Goal: Task Accomplishment & Management: Complete application form

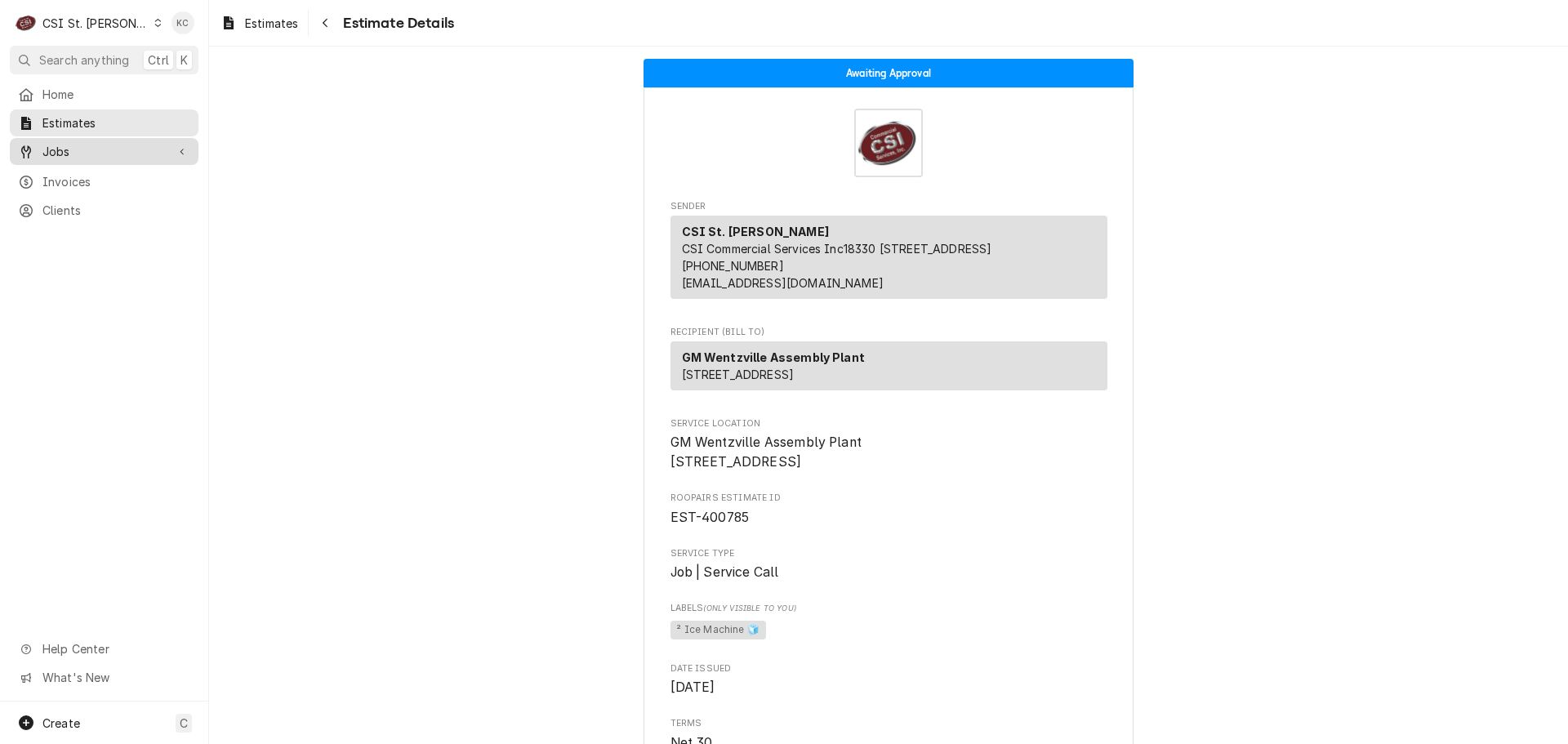
click at [119, 147] on span "Jobs" at bounding box center [104, 151] width 123 height 17
click at [115, 172] on span "Jobs" at bounding box center [116, 180] width 147 height 17
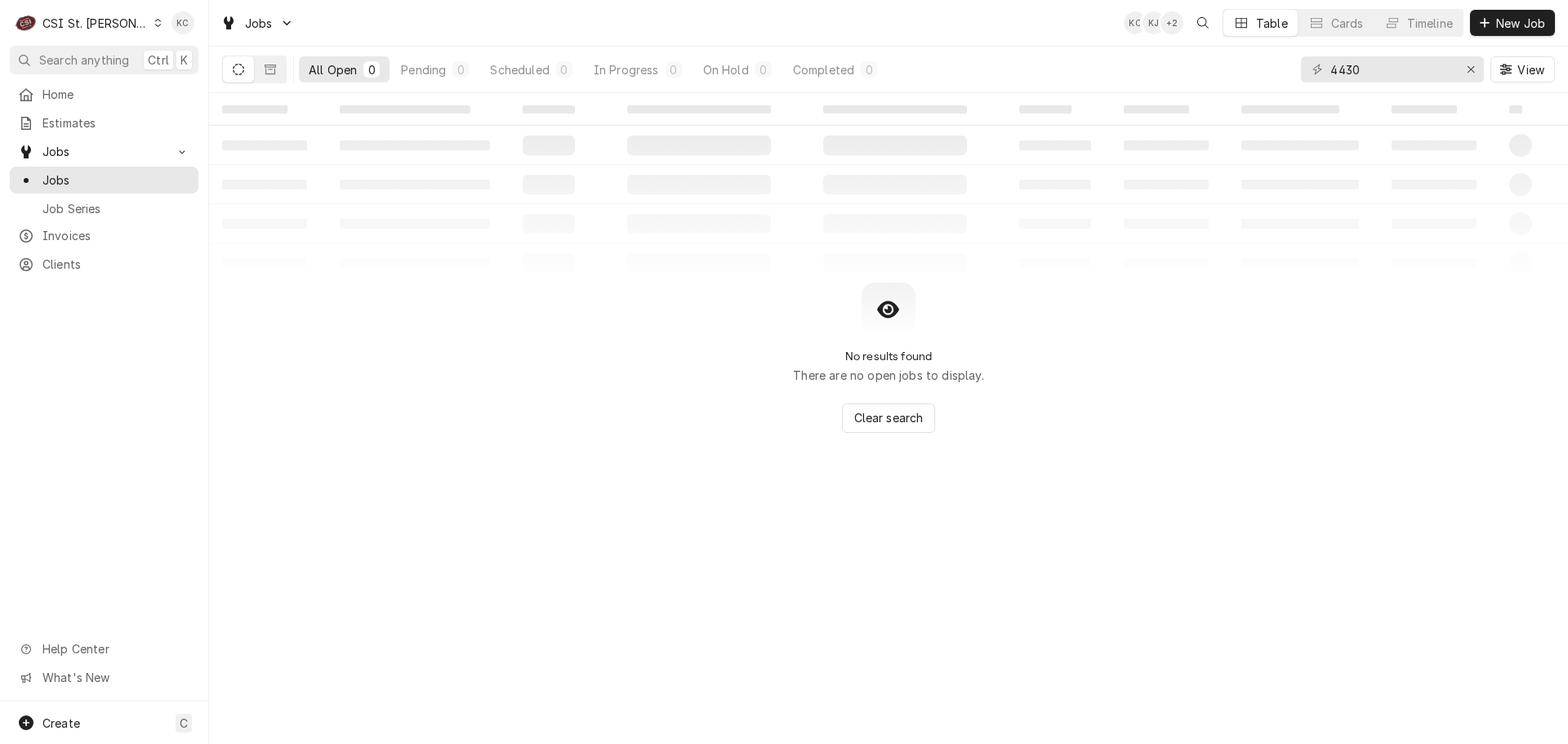
click at [85, 22] on div "CSI St. [PERSON_NAME]" at bounding box center [95, 23] width 106 height 17
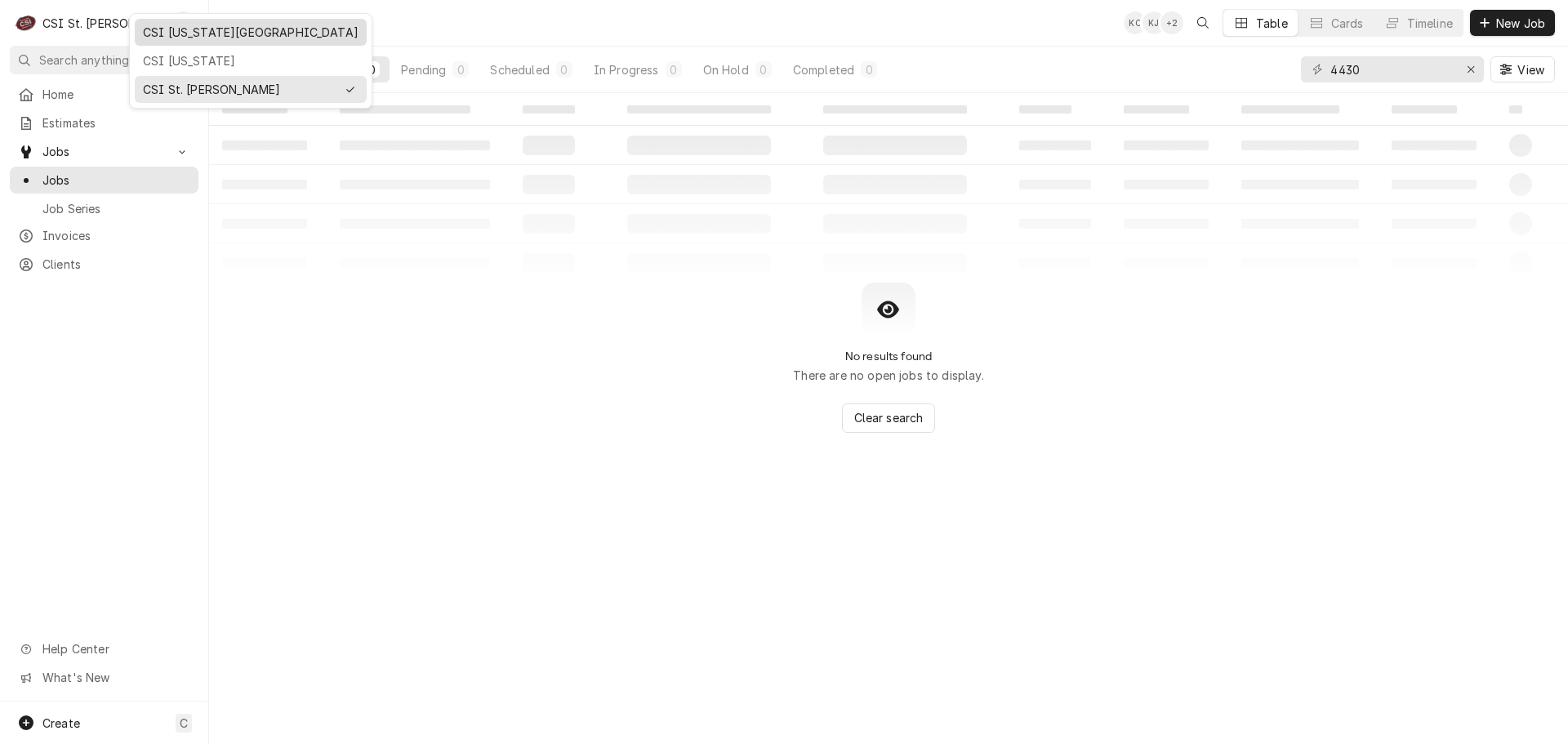
click at [160, 44] on div "CSI [US_STATE][GEOGRAPHIC_DATA]" at bounding box center [251, 32] width 232 height 27
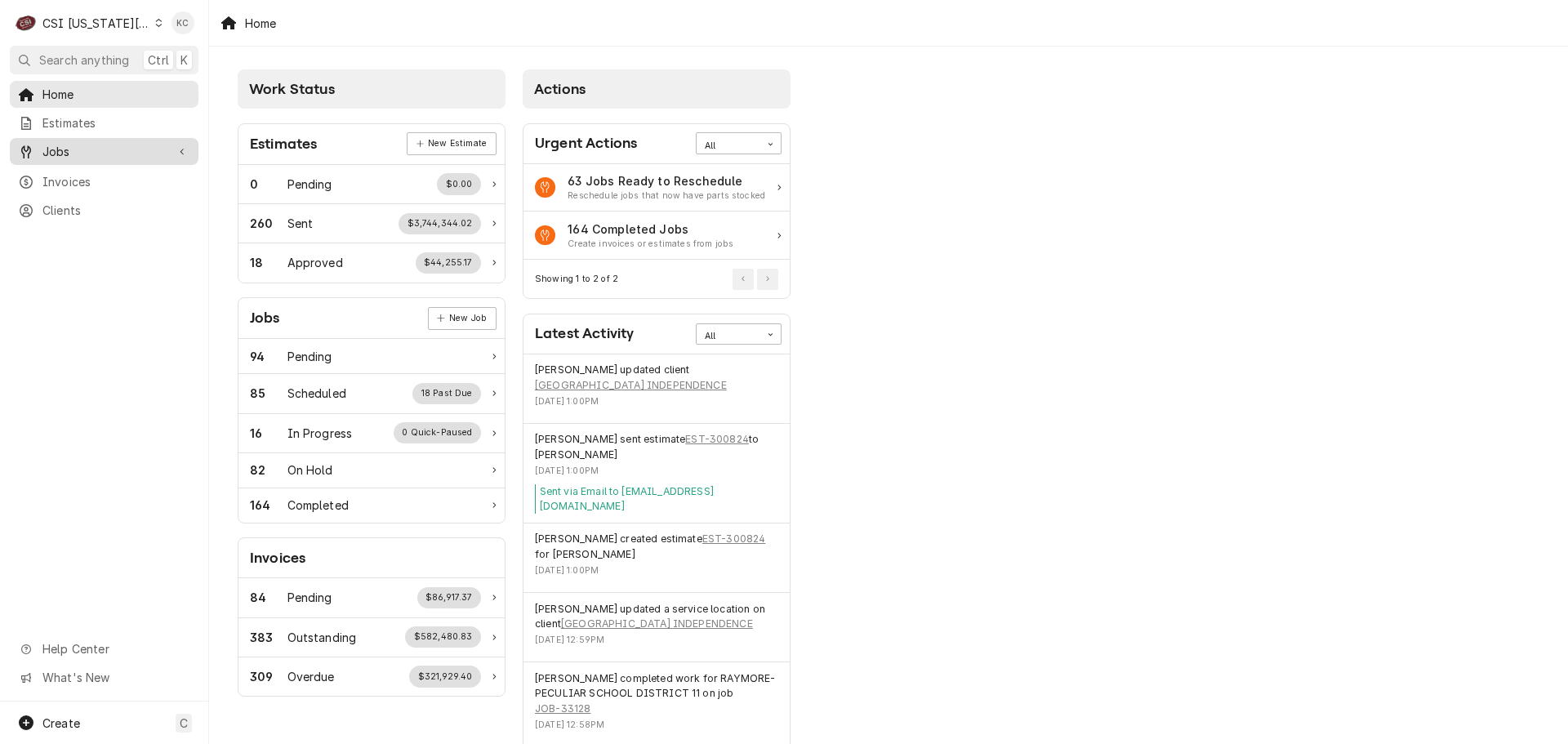
click at [109, 145] on span "Jobs" at bounding box center [104, 151] width 123 height 17
click at [96, 167] on link "Jobs" at bounding box center [104, 180] width 188 height 27
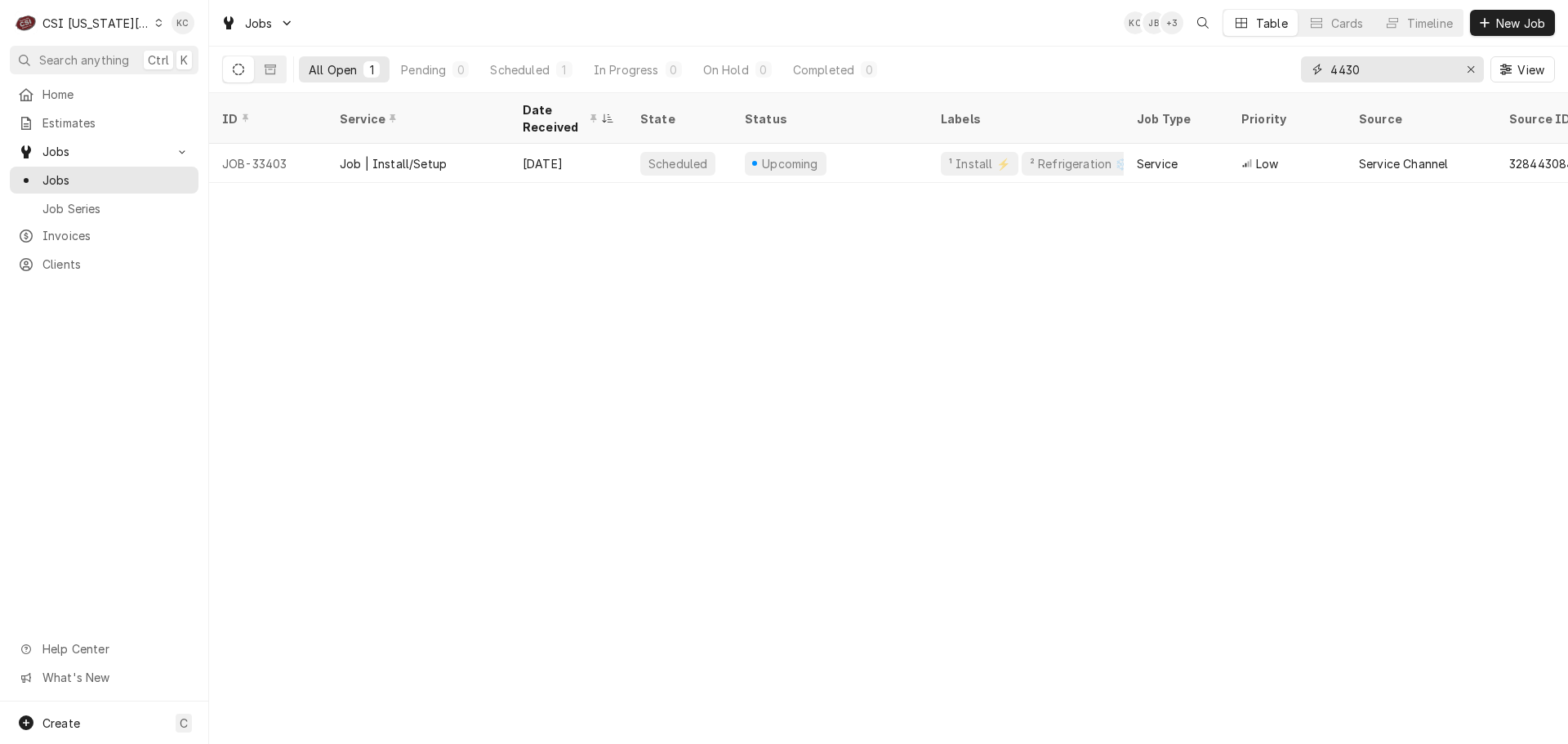
click at [1412, 79] on input "4430" at bounding box center [1391, 68] width 123 height 26
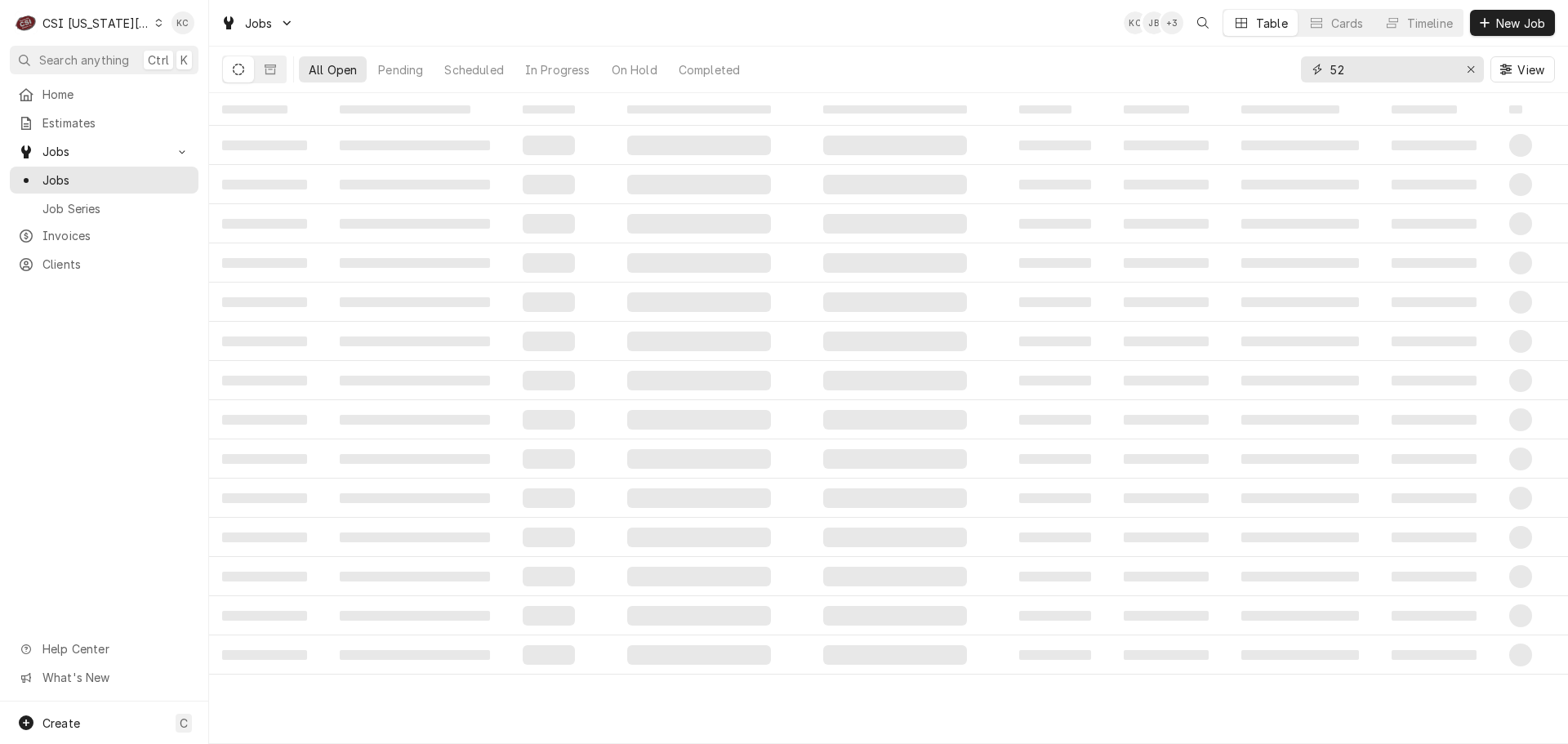
type input "5"
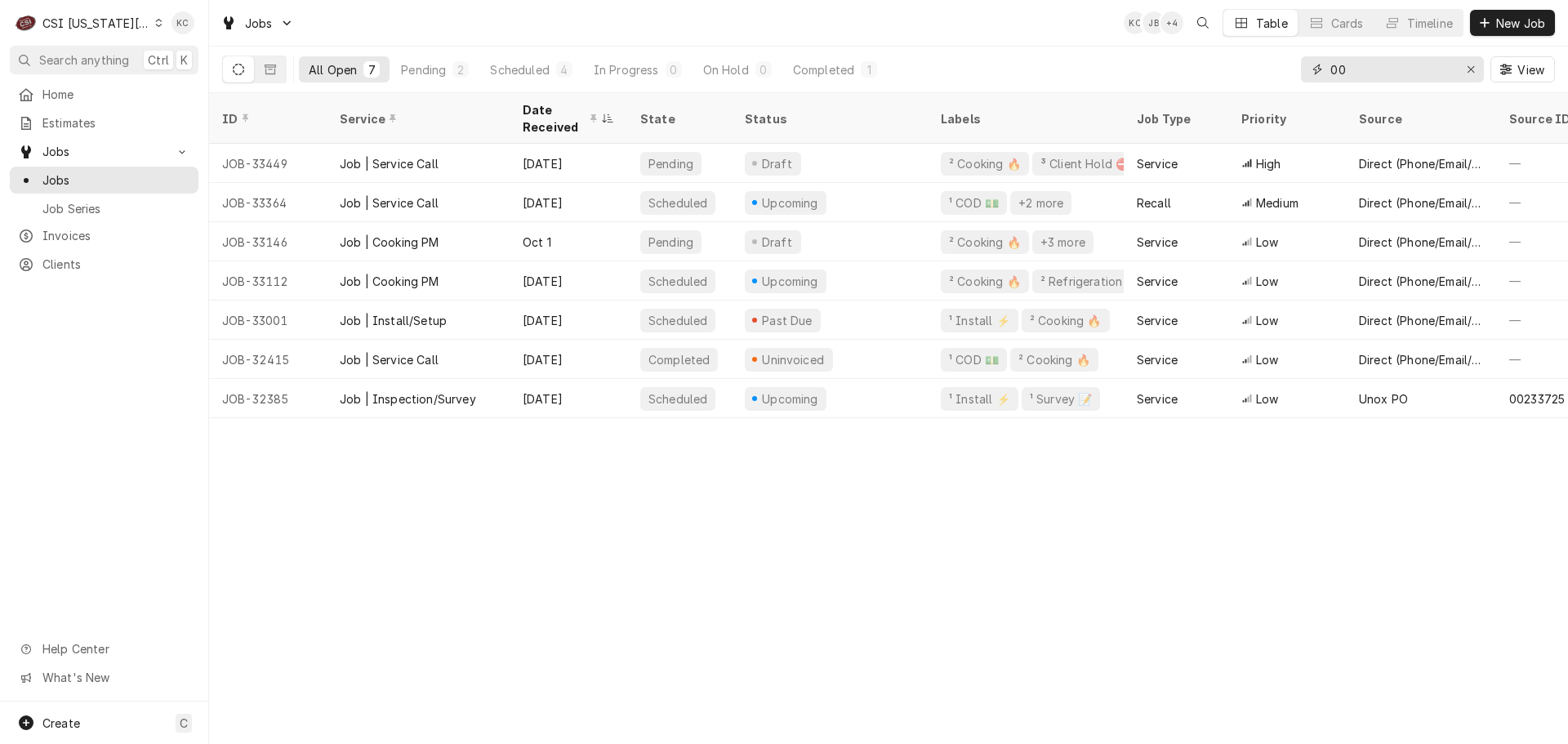
type input "0"
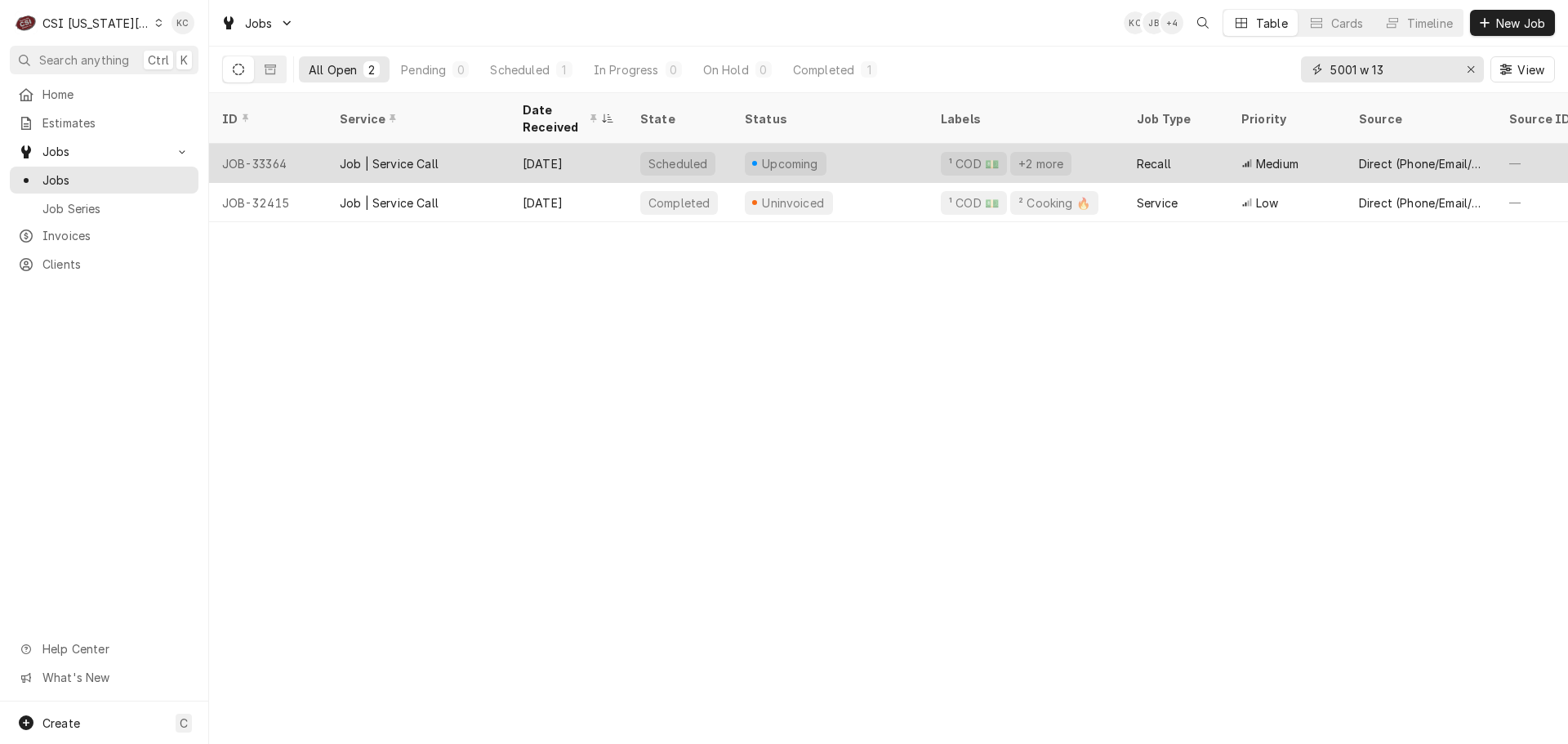
type input "5001 w 13"
click at [724, 155] on div "Scheduled" at bounding box center [680, 164] width 105 height 39
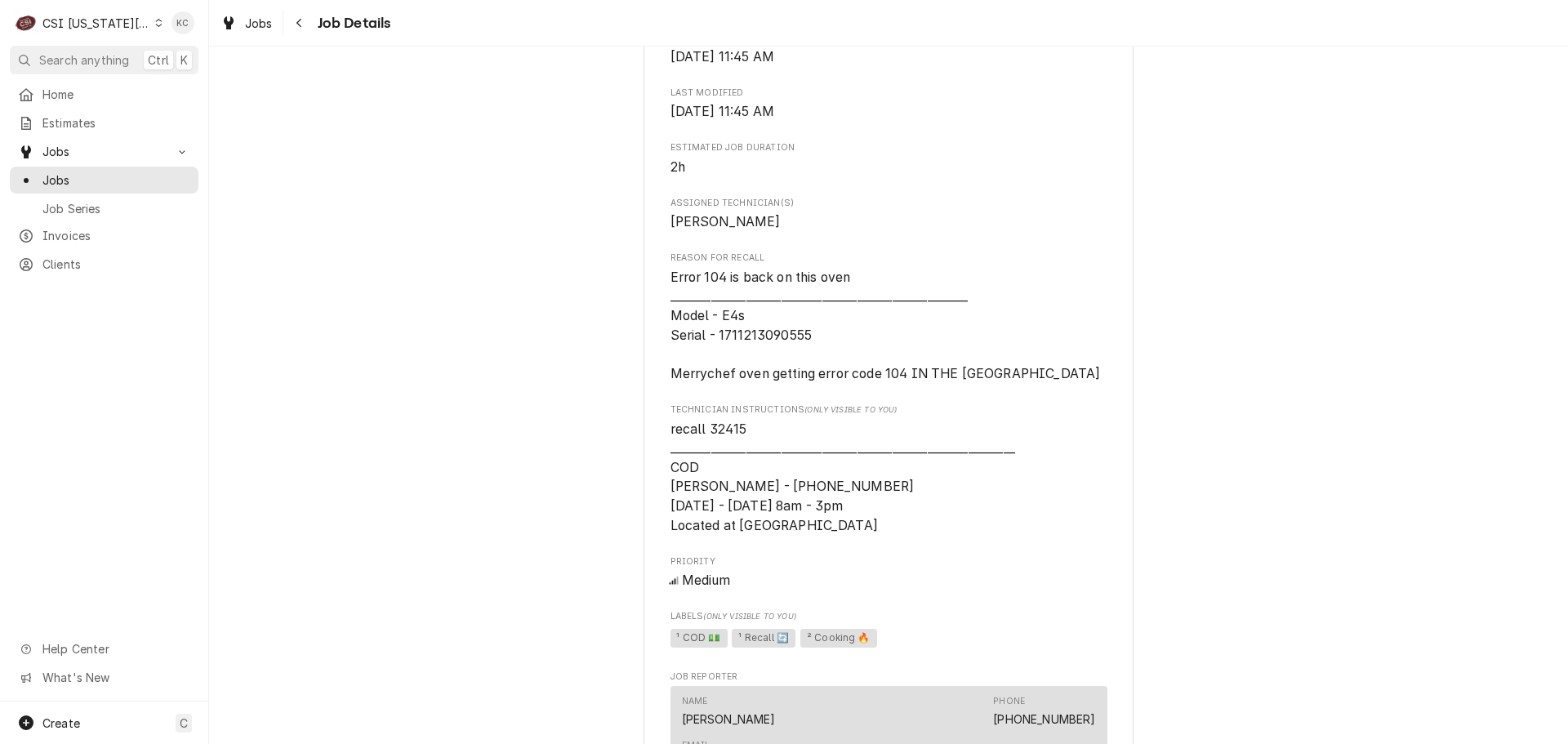
scroll to position [817, 0]
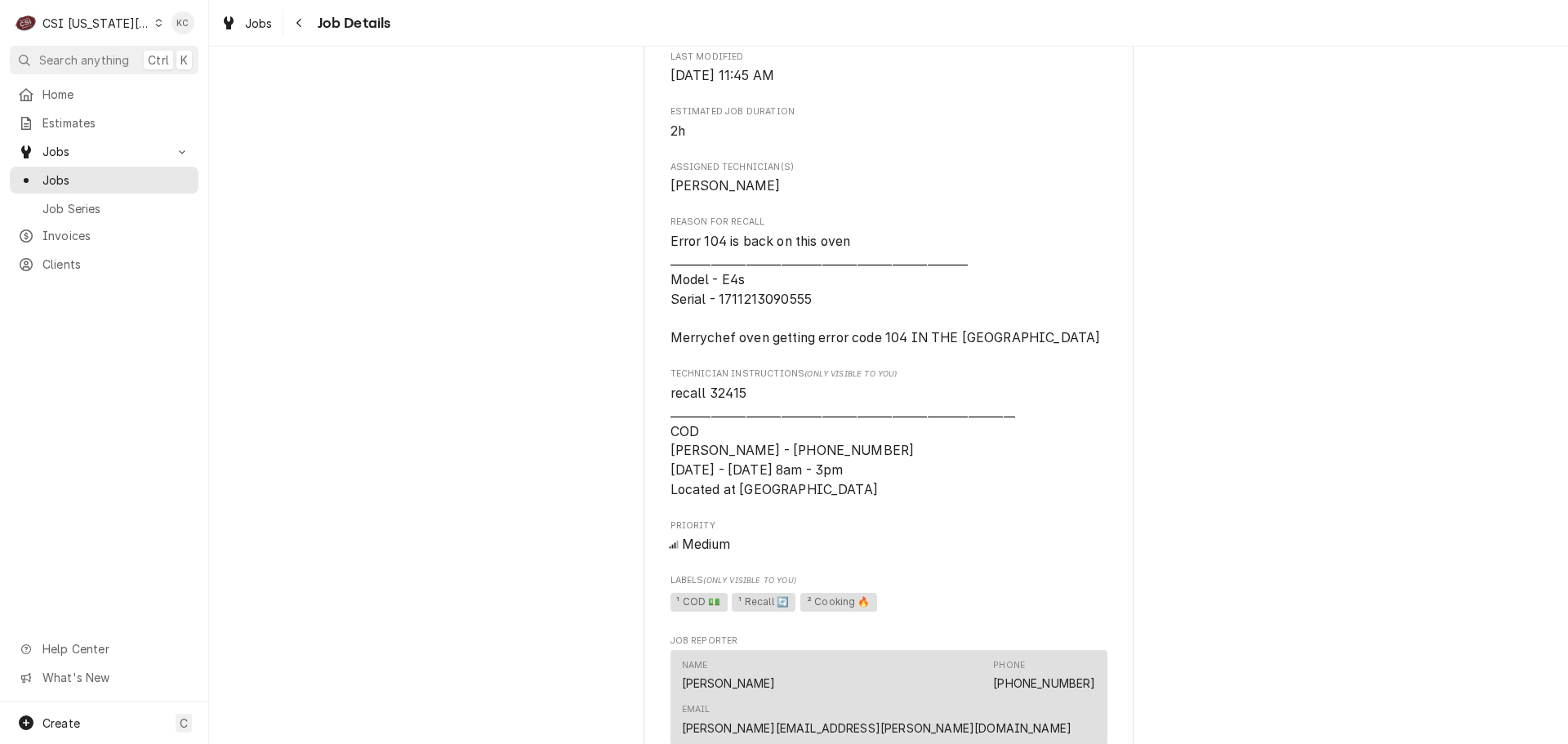
click at [105, 23] on div "CSI [US_STATE][GEOGRAPHIC_DATA]" at bounding box center [96, 23] width 107 height 17
click at [410, 103] on html "C CSI Kansas City KC Search anything Ctrl K Home Estimates Jobs Jobs Job Series…" at bounding box center [784, 372] width 1568 height 744
click at [298, 28] on icon "Navigate back" at bounding box center [299, 22] width 7 height 12
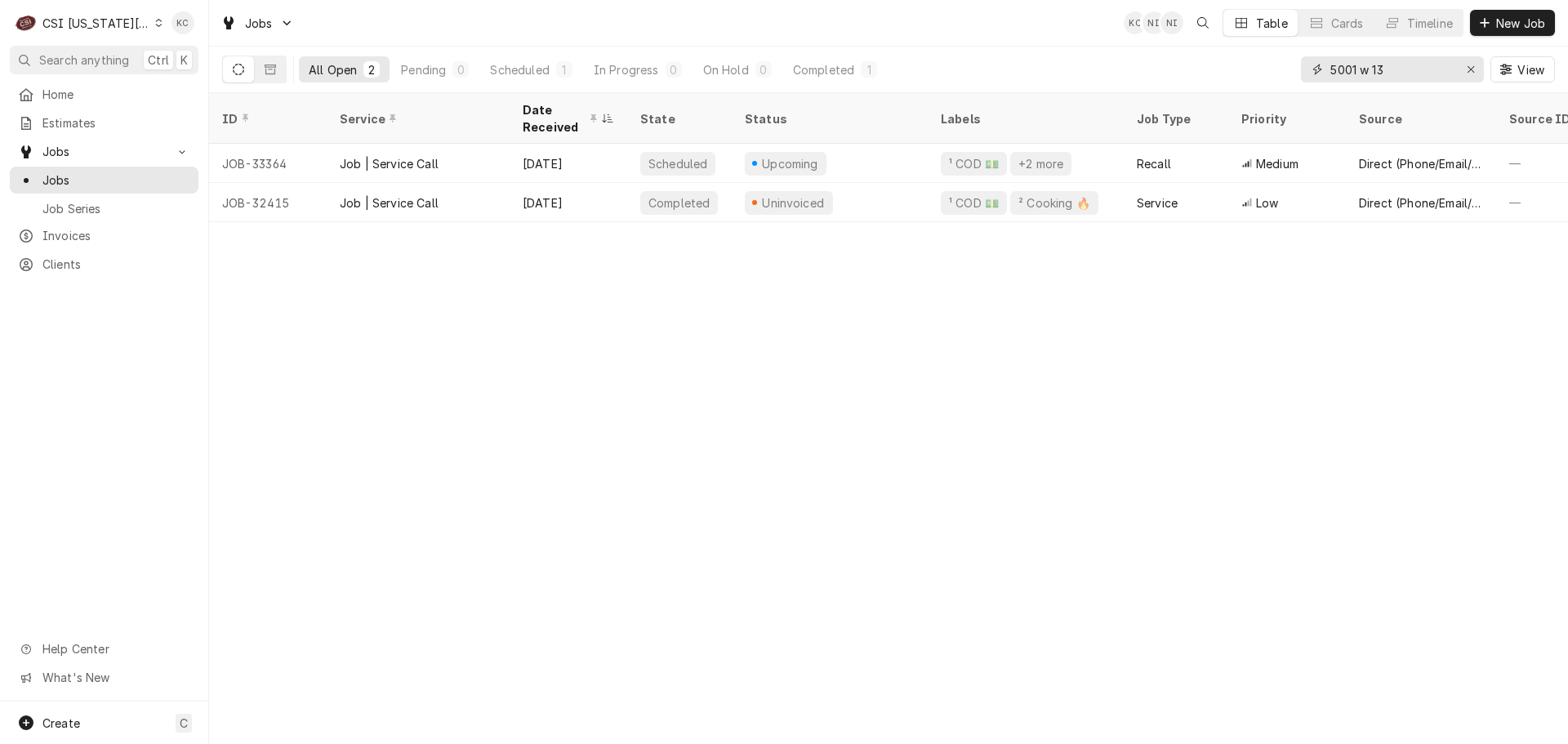
drag, startPoint x: 1416, startPoint y: 71, endPoint x: 1293, endPoint y: 71, distance: 123.0
click at [1293, 71] on div "All Open 2 Pending 0 Scheduled 1 In Progress 0 On Hold 0 Completed 1 5001 w 13 …" at bounding box center [888, 68] width 1333 height 45
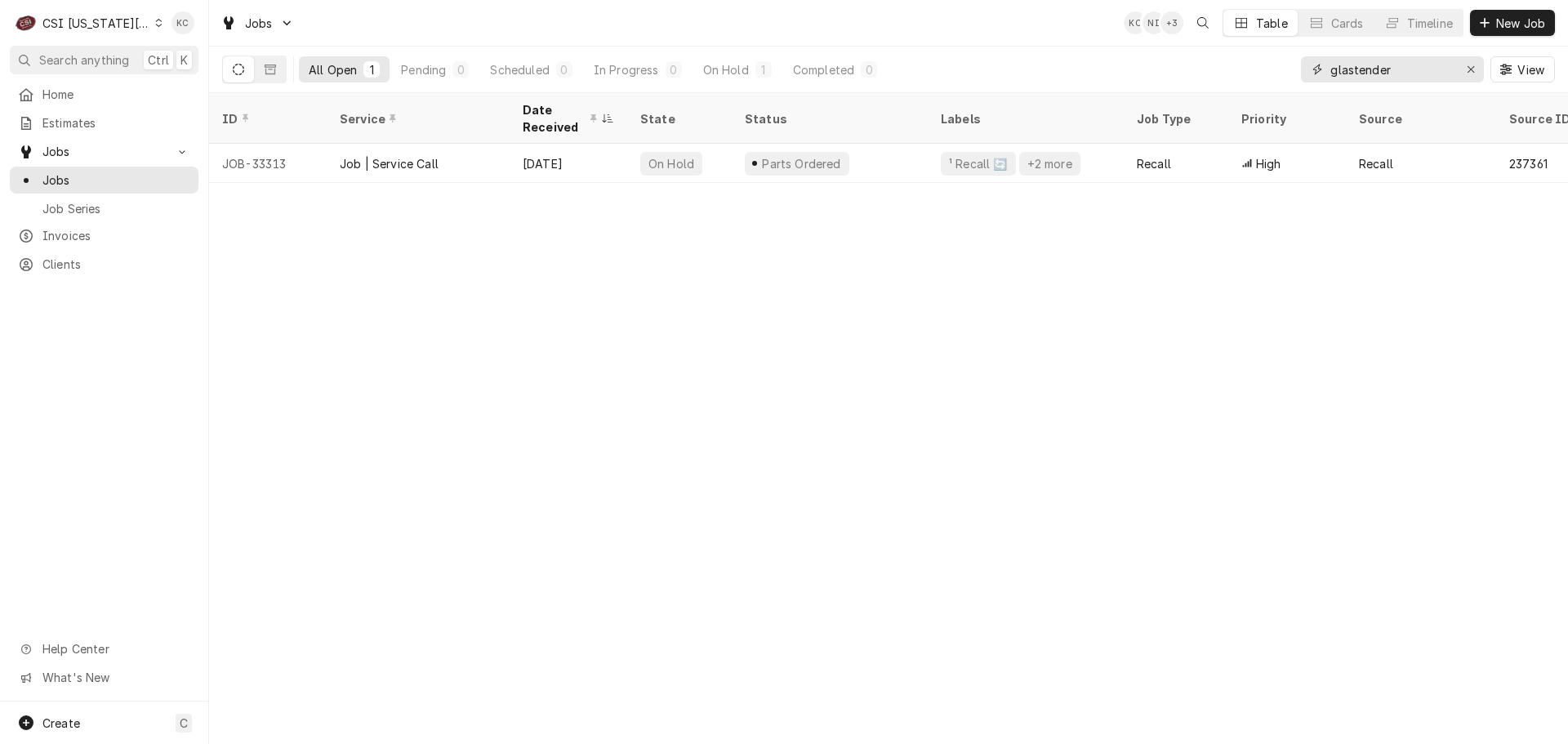
type input "glastender"
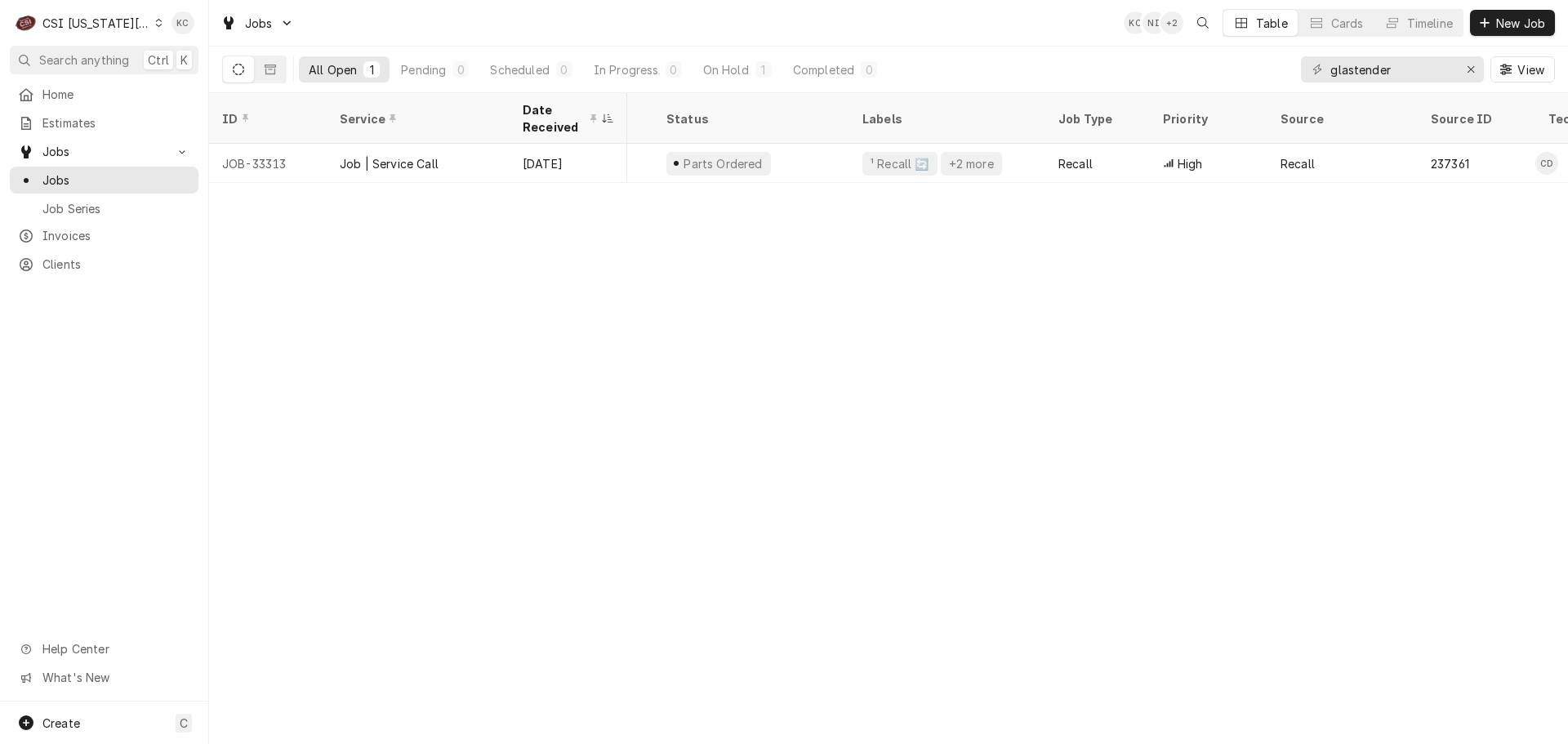
scroll to position [0, 10]
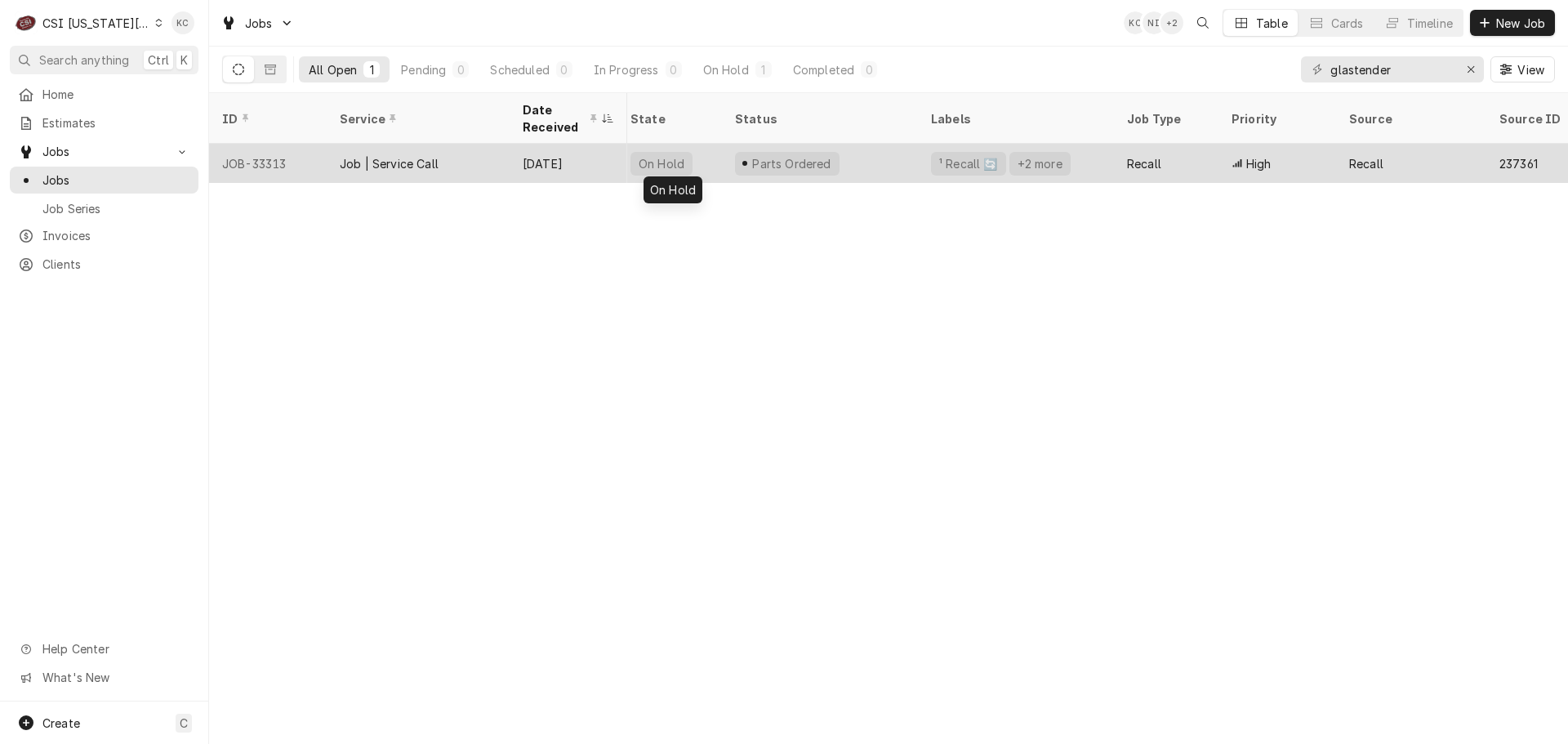
click at [655, 156] on div "On Hold" at bounding box center [661, 164] width 49 height 17
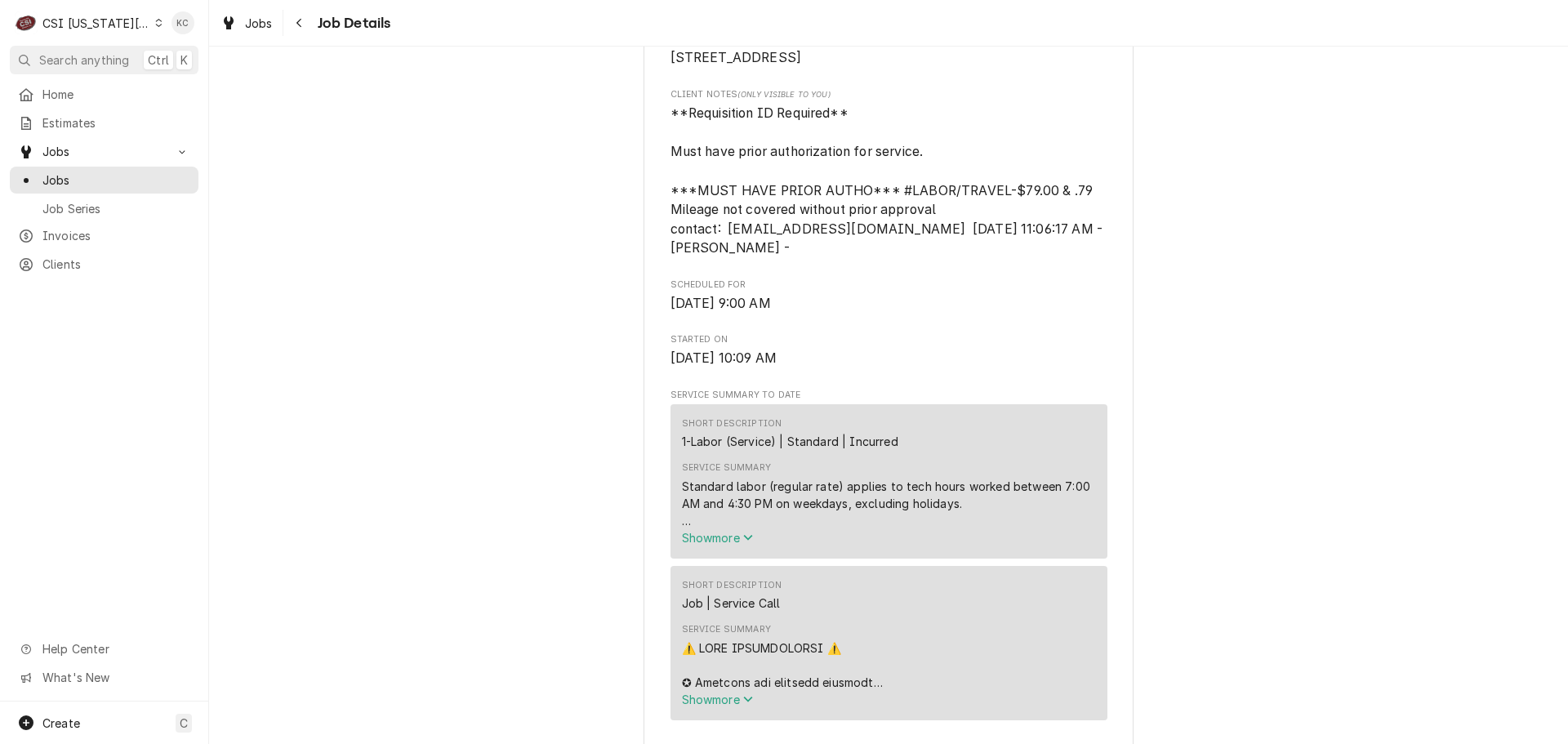
scroll to position [653, 0]
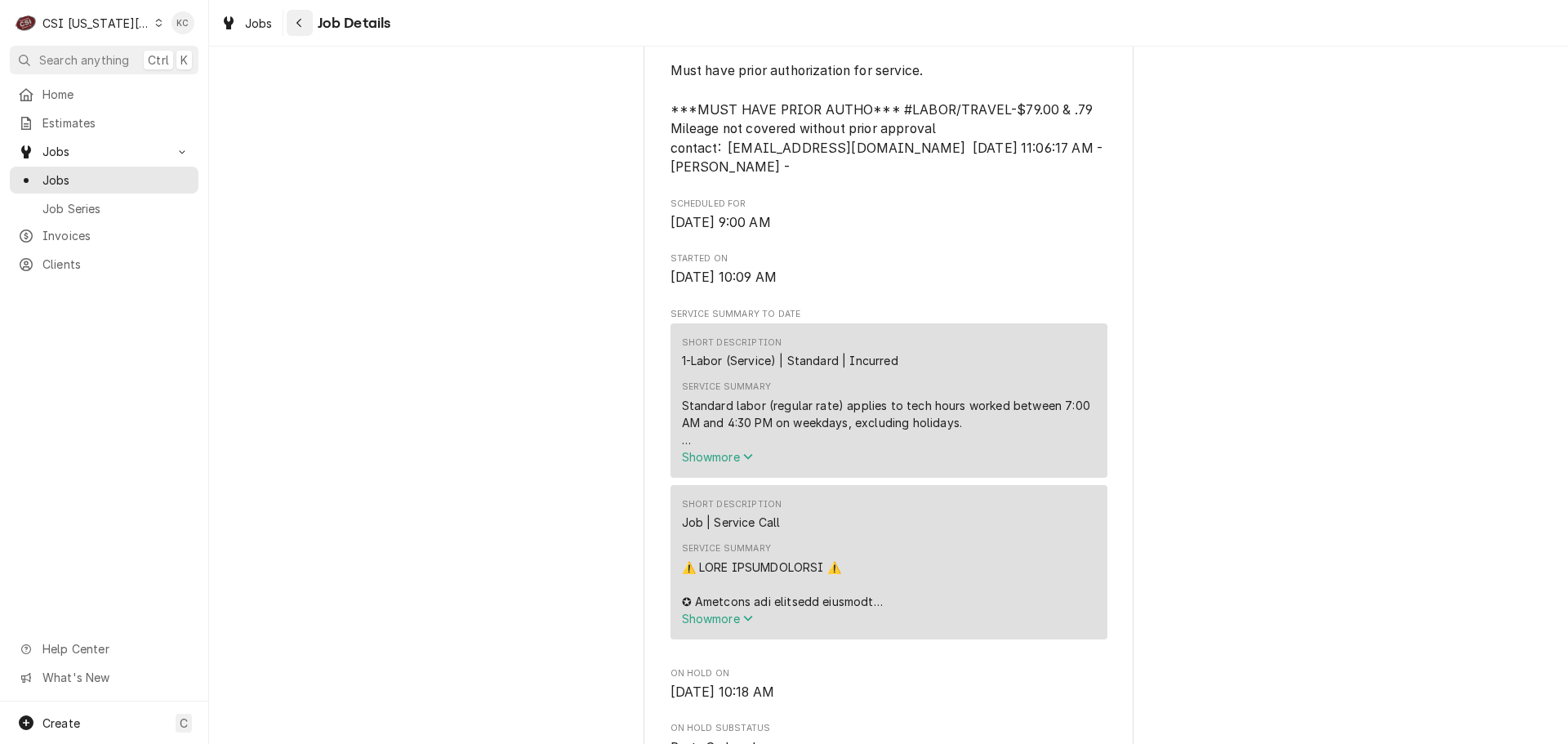
click at [294, 29] on div "Navigate back" at bounding box center [299, 23] width 16 height 16
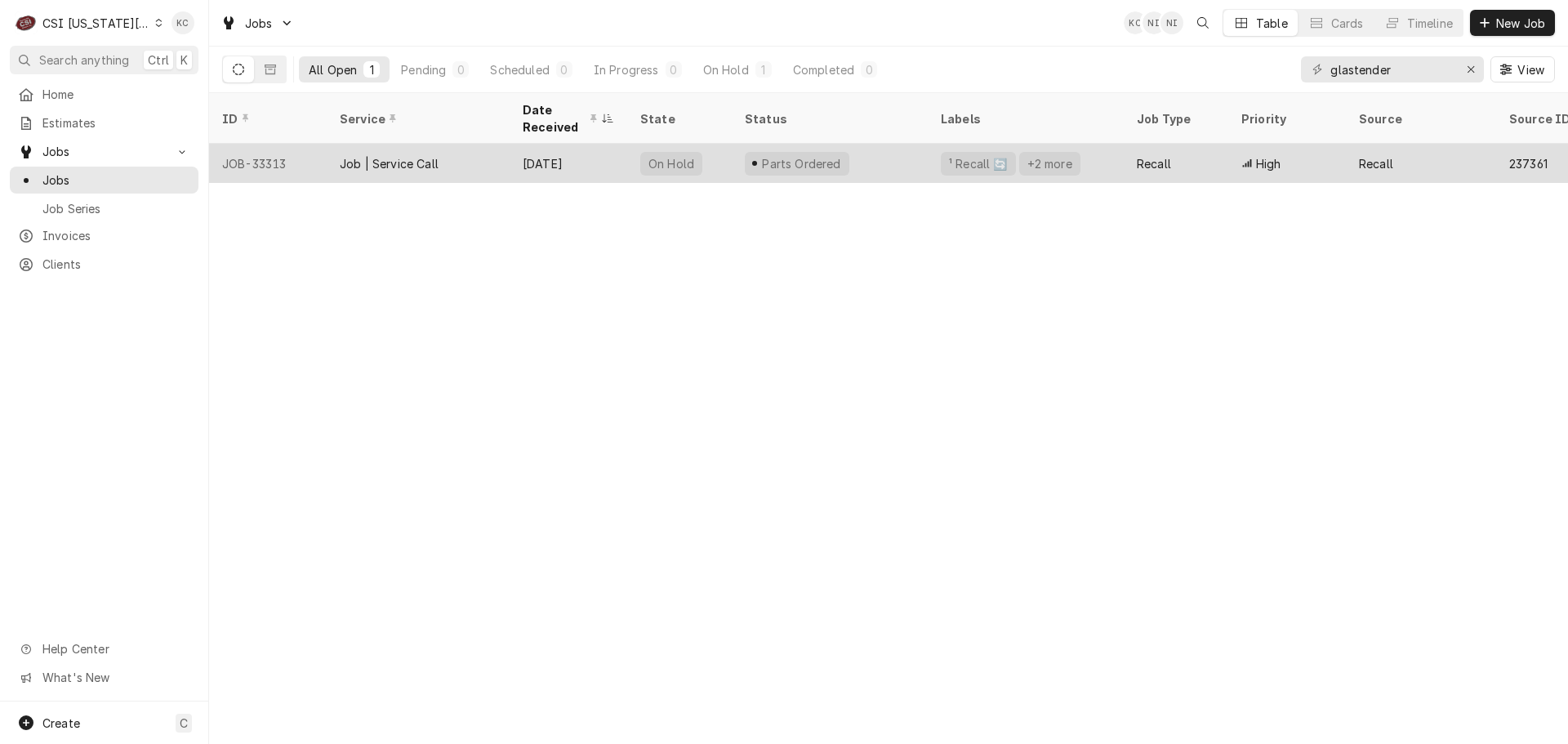
click at [819, 156] on div "Parts Ordered" at bounding box center [801, 164] width 83 height 17
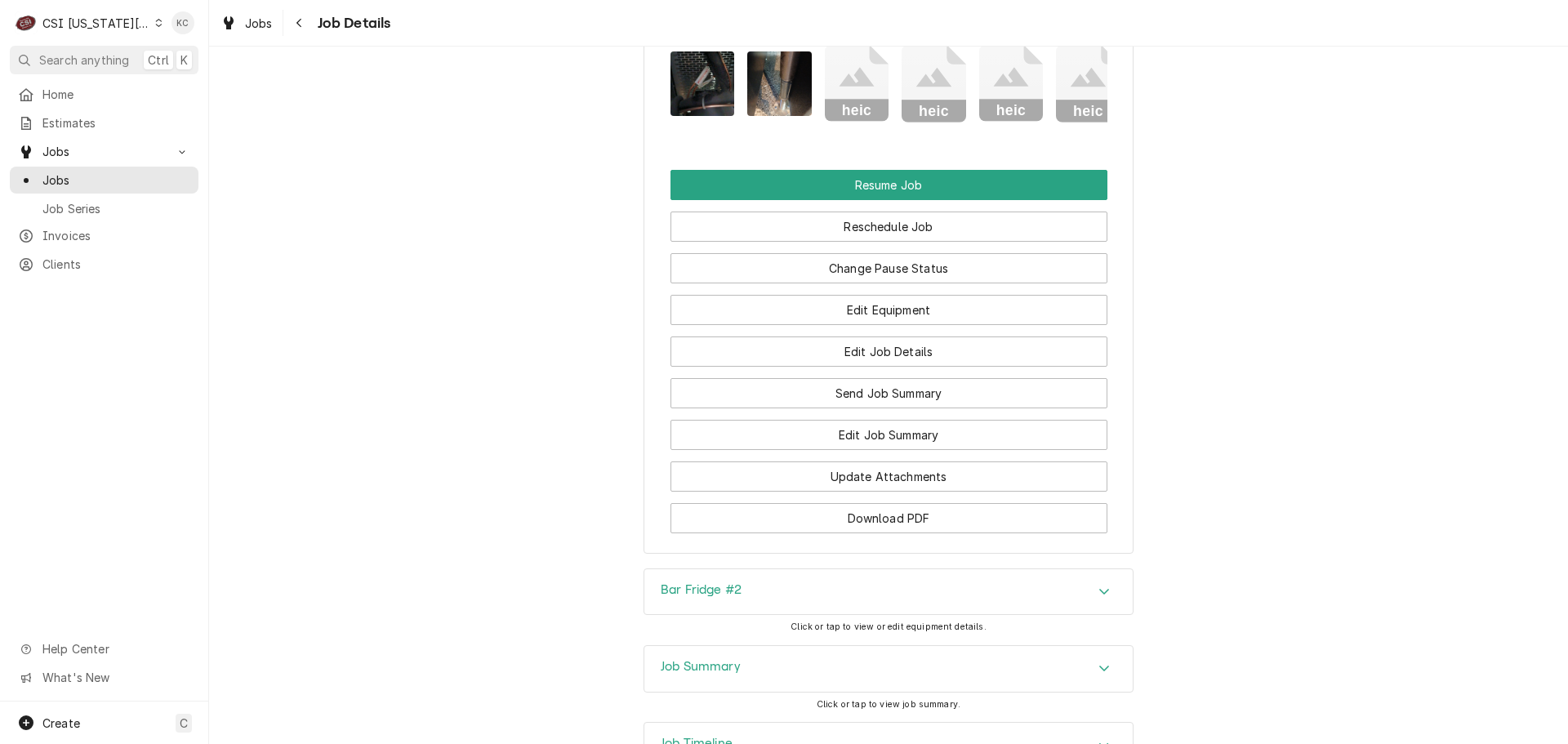
scroll to position [2714, 0]
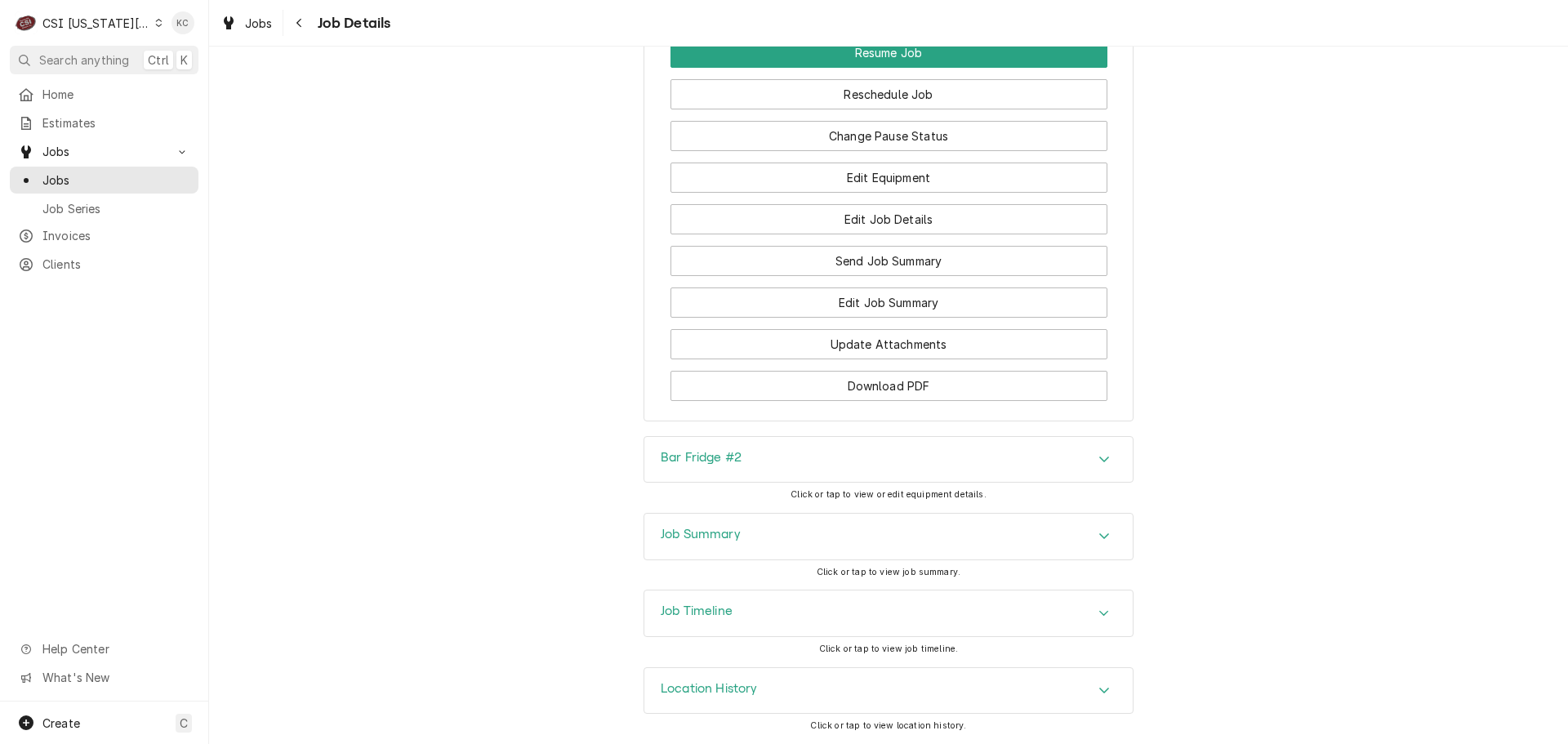
click at [783, 546] on div "Job Summary" at bounding box center [888, 536] width 489 height 45
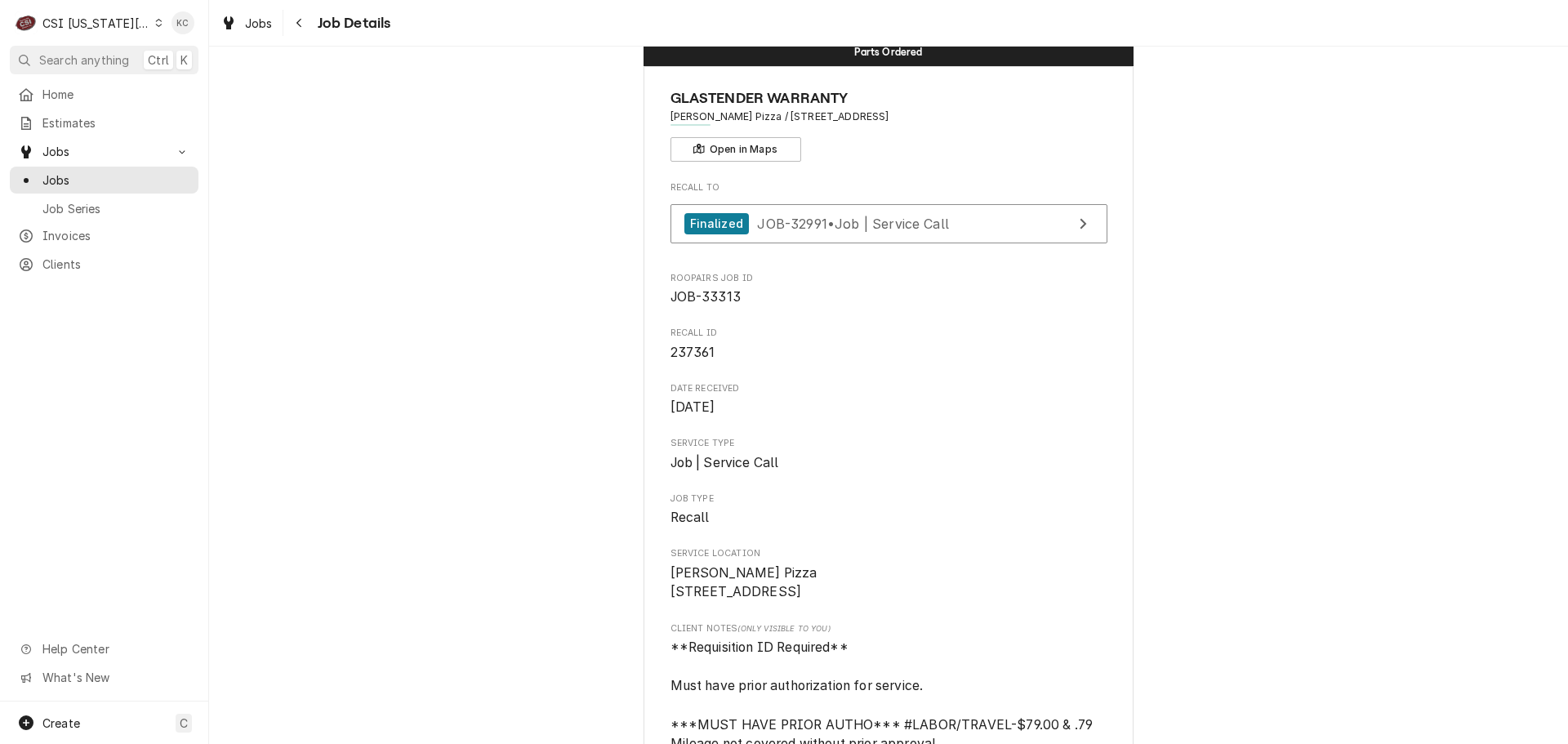
scroll to position [0, 0]
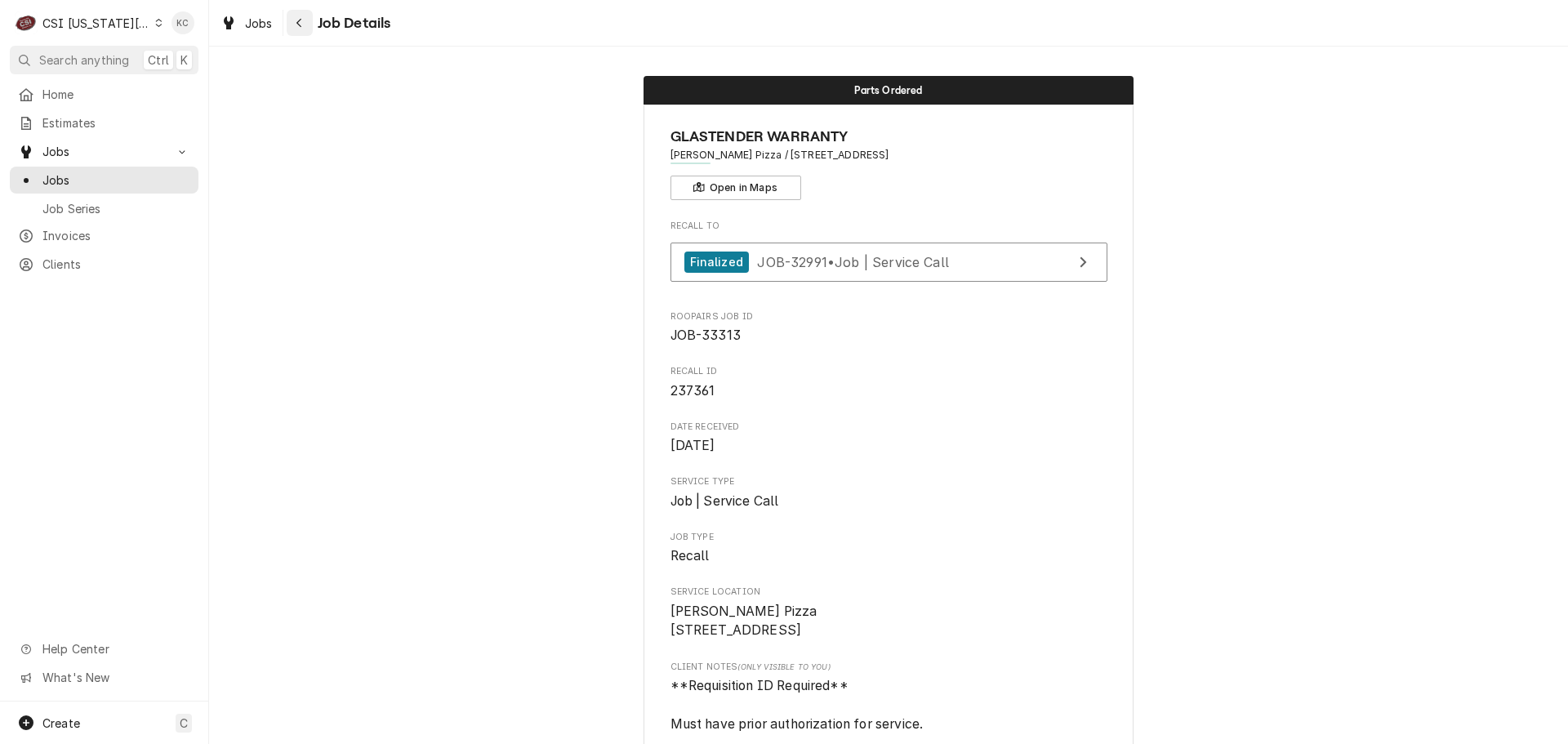
click at [298, 22] on icon "Navigate back" at bounding box center [299, 23] width 5 height 9
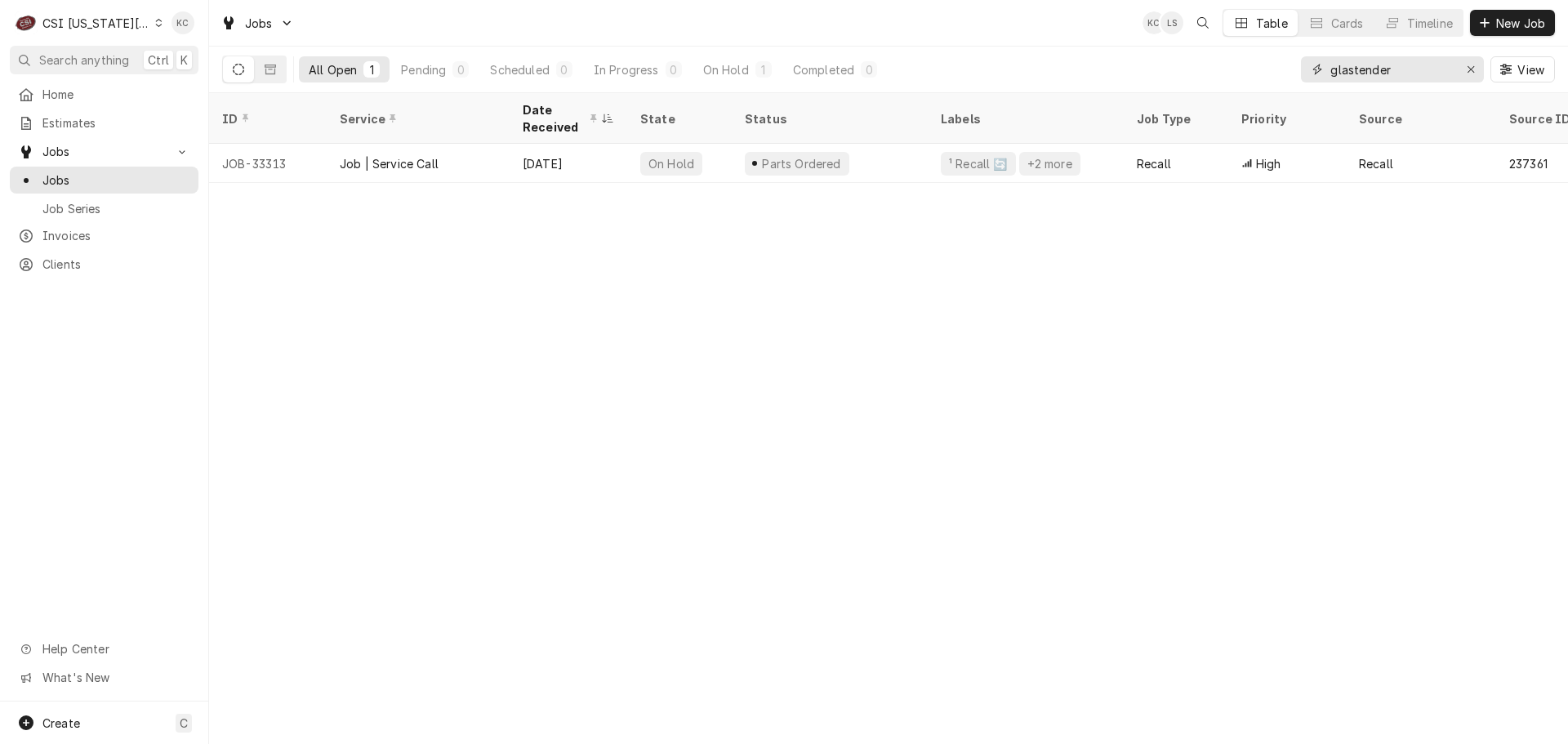
drag, startPoint x: 1406, startPoint y: 62, endPoint x: 1317, endPoint y: 85, distance: 91.9
click at [1317, 85] on div "glastender View" at bounding box center [1428, 68] width 254 height 45
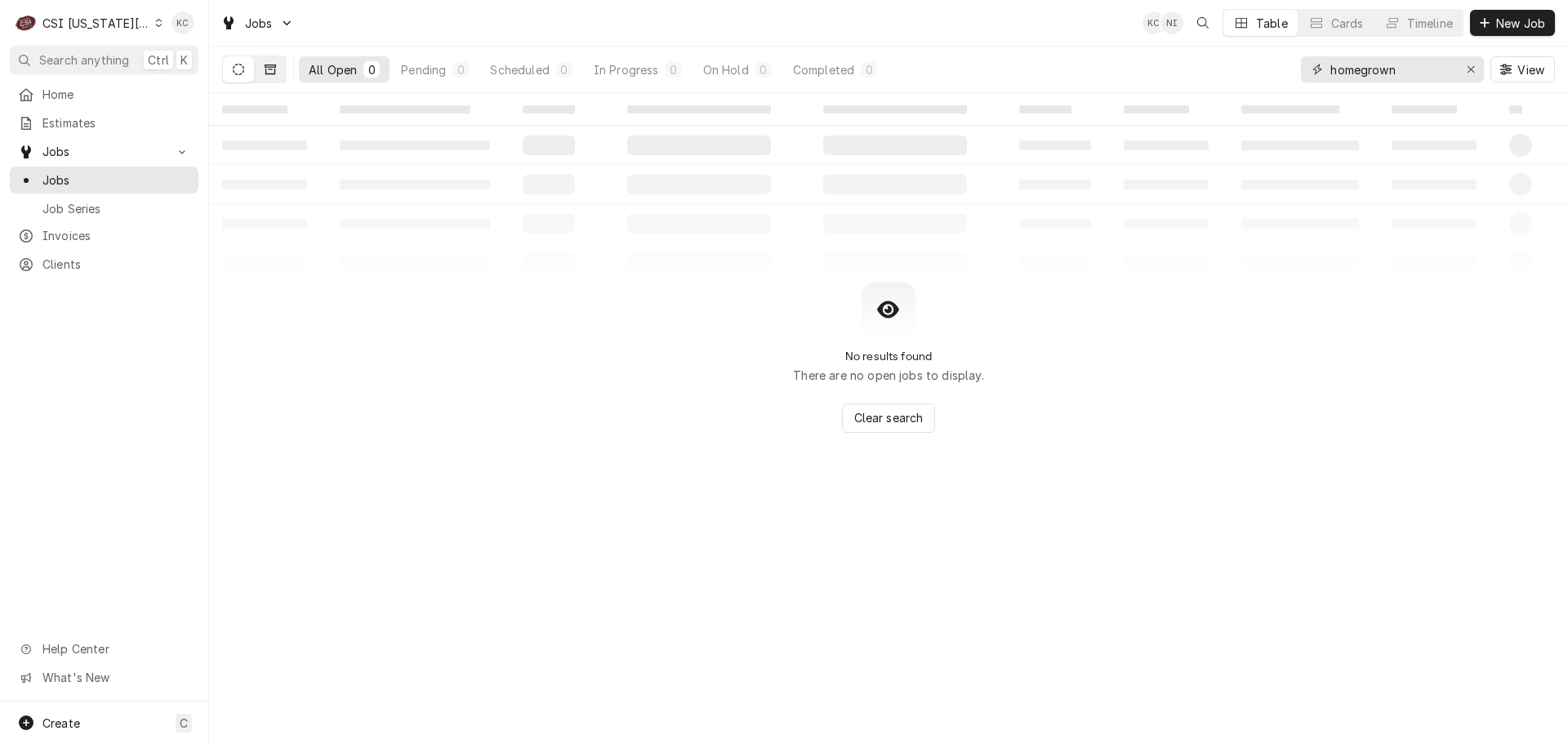
type input "homegrown"
click at [269, 77] on button "Dynamic Content Wrapper" at bounding box center [270, 68] width 31 height 26
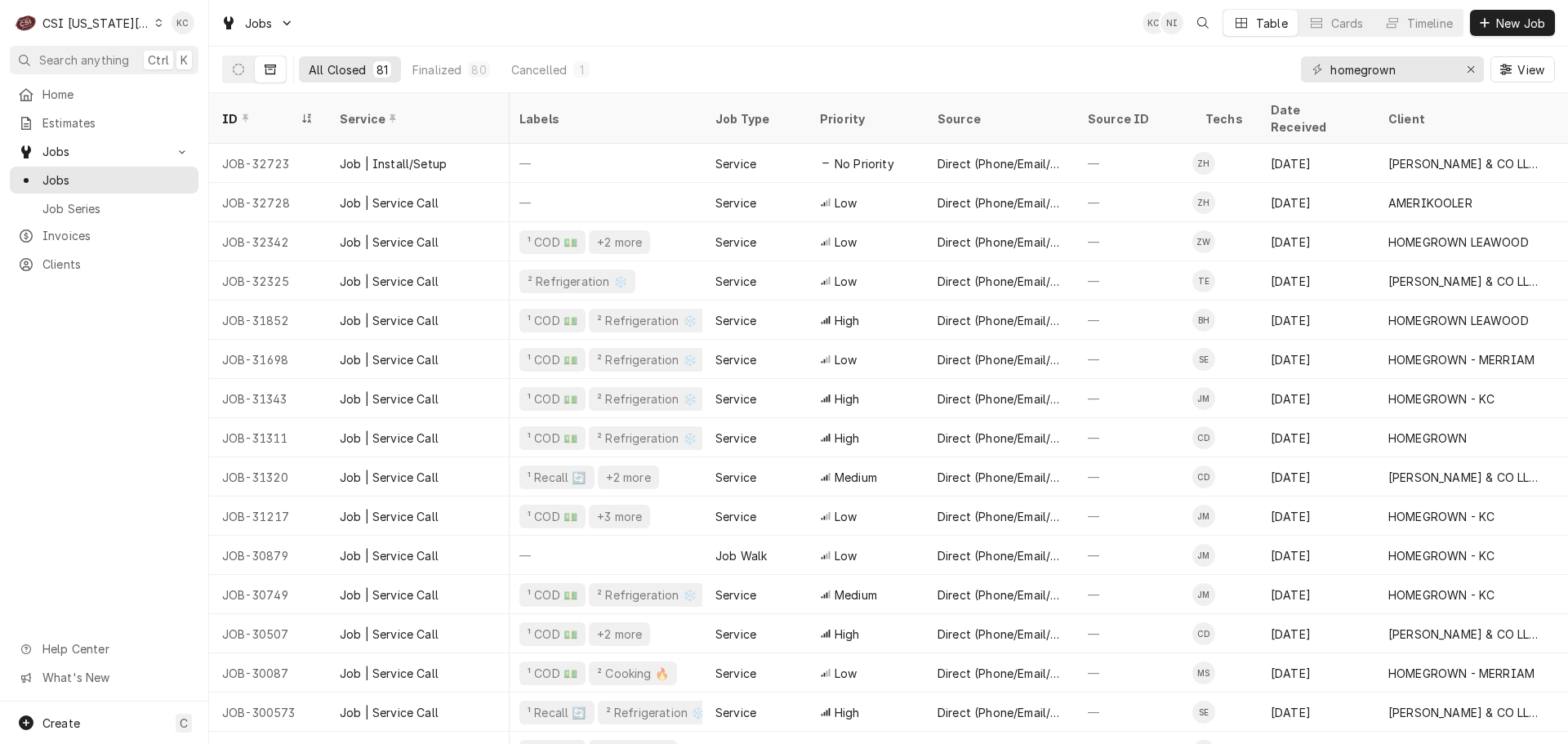
scroll to position [0, 180]
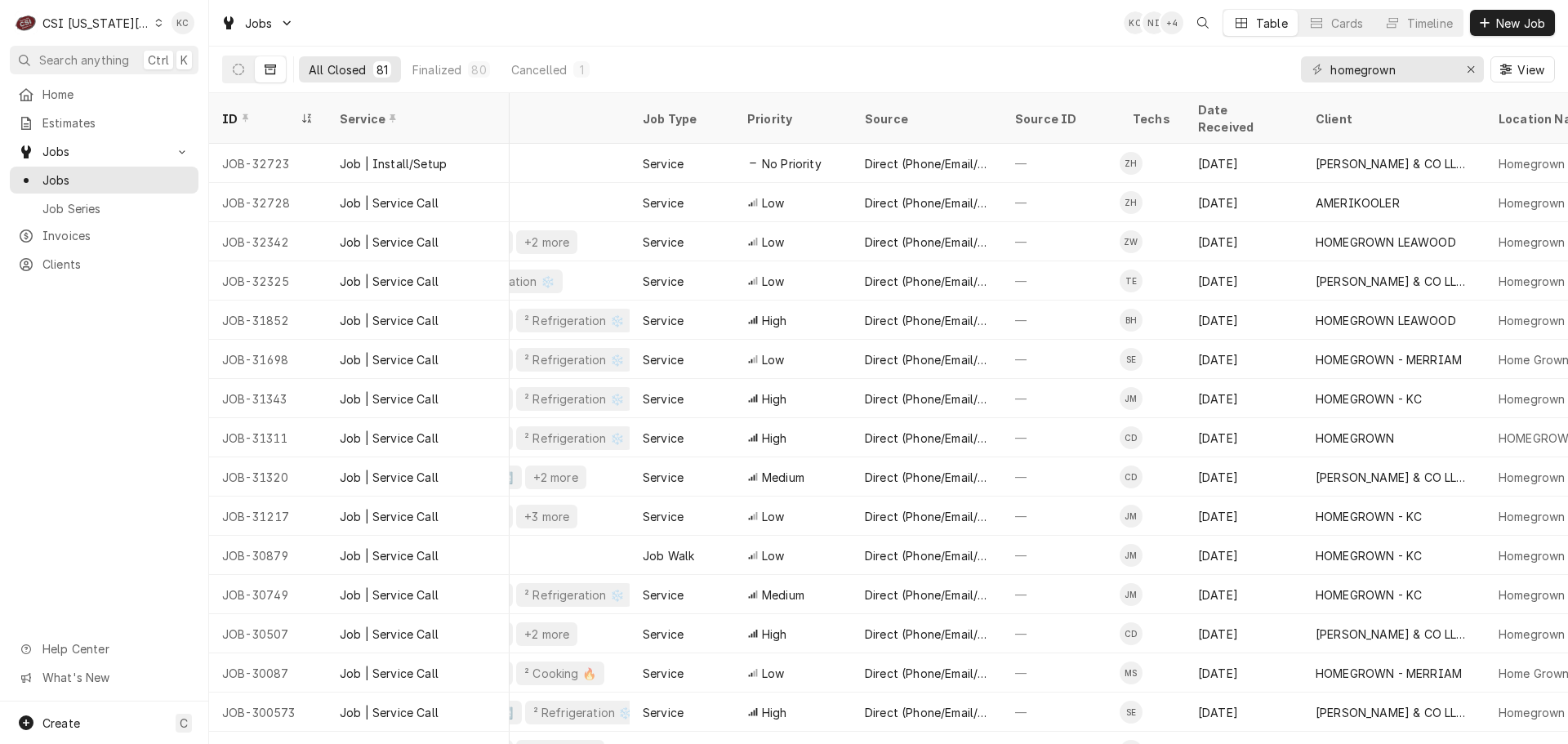
click at [71, 17] on div "CSI Kansas City" at bounding box center [96, 23] width 107 height 17
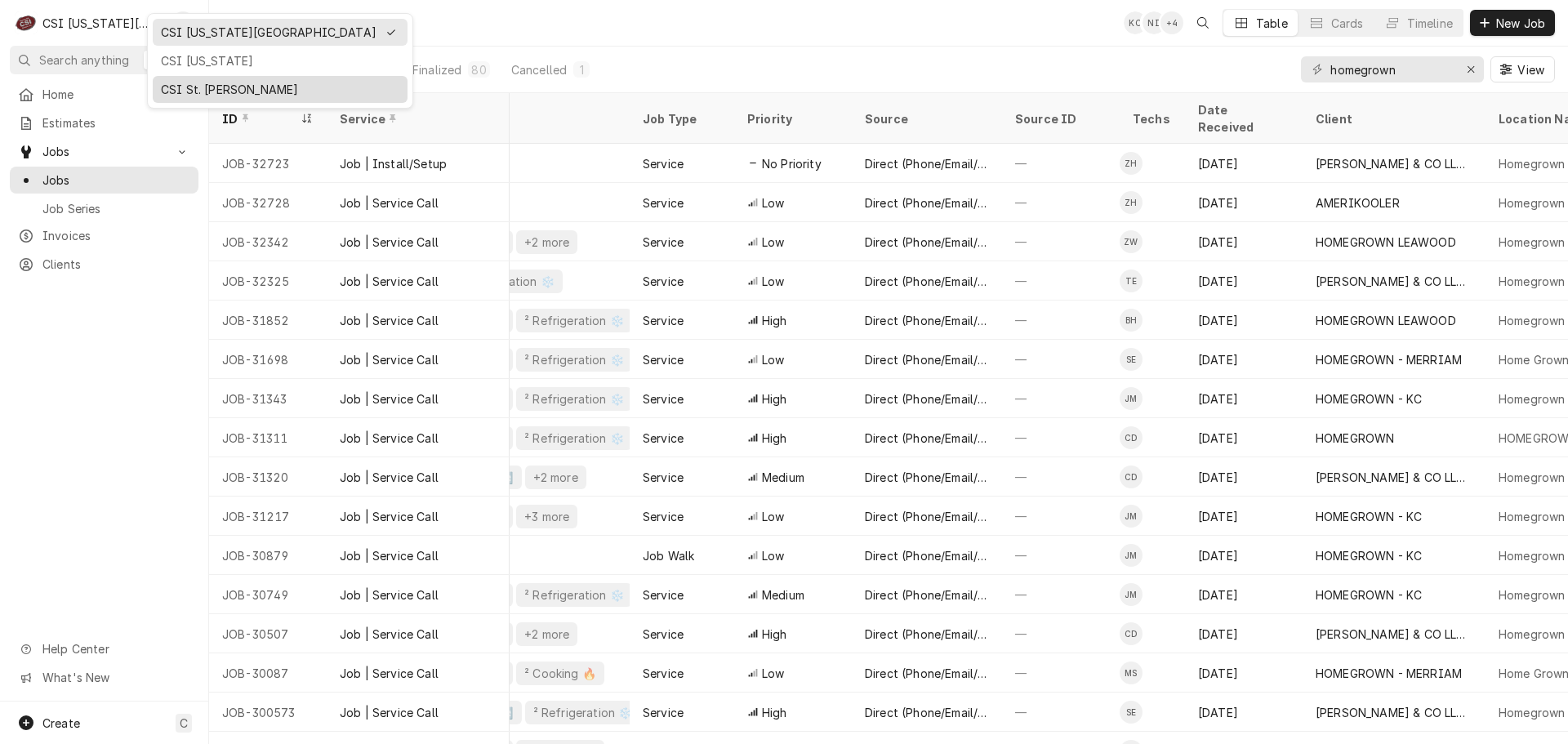
click at [216, 89] on div "CSI St. [PERSON_NAME]" at bounding box center [280, 89] width 238 height 17
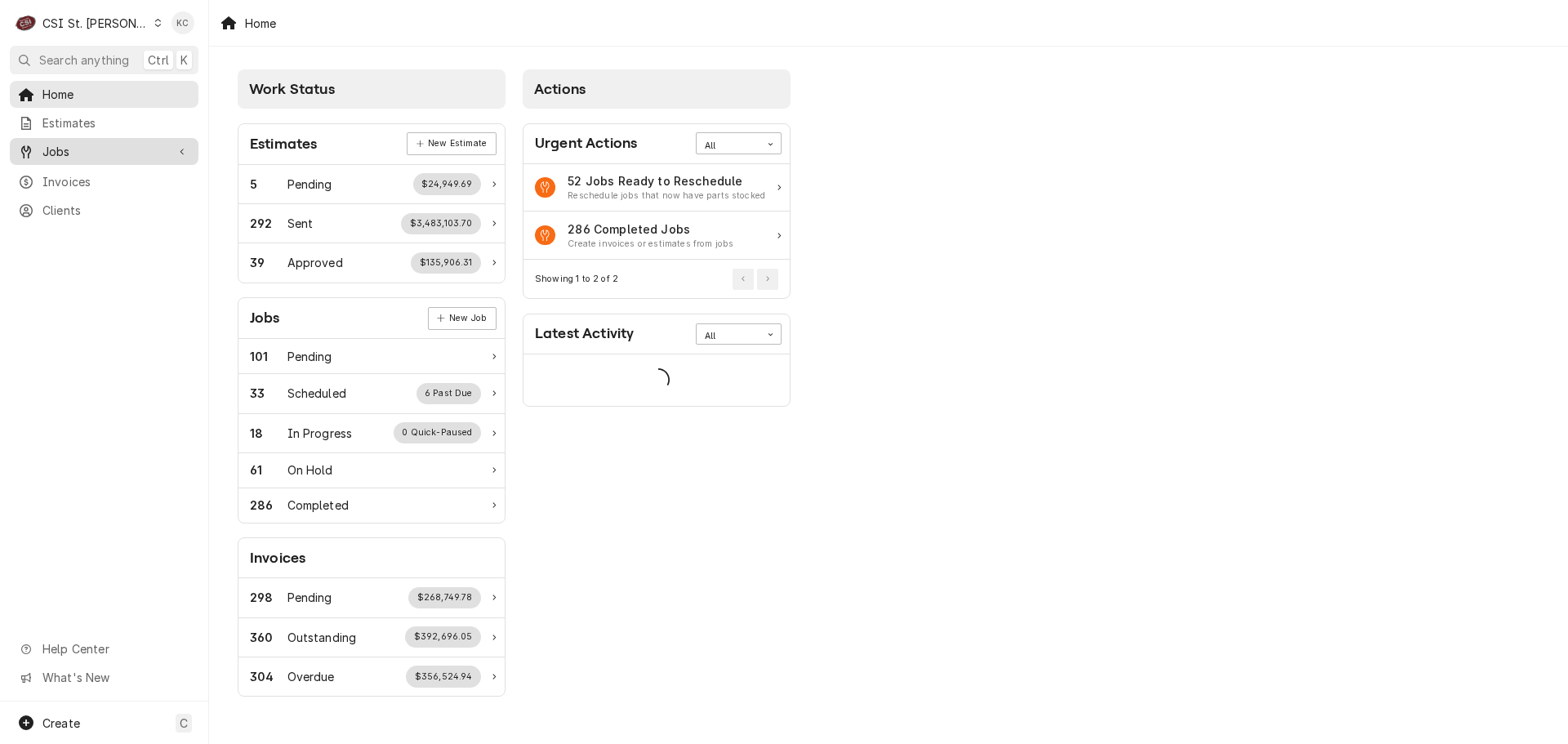
click at [56, 147] on span "Jobs" at bounding box center [104, 151] width 123 height 17
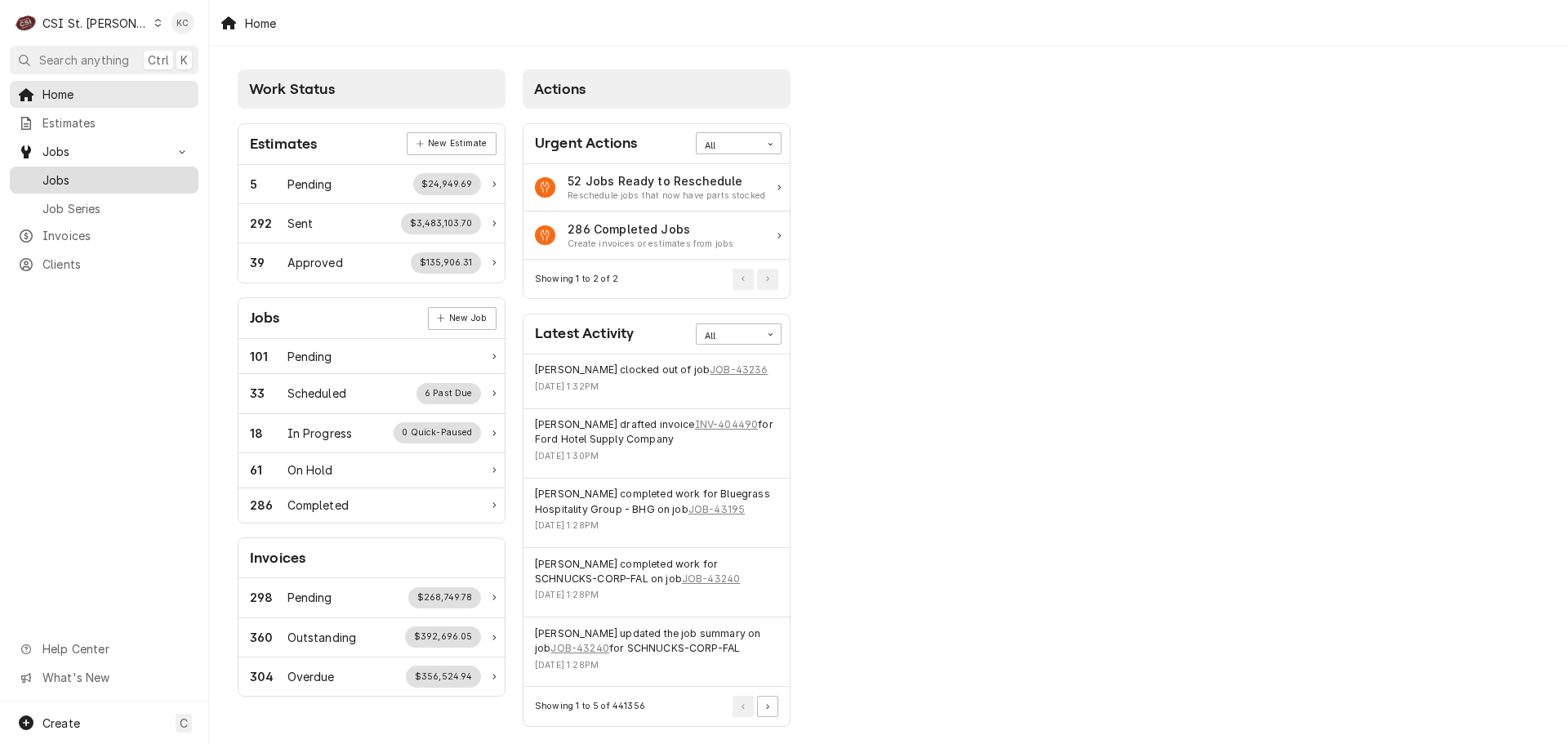
click at [132, 172] on span "Jobs" at bounding box center [116, 180] width 147 height 17
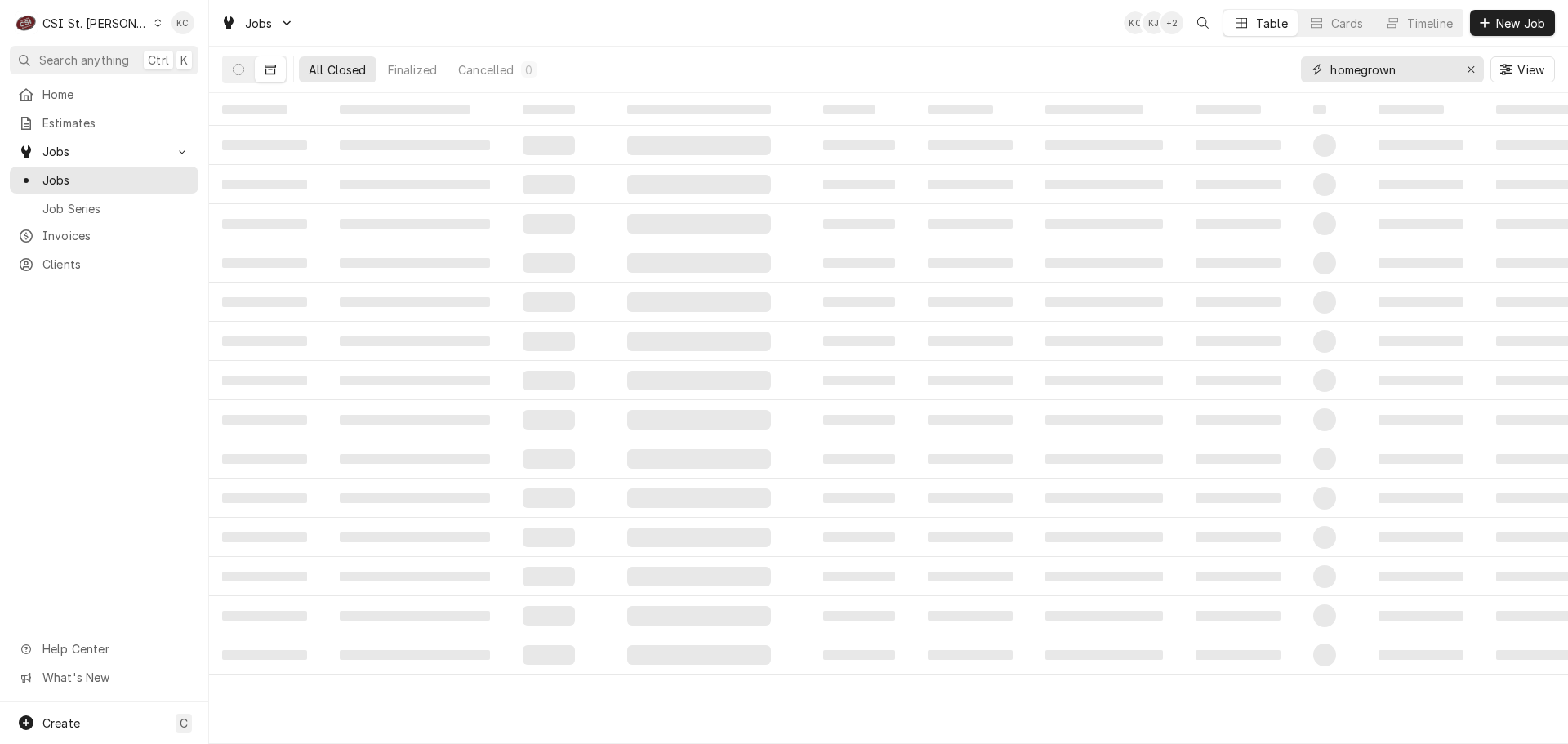
drag, startPoint x: 1429, startPoint y: 73, endPoint x: 1290, endPoint y: 71, distance: 139.0
click at [1290, 71] on div "All Closed Finalized Cancelled 0 homegrown View" at bounding box center [888, 68] width 1333 height 45
type input "500 bluff"
click at [233, 69] on icon "Dynamic Content Wrapper" at bounding box center [238, 69] width 12 height 12
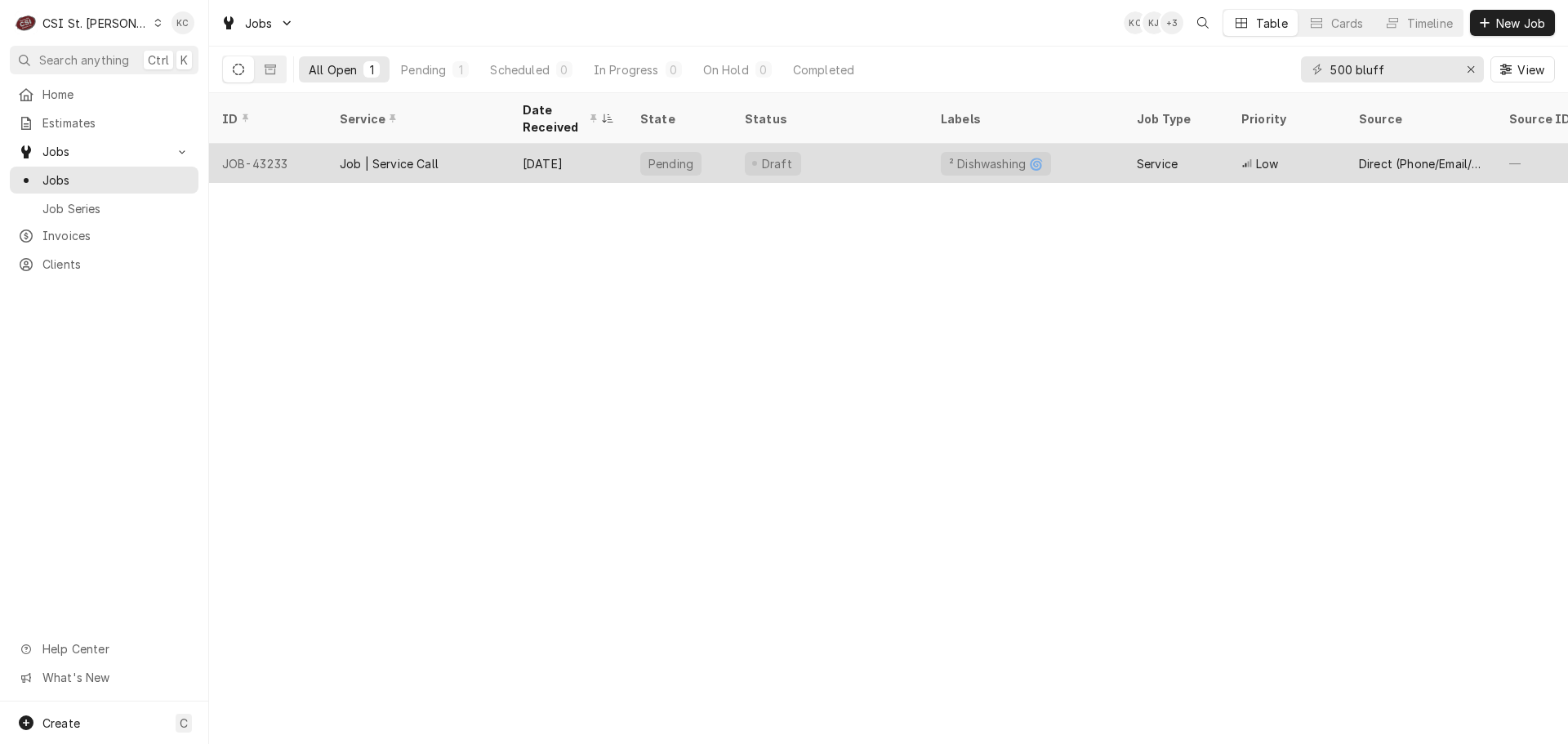
click at [470, 152] on div "Job | Service Call" at bounding box center [418, 164] width 183 height 39
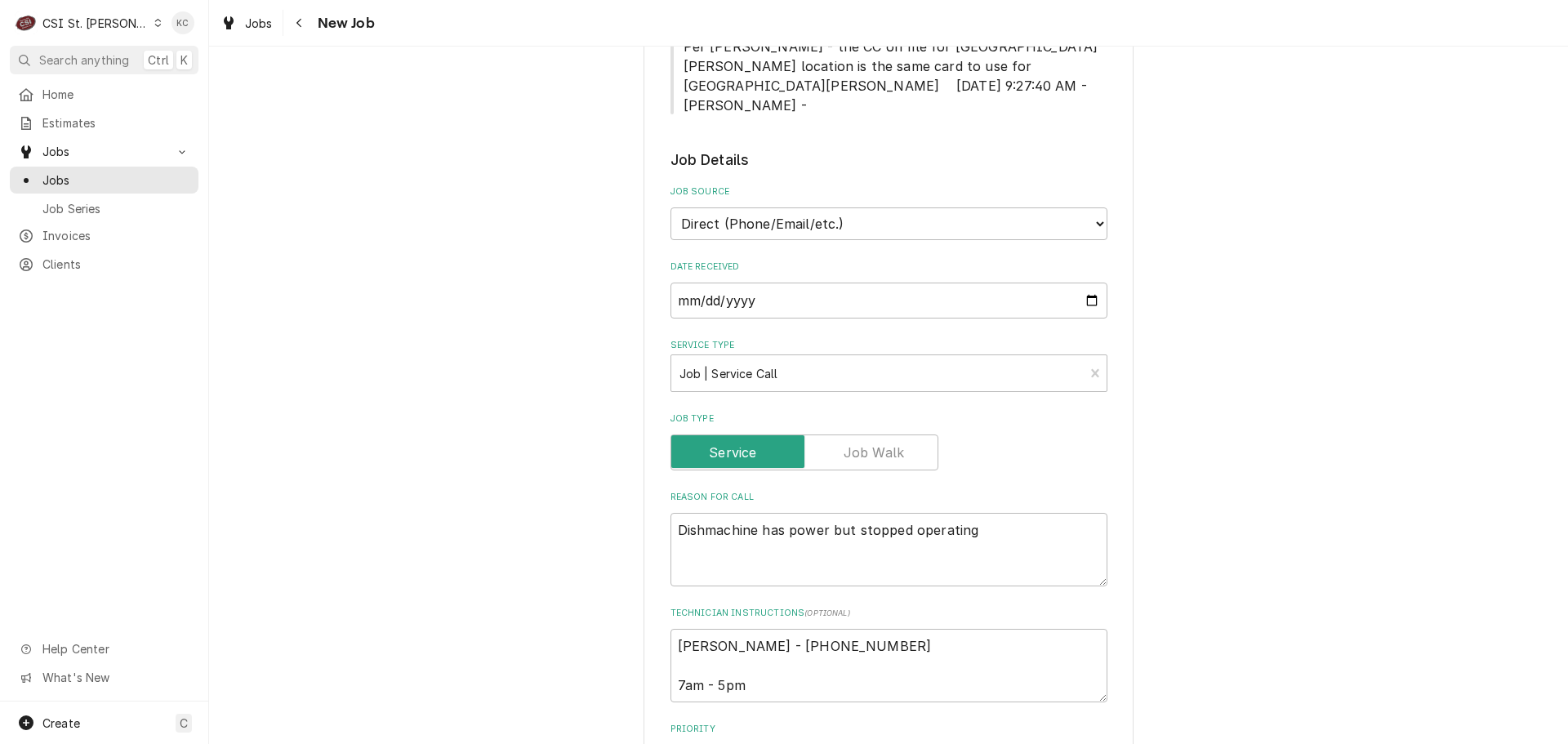
scroll to position [572, 0]
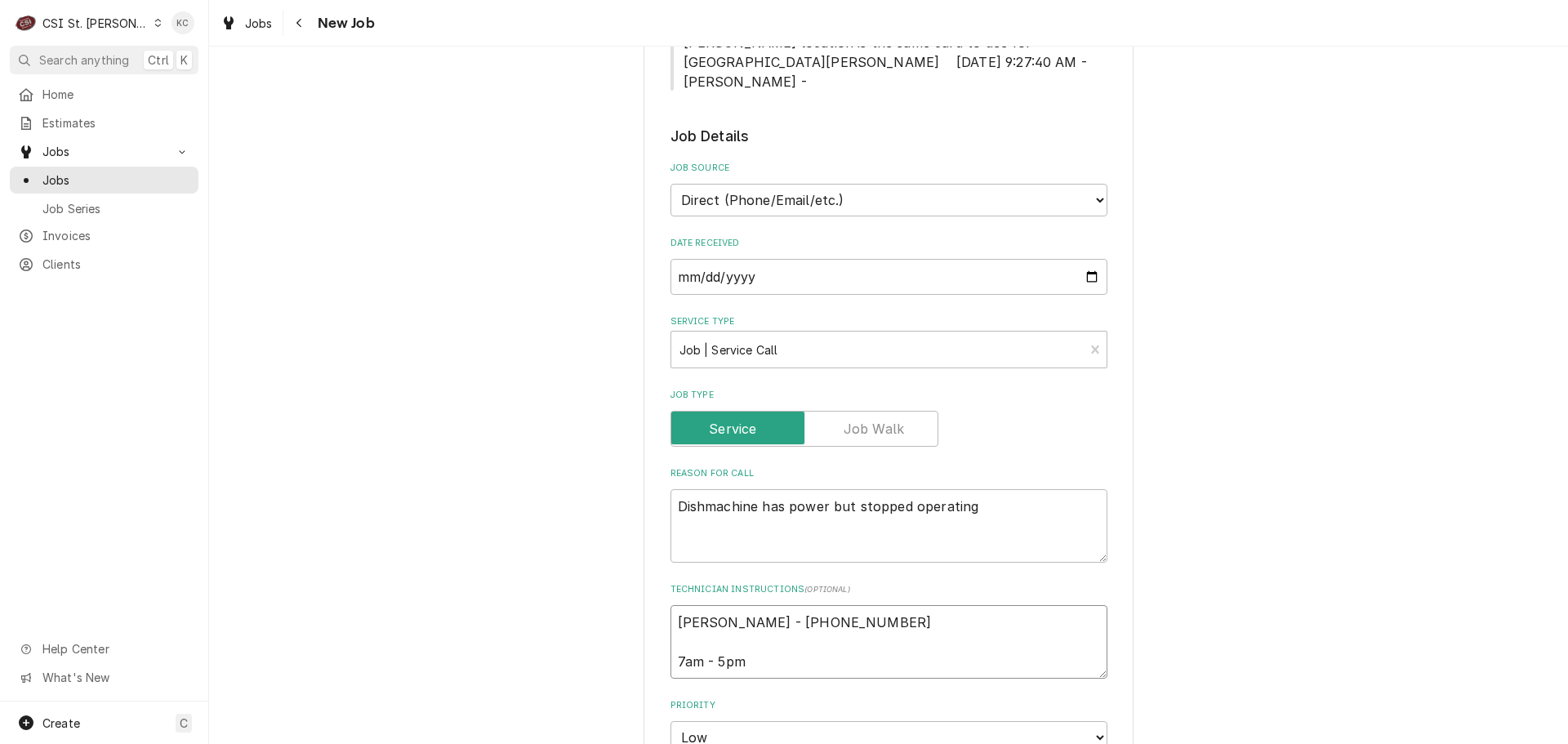
click at [671, 605] on textarea "[PERSON_NAME] - [PHONE_NUMBER] 7am - 5pm" at bounding box center [889, 642] width 437 height 74
type textarea "x"
type textarea "Craig White - 618 514-2398 7am - 5pm"
type textarea "x"
type textarea "Craig White - 618 514-2398 7am - 5pm"
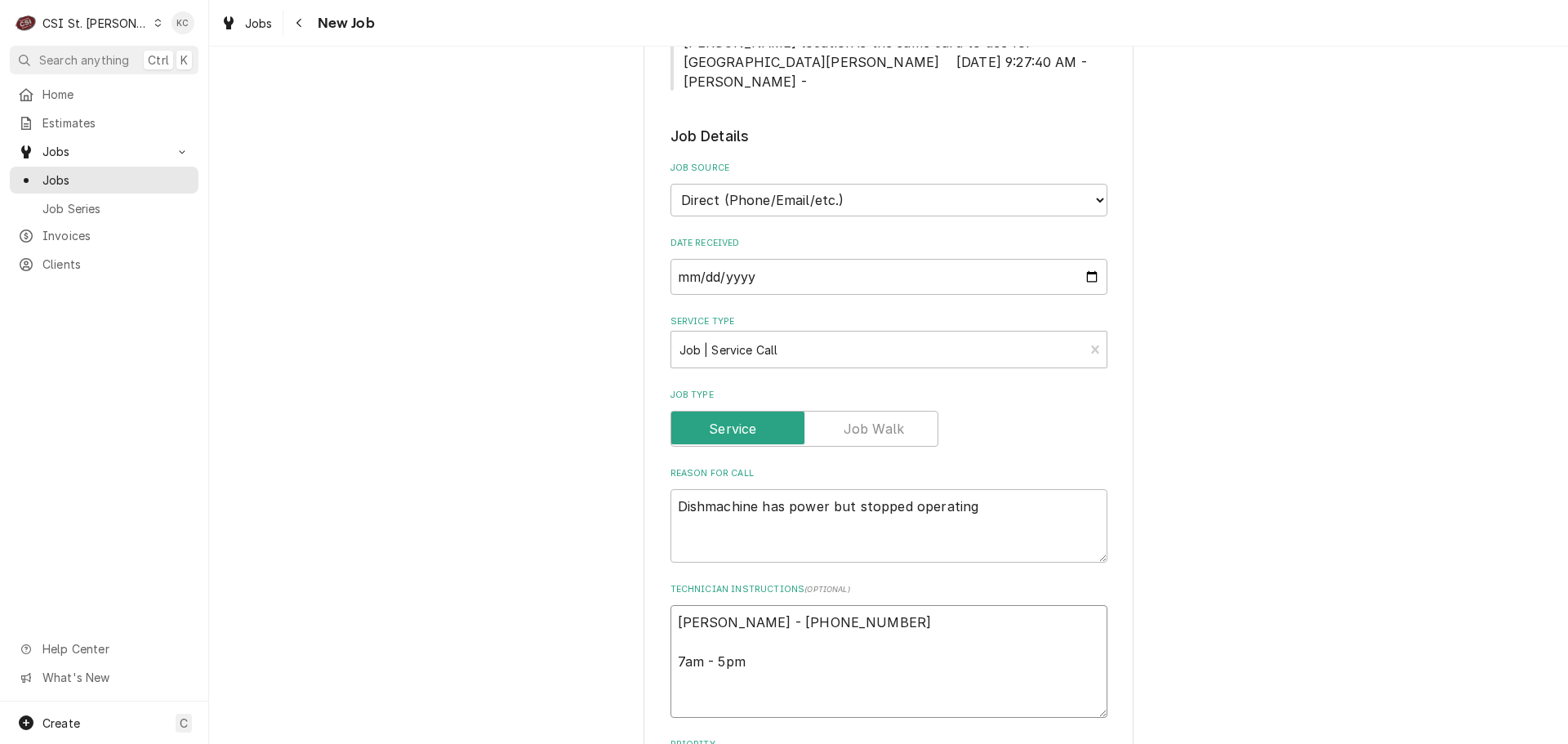
type textarea "x"
type textarea "1 Craig White - 618 514-2398 7am - 5pm"
type textarea "x"
type textarea "10 Craig White - 618 514-2398 7am - 5pm"
type textarea "x"
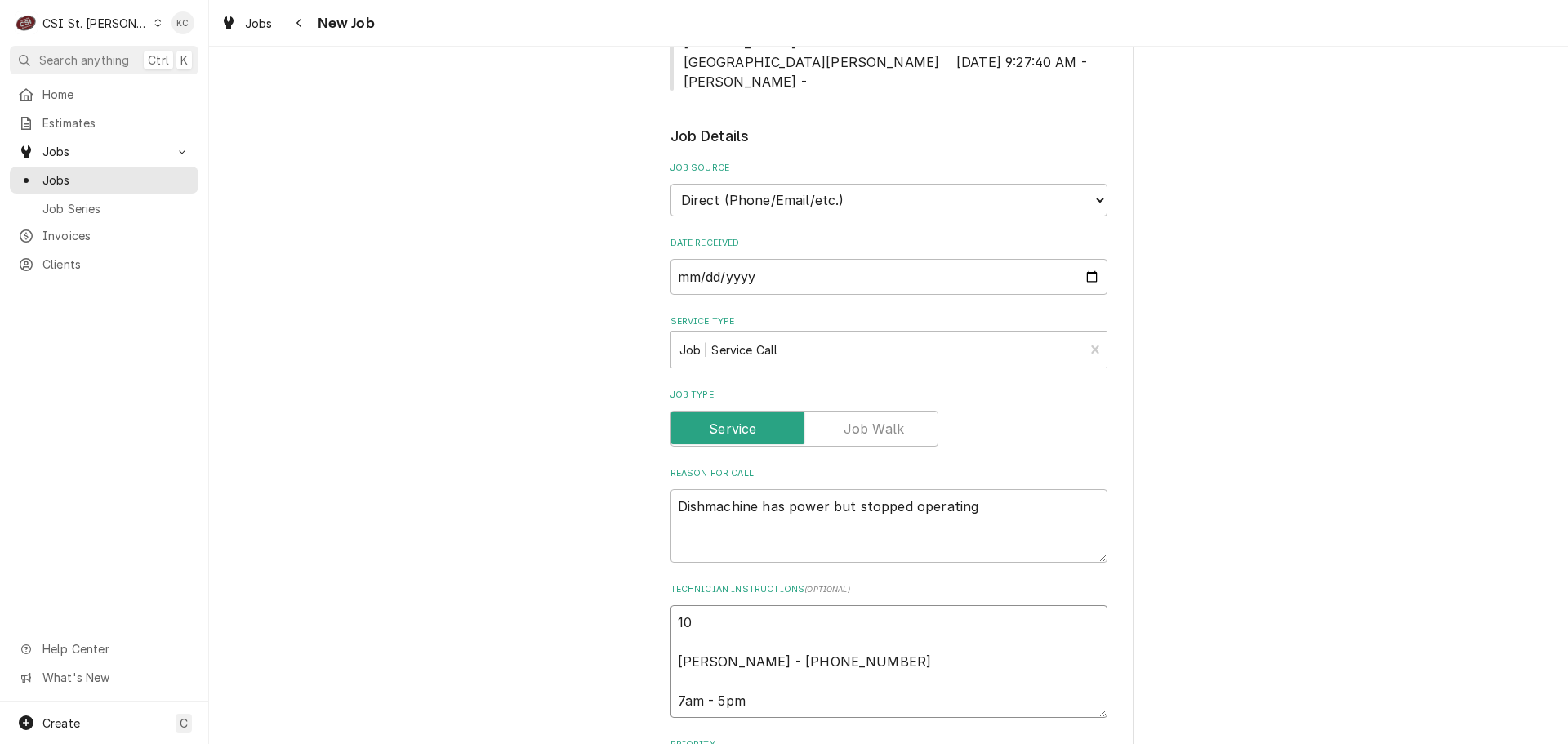
type textarea "10/ Craig White - 618 514-2398 7am - 5pm"
type textarea "x"
type textarea "10/1 Craig White - 618 514-2398 7am - 5pm"
type textarea "x"
type textarea "10/14 Craig White - 618 514-2398 7am - 5pm"
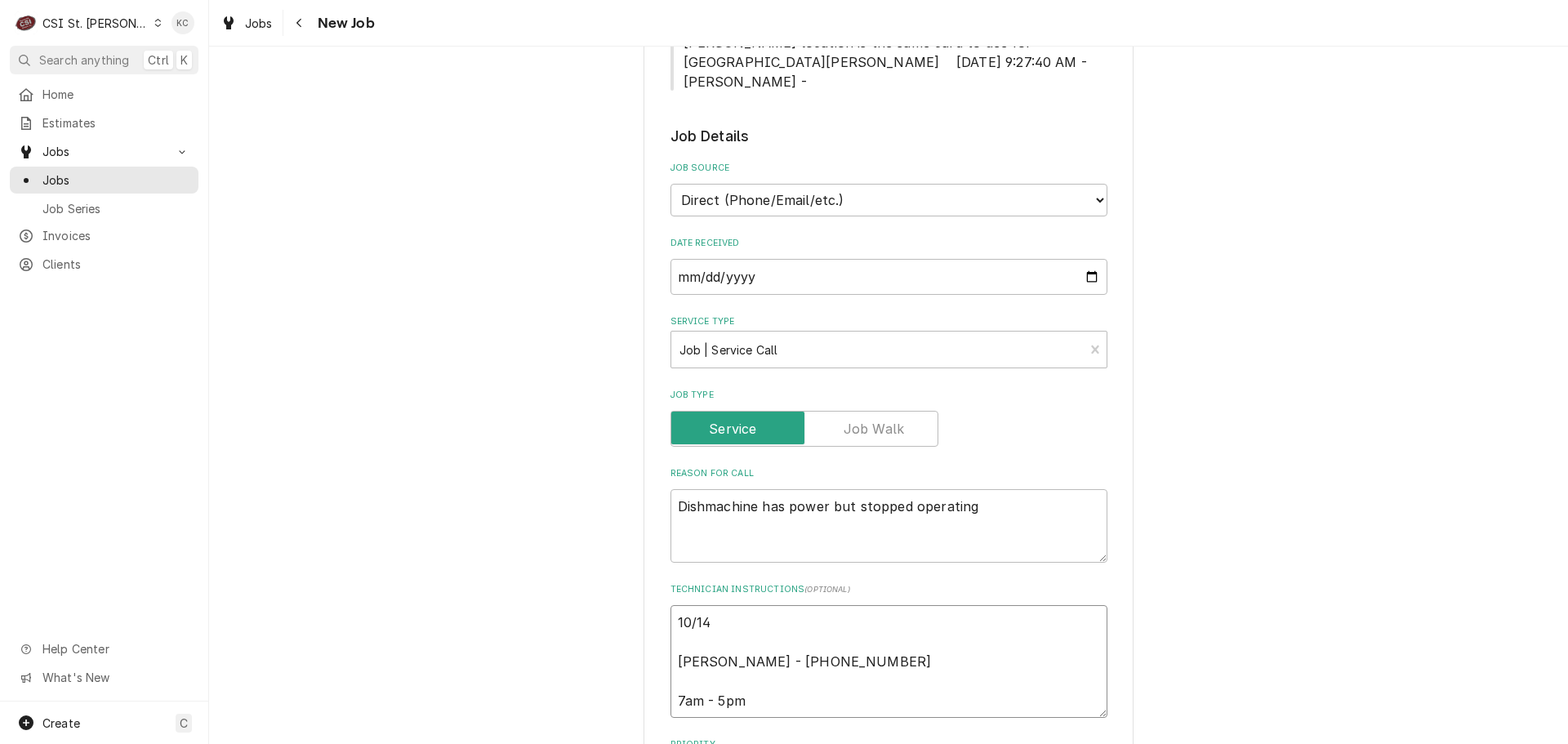
type textarea "x"
type textarea "10/14 Craig White - 618 514-2398 7am - 5pm"
type textarea "x"
type textarea "10/14 - Craig White - 618 514-2398 7am - 5pm"
type textarea "x"
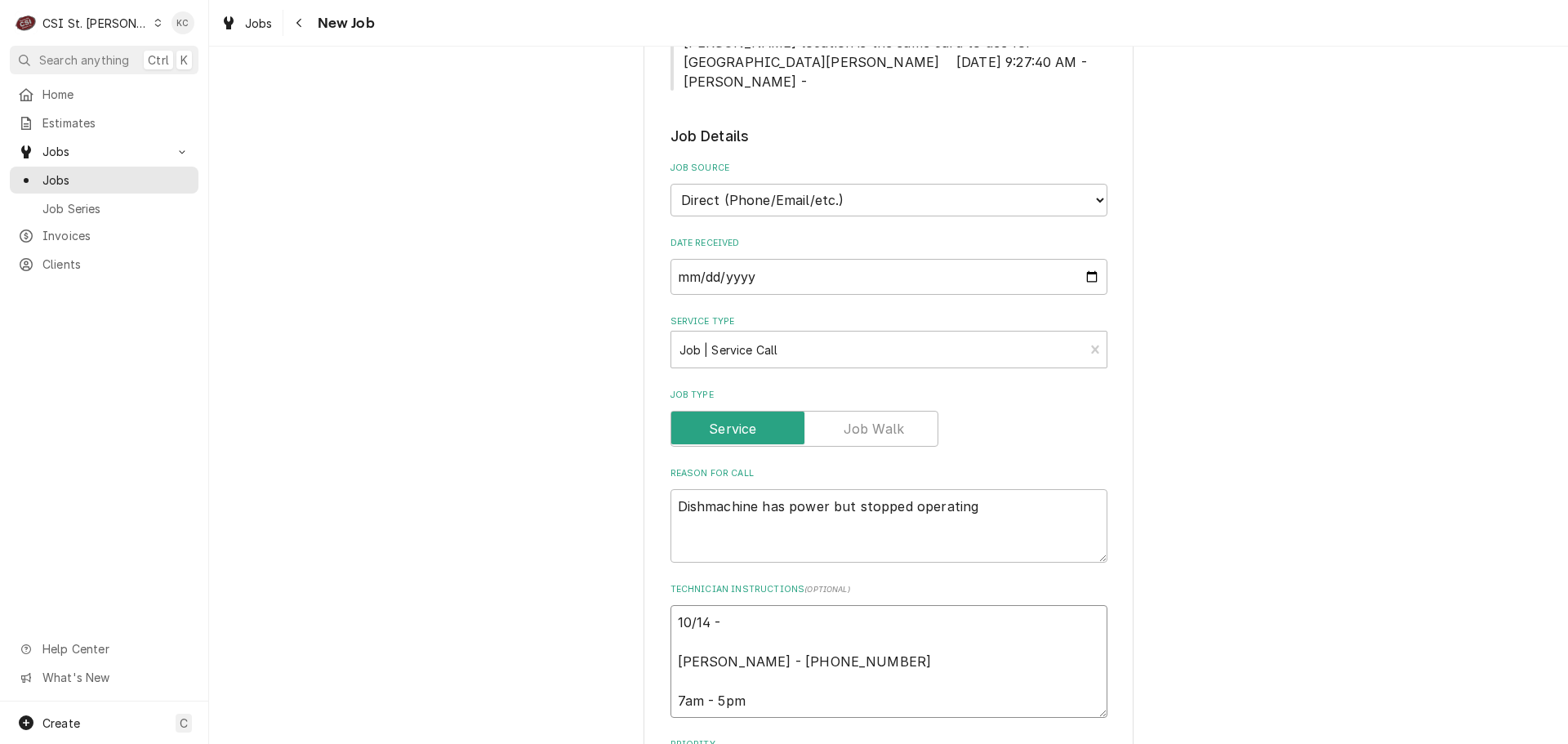
type textarea "10/14 - Craig White - 618 514-2398 7am - 5pm"
type textarea "x"
type textarea "10/14 - C Craig White - 618 514-2398 7am - 5pm"
type textarea "x"
type textarea "10/14 - Cr Craig White - 618 514-2398 7am - 5pm"
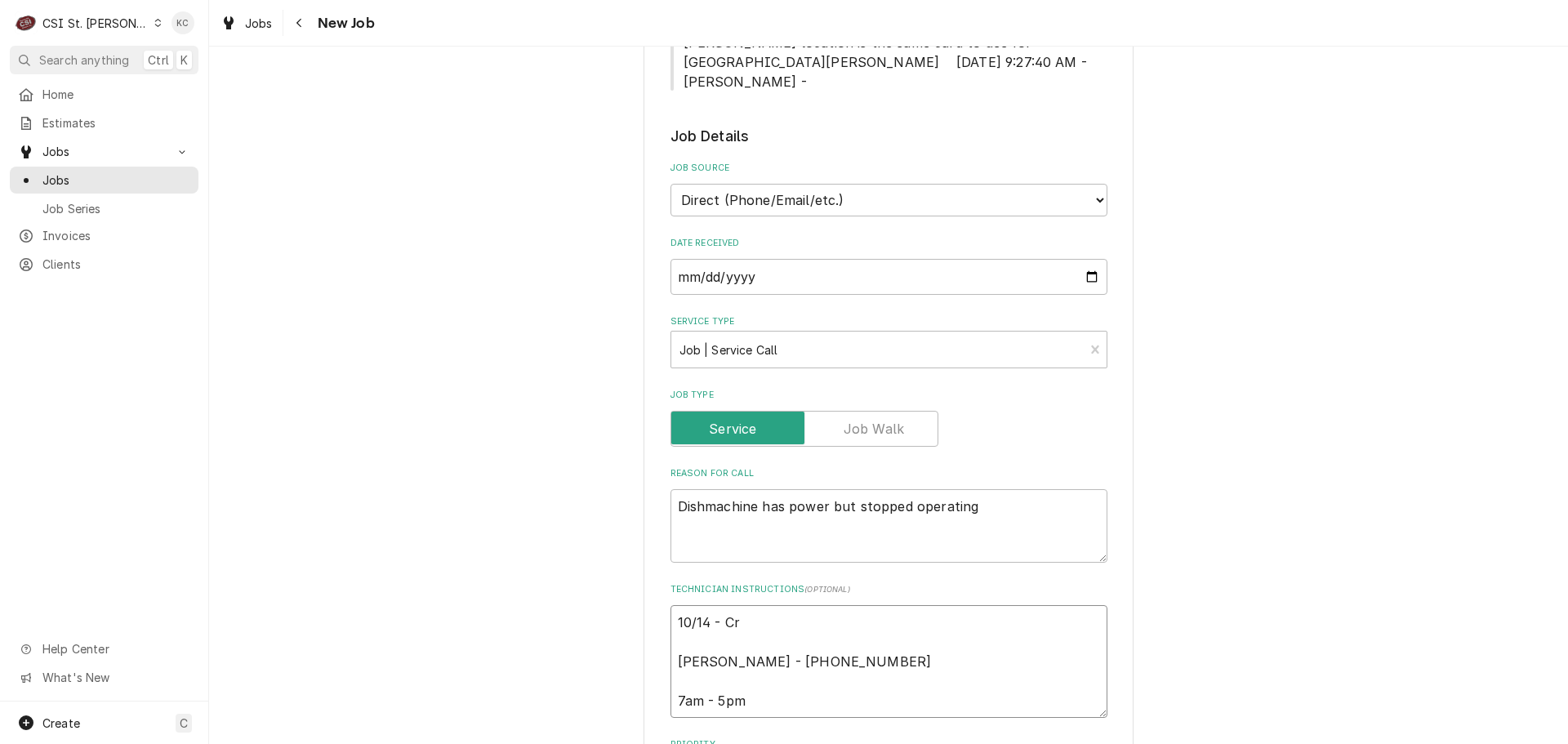
type textarea "x"
type textarea "10/14 - Cra Craig White - 618 514-2398 7am - 5pm"
type textarea "x"
type textarea "10/14 - Crai Craig White - 618 514-2398 7am - 5pm"
type textarea "x"
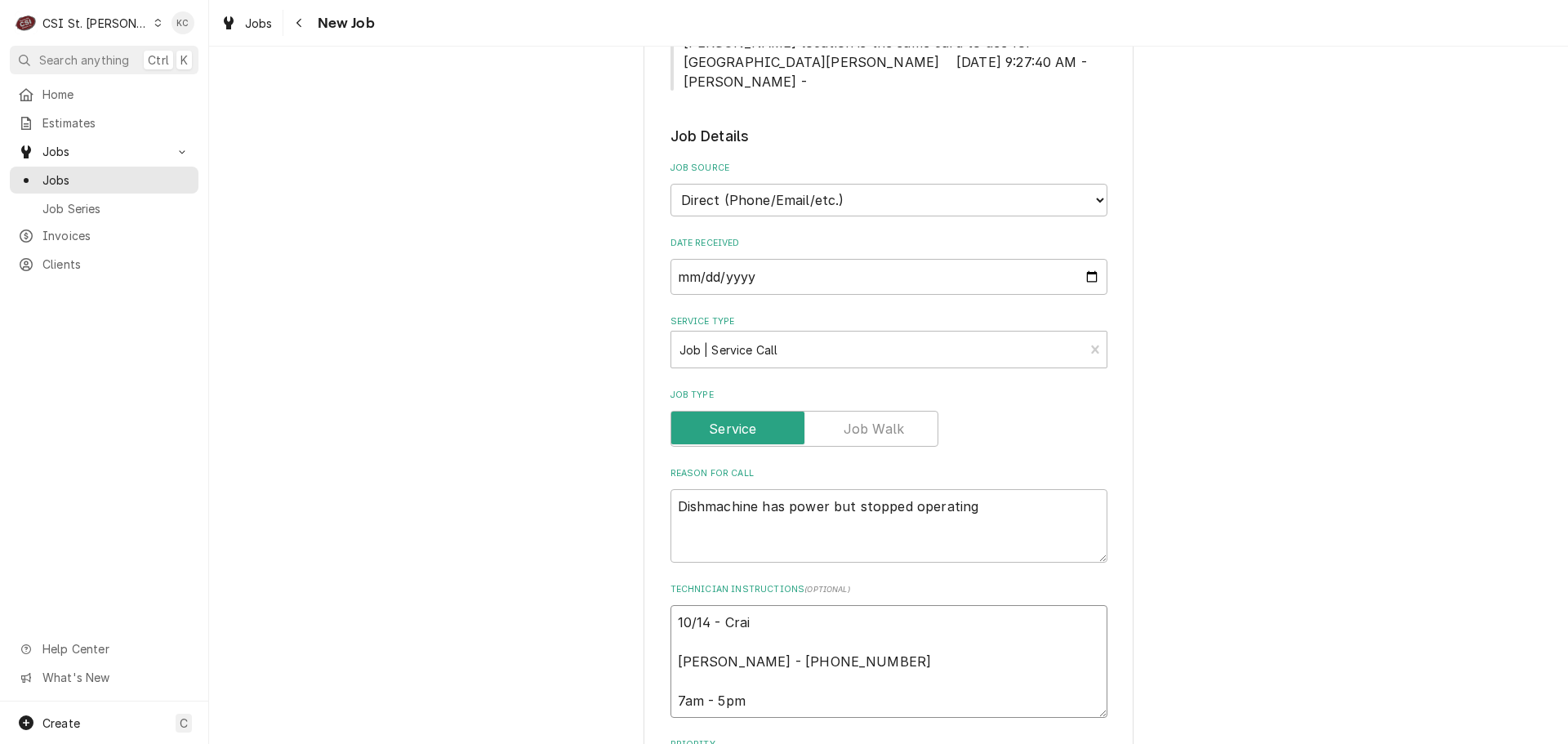
type textarea "10/14 - Craig Craig White - 618 514-2398 7am - 5pm"
type textarea "x"
type textarea "10/14 - Craig Craig White - 618 514-2398 7am - 5pm"
type textarea "x"
type textarea "10/14 - Craig W Craig White - 618 514-2398 7am - 5pm"
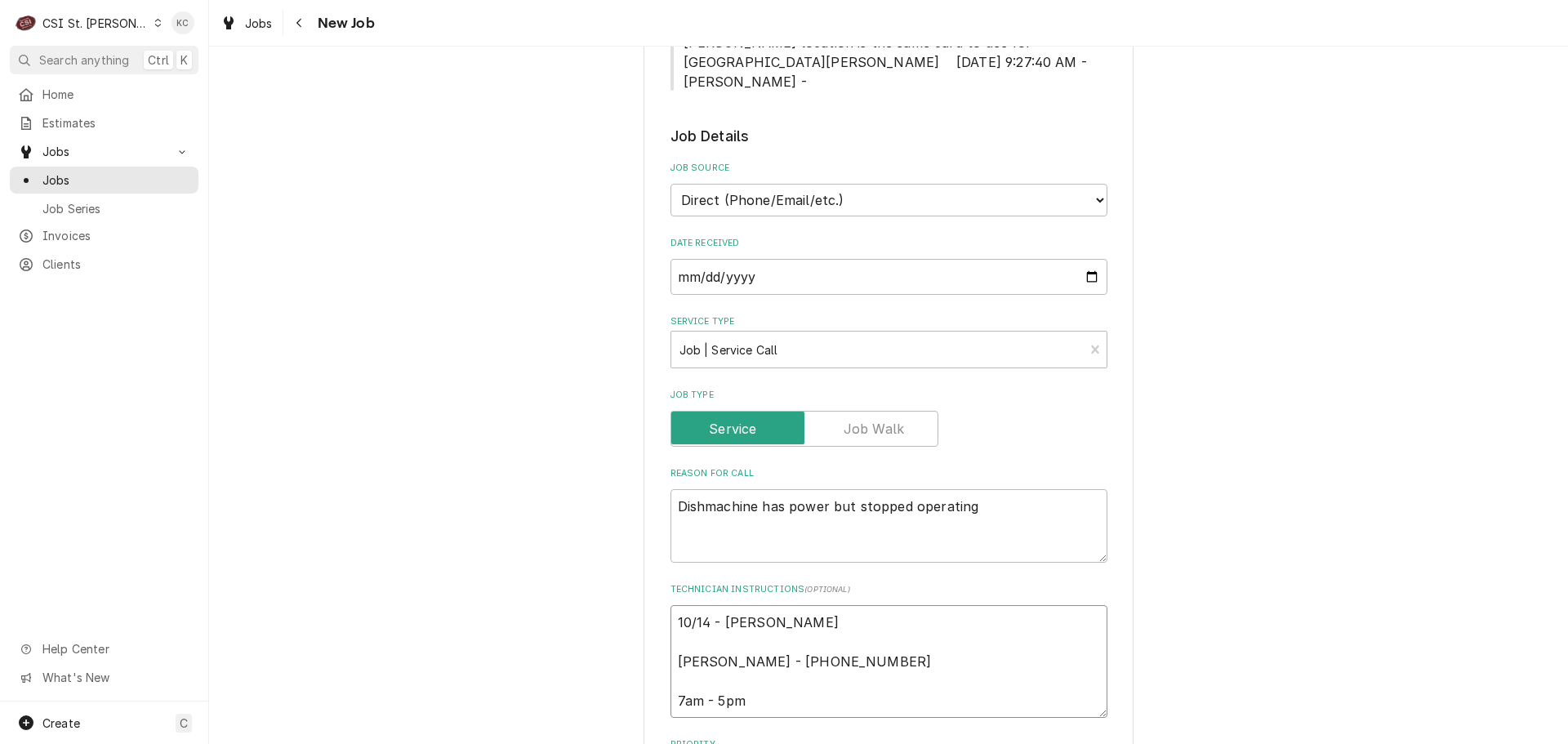
type textarea "x"
type textarea "10/14 - Craig Wh Craig White - 618 514-2398 7am - 5pm"
type textarea "x"
type textarea "10/14 - Craig Whi Craig White - 618 514-2398 7am - 5pm"
type textarea "x"
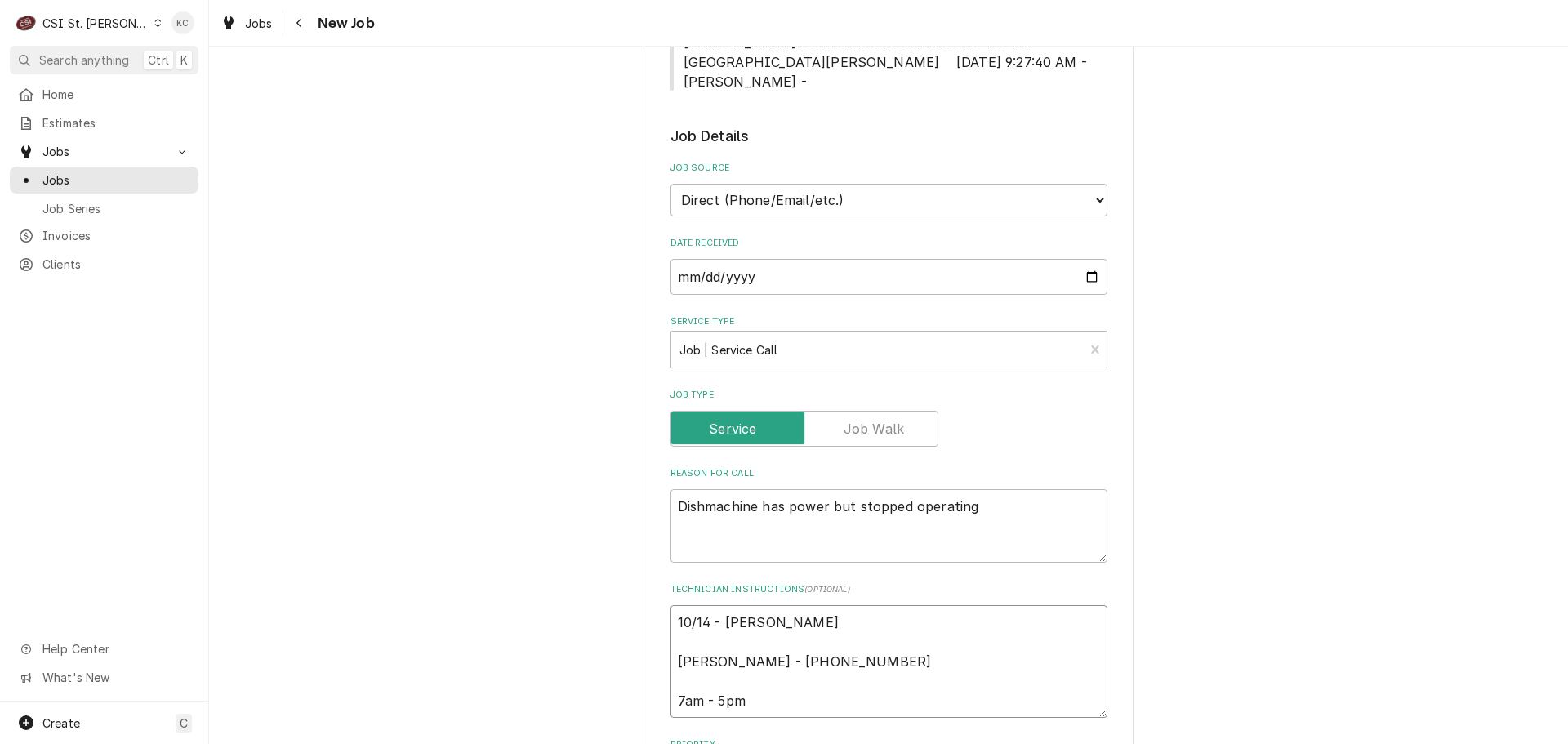
type textarea "10/14 - Craig White Craig White - 618 514-2398 7am - 5pm"
type textarea "x"
type textarea "10/14 - Craig White Craig White - 618 514-2398 7am - 5pm"
type textarea "x"
type textarea "10/14 - Craig White c Craig White - 618 514-2398 7am - 5pm"
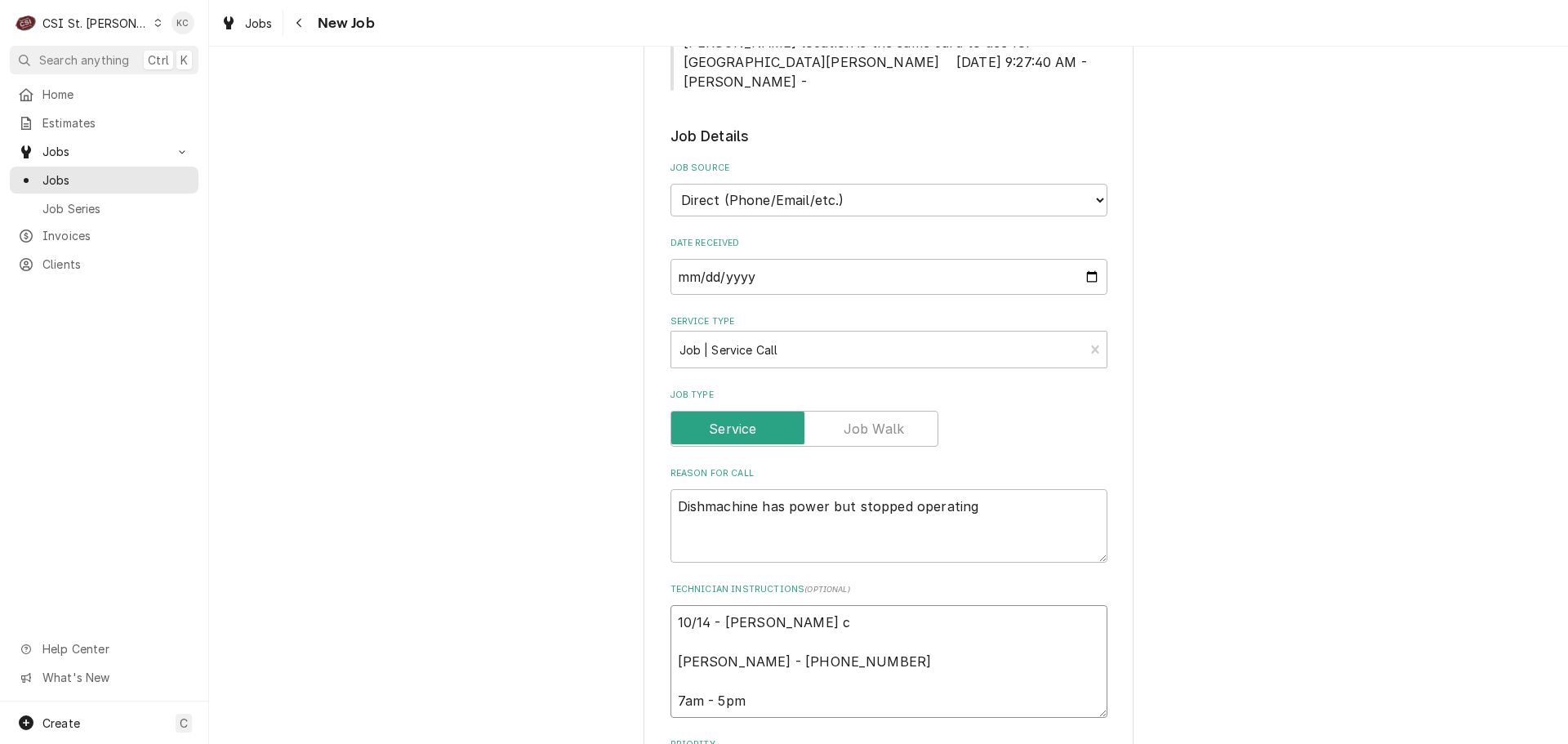
type textarea "x"
type textarea "10/14 - Craig White cl Craig White - 618 514-2398 7am - 5pm"
type textarea "x"
type textarea "10/14 - Craig White cla Craig White - 618 514-2398 7am - 5pm"
type textarea "x"
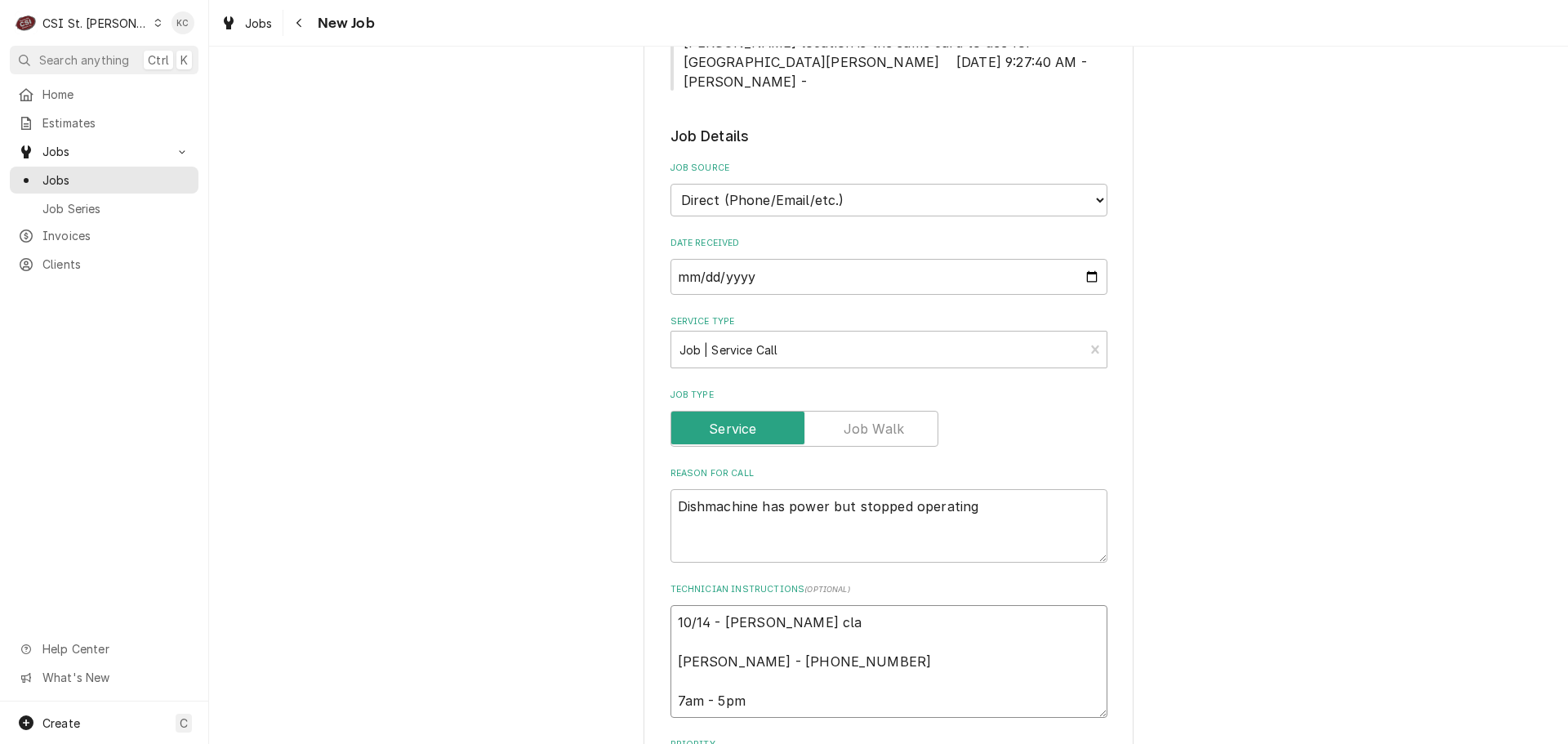
type textarea "10/14 - Craig White clal Craig White - 618 514-2398 7am - 5pm"
type textarea "x"
type textarea "10/14 - Craig White clale Craig White - 618 514-2398 7am - 5pm"
type textarea "x"
type textarea "10/14 - Craig White claled Craig White - 618 514-2398 7am - 5pm"
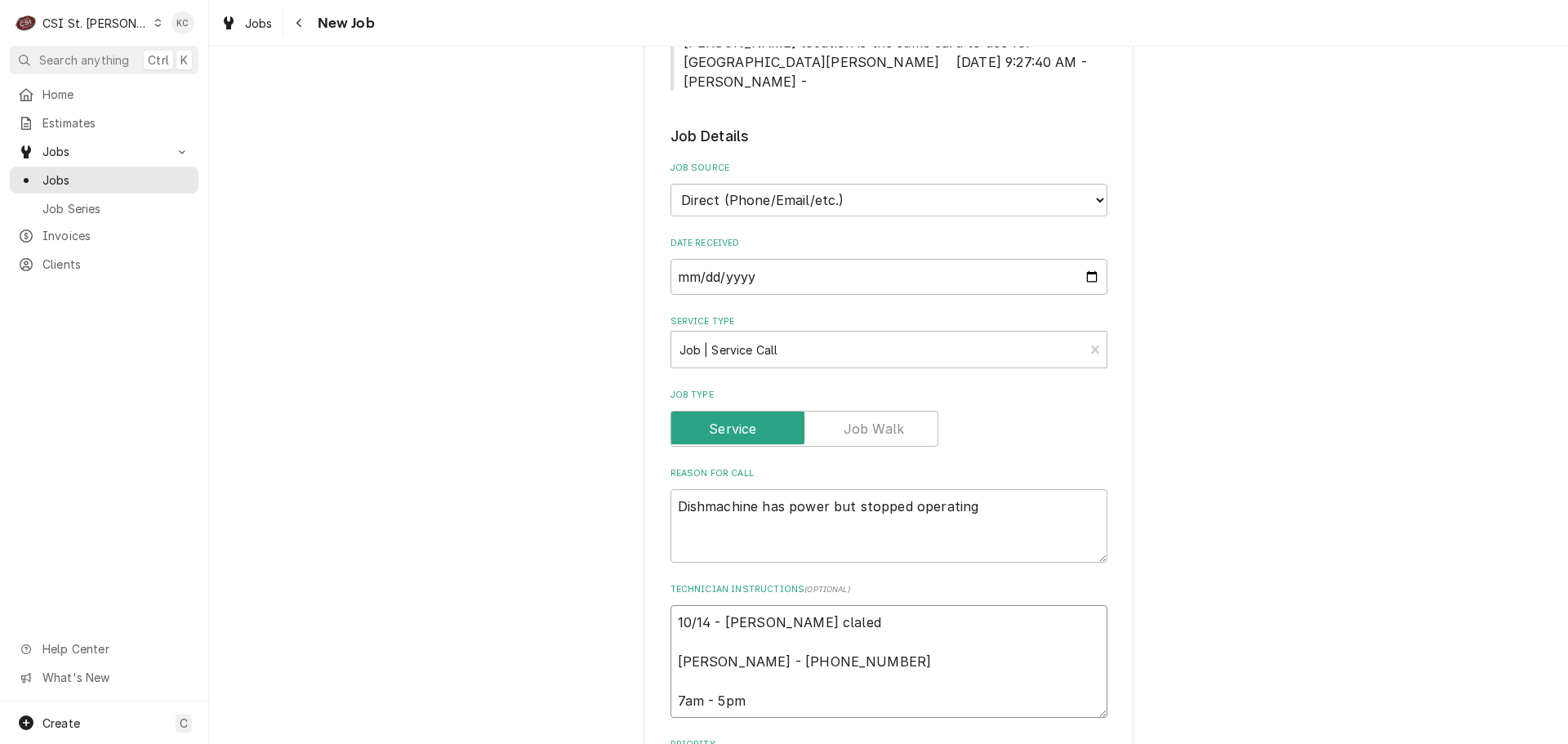
type textarea "x"
type textarea "10/14 - Craig White claled Craig White - 618 514-2398 7am - 5pm"
type textarea "x"
type textarea "10/14 - Craig White claled a Craig White - 618 514-2398 7am - 5pm"
type textarea "x"
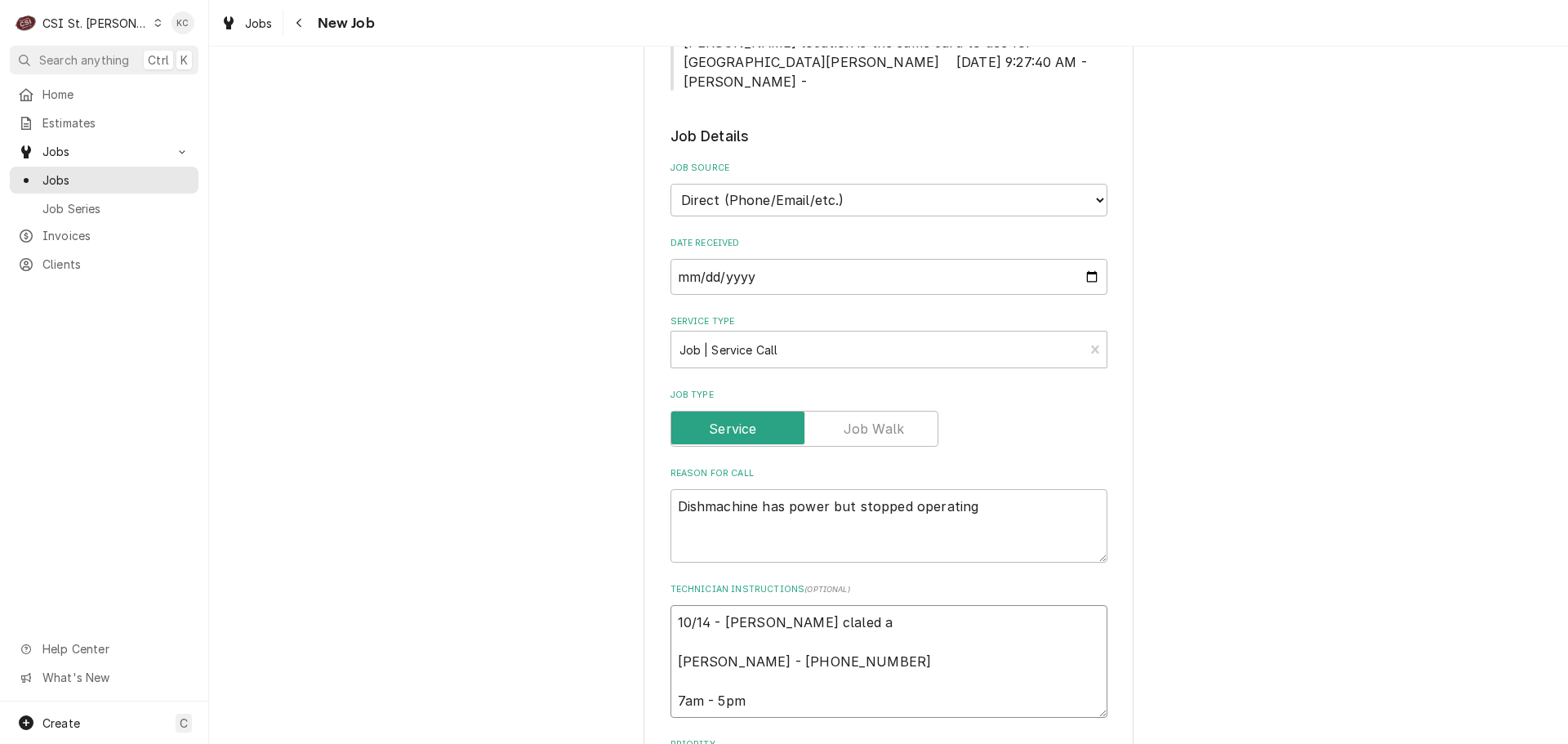
type textarea "10/14 - Craig White claled Craig White - 618 514-2398 7am - 5pm"
type textarea "x"
type textarea "10/14 - Craig White claled Craig White - 618 514-2398 7am - 5pm"
type textarea "x"
type textarea "10/14 - Craig White clale Craig White - 618 514-2398 7am - 5pm"
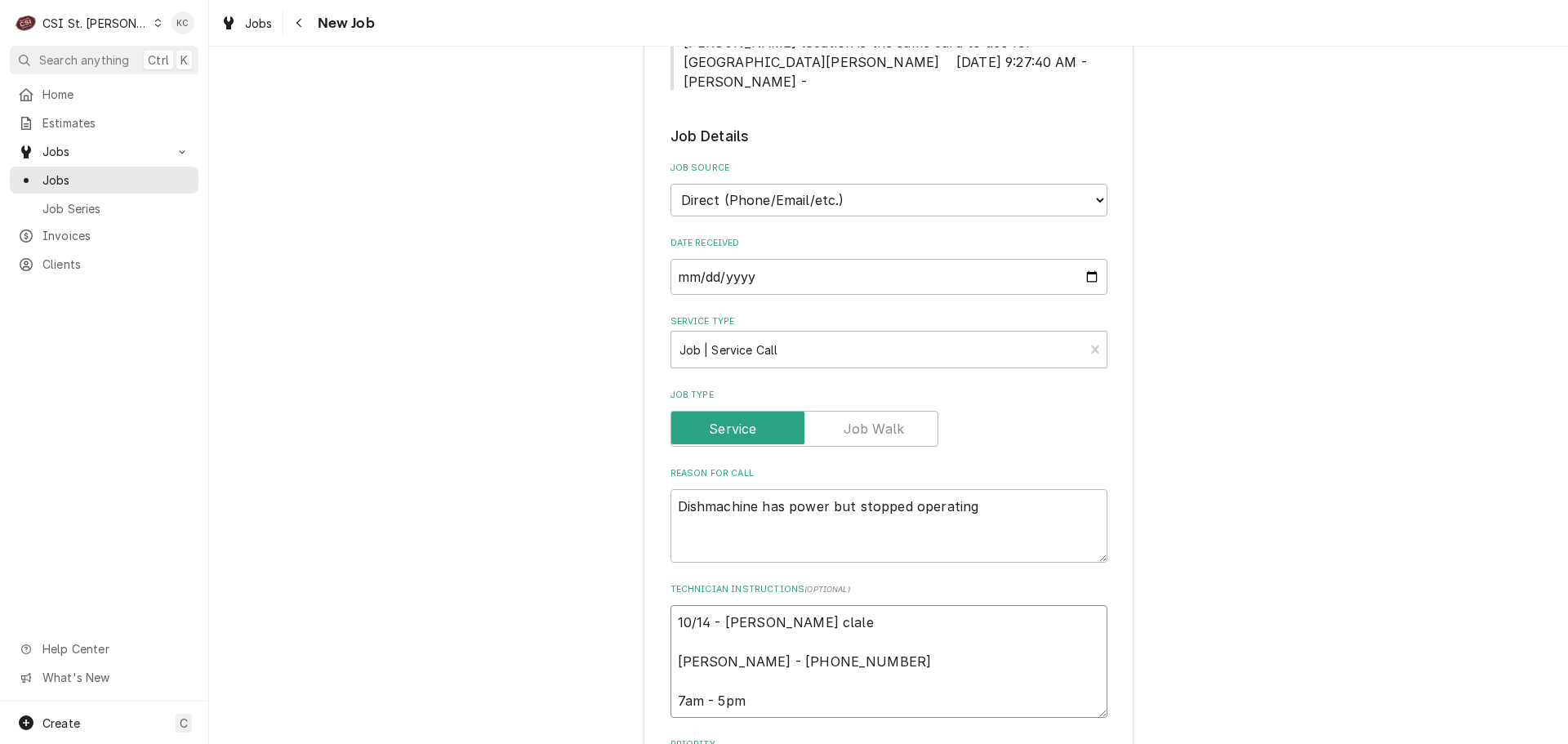
type textarea "x"
type textarea "10/14 - Craig White clal Craig White - 618 514-2398 7am - 5pm"
type textarea "x"
type textarea "10/14 - Craig White cla Craig White - 618 514-2398 7am - 5pm"
type textarea "x"
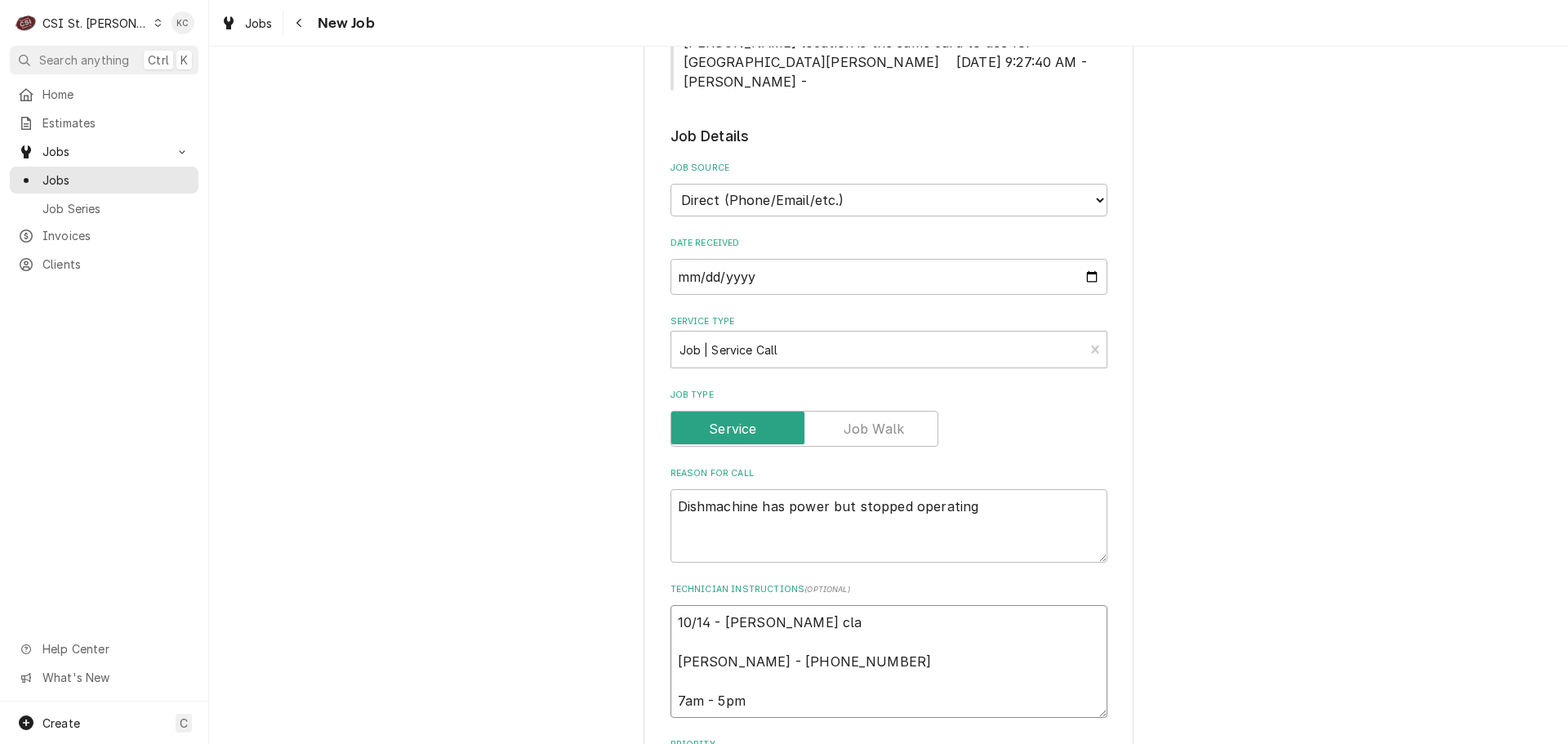
type textarea "10/14 - Craig White cl Craig White - 618 514-2398 7am - 5pm"
type textarea "x"
type textarea "10/14 - Craig White c Craig White - 618 514-2398 7am - 5pm"
type textarea "x"
type textarea "10/14 - Craig White ca Craig White - 618 514-2398 7am - 5pm"
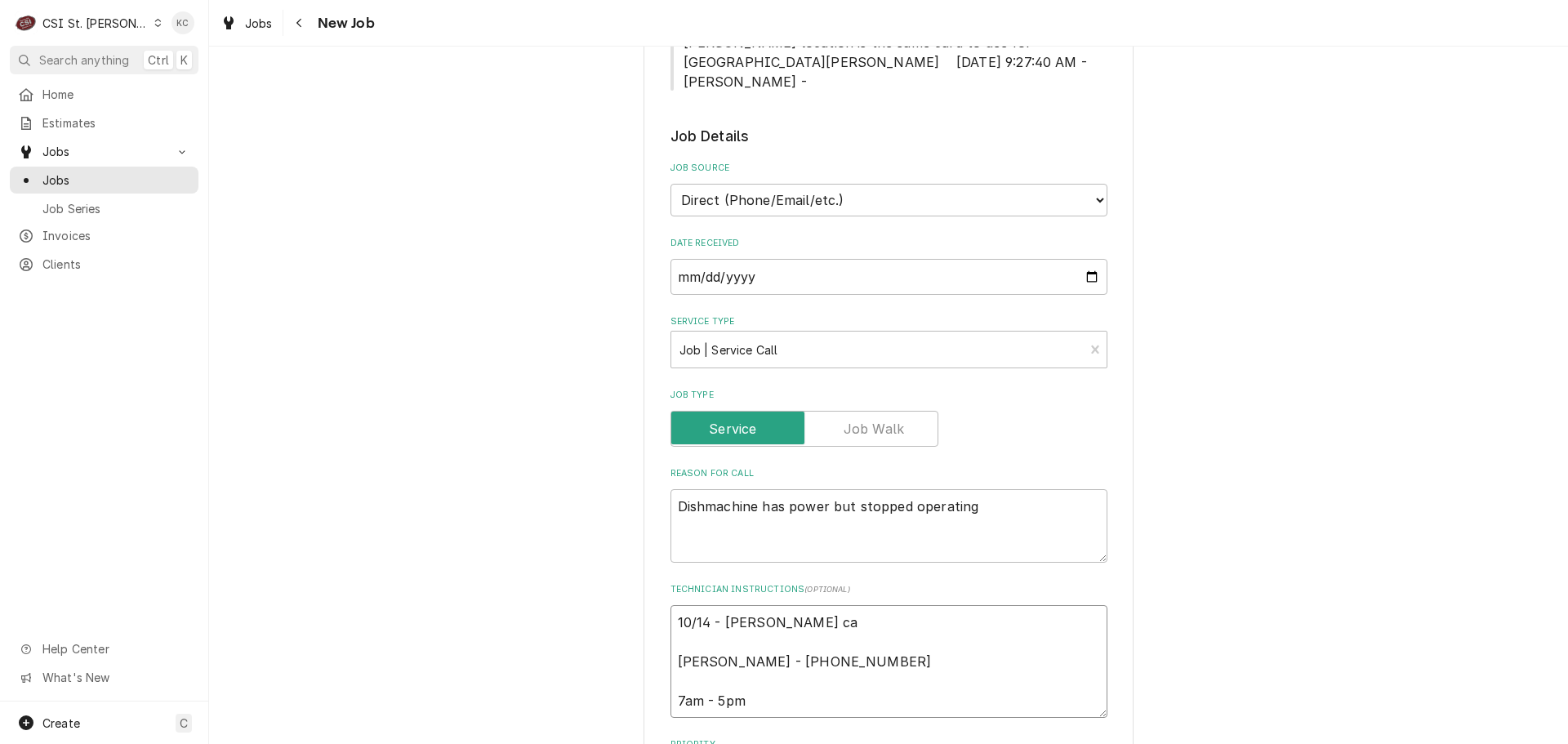
type textarea "x"
type textarea "10/14 - Craig White cal Craig White - 618 514-2398 7am - 5pm"
type textarea "x"
type textarea "10/14 - Craig White call Craig White - 618 514-2398 7am - 5pm"
type textarea "x"
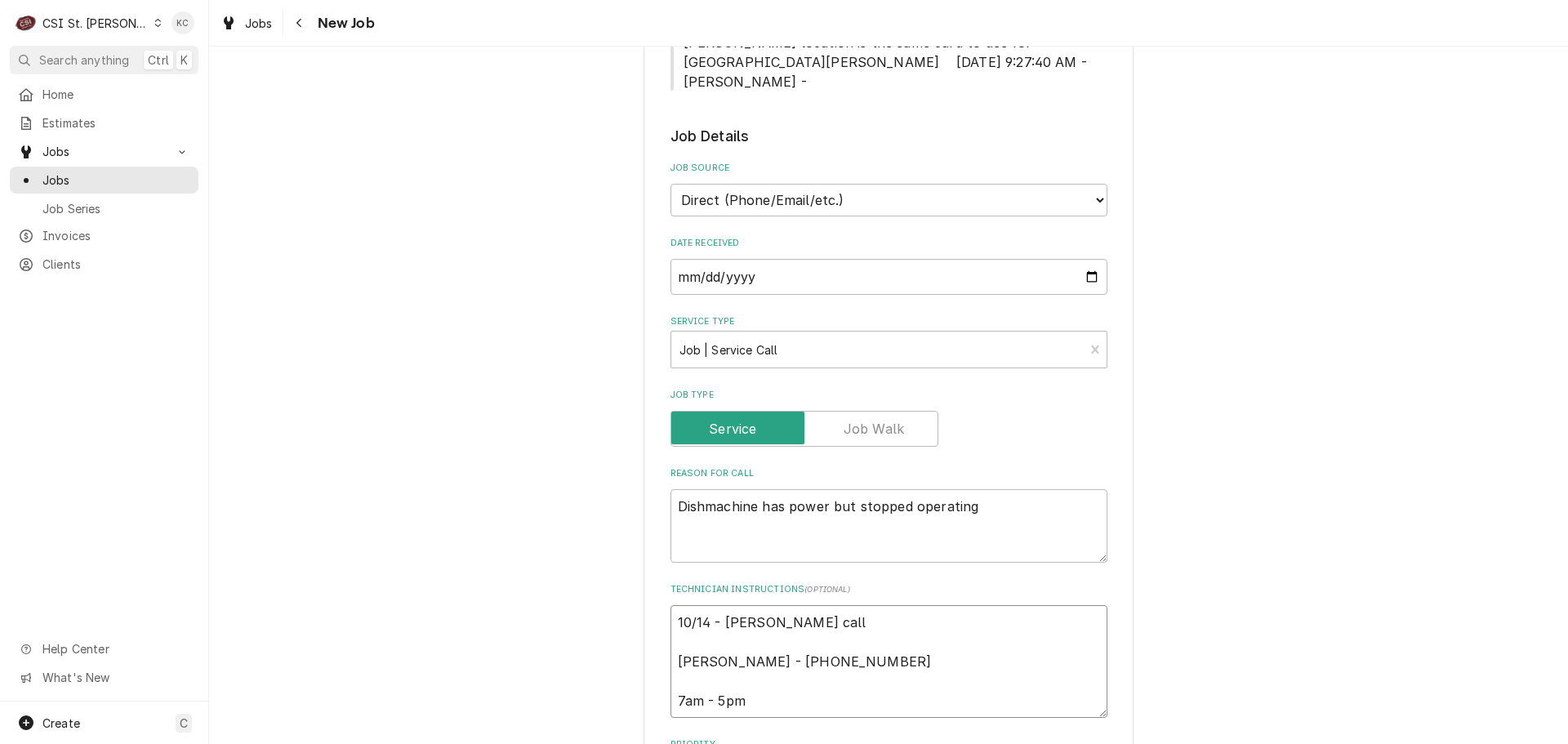
type textarea "10/14 - Craig White calle Craig White - 618 514-2398 7am - 5pm"
type textarea "x"
type textarea "10/14 - Craig White called Craig White - 618 514-2398 7am - 5pm"
type textarea "x"
type textarea "10/14 - Craig White called Craig White - 618 514-2398 7am - 5pm"
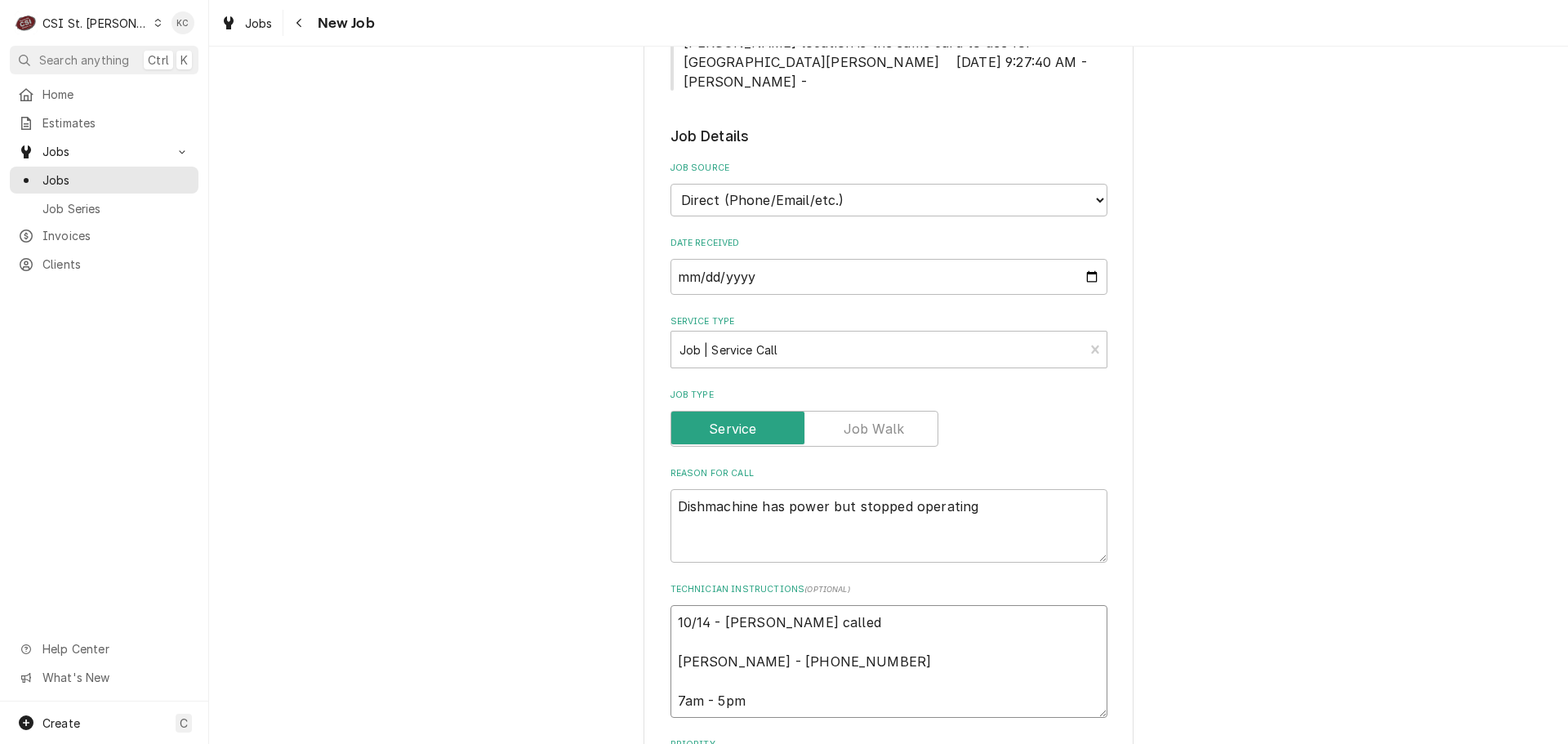
type textarea "x"
type textarea "10/14 - Craig White called i Craig White - 618 514-2398 7am - 5pm"
type textarea "x"
type textarea "10/14 - Craig White called in Craig White - 618 514-2398 7am - 5pm"
type textarea "x"
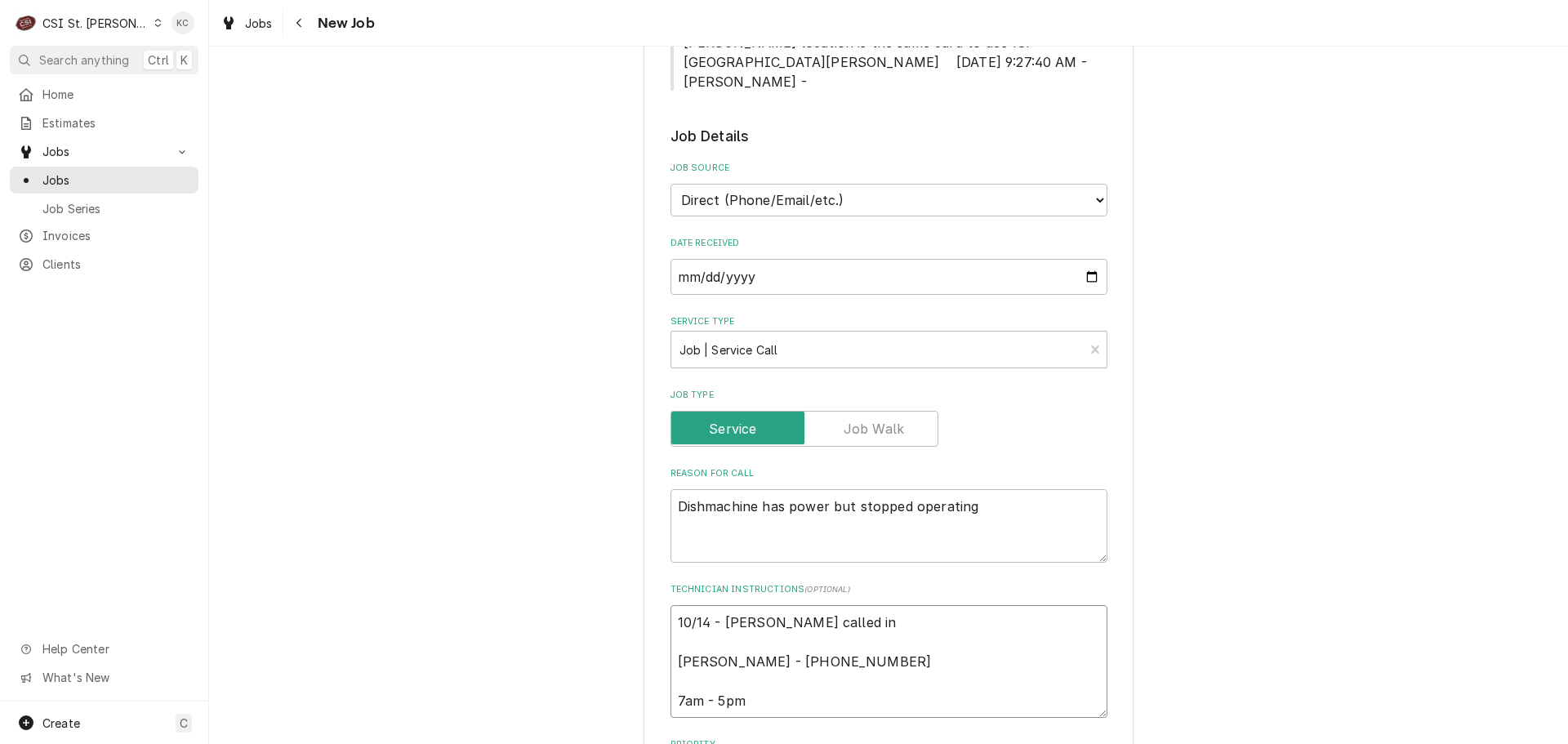
type textarea "10/14 - Craig White called in Craig White - 618 514-2398 7am - 5pm"
type textarea "x"
type textarea "10/14 - Craig White called in c Craig White - 618 514-2398 7am - 5pm"
type textarea "x"
type textarea "10/14 - Craig White called in ca Craig White - 618 514-2398 7am - 5pm"
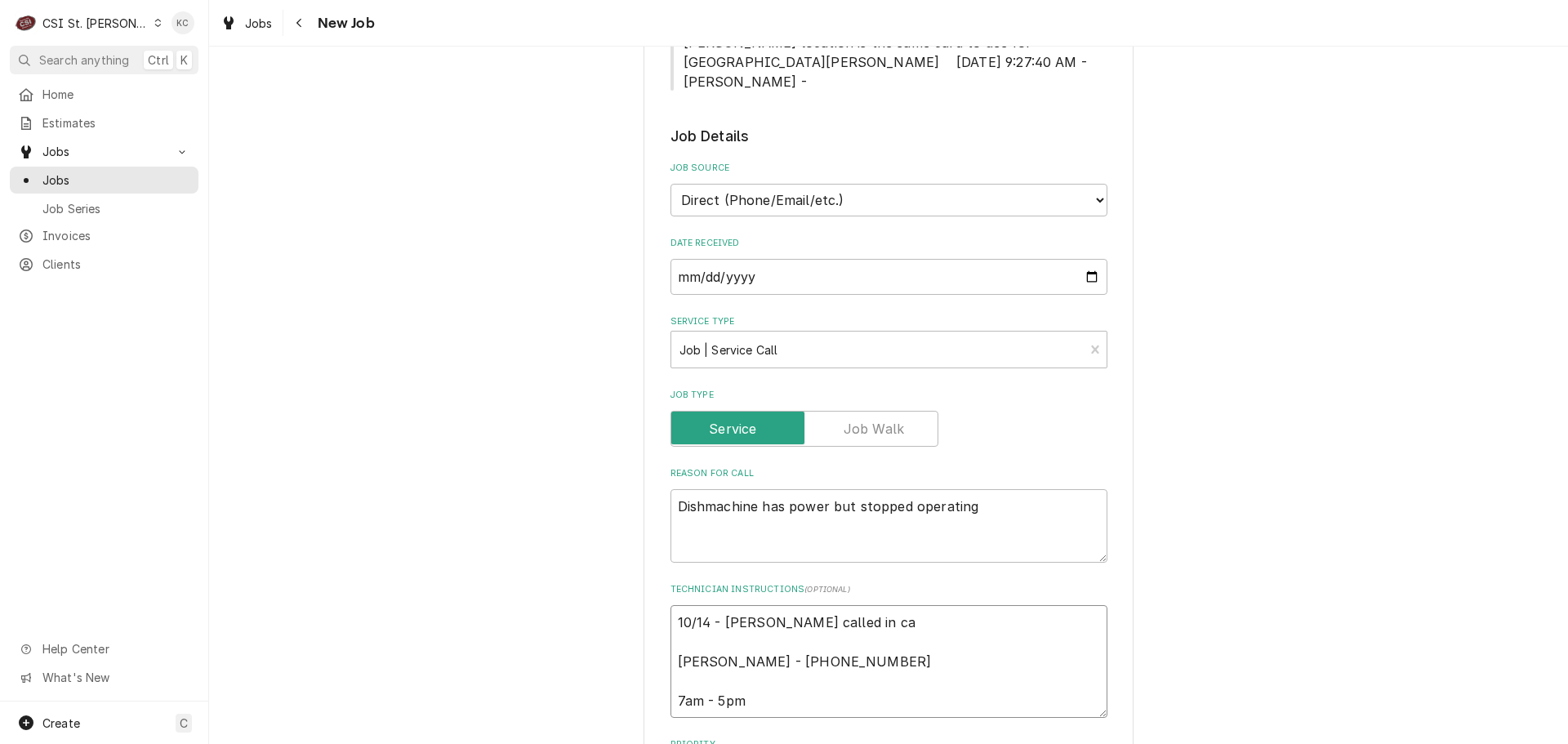
type textarea "x"
type textarea "10/14 - Craig White called in can Craig White - 618 514-2398 7am - 5pm"
type textarea "x"
type textarea "10/14 - Craig White called in canc Craig White - 618 514-2398 7am - 5pm"
type textarea "x"
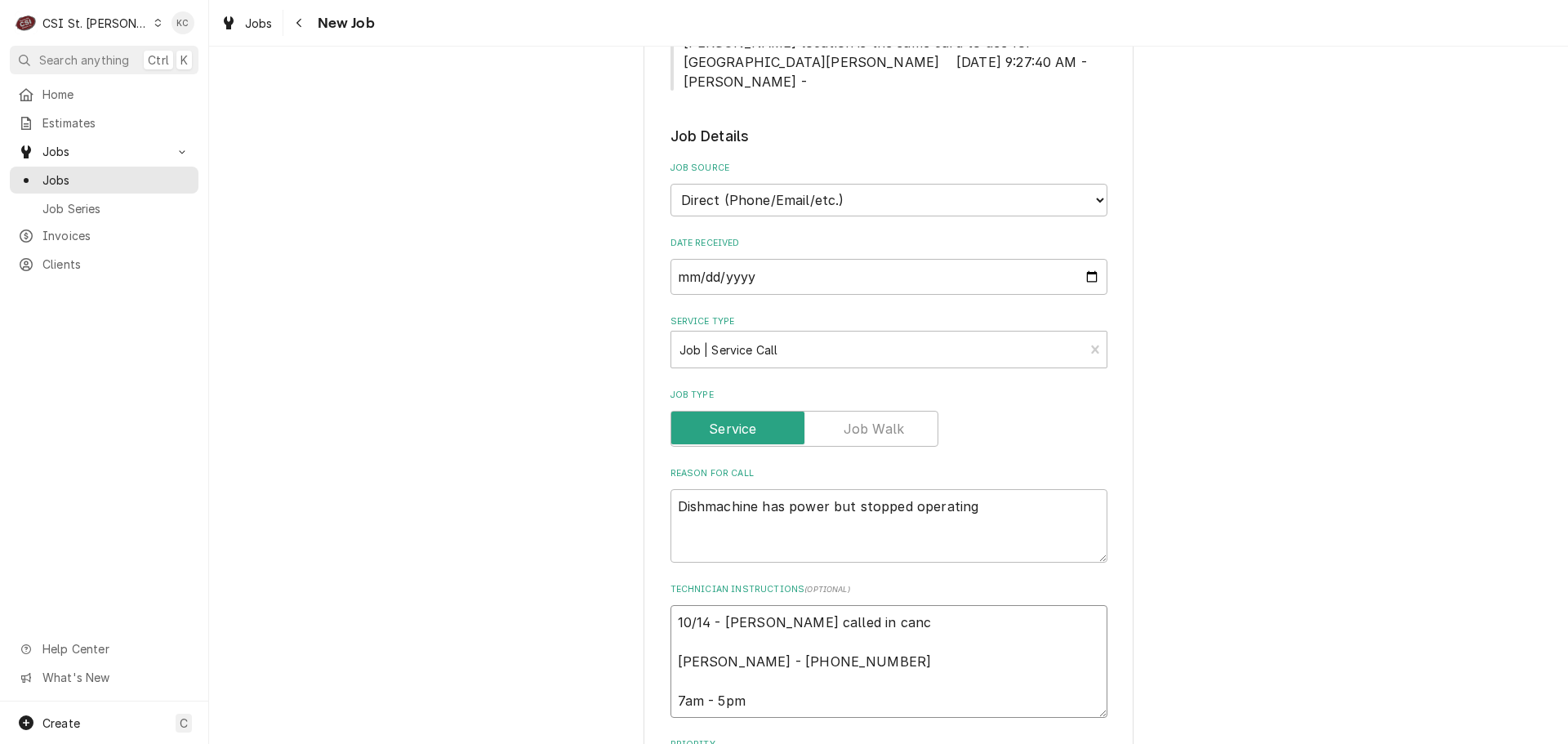
type textarea "10/14 - Craig White called in cance Craig White - 618 514-2398 7am - 5pm"
type textarea "x"
type textarea "10/14 - Craig White called in cancel Craig White - 618 514-2398 7am - 5pm"
type textarea "x"
type textarea "10/14 - Craig White called in cancell Craig White - 618 514-2398 7am - 5pm"
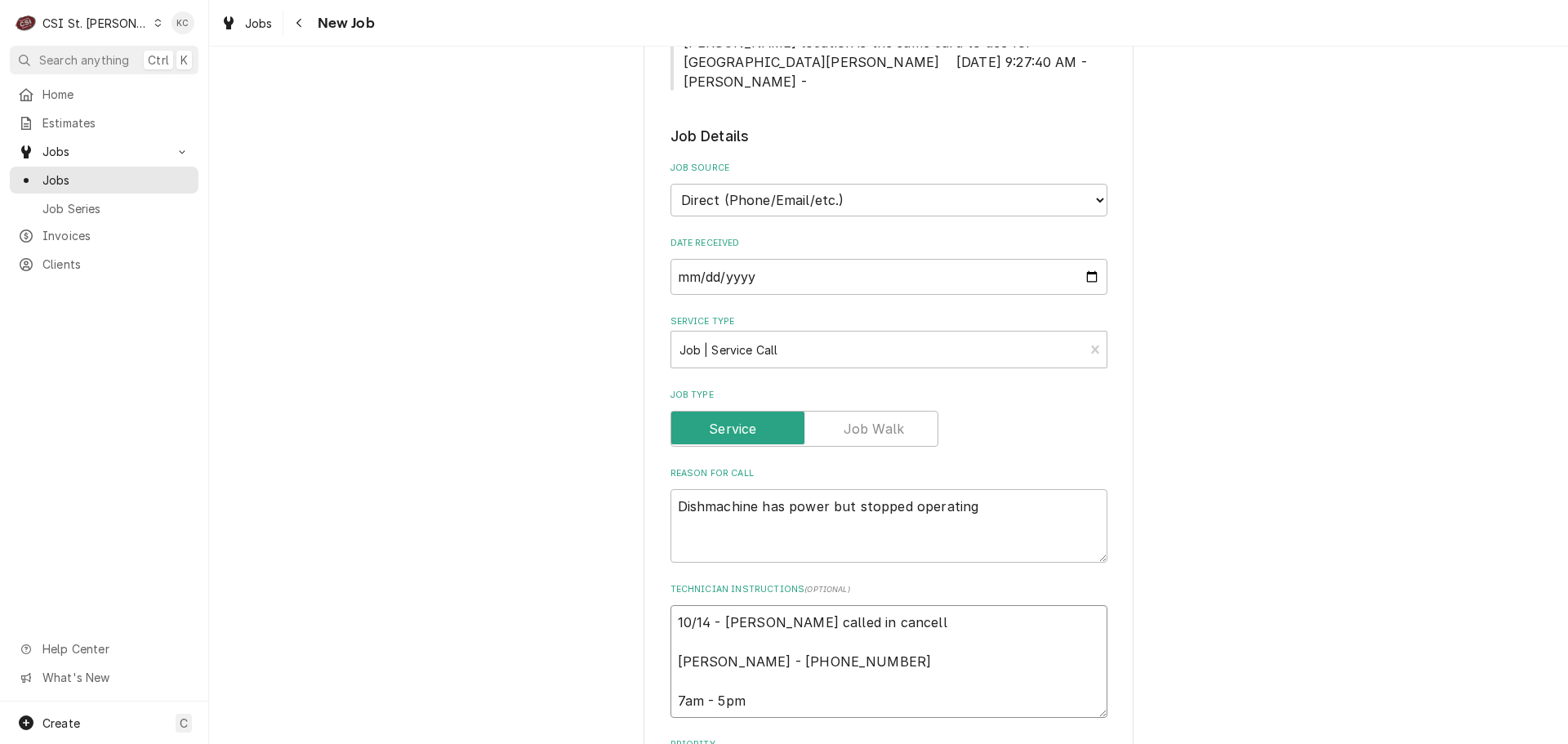
type textarea "x"
type textarea "10/14 - Craig White called in cancelli Craig White - 618 514-2398 7am - 5pm"
type textarea "x"
type textarea "10/14 - Craig White called in cancelling Craig White - 618 514-2398 7am - 5pm"
type textarea "x"
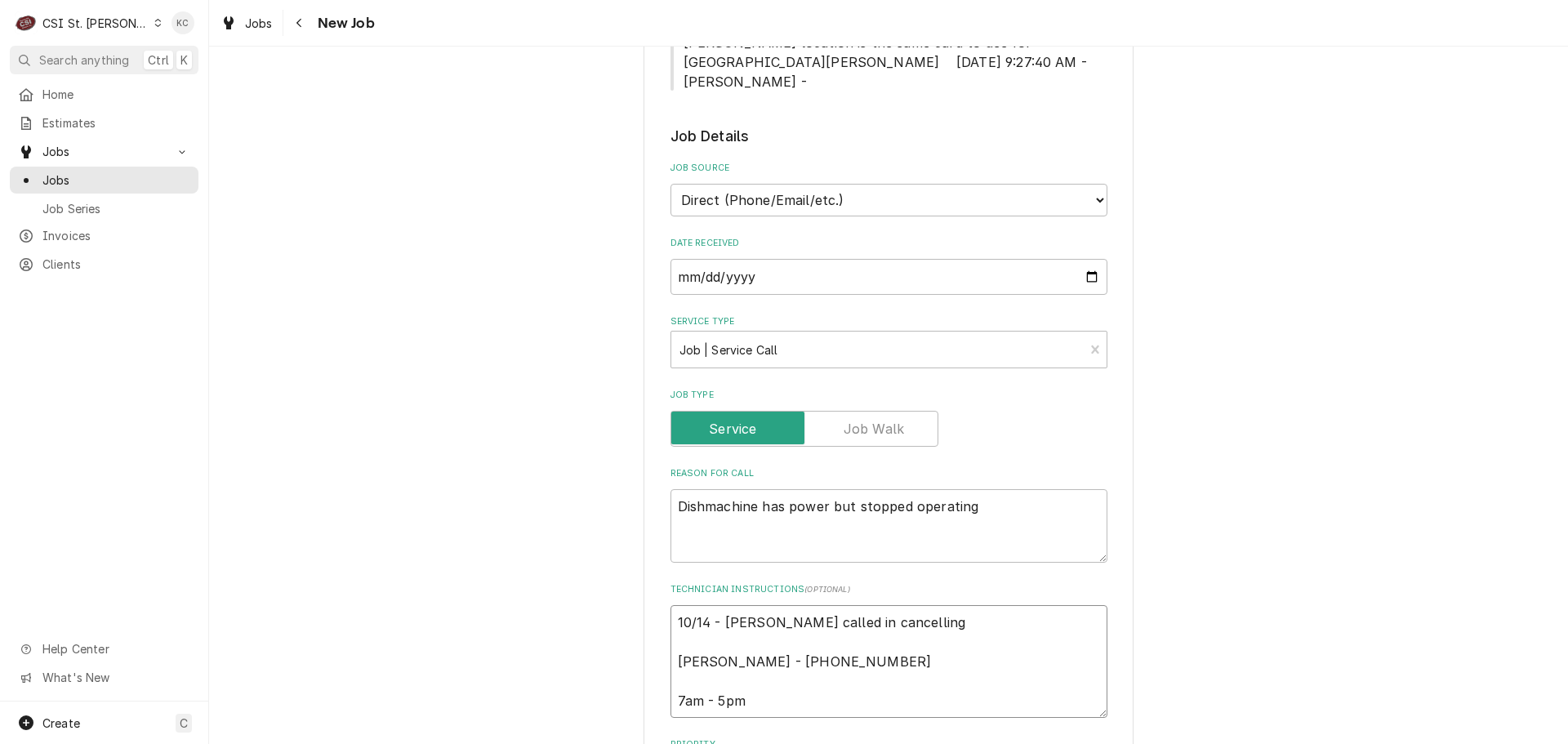
type textarea "10/14 - Craig White called in cancelling Craig White - 618 514-2398 7am - 5pm"
type textarea "x"
type textarea "10/14 - Craig White called in cancelling c Craig White - 618 514-2398 7am - 5pm"
type textarea "x"
type textarea "10/14 - Craig White called in cancelling ca Craig White - 618 514-2398 7am - 5pm"
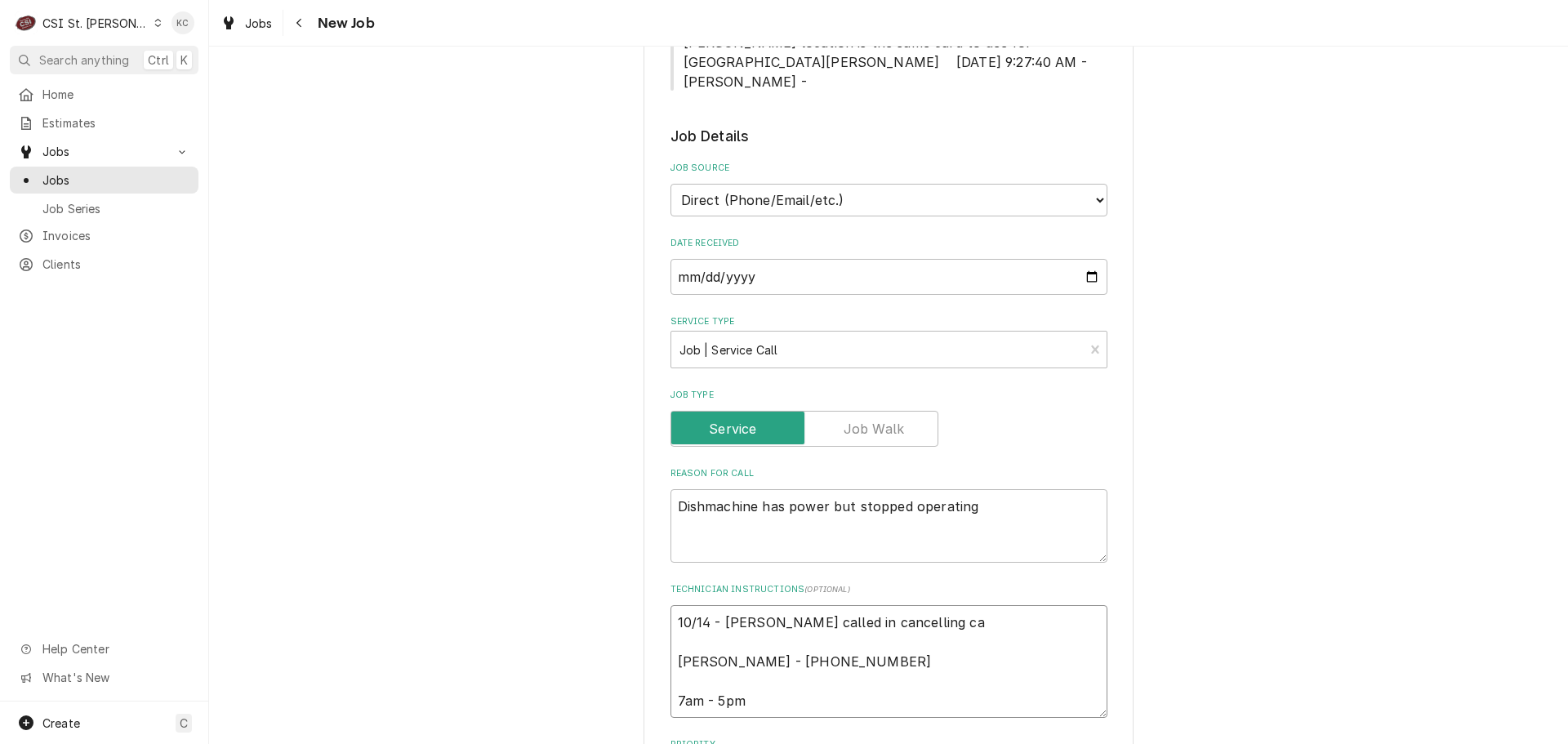
type textarea "x"
type textarea "10/14 - Craig White called in cancelling cal Craig White - 618 514-2398 7am - 5…"
type textarea "x"
type textarea "10/14 - Craig White called in cancelling call Craig White - 618 514-2398 7am - …"
type textarea "x"
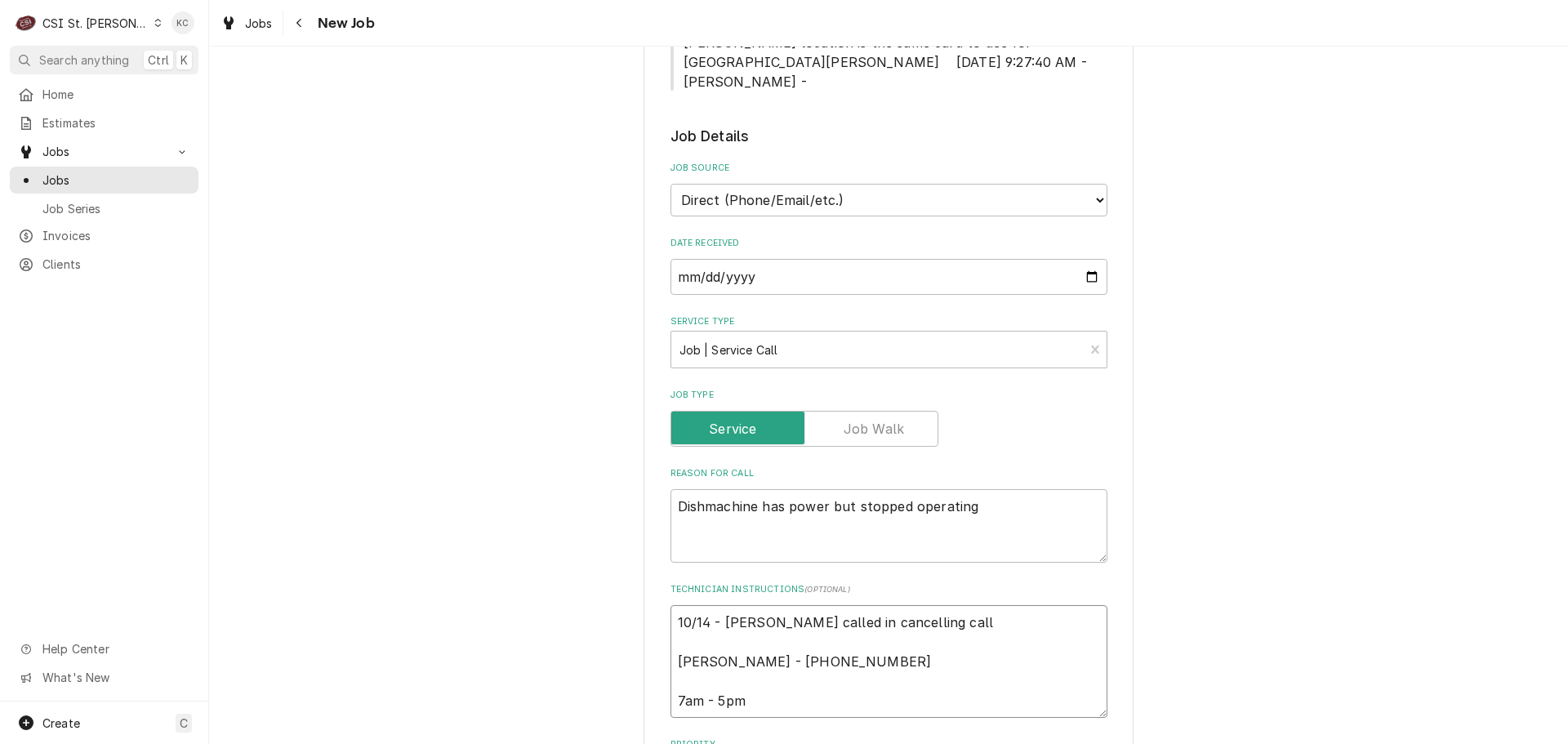
type textarea "10/14 - Craig White called in cancelling call Craig White - 618 514-2398 7am - …"
type textarea "x"
type textarea "10/14 - Craig White called in cancelling call a Craig White - 618 514-2398 7am …"
type textarea "x"
type textarea "10/14 - Craig White called in cancelling call as Craig White - 618 514-2398 7am…"
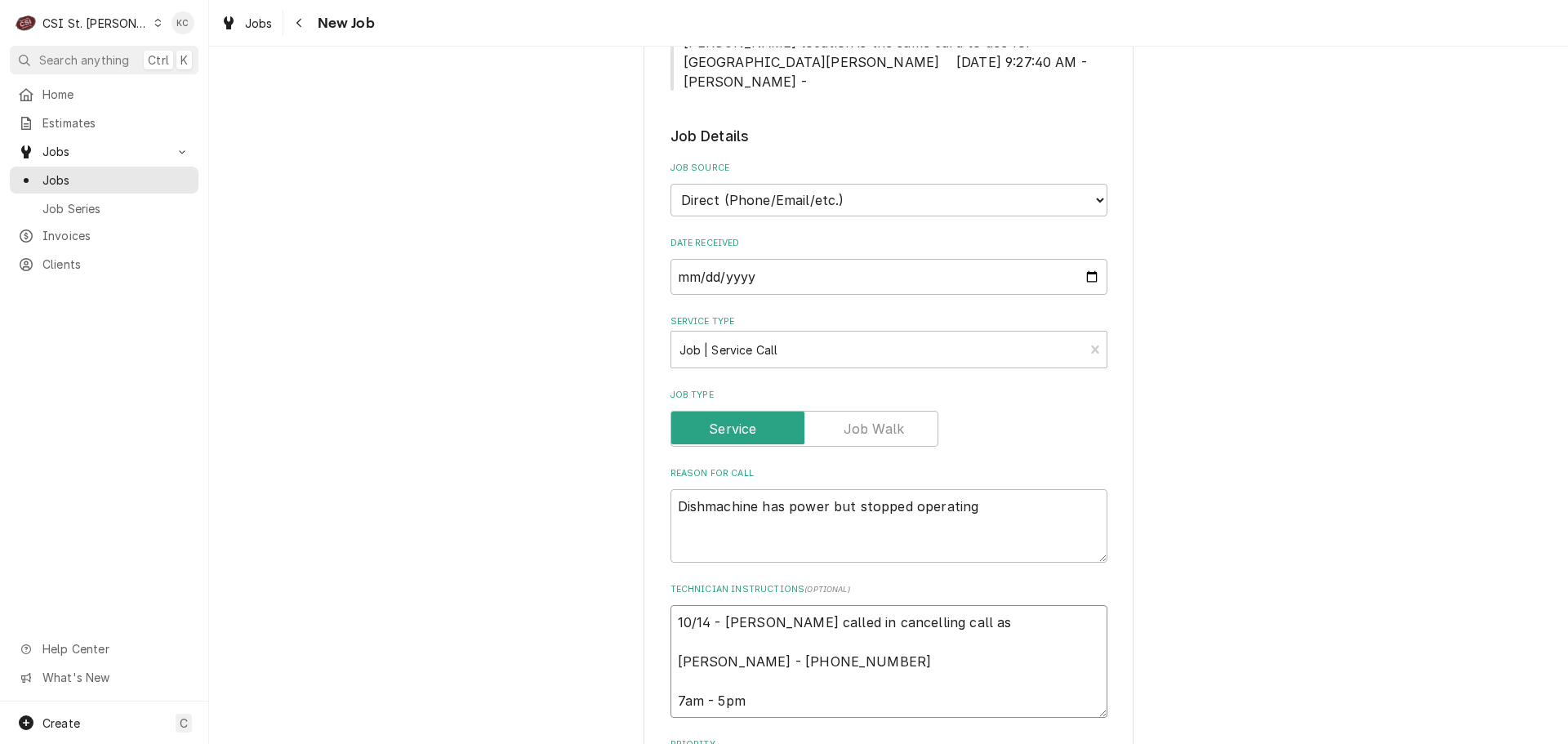
type textarea "x"
type textarea "10/14 - Craig White called in cancelling call as Craig White - 618 514-2398 7am…"
type textarea "x"
type textarea "10/14 - Craig White called in cancelling call as t Craig White - 618 514-2398 7…"
type textarea "x"
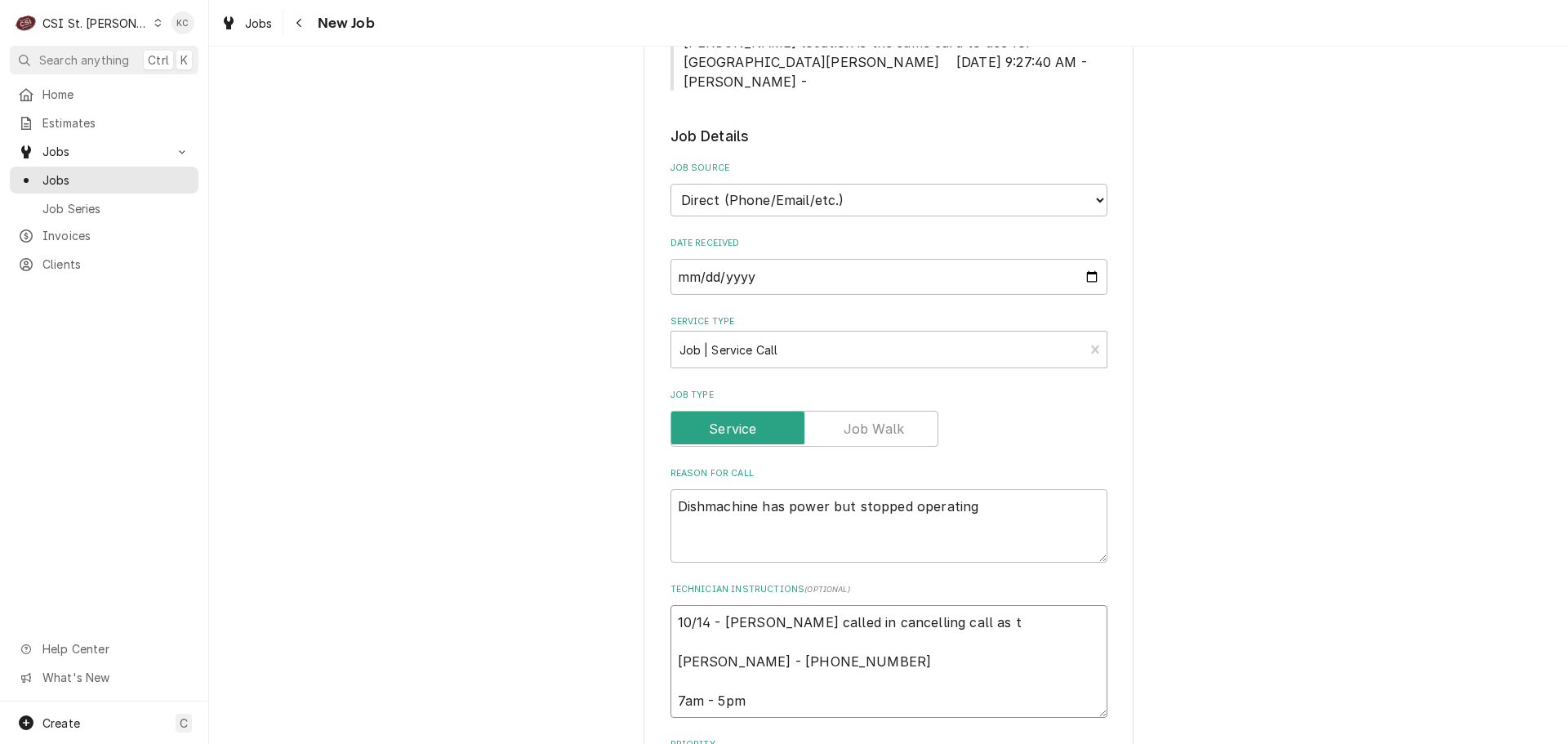
type textarea "10/14 - Craig White called in cancelling call as th Craig White - 618 514-2398 …"
type textarea "x"
type textarea "10/14 - Craig White called in cancelling call as the Craig White - 618 514-2398…"
type textarea "x"
type textarea "10/14 - Craig White called in cancelling call as they Craig White - 618 514-239…"
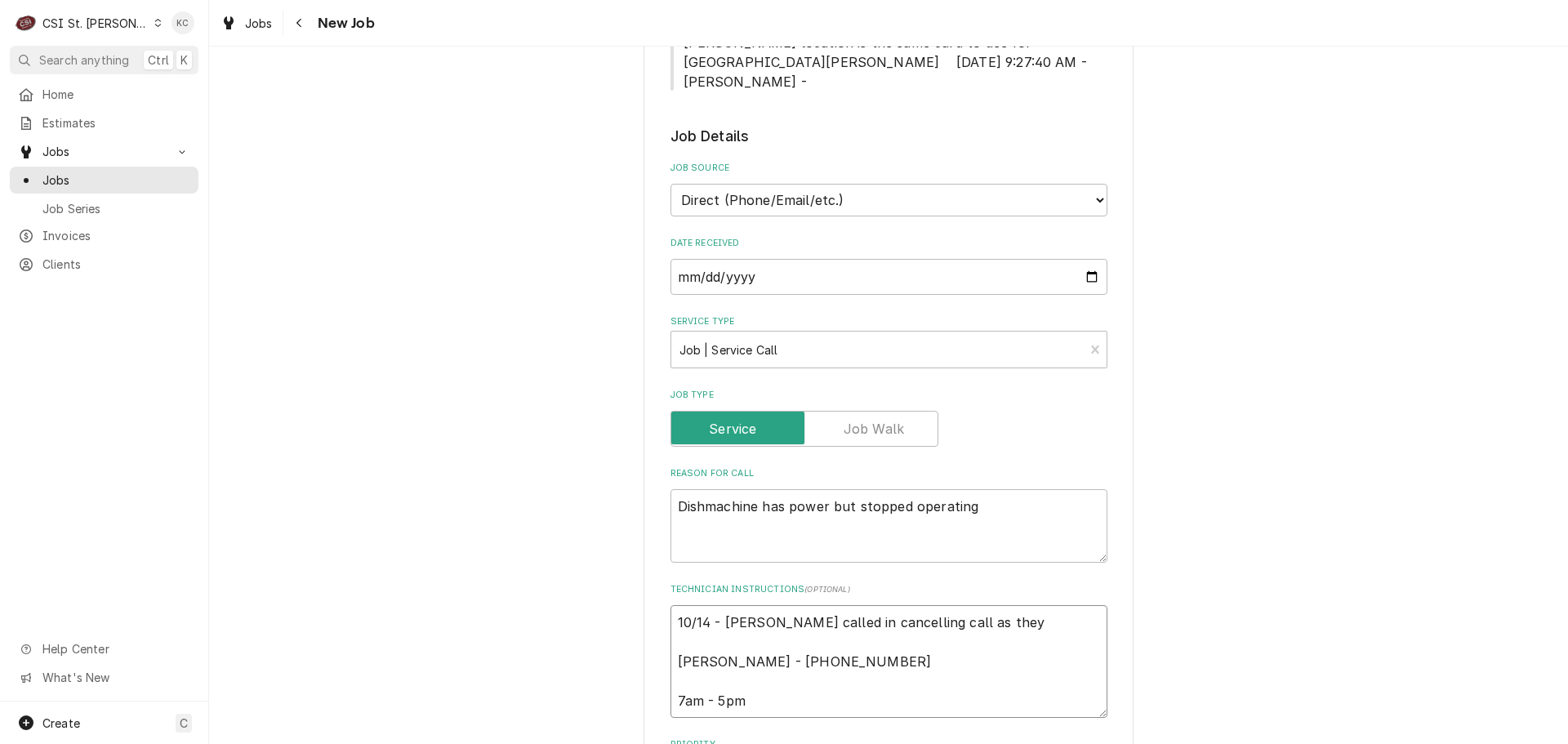
type textarea "x"
type textarea "10/14 - Craig White called in cancelling call as they Craig White - 618 514-239…"
type textarea "x"
type textarea "10/14 - Craig White called in cancelling call as they c Craig White - 618 514-2…"
type textarea "x"
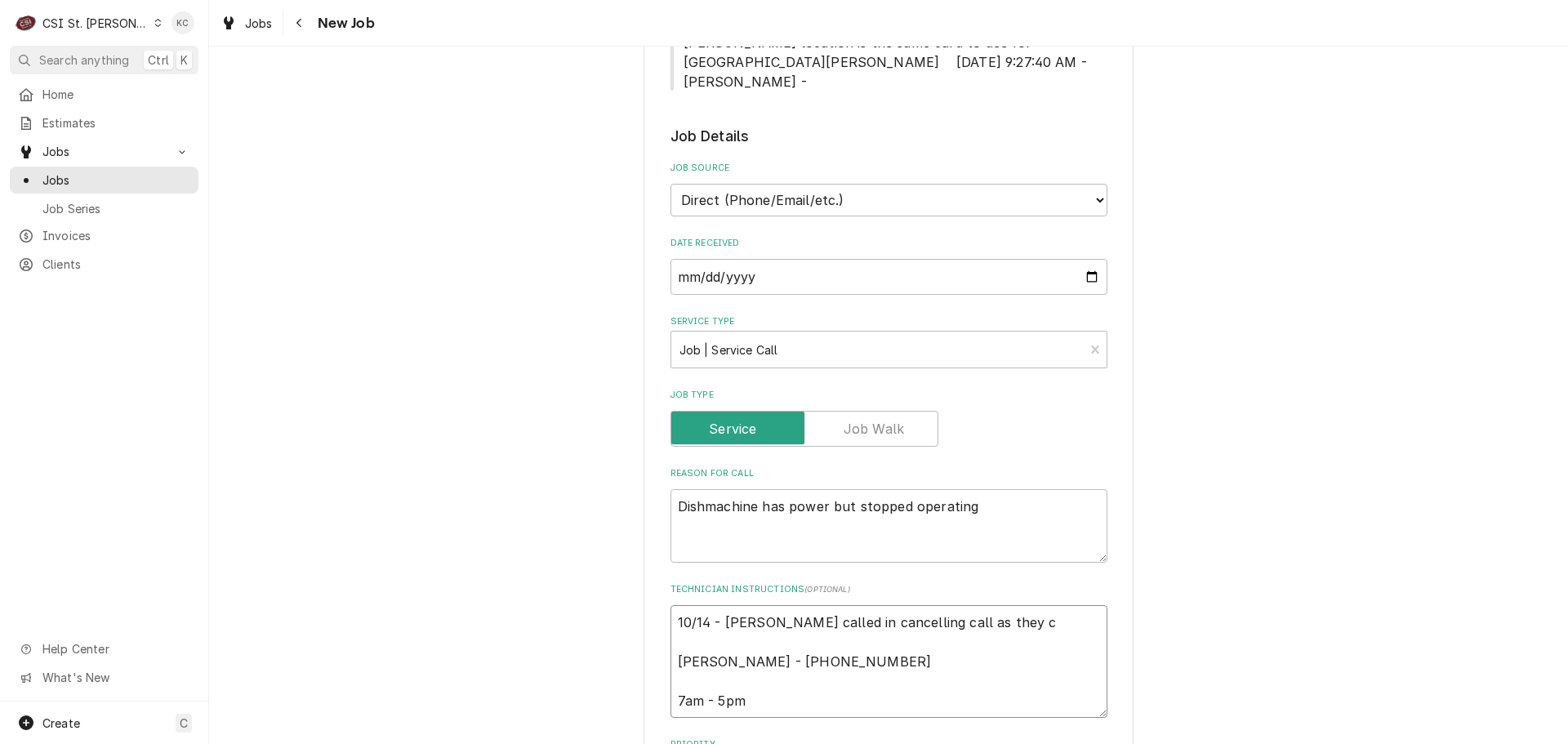
type textarea "10/14 - Craig White called in cancelling call as they co Craig White - 618 514-…"
type textarea "x"
type textarea "10/14 - Craig White called in cancelling call as they cou Craig White - 618 514…"
type textarea "x"
type textarea "10/14 - Craig White called in cancelling call as they coul Craig White - 618 51…"
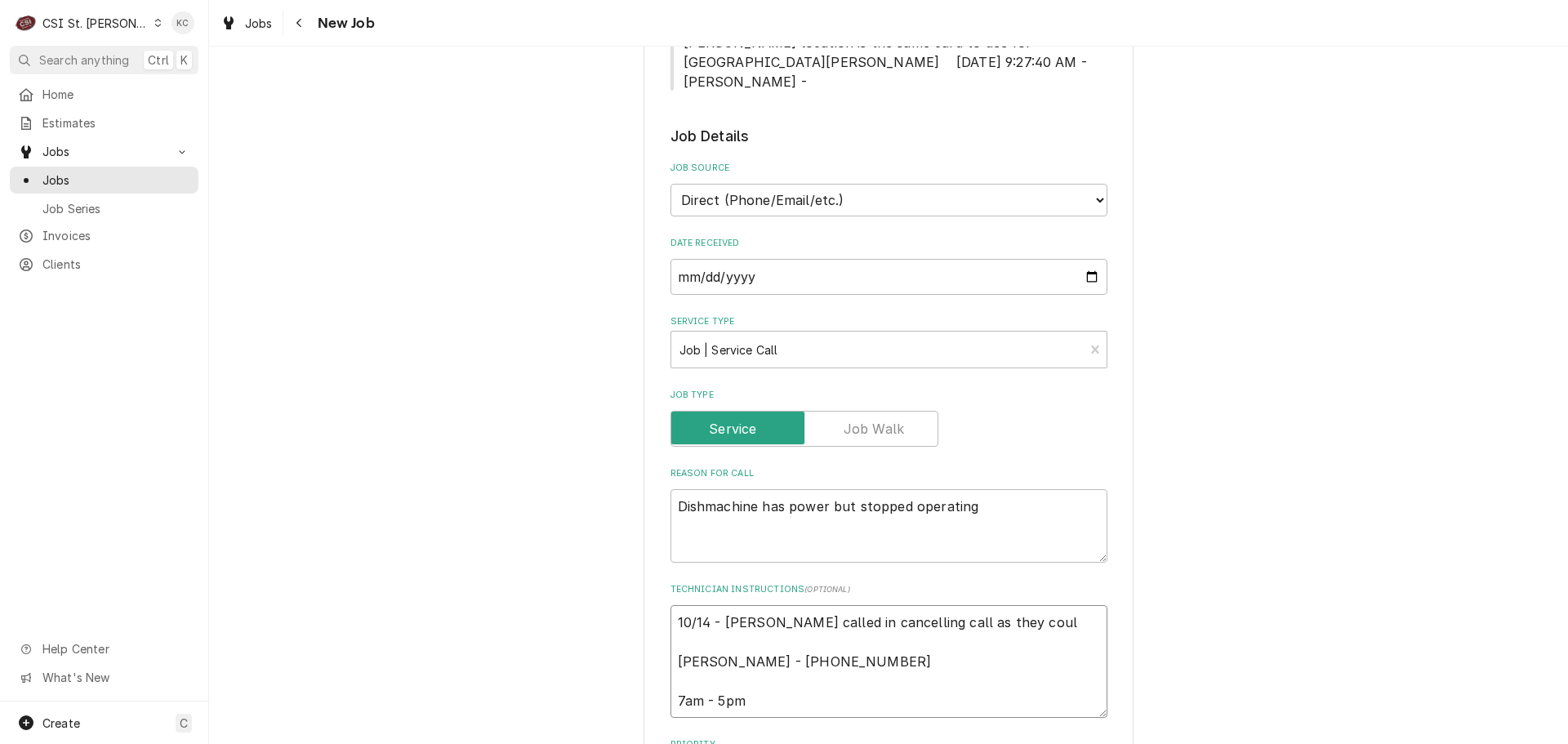
type textarea "x"
type textarea "10/14 - Craig White called in cancelling call as they could Craig White - 618 5…"
type textarea "x"
type textarea "10/14 - Craig White called in cancelling call as they couldn Craig White - 618 …"
type textarea "x"
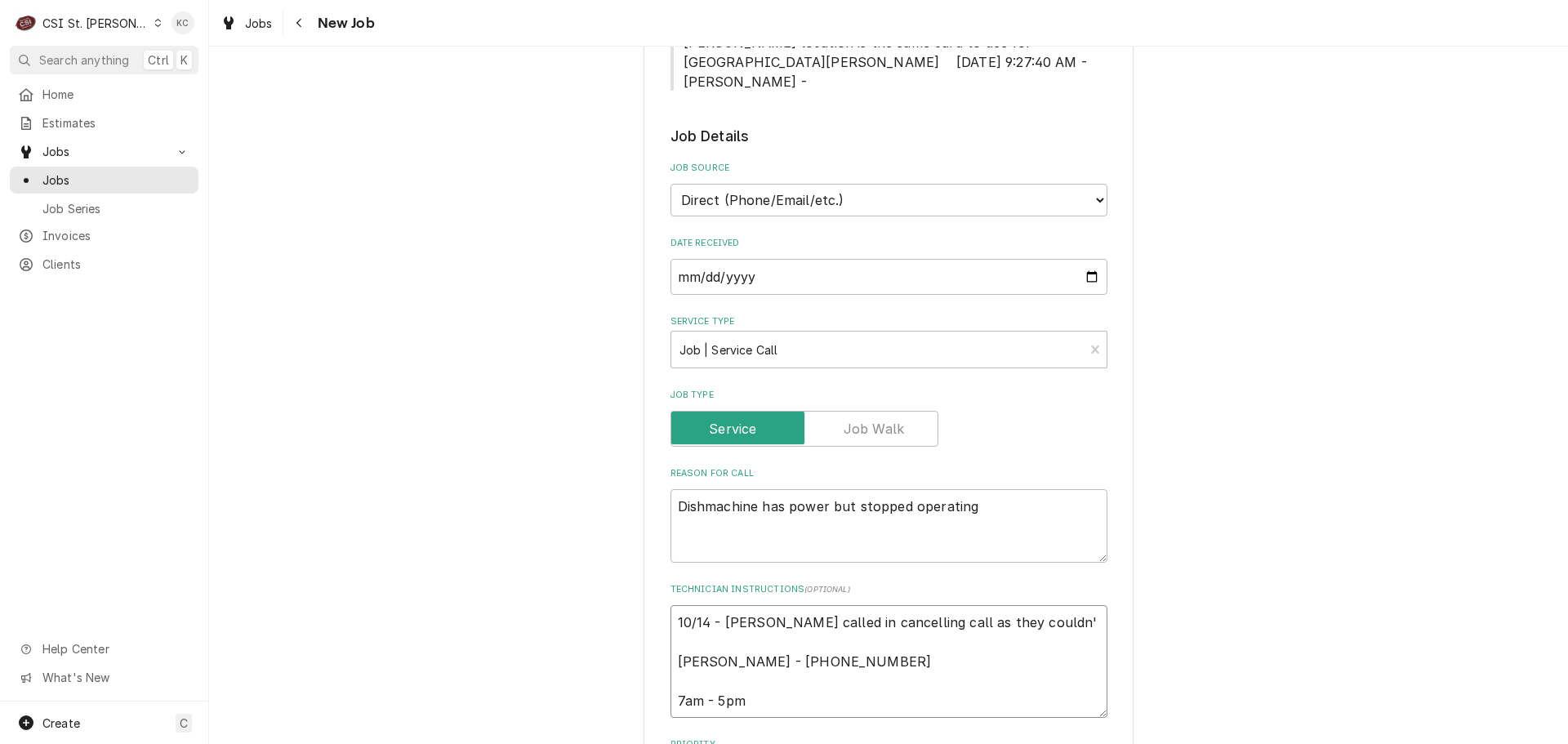
type textarea "10/14 - Craig White called in cancelling call as they couldn't Craig White - 61…"
type textarea "x"
type textarea "10/14 - Craig White called in cancelling call as they couldn't Craig White - 61…"
type textarea "x"
type textarea "10/14 - Craig White called in cancelling call as they couldn't w Craig White - …"
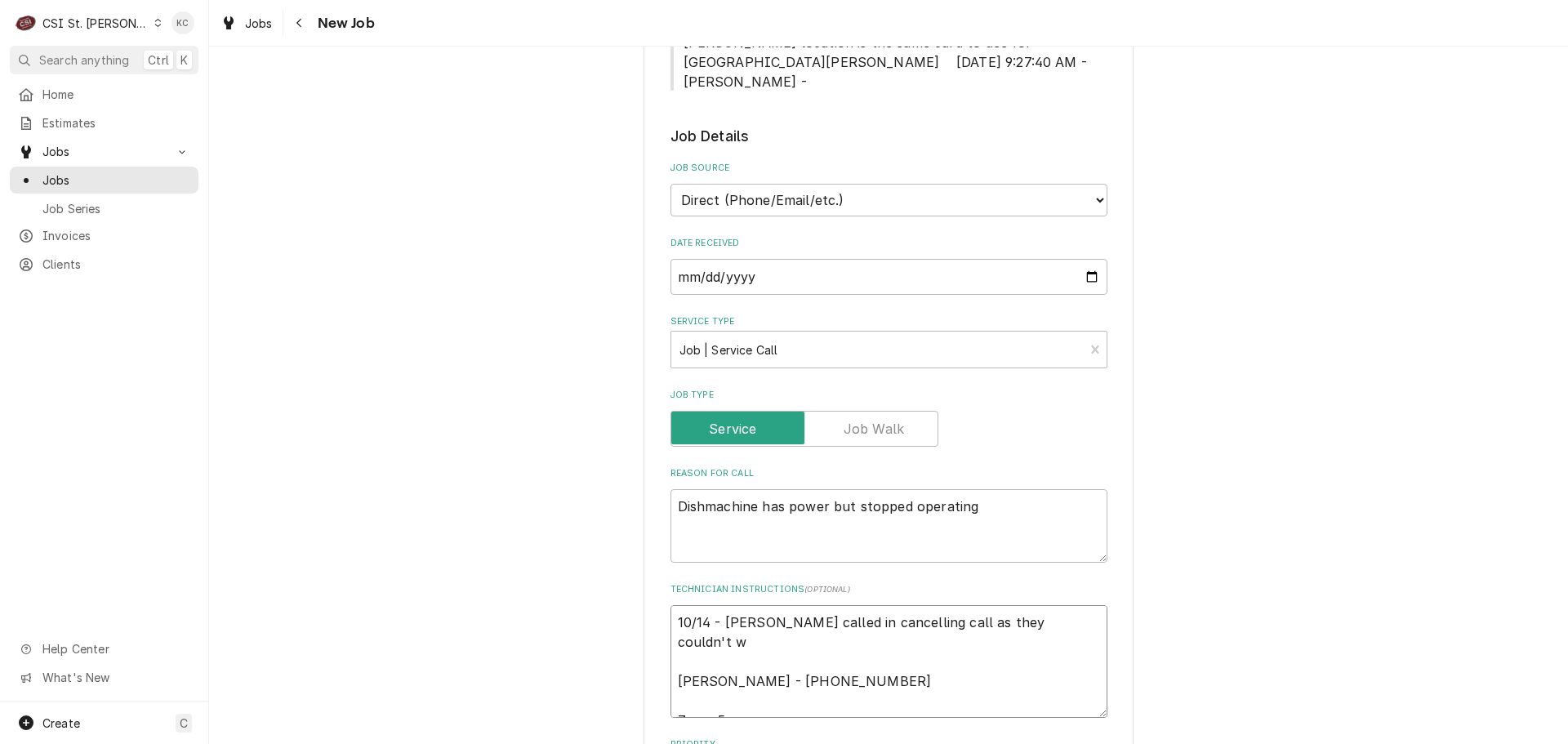
type textarea "x"
type textarea "10/14 - Craig White called in cancelling call as they couldn't wa Craig White -…"
type textarea "x"
type textarea "10/14 - Craig White called in cancelling call as they couldn't wai Craig White …"
type textarea "x"
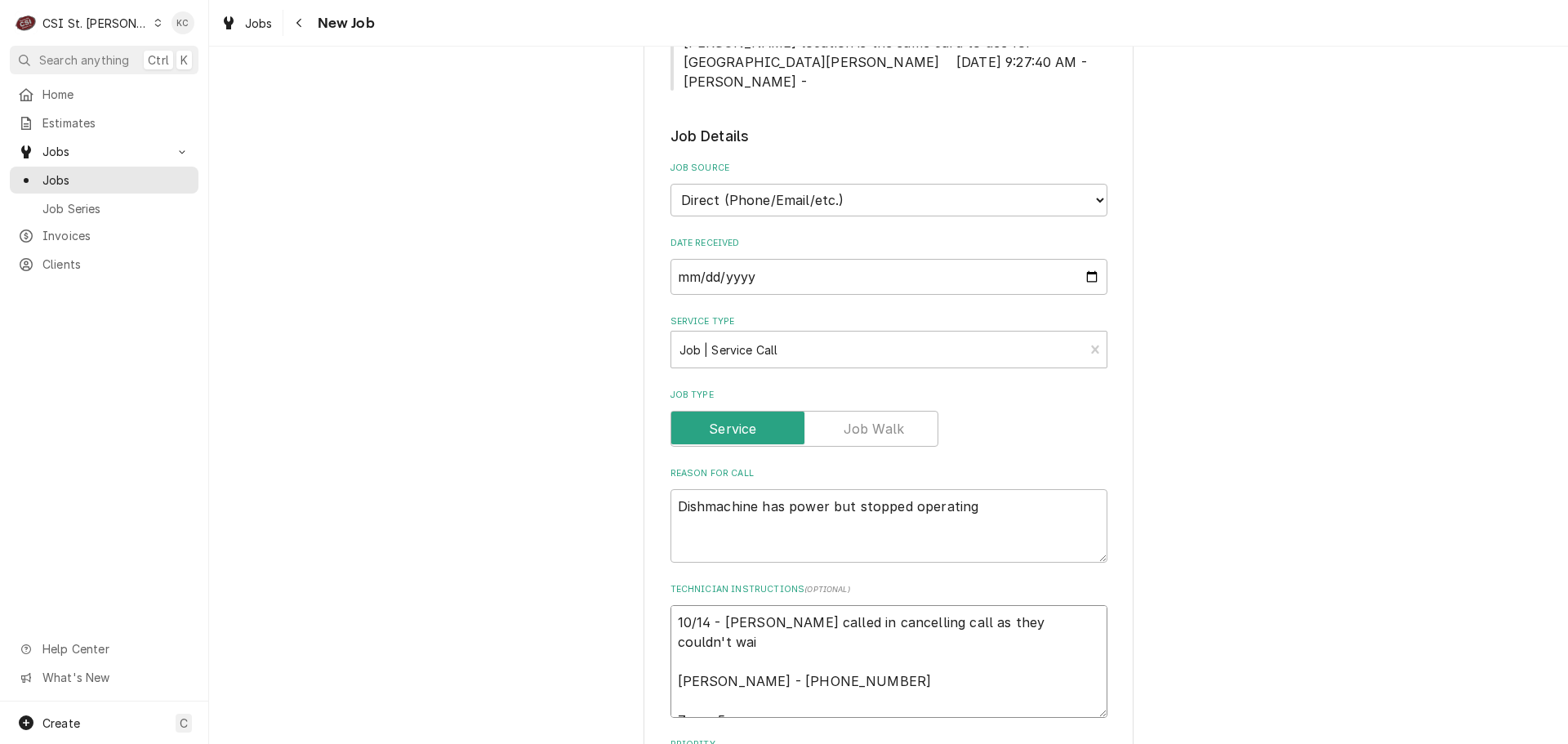
type textarea "10/14 - Craig White called in cancelling call as they couldn't wait Craig White…"
type textarea "x"
type textarea "10/14 - Craig White called in cancelling call as they couldn't waiti Craig Whit…"
type textarea "x"
type textarea "10/14 - Craig White called in cancelling call as they couldn't waitin Craig Whi…"
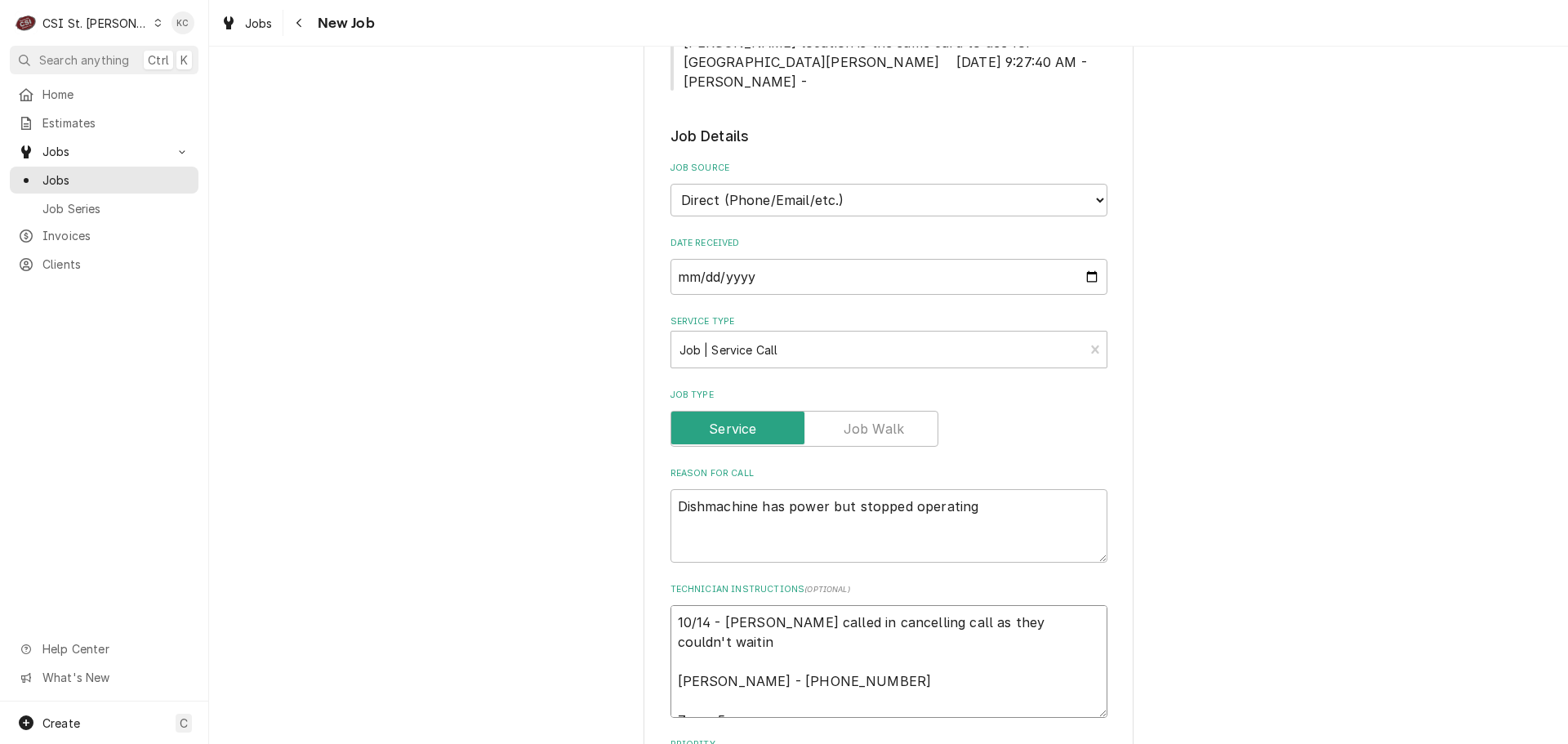
type textarea "x"
type textarea "10/14 - Craig White called in cancelling call as they couldn't waiti Craig Whit…"
type textarea "x"
type textarea "10/14 - Craig White called in cancelling call as they couldn't wait Craig White…"
type textarea "x"
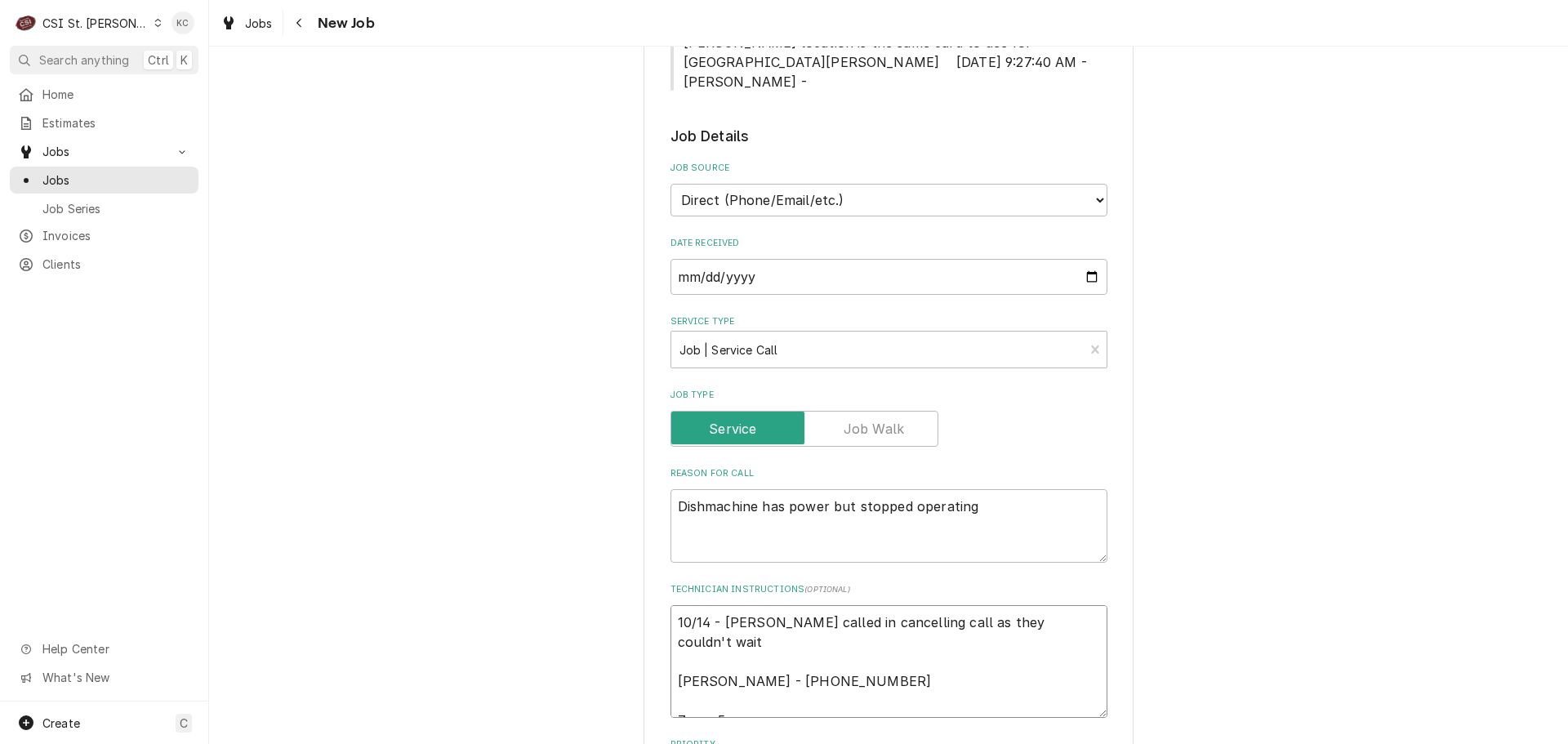
type textarea "10/14 - Craig White called in cancelling call as they couldn't wait Craig White…"
type textarea "x"
type textarea "10/14 - Craig White called in cancelling call as they couldn't wait - Craig Whi…"
type textarea "x"
type textarea "10/14 - Craig White called in cancelling call as they couldn't wait - Craig Whi…"
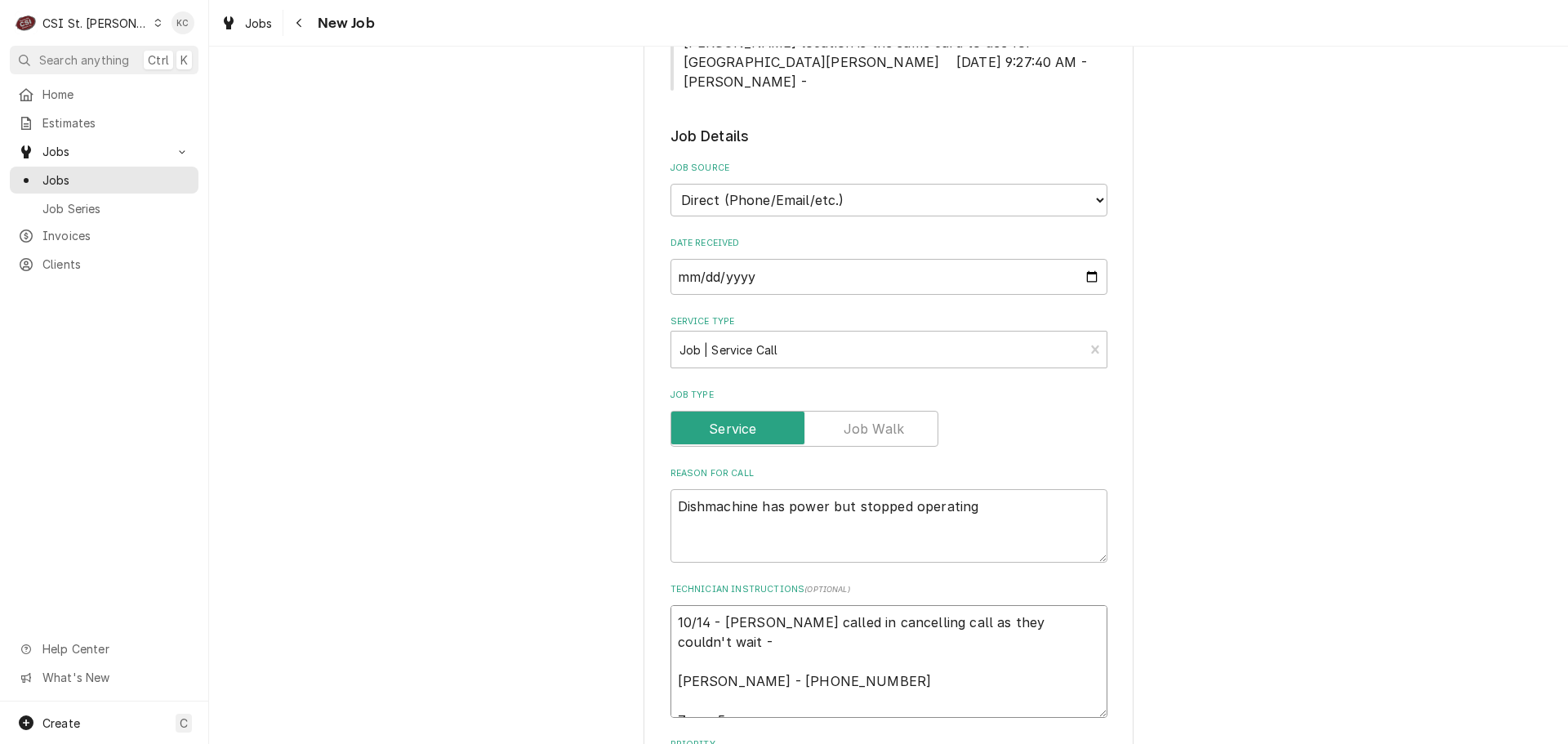
type textarea "x"
type textarea "10/14 - Craig White called in cancelling call as they couldn't wait - e Craig W…"
type textarea "x"
type textarea "10/14 - Craig White called in cancelling call as they couldn't wait - emi Craig…"
type textarea "x"
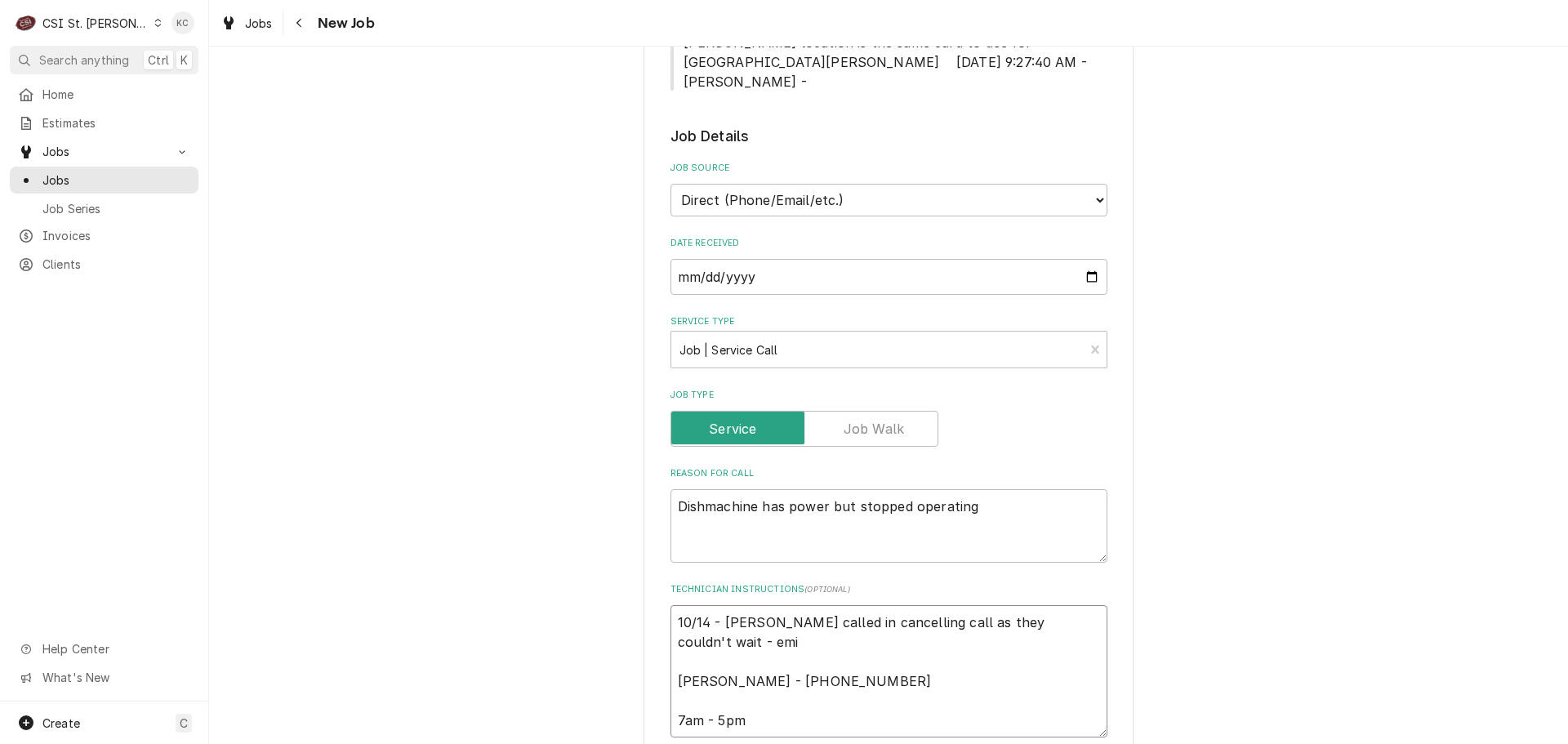
type textarea "10/14 - Craig White called in cancelling call as they couldn't wait - emia Crai…"
type textarea "x"
type textarea "10/14 - Craig White called in cancelling call as they couldn't wait - emial Cra…"
type textarea "x"
type textarea "10/14 - Craig White called in cancelling call as they couldn't wait - emiali Cr…"
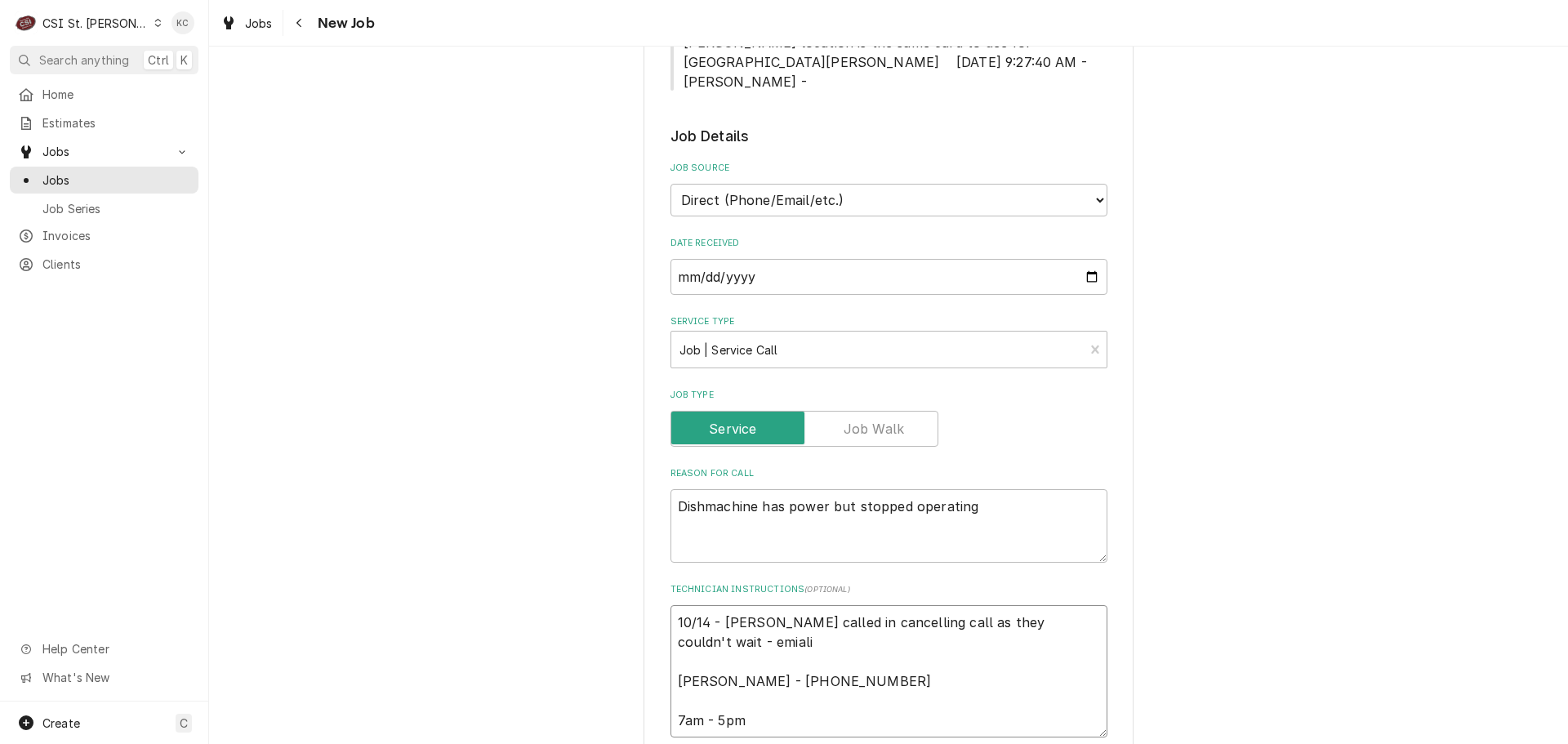
type textarea "x"
type textarea "10/14 - Craig White called in cancelling call as they couldn't wait - emialing …"
type textarea "x"
type textarea "10/14 - Craig White called in cancelling call as they couldn't wait - emialing …"
type textarea "x"
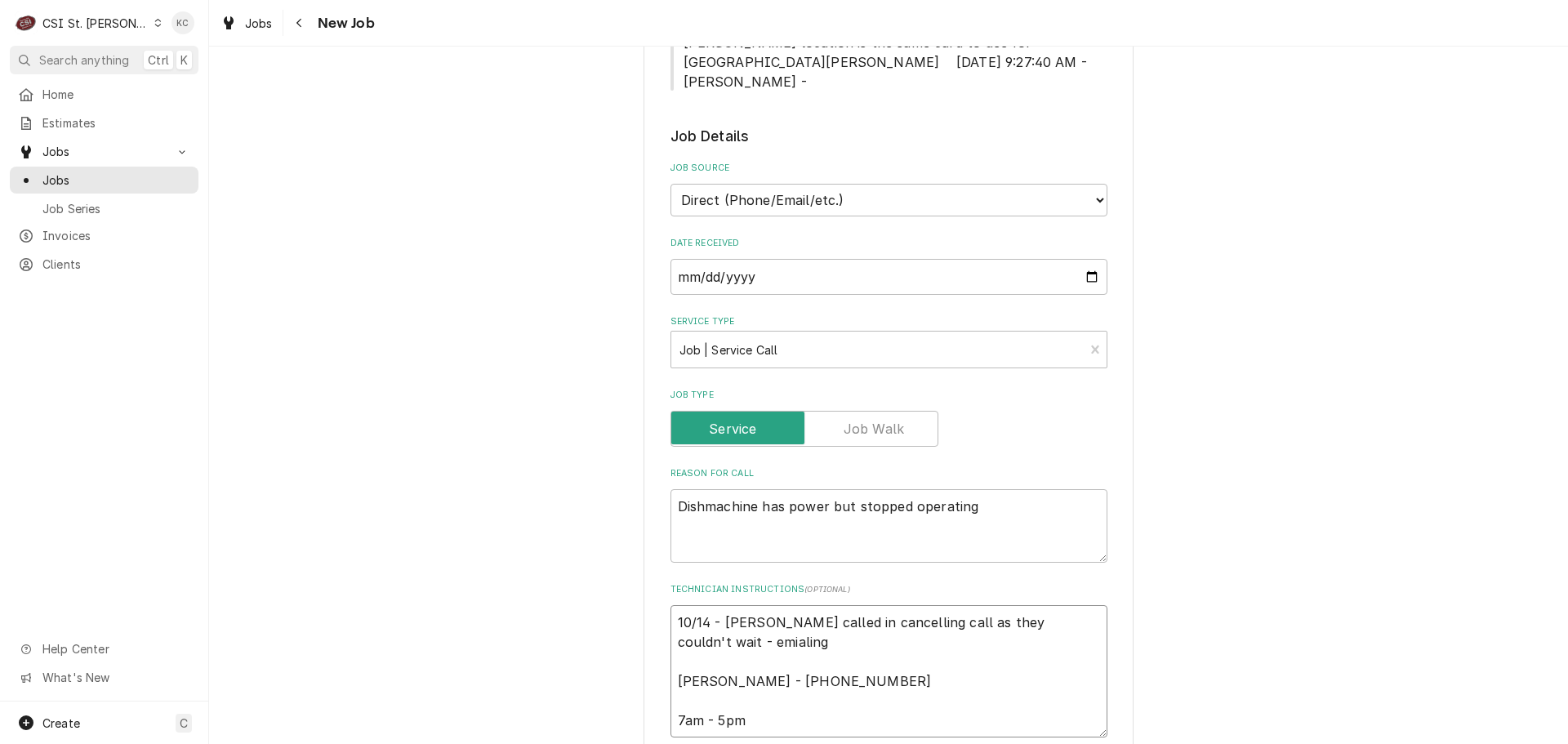
type textarea "10/14 - Craig White called in cancelling call as they couldn't wait - emialing …"
type textarea "x"
type textarea "10/14 - Craig White called in cancelling call as they couldn't wait - emialing …"
type textarea "x"
type textarea "10/14 - Craig White called in cancelling call as they couldn't wait - emialing …"
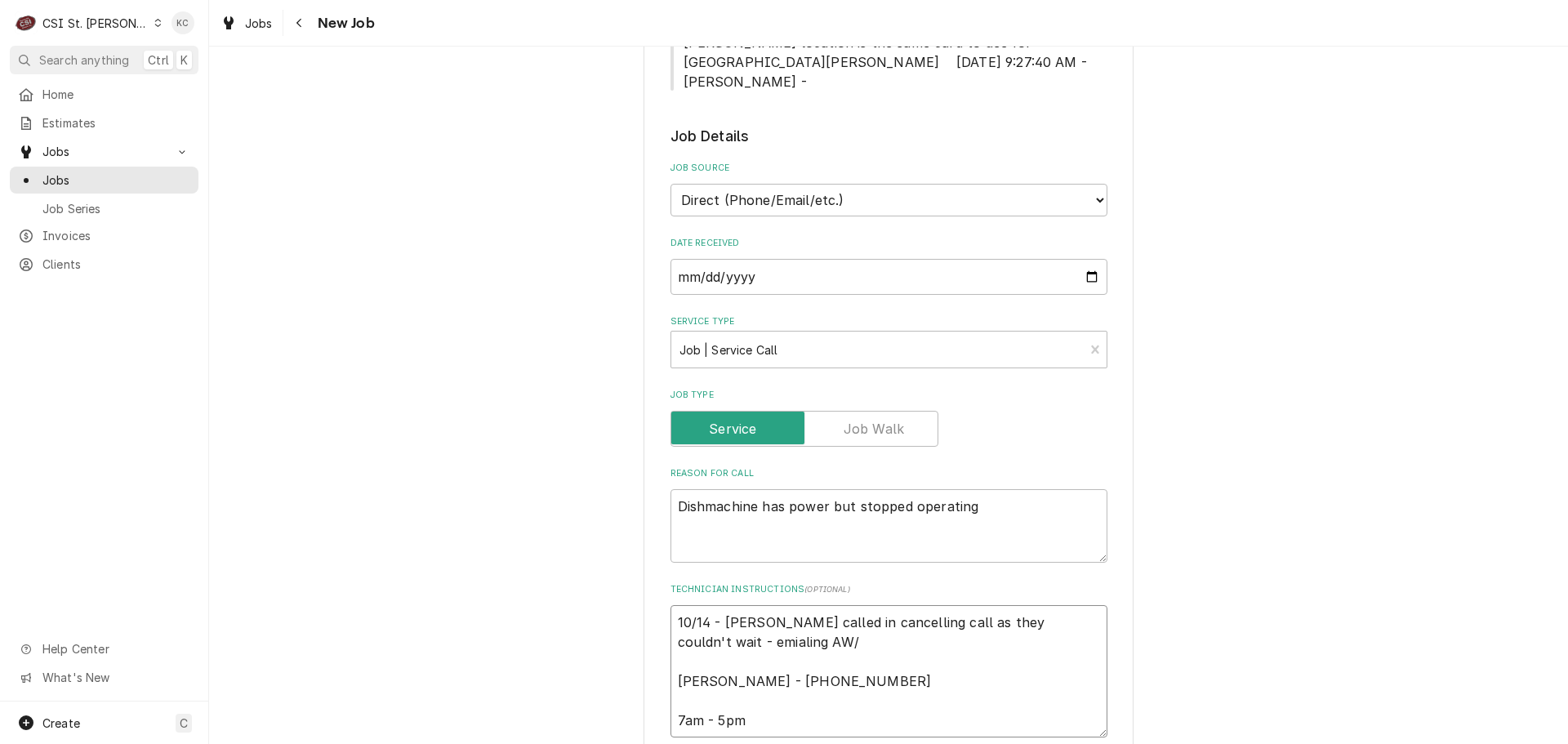
type textarea "x"
type textarea "10/14 - Craig White called in cancelling call as they couldn't wait - emialing …"
type textarea "x"
type textarea "10/14 - Craig White called in cancelling call as they couldn't wait - emialing …"
click at [701, 606] on textarea "10/14 - Craig White called in cancelling call as they couldn't wait - emialing …" at bounding box center [889, 671] width 437 height 132
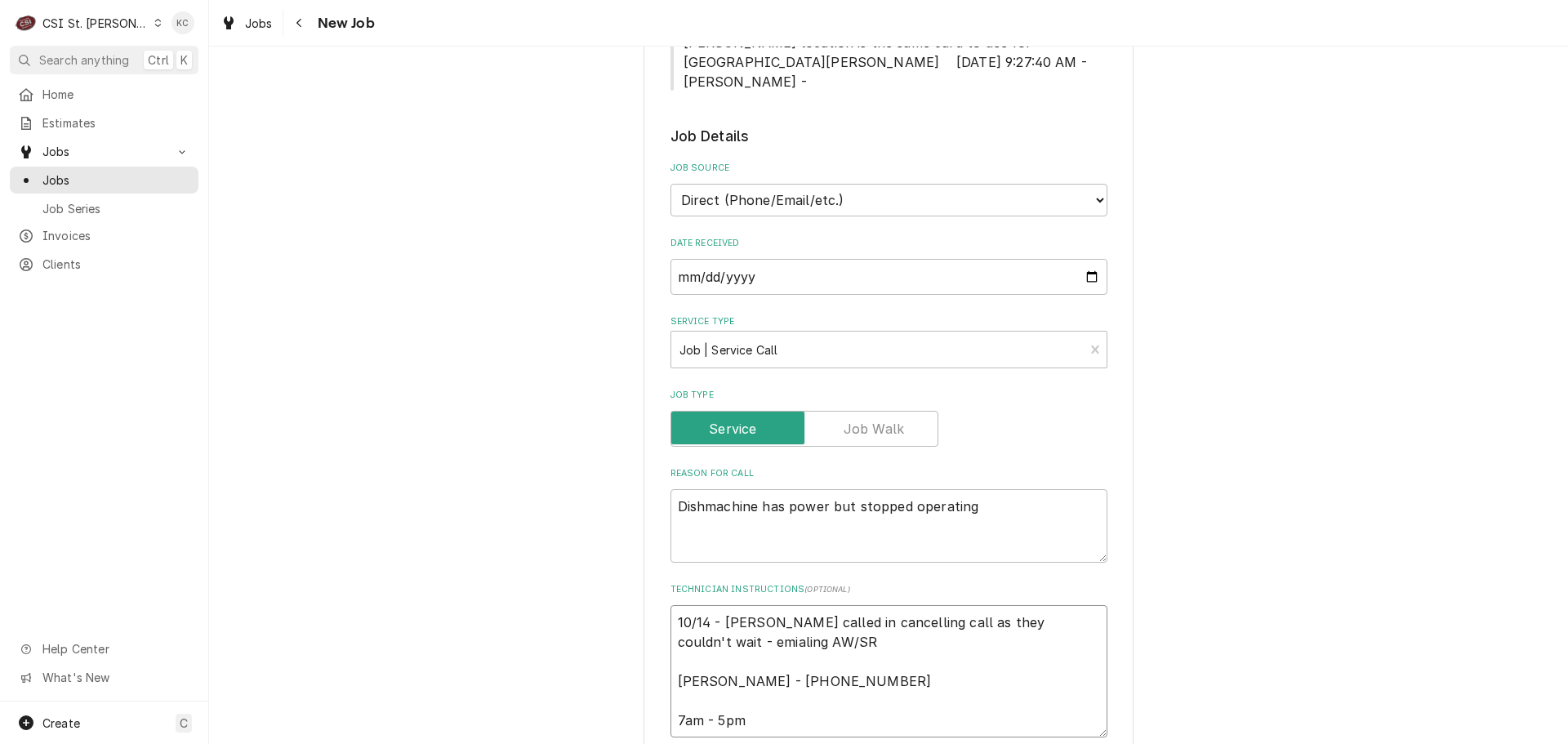
type textarea "x"
type textarea "10/14 - Craig White called in cancelling call as they couldn't wait - emiling A…"
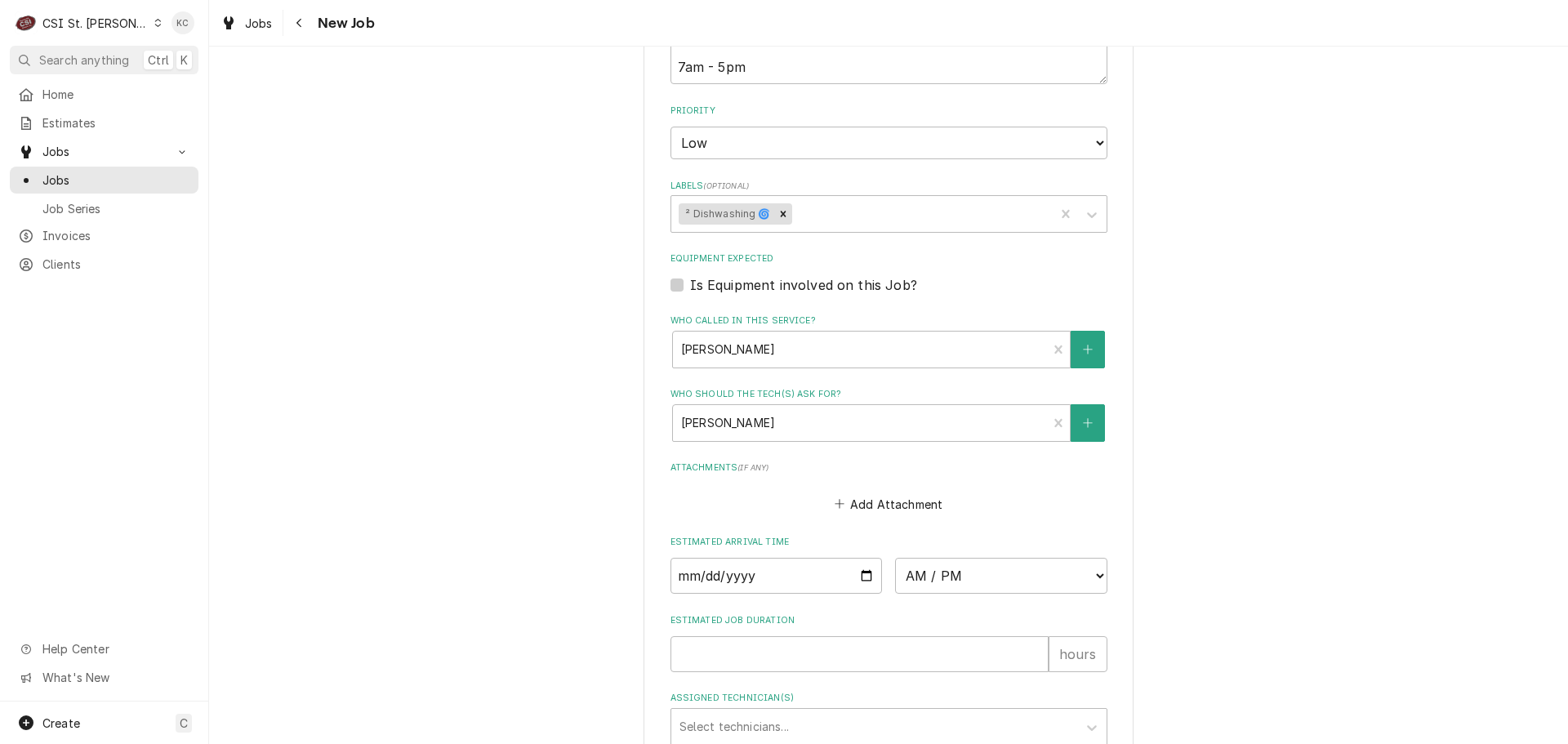
scroll to position [1308, 0]
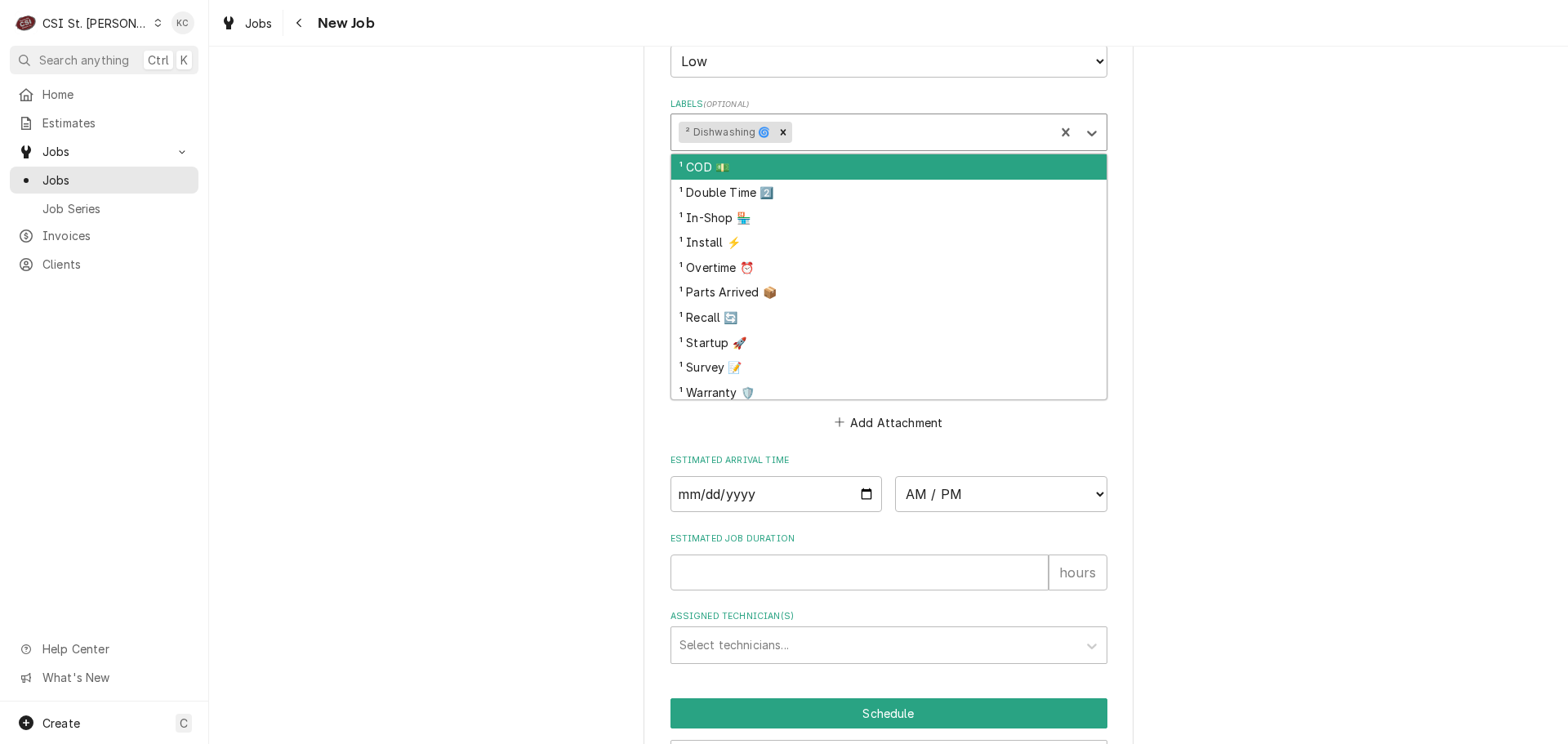
click at [835, 117] on div "Labels" at bounding box center [919, 132] width 251 height 29
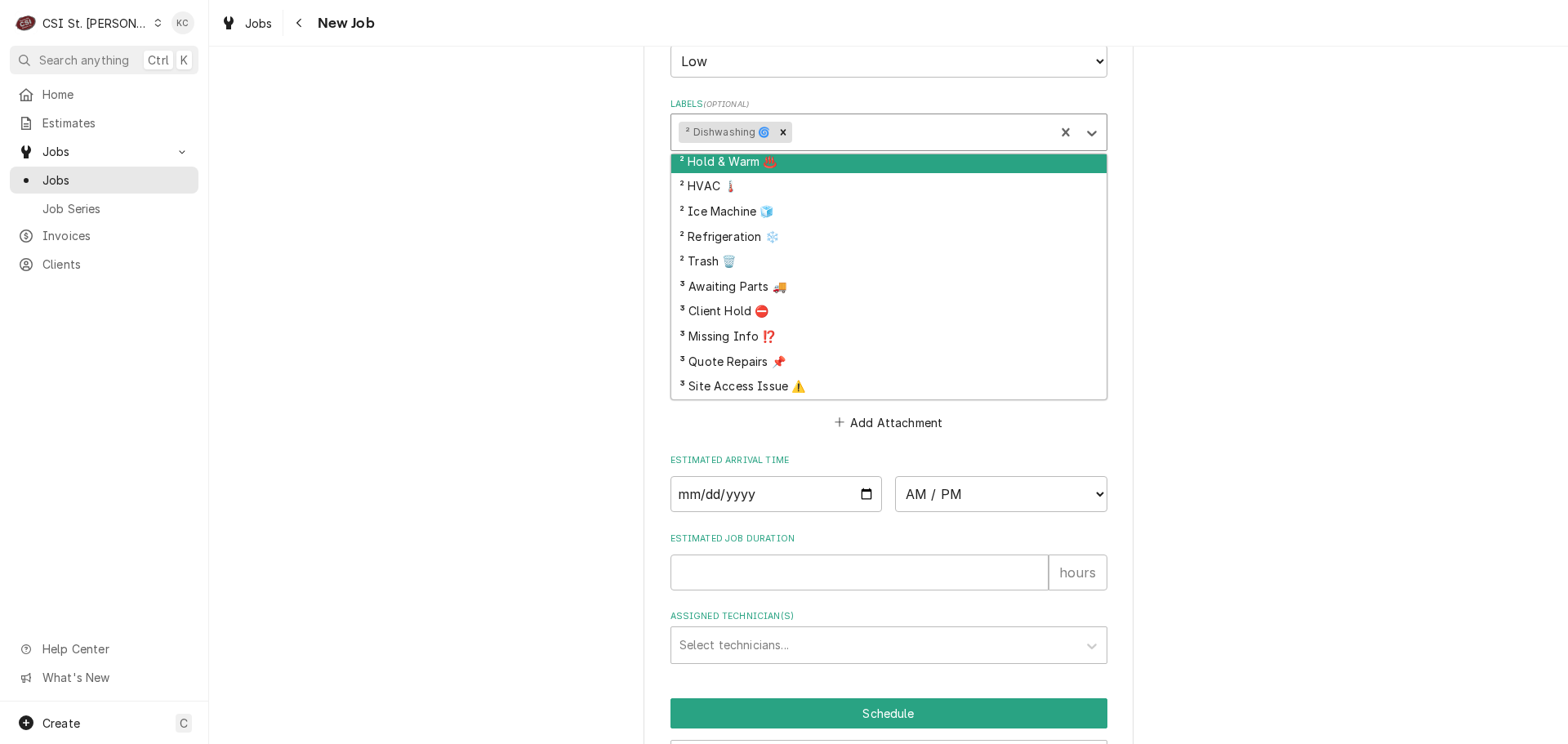
scroll to position [410, 0]
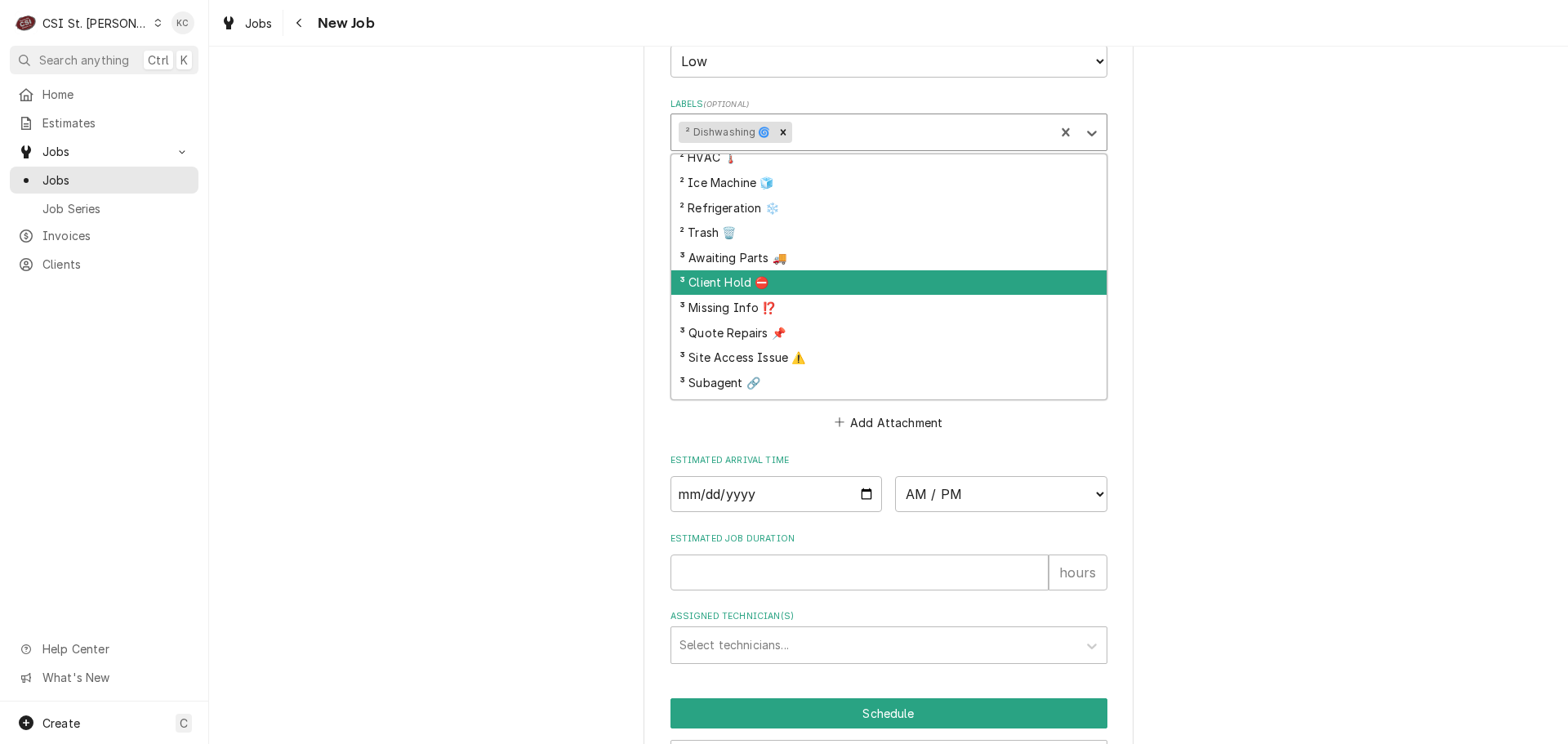
click at [802, 270] on div "³ Client Hold ⛔️" at bounding box center [889, 283] width 435 height 25
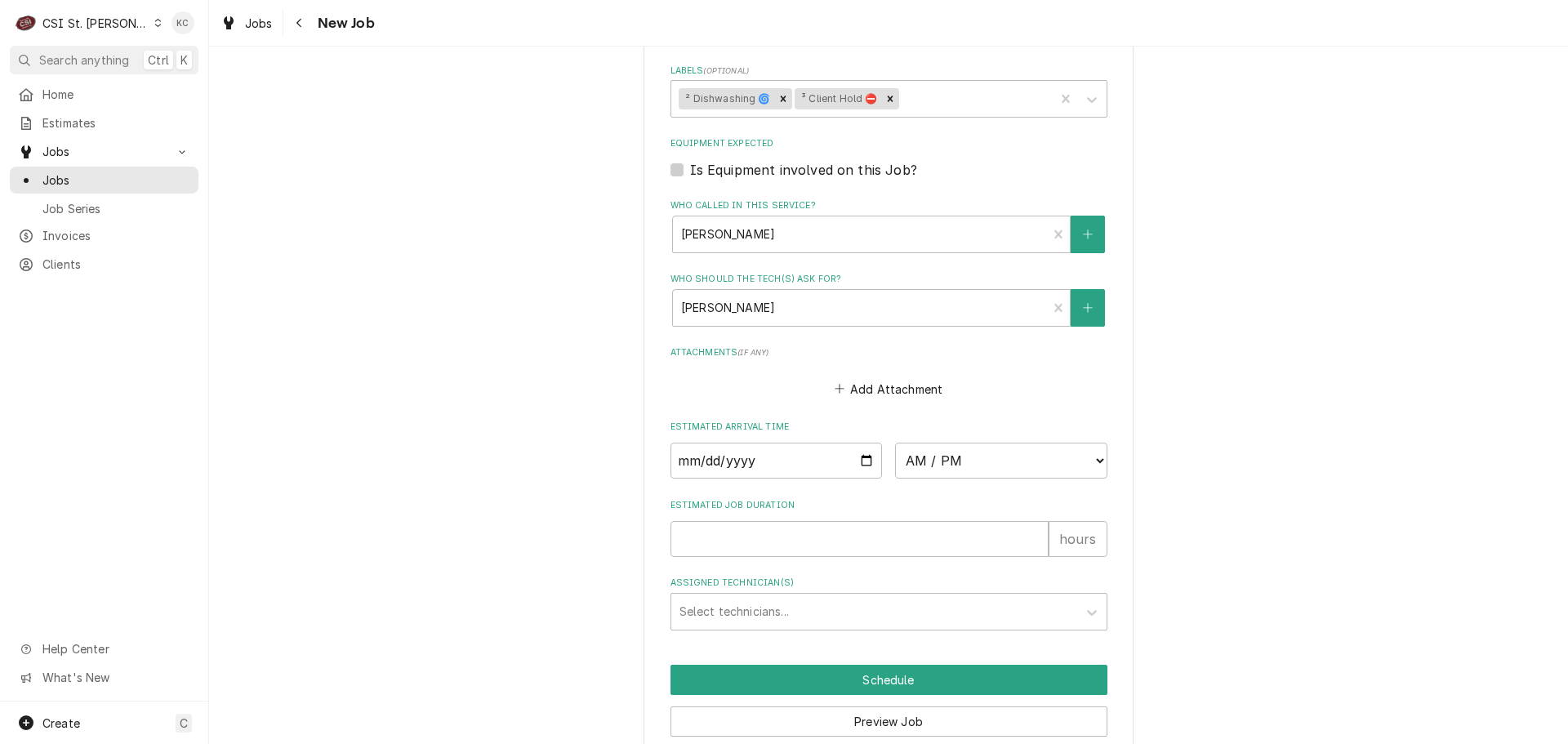
scroll to position [1371, 0]
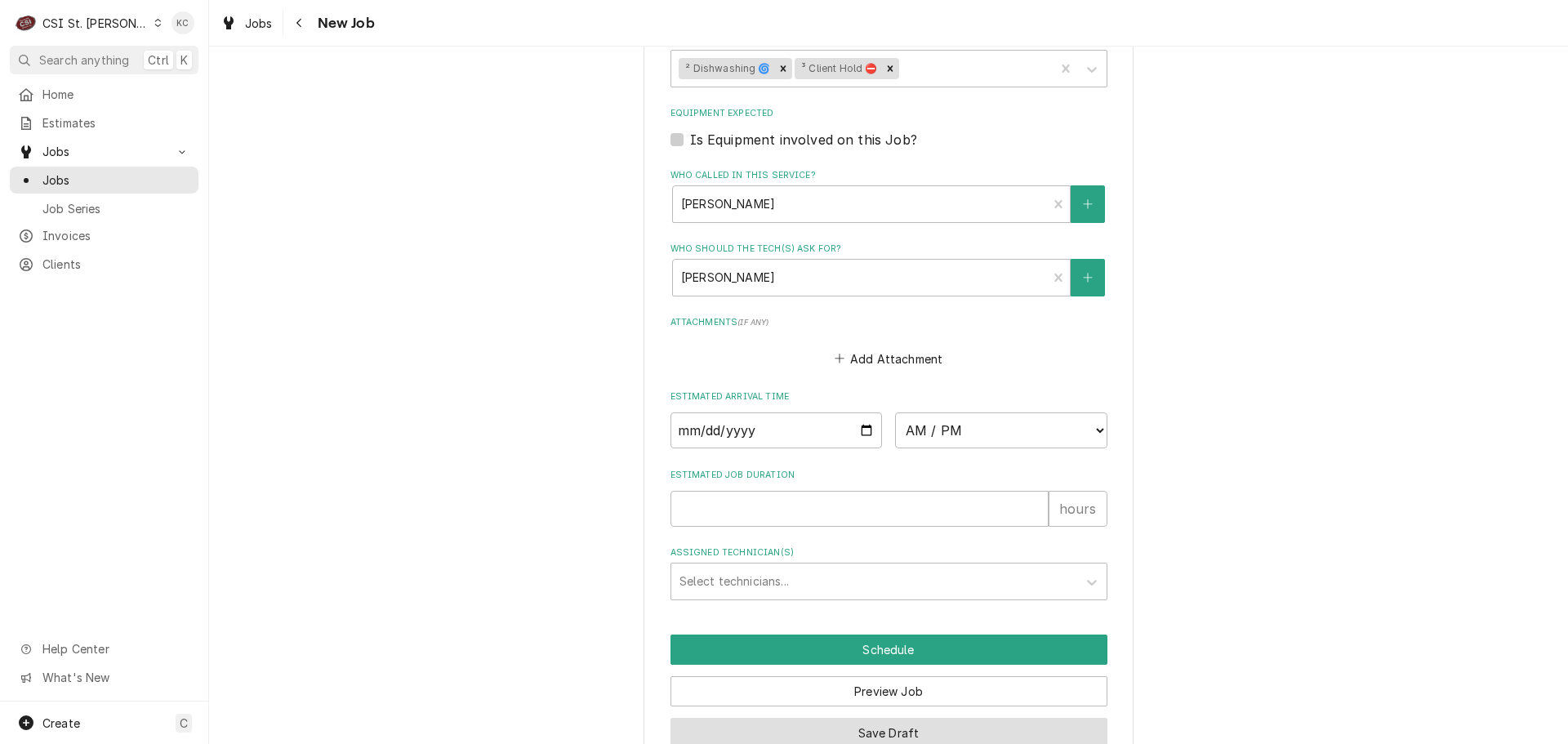
click at [967, 718] on button "Save Draft" at bounding box center [889, 733] width 437 height 30
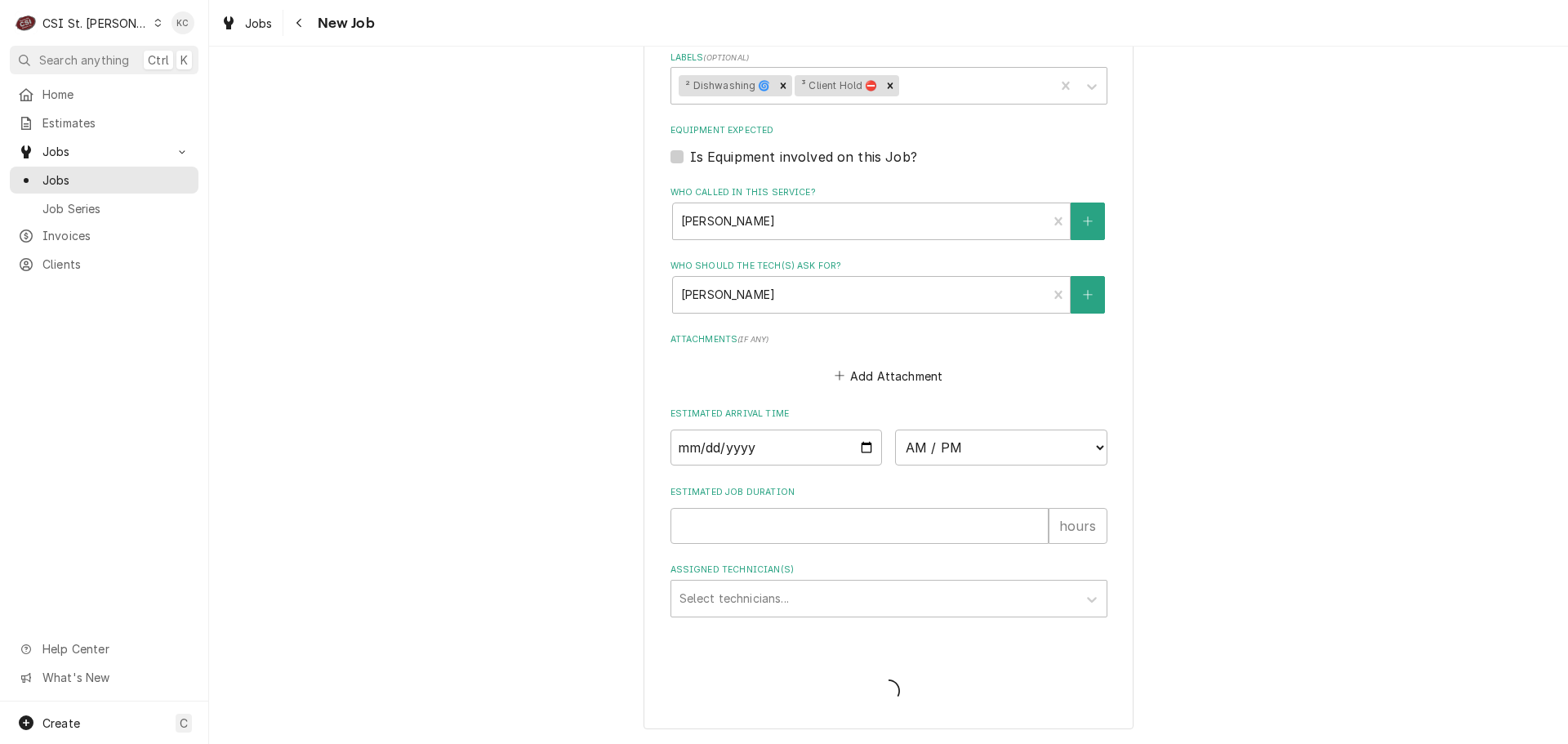
scroll to position [1315, 0]
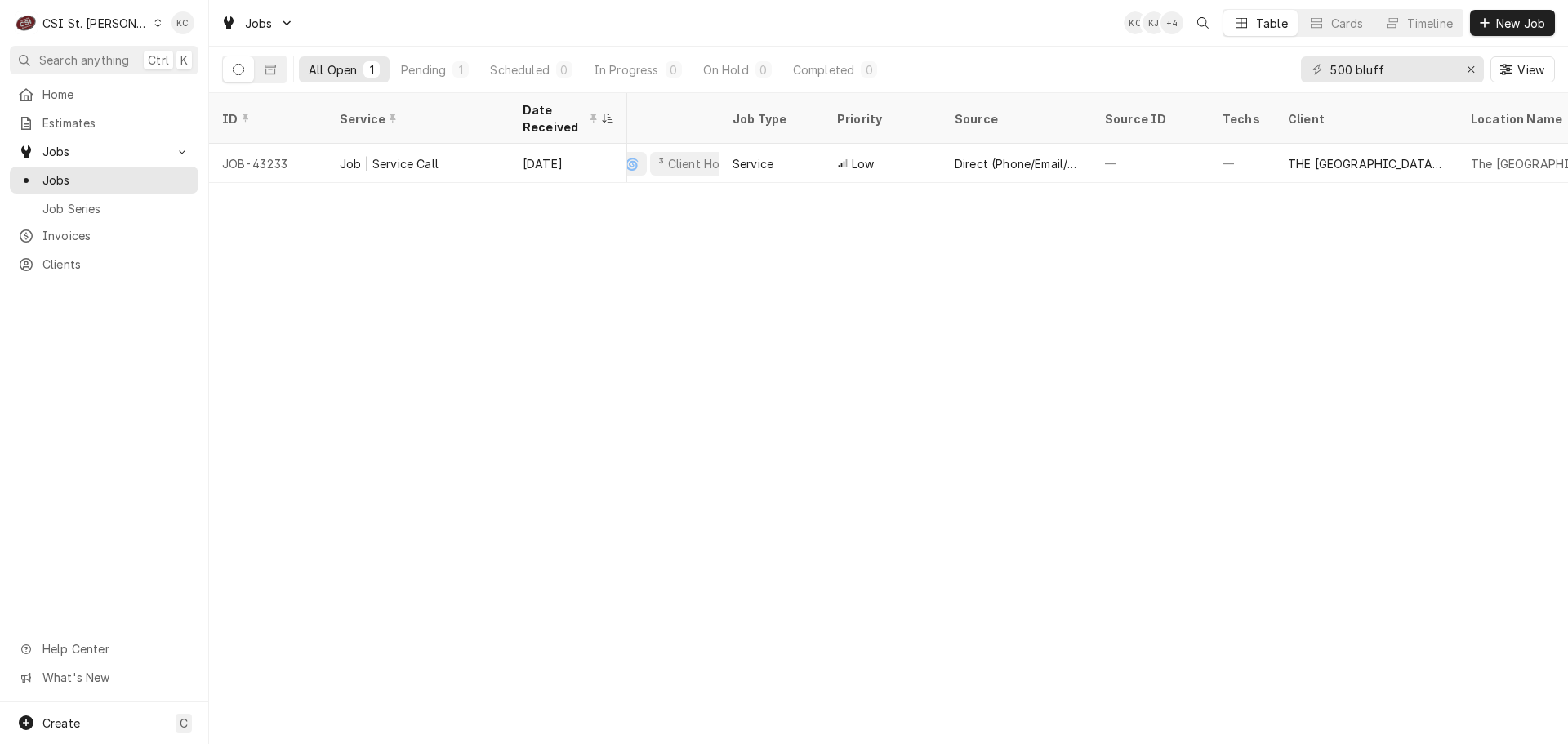
scroll to position [0, 443]
drag, startPoint x: 1425, startPoint y: 72, endPoint x: 1317, endPoint y: 72, distance: 108.0
click at [1317, 72] on div "500 bluff" at bounding box center [1392, 68] width 183 height 26
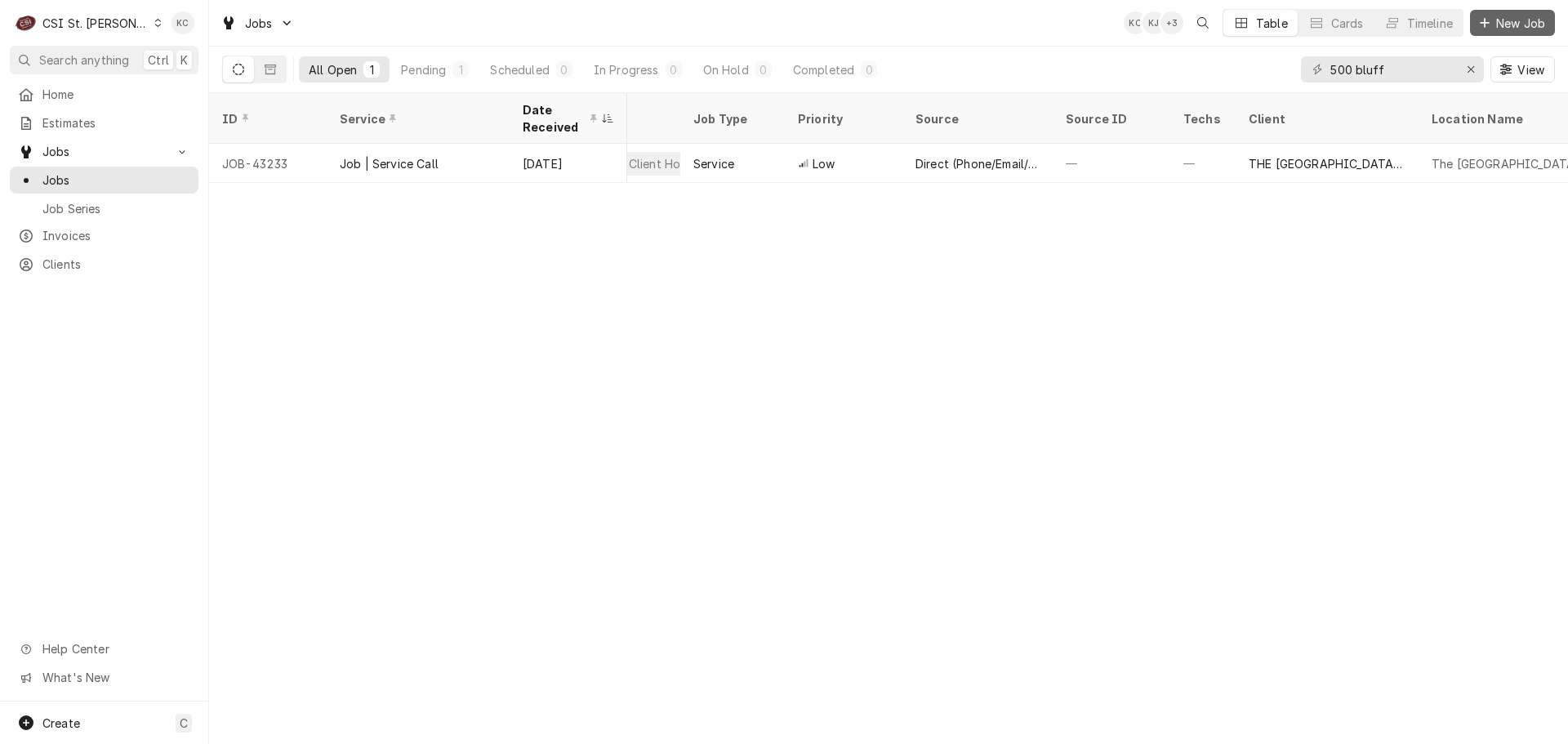
click at [1548, 17] on span "New Job" at bounding box center [1520, 23] width 56 height 17
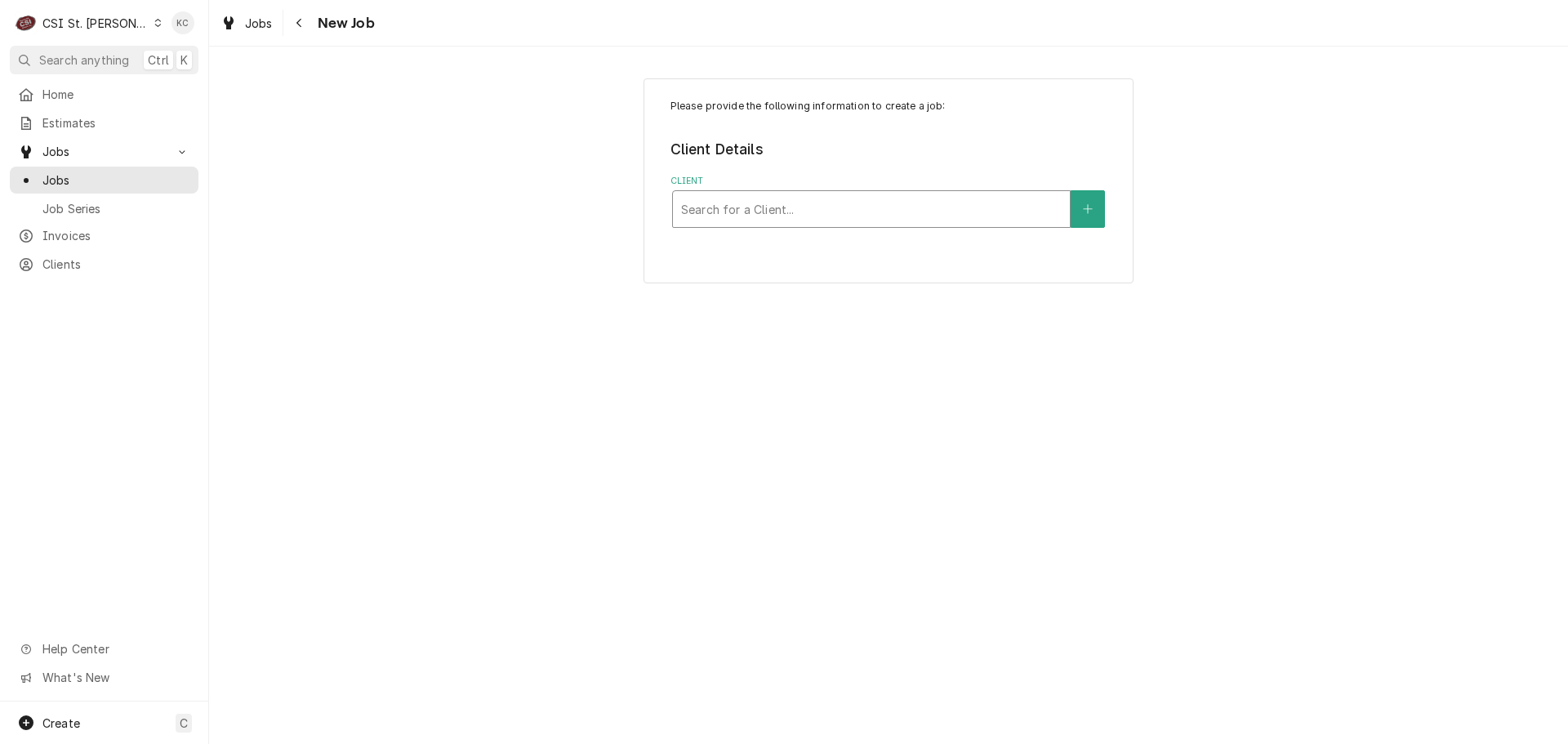
click at [722, 217] on div "Client" at bounding box center [872, 209] width 380 height 29
type input "[STREET_ADDRESS]"
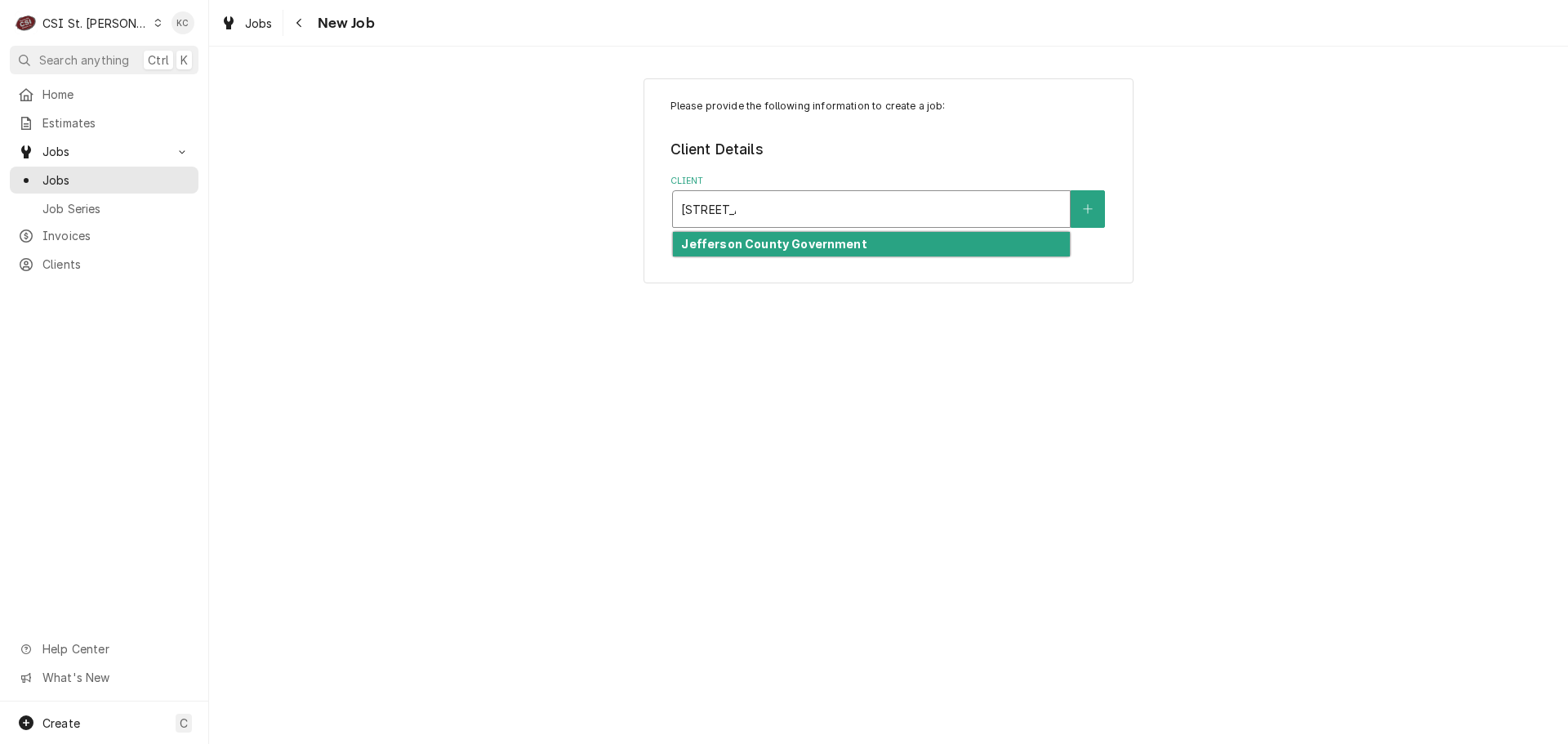
click at [770, 246] on strong "Jefferson County Government" at bounding box center [774, 244] width 186 height 14
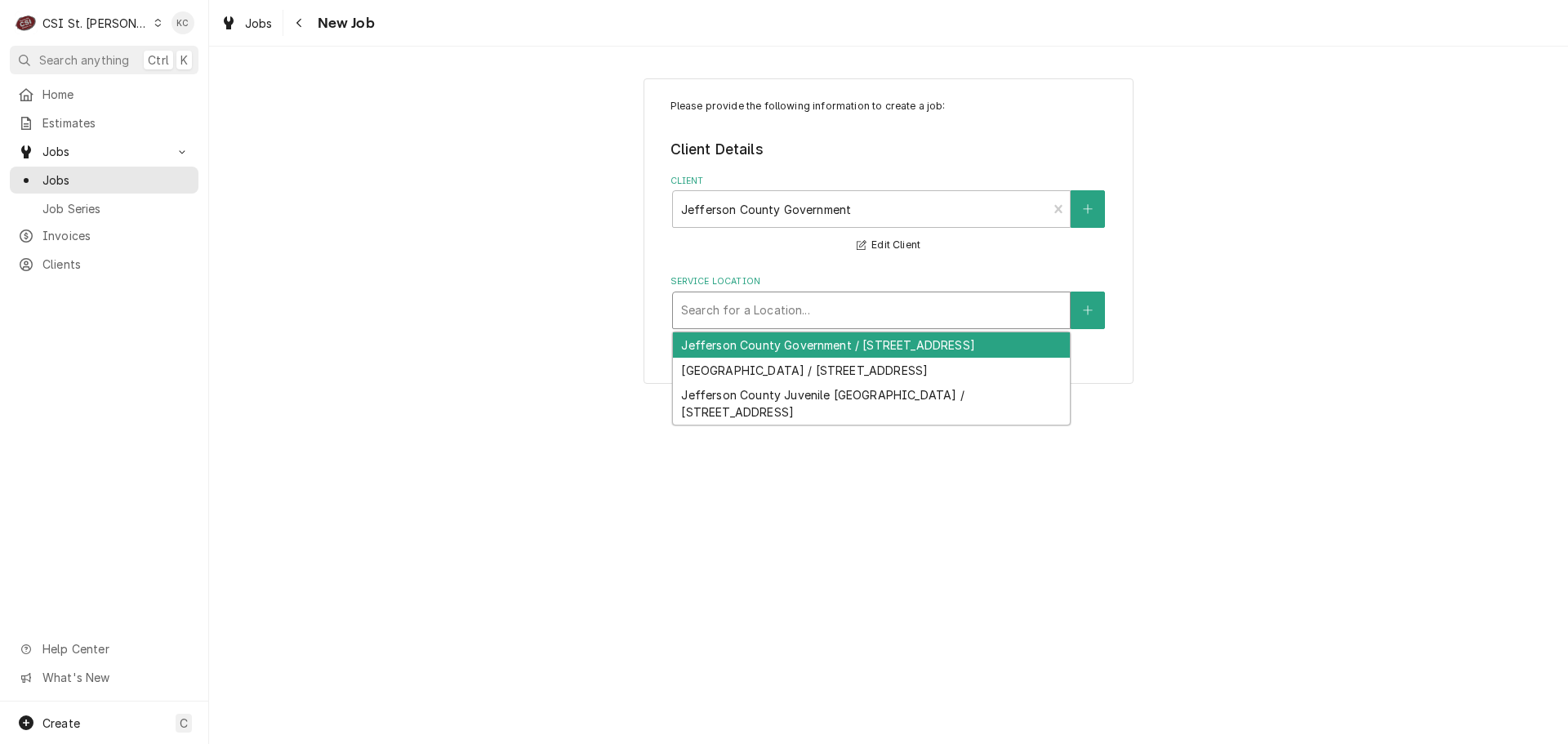
click at [764, 307] on div "Service Location" at bounding box center [872, 310] width 380 height 29
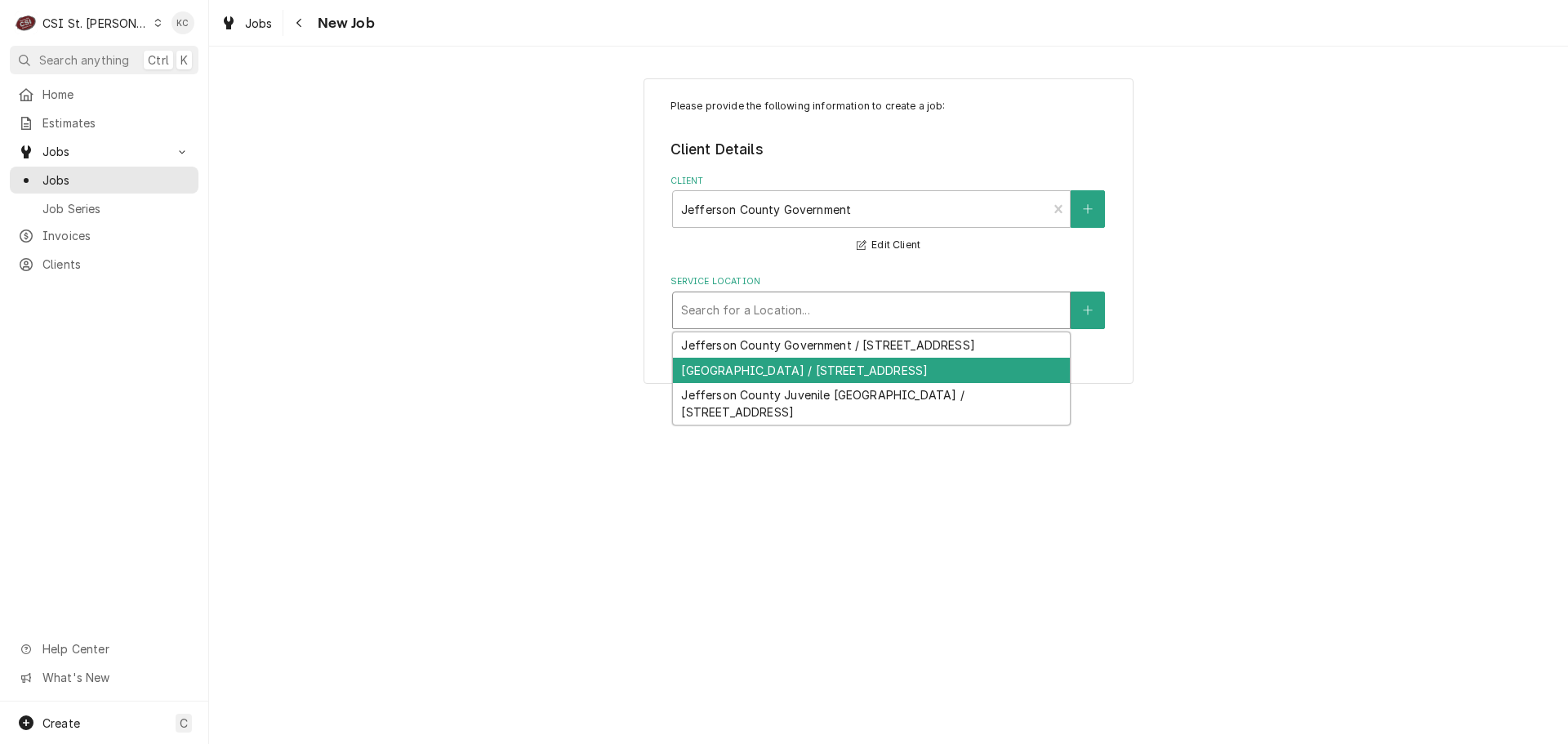
click at [887, 376] on div "[GEOGRAPHIC_DATA] / [STREET_ADDRESS]" at bounding box center [871, 371] width 397 height 25
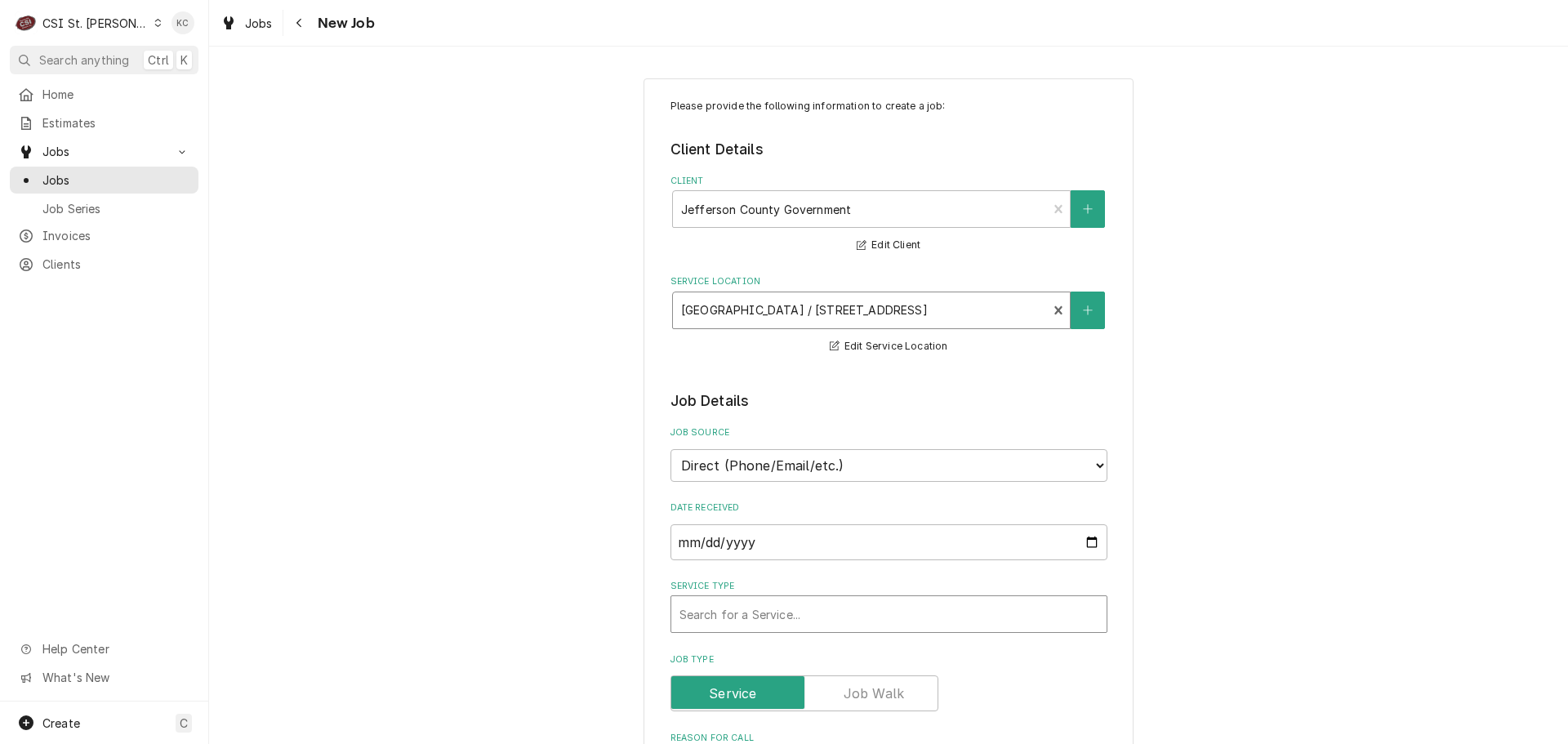
click at [788, 611] on div "Service Type" at bounding box center [889, 614] width 419 height 29
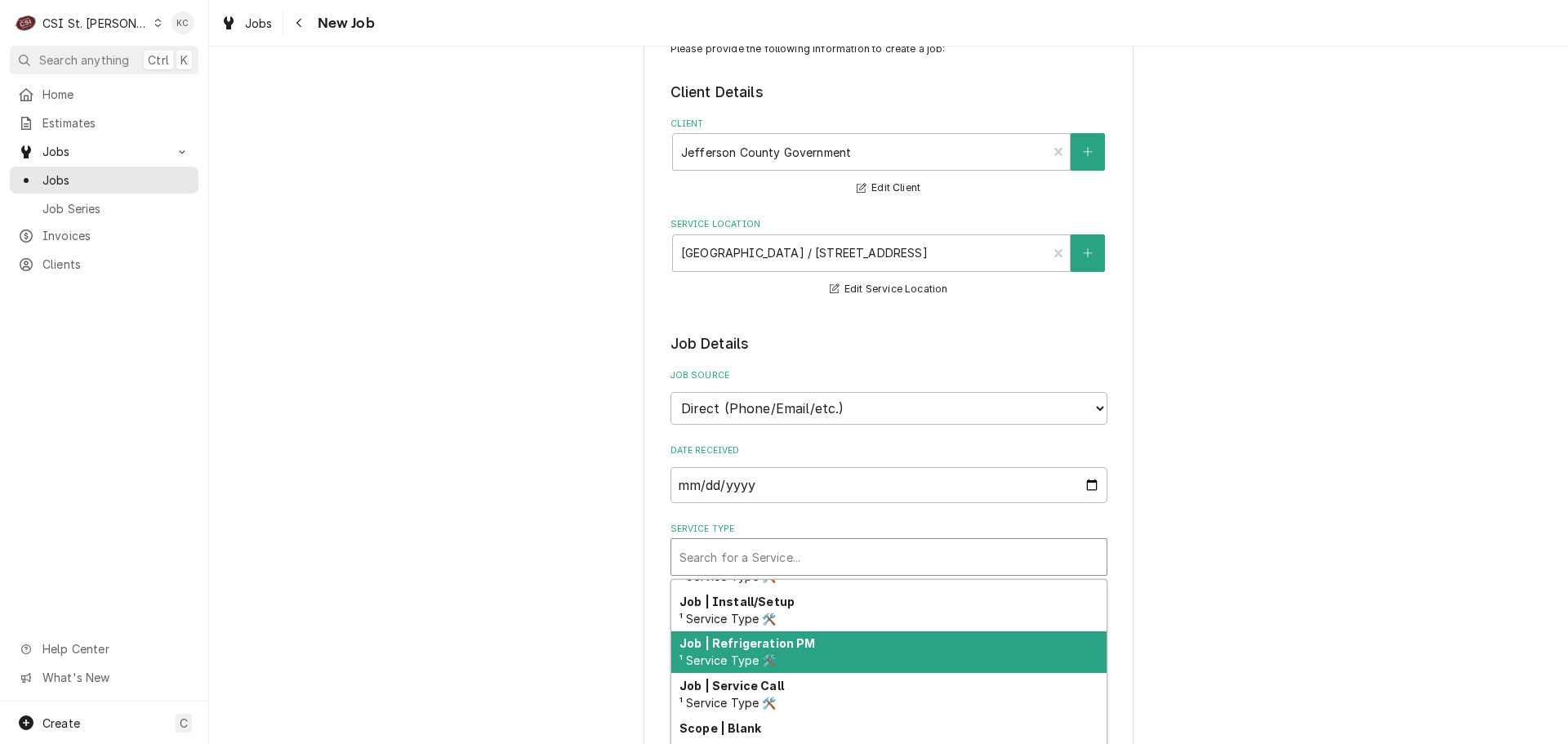
scroll to position [82, 0]
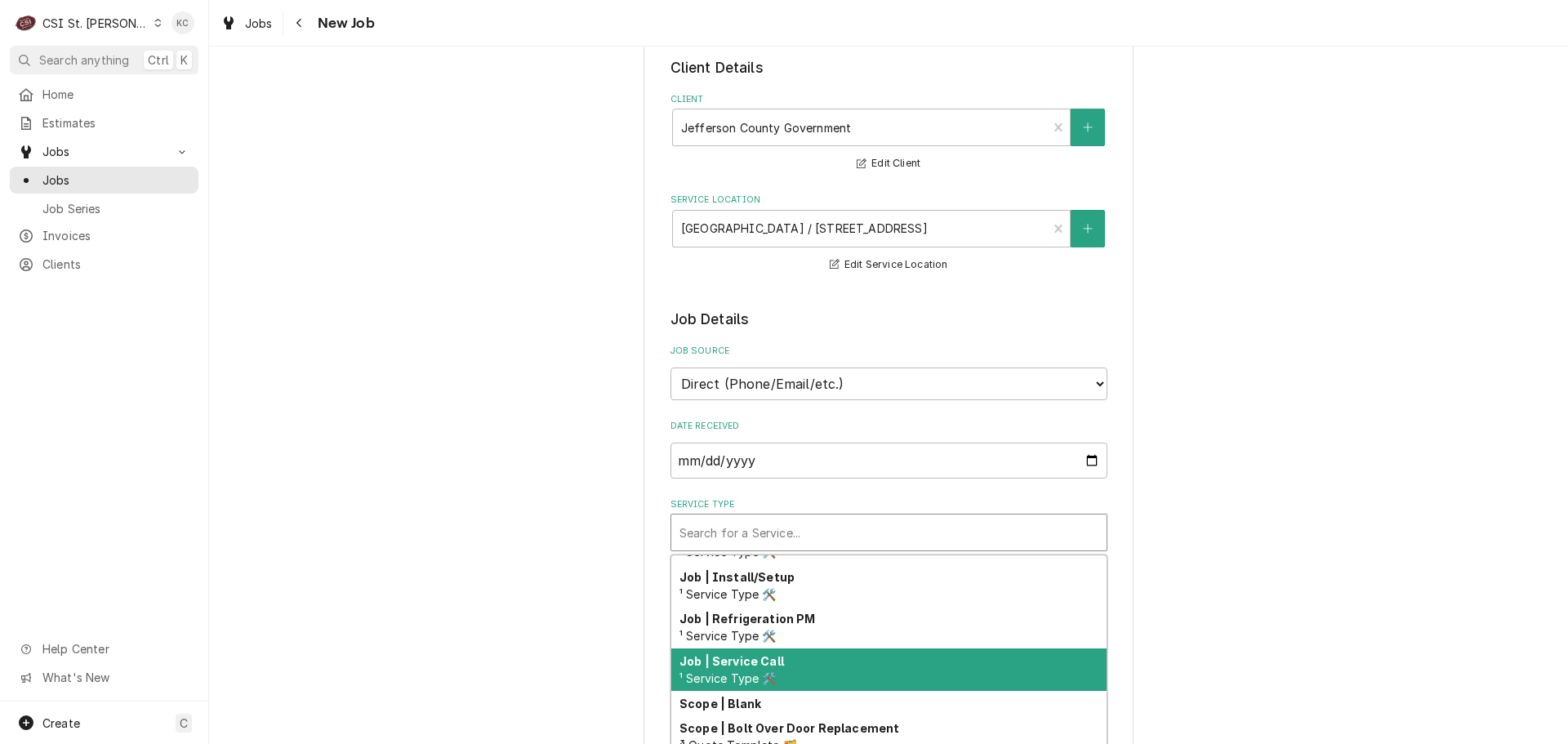
click at [864, 670] on div "Job | Service Call ¹ Service Type 🛠️" at bounding box center [889, 670] width 435 height 43
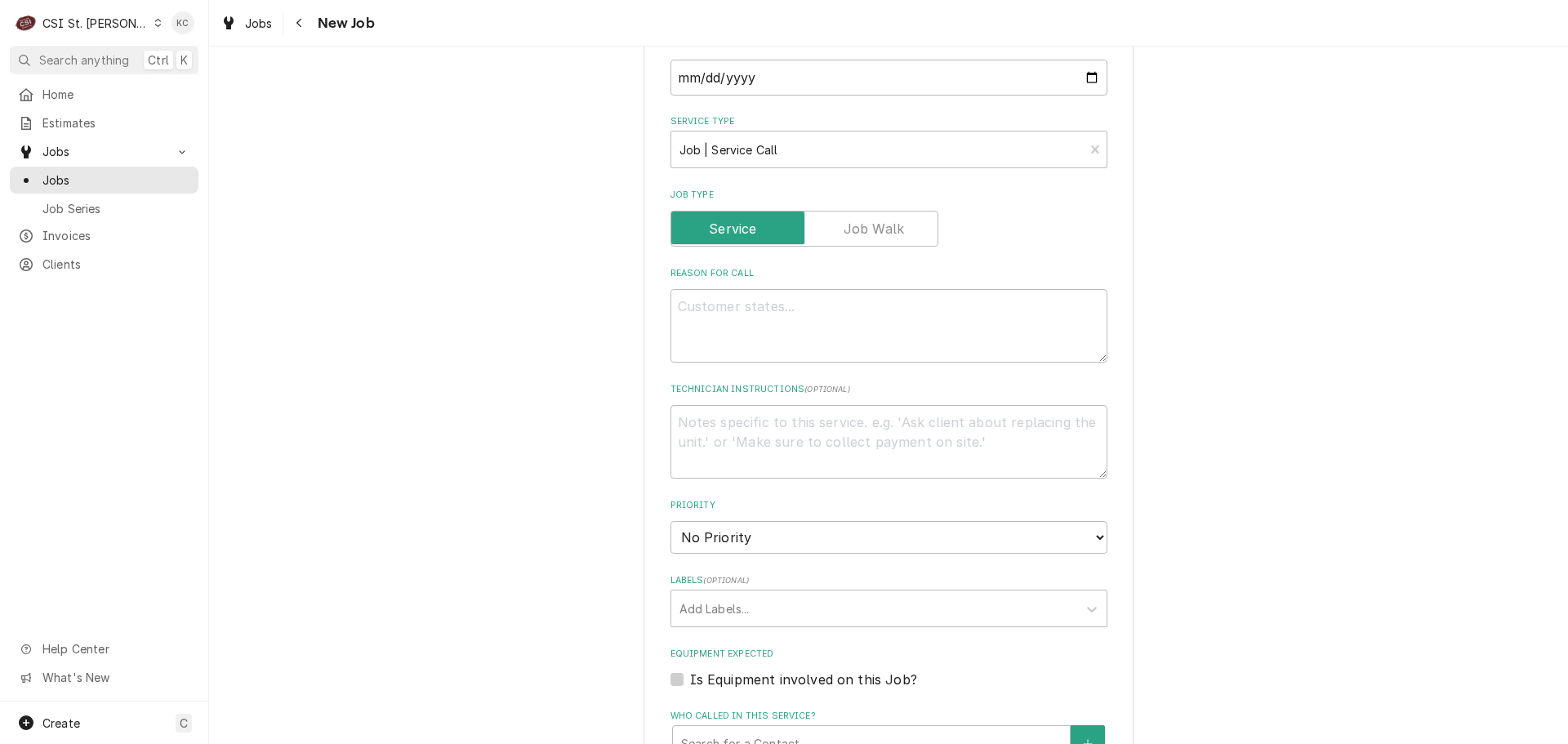
scroll to position [490, 0]
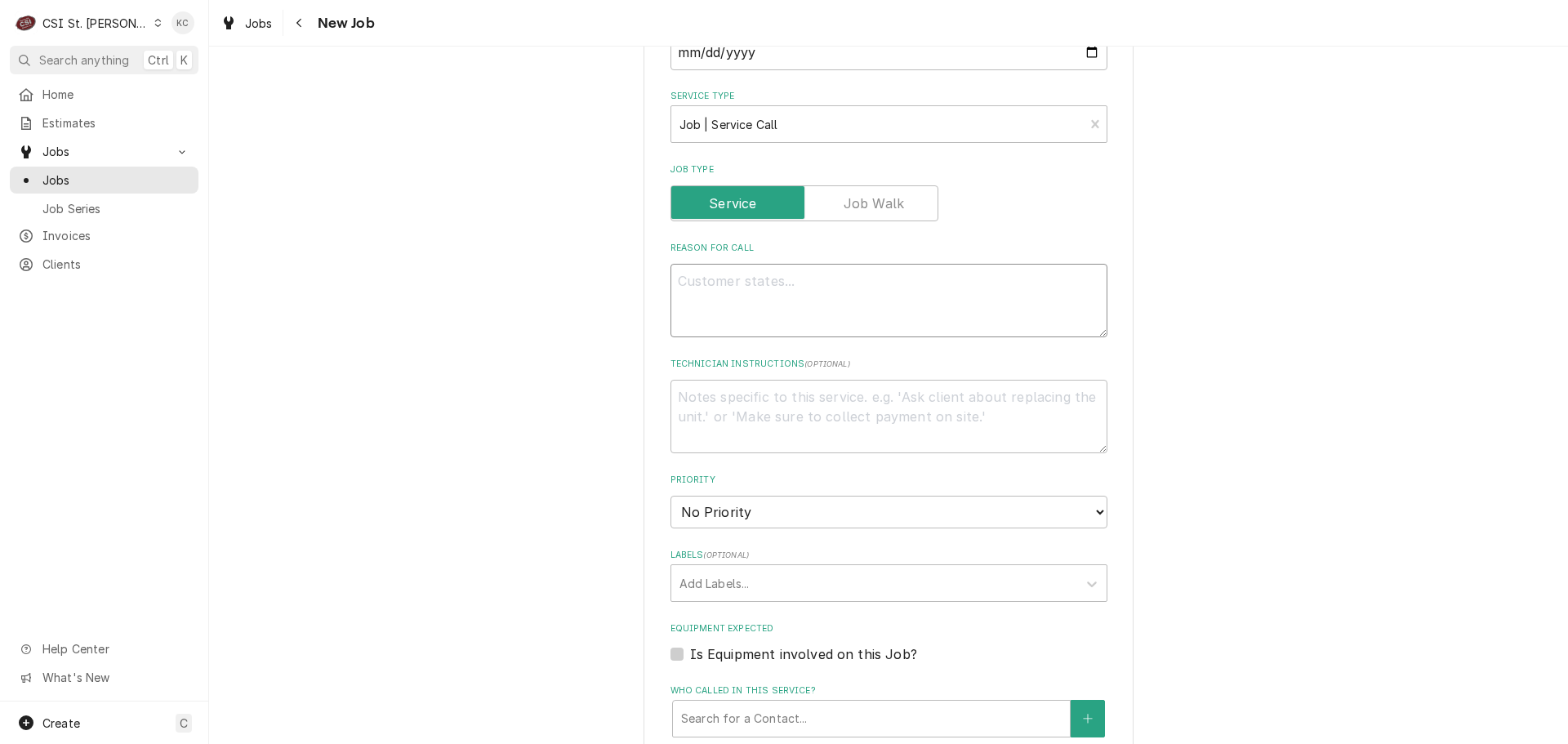
click at [856, 312] on textarea "Reason For Call" at bounding box center [889, 300] width 437 height 74
type textarea "x"
type textarea "D"
type textarea "x"
type textarea "Di"
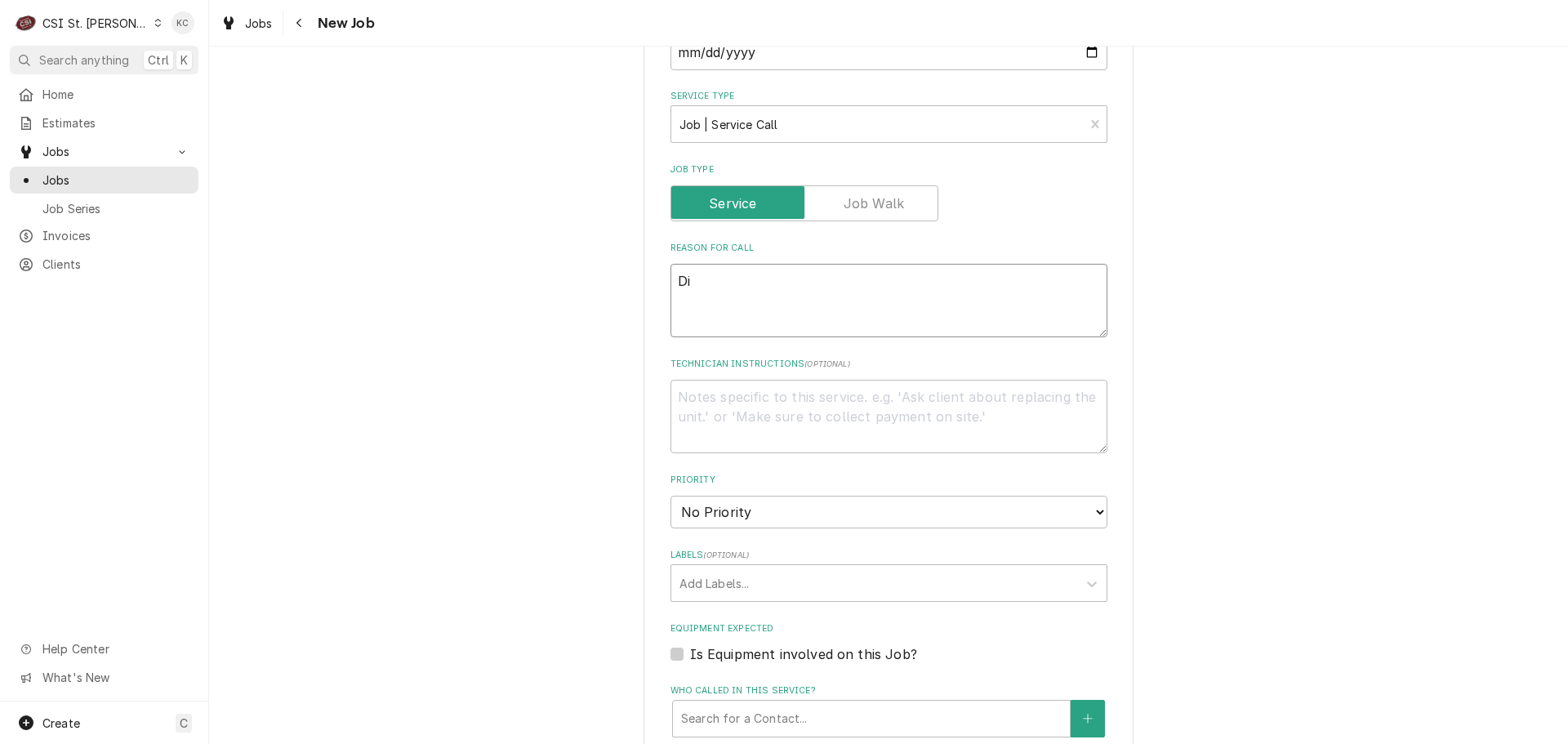
type textarea "x"
type textarea "Dish"
type textarea "x"
type textarea "Dishm"
type textarea "x"
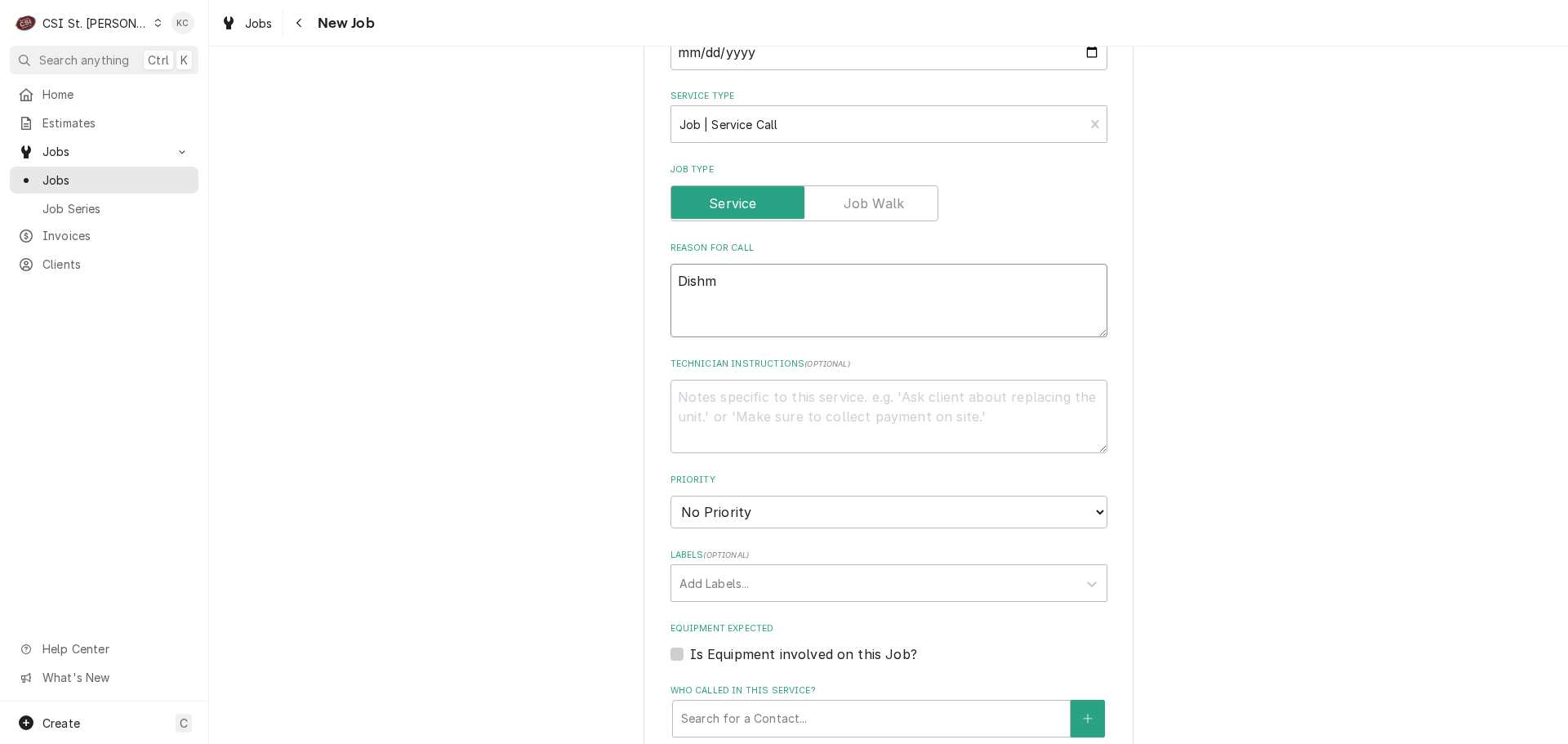
type textarea "Dishma"
type textarea "x"
type textarea "Dishmach"
type textarea "x"
type textarea "Dishmachi"
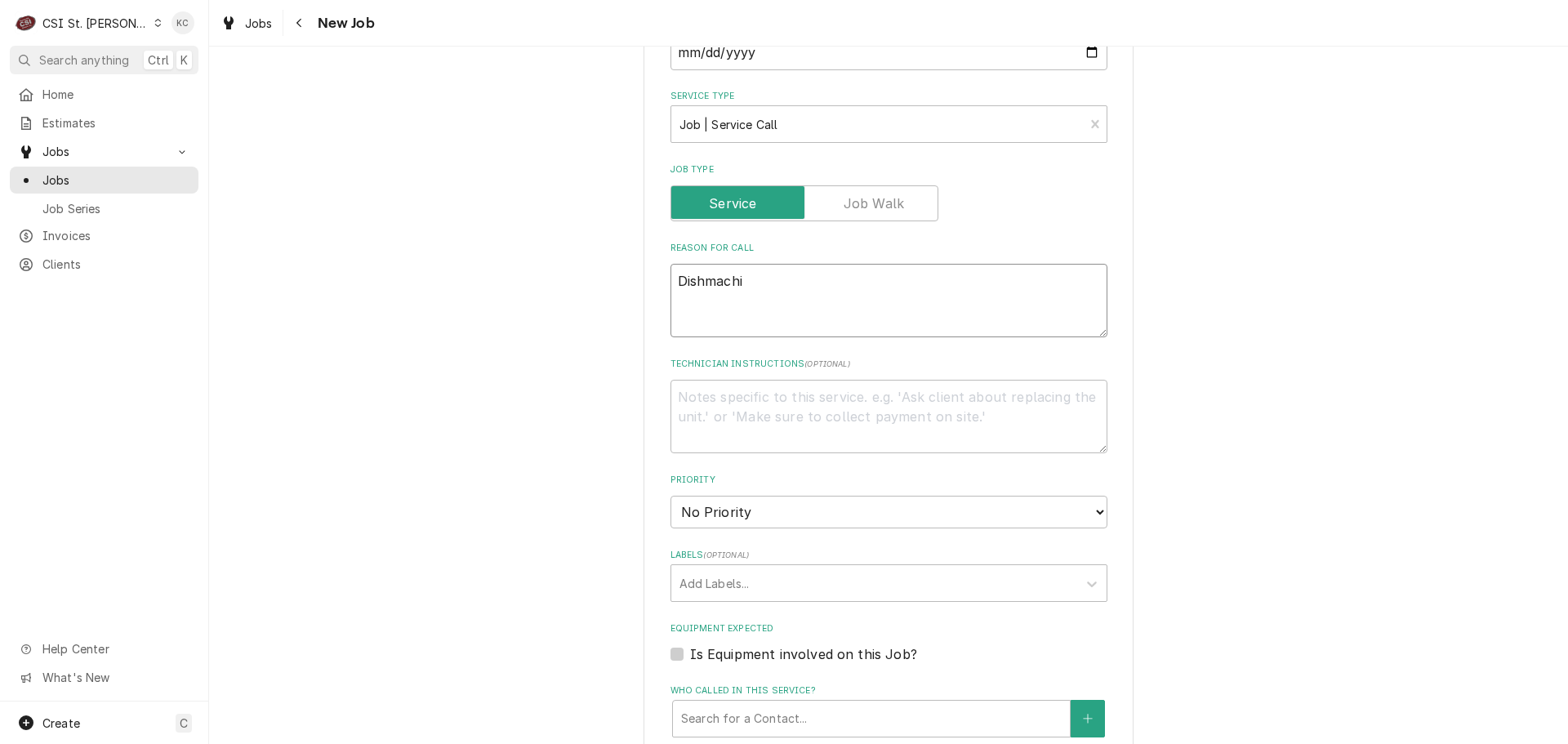
type textarea "x"
type textarea "Dishmachin"
type textarea "x"
type textarea "Dishmachine"
type textarea "x"
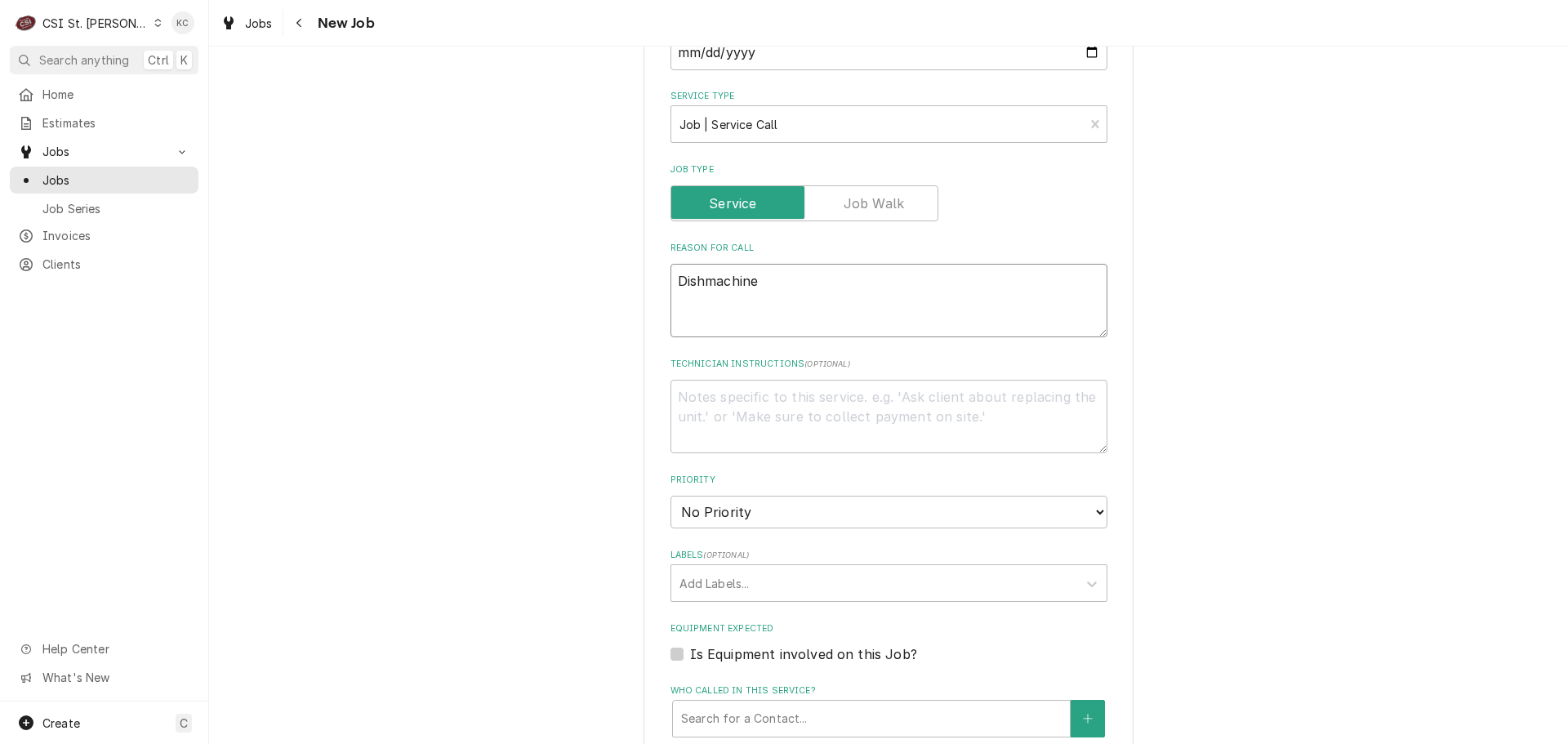
type textarea "Dishmachine"
type textarea "x"
type textarea "Dishmachine"
type textarea "x"
type textarea "Dishmachin"
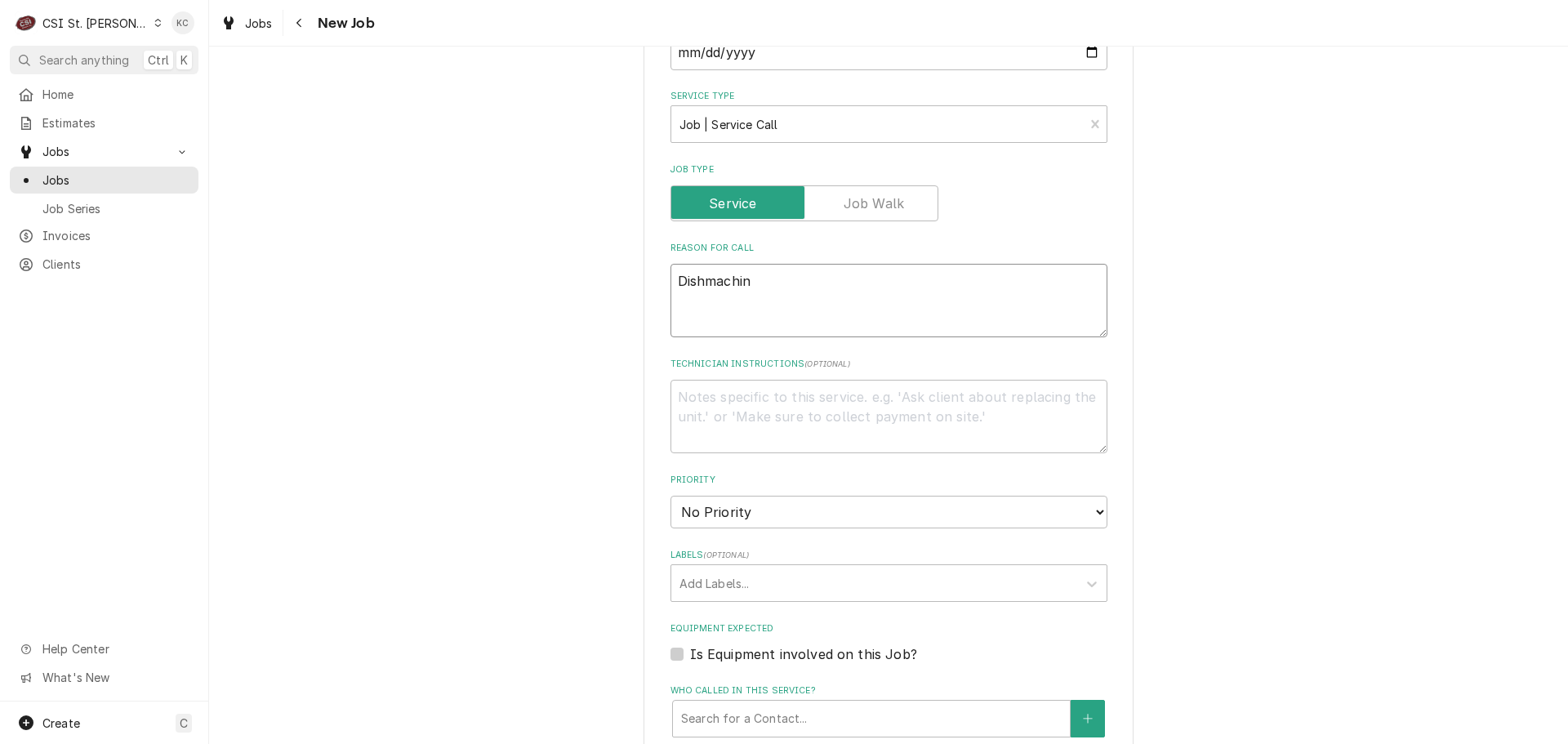
type textarea "x"
type textarea "Dishmachi"
type textarea "x"
type textarea "Dishmachin"
type textarea "x"
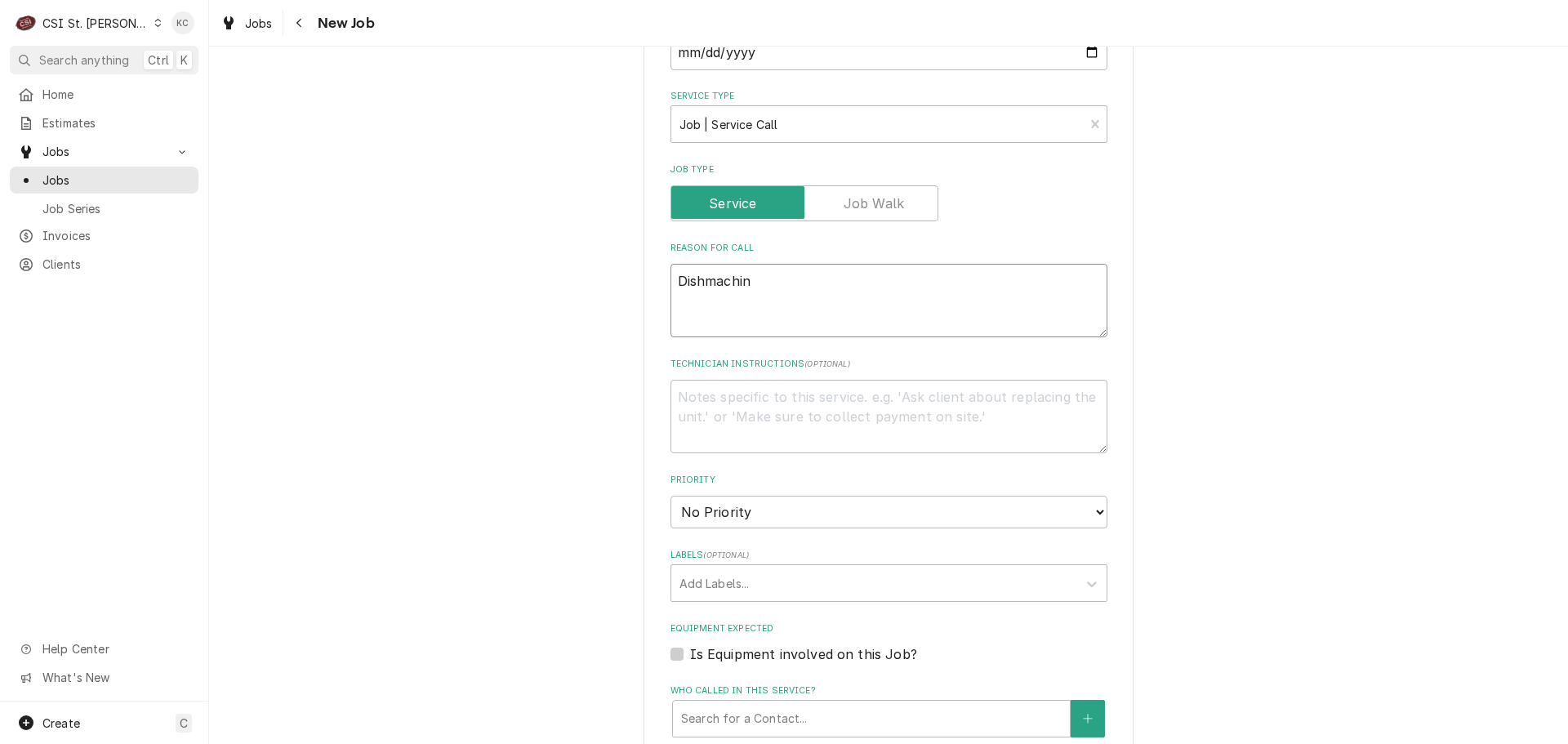
type textarea "Dishmachine"
type textarea "x"
type textarea "Dishmachine"
type textarea "x"
type textarea "Dishmachine g"
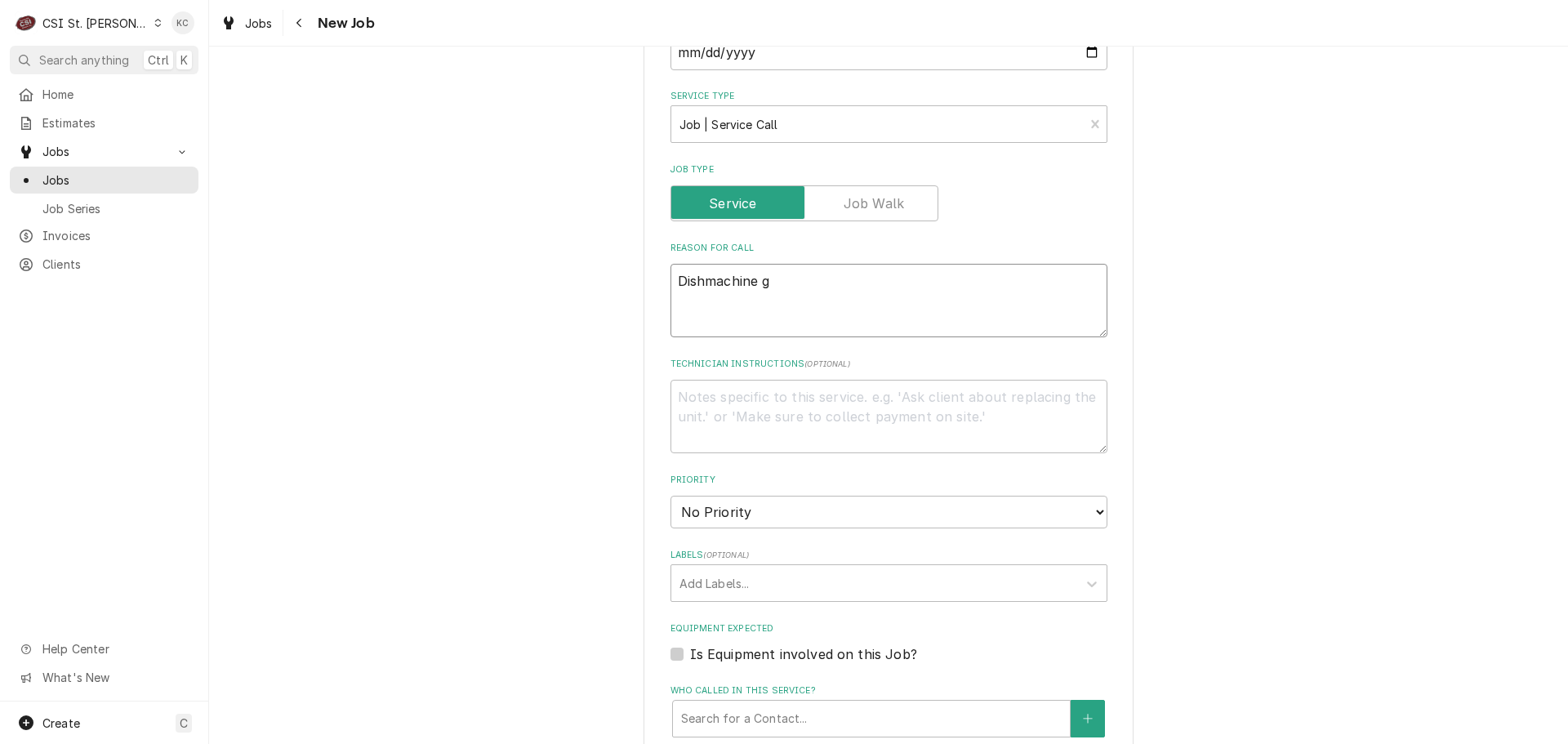
type textarea "x"
type textarea "Dishmachine ge"
type textarea "x"
type textarea "Dishmachine get"
type textarea "x"
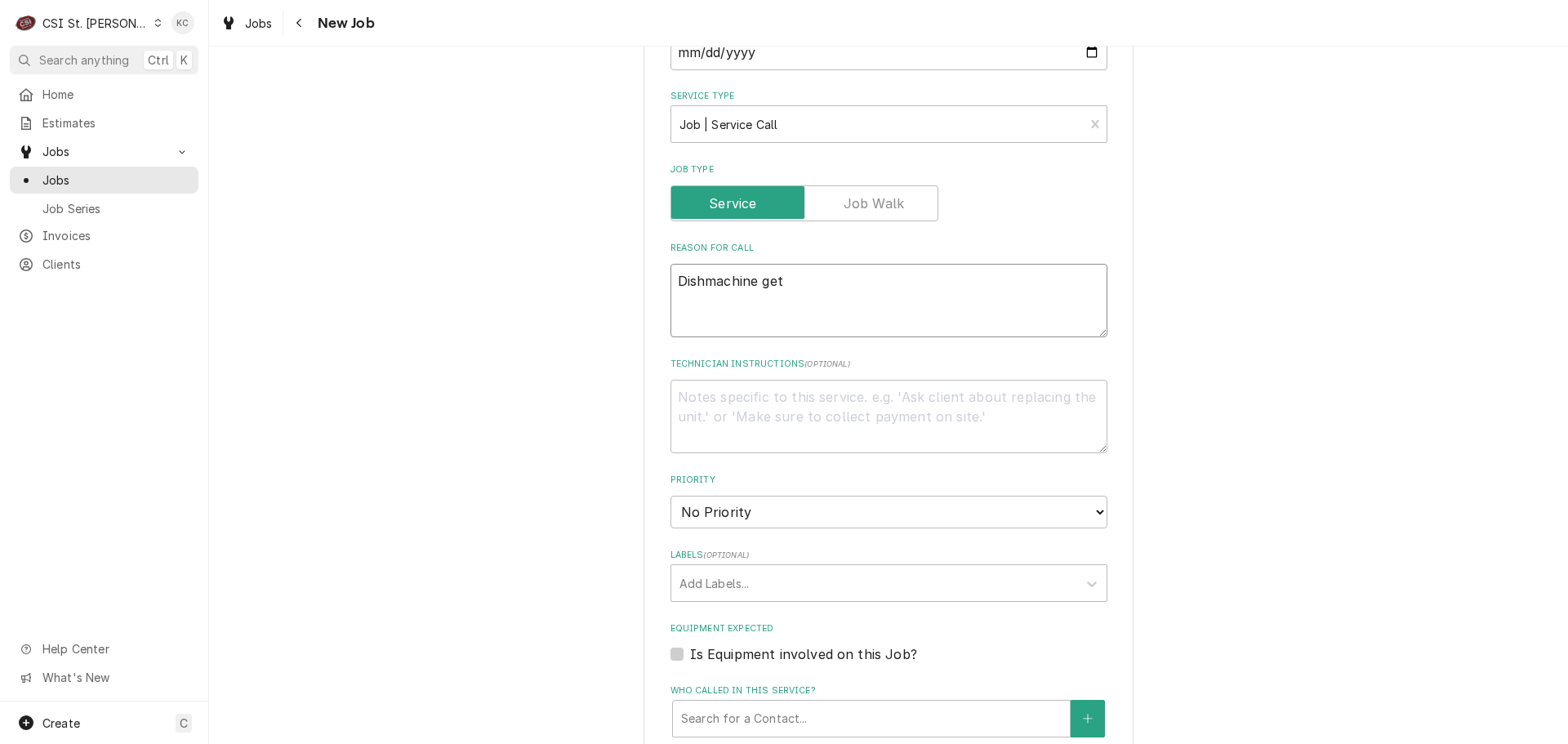
type textarea "Dishmachine gett"
type textarea "x"
type textarea "Dishmachine getti"
type textarea "x"
type textarea "Dishmachine getting"
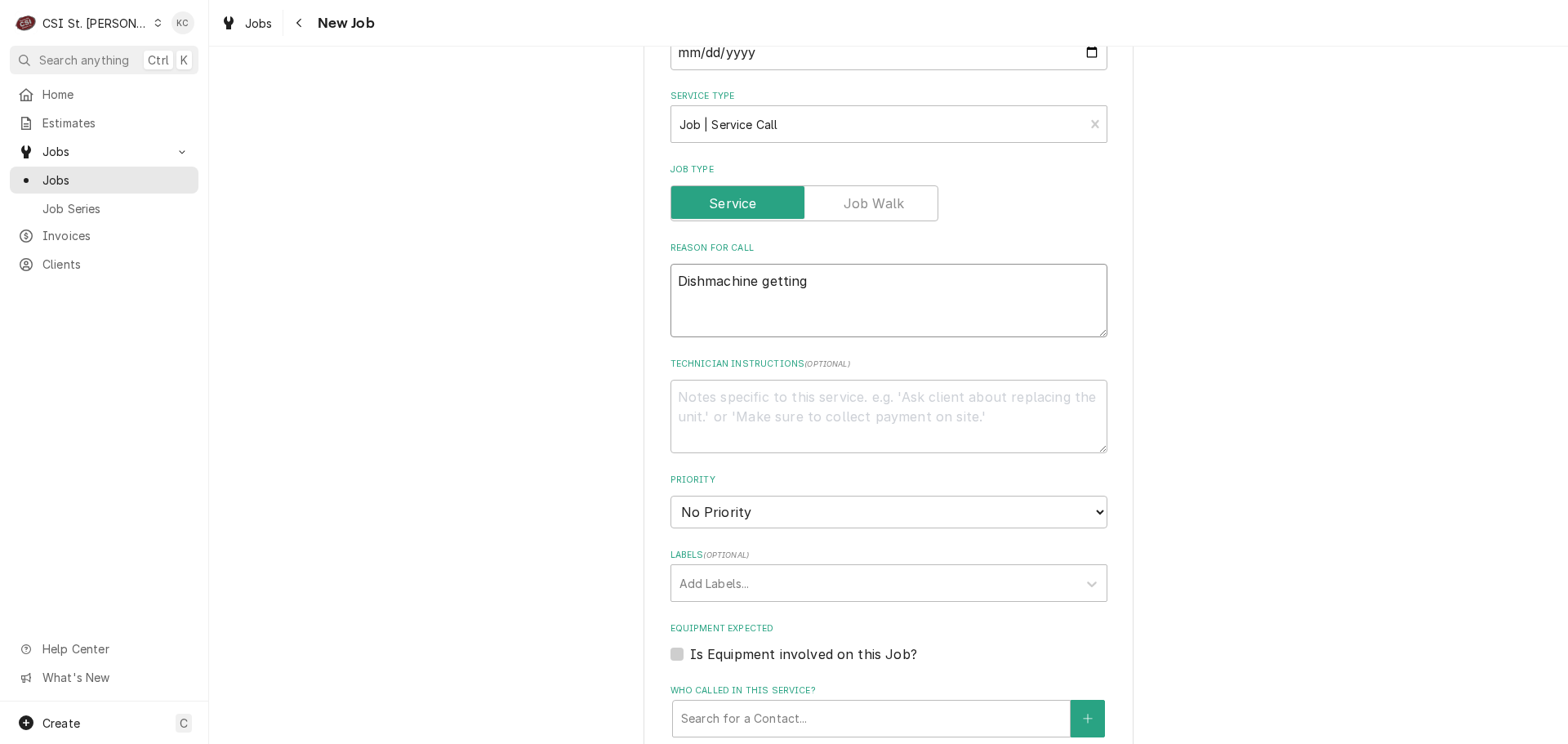
type textarea "x"
type textarea "Dishmachine getting"
type textarea "x"
type textarea "Dishmachine getting e"
type textarea "x"
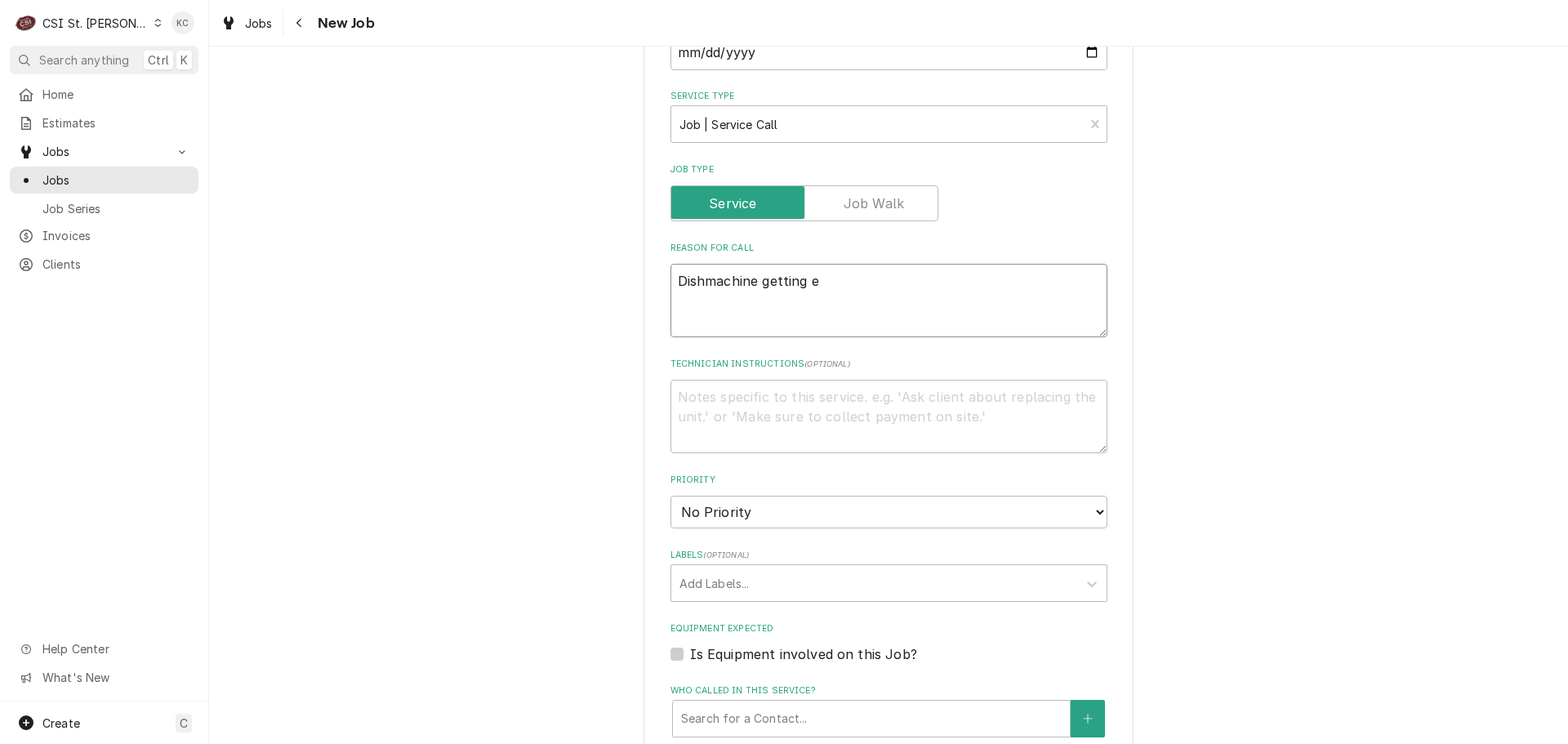
type textarea "Dishmachine getting er"
type textarea "x"
type textarea "Dishmachine getting err"
type textarea "x"
type textarea "Dishmachine getting erro"
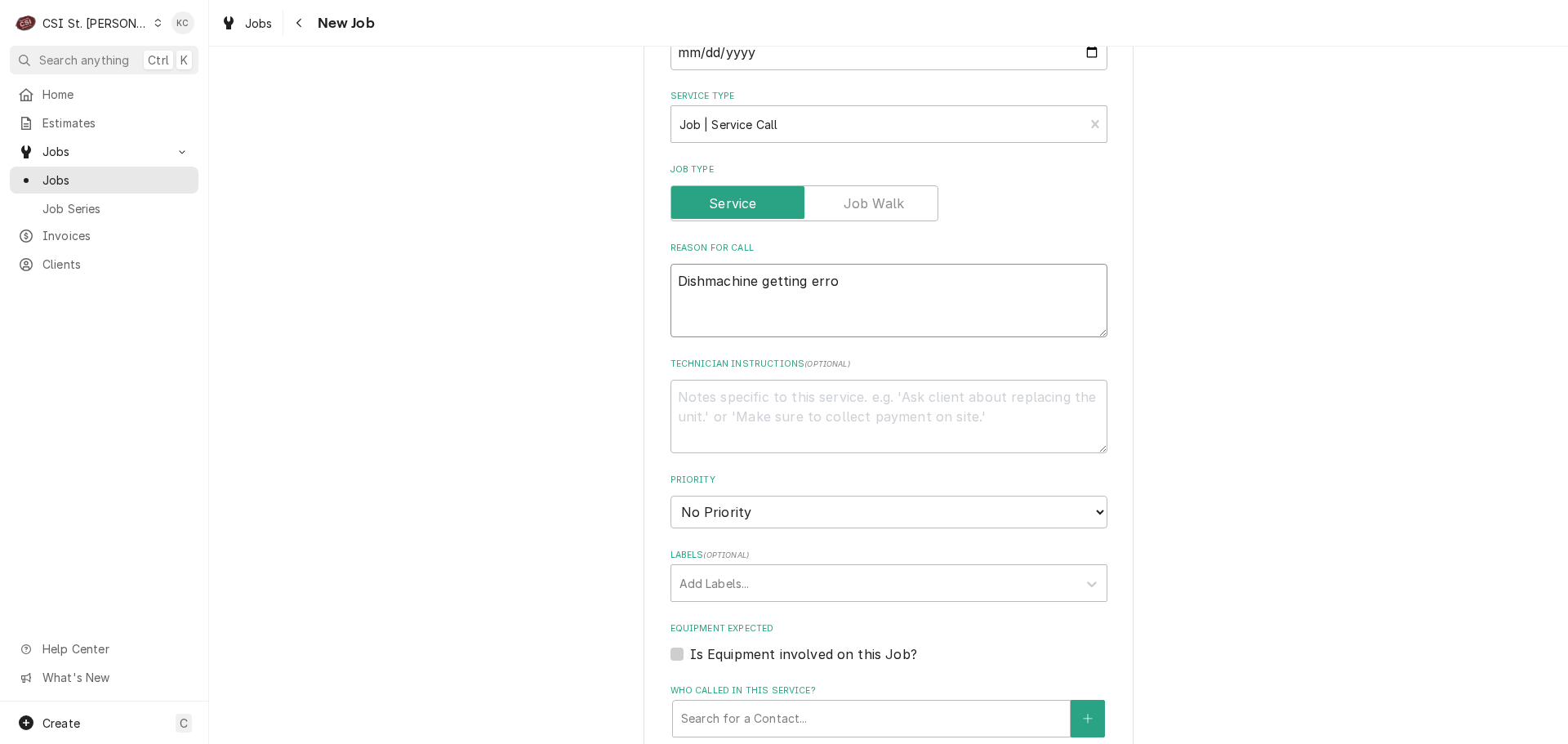
type textarea "x"
type textarea "Dishmachine getting error"
type textarea "x"
type textarea "Dishmachine getting error"
type textarea "x"
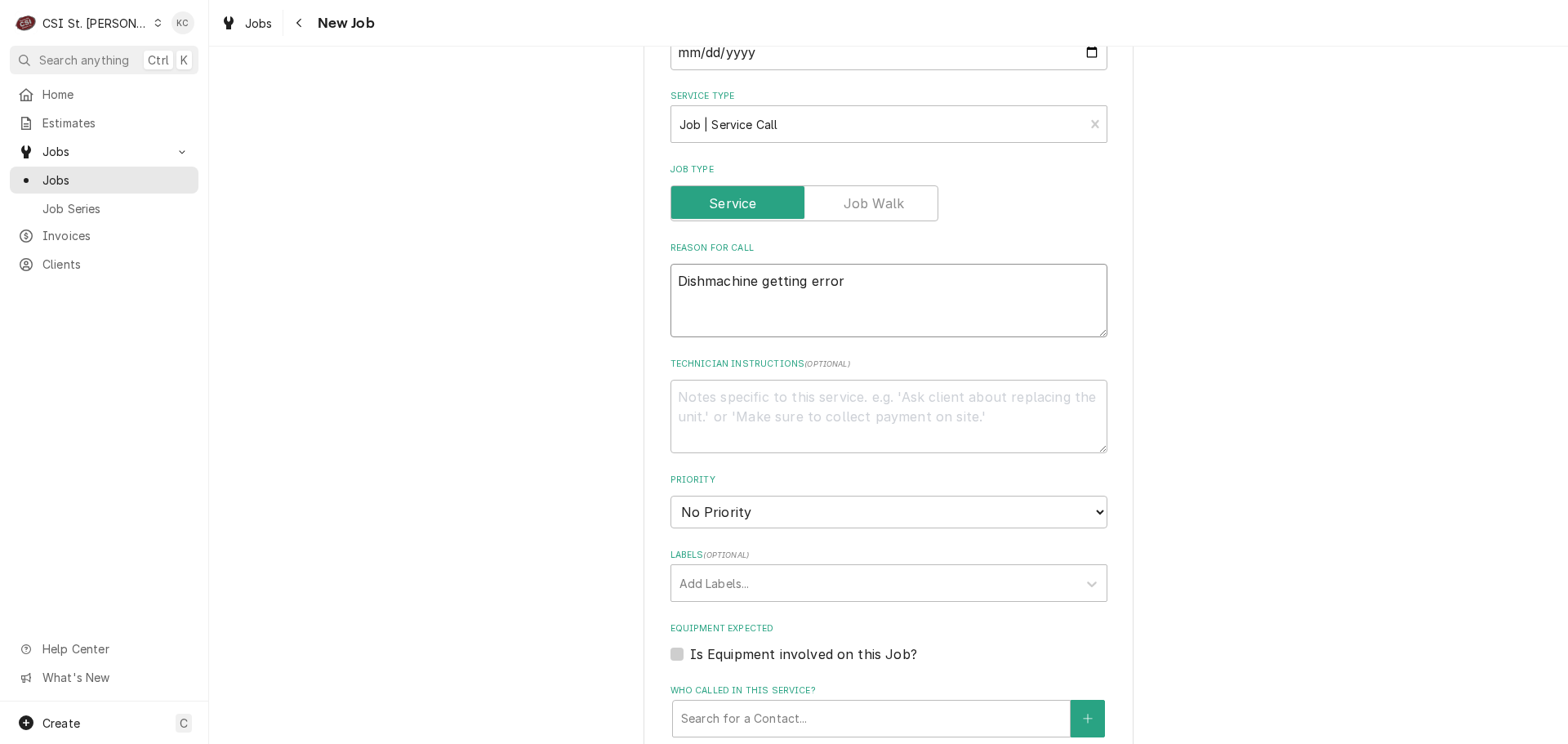
type textarea "Dishmachine getting error c"
type textarea "x"
type textarea "Dishmachine getting error co"
type textarea "x"
type textarea "Dishmachine getting error cod"
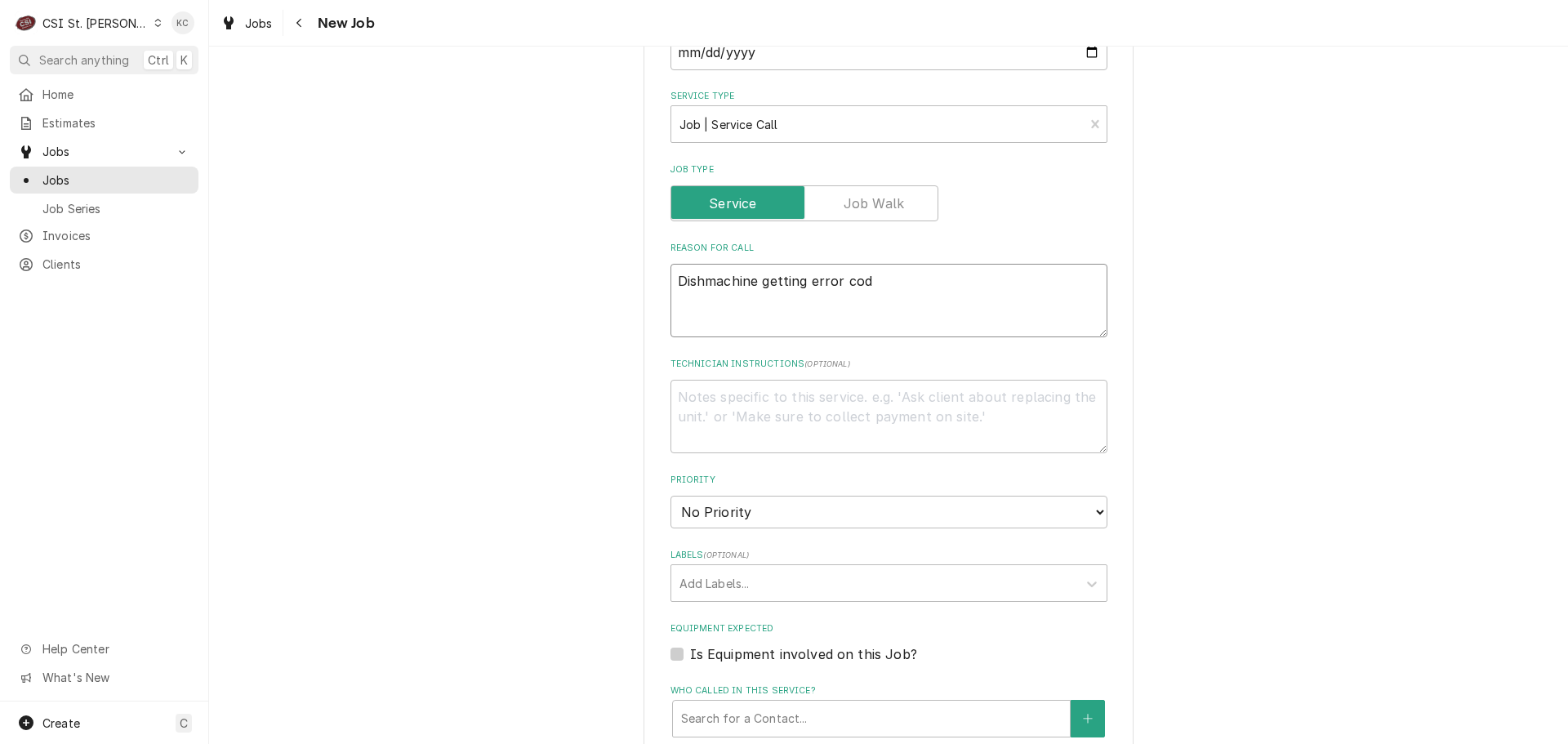
type textarea "x"
type textarea "Dishmachine getting error code"
type textarea "x"
type textarea "Dishmachine getting error code"
type textarea "x"
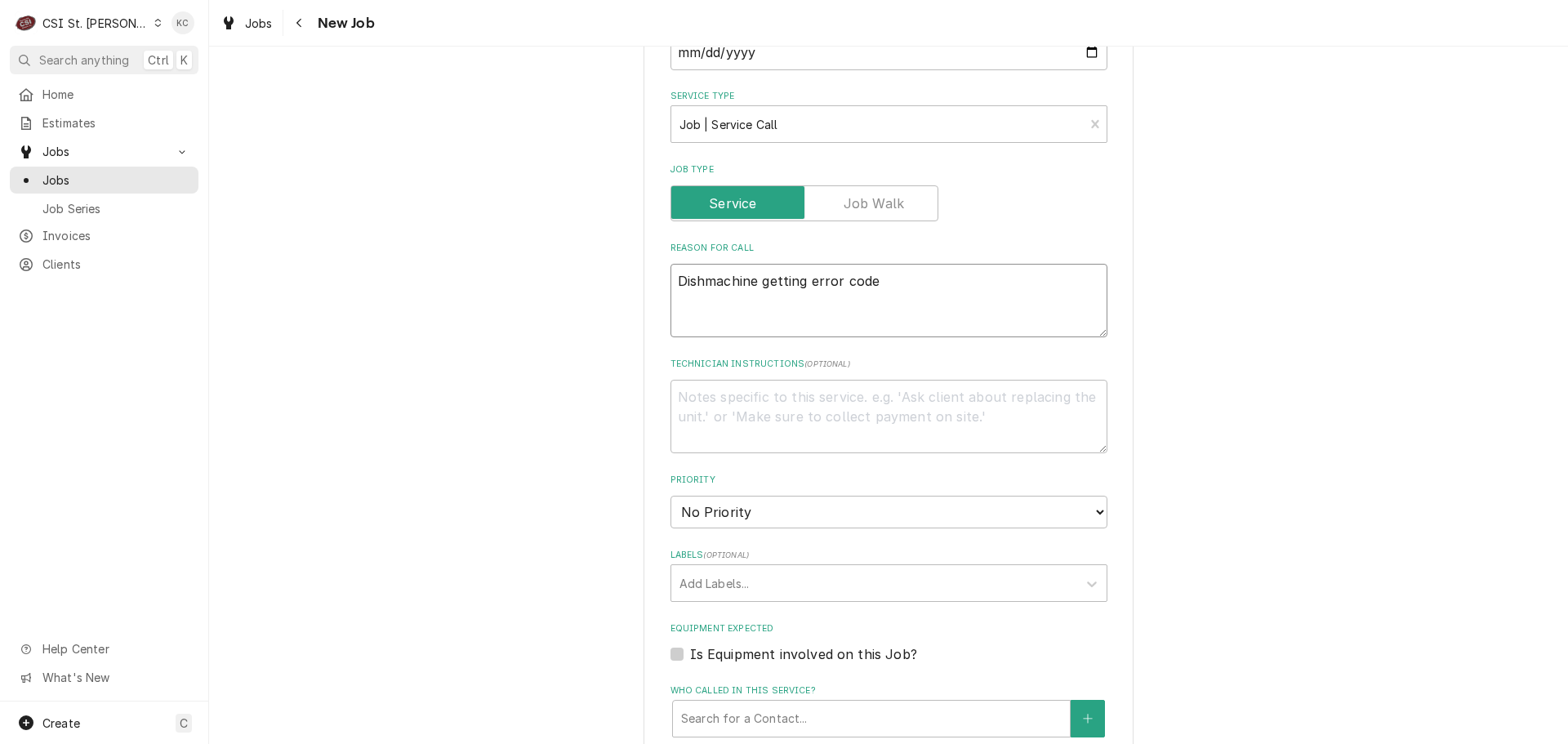
type textarea "Dishmachine getting error code 8"
type textarea "x"
type textarea "Dishmachine getting error code 83"
type textarea "x"
type textarea "Dishmachine getting error code 83"
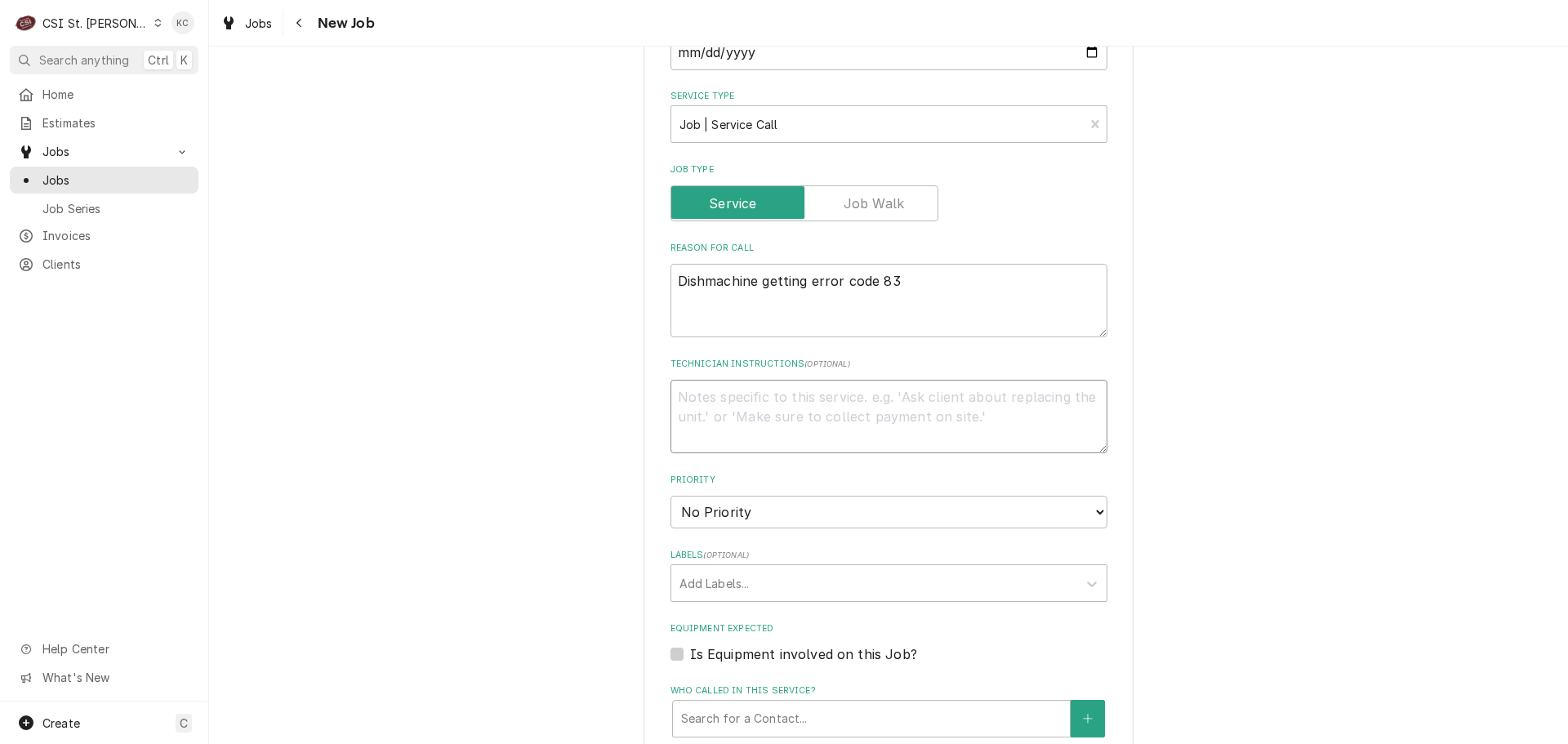
type textarea "x"
type textarea "V"
type textarea "x"
type textarea "Vi"
type textarea "x"
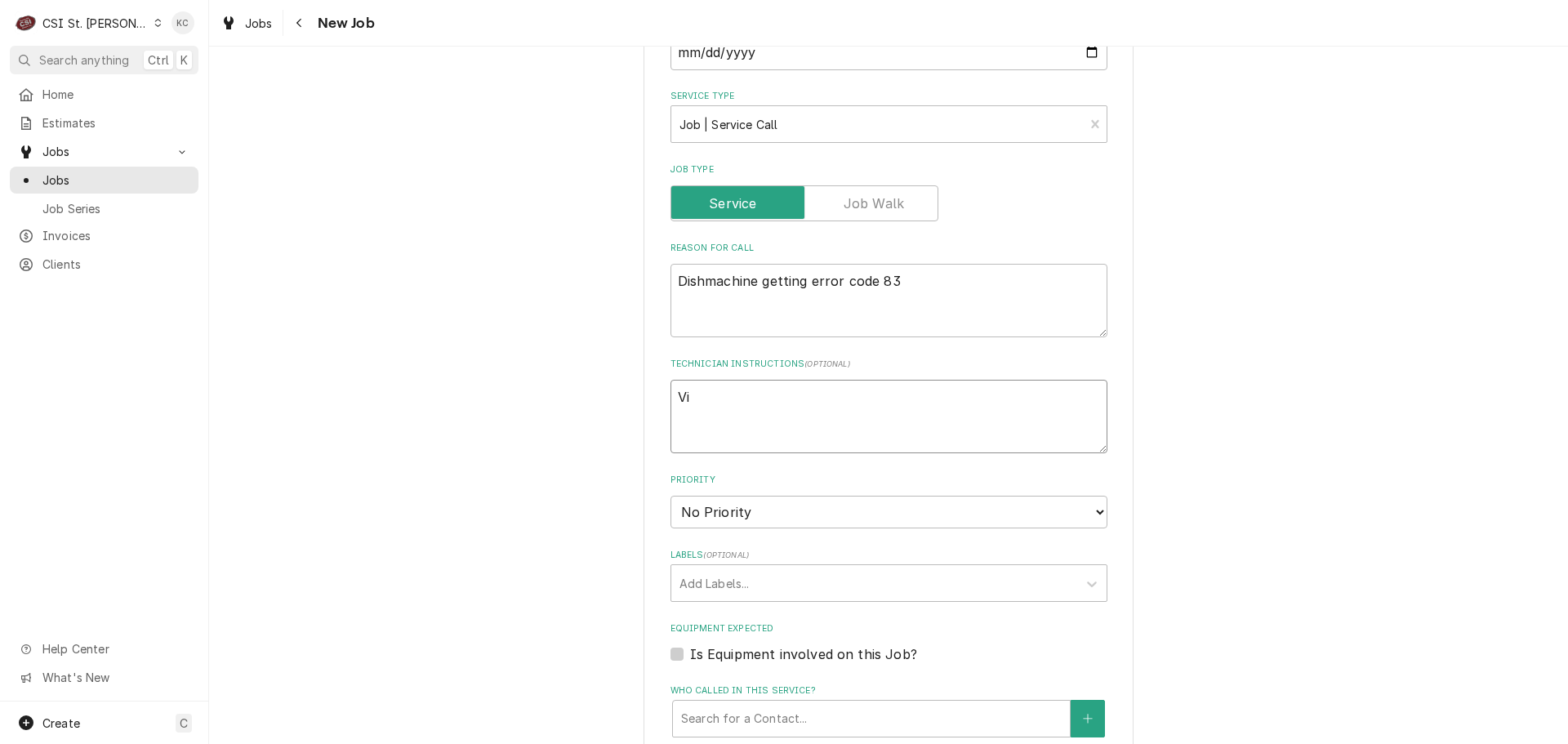
type textarea "Vin"
type textarea "x"
type textarea "Vinn"
type textarea "x"
type textarea "Vinny"
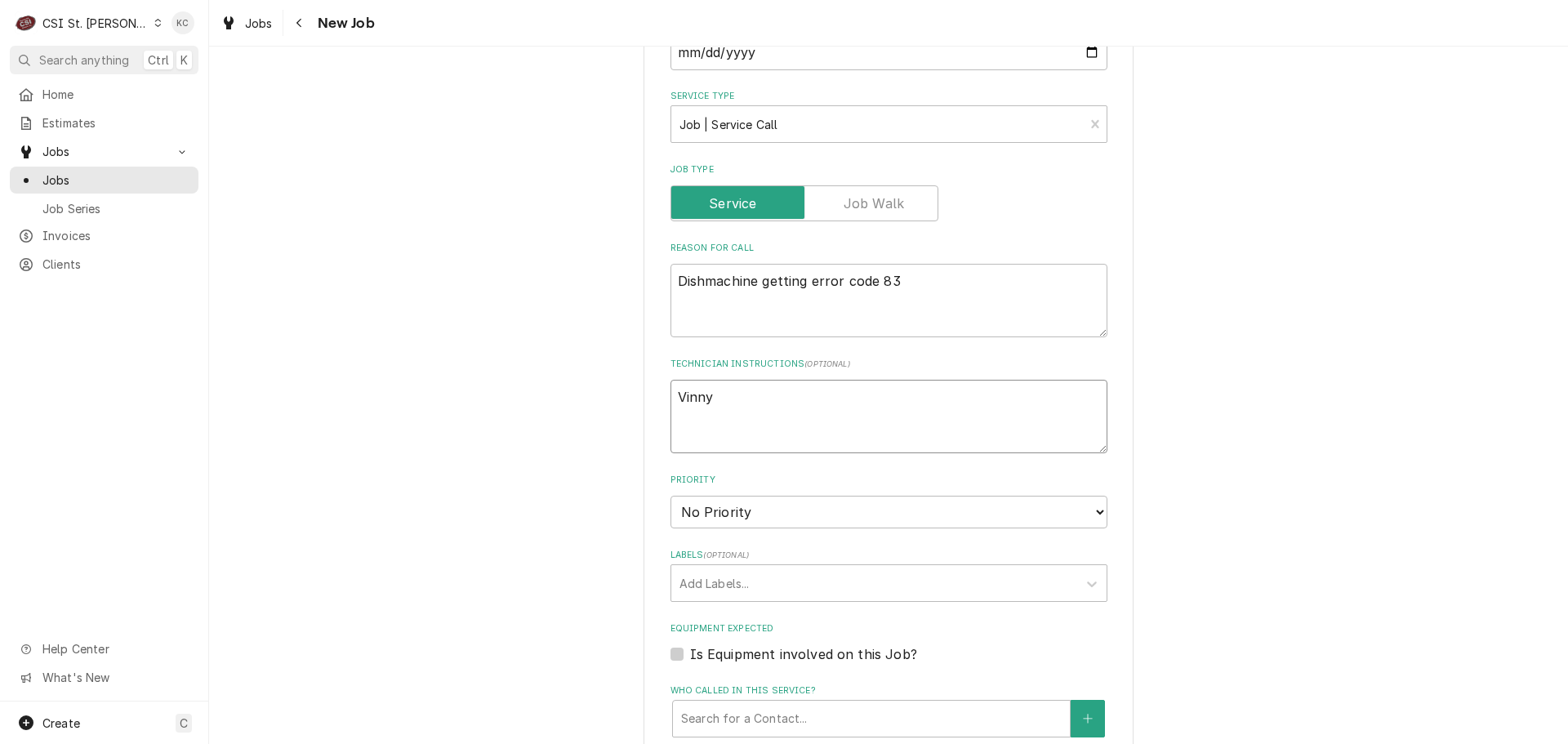
type textarea "x"
type textarea "Vinny"
type textarea "x"
type textarea "Vinny -"
type textarea "x"
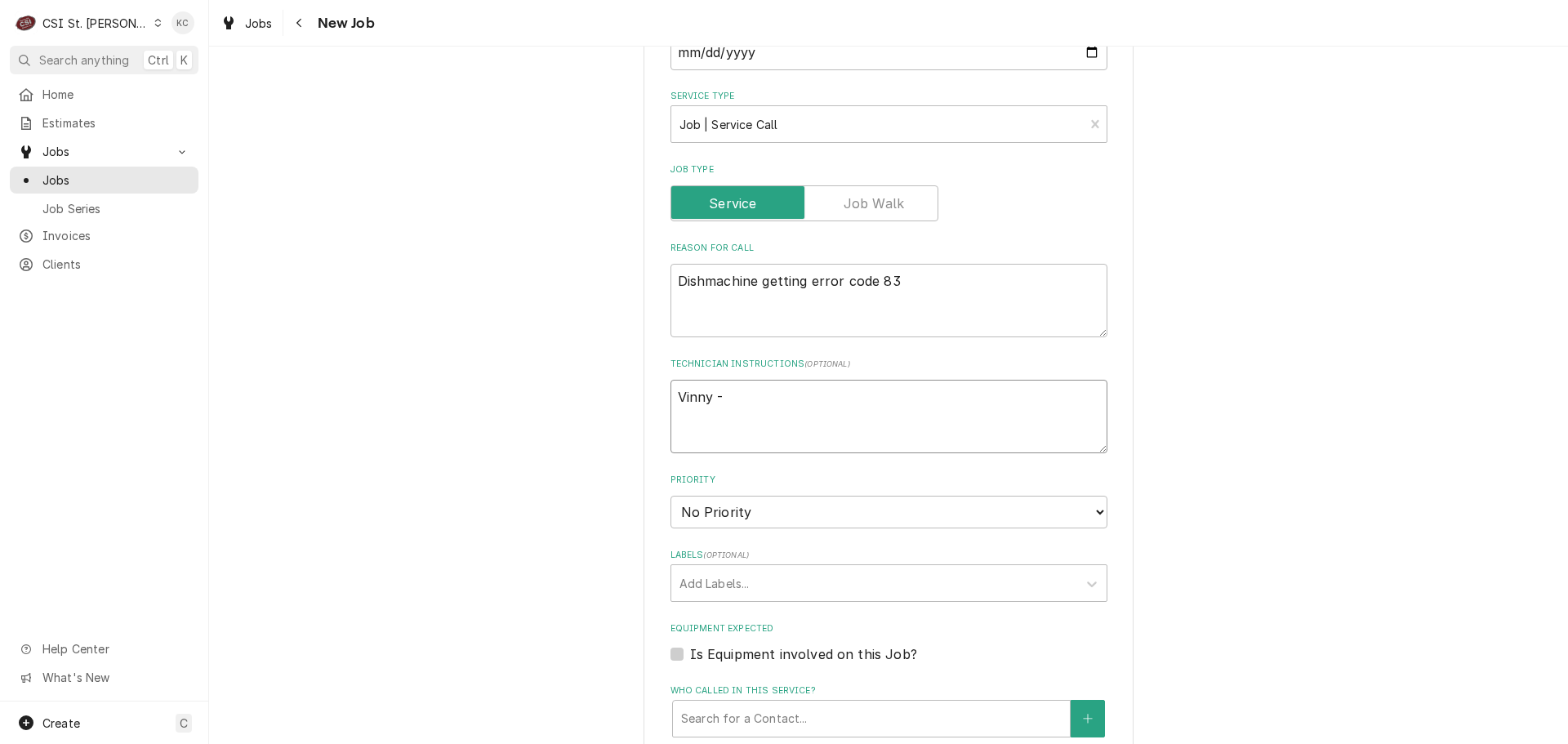
type textarea "Vinny -"
type textarea "x"
type textarea "Vinny - 6"
type textarea "x"
type textarea "Vinny - 63"
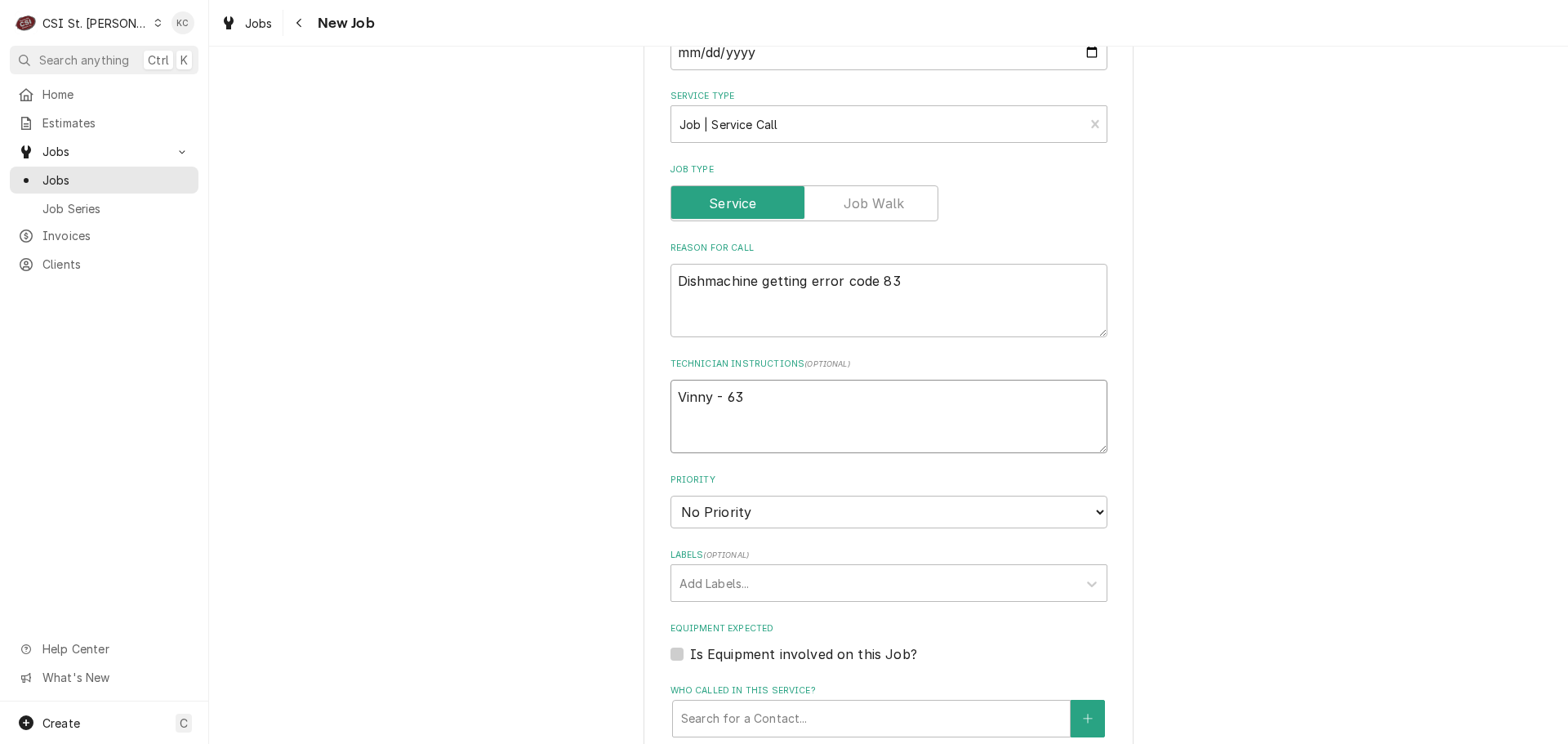
type textarea "x"
type textarea "Vinny - 633"
type textarea "x"
type textarea "Vinny - 633"
type textarea "x"
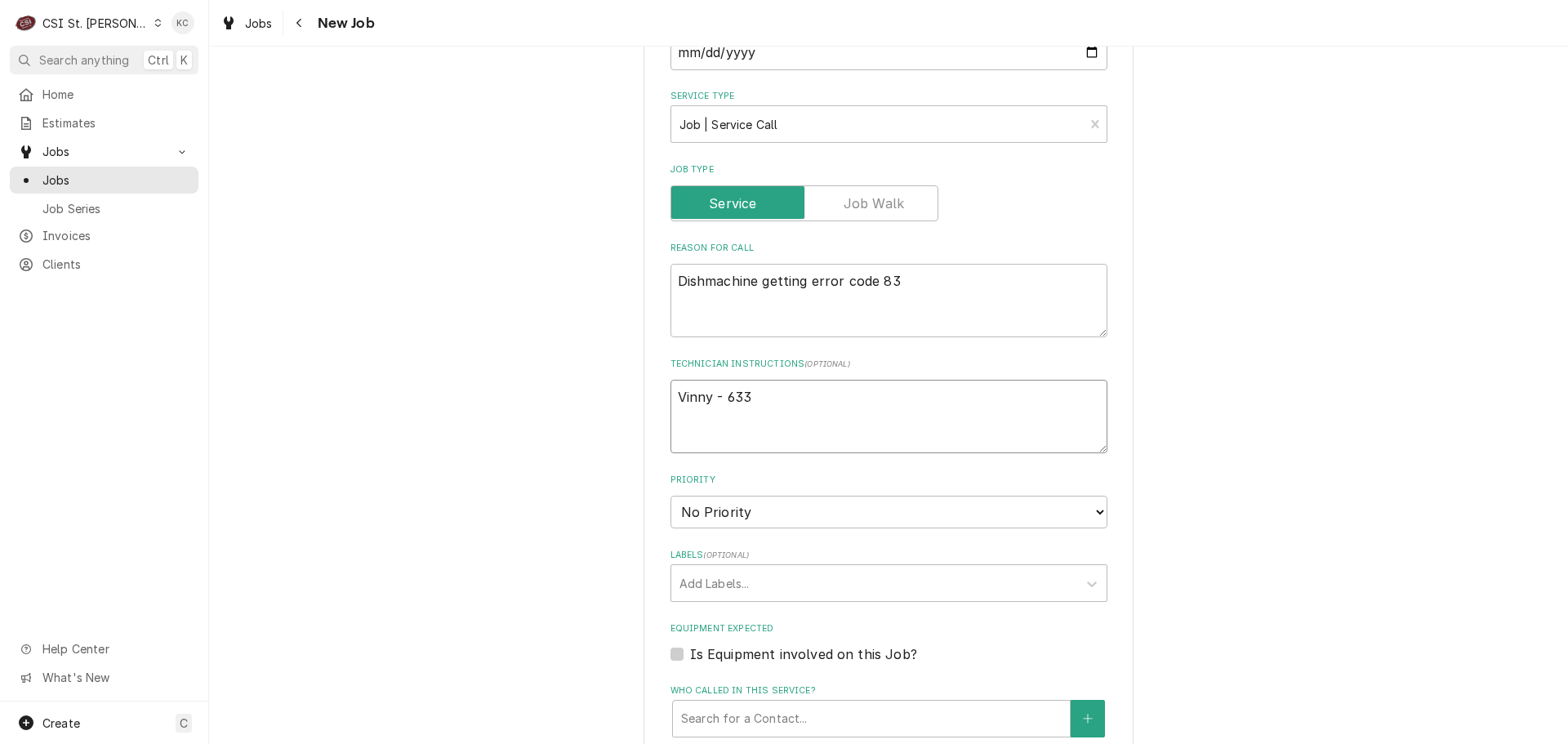
type textarea "Vinny - 633 2"
type textarea "x"
type textarea "Vinny - 633 20"
type textarea "x"
type textarea "Vinny - 633 208"
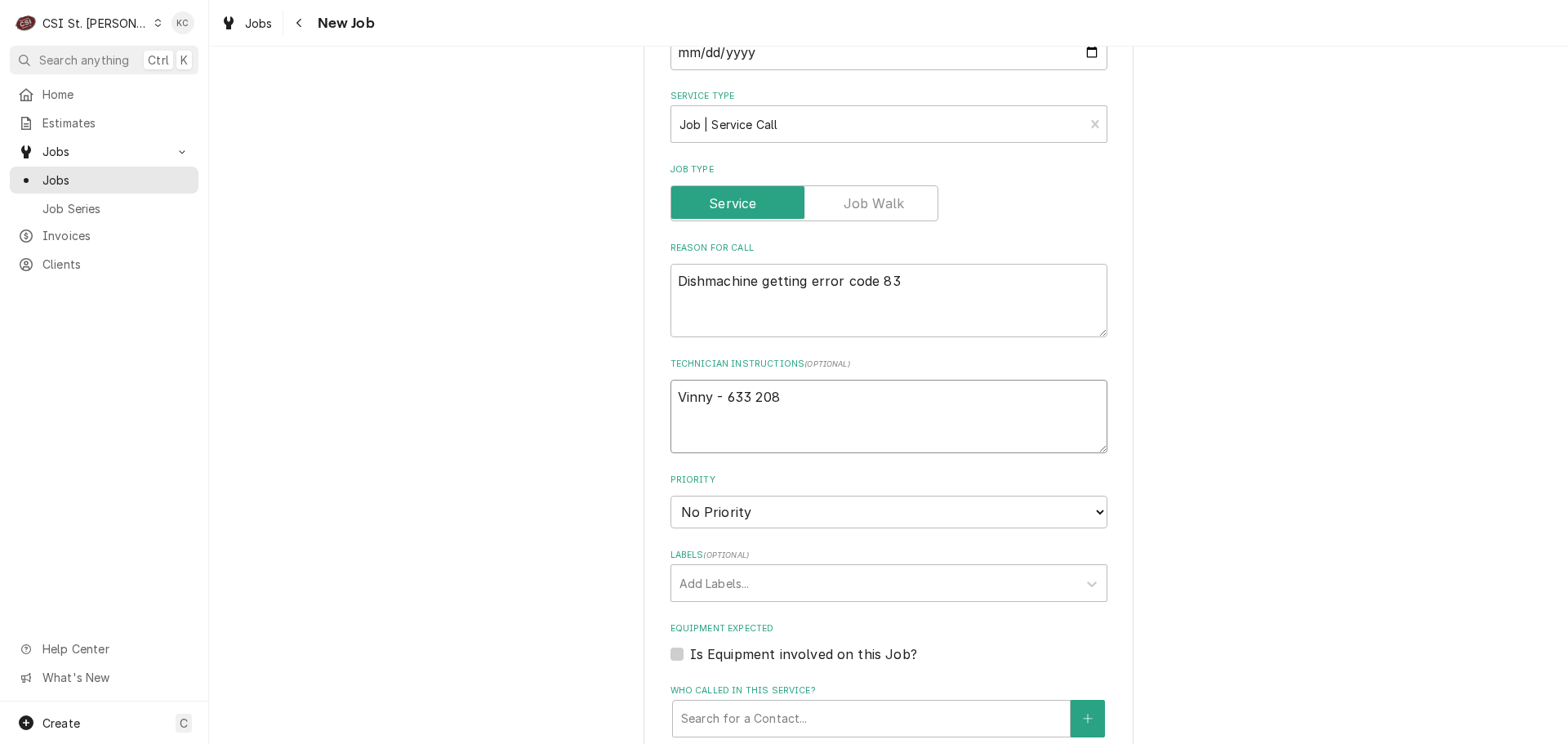
type textarea "x"
type textarea "Vinny - 633 208-"
type textarea "x"
type textarea "Vinny - 633 208-2"
type textarea "x"
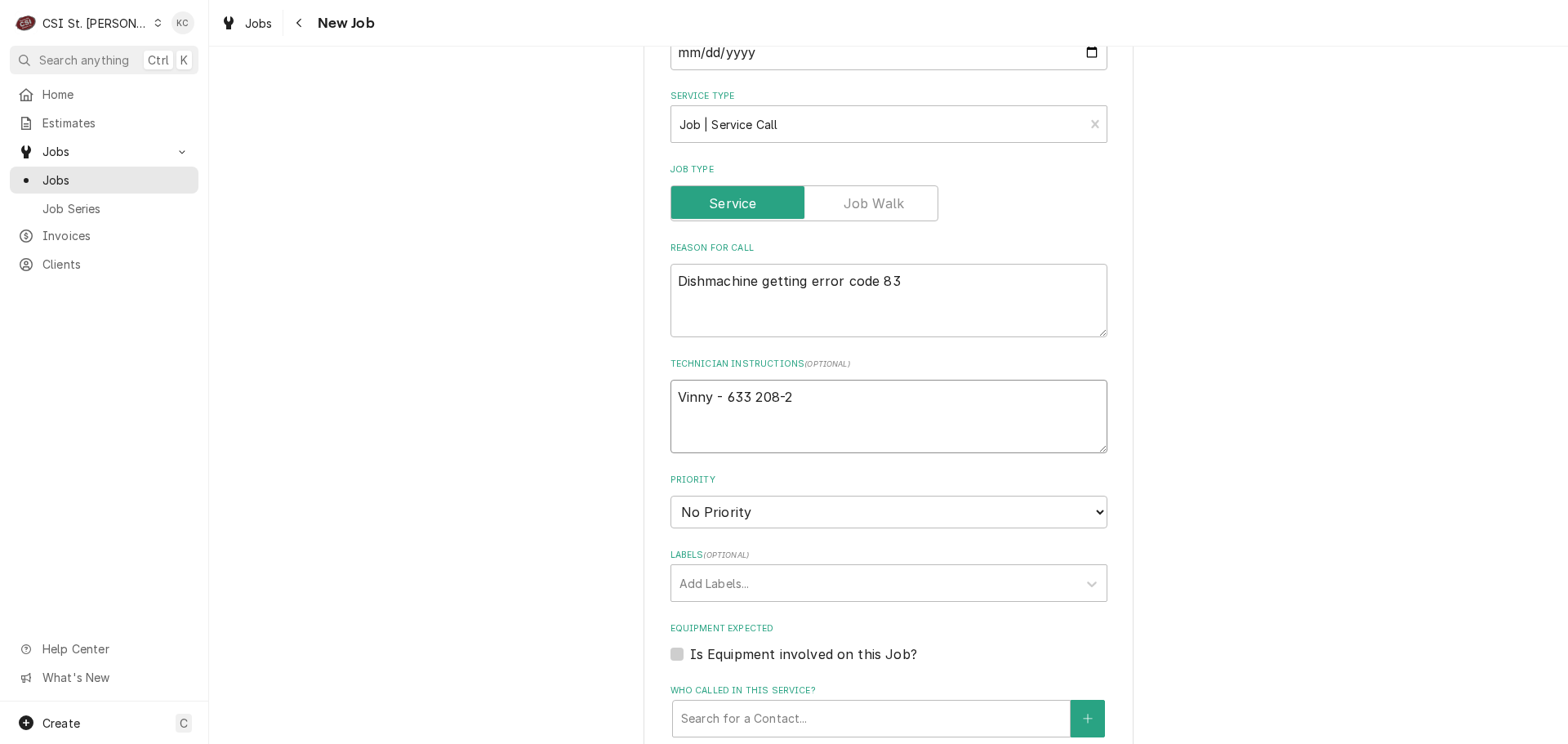
type textarea "Vinny - 633 208-24"
type textarea "x"
type textarea "Vinny - 633 208-247"
type textarea "x"
type textarea "Vinny - 633 208-2474"
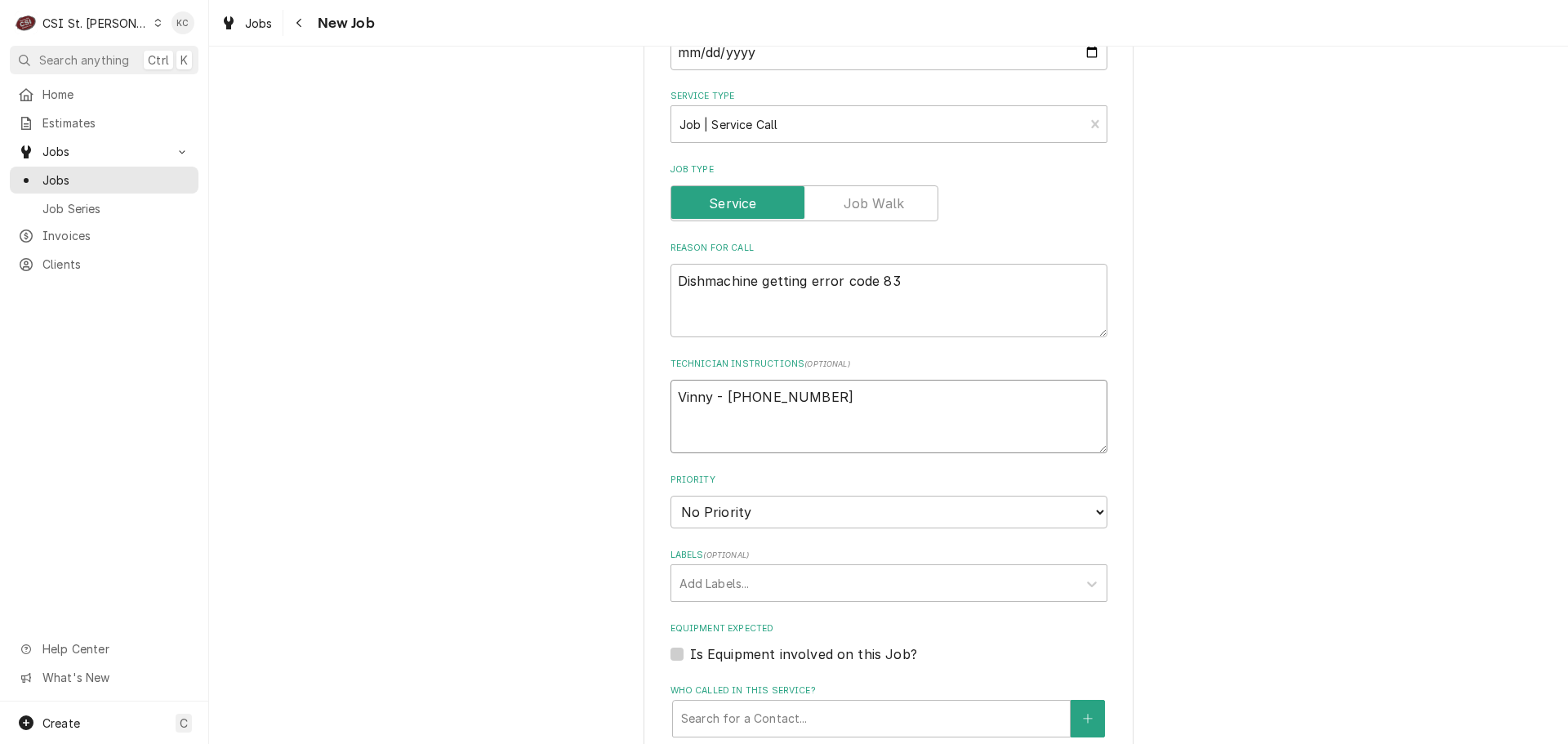
type textarea "x"
type textarea "Vinny - 633 208-2474"
type textarea "x"
type textarea "Vinny - 633 208-2474"
type textarea "x"
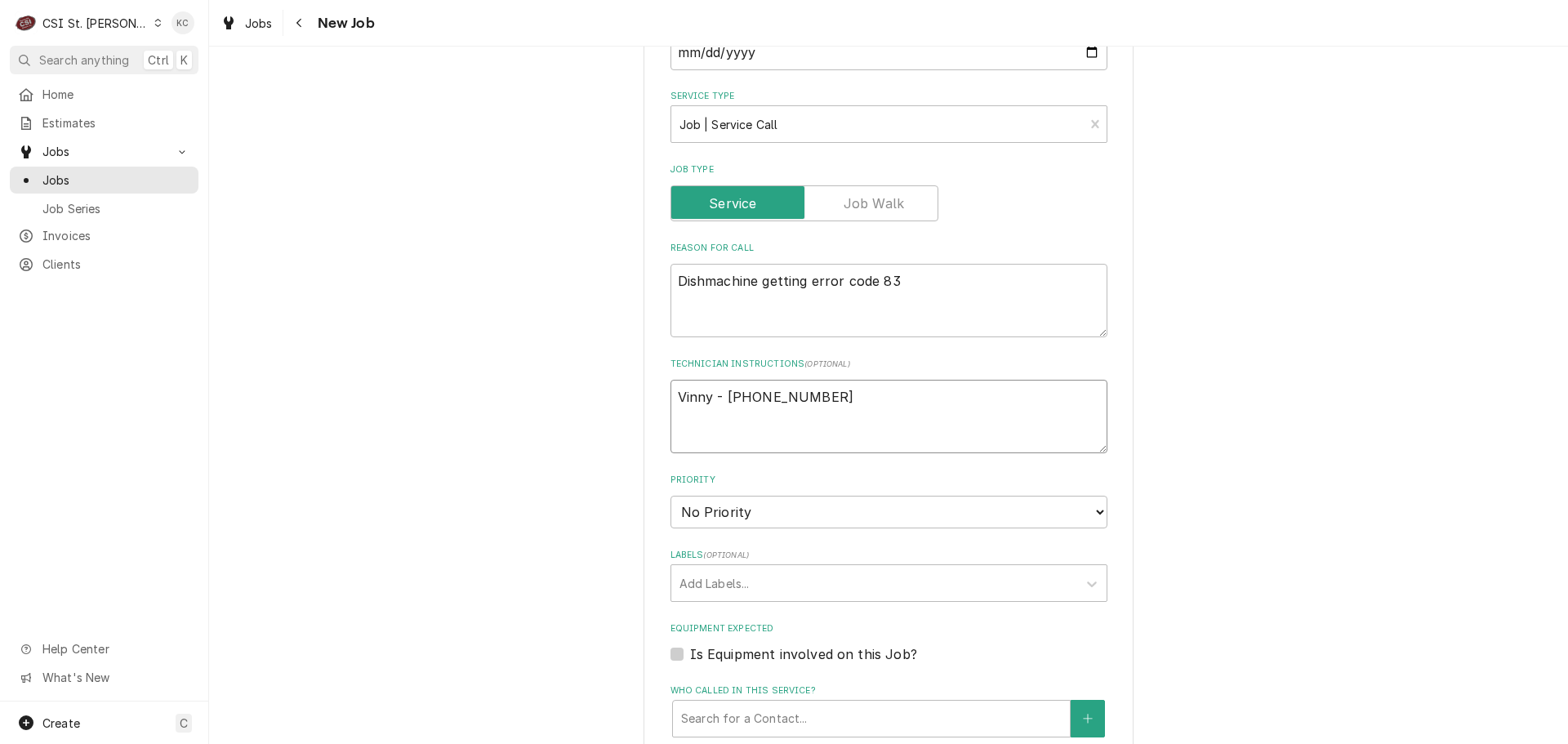
type textarea "Vinny - 633 208-2474 6"
type textarea "x"
type textarea "Vinny - 633 208-2474"
type textarea "x"
type textarea "Vinny - 633 208-2474 7"
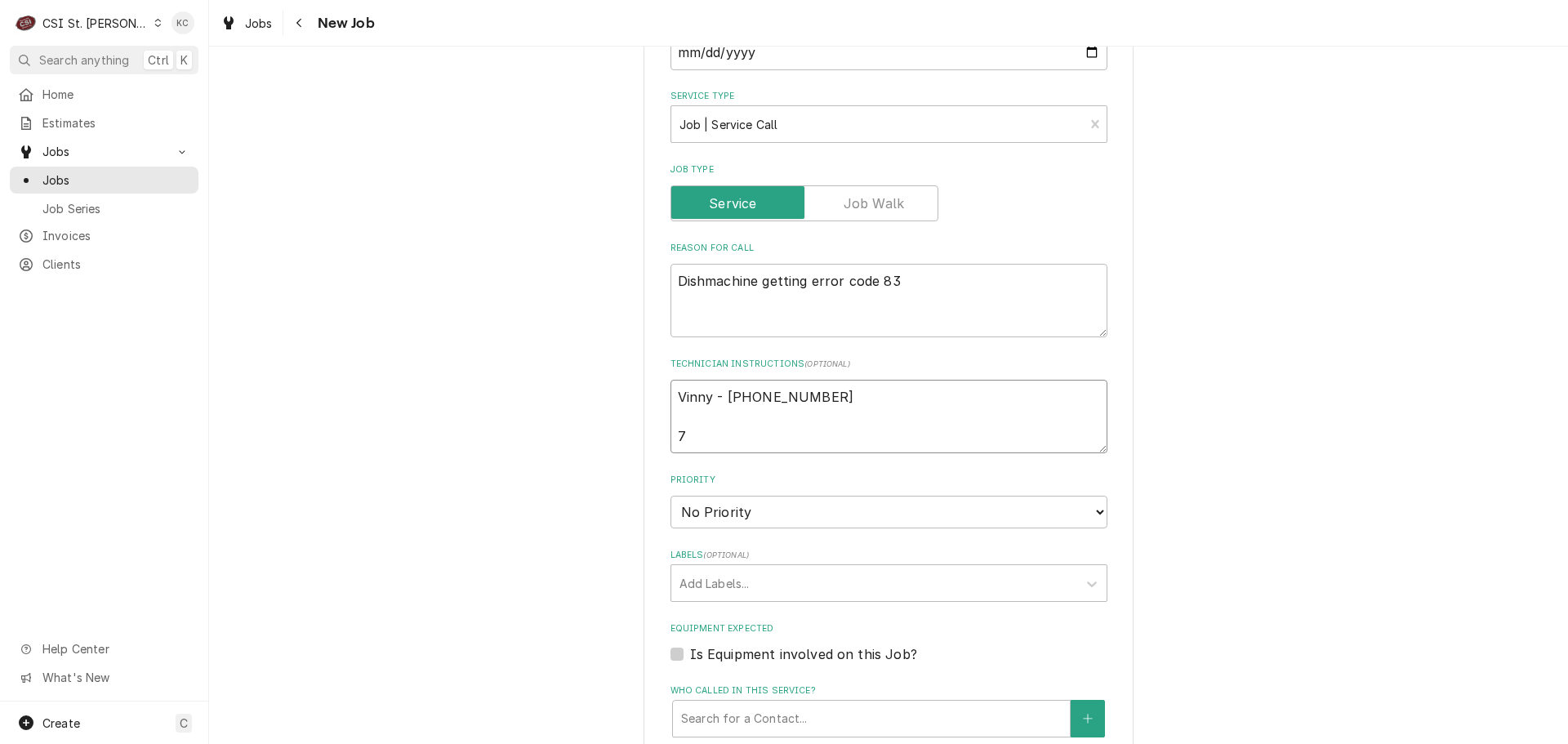
type textarea "x"
type textarea "Vinny - 633 208-2474 7a"
type textarea "x"
type textarea "Vinny - 633 208-2474 7am"
type textarea "x"
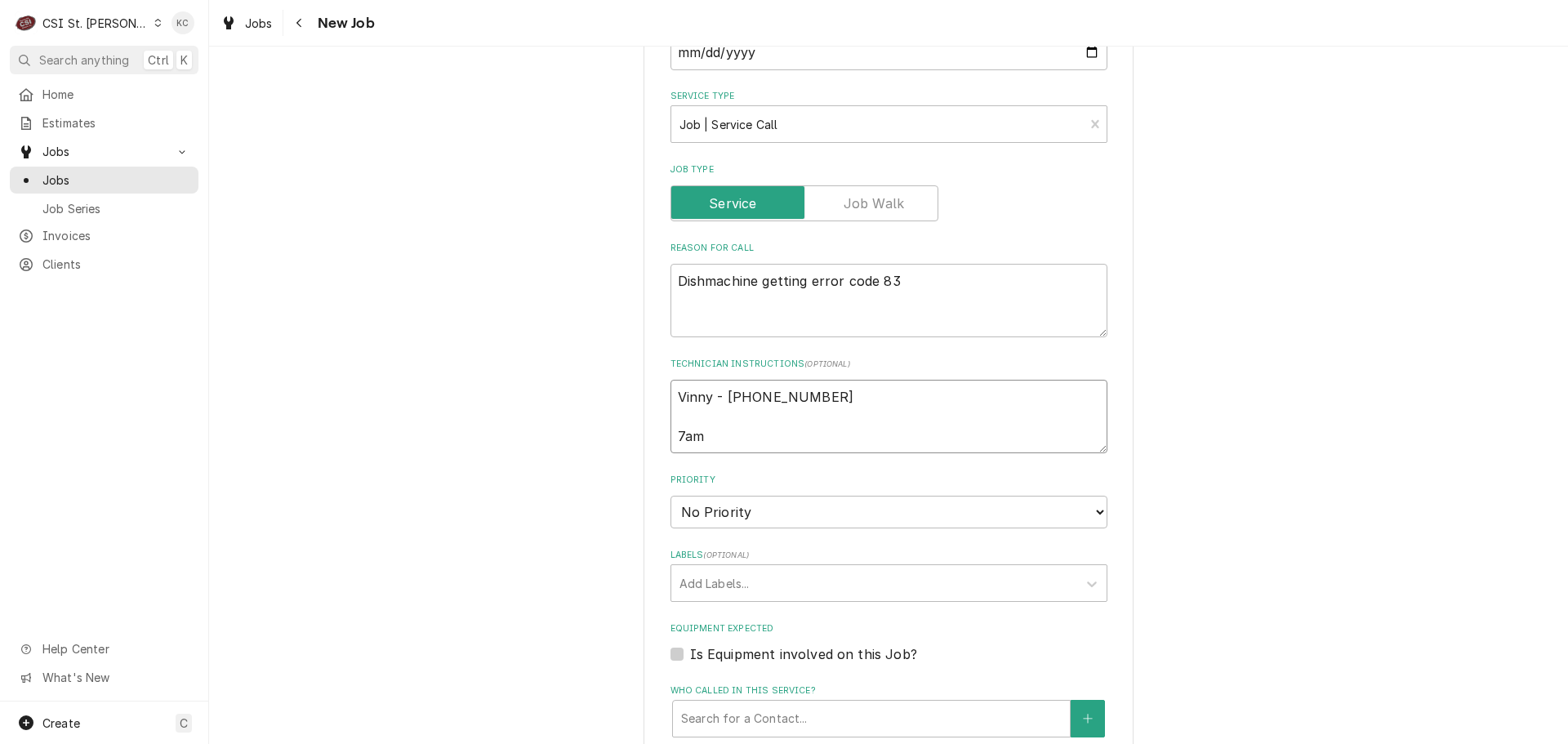
type textarea "Vinny - 633 208-2474 7am"
type textarea "x"
type textarea "Vinny - 633 208-2474 7am -"
type textarea "x"
type textarea "Vinny - 633 208-2474 7am -"
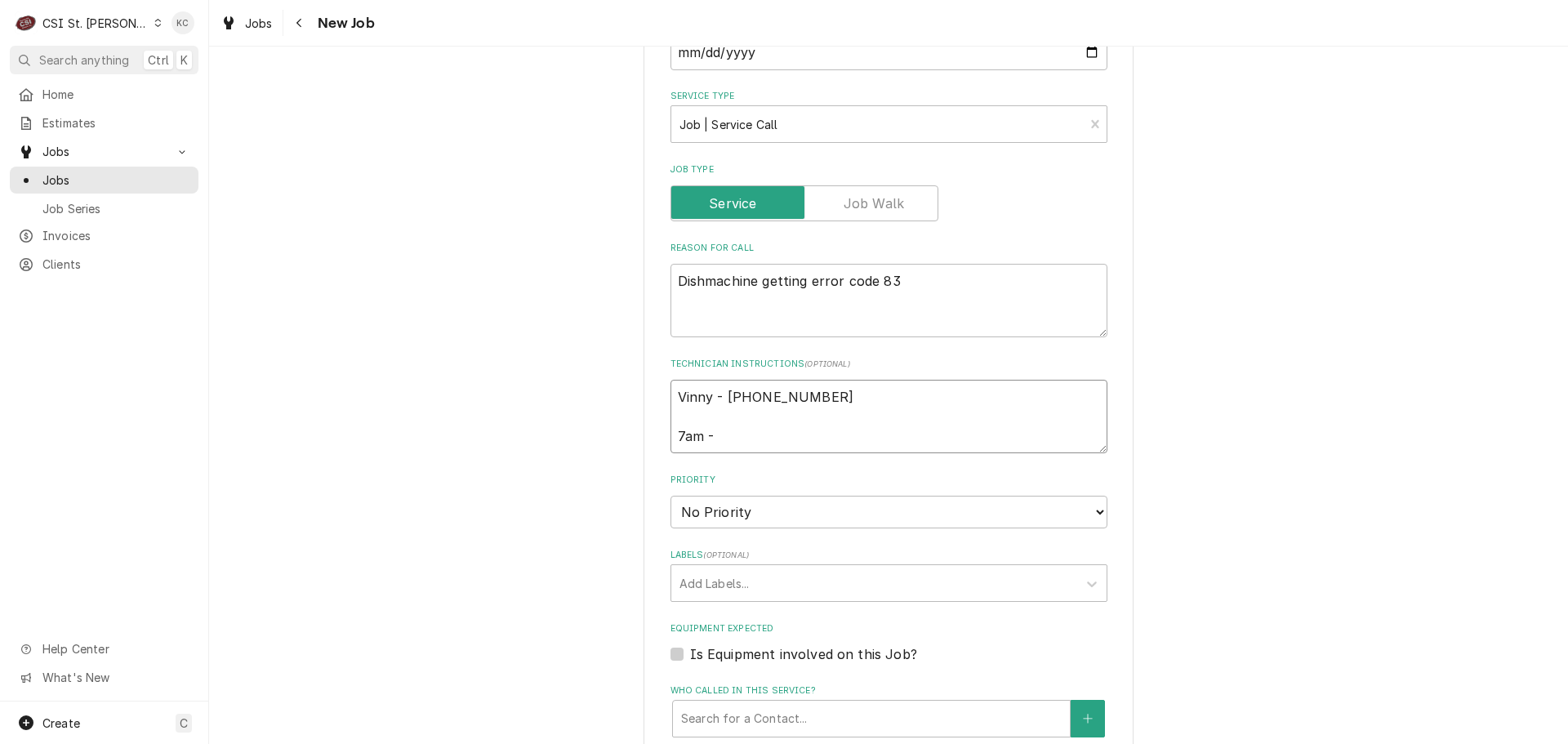
type textarea "x"
type textarea "Vinny - 633 208-2474 7am - 2"
type textarea "x"
type textarea "Vinny - 633 208-2474 7am - 23"
type textarea "x"
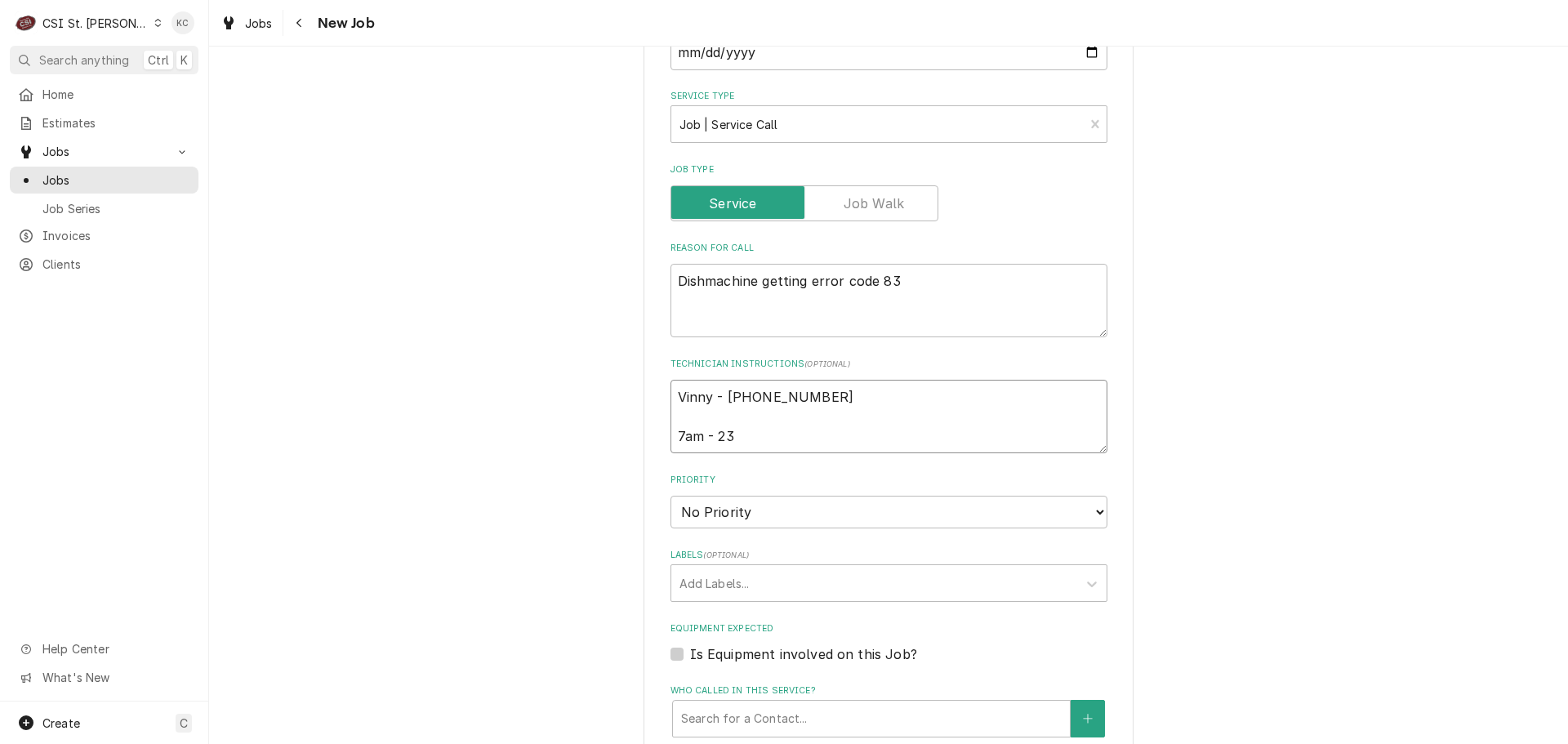
type textarea "Vinny - 633 208-2474 7am - 230"
type textarea "x"
type textarea "Vinny - 633 208-2474 7am - 230p"
type textarea "x"
type textarea "Vinny - 633 208-2474 7am - 230pm"
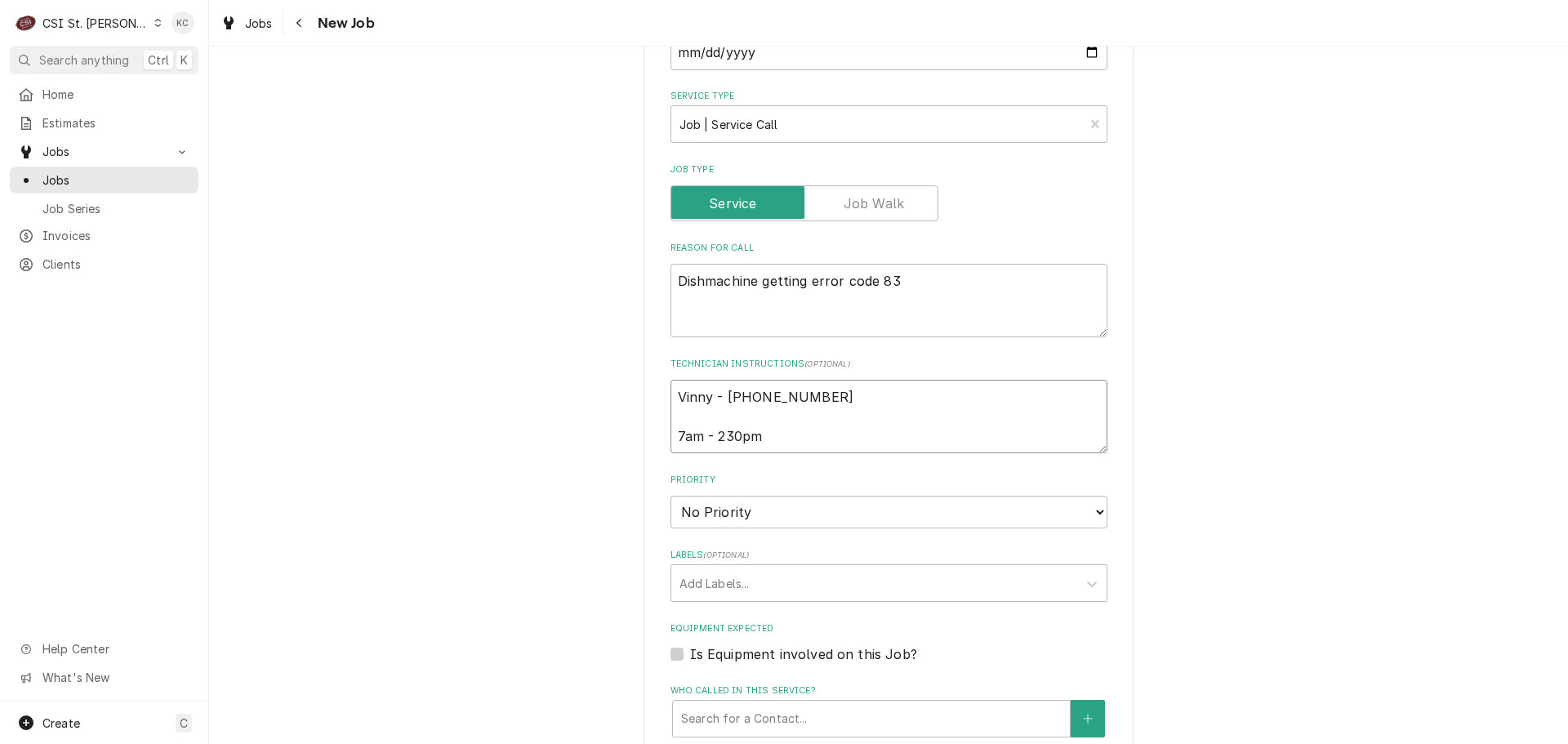
type textarea "x"
type textarea "Vinny - 633 208-2474 7am - 230pm"
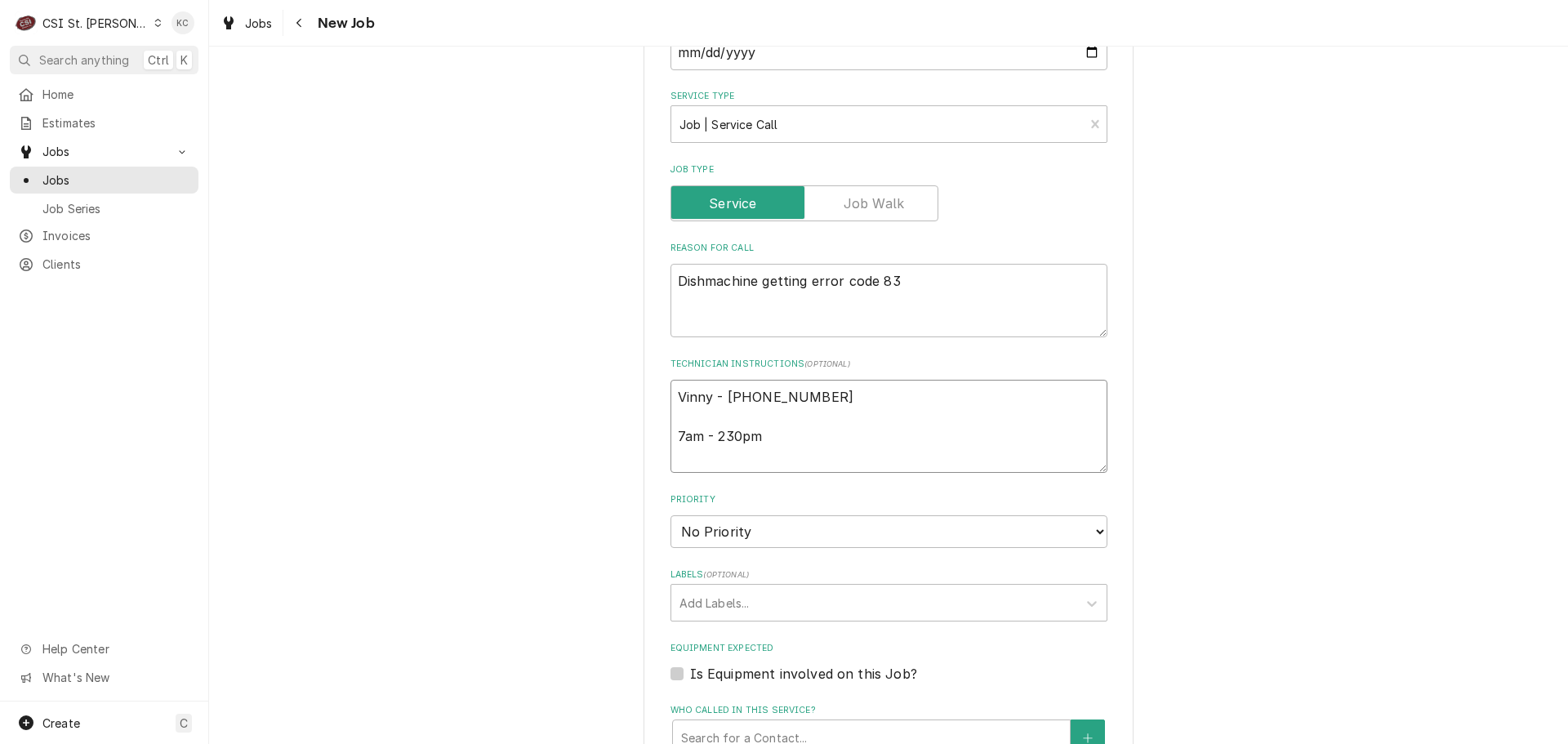
type textarea "x"
type textarea "Vinny - 633 208-2474 7am - 230pm"
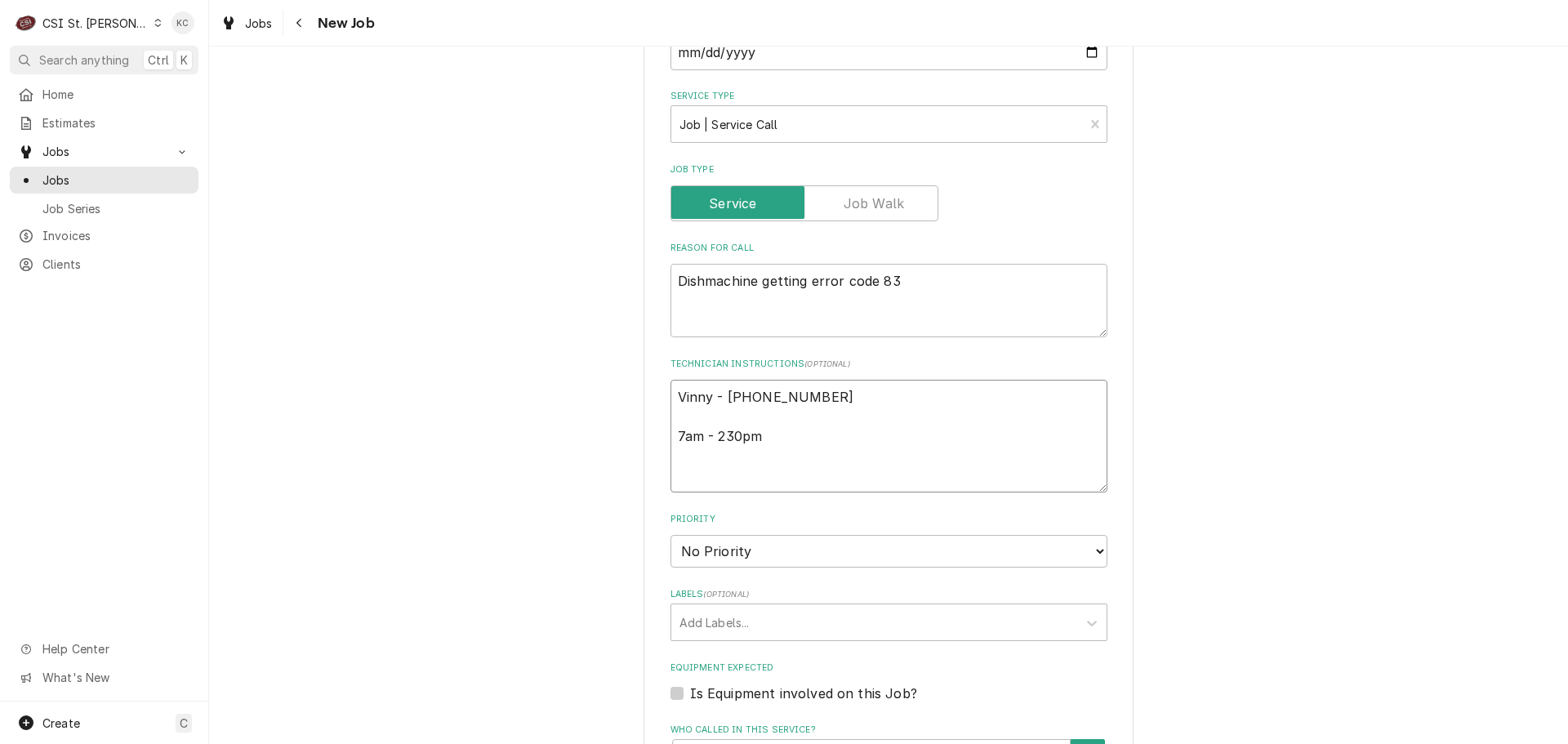
type textarea "x"
type textarea "Vinny - 633 208-2474 7am - 230pm L"
type textarea "x"
type textarea "Vinny - 633 208-2474 7am - 230pm Lo"
type textarea "x"
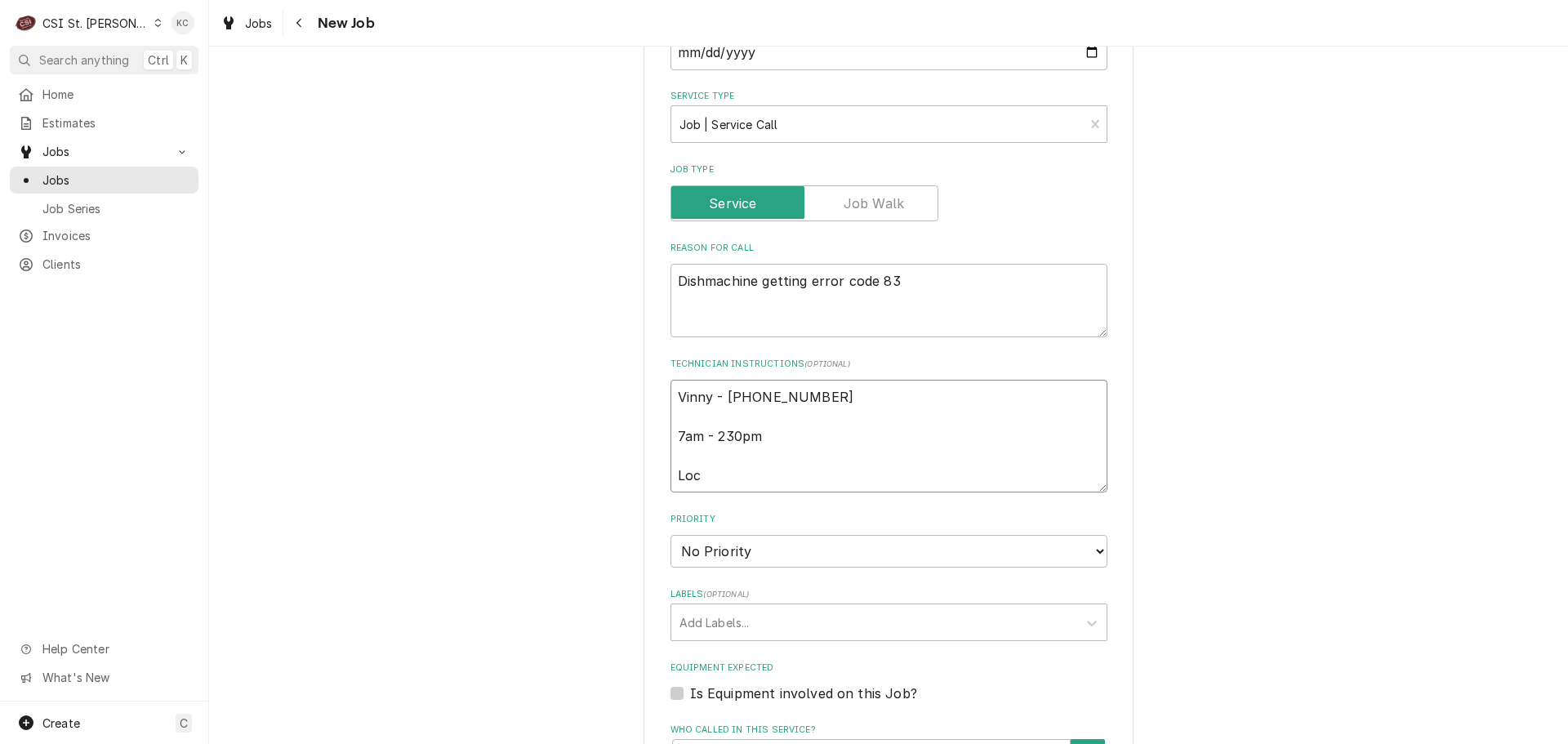
type textarea "Vinny - 633 208-2474 7am - 230pm Loca"
type textarea "x"
type textarea "Vinny - 633 208-2474 7am - 230pm Locat"
type textarea "x"
type textarea "Vinny - 633 208-2474 7am - 230pm Locate"
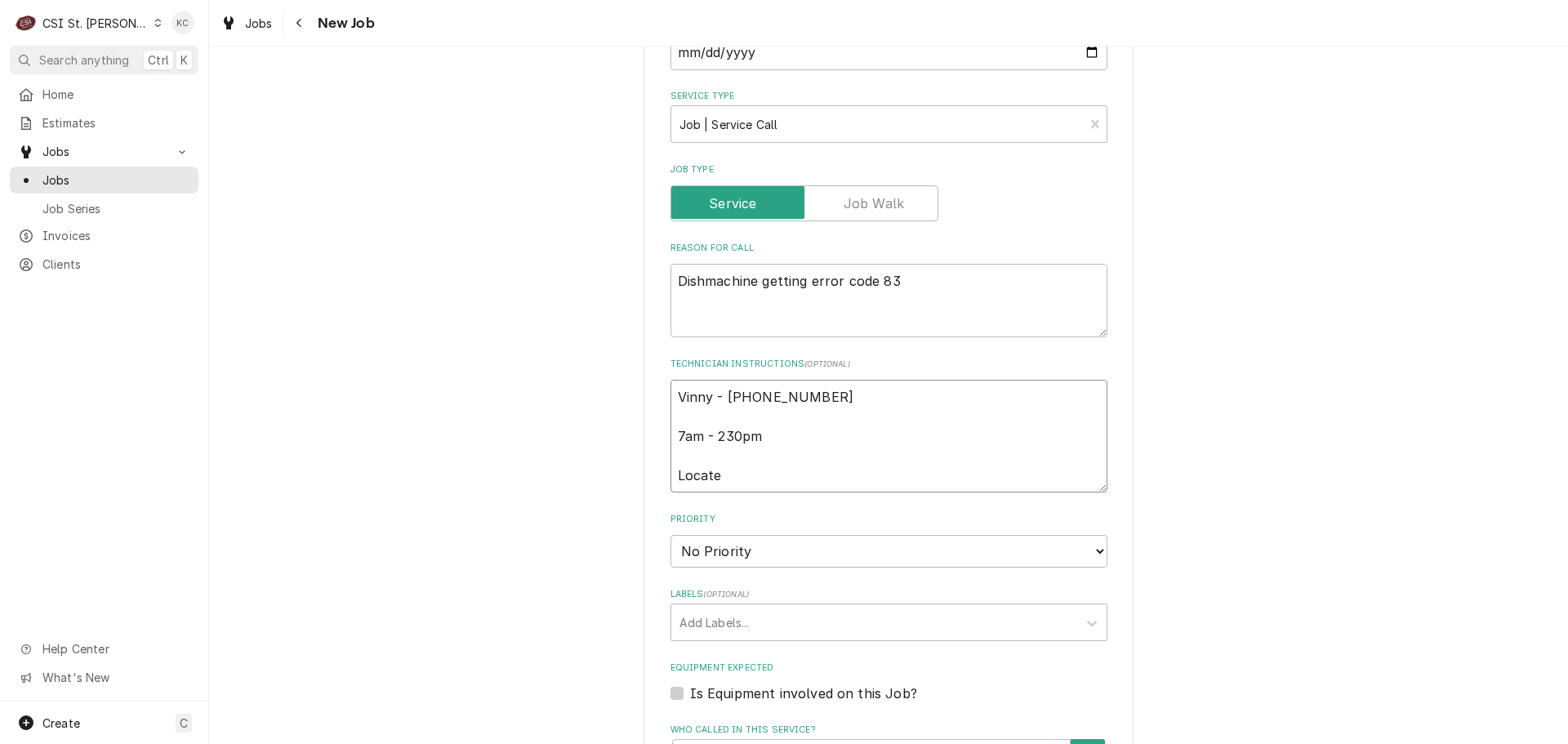
type textarea "x"
type textarea "Vinny - 633 208-2474 7am - 230pm Located"
type textarea "x"
type textarea "Vinny - 633 208-2474 7am - 230pm Located"
type textarea "x"
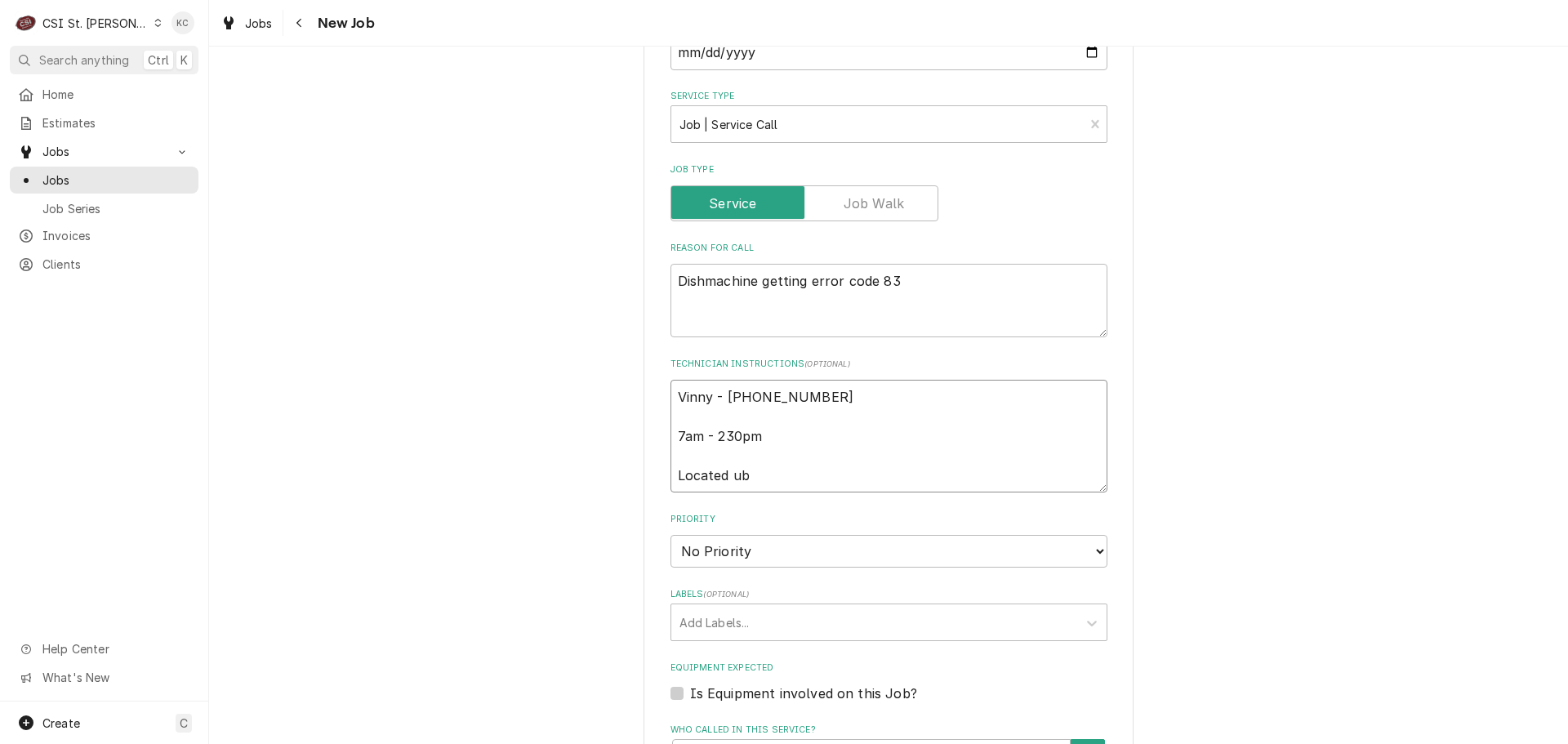
type textarea "Vinny - 633 208-2474 7am - 230pm Located ubn"
type textarea "x"
type textarea "Vinny - 633 208-2474 7am - 230pm Located ubn"
type textarea "x"
type textarea "Vinny - 633 208-2474 7am - 230pm Located ubn"
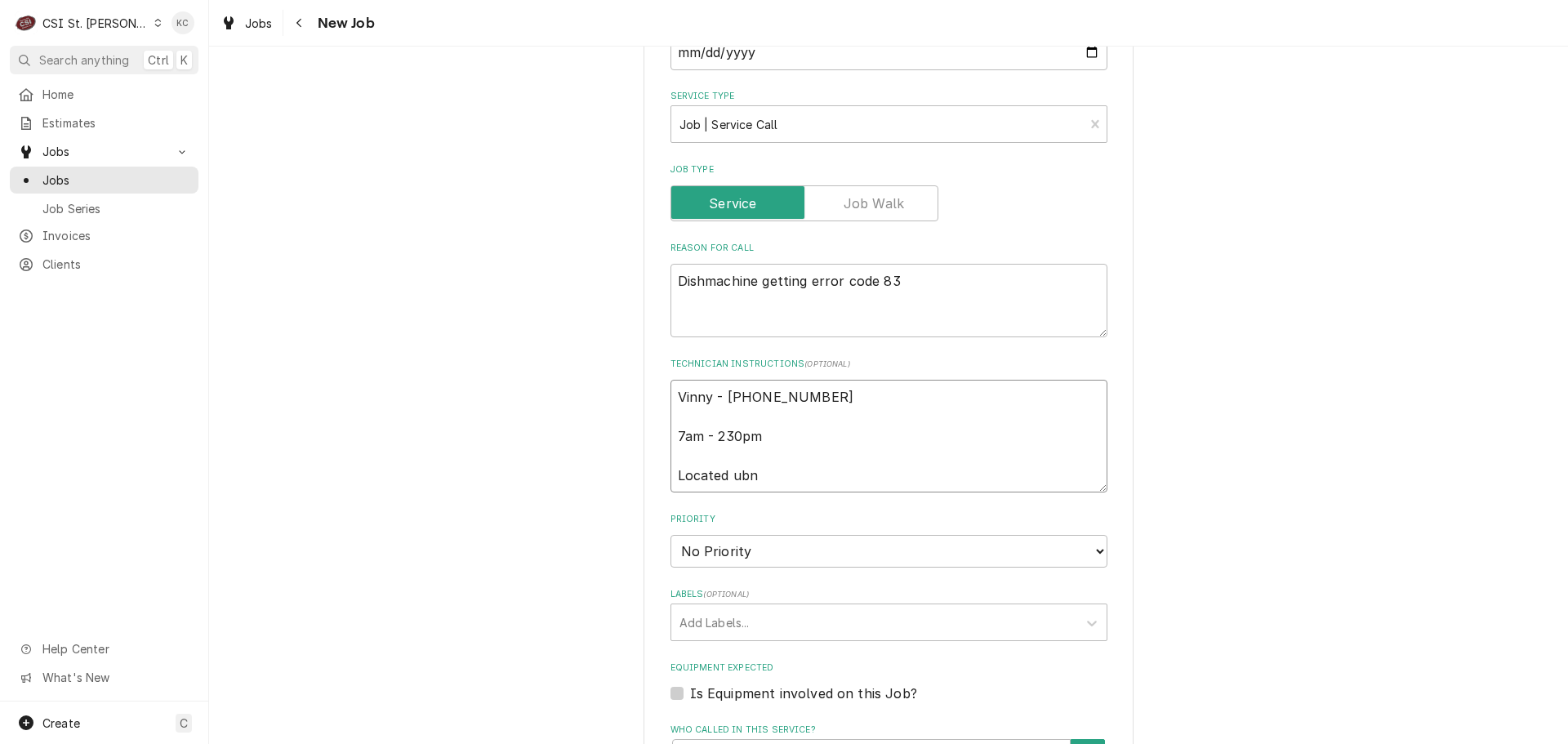
type textarea "x"
type textarea "Vinny - 633 208-2474 7am - 230pm Located ub"
type textarea "x"
type textarea "Vinny - 633 208-2474 7am - 230pm Located u"
type textarea "x"
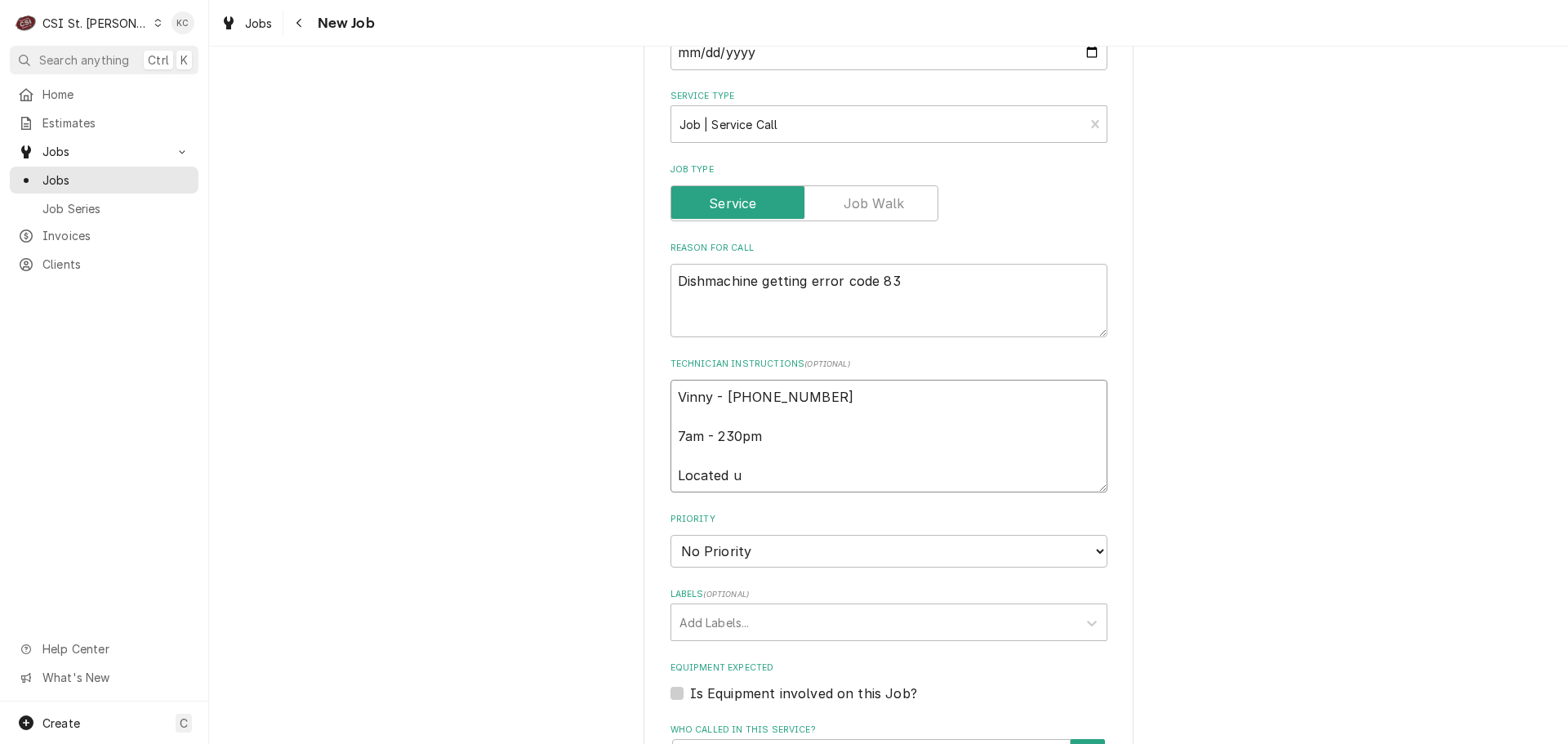
type textarea "Vinny - 633 208-2474 7am - 230pm Located"
type textarea "x"
type textarea "Vinny - 633 208-2474 7am - 230pm Located i"
type textarea "x"
type textarea "Vinny - 633 208-2474 7am - 230pm Located in"
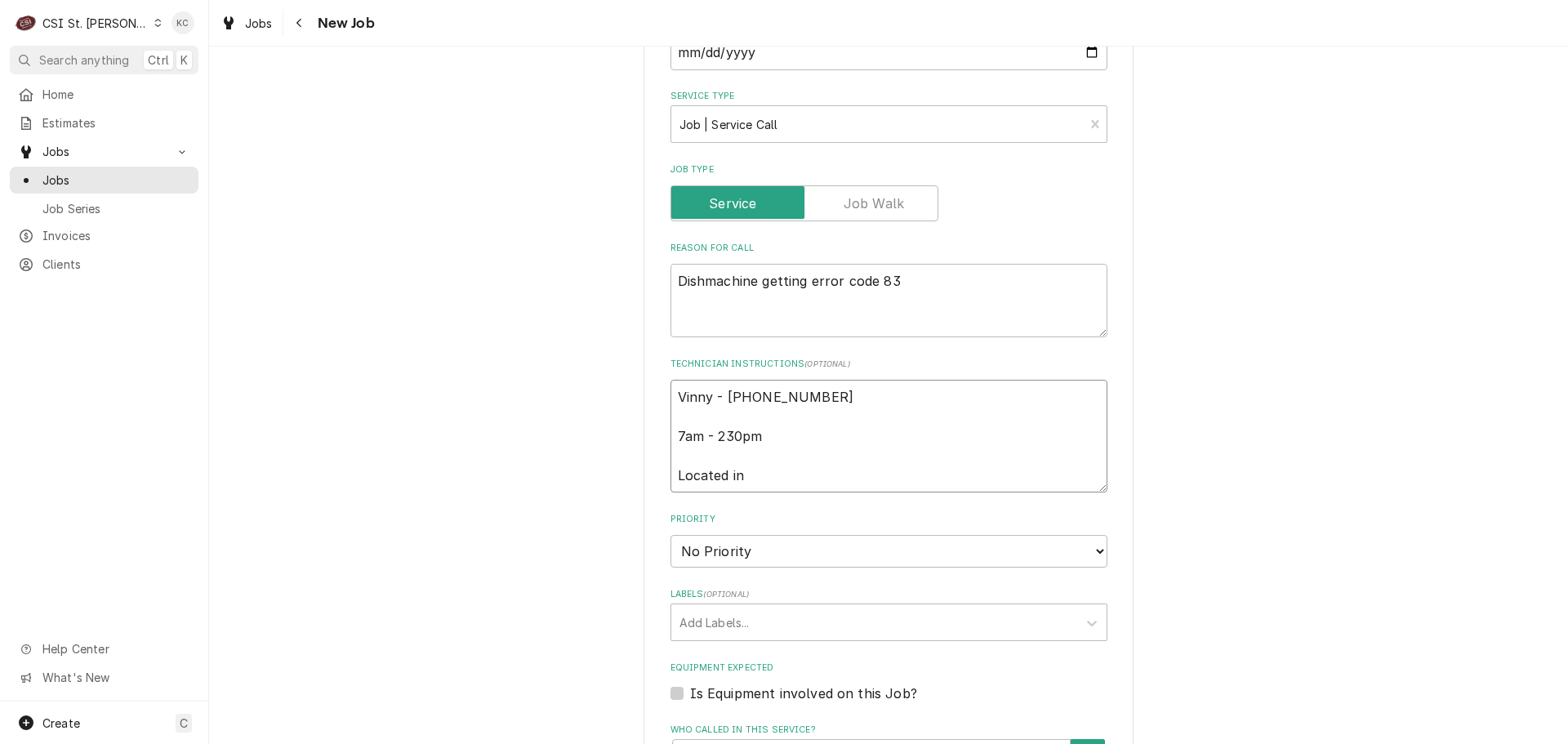
type textarea "x"
type textarea "Vinny - 633 208-2474 7am - 230pm Located in"
type textarea "x"
type textarea "Vinny - 633 208-2474 7am - 230pm Located in k"
type textarea "x"
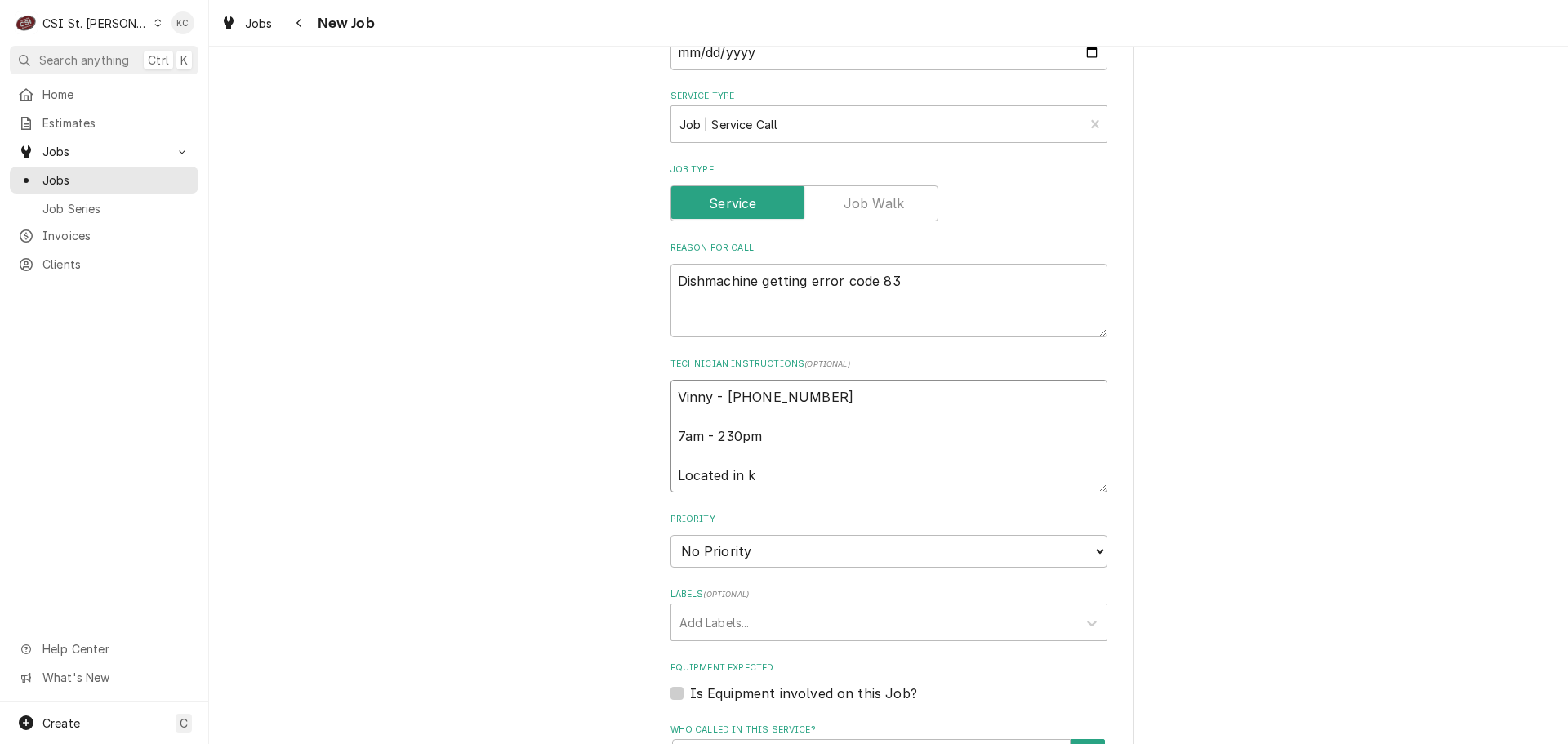
type textarea "Vinny - 633 208-2474 7am - 230pm Located in ki"
type textarea "x"
type textarea "Vinny - 633 208-2474 7am - 230pm Located in kit"
type textarea "x"
type textarea "Vinny - 633 208-2474 7am - 230pm Located in kitc"
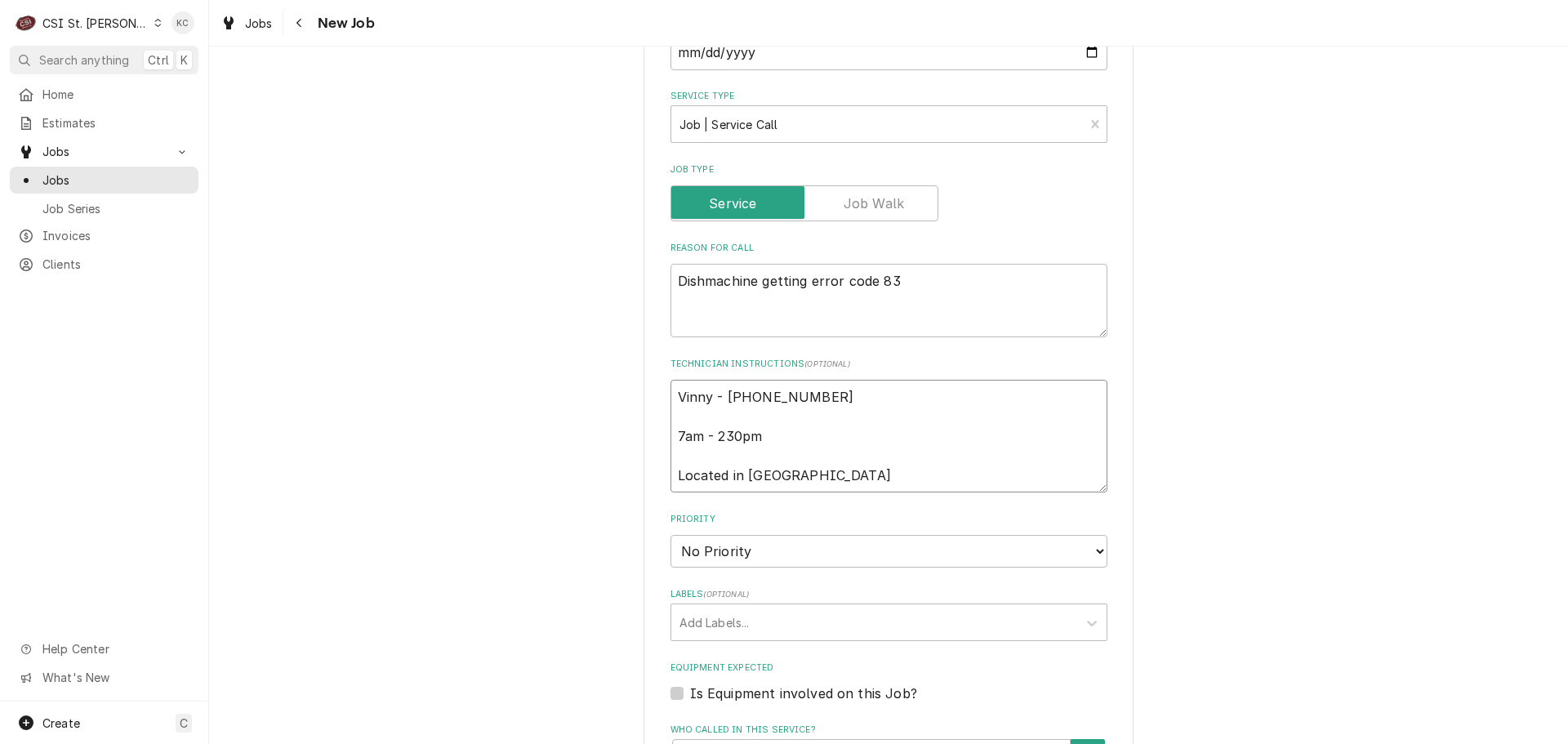
type textarea "x"
type textarea "Vinny - 633 208-2474 7am - 230pm Located in kitch"
type textarea "x"
type textarea "Vinny - 633 208-2474 7am - 230pm Located in kitche"
type textarea "x"
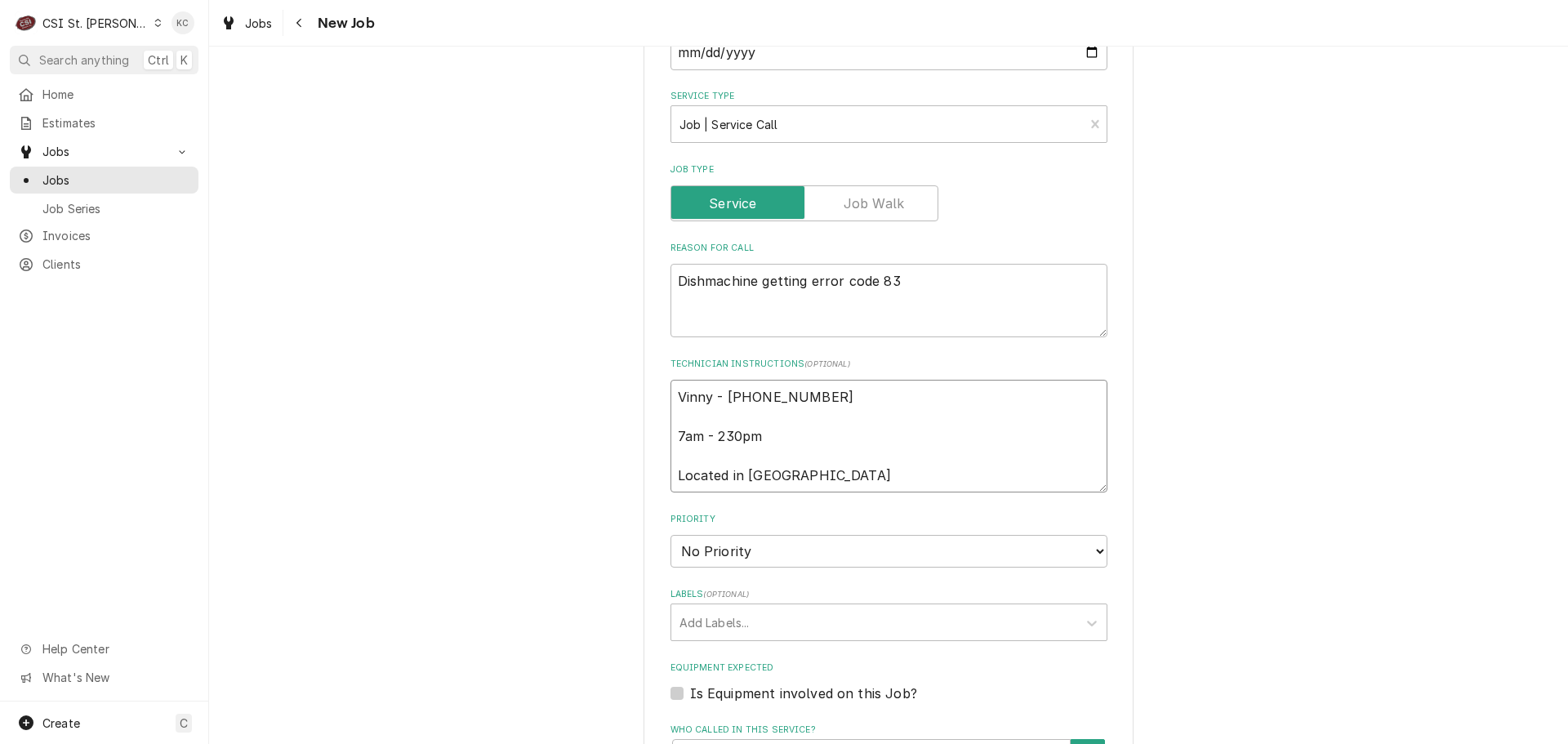
type textarea "Vinny - 633 208-2474 7am - 230pm Located in kitchen"
type textarea "x"
type textarea "Vinny - 633 208-2474 7am - 230pm Located in kitchen"
type textarea "x"
type textarea "Vinny - 633 208-2474 7am - 230pm Located in kitchen"
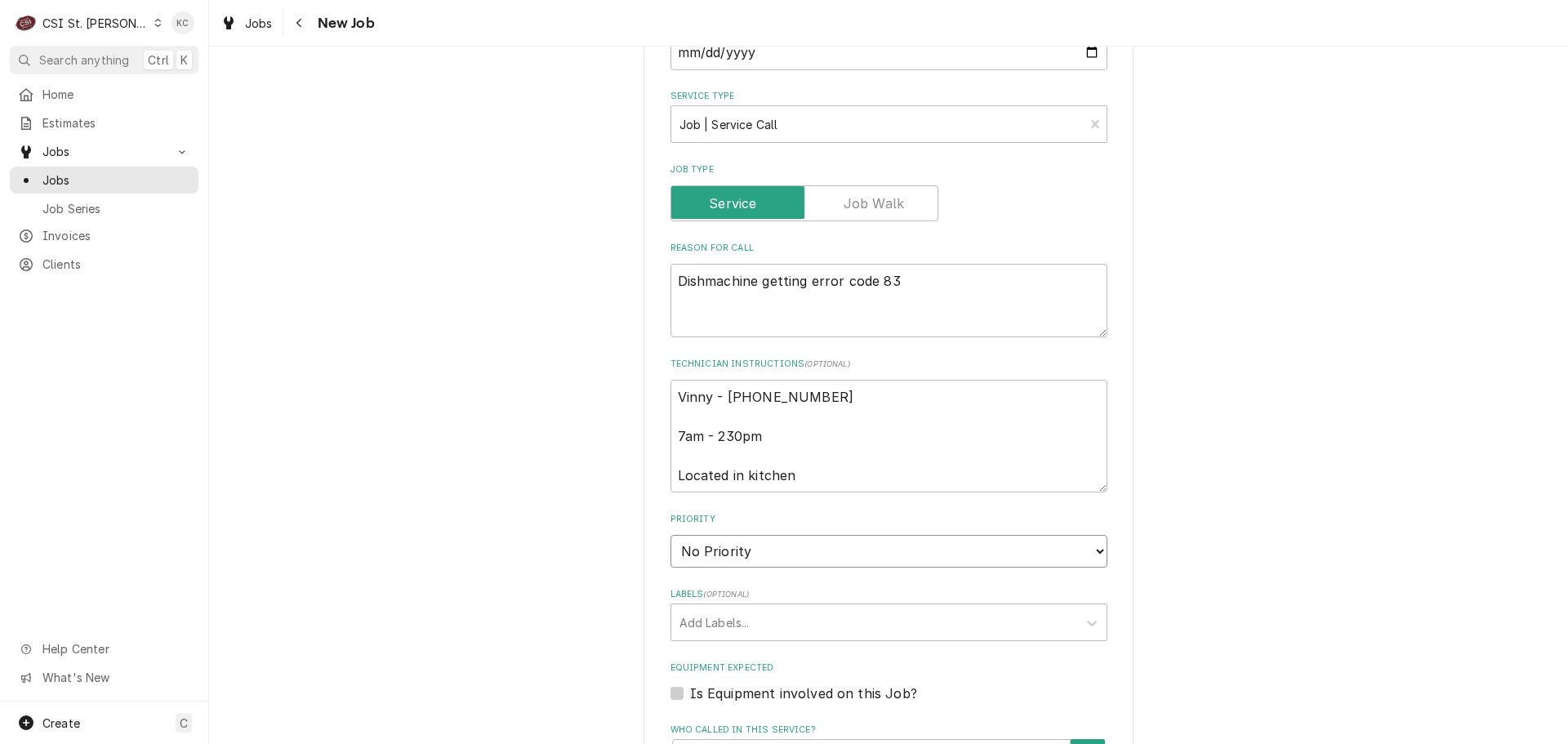
click at [790, 556] on select "No Priority Urgent High Medium Low" at bounding box center [889, 551] width 437 height 33
click at [671, 535] on select "No Priority Urgent High Medium Low" at bounding box center [889, 551] width 437 height 33
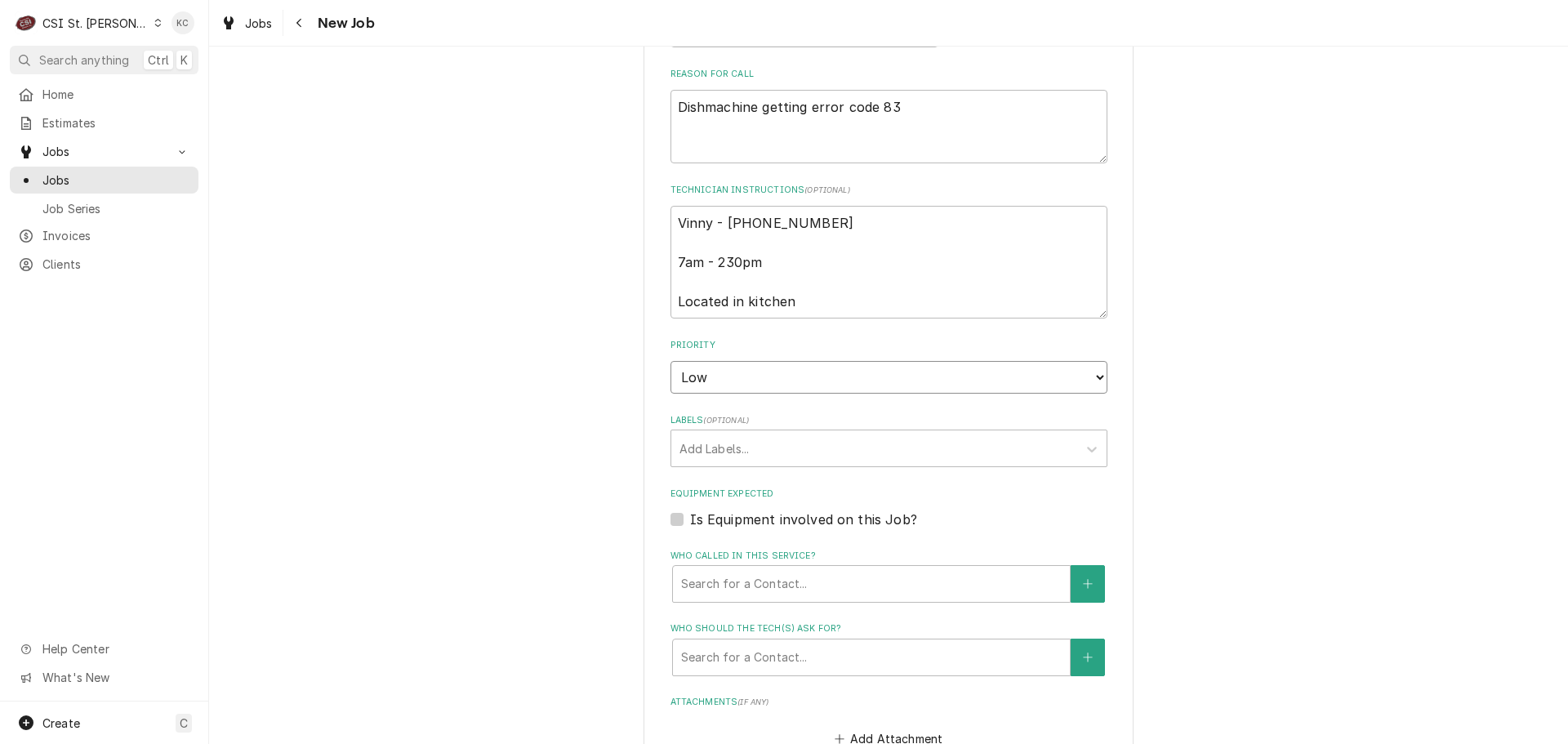
scroll to position [817, 0]
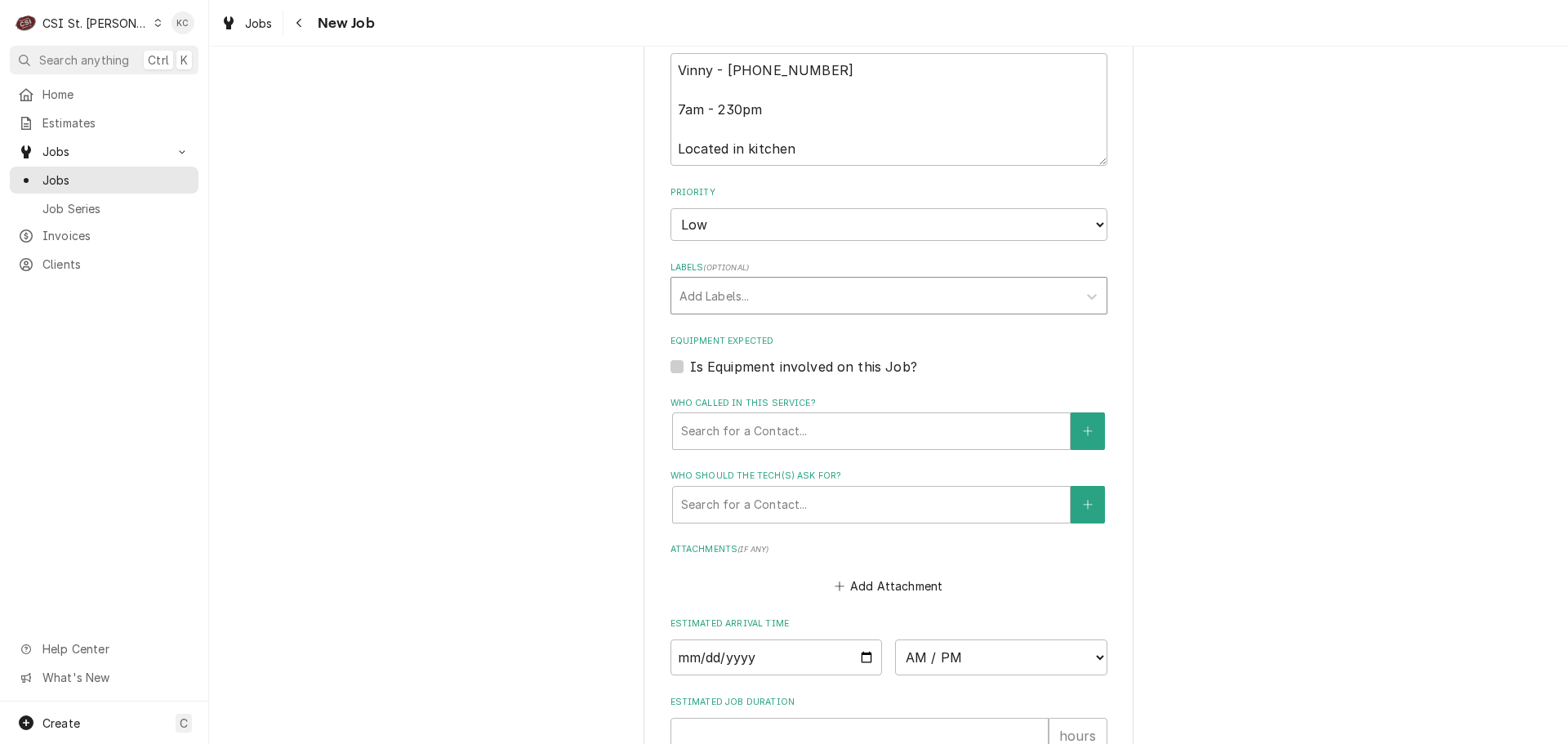
click at [728, 305] on div "Labels" at bounding box center [874, 295] width 389 height 29
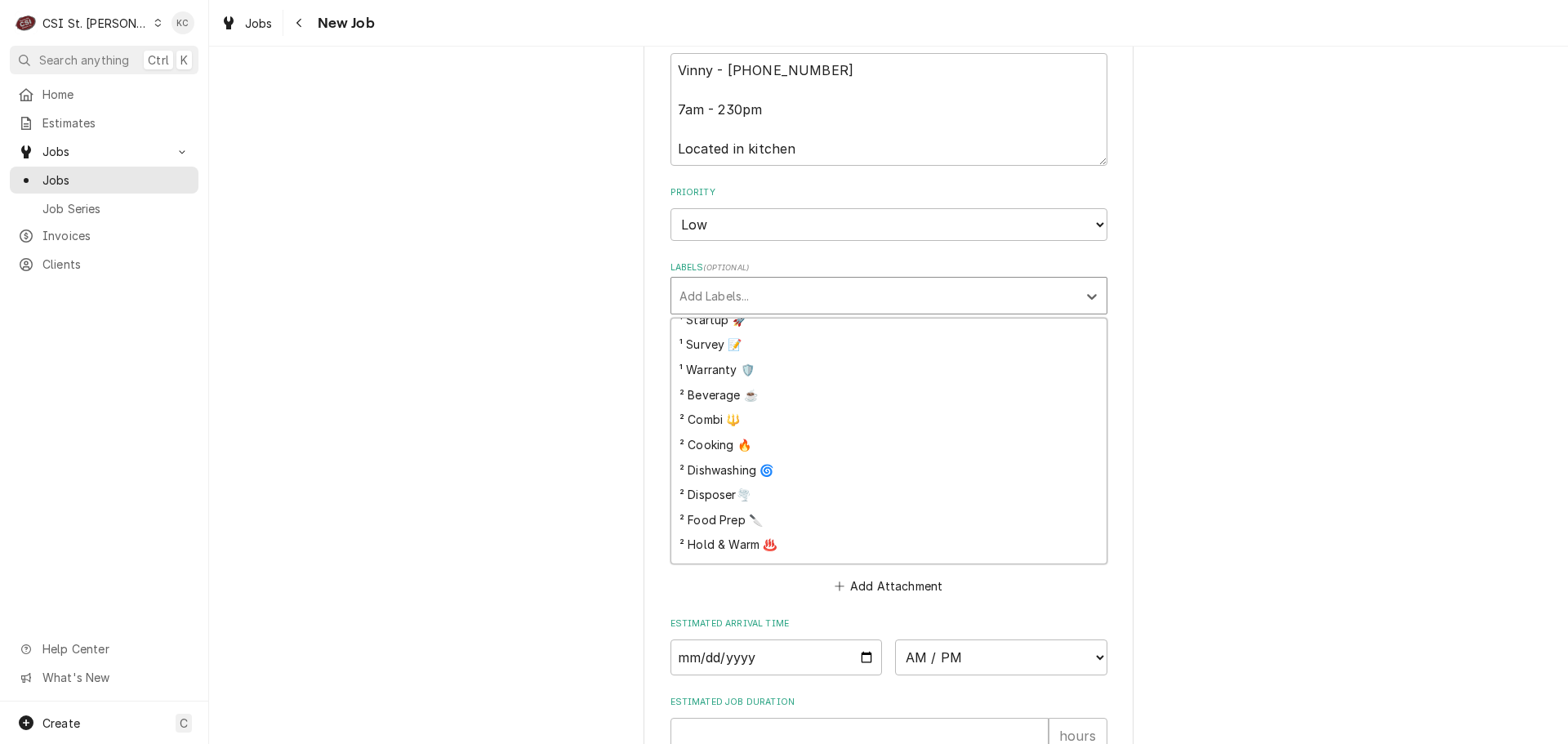
scroll to position [236, 0]
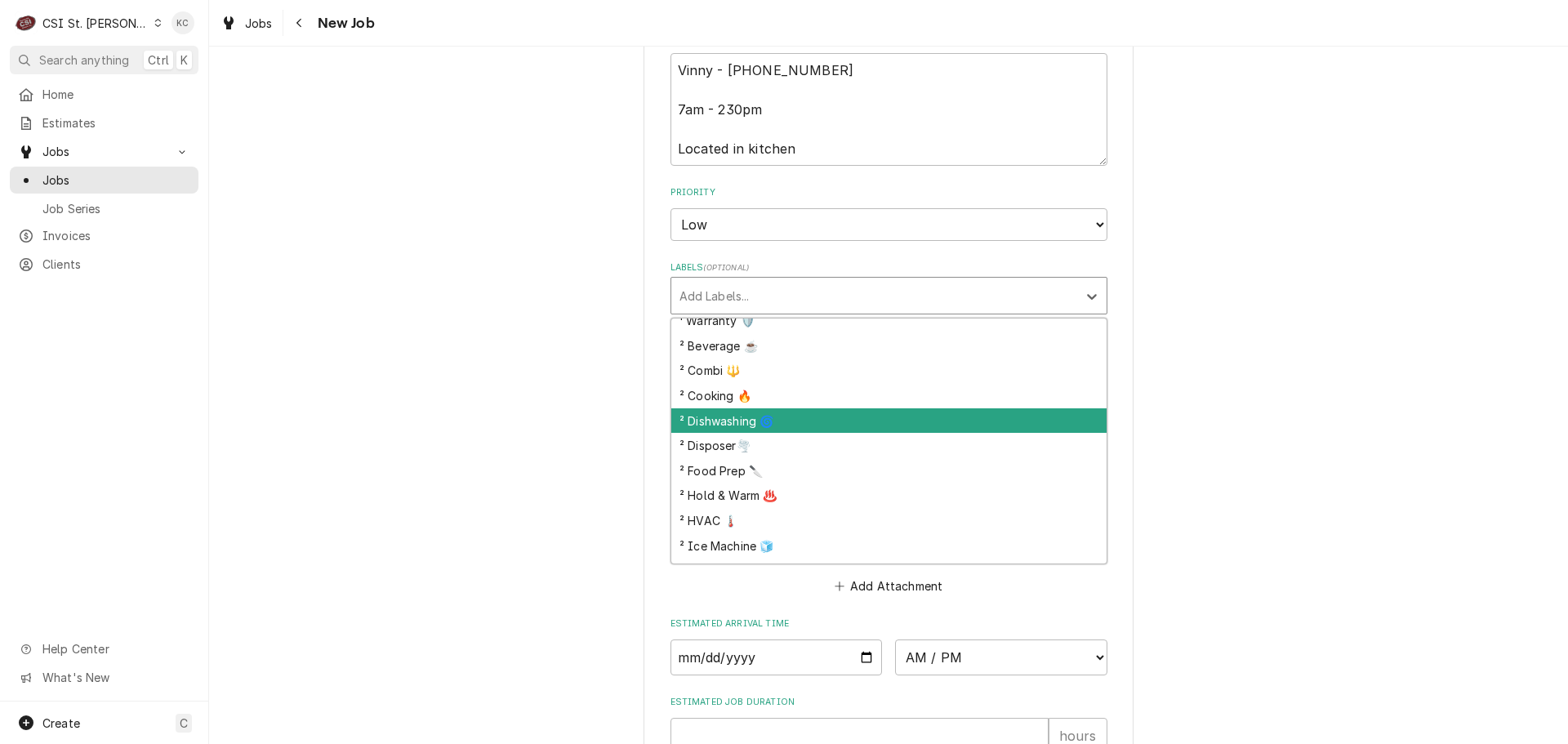
click at [800, 429] on div "² Dishwashing 🌀" at bounding box center [889, 421] width 435 height 25
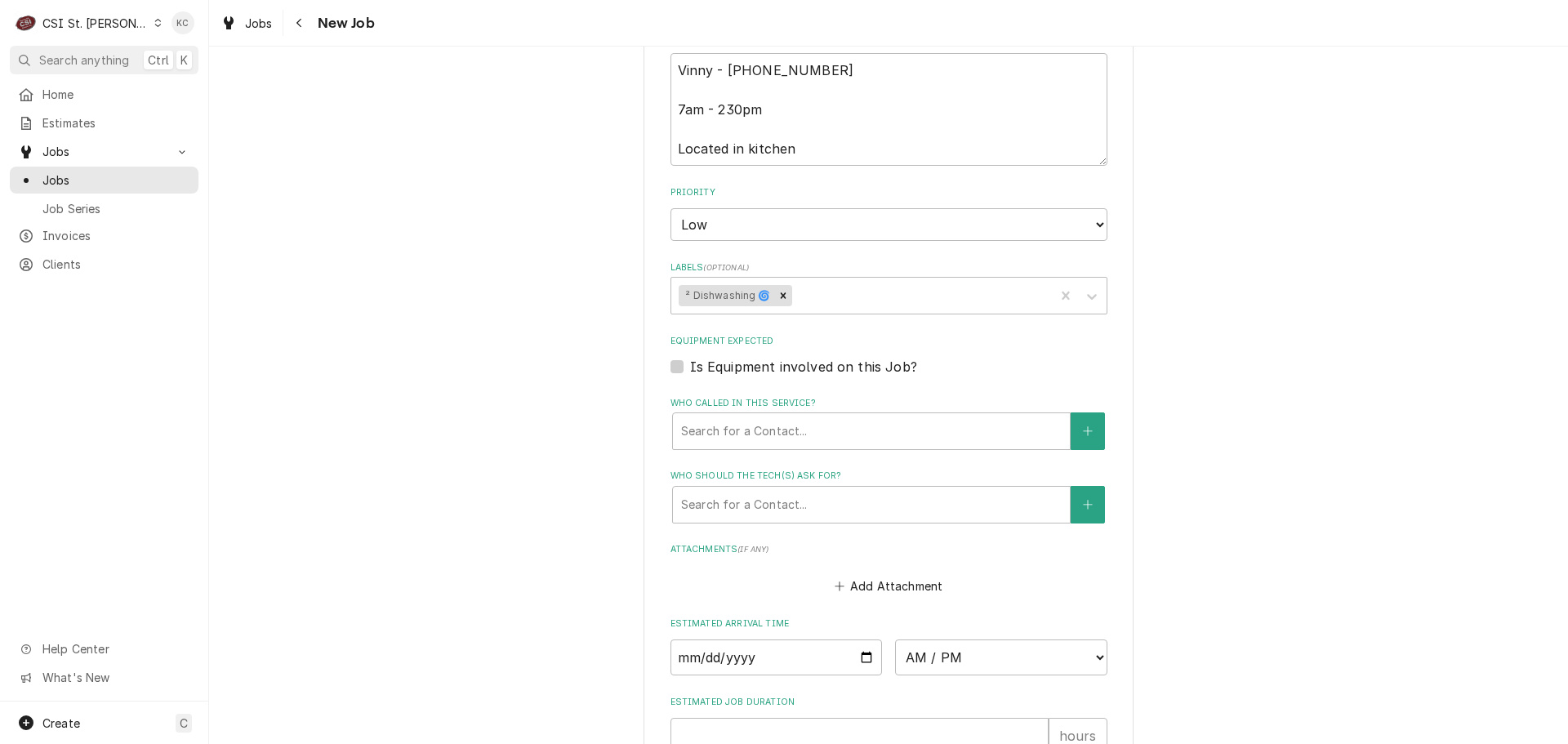
click at [1161, 393] on div "Please provide the following information to create a job: Client Details Client…" at bounding box center [887, 183] width 1358 height 1873
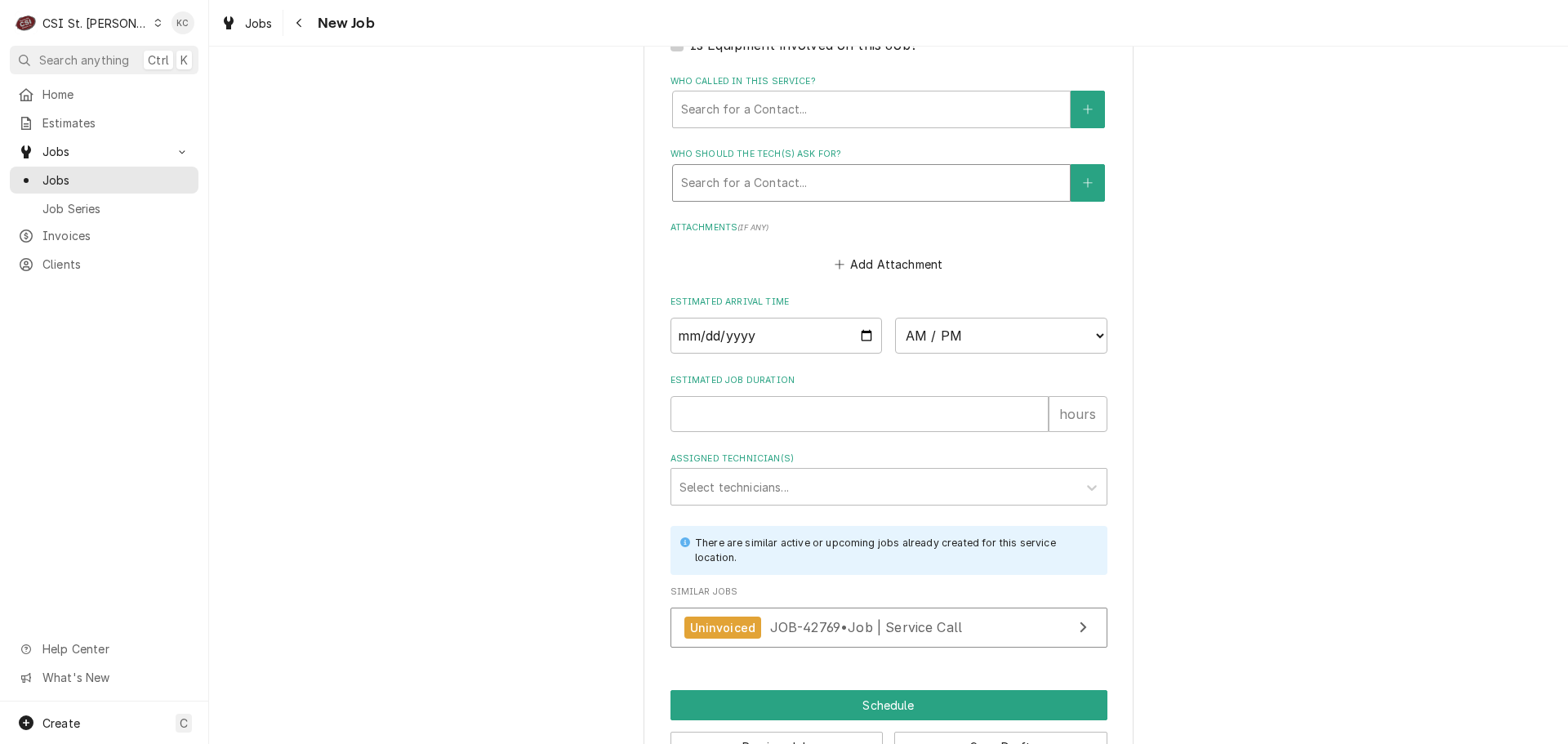
scroll to position [1110, 0]
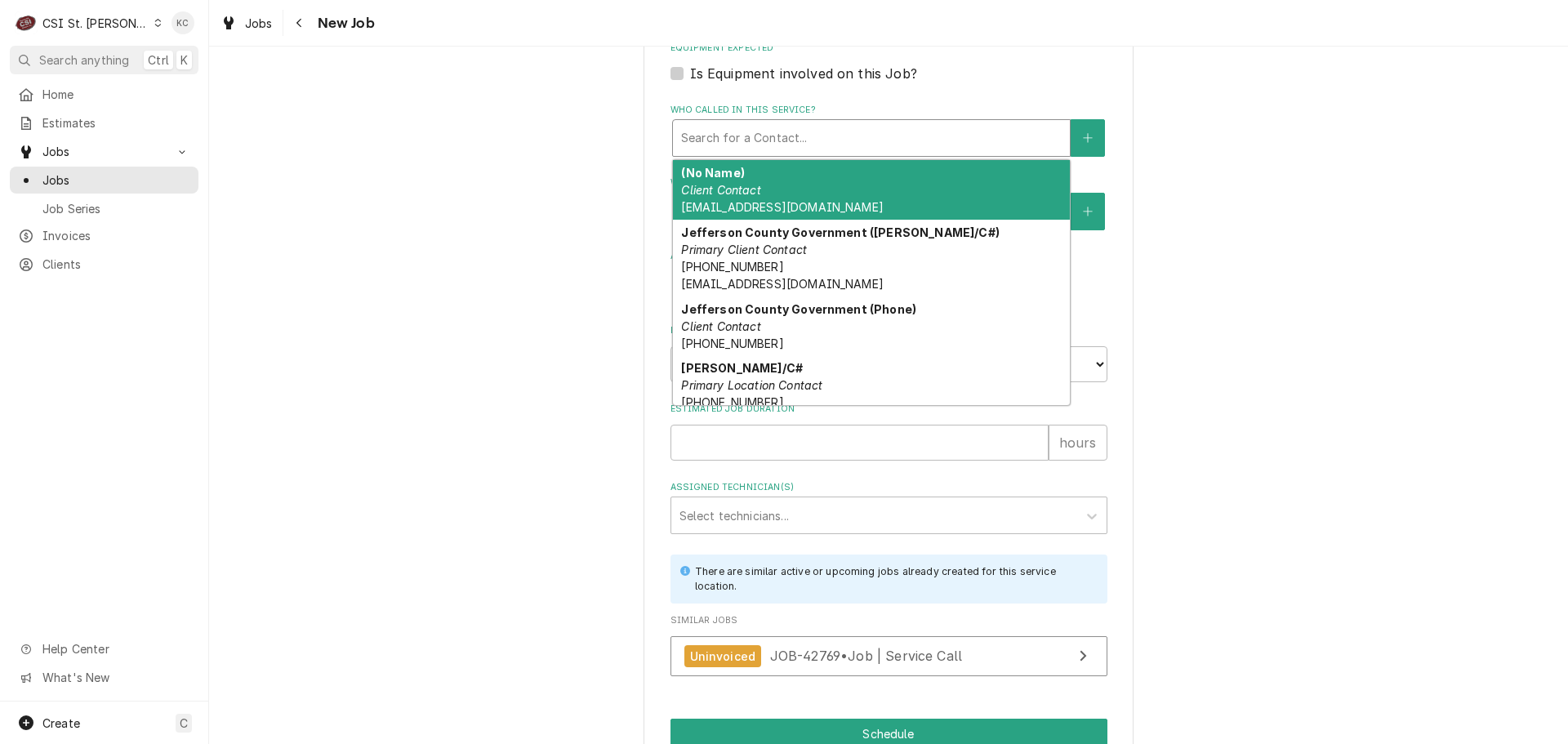
click at [792, 136] on div "Who called in this service?" at bounding box center [872, 138] width 380 height 29
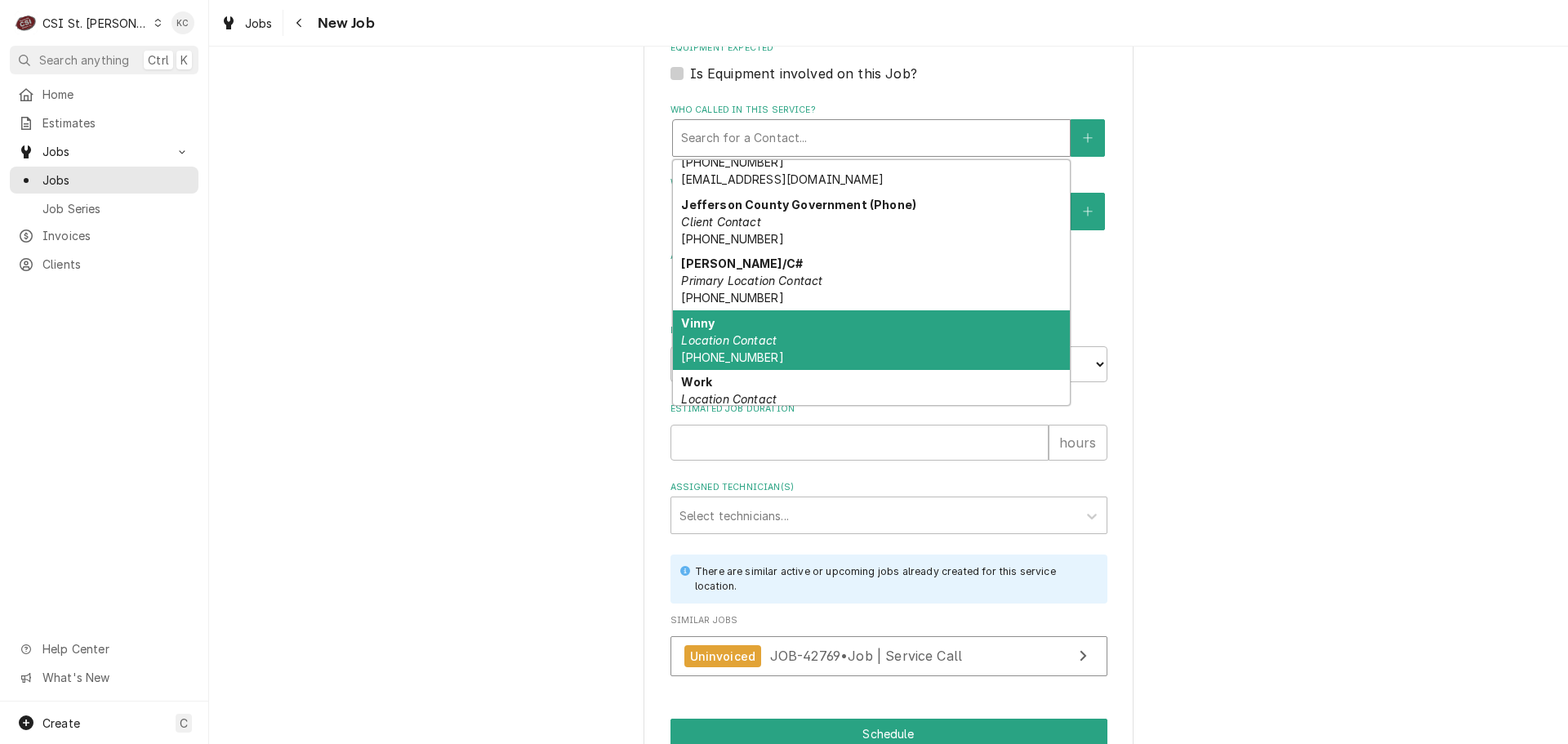
scroll to position [128, 0]
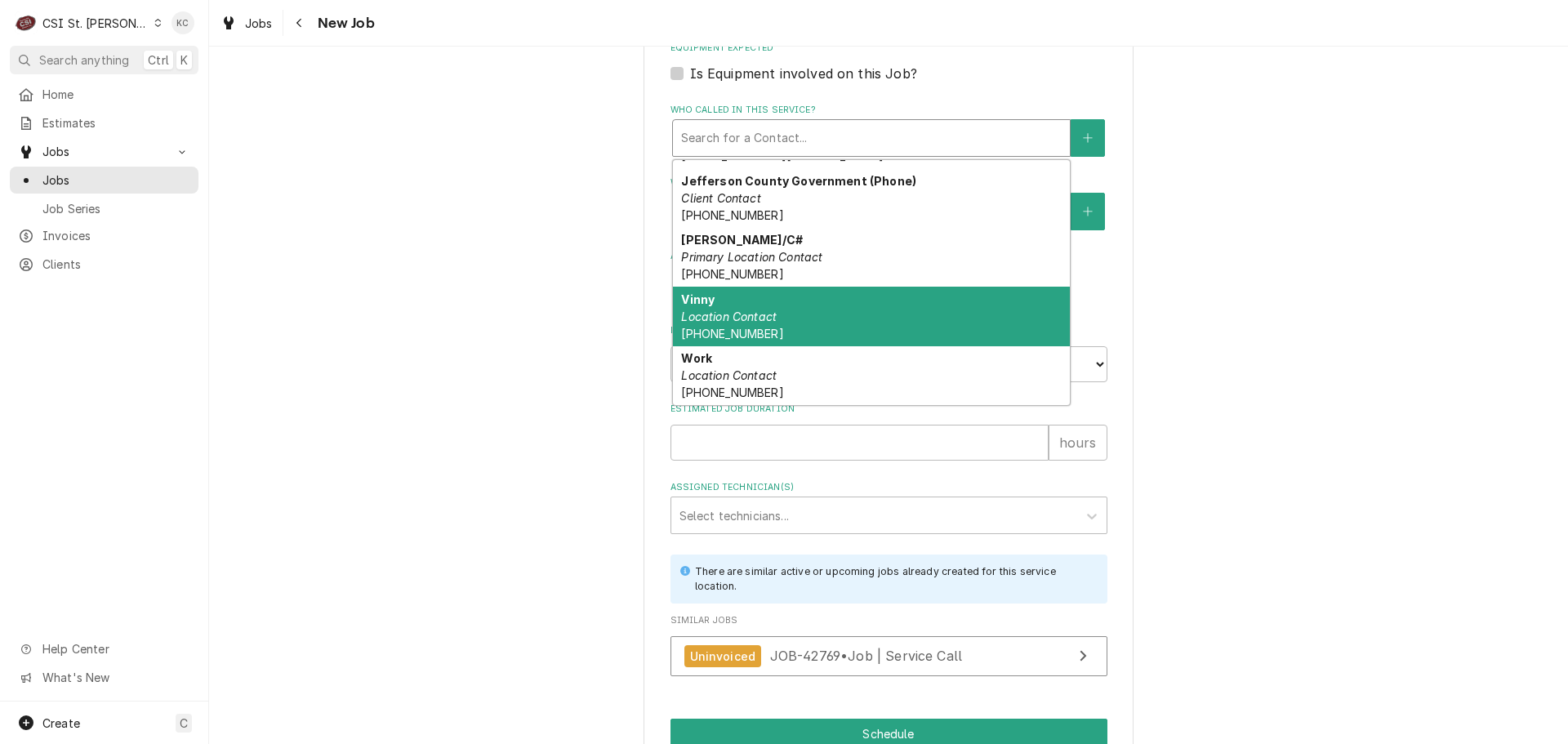
click at [778, 313] on div "Vinny Location Contact (636) 208-2474" at bounding box center [871, 316] width 397 height 60
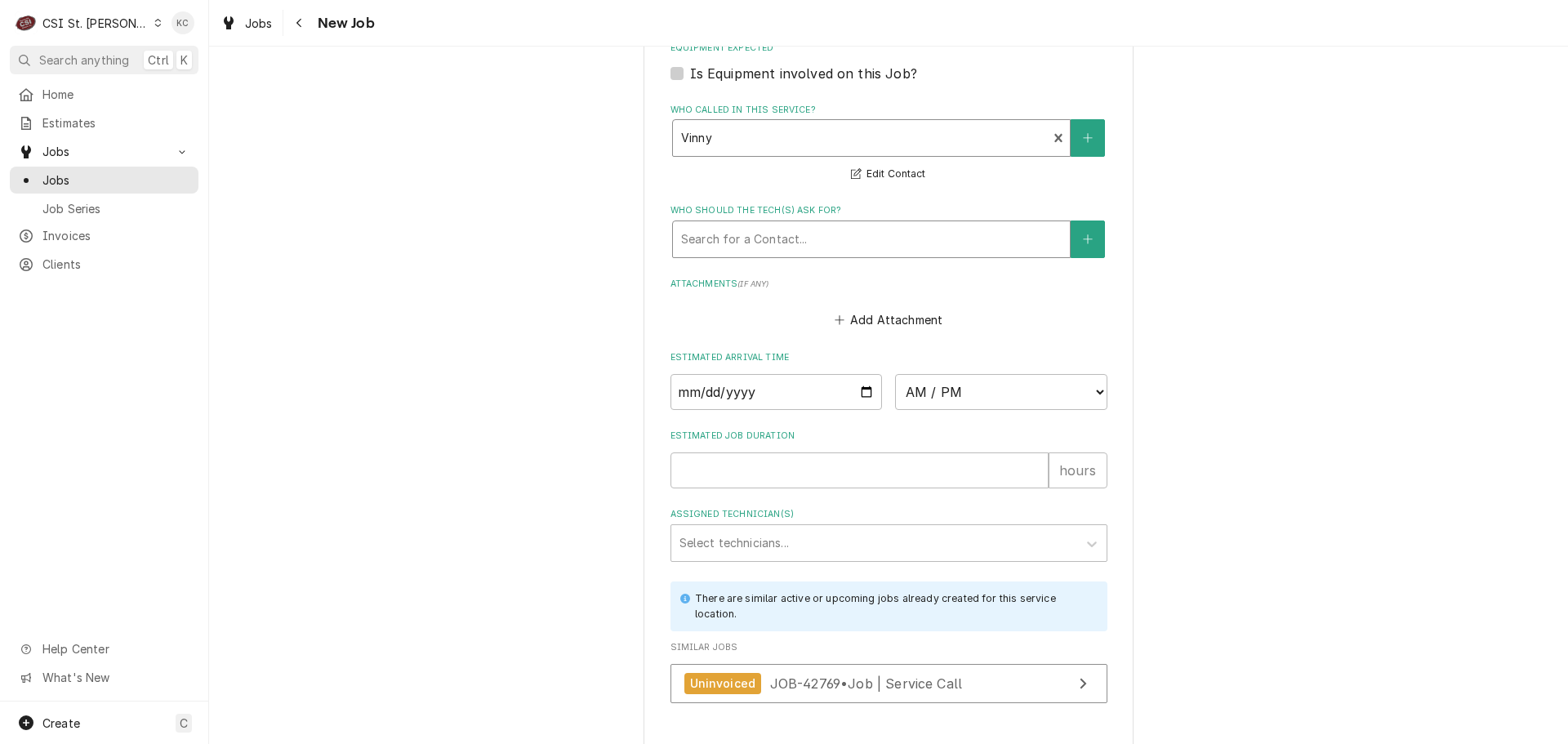
click at [805, 244] on div "Who should the tech(s) ask for?" at bounding box center [872, 239] width 380 height 29
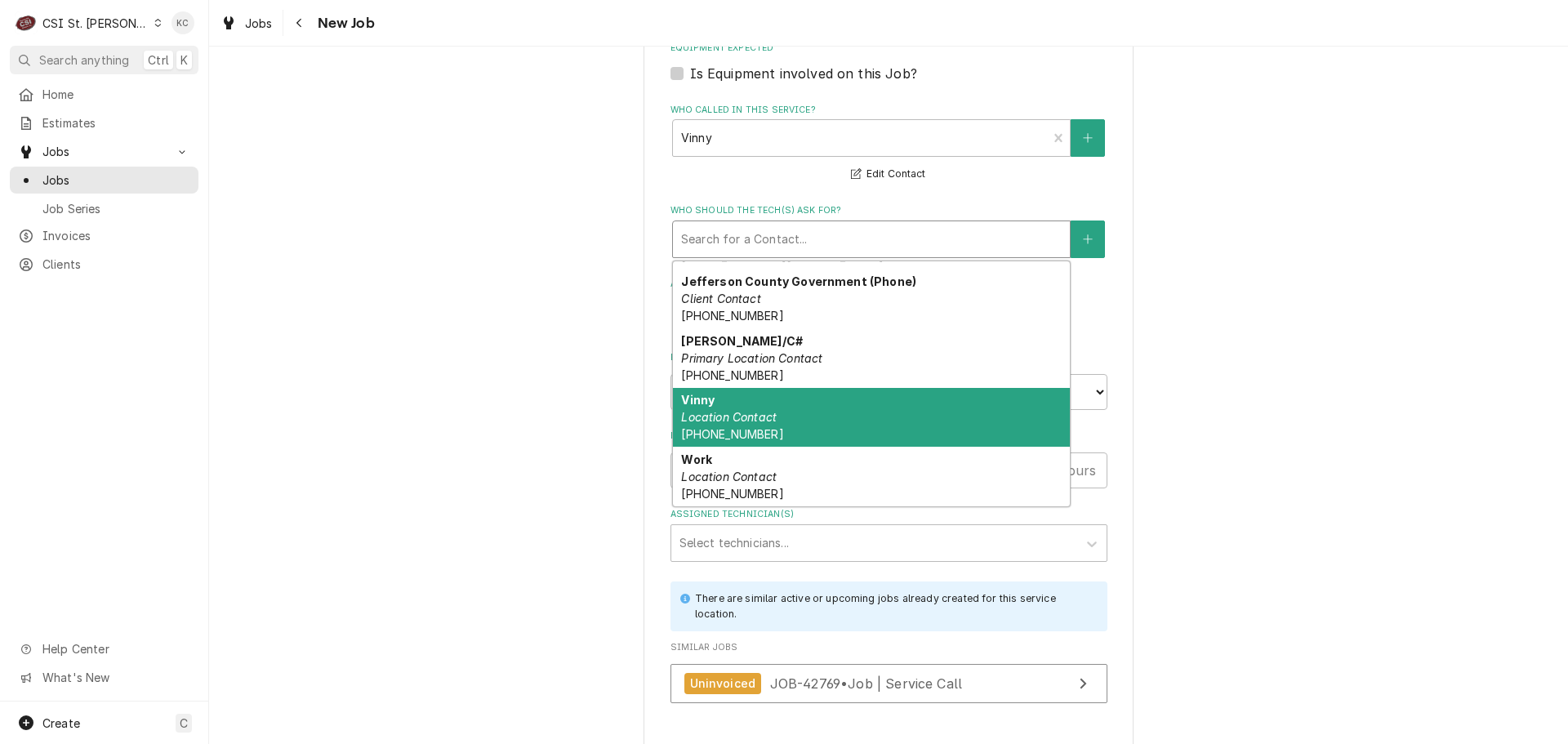
click at [823, 420] on div "Vinny Location Contact (636) 208-2474" at bounding box center [871, 418] width 397 height 60
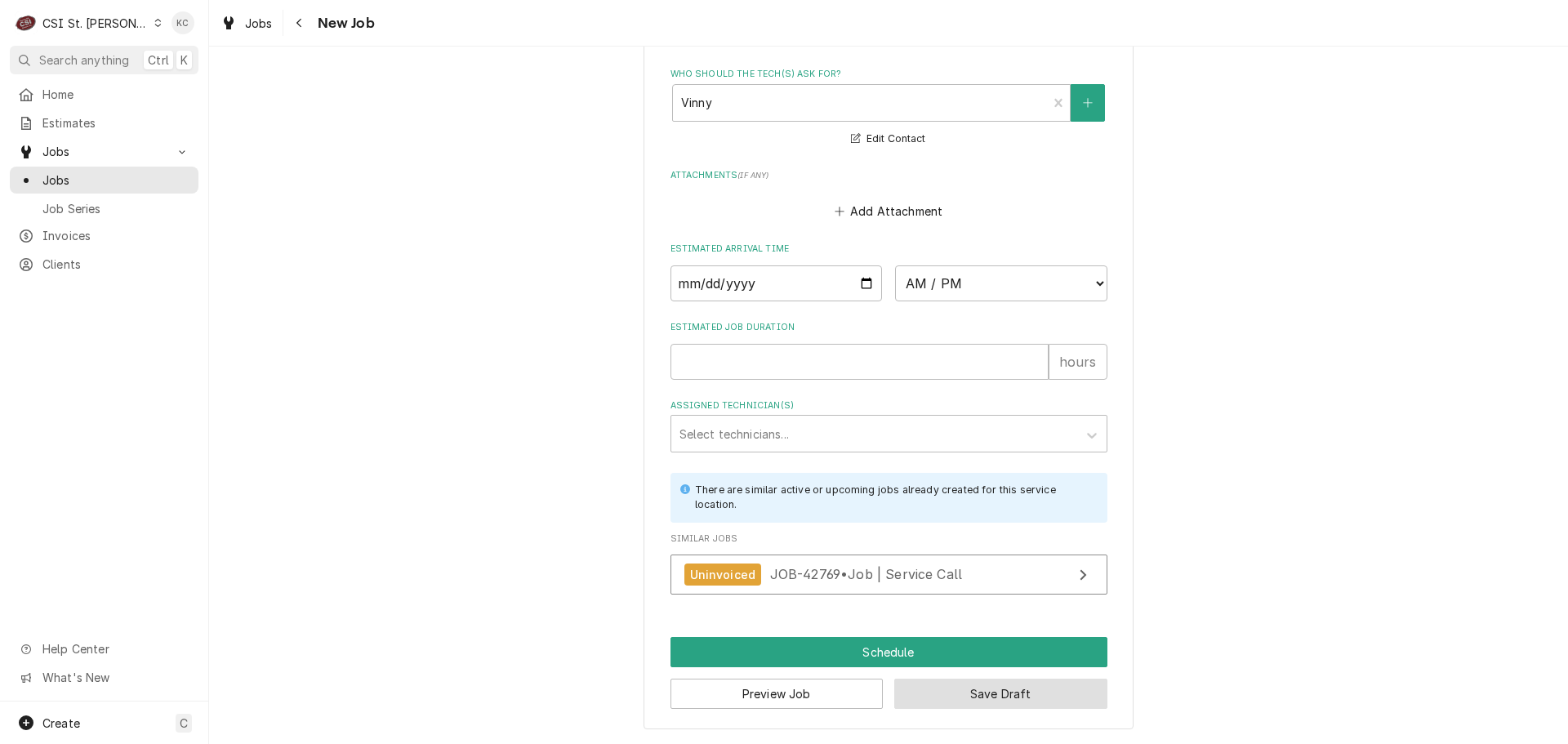
click at [1055, 688] on button "Save Draft" at bounding box center [1000, 694] width 213 height 30
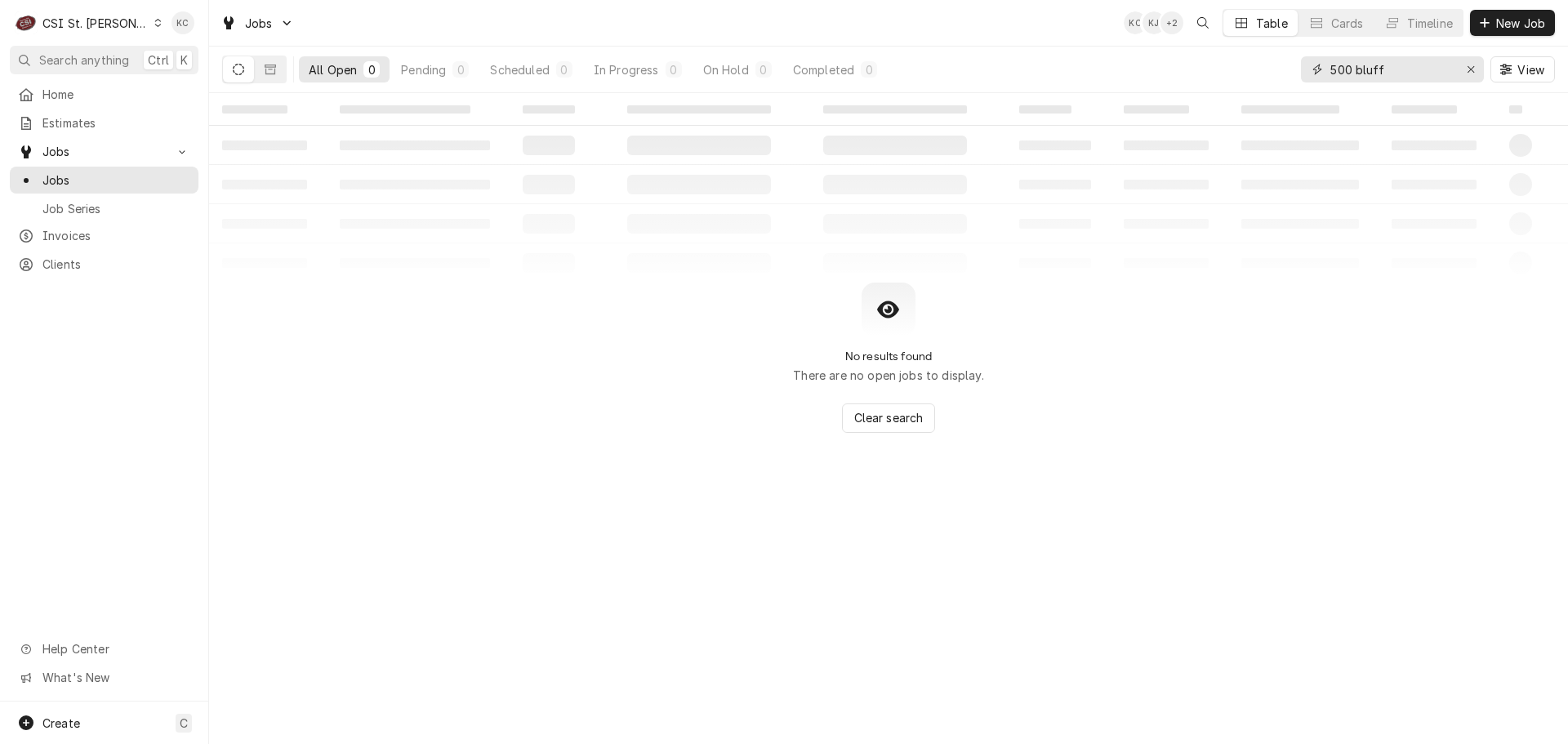
click at [1440, 72] on input "500 bluff" at bounding box center [1391, 68] width 123 height 26
click at [1439, 72] on input "500 bluff" at bounding box center [1391, 68] width 123 height 26
type input "4"
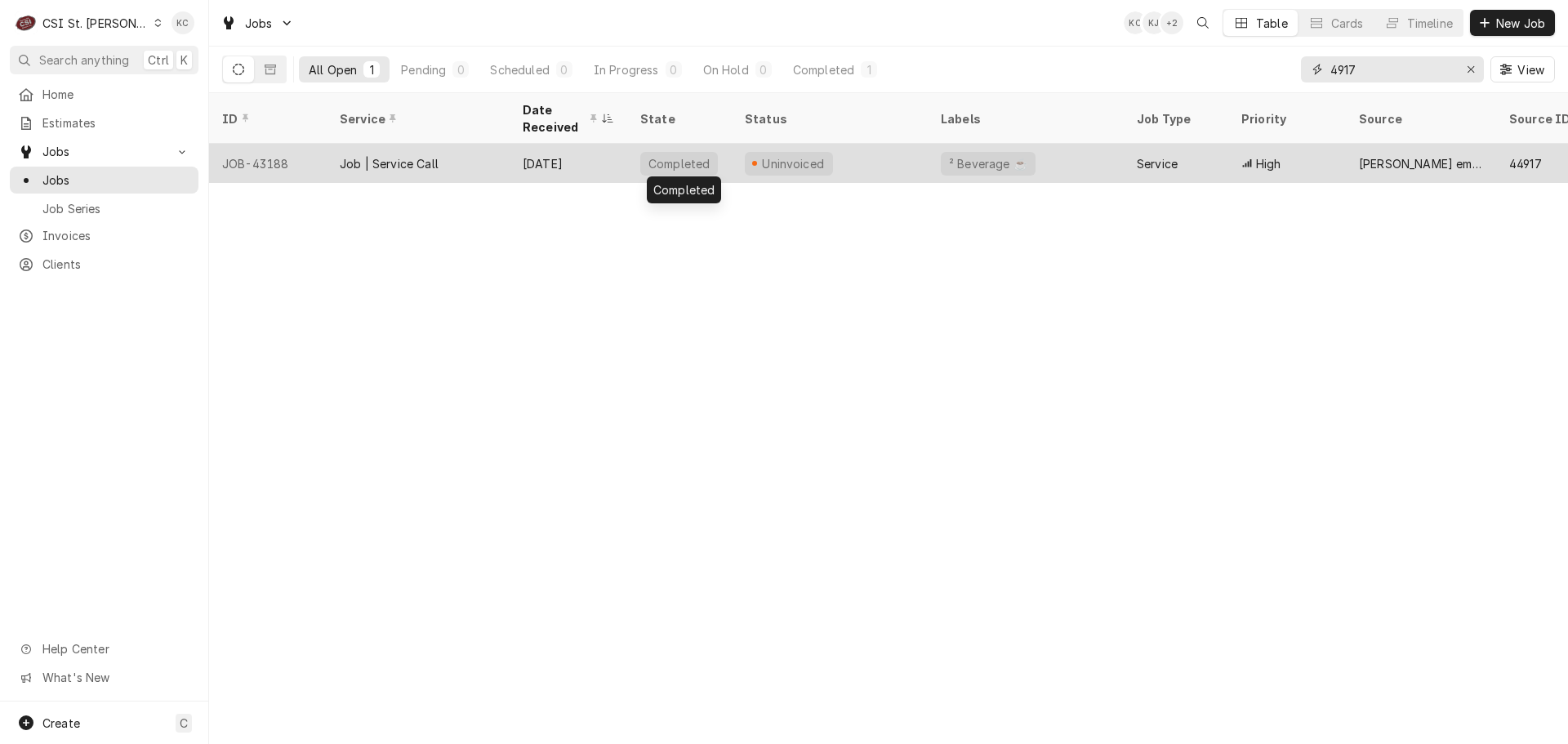
type input "4917"
click at [665, 156] on div "Completed" at bounding box center [679, 164] width 65 height 17
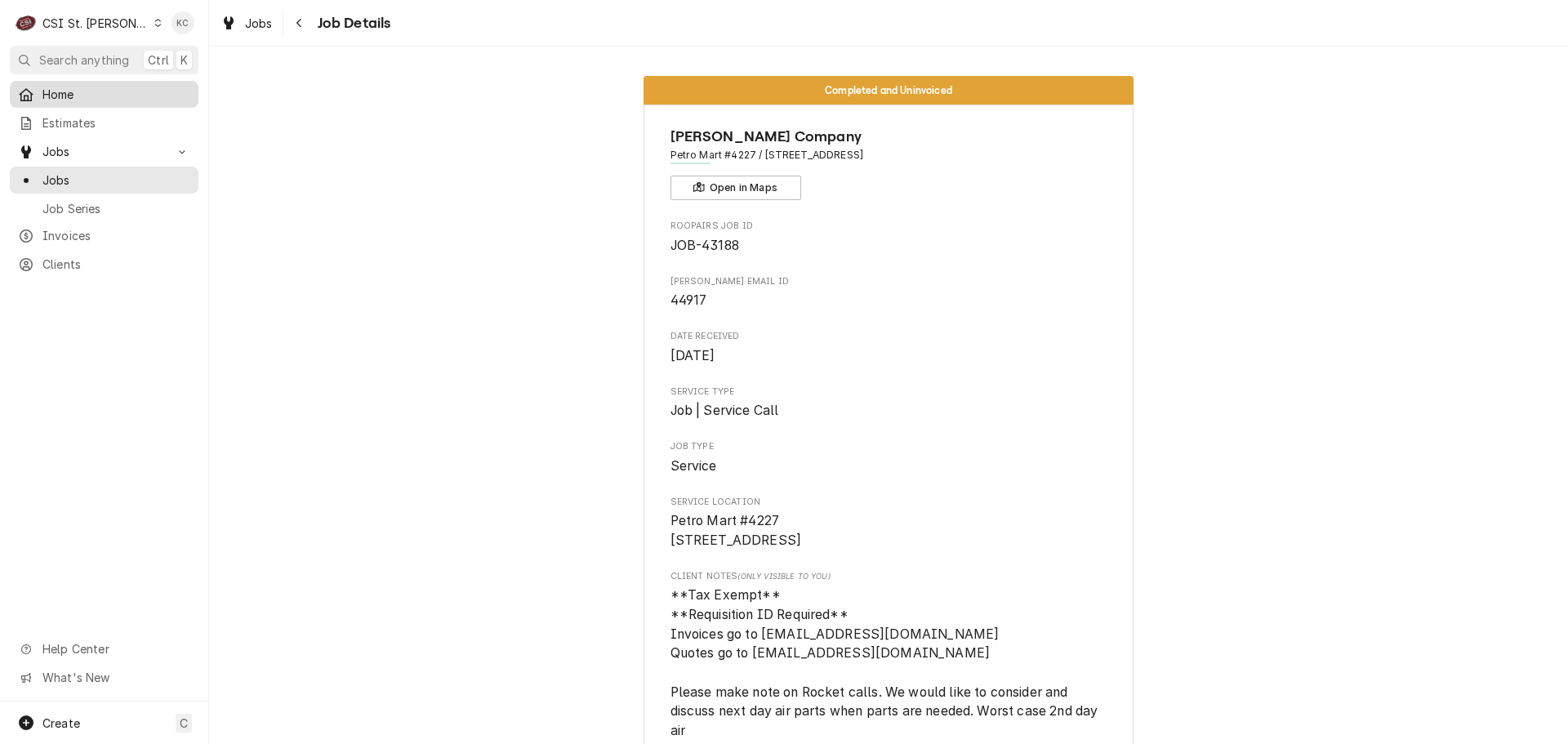
click at [65, 94] on span "Home" at bounding box center [116, 94] width 147 height 17
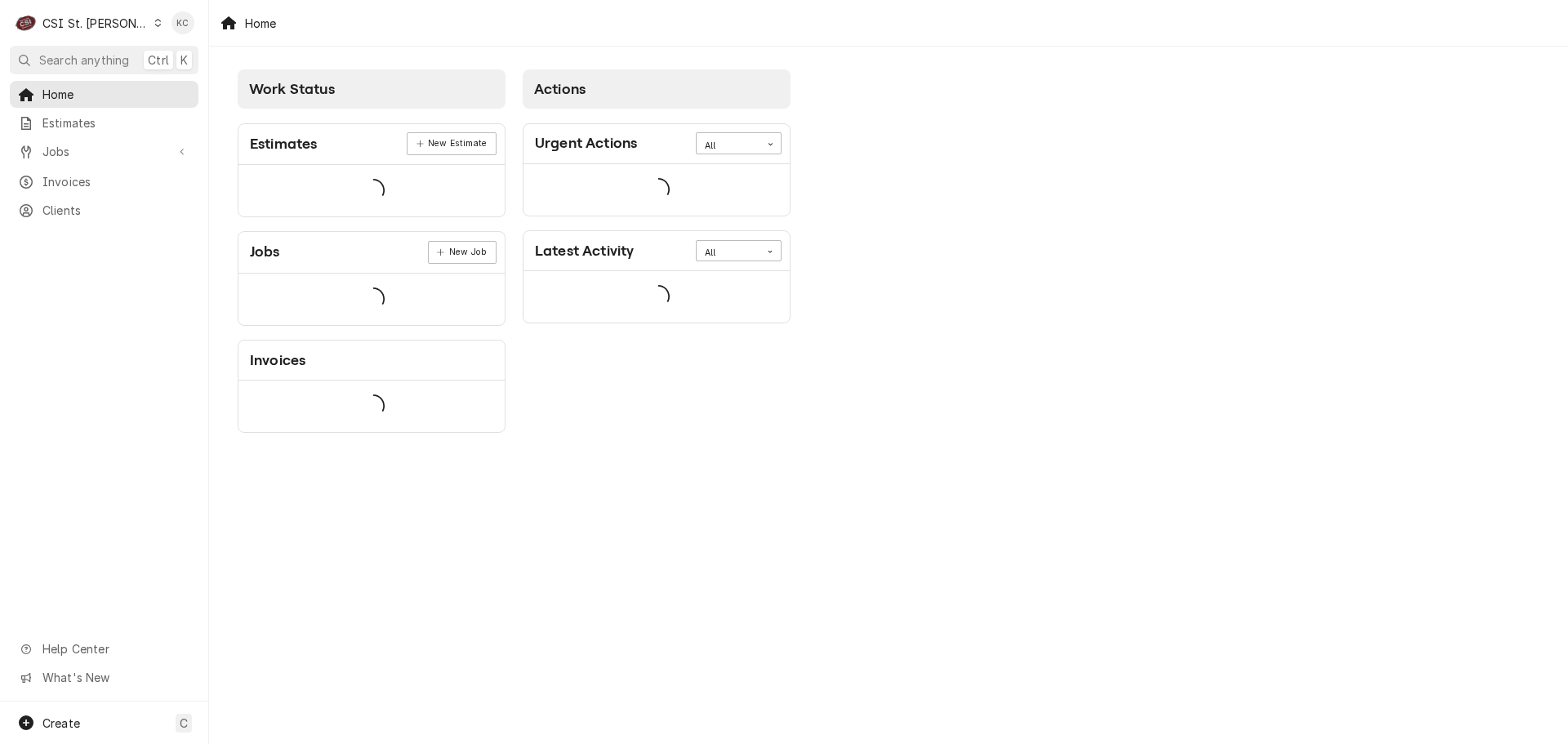
click at [63, 118] on span "Estimates" at bounding box center [116, 123] width 147 height 17
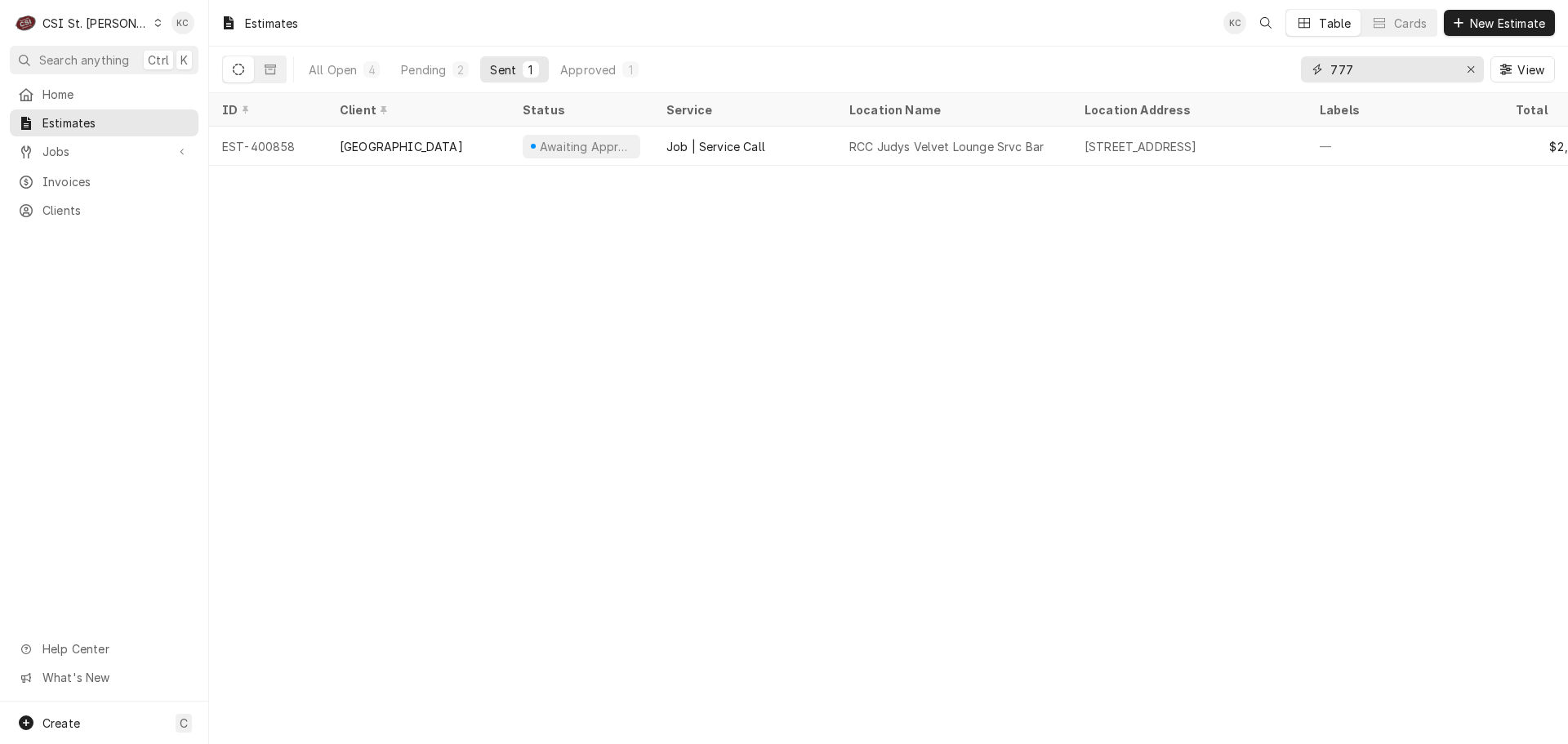
drag, startPoint x: 1368, startPoint y: 79, endPoint x: 1258, endPoint y: 78, distance: 110.0
click at [1258, 78] on div "All Open 4 Pending 2 Sent 1 Approved 1 777 View" at bounding box center [888, 68] width 1333 height 45
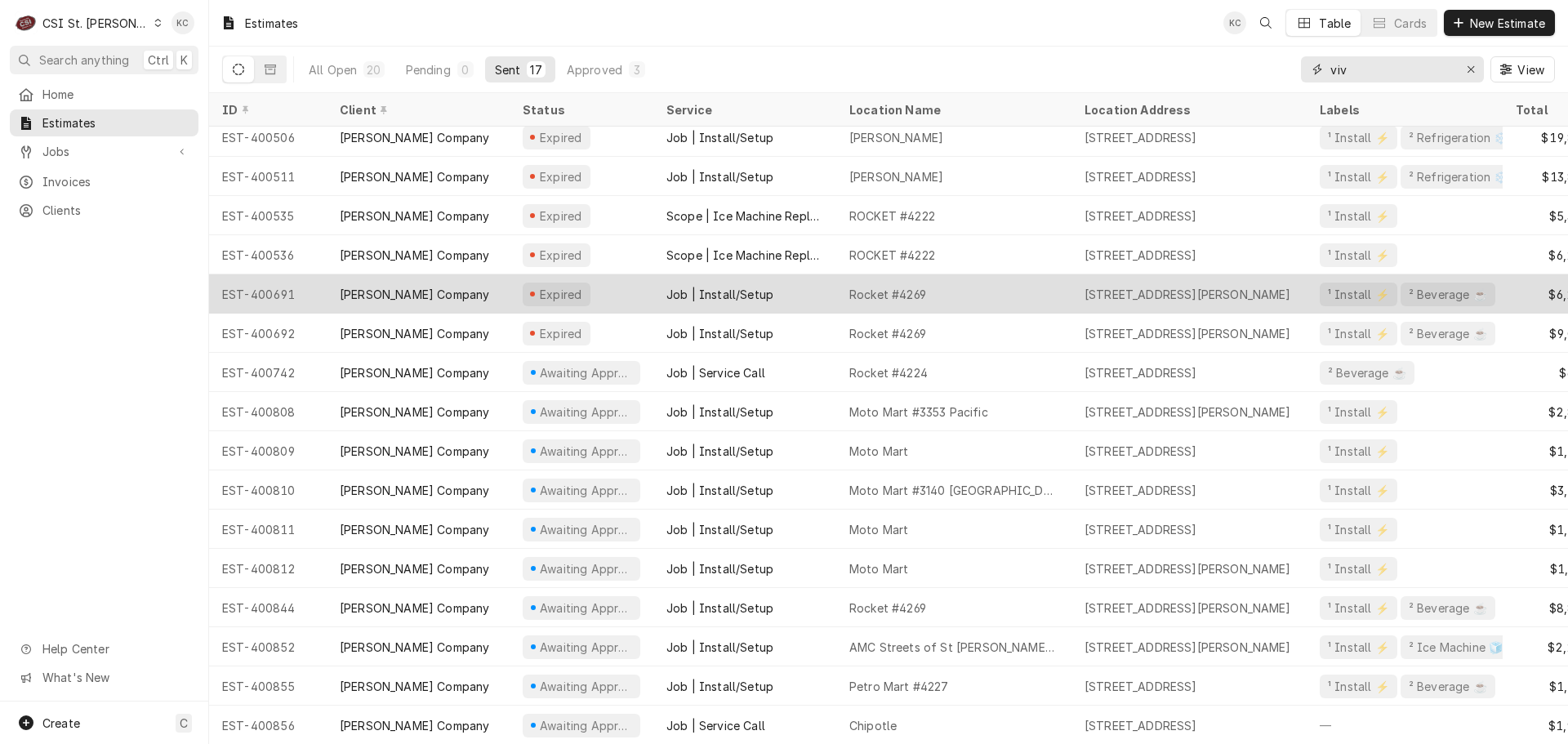
scroll to position [59, 0]
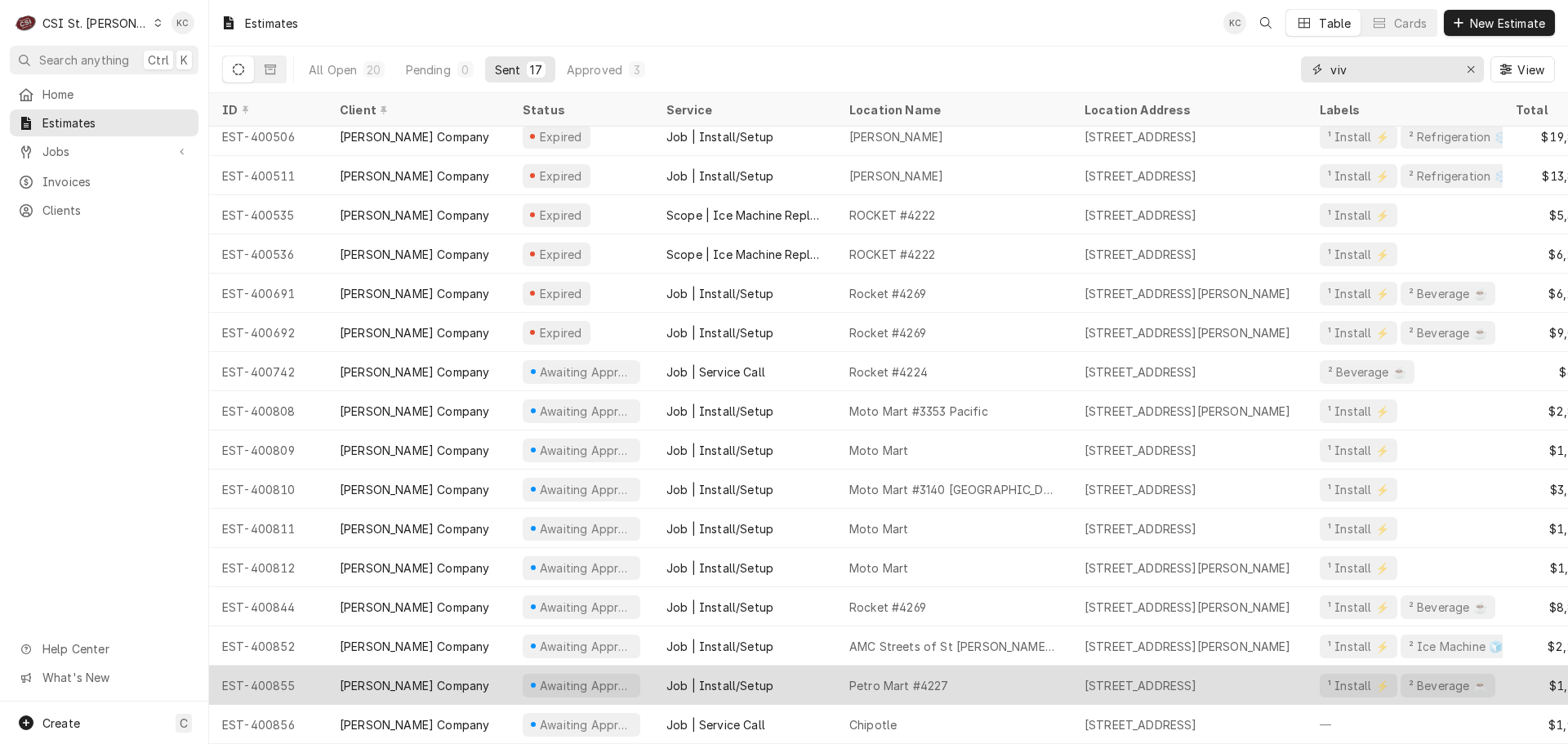
type input "viv"
click at [945, 677] on div "Petro Mart #4227" at bounding box center [899, 685] width 99 height 17
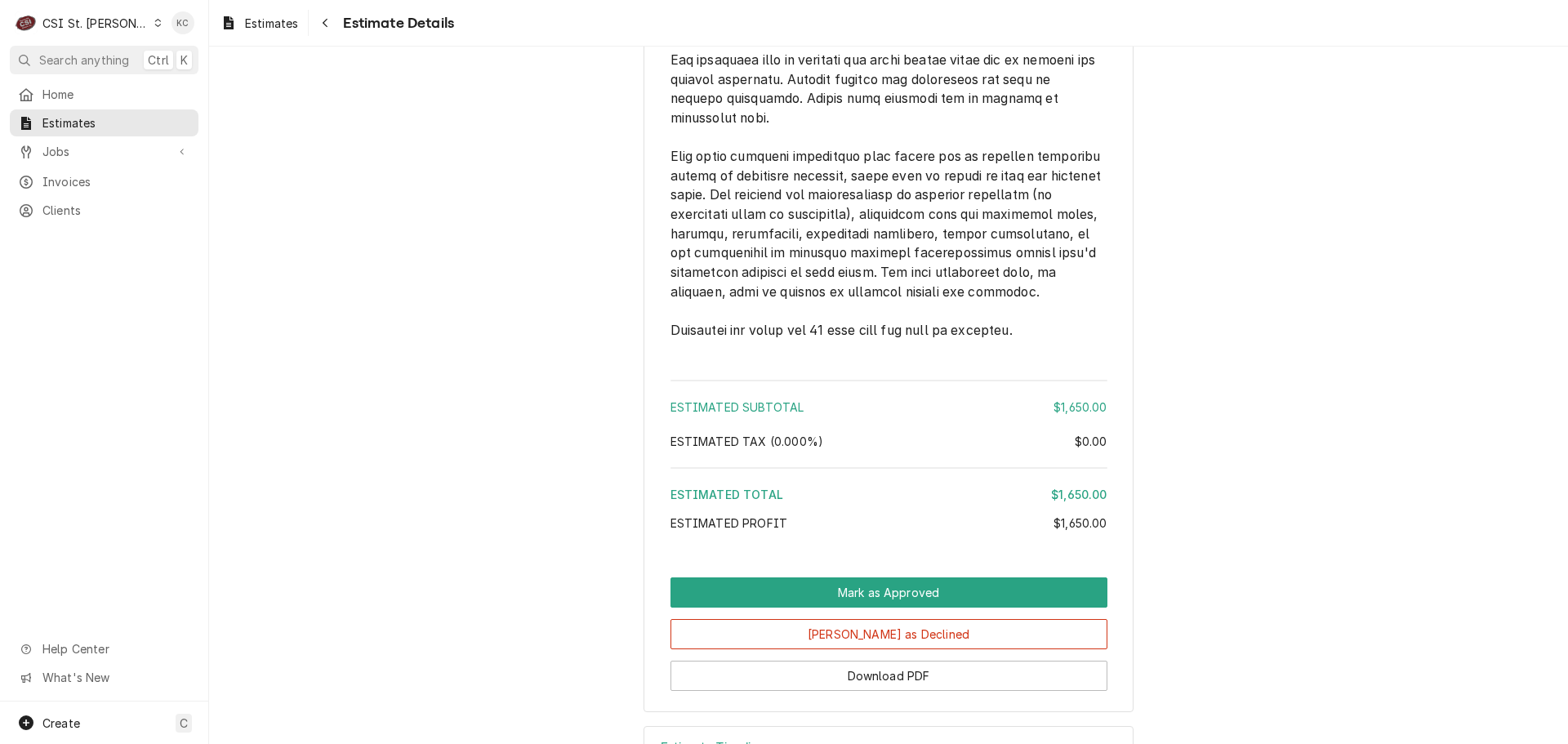
scroll to position [2837, 0]
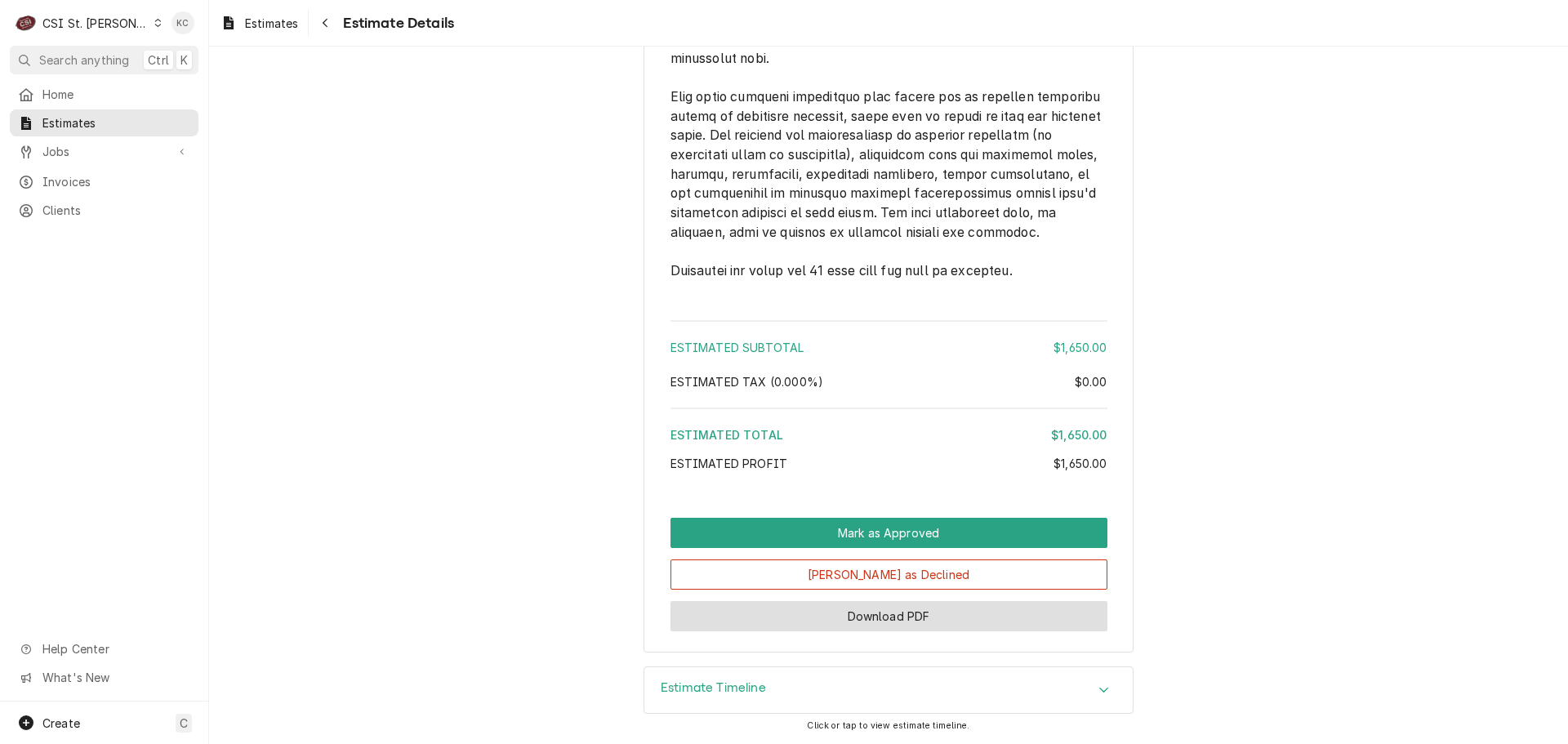
click at [894, 621] on button "Download PDF" at bounding box center [889, 616] width 437 height 30
click at [752, 692] on h3 "Estimate Timeline" at bounding box center [713, 688] width 106 height 15
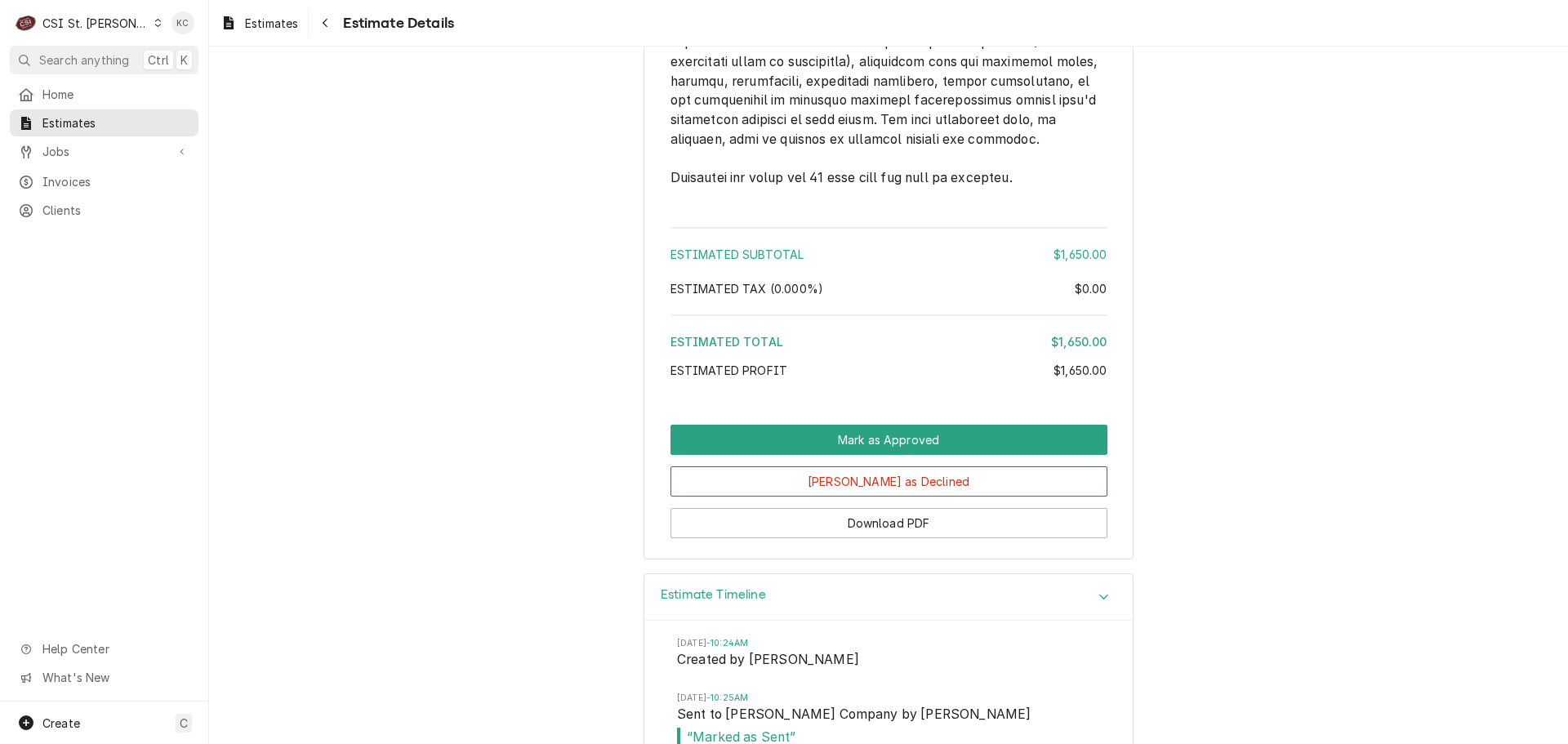
scroll to position [2989, 0]
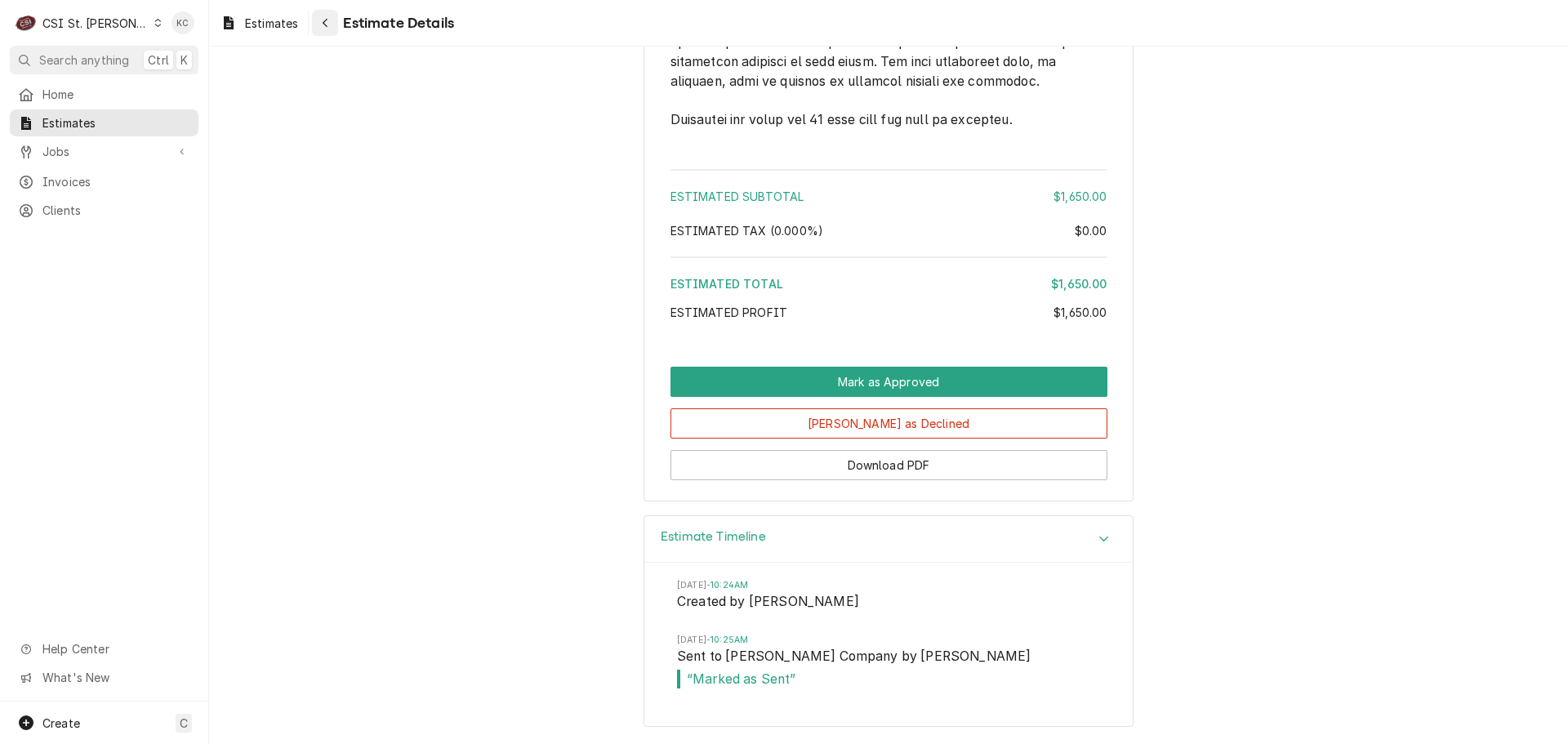
click at [328, 25] on icon "Navigate back" at bounding box center [325, 22] width 7 height 12
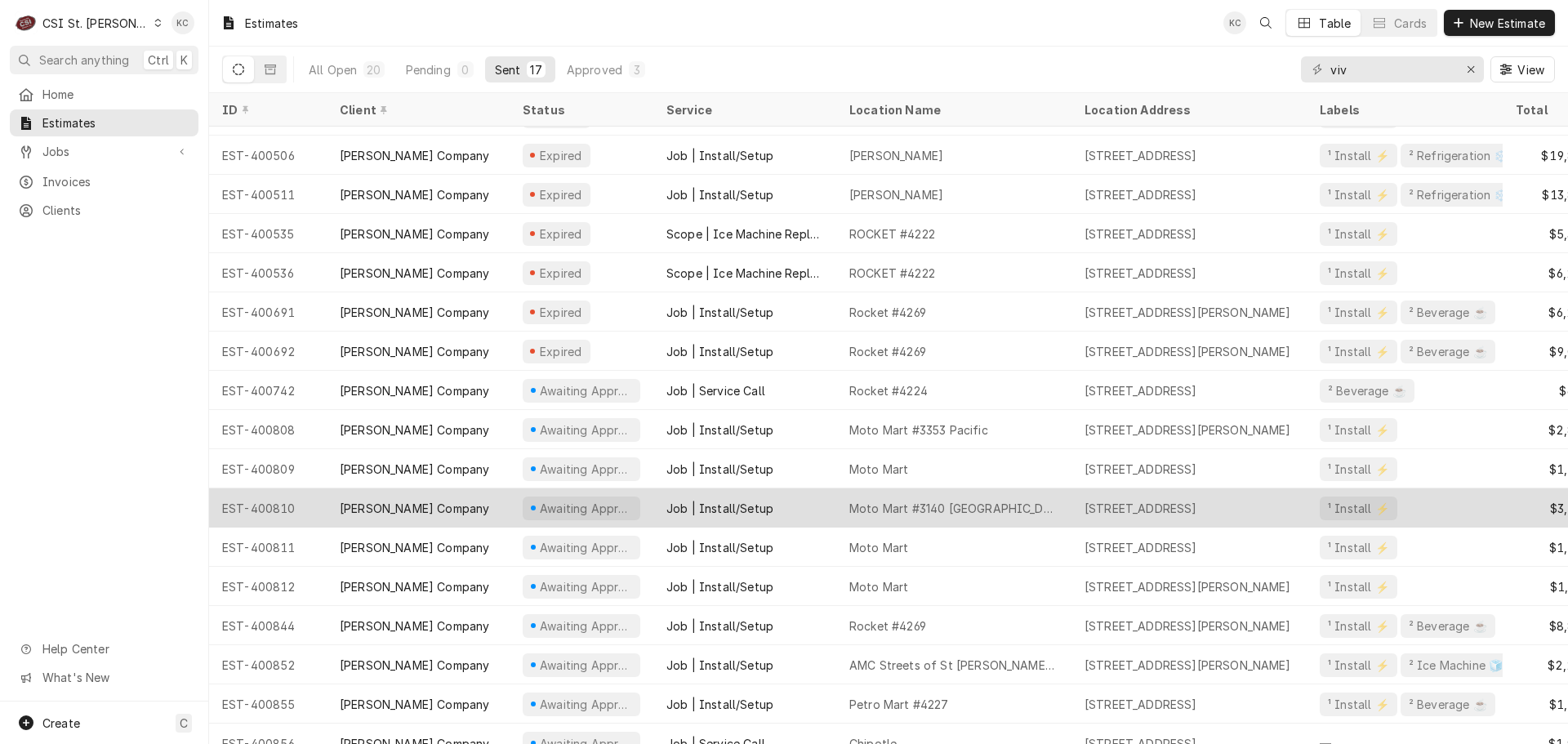
scroll to position [59, 0]
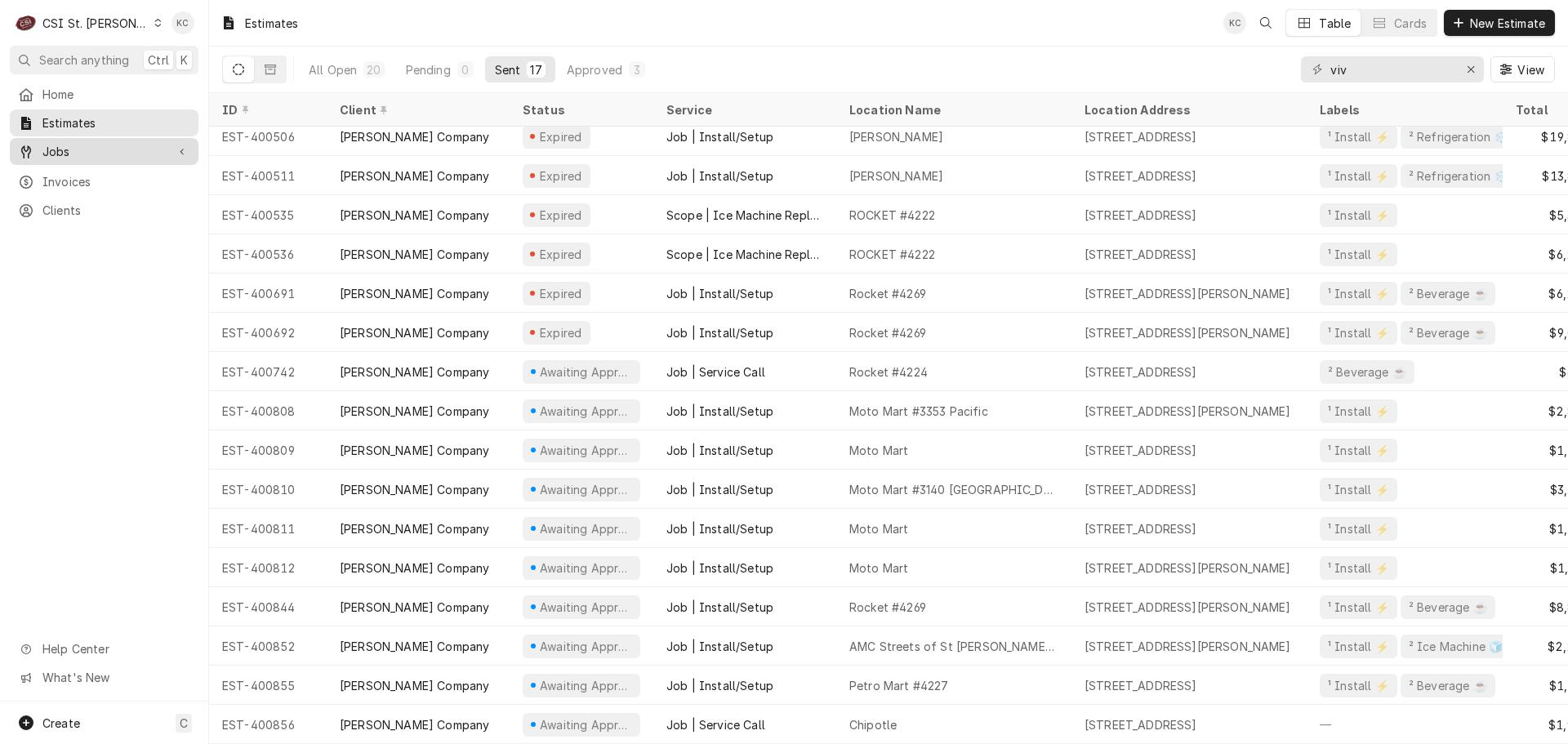
click at [48, 152] on span "Jobs" at bounding box center [104, 151] width 123 height 17
click at [97, 200] on span "Job Series" at bounding box center [116, 208] width 147 height 17
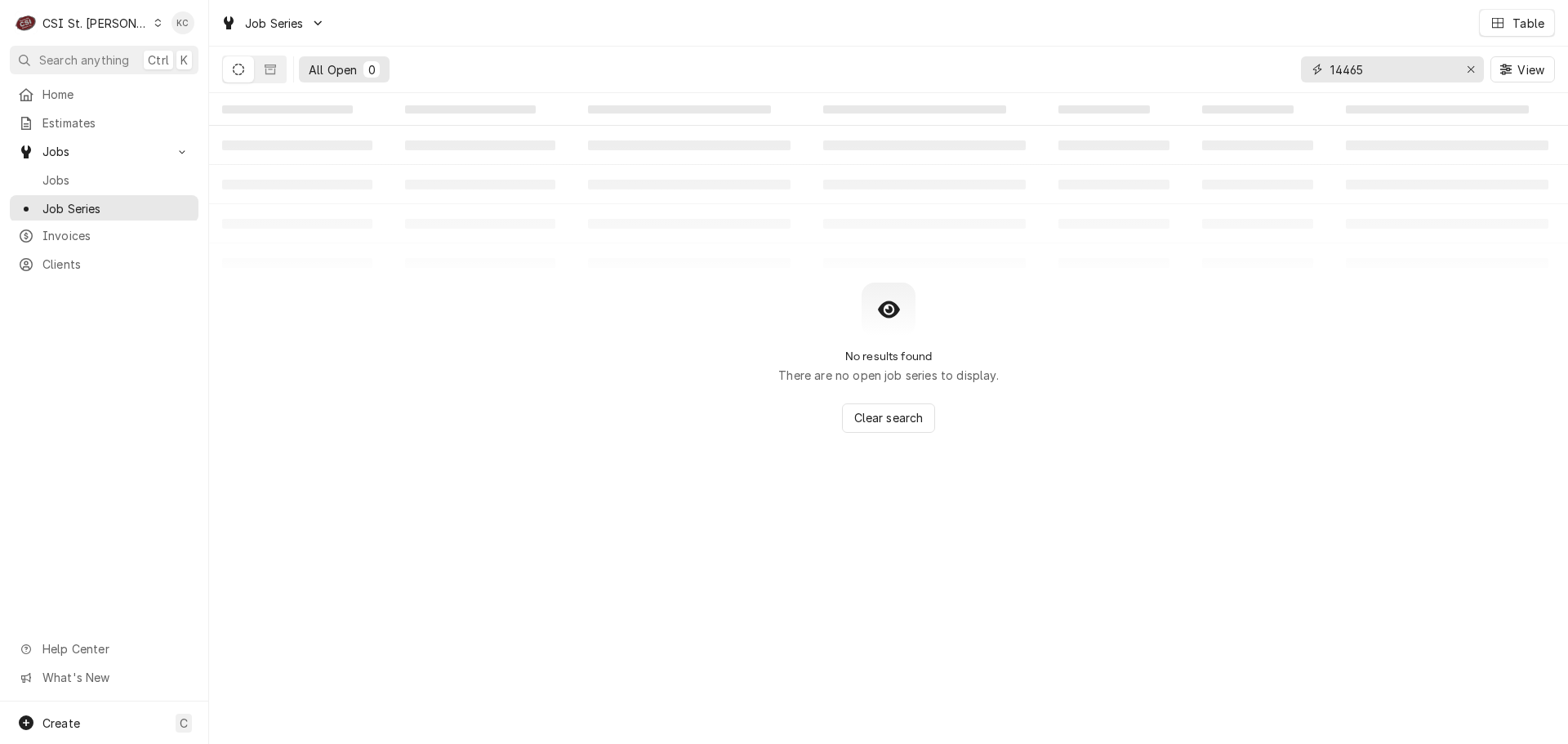
drag, startPoint x: 1382, startPoint y: 65, endPoint x: 1237, endPoint y: 70, distance: 145.1
click at [1237, 70] on div "All Open 0 14465 View" at bounding box center [888, 68] width 1333 height 45
type input "44917"
click at [85, 172] on span "Jobs" at bounding box center [116, 180] width 147 height 17
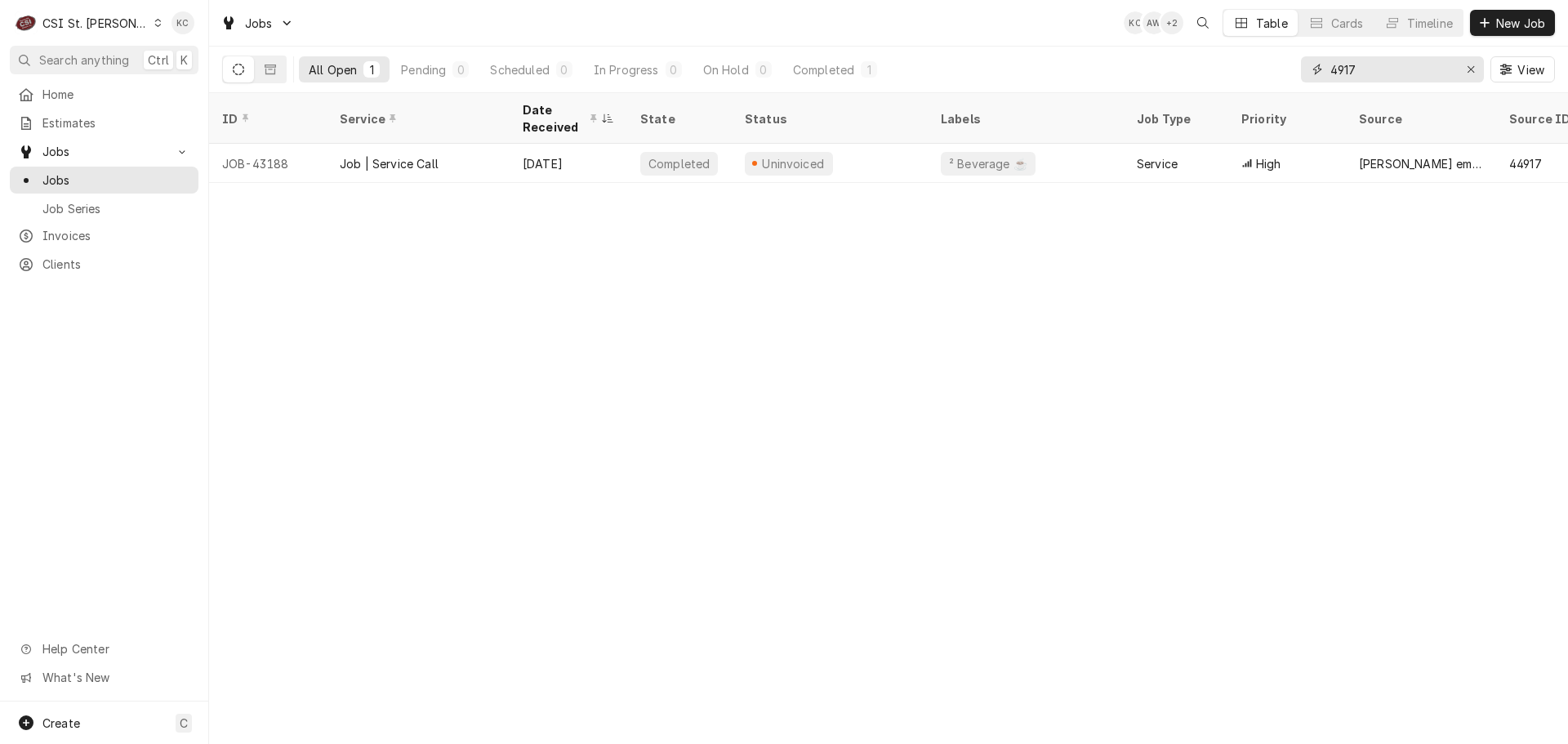
click at [1413, 76] on input "4917" at bounding box center [1391, 68] width 123 height 26
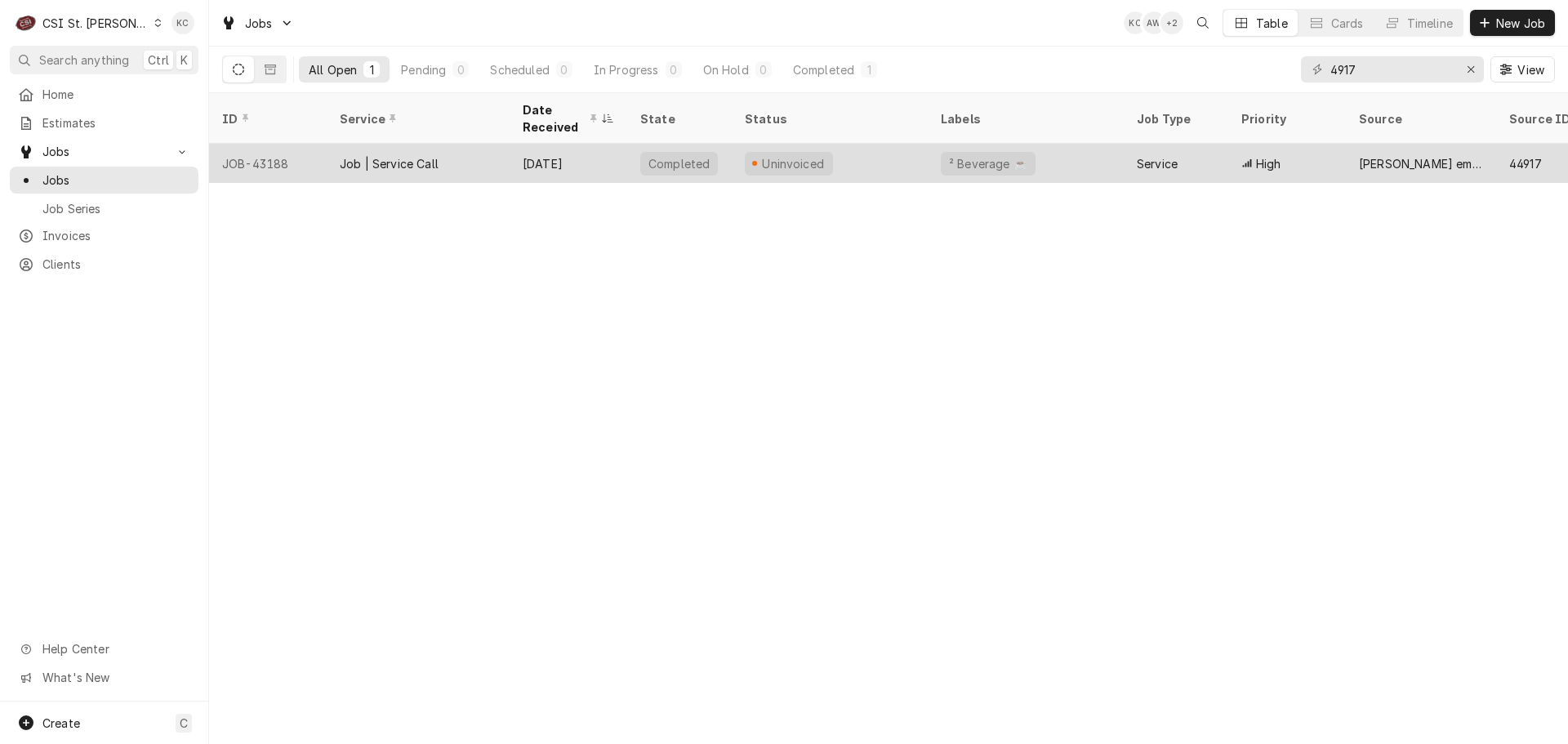
click at [802, 152] on div "Uninvoiced" at bounding box center [788, 164] width 88 height 24
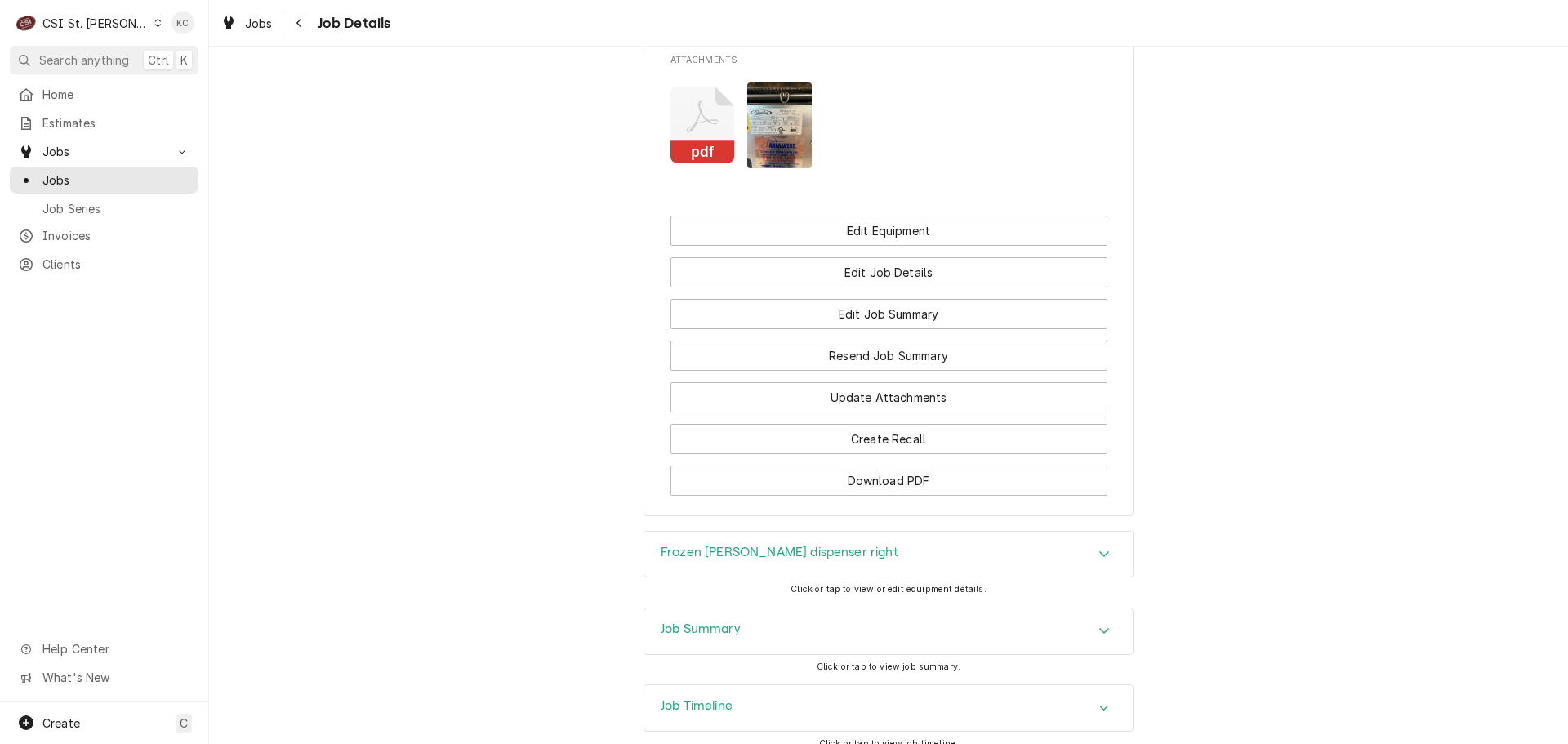
scroll to position [1909, 0]
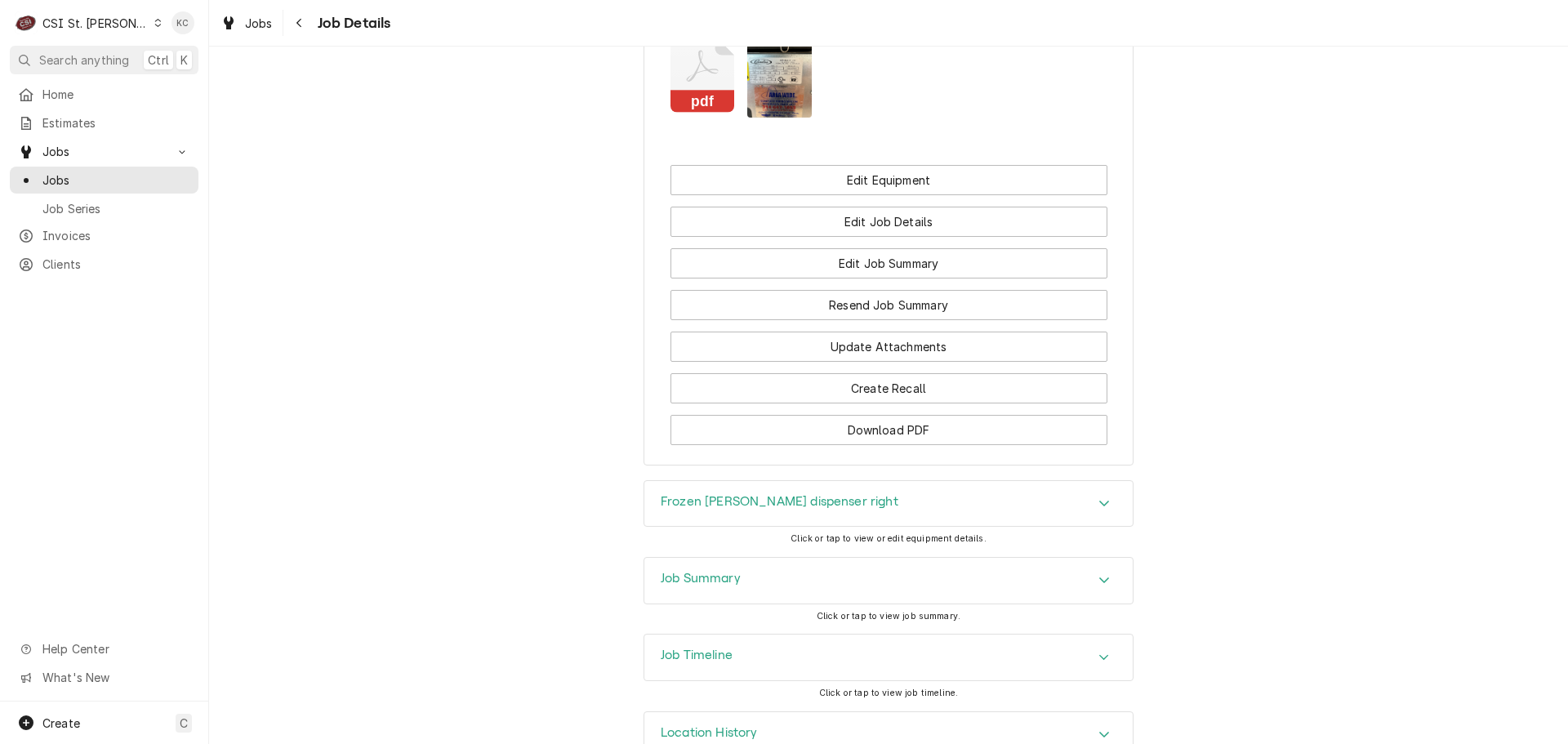
click at [773, 558] on div "Job Summary" at bounding box center [888, 580] width 489 height 45
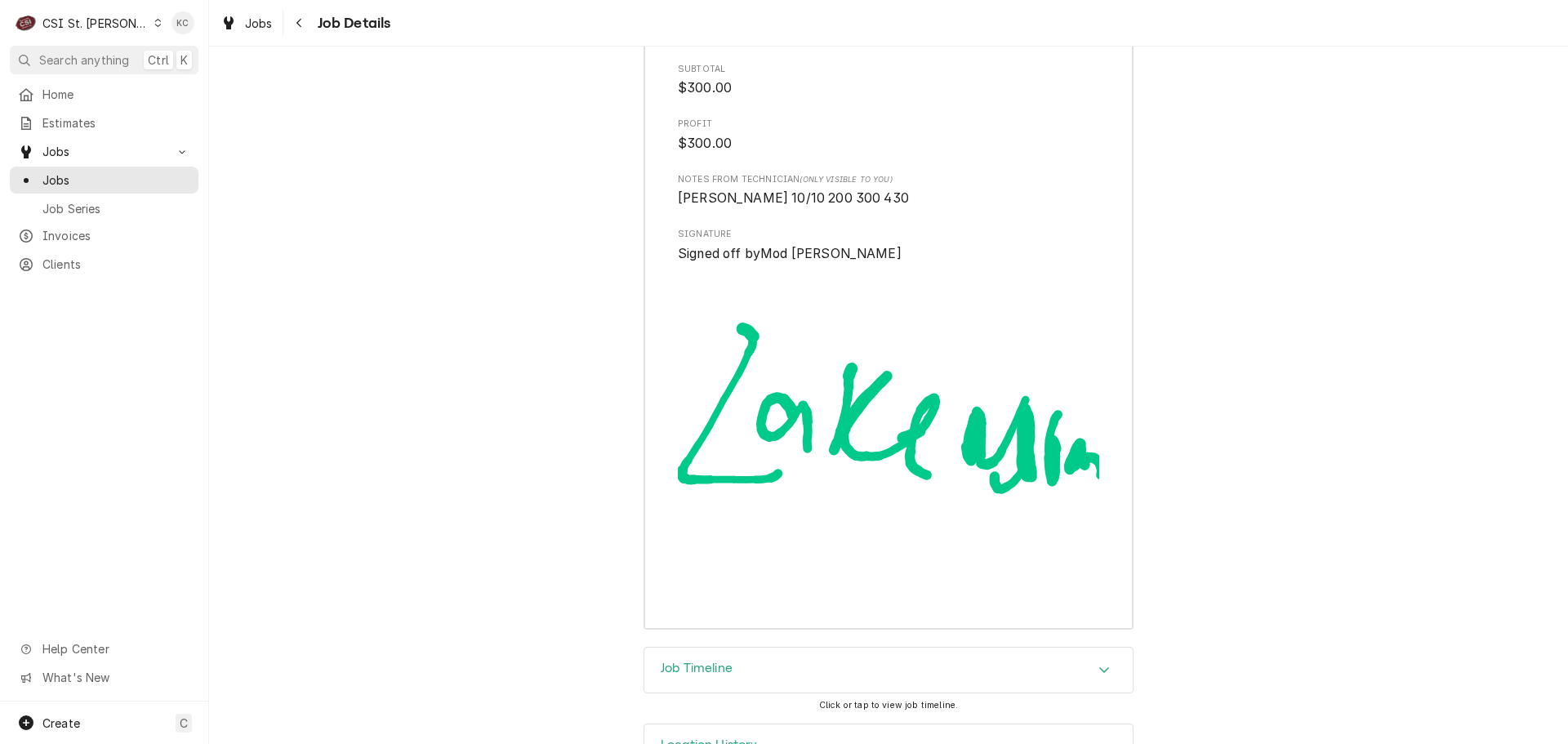
scroll to position [4932, 0]
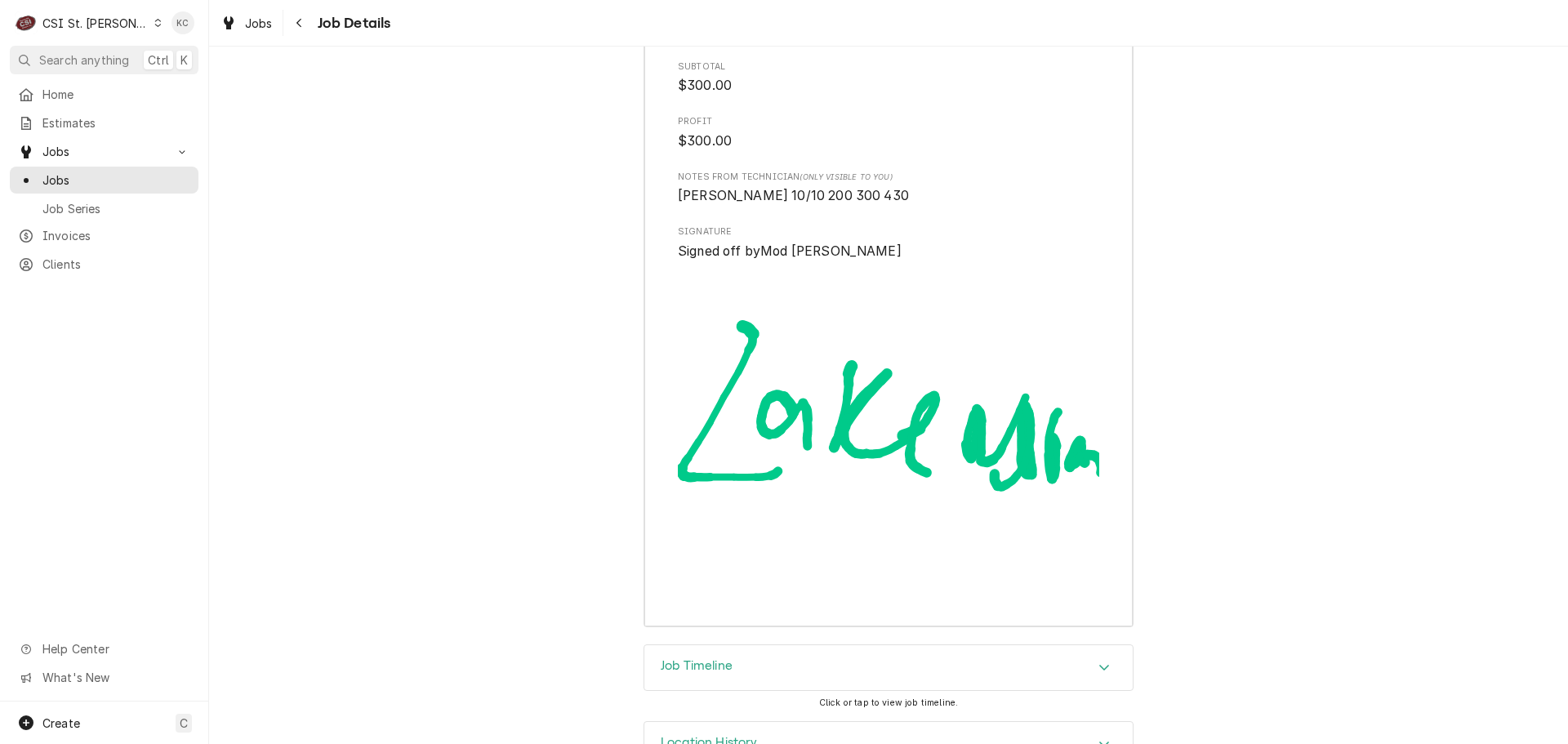
click at [81, 25] on div "CSI St. Louis" at bounding box center [95, 23] width 106 height 17
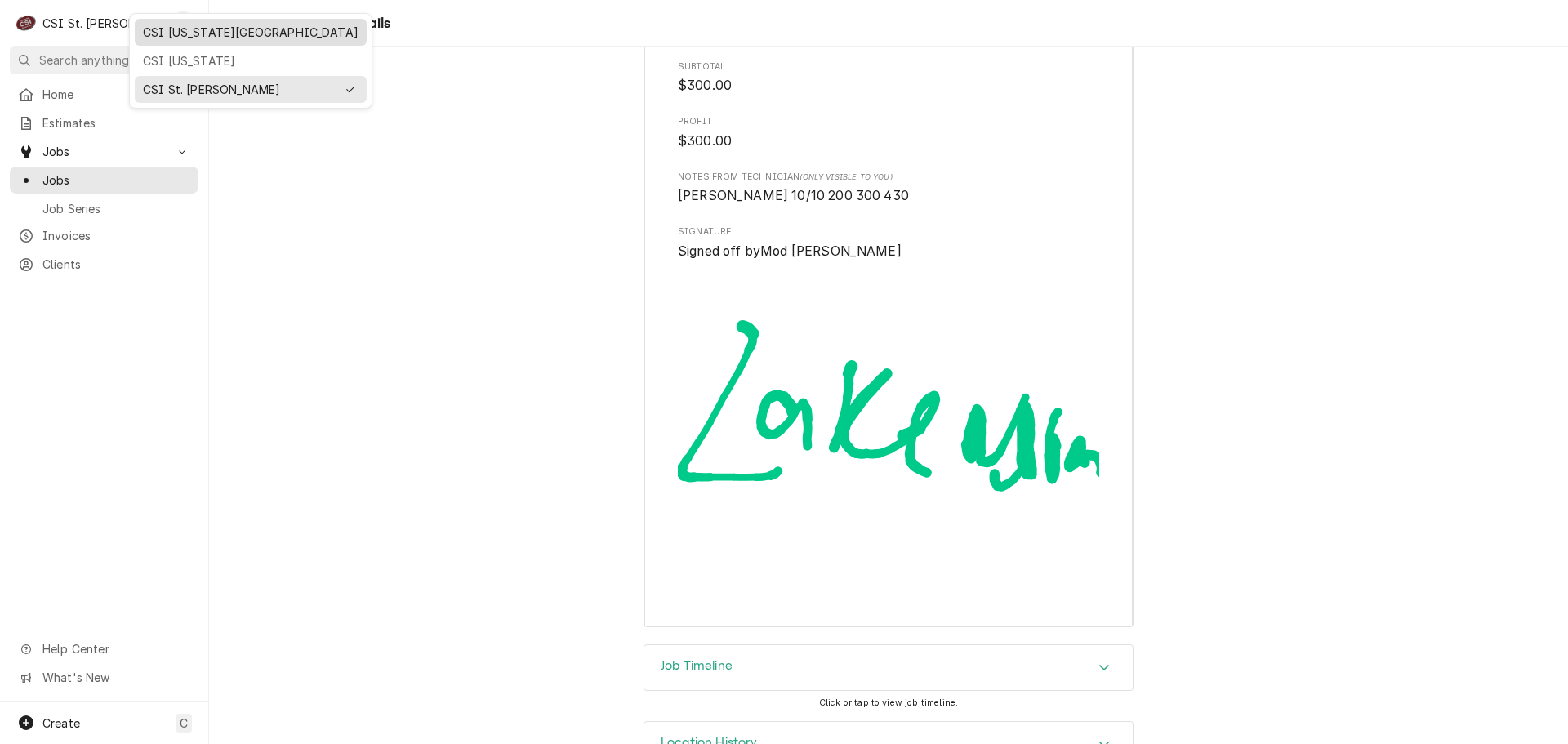
click at [177, 32] on div "CSI [US_STATE][GEOGRAPHIC_DATA]" at bounding box center [251, 32] width 216 height 17
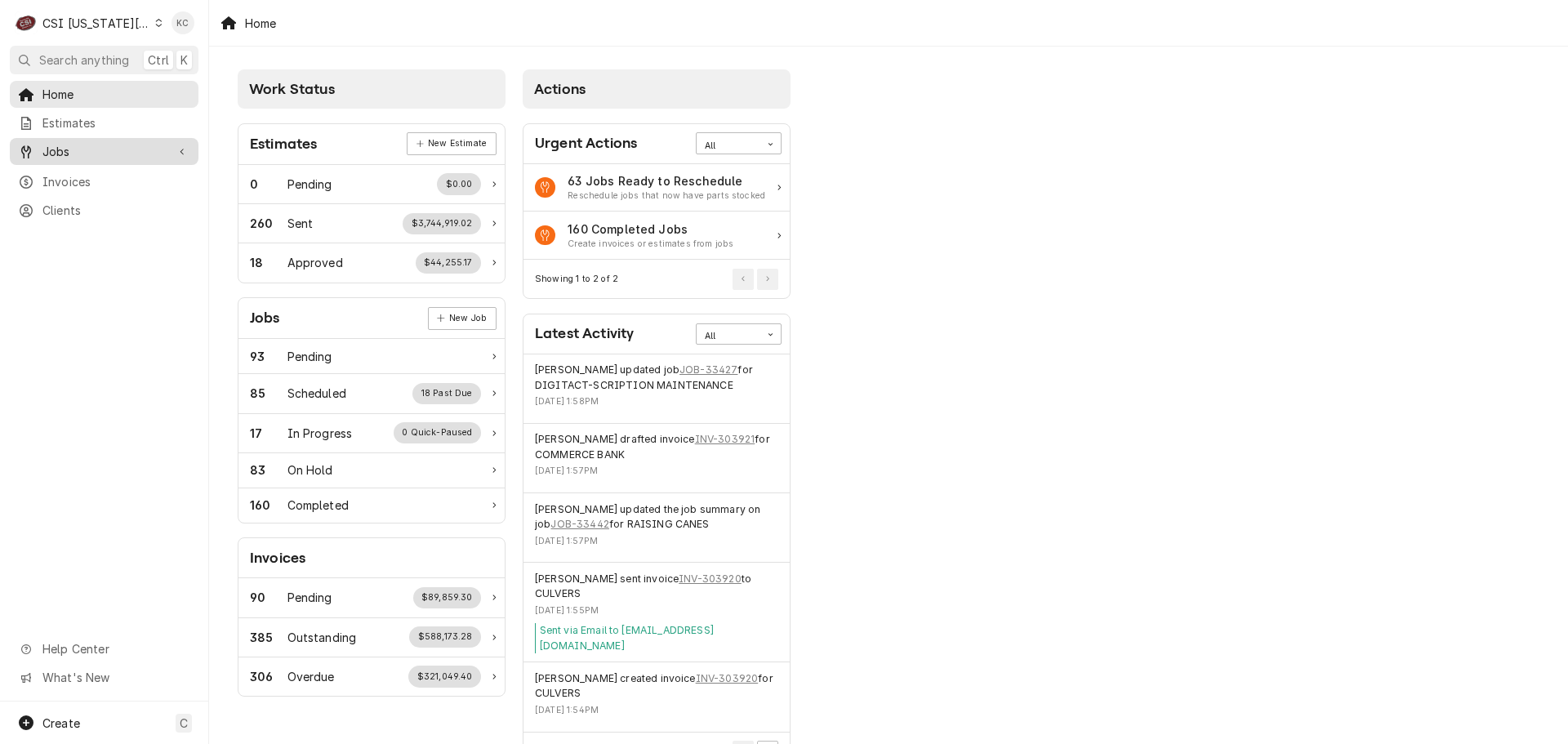
click at [83, 148] on span "Jobs" at bounding box center [104, 151] width 123 height 17
click at [84, 172] on span "Jobs" at bounding box center [116, 180] width 147 height 17
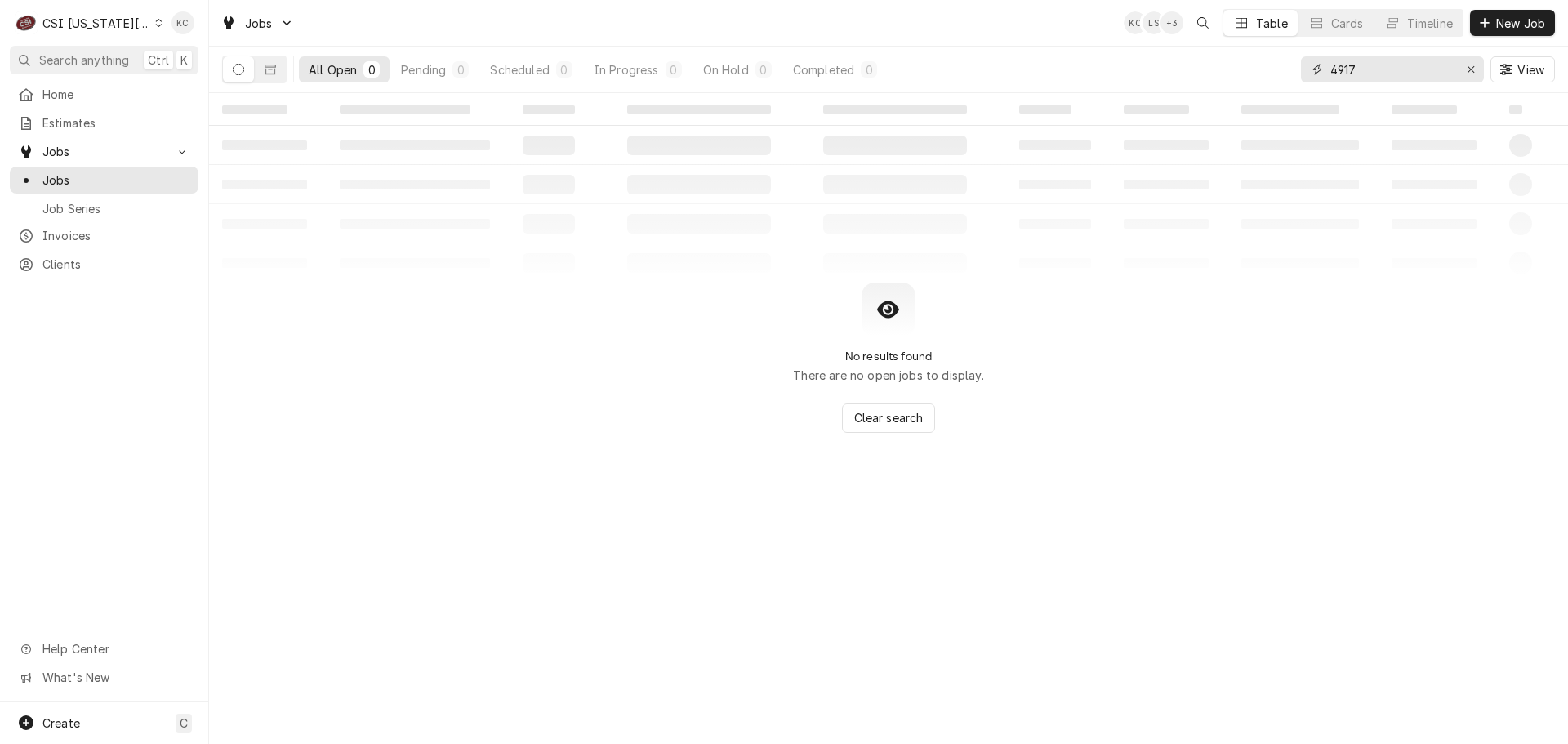
drag, startPoint x: 1375, startPoint y: 70, endPoint x: 1298, endPoint y: 88, distance: 79.1
click at [1298, 88] on div "All Open 0 Pending 0 Scheduled 0 In Progress 0 On Hold 0 Completed 0 4917 View" at bounding box center [888, 68] width 1333 height 45
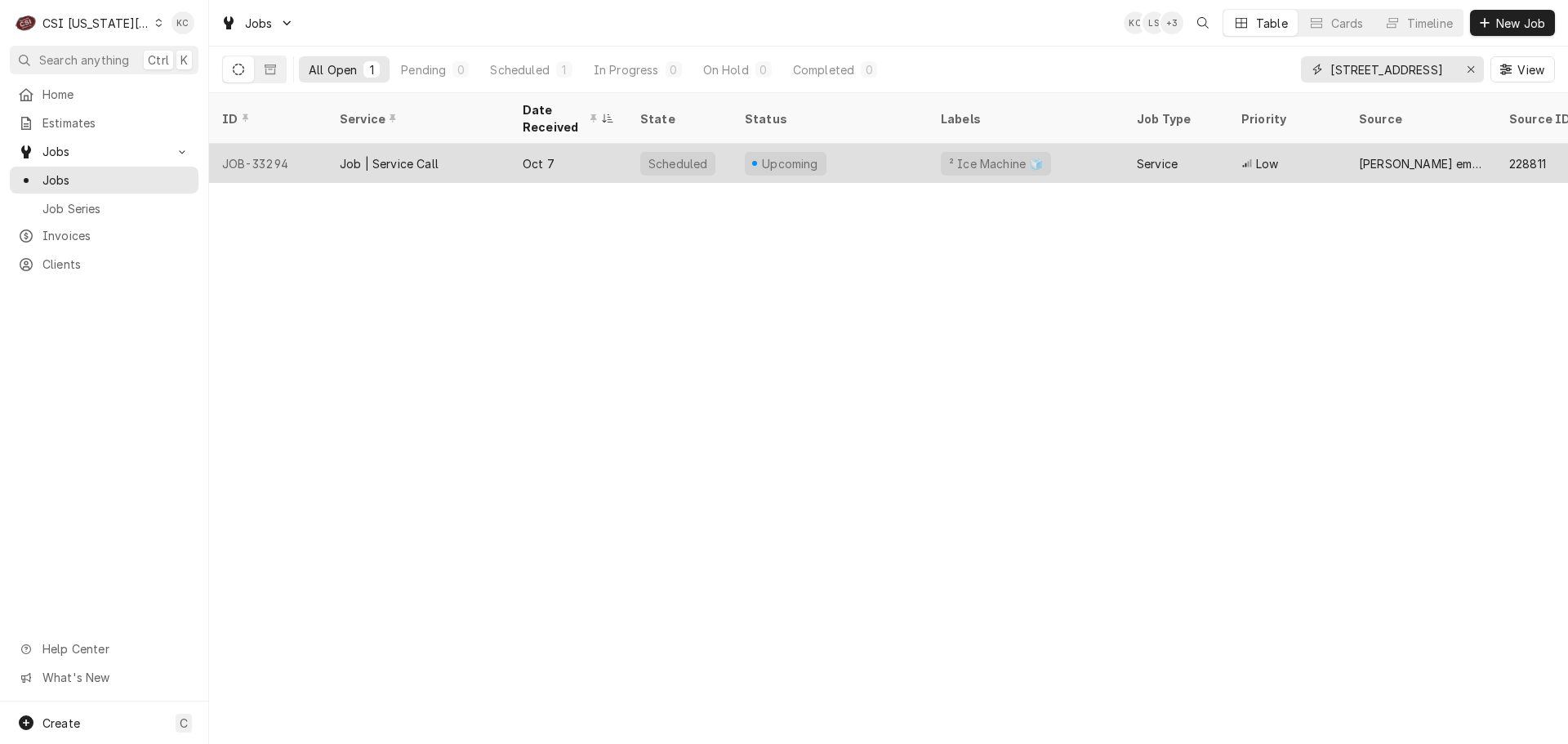
type input "521 main st"
click at [438, 156] on div "Job | Service Call" at bounding box center [388, 164] width 99 height 17
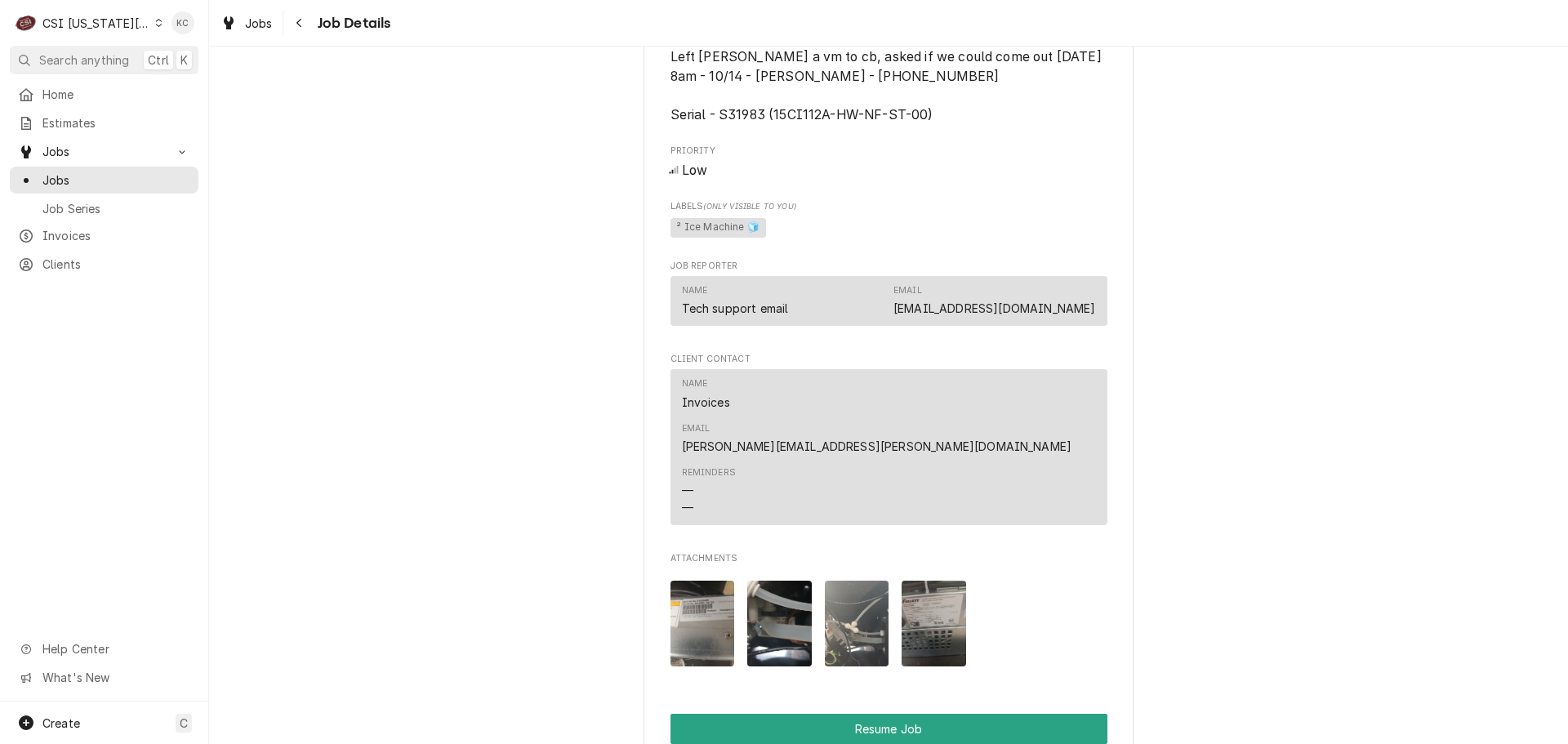
scroll to position [3041, 0]
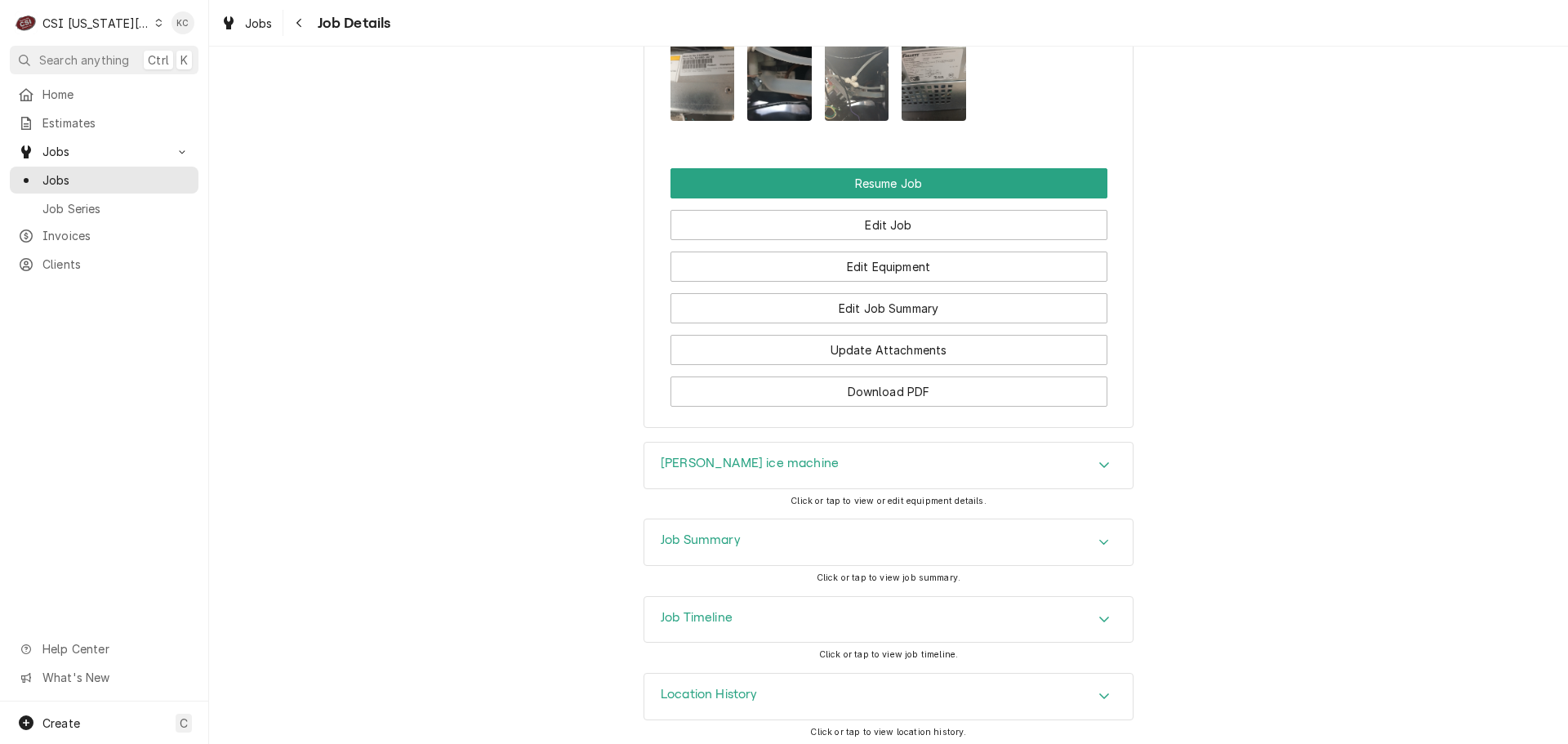
drag, startPoint x: 712, startPoint y: 526, endPoint x: 754, endPoint y: 500, distance: 49.4
click at [724, 520] on div "Job Summary" at bounding box center [888, 542] width 489 height 45
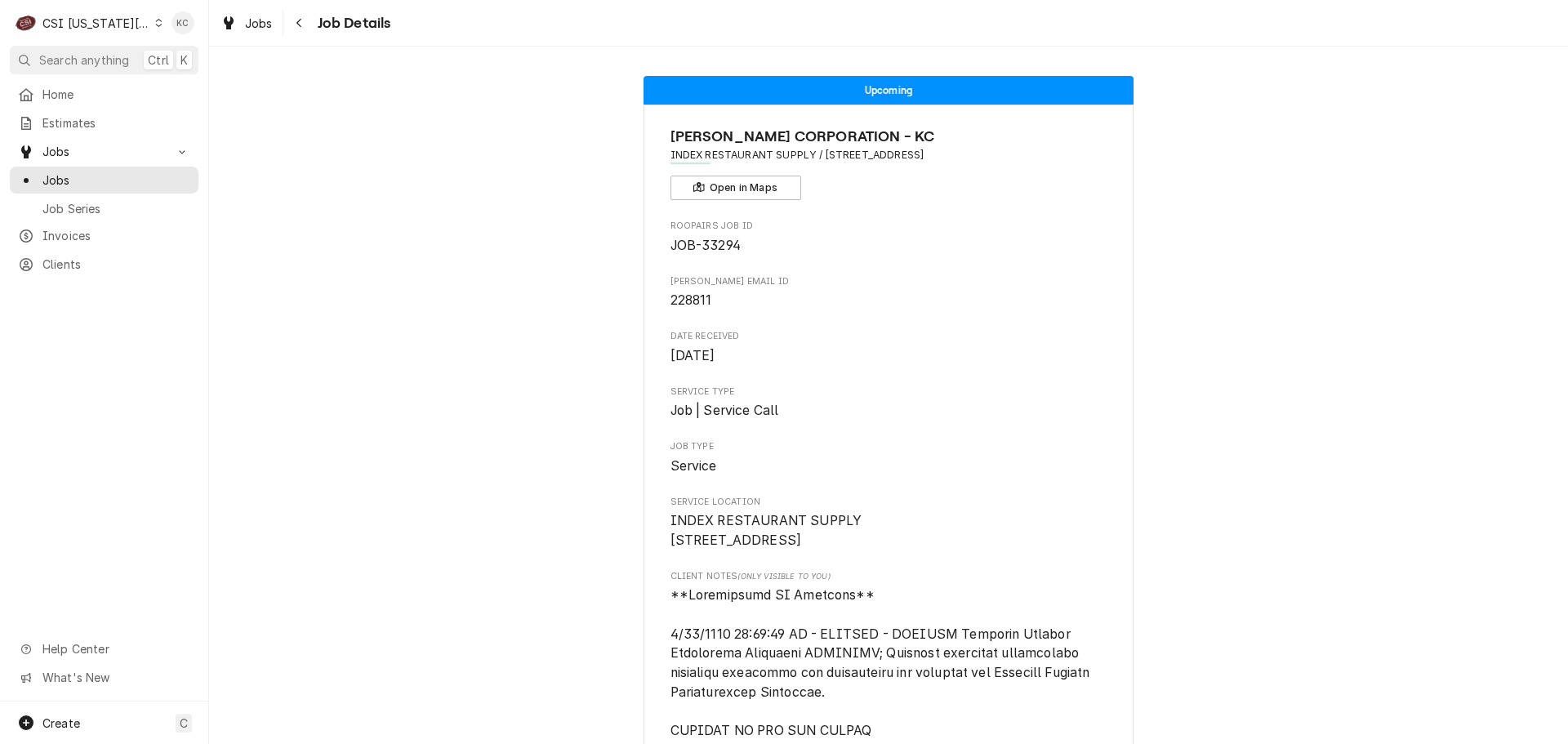
scroll to position [5640, 0]
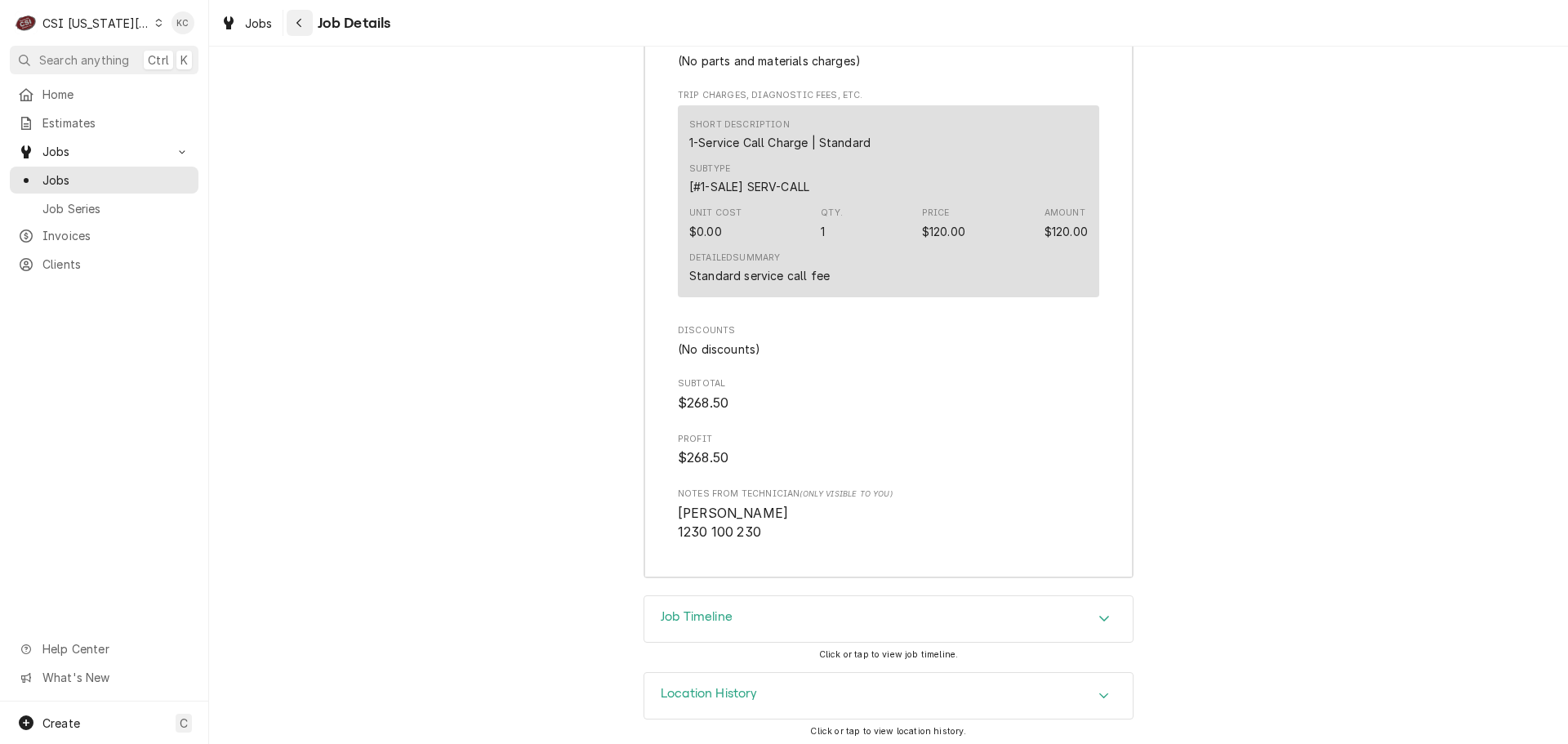
click at [294, 17] on div "Navigate back" at bounding box center [299, 23] width 16 height 16
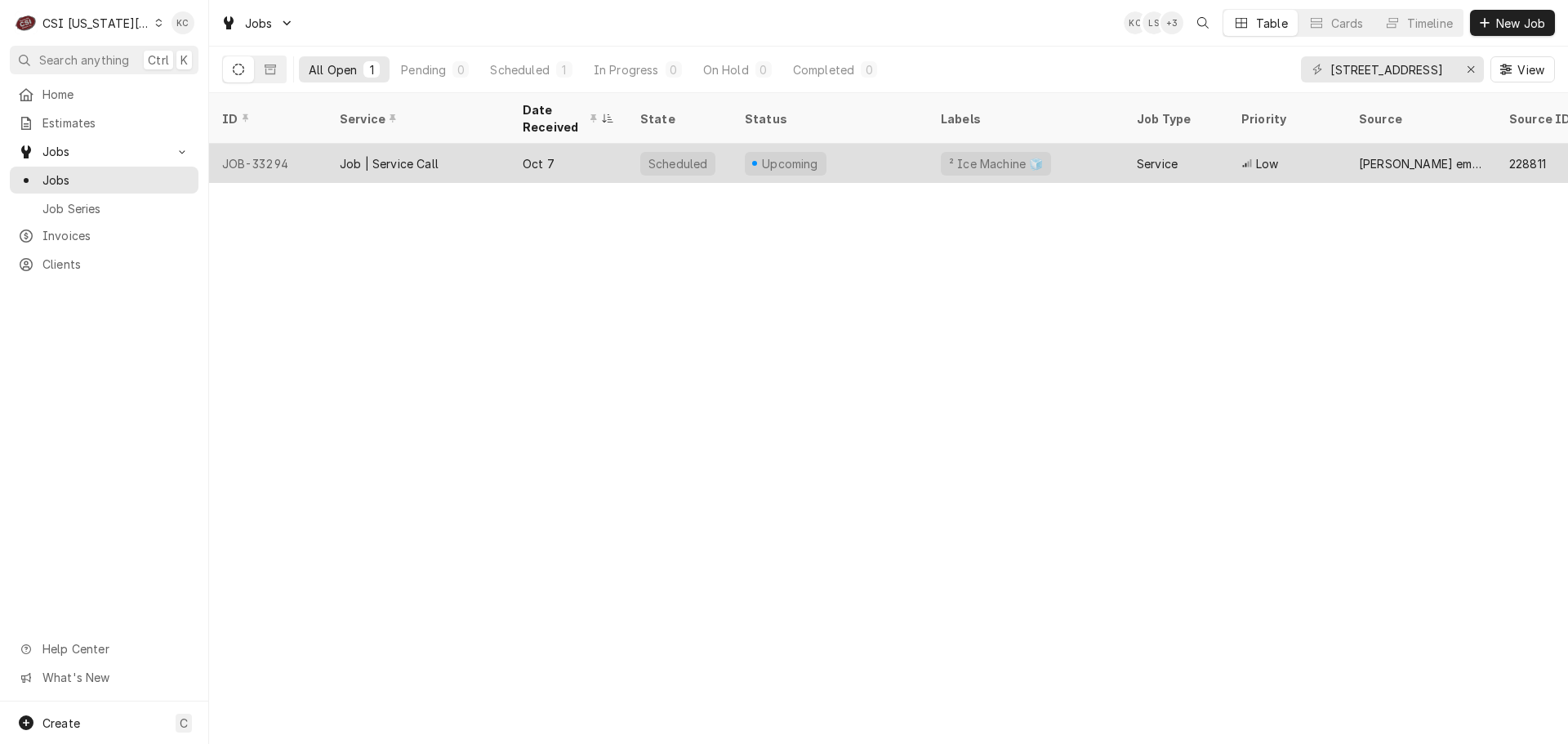
click at [601, 148] on div "Oct 7" at bounding box center [569, 164] width 117 height 39
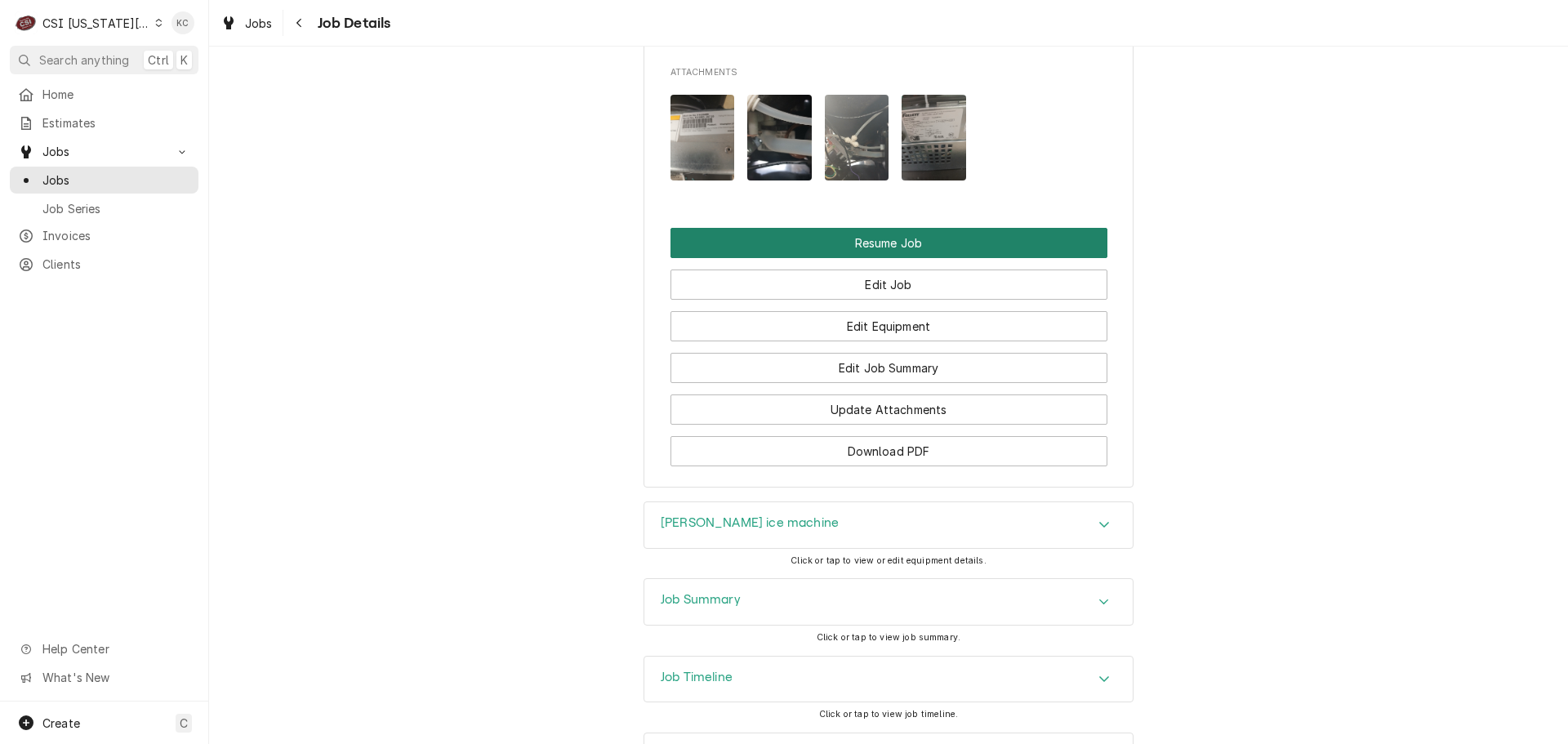
scroll to position [3041, 0]
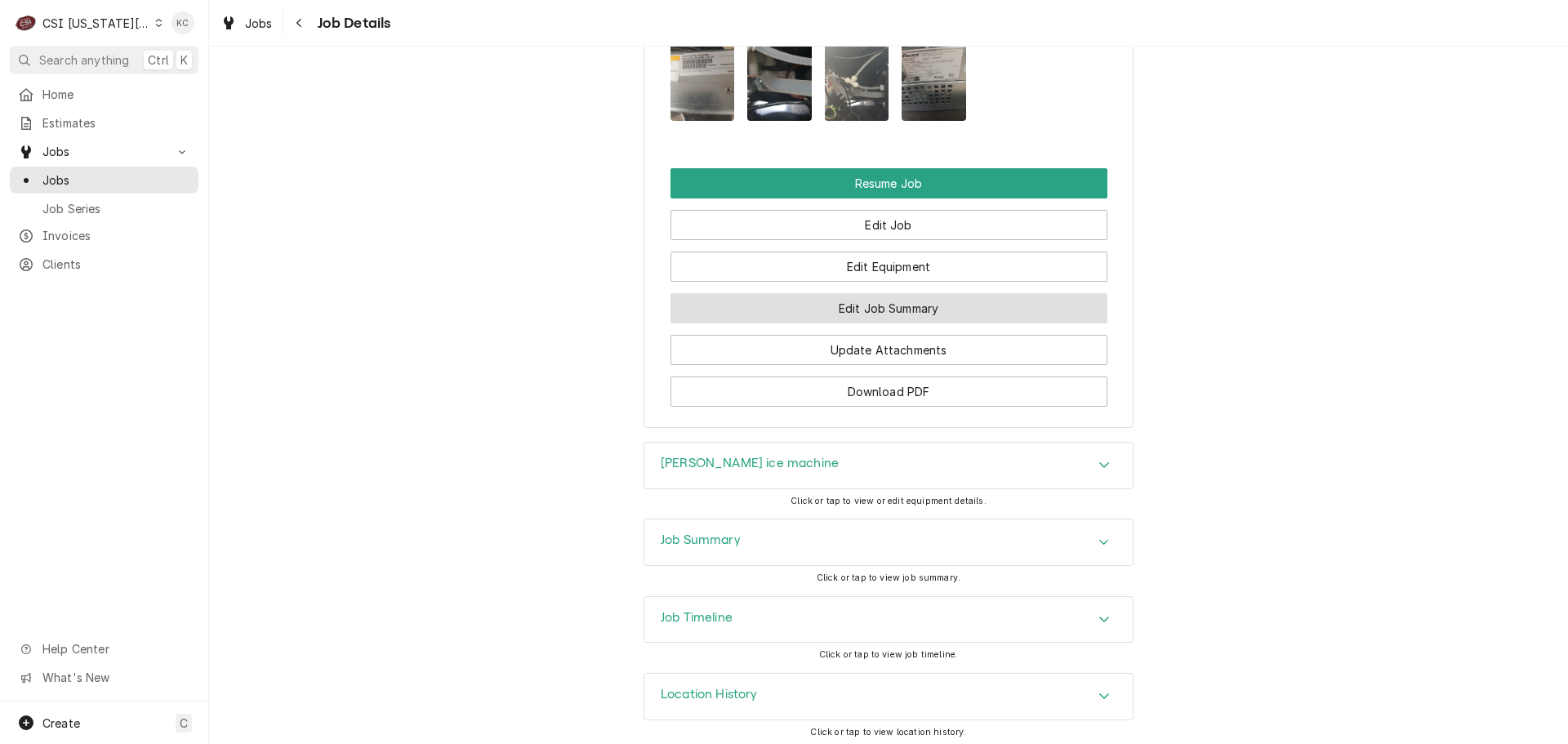
click at [903, 302] on button "Edit Job Summary" at bounding box center [889, 308] width 437 height 30
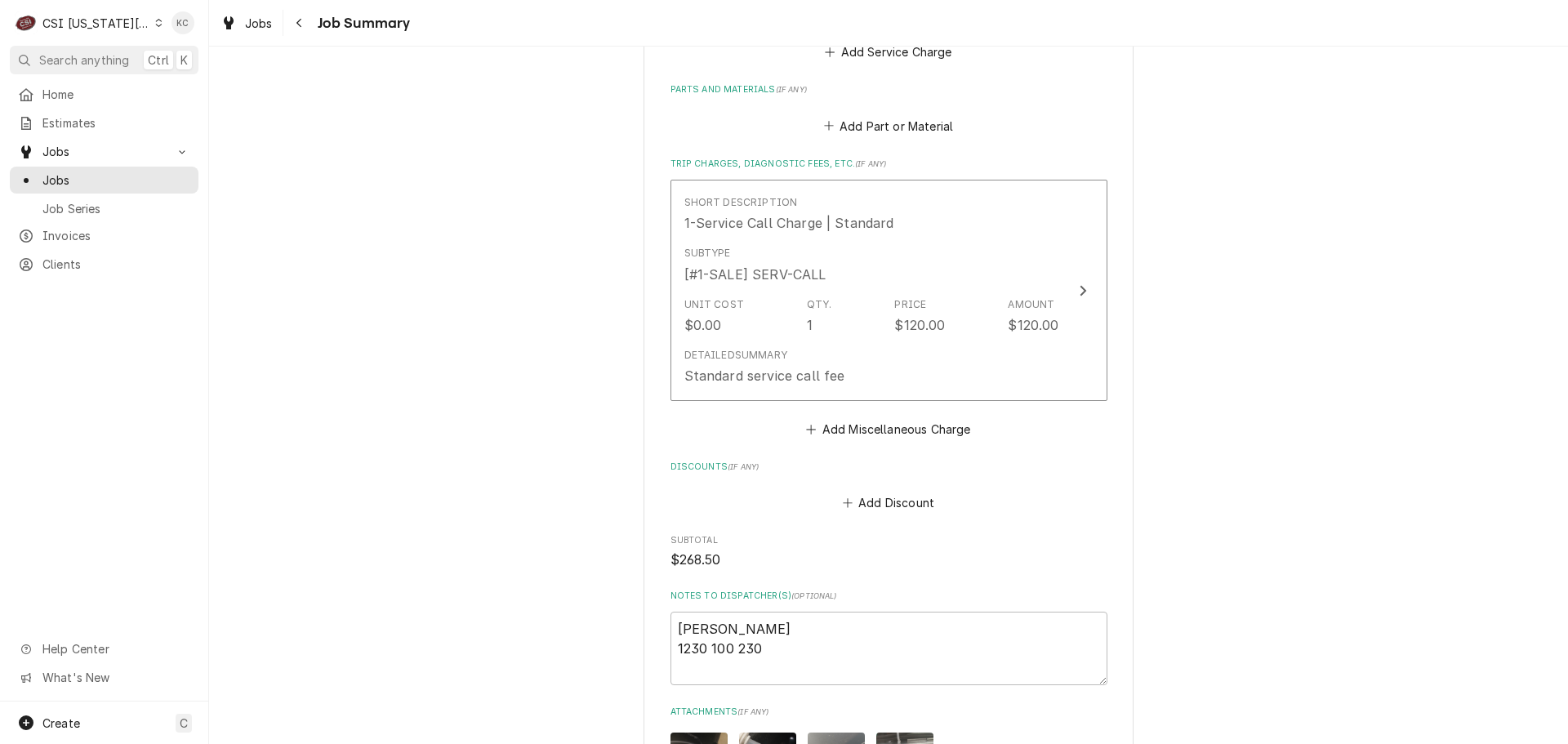
scroll to position [2870, 0]
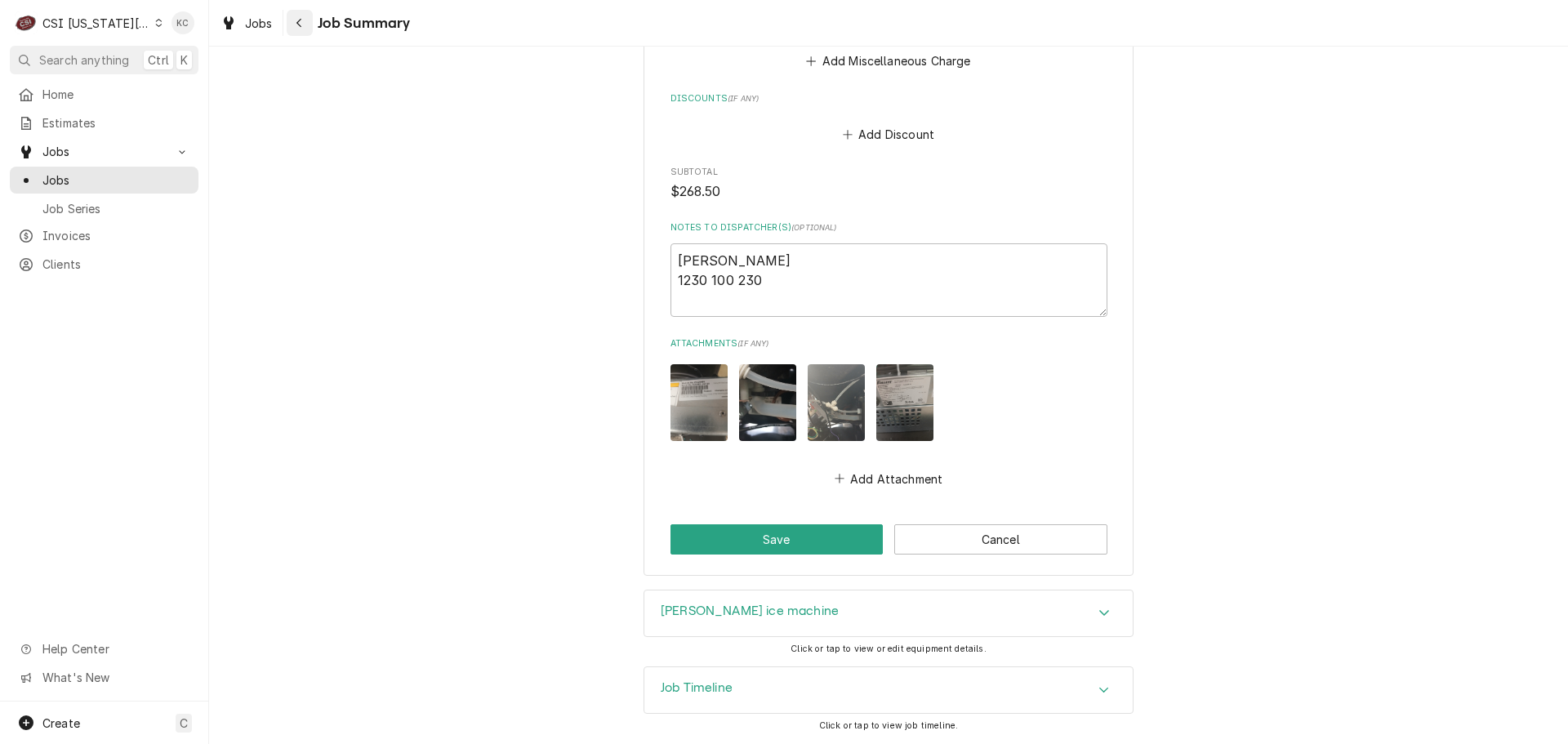
click at [303, 25] on div "Navigate back" at bounding box center [299, 23] width 16 height 16
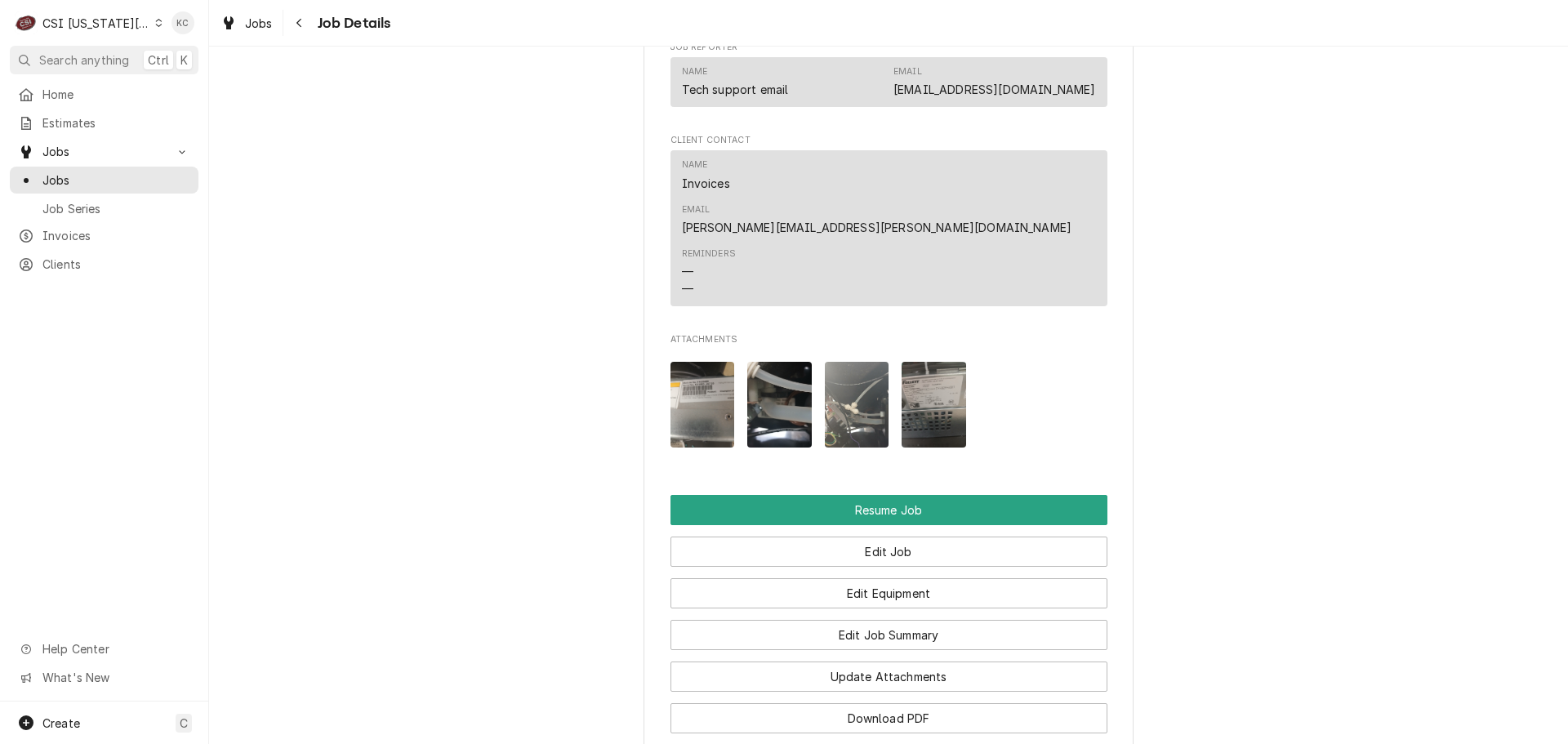
scroll to position [2802, 0]
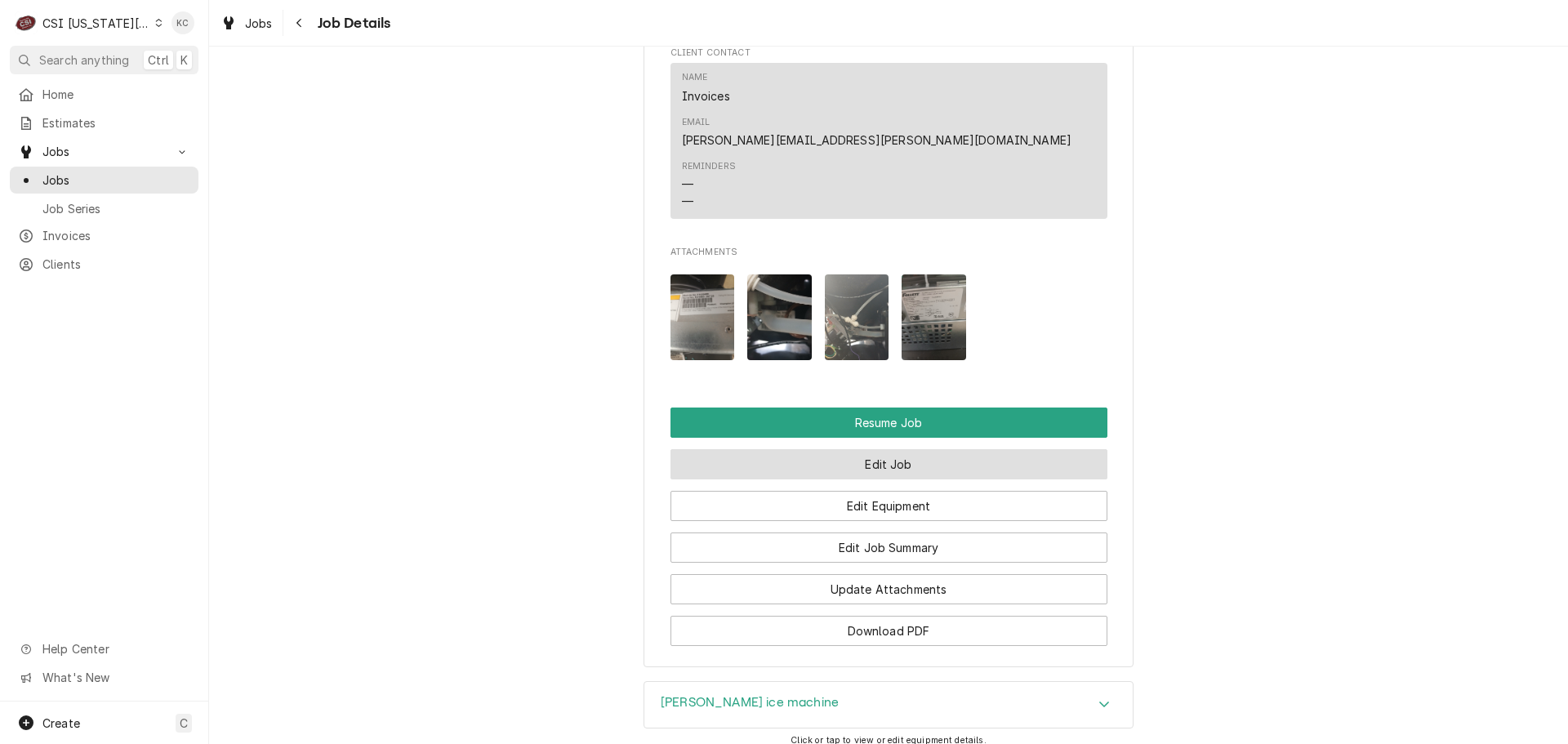
click at [991, 465] on button "Edit Job" at bounding box center [889, 465] width 437 height 30
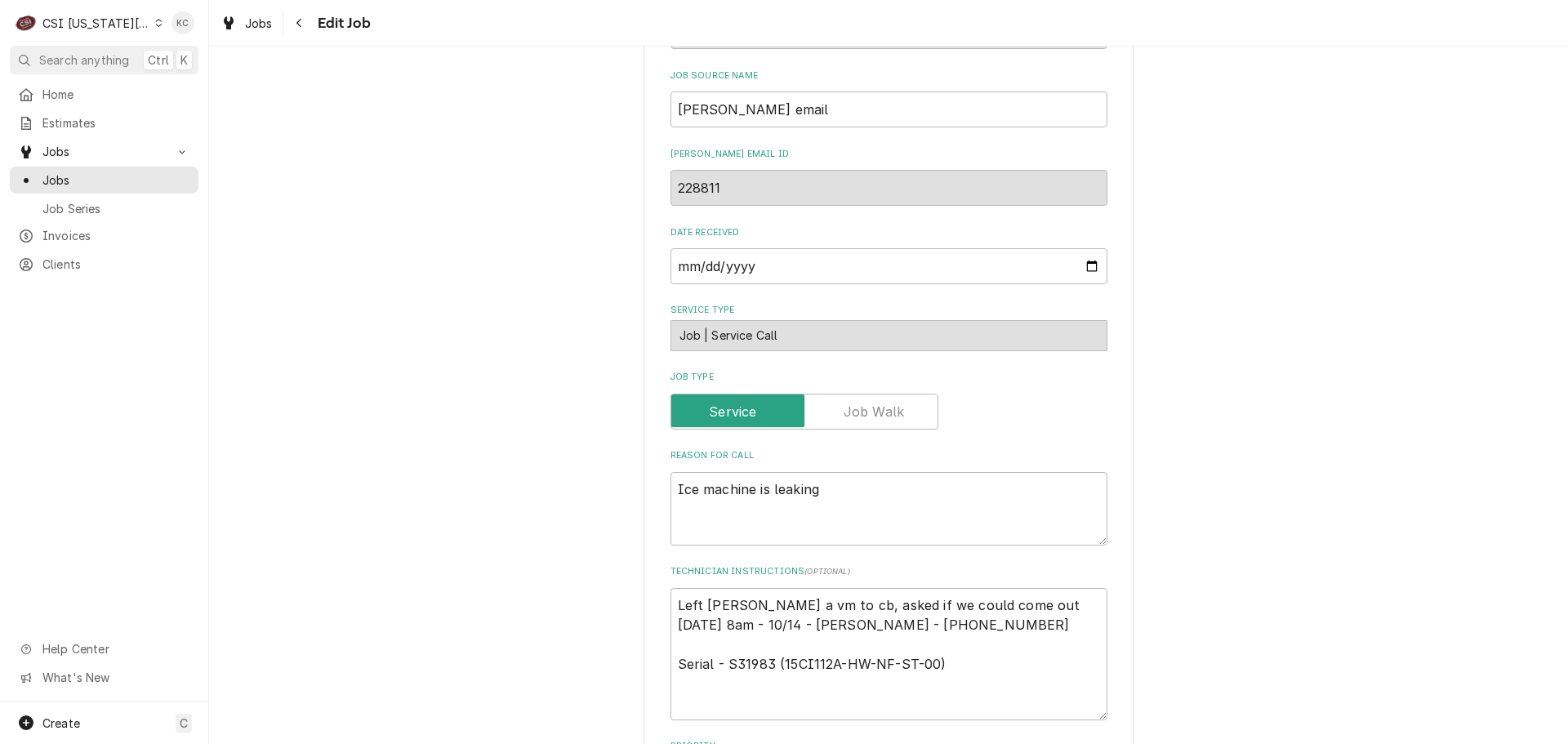
scroll to position [1612, 0]
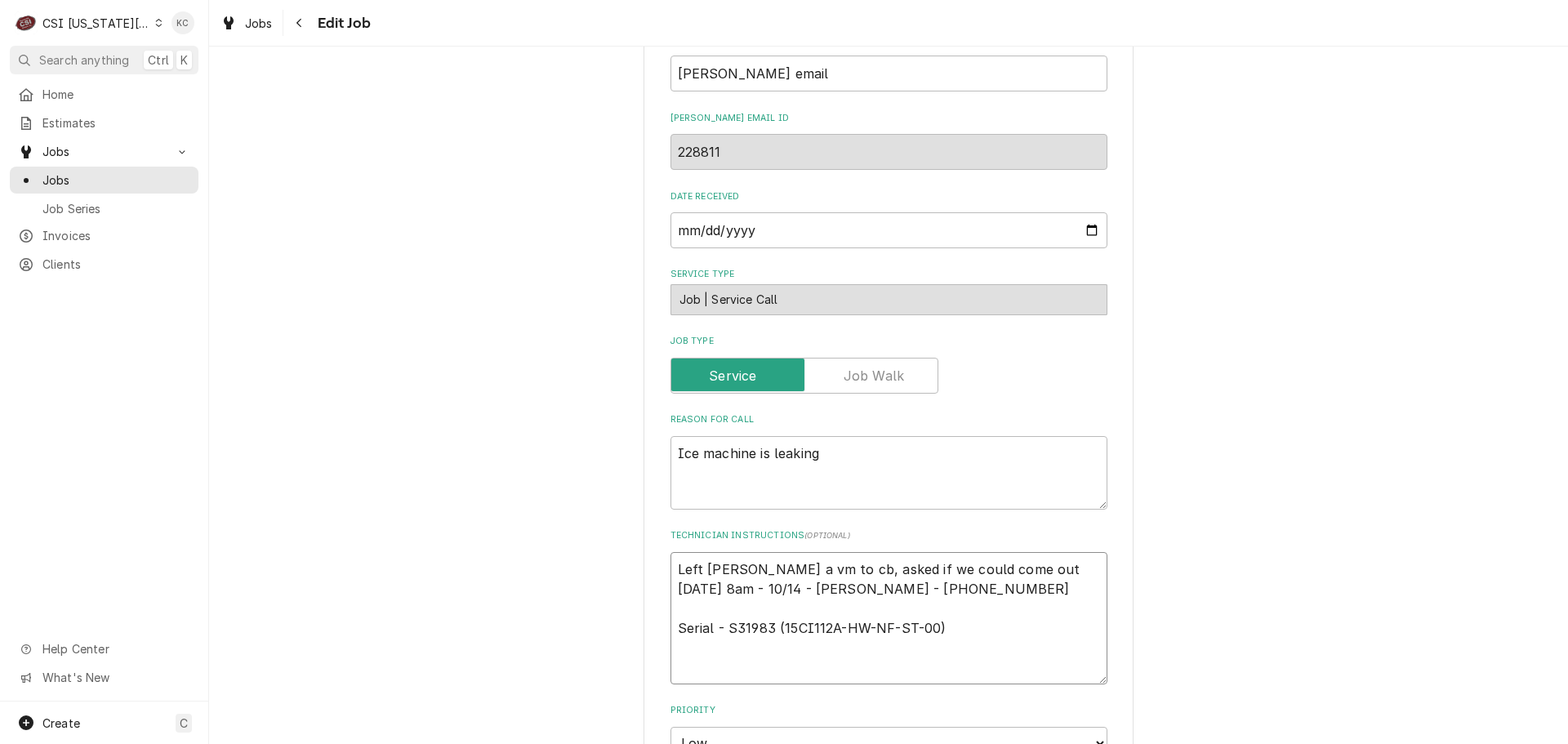
click at [671, 567] on textarea "Left Chris a vm to cb, asked if we could come out Wednesday 10/15 at 8am - 10/1…" at bounding box center [889, 618] width 437 height 132
type textarea "x"
type textarea "Left Chris a vm to cb, asked if we could come out Wednesday 10/15 at 8am - 10/1…"
type textarea "x"
type textarea "1 Left Chris a vm to cb, asked if we could come out Wednesday 10/15 at 8am - 10…"
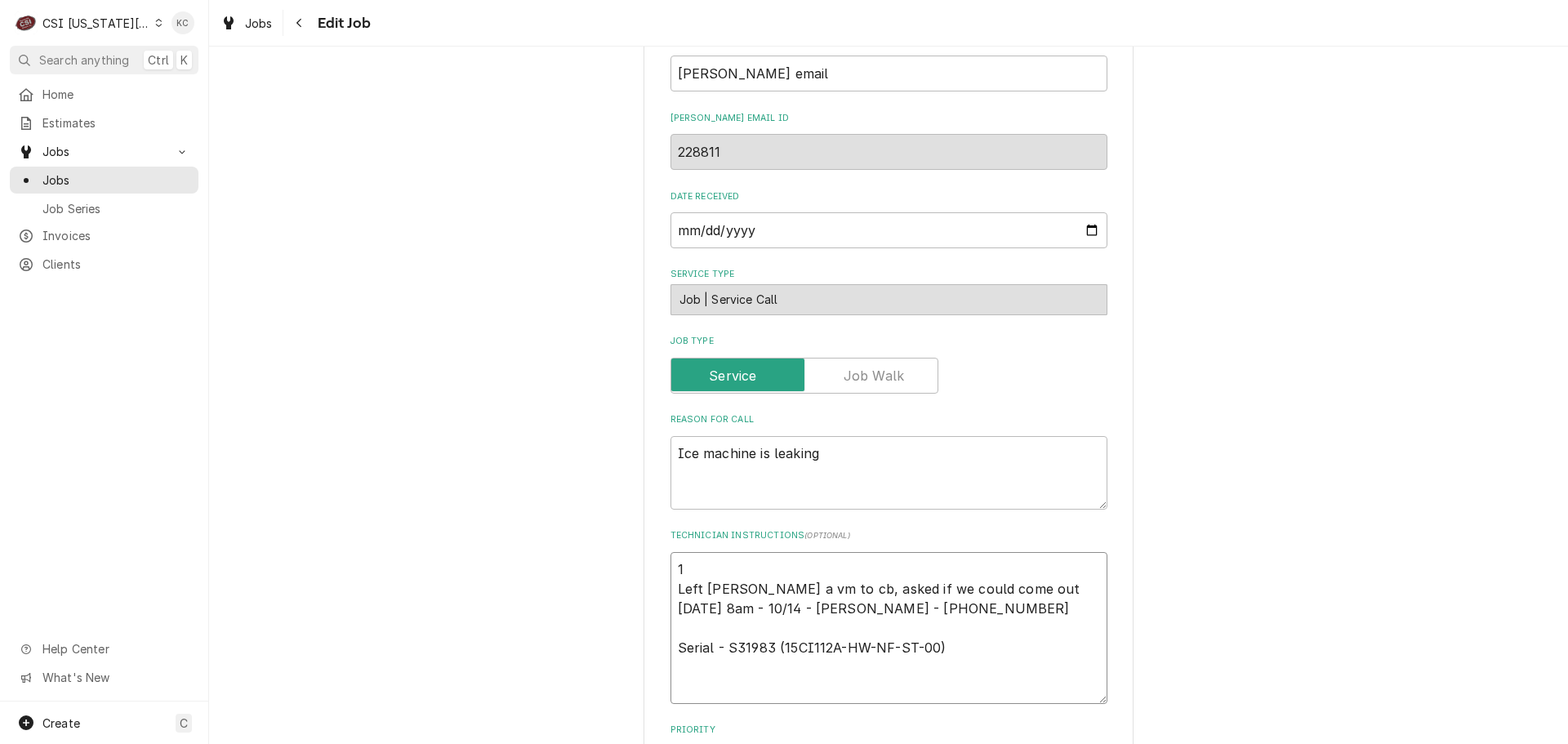
type textarea "x"
type textarea "10 Left Chris a vm to cb, asked if we could come out Wednesday 10/15 at 8am - 1…"
type textarea "x"
type textarea "10/ Left Chris a vm to cb, asked if we could come out Wednesday 10/15 at 8am - …"
type textarea "x"
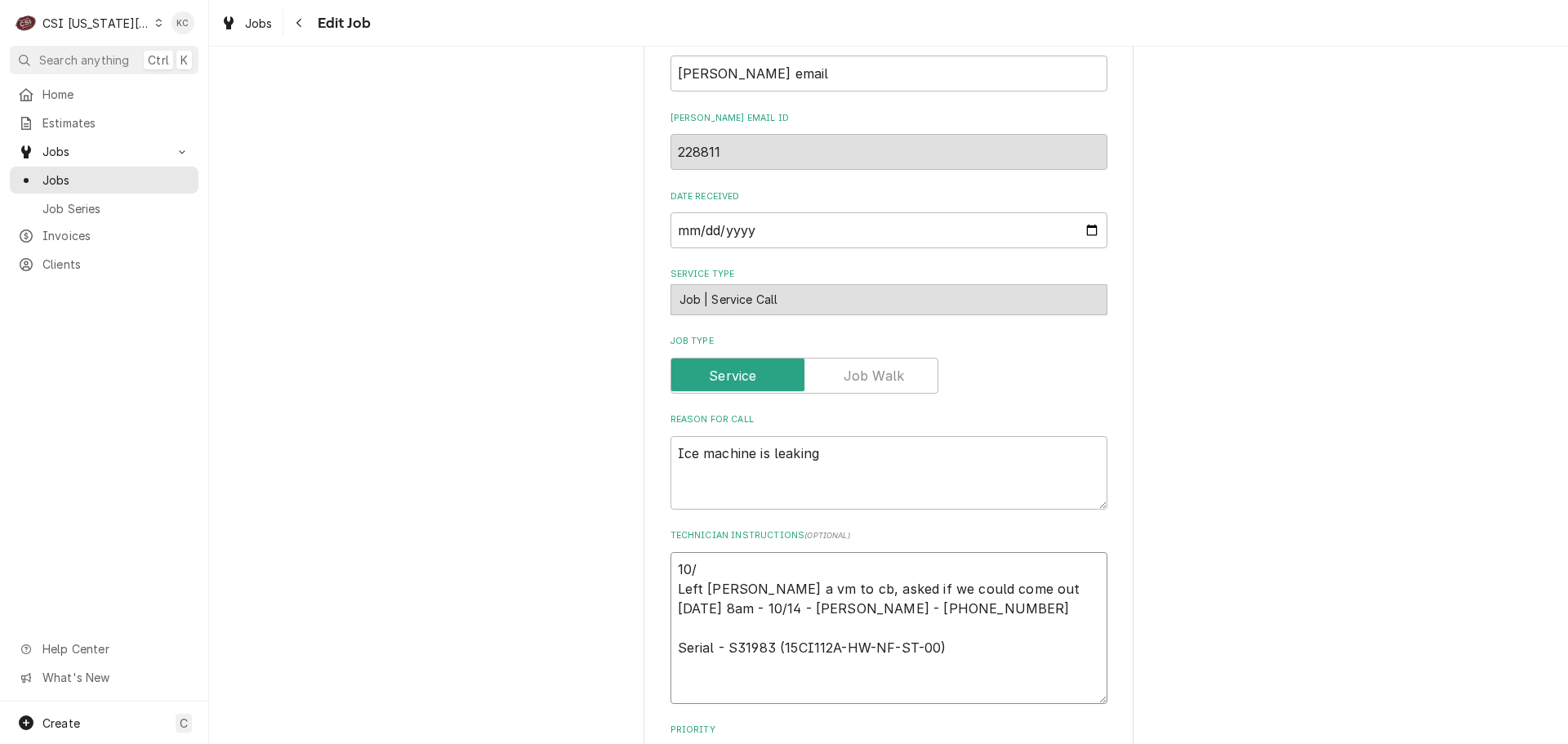
type textarea "10/1 Left Chris a vm to cb, asked if we could come out Wednesday 10/15 at 8am -…"
type textarea "x"
type textarea "10/14 Left Chris a vm to cb, asked if we could come out Wednesday 10/15 at 8am …"
type textarea "x"
type textarea "10/14 Left Chris a vm to cb, asked if we could come out Wednesday 10/15 at 8am …"
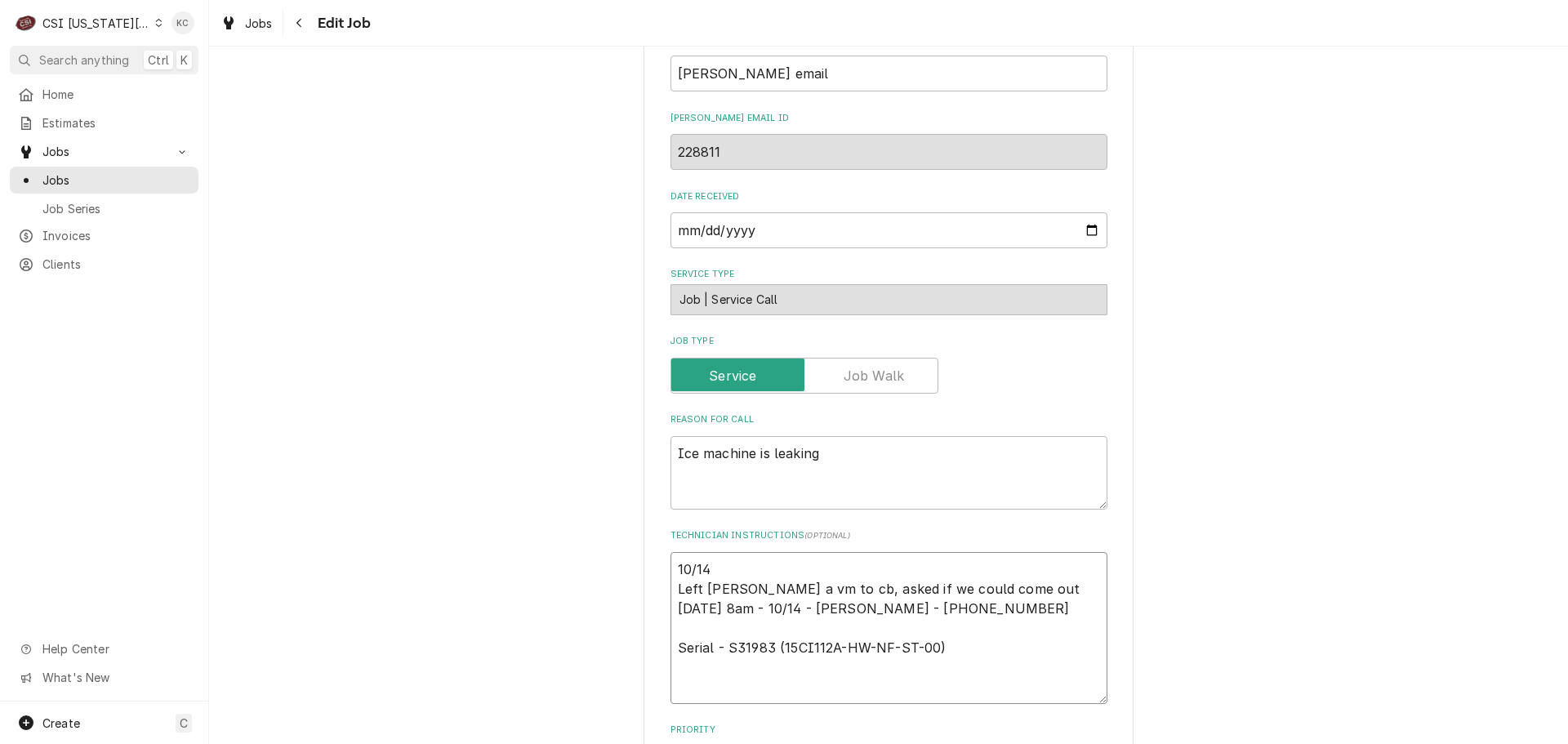
type textarea "x"
type textarea "10/14 - Left Chris a vm to cb, asked if we could come out Wednesday 10/15 at 8a…"
type textarea "x"
type textarea "10/14 - Left Chris a vm to cb, asked if we could come out Wednesday 10/15 at 8a…"
type textarea "x"
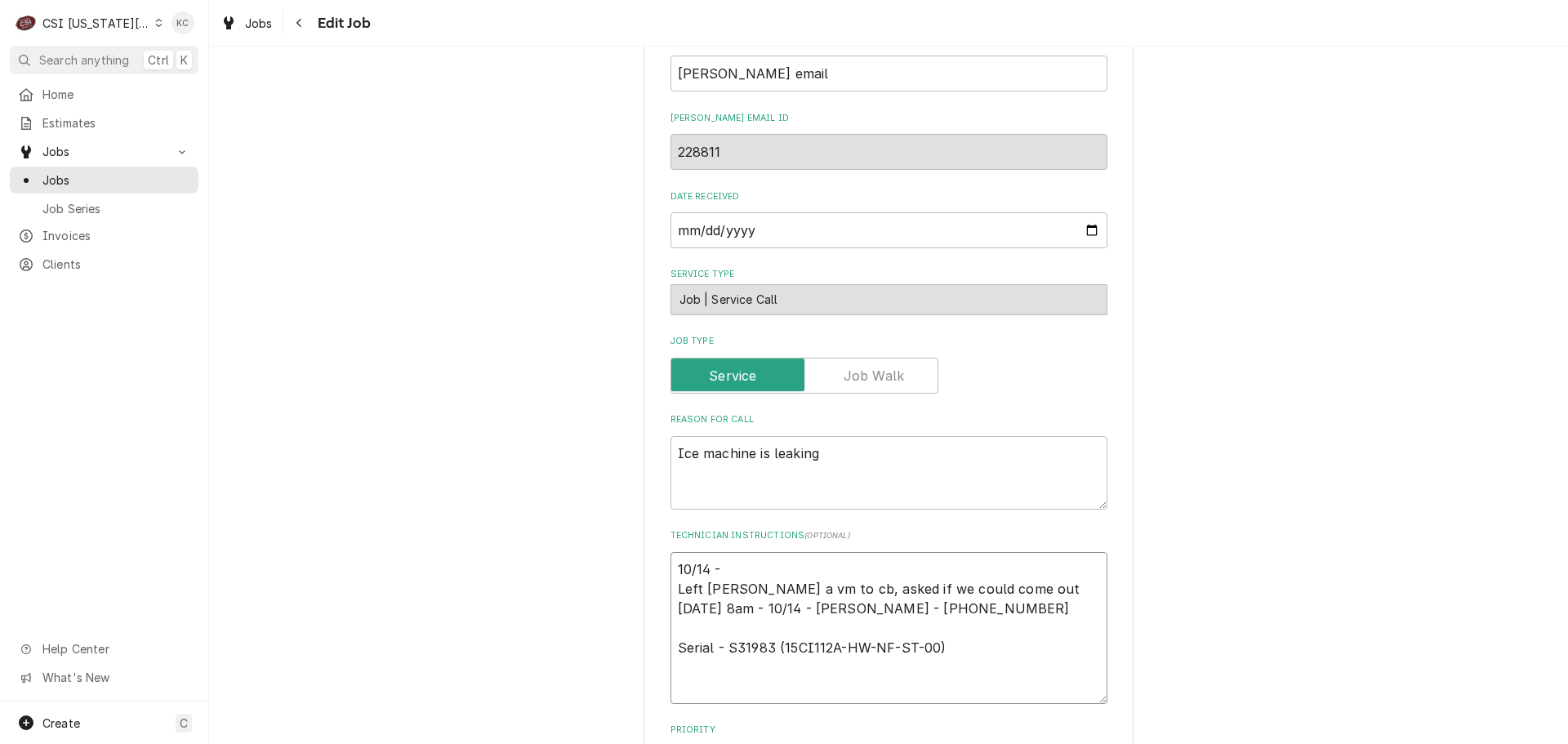
type textarea "10/14 - K Left Chris a vm to cb, asked if we could come out Wednesday 10/15 at …"
type textarea "x"
type textarea "10/14 - Ke Left Chris a vm to cb, asked if we could come out Wednesday 10/15 at…"
type textarea "x"
type textarea "10/14 - Kel Left Chris a vm to cb, asked if we could come out Wednesday 10/15 a…"
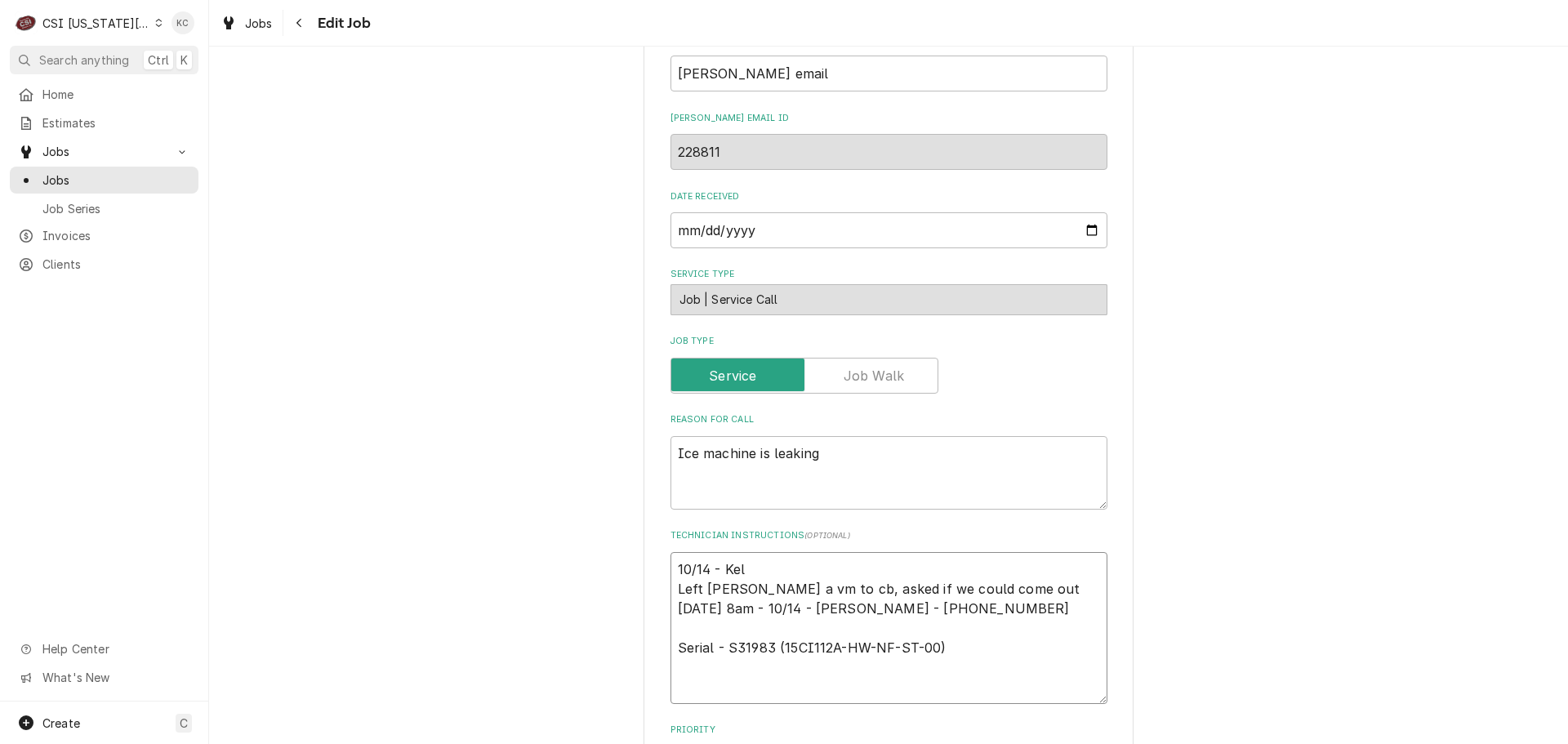
type textarea "x"
type textarea "10/14 - Kell Left Chris a vm to cb, asked if we could come out Wednesday 10/15 …"
type textarea "x"
type textarea "10/14 - Kelly Left Chris a vm to cb, asked if we could come out Wednesday 10/15…"
type textarea "x"
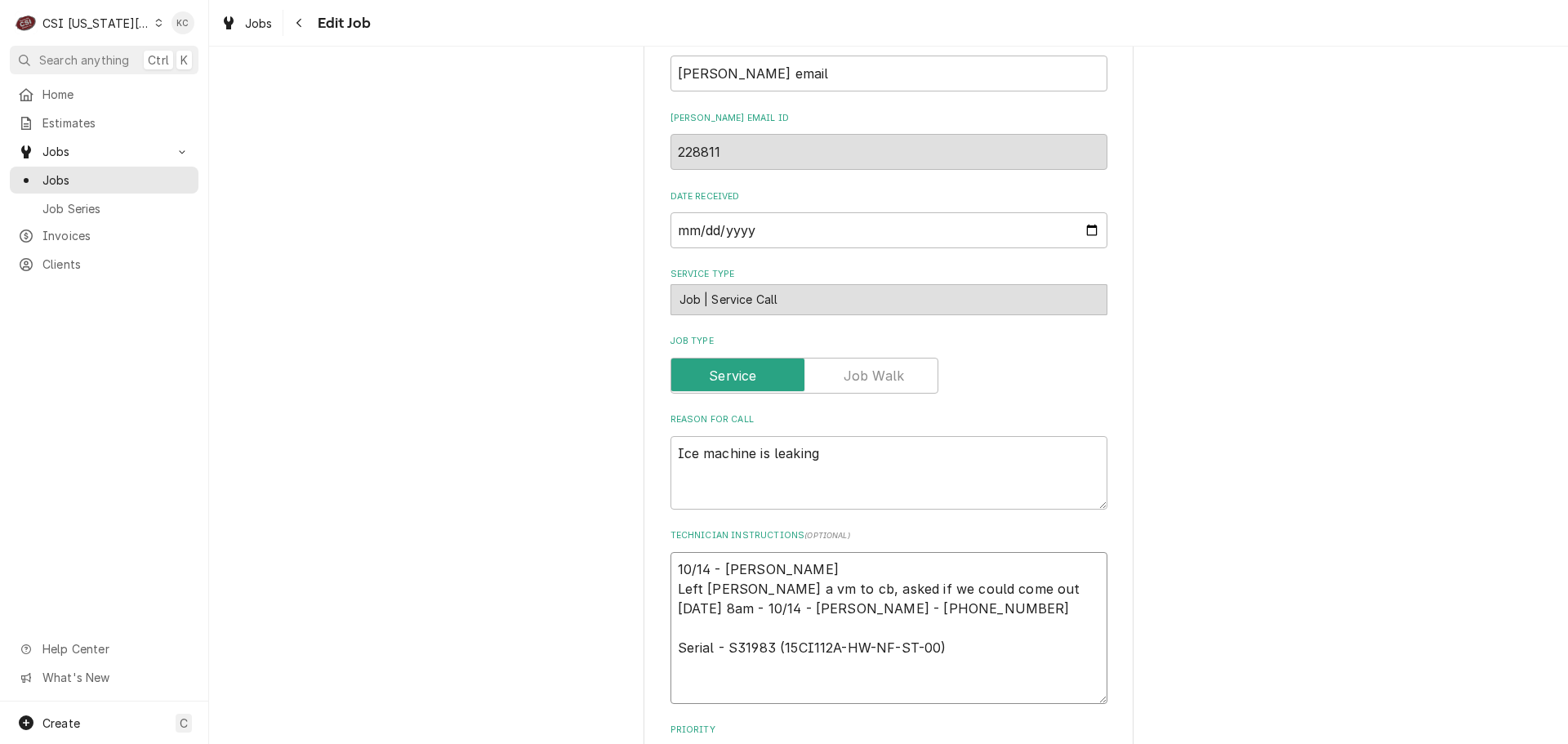
type textarea "10/14 - Kelly Left Chris a vm to cb, asked if we could come out Wednesday 10/15…"
type textarea "x"
type textarea "10/14 - Kelly - Left Chris a vm to cb, asked if we could come out Wednesday 10/…"
type textarea "x"
type textarea "10/14 - Kelly - Left Chris a vm to cb, asked if we could come out Wednesday 10/…"
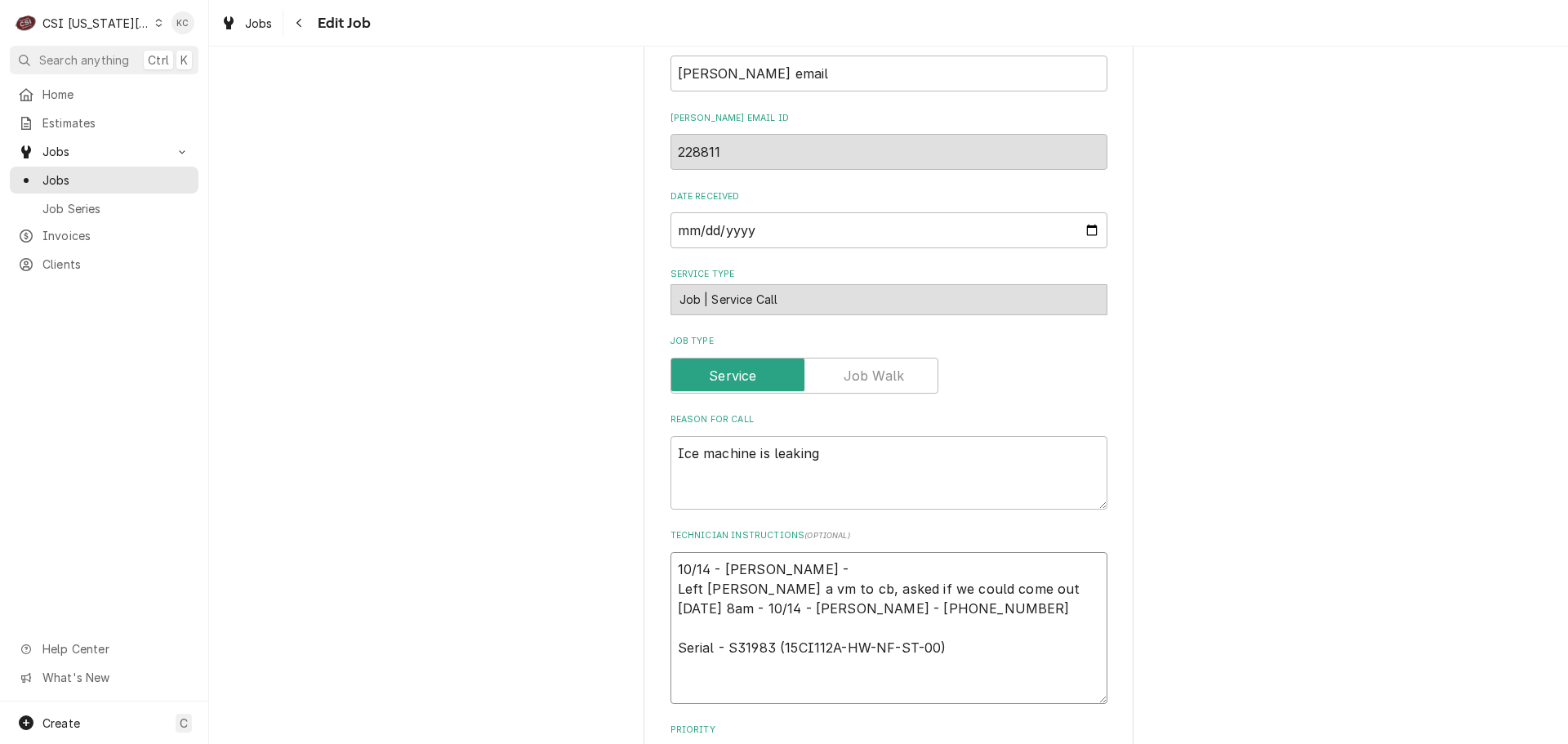
type textarea "x"
type textarea "10/14 - Kelly - C Left Chris a vm to cb, asked if we could come out Wednesday 1…"
type textarea "x"
type textarea "10/14 - Kelly - Ch Left Chris a vm to cb, asked if we could come out Wednesday …"
type textarea "x"
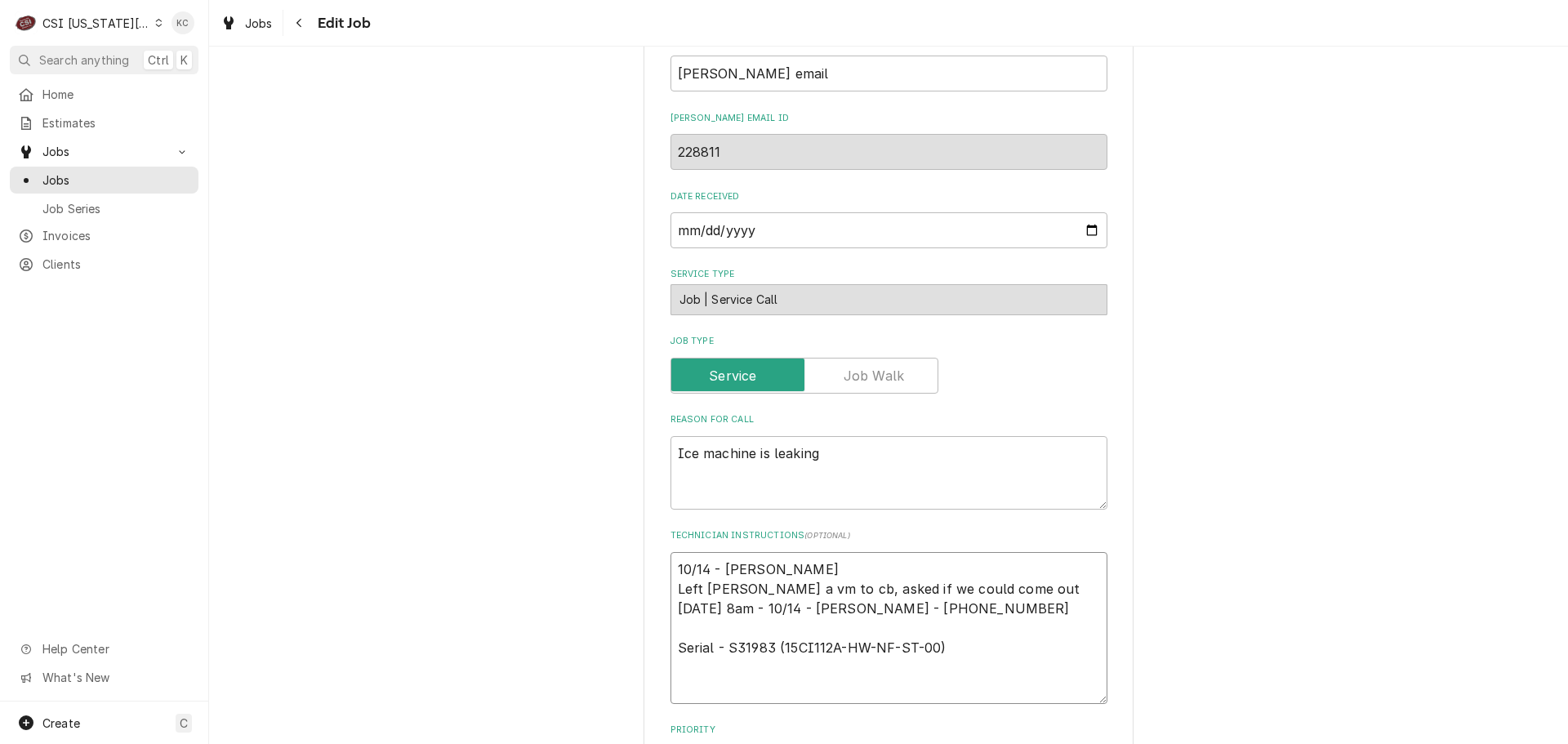
type textarea "10/14 - Kelly - Chr Left Chris a vm to cb, asked if we could come out Wednesday…"
type textarea "x"
type textarea "10/14 - Kelly - Chri Left Chris a vm to cb, asked if we could come out Wednesda…"
type textarea "x"
type textarea "10/14 - Kelly - Chris Left Chris a vm to cb, asked if we could come out Wednesd…"
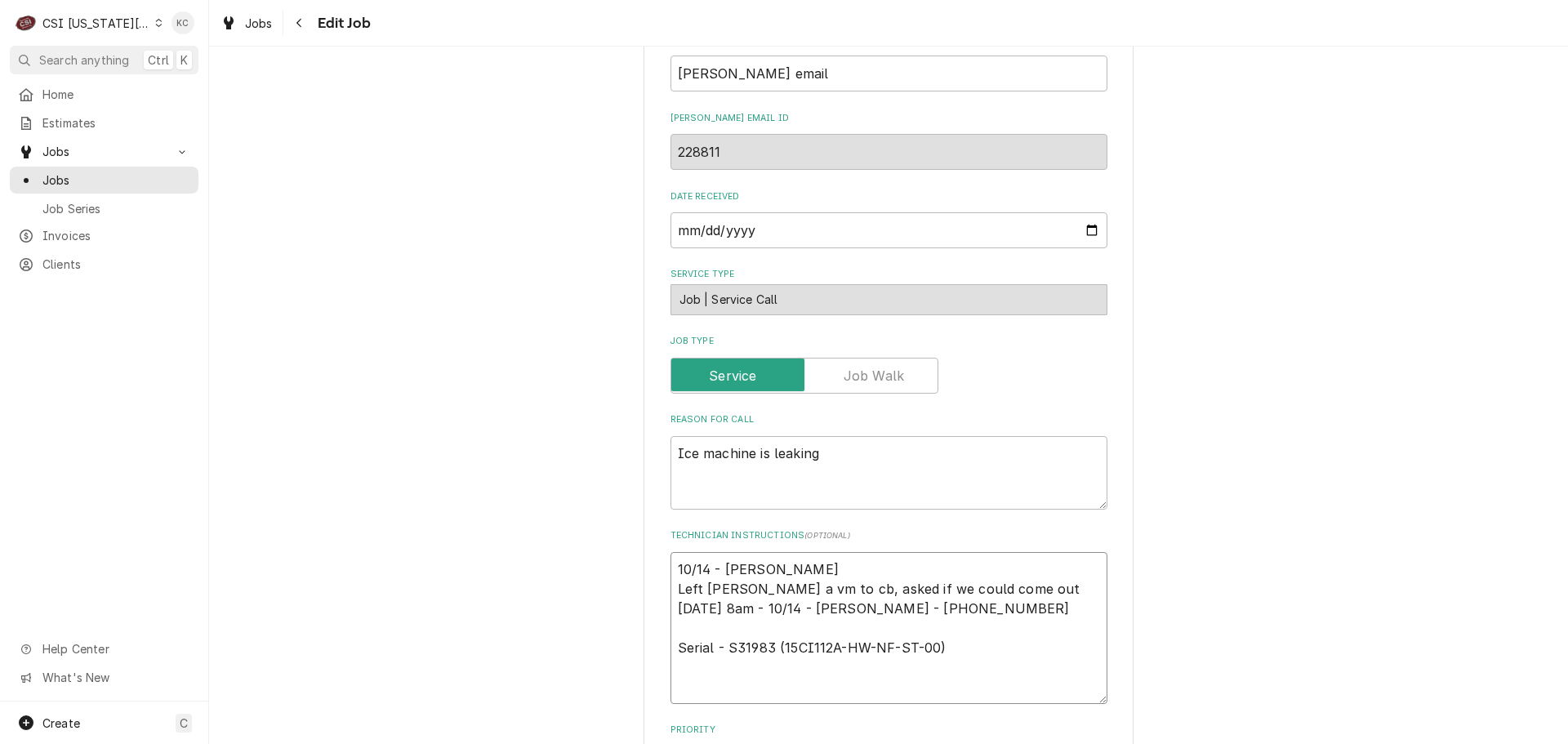
type textarea "x"
type textarea "10/14 - Kelly - Christ Left Chris a vm to cb, asked if we could come out Wednes…"
type textarea "x"
type textarea "10/14 - Kelly - Chris Left Chris a vm to cb, asked if we could come out Wednesd…"
type textarea "x"
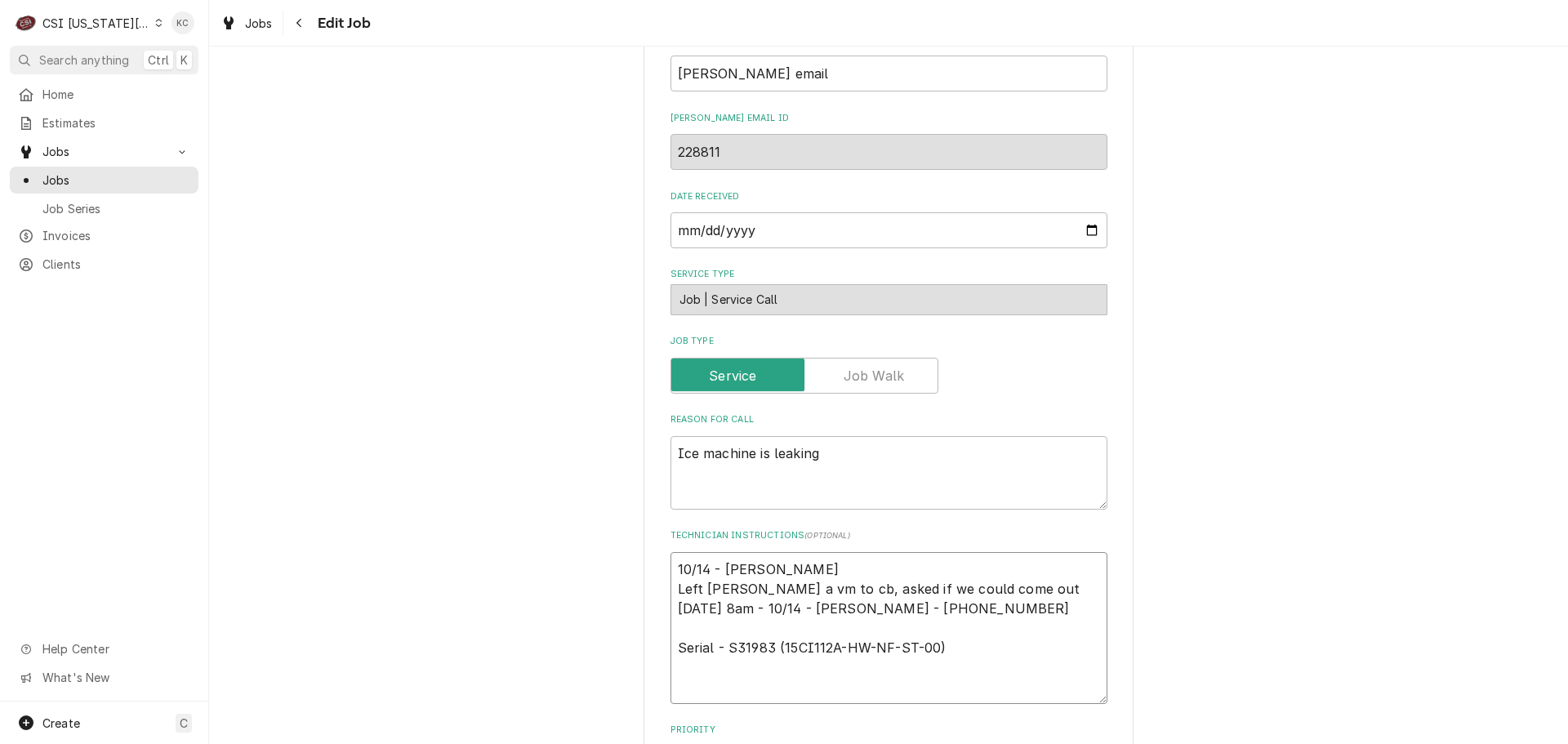
type textarea "10/14 - Kelly - Chris Left Chris a vm to cb, asked if we could come out Wednesd…"
type textarea "x"
type textarea "10/14 - Kelly - Chris c Left Chris a vm to cb, asked if we could come out Wedne…"
type textarea "x"
type textarea "10/14 - Kelly - Chris ca Left Chris a vm to cb, asked if we could come out Wedn…"
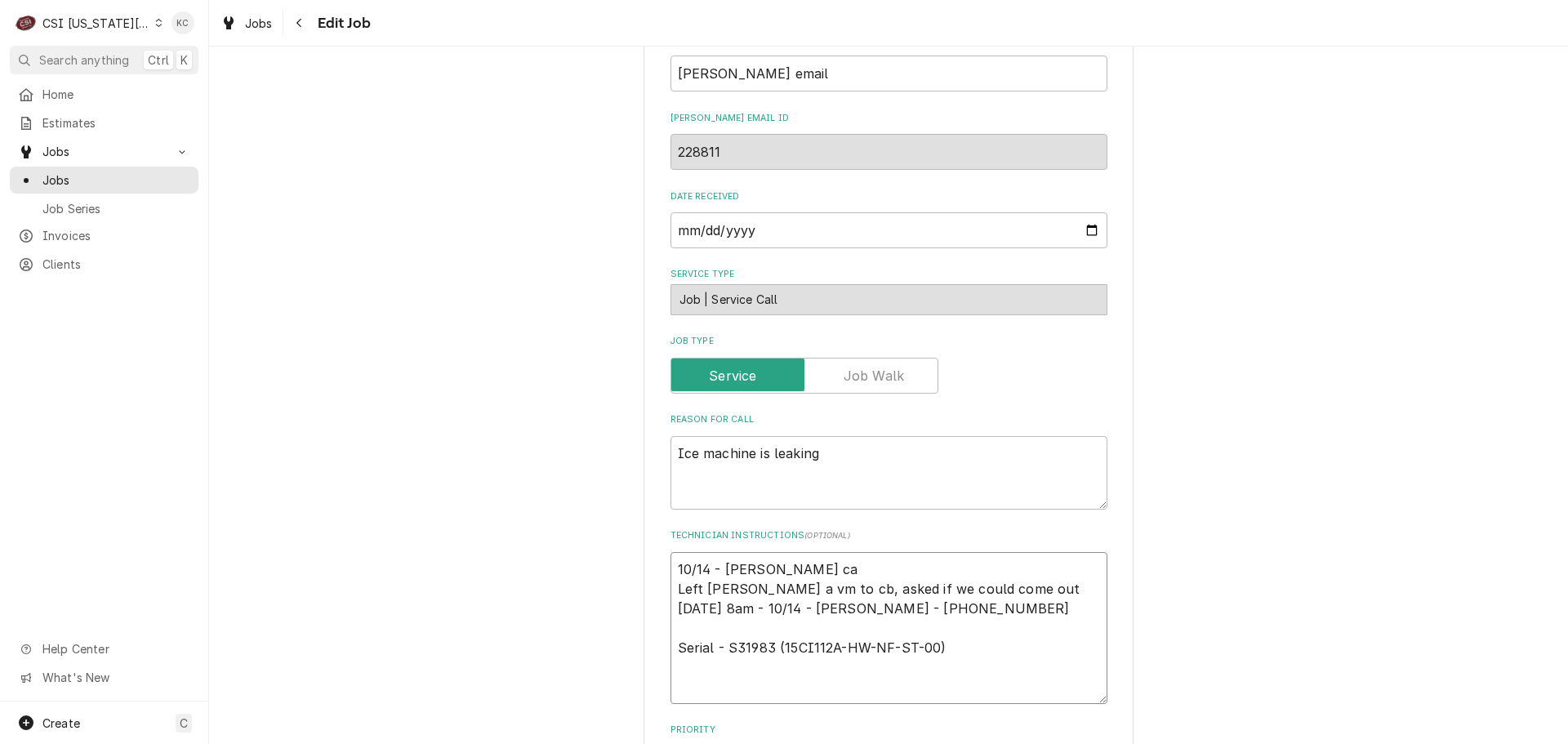
type textarea "x"
type textarea "10/14 - Kelly - Chris cal Left Chris a vm to cb, asked if we could come out Wed…"
type textarea "x"
type textarea "10/14 - Kelly - Chris call Left Chris a vm to cb, asked if we could come out We…"
type textarea "x"
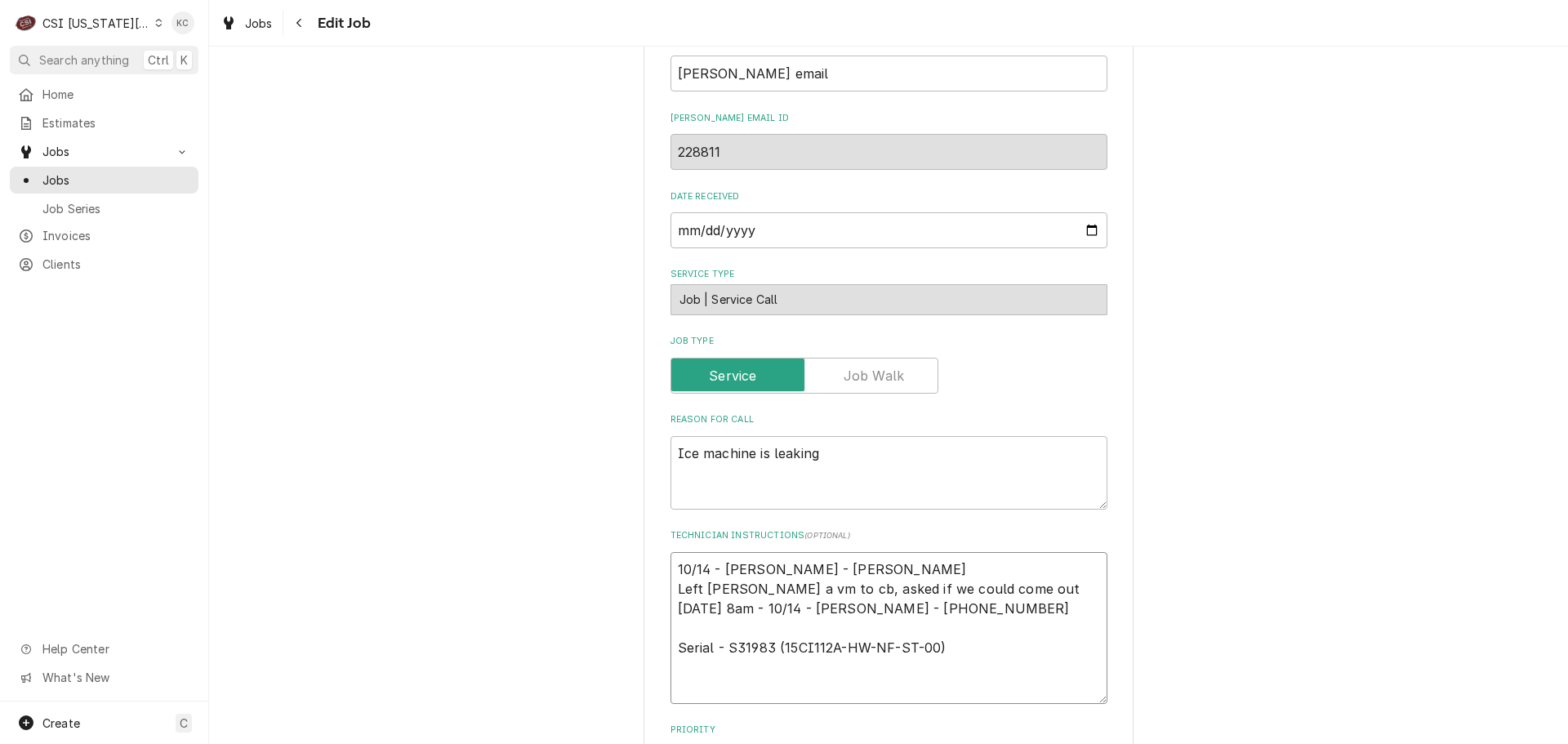
type textarea "10/14 - Kelly - Chris calle Left Chris a vm to cb, asked if we could come out W…"
type textarea "x"
type textarea "10/14 - Kelly - Chris called Left Chris a vm to cb, asked if we could come out …"
type textarea "x"
type textarea "10/14 - Kelly - Chris called Left Chris a vm to cb, asked if we could come out …"
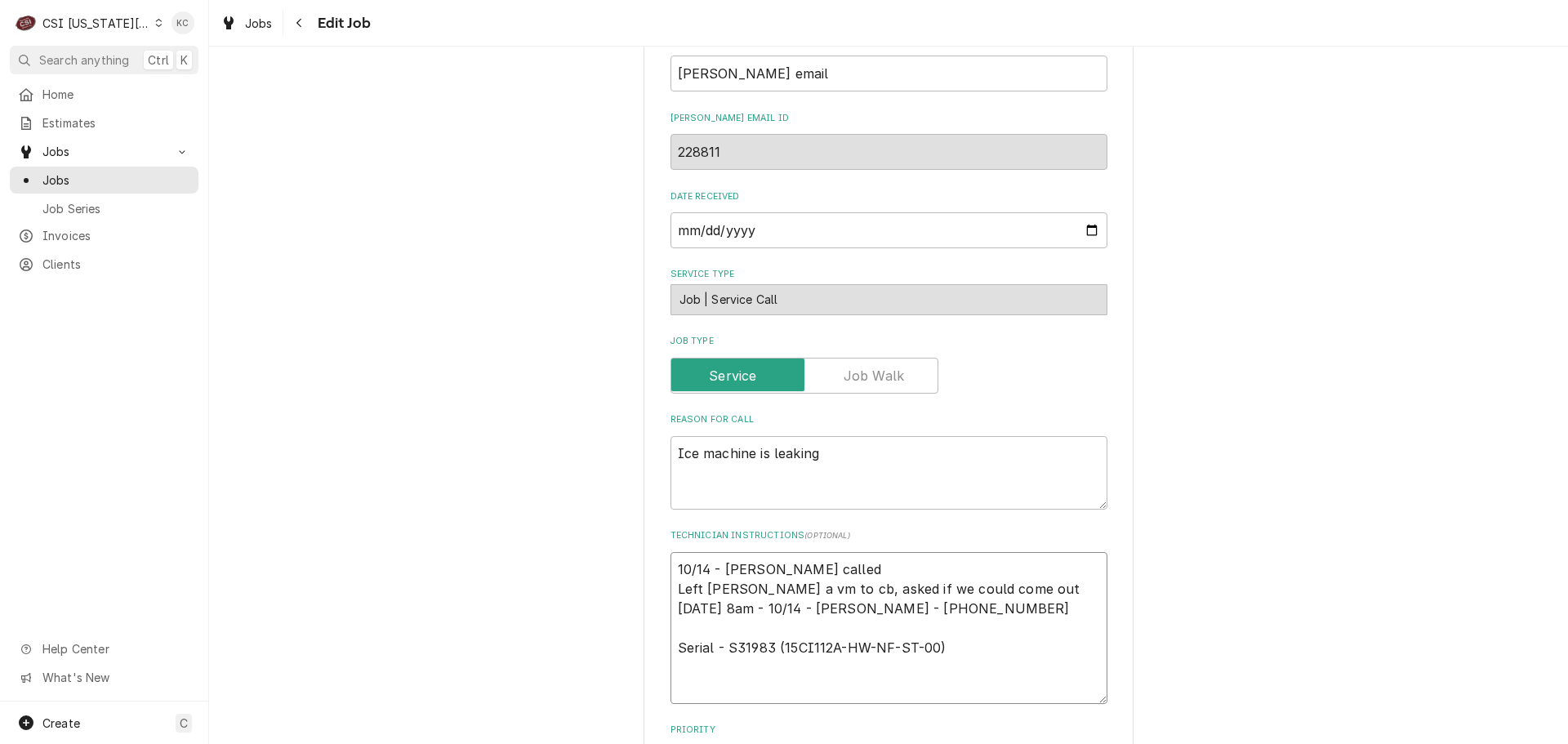
type textarea "x"
type textarea "10/14 - Kelly - Chris called b Left Chris a vm to cb, asked if we could come ou…"
type textarea "x"
type textarea "10/14 - Kelly - Chris called ba Left Chris a vm to cb, asked if we could come o…"
type textarea "x"
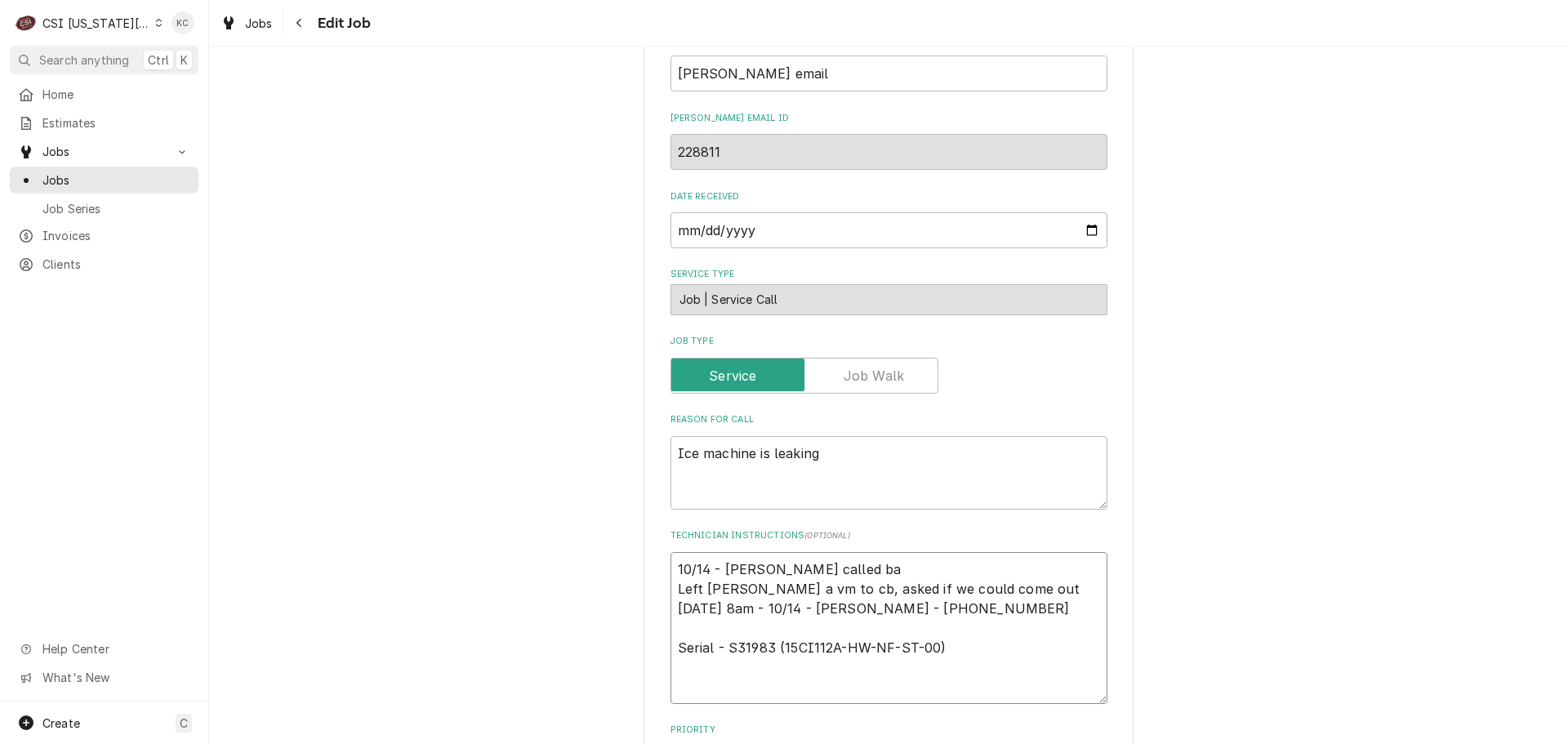
type textarea "10/14 - Kelly - Chris called bac Left Chris a vm to cb, asked if we could come …"
type textarea "x"
type textarea "10/14 - Kelly - Chris called back Left Chris a vm to cb, asked if we could come…"
type textarea "x"
type textarea "10/14 - Kelly - Chris called back Left Chris a vm to cb, asked if we could come…"
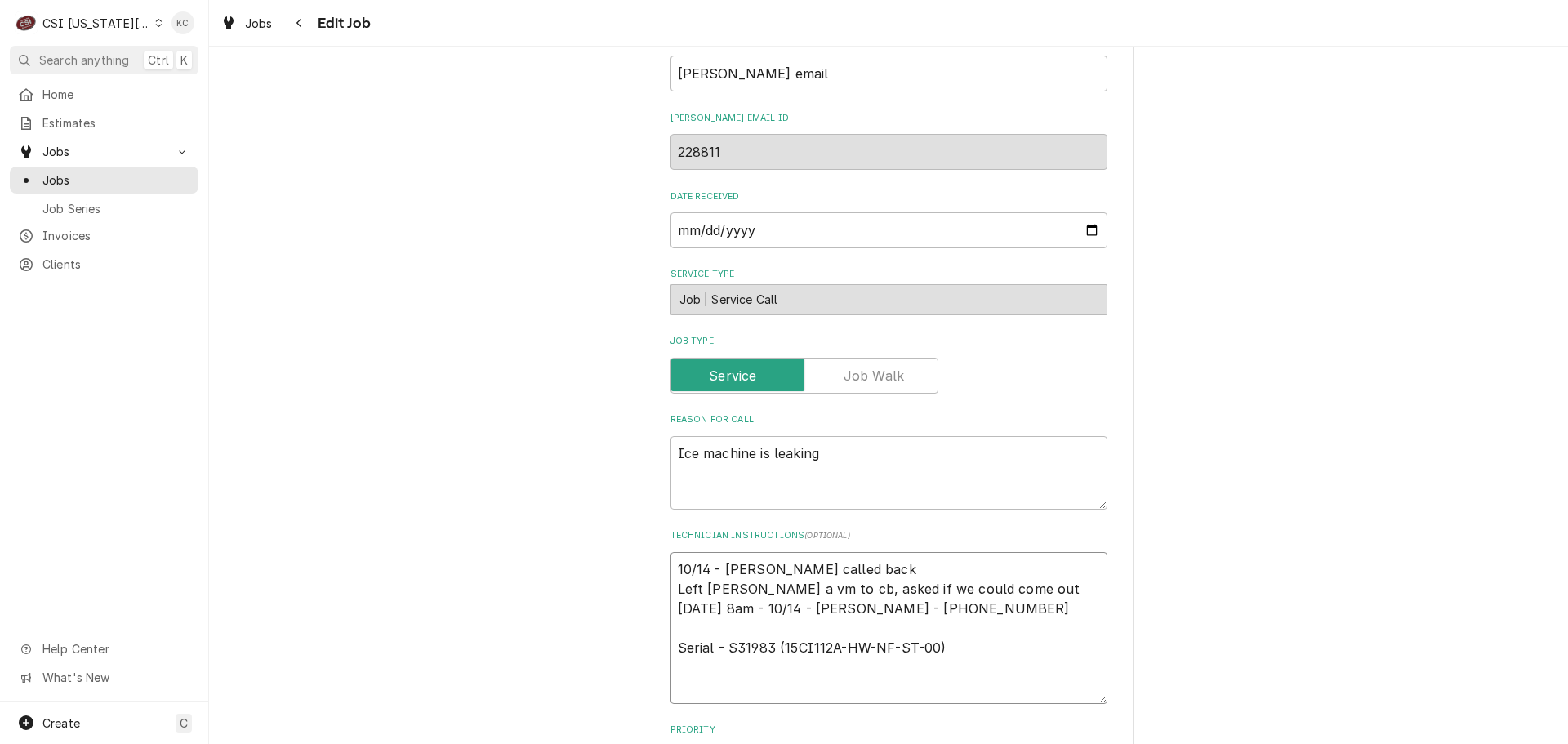
type textarea "x"
type textarea "10/14 - Kelly - Chris called back a Left Chris a vm to cb, asked if we could co…"
type textarea "x"
type textarea "10/14 - Kelly - Chris called back an Left Chris a vm to cb, asked if we could c…"
type textarea "x"
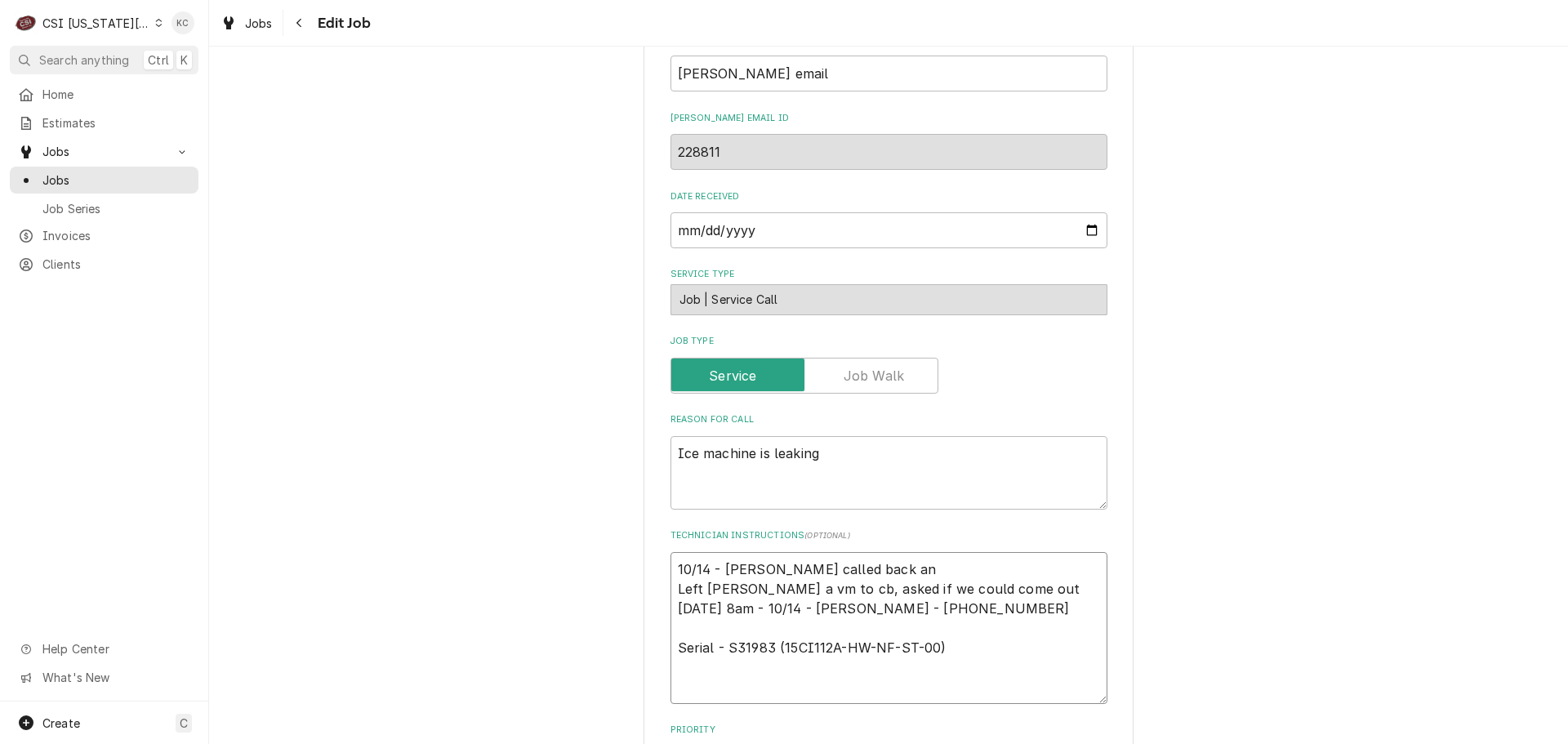
type textarea "10/14 - Kelly - Chris called back and Left Chris a vm to cb, asked if we could …"
type textarea "x"
type textarea "10/14 - Kelly - Chris called back and Left Chris a vm to cb, asked if we could …"
type textarea "x"
type textarea "10/14 - Kelly - Chris called back and c Left Chris a vm to cb, asked if we coul…"
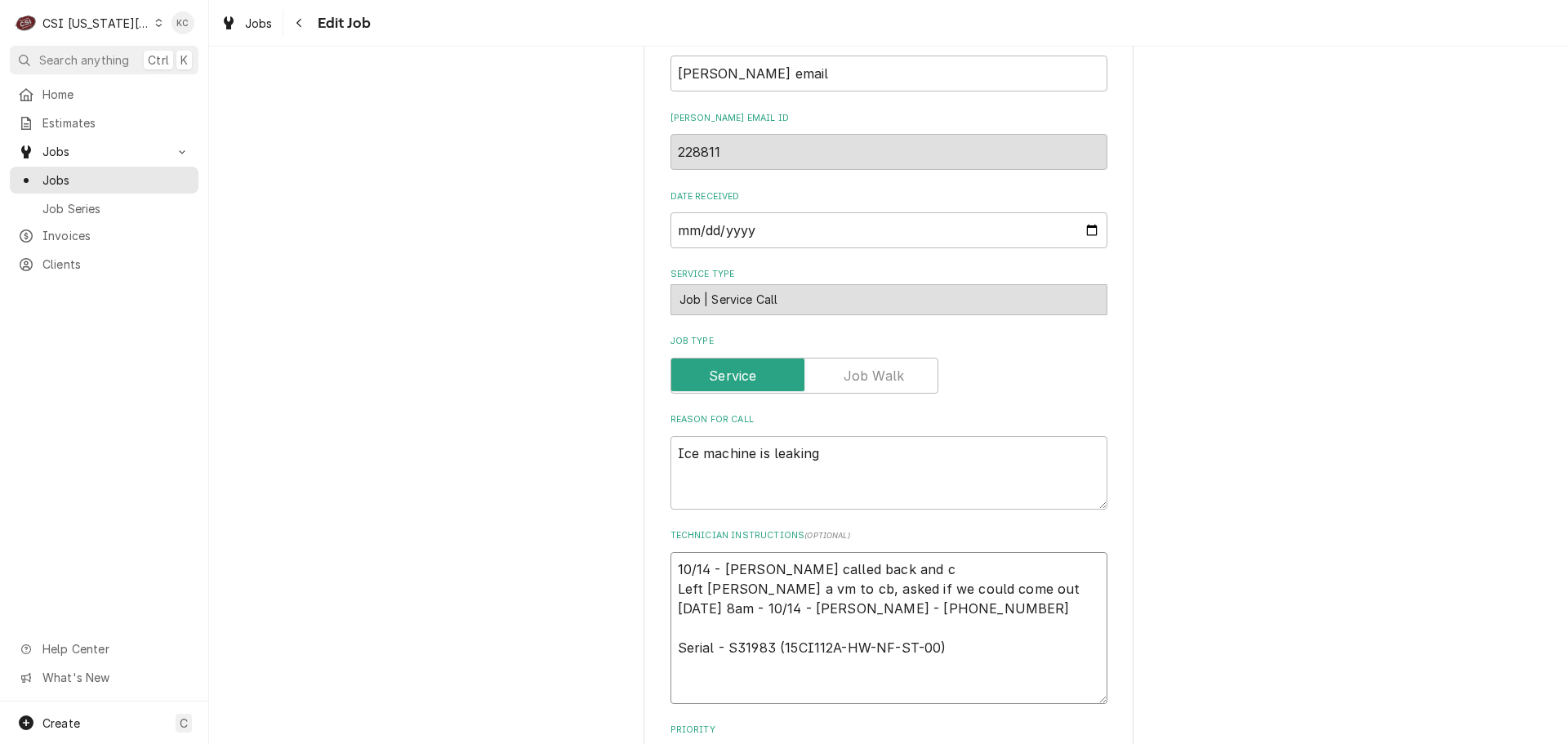
type textarea "x"
type textarea "10/14 - Kelly - Chris called back and co Left Chris a vm to cb, asked if we cou…"
type textarea "x"
type textarea "10/14 - Kelly - Chris called back and con Left Chris a vm to cb, asked if we co…"
type textarea "x"
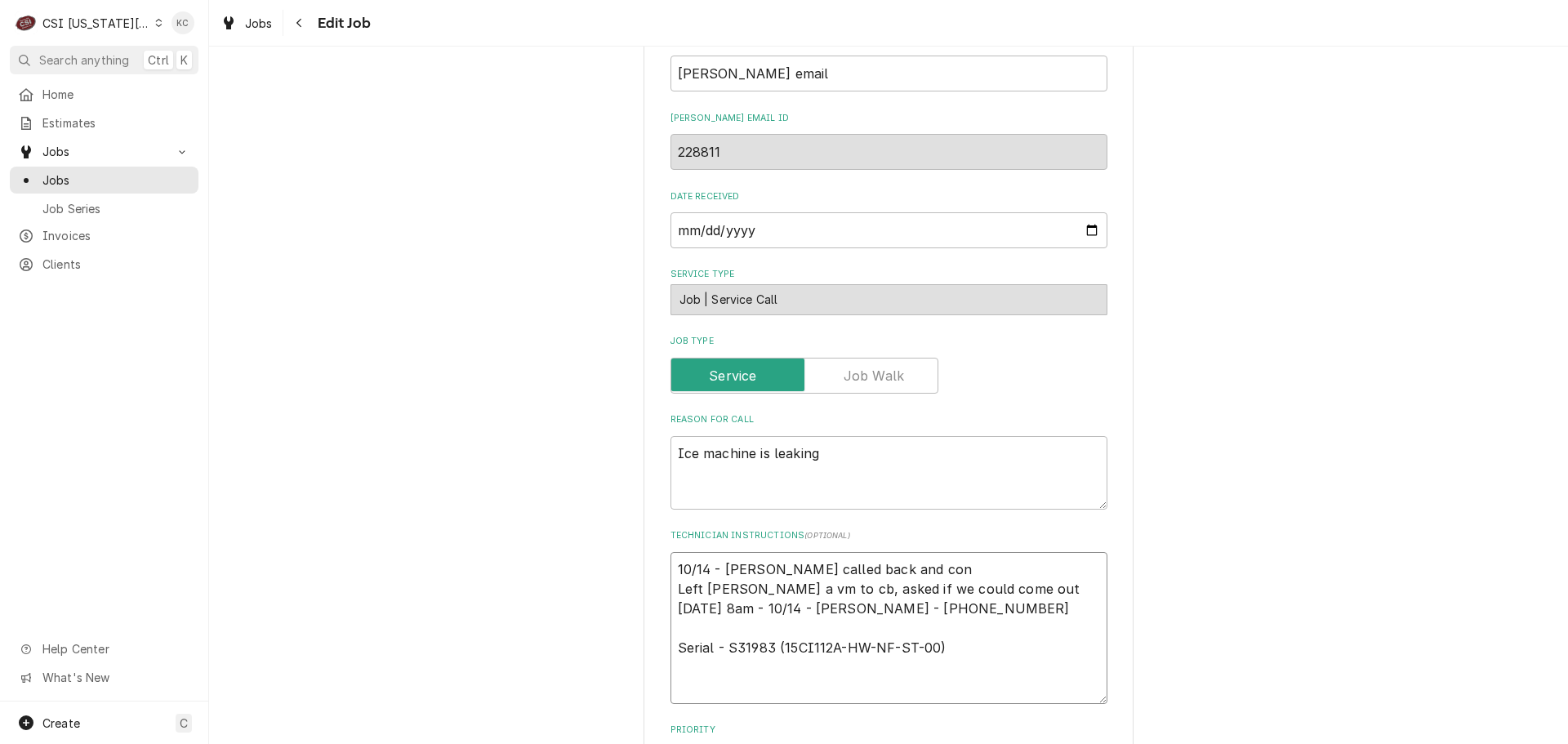
type textarea "10/14 - Kelly - Chris called back and conf Left Chris a vm to cb, asked if we c…"
type textarea "x"
type textarea "10/14 - Kelly - Chris called back and confi Left Chris a vm to cb, asked if we …"
type textarea "x"
type textarea "10/14 - Kelly - Chris called back and confir Left Chris a vm to cb, asked if we…"
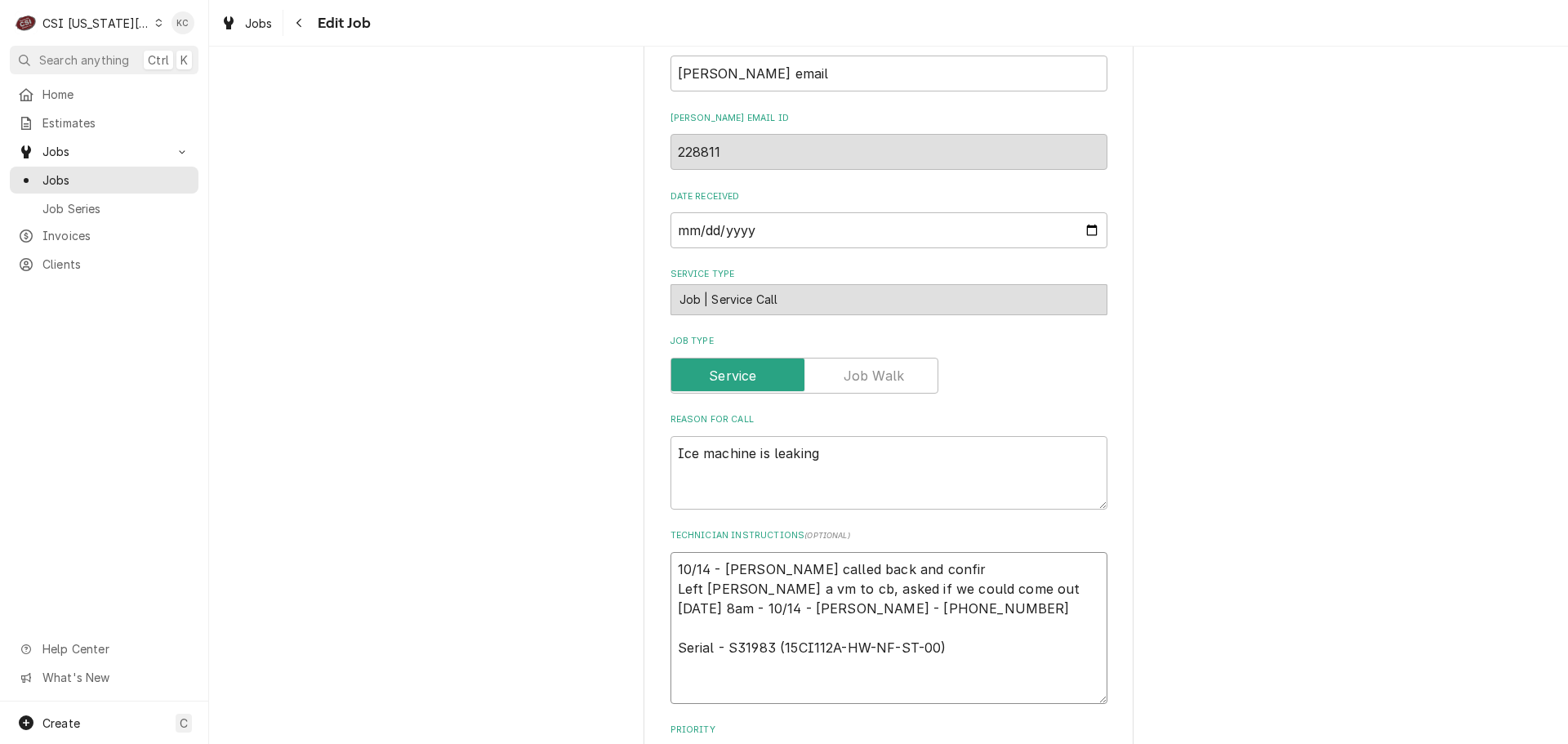
type textarea "x"
type textarea "10/14 - Kelly - Chris called back and confirm Left Chris a vm to cb, asked if w…"
type textarea "x"
type textarea "10/14 - Kelly - Chris called back and confirme Left Chris a vm to cb, asked if …"
type textarea "x"
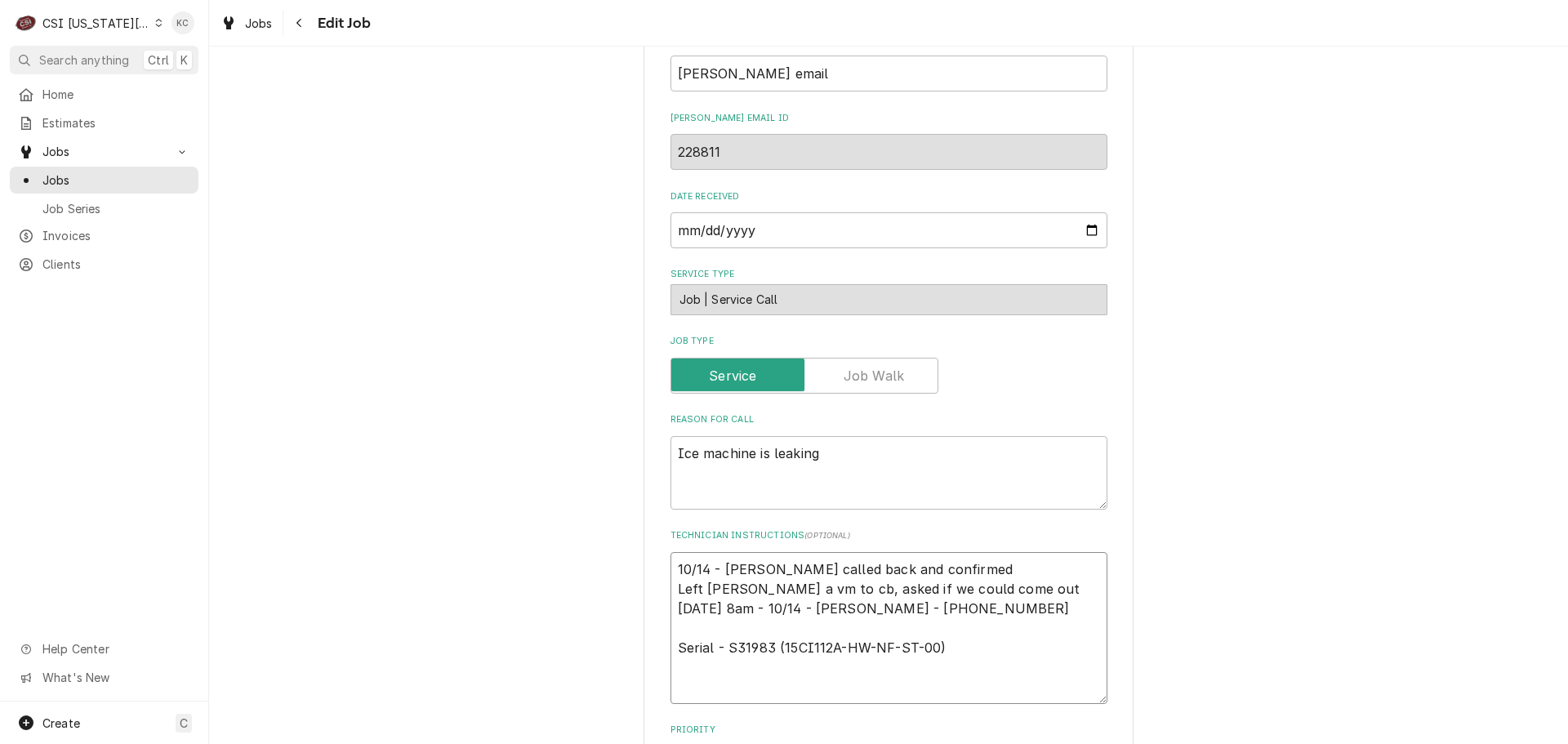
type textarea "10/14 - Kelly - Chris called back and confirmed Left Chris a vm to cb, asked if…"
type textarea "x"
type textarea "10/14 - Kelly - Chris called back and confirmed t Left Chris a vm to cb, asked …"
type textarea "x"
type textarea "10/14 - Kelly - Chris called back and confirmed to Left Chris a vm to cb, asked…"
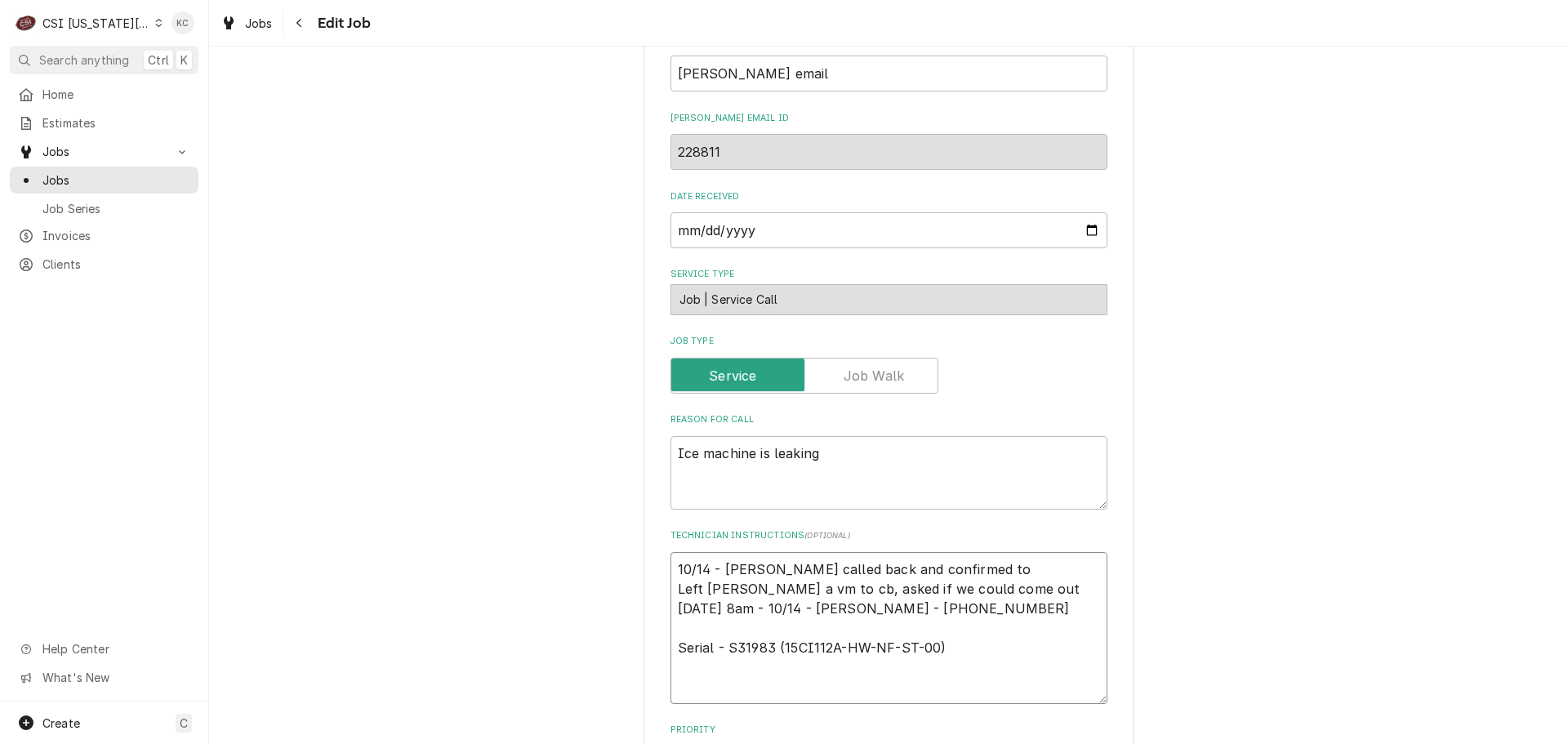
type textarea "x"
type textarea "10/14 - Kelly - Chris called back and confirmed tom Left Chris a vm to cb, aske…"
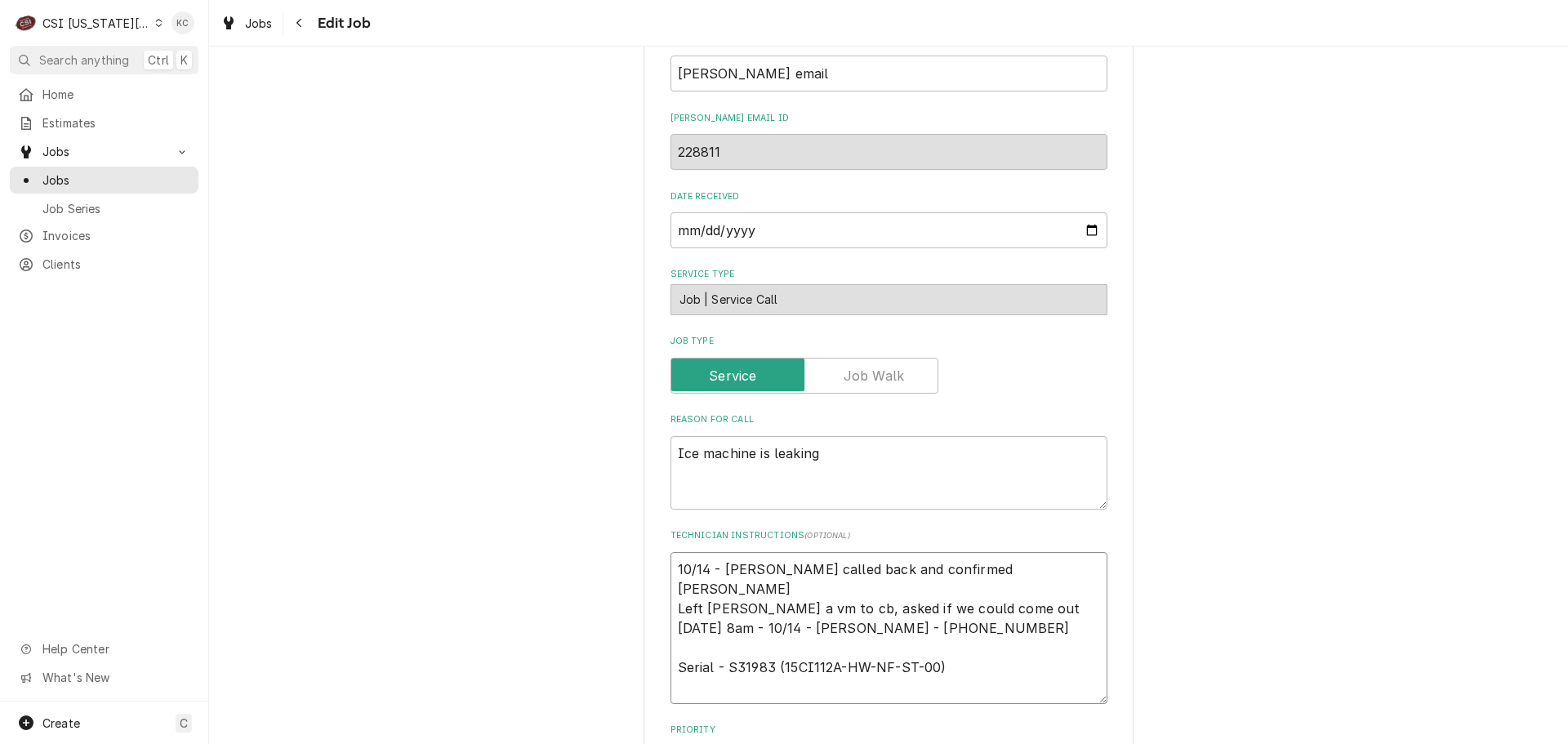
type textarea "x"
type textarea "10/14 - Kelly - Chris called back and confirmed tomo Left Chris a vm to cb, ask…"
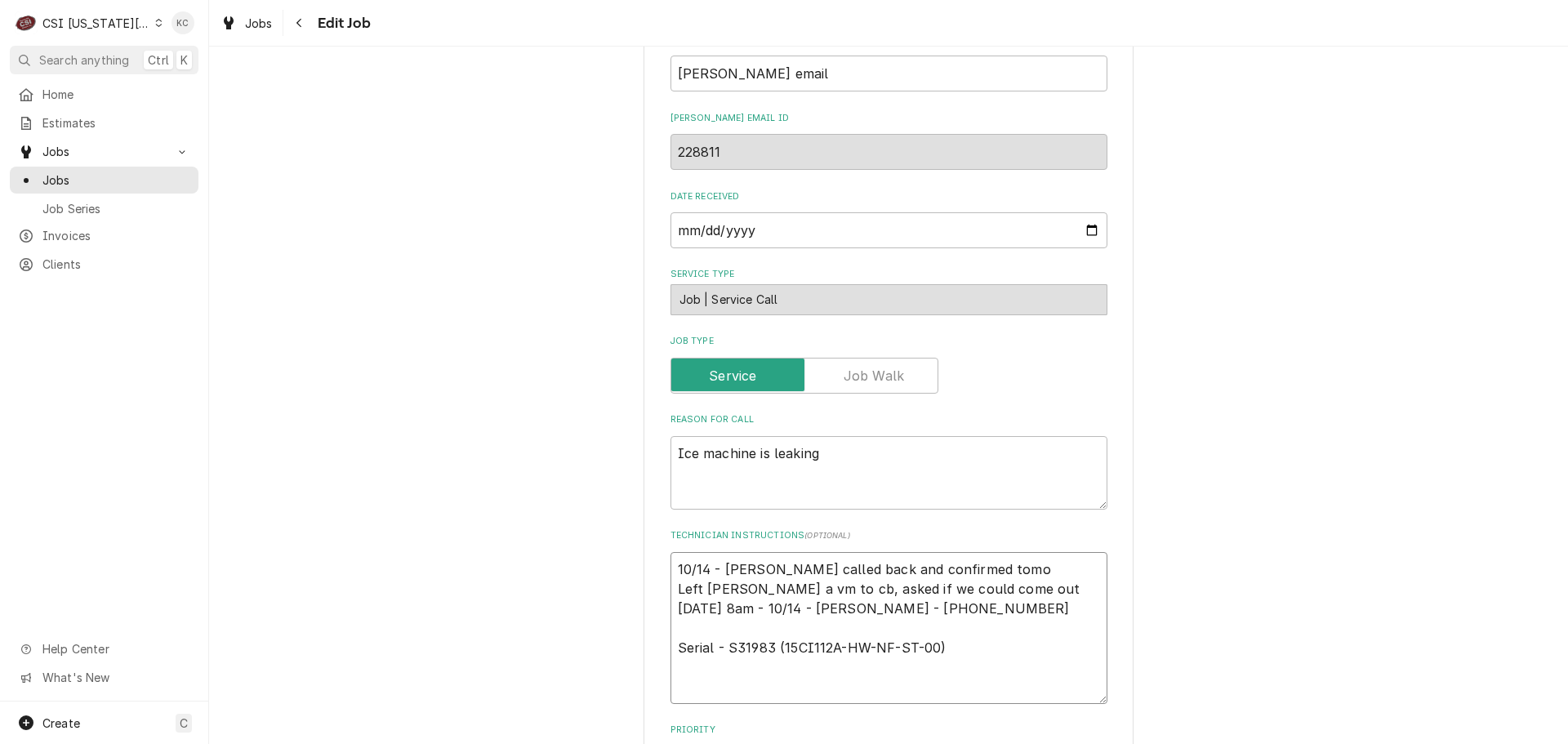
type textarea "x"
type textarea "10/14 - Kelly - Chris called back and confirmed tomor Left Chris a vm to cb, as…"
type textarea "x"
type textarea "10/14 - Kelly - Chris called back and confirmed tomorr Left Chris a vm to cb, a…"
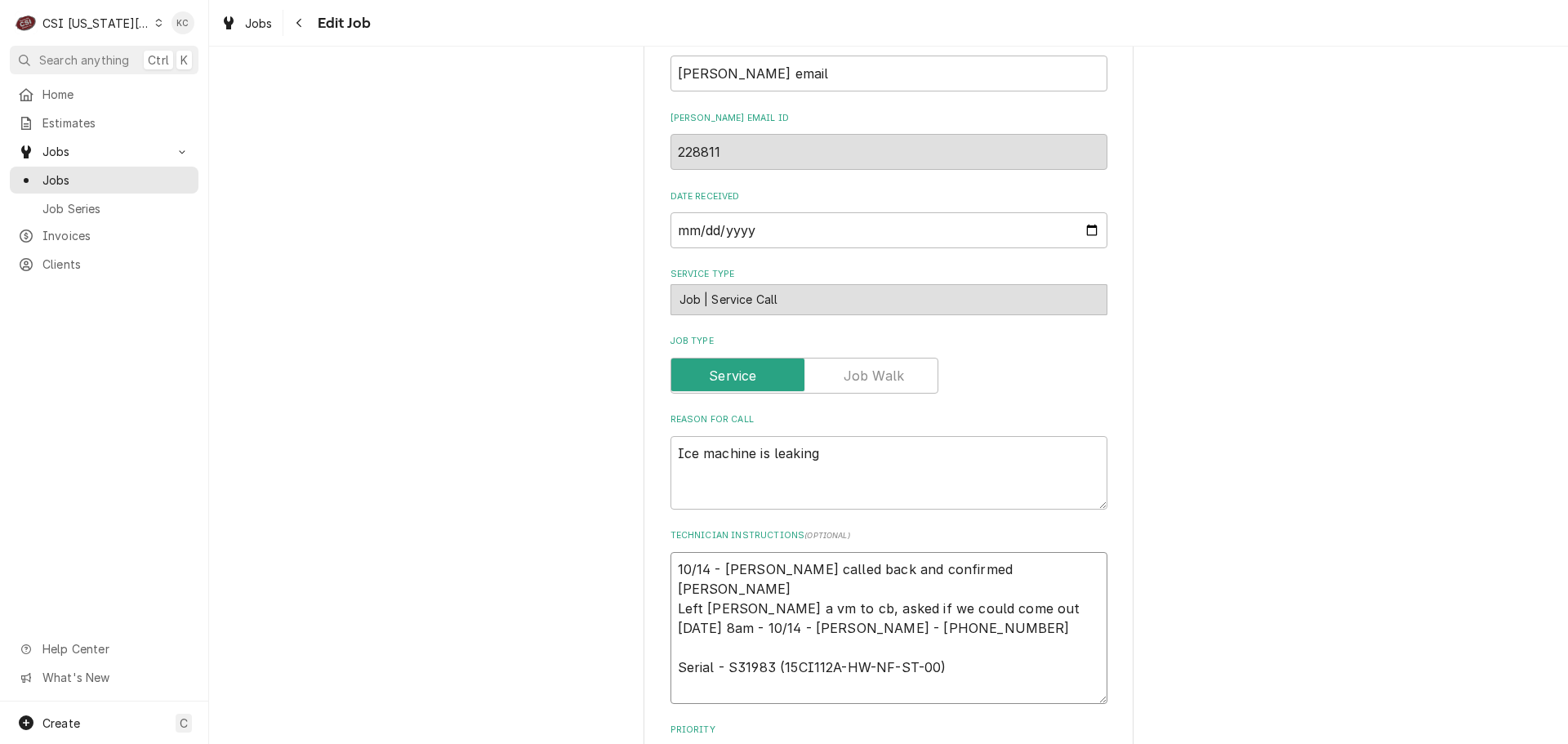
type textarea "x"
type textarea "10/14 - Kelly - Chris called back and confirmed tomorro Left Chris a vm to cb, …"
type textarea "x"
type textarea "10/14 - Kelly - Chris called back and confirmed tomorrow Left Chris a vm to cb,…"
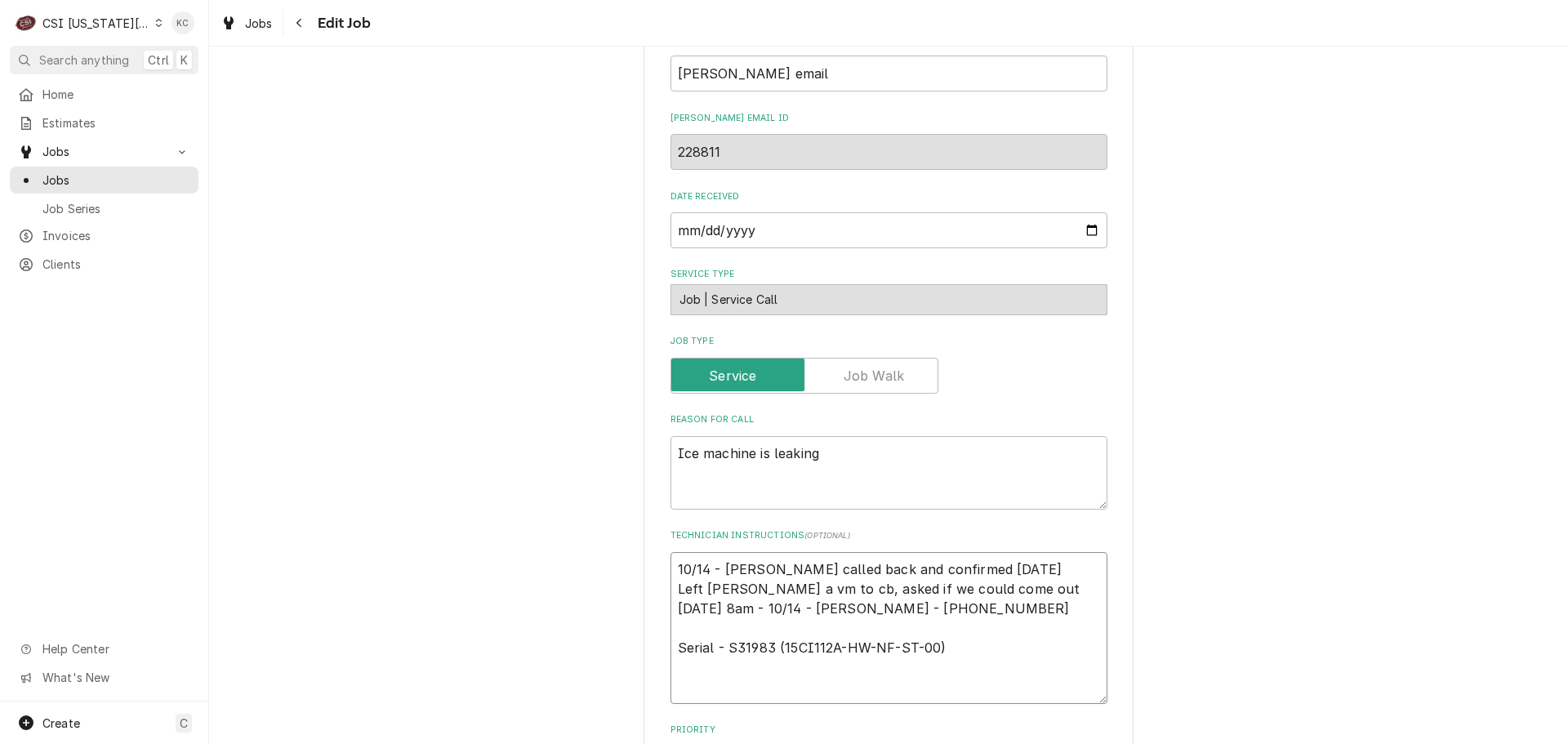
type textarea "x"
type textarea "10/14 - Kelly - Chris called back and confirmed tomorrow Left Chris a vm to cb,…"
type textarea "x"
type textarea "10/14 - Kelly - Chris called back and confirmed tomorrow m Left Chris a vm to c…"
type textarea "x"
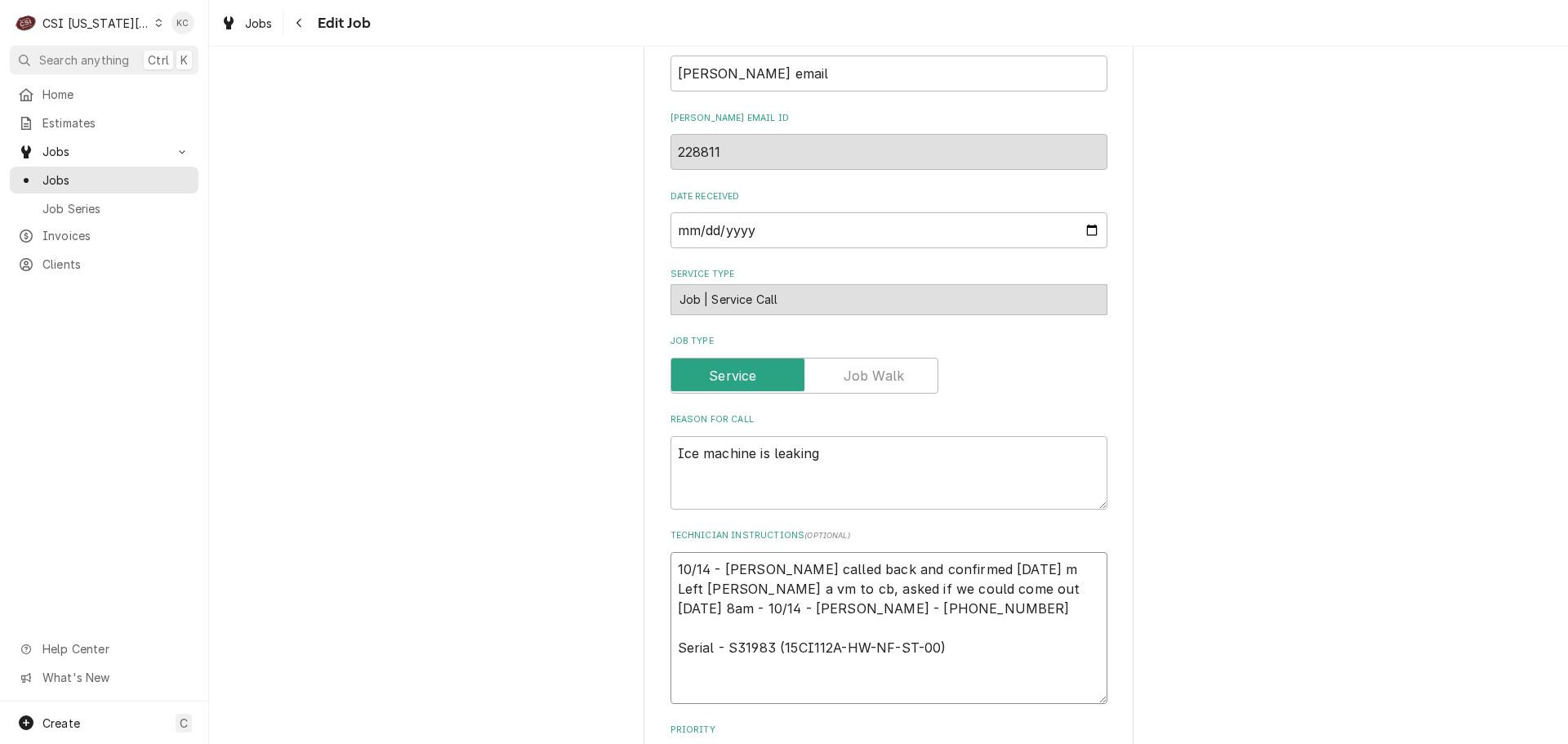
type textarea "10/14 - Kelly - Chris called back and confirmed tomorrow mo Left Chris a vm to …"
type textarea "x"
type textarea "10/14 - Kelly - Chris called back and confirmed tomorrow mor Left Chris a vm to…"
type textarea "x"
type textarea "10/14 - Kelly - Chris called back and confirmed tomorrow morn Left Chris a vm t…"
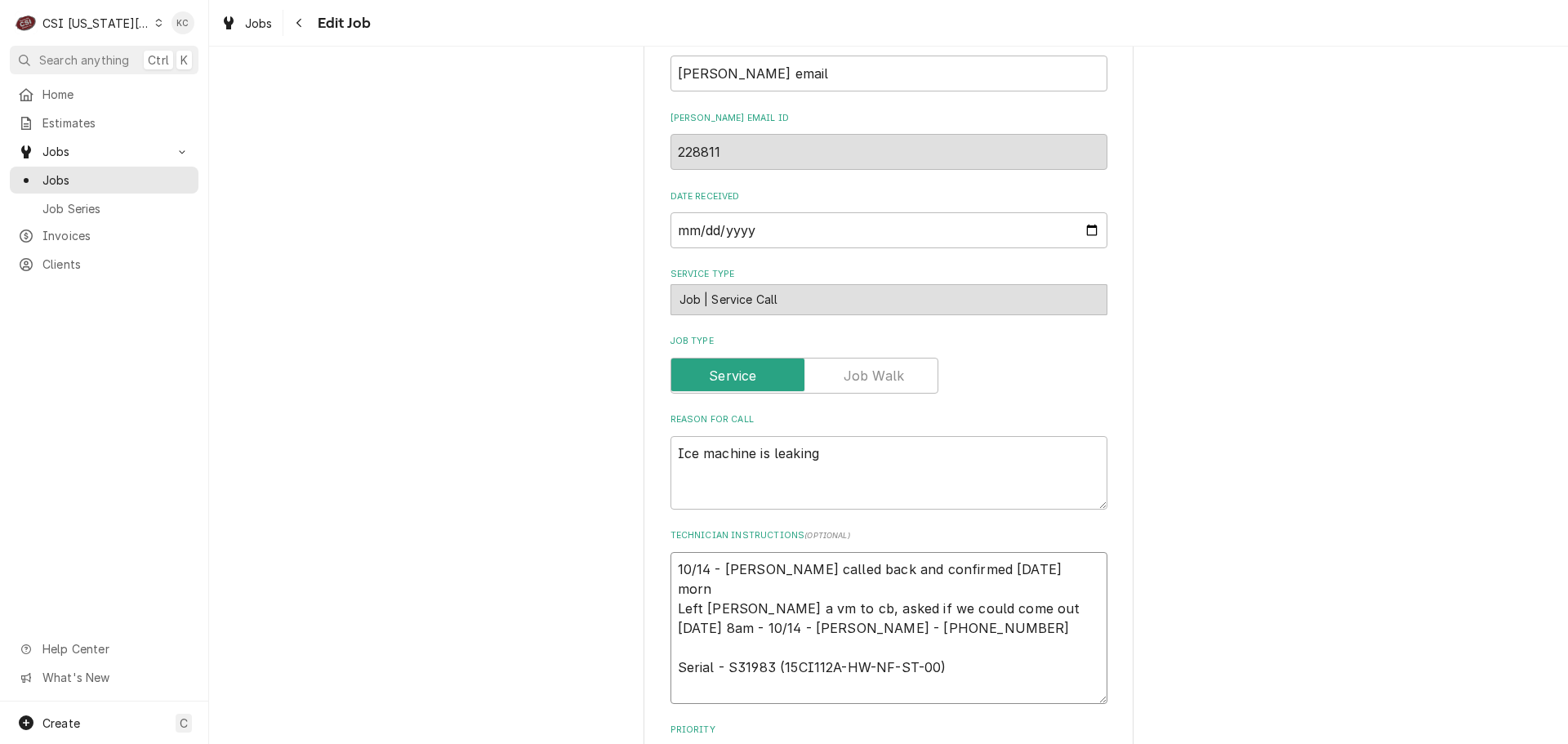
type textarea "x"
type textarea "10/14 - Kelly - Chris called back and confirmed tomorrow morni Left Chris a vm …"
type textarea "x"
type textarea "10/14 - Kelly - Chris called back and confirmed tomorrow mornin Left Chris a vm…"
type textarea "x"
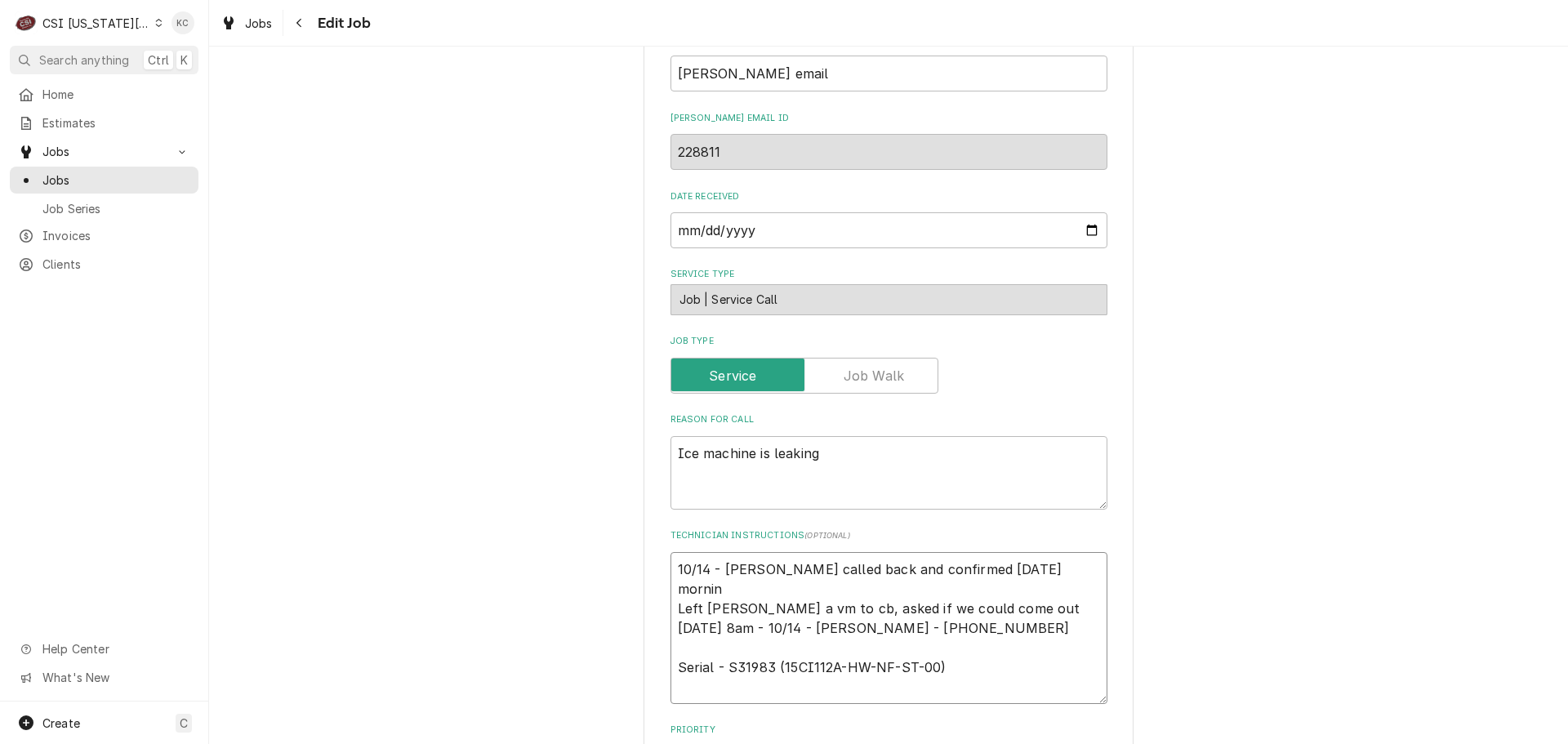
type textarea "10/14 - Kelly - Chris called back and confirmed tomorrow morning Left Chris a v…"
type textarea "x"
type textarea "10/14 - Kelly - Chris called back and confirmed tomorrow morning Left Chris a v…"
type textarea "x"
type textarea "10/14 - Kelly - Chris called back and confirmed tomorrow morning a Left Chris a…"
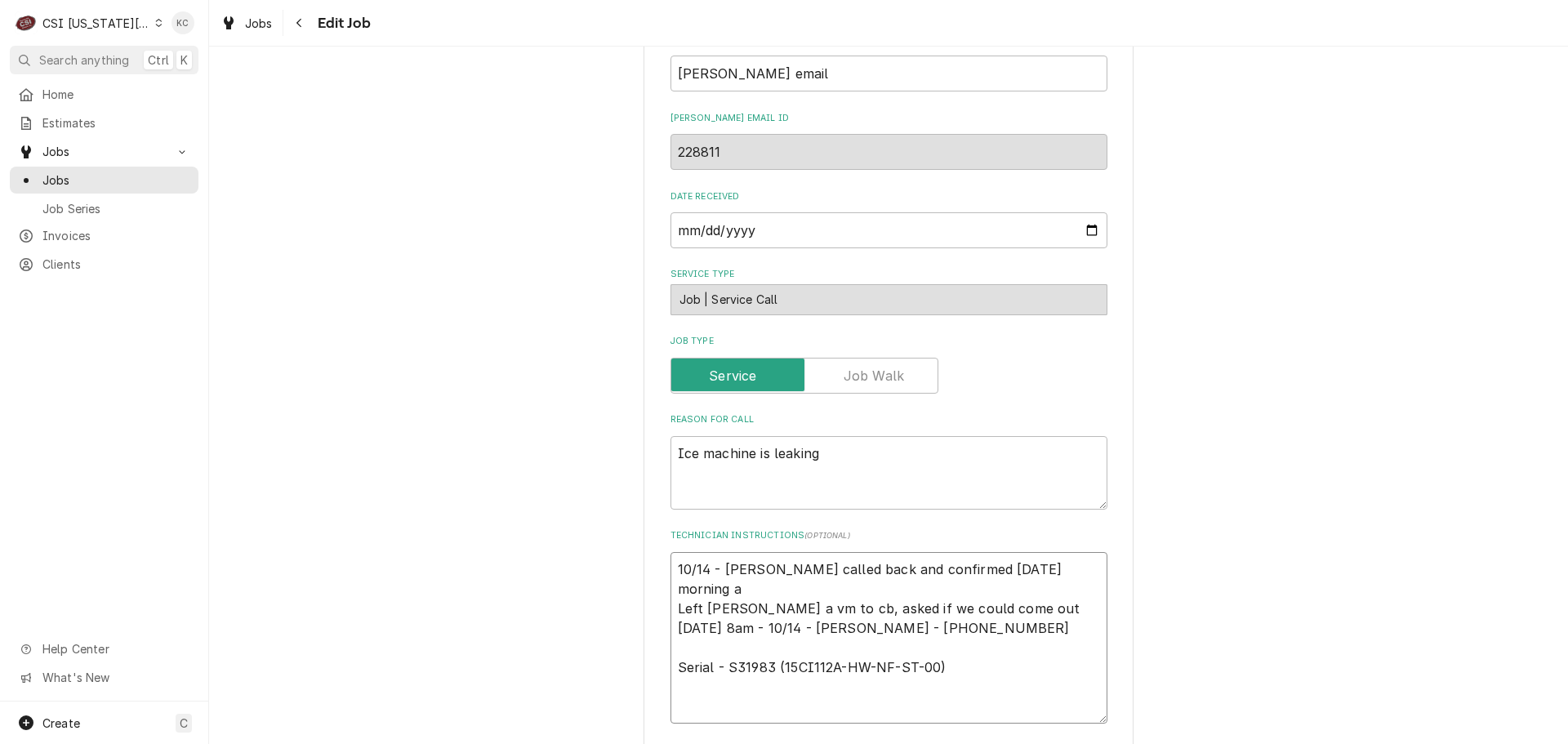
type textarea "x"
type textarea "10/14 - Kelly - Chris called back and confirmed tomorrow morning at Left Chris …"
type textarea "x"
type textarea "10/14 - Kelly - Chris called back and confirmed tomorrow morning at Left Chris …"
type textarea "x"
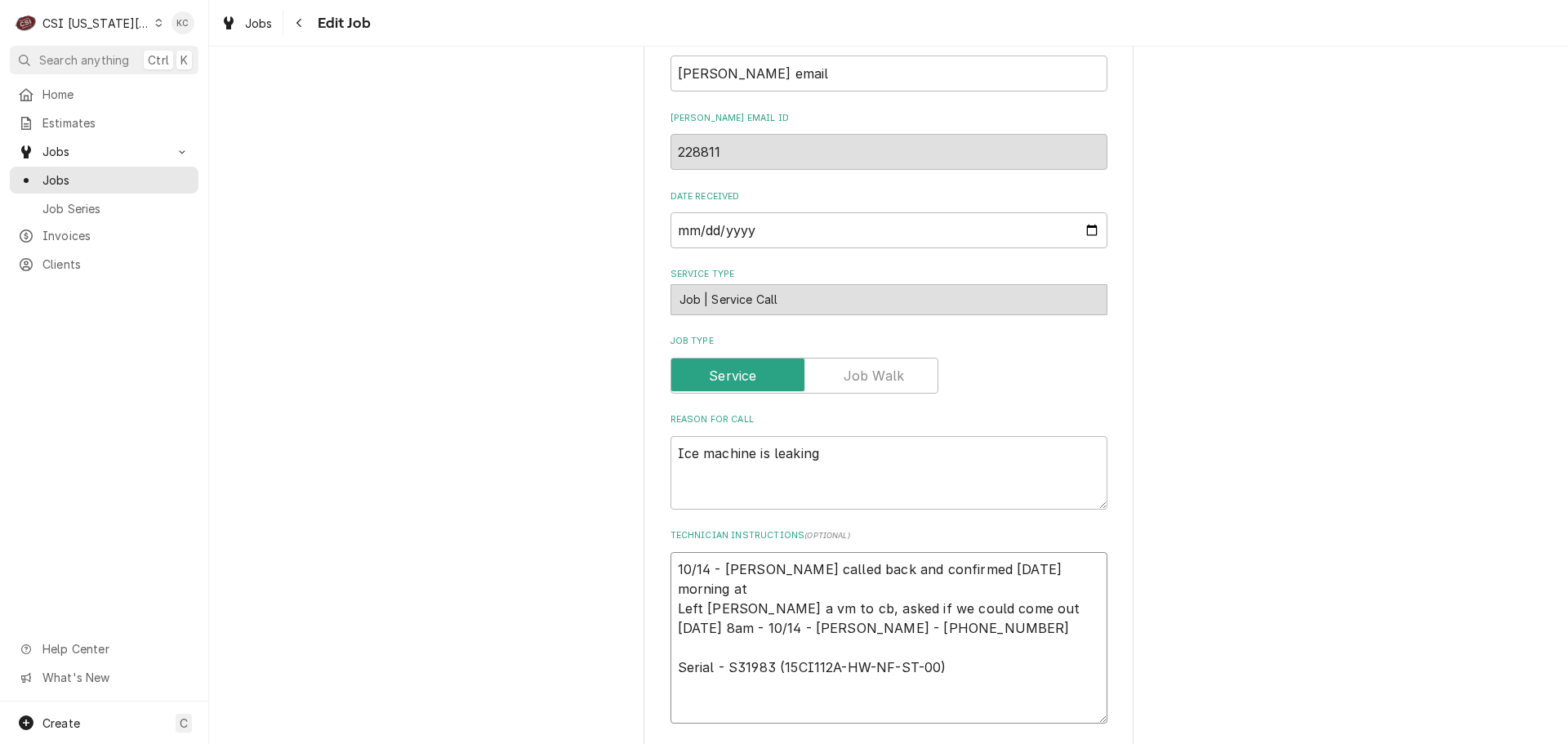
type textarea "10/14 - Kelly - Chris called back and confirmed tomorrow morning at 8 Left Chri…"
type textarea "x"
type textarea "10/14 - Kelly - Chris called back and confirmed tomorrow morning at 8 Left Chri…"
type textarea "x"
type textarea "10/14 - Kelly - Chris called back and confirmed tomorrow morning at 8 Left Chri…"
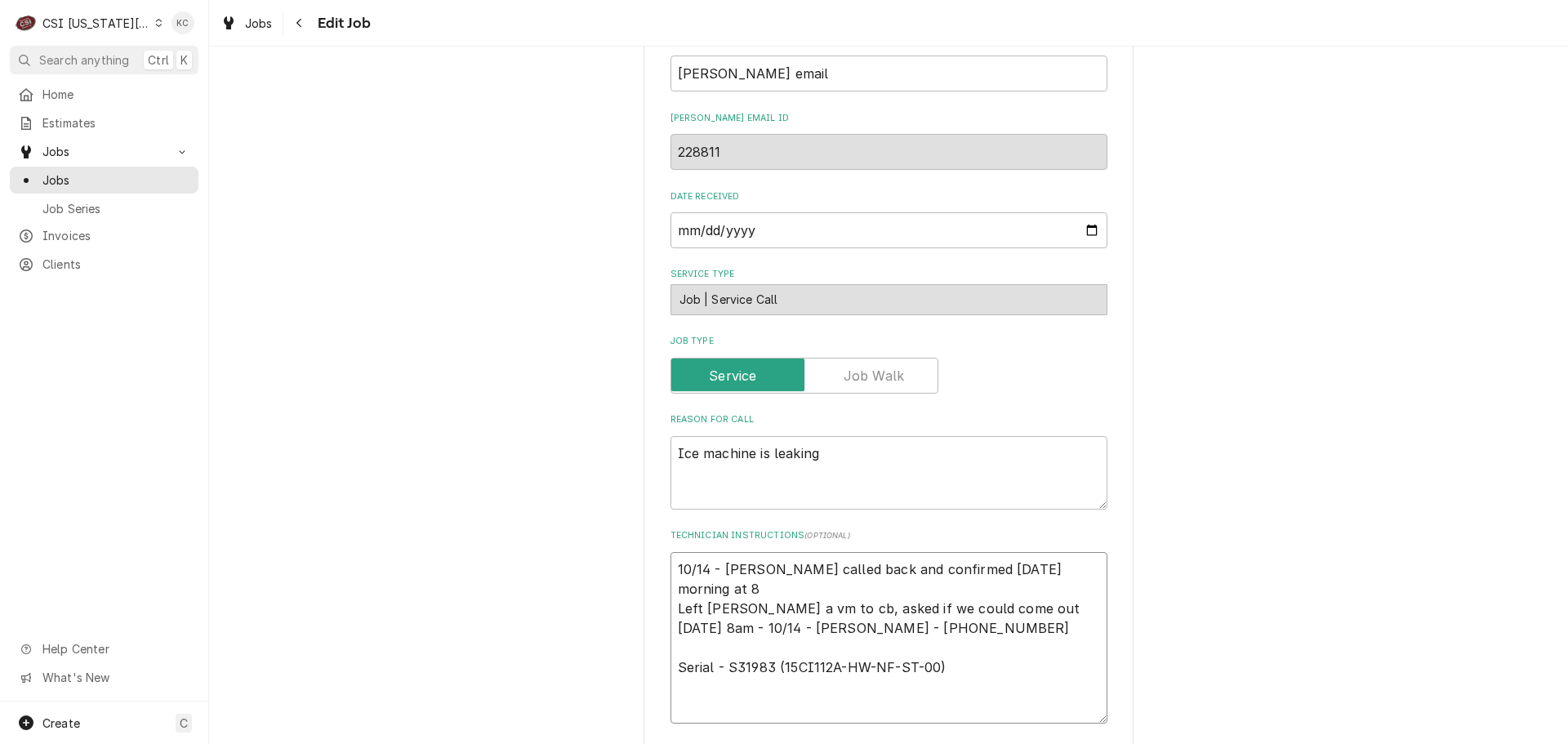
type textarea "x"
type textarea "10/14 - Kelly - Chris called back and confirmed tomorrow morning at 8a Left Chr…"
type textarea "x"
type textarea "10/14 - Kelly - Chris called back and confirmed tomorrow morning at 8am Left Ch…"
type textarea "x"
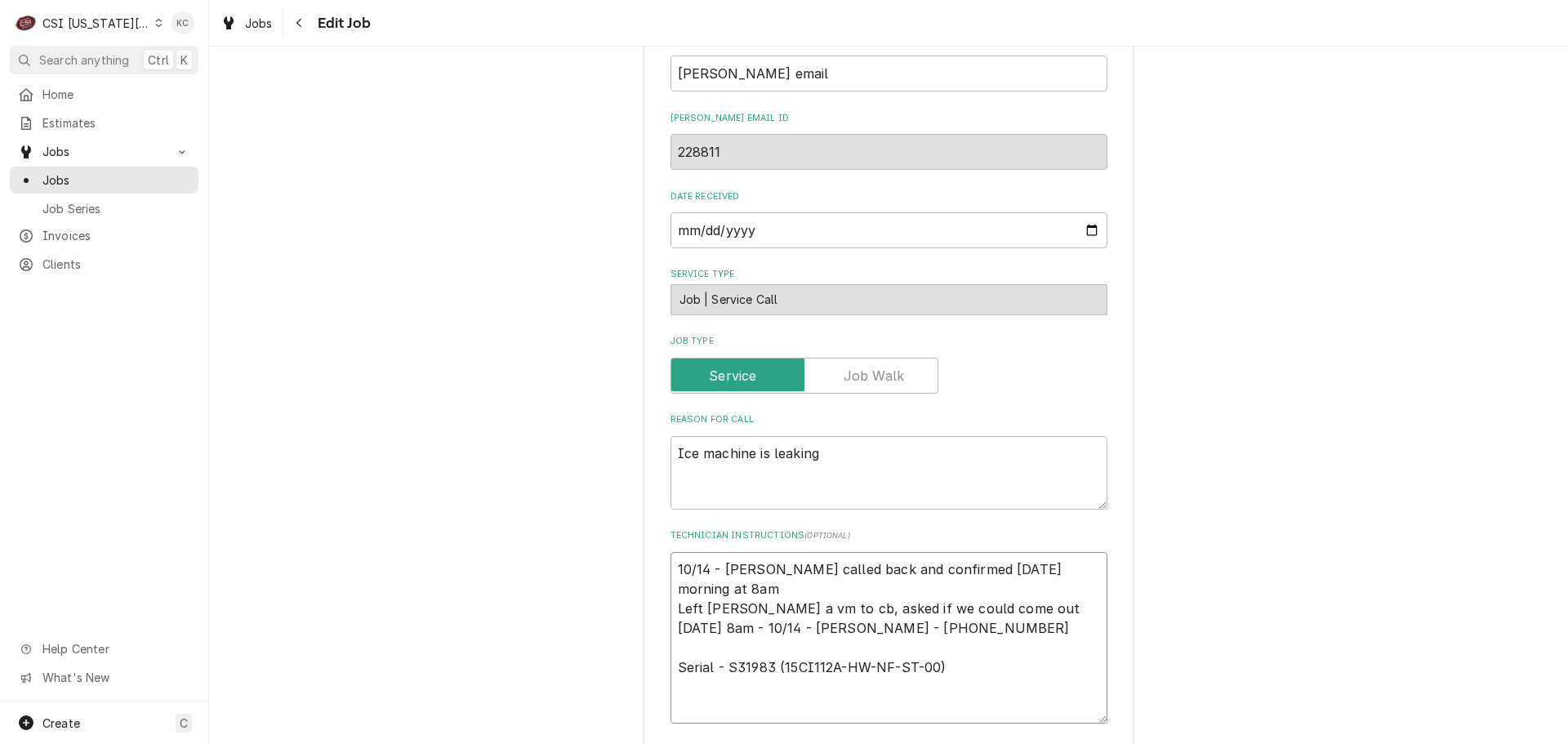
type textarea "10/14 - Kelly - Chris called back and confirmed tomorrow morning at 8am Left Ch…"
type textarea "x"
type textarea "10/14 - Kelly - Chris called back and confirmed tomorrow morning at 8am w Left …"
type textarea "x"
type textarea "10/14 - Kelly - Chris called back and confirmed tomorrow morning at 8am wo Left…"
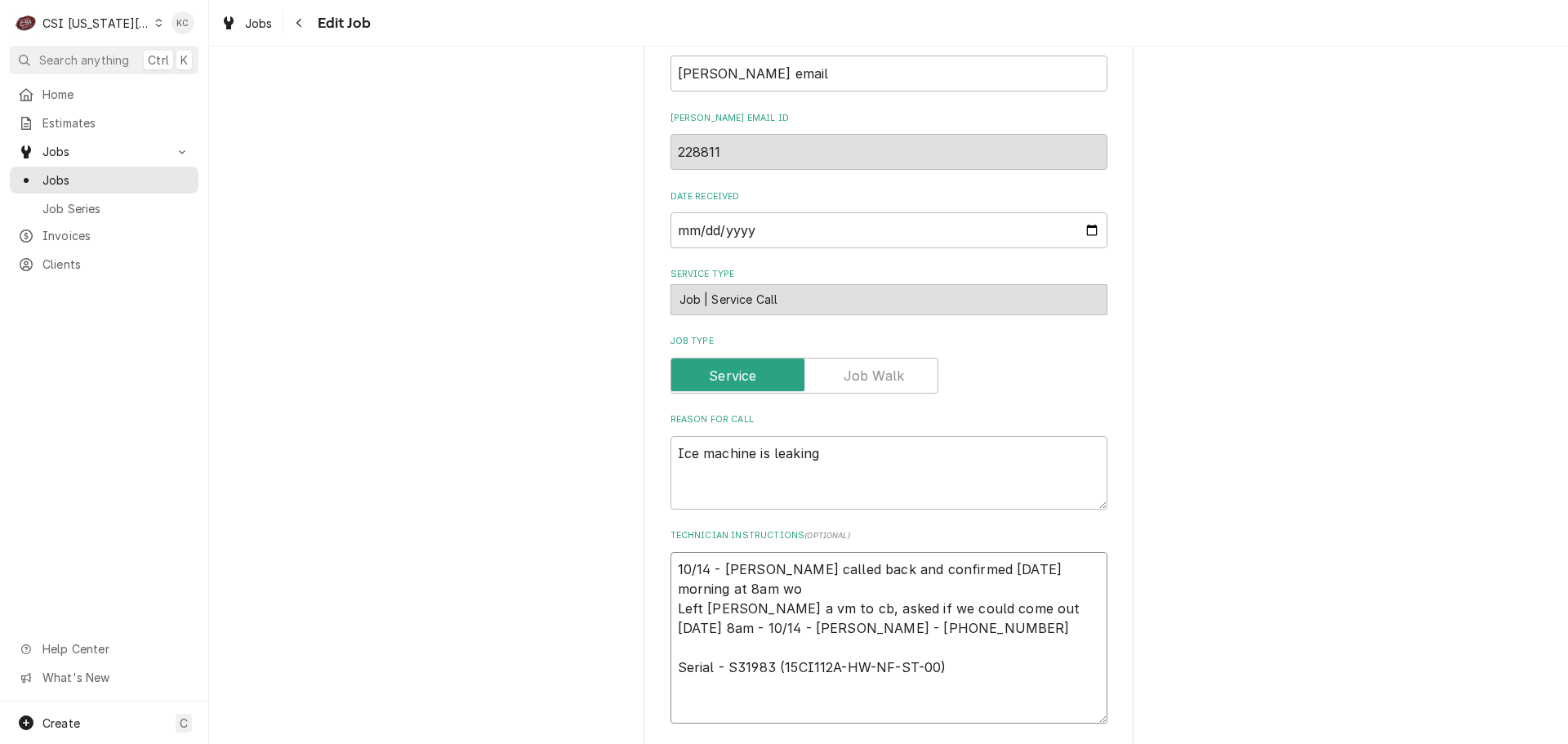
type textarea "x"
type textarea "10/14 - Kelly - Chris called back and confirmed tomorrow morning at 8am wor Lef…"
type textarea "x"
type textarea "10/14 - Kelly - Chris called back and confirmed tomorrow morning at 8am work Le…"
type textarea "x"
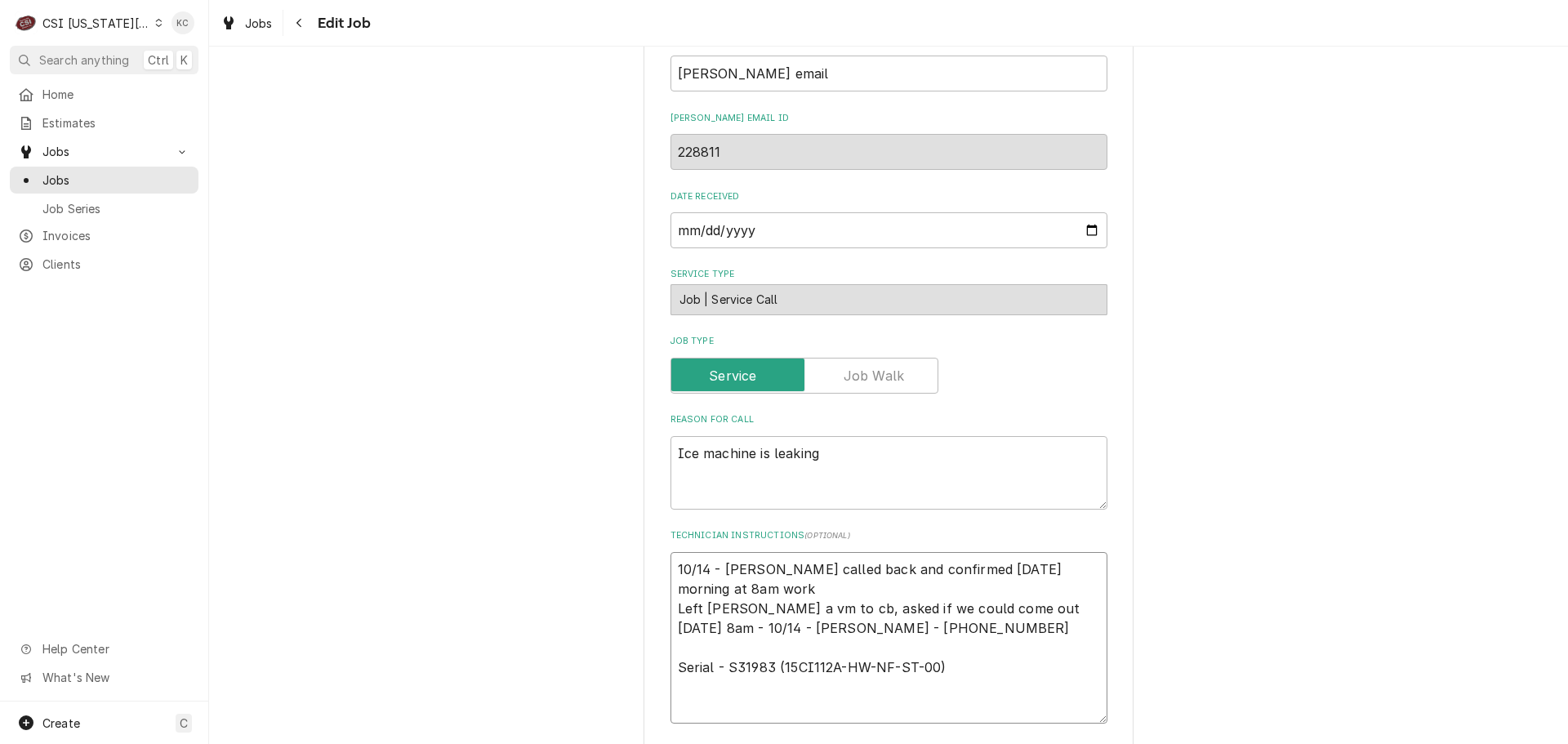
type textarea "10/14 - Kelly - Chris called back and confirmed tomorrow morning at 8am works L…"
type textarea "x"
type textarea "10/14 - Kelly - Chris called back and confirmed tomorrow morning at 8am works L…"
type textarea "x"
type textarea "10/14 - Kelly - Chris called back and confirmed tomorrow morning at 8am works -…"
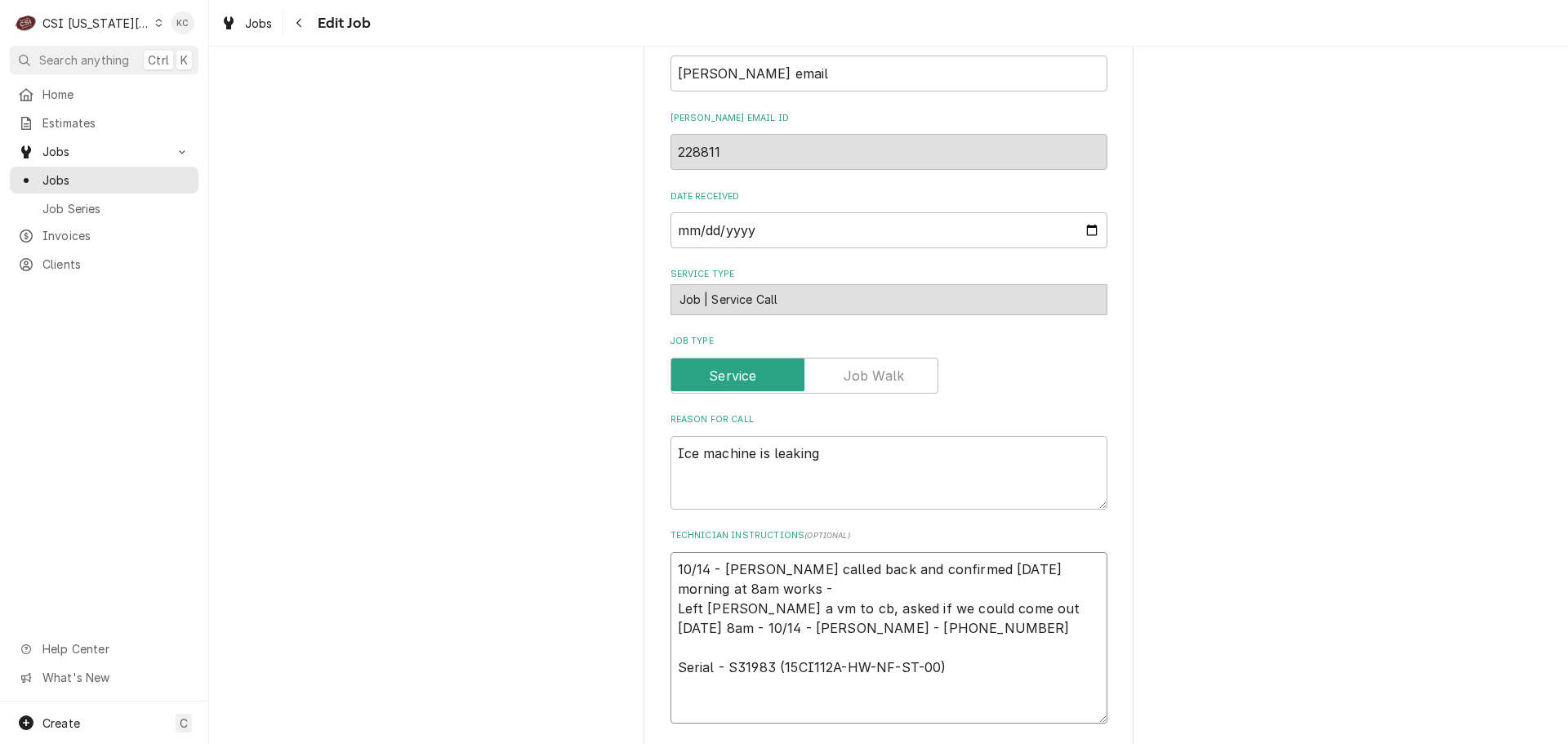
type textarea "x"
type textarea "10/14 - Kelly - Chris called back and confirmed tomorrow morning at 8am works -…"
type textarea "x"
type textarea "10/14 - Kelly - Chris called back and confirmed tomorrow morning at 8am works -…"
type textarea "x"
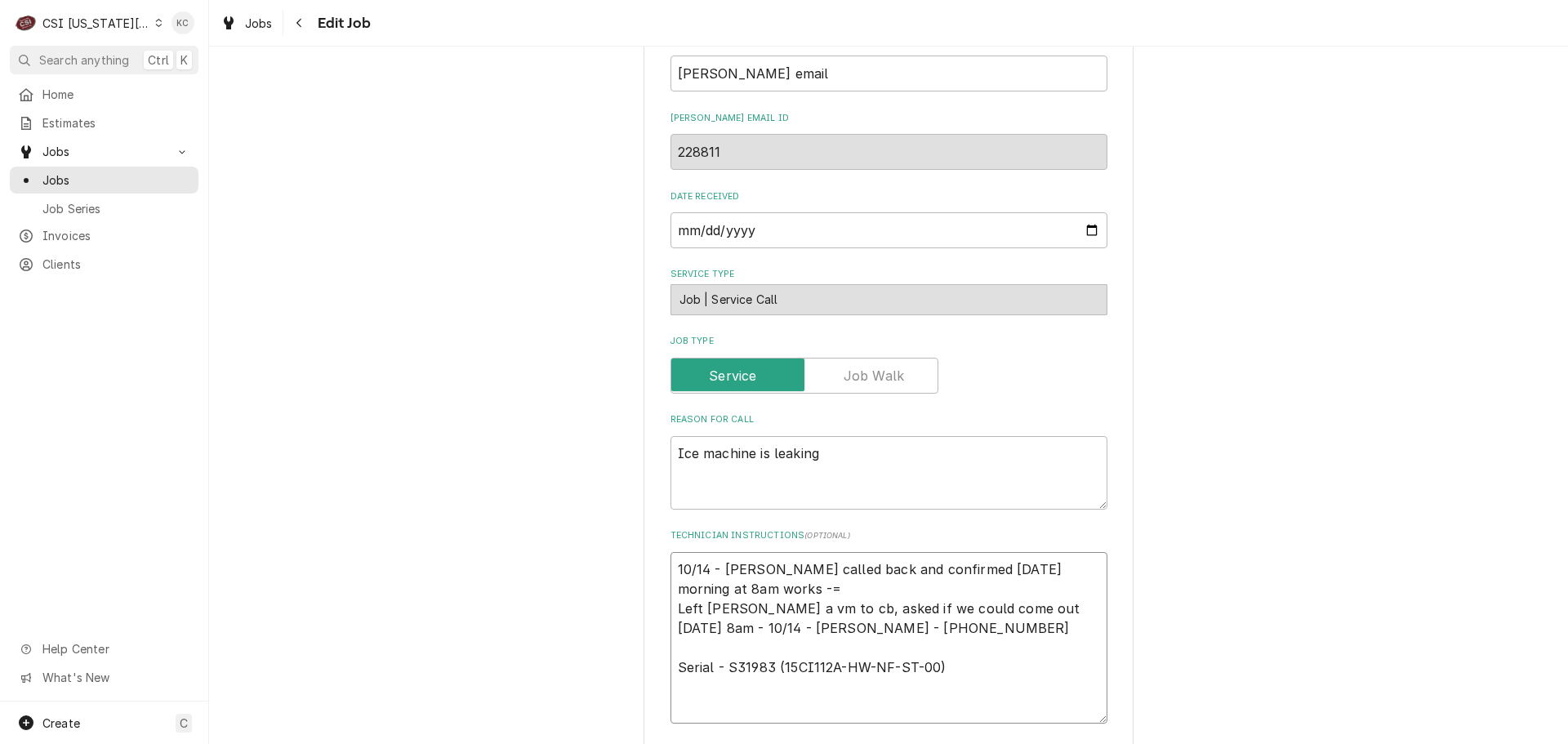
type textarea "10/14 - Kelly - Chris called back and confirmed tomorrow morning at 8am works -…"
type textarea "x"
type textarea "10/14 - Kelly - Chris called back and confirmed tomorrow morning at 8am works -…"
type textarea "x"
type textarea "10/14 - Kelly - Chris called back and confirmed tomorrow morning at 8am works -…"
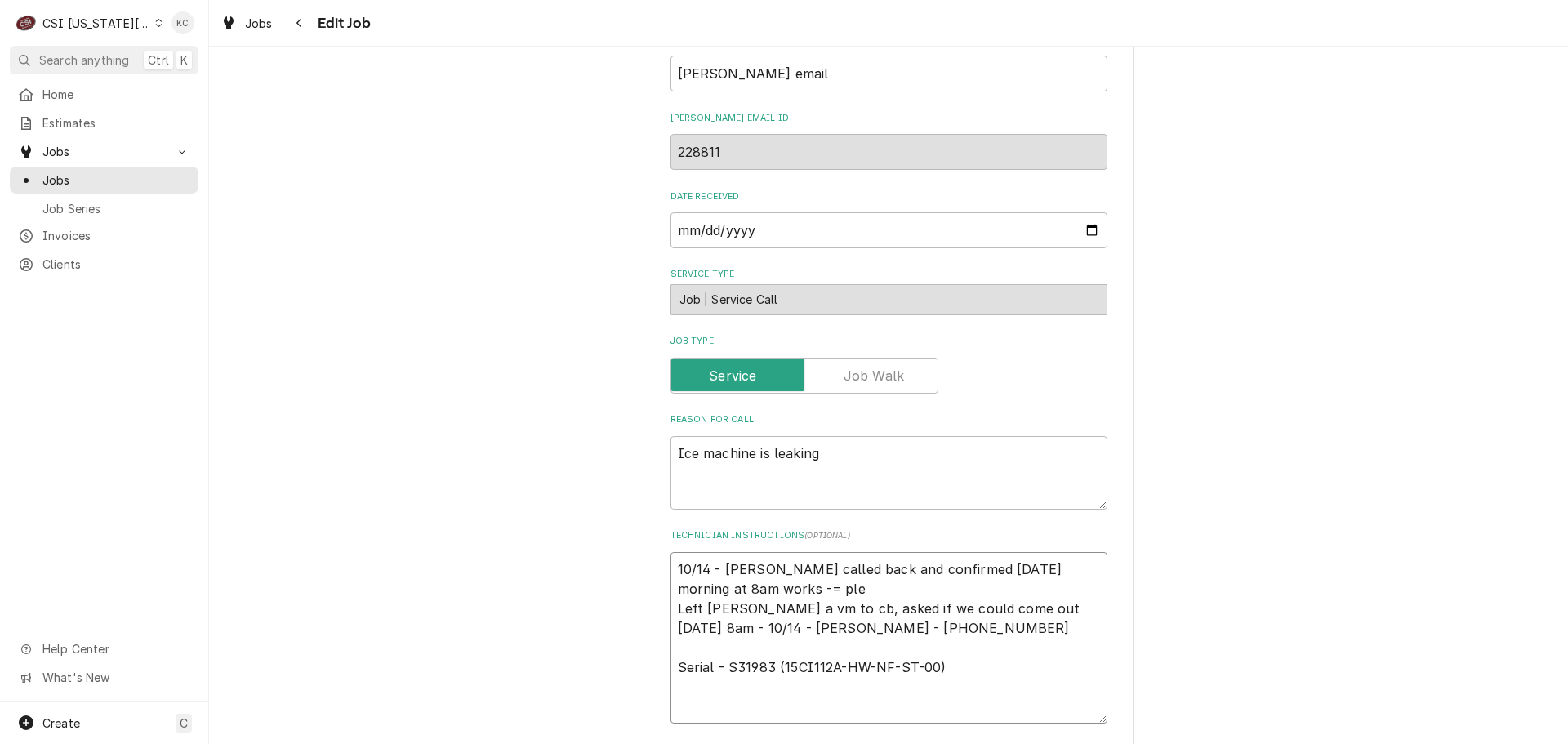
type textarea "x"
type textarea "10/14 - Kelly - Chris called back and confirmed tomorrow morning at 8am works -…"
type textarea "x"
type textarea "10/14 - Kelly - Chris called back and confirmed tomorrow morning at 8am works -…"
type textarea "x"
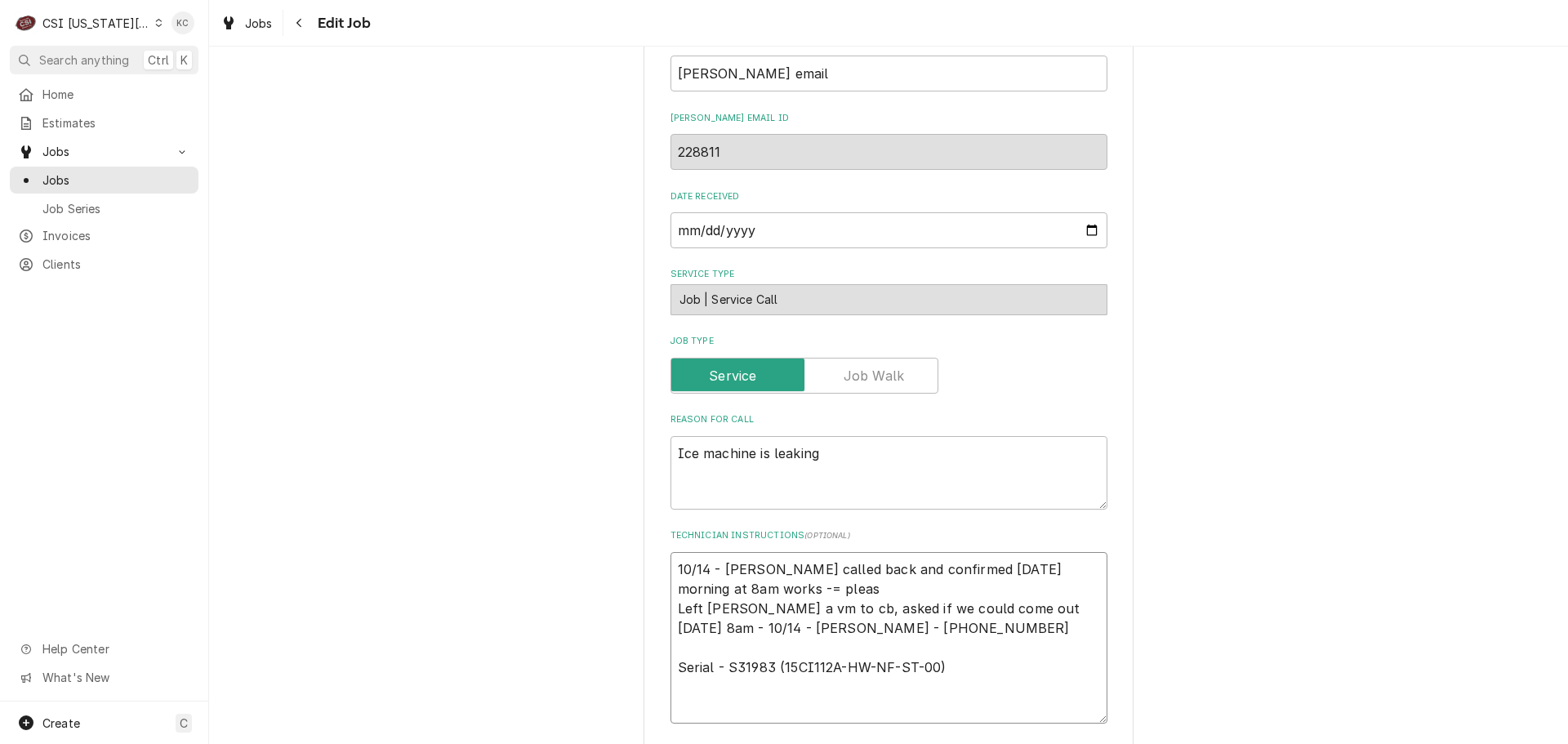
type textarea "10/14 - Kelly - Chris called back and confirmed tomorrow morning at 8am works -…"
type textarea "x"
type textarea "10/14 - Kelly - Chris called back and confirmed tomorrow morning at 8am works -…"
type textarea "x"
type textarea "10/14 - Kelly - Chris called back and confirmed tomorrow morning at 8am works -…"
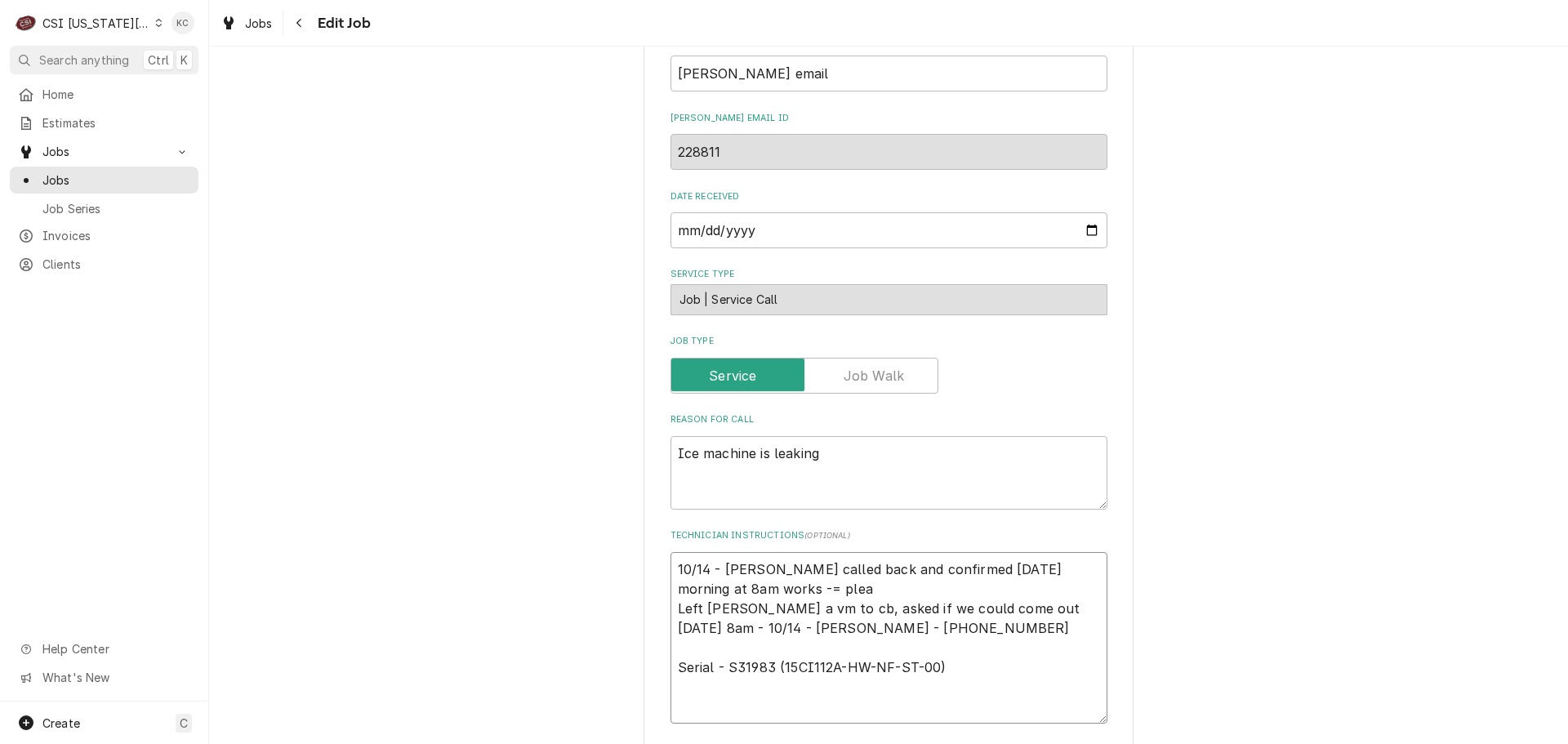
type textarea "x"
type textarea "10/14 - Kelly - Chris called back and confirmed tomorrow morning at 8am works -…"
type textarea "x"
type textarea "10/14 - Kelly - Chris called back and confirmed tomorrow morning at 8am works -…"
type textarea "x"
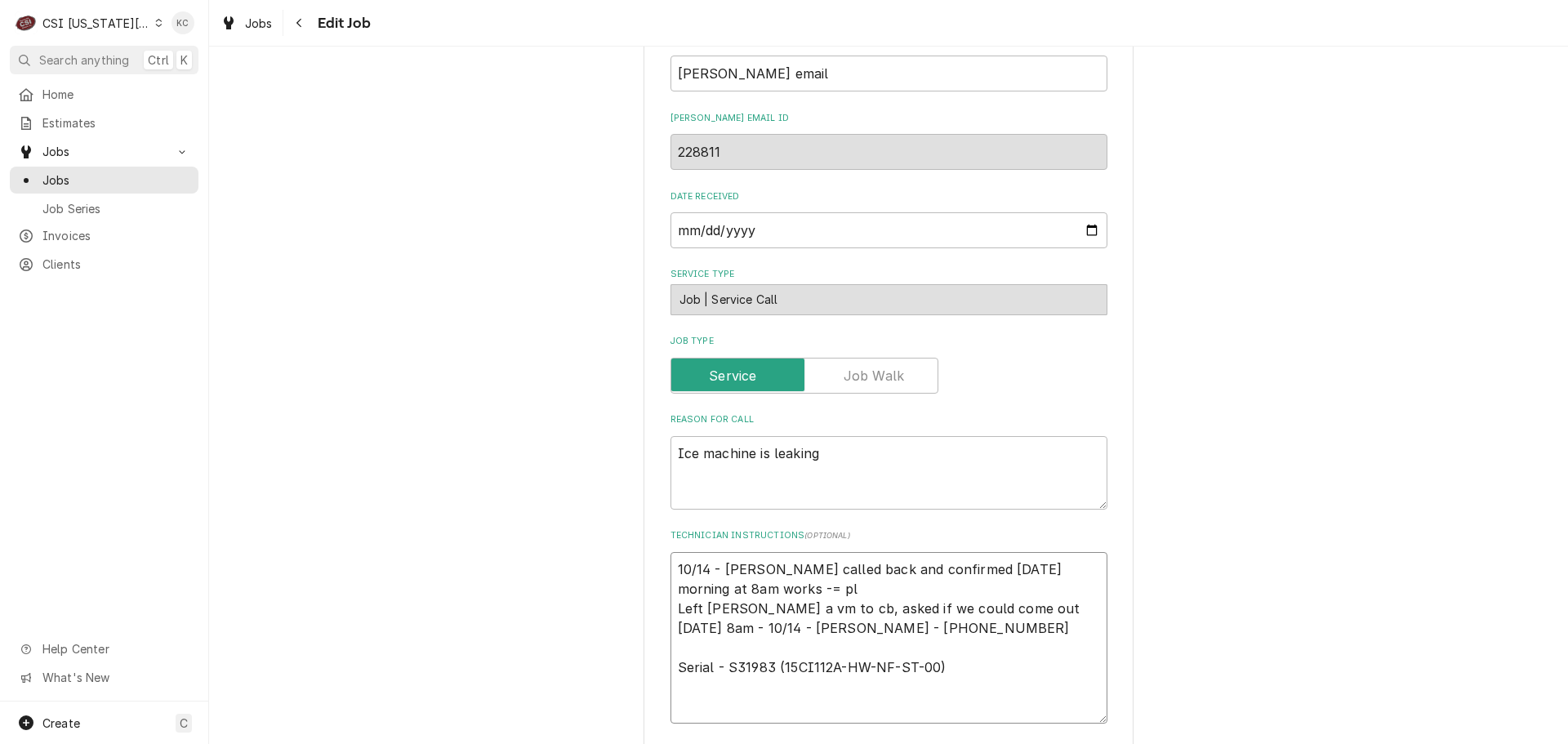
type textarea "10/14 - Kelly - Chris called back and confirmed tomorrow morning at 8am works -…"
type textarea "x"
type textarea "10/14 - Kelly - Chris called back and confirmed tomorrow morning at 8am works -…"
type textarea "x"
type textarea "10/14 - Kelly - Chris called back and confirmed tomorrow morning at 8am works -…"
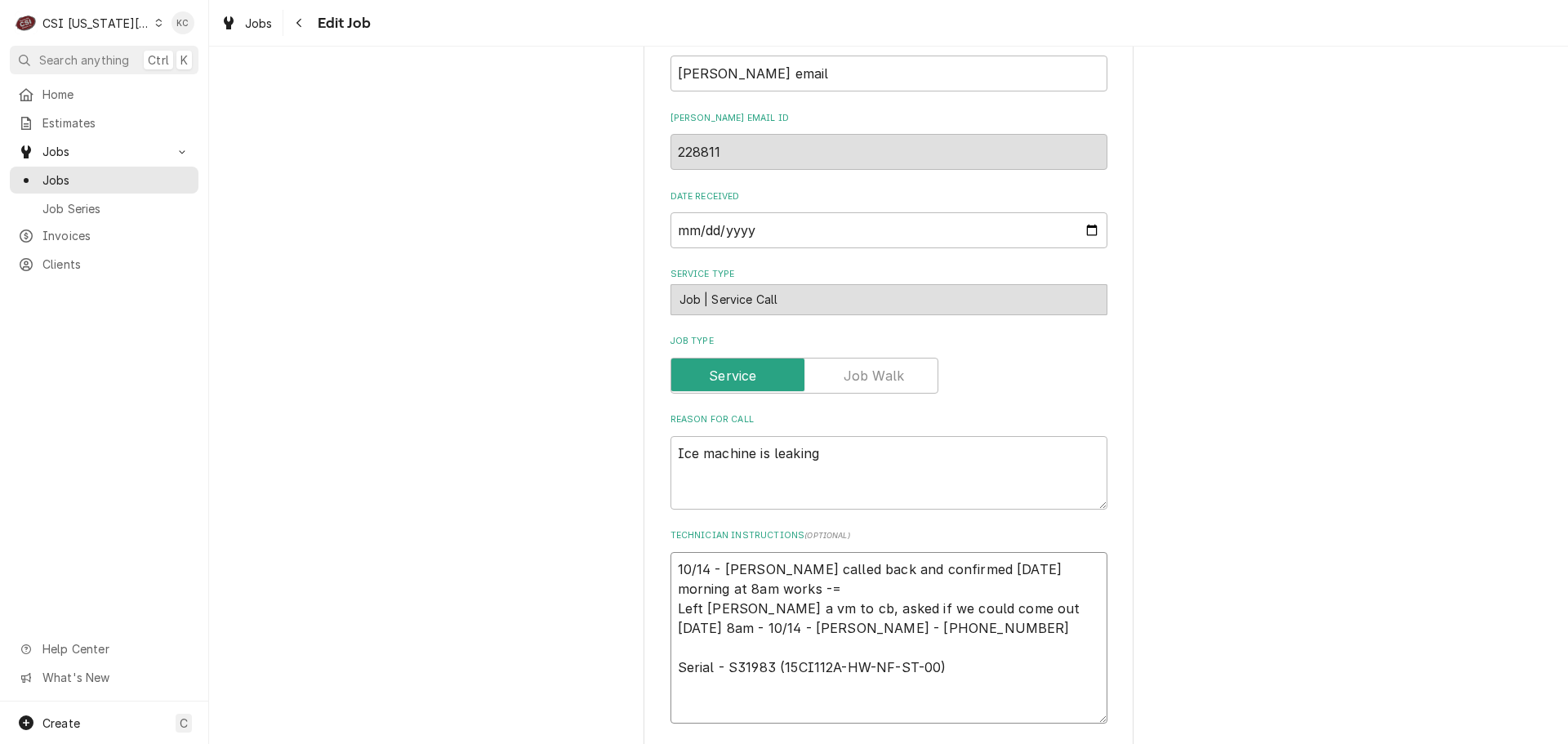
type textarea "x"
type textarea "10/14 - Kelly - Chris called back and confirmed tomorrow morning at 8am works -…"
type textarea "x"
type textarea "10/14 - Kelly - Chris called back and confirmed tomorrow morning at 8am works -…"
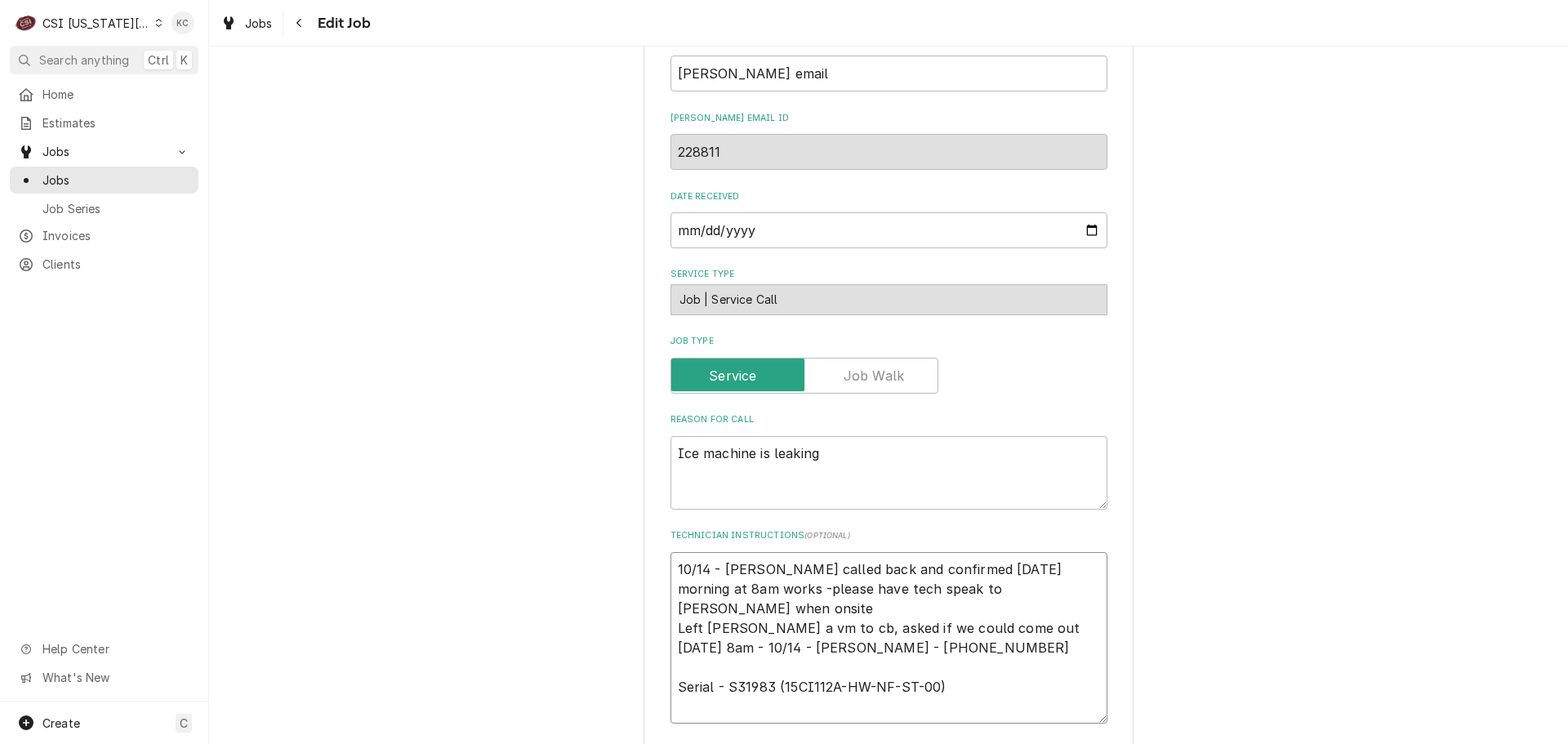
drag, startPoint x: 762, startPoint y: 569, endPoint x: 1075, endPoint y: 595, distance: 314.1
click at [1075, 595] on textarea "10/14 - Kelly - Chris called back and confirmed tomorrow morning at 8am works -…" at bounding box center [889, 637] width 437 height 172
click at [1371, 427] on div "Use the fields below to edit this job: Client Details Client FOLLETT CORPORATIO…" at bounding box center [887, 102] width 1358 height 3304
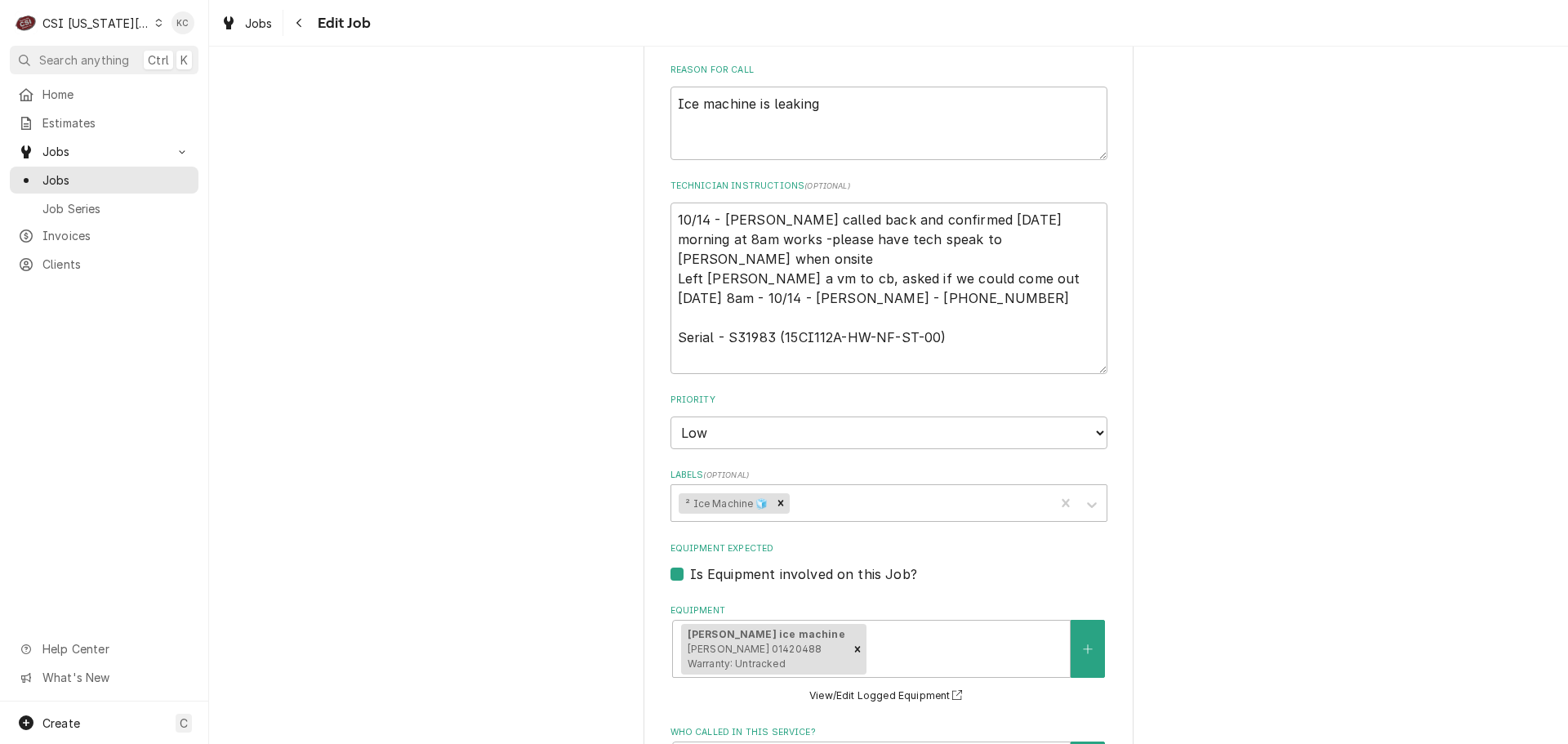
scroll to position [2623, 0]
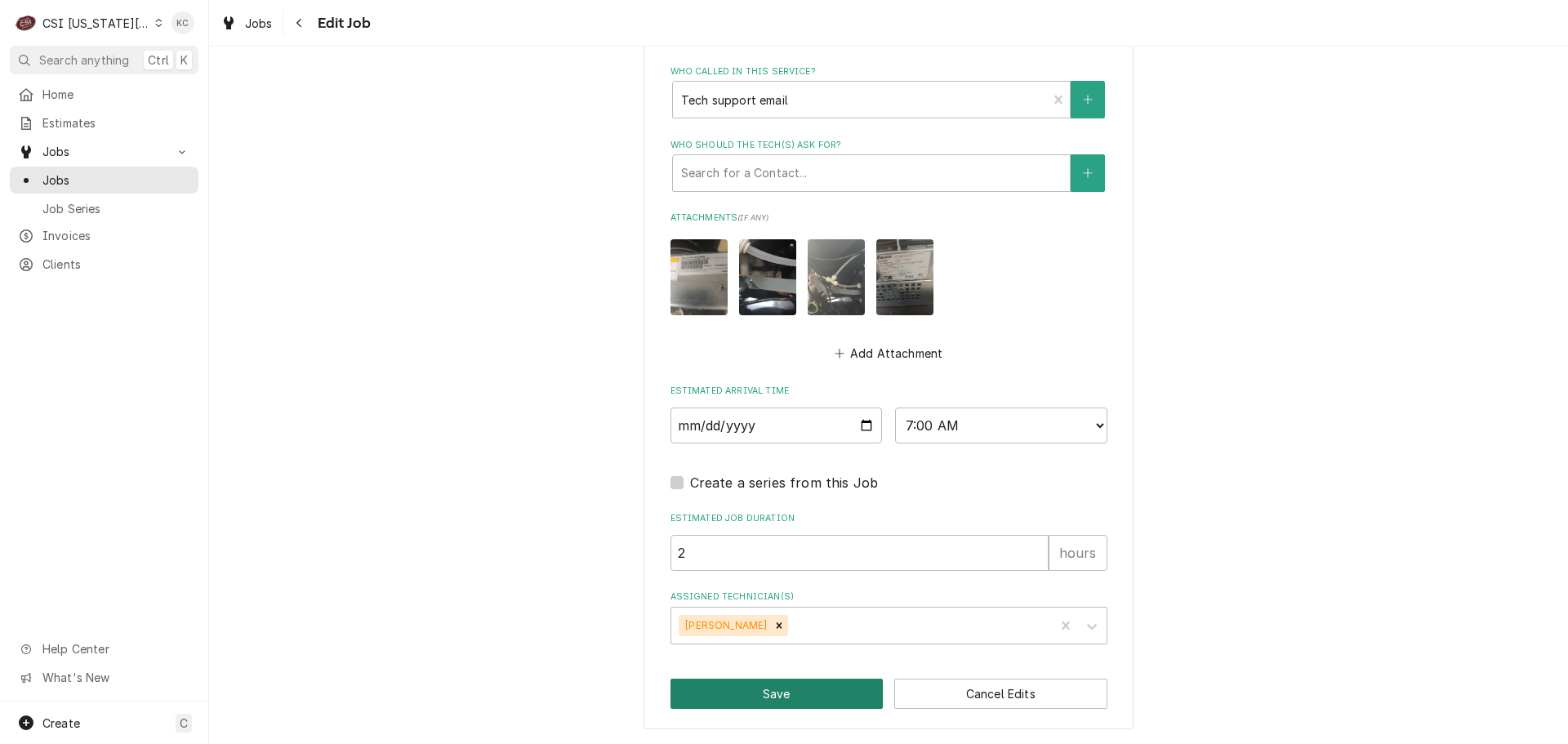
click at [752, 697] on button "Save" at bounding box center [777, 694] width 213 height 30
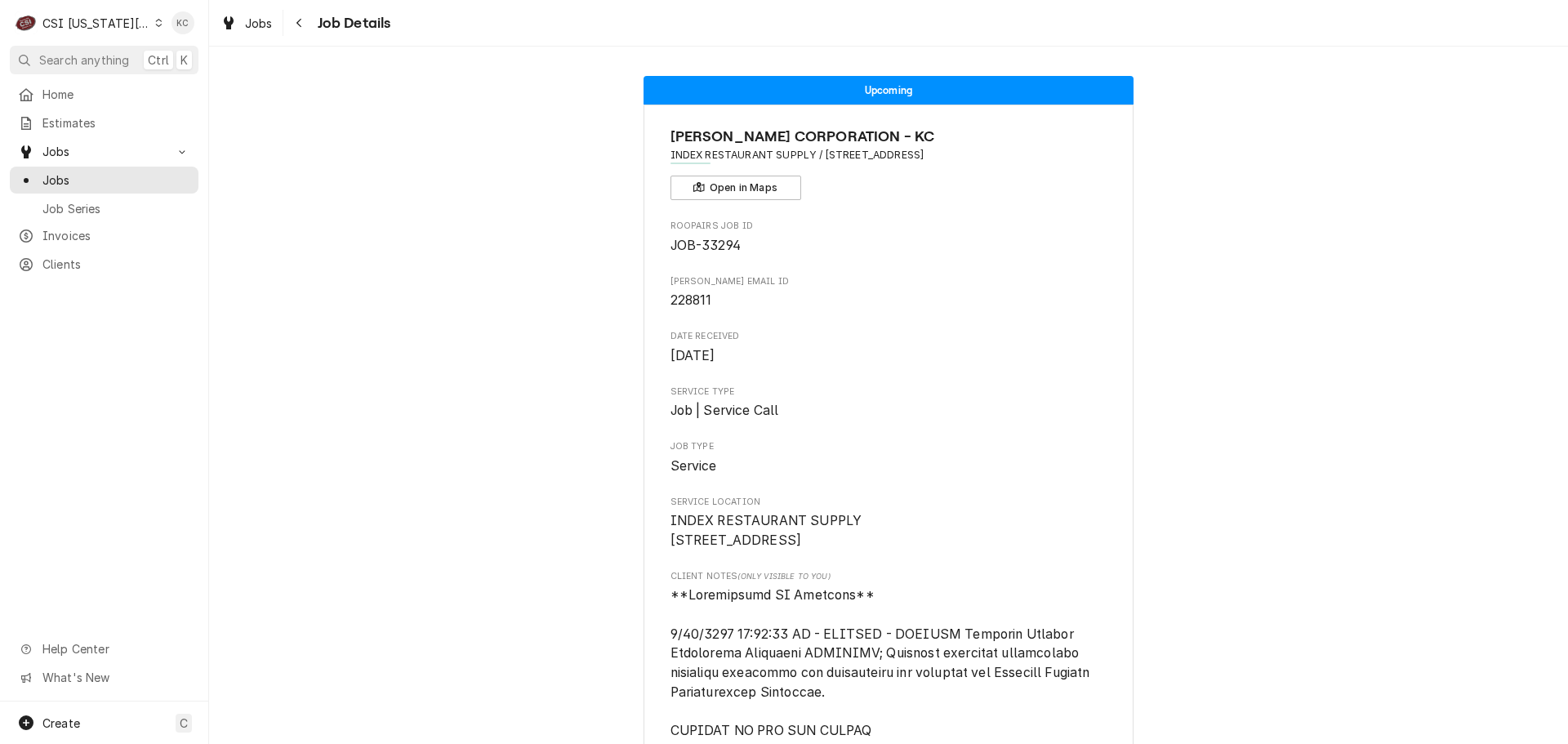
click at [155, 25] on icon "Dynamic Content Wrapper" at bounding box center [159, 22] width 7 height 8
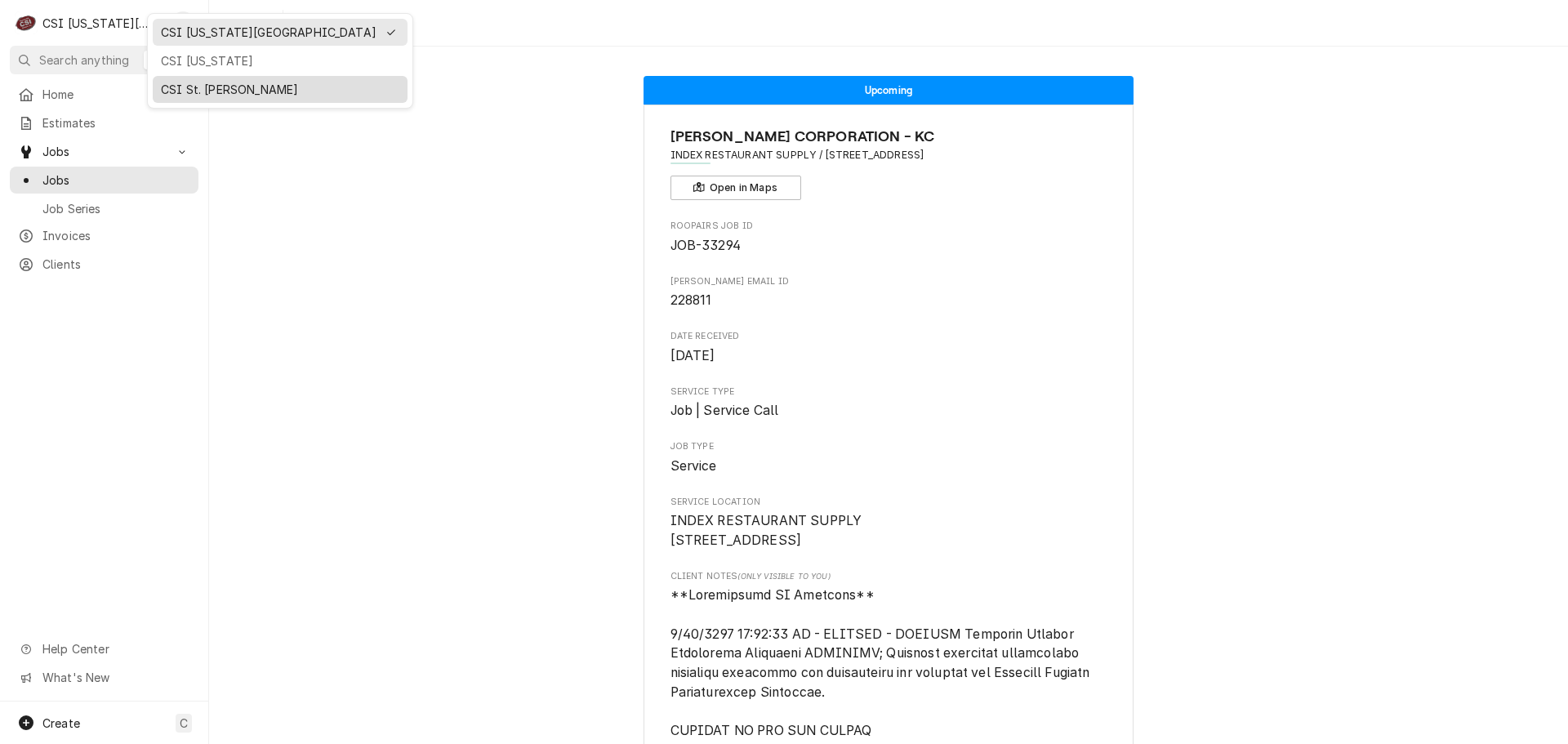
click at [211, 82] on div "CSI St. [PERSON_NAME]" at bounding box center [280, 89] width 238 height 17
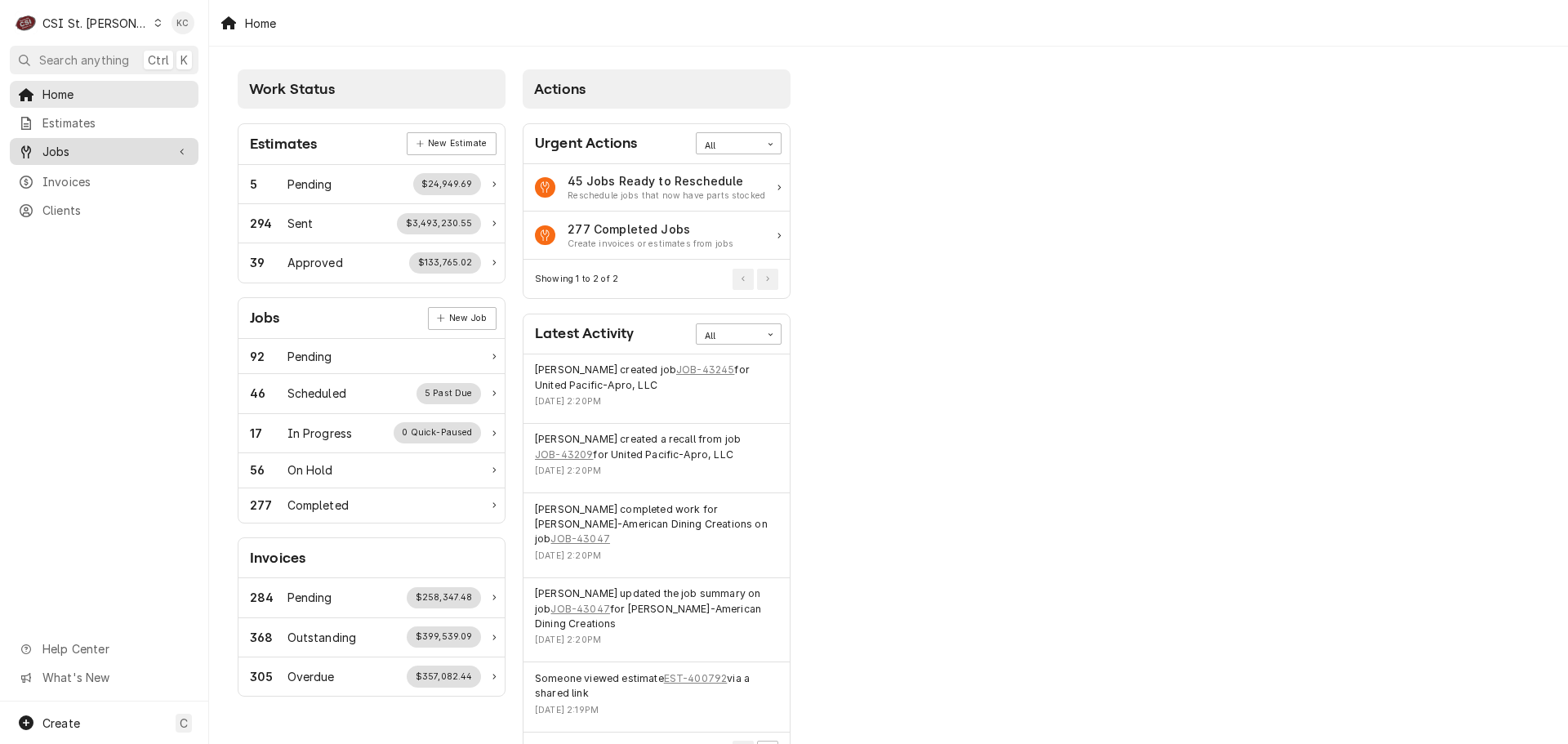
click at [96, 156] on link "Jobs" at bounding box center [104, 151] width 188 height 27
click at [58, 172] on span "Jobs" at bounding box center [116, 180] width 147 height 17
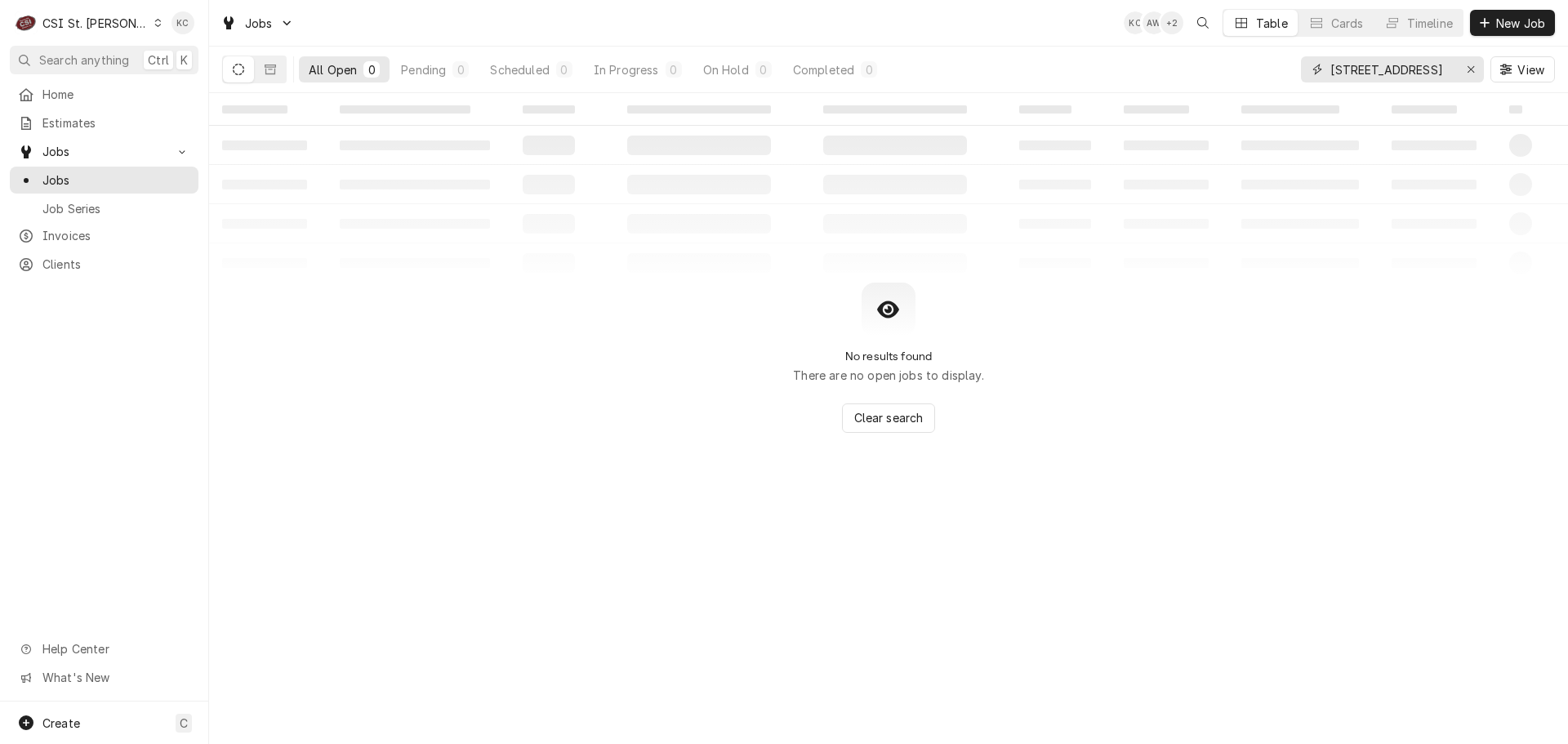
drag, startPoint x: 1405, startPoint y: 75, endPoint x: 1298, endPoint y: 72, distance: 107.0
click at [1298, 72] on div "All Open 0 Pending 0 Scheduled 0 In Progress 0 On Hold 0 Completed 0 [STREET_AD…" at bounding box center [888, 68] width 1333 height 45
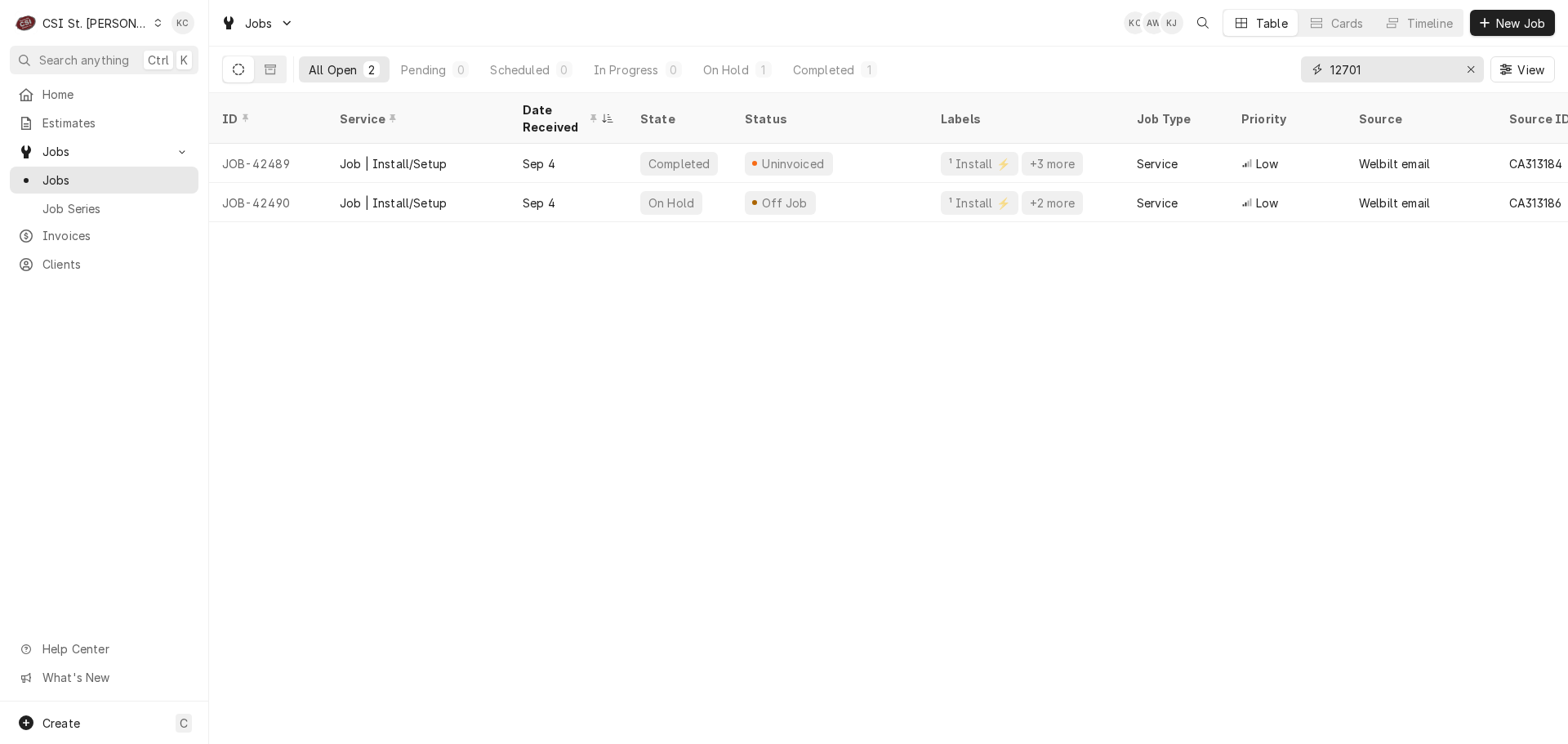
type input "12701"
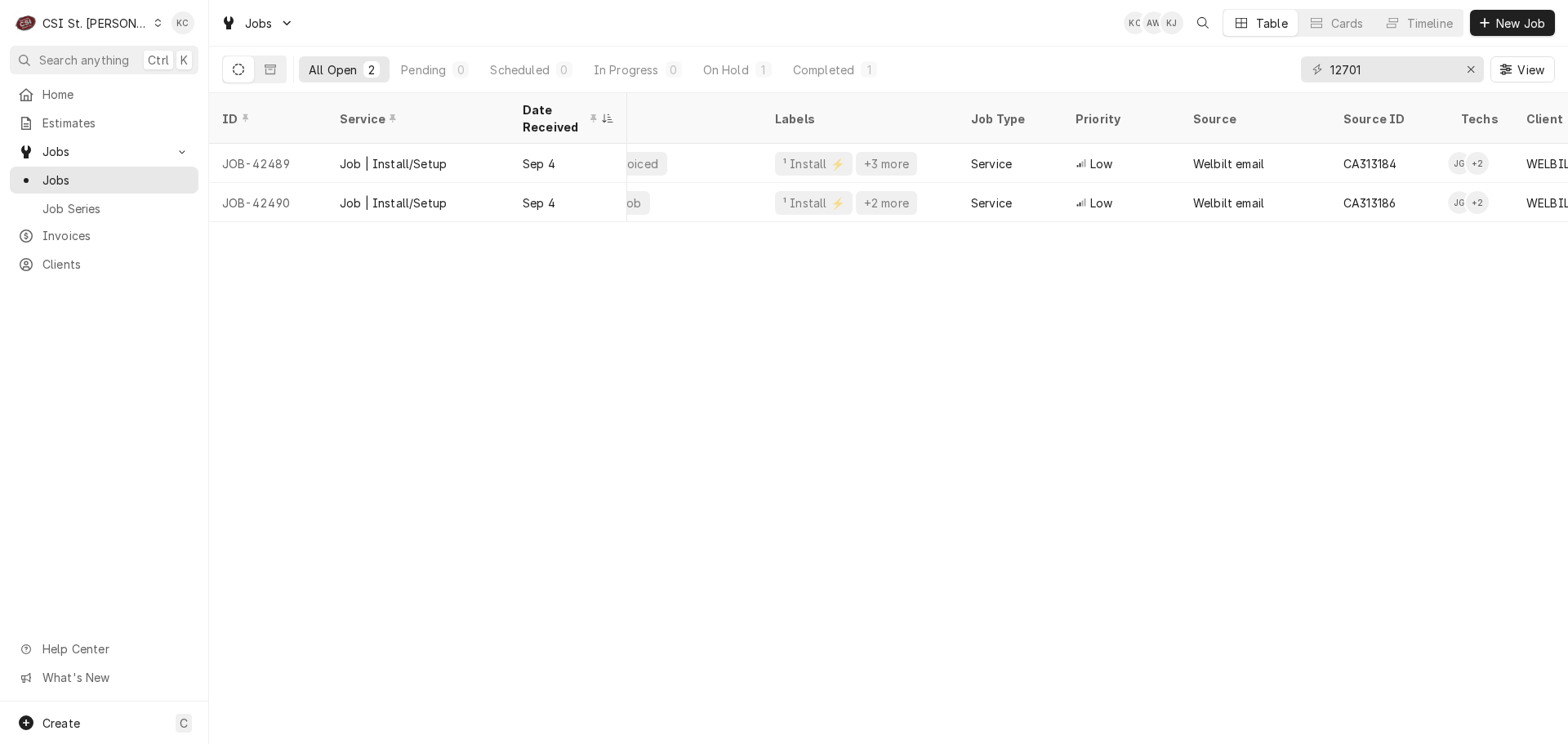
scroll to position [0, 41]
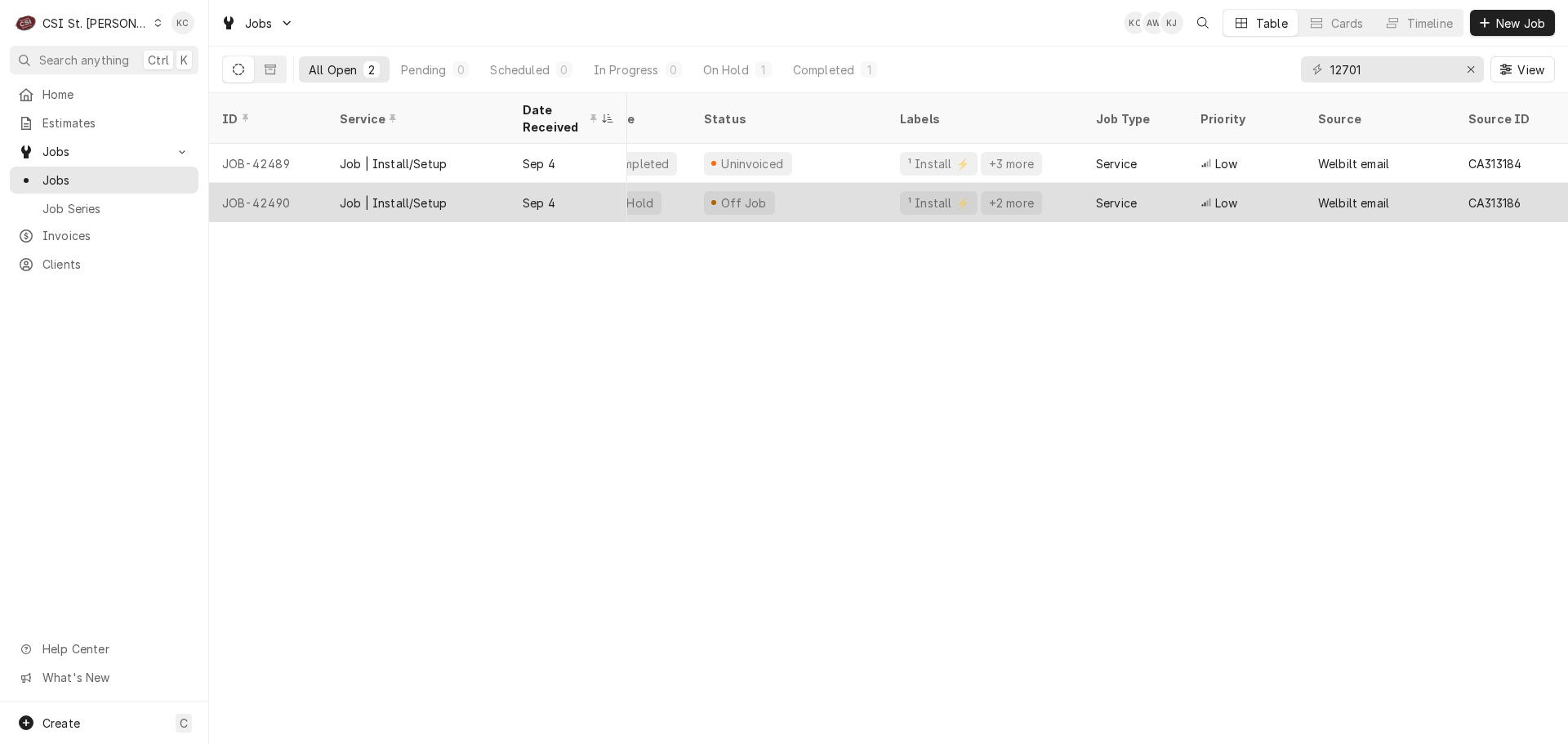
click at [658, 194] on div "On Hold" at bounding box center [639, 203] width 105 height 39
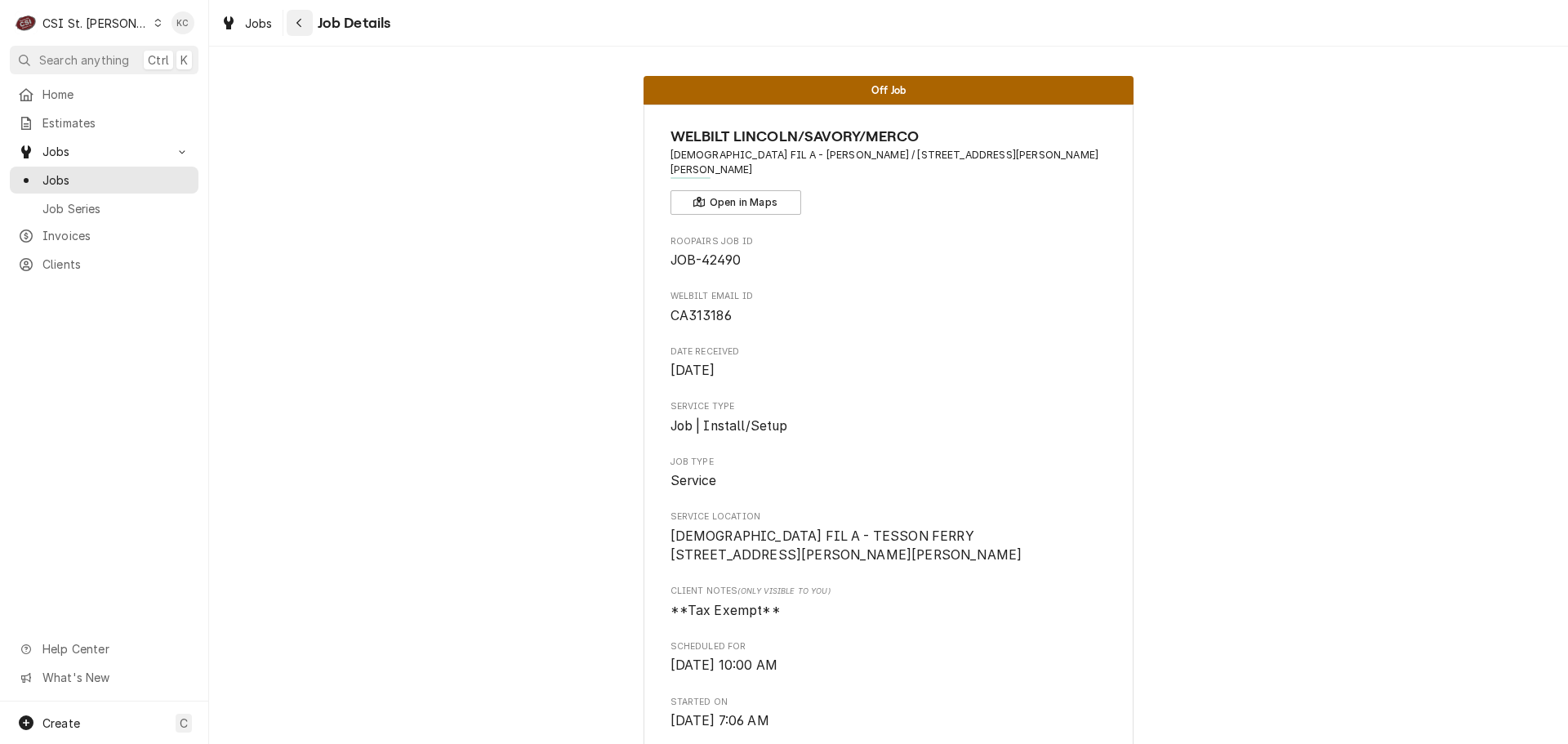
click at [309, 21] on button "Navigate back" at bounding box center [299, 22] width 26 height 26
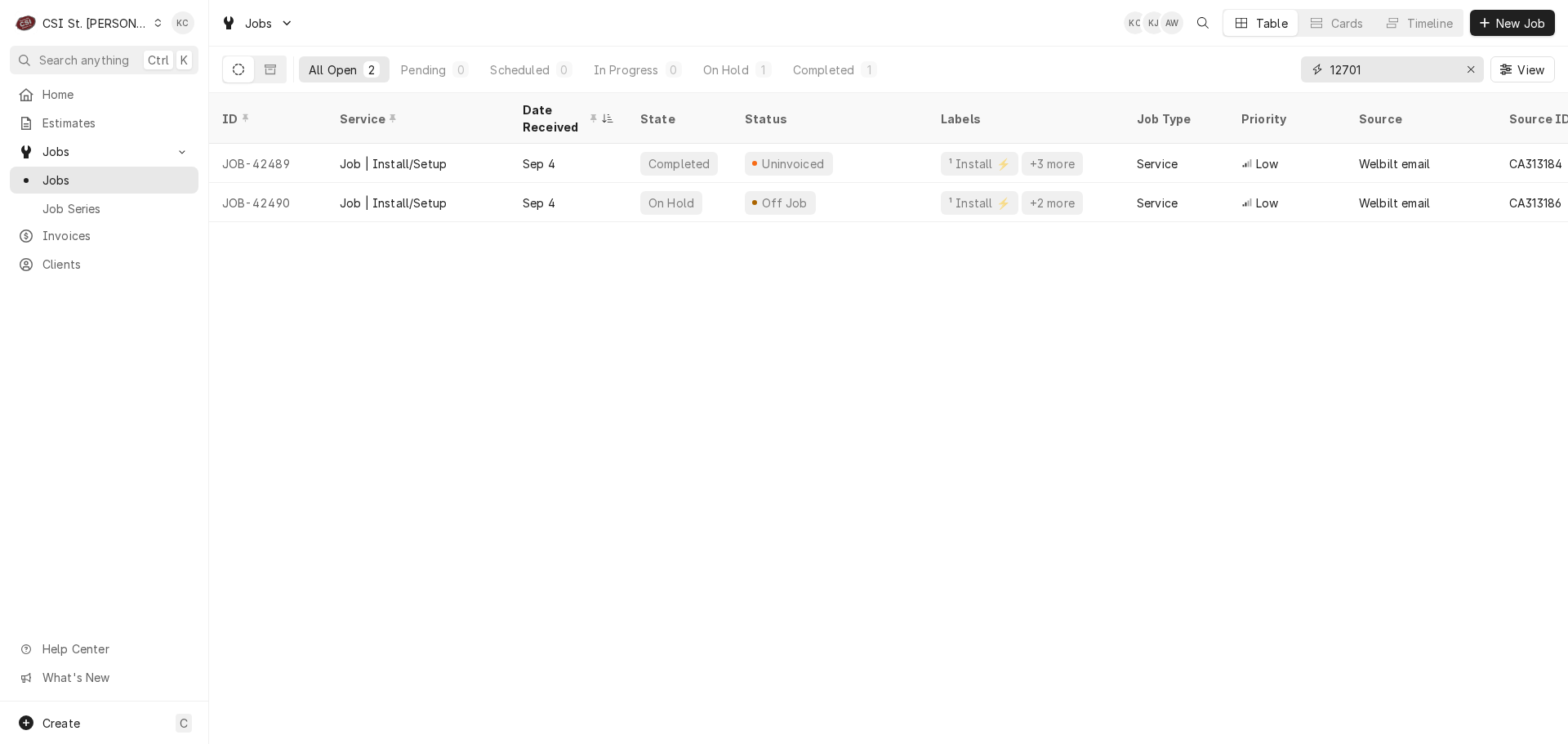
drag, startPoint x: 1410, startPoint y: 78, endPoint x: 1307, endPoint y: 84, distance: 103.2
click at [1307, 84] on div "12701 View" at bounding box center [1428, 68] width 254 height 45
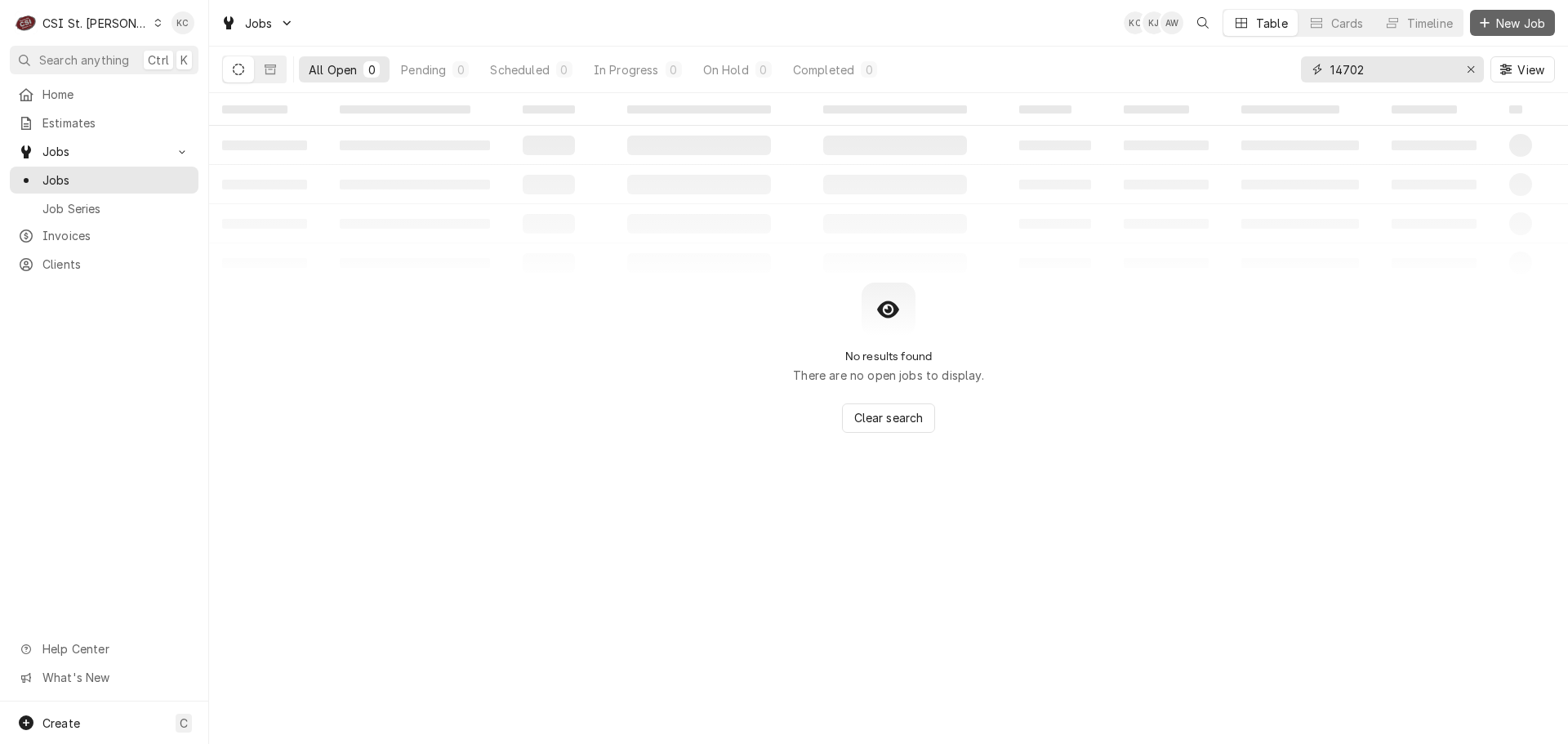
type input "14702"
click at [1518, 32] on button "New Job" at bounding box center [1512, 22] width 85 height 26
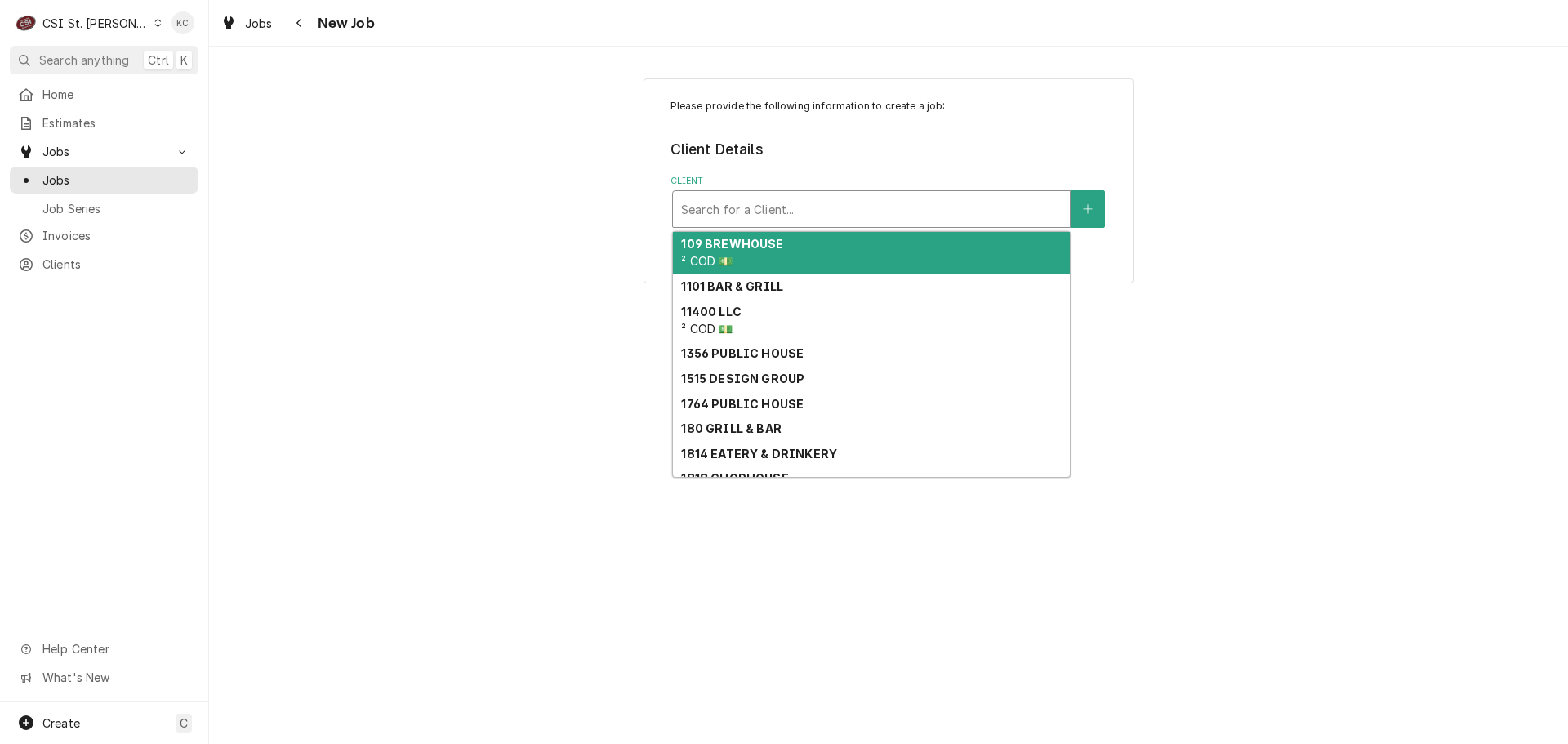
click at [779, 208] on div "Client" at bounding box center [872, 209] width 380 height 29
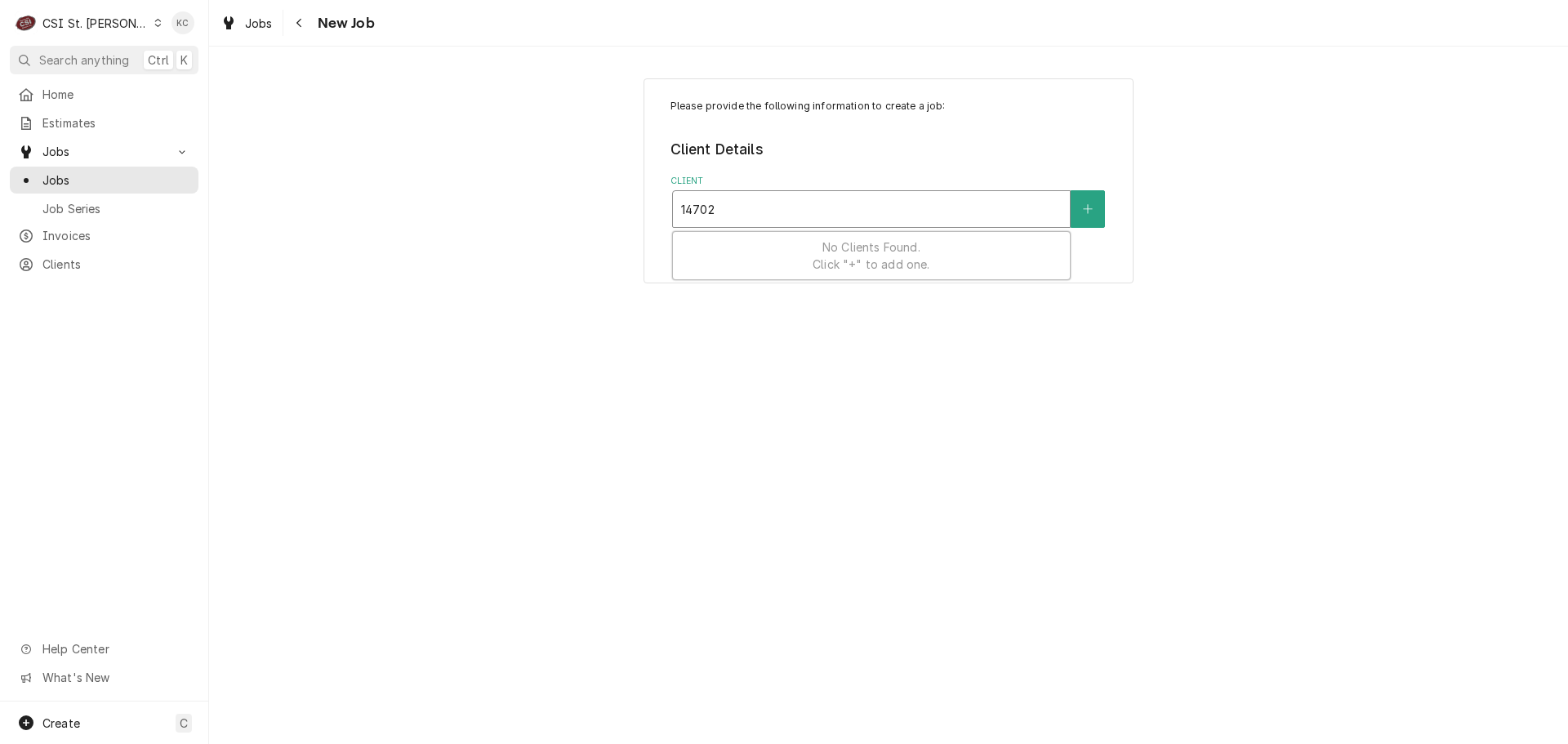
type input "14702"
click at [86, 24] on div "CSI St. Louis" at bounding box center [95, 23] width 106 height 17
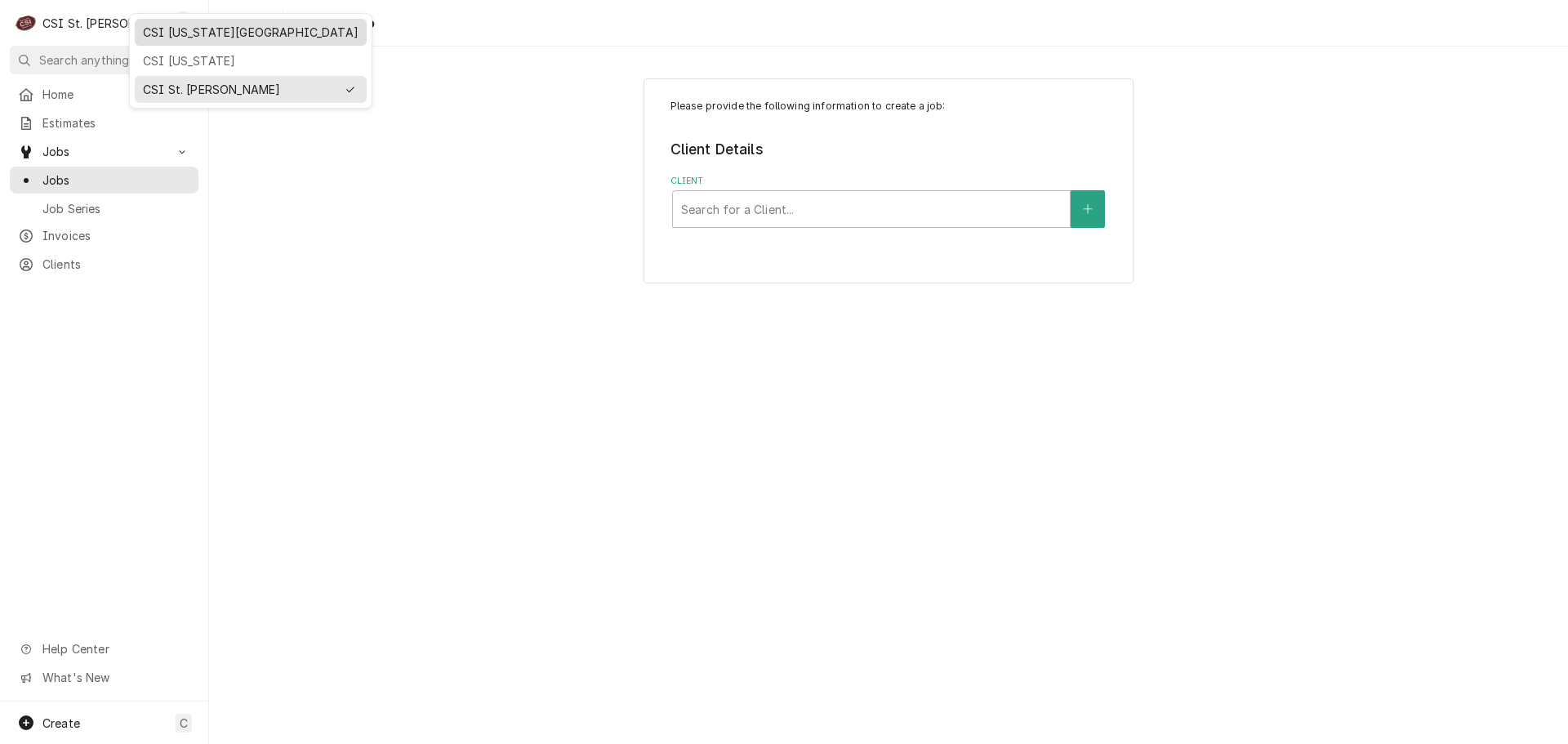
click at [177, 30] on div "CSI [US_STATE][GEOGRAPHIC_DATA]" at bounding box center [251, 32] width 216 height 17
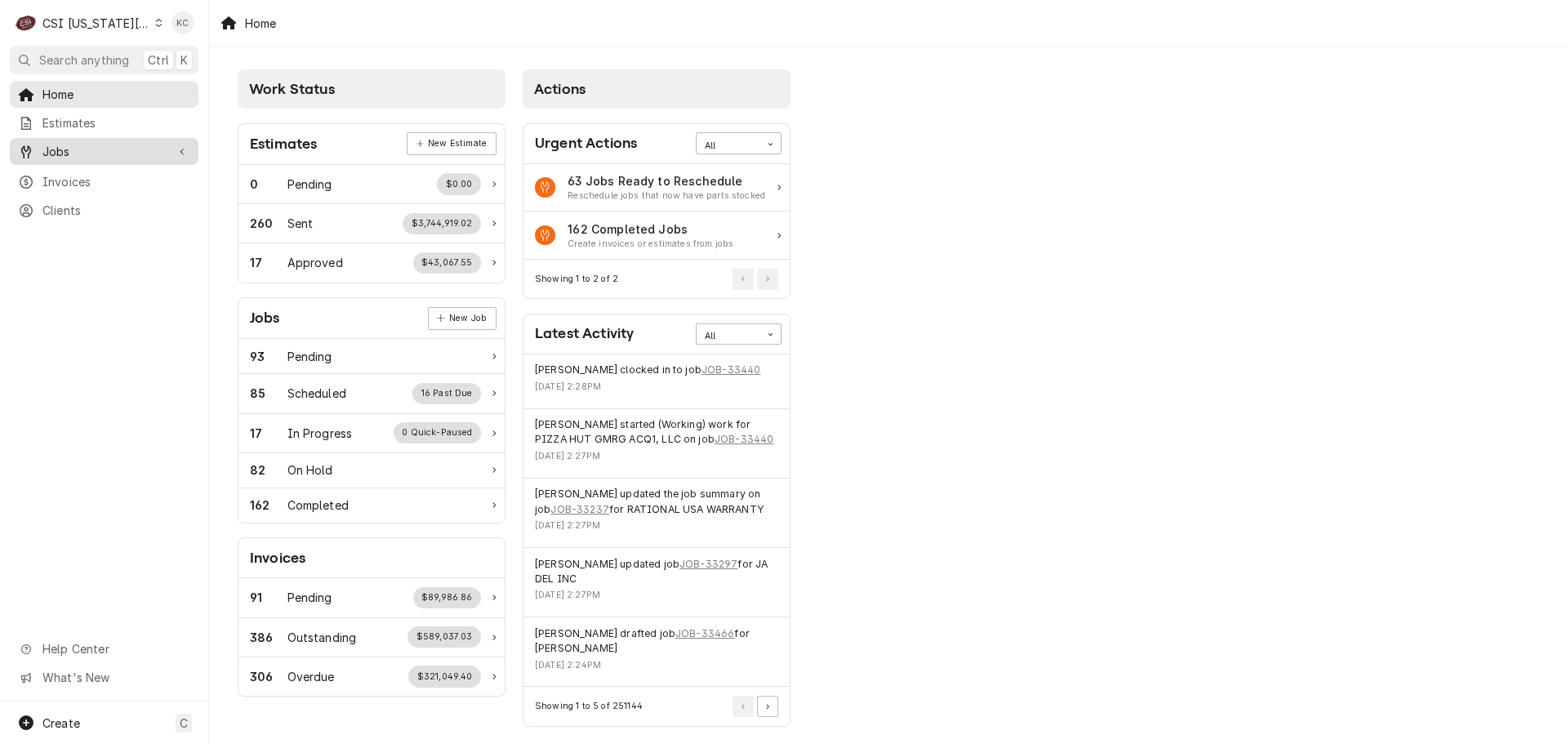
click at [80, 145] on span "Jobs" at bounding box center [104, 151] width 123 height 17
click at [78, 172] on span "Jobs" at bounding box center [116, 180] width 147 height 17
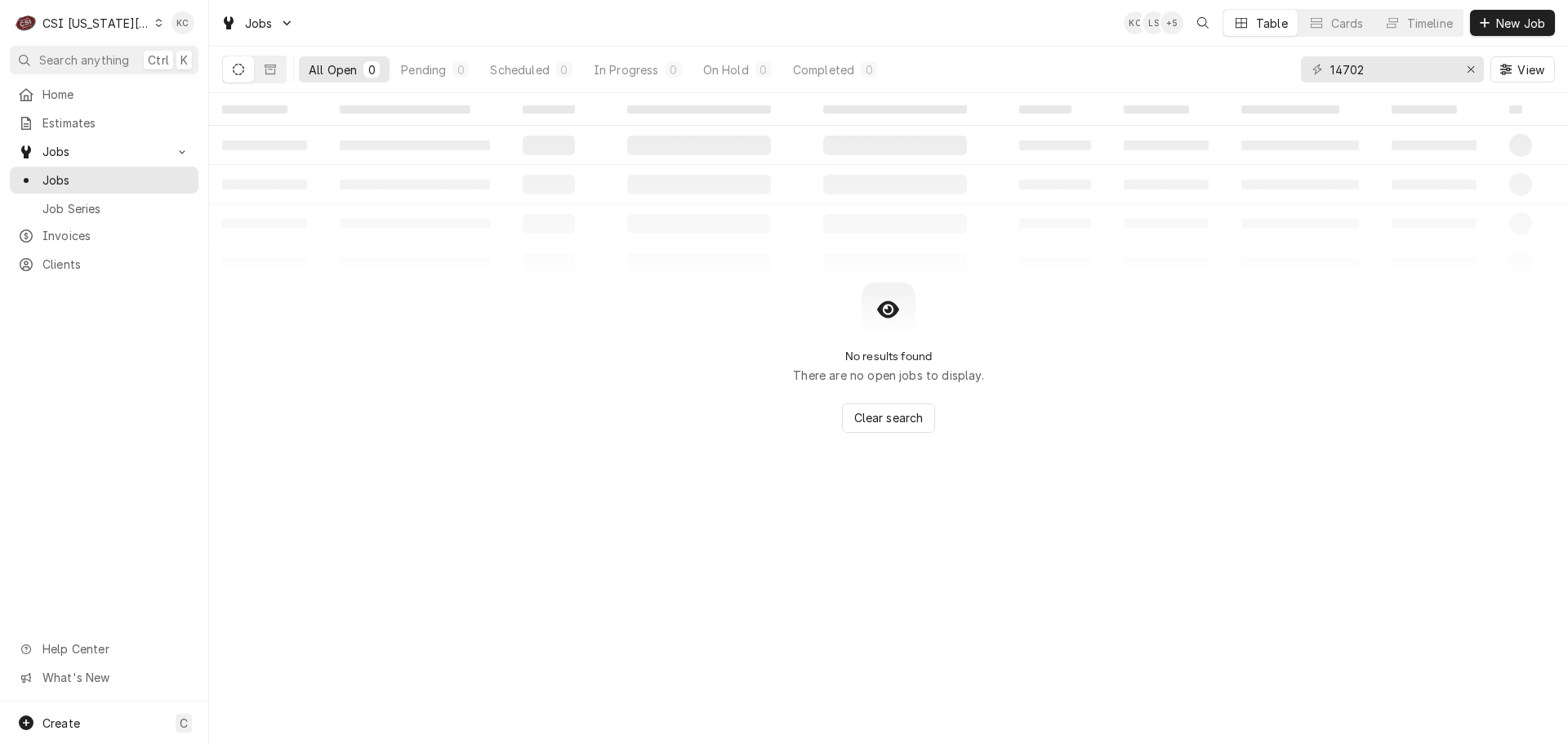
click at [73, 24] on div "CSI Kansas City" at bounding box center [96, 23] width 107 height 17
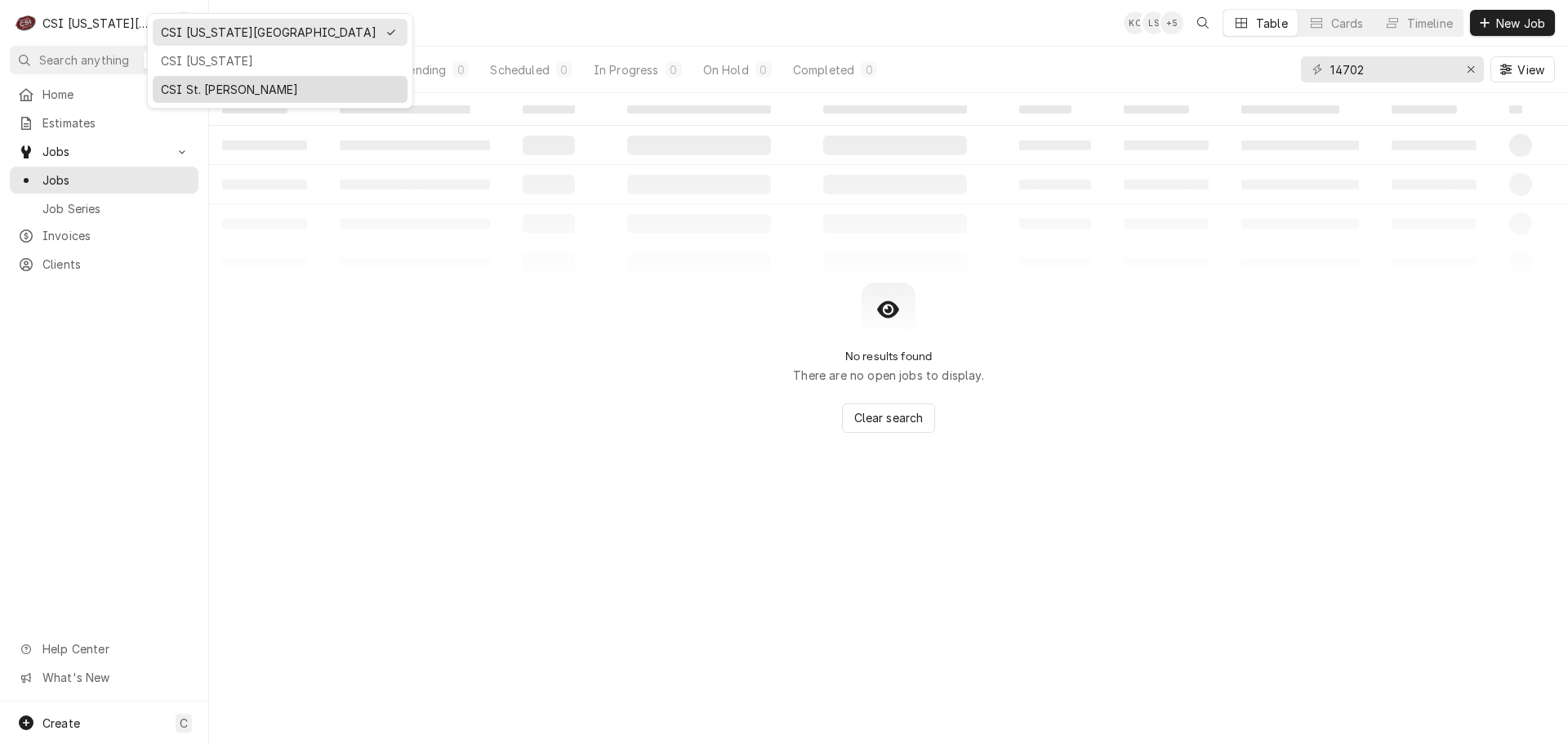
click at [208, 84] on div "CSI St. [PERSON_NAME]" at bounding box center [280, 89] width 238 height 17
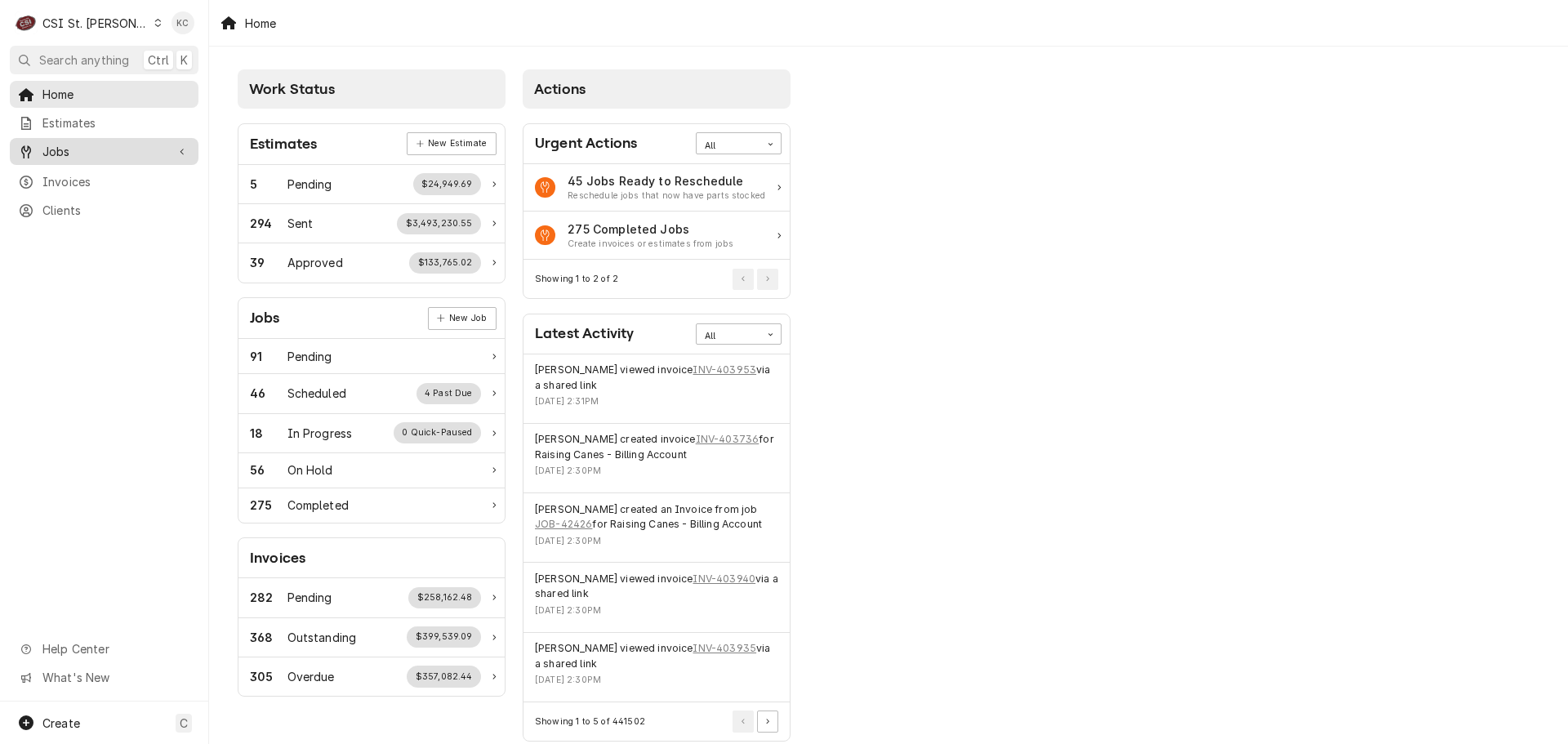
click at [72, 151] on span "Jobs" at bounding box center [104, 151] width 123 height 17
click at [74, 172] on span "Jobs" at bounding box center [116, 180] width 147 height 17
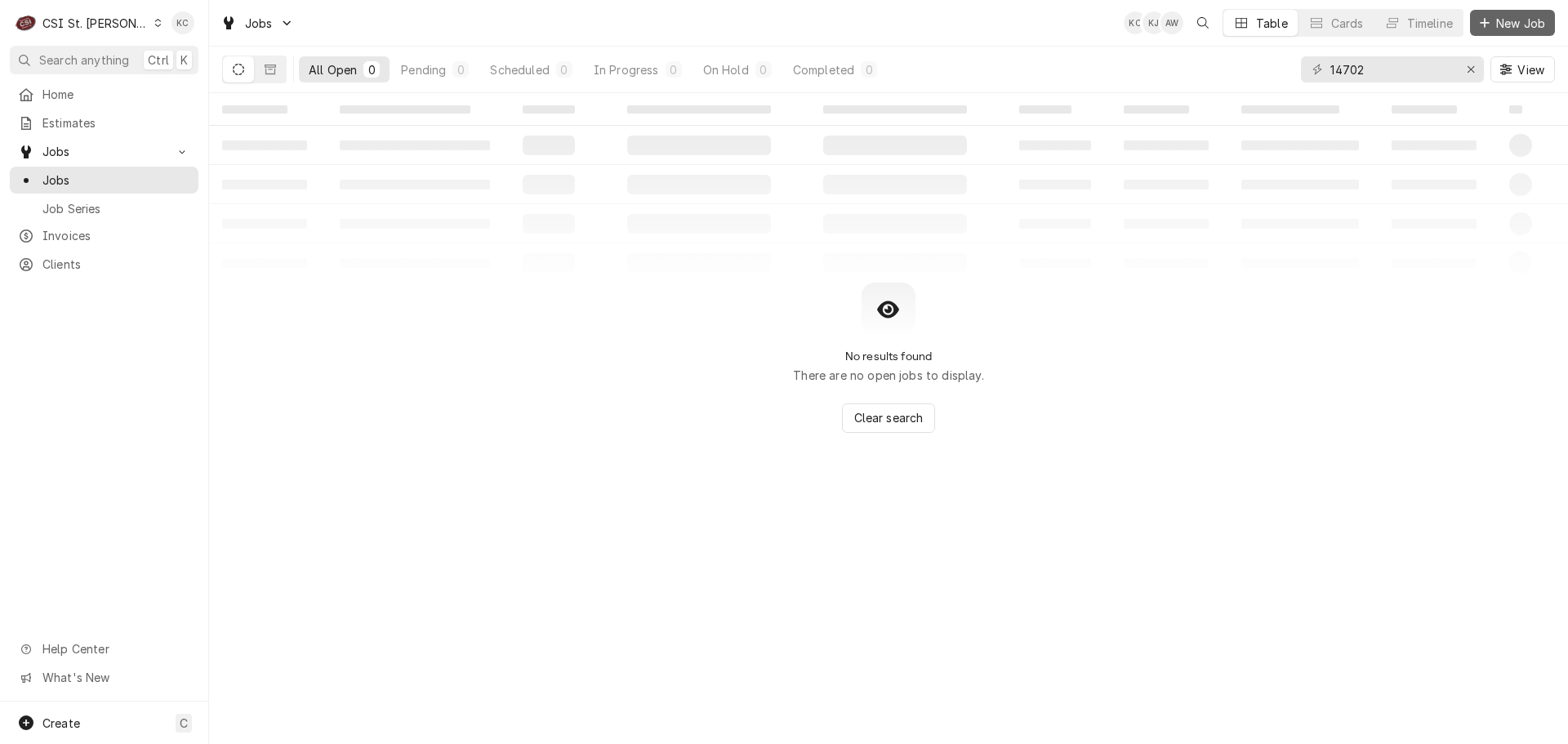
click at [1517, 24] on span "New Job" at bounding box center [1520, 23] width 56 height 17
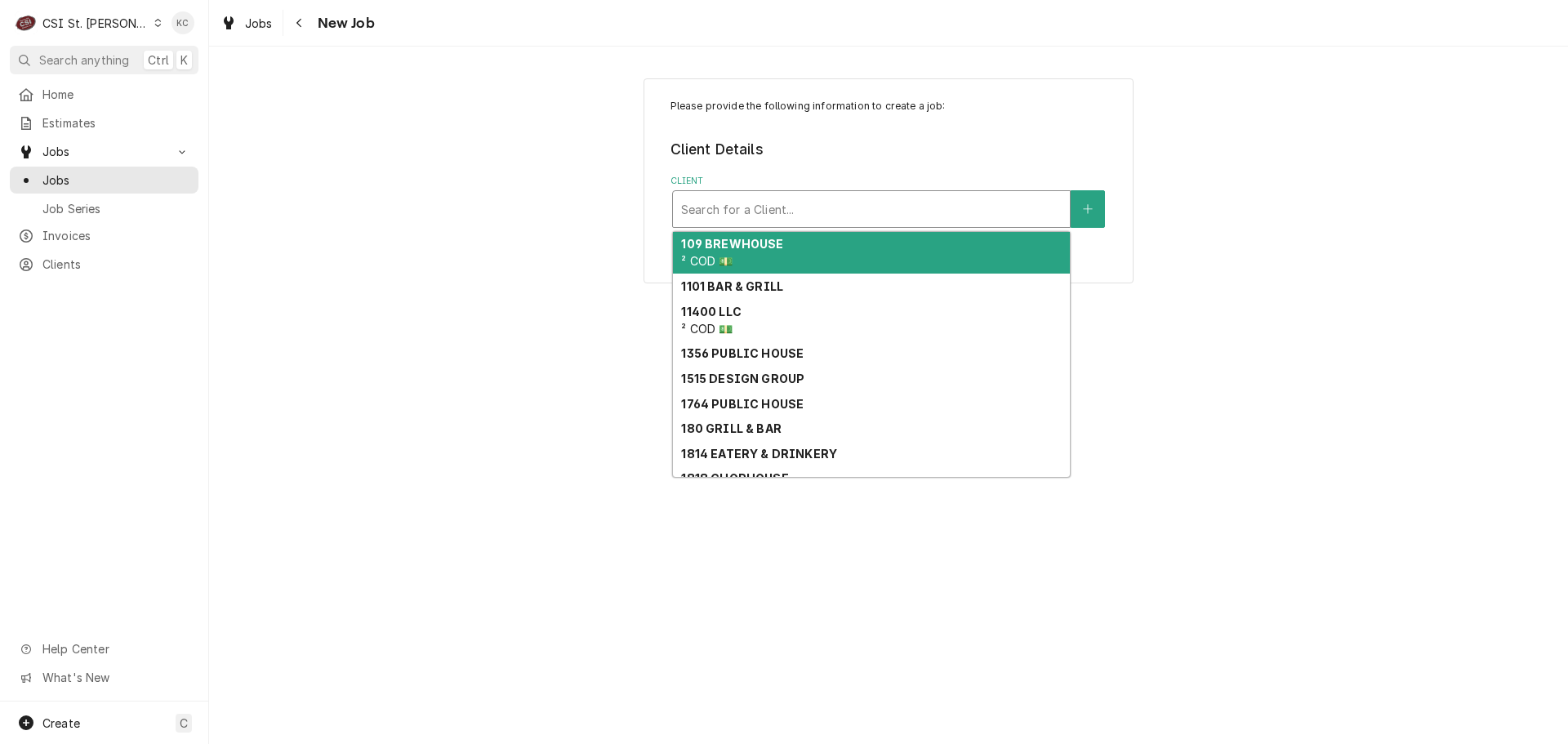
click at [815, 209] on div "Client" at bounding box center [872, 209] width 380 height 29
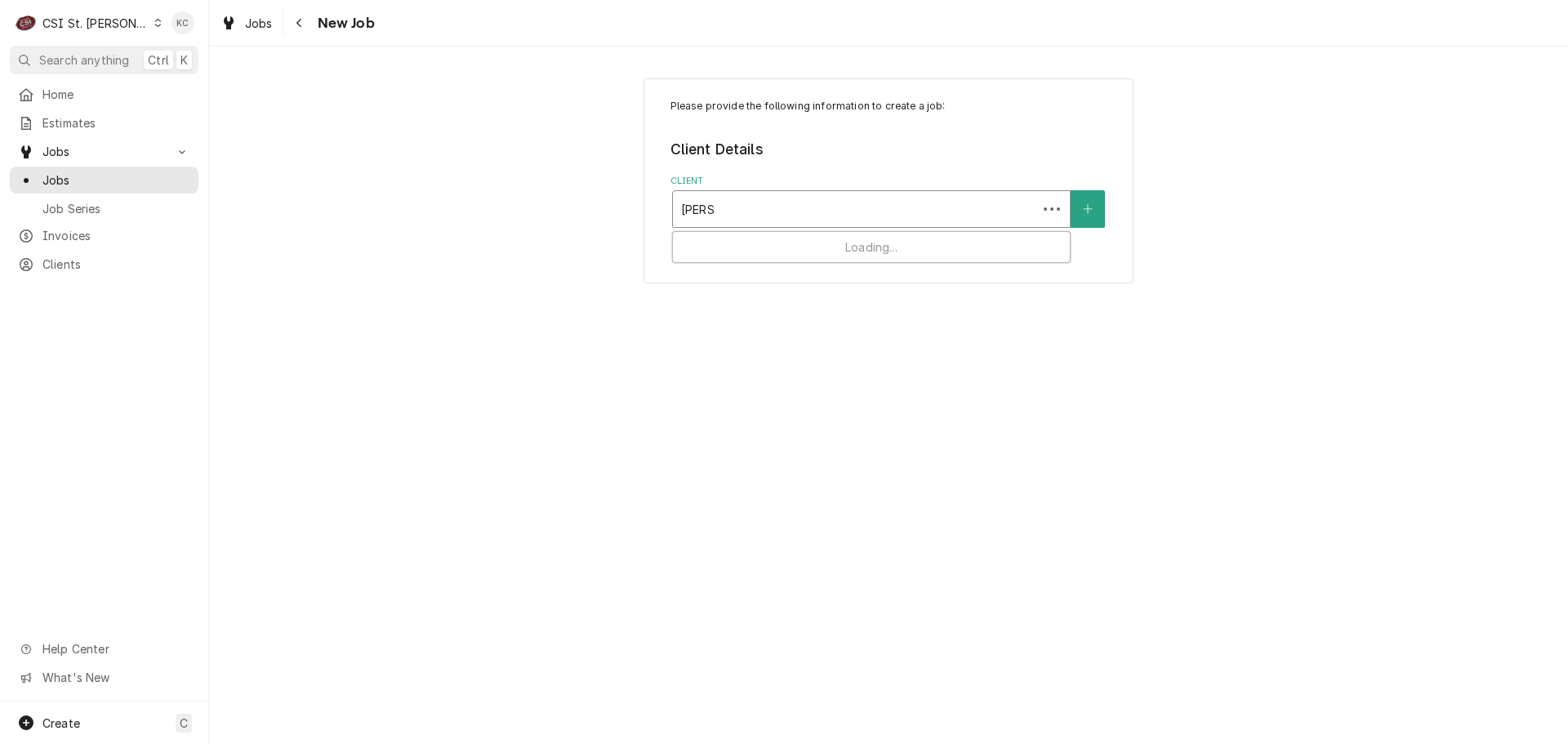
type input "[PERSON_NAME]"
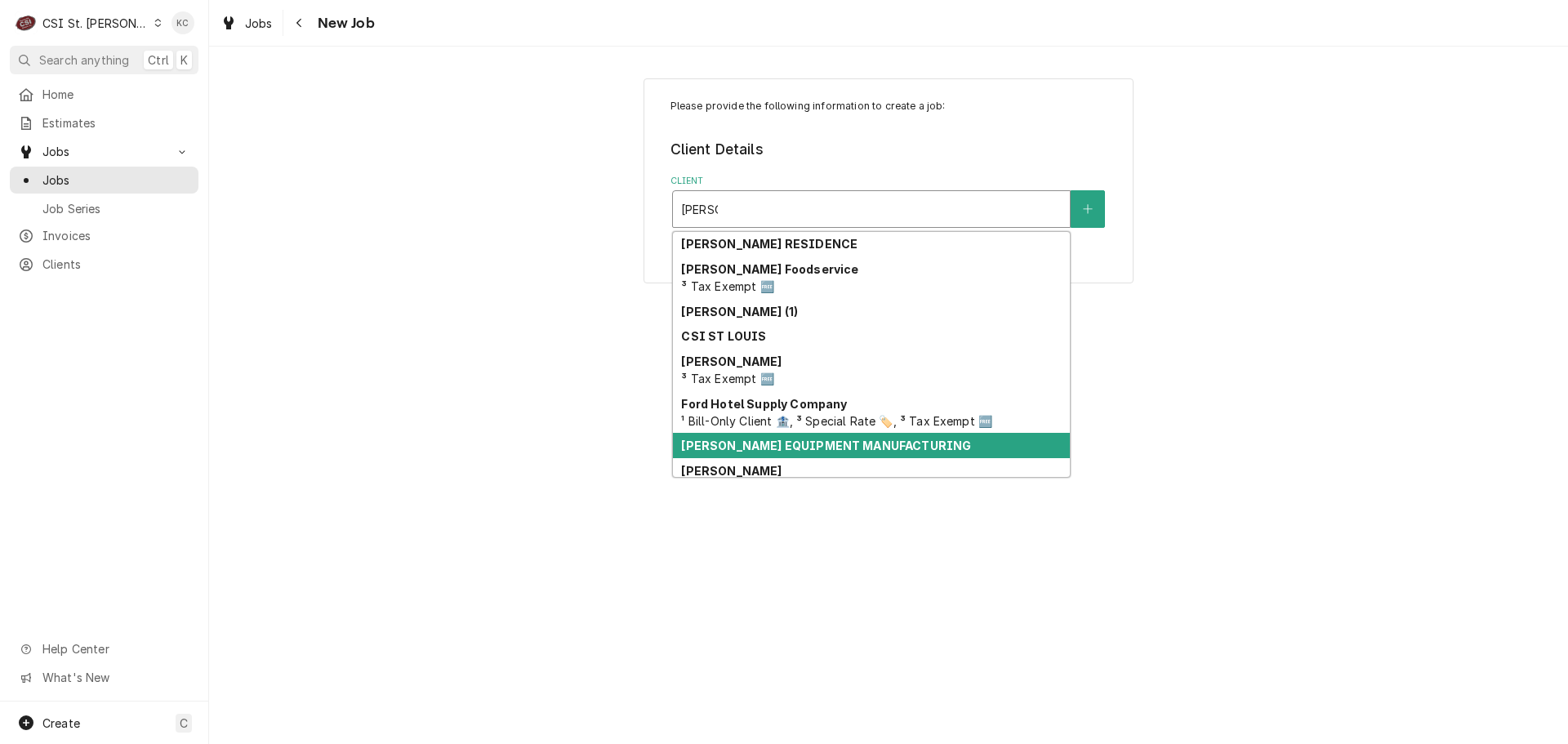
click at [794, 448] on strong "[PERSON_NAME] EQUIPMENT MANUFACTURING" at bounding box center [826, 446] width 290 height 14
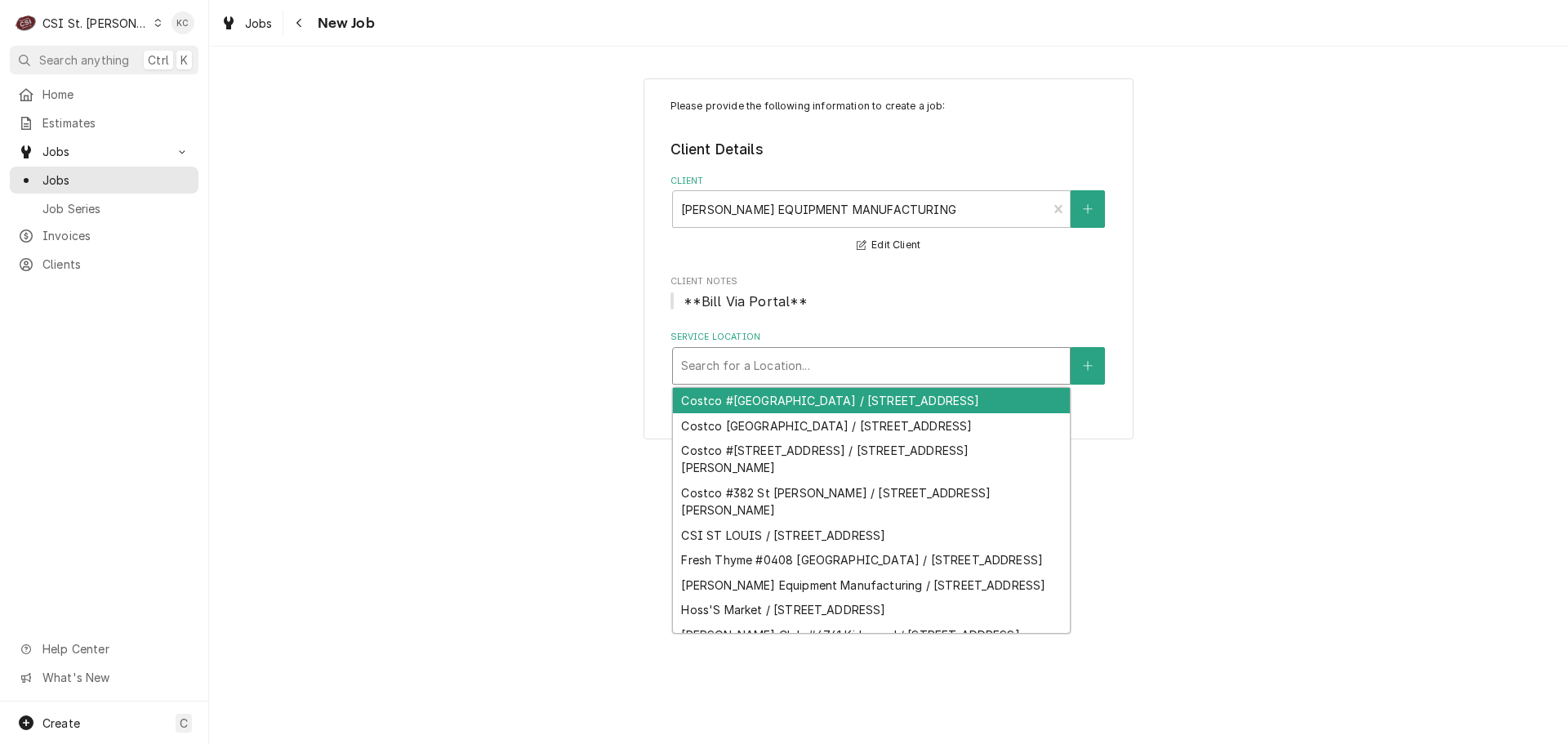
click at [822, 361] on div "Service Location" at bounding box center [872, 365] width 380 height 29
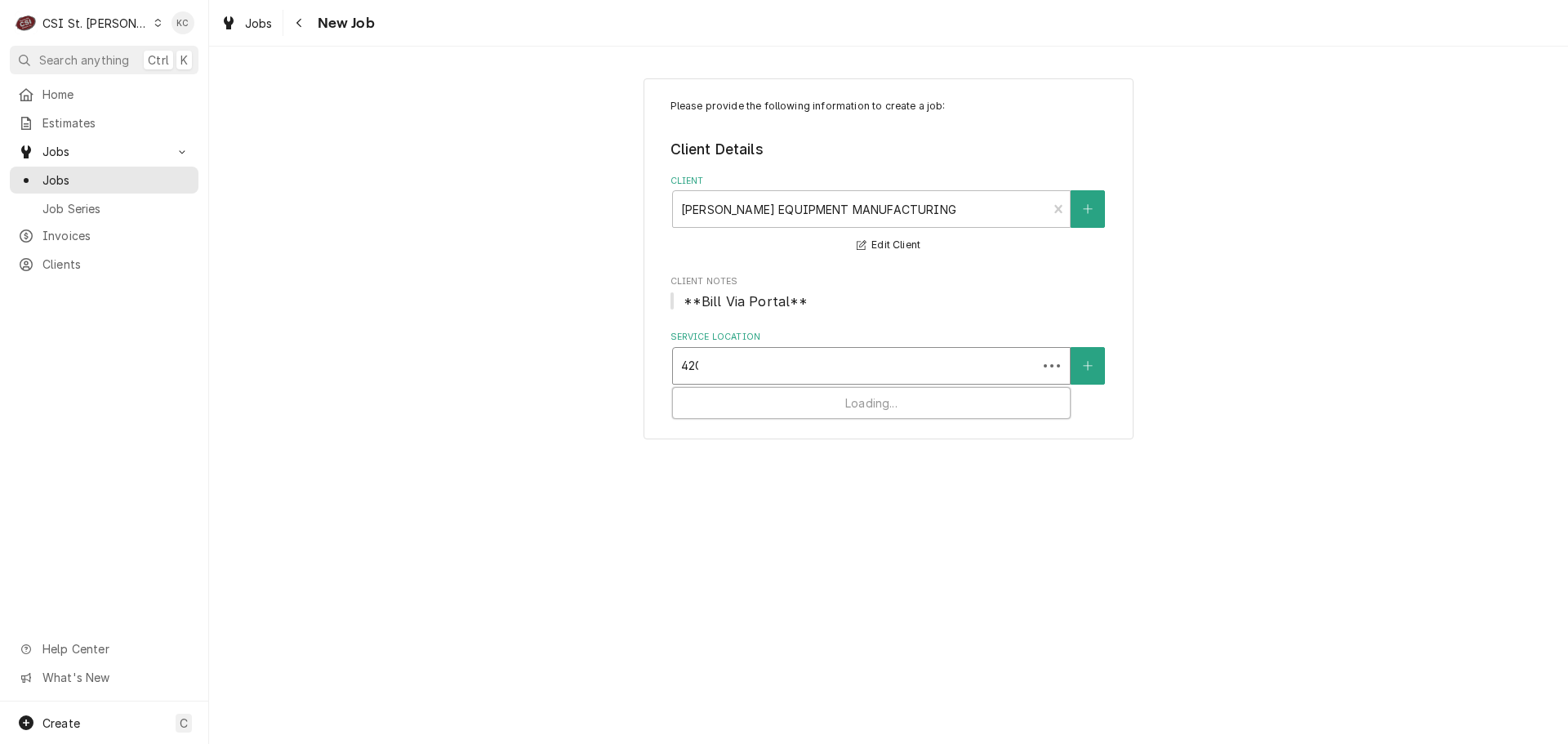
type input "4200"
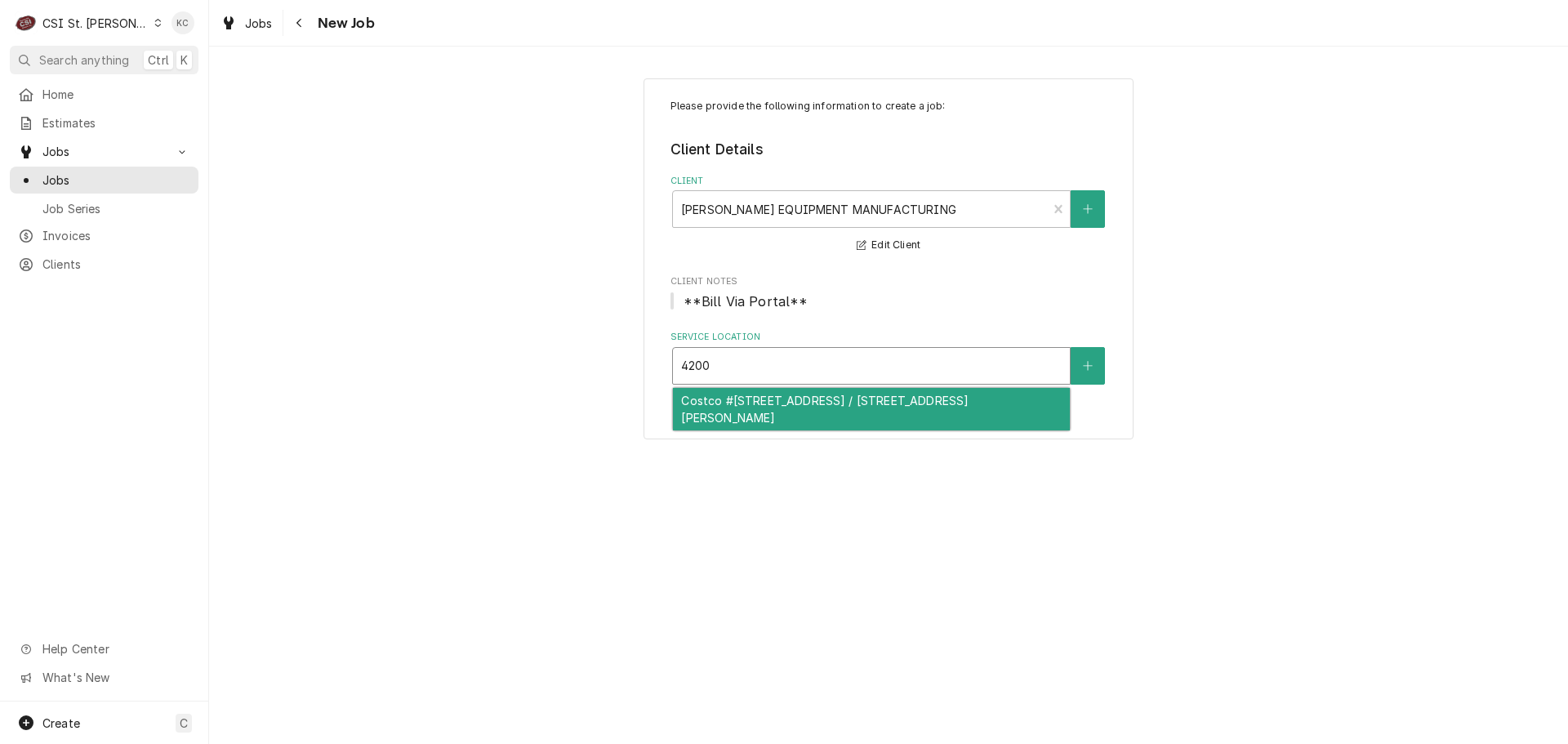
click at [816, 403] on div "Costco #[STREET_ADDRESS] / [STREET_ADDRESS][PERSON_NAME]" at bounding box center [871, 410] width 397 height 43
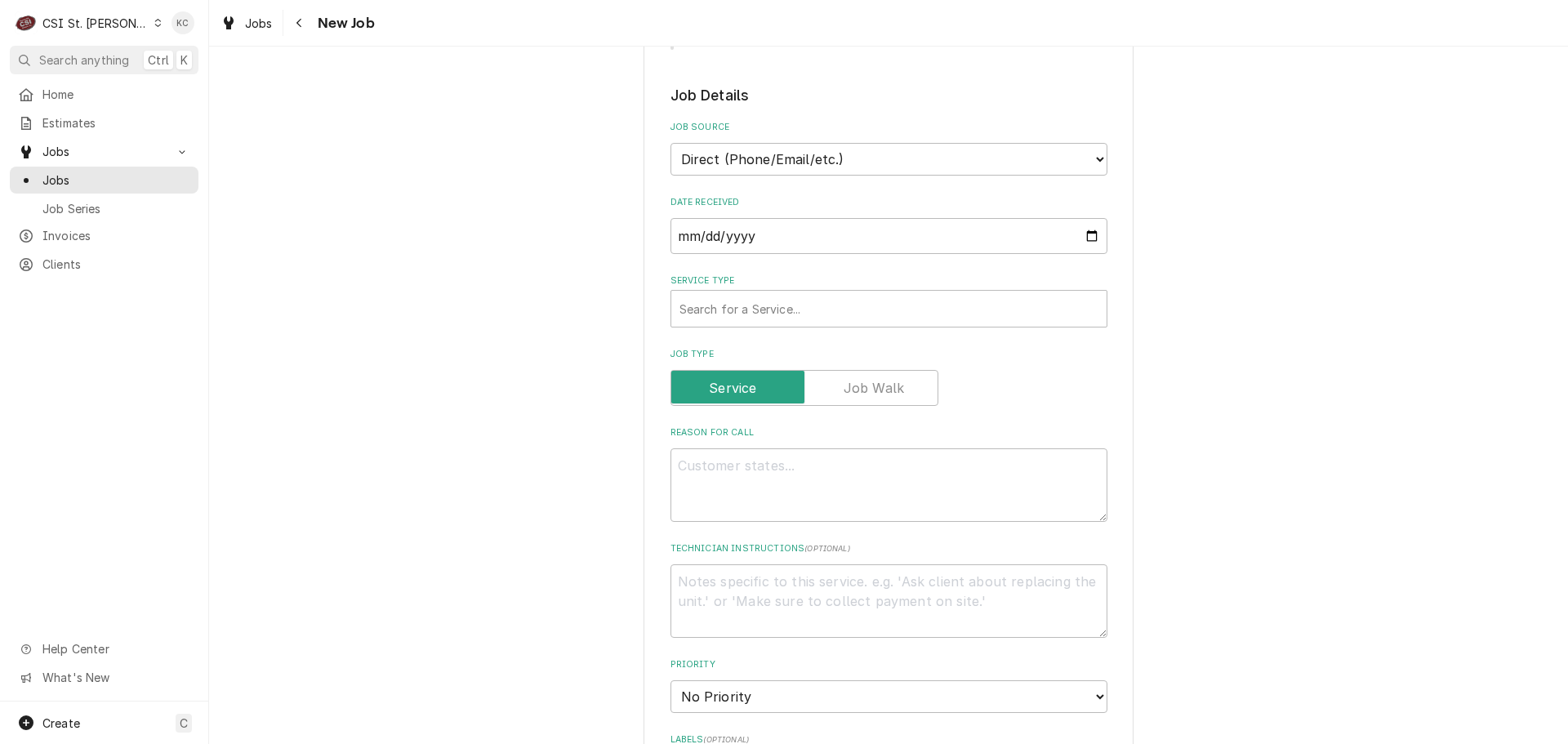
scroll to position [899, 0]
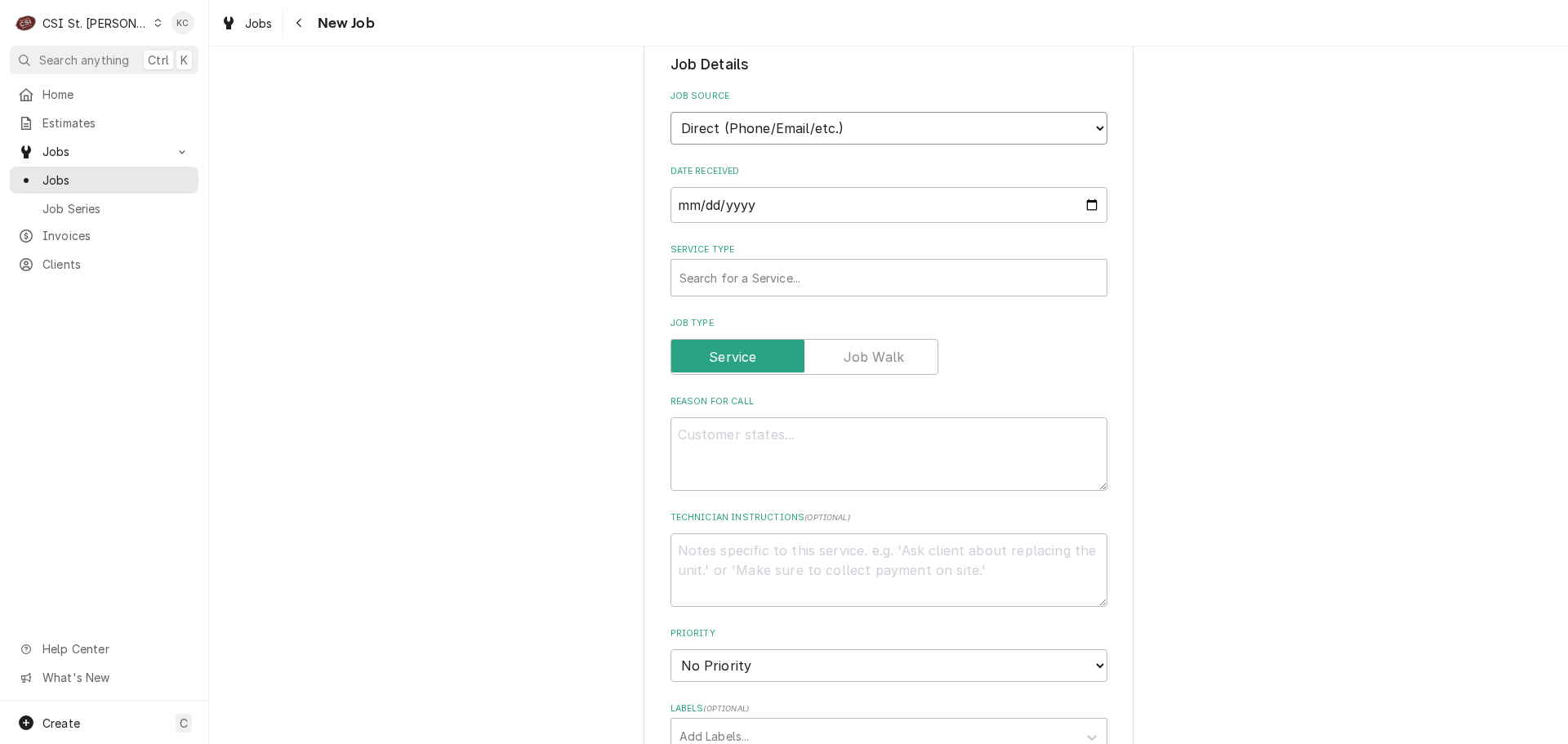
click at [757, 128] on select "Direct (Phone/Email/etc.) Service Channel Corrigo Ecotrak Other" at bounding box center [889, 128] width 437 height 33
select select "100"
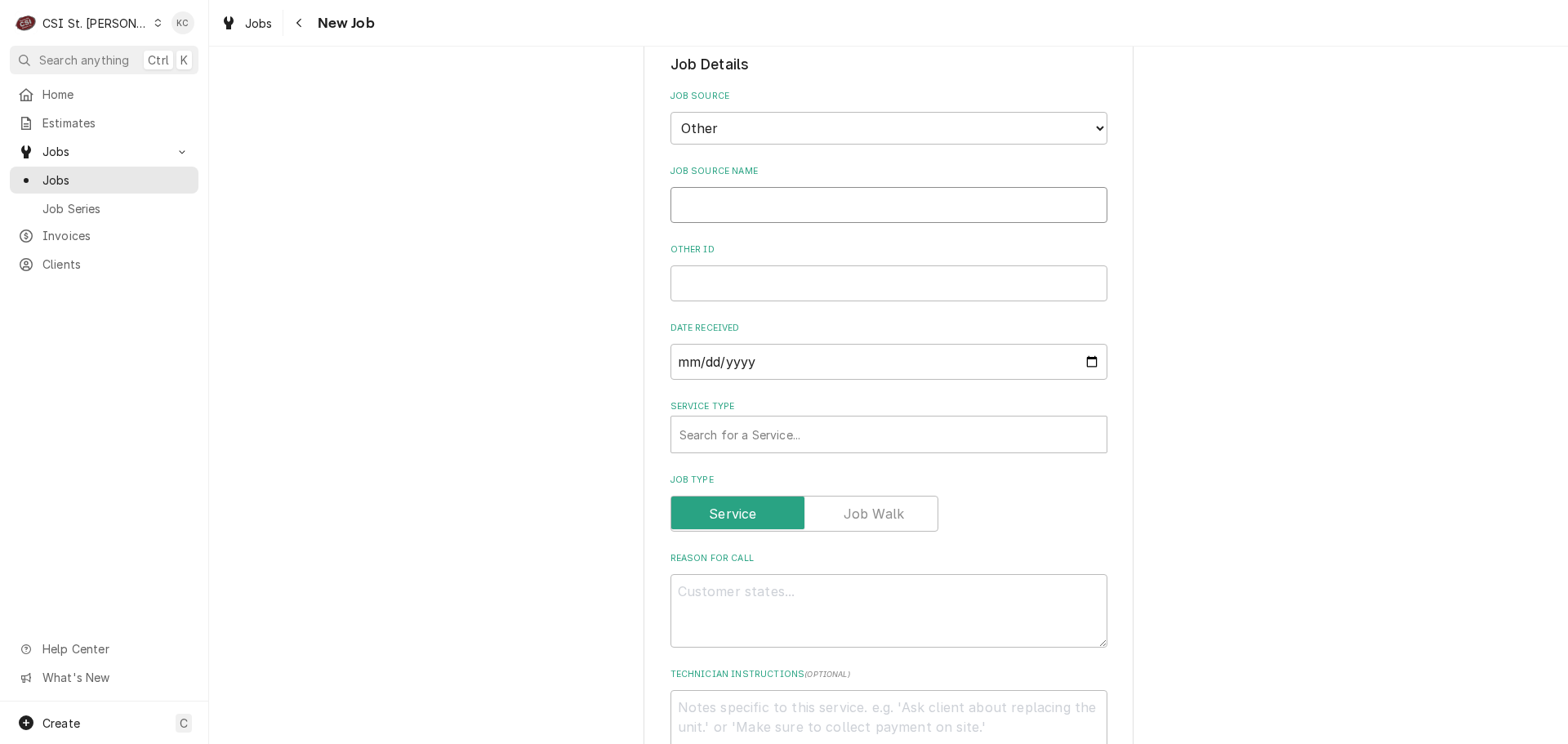
click at [750, 209] on input "Job Source Name" at bounding box center [889, 204] width 437 height 36
type textarea "x"
type input "H"
type textarea "x"
type input "Ha"
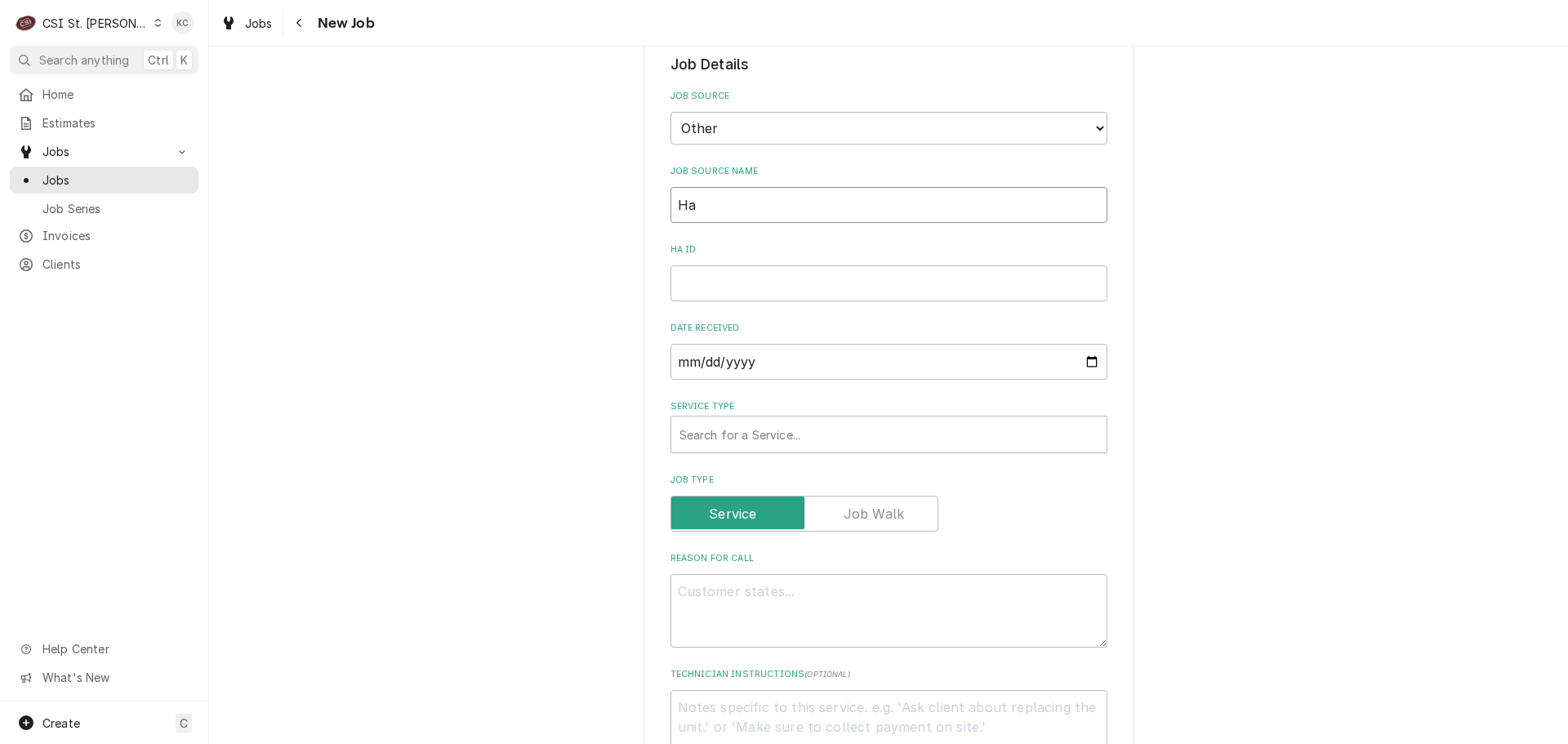
type textarea "x"
type input "Har"
type textarea "x"
type input "Hard"
type textarea "x"
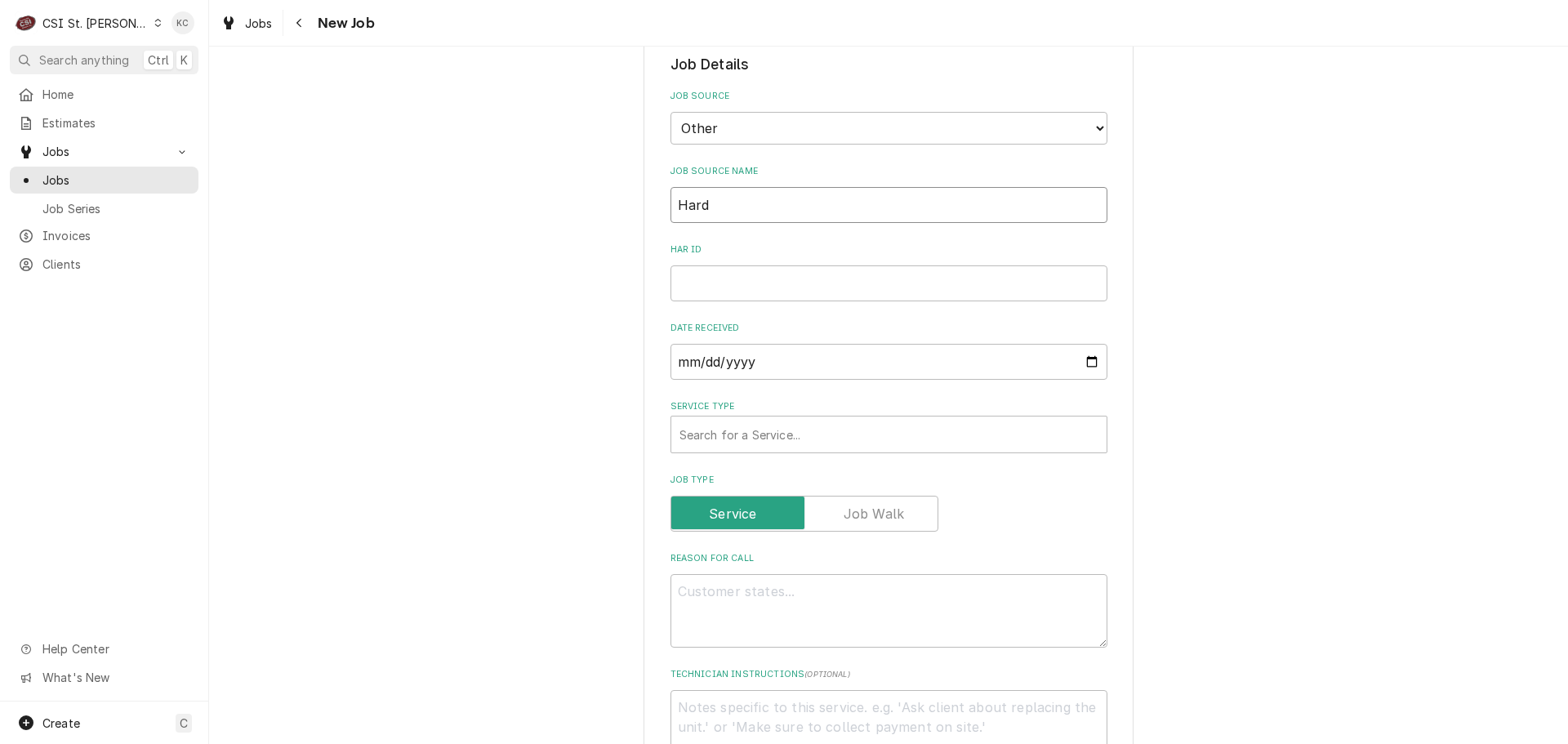
type input "Hardt"
type textarea "x"
type input "Hardt"
type textarea "x"
type input "Hardt e"
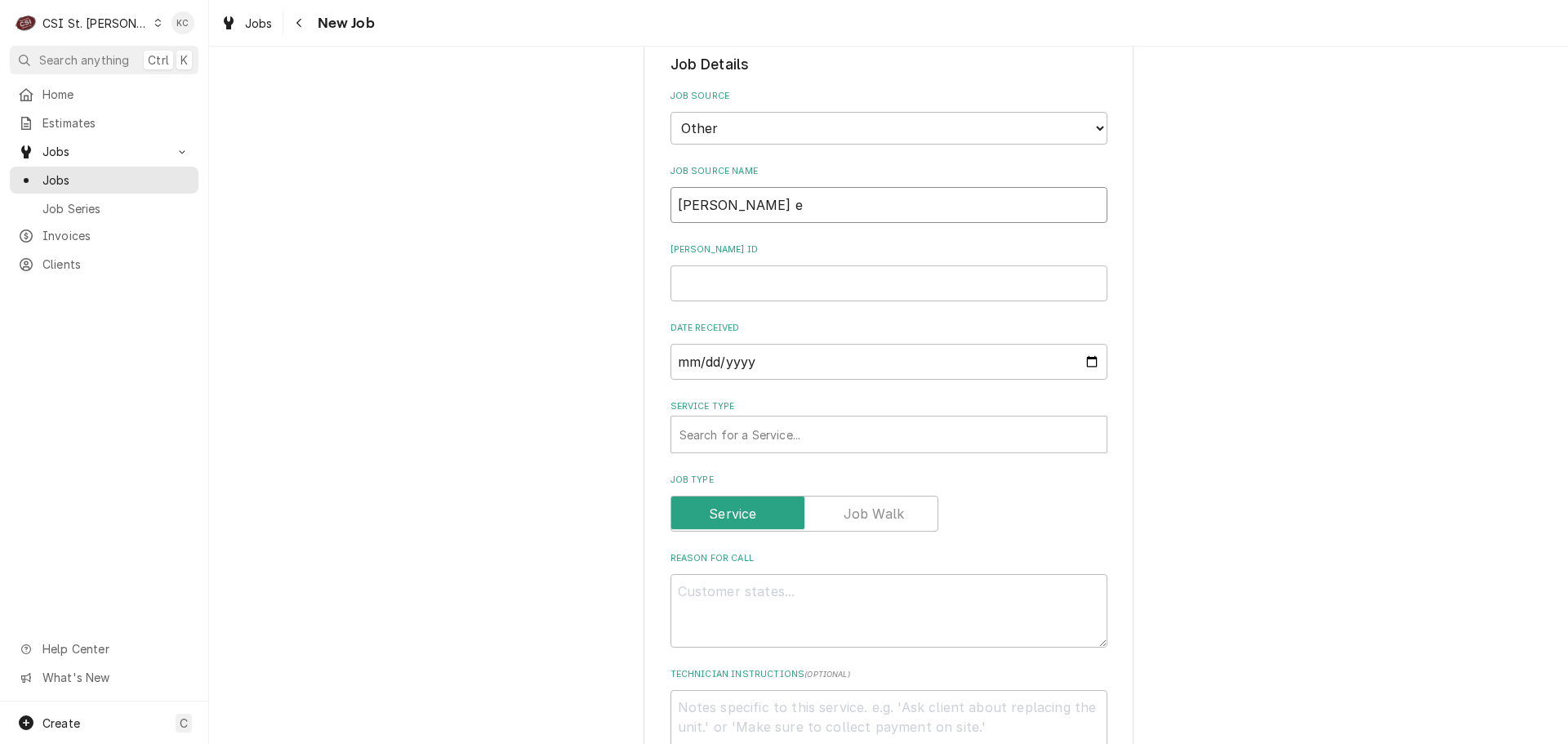
type textarea "x"
type input "Hardt em"
type textarea "x"
type input "Hardt ema"
type textarea "x"
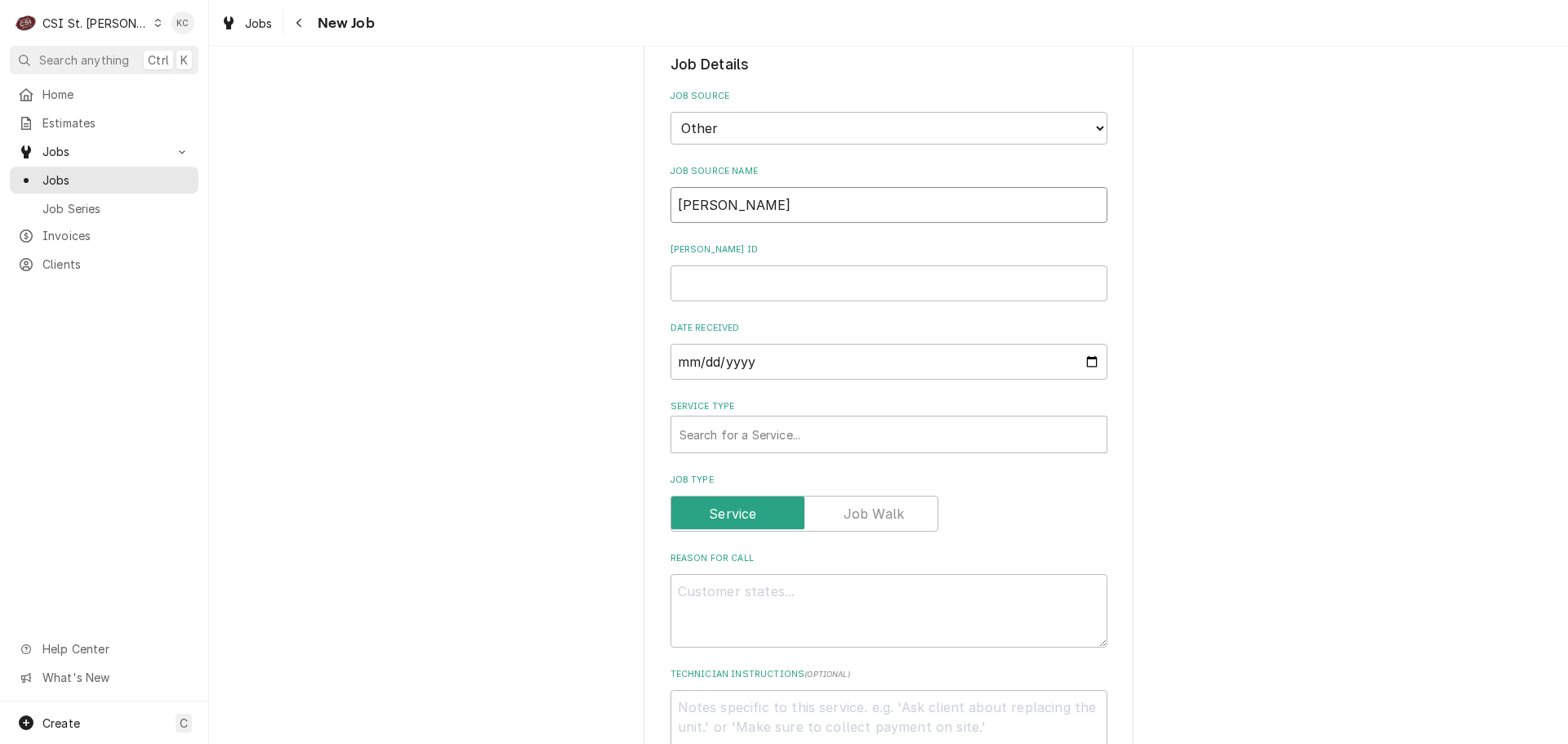
type input "Hardt emai"
type textarea "x"
type input "Hardt email"
type textarea "x"
type input "Hardt email"
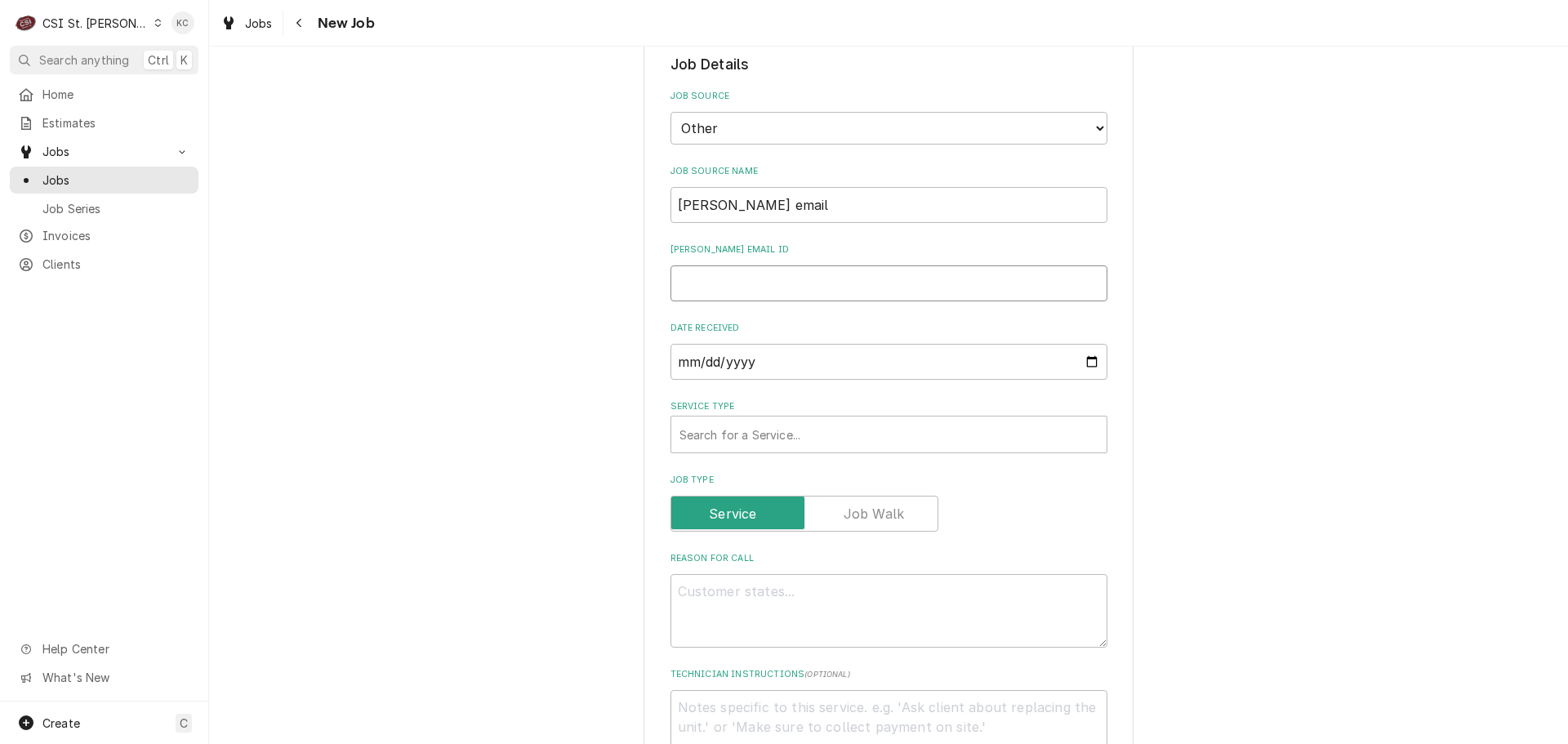
type textarea "x"
type input "1"
type textarea "x"
type input "19"
type textarea "x"
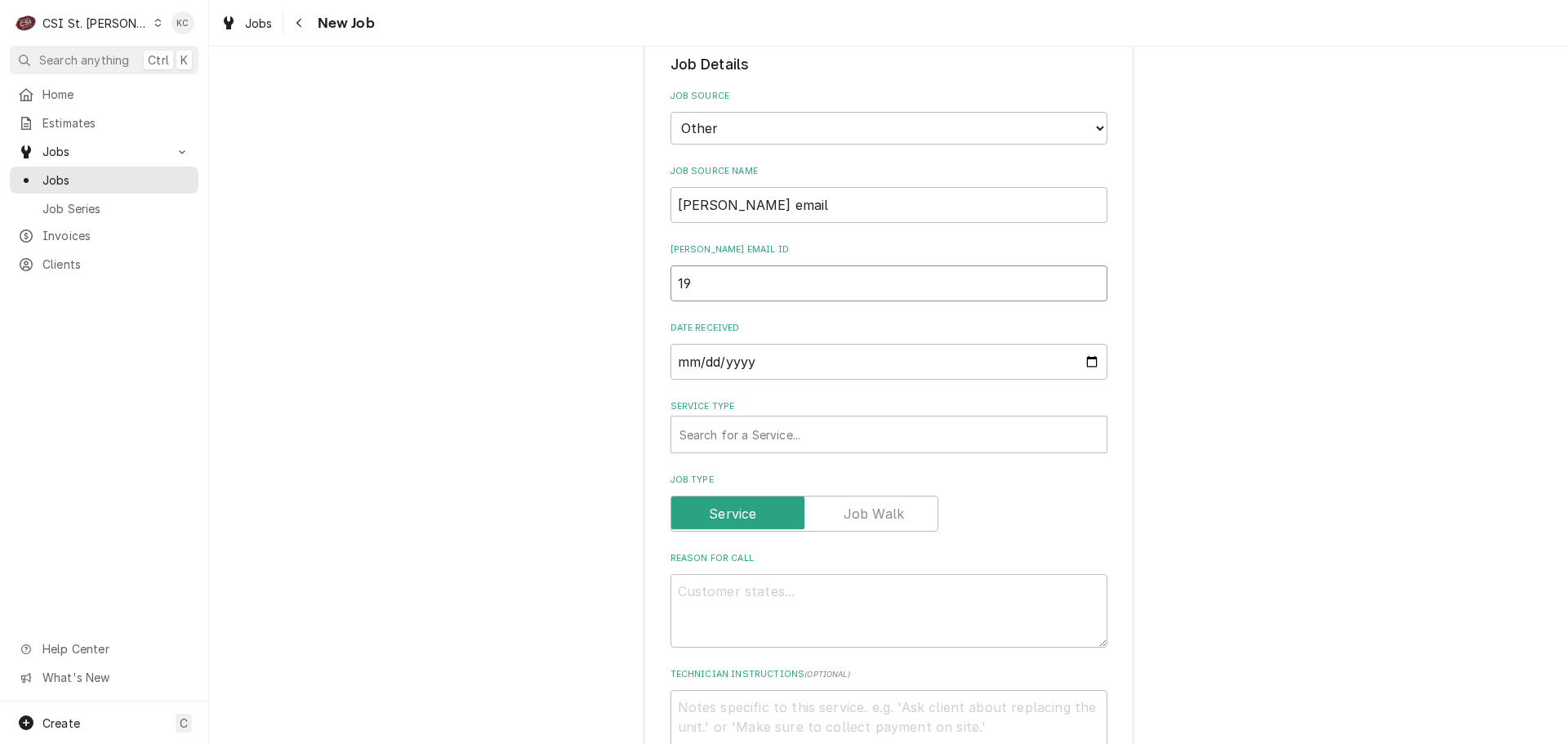
type input "196"
type textarea "x"
type input "1963"
type textarea "x"
type input "19638"
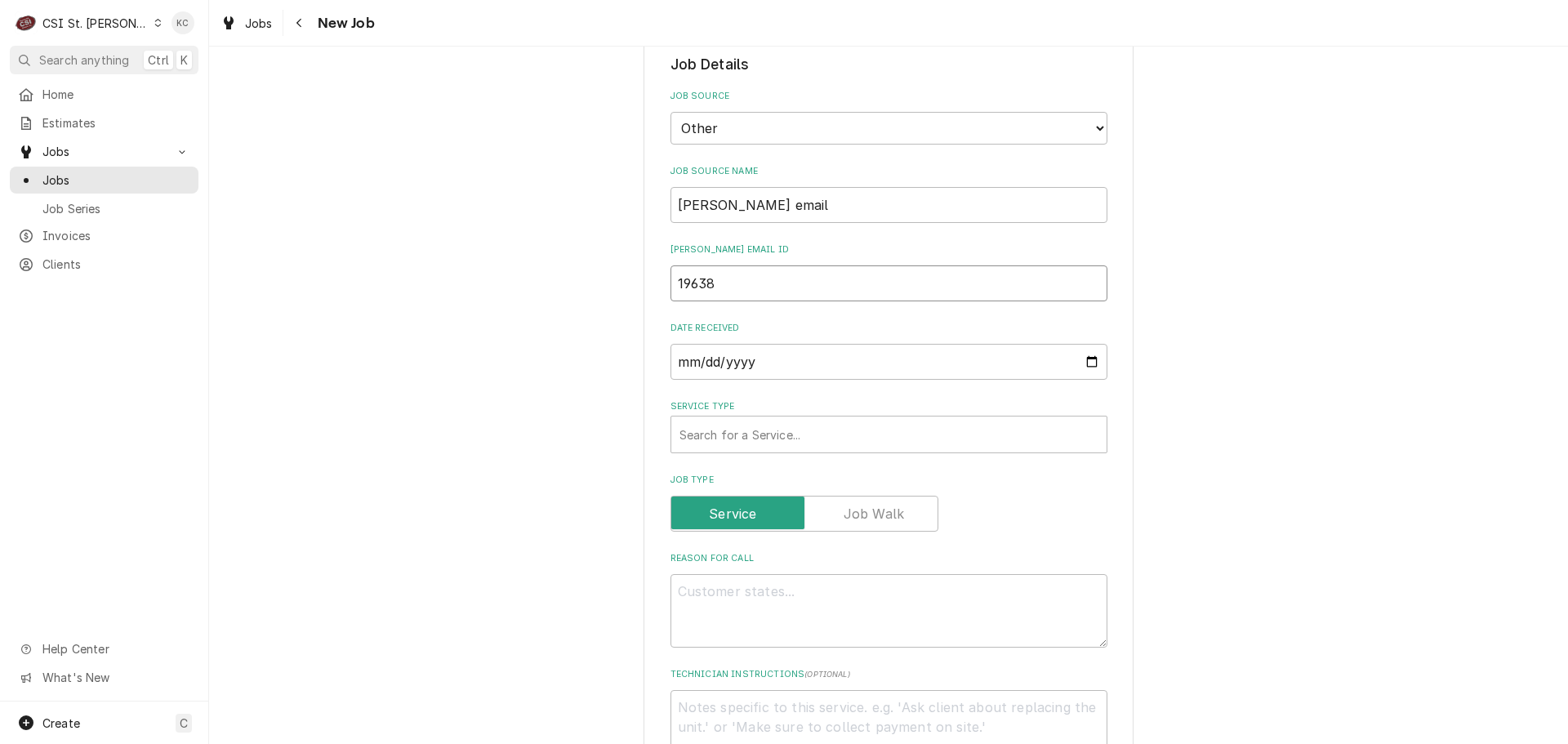
type textarea "x"
type input "196385"
type textarea "x"
type input "196385"
click at [728, 420] on div "Search for a Service..." at bounding box center [889, 435] width 435 height 36
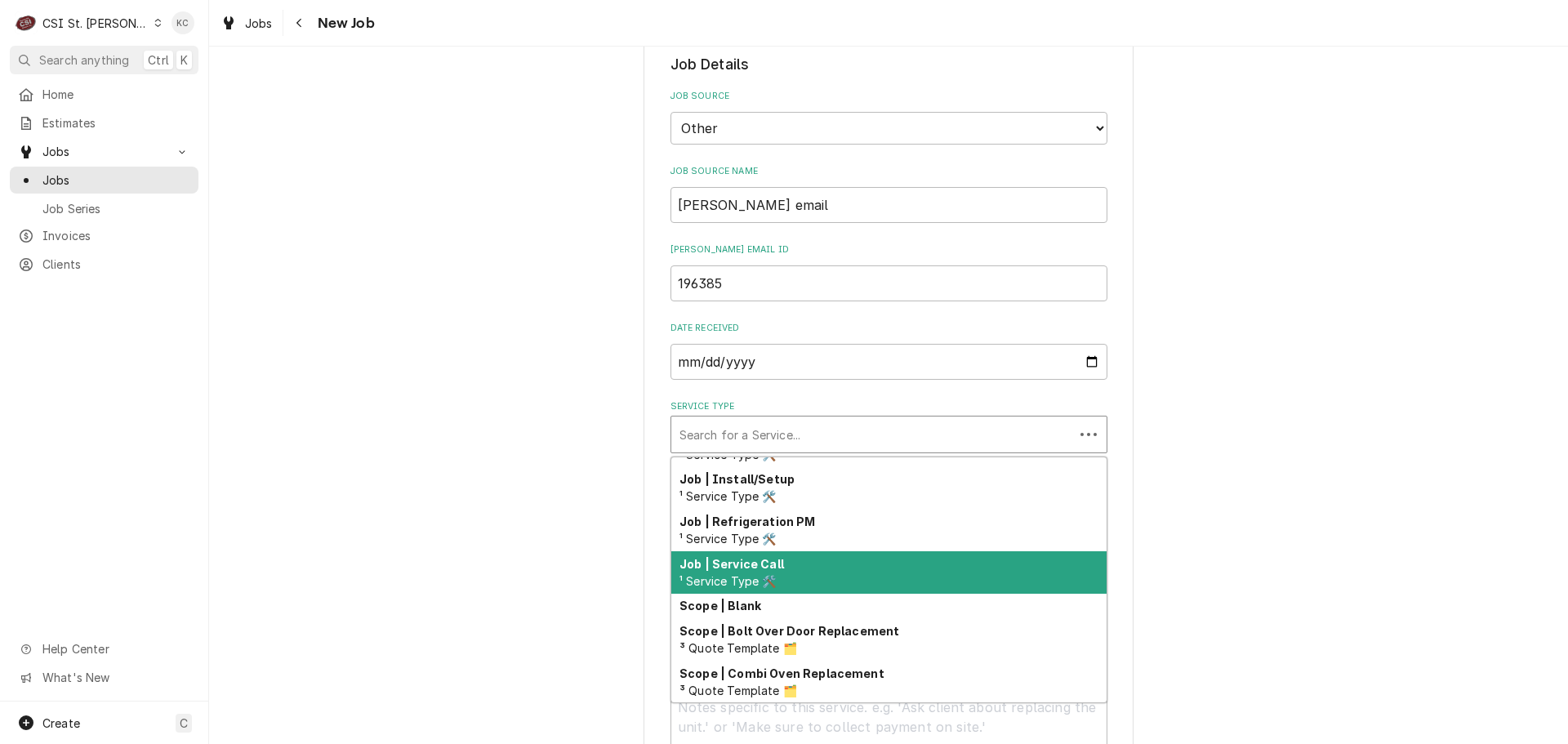
scroll to position [934, 0]
click at [746, 571] on strong "Job | Service Call" at bounding box center [732, 564] width 105 height 14
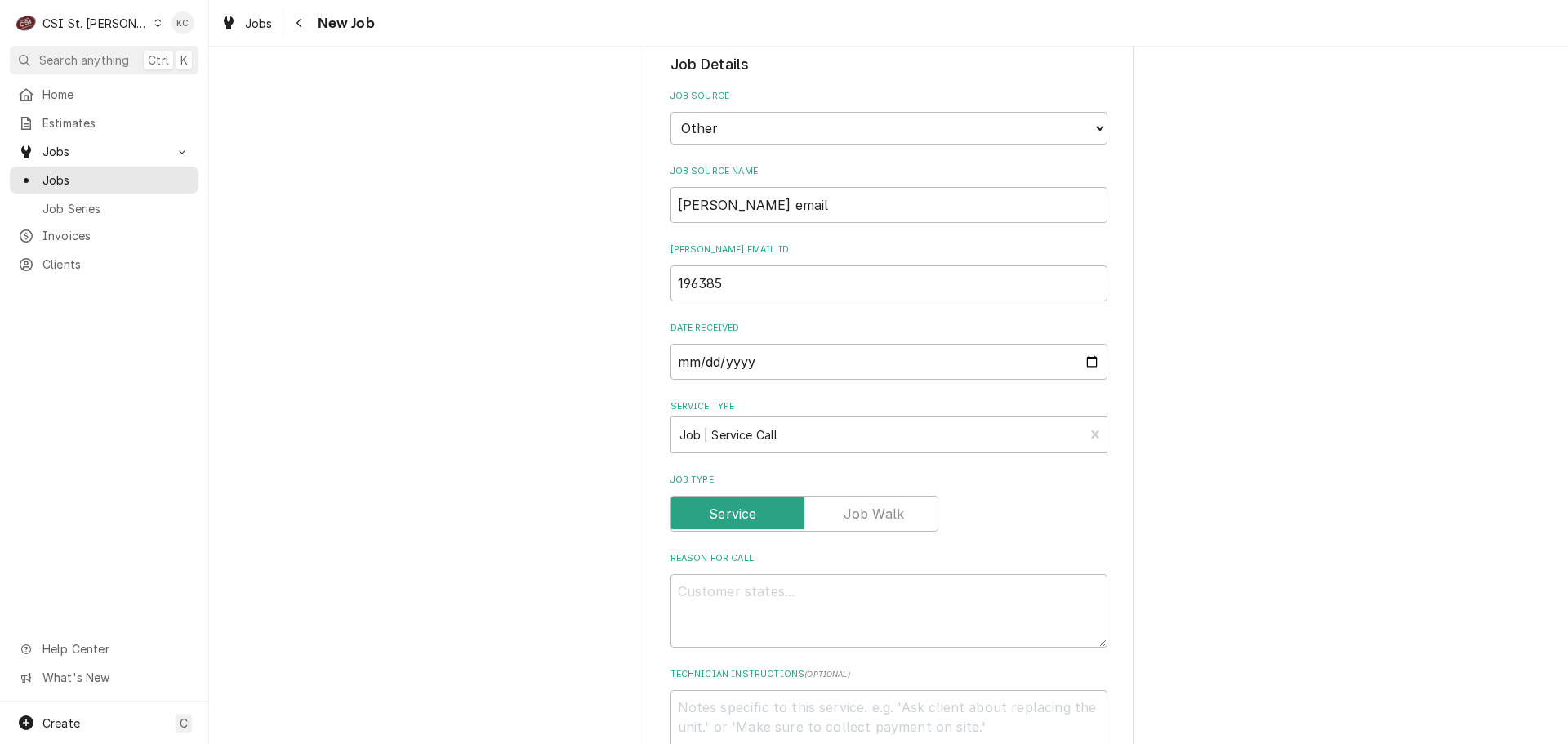
click at [1234, 559] on div "Please provide the following information to create a job: Client Details Client…" at bounding box center [887, 366] width 1358 height 2402
click at [1038, 589] on textarea "Reason For Call" at bounding box center [889, 611] width 437 height 74
click at [816, 592] on textarea "Reason For Call" at bounding box center [889, 611] width 437 height 74
paste textarea "Model: I4500 - Rotisserie Serial: 170345H17975"
type textarea "x"
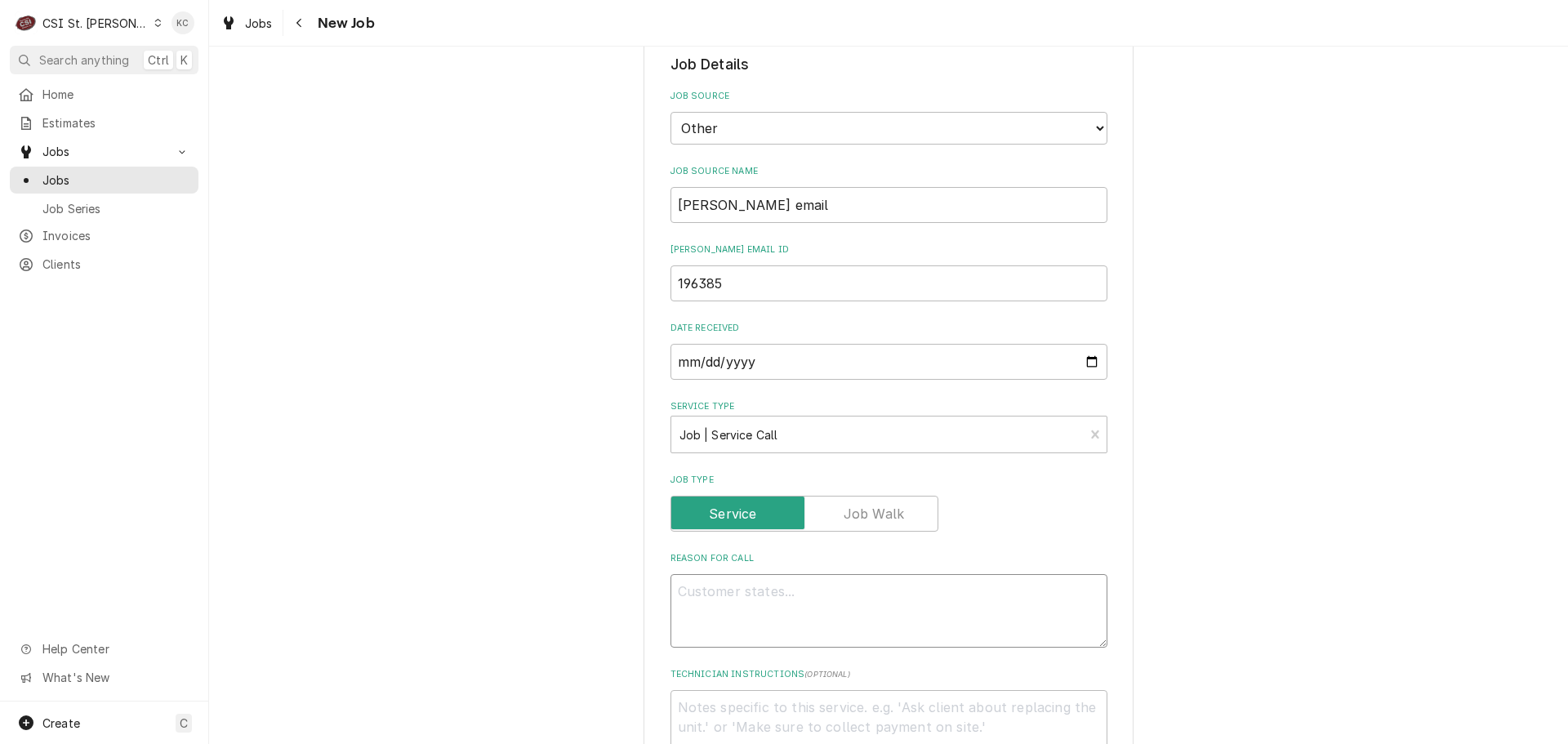
type textarea "Model: I4500 - Rotisserie Serial: 170345H17975"
click at [844, 604] on textarea "Model: I4500 - Rotisserie Serial: 170345H17975" at bounding box center [889, 611] width 437 height 74
type textarea "x"
type textarea "Model: I4500 - Rotisserie Serial: 170345H17975"
click at [927, 619] on textarea "Model: I4500 - Rotisserie Serial: 170345H17975" at bounding box center [889, 611] width 437 height 74
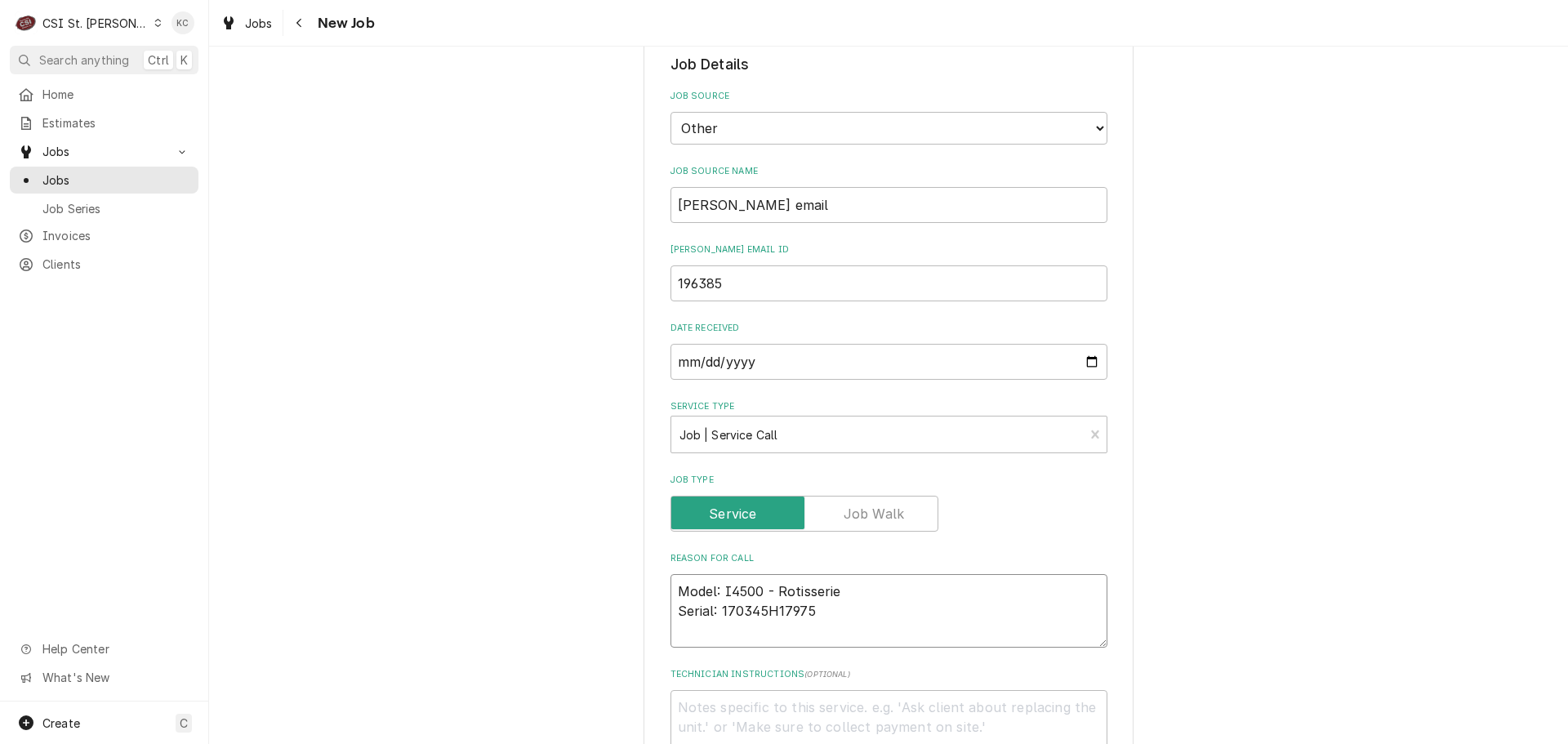
type textarea "x"
type textarea "Model: I4500 - Rotisserie Serial: 170345H17975"
type textarea "x"
type textarea "Model: I4500 - Rotisserie Serial: 170345H17975"
type textarea "x"
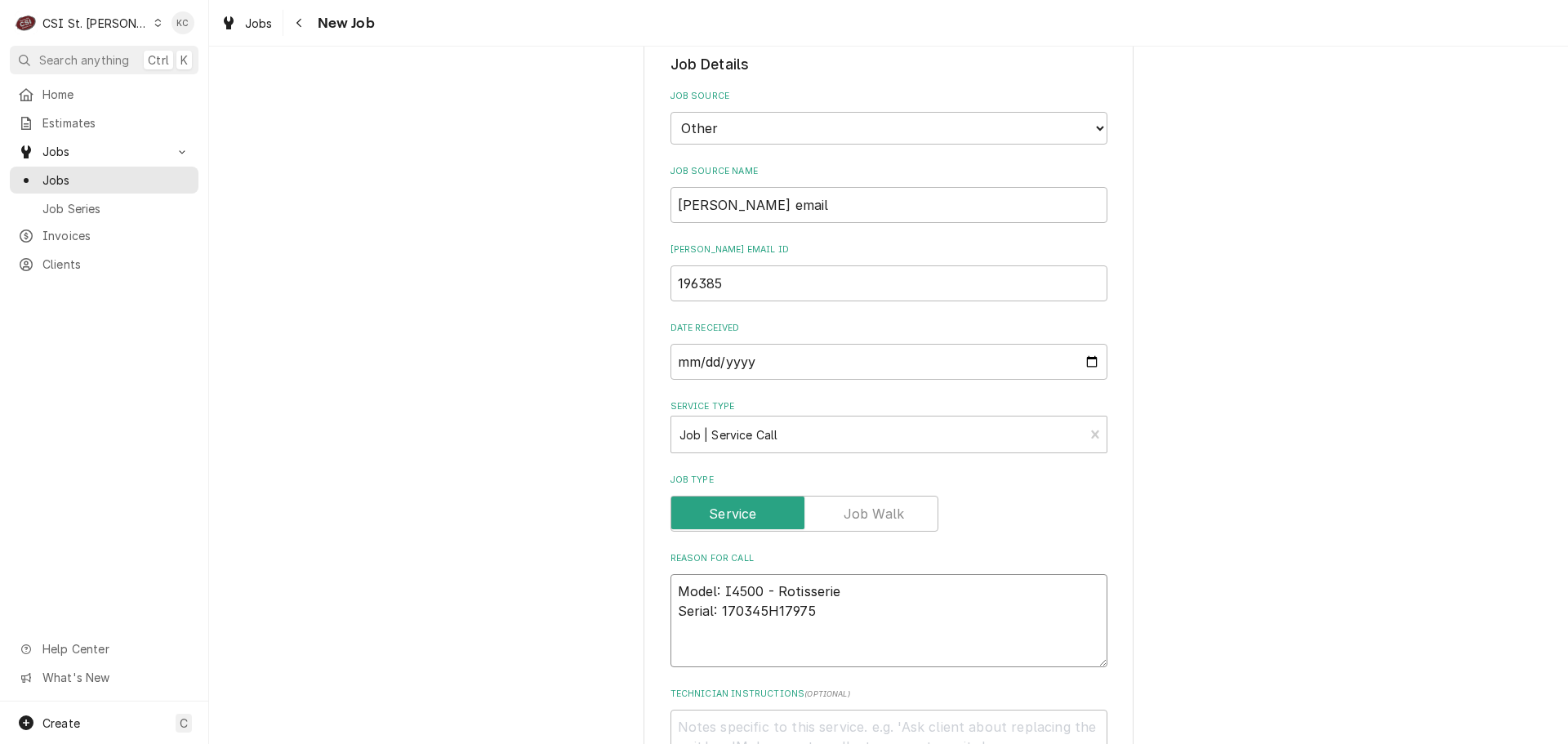
type textarea "Model: I4500 - Rotisserie Serial: 170345H17975 S"
type textarea "x"
type textarea "Model: I4500 - Rotisserie Serial: 170345H17975 Sy"
type textarea "x"
type textarea "Model: I4500 - Rotisserie Serial: 170345H17975 Sym"
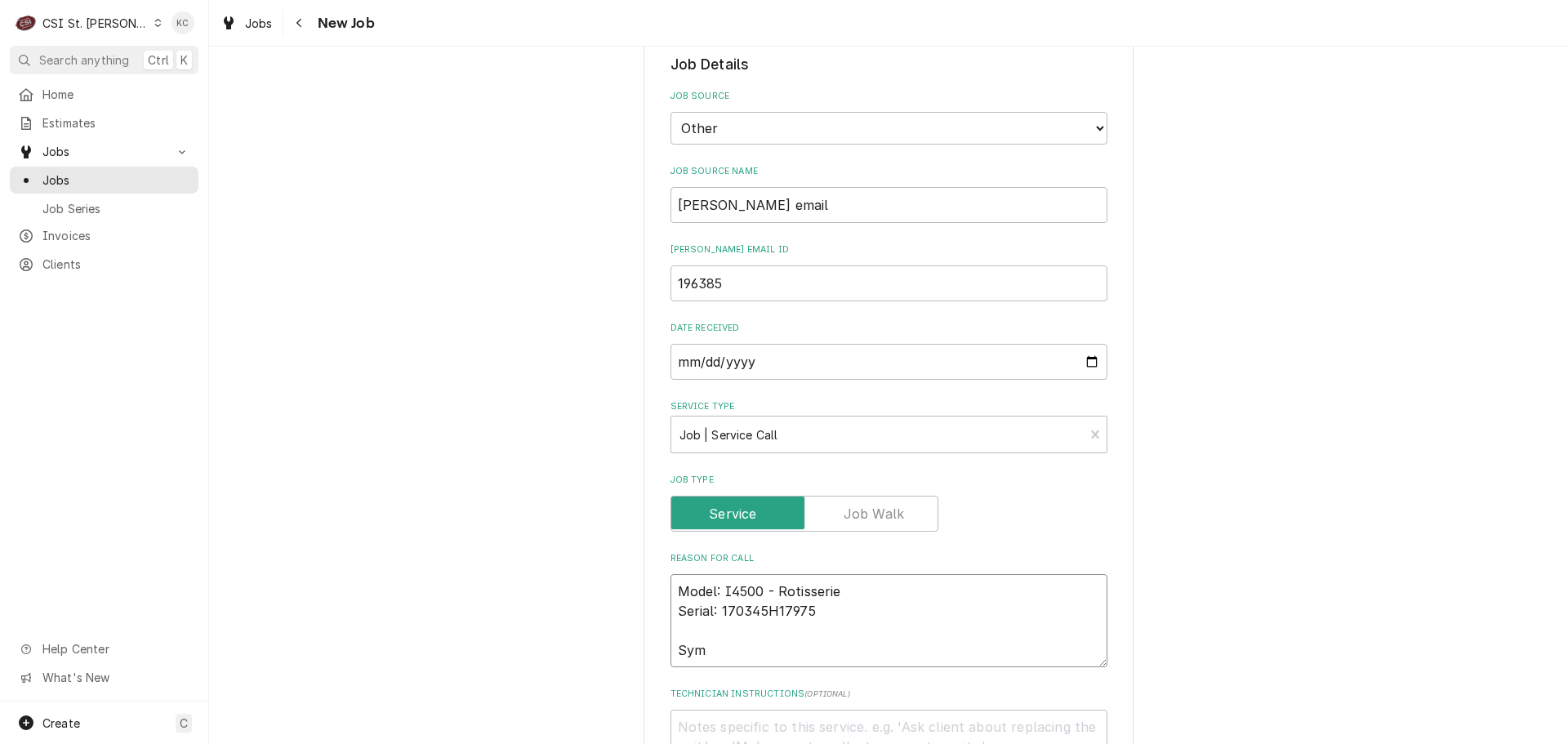
type textarea "x"
type textarea "Model: I4500 - Rotisserie Serial: 170345H17975 Symp"
type textarea "x"
type textarea "Model: I4500 - Rotisserie Serial: 170345H17975 Sympt"
type textarea "x"
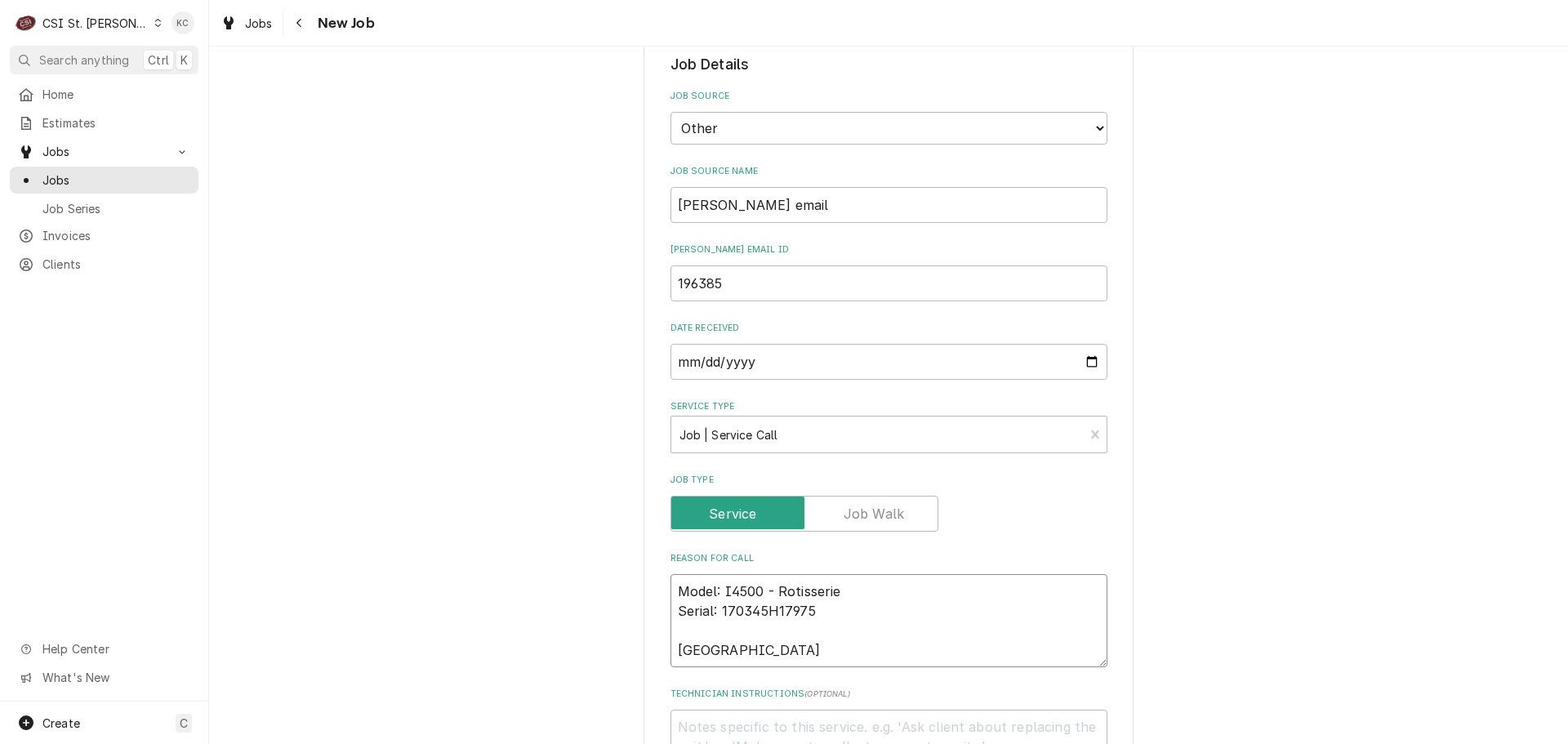
type textarea "Model: I4500 - Rotisserie Serial: 170345H17975 Sympto"
type textarea "x"
type textarea "Model: I4500 - Rotisserie Serial: 170345H17975 Symptom"
type textarea "x"
type textarea "Model: I4500 - Rotisserie Serial: 170345H17975 Symptom"
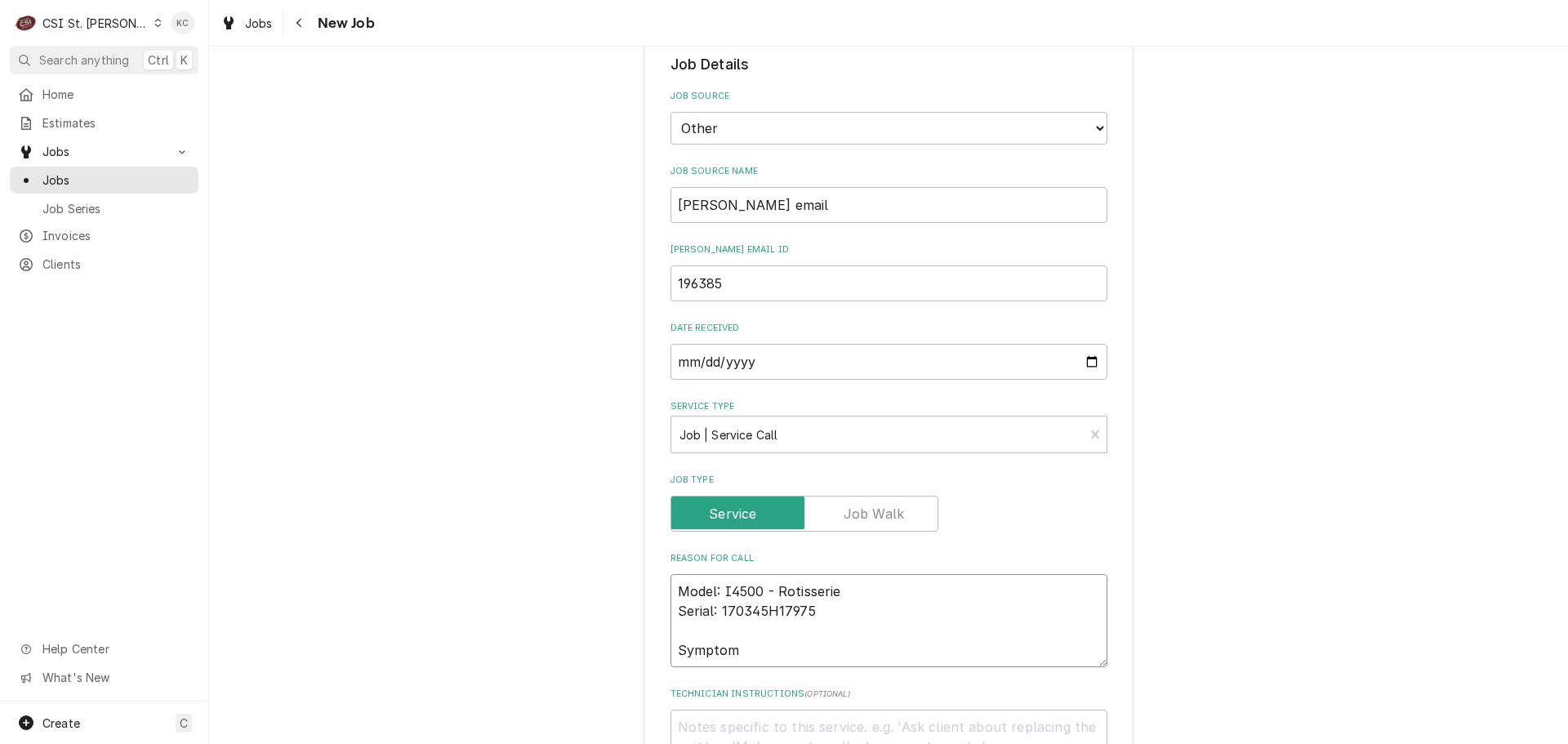
type textarea "x"
type textarea "Model: I4500 - Rotisserie Serial: 170345H17975 Symptom C"
type textarea "x"
type textarea "Model: I4500 - Rotisserie Serial: 170345H17975 Symptom Ci"
type textarea "x"
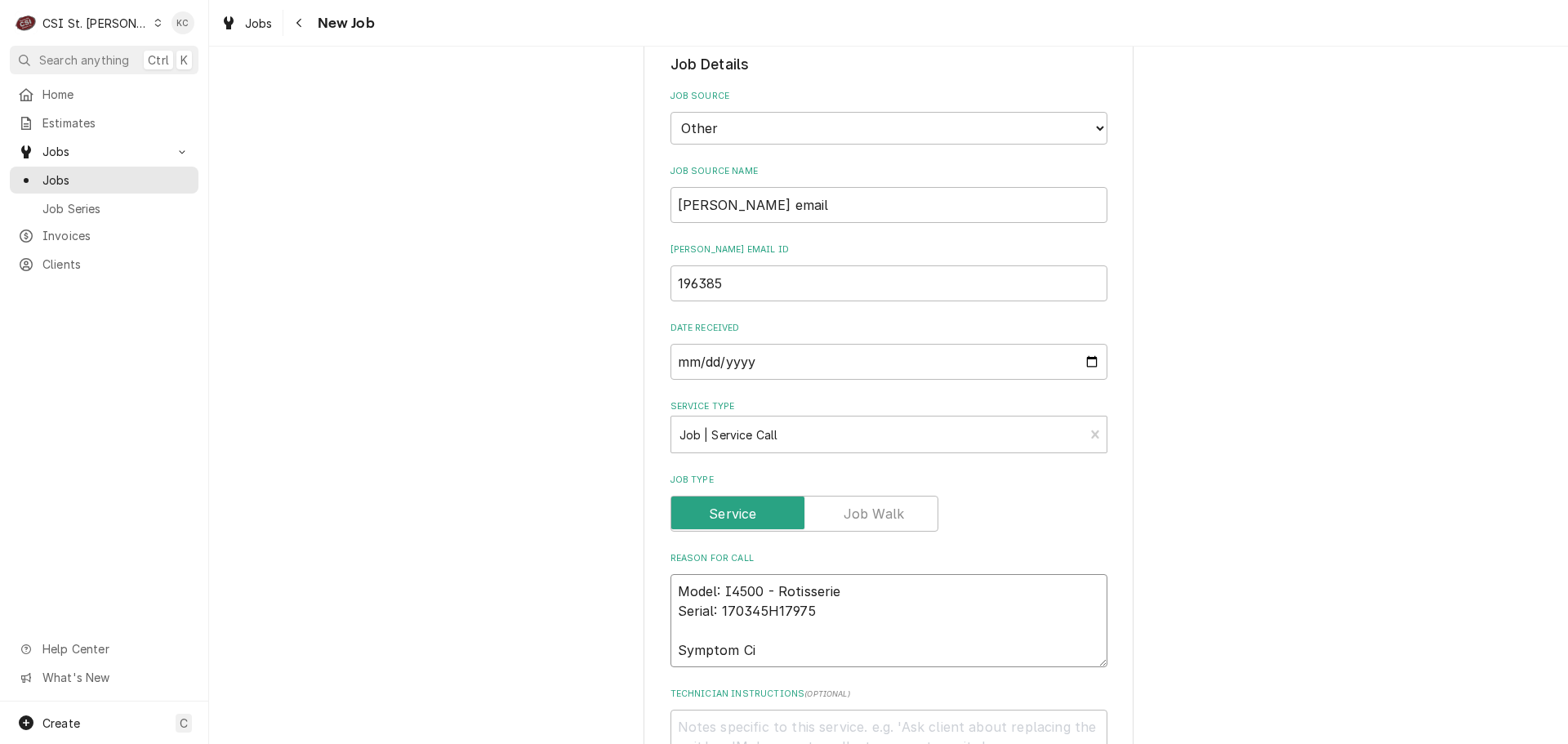
type textarea "Model: I4500 - Rotisserie Serial: 170345H17975 Symptom Cid"
type textarea "x"
type textarea "Model: I4500 - Rotisserie Serial: 170345H17975 Symptom Cide"
type textarea "x"
type textarea "Model: I4500 - Rotisserie Serial: 170345H17975 Symptom Cid"
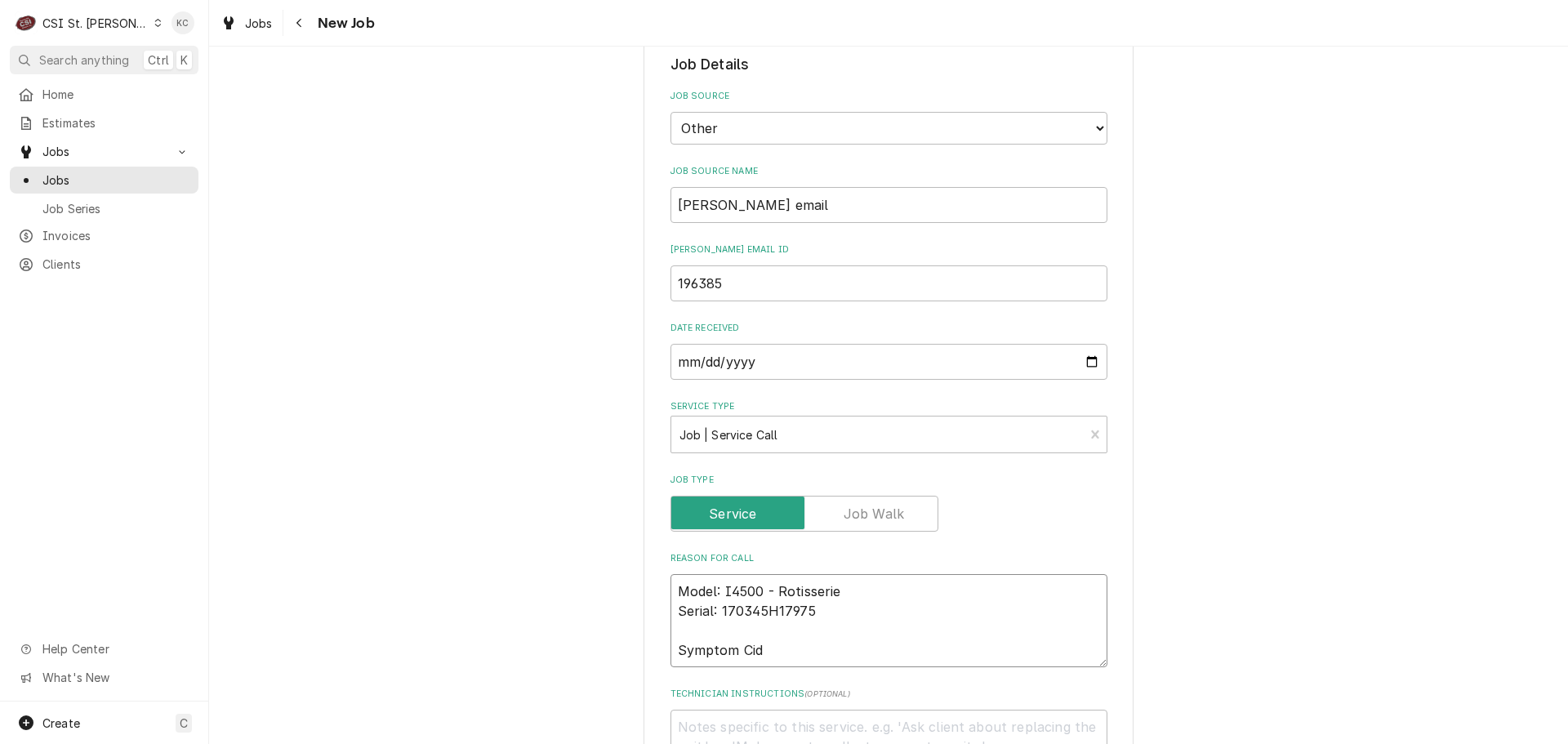
type textarea "x"
type textarea "Model: I4500 - Rotisserie Serial: 170345H17975 Symptom Ci"
type textarea "x"
type textarea "Model: I4500 - Rotisserie Serial: 170345H17975 Symptom C"
type textarea "x"
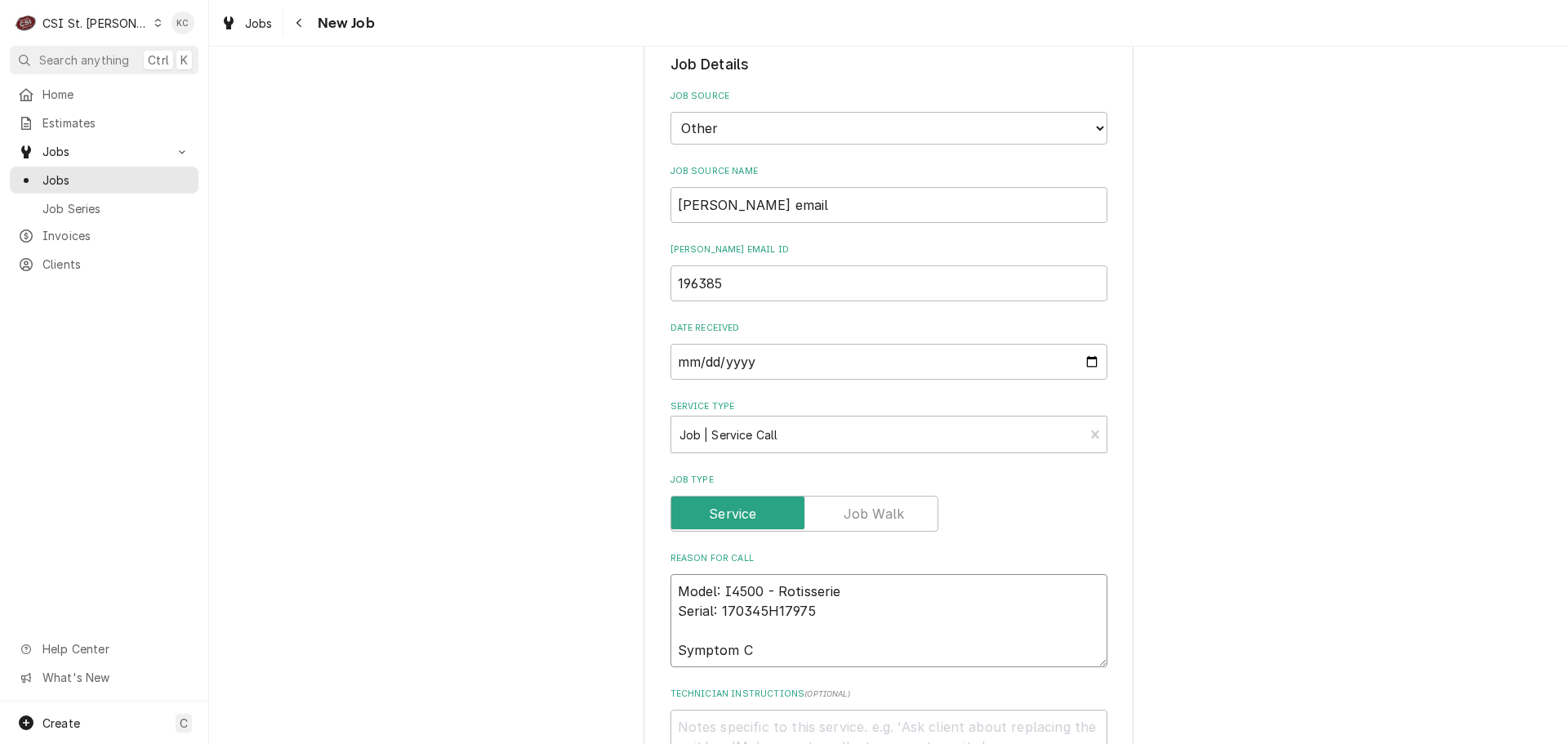
type textarea "Model: I4500 - Rotisserie Serial: 170345H17975 Symptom Co"
type textarea "x"
type textarea "Model: I4500 - Rotisserie Serial: 170345H17975 Symptom Cod"
type textarea "x"
type textarea "Model: I4500 - Rotisserie Serial: 170345H17975 Symptom Code"
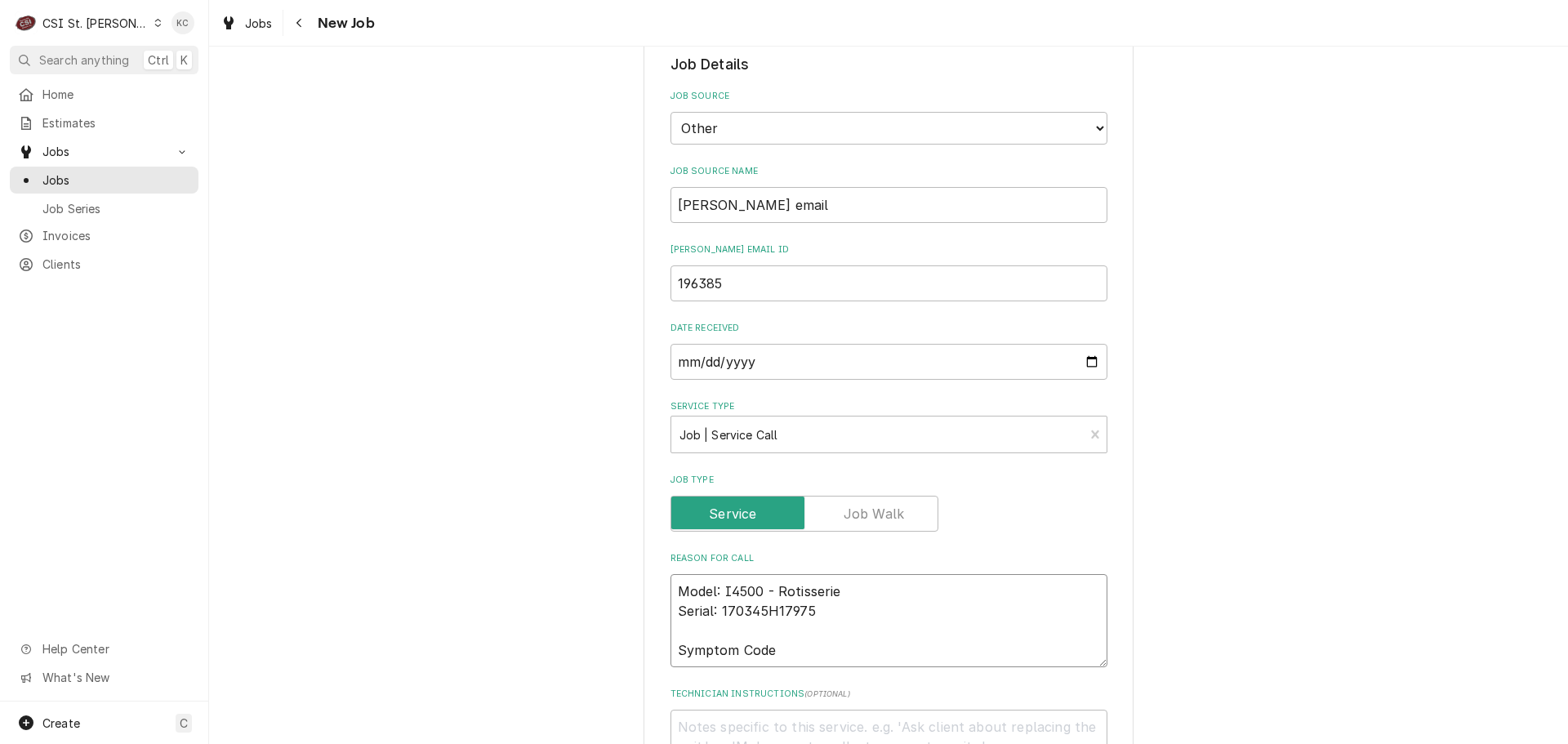
type textarea "x"
type textarea "Model: I4500 - Rotisserie Serial: 170345H17975 Symptom Codes"
type textarea "x"
type textarea "Model: I4500 - Rotisserie Serial: 170345H17975 Symptom Codes"
type textarea "x"
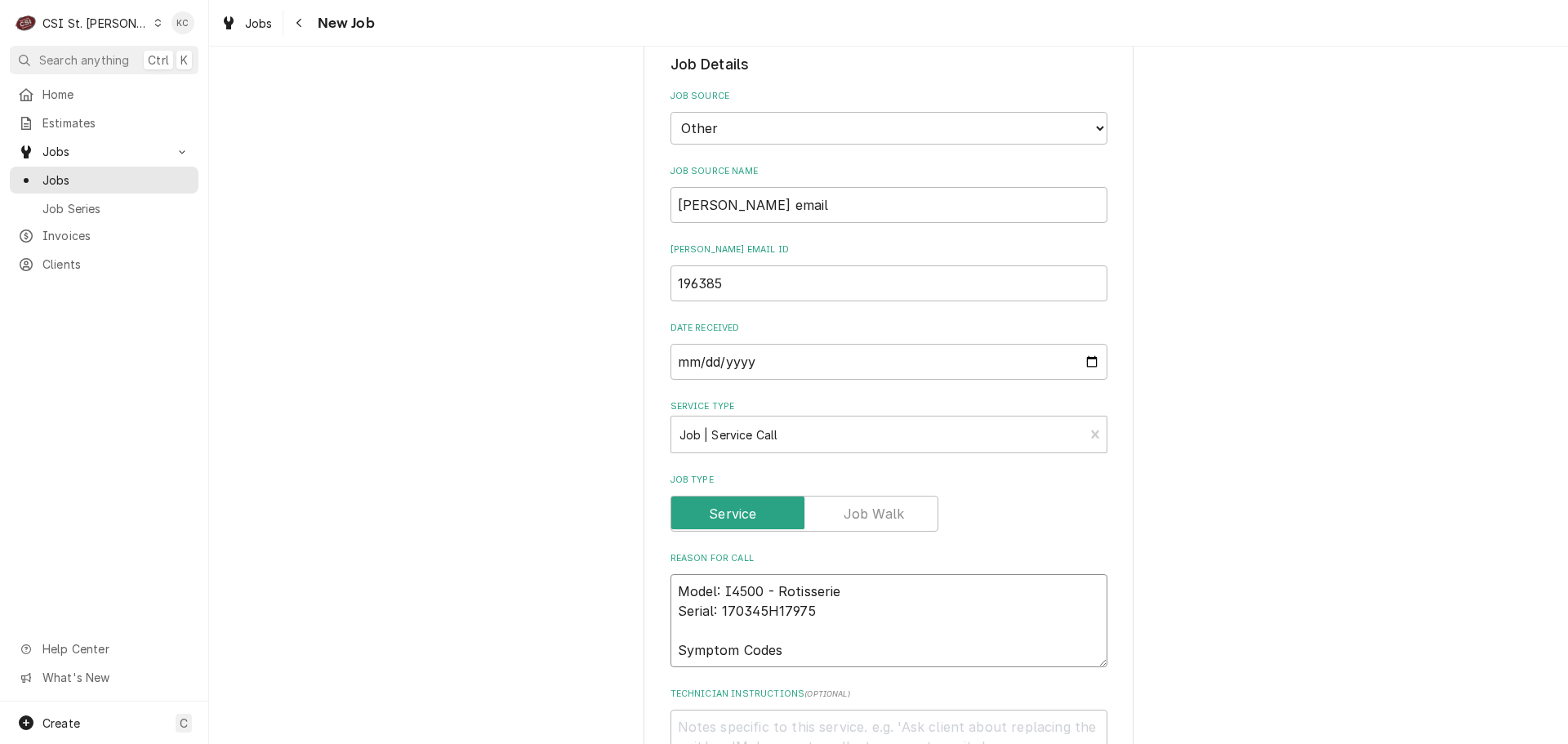
type textarea "Model: I4500 - Rotisserie Serial: 170345H17975 Symptom Codes"
type textarea "x"
type textarea "Model: I4500 - Rotisserie Serial: 170345H17975 Symptom Codes 3"
type textarea "x"
type textarea "Model: I4500 - Rotisserie Serial: 170345H17975 Symptom Codes 36"
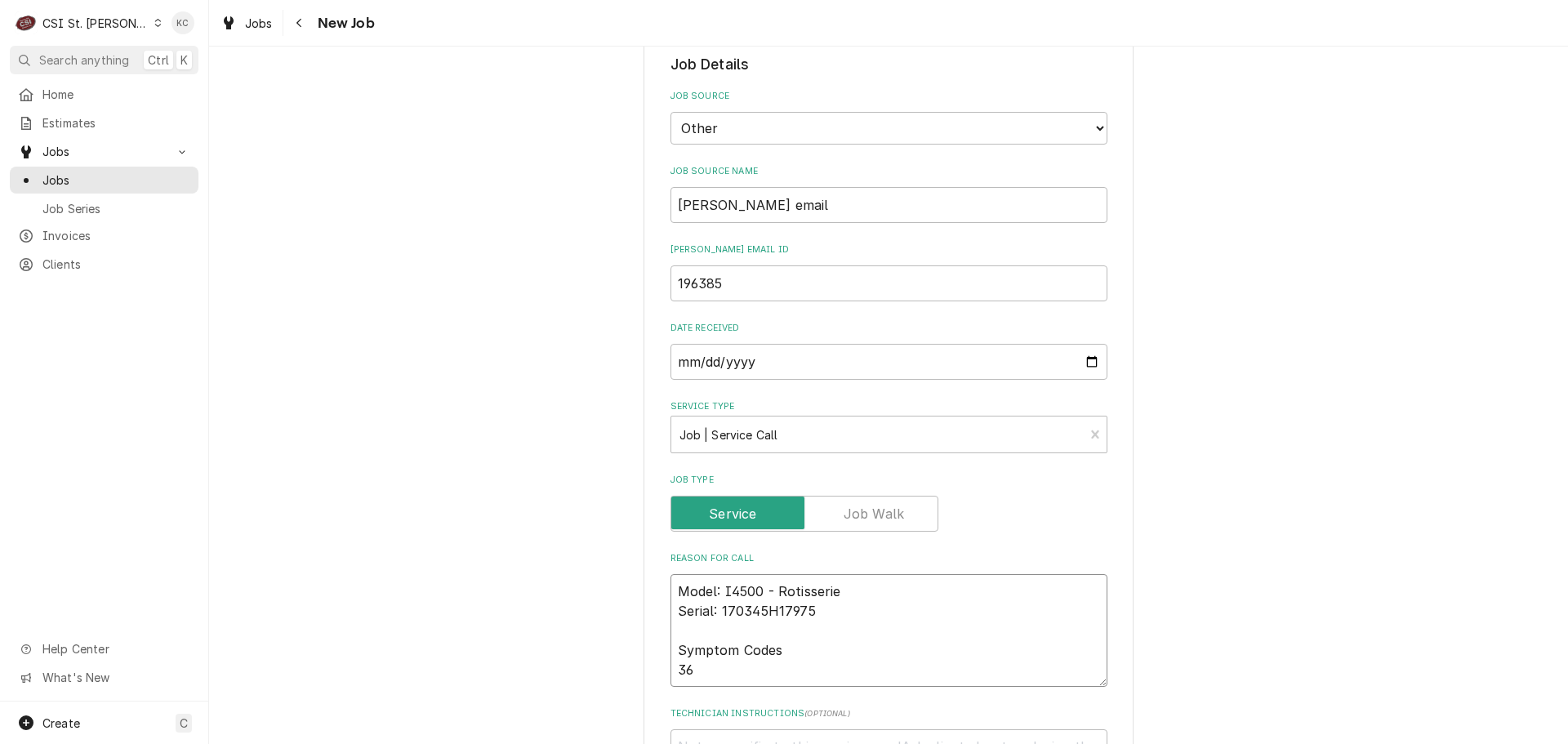
type textarea "x"
type textarea "Model: I4500 - Rotisserie Serial: 170345H17975 Symptom Codes 361"
type textarea "x"
type textarea "Model: I4500 - Rotisserie Serial: 170345H17975 Symptom Codes 3614"
type textarea "x"
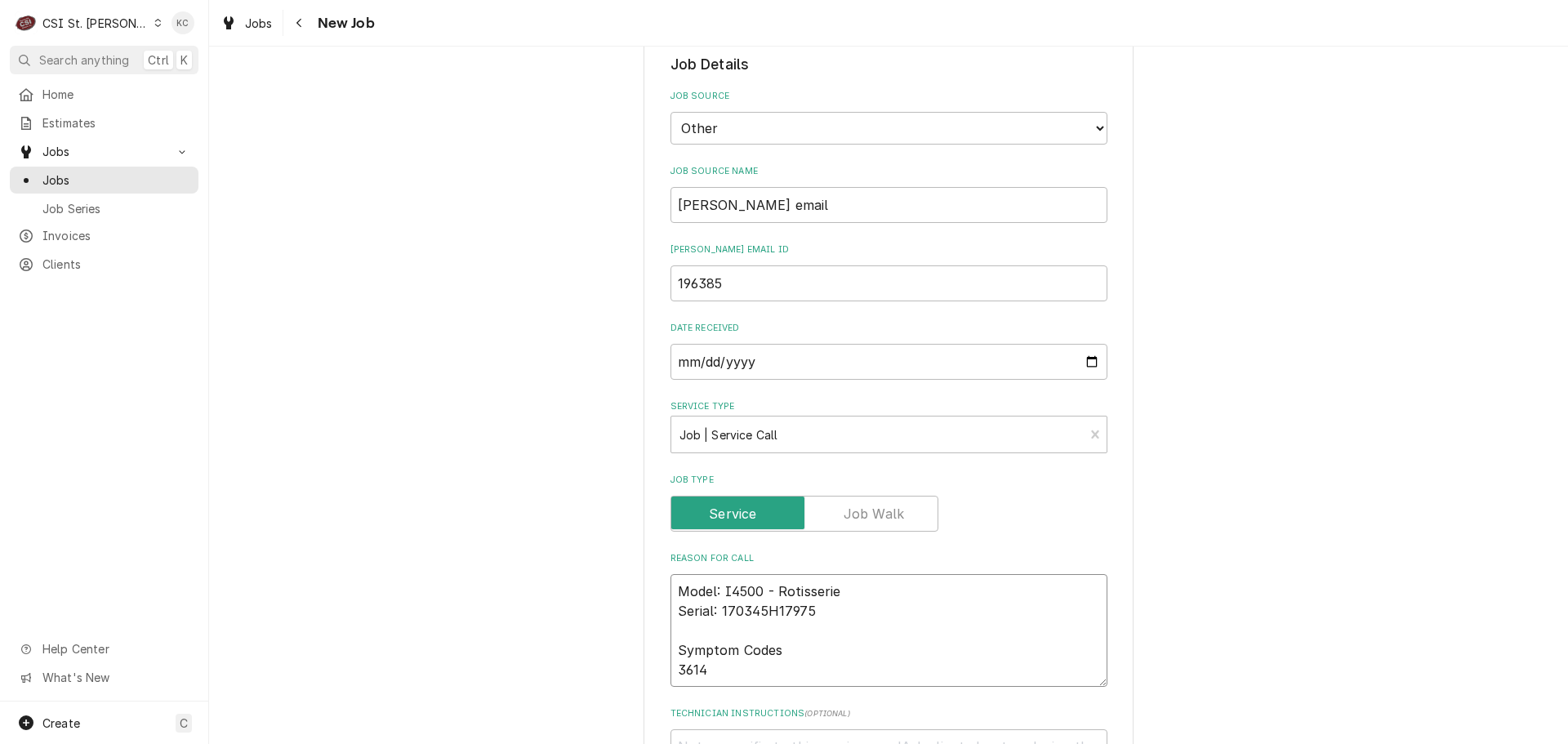
type textarea "Model: I4500 - Rotisserie Serial: 170345H17975 Symptom Codes 3614"
type textarea "x"
type textarea "Model: I4500 - Rotisserie Serial: 170345H17975 Symptom Codes 3614 -"
type textarea "x"
type textarea "Model: I4500 - Rotisserie Serial: 170345H17975 Symptom Codes 3614 -"
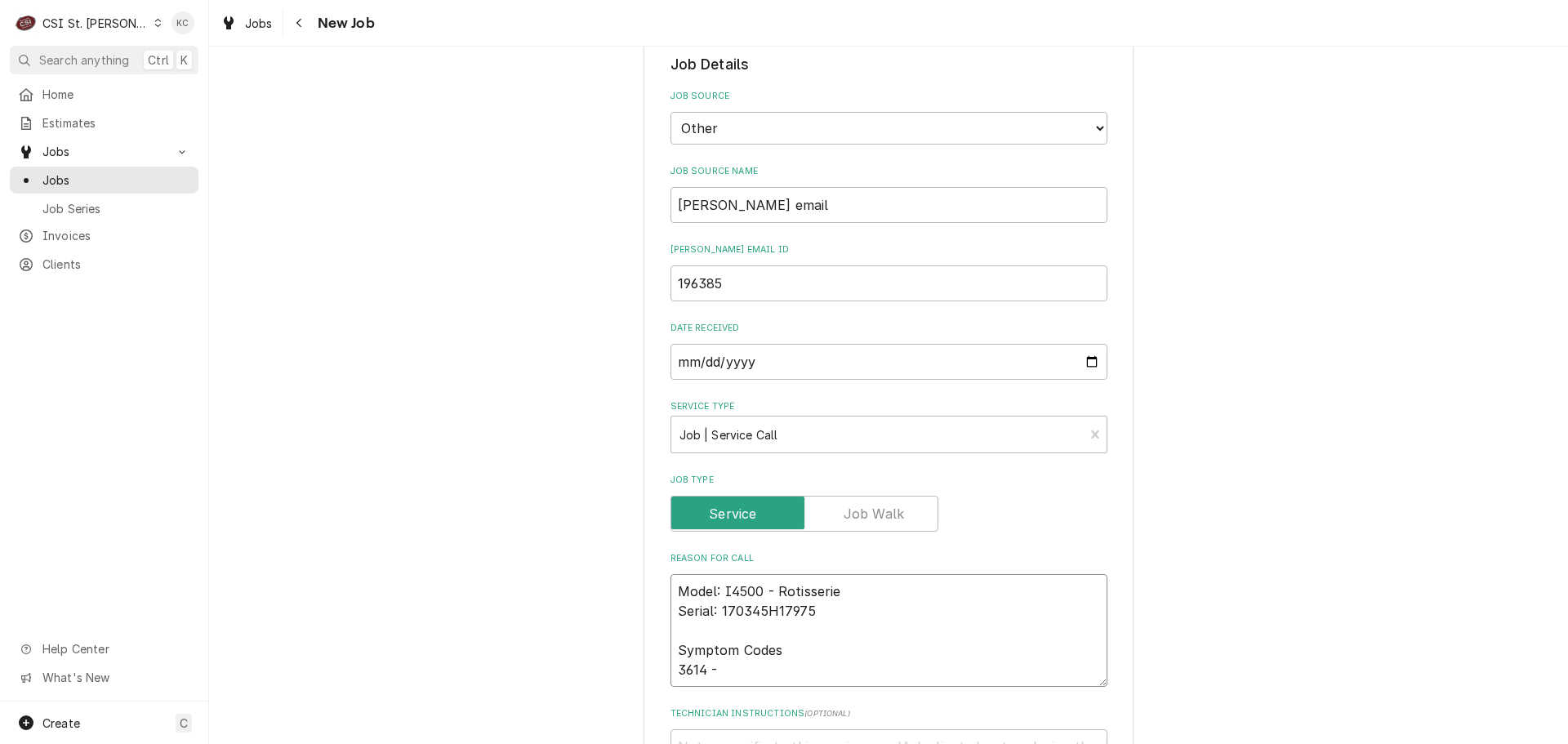
type textarea "x"
type textarea "Model: I4500 - Rotisserie Serial: 170345H17975 Symptom Codes 3614 -"
click at [742, 667] on textarea "Model: I4500 - Rotisserie Serial: 170345H17975 Symptom Codes 3614 -" at bounding box center [889, 630] width 437 height 113
paste textarea "Burner flame drops out and red light is flashing SLOWLY. Please send tech to ch…"
type textarea "x"
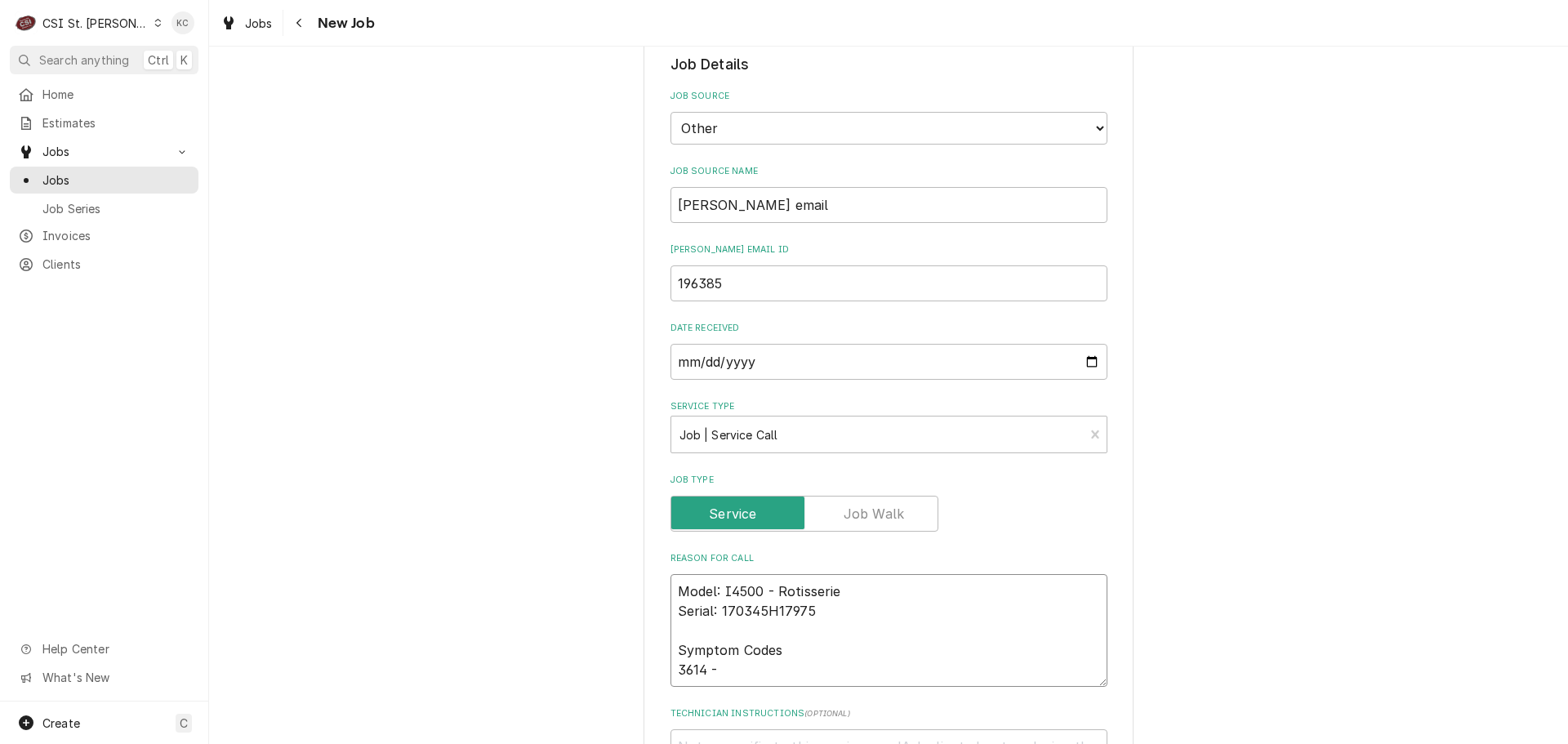
type textarea "Model: I4500 - Rotisserie Serial: 170345H17975 Symptom Codes 3614 - Burner flam…"
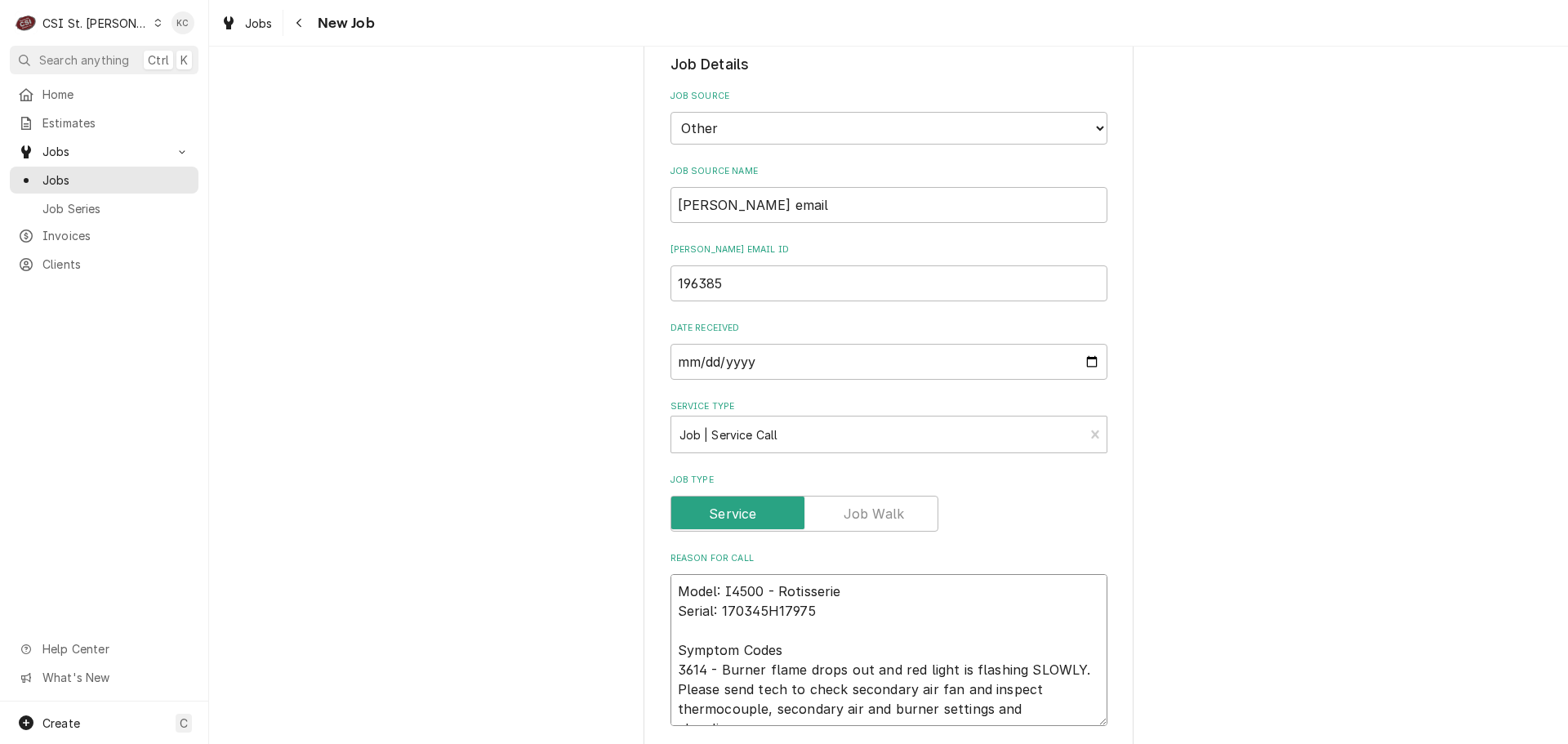
scroll to position [12, 0]
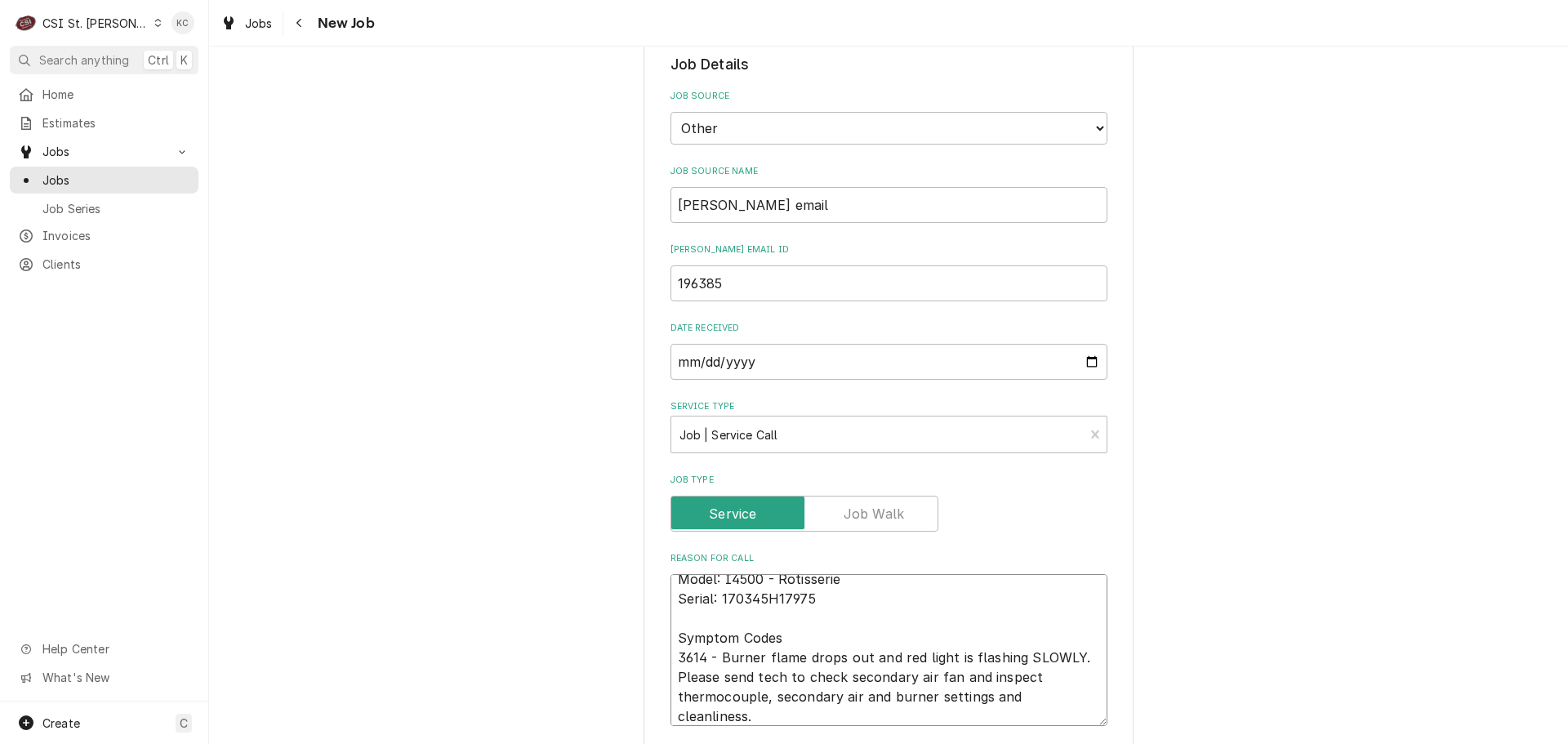
type textarea "x"
type textarea "Model: I4500 - Rotisserie Serial: 170345H17975 Symptom Codes 3614 - Burner flam…"
type textarea "x"
type textarea "Model: I4500 - Rotisserie Serial: 170345H17975 Symptom Codes 3614 - Burner flam…"
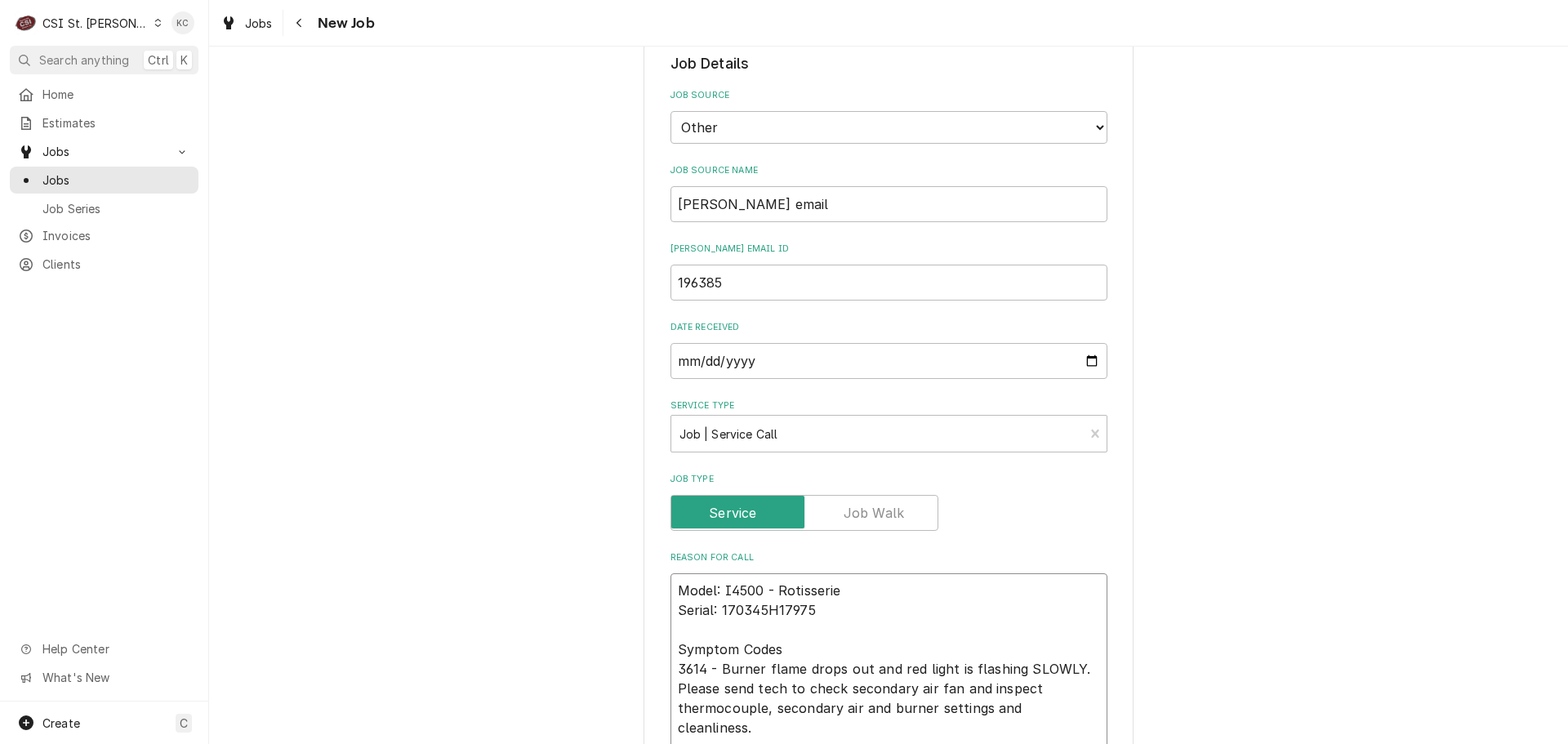
scroll to position [919, 0]
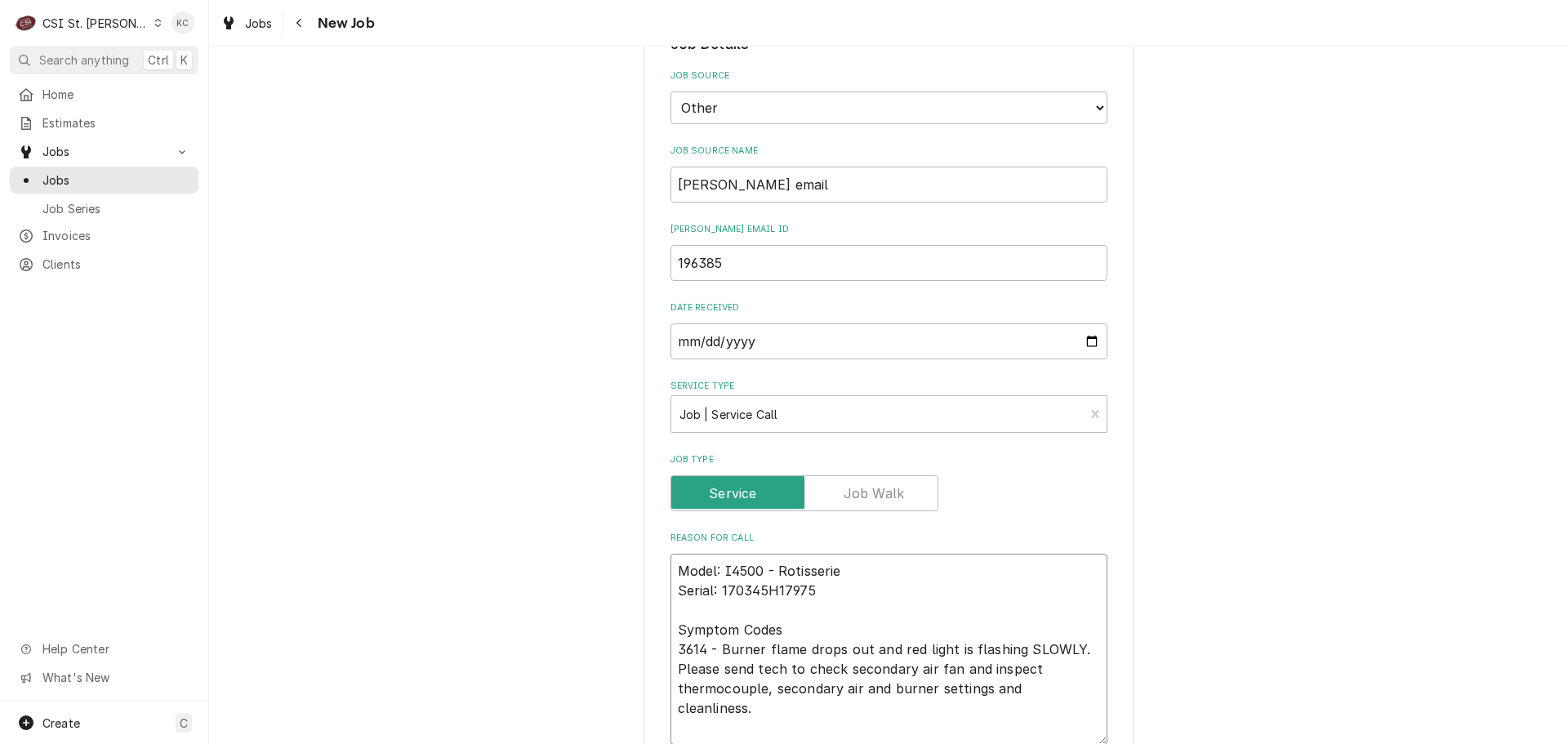
type textarea "x"
type textarea "Model: I4500 - Rotisserie Serial: 170345H17975 Symptom Codes 3614 - Burner flam…"
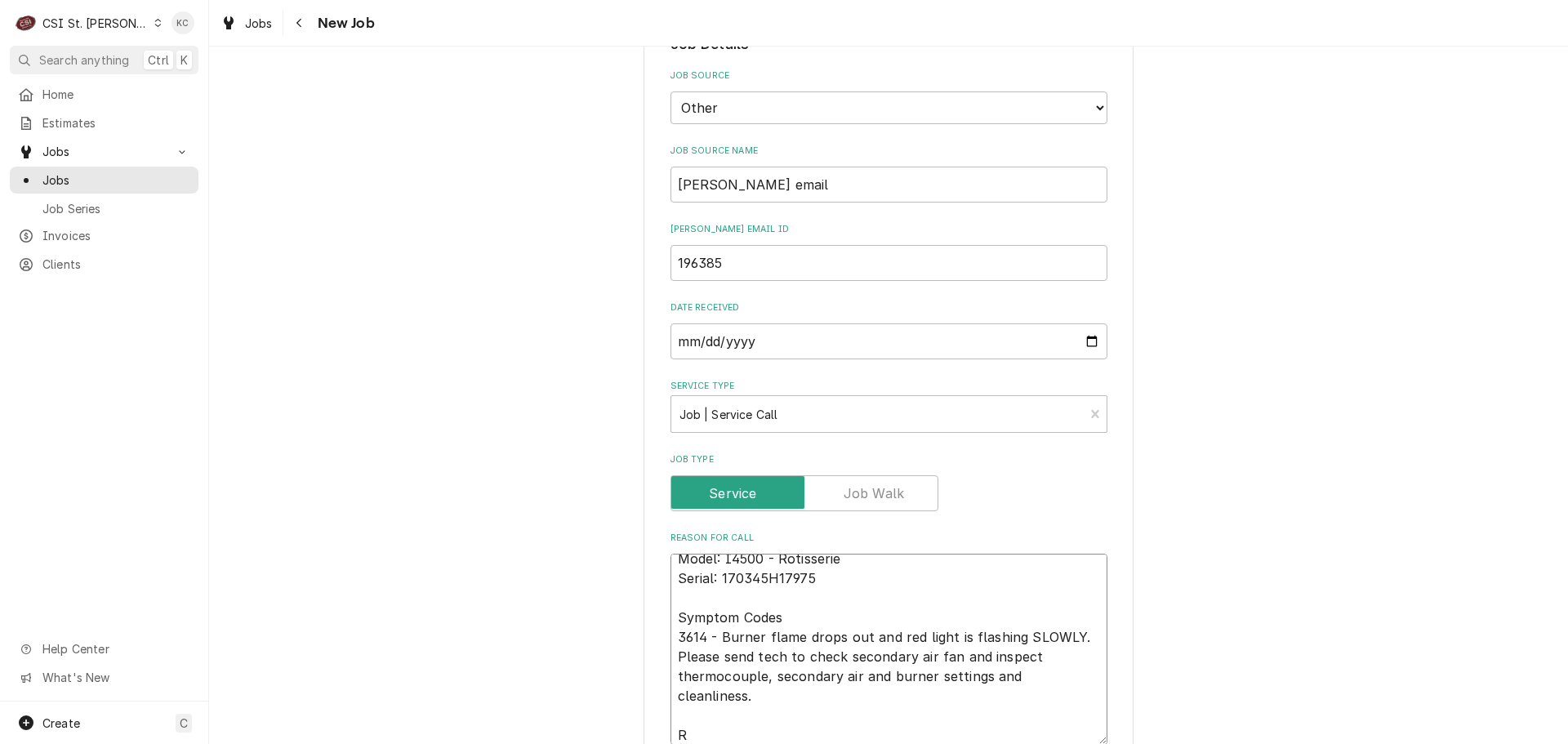
type textarea "x"
type textarea "Model: I4500 - Rotisserie Serial: 170345H17975 Symptom Codes 3614 - Burner flam…"
type textarea "x"
type textarea "Model: I4500 - Rotisserie Serial: 170345H17975 Symptom Codes 3614 - Burner flam…"
type textarea "x"
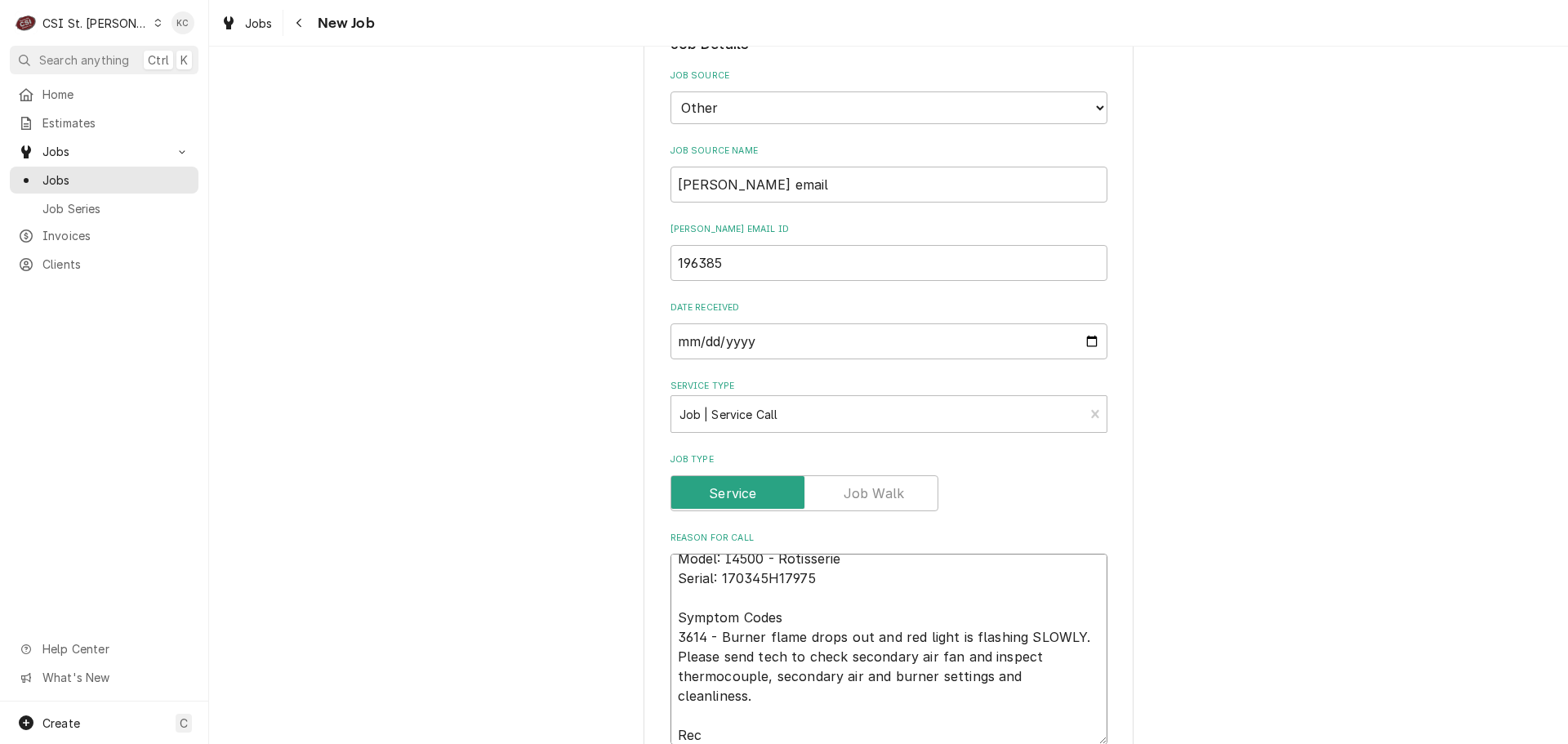
type textarea "Model: I4500 - Rotisserie Serial: 170345H17975 Symptom Codes 3614 - Burner flam…"
type textarea "x"
type textarea "Model: I4500 - Rotisserie Serial: 170345H17975 Symptom Codes 3614 - Burner flam…"
type textarea "x"
type textarea "Model: I4500 - Rotisserie Serial: 170345H17975 Symptom Codes 3614 - Burner flam…"
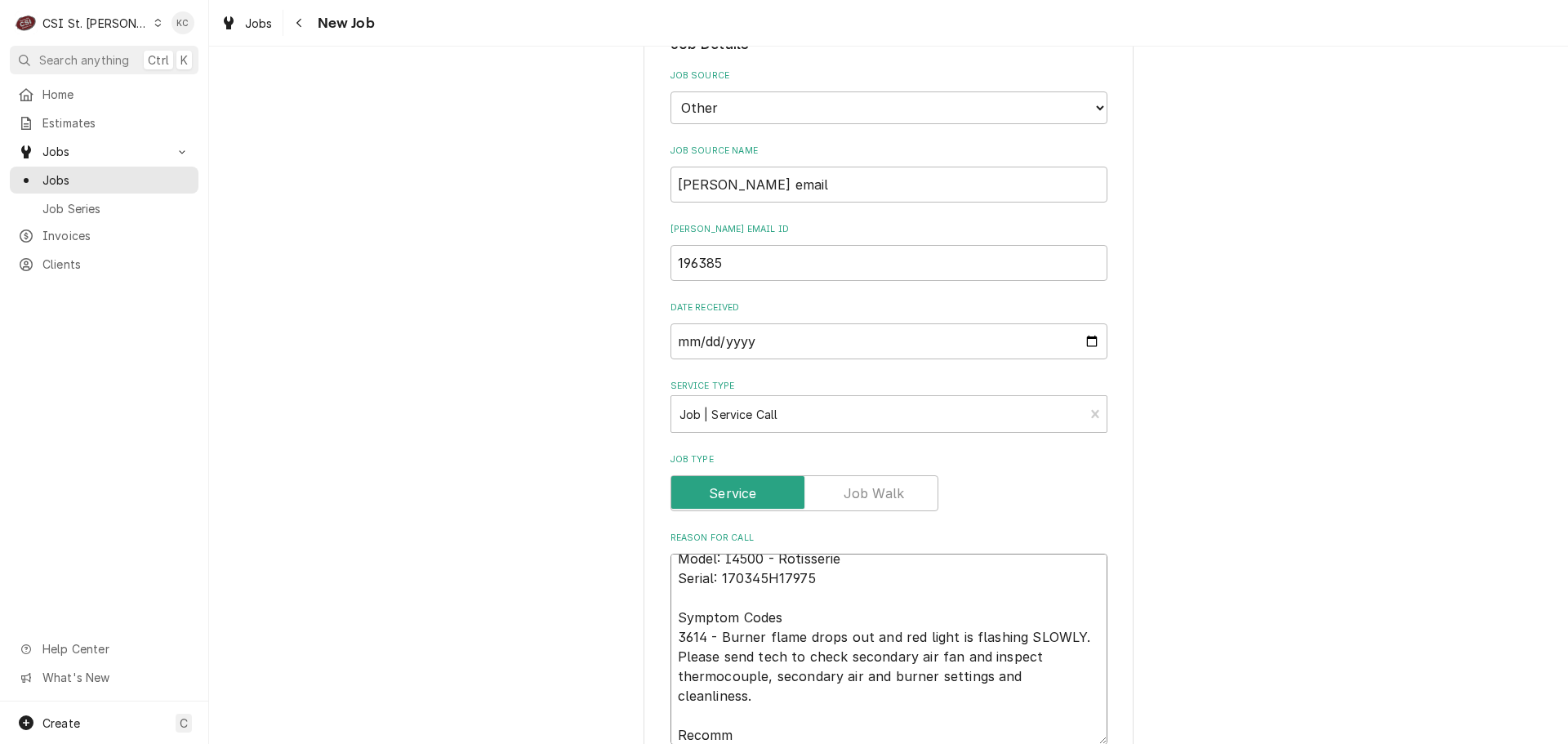
type textarea "x"
type textarea "Model: I4500 - Rotisserie Serial: 170345H17975 Symptom Codes 3614 - Burner flam…"
type textarea "x"
type textarea "Model: I4500 - Rotisserie Serial: 170345H17975 Symptom Codes 3614 - Burner flam…"
type textarea "x"
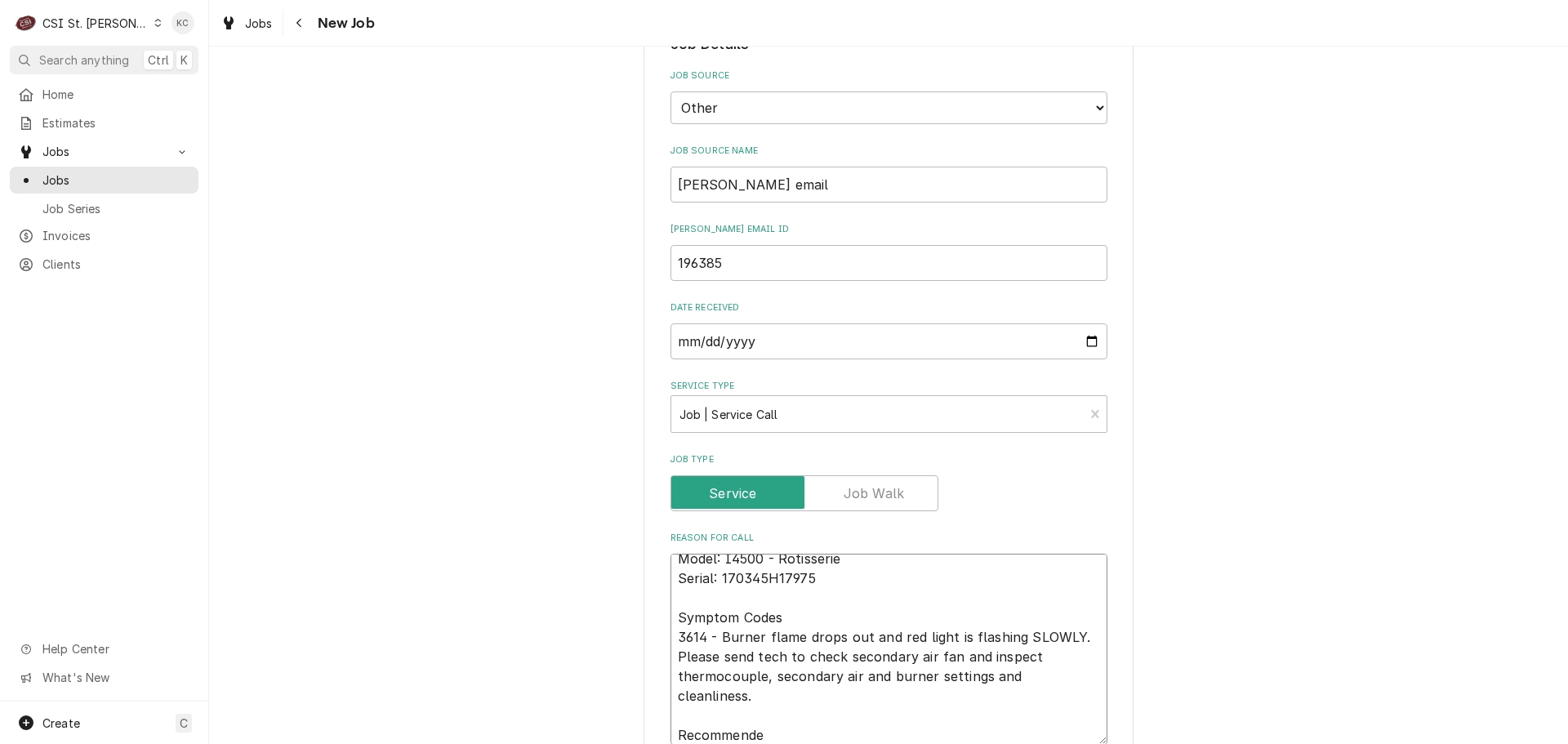
type textarea "Model: I4500 - Rotisserie Serial: 170345H17975 Symptom Codes 3614 - Burner flam…"
type textarea "x"
type textarea "Model: I4500 - Rotisserie Serial: 170345H17975 Symptom Codes 3614 - Burner flam…"
type textarea "x"
type textarea "Model: I4500 - Rotisserie Serial: 170345H17975 Symptom Codes 3614 - Burner flam…"
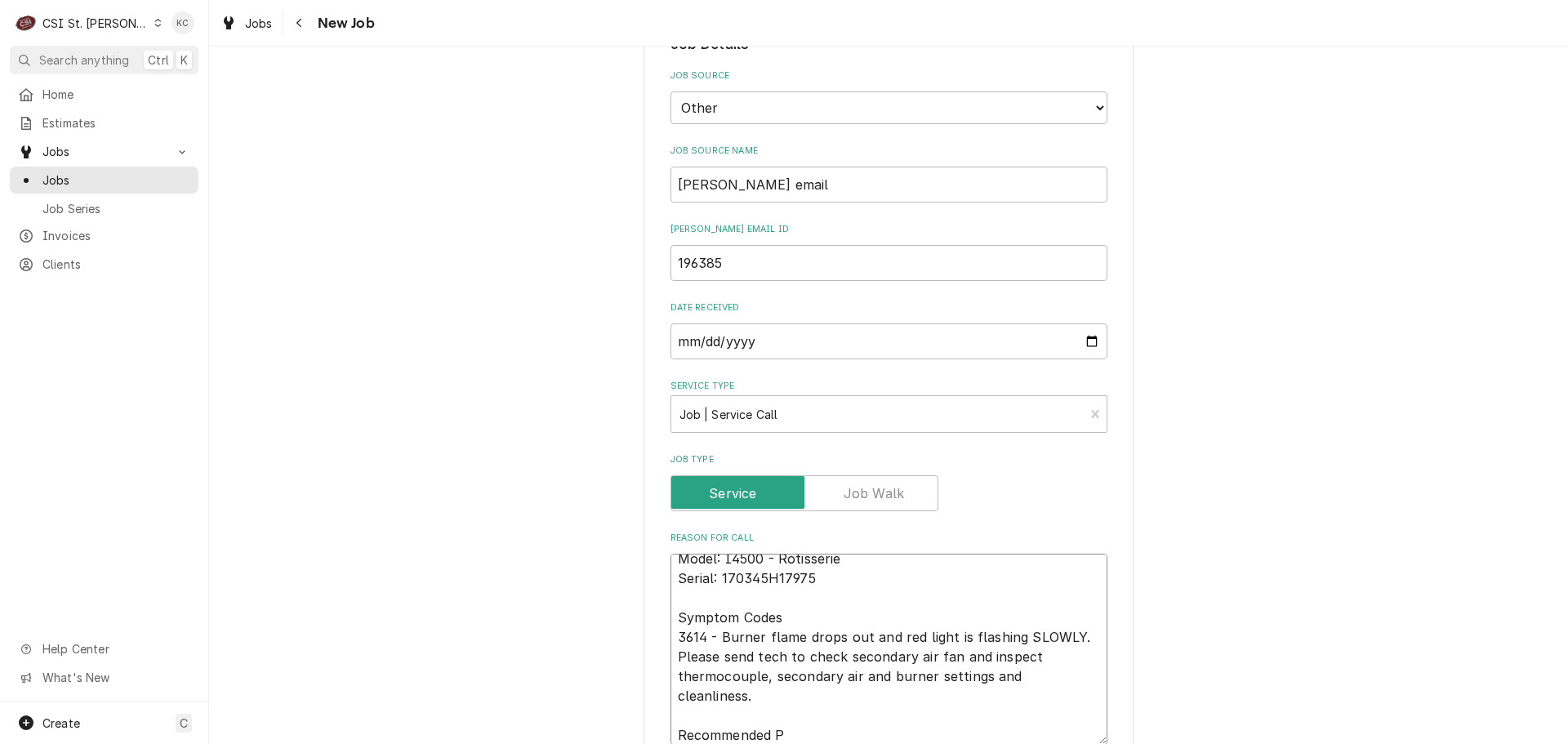
type textarea "x"
type textarea "Model: I4500 - Rotisserie Serial: 170345H17975 Symptom Codes 3614 - Burner flam…"
type textarea "x"
type textarea "Model: I4500 - Rotisserie Serial: 170345H17975 Symptom Codes 3614 - Burner flam…"
type textarea "x"
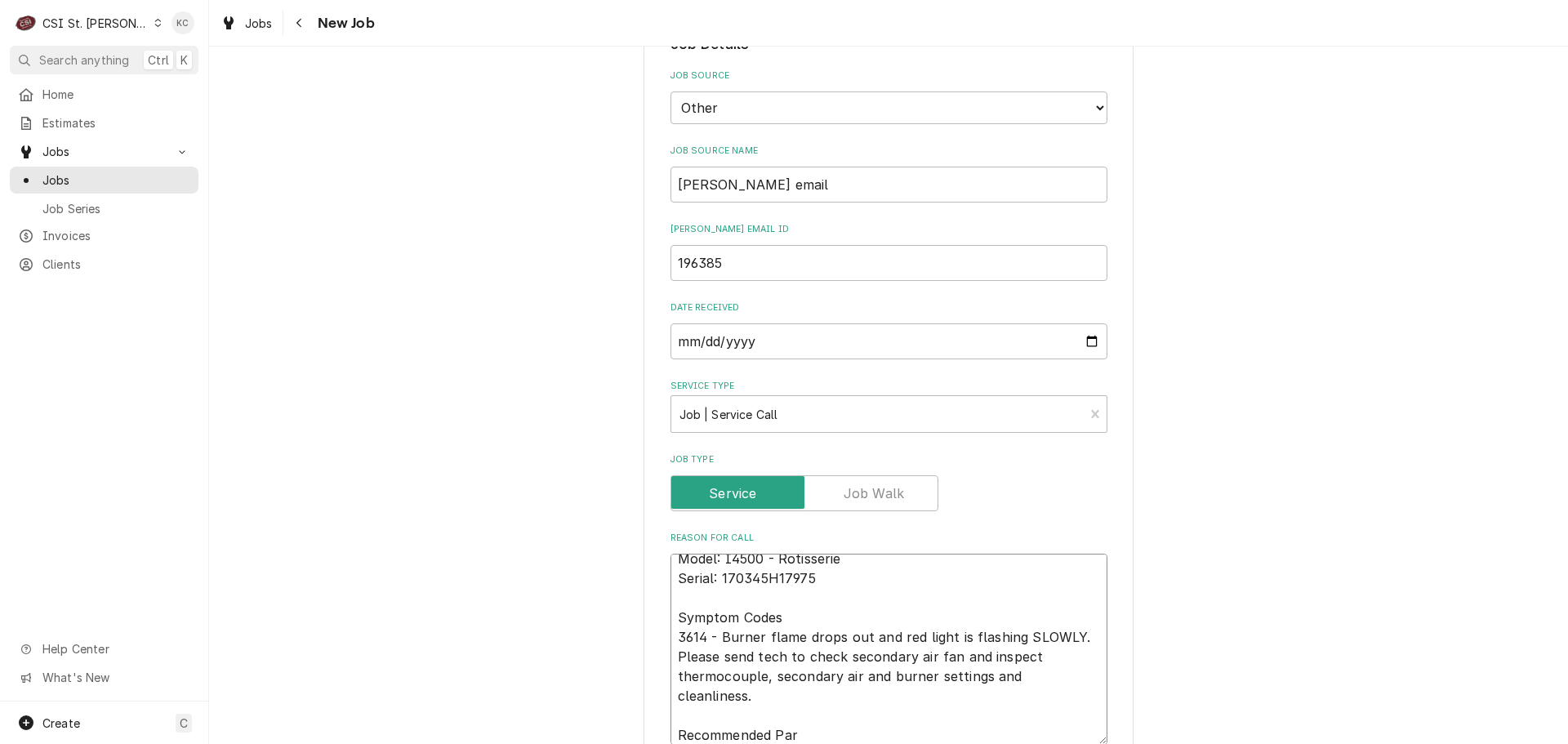
type textarea "Model: I4500 - Rotisserie Serial: 170345H17975 Symptom Codes 3614 - Burner flam…"
type textarea "x"
type textarea "Model: I4500 - Rotisserie Serial: 170345H17975 Symptom Codes 3614 - Burner flam…"
type textarea "x"
type textarea "Model: I4500 - Rotisserie Serial: 170345H17975 Symptom Codes 3614 - Burner flam…"
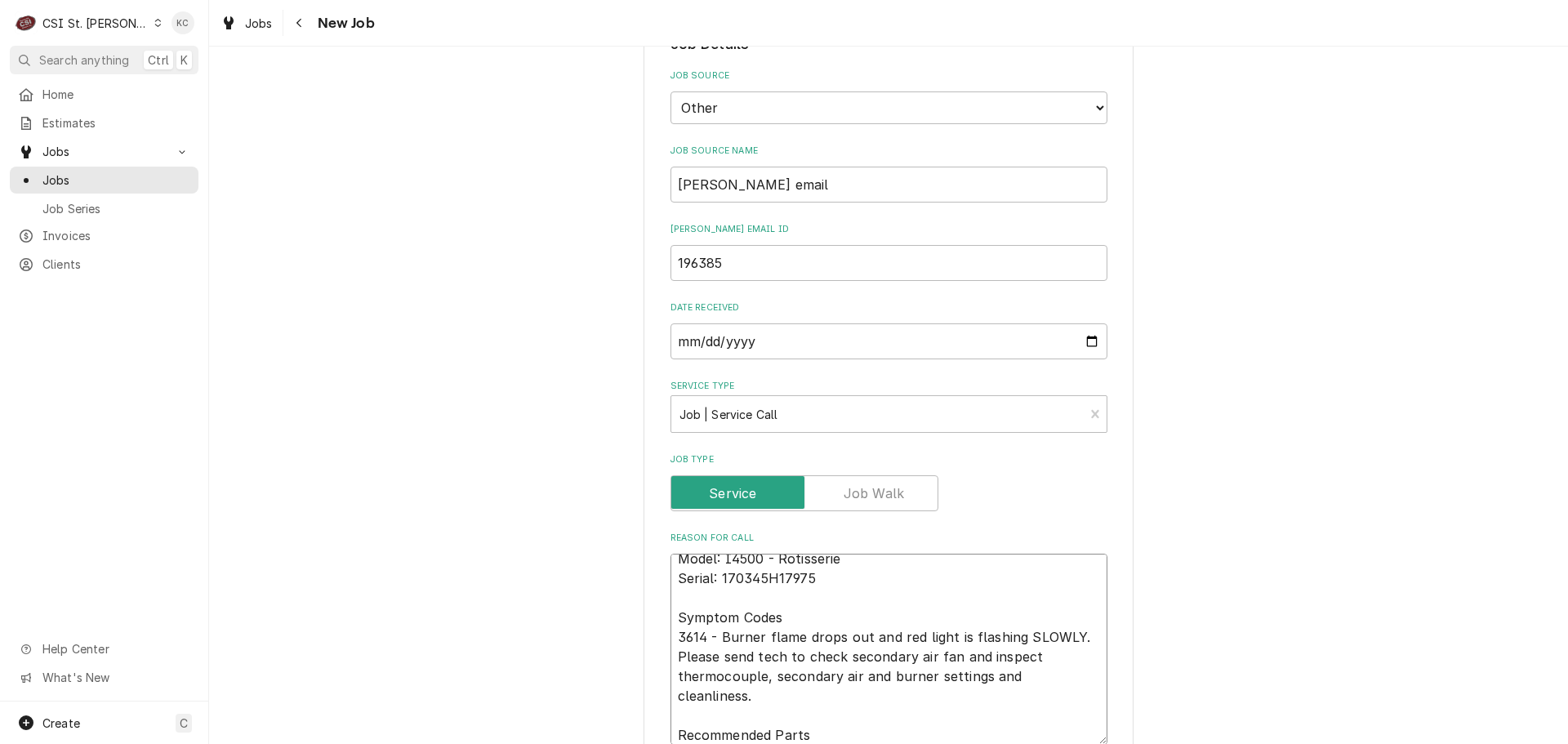
type textarea "x"
type textarea "Model: I4500 - Rotisserie Serial: 170345H17975 Symptom Codes 3614 - Burner flam…"
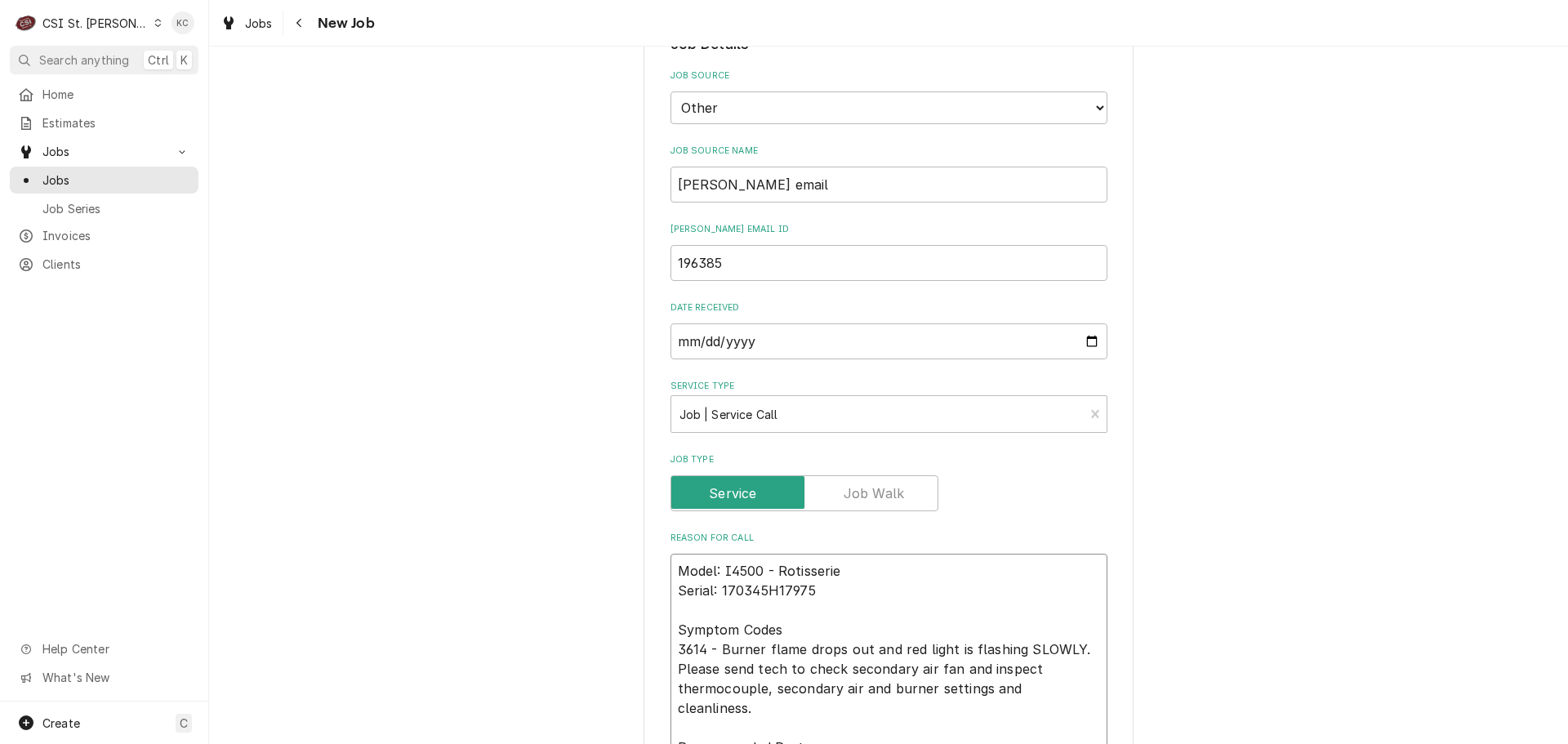
scroll to position [939, 0]
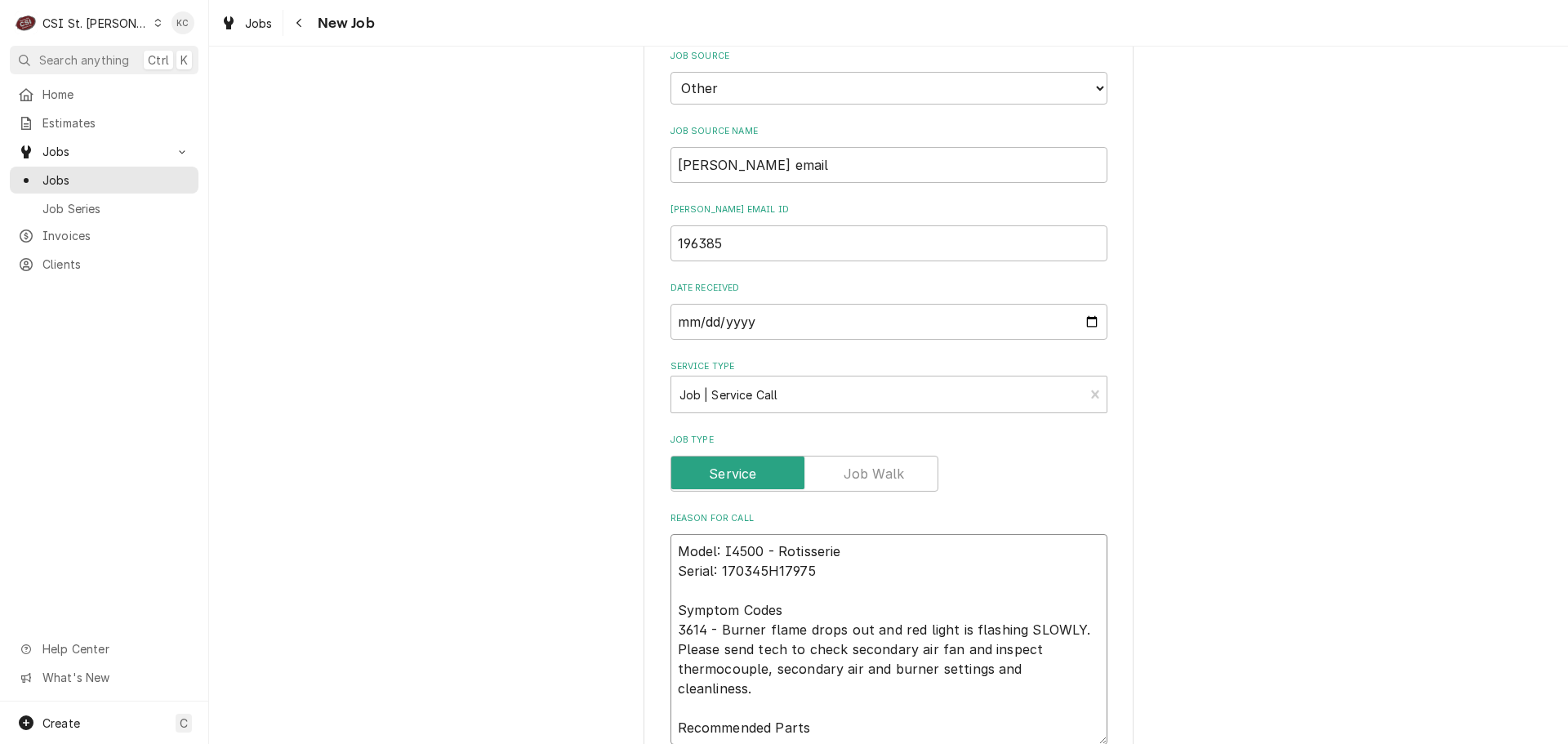
type textarea "x"
type textarea "Model: I4500 - Rotisserie Serial: 170345H17975 Symptom Codes 3614 - Burner flam…"
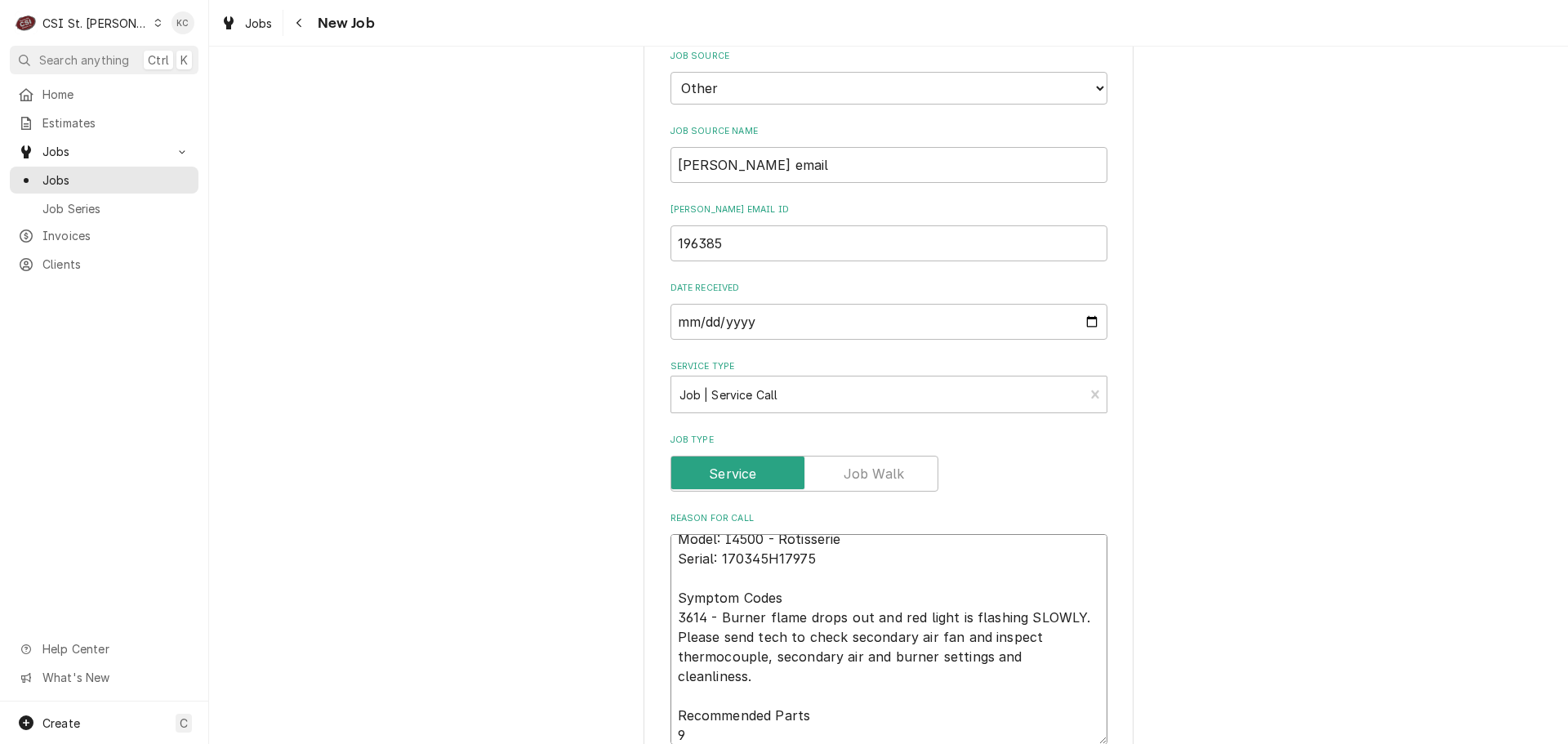
type textarea "x"
type textarea "Model: I4500 - Rotisserie Serial: 170345H17975 Symptom Codes 3614 - Burner flam…"
type textarea "x"
type textarea "Model: I4500 - Rotisserie Serial: 170345H17975 Symptom Codes 3614 - Burner flam…"
type textarea "x"
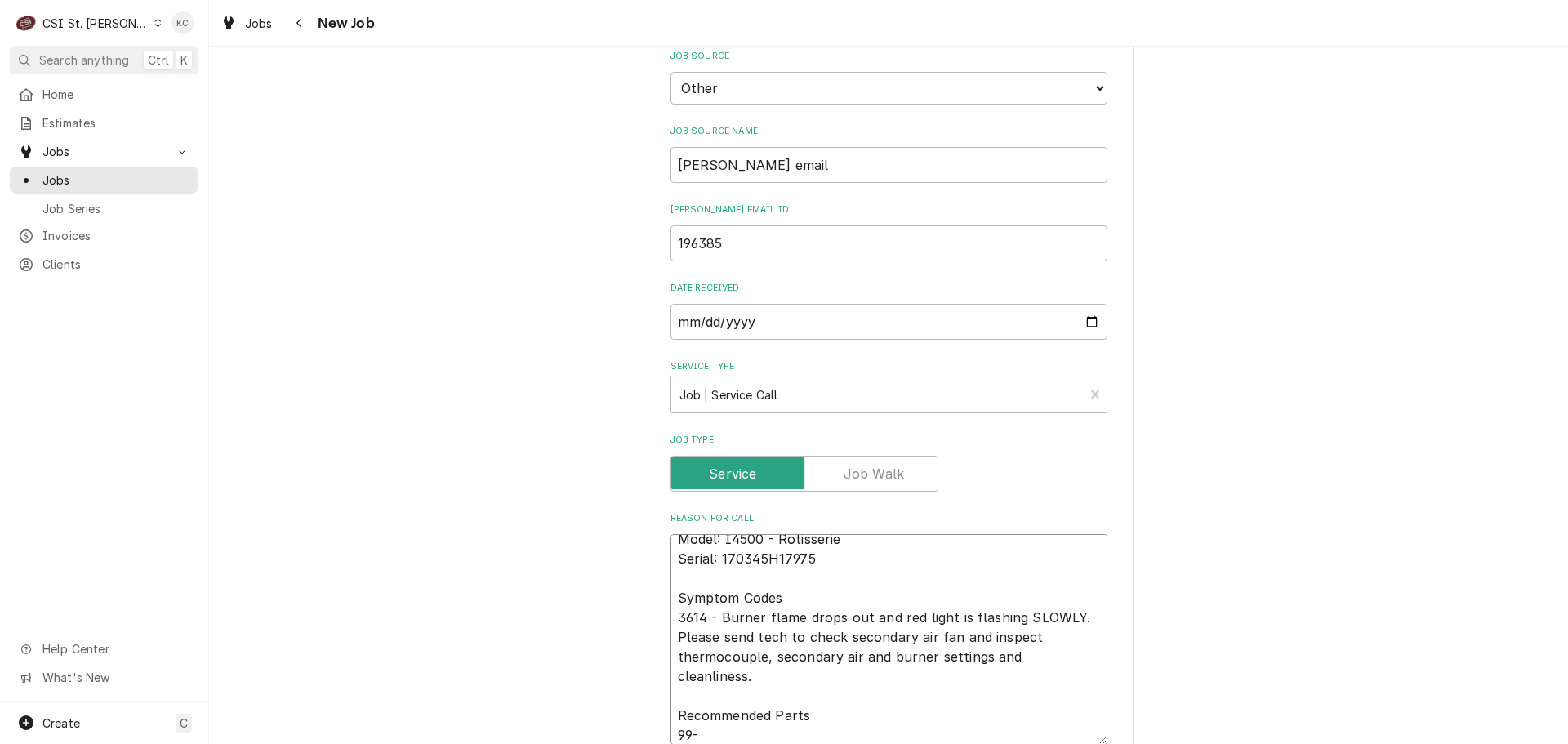
type textarea "Model: I4500 - Rotisserie Serial: 170345H17975 Symptom Codes 3614 - Burner flam…"
type textarea "x"
type textarea "Model: I4500 - Rotisserie Serial: 170345H17975 Symptom Codes 3614 - Burner flam…"
type textarea "x"
type textarea "Model: I4500 - Rotisserie Serial: 170345H17975 Symptom Codes 3614 - Burner flam…"
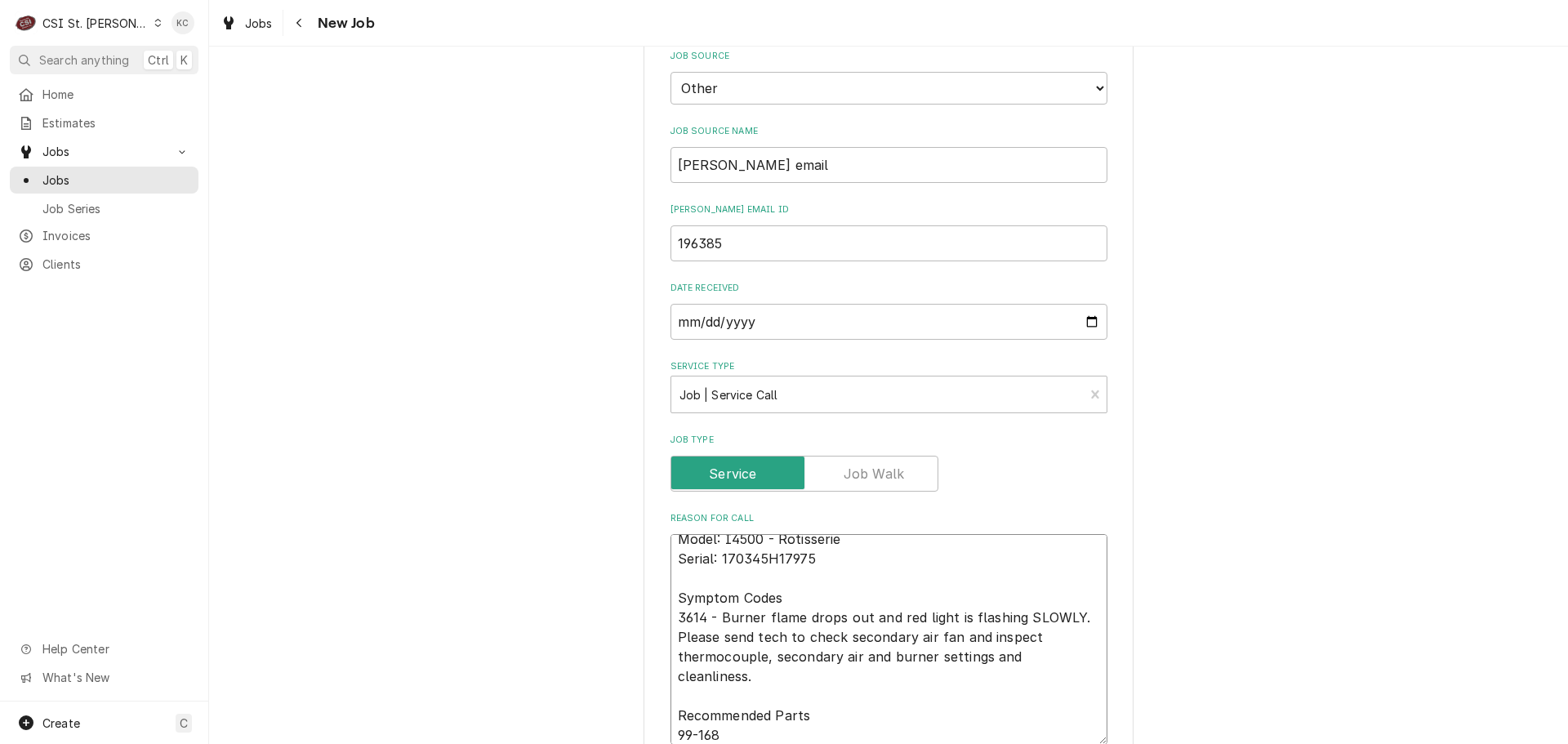
type textarea "x"
type textarea "Model: I4500 - Rotisserie Serial: 170345H17975 Symptom Codes 3614 - Burner flam…"
type textarea "x"
type textarea "Model: I4500 - Rotisserie Serial: 170345H17975 Symptom Codes 3614 - Burner flam…"
type textarea "x"
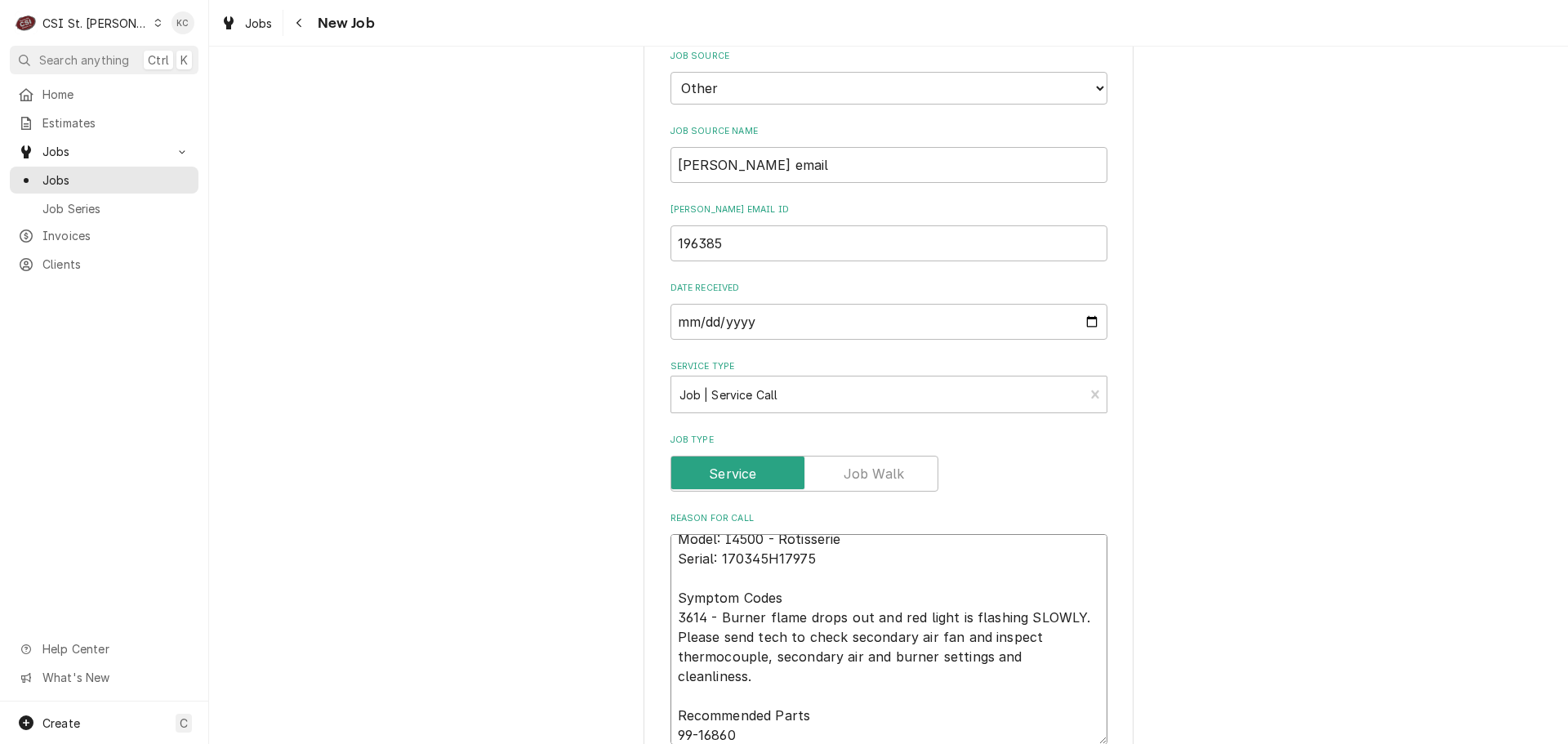
type textarea "Model: I4500 - Rotisserie Serial: 170345H17975 Symptom Codes 3614 - Burner flam…"
type textarea "x"
type textarea "Model: I4500 - Rotisserie Serial: 170345H17975 Symptom Codes 3614 - Burner flam…"
type textarea "x"
type textarea "Model: I4500 - Rotisserie Serial: 170345H17975 Symptom Codes 3614 - Burner flam…"
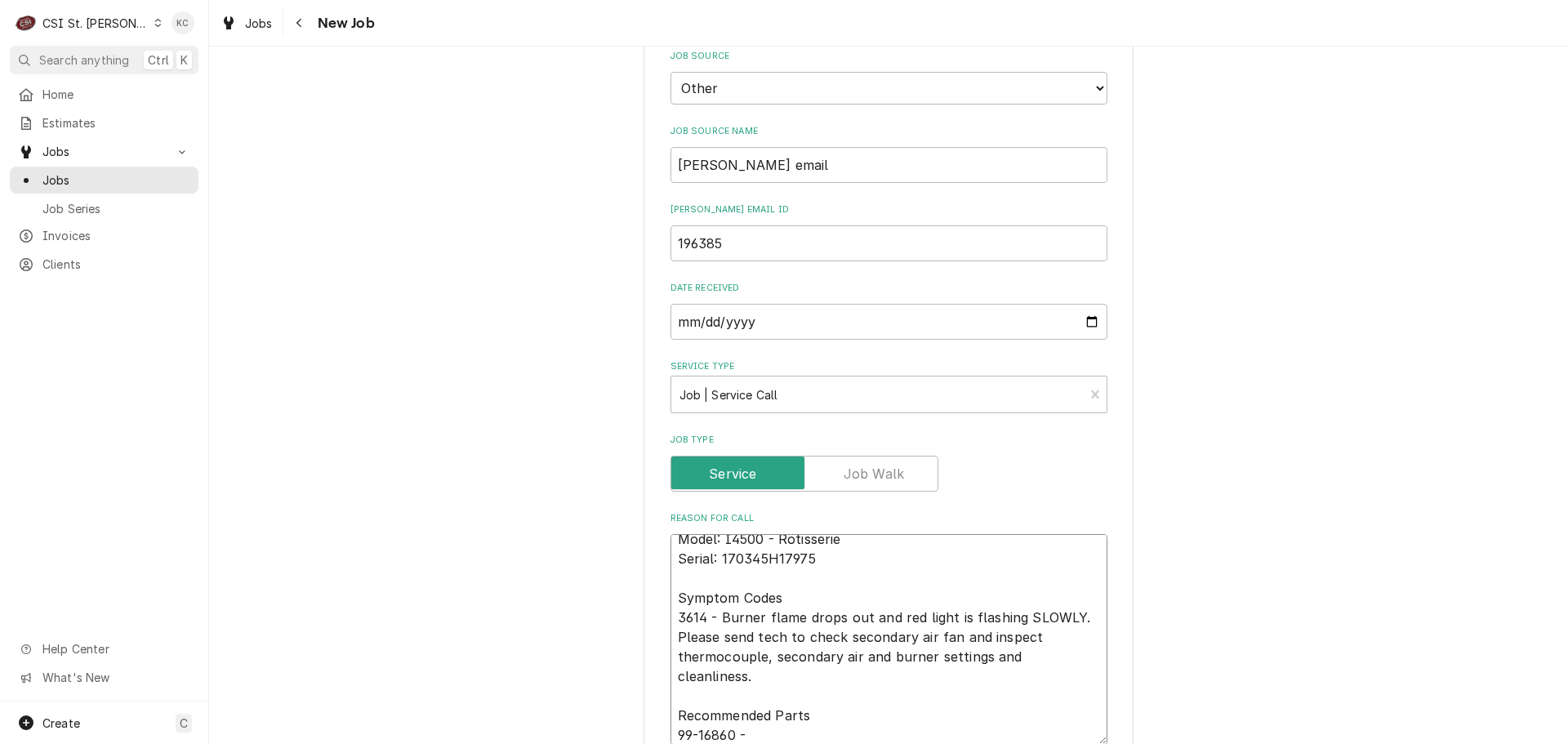
type textarea "x"
type textarea "Model: I4500 - Rotisserie Serial: 170345H17975 Symptom Codes 3614 - Burner flam…"
click at [1023, 732] on textarea "Model: I4500 - Rotisserie Serial: 170345H17975 Symptom Codes 3614 - Burner flam…" at bounding box center [889, 639] width 437 height 211
paste textarea "THERMOCOUPLE TYPE K 6" MI STYLE W/CONNECTORS ONLY FOR GC/4500/3500 (SVC-016-006…"
type textarea "x"
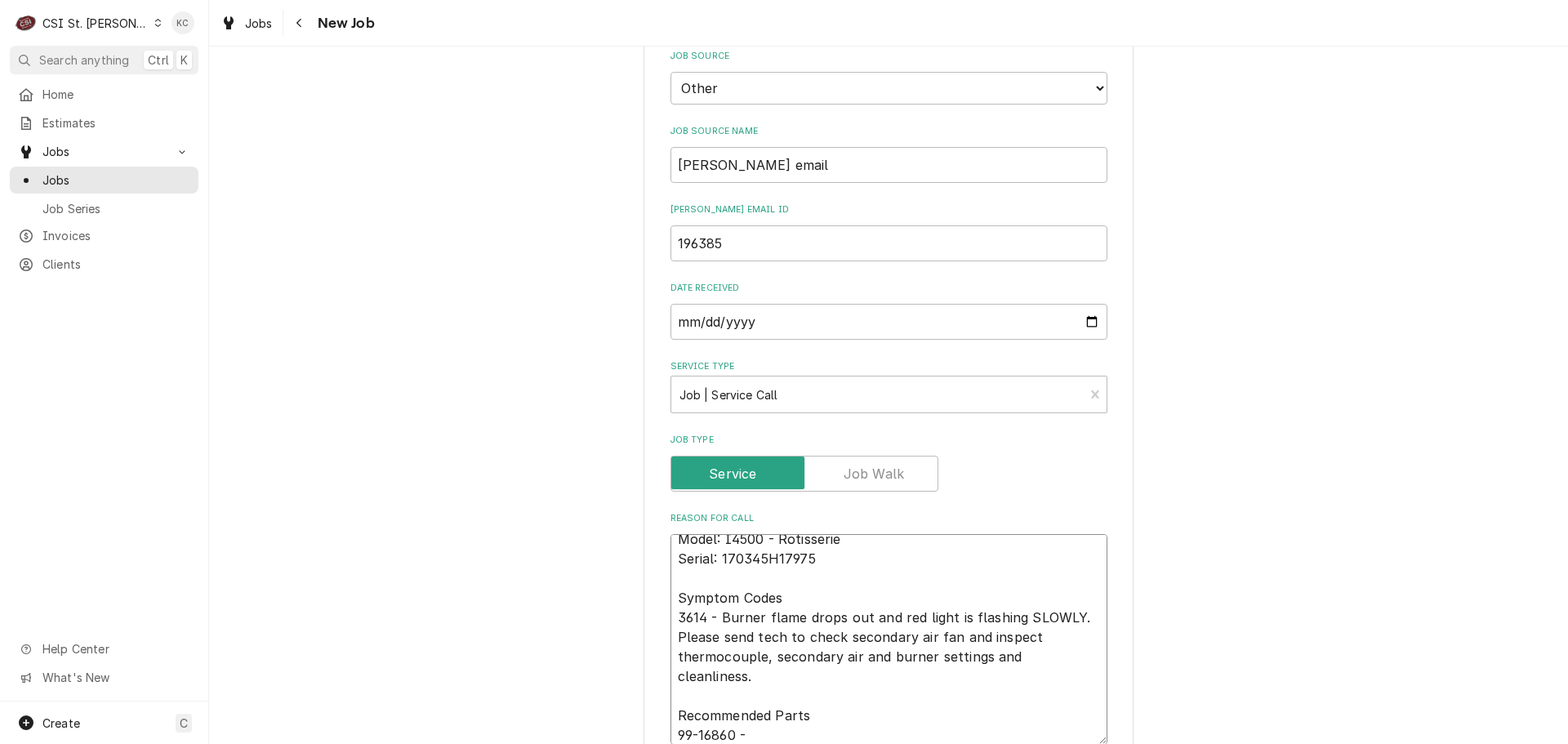
type textarea "Model: I4500 - Rotisserie Serial: 170345H17975 Symptom Codes 3614 - Burner flam…"
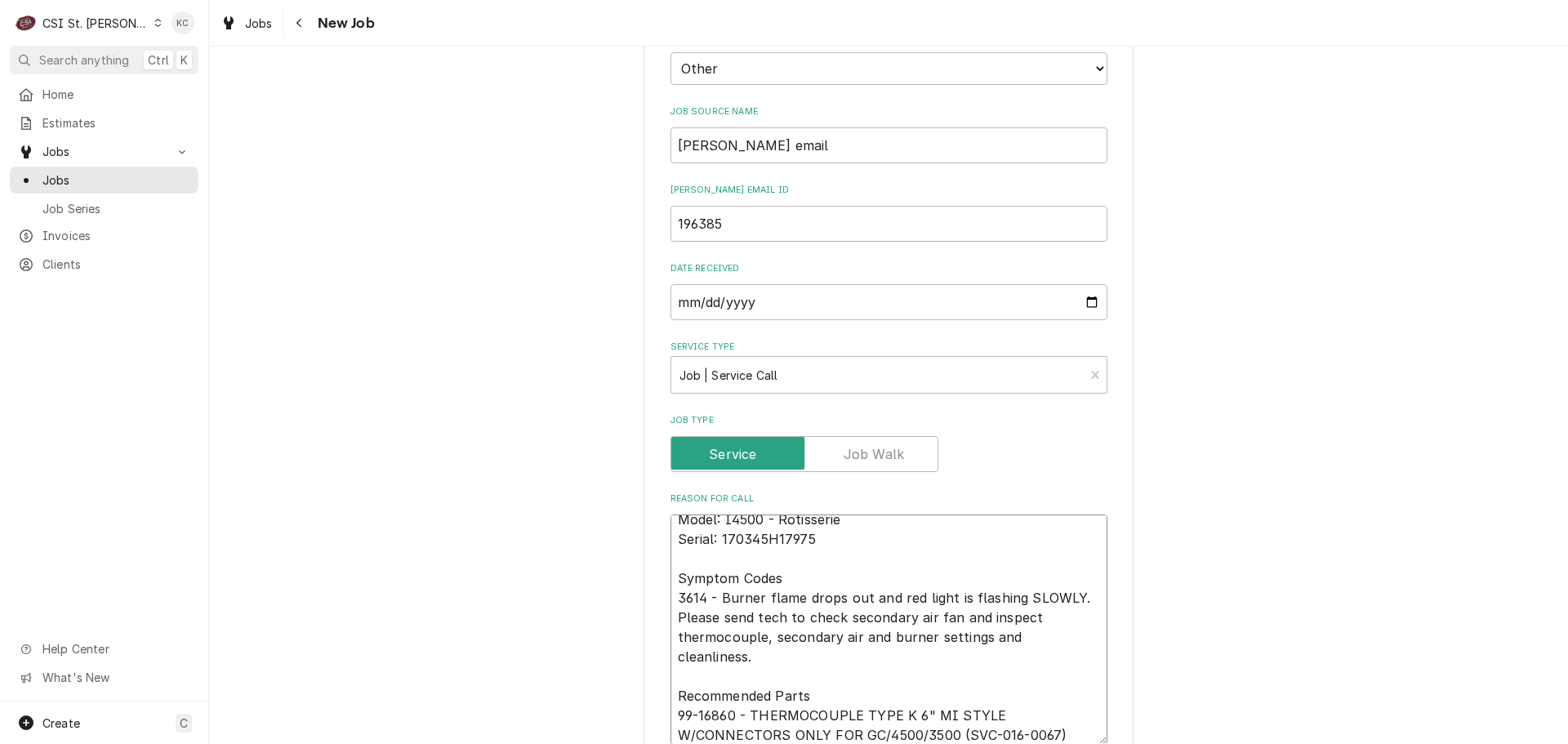
type textarea "x"
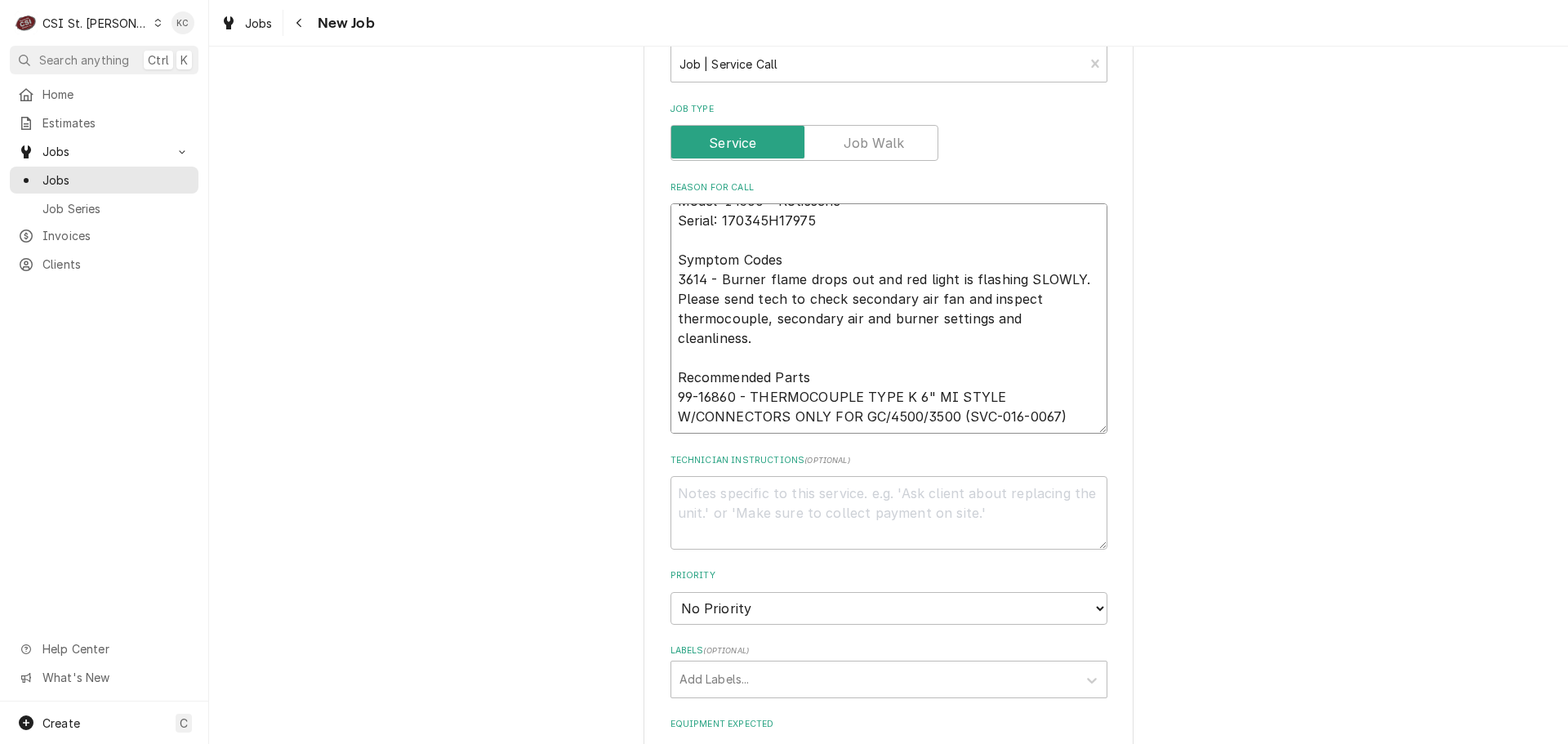
scroll to position [1367, 0]
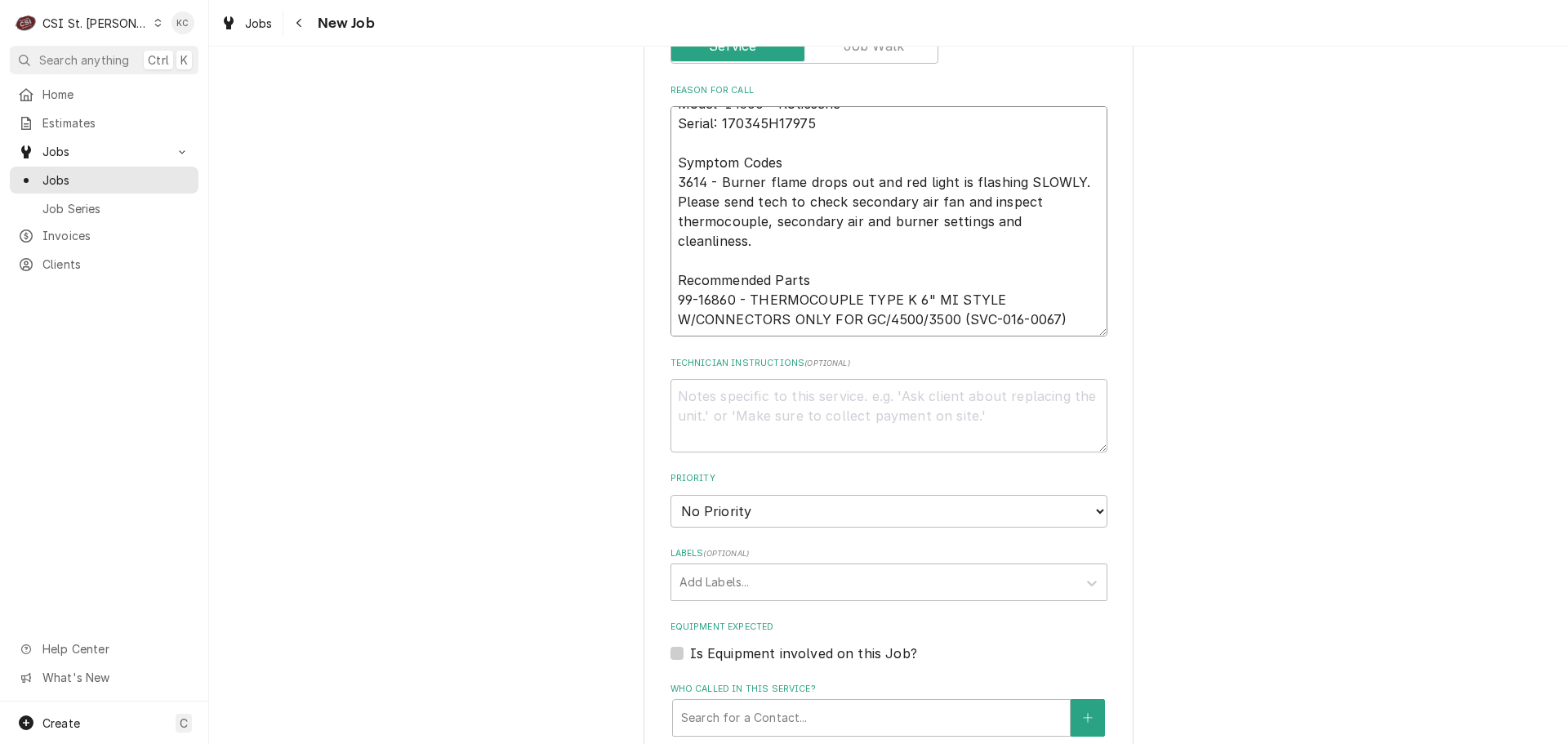
type textarea "Model: I4500 - Rotisserie Serial: 170345H17975 Symptom Codes 3614 - Burner flam…"
drag, startPoint x: 798, startPoint y: 420, endPoint x: 818, endPoint y: 439, distance: 27.6
click at [796, 420] on textarea "Technician Instructions ( optional )" at bounding box center [889, 415] width 437 height 74
type textarea "x"
type textarea "T"
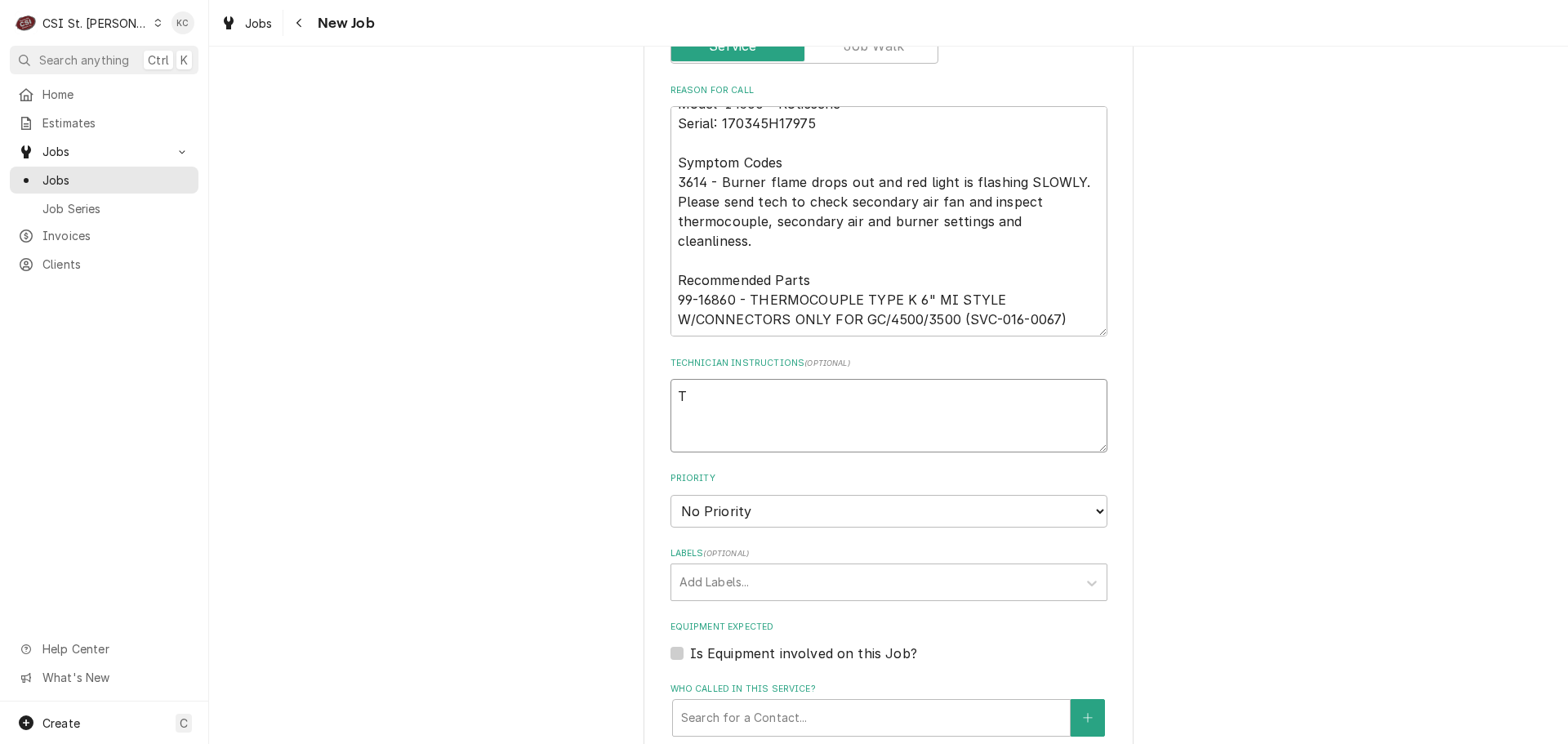
type textarea "x"
type textarea "Ti"
type textarea "x"
type textarea "Tia"
type textarea "x"
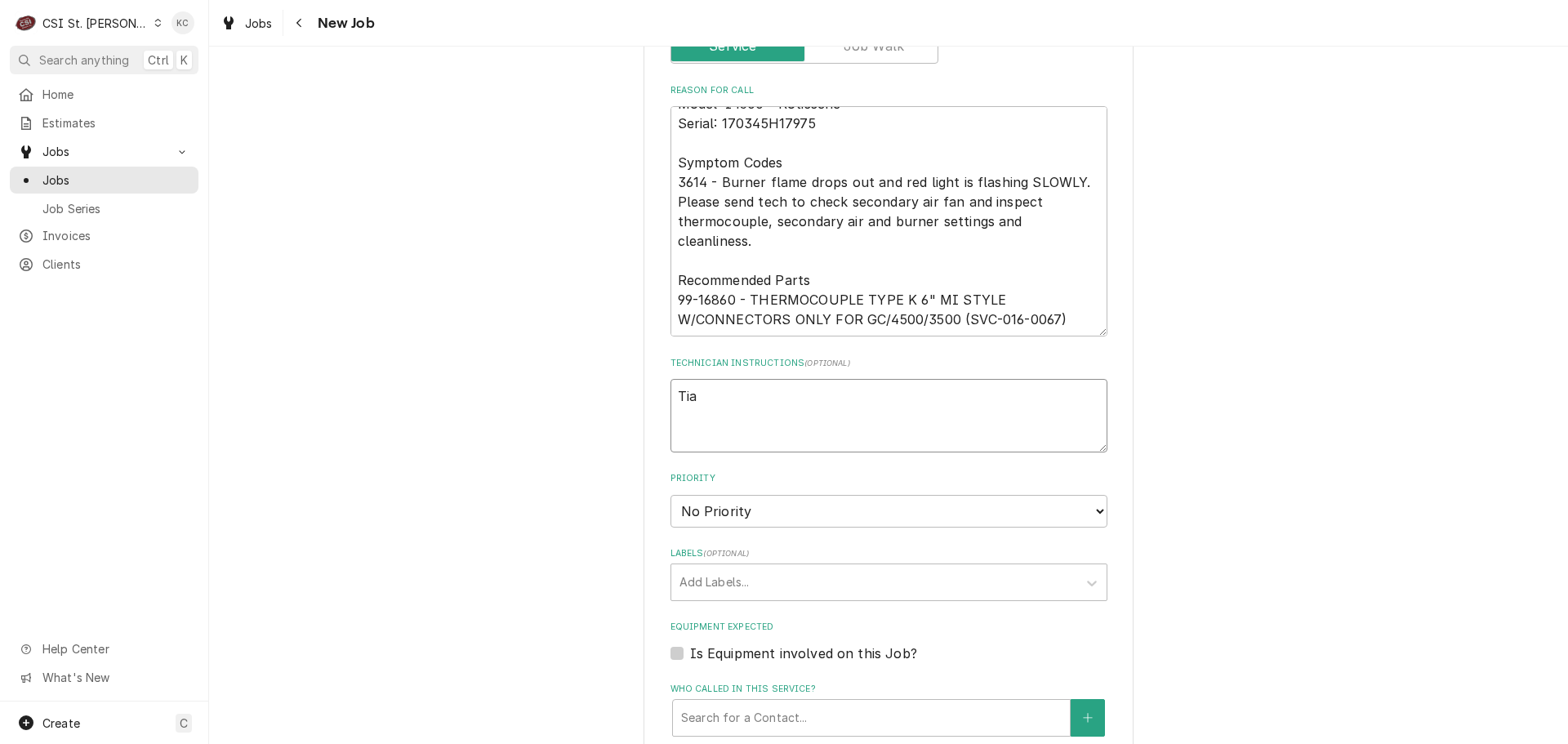
type textarea "Tian"
type textarea "x"
type textarea "Tiana"
type textarea "x"
type textarea "Tiana"
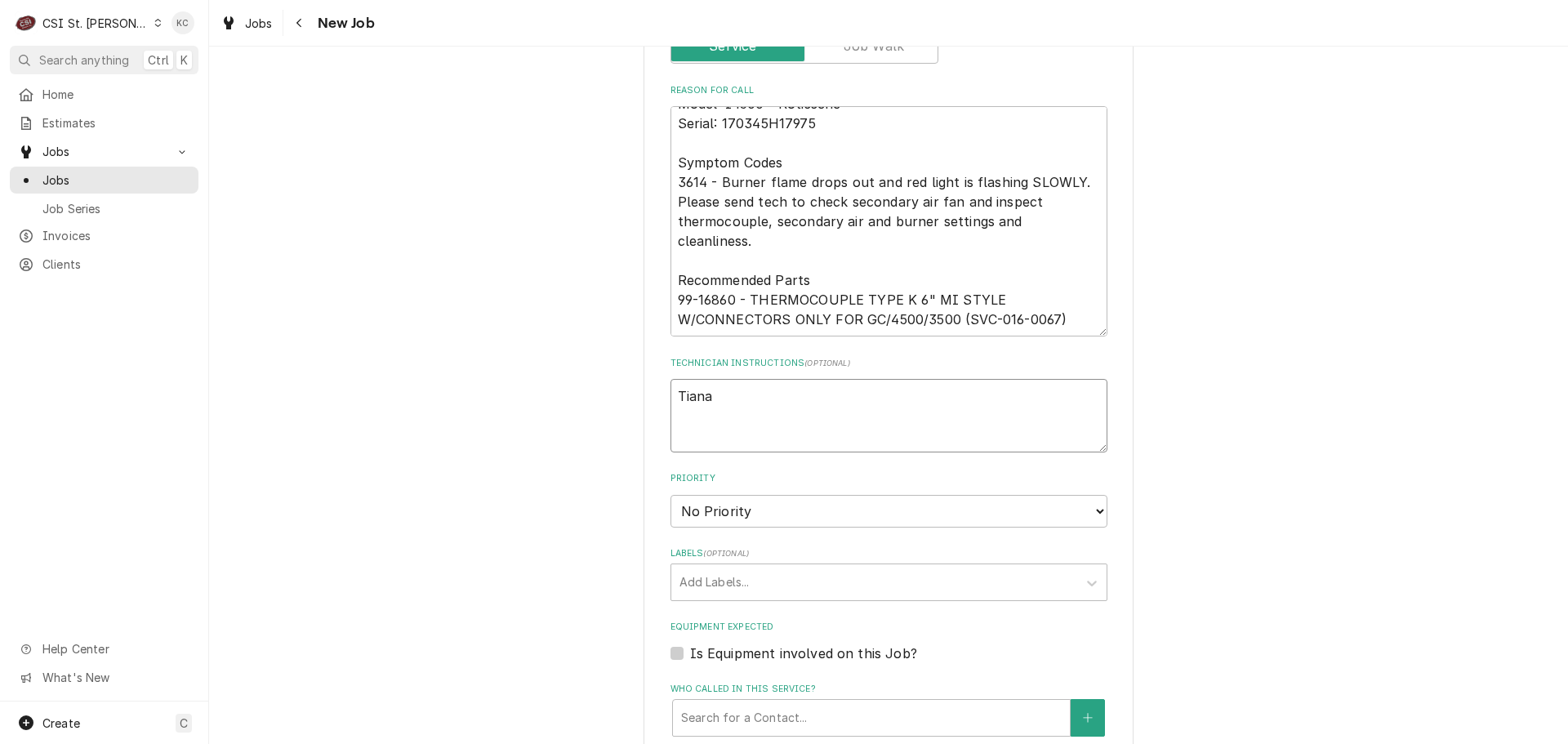
type textarea "x"
type textarea "Tiana -"
type textarea "x"
type textarea "Tiana -"
type textarea "x"
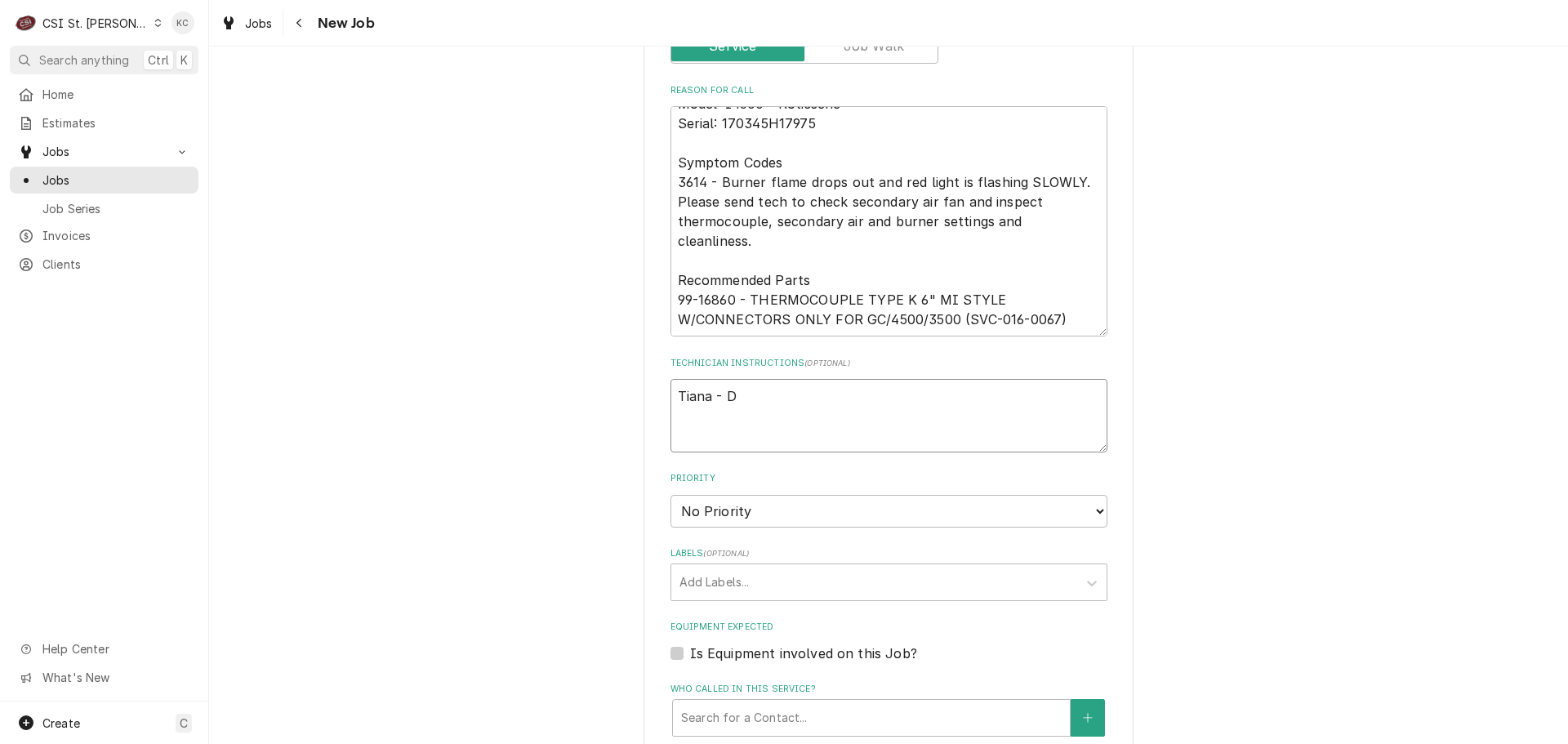
type textarea "Tiana - De"
type textarea "x"
type textarea "Tiana - Del"
type textarea "x"
type textarea "Tiana - Deli"
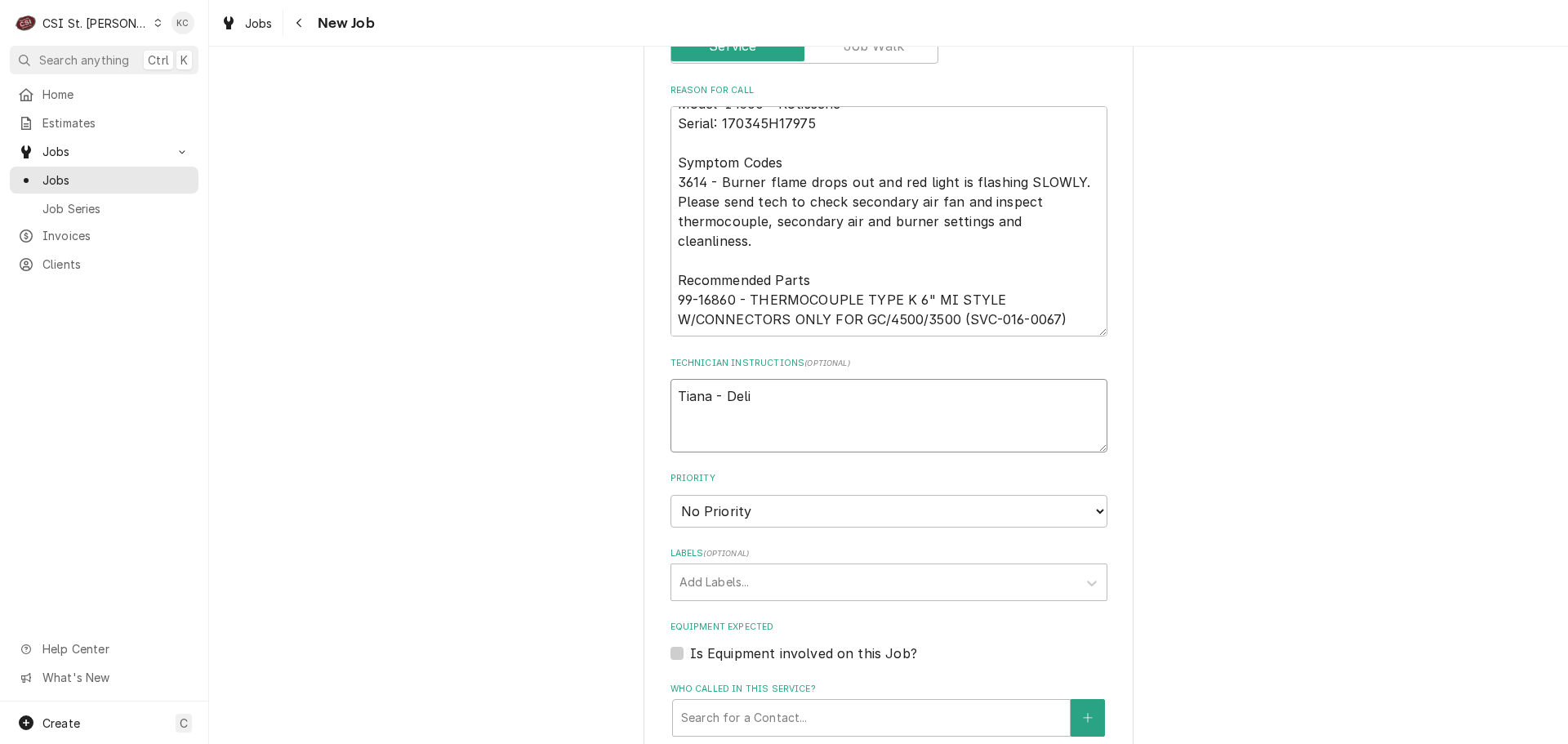
type textarea "x"
click at [673, 389] on textarea "Tiana - Deli Manager - 314 894-7953" at bounding box center [889, 415] width 437 height 74
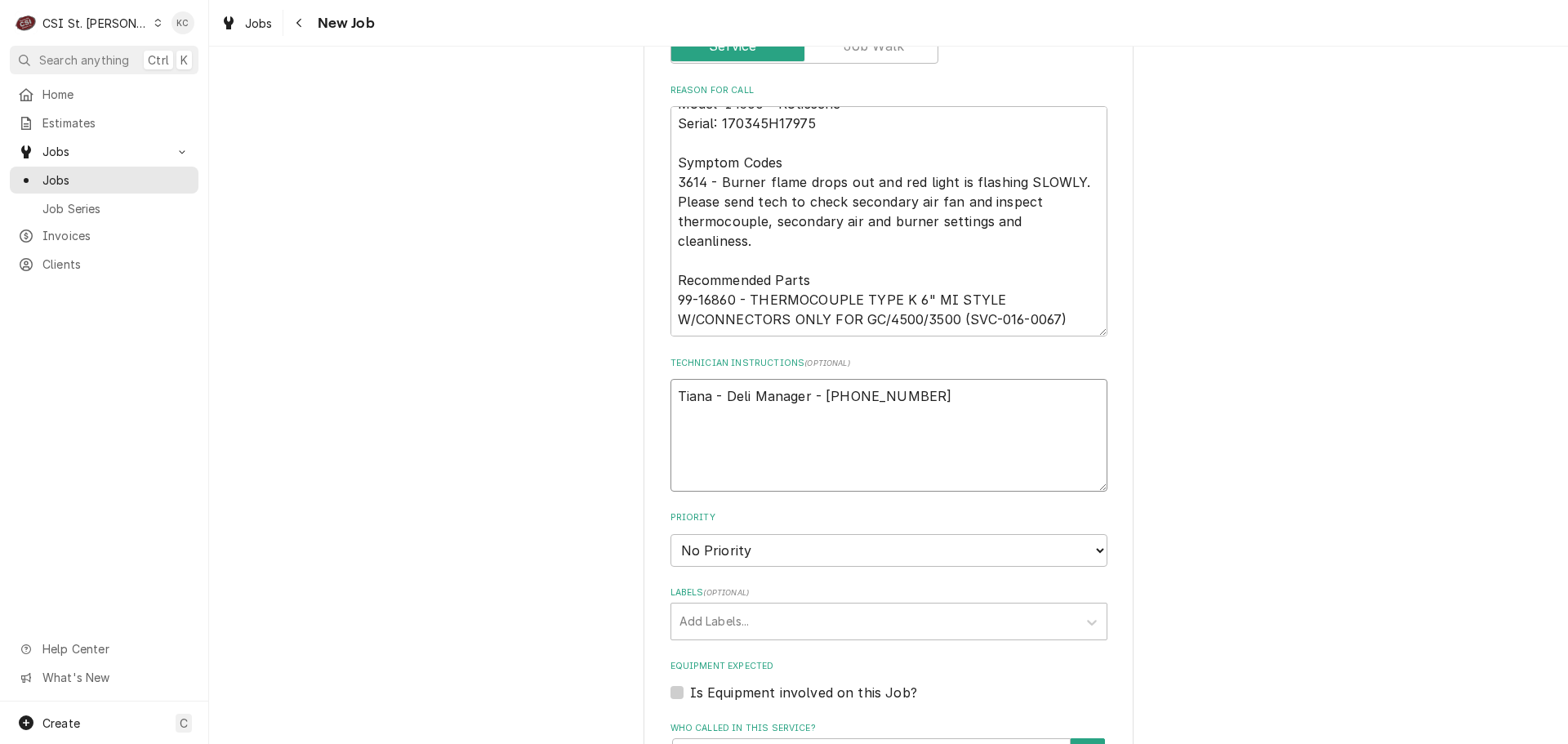
paste textarea "Urgency: Down Overtime: YES"
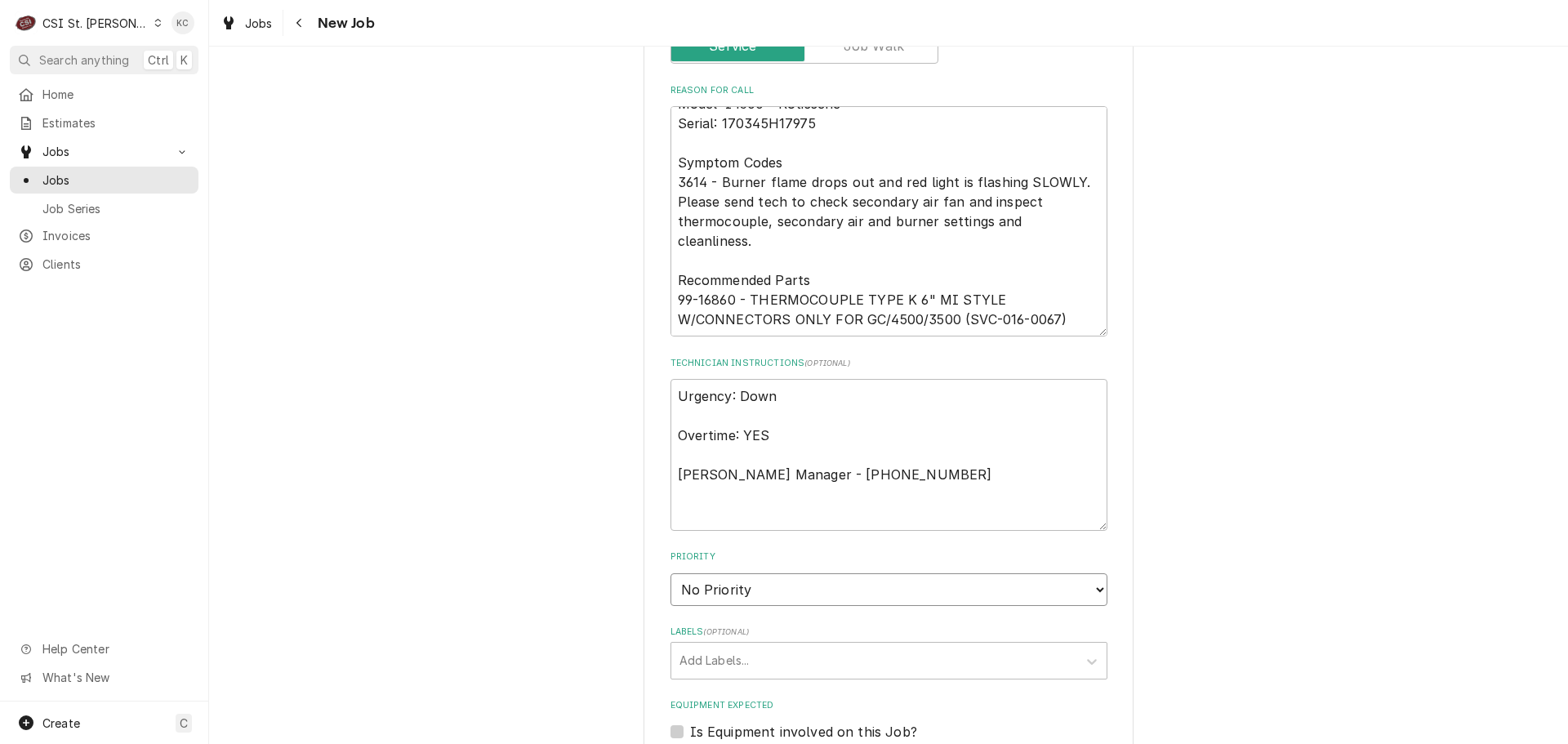
click at [746, 587] on select "No Priority Urgent High Medium Low" at bounding box center [889, 589] width 437 height 33
click at [758, 417] on textarea "Urgency: Down Overtime: YES Tiana - Deli Manager - 314 894-7953" at bounding box center [889, 454] width 437 height 152
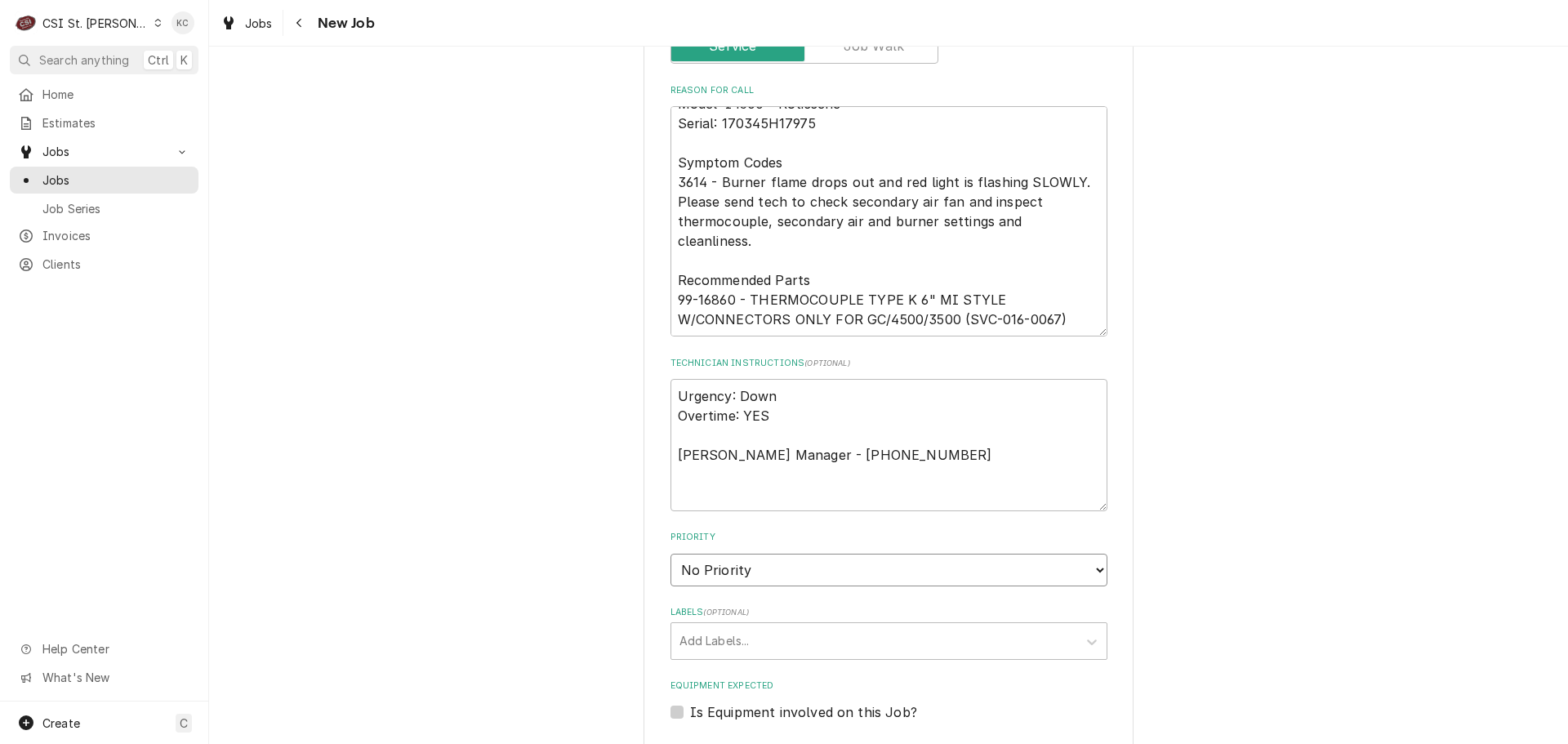
click at [722, 573] on select "No Priority Urgent High Medium Low" at bounding box center [889, 570] width 437 height 33
click at [671, 554] on select "No Priority Urgent High Medium Low" at bounding box center [889, 570] width 437 height 33
click at [736, 644] on div "Labels" at bounding box center [874, 641] width 389 height 29
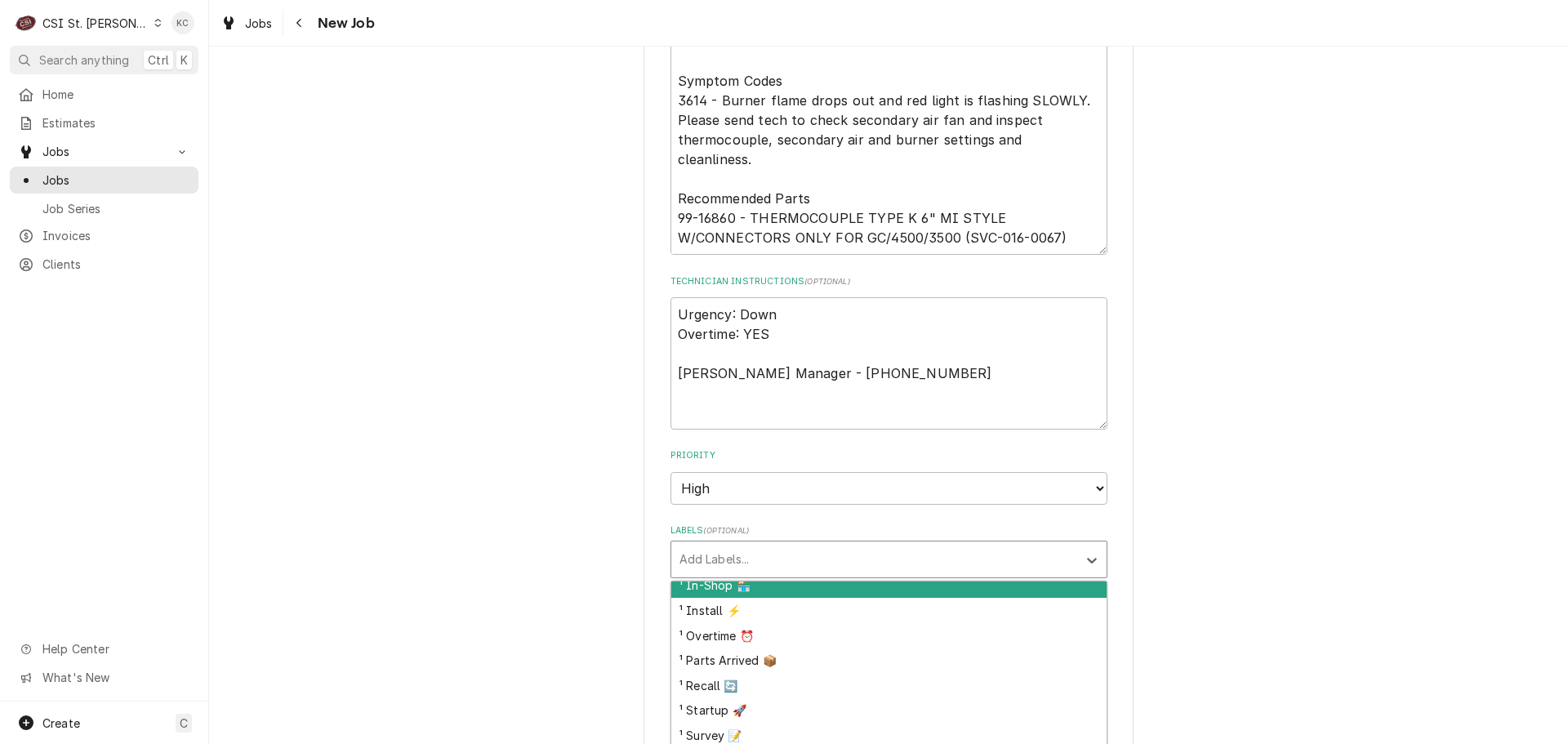
scroll to position [82, 0]
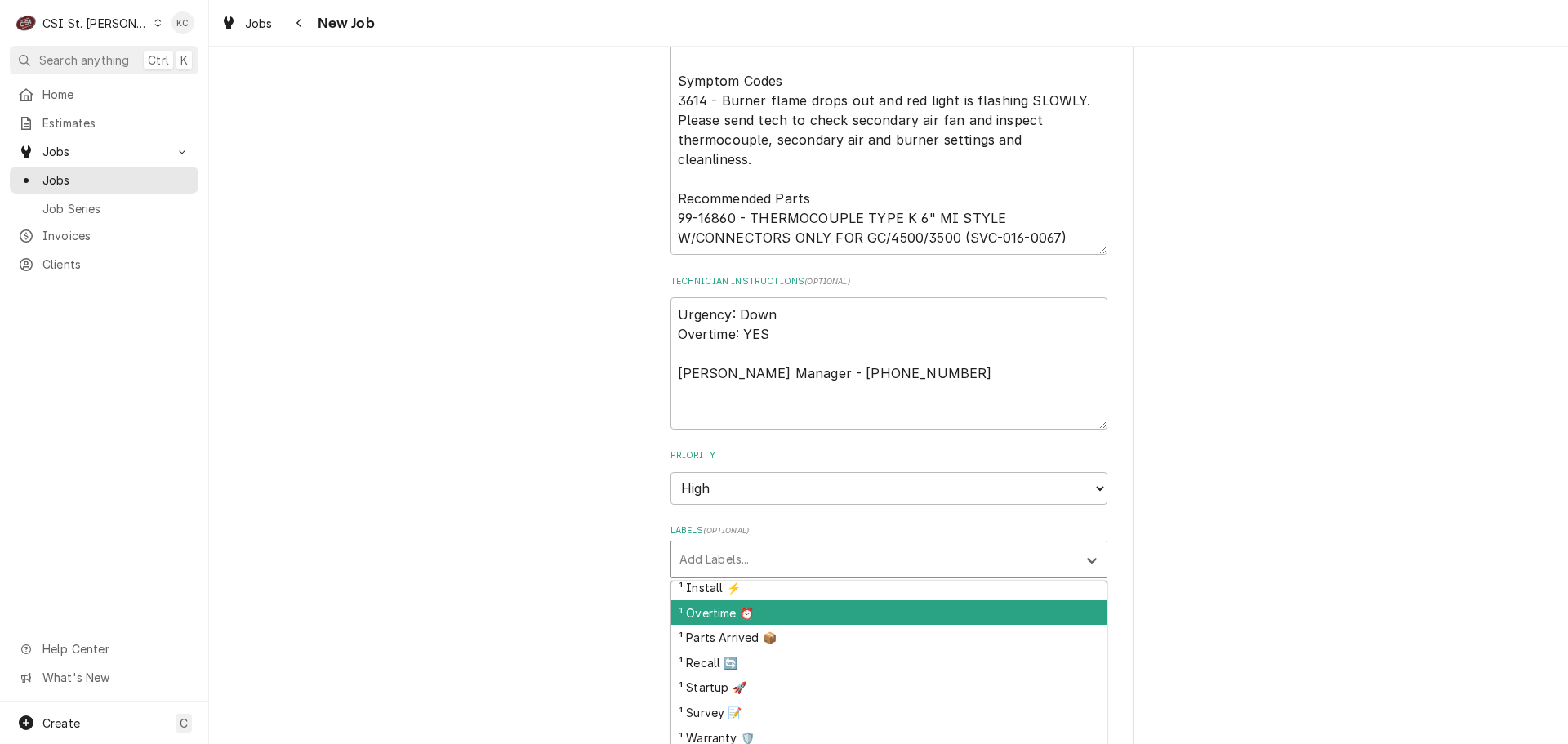
click at [745, 618] on div "¹ Overtime ⏰" at bounding box center [889, 613] width 435 height 25
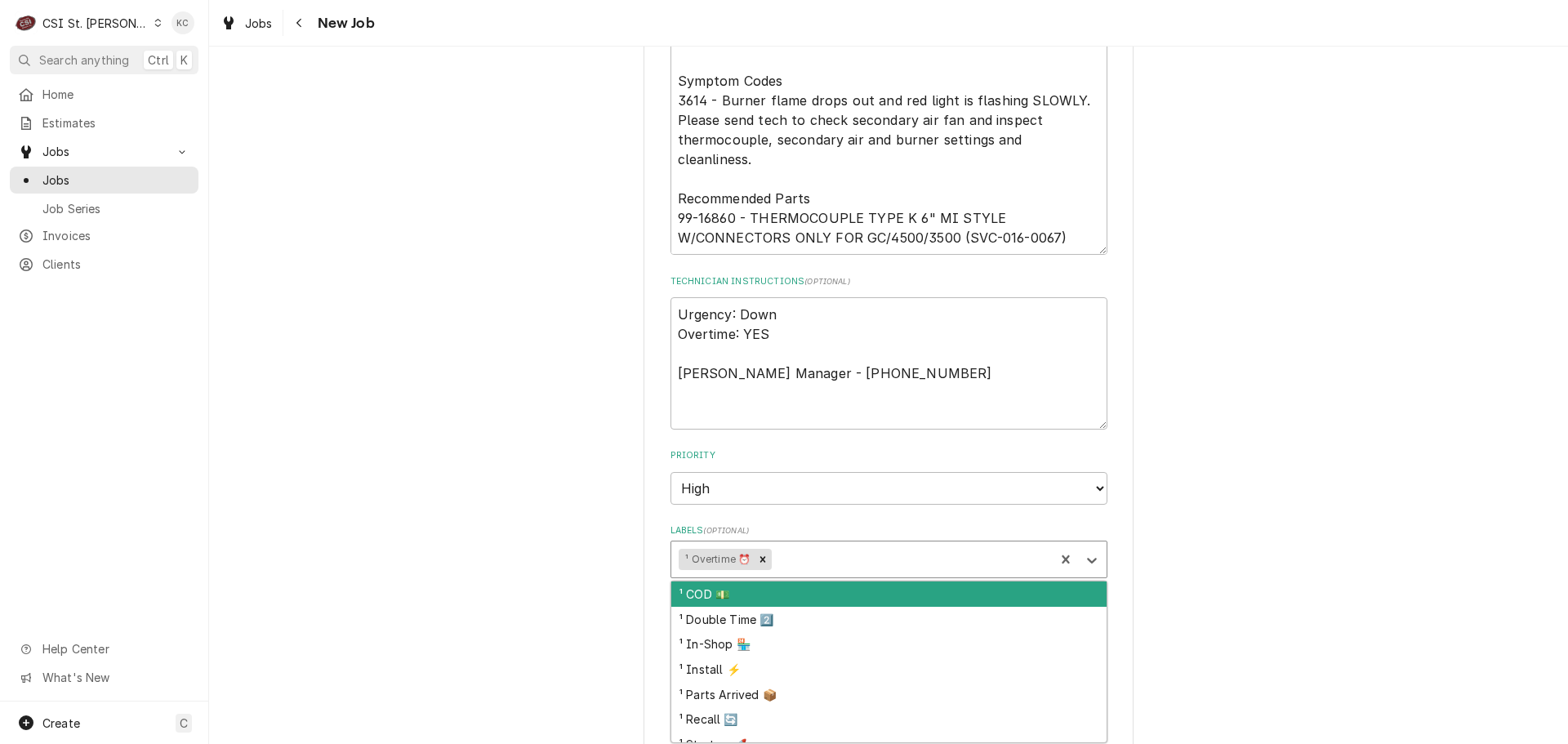
click at [826, 570] on div "Labels" at bounding box center [911, 559] width 272 height 29
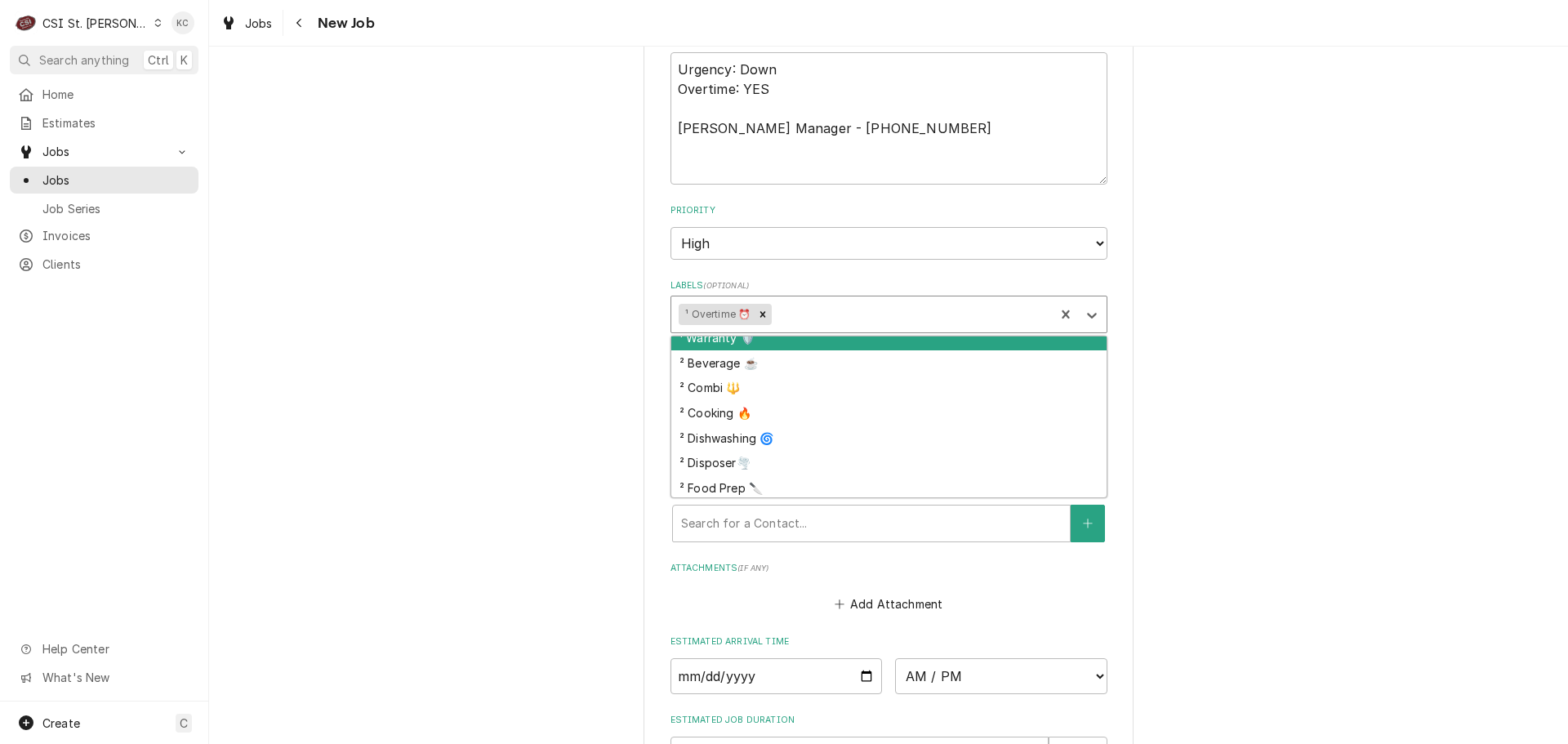
scroll to position [240, 0]
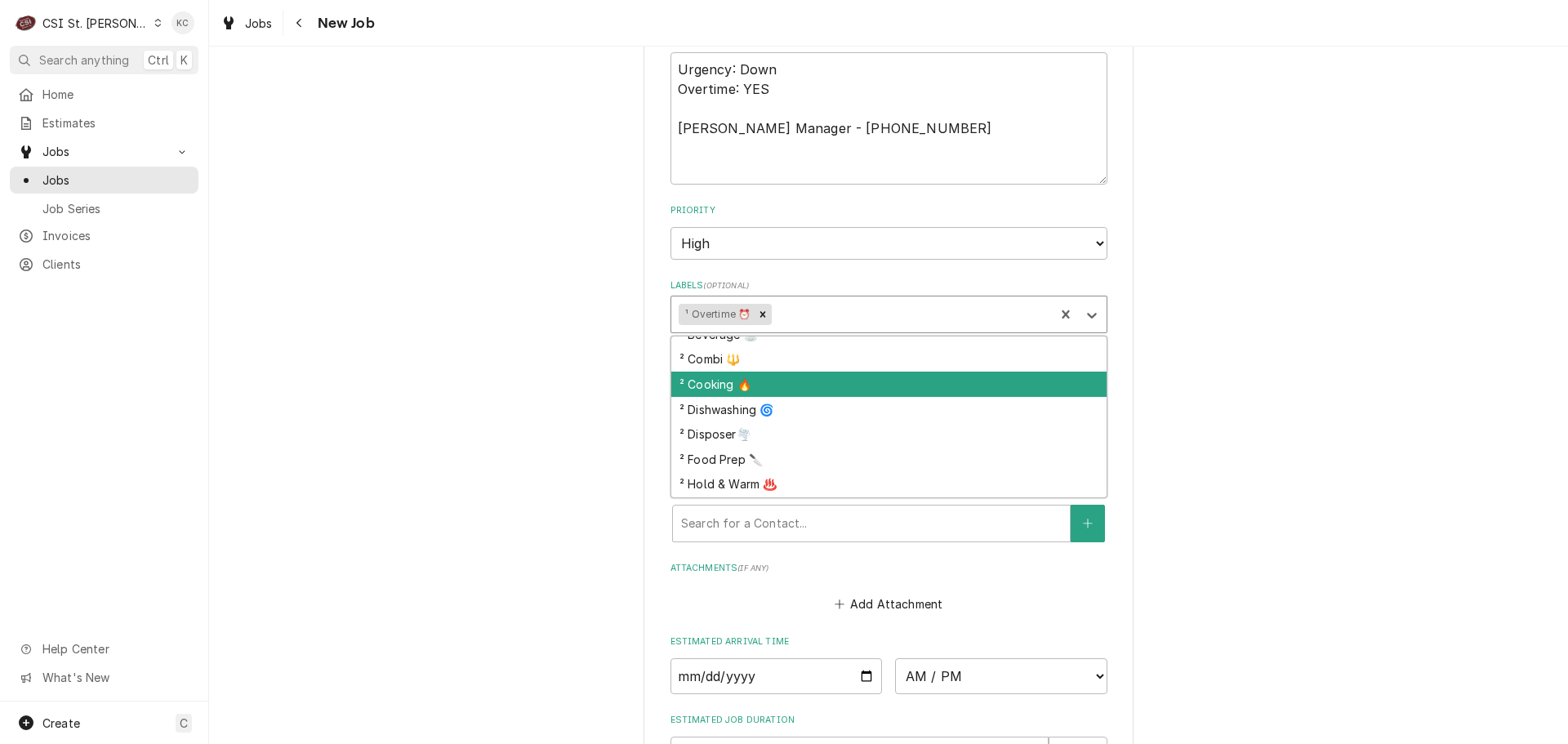
click at [817, 384] on div "² Cooking 🔥" at bounding box center [889, 384] width 435 height 25
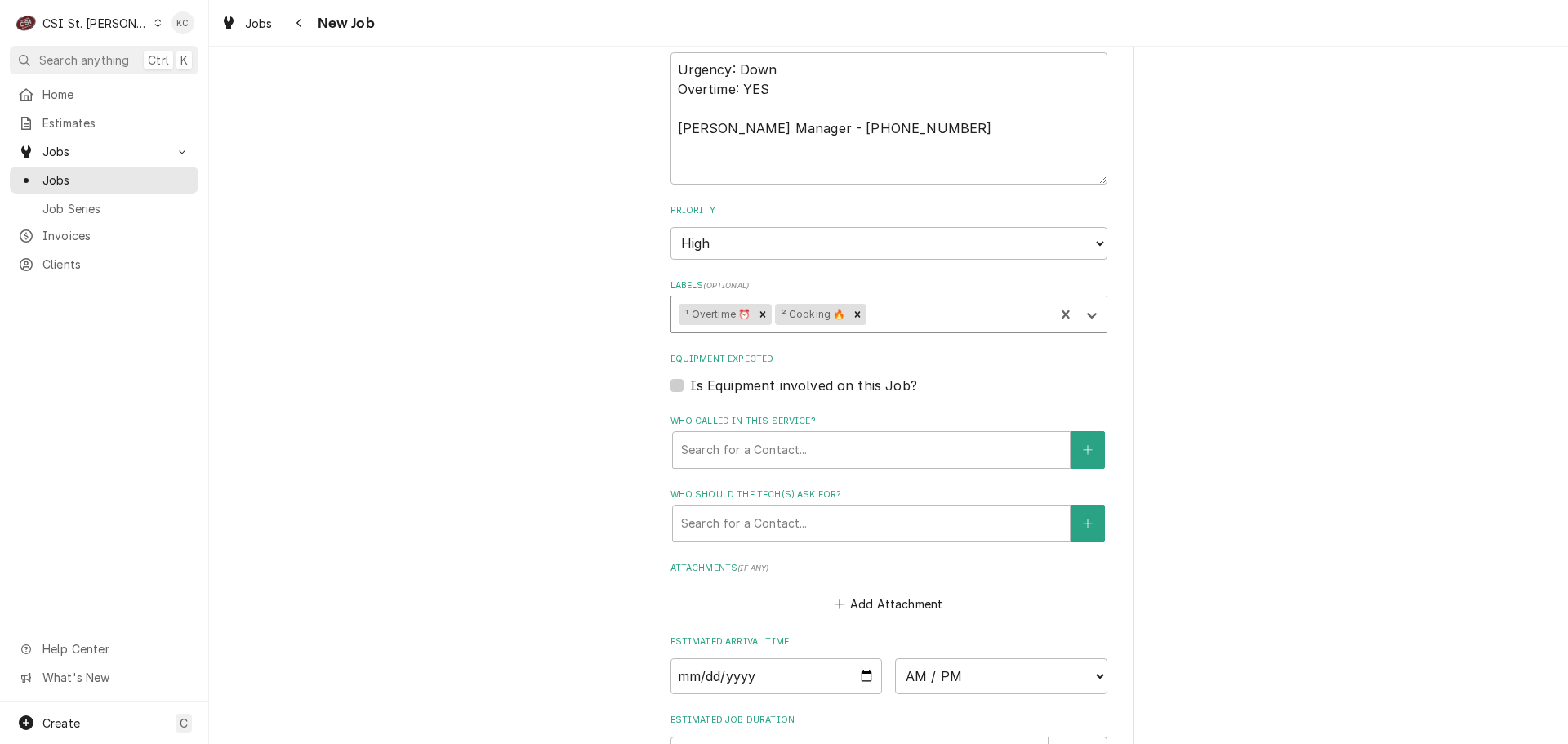
click at [1059, 386] on div "Is Equipment involved on this Job?" at bounding box center [889, 386] width 437 height 20
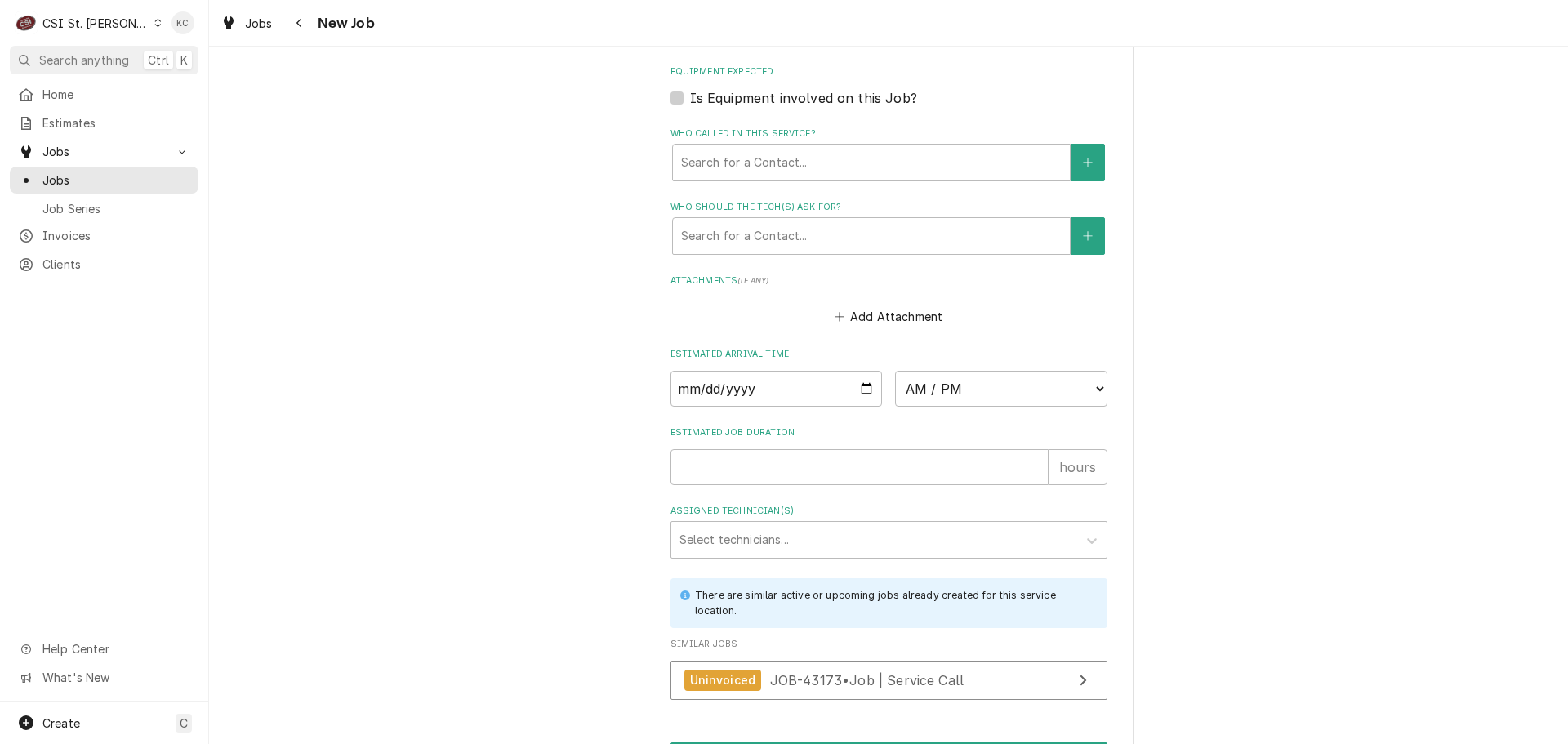
scroll to position [2086, 0]
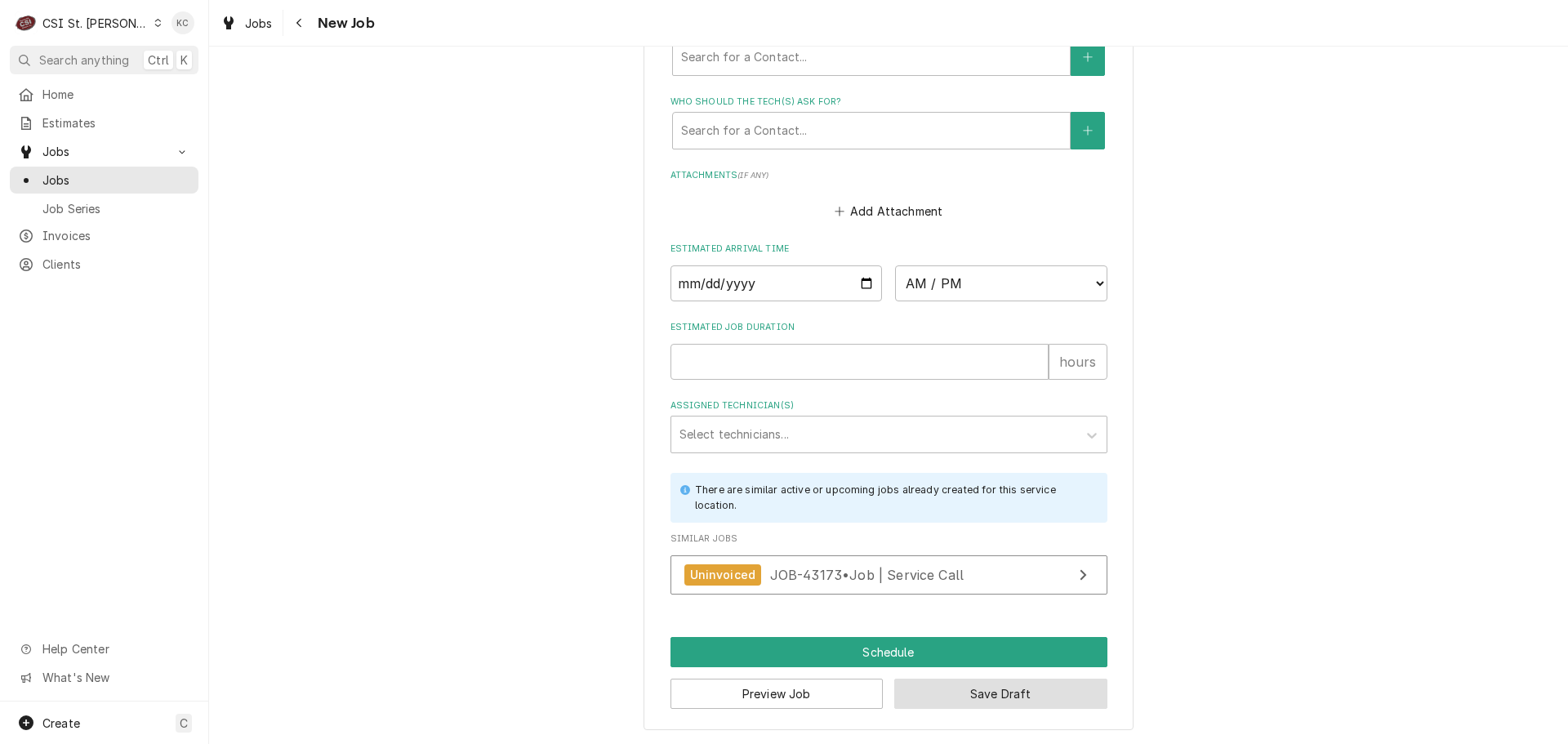
click at [1022, 702] on button "Save Draft" at bounding box center [1000, 694] width 213 height 30
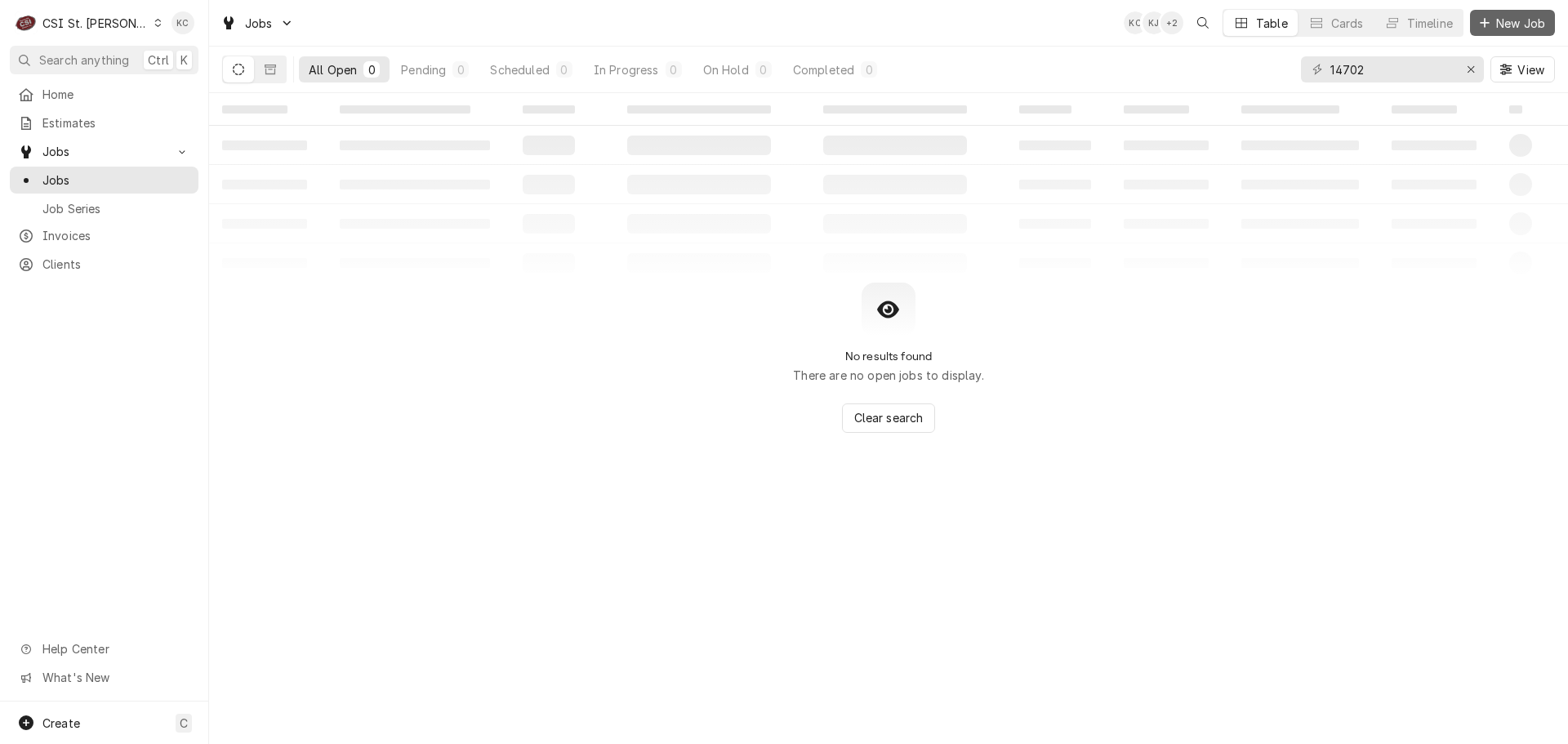
click at [1479, 25] on icon "Dynamic Content Wrapper" at bounding box center [1484, 22] width 10 height 12
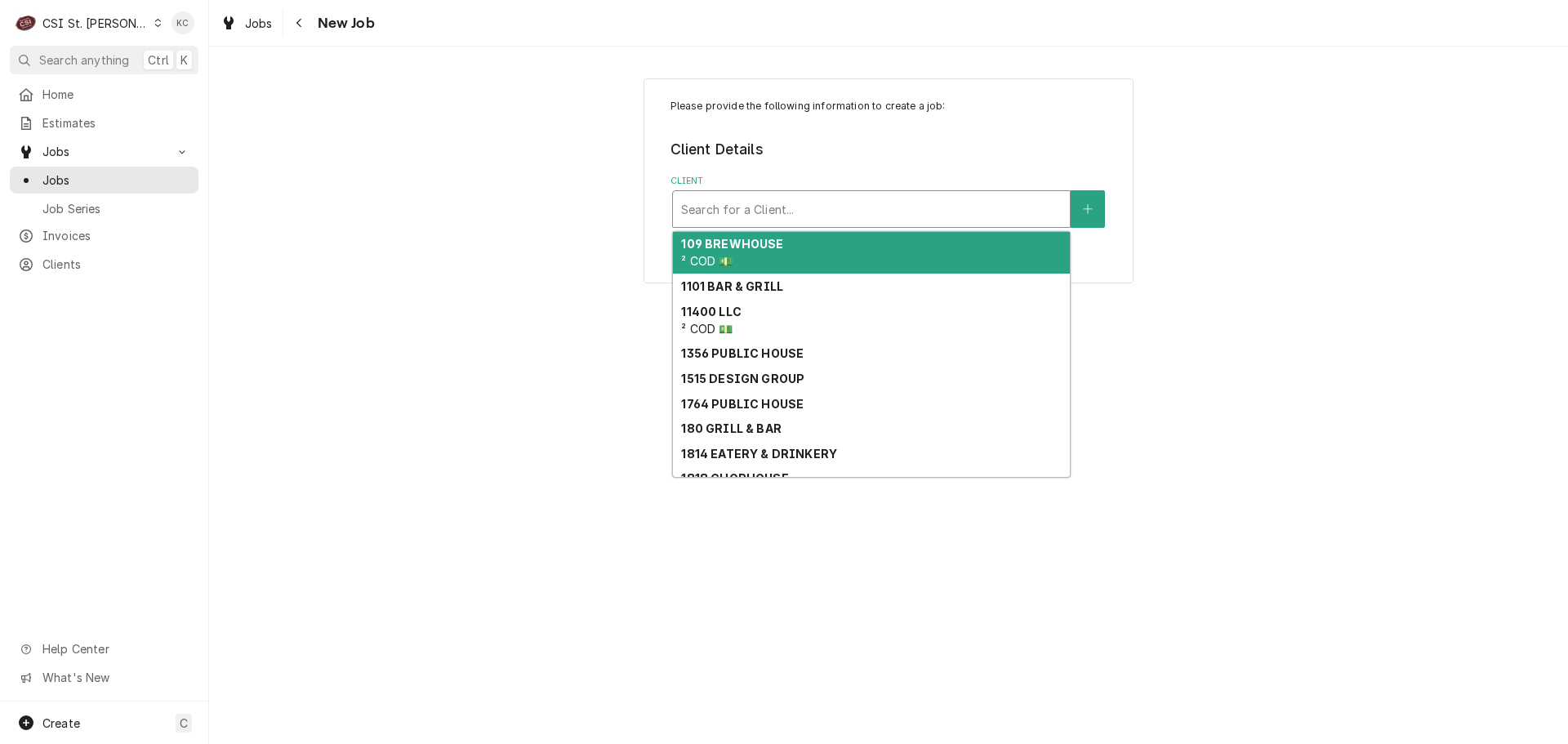
click at [783, 206] on div "Client" at bounding box center [872, 209] width 380 height 29
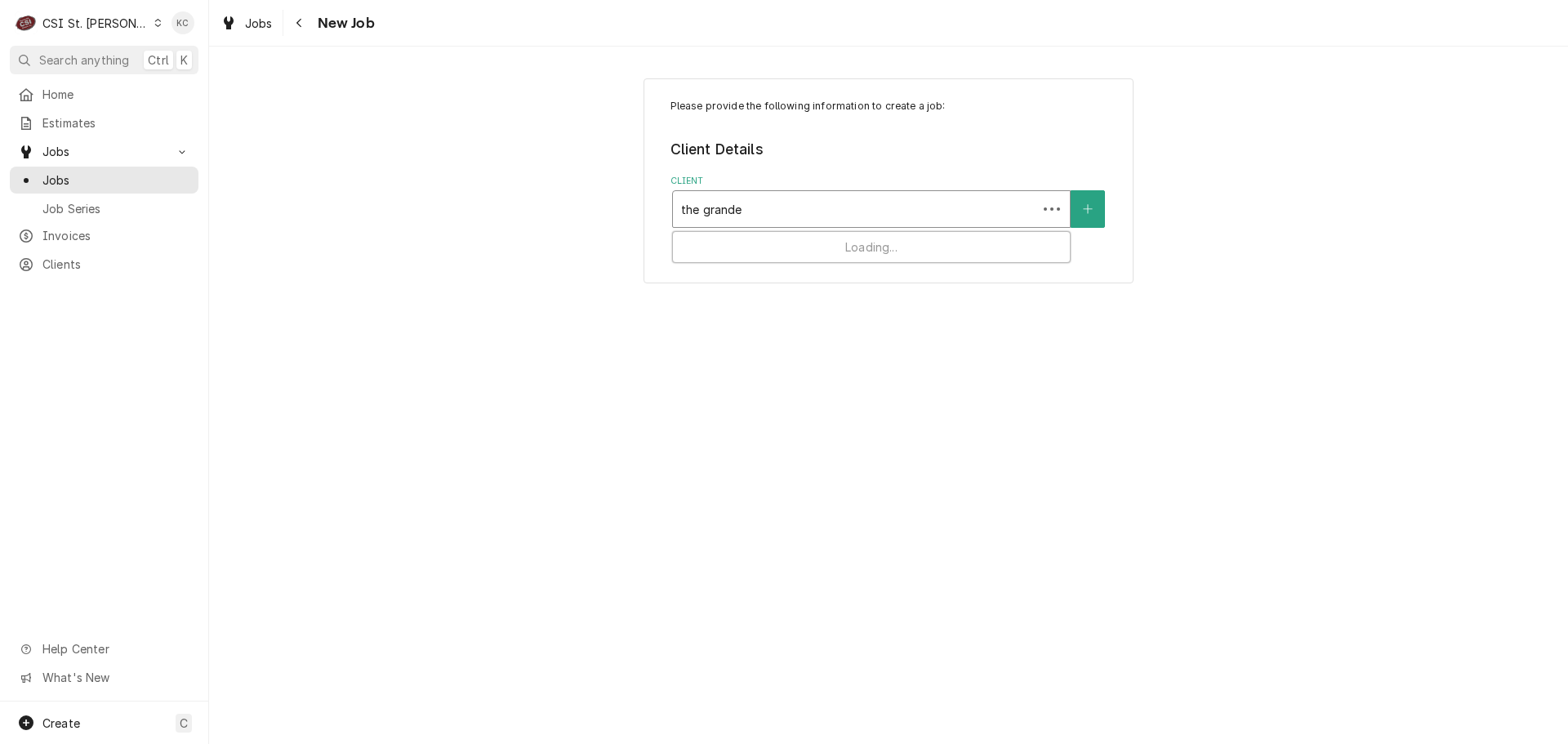
type input "the grande"
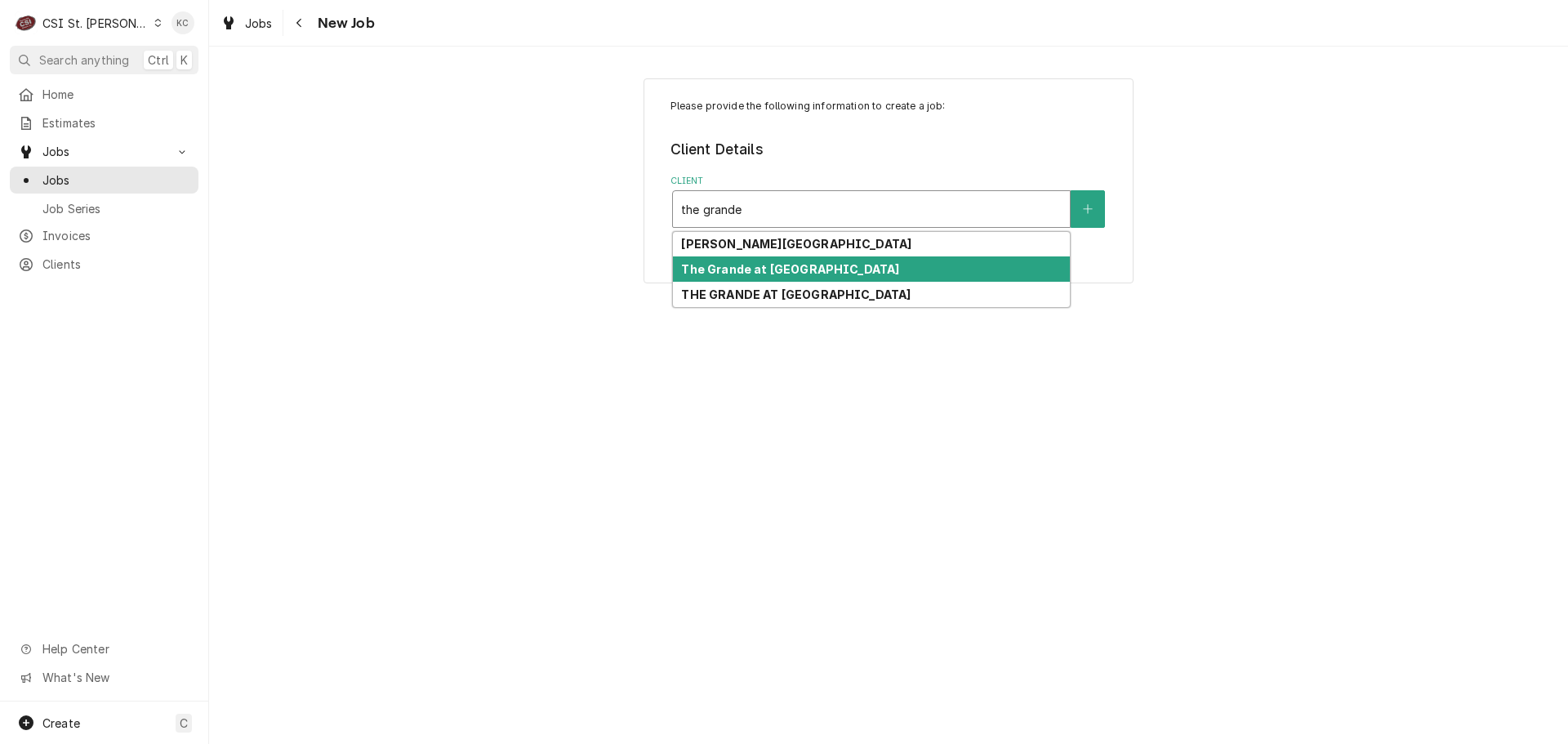
click at [834, 270] on strong "The Grande at [GEOGRAPHIC_DATA]" at bounding box center [790, 269] width 218 height 14
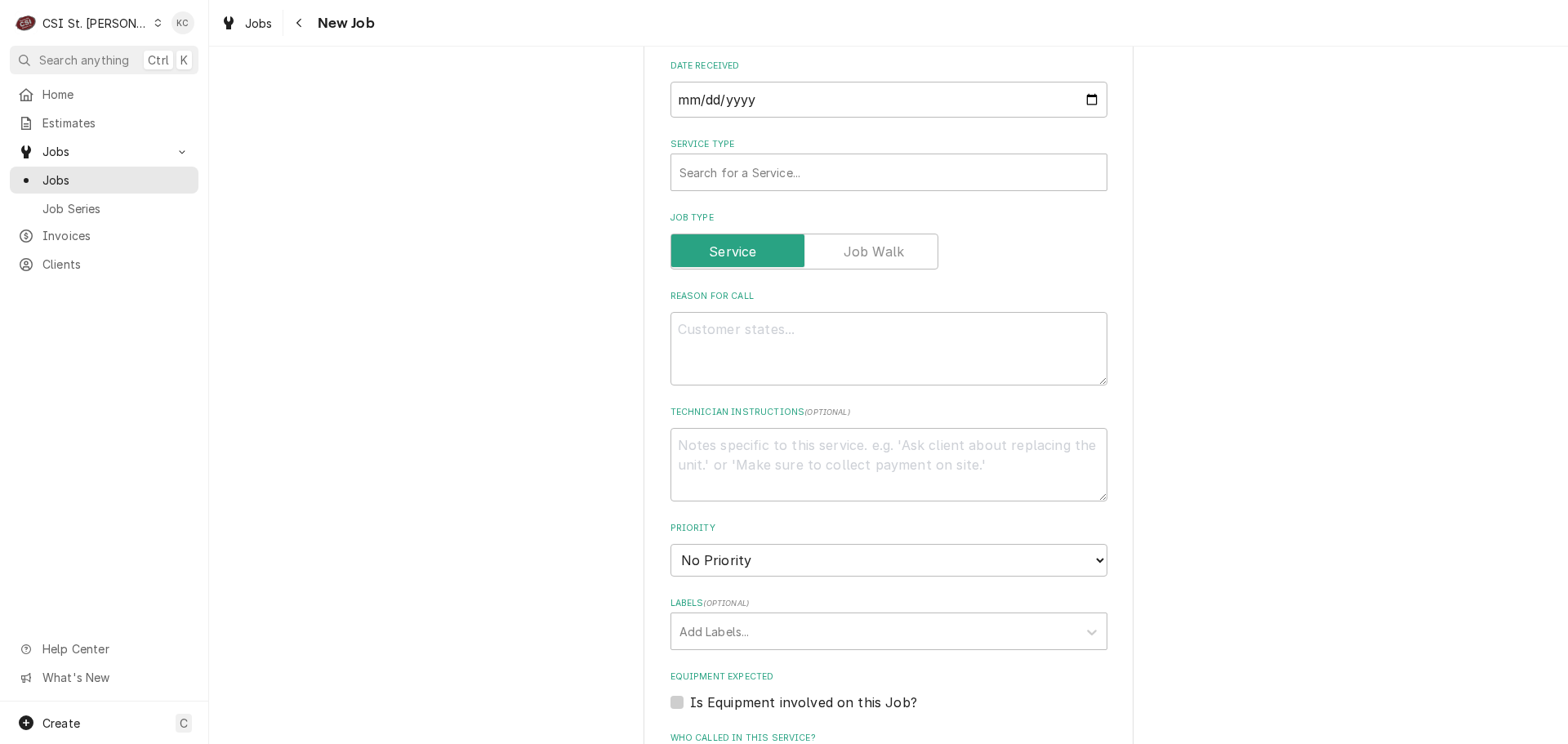
scroll to position [572, 0]
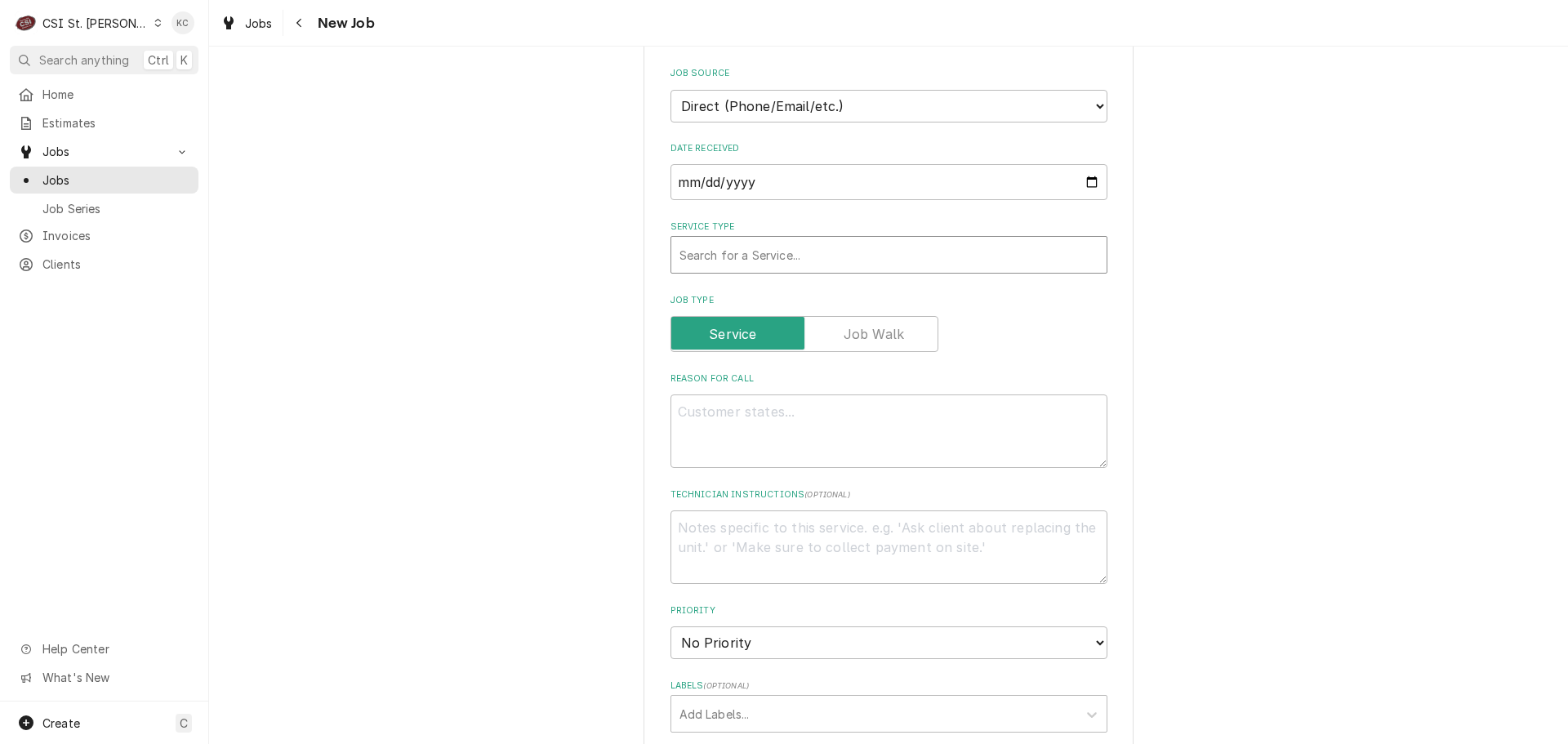
click at [801, 248] on div "Service Type" at bounding box center [889, 254] width 419 height 29
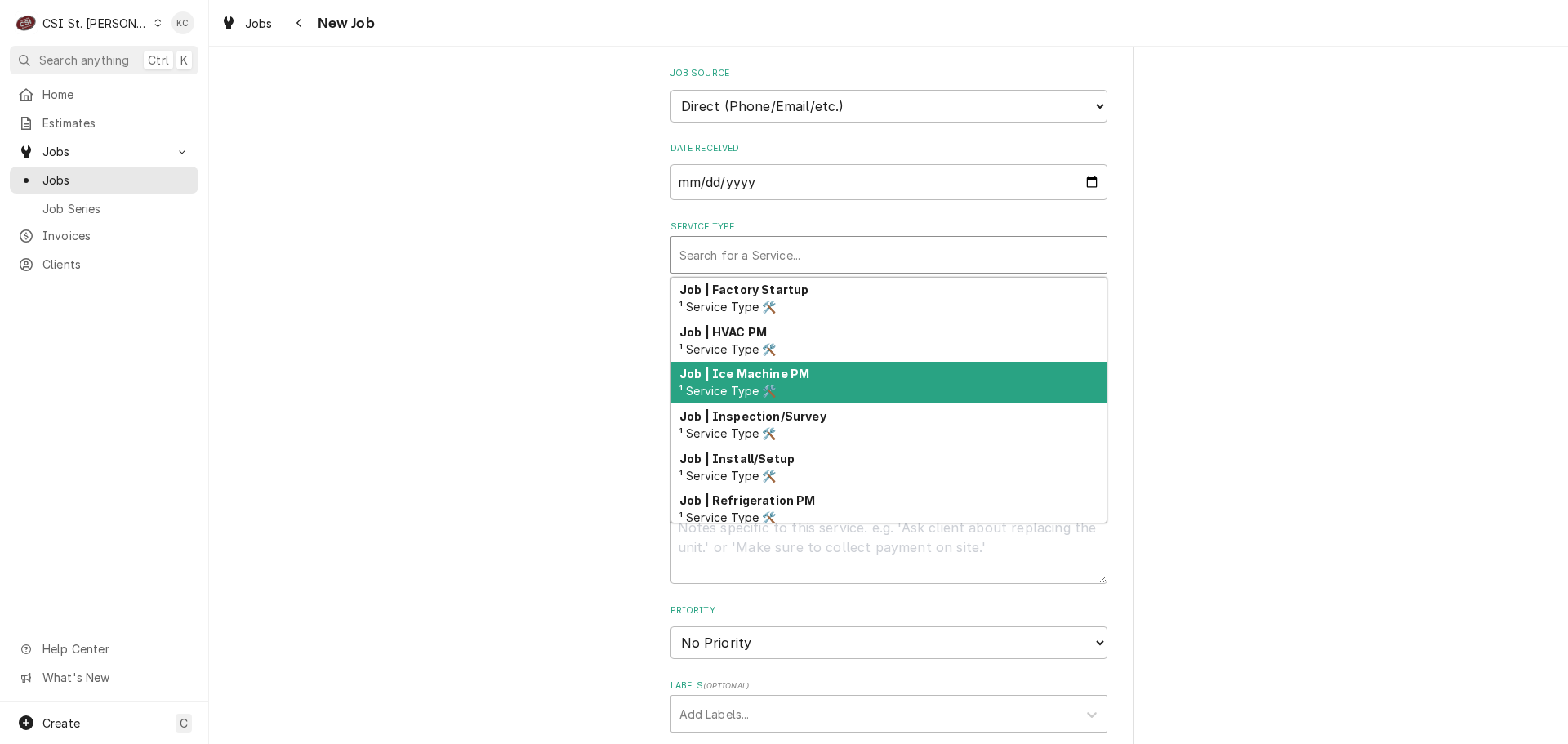
scroll to position [934, 0]
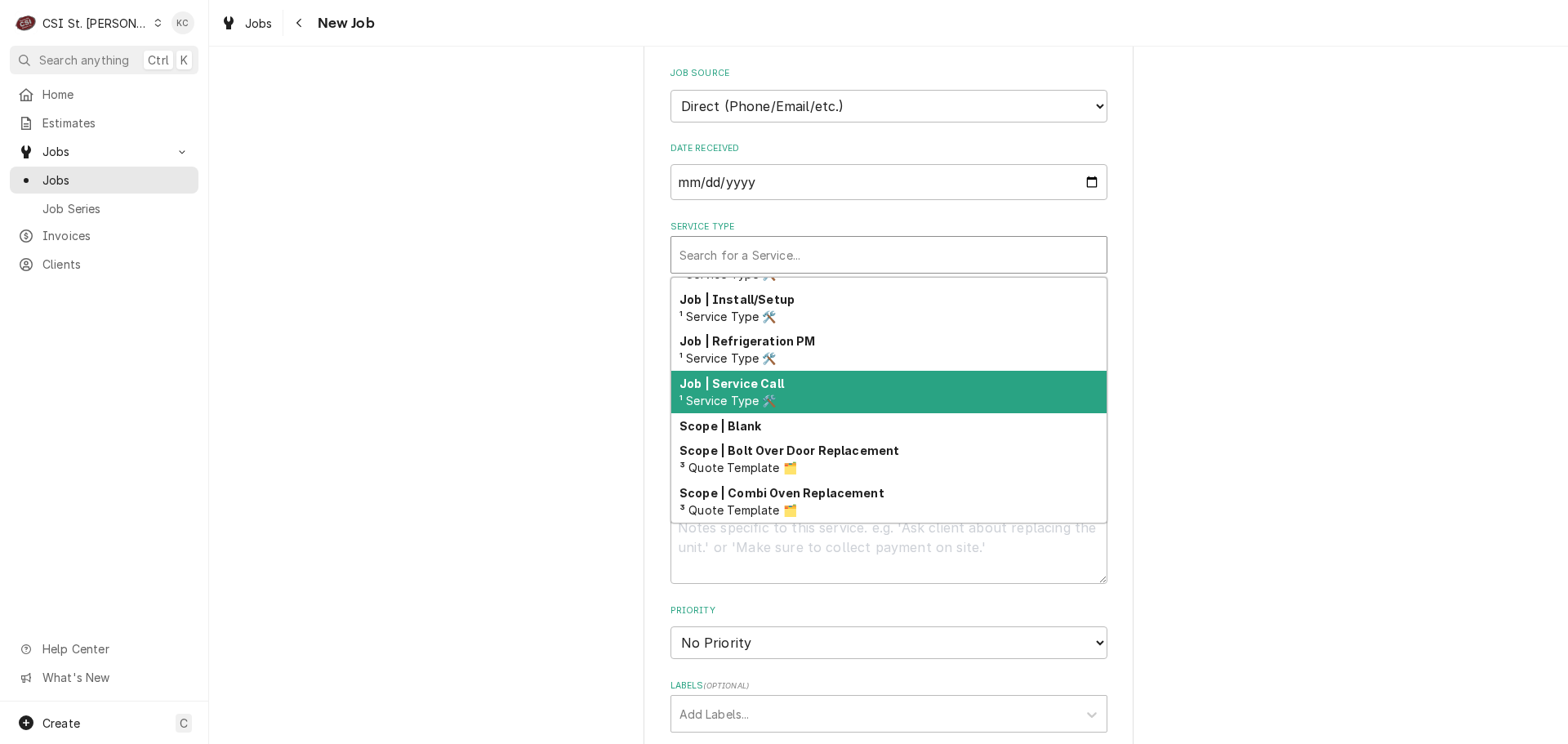
drag, startPoint x: 890, startPoint y: 360, endPoint x: 1118, endPoint y: 348, distance: 228.3
click at [895, 371] on div "Job | Service Call ¹ Service Type 🛠️" at bounding box center [889, 392] width 435 height 43
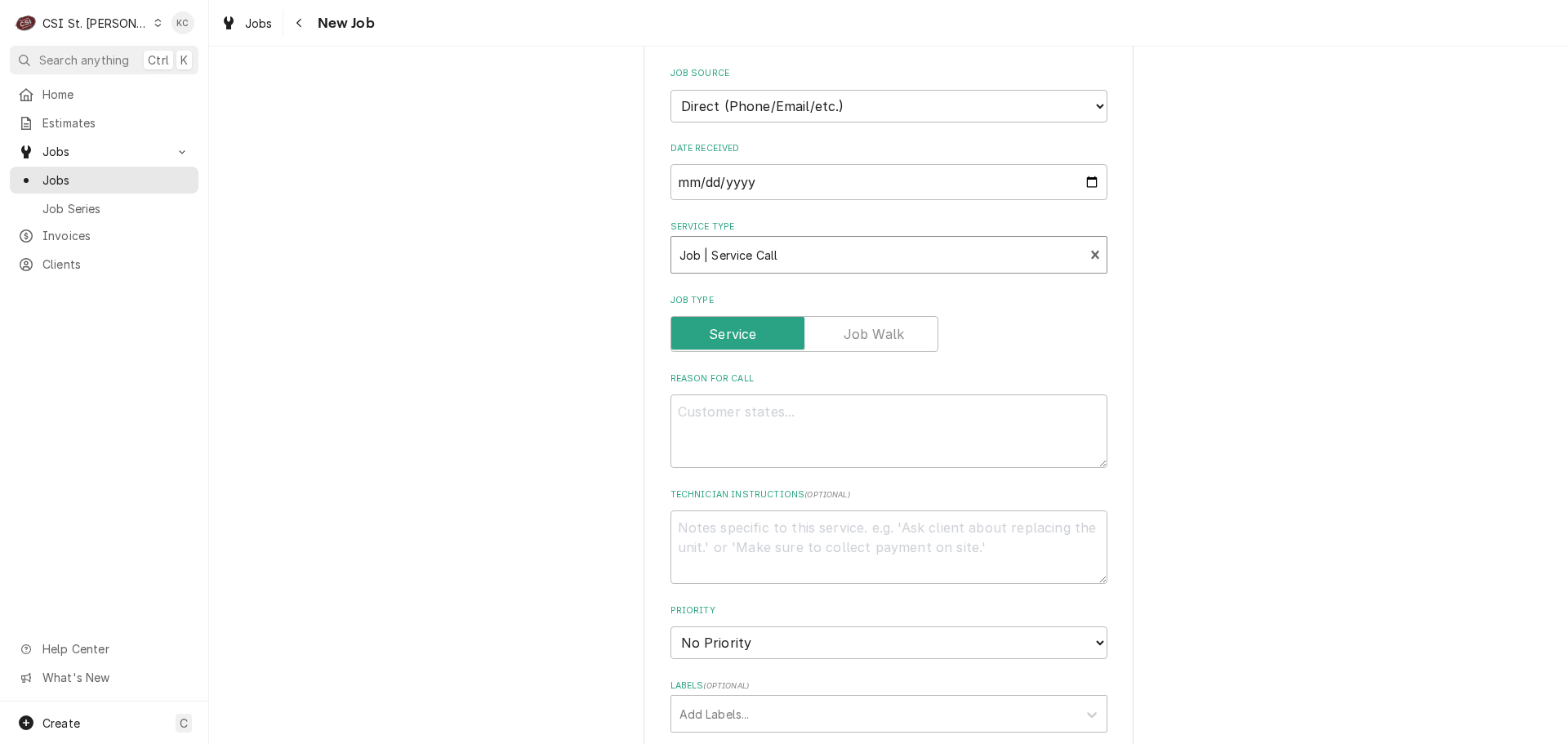
click at [1251, 358] on div "Please provide the following information to create a job: Client Details Client…" at bounding box center [887, 439] width 1358 height 1895
click at [923, 395] on textarea "Reason For Call" at bounding box center [889, 431] width 437 height 74
type textarea "x"
type textarea "I"
type textarea "x"
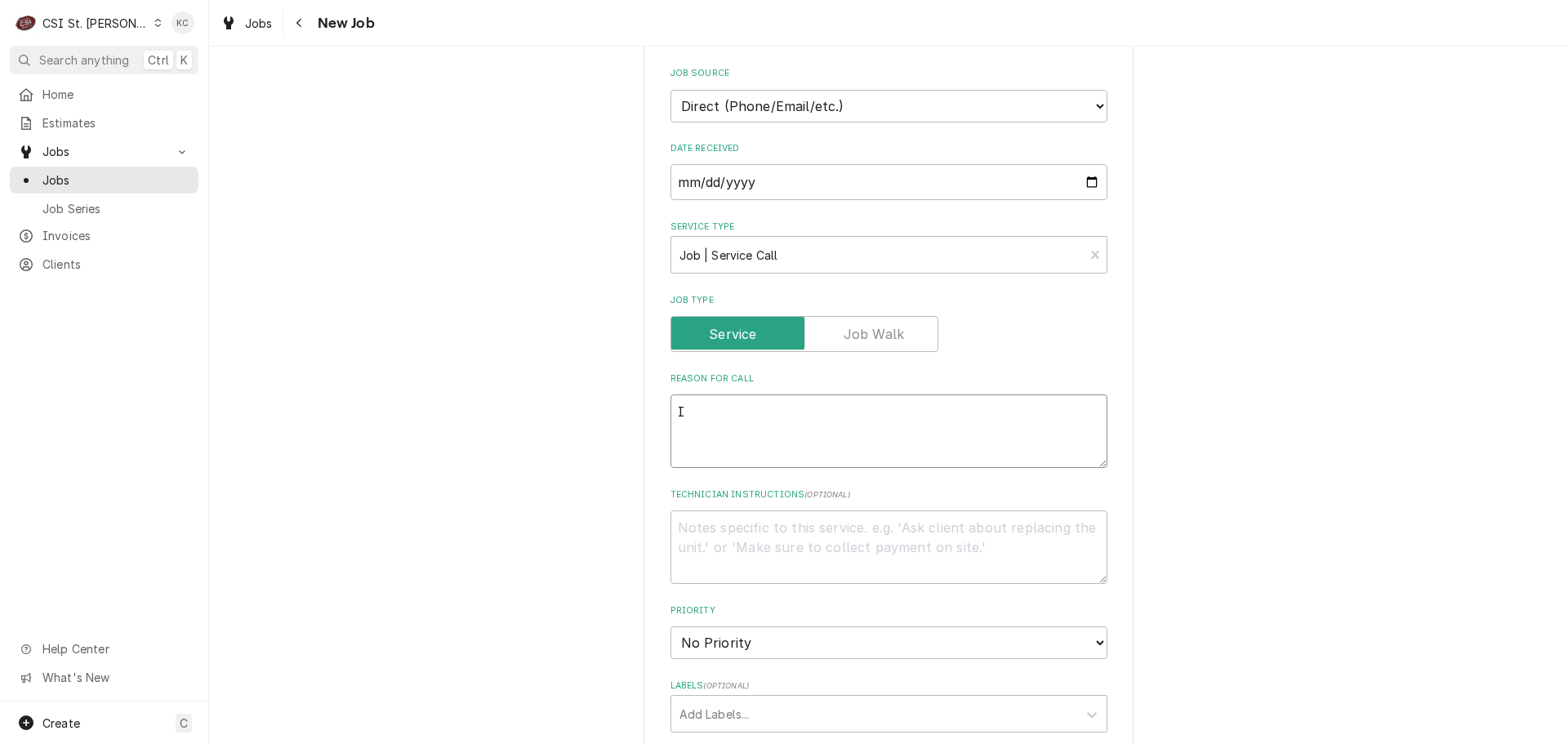
type textarea "Iv"
type textarea "x"
type textarea "Ic"
type textarea "x"
type textarea "Ice"
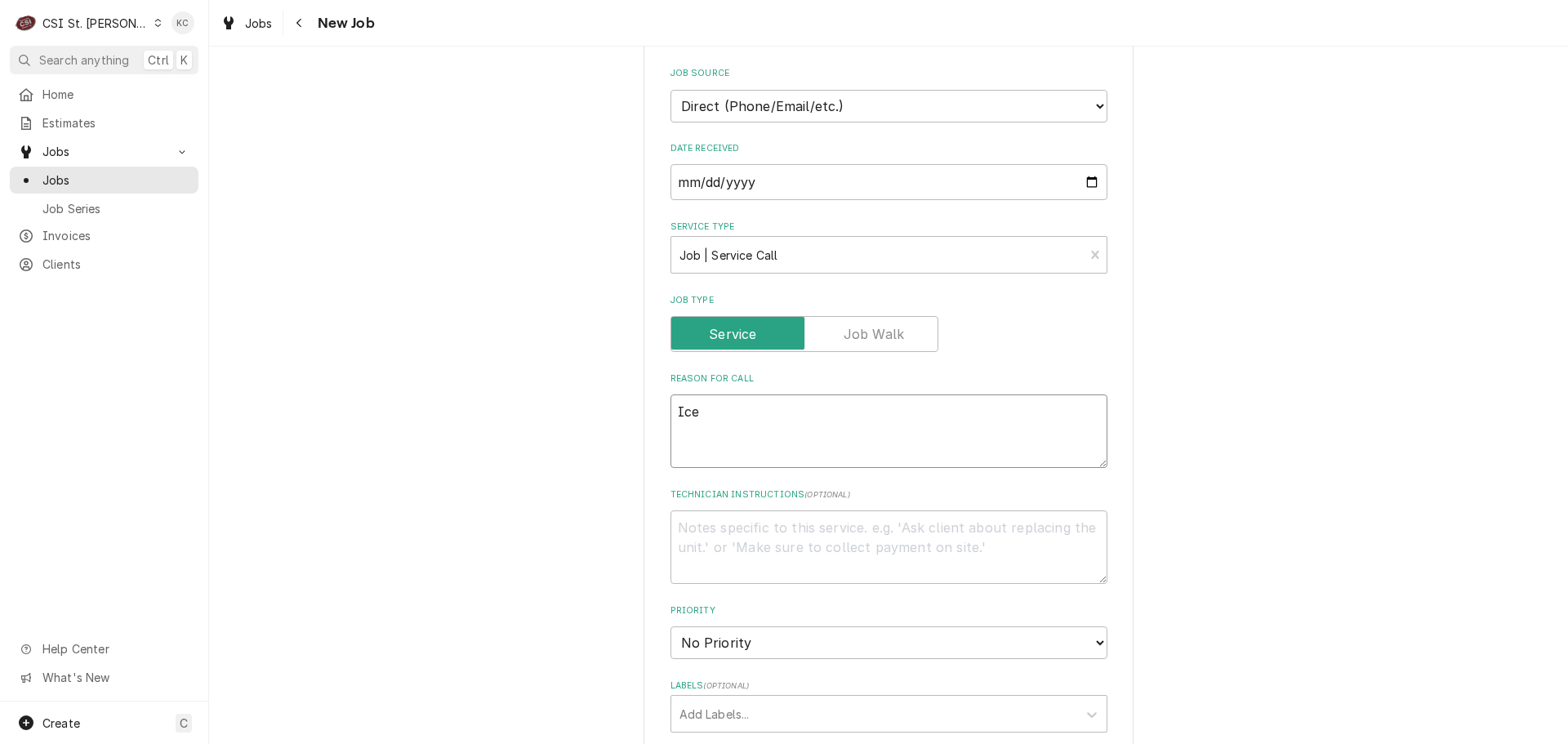
type textarea "x"
type textarea "Ice m"
type textarea "x"
type textarea "Ice ma"
type textarea "x"
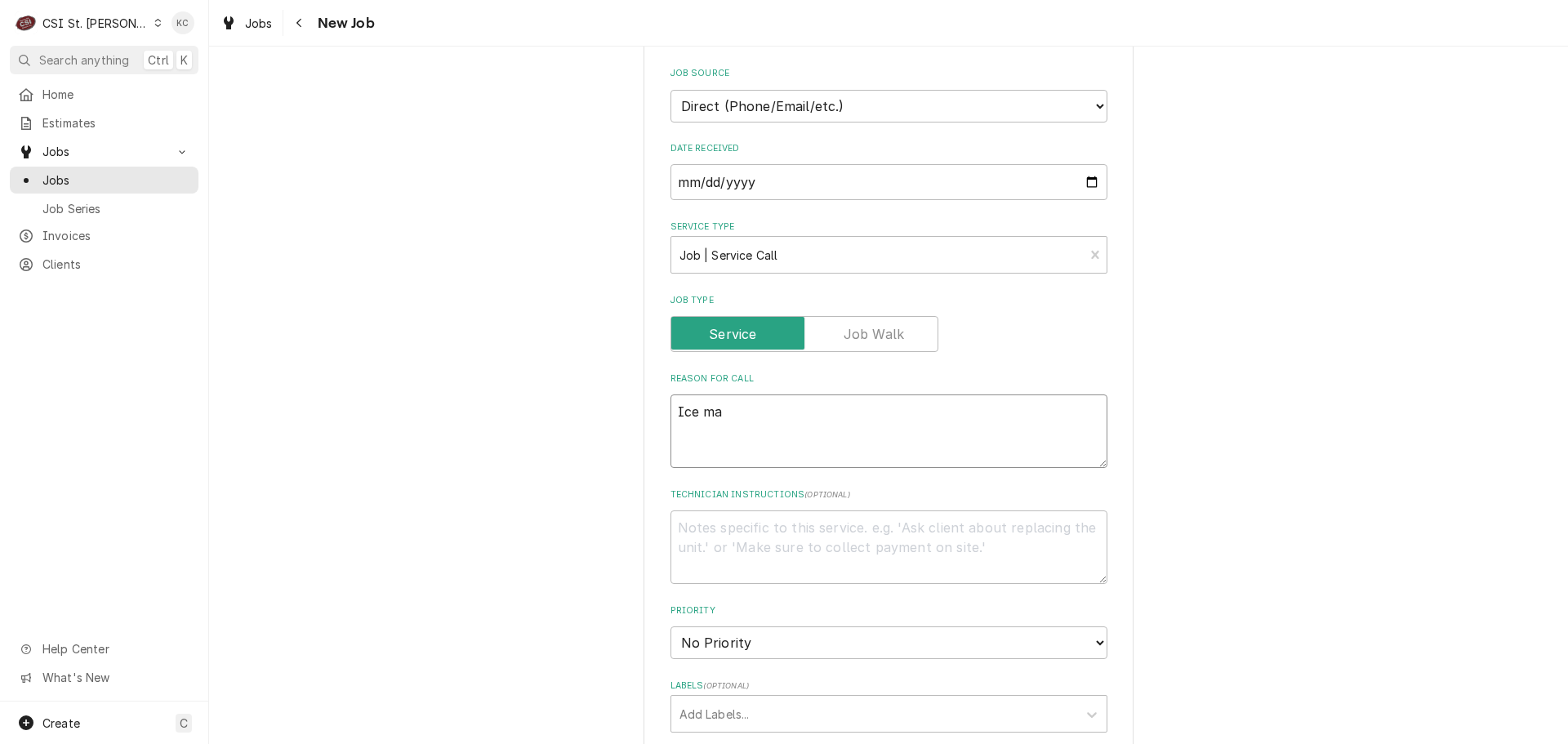
type textarea "Ice mac"
type textarea "x"
type textarea "Ice mach"
type textarea "x"
type textarea "Ice machi"
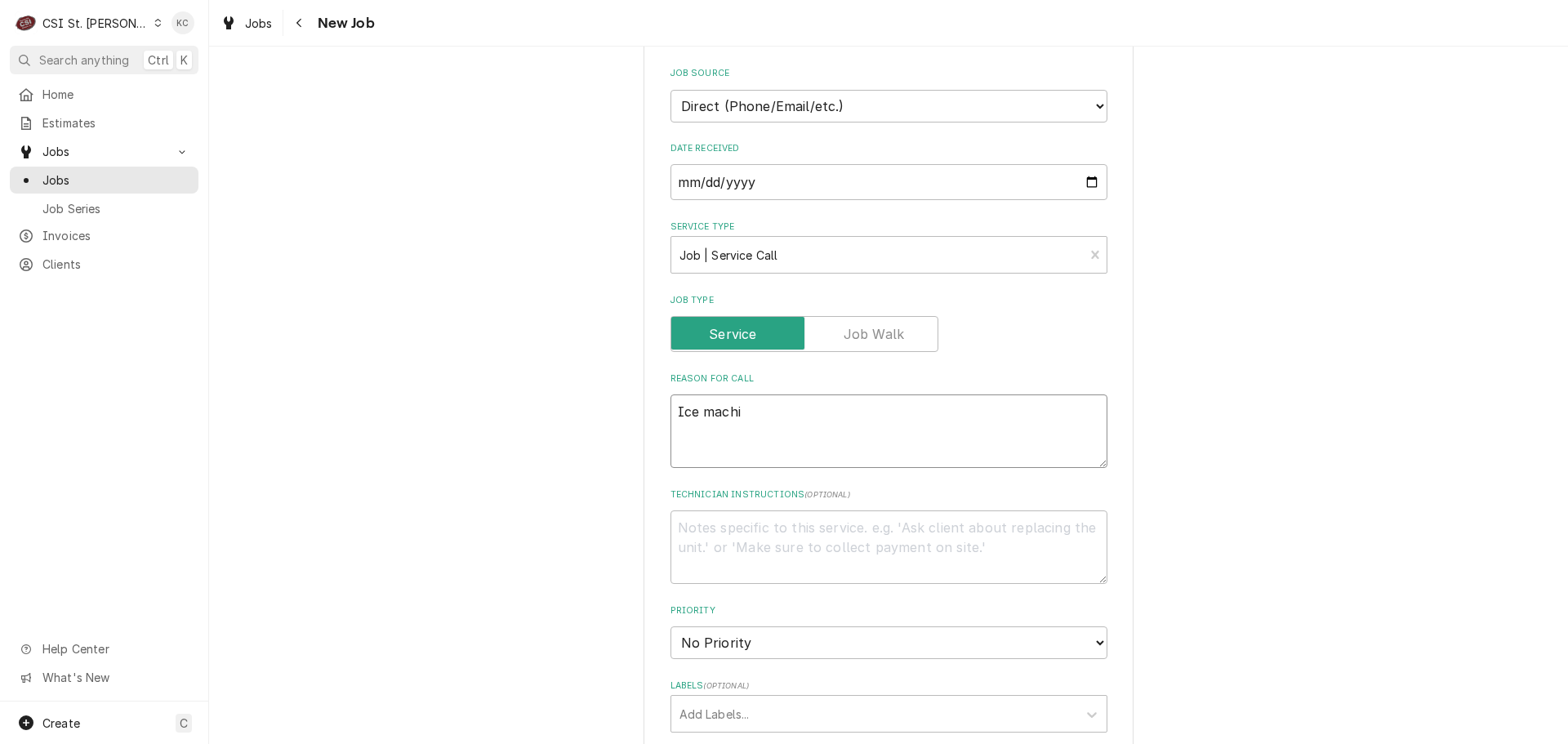
type textarea "x"
type textarea "Ice machin"
type textarea "x"
type textarea "Ice machine"
type textarea "x"
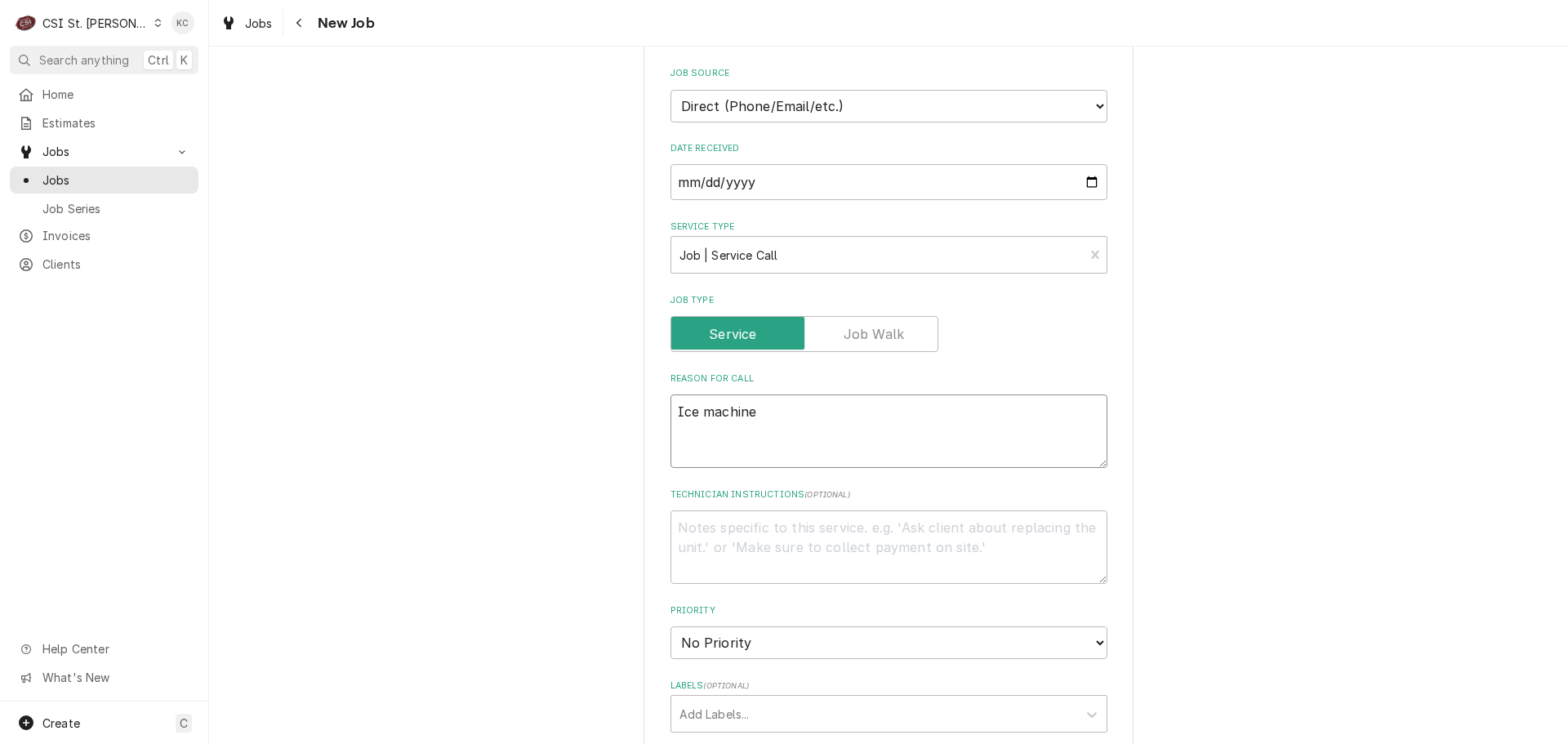
type textarea "Ice machine"
type textarea "x"
type textarea "Ice machine m"
type textarea "x"
type textarea "Ice machine mak"
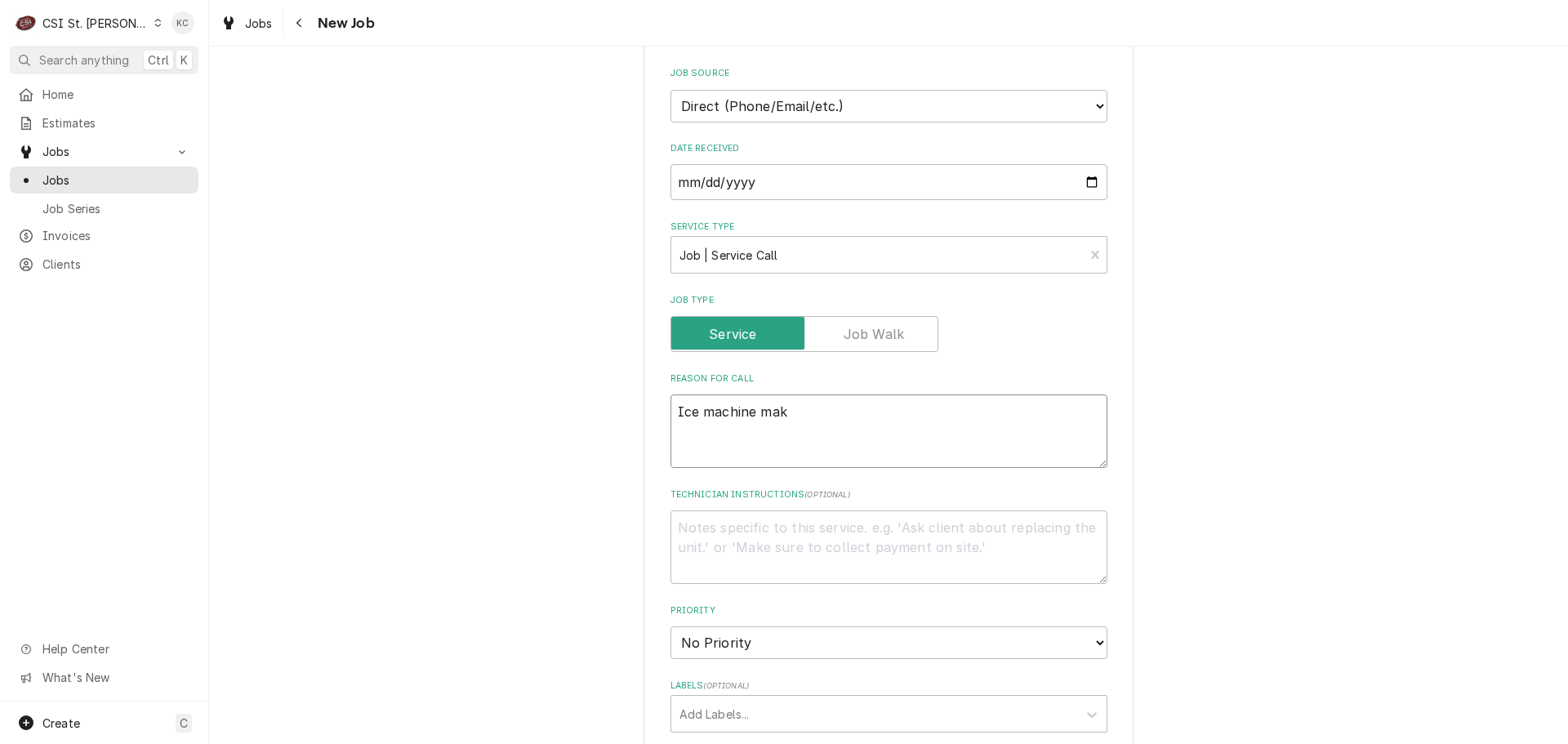
type textarea "x"
type textarea "Ice machine make"
type textarea "x"
type textarea "Ice machine mak"
type textarea "x"
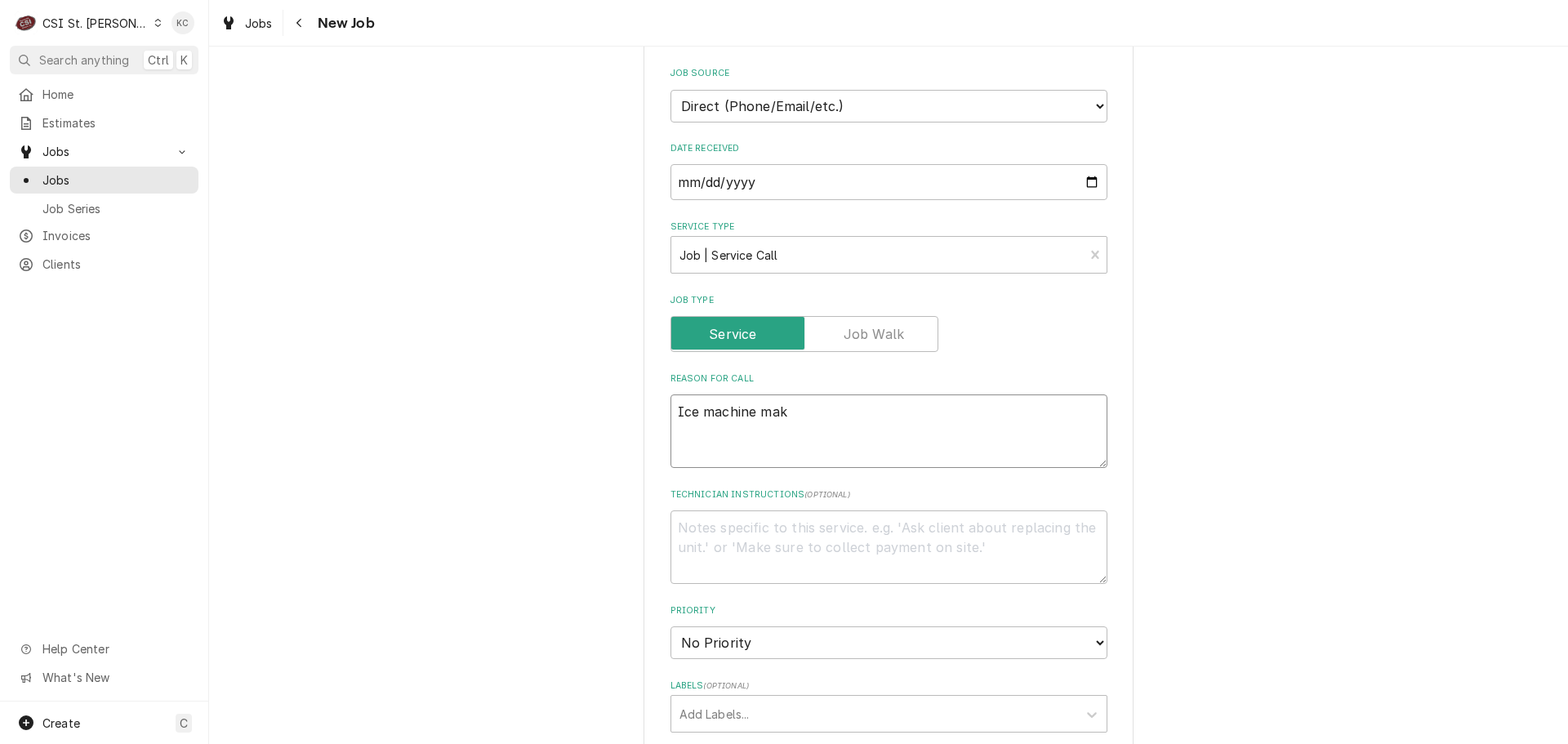
type textarea "Ice machine maki"
type textarea "x"
type textarea "Ice machine making"
type textarea "x"
type textarea "Ice machine making"
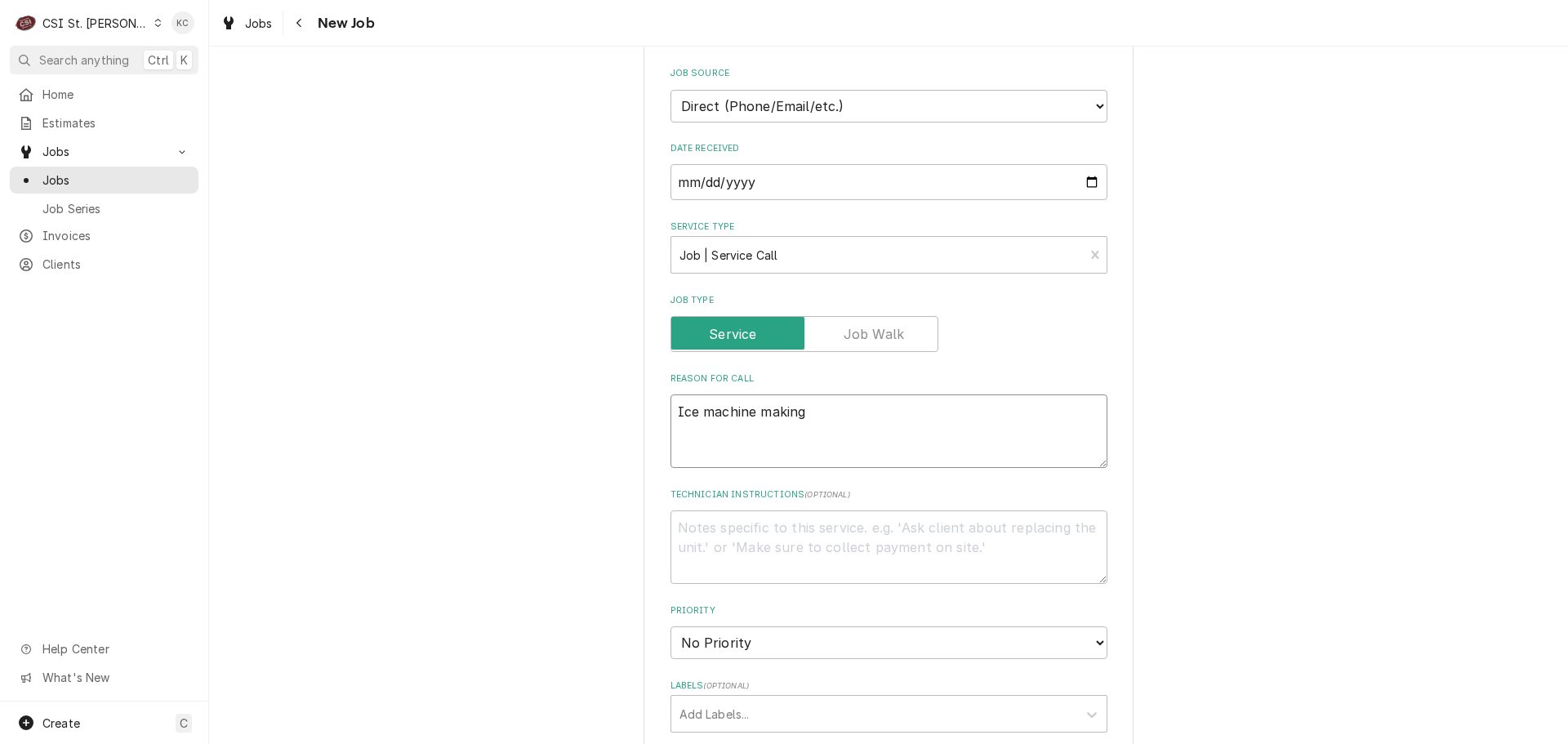
type textarea "x"
type textarea "Ice machine making w"
type textarea "x"
type textarea "Ice machine making wh"
type textarea "x"
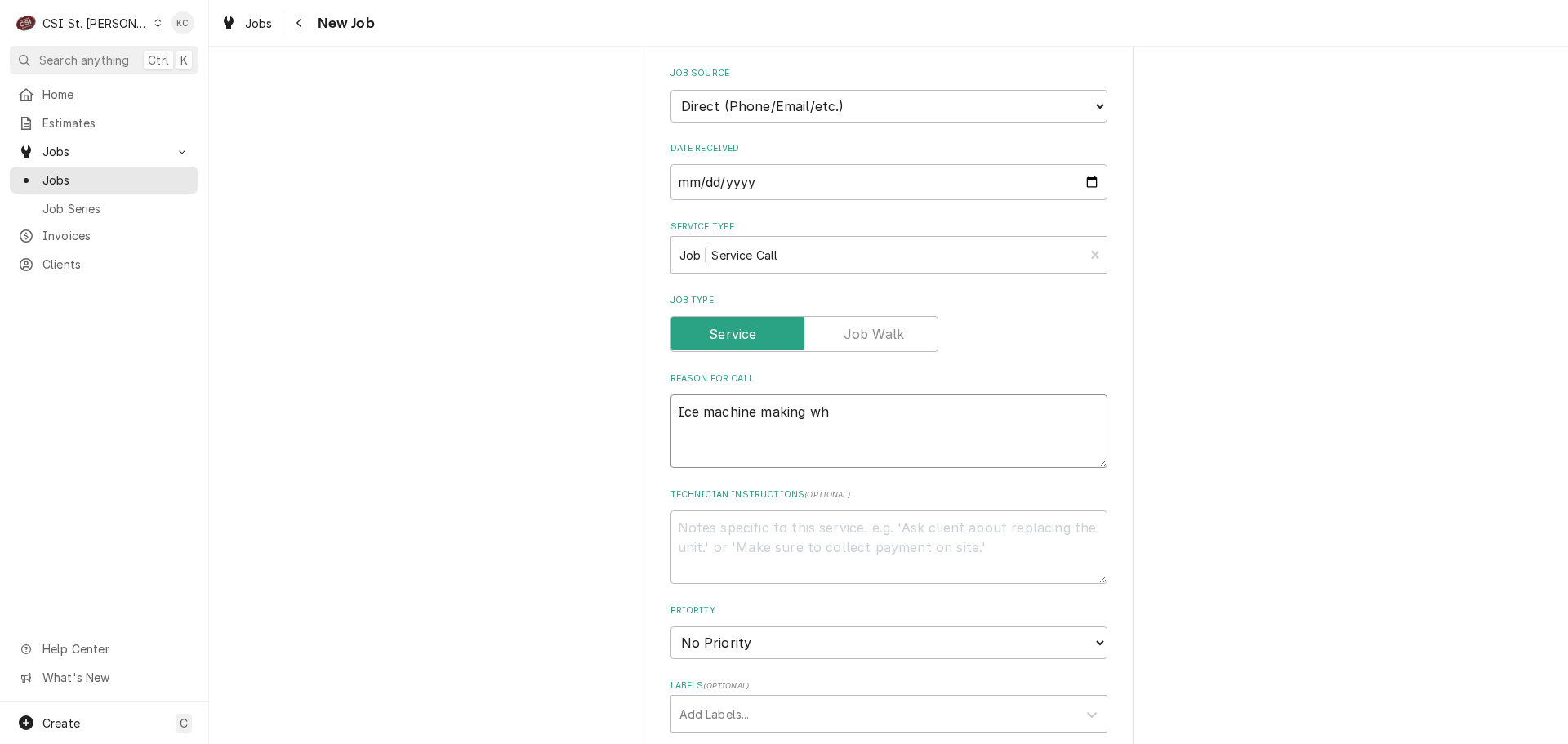
type textarea "Ice machine making whi"
type textarea "x"
type textarea "Ice machine making whin"
type textarea "x"
type textarea "Ice machine making whini"
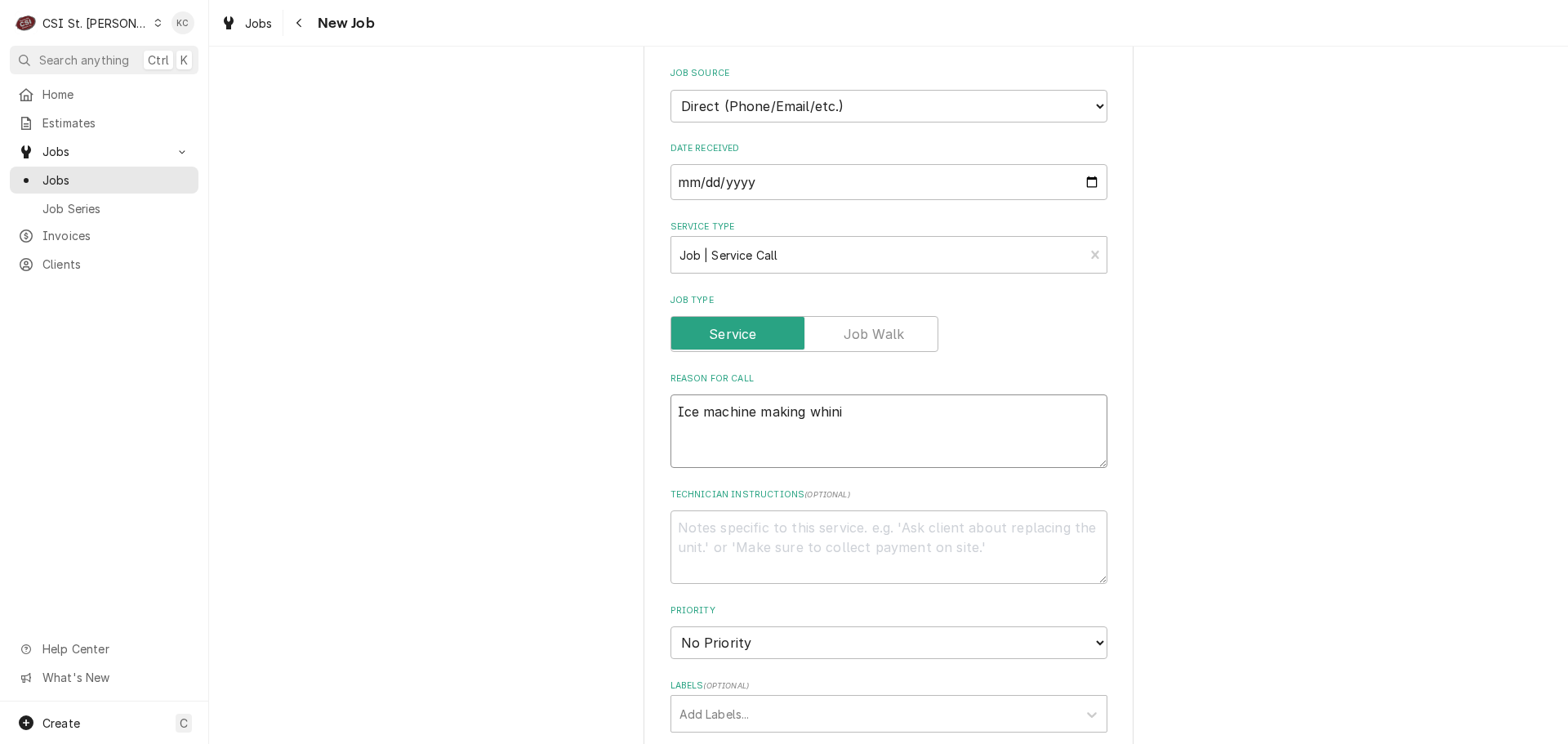
type textarea "x"
type textarea "Ice machine making whinin"
type textarea "x"
type textarea "Ice machine making whining"
type textarea "x"
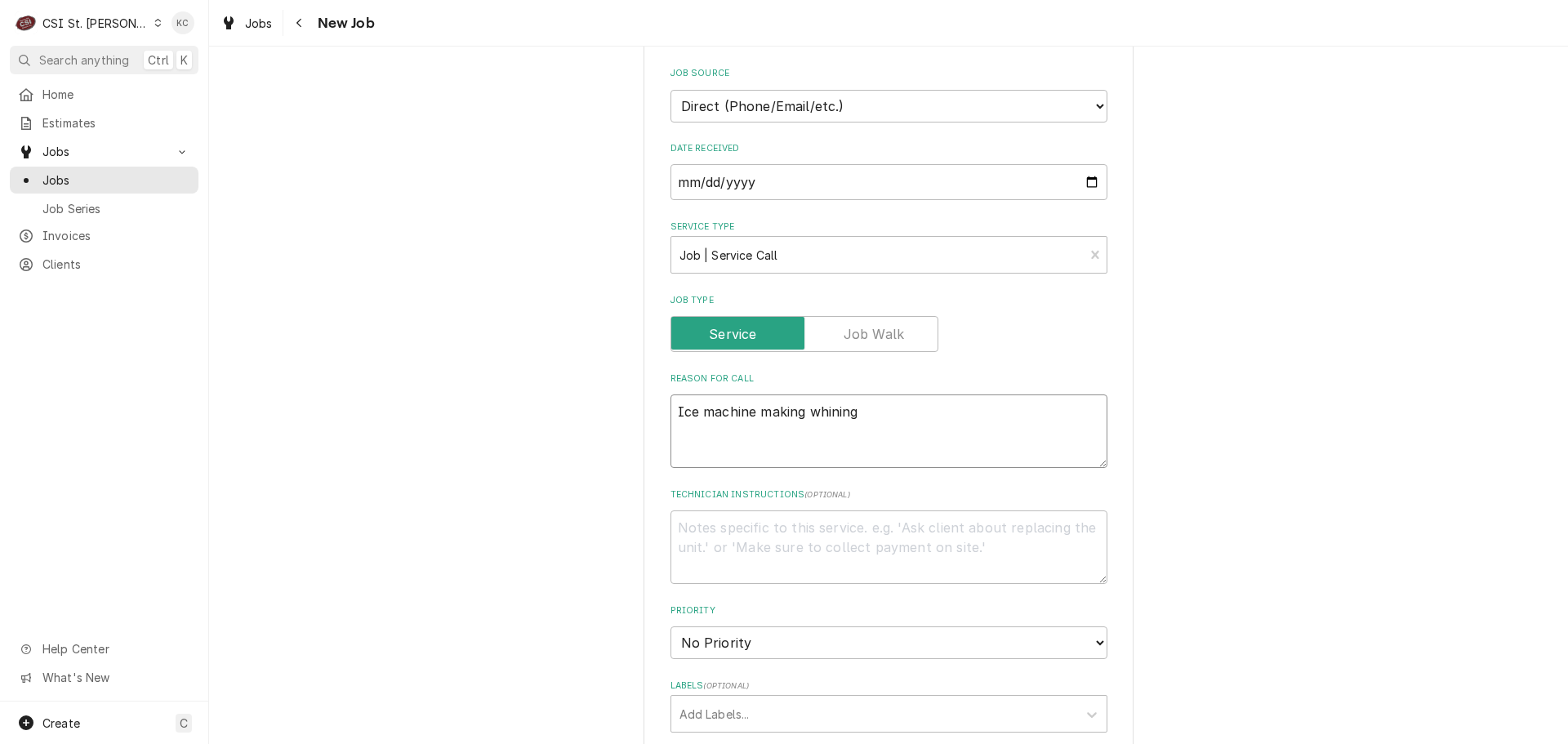
type textarea "Ice machine making whining"
type textarea "x"
type textarea "Ice machine making whining n"
type textarea "x"
type textarea "Ice machine making whining no"
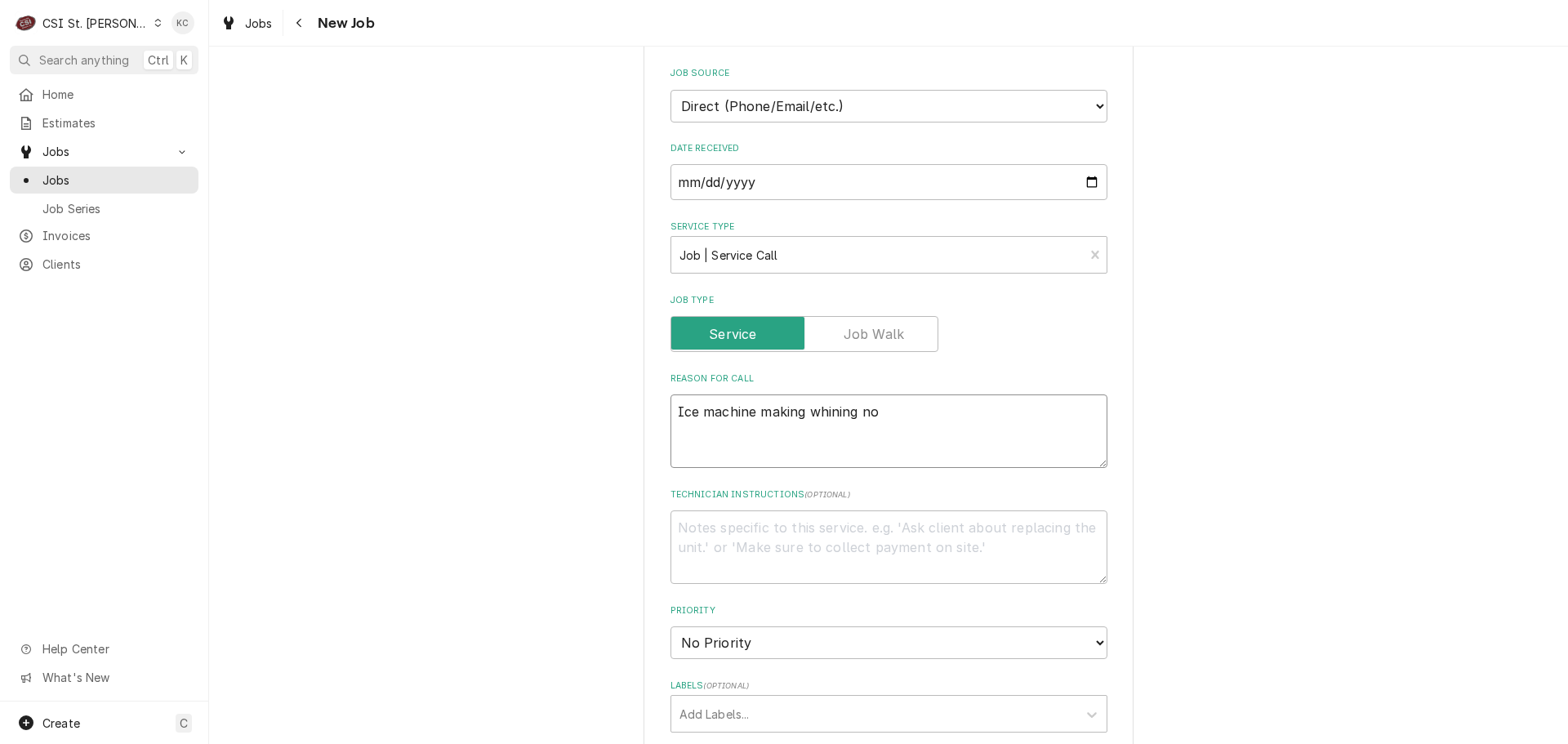
type textarea "x"
type textarea "Ice machine making whining noi"
type textarea "x"
type textarea "Ice machine making whining nois"
type textarea "x"
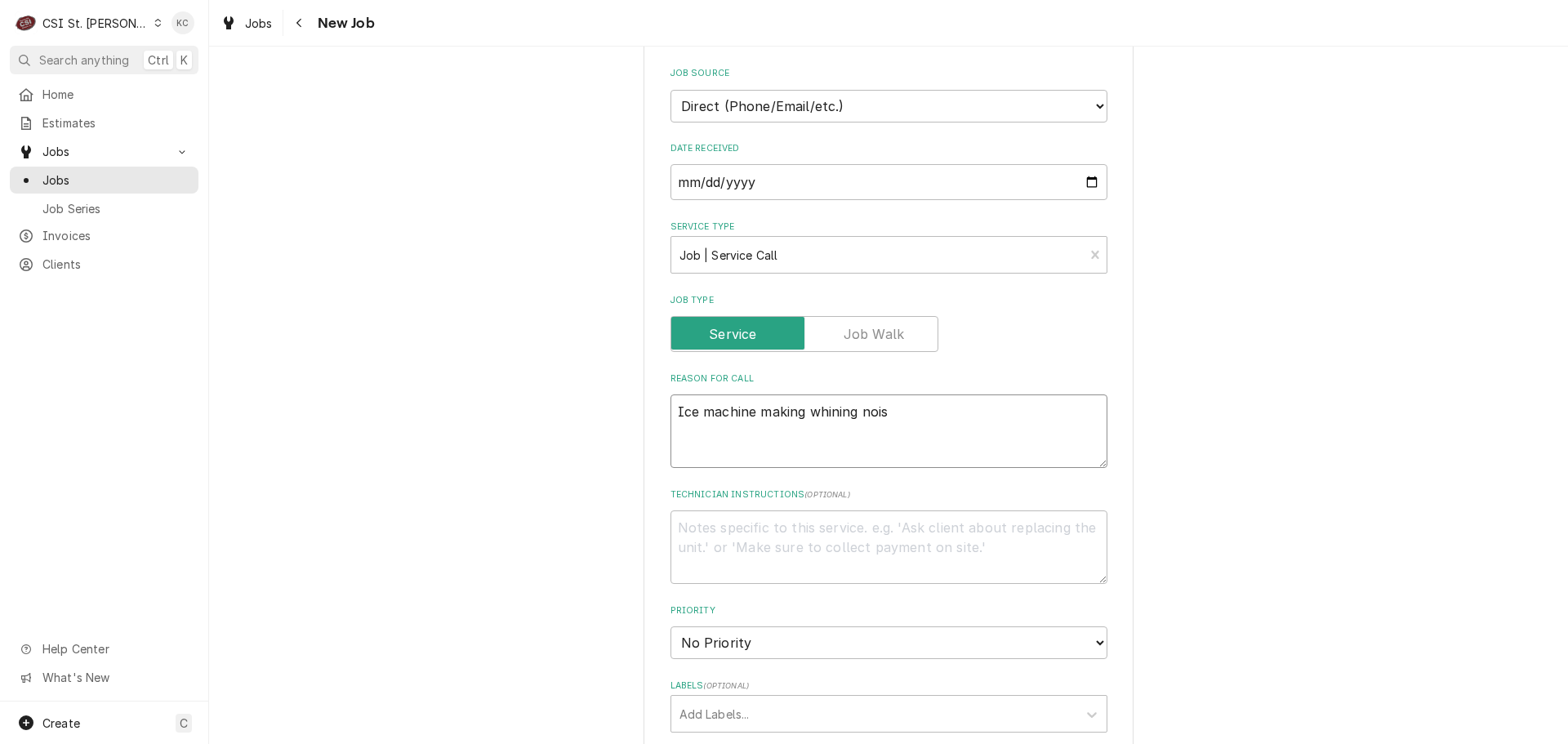
type textarea "Ice machine making whining noise"
type textarea "x"
type textarea "Ice machine making whining noise"
click at [858, 518] on textarea "Technician Instructions ( optional )" at bounding box center [889, 547] width 437 height 74
type textarea "x"
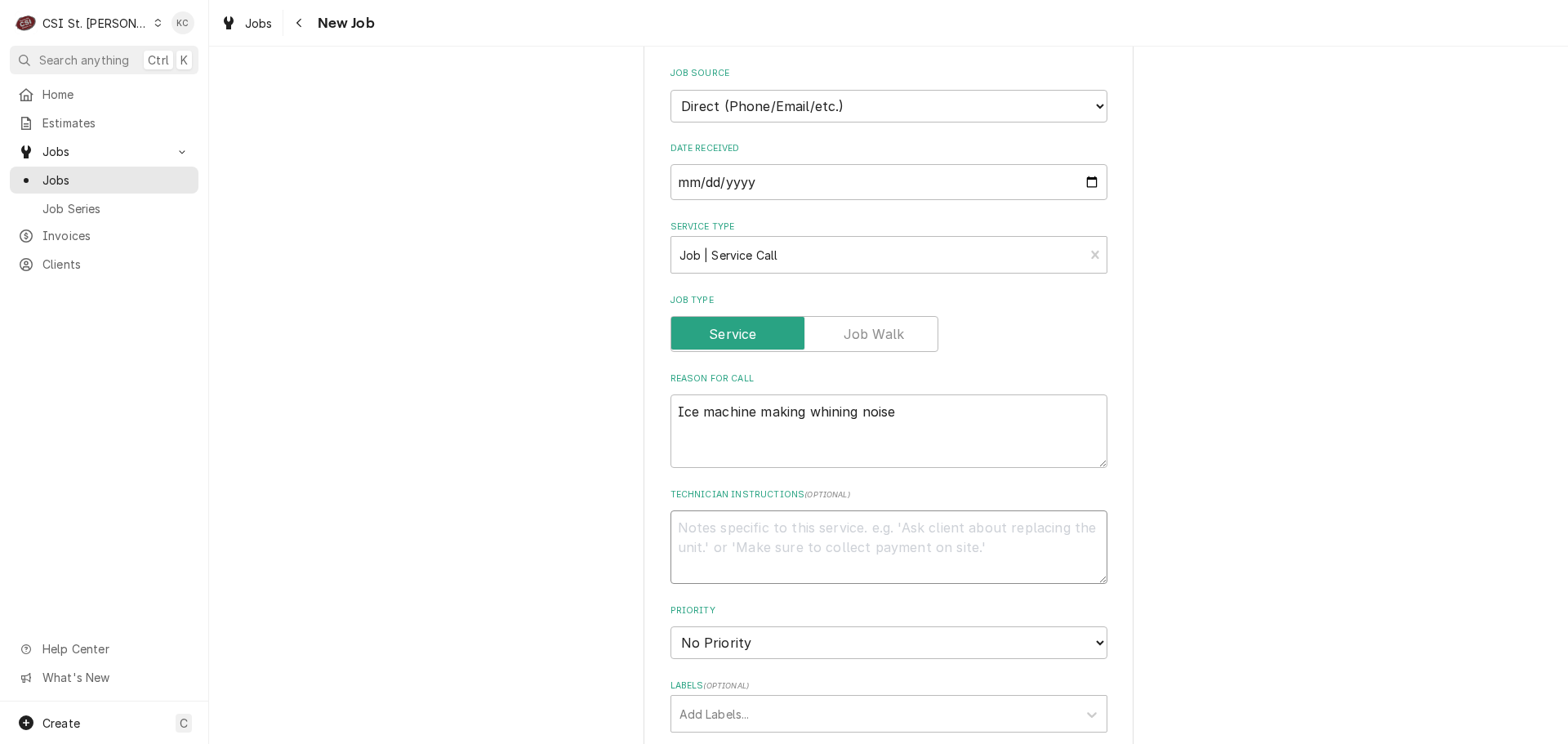
type textarea "T"
type textarea "x"
type textarea "Ti"
type textarea "x"
type textarea "Tin"
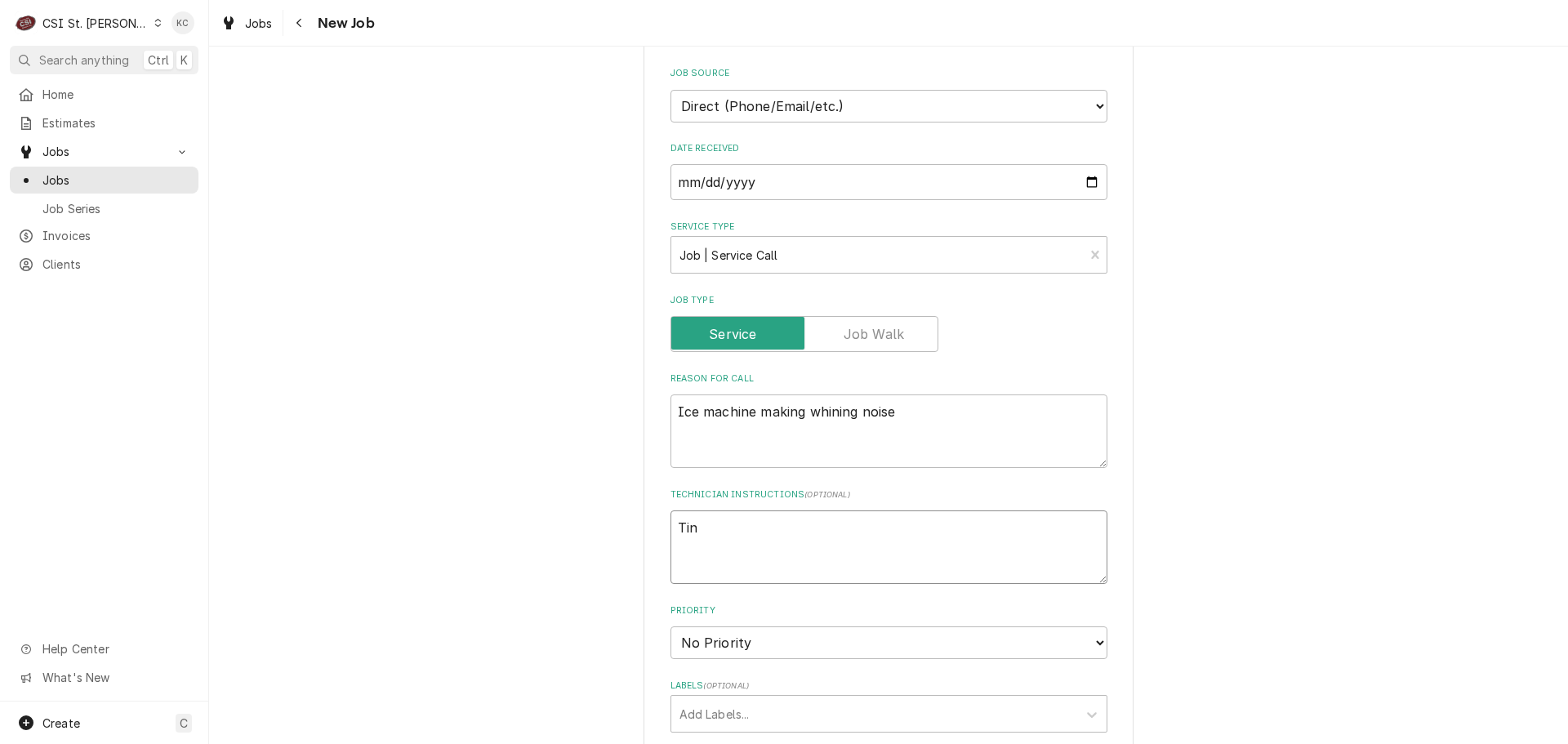
type textarea "x"
type textarea "Tina"
type textarea "x"
type textarea "Tina"
type textarea "x"
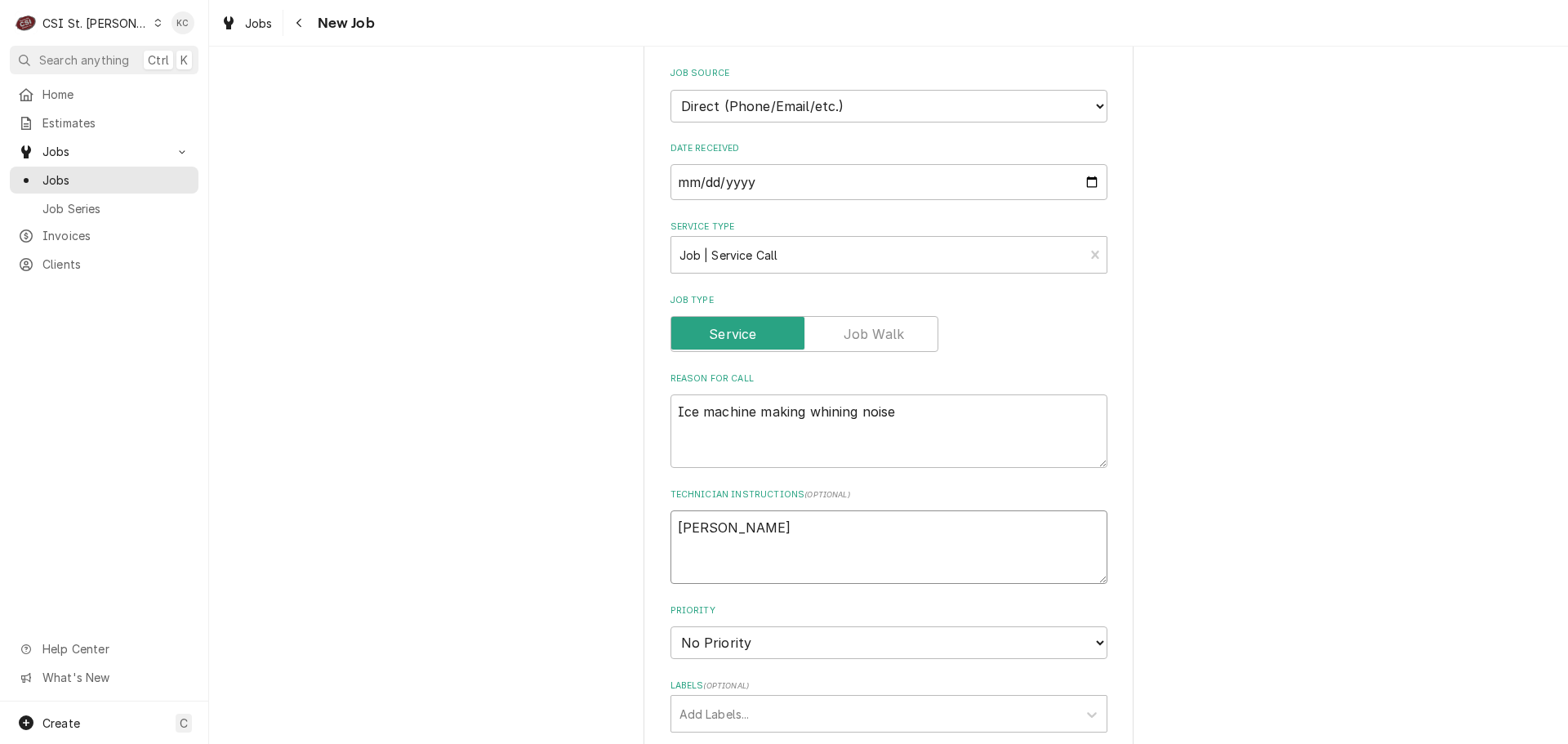
type textarea "Tina -"
type textarea "x"
type textarea "Tina -"
type textarea "x"
type textarea "Tina - 3"
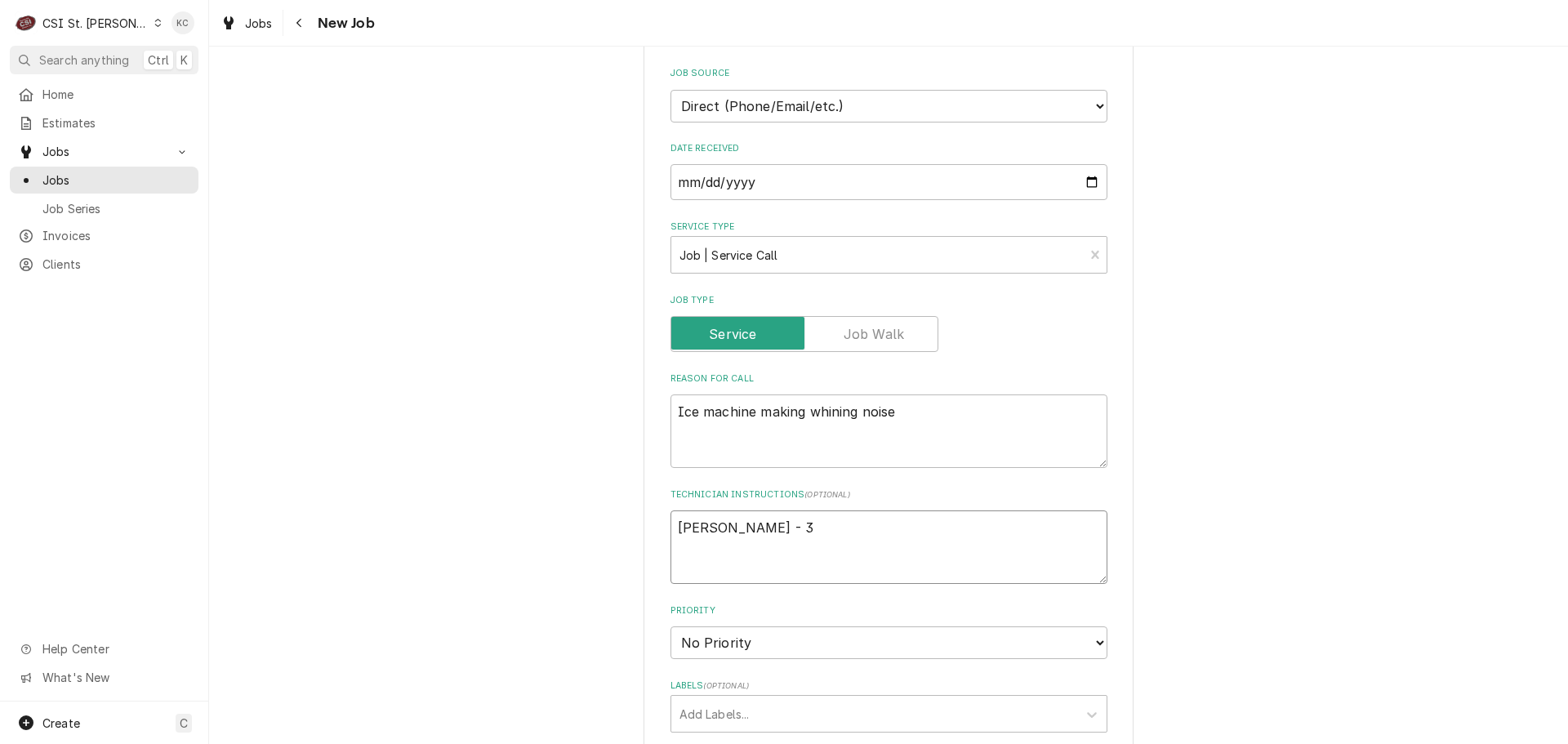
type textarea "x"
type textarea "Tina - 31"
type textarea "x"
type textarea "Tina - 314"
type textarea "x"
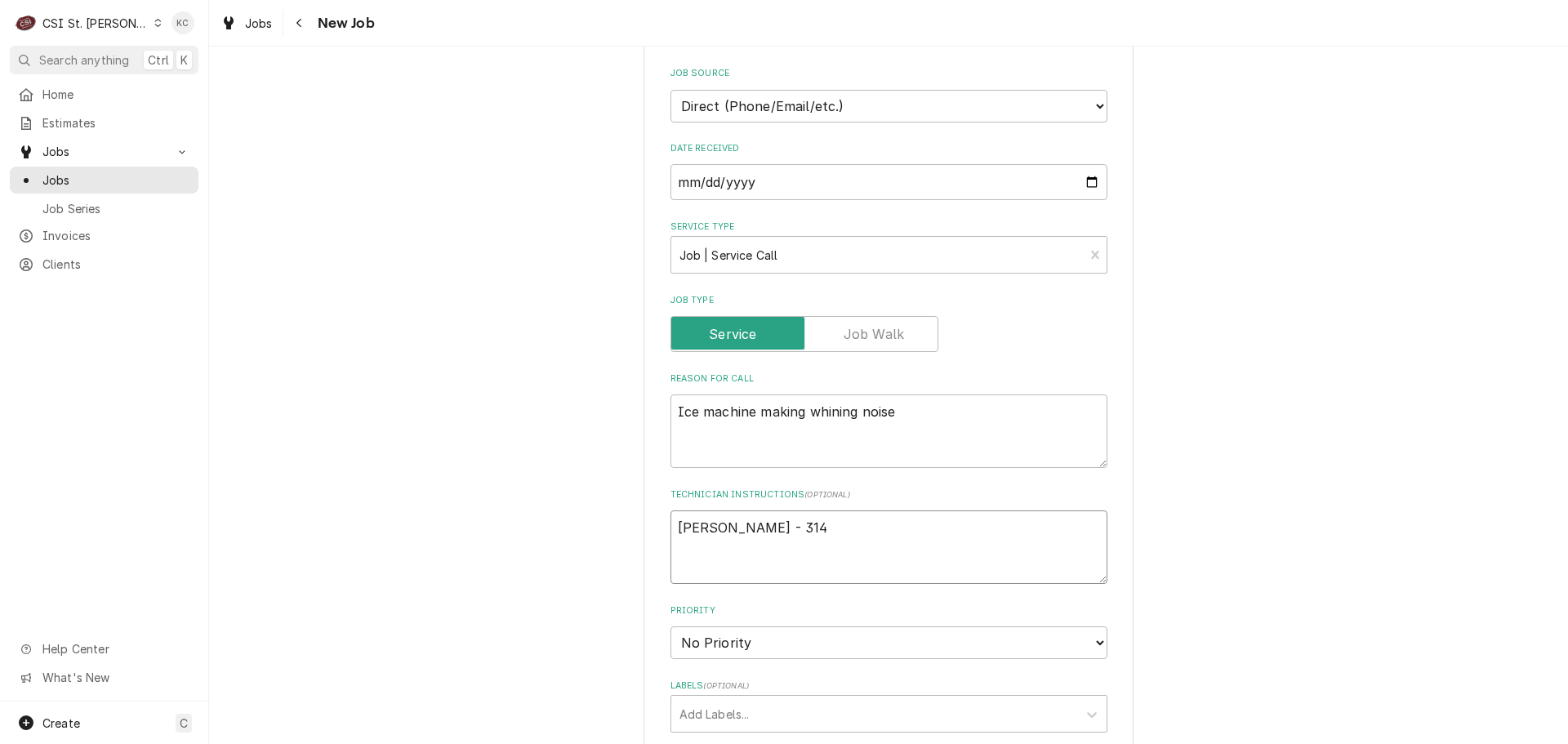
type textarea "Tina - 314"
type textarea "x"
type textarea "Tina - 314 7"
type textarea "x"
type textarea "Tina - 314 70"
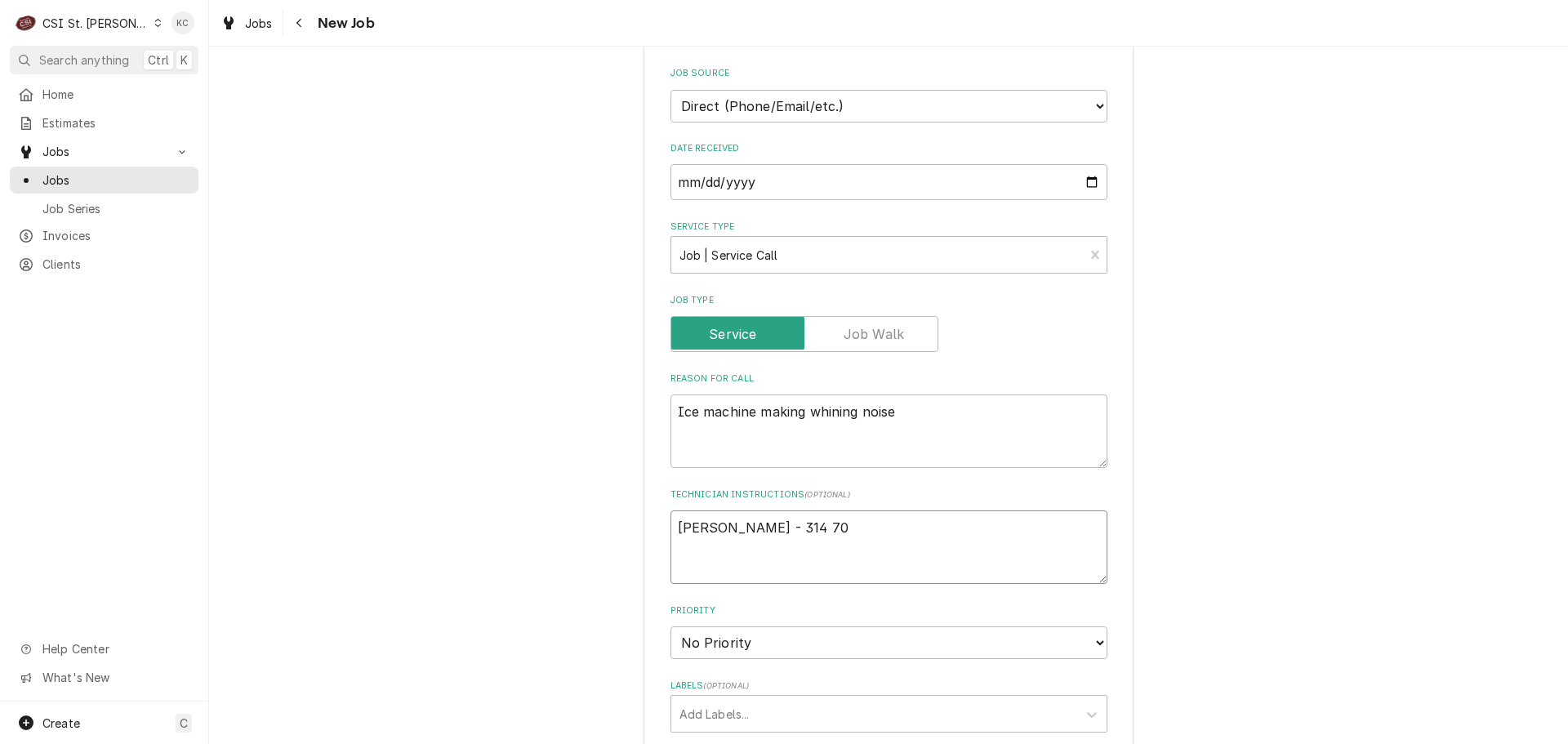
type textarea "x"
type textarea "Tina - 314 705"
type textarea "x"
type textarea "Tina - 314 705-"
type textarea "x"
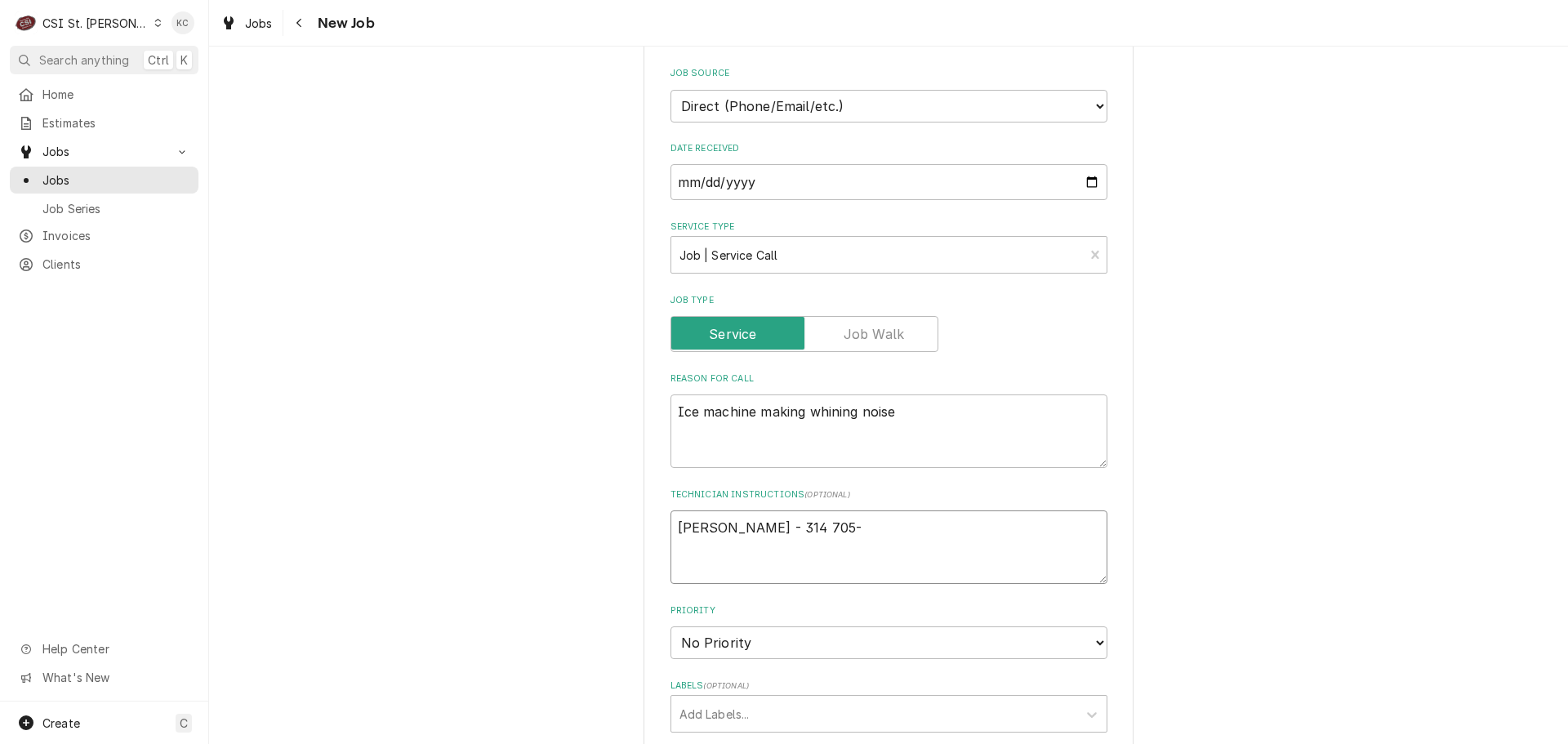
type textarea "Tina - 314 705-0"
type textarea "x"
type textarea "Tina - 314 705-05"
type textarea "x"
type textarea "Tina - 314 705-058"
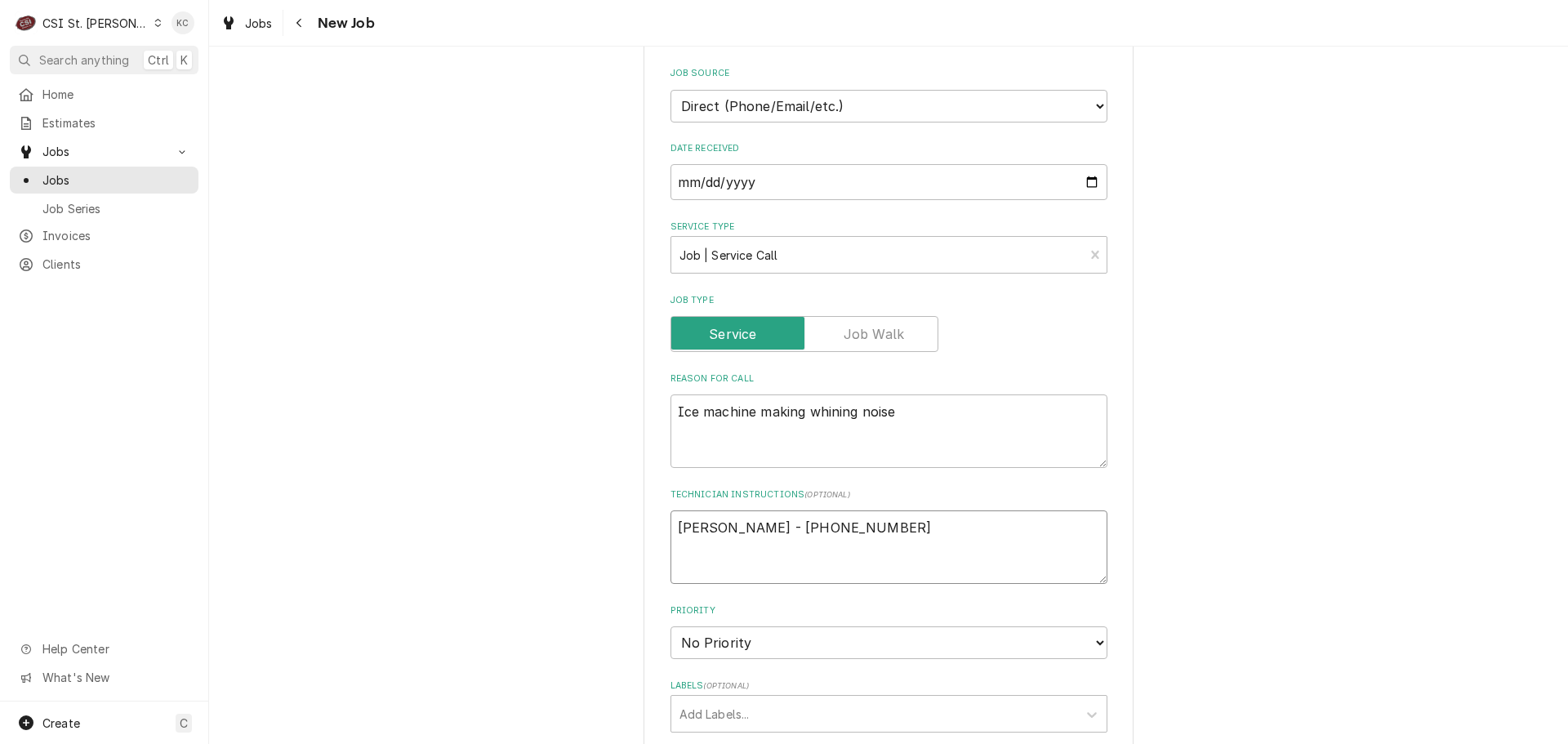
type textarea "x"
type textarea "Tina - 314 705-0580"
type textarea "x"
type textarea "Tina - 314 705-0580"
type textarea "x"
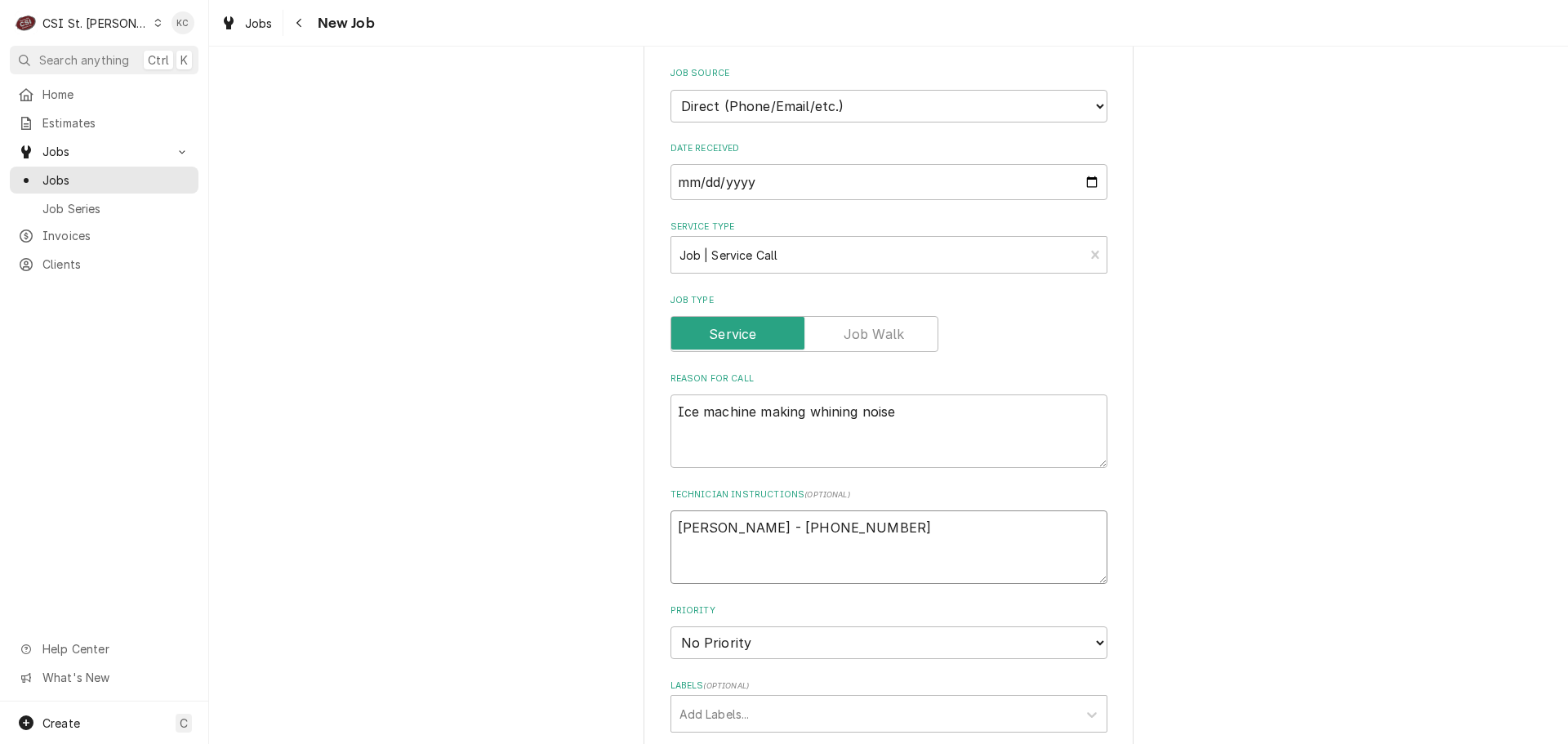
type textarea "Tina - 314 705-0580"
type textarea "x"
type textarea "Tina - 314 705-0580 7"
type textarea "x"
type textarea "Tina - 314 705-0580 7a"
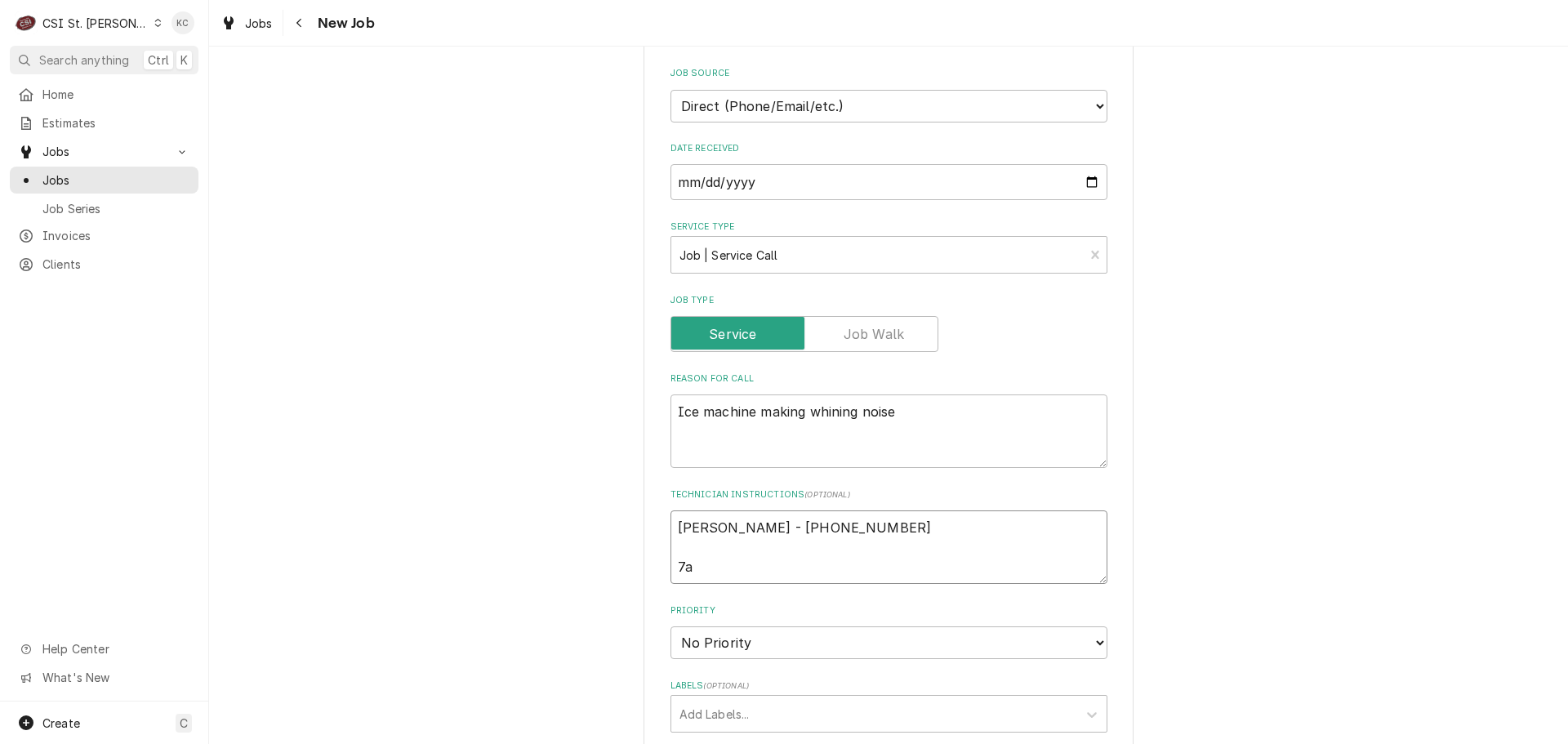
type textarea "x"
type textarea "Tina - 314 705-0580 7am"
type textarea "x"
type textarea "Tina - 314 705-0580 7am"
type textarea "x"
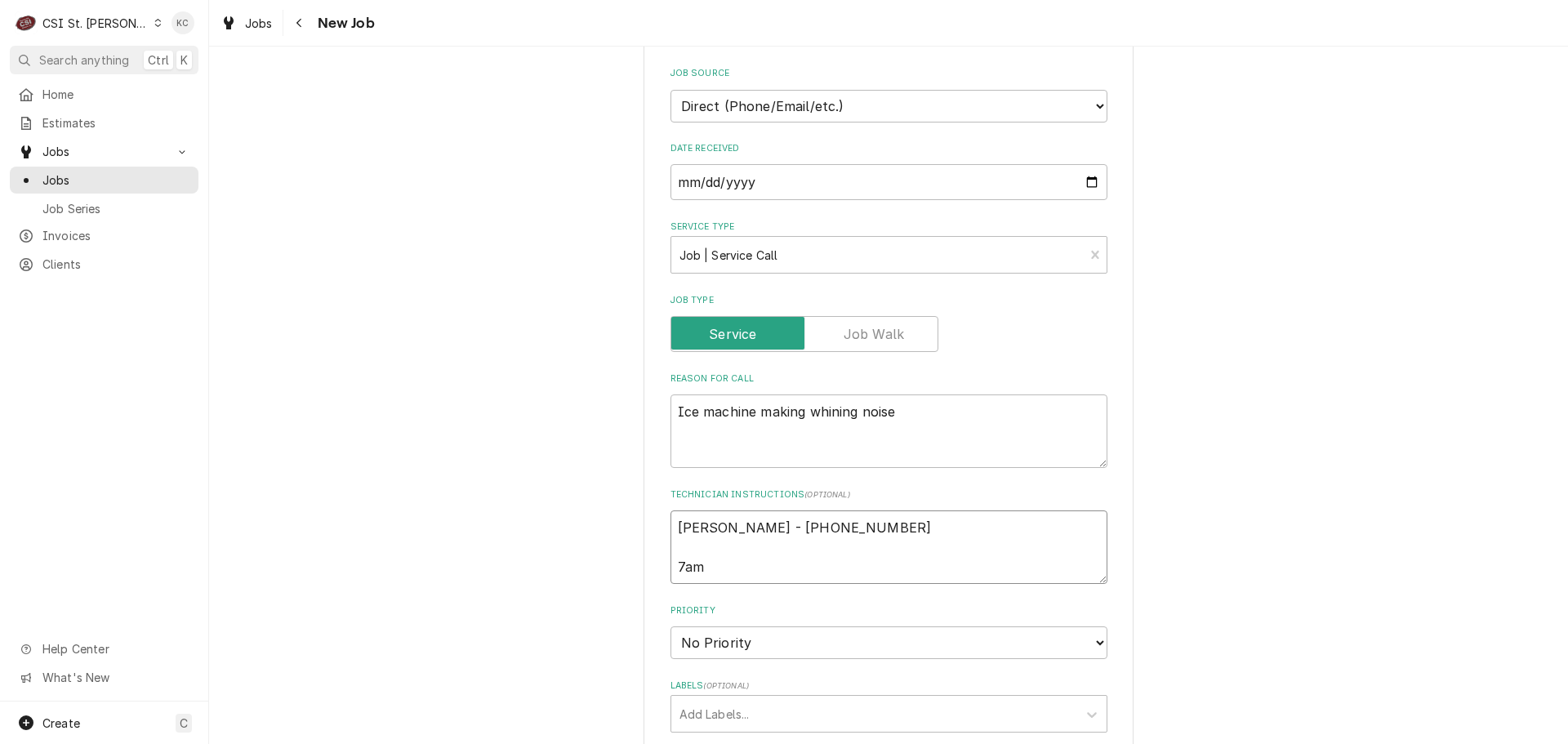
type textarea "Tina - 314 705-0580 7am -"
type textarea "x"
type textarea "Tina - 314 705-0580 7am -"
type textarea "x"
type textarea "Tina - 314 705-0580 7am - 6"
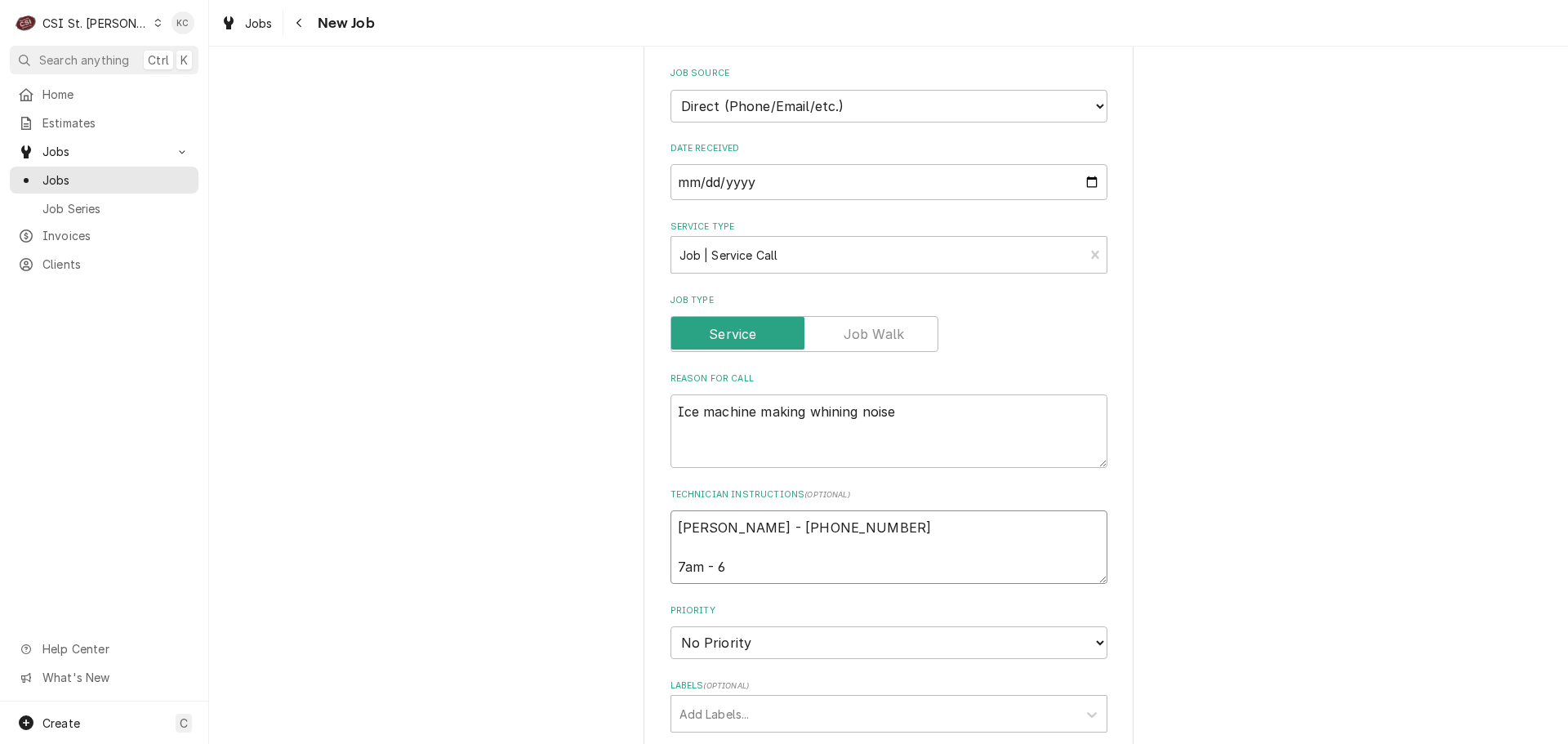
type textarea "x"
type textarea "Tina - 314 705-0580 7am - 6p"
type textarea "x"
type textarea "Tina - 314 705-0580 7am - 6pm"
type textarea "x"
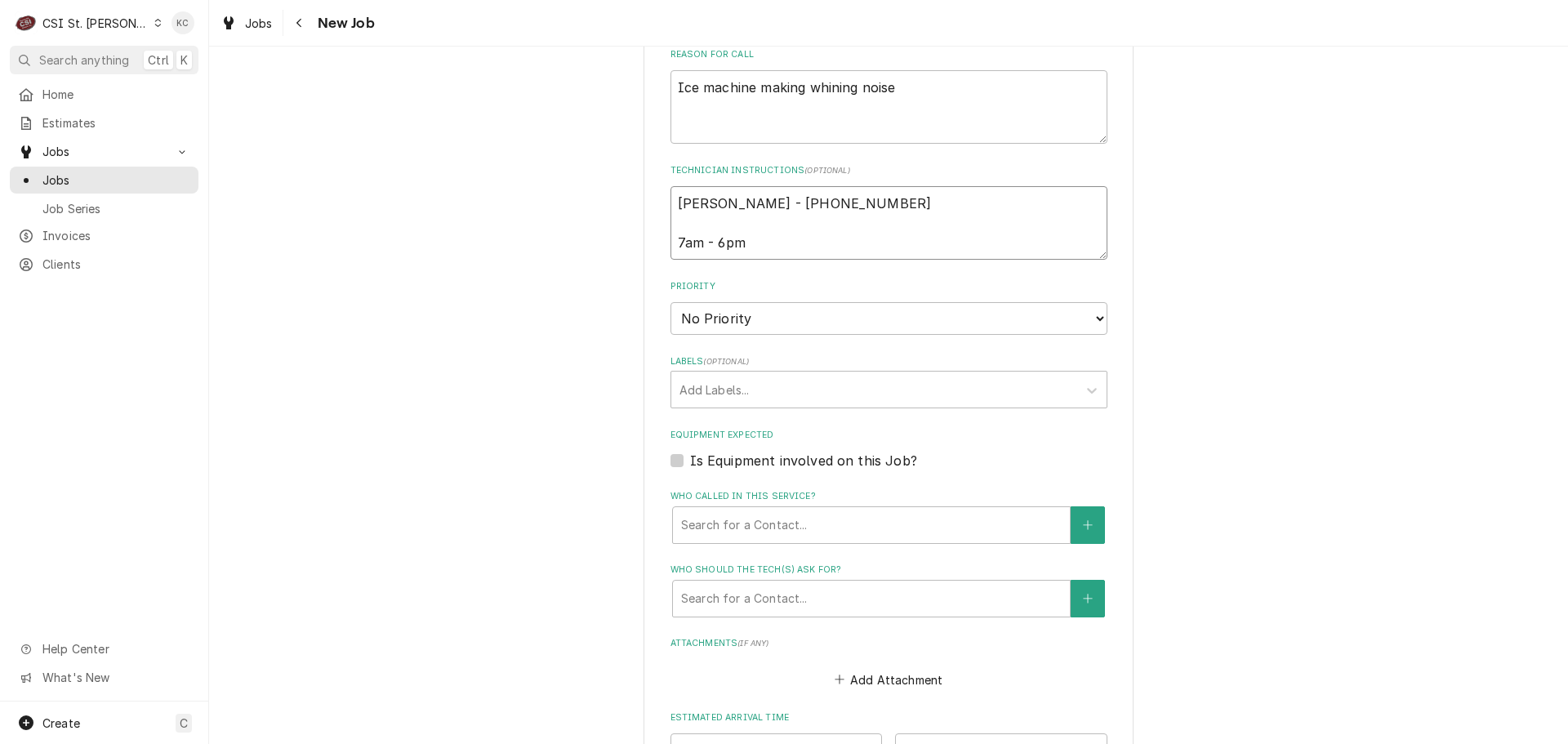
scroll to position [899, 0]
type textarea "Tina - 314 705-0580 7am - 6pm"
click at [742, 300] on select "No Priority Urgent High Medium Low" at bounding box center [889, 316] width 437 height 33
select select "4"
click at [671, 300] on select "No Priority Urgent High Medium Low" at bounding box center [889, 316] width 437 height 33
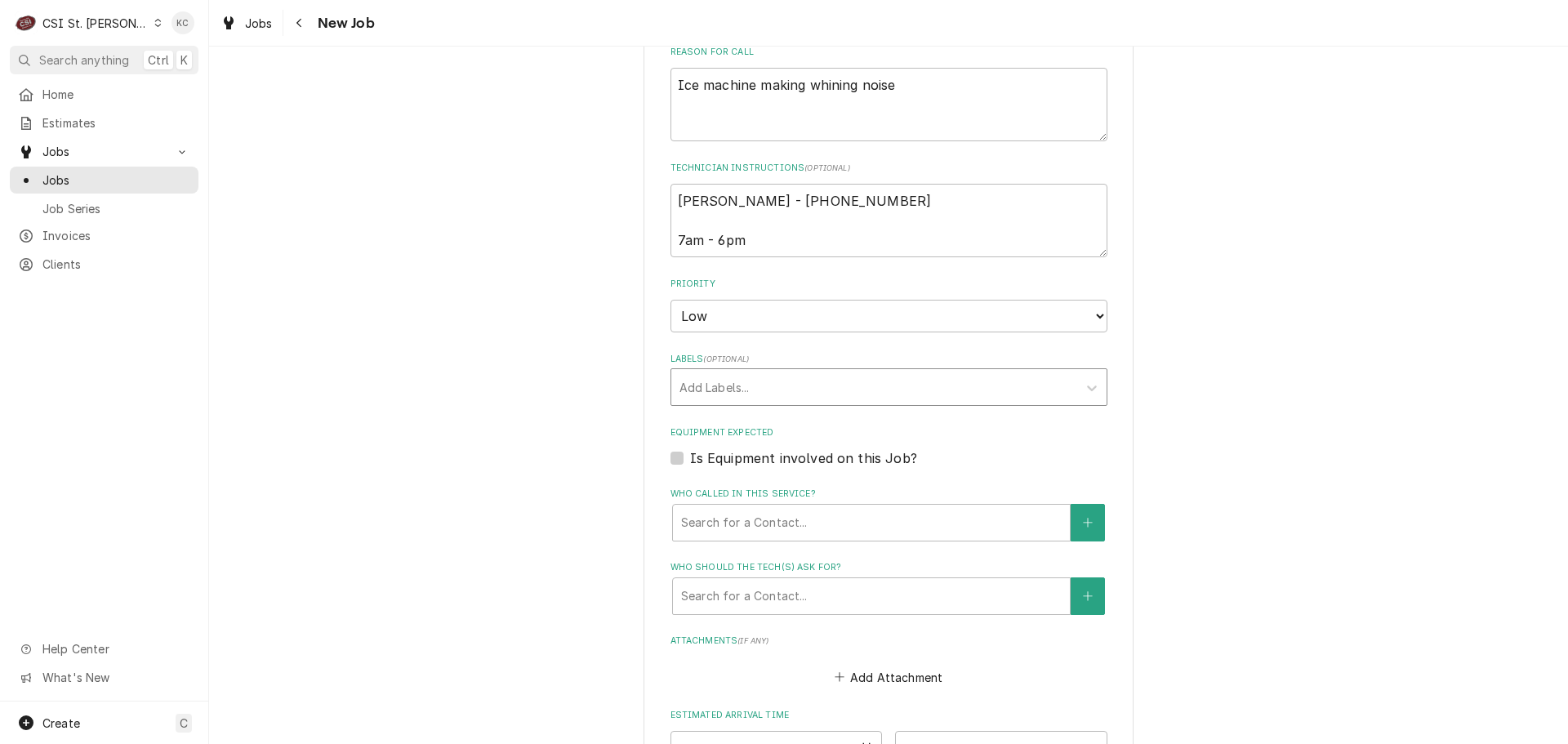
click at [738, 372] on div "Labels" at bounding box center [874, 387] width 389 height 29
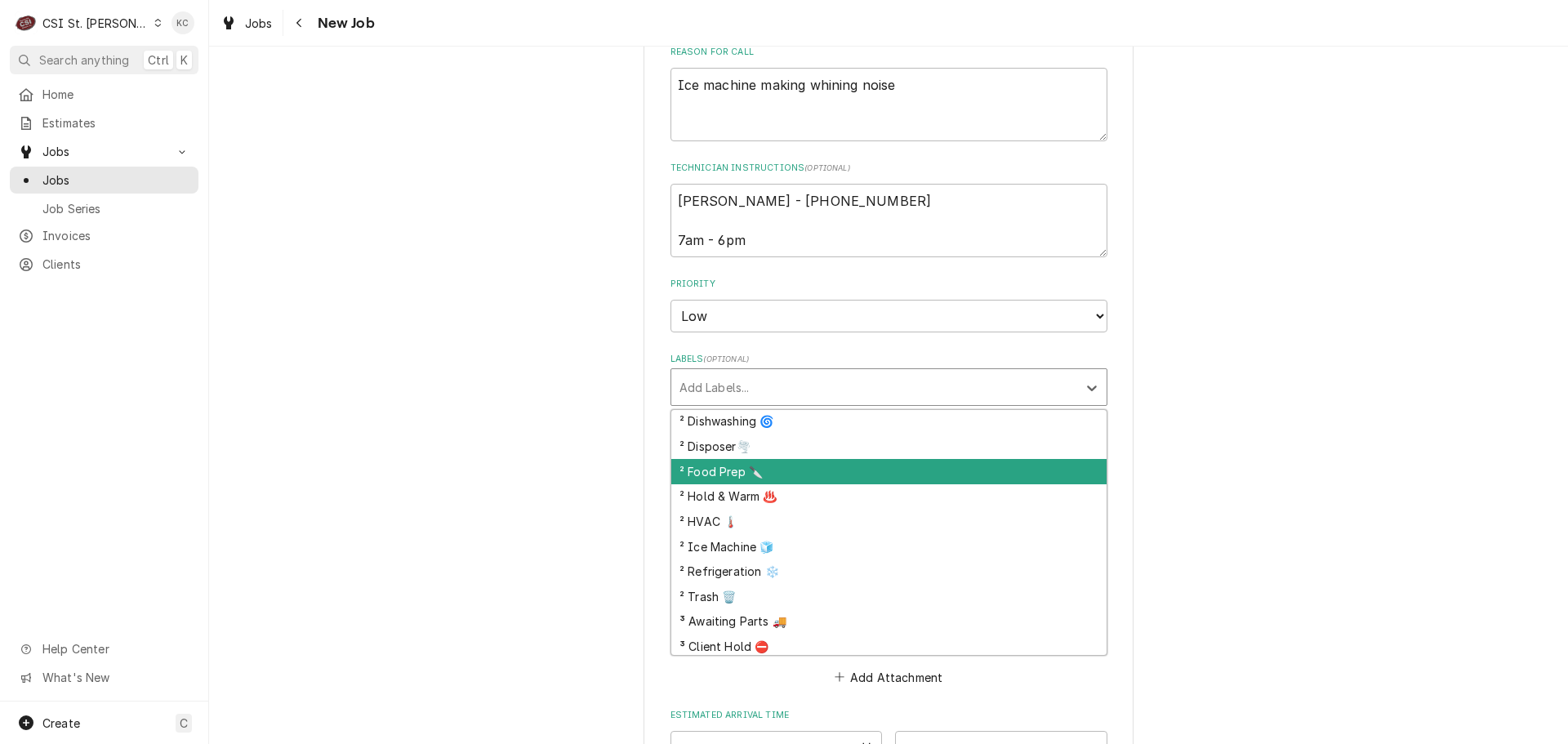
scroll to position [327, 0]
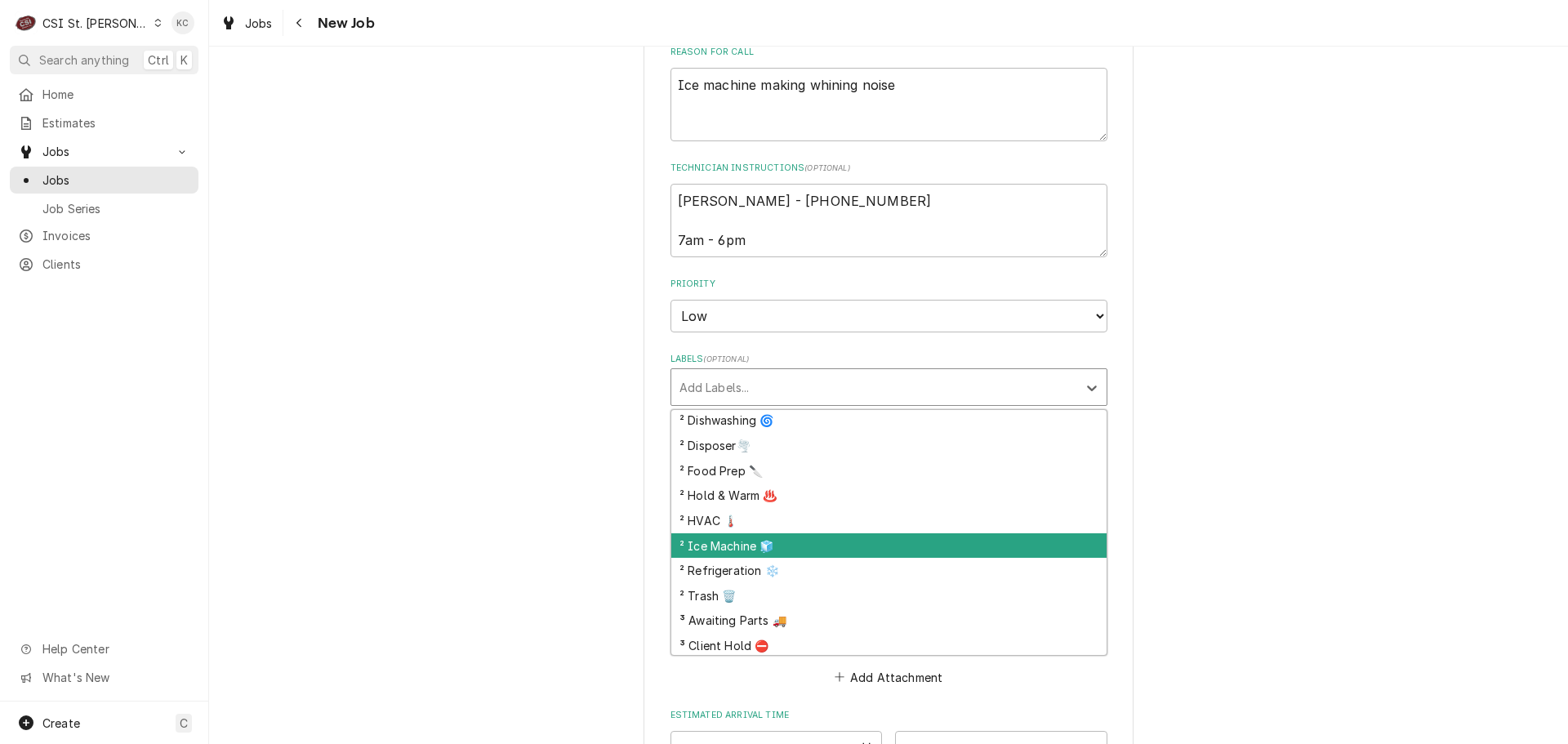
click at [766, 538] on div "² Ice Machine 🧊" at bounding box center [889, 546] width 435 height 25
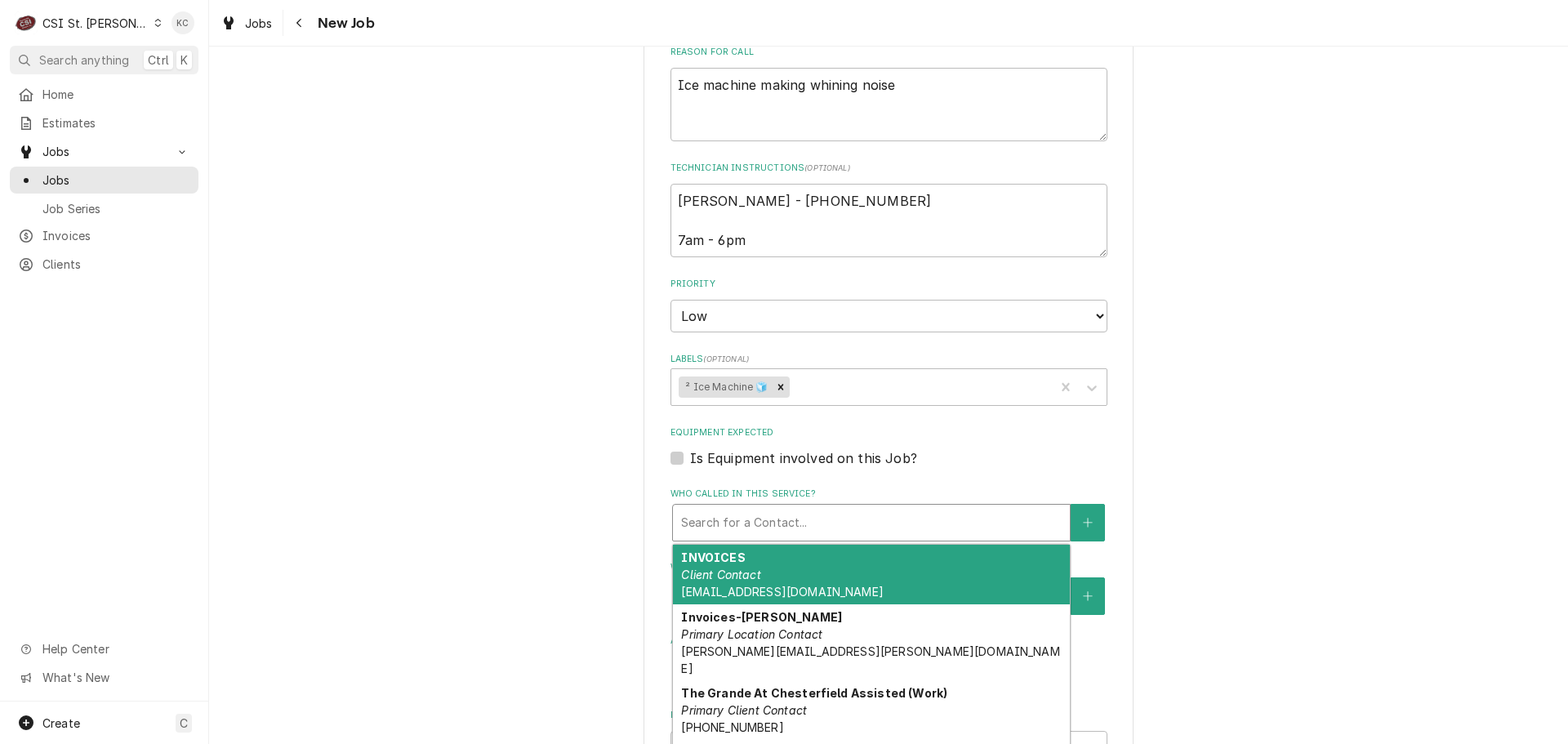
click at [947, 514] on div "Who called in this service?" at bounding box center [872, 523] width 380 height 29
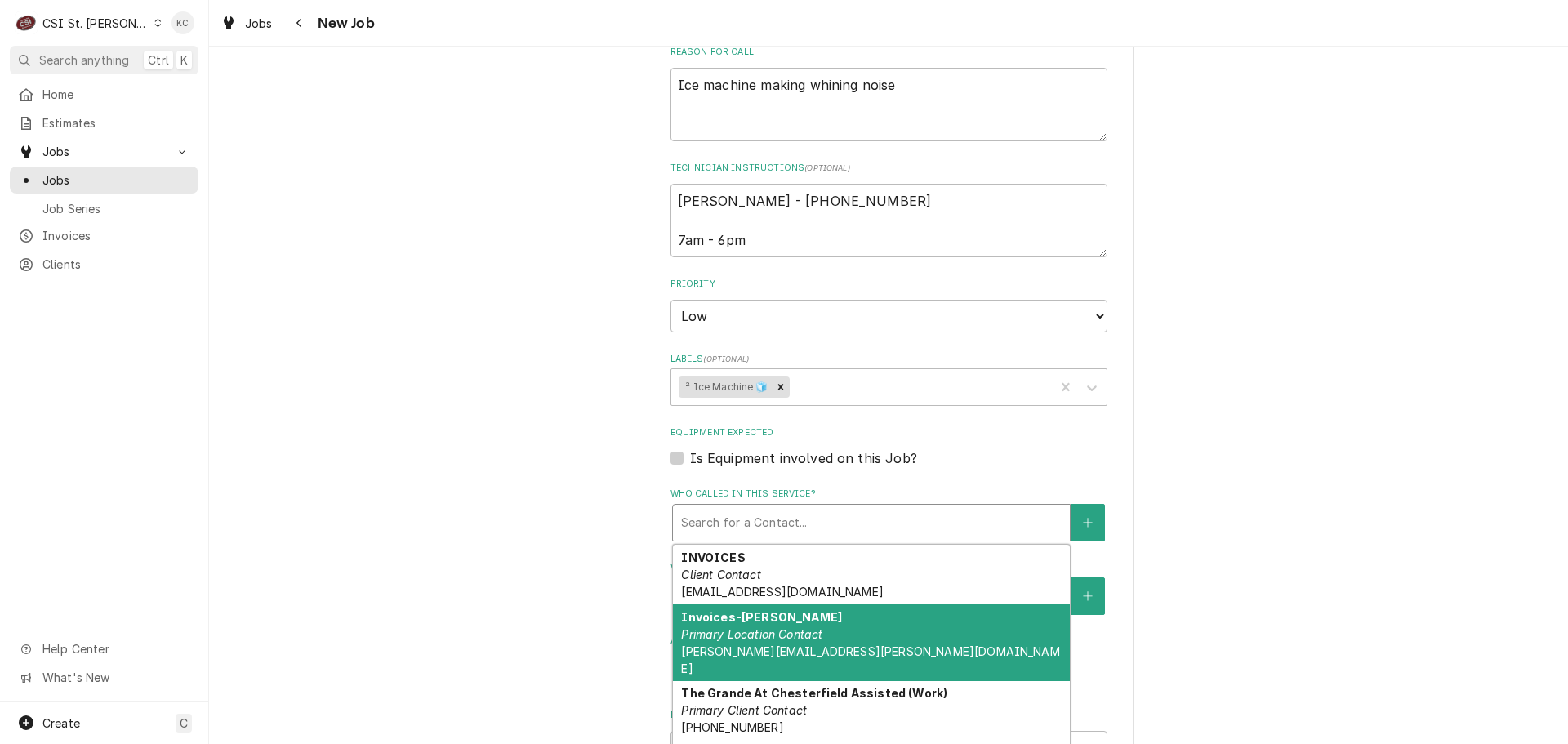
scroll to position [82, 0]
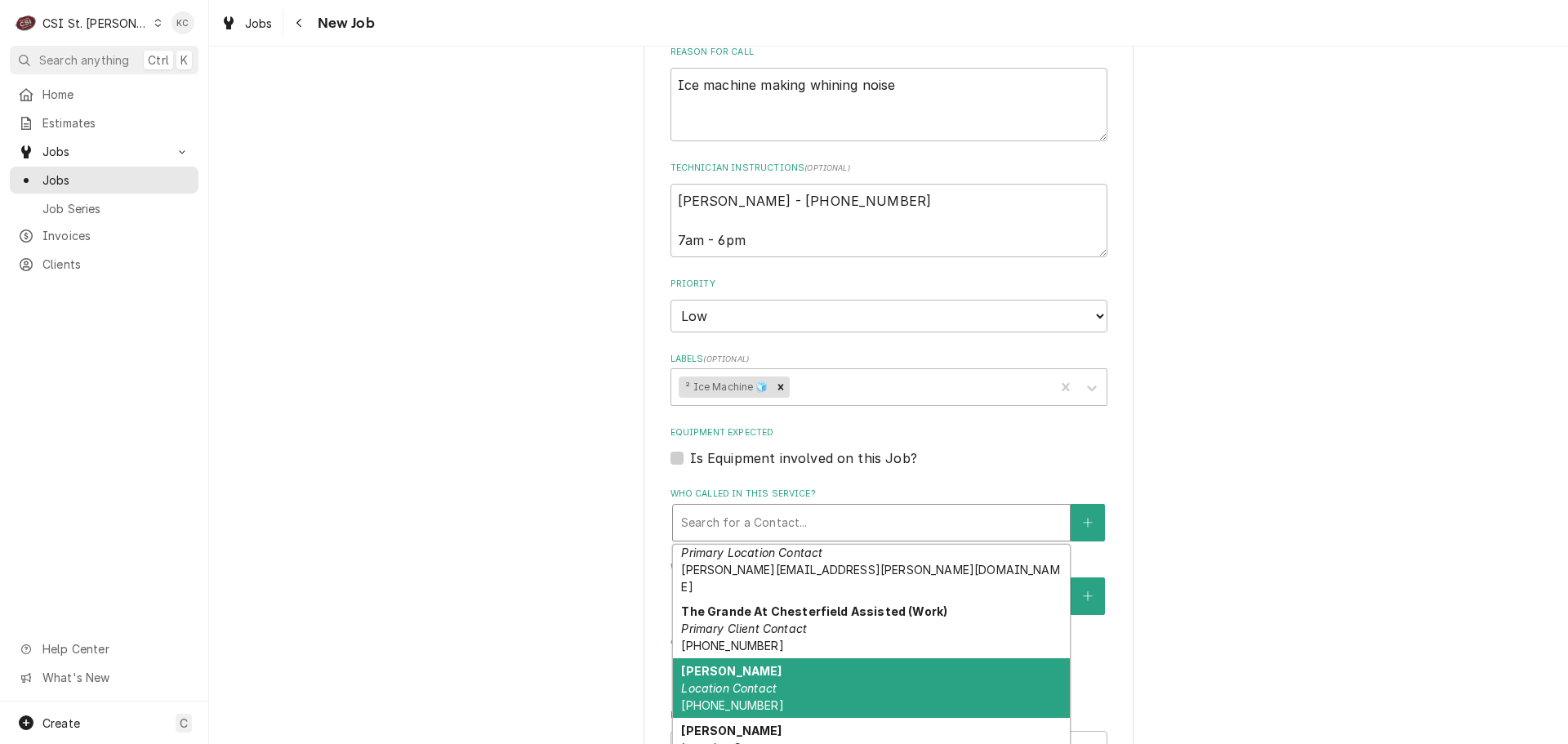
click at [822, 659] on div "Tina Location Contact (314) 705-0580" at bounding box center [871, 688] width 397 height 60
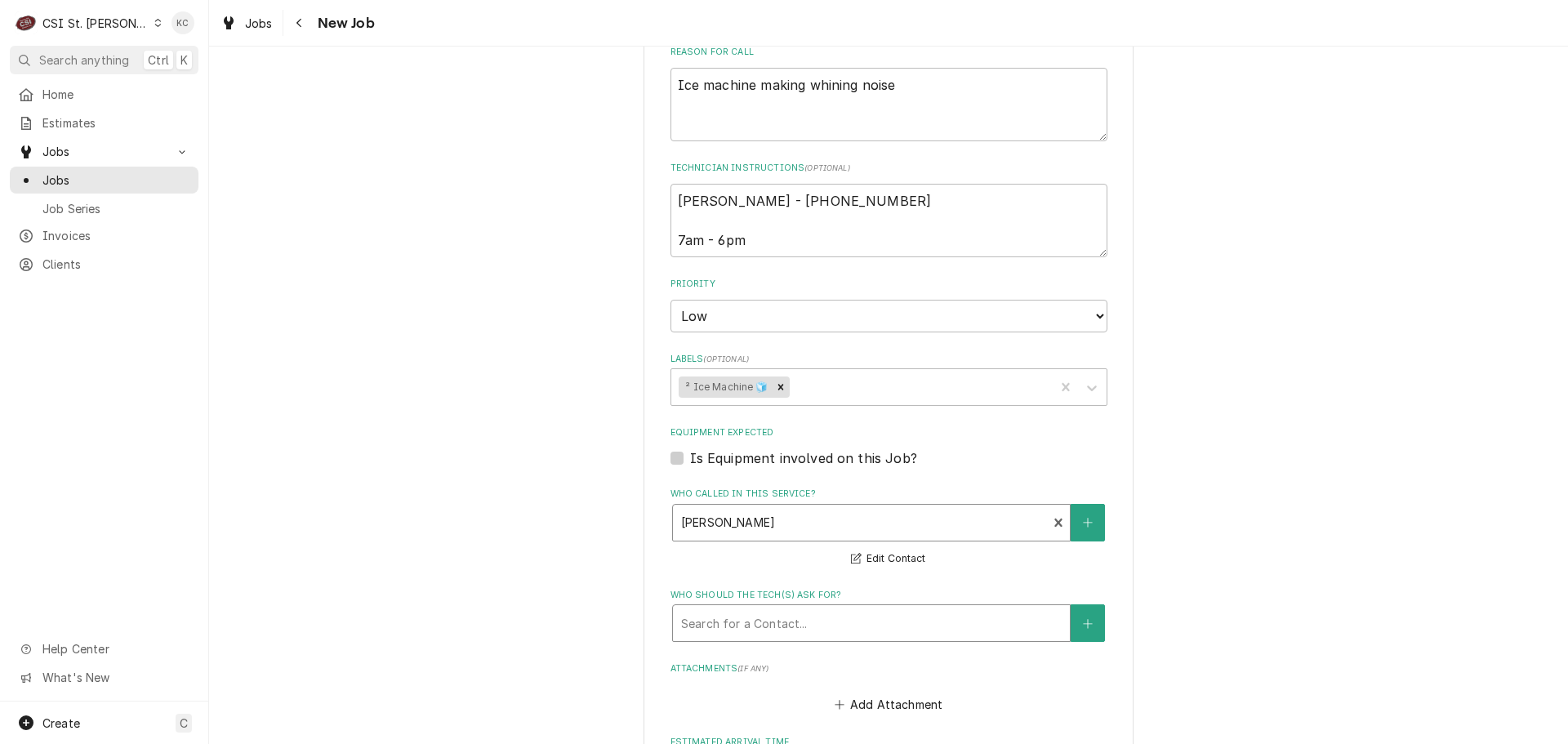
click at [823, 609] on div "Who should the tech(s) ask for?" at bounding box center [872, 623] width 380 height 29
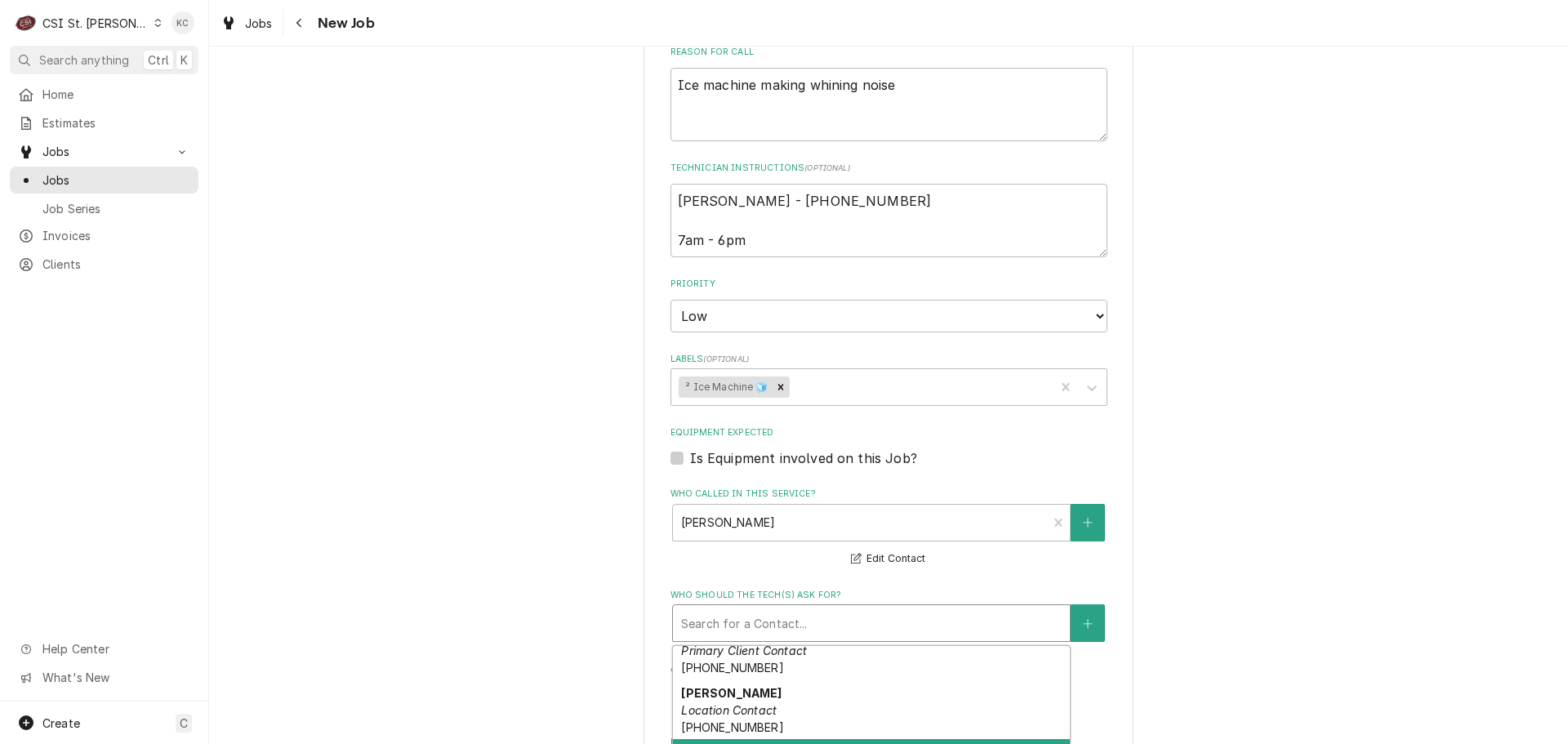
scroll to position [197, 0]
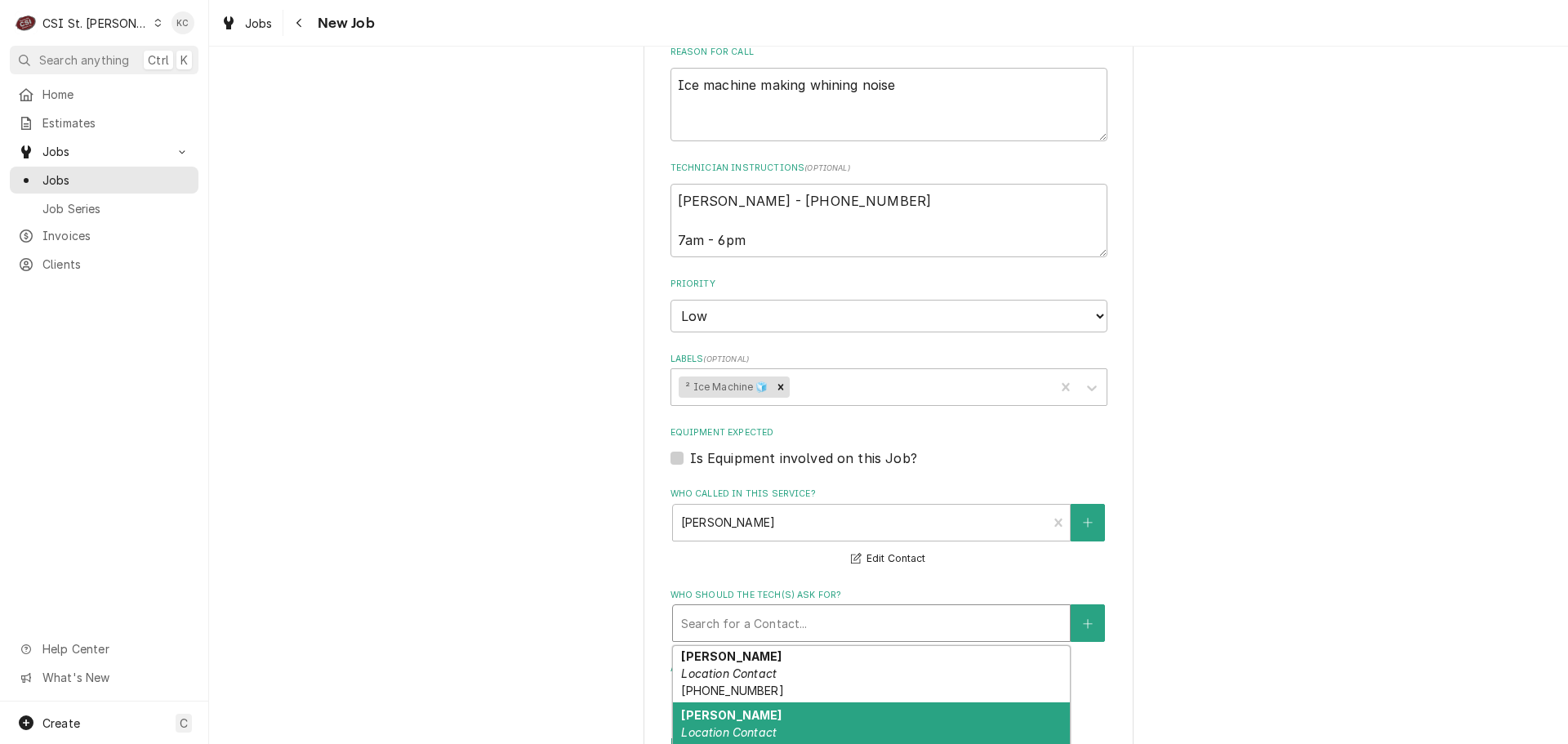
click at [819, 702] on div "Tina Stehlick Location Contact (314) 705-0580 tina.stehlick@thegrandeatchesterf…" at bounding box center [871, 740] width 397 height 76
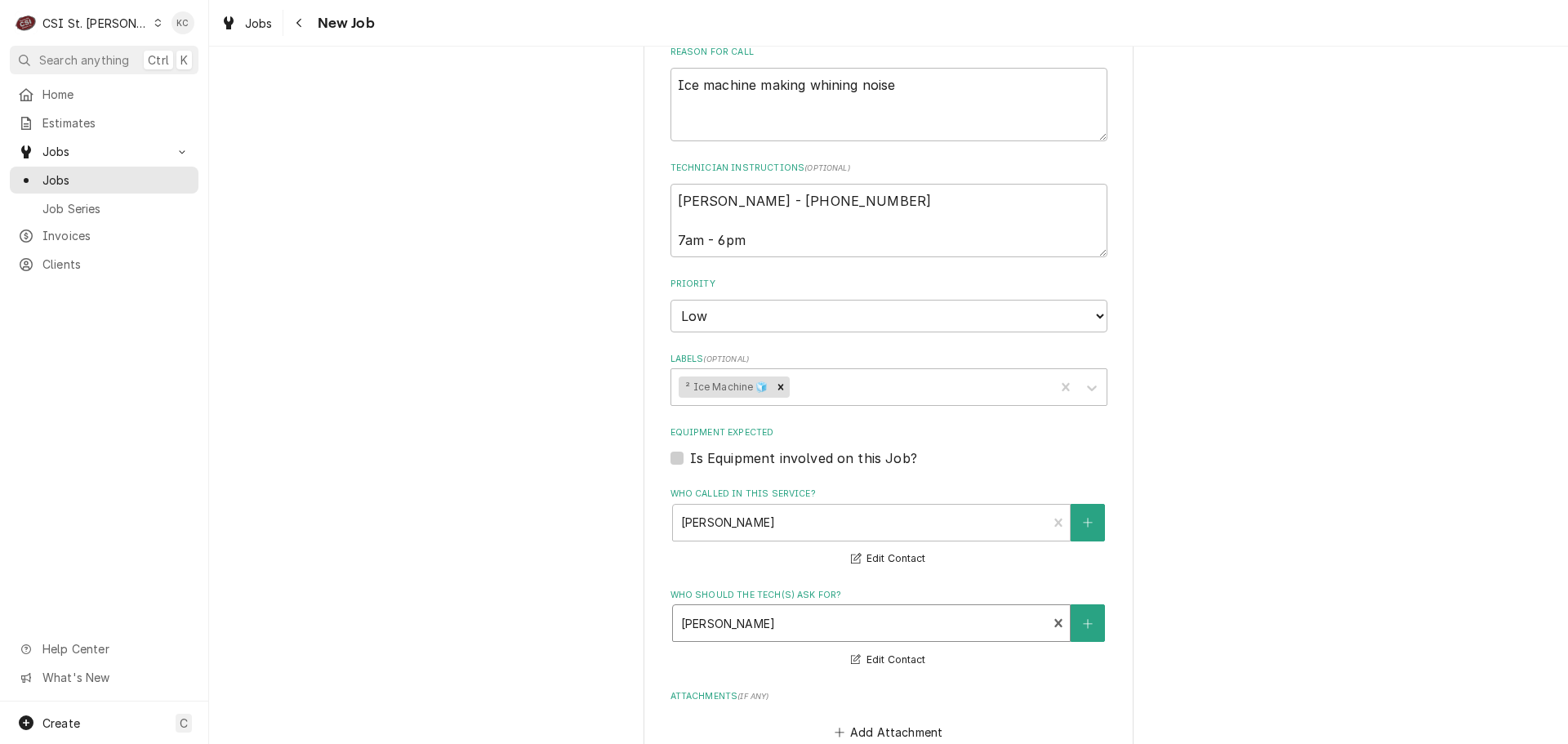
click at [1259, 561] on div "Please provide the following information to create a job: Client Details Client…" at bounding box center [887, 215] width 1358 height 2100
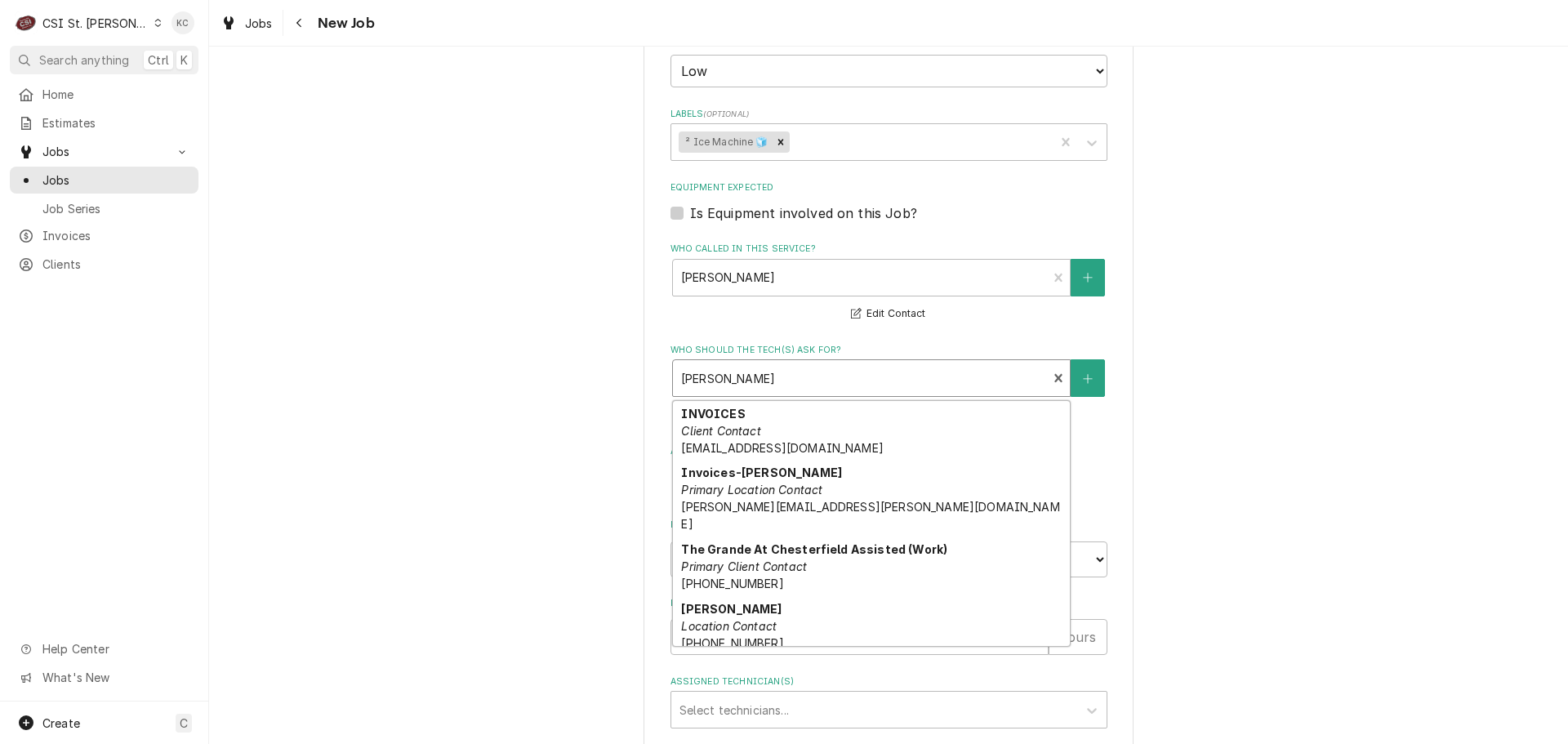
scroll to position [68, 0]
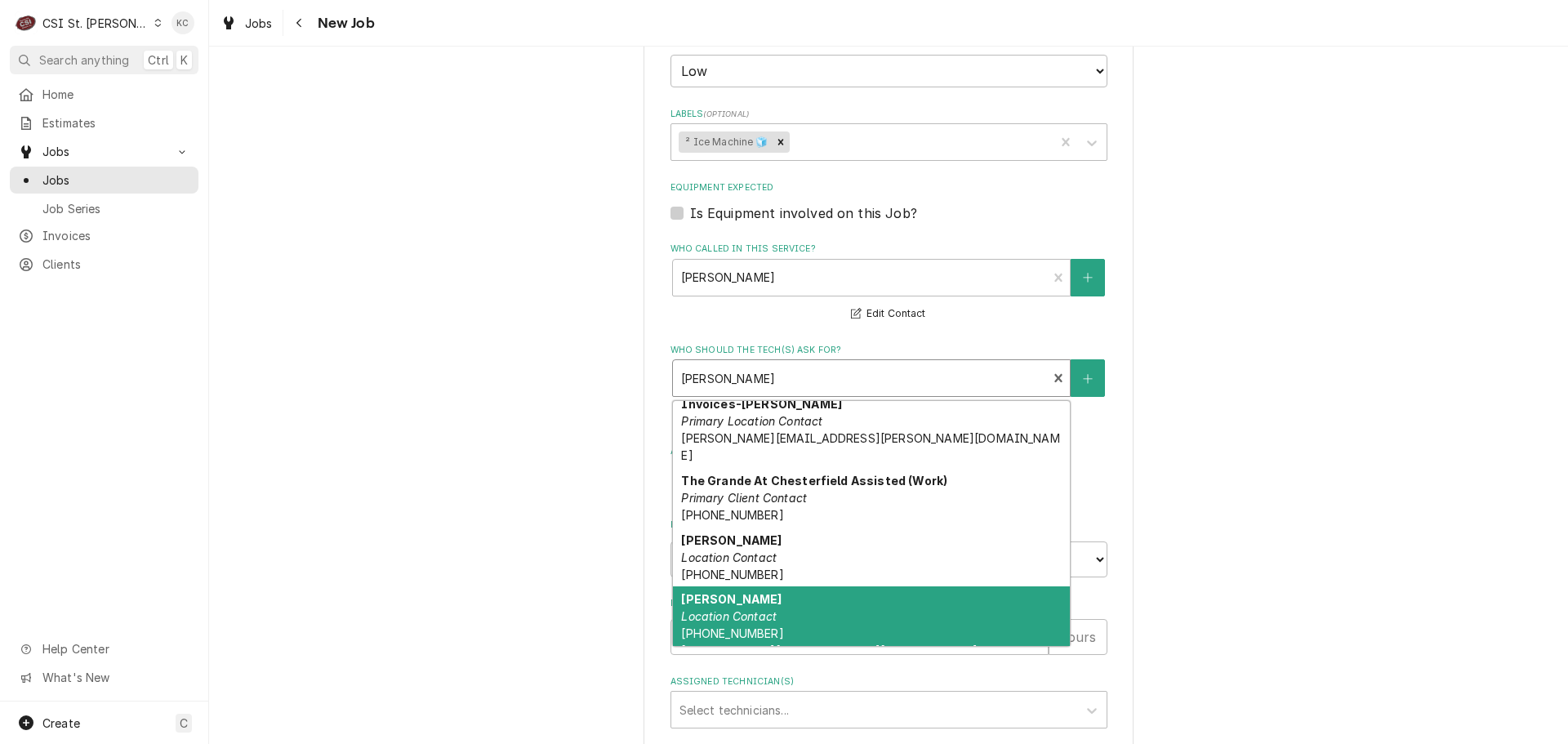
click at [760, 370] on div "Who should the tech(s) ask for?" at bounding box center [861, 378] width 359 height 29
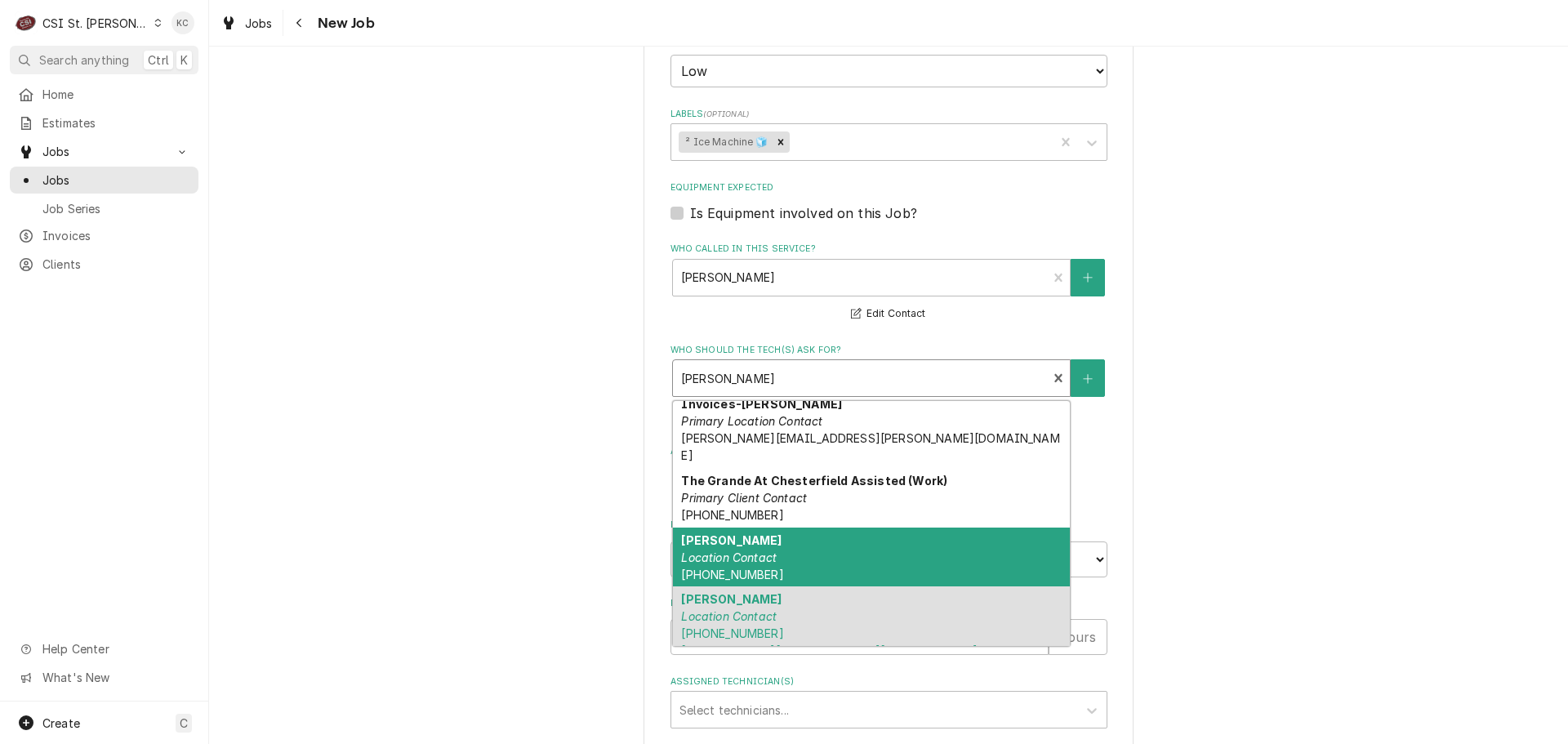
click at [749, 550] on em "Location Contact" at bounding box center [729, 557] width 96 height 14
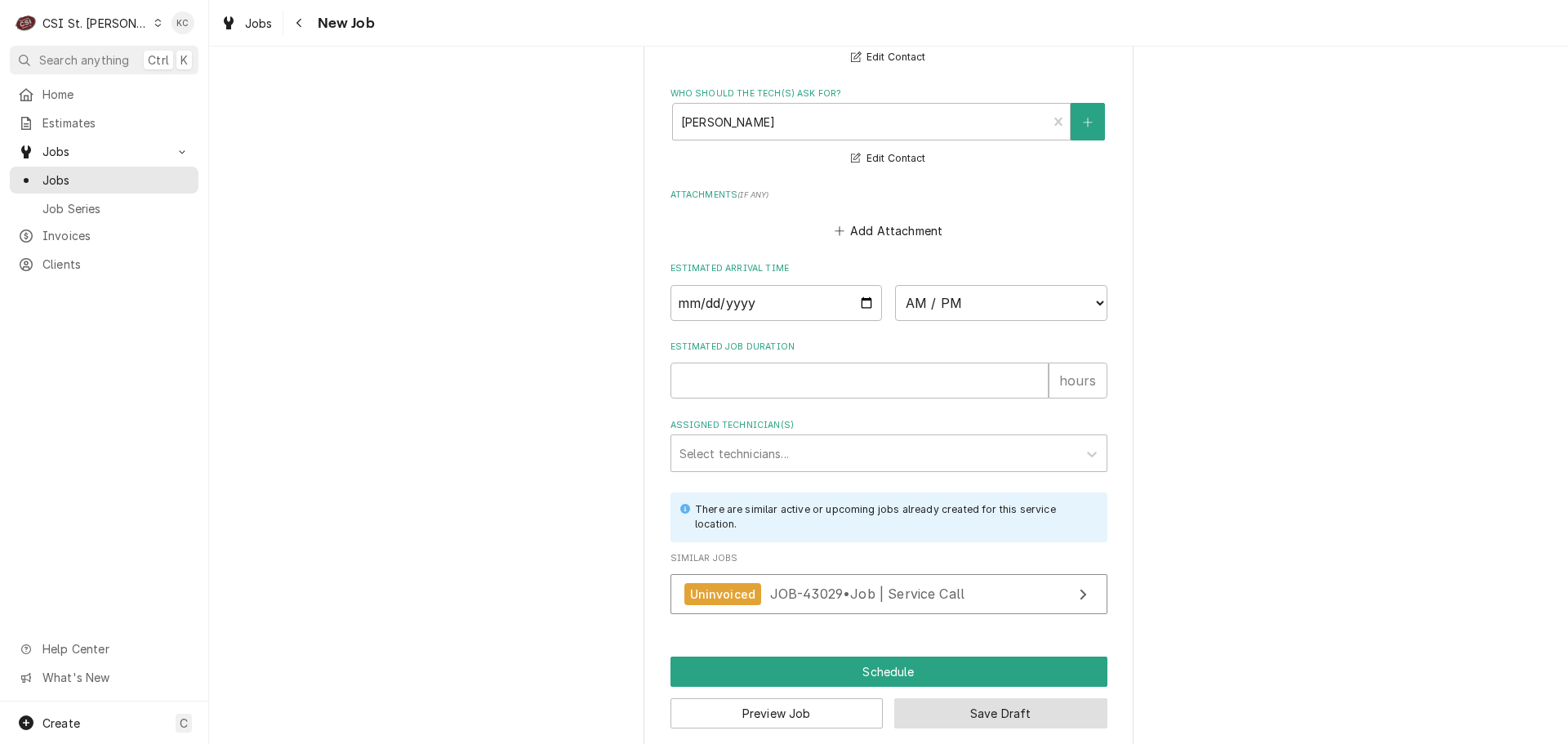
click at [1043, 702] on button "Save Draft" at bounding box center [1000, 714] width 213 height 30
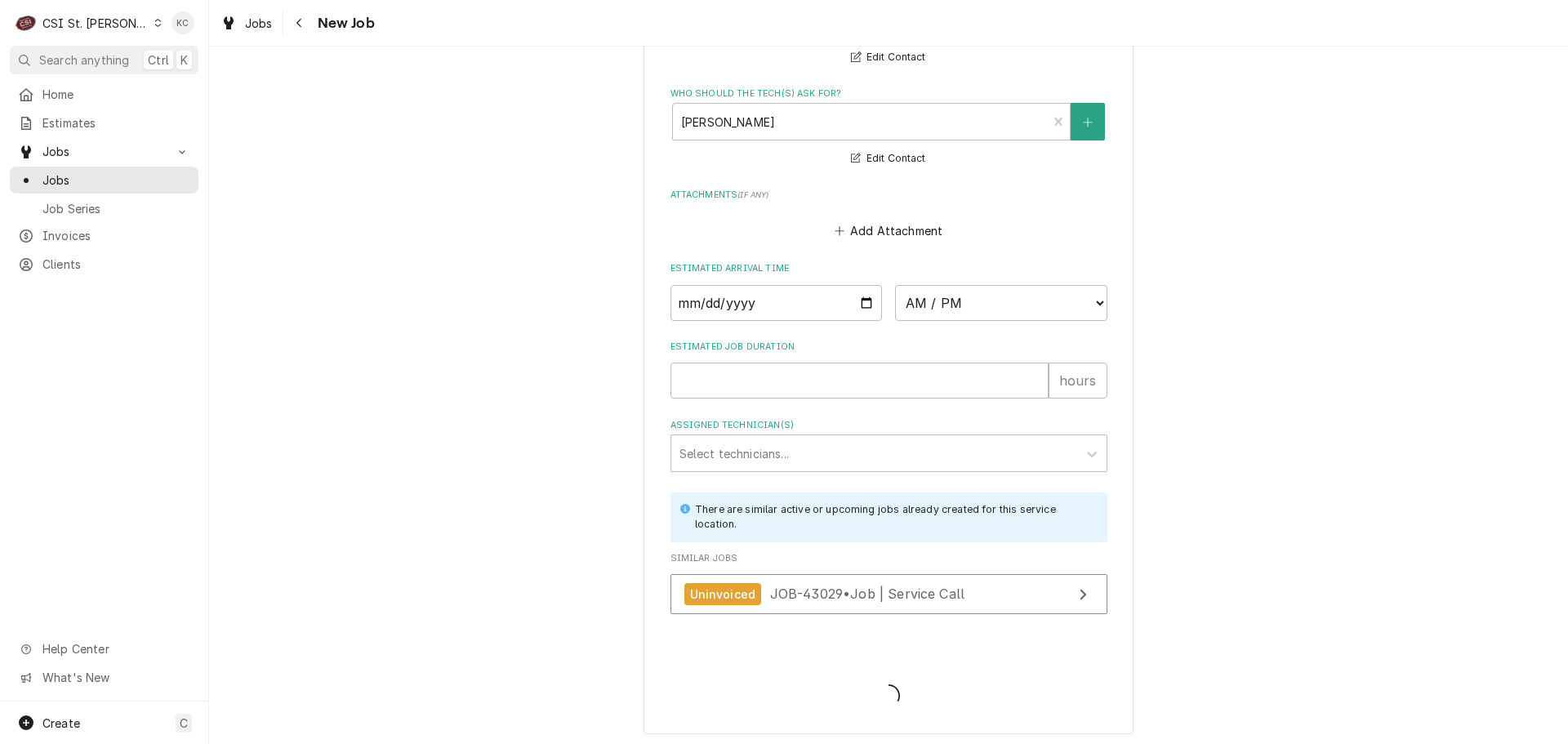
scroll to position [1386, 0]
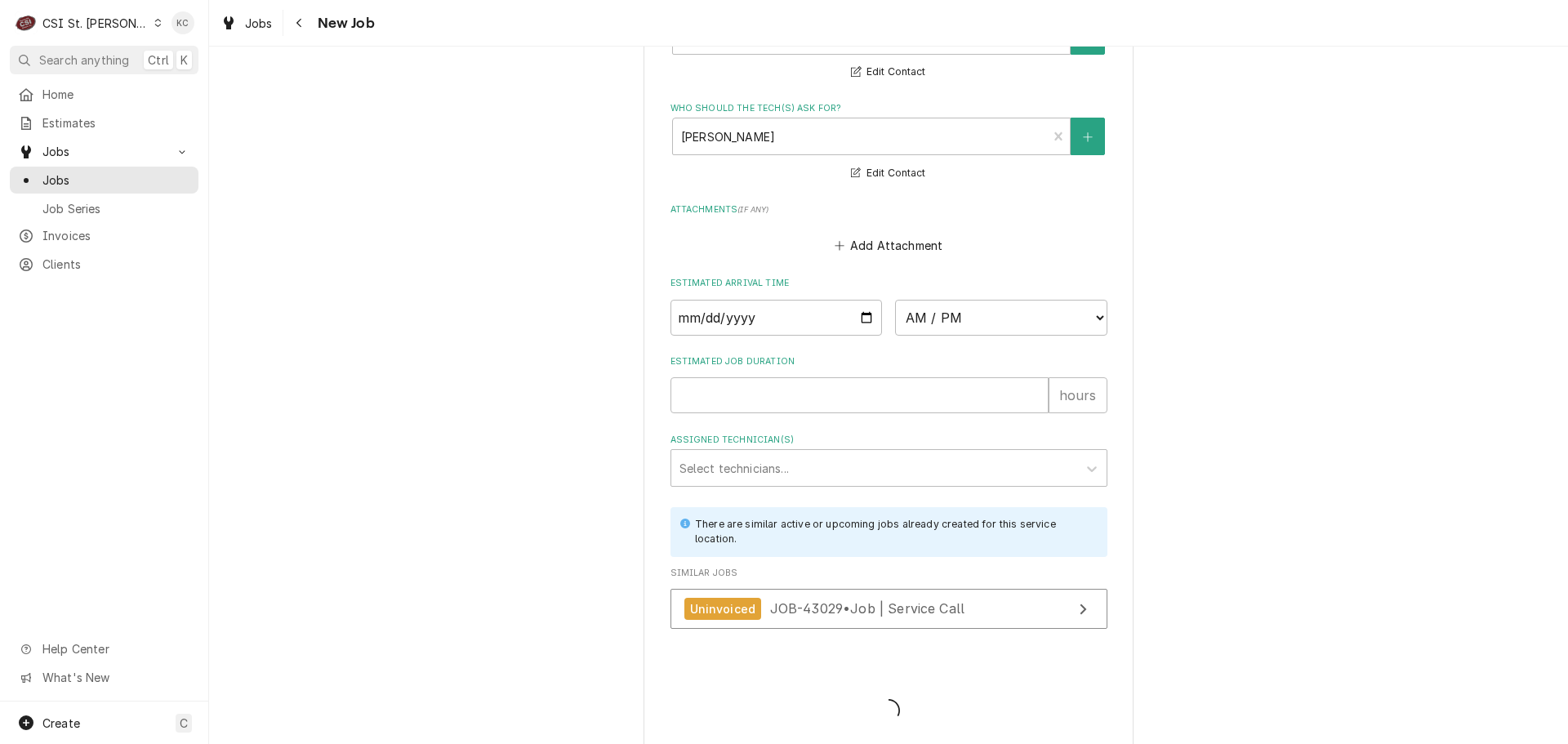
type textarea "x"
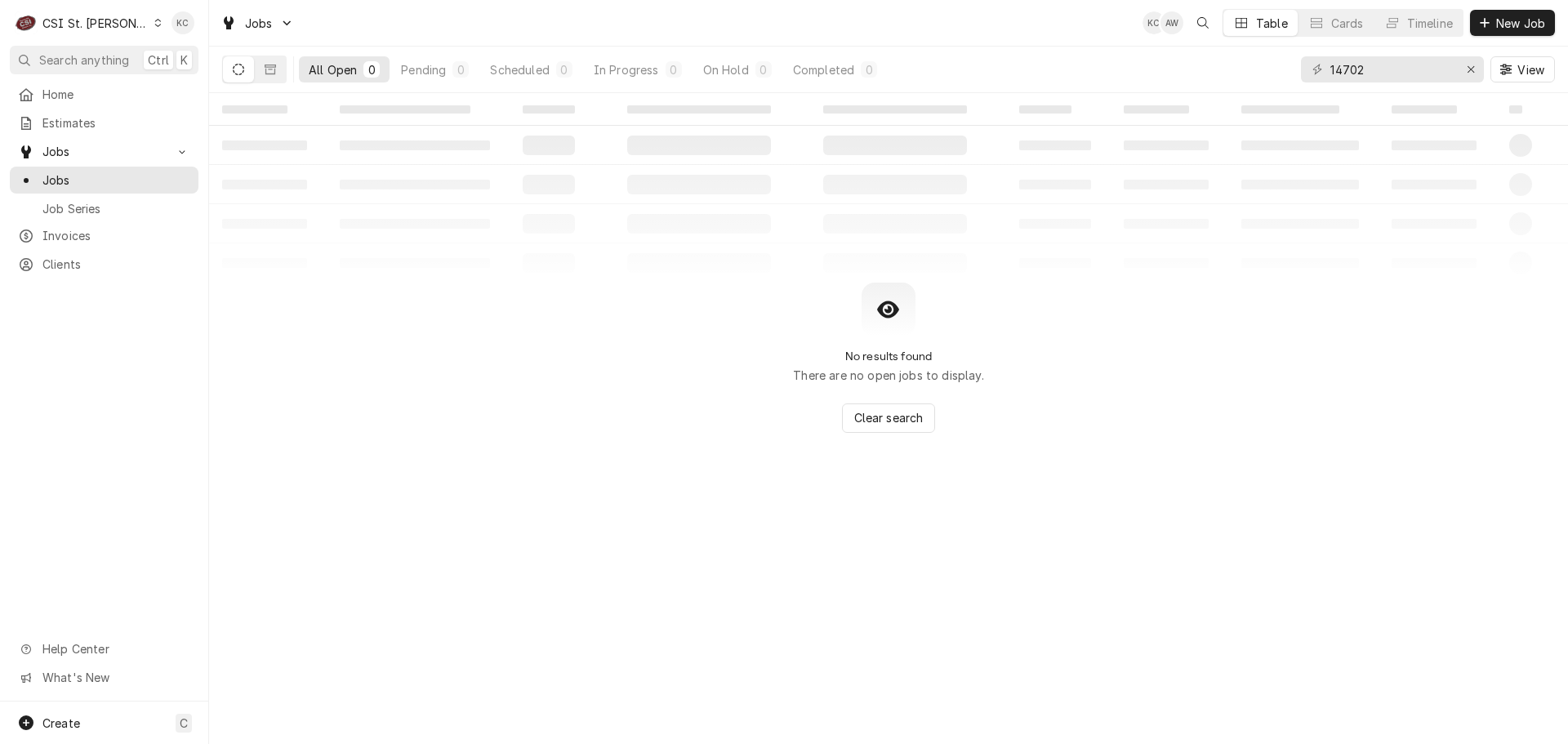
click at [107, 19] on div "CSI St. [PERSON_NAME]" at bounding box center [95, 23] width 106 height 17
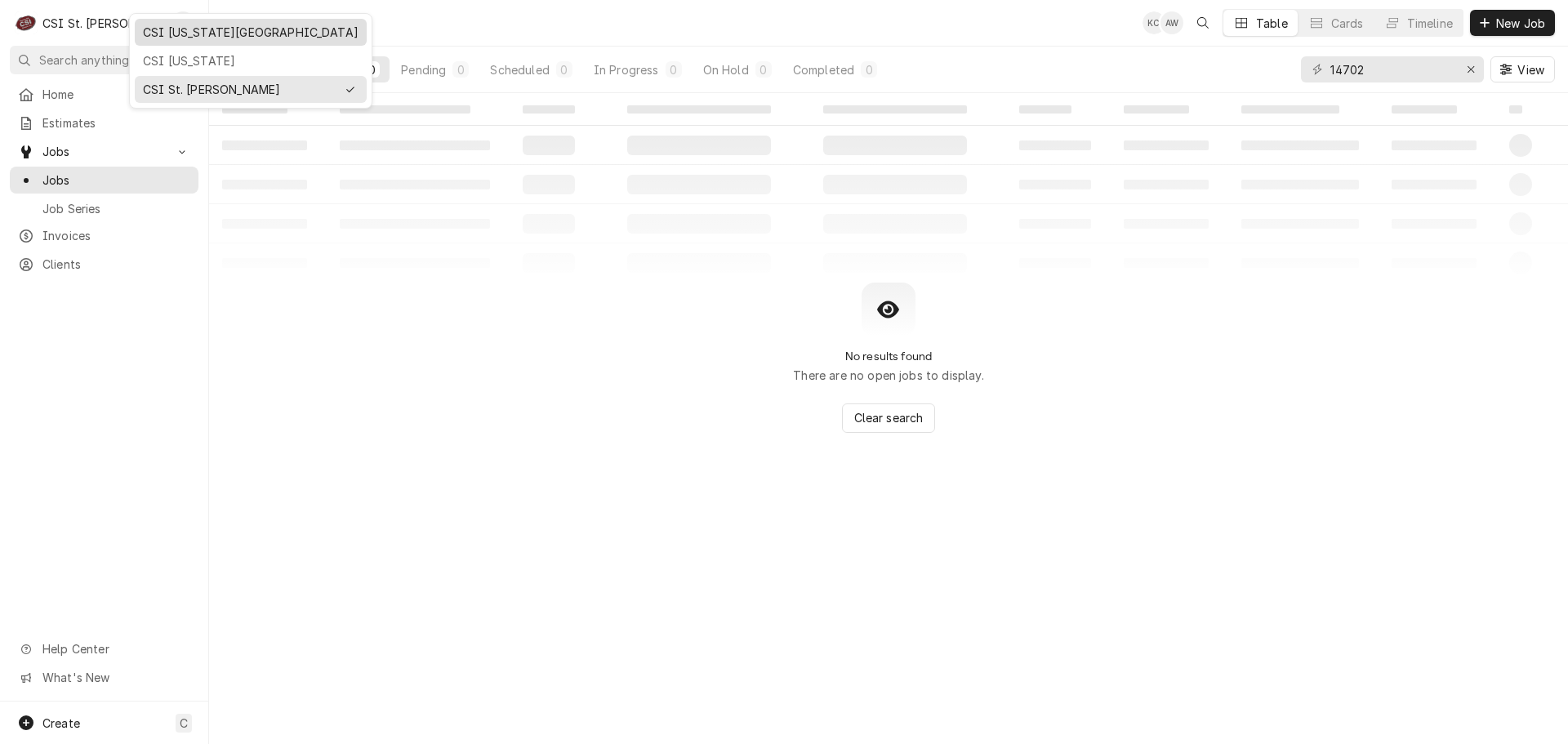
click at [208, 39] on div "CSI [US_STATE][GEOGRAPHIC_DATA]" at bounding box center [251, 32] width 216 height 17
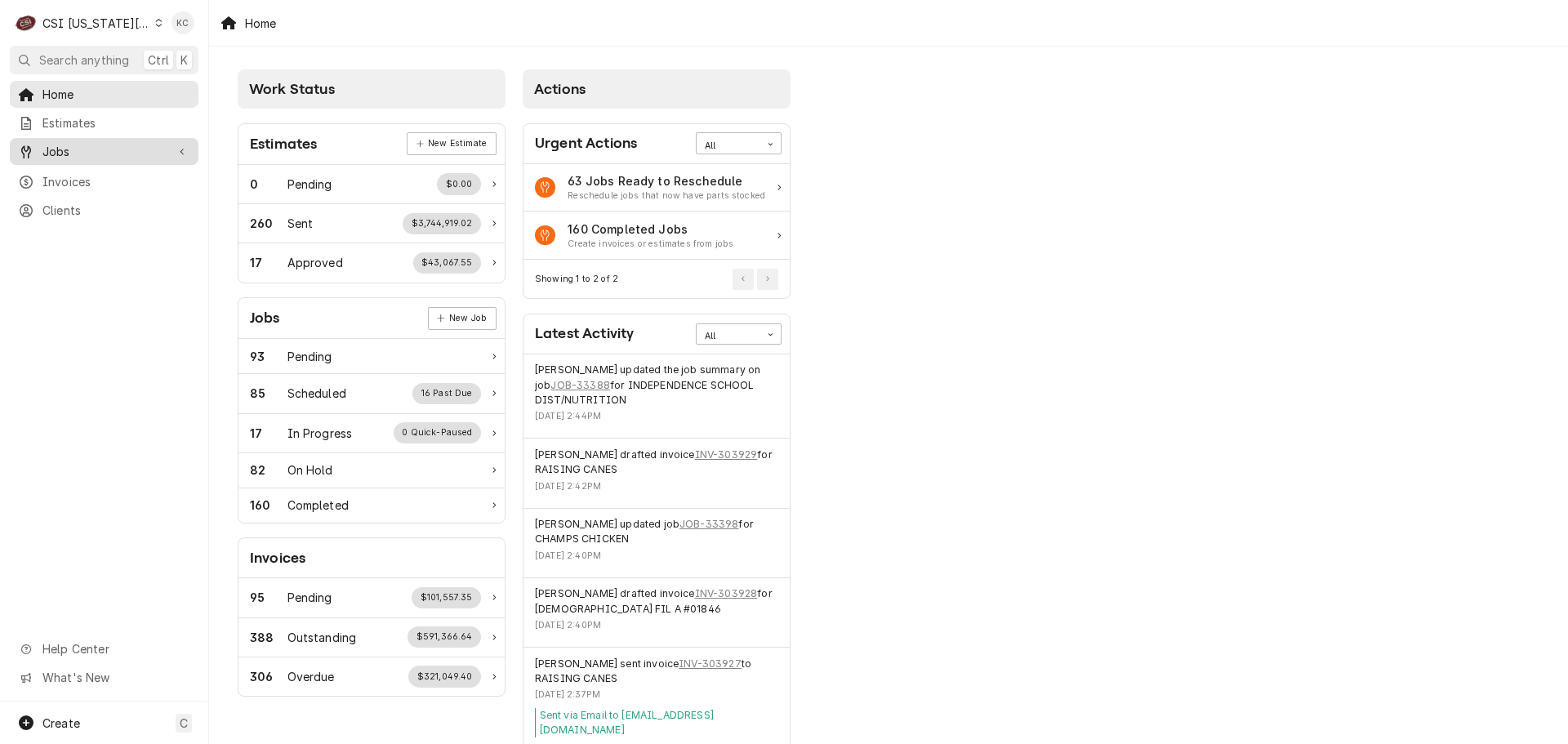
click at [88, 148] on span "Jobs" at bounding box center [104, 151] width 123 height 17
click at [84, 172] on span "Jobs" at bounding box center [116, 180] width 147 height 17
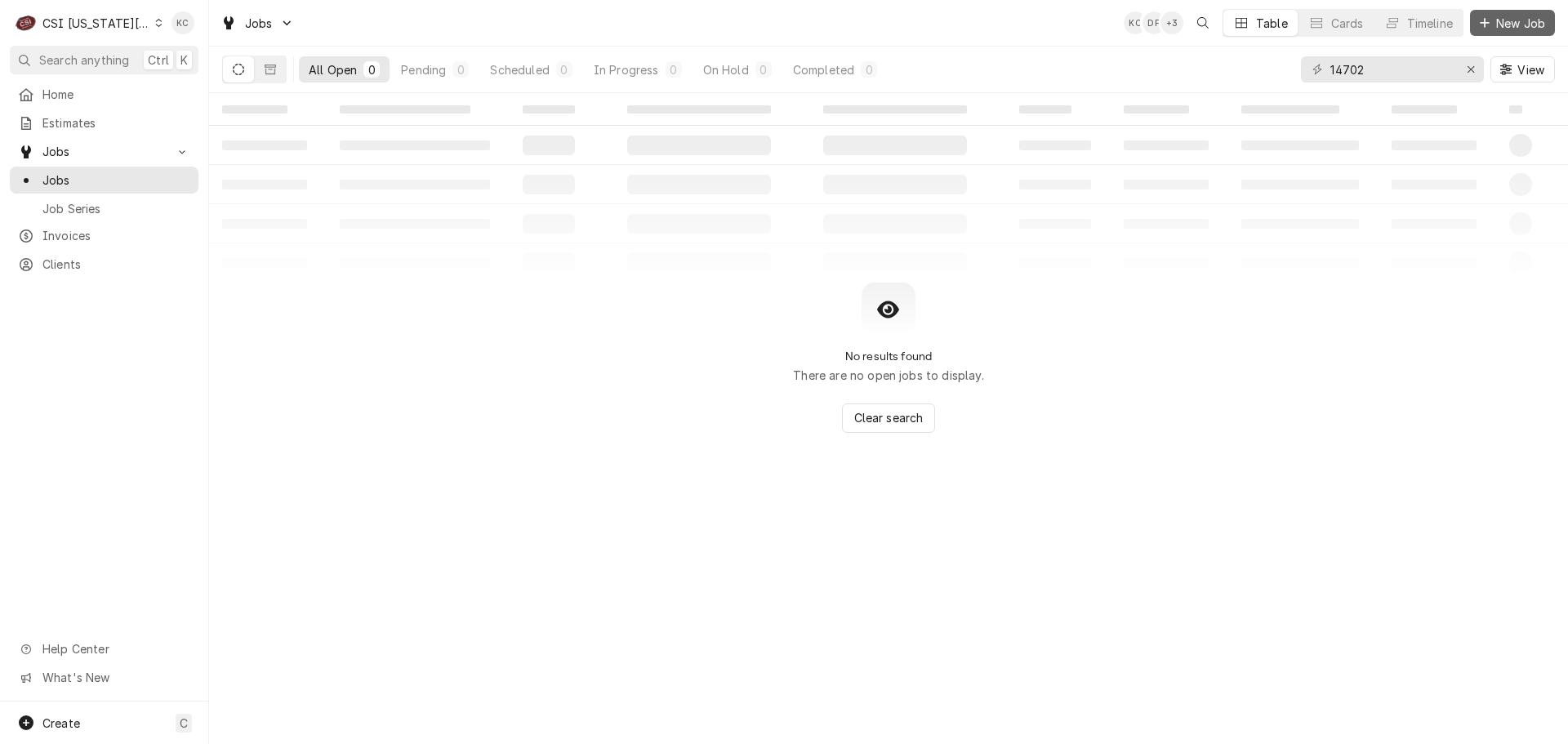
click at [1504, 25] on span "New Job" at bounding box center [1520, 23] width 56 height 17
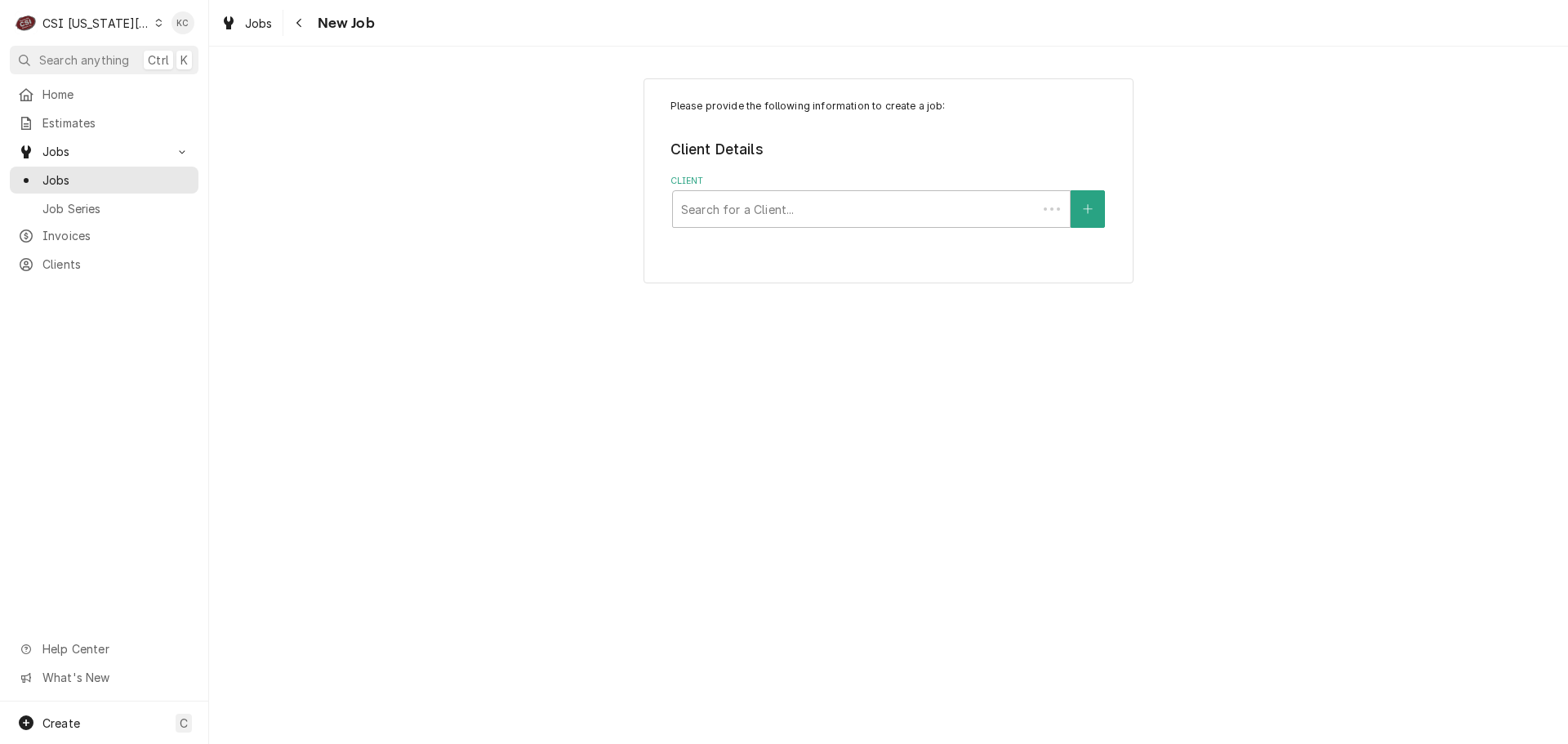
click at [62, 263] on span "Clients" at bounding box center [116, 264] width 147 height 17
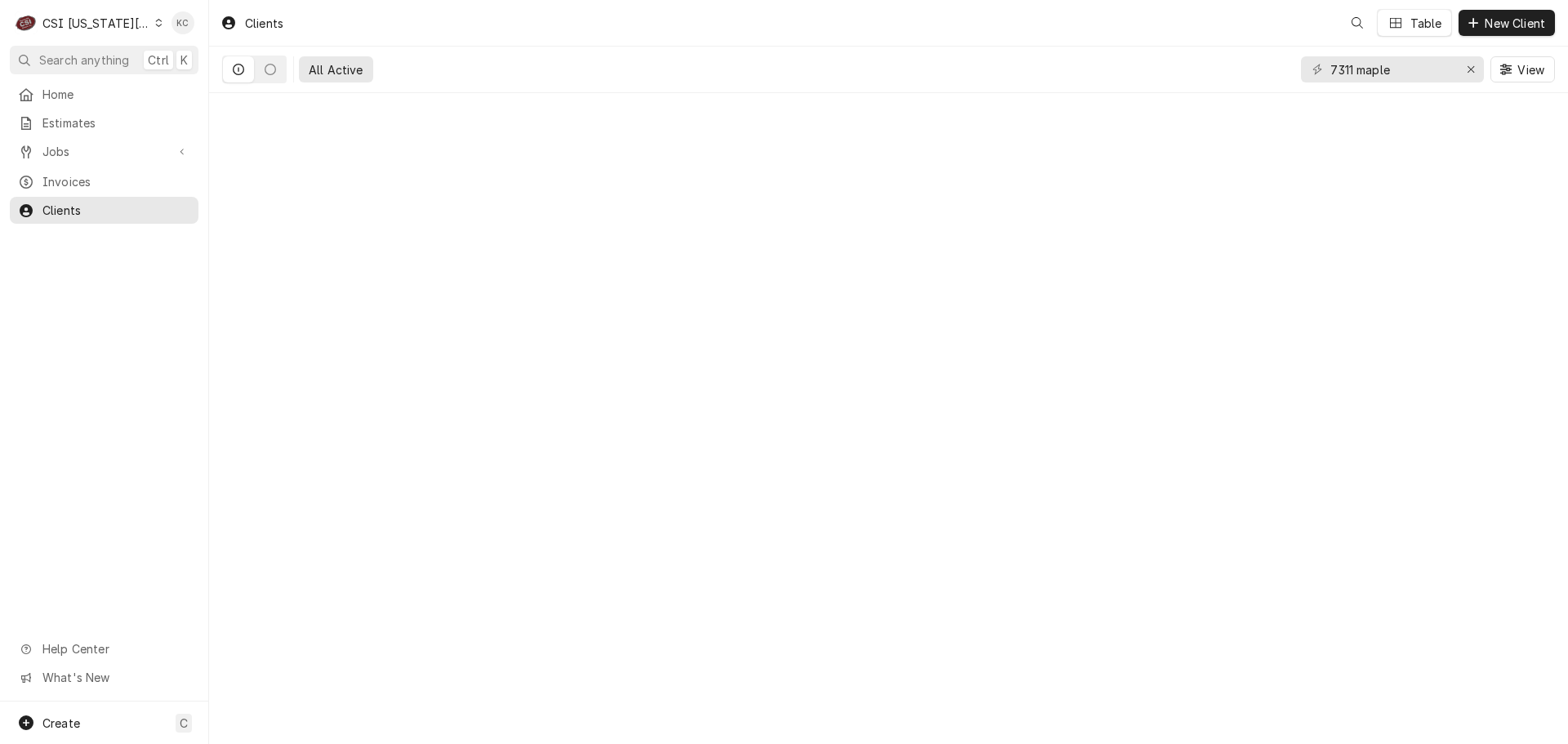
click at [62, 259] on div "Home Estimates Jobs Jobs Job Series Invoices Clients Help Center What's New" at bounding box center [104, 391] width 208 height 621
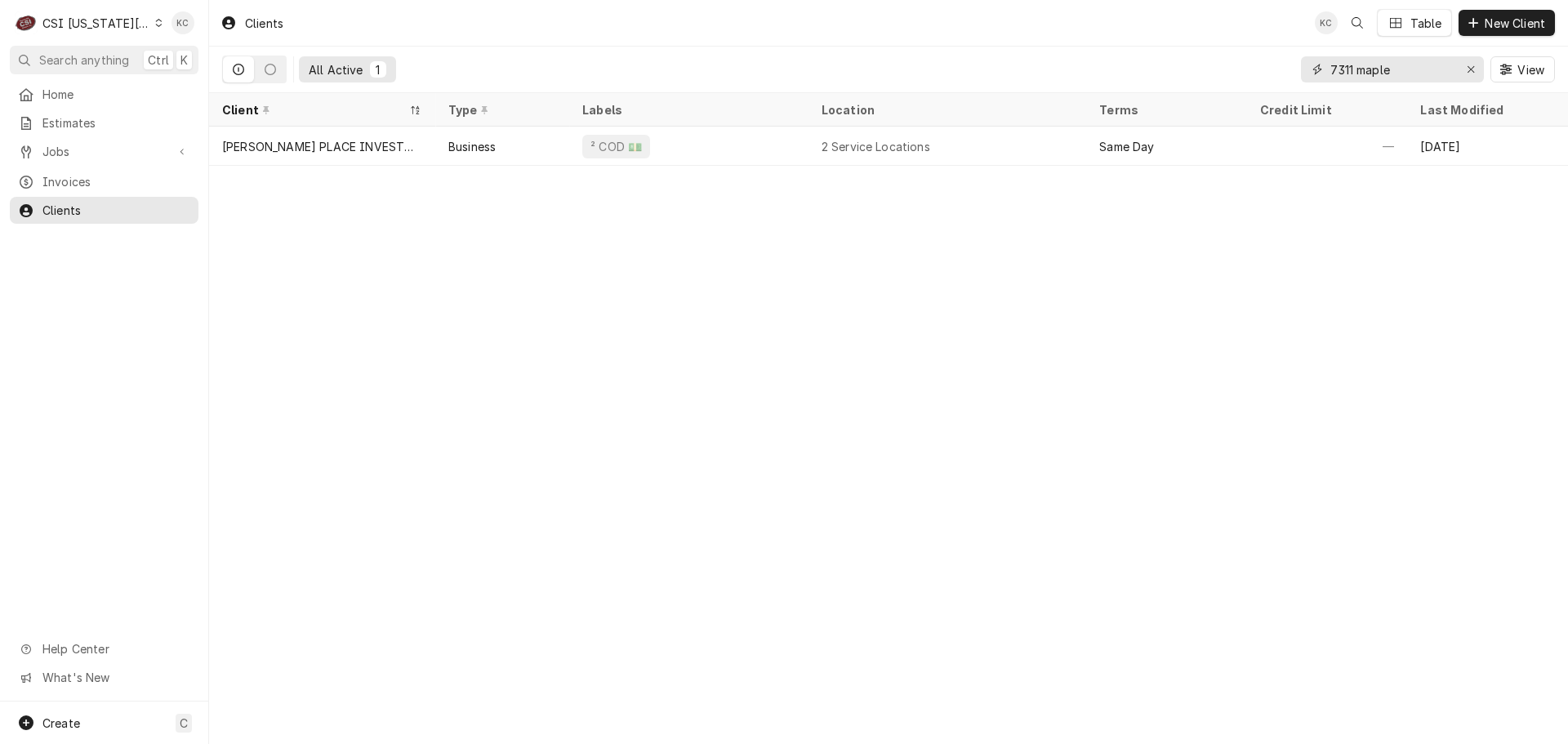
drag, startPoint x: 1405, startPoint y: 68, endPoint x: 1156, endPoint y: 69, distance: 249.0
click at [1156, 69] on div "All Active [STREET_ADDRESS]" at bounding box center [888, 68] width 1333 height 45
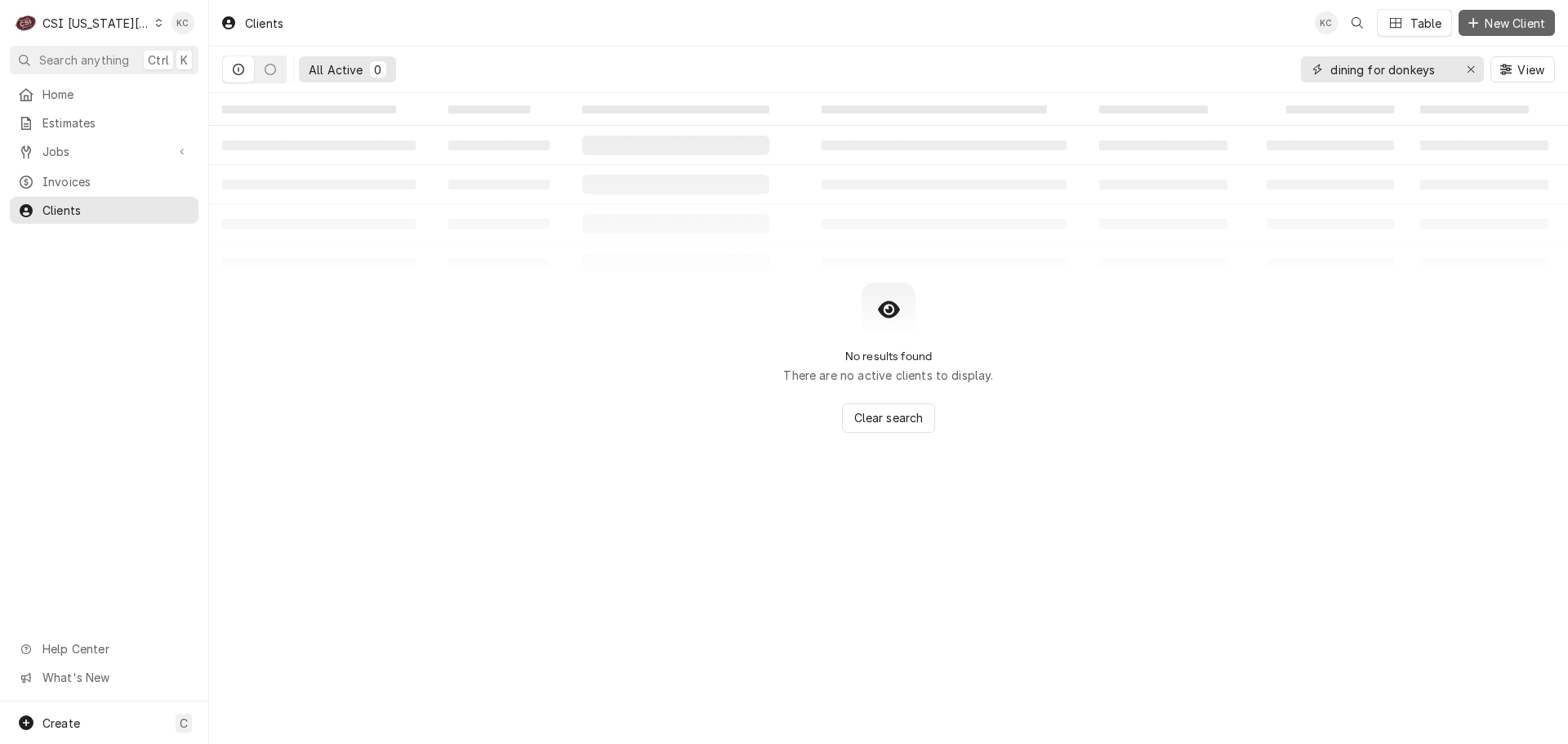
type input "dining for donkeys"
click at [1519, 28] on span "New Client" at bounding box center [1514, 23] width 67 height 17
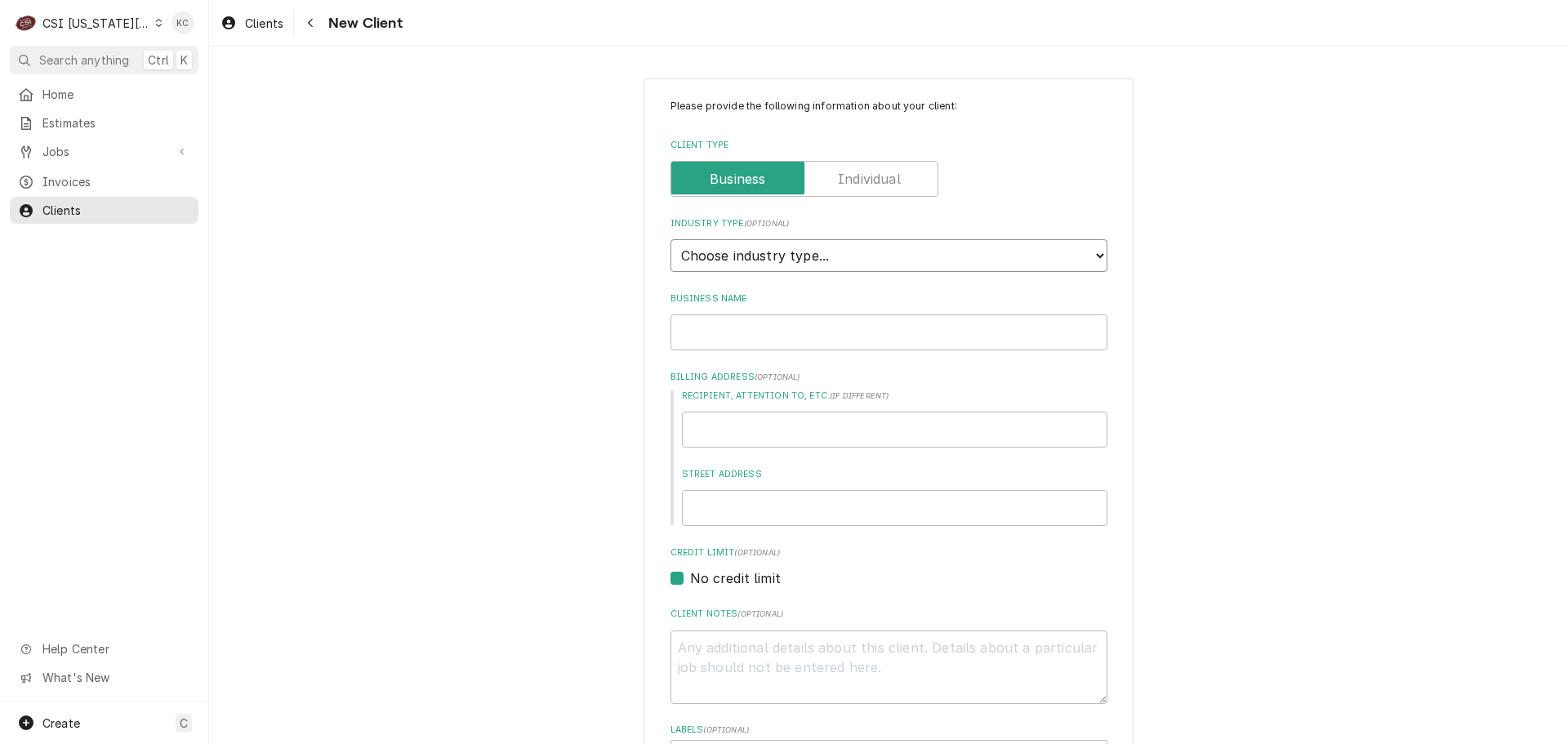
click at [824, 255] on select "Choose industry type... Residential Commercial Industrial Government" at bounding box center [889, 255] width 437 height 33
select select "2"
click at [671, 239] on select "Choose industry type... Residential Commercial Industrial Government" at bounding box center [889, 255] width 437 height 33
type textarea "x"
click at [800, 334] on input "Business Name" at bounding box center [889, 332] width 437 height 36
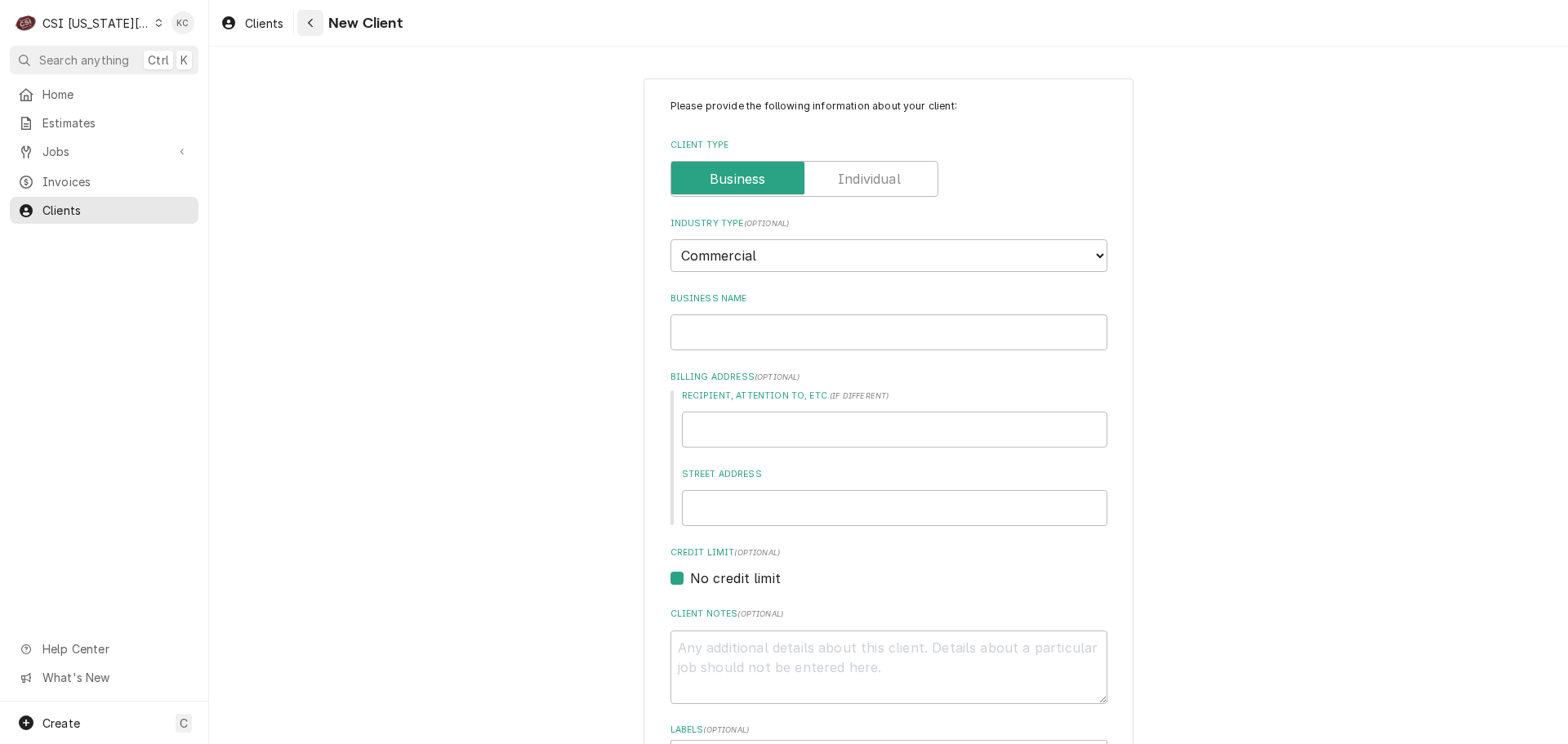
click at [315, 32] on button "Navigate back" at bounding box center [310, 22] width 26 height 26
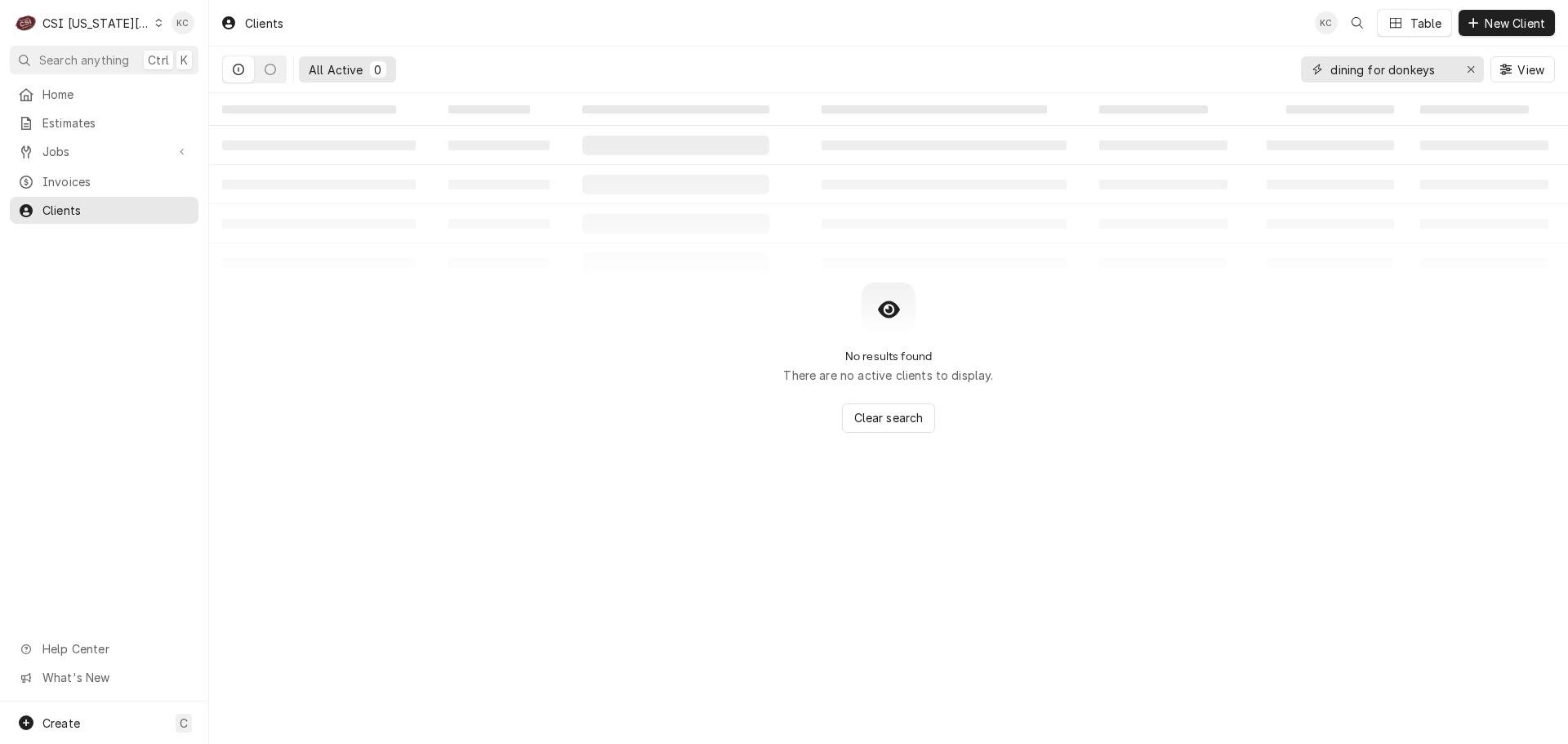
drag, startPoint x: 1449, startPoint y: 68, endPoint x: 1237, endPoint y: 92, distance: 213.4
click at [1237, 92] on div "All Active 0 dining for donkeys View" at bounding box center [888, 68] width 1333 height 45
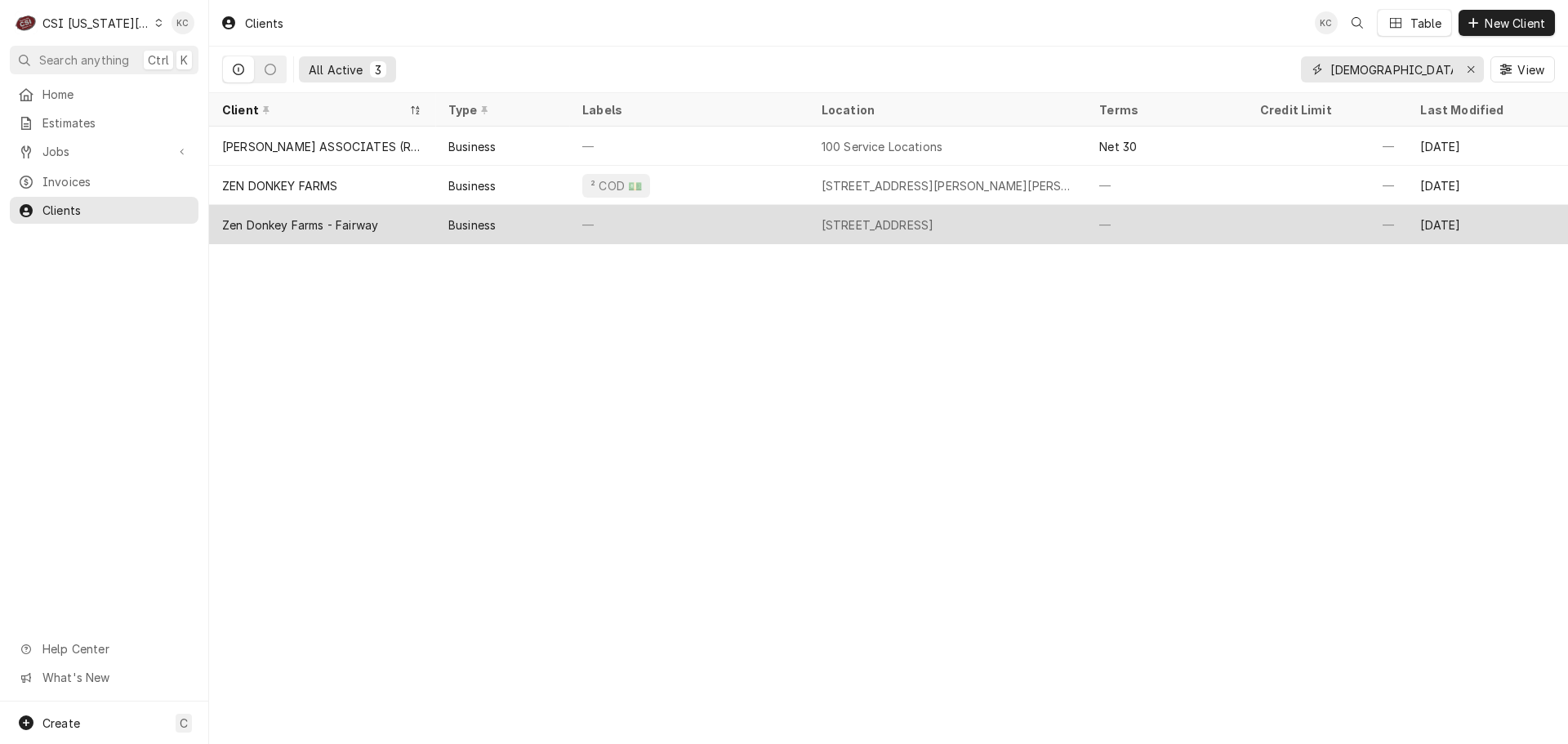
type input "[DEMOGRAPHIC_DATA] donkey"
click at [592, 219] on div "—" at bounding box center [688, 225] width 239 height 39
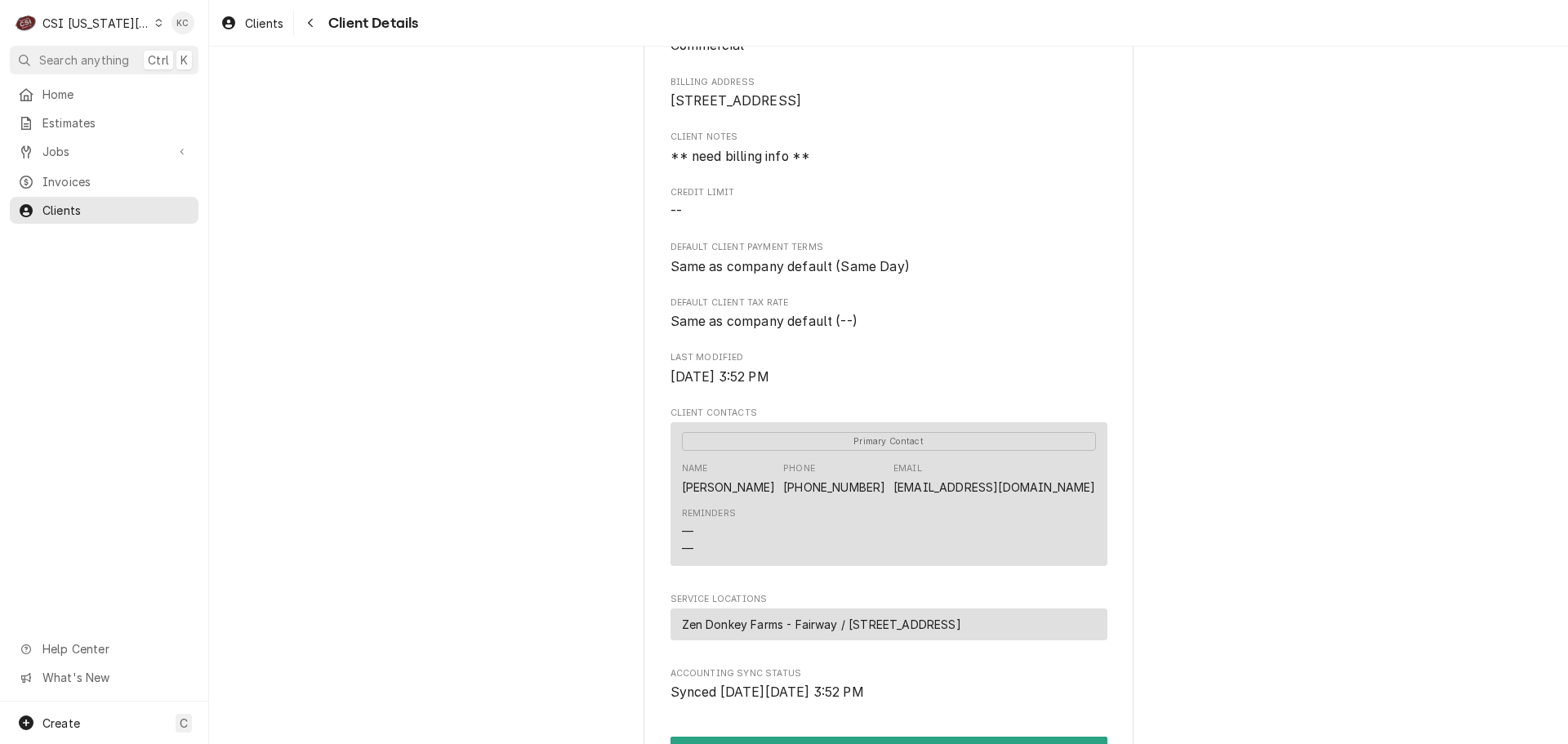
scroll to position [164, 0]
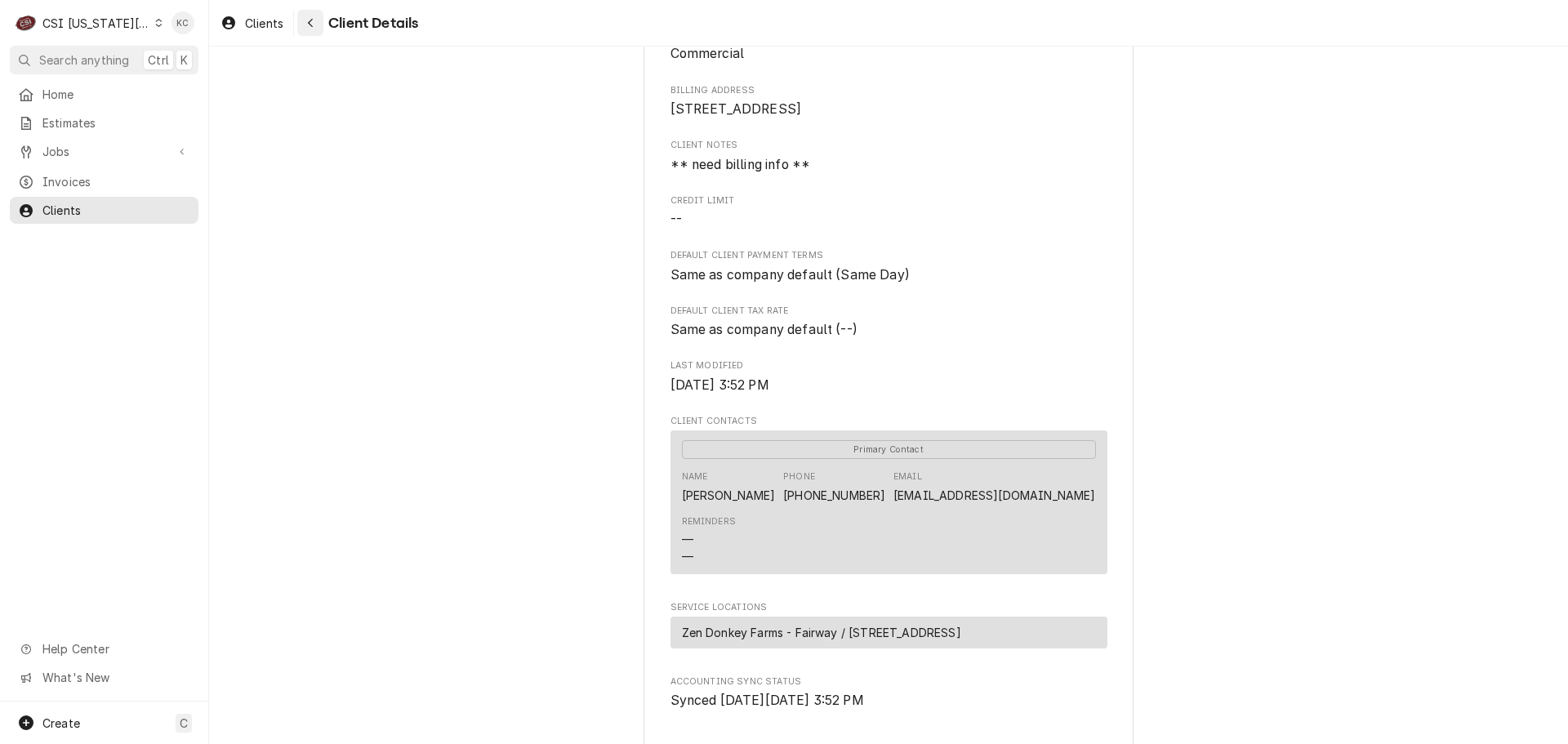
click at [308, 30] on div "Navigate back" at bounding box center [310, 23] width 16 height 16
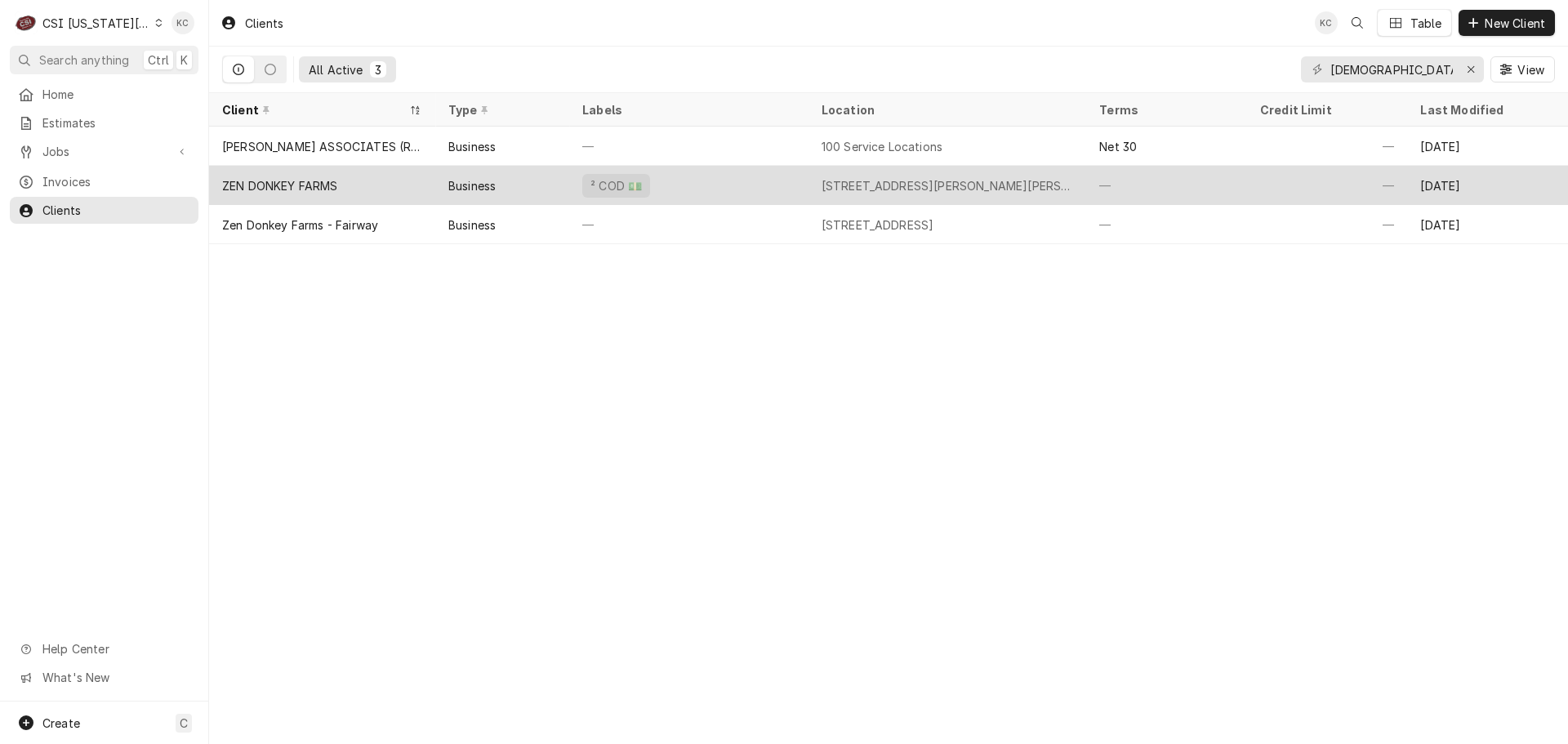
click at [397, 177] on div "ZEN DONKEY FARMS" at bounding box center [322, 186] width 227 height 39
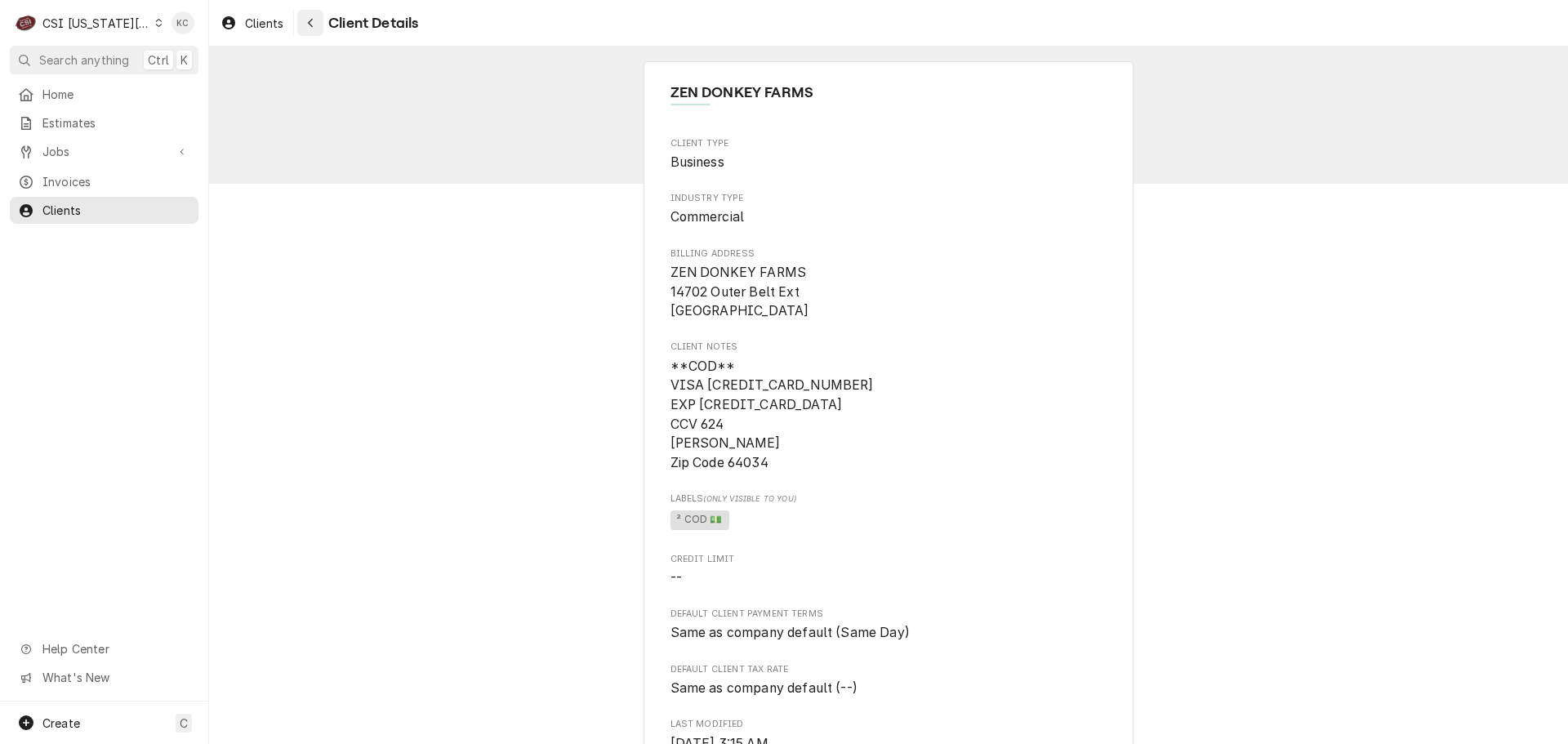
click at [307, 15] on div "Navigate back" at bounding box center [310, 23] width 16 height 16
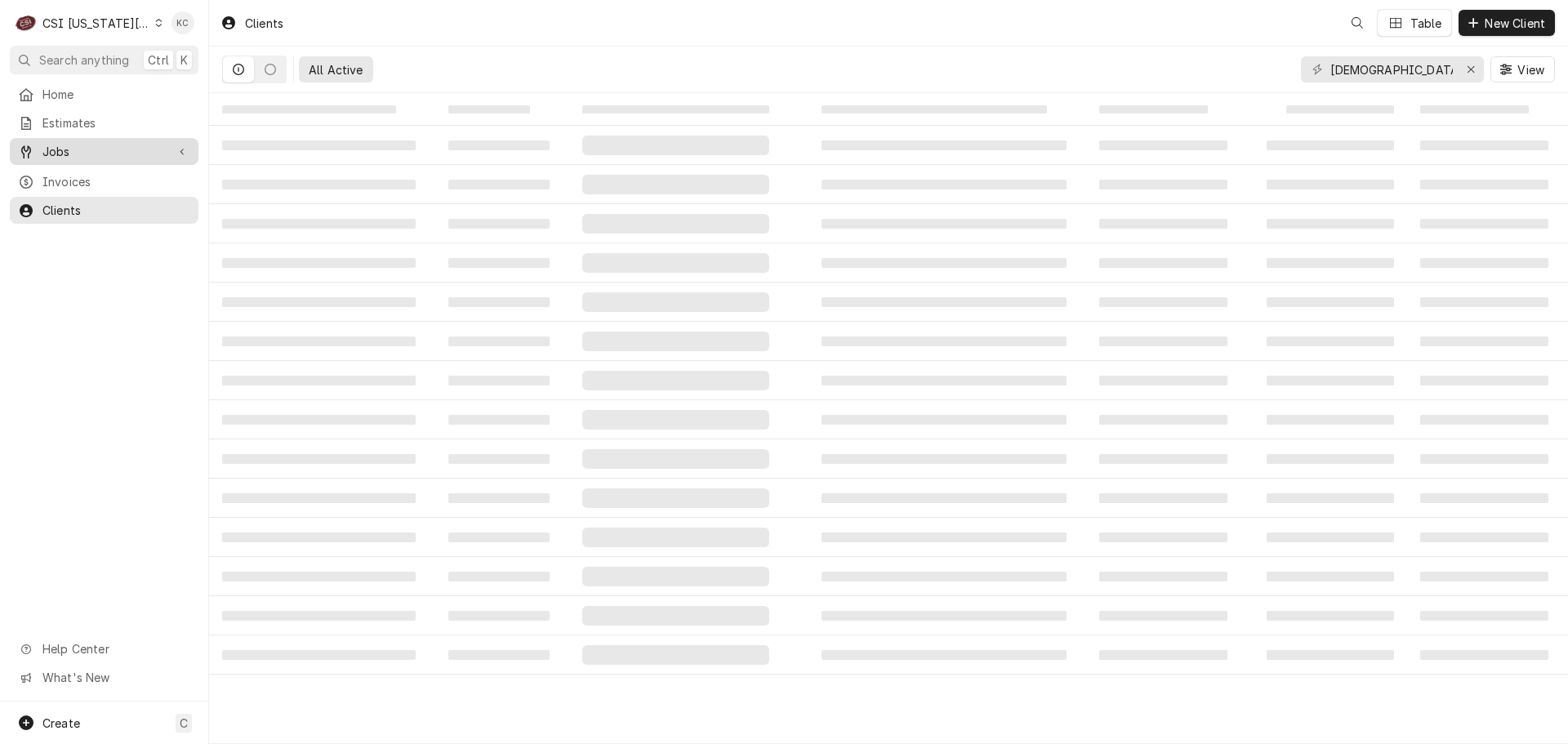
click at [56, 149] on span "Jobs" at bounding box center [104, 151] width 123 height 17
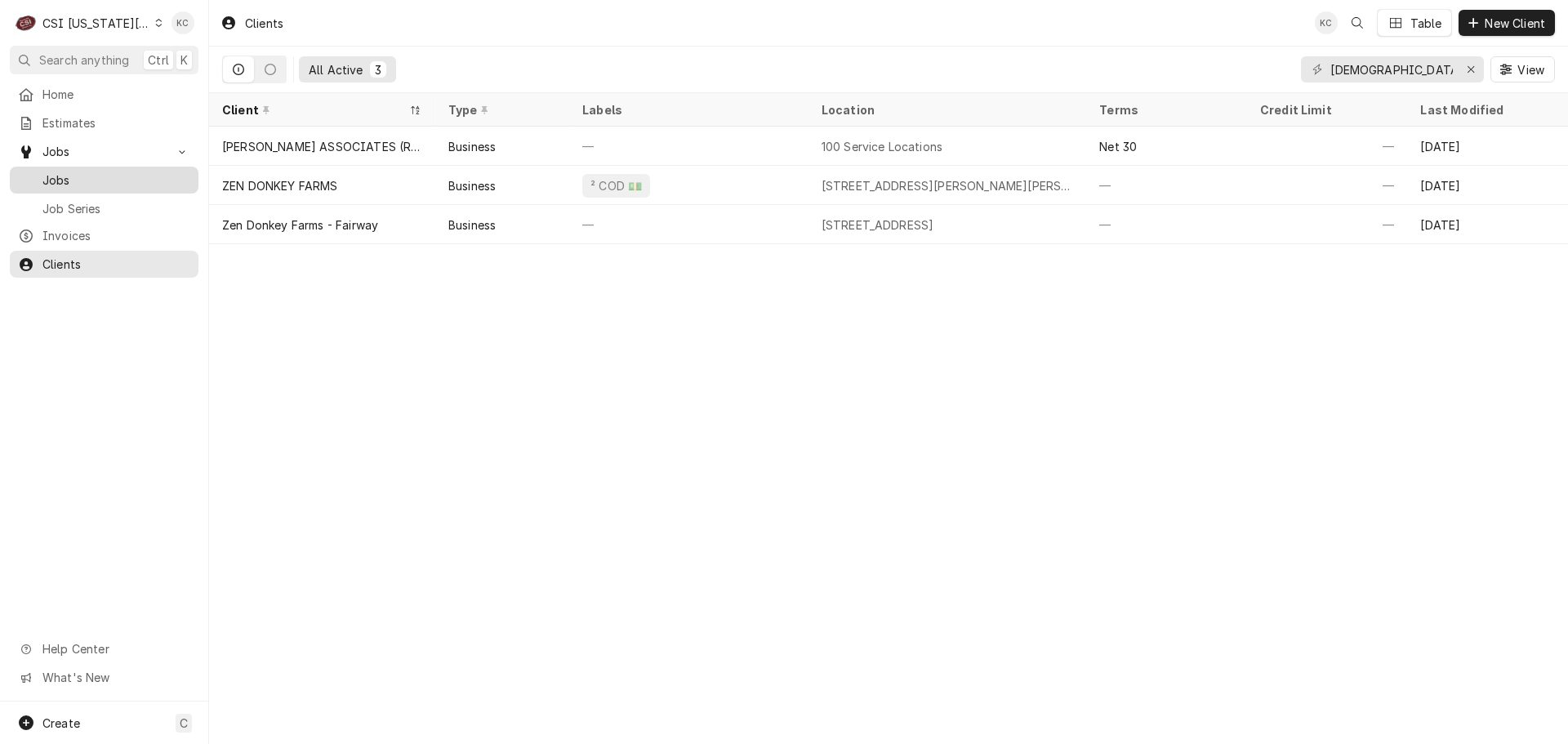
click at [70, 176] on span "Jobs" at bounding box center [116, 180] width 147 height 17
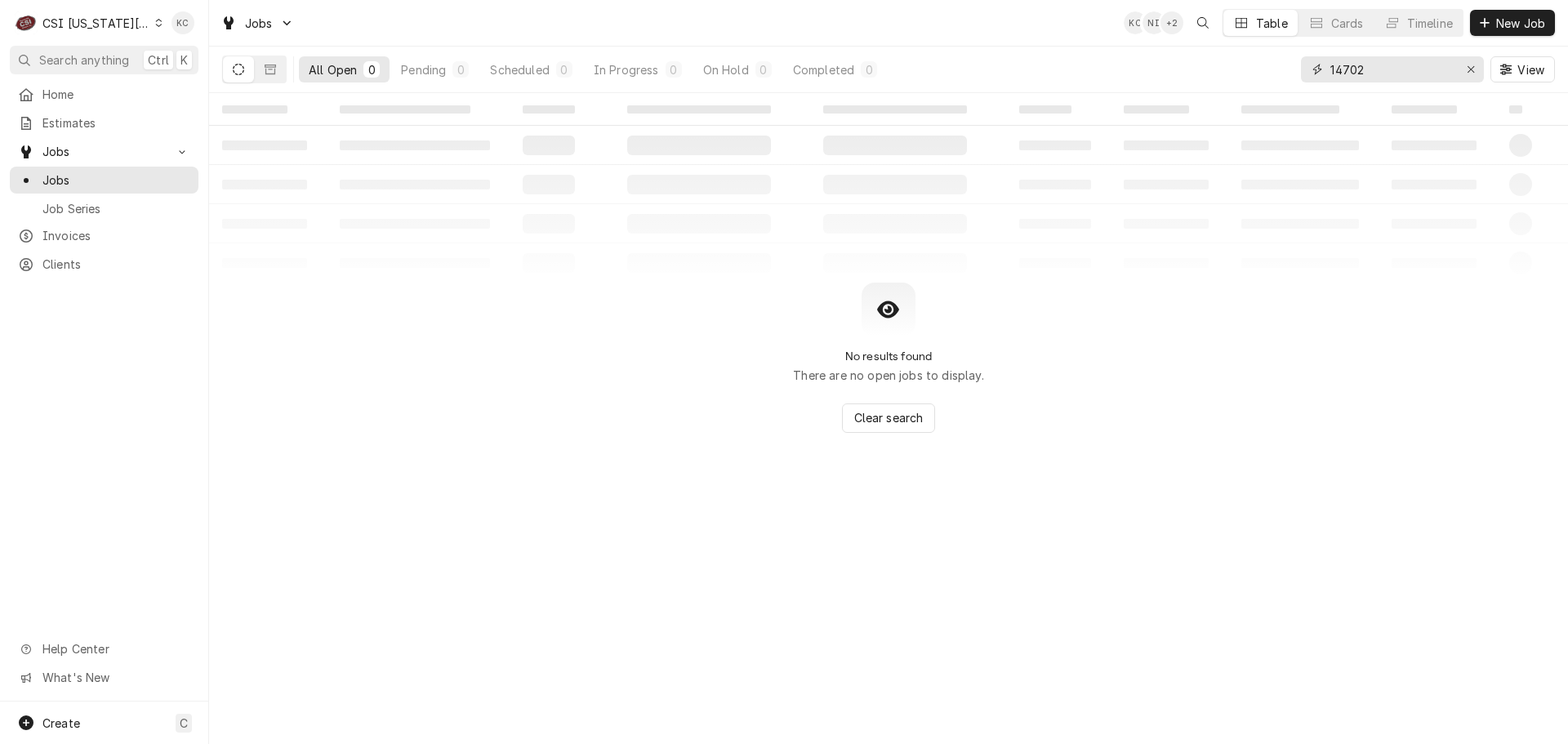
drag, startPoint x: 1377, startPoint y: 72, endPoint x: 1276, endPoint y: 75, distance: 101.0
click at [1276, 75] on div "All Open 0 Pending 0 Scheduled 0 In Progress 0 On Hold 0 Completed 0 14702 View" at bounding box center [888, 68] width 1333 height 45
type input "[DEMOGRAPHIC_DATA] don"
click at [1523, 25] on span "New Job" at bounding box center [1520, 23] width 56 height 17
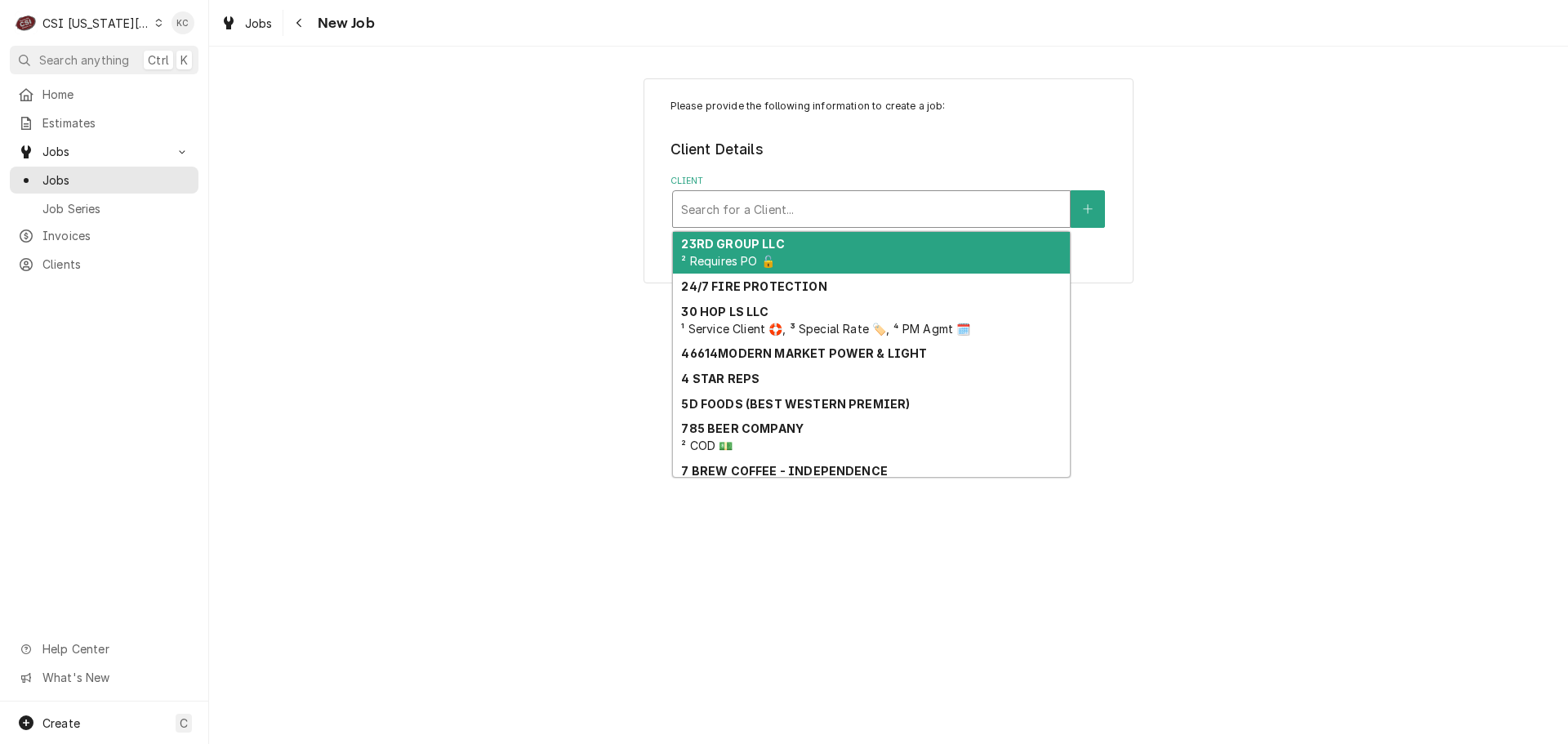
click at [856, 219] on div "Client" at bounding box center [872, 209] width 380 height 29
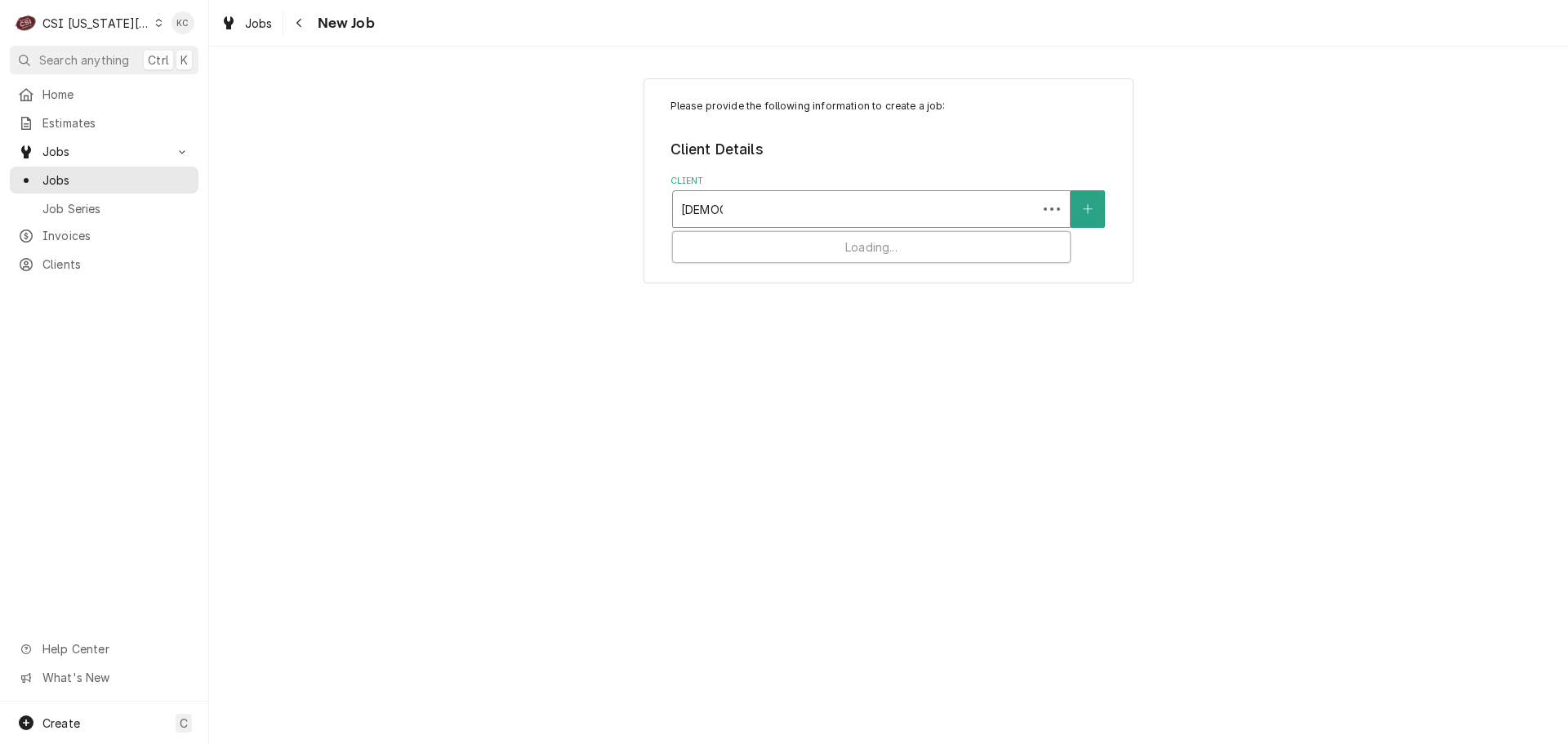
type input "[DEMOGRAPHIC_DATA] don"
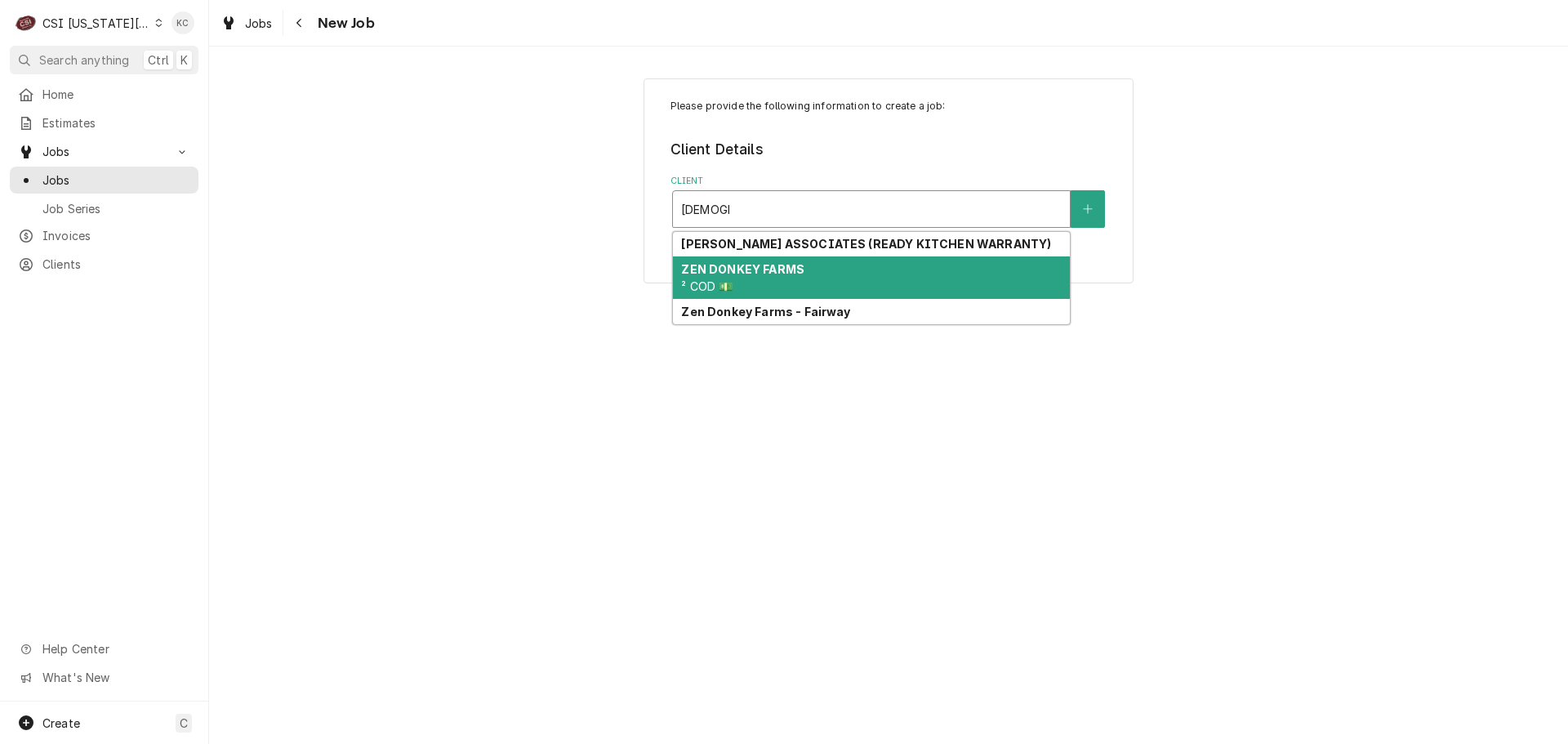
click at [827, 275] on div "ZEN DONKEY FARMS ² COD 💵" at bounding box center [871, 278] width 397 height 43
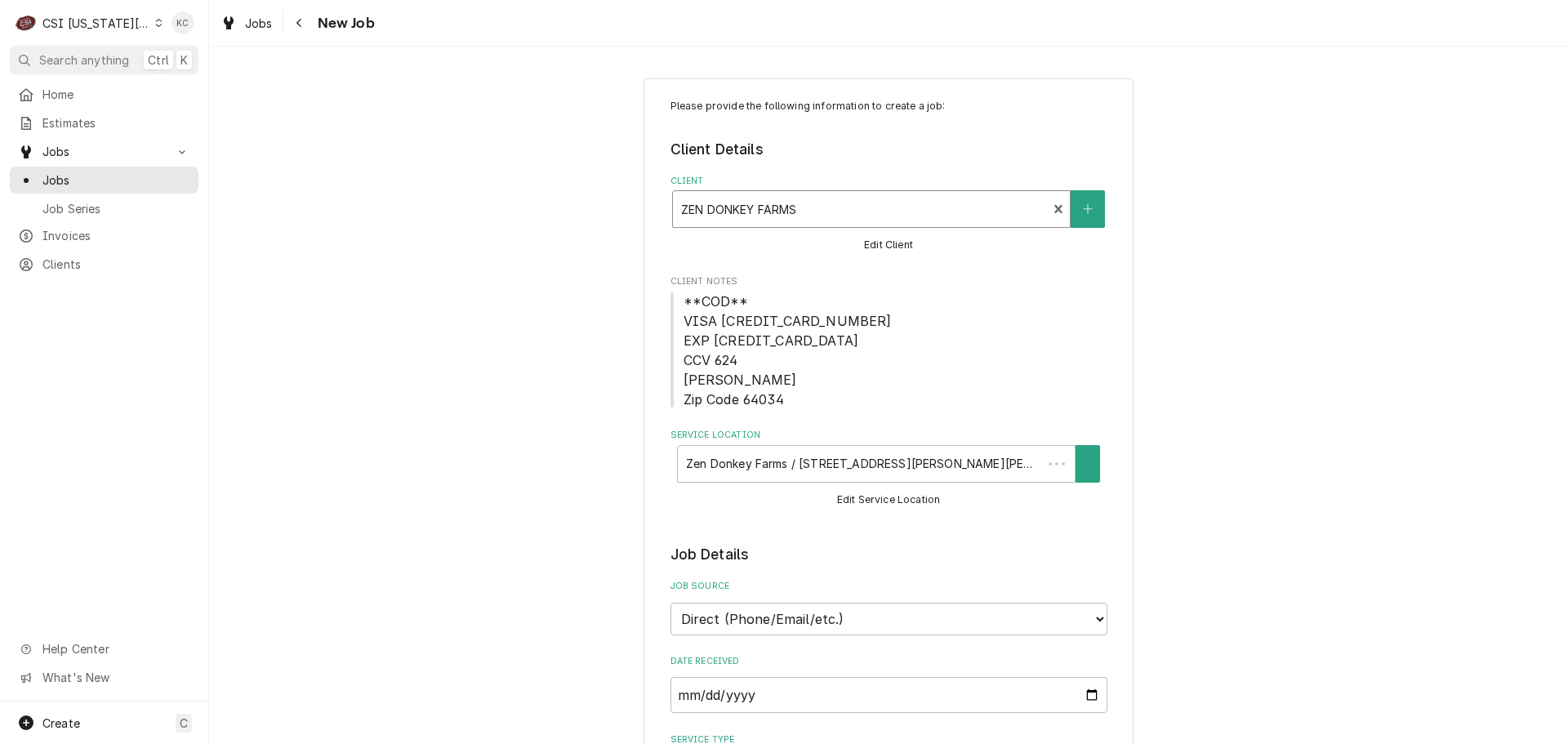
type textarea "x"
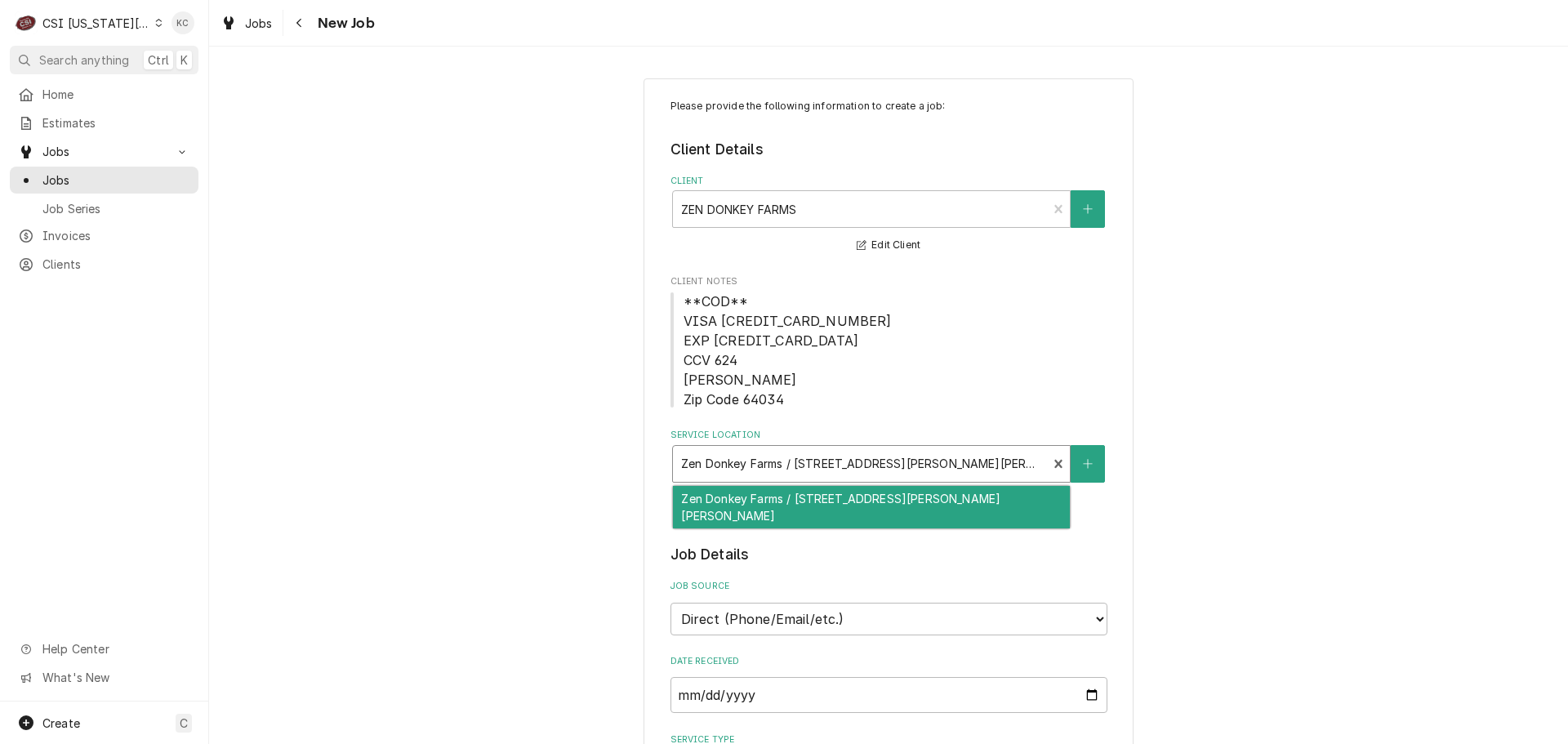
click at [927, 463] on div "Service Location" at bounding box center [861, 464] width 359 height 29
click at [943, 464] on div "Service Location" at bounding box center [861, 464] width 359 height 29
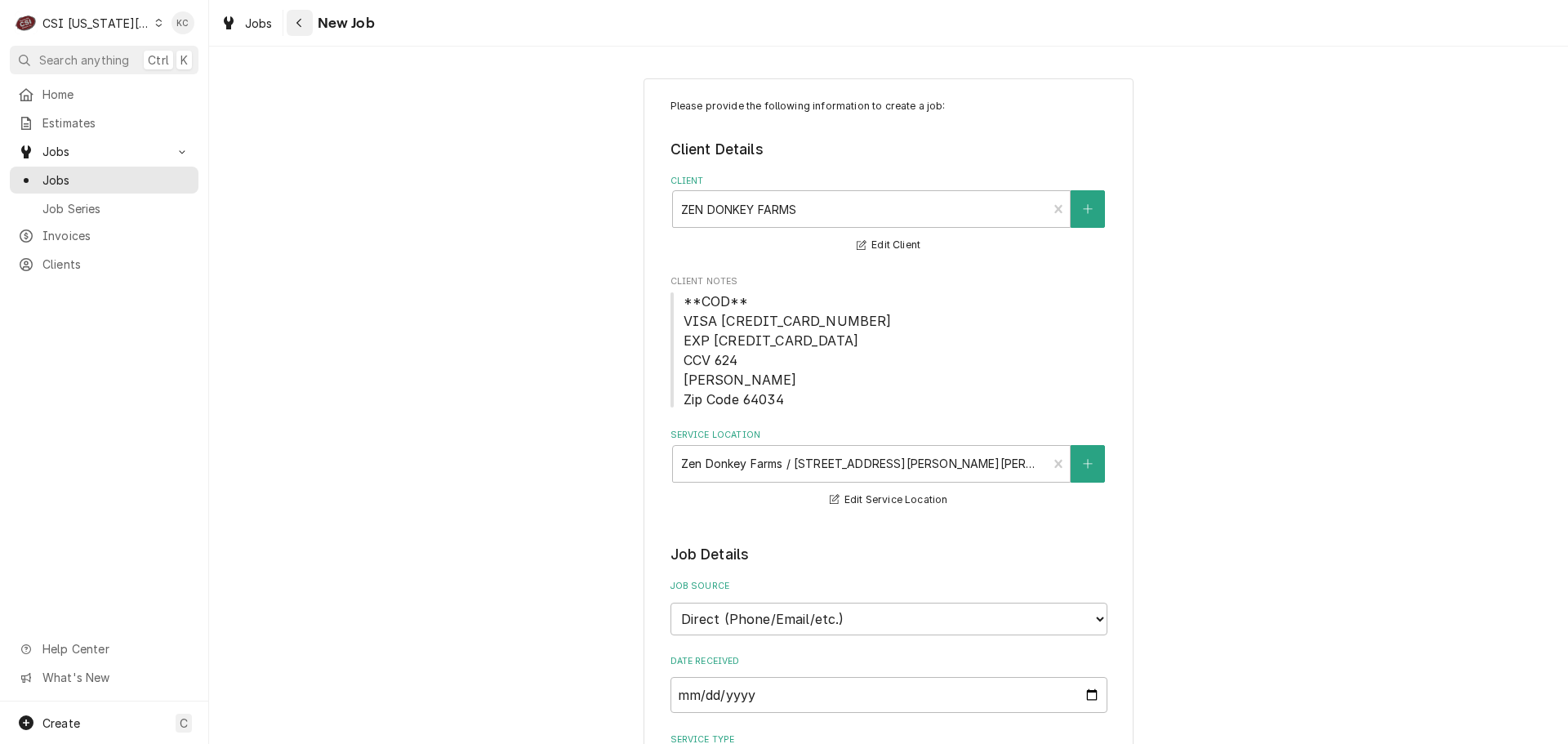
click at [298, 27] on icon "Navigate back" at bounding box center [299, 22] width 7 height 12
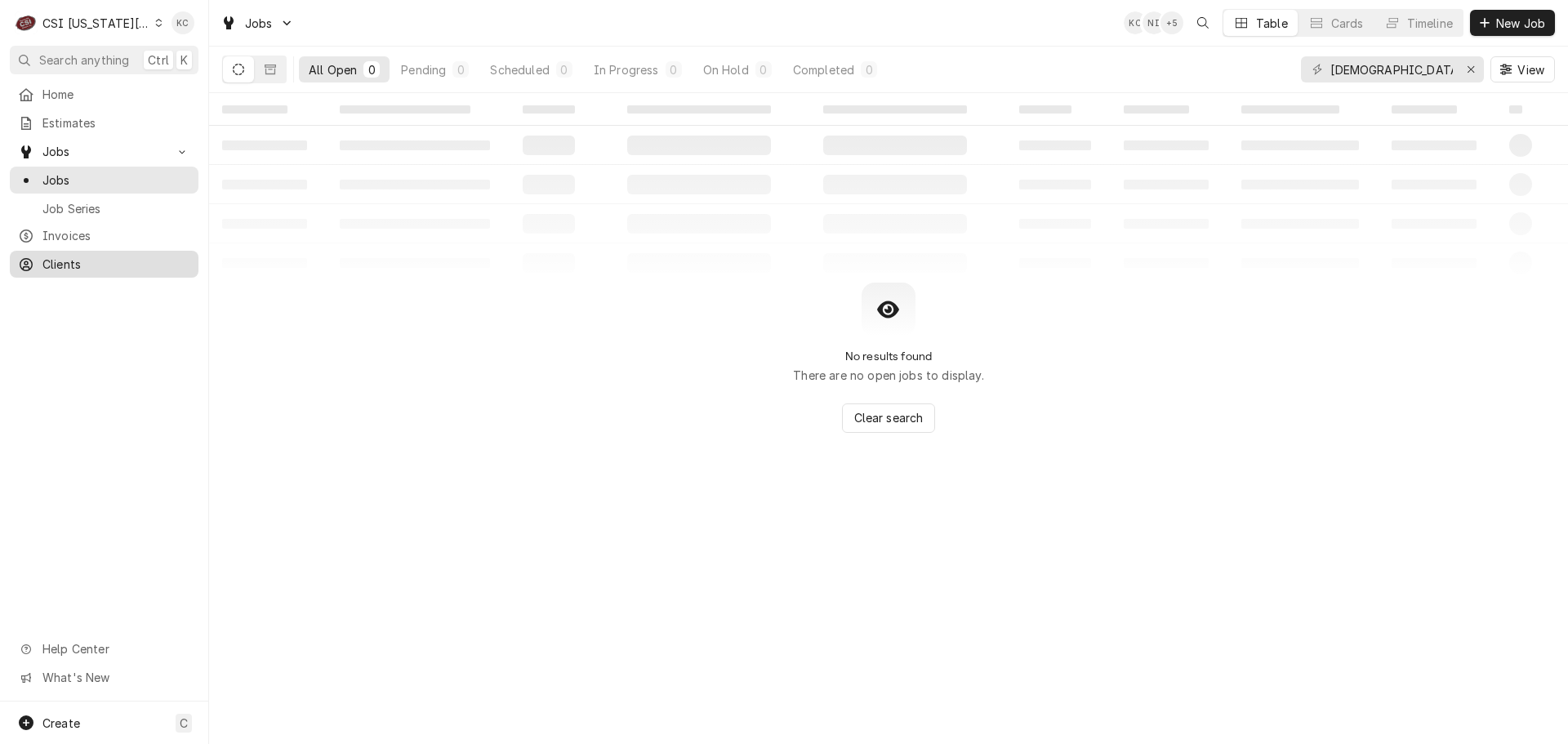
click at [30, 259] on icon "Dynamic Content Wrapper" at bounding box center [26, 264] width 13 height 13
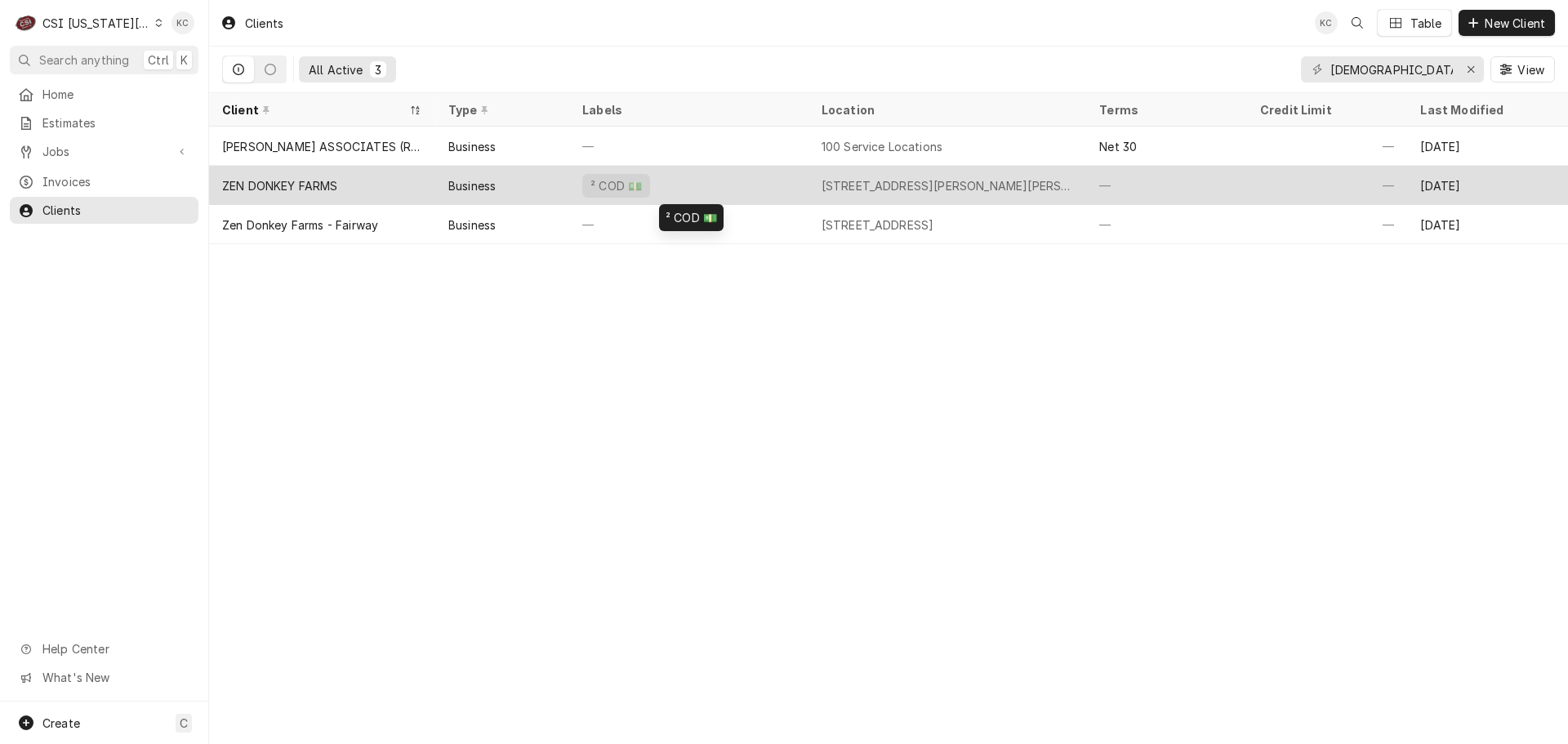
click at [747, 186] on div "² COD 💵" at bounding box center [688, 186] width 239 height 39
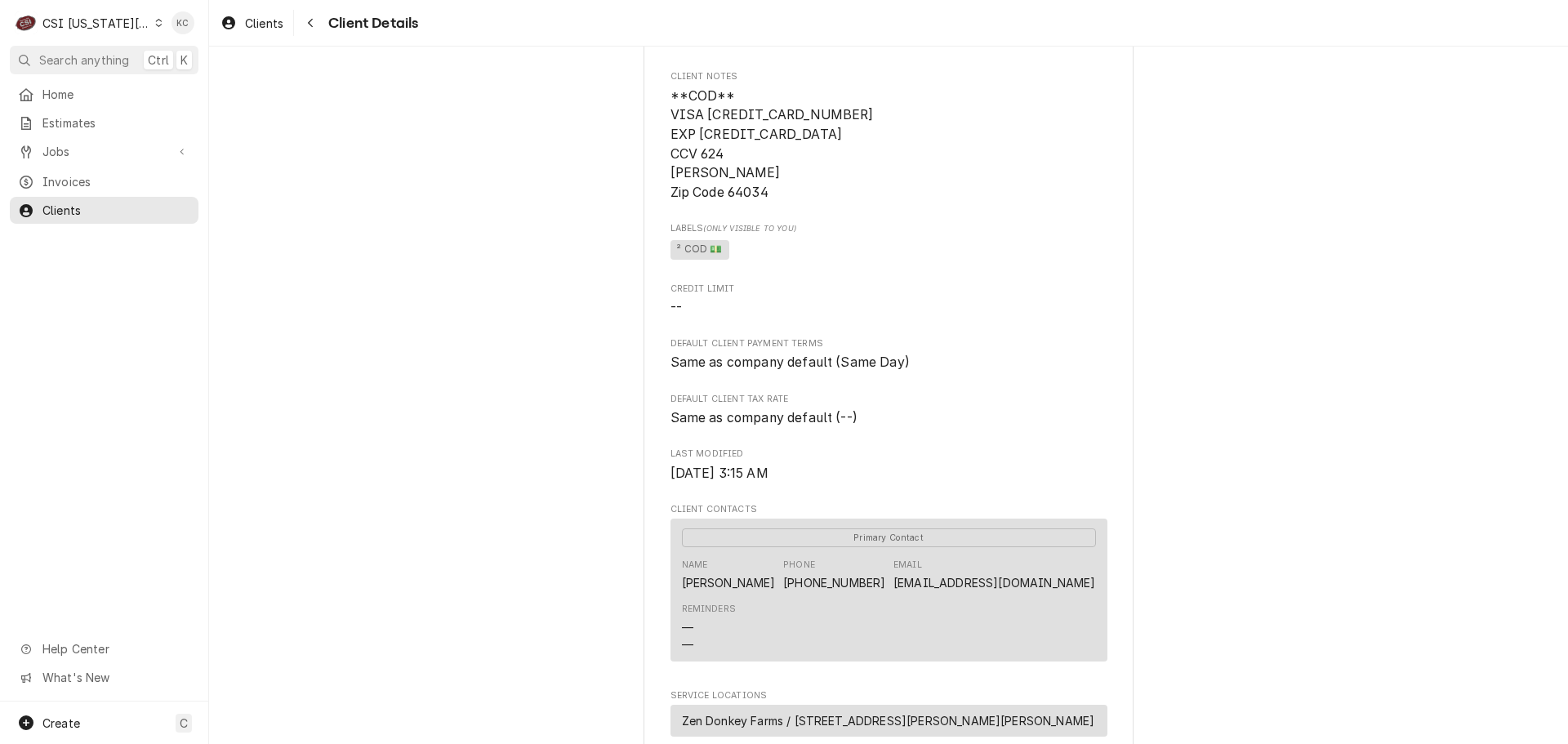
scroll to position [177, 0]
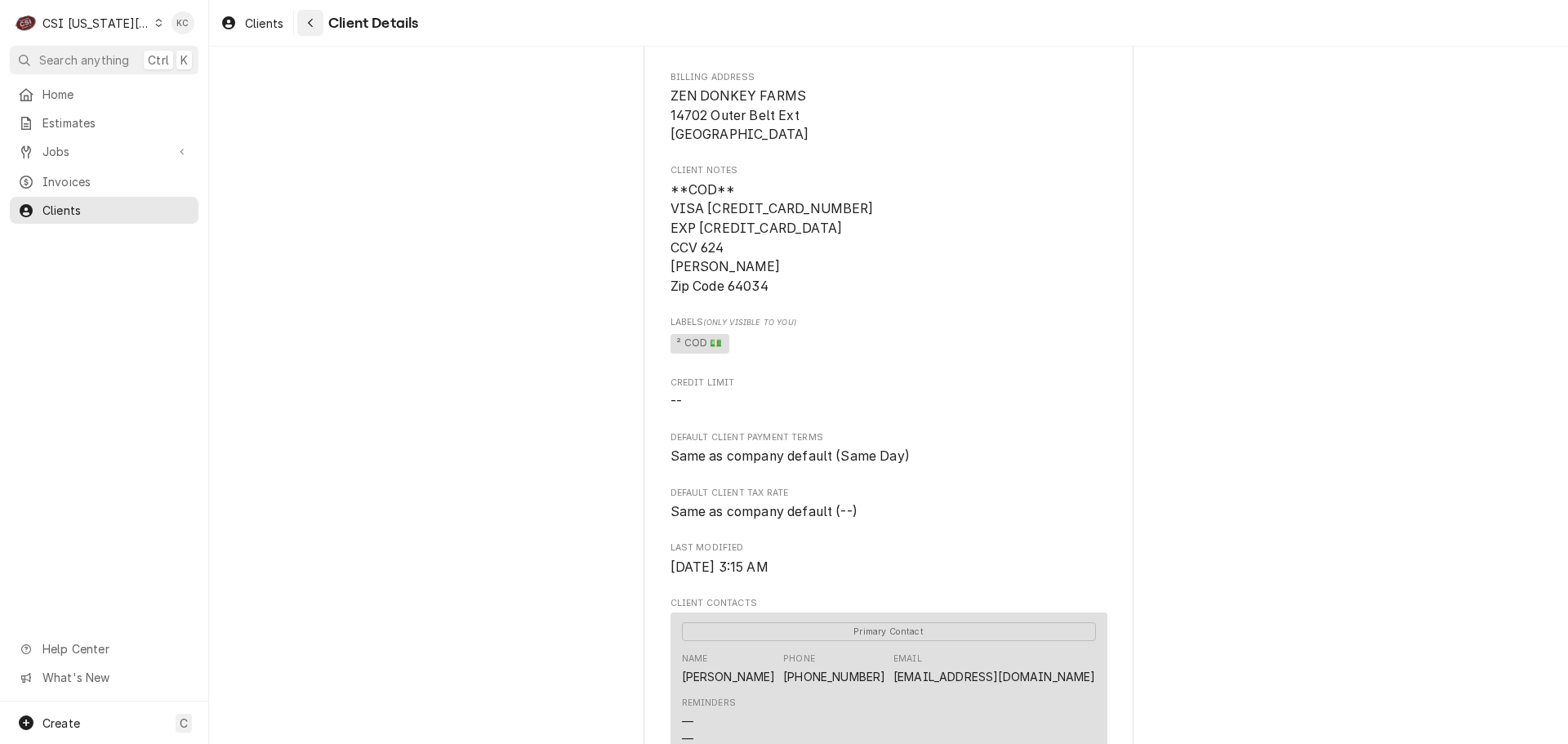
click at [320, 29] on button "Navigate back" at bounding box center [310, 22] width 26 height 26
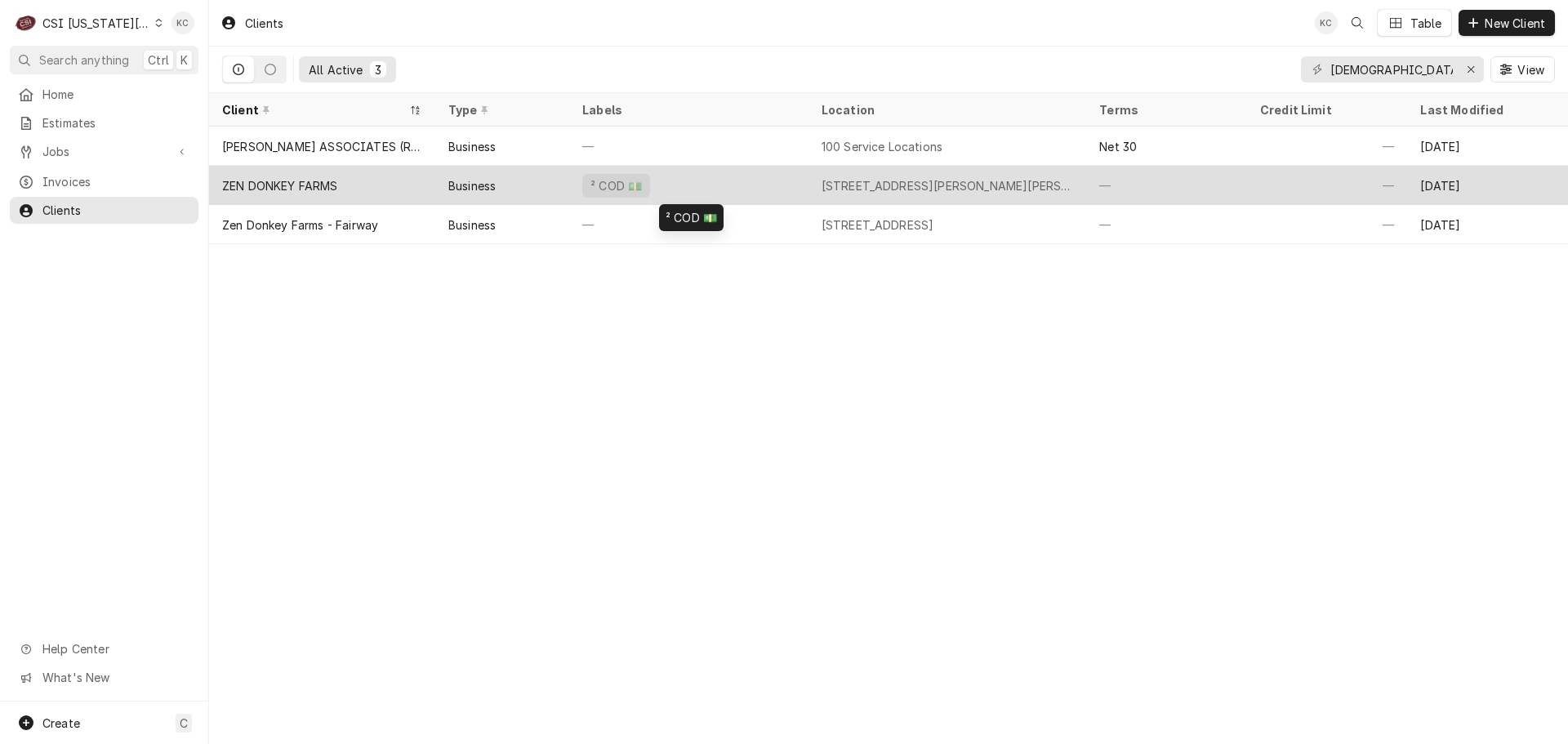
click at [740, 189] on div "² COD 💵" at bounding box center [688, 186] width 239 height 39
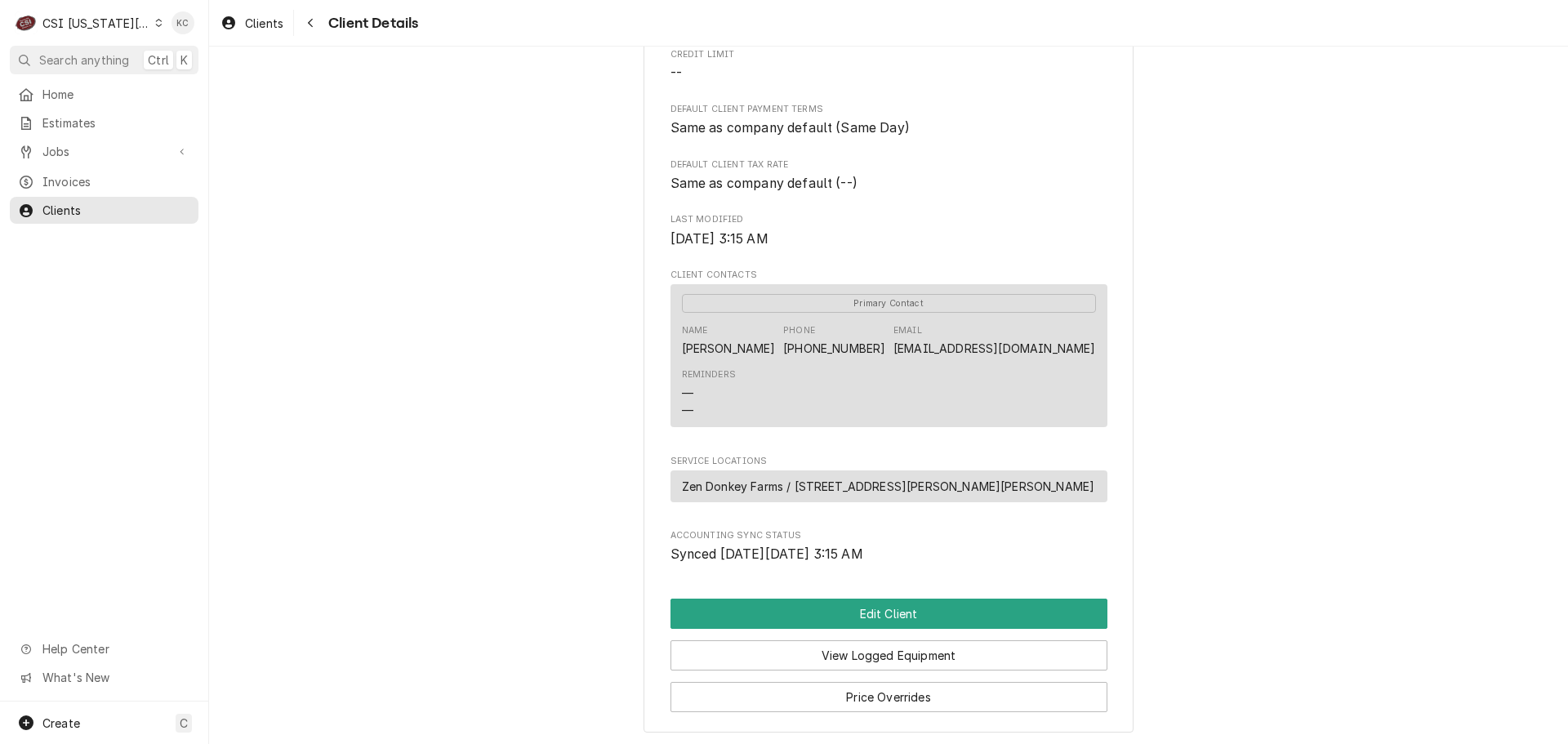
scroll to position [503, 0]
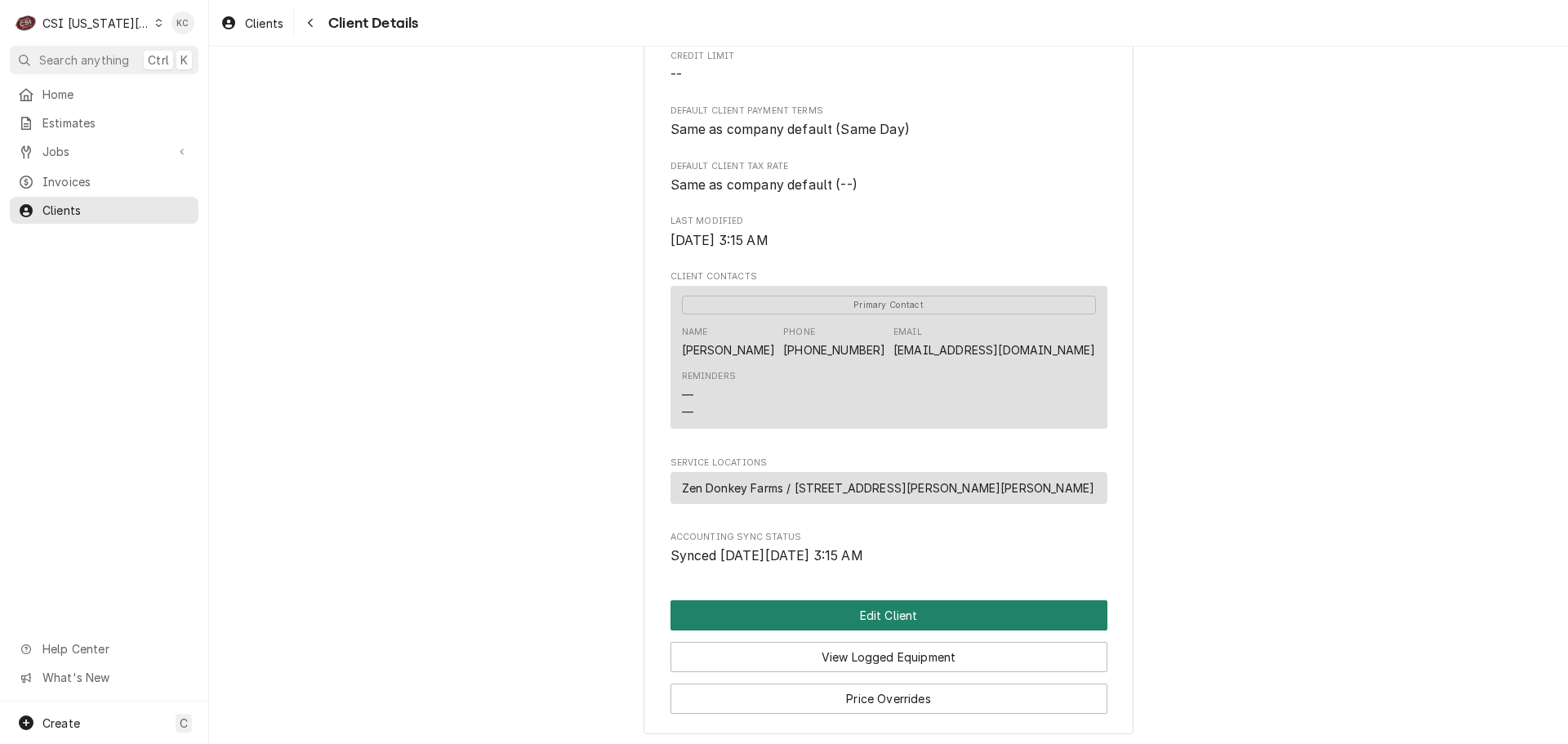
click at [819, 620] on button "Edit Client" at bounding box center [889, 616] width 437 height 30
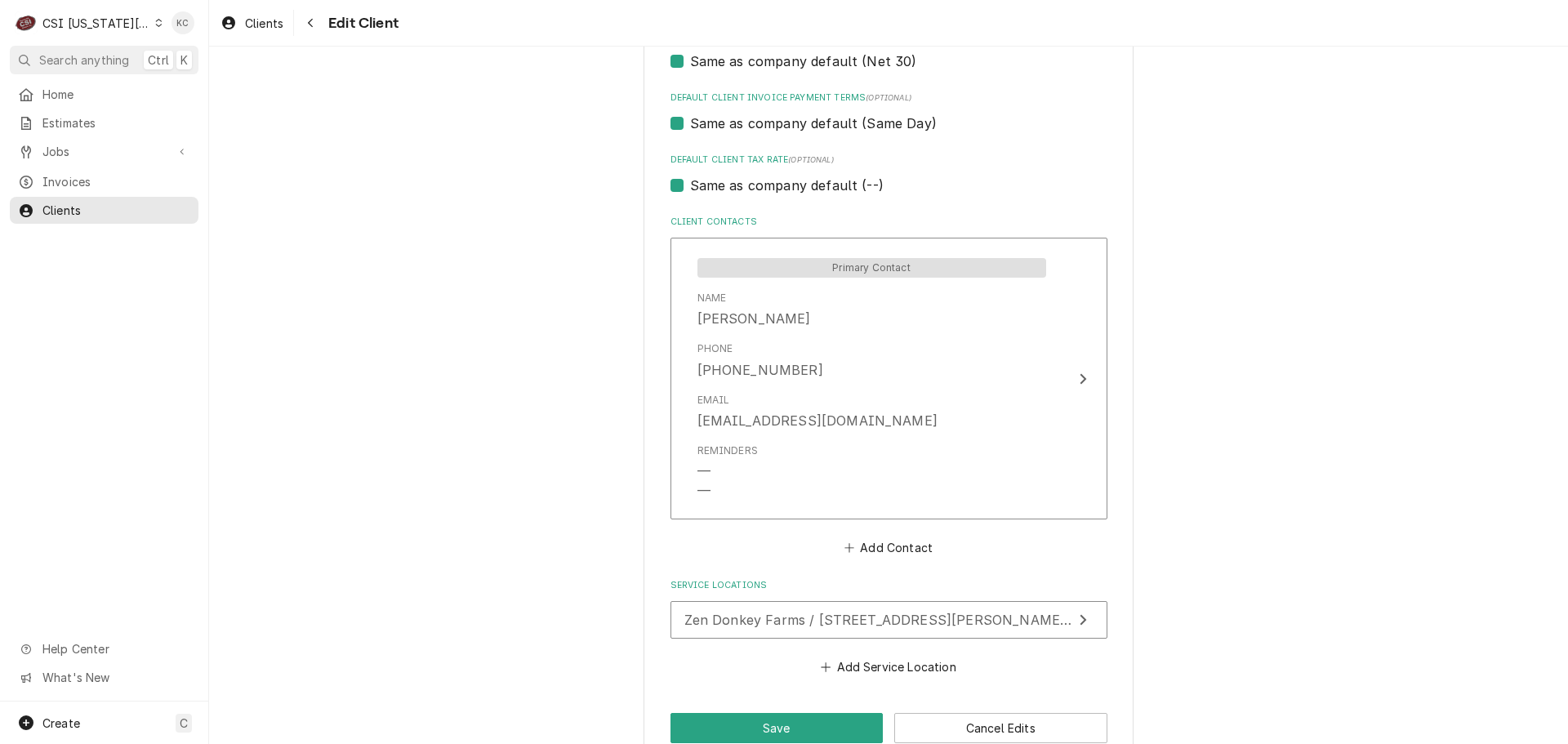
scroll to position [1096, 0]
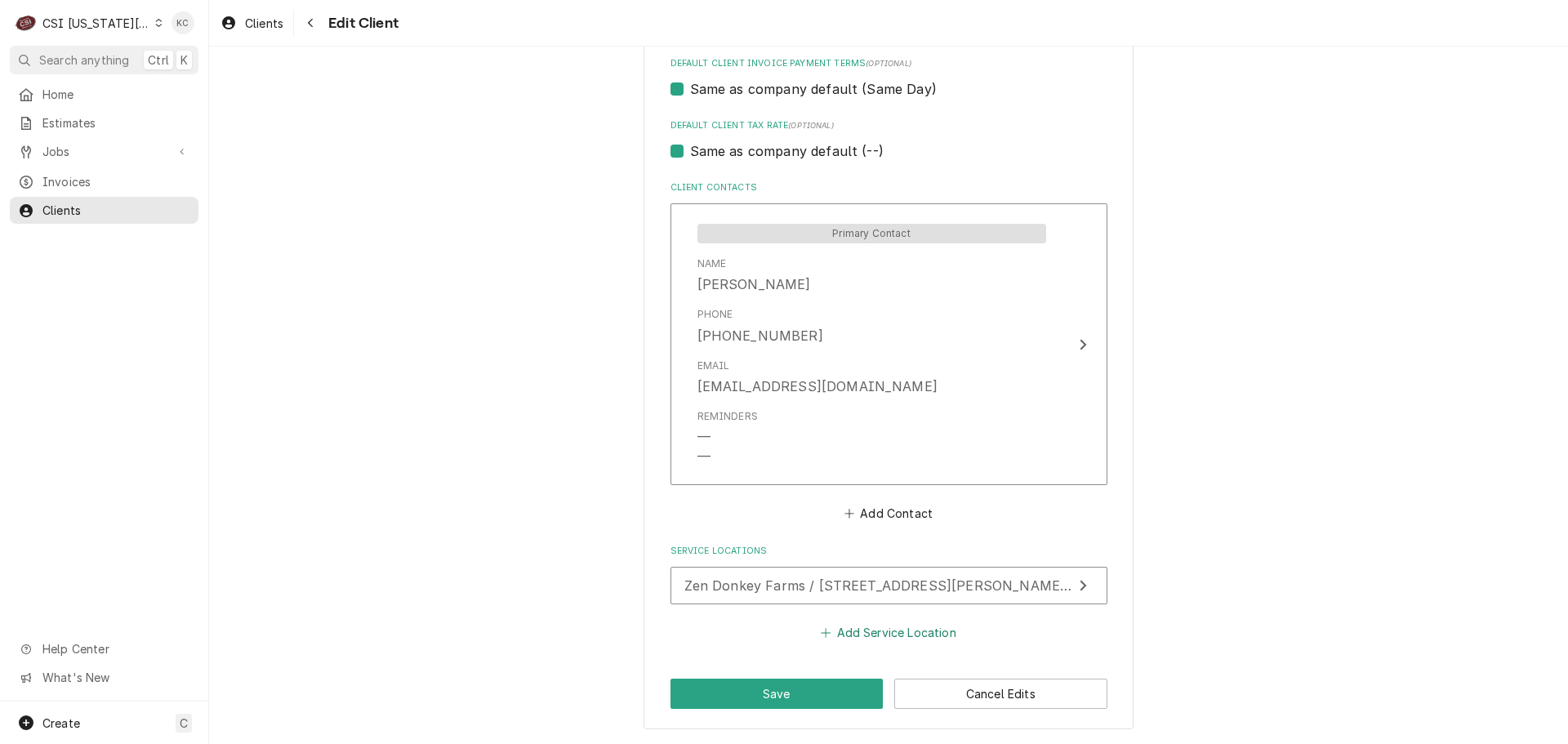
click at [928, 628] on button "Add Service Location" at bounding box center [888, 633] width 140 height 23
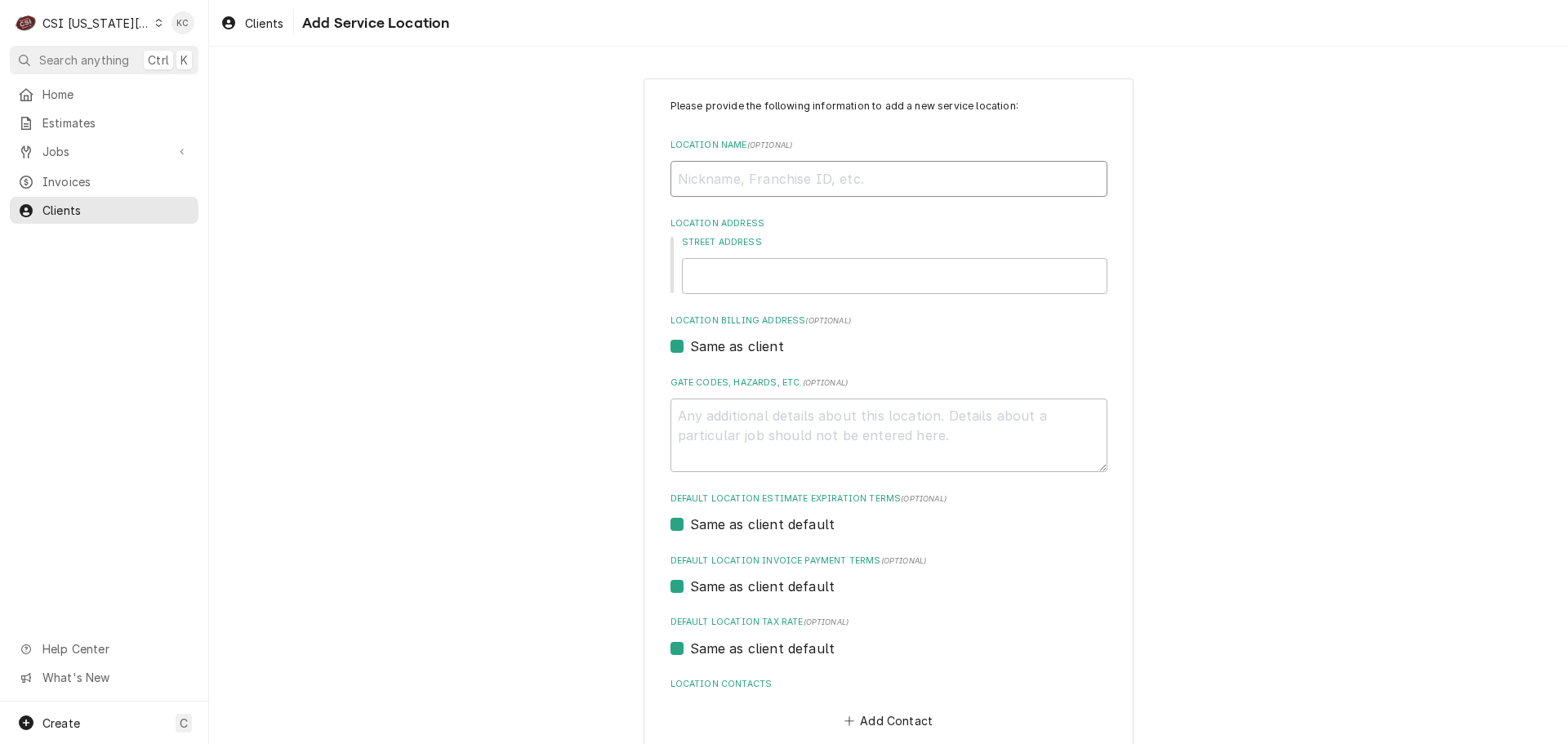
click at [764, 183] on input "Location Name ( optional )" at bounding box center [889, 179] width 437 height 36
type textarea "x"
type input "Z"
type textarea "x"
type input "ZE"
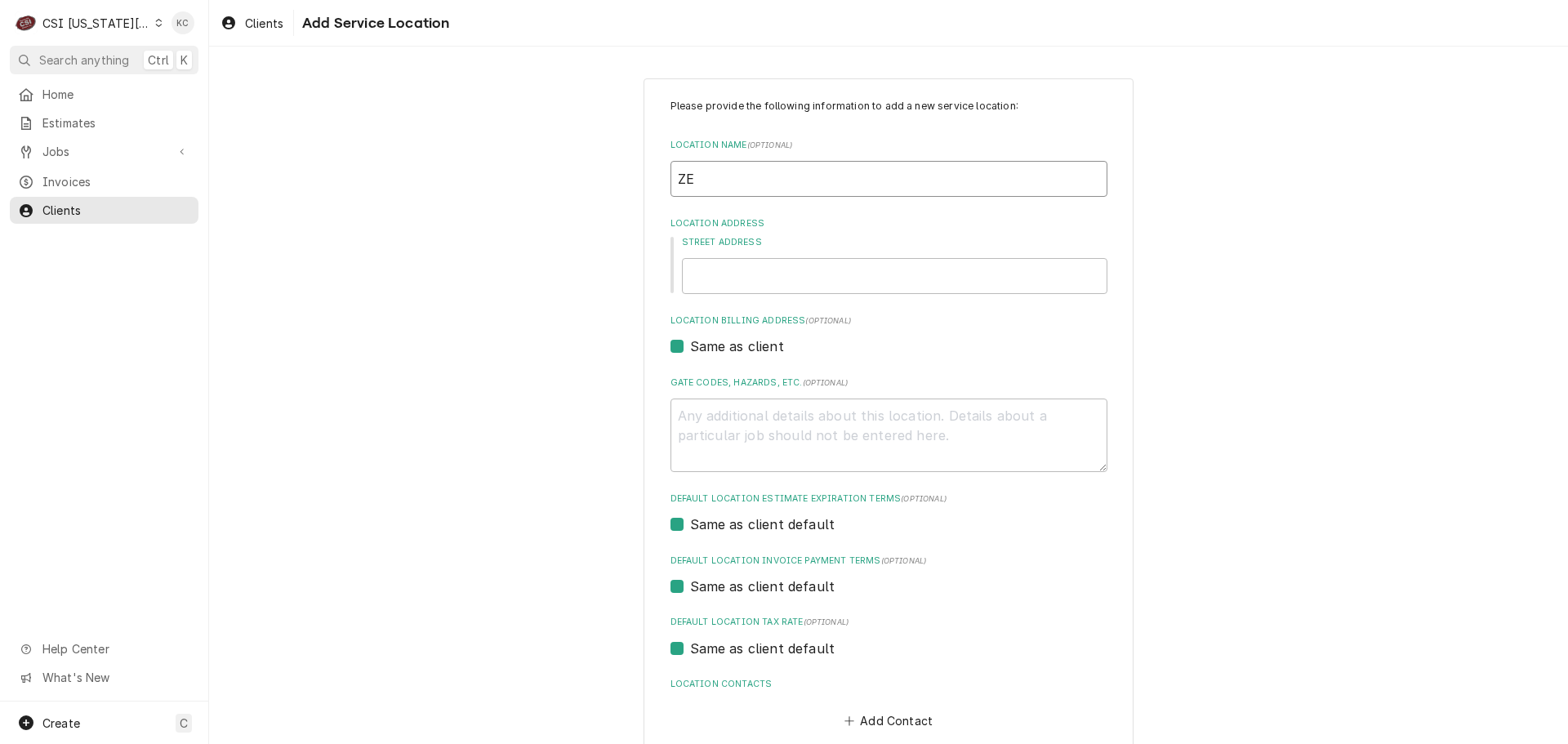
type textarea "x"
type input "ZEN"
type textarea "x"
type input "ZEN"
type textarea "x"
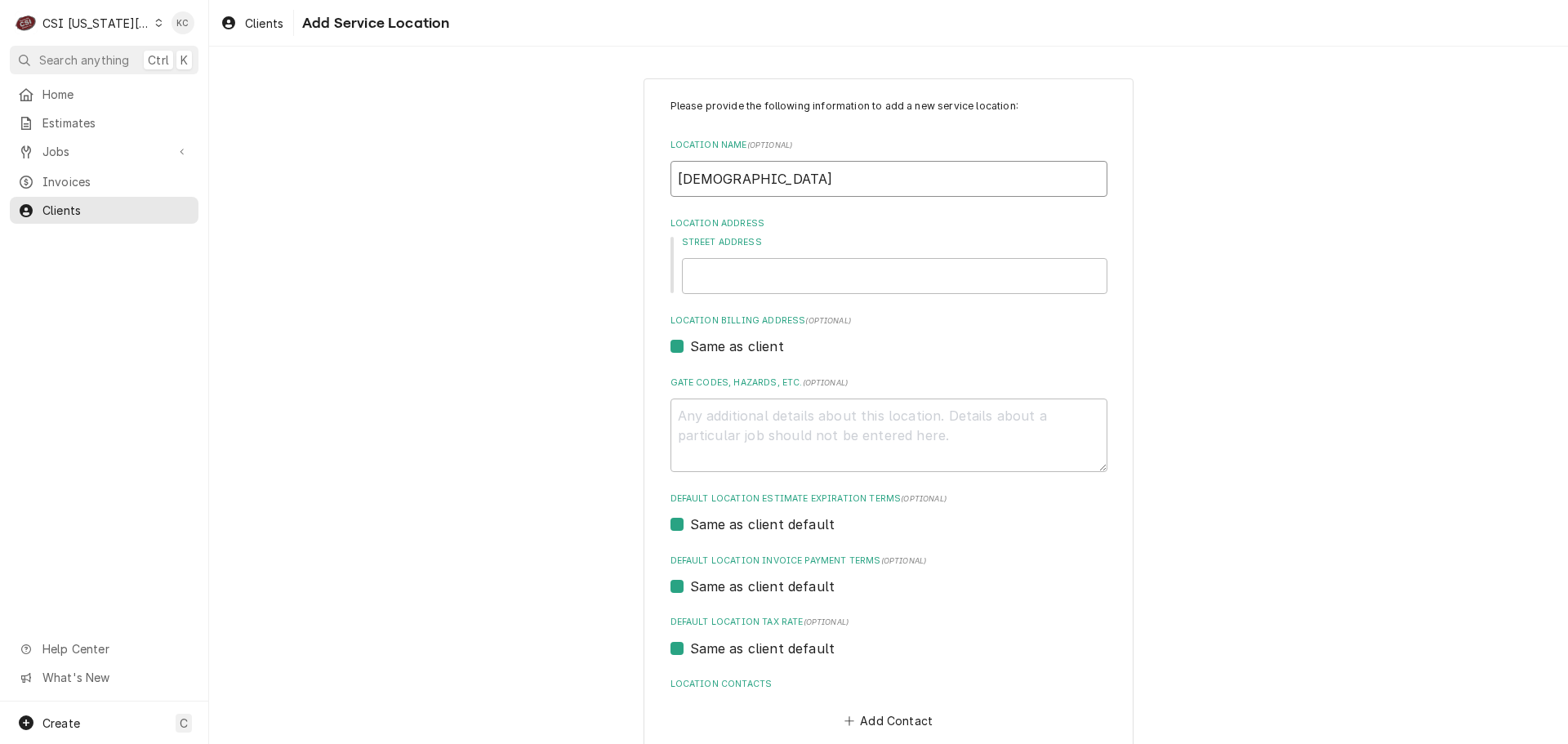
type input "ZEN D"
type textarea "x"
type input "ZEN DO"
type textarea "x"
type input "ZEN DON"
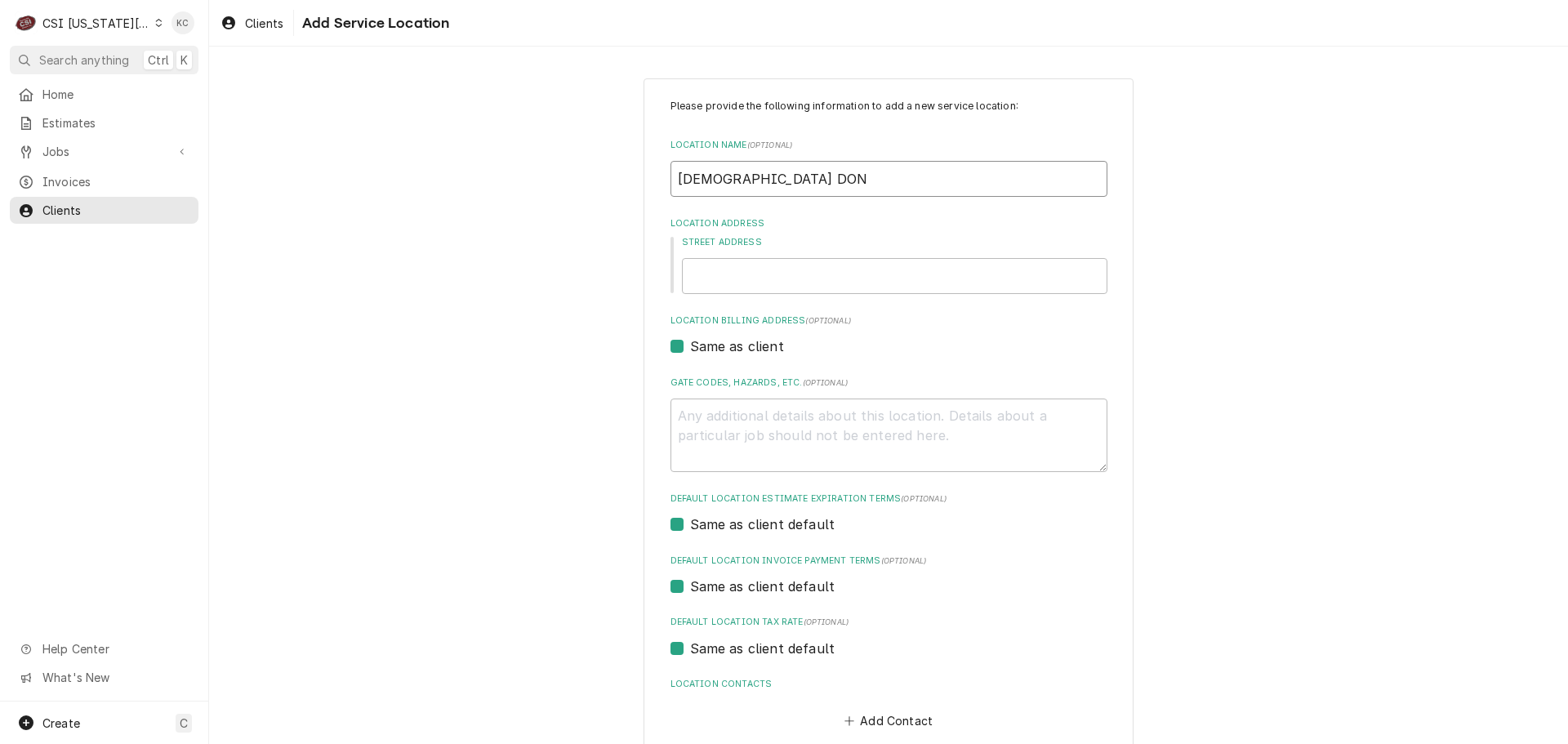
type textarea "x"
type input "ZEN DONK"
type textarea "x"
type input "ZEN DONKE"
type textarea "x"
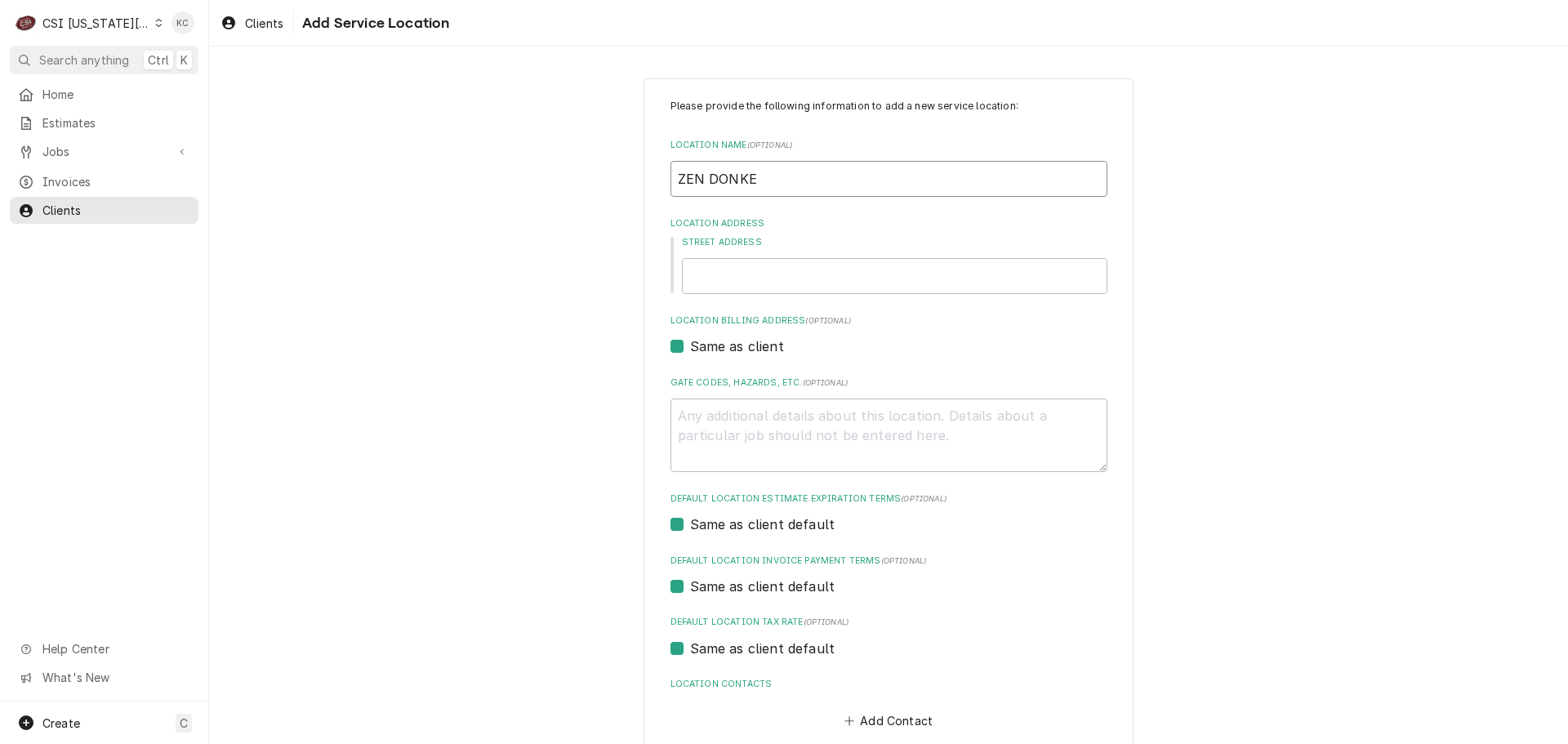
type input "ZEN DONKEY"
type textarea "x"
type input "ZEN DONKEY"
click at [776, 264] on input "Street Address" at bounding box center [894, 276] width 426 height 36
type textarea "x"
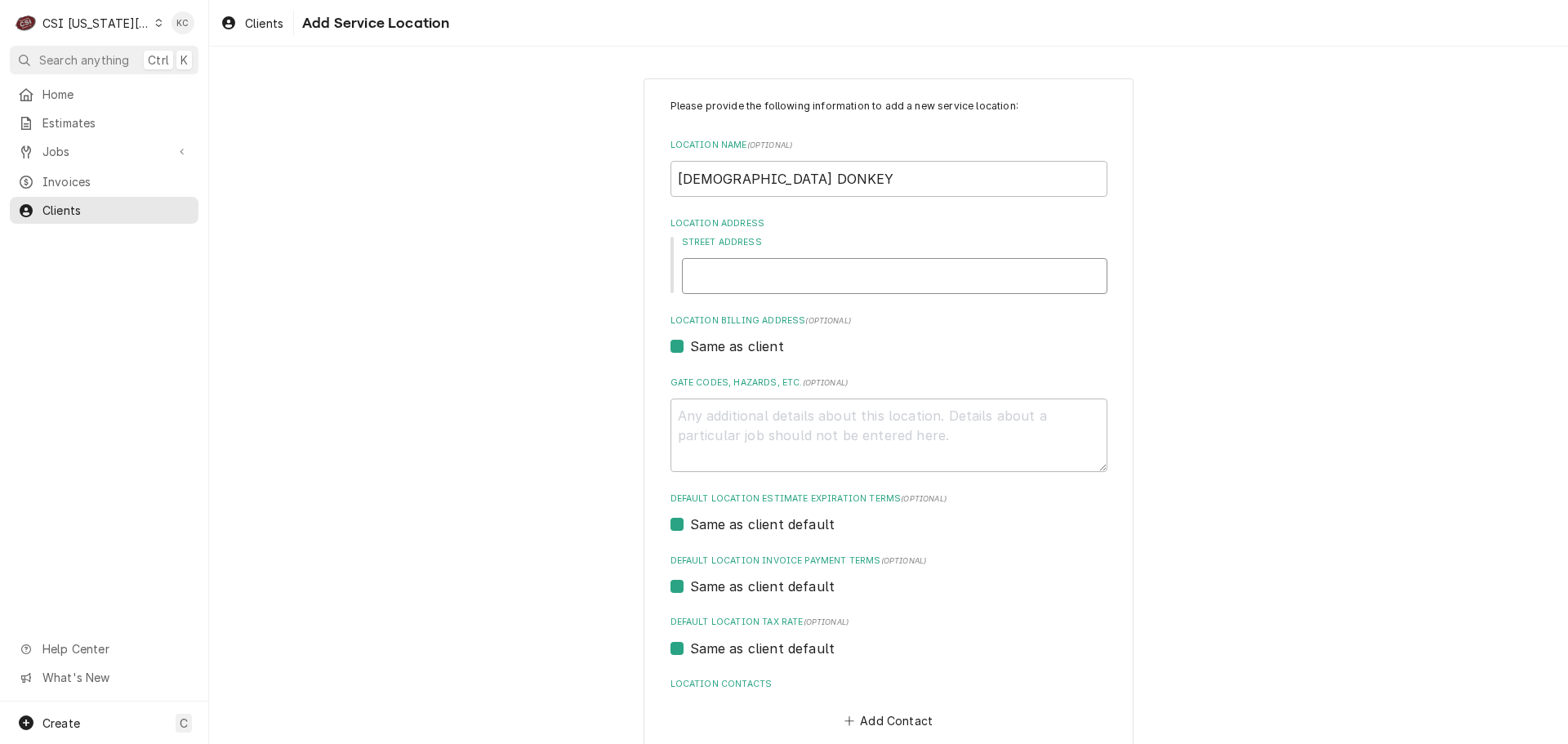
type input "1"
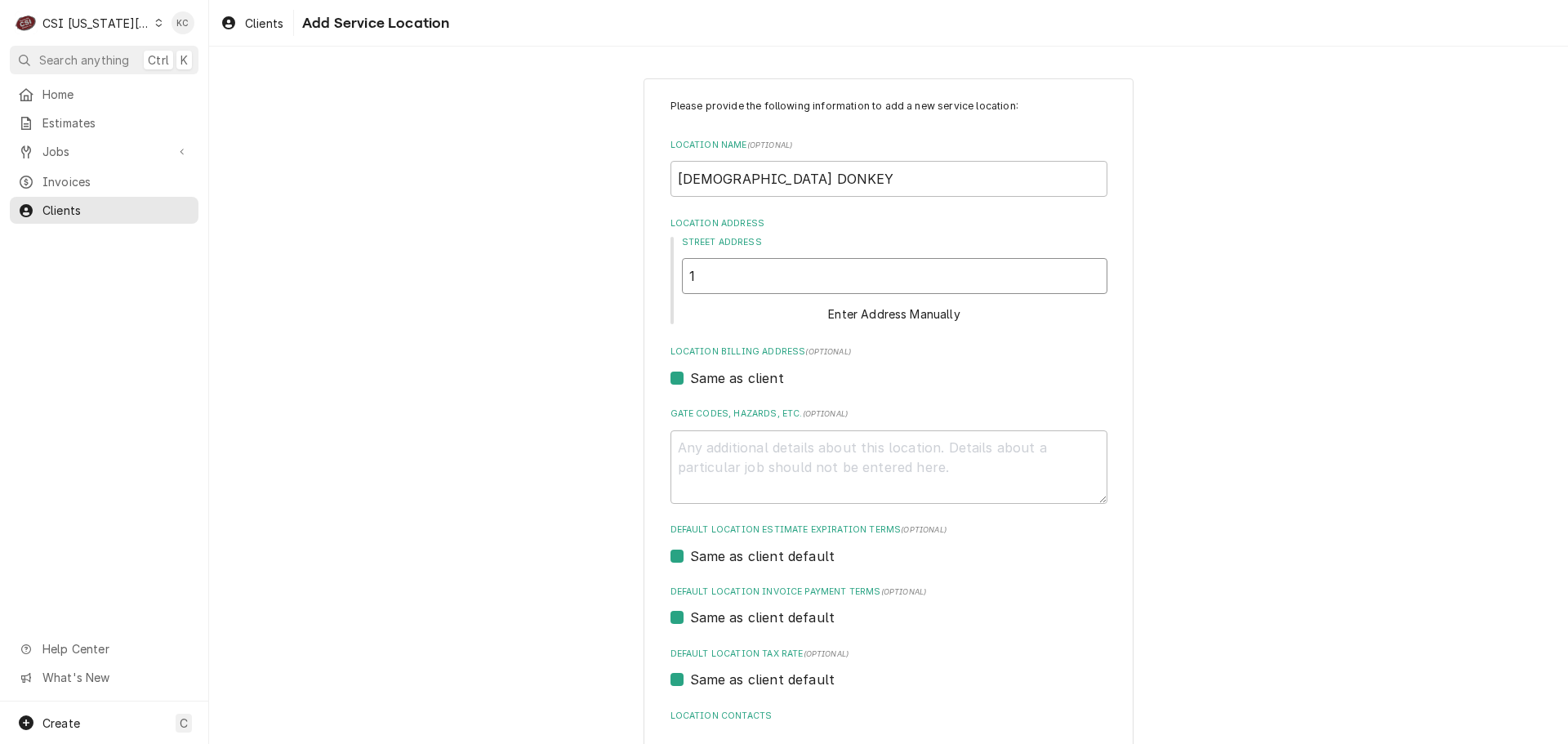
type textarea "x"
type input "14"
type textarea "x"
type input "147"
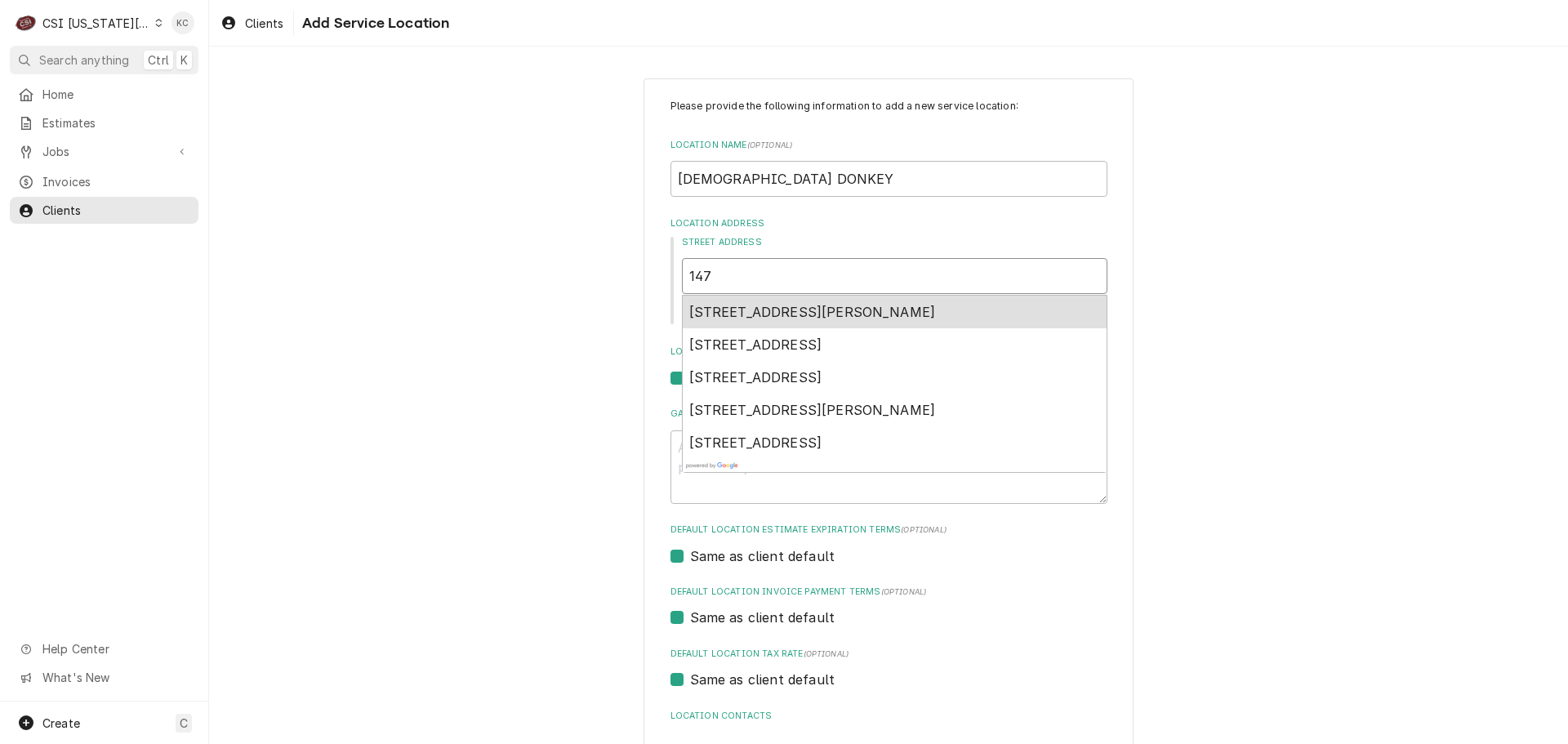
type textarea "x"
type input "1470"
type textarea "x"
type input "14702"
type textarea "x"
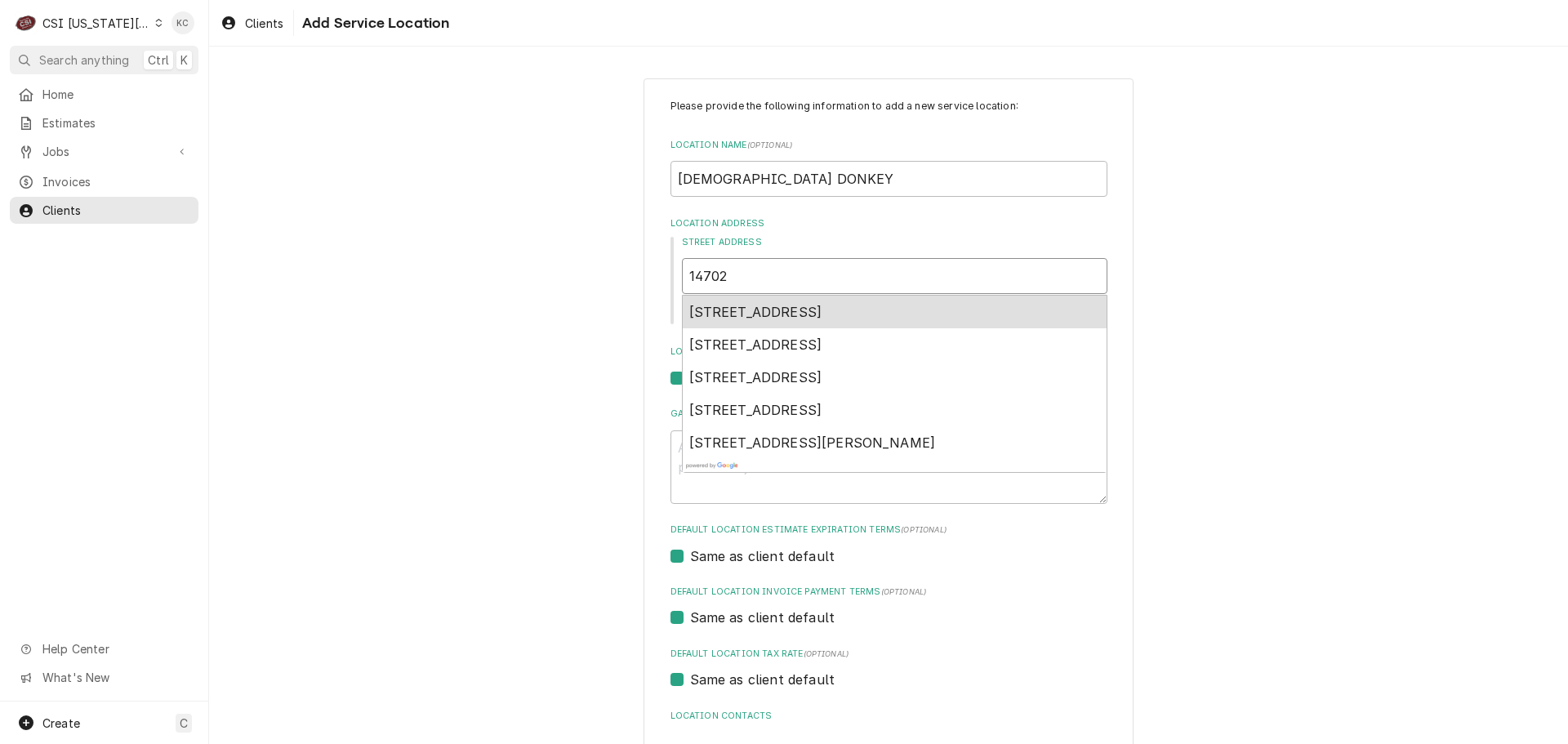
type input "14702"
type textarea "x"
type input "14702 s"
type textarea "x"
type input "14702 s"
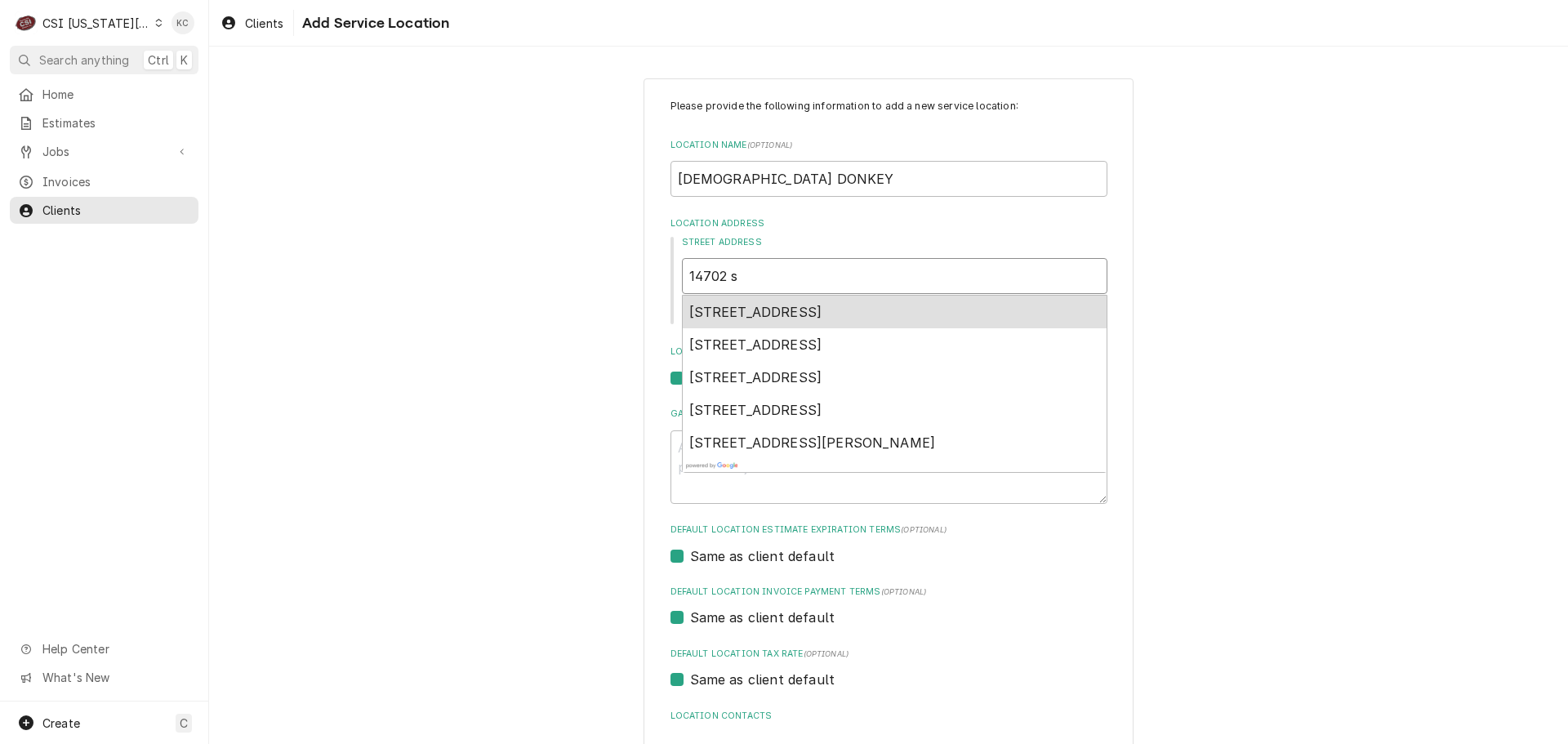
type textarea "x"
type input "14702 s o"
type textarea "x"
type input "14702 s ou"
type textarea "x"
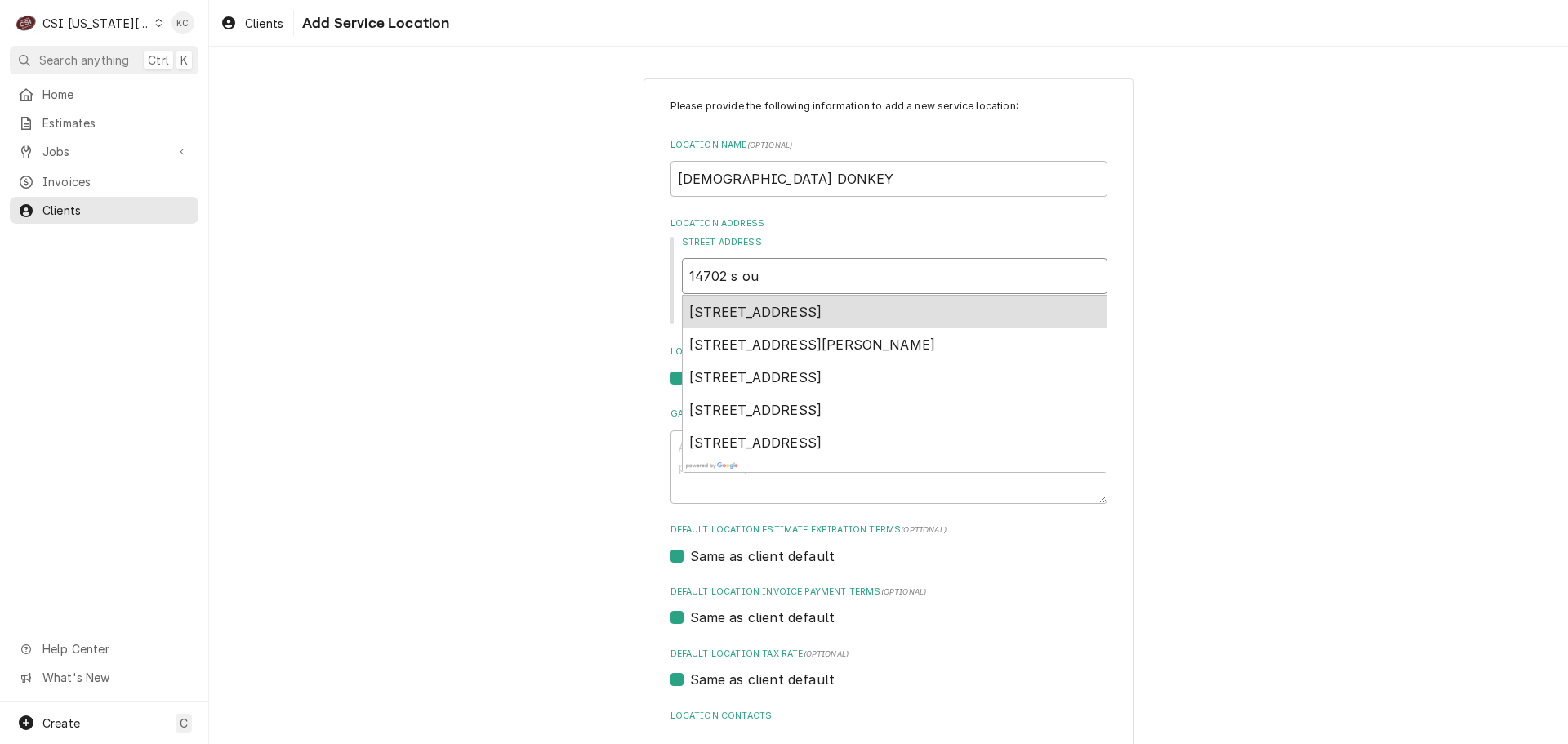
type input "14702 s out"
type textarea "x"
type input "14702 s oute"
type textarea "x"
type input "14702 s outer"
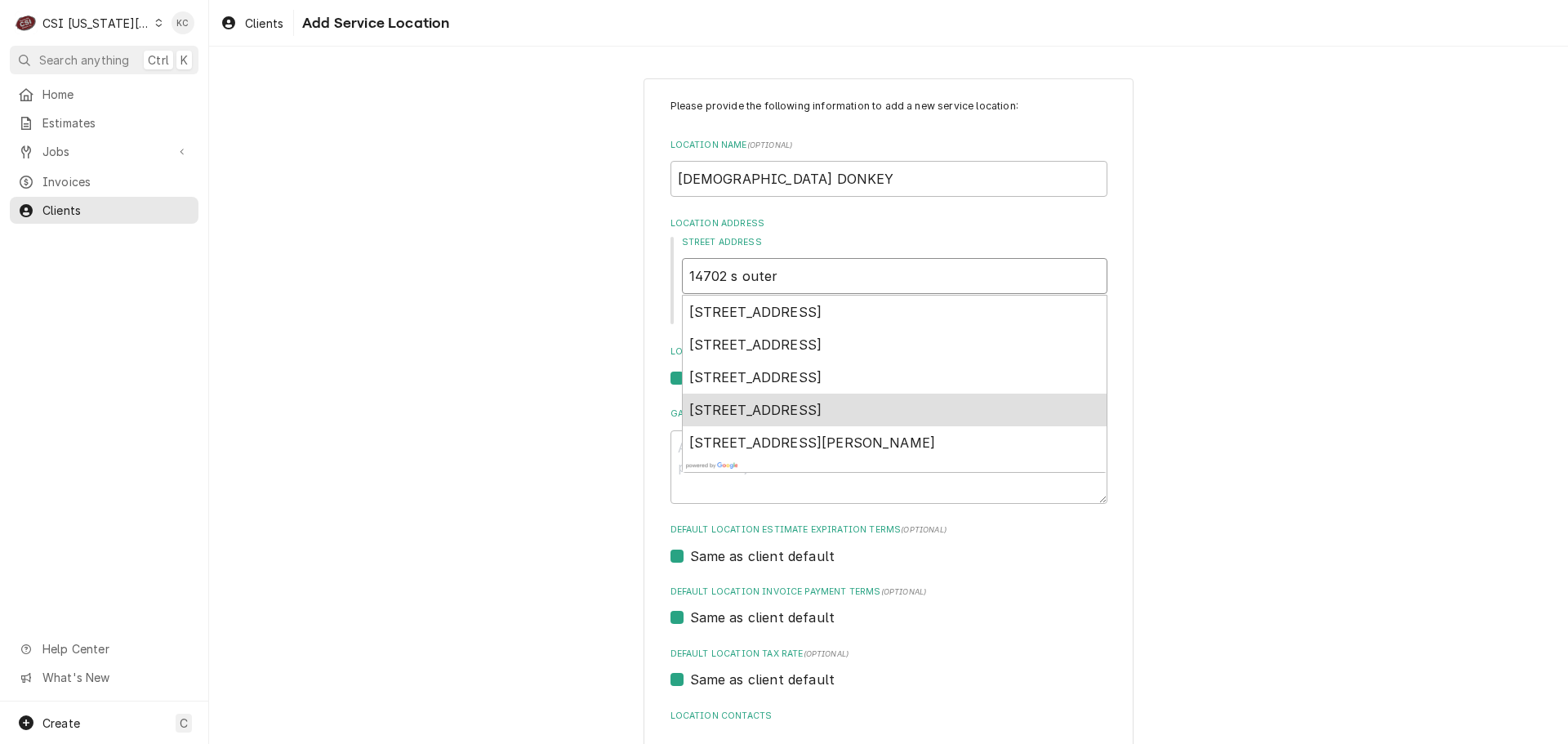
click at [857, 421] on div "14702 South Outer Belt Extension, Lone Jack, MO, USA" at bounding box center [894, 410] width 424 height 33
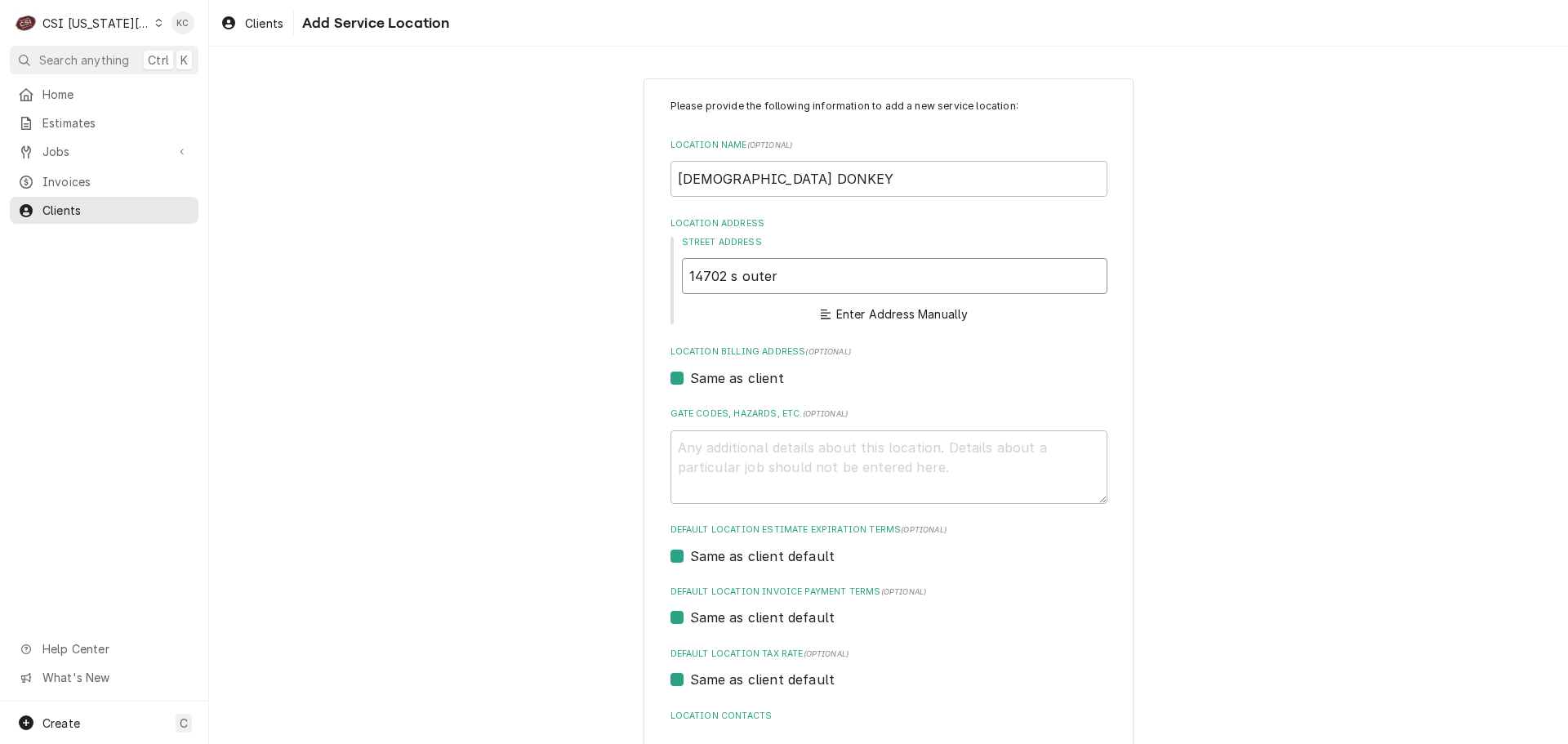
type textarea "x"
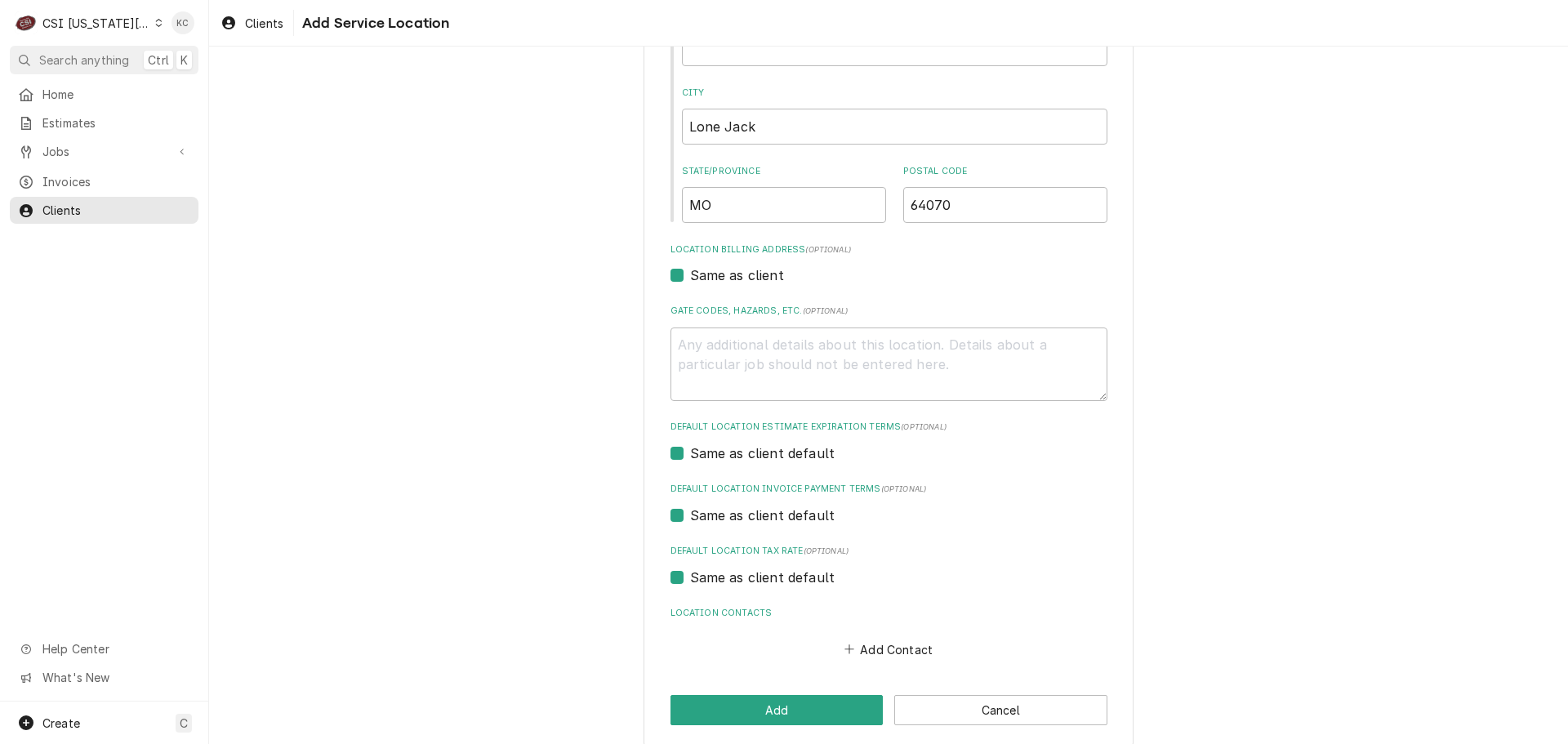
scroll to position [323, 0]
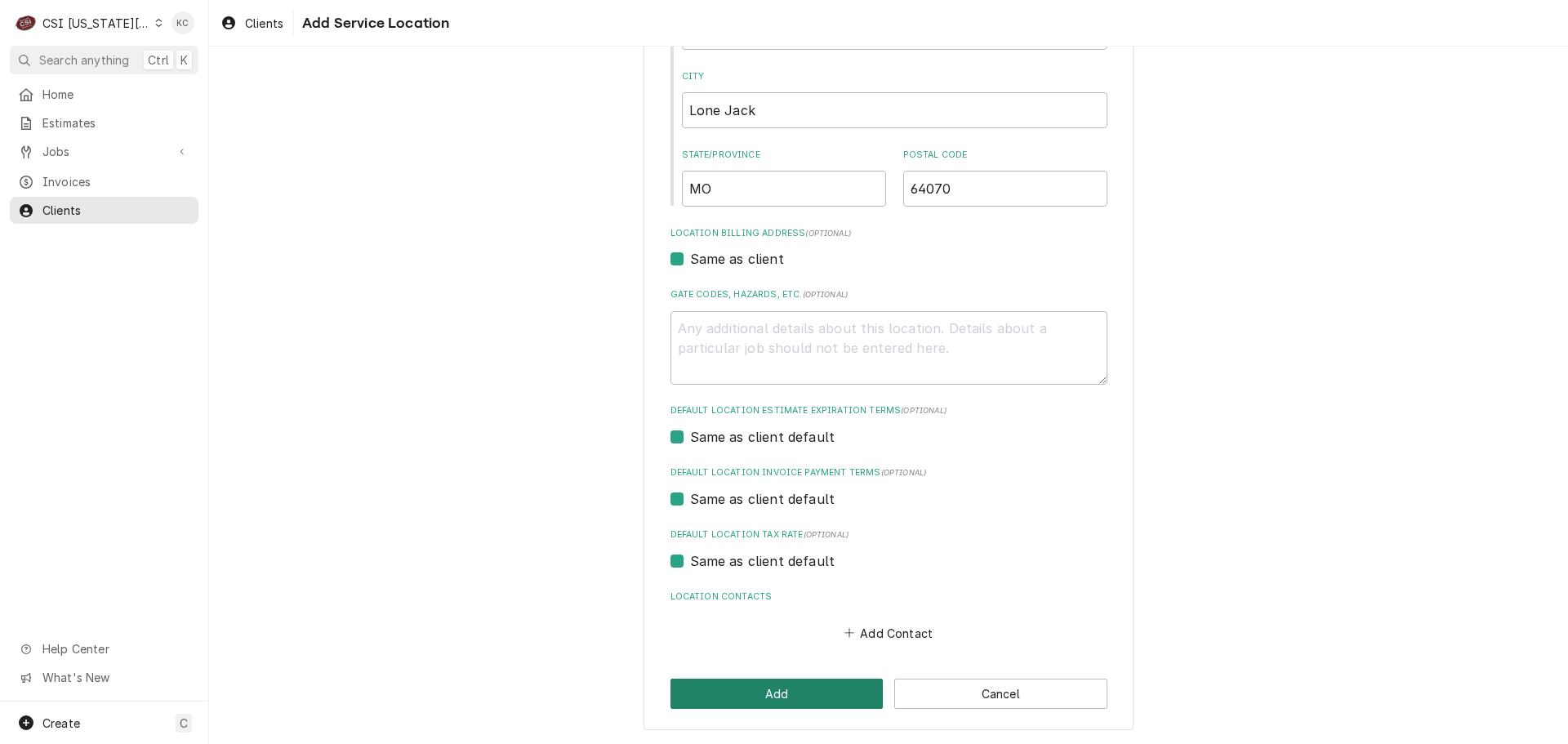
type input "14702 Outer Belt Ext"
click at [787, 685] on button "Add" at bounding box center [777, 694] width 213 height 30
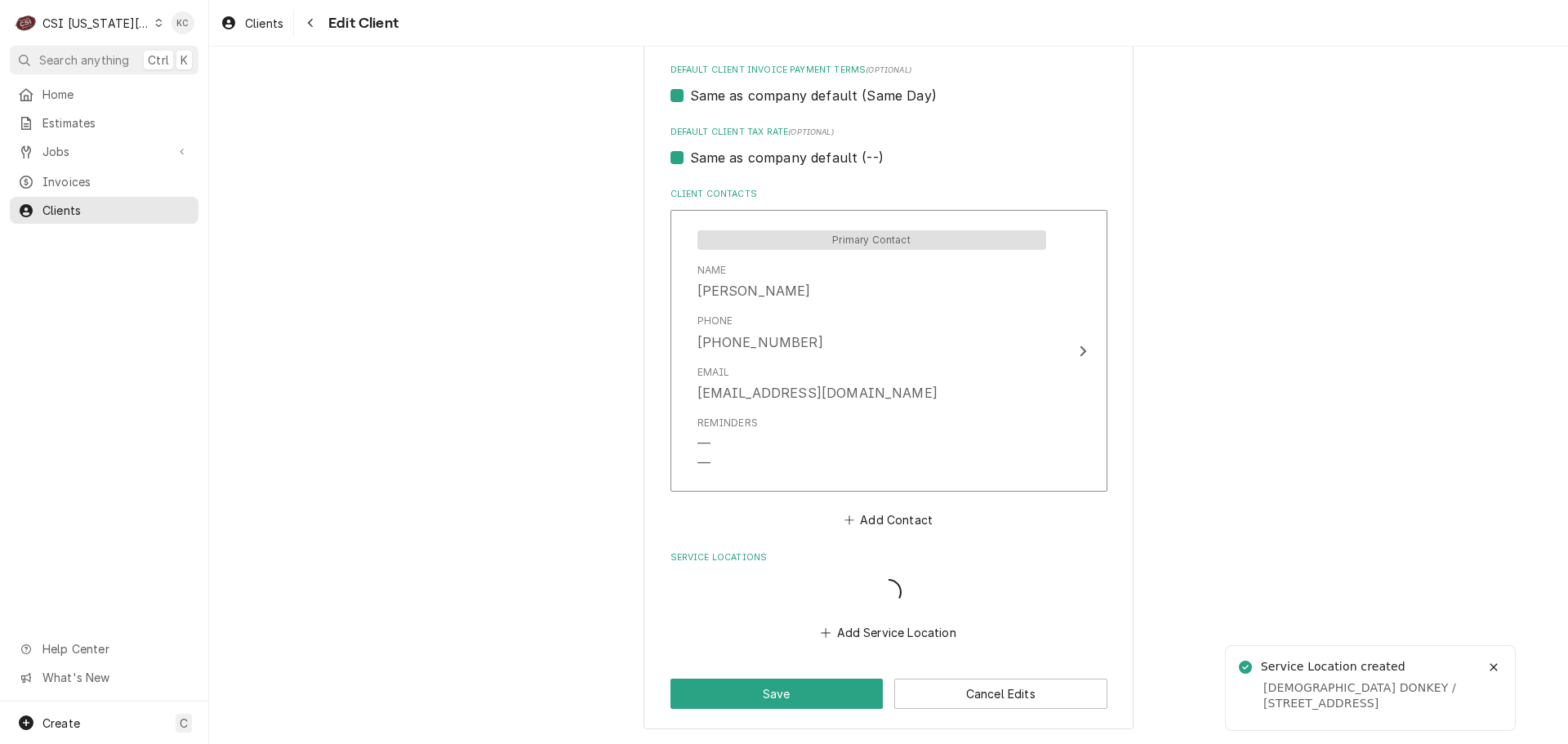
scroll to position [1076, 0]
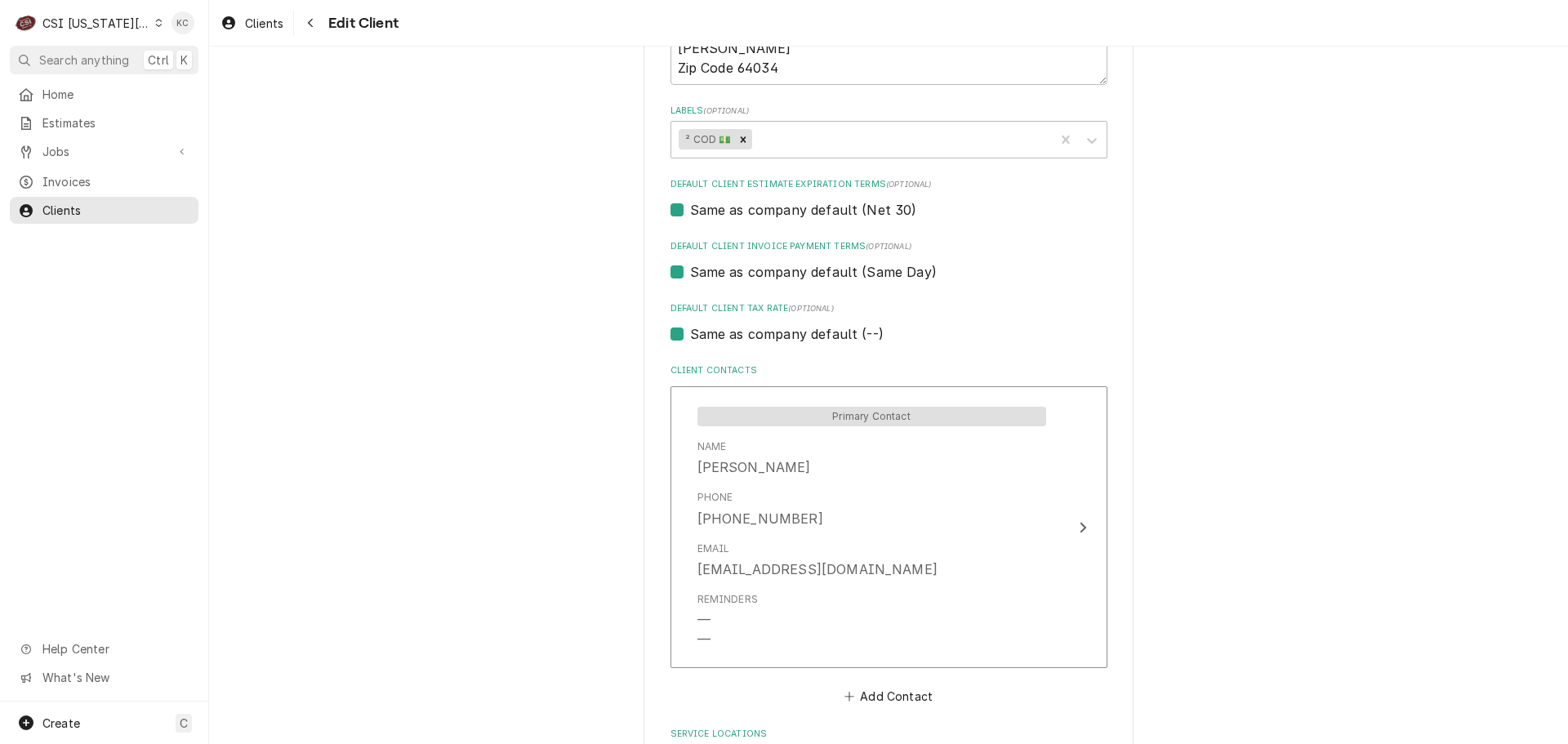
scroll to position [1142, 0]
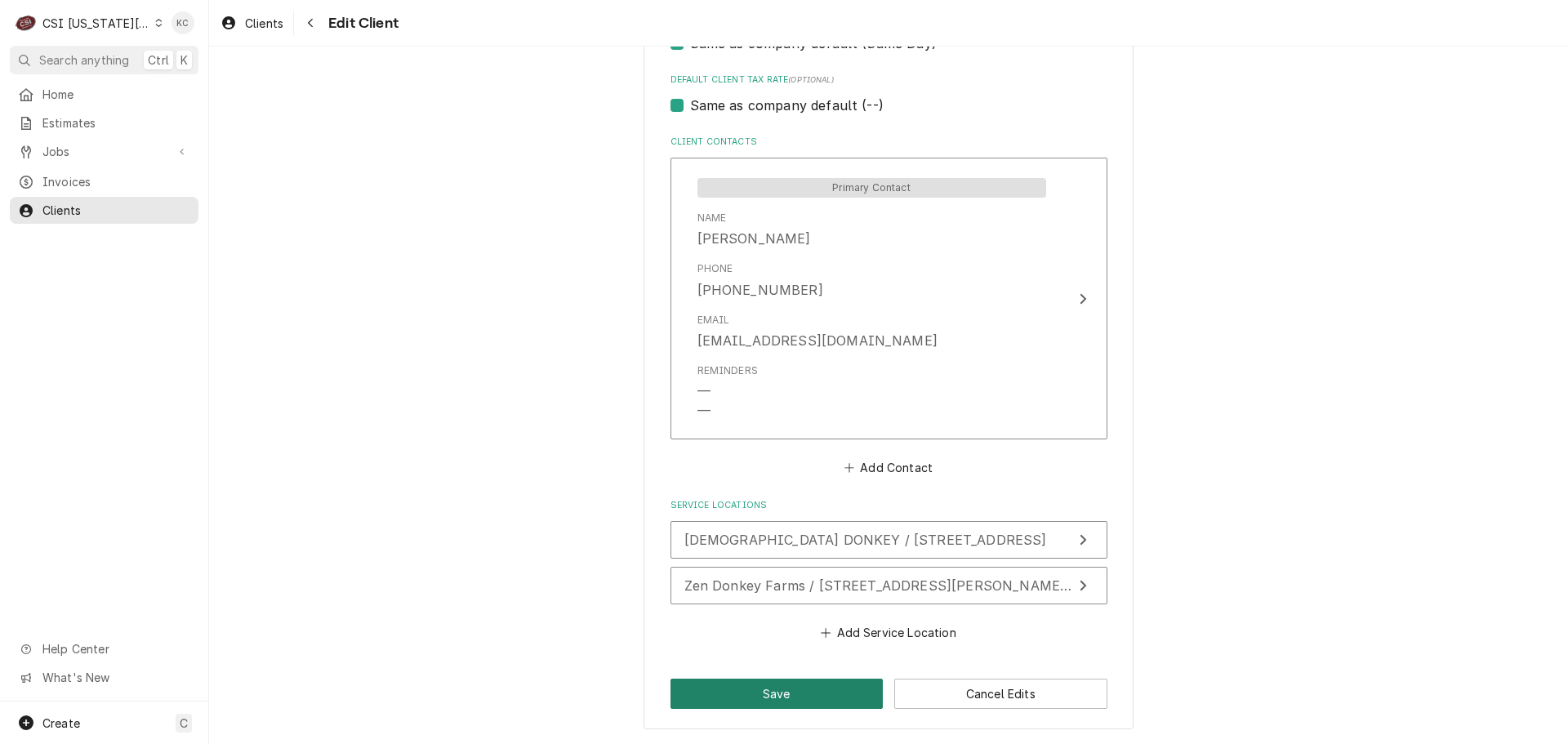
click at [710, 696] on button "Save" at bounding box center [777, 694] width 213 height 30
type textarea "x"
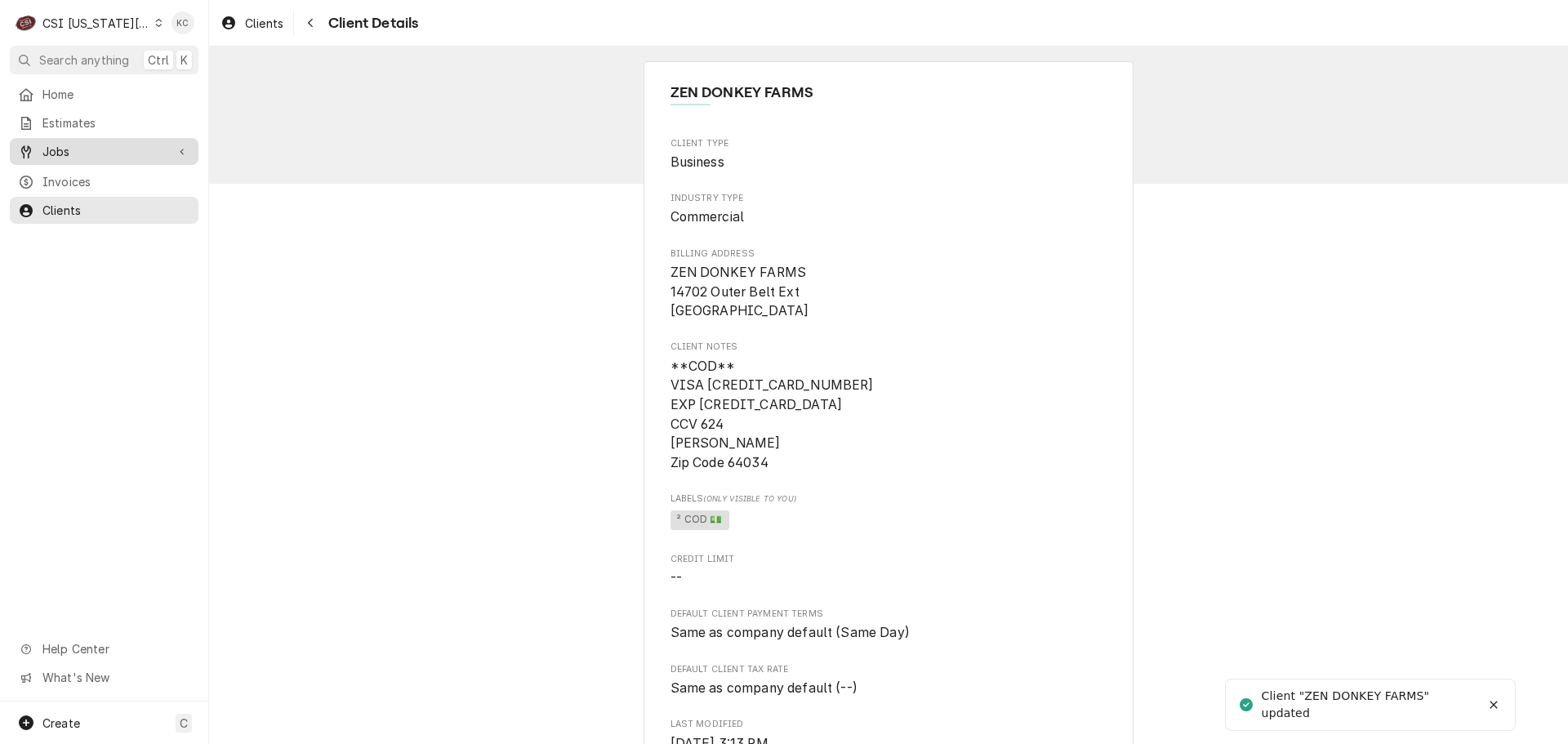
click at [42, 146] on div "Jobs" at bounding box center [92, 151] width 147 height 17
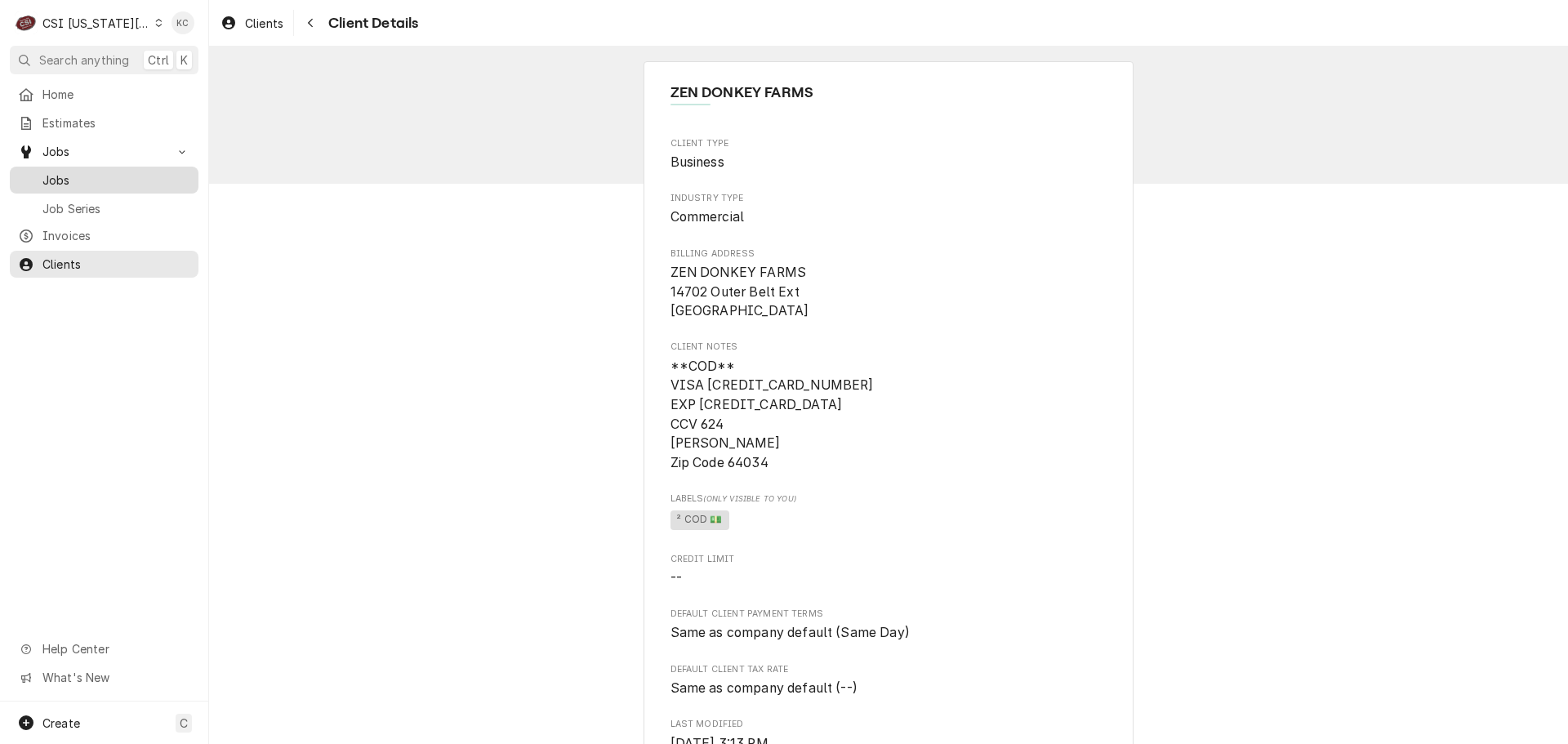
click at [116, 173] on span "Jobs" at bounding box center [116, 180] width 147 height 17
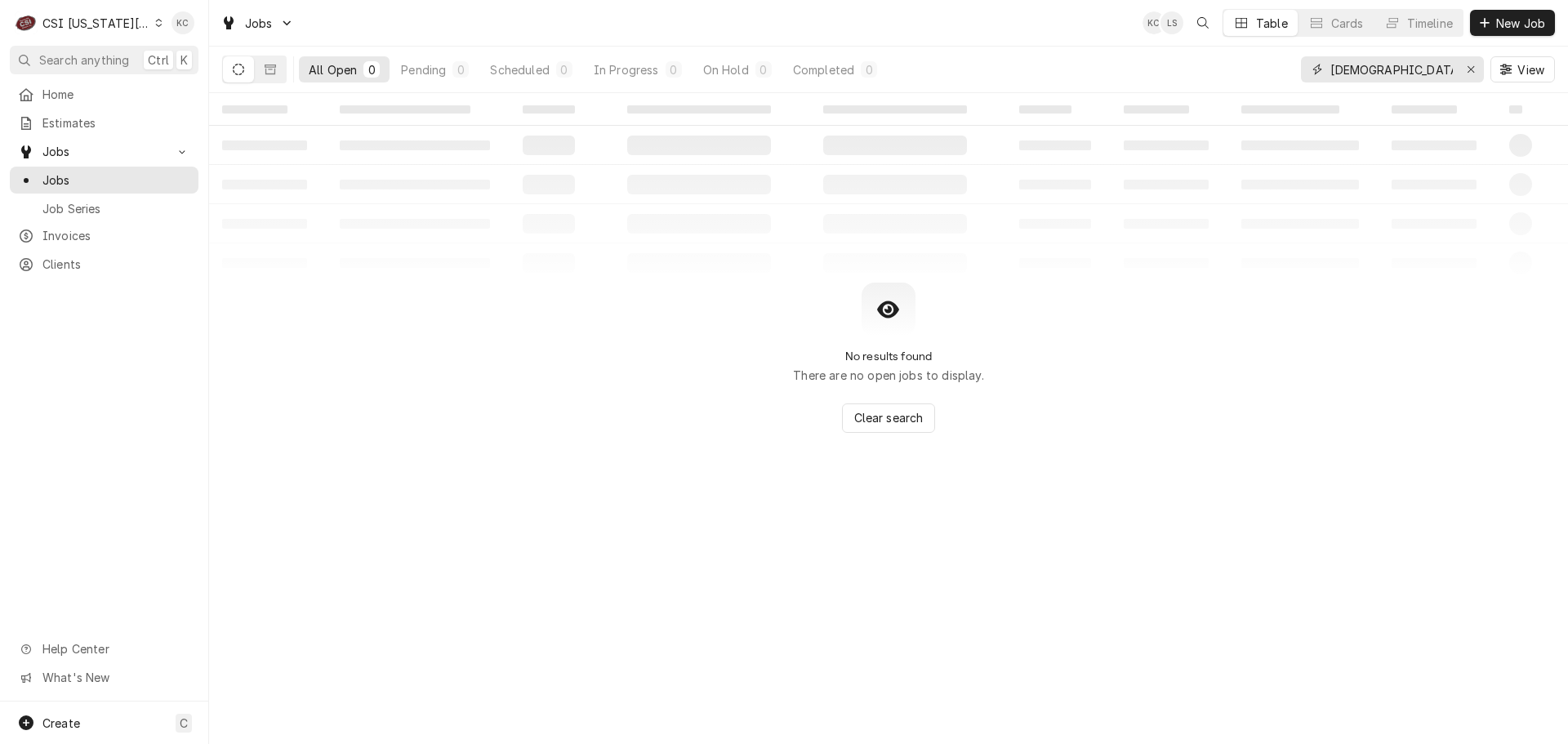
click at [1402, 73] on input "zen don" at bounding box center [1391, 68] width 123 height 26
click at [1508, 35] on button "New Job" at bounding box center [1512, 22] width 85 height 26
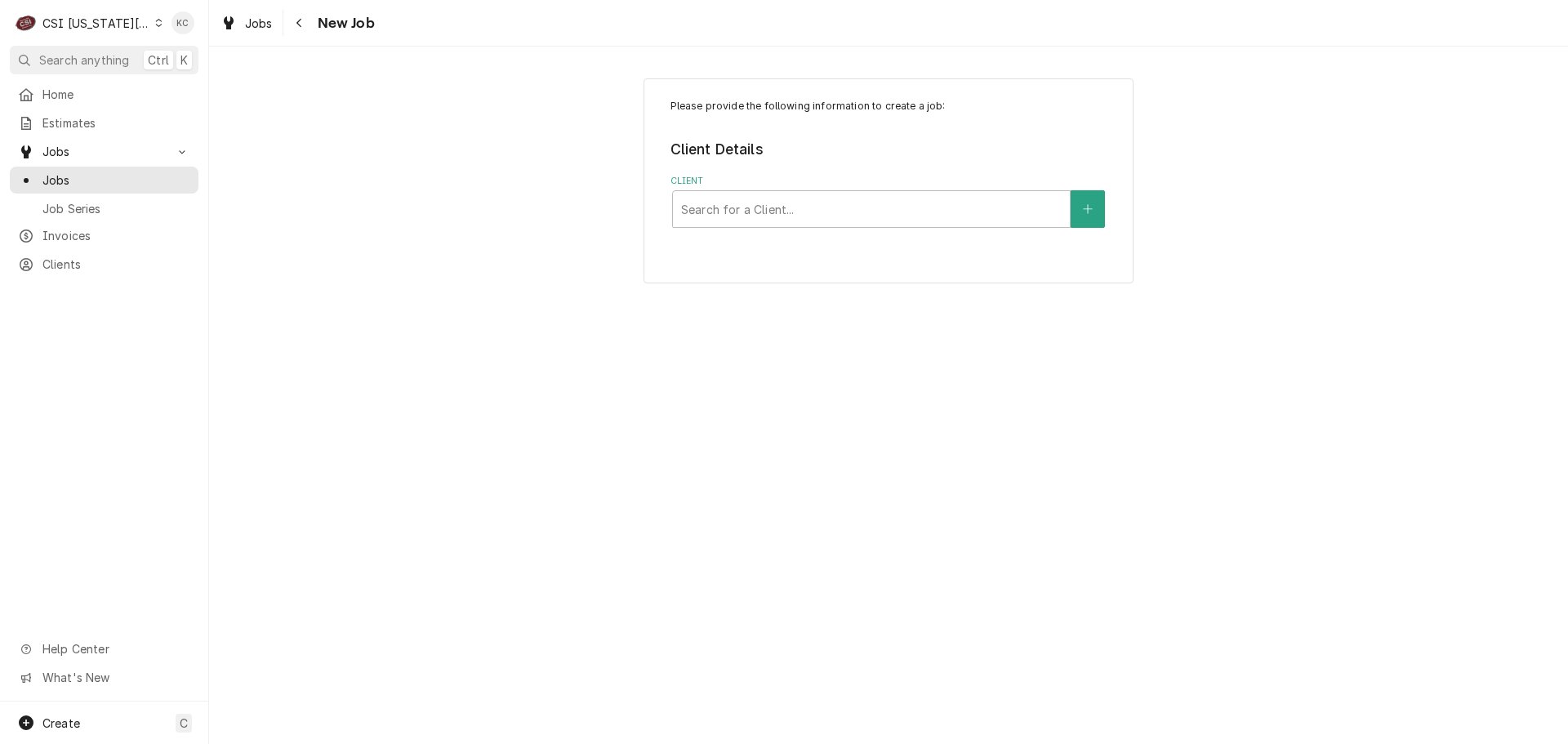
click at [843, 646] on div "Please provide the following information to create a job: Client Details Client…" at bounding box center [887, 395] width 1358 height 698
click at [106, 24] on div "CSI [US_STATE][GEOGRAPHIC_DATA]" at bounding box center [96, 23] width 107 height 17
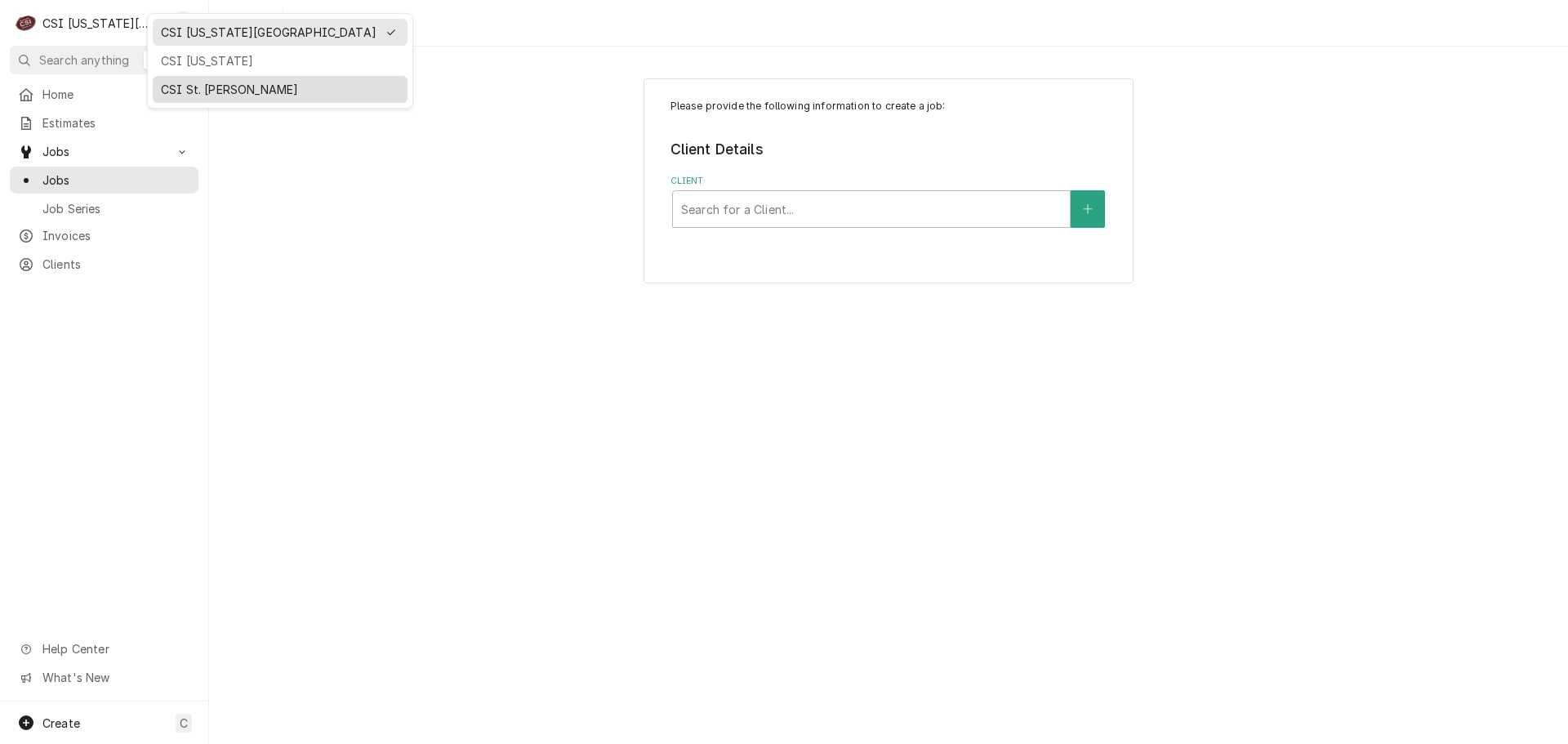
click at [194, 84] on div "CSI St. [PERSON_NAME]" at bounding box center [280, 89] width 238 height 17
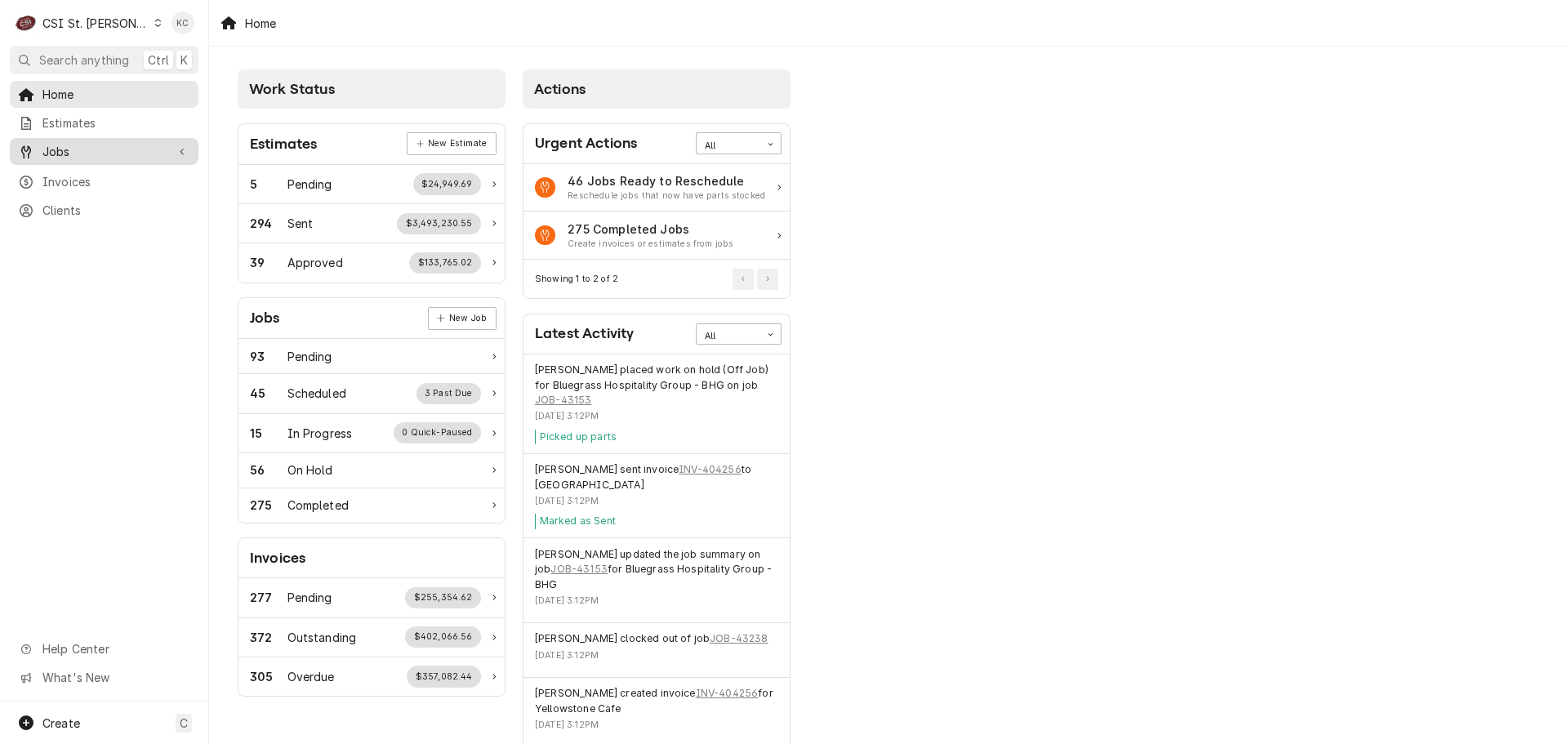
click at [80, 143] on span "Jobs" at bounding box center [104, 151] width 123 height 17
click at [108, 175] on span "Jobs" at bounding box center [116, 180] width 147 height 17
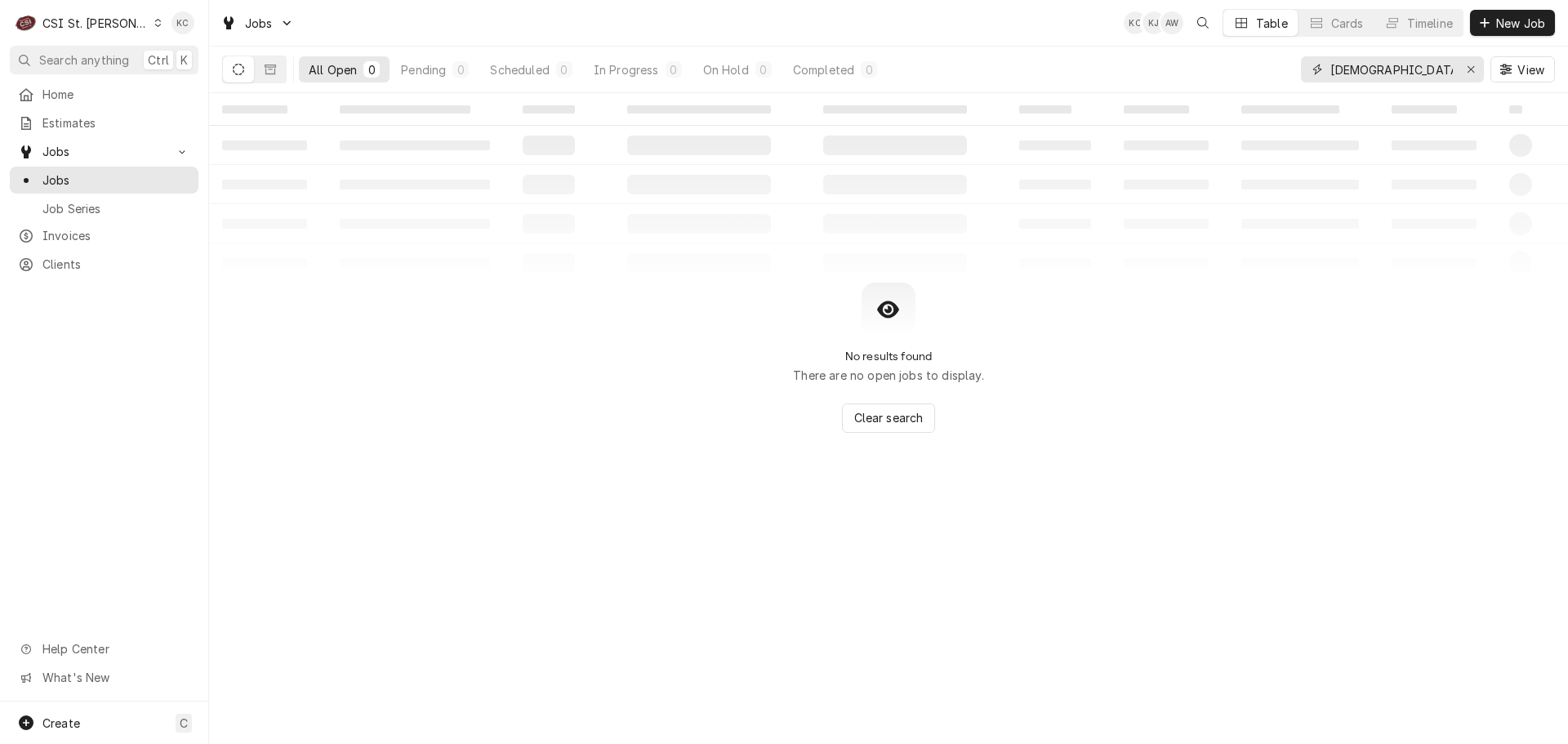
drag, startPoint x: 1389, startPoint y: 74, endPoint x: 1257, endPoint y: 74, distance: 132.0
click at [1257, 74] on div "All Open 0 Pending 0 Scheduled 0 In Progress 0 On Hold 0 Completed 0 [DEMOGRAPH…" at bounding box center [888, 68] width 1333 height 45
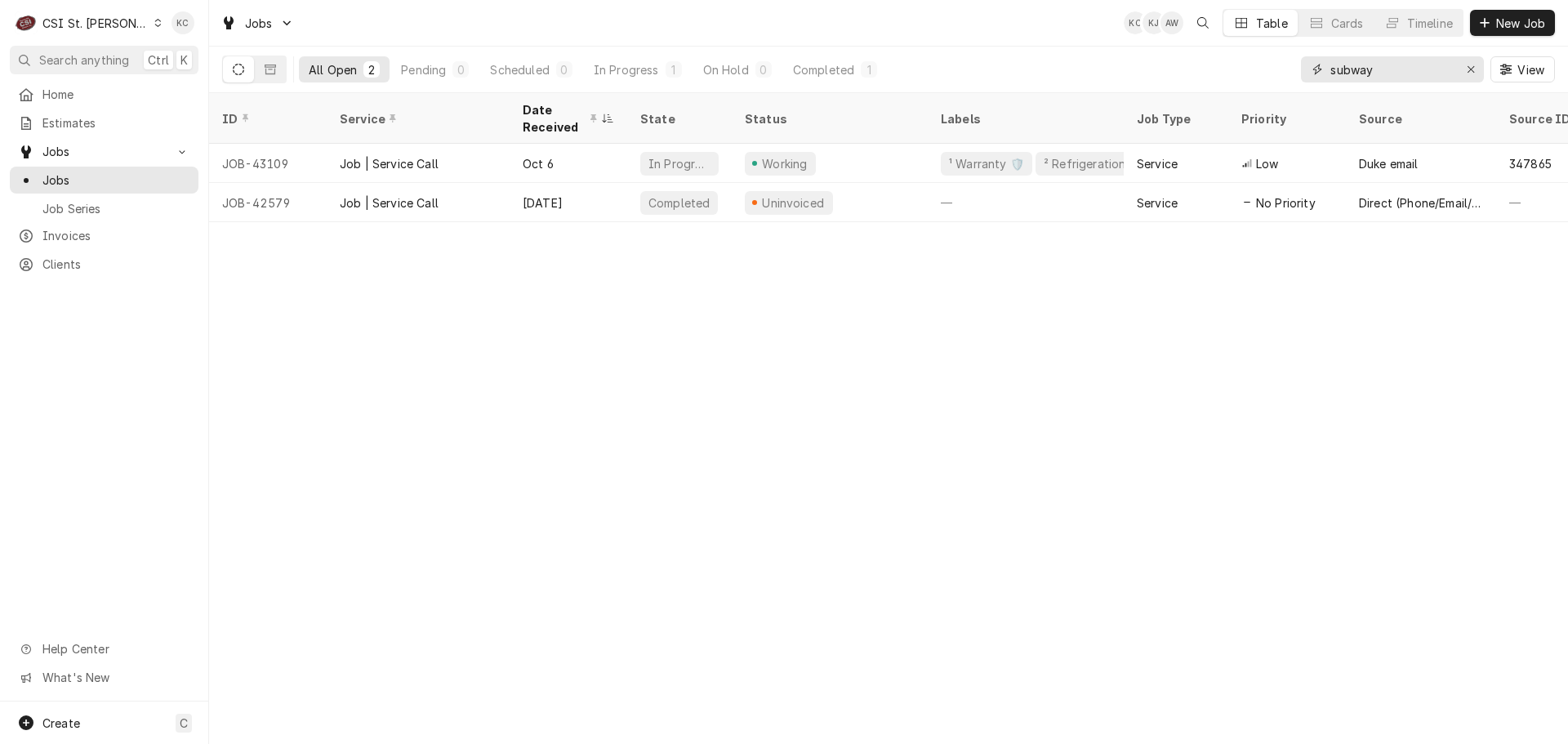
type input "subway"
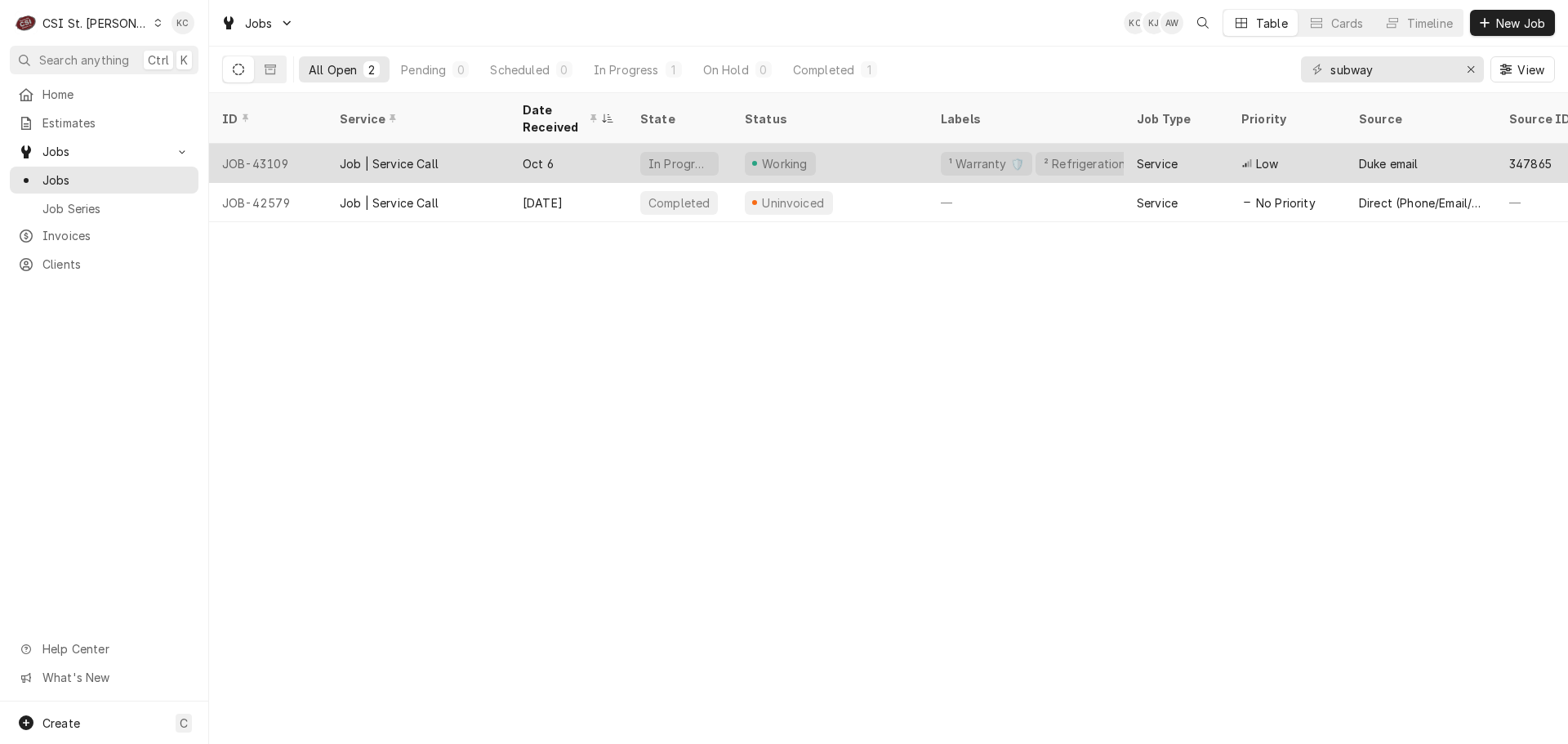
click at [430, 156] on div "Job | Service Call" at bounding box center [388, 164] width 99 height 17
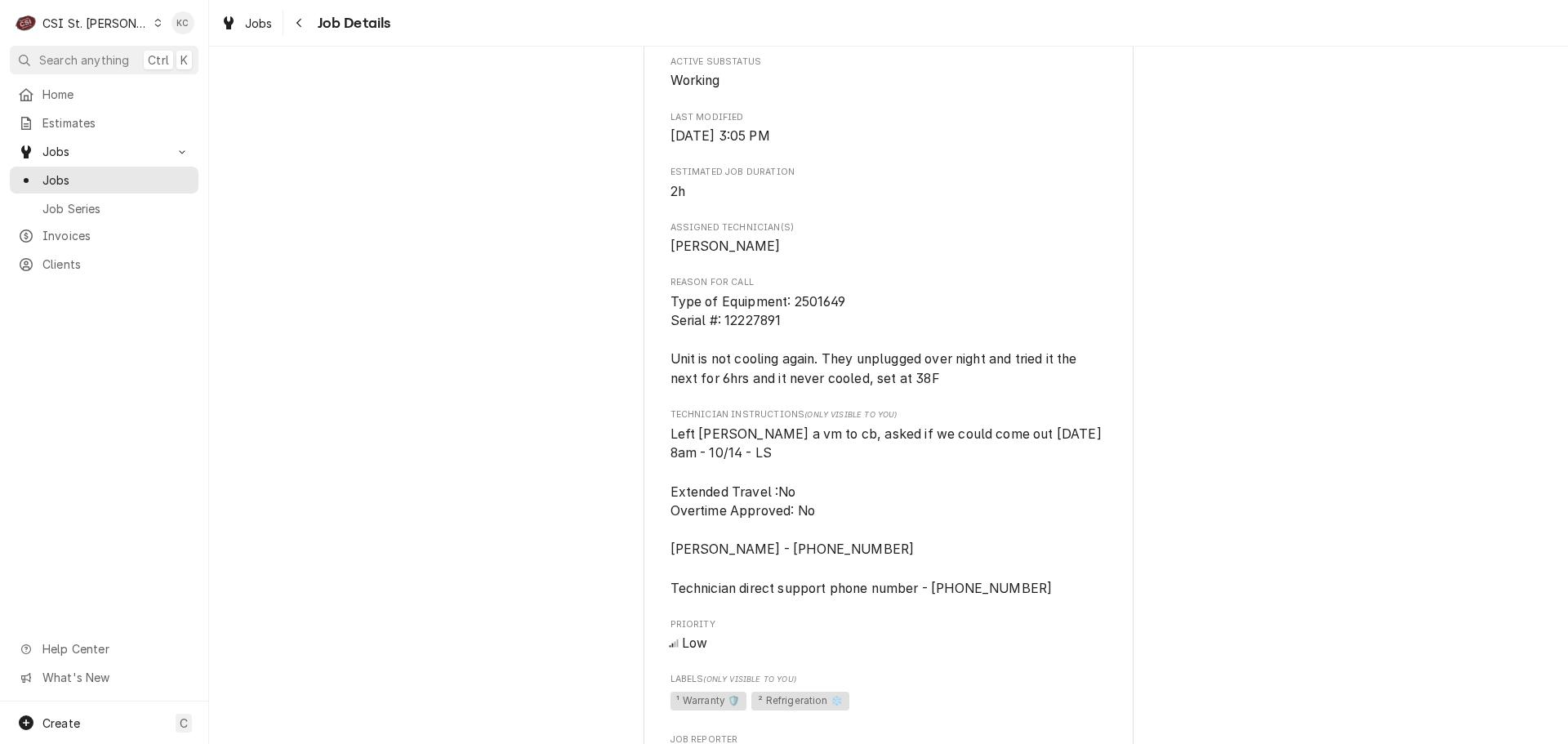
scroll to position [1144, 0]
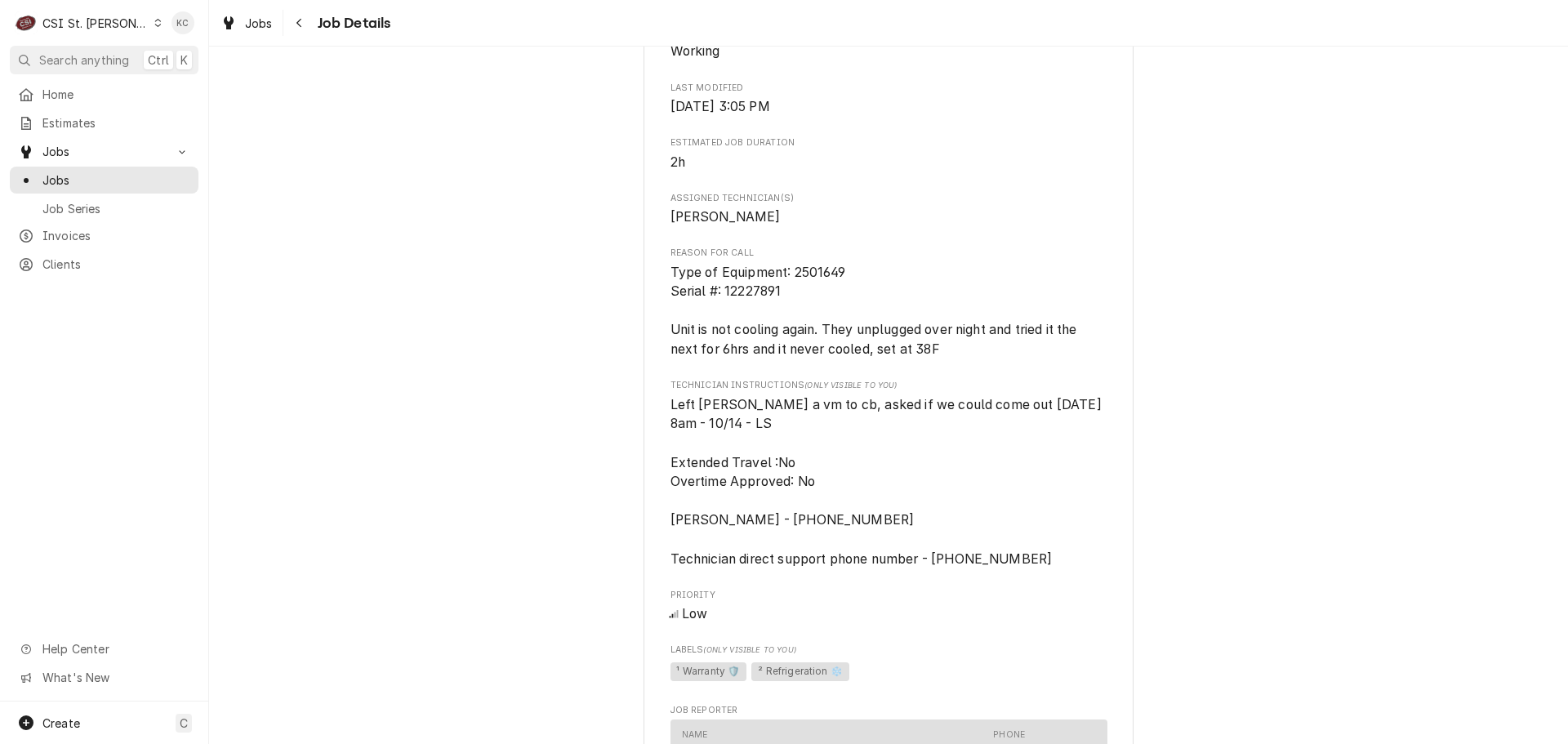
click at [1262, 671] on div "Working DUKE MANUFACTURING Subway #22282 Ofallon / [STREET_ADDRESS] Open in Map…" at bounding box center [887, 319] width 1358 height 2799
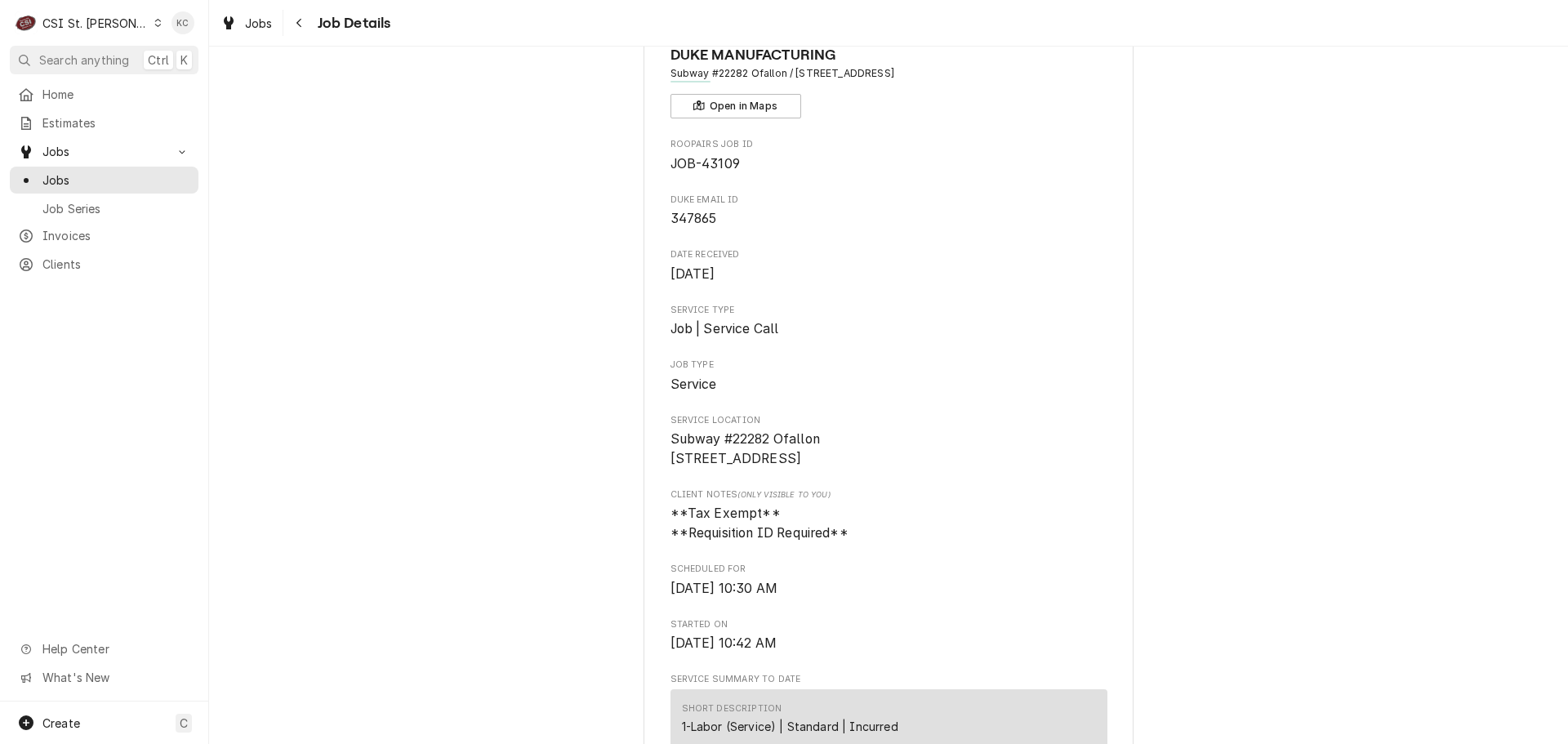
scroll to position [0, 0]
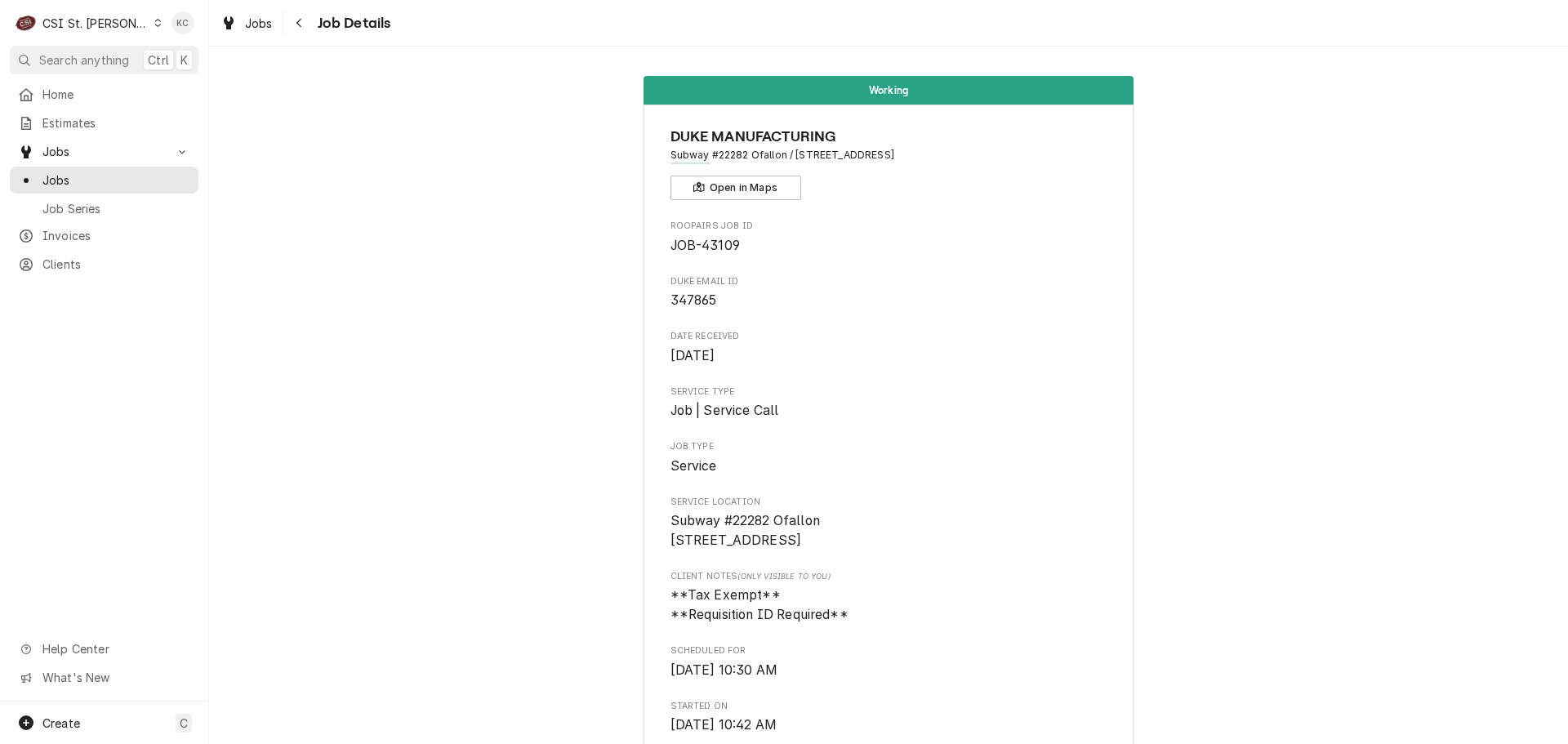
click at [77, 27] on div "CSI St. [PERSON_NAME]" at bounding box center [95, 23] width 106 height 17
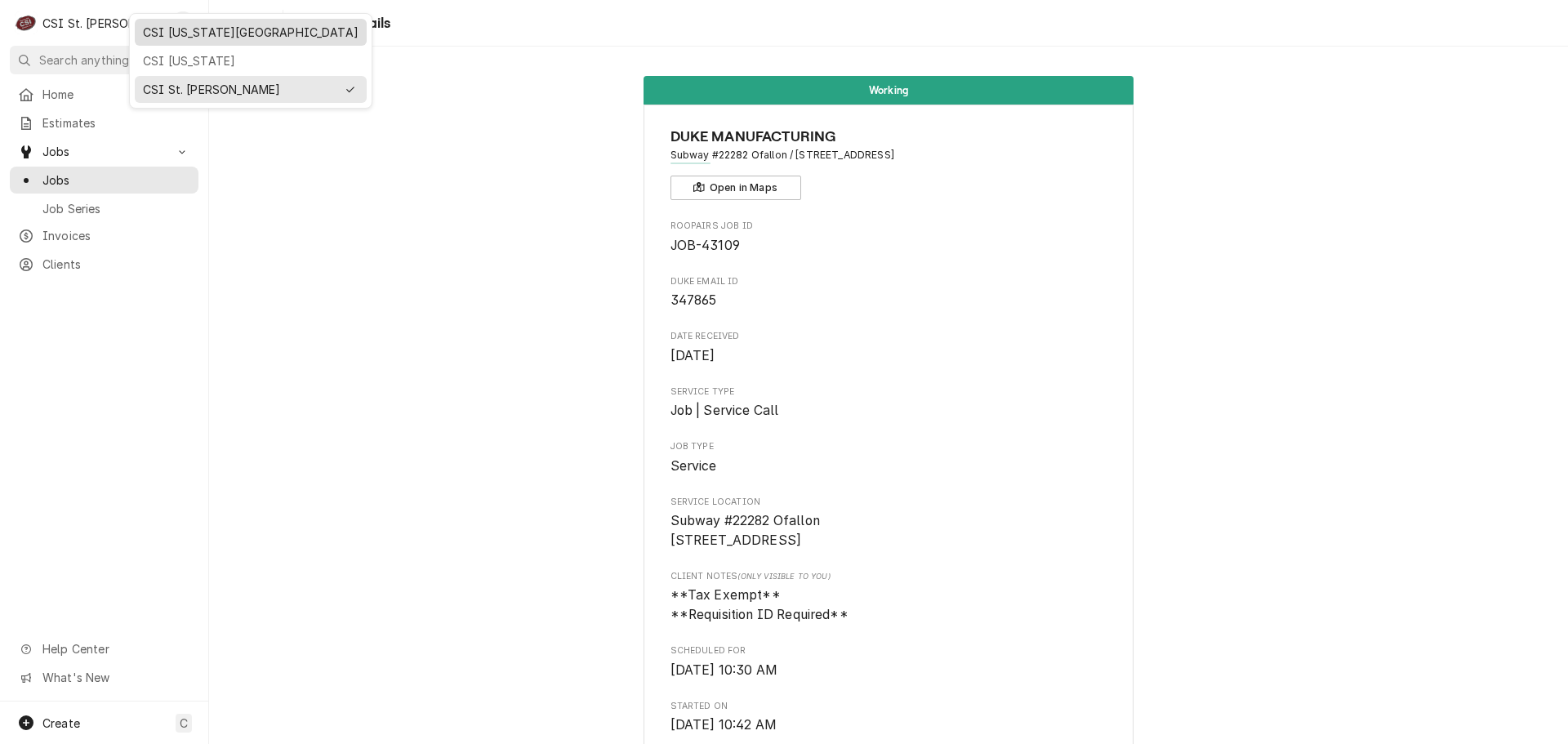
click at [186, 35] on div "CSI [US_STATE][GEOGRAPHIC_DATA]" at bounding box center [251, 32] width 216 height 17
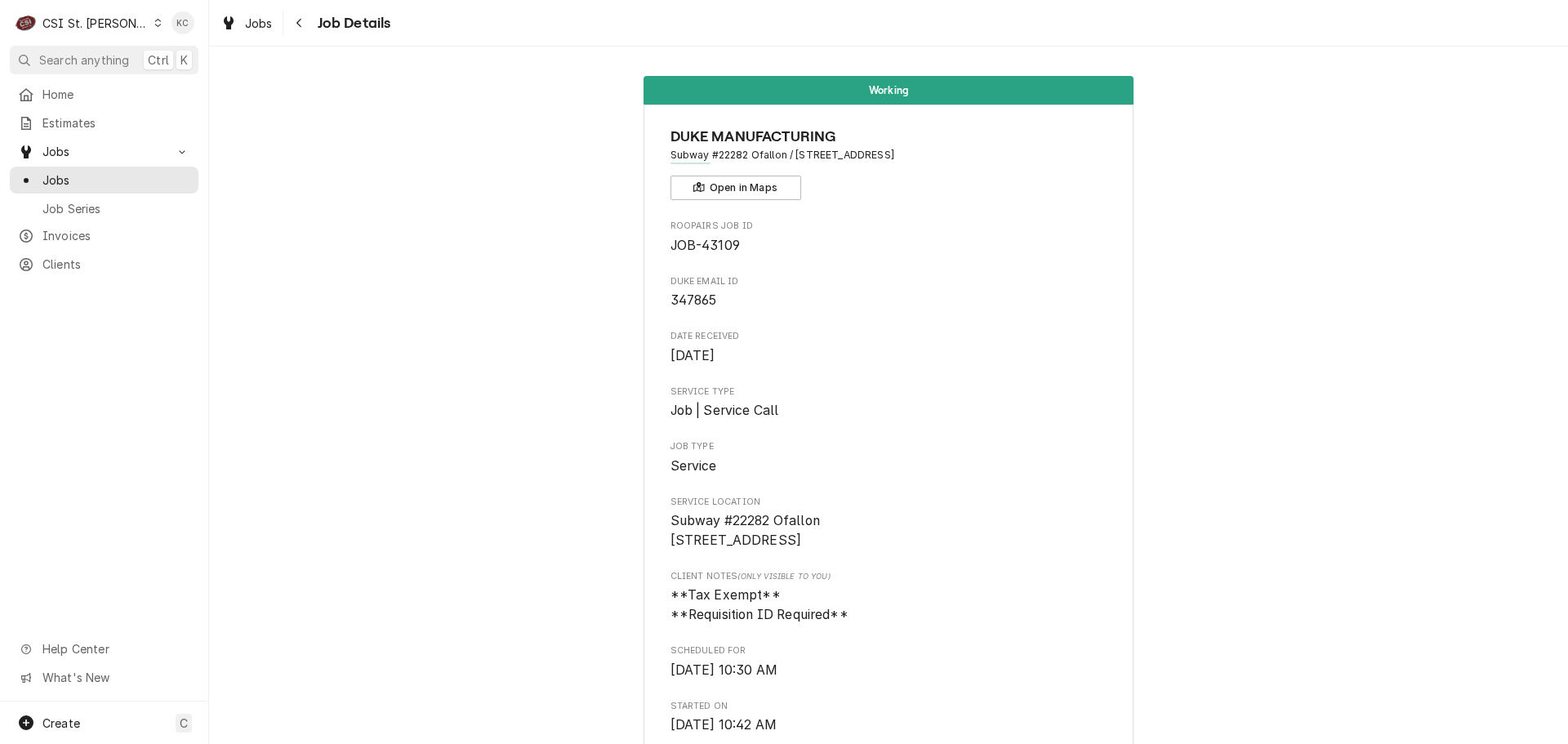
click at [97, 17] on div "CSI St. Louis" at bounding box center [95, 23] width 106 height 17
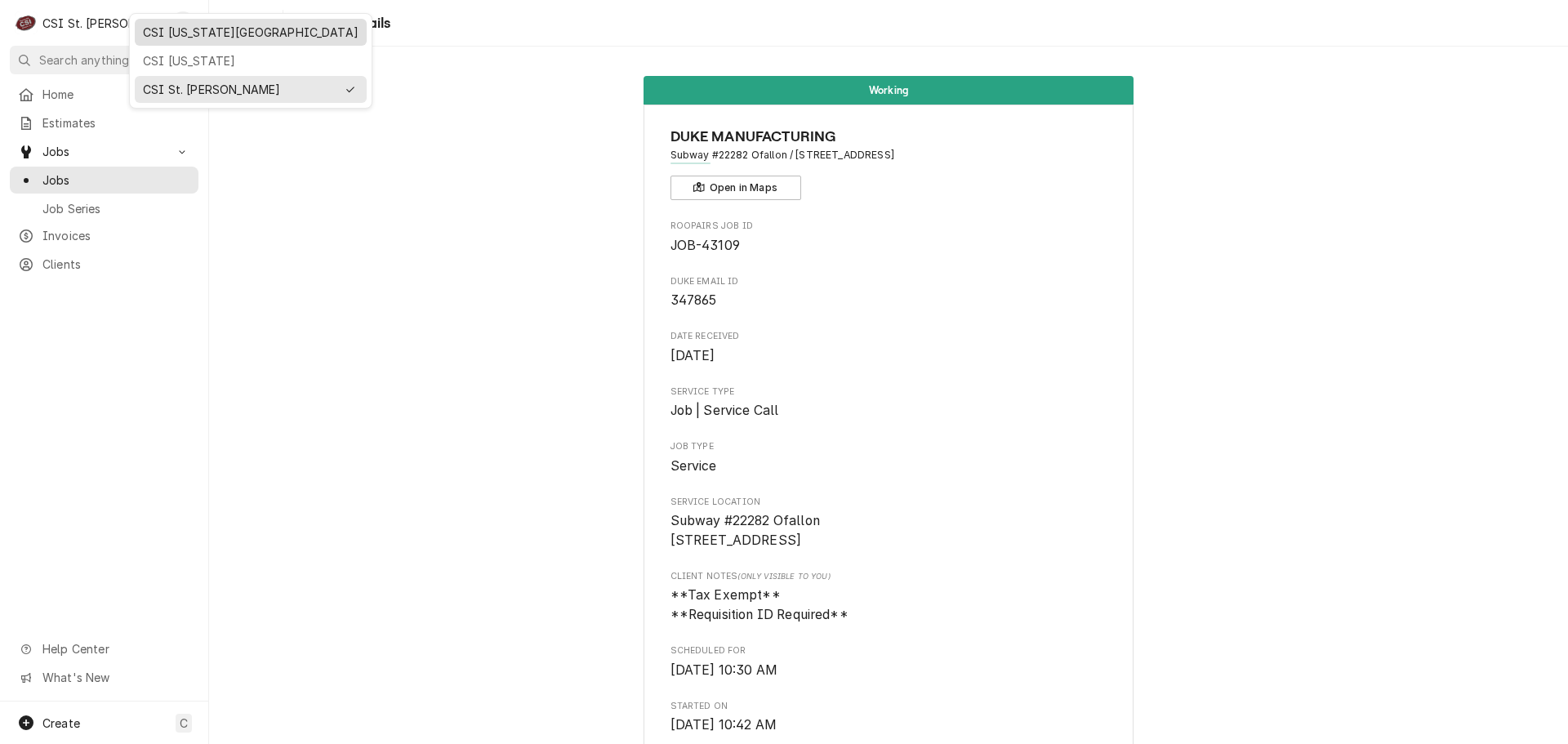
click at [165, 44] on div "CSI [US_STATE][GEOGRAPHIC_DATA]" at bounding box center [251, 32] width 232 height 27
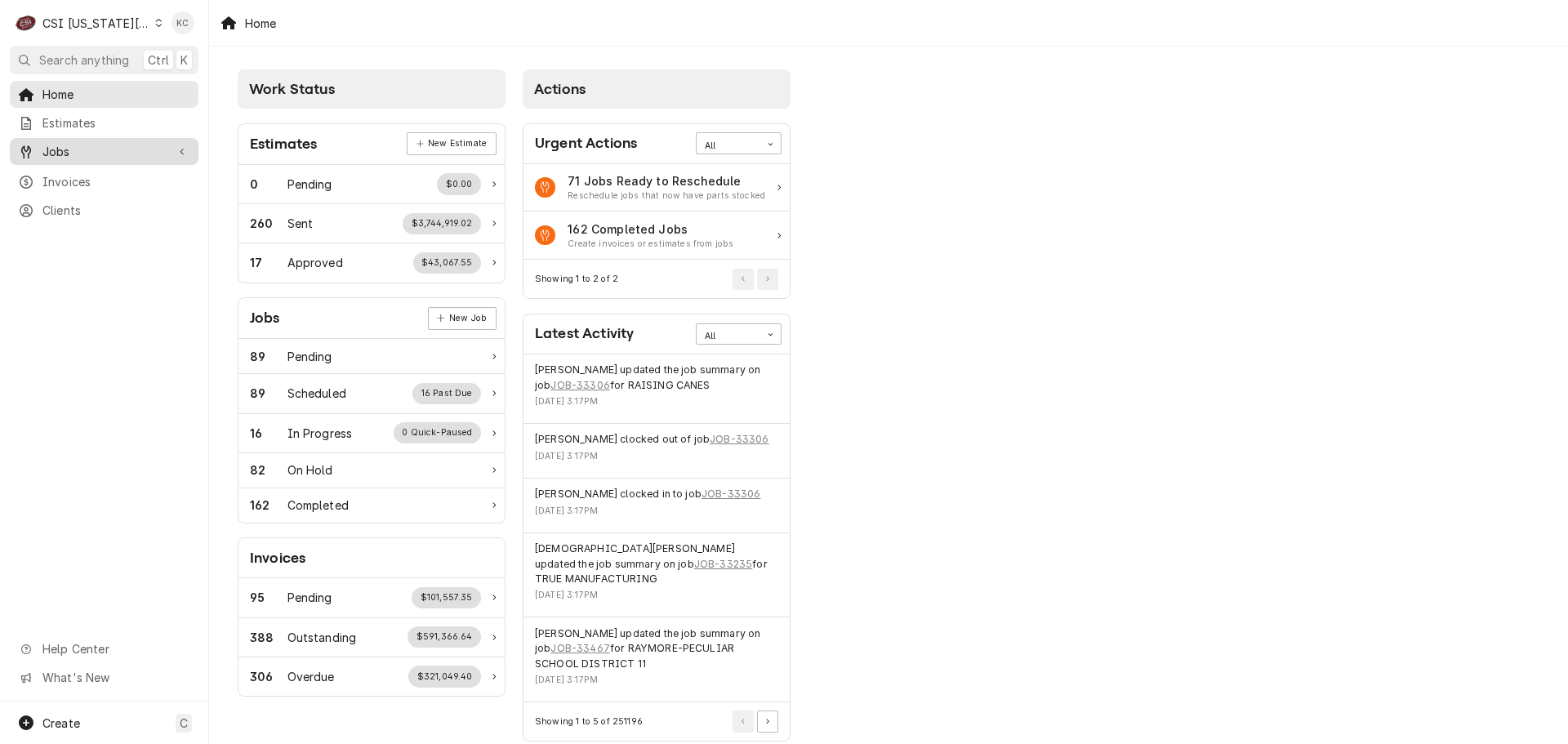
click at [66, 152] on span "Jobs" at bounding box center [104, 151] width 123 height 17
click at [38, 185] on link "Jobs" at bounding box center [104, 180] width 188 height 27
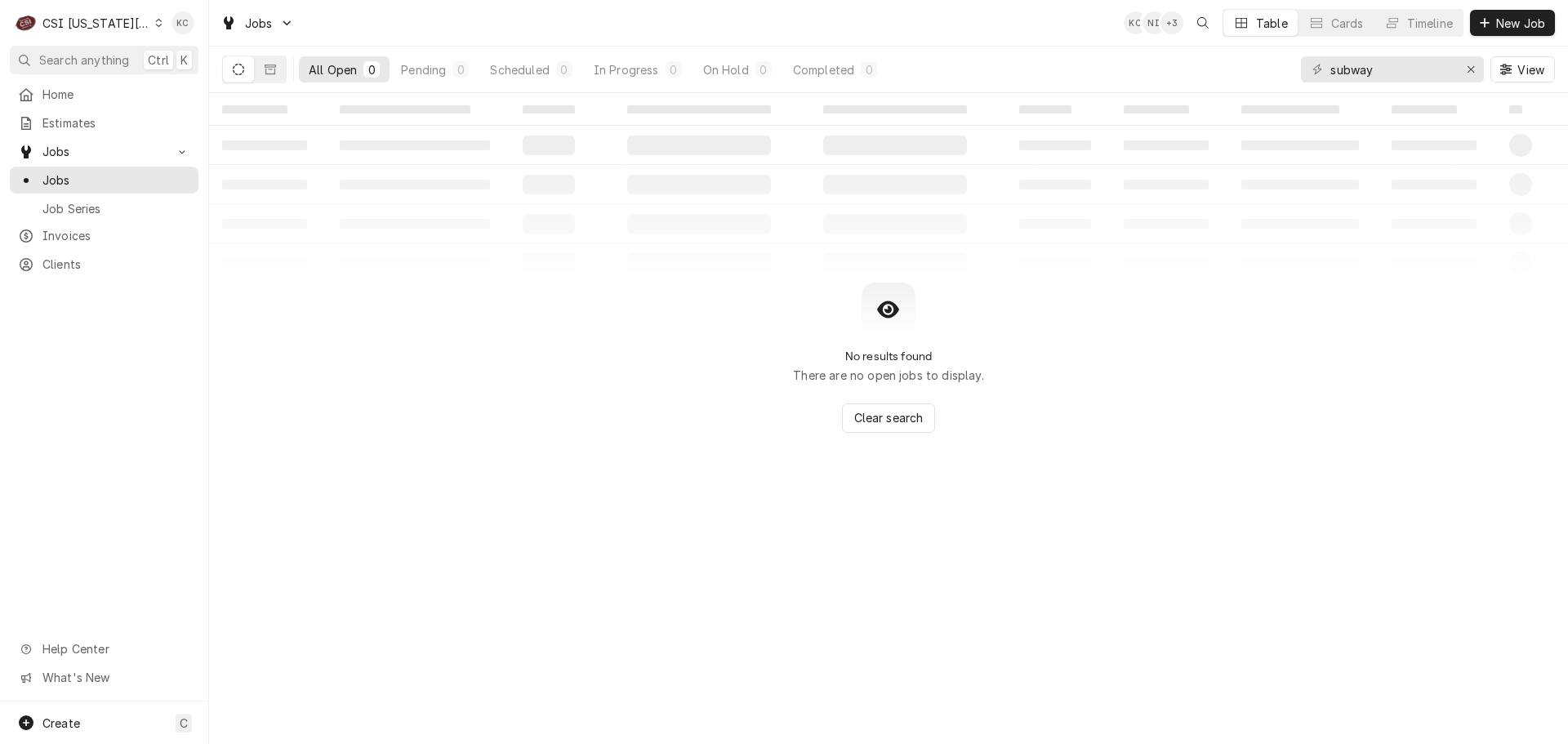
click at [1468, 28] on div "KC NI + 3 Table Cards Timeline New Job" at bounding box center [1339, 22] width 431 height 28
click at [1490, 28] on div "Dynamic Content Wrapper" at bounding box center [1484, 23] width 16 height 16
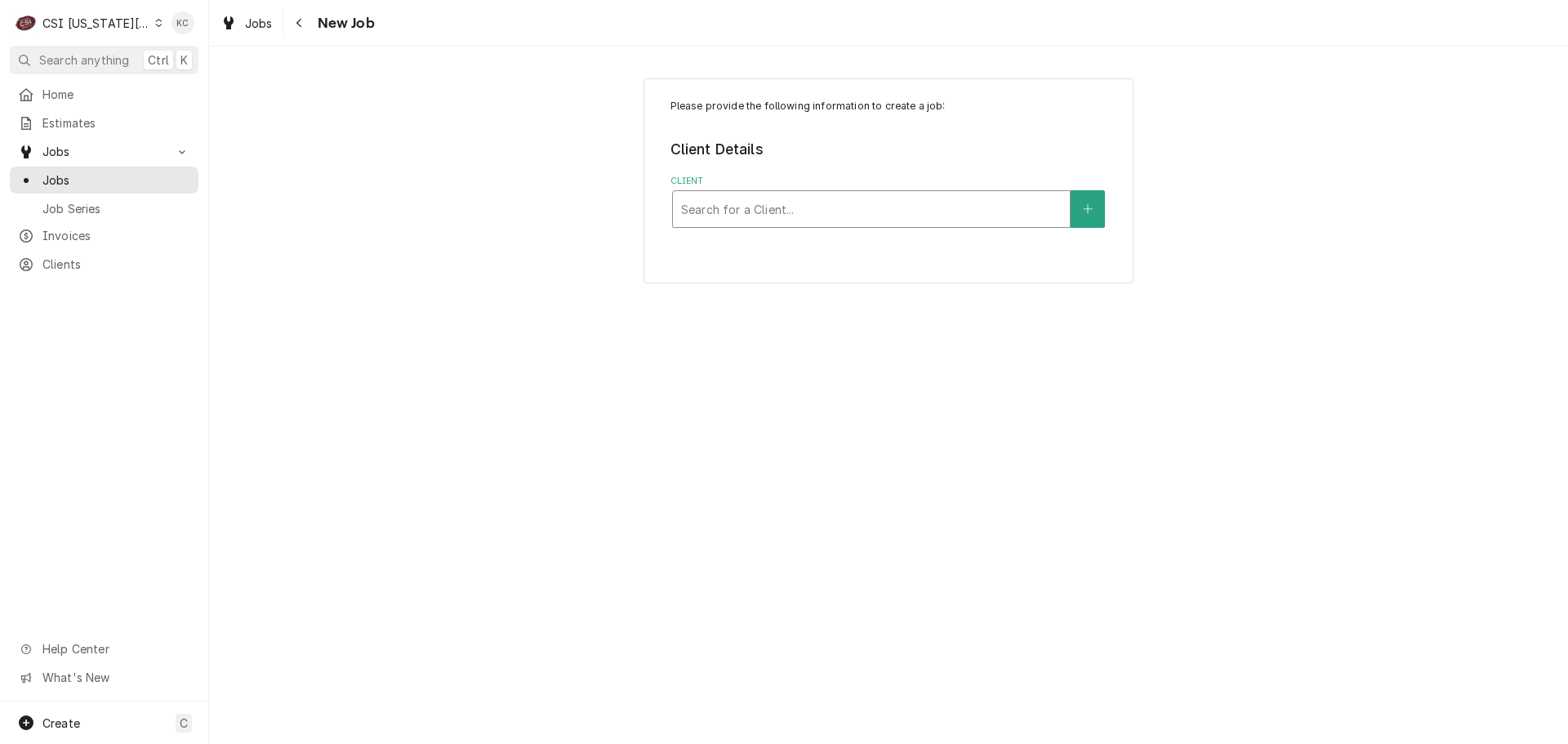
click at [779, 208] on div "Client" at bounding box center [872, 209] width 380 height 29
type input "[DEMOGRAPHIC_DATA] donkey"
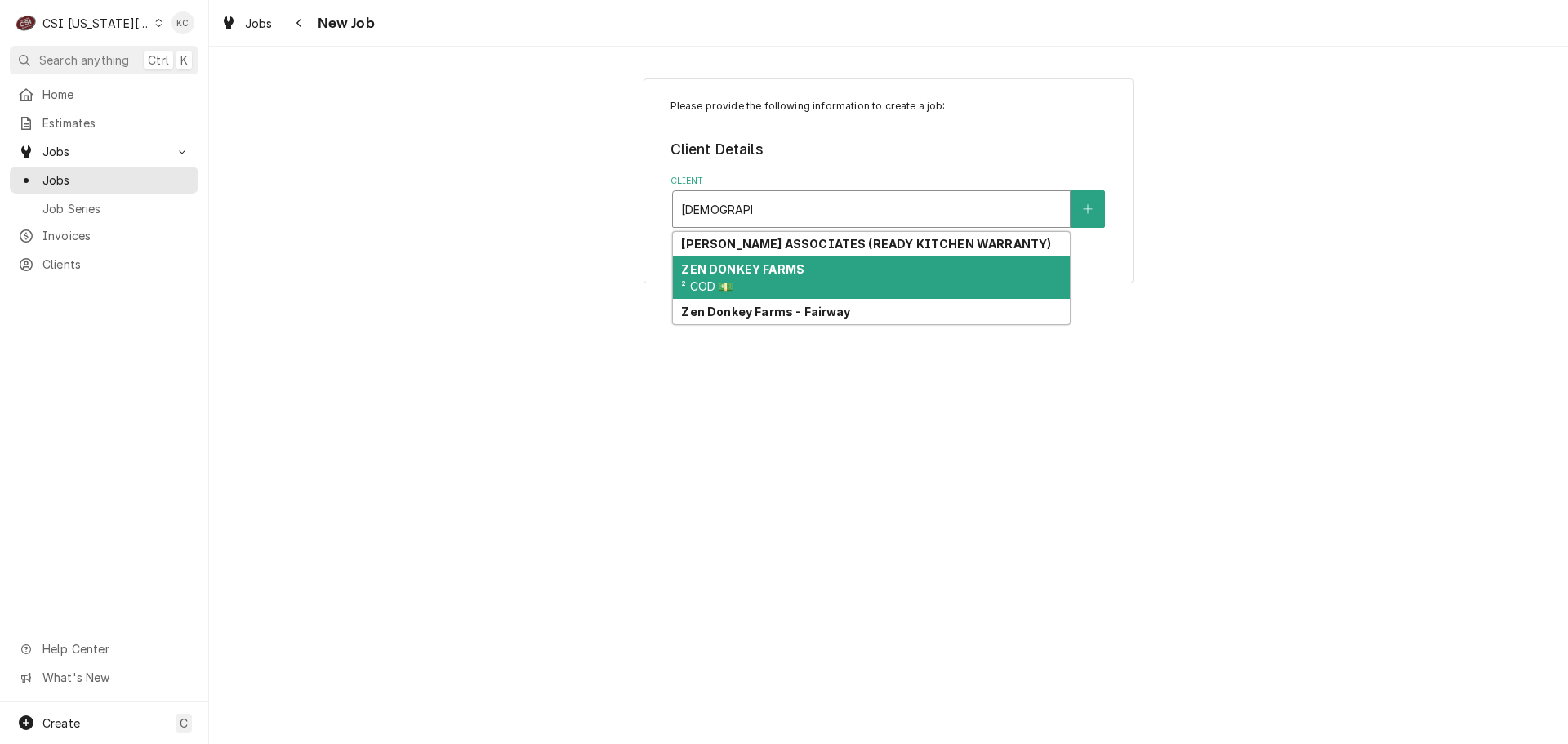
click at [794, 274] on strong "ZEN DONKEY FARMS" at bounding box center [743, 269] width 123 height 14
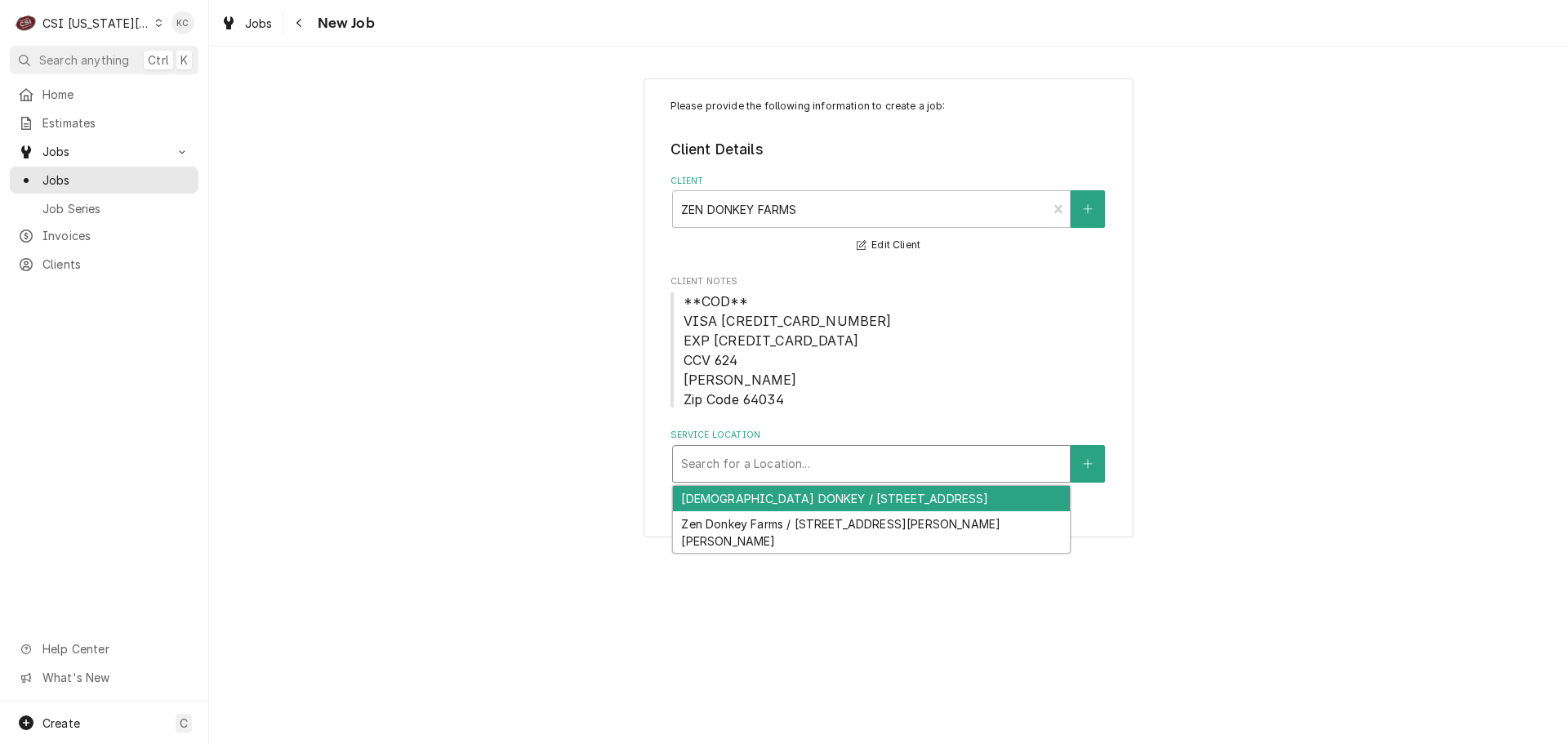
click at [827, 457] on div "Service Location" at bounding box center [872, 464] width 380 height 29
click at [844, 494] on div "ZEN DONKEY / 14702 Outer Belt Ext, Lone Jack, MO 64070" at bounding box center [871, 499] width 397 height 25
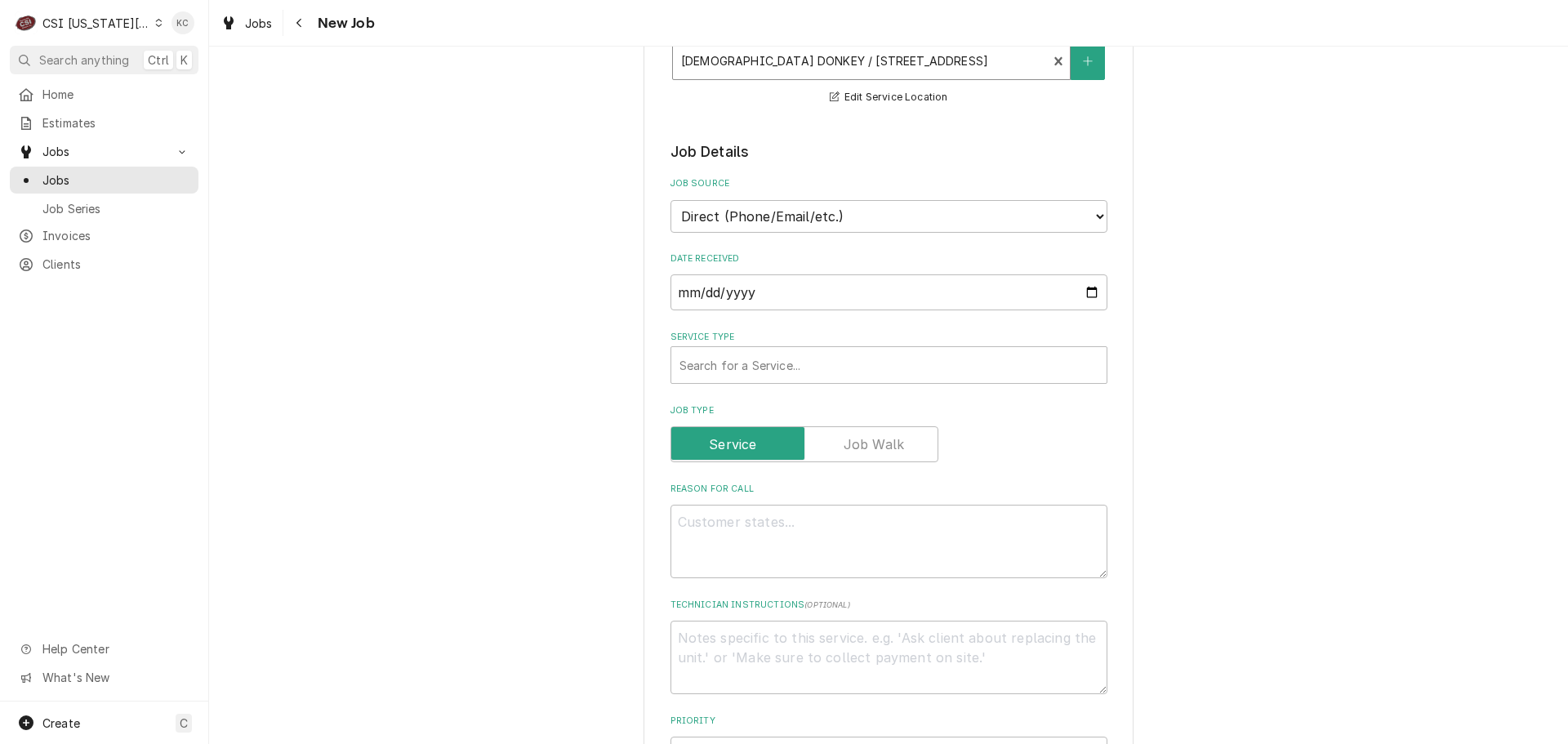
scroll to position [409, 0]
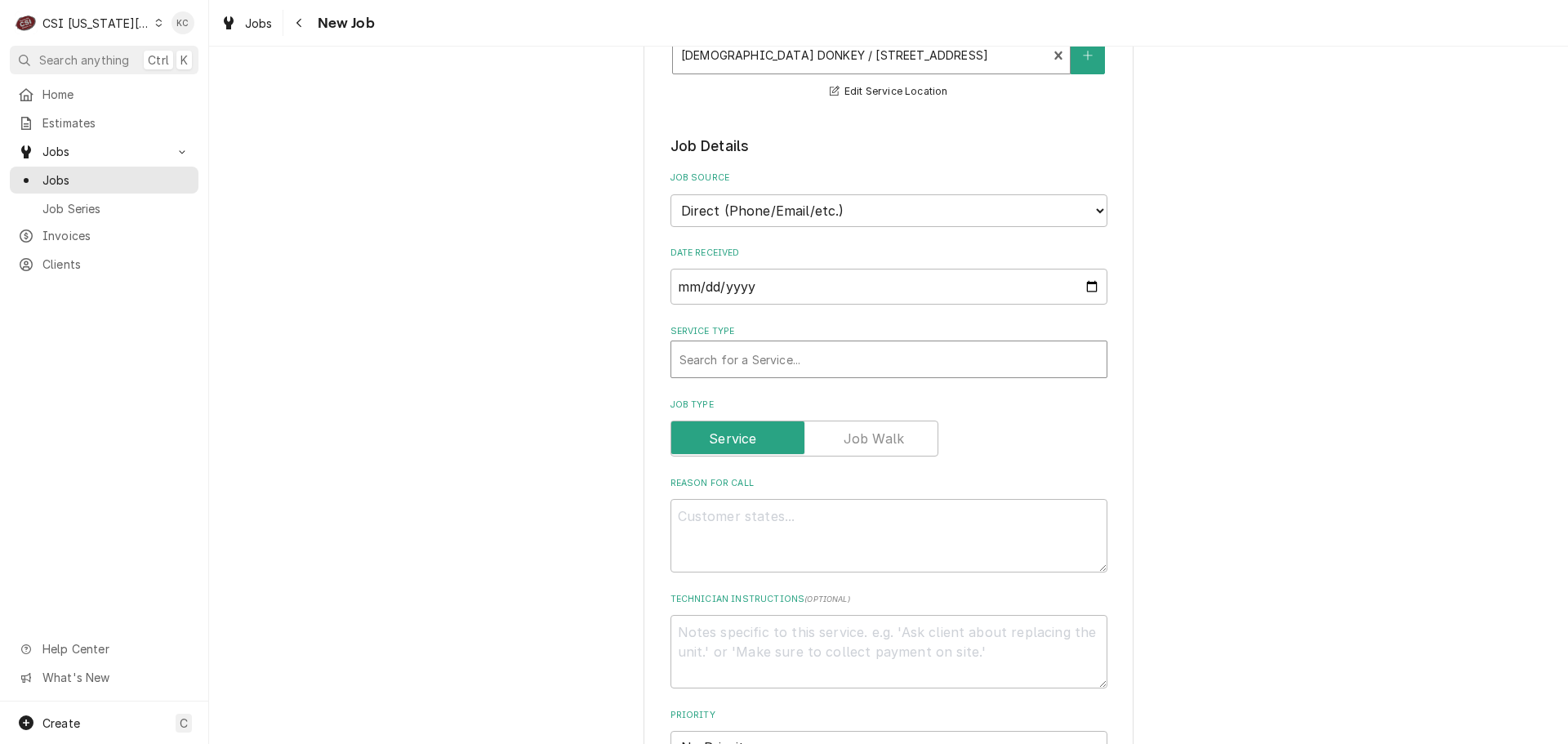
click at [771, 359] on div "Service Type" at bounding box center [889, 359] width 419 height 29
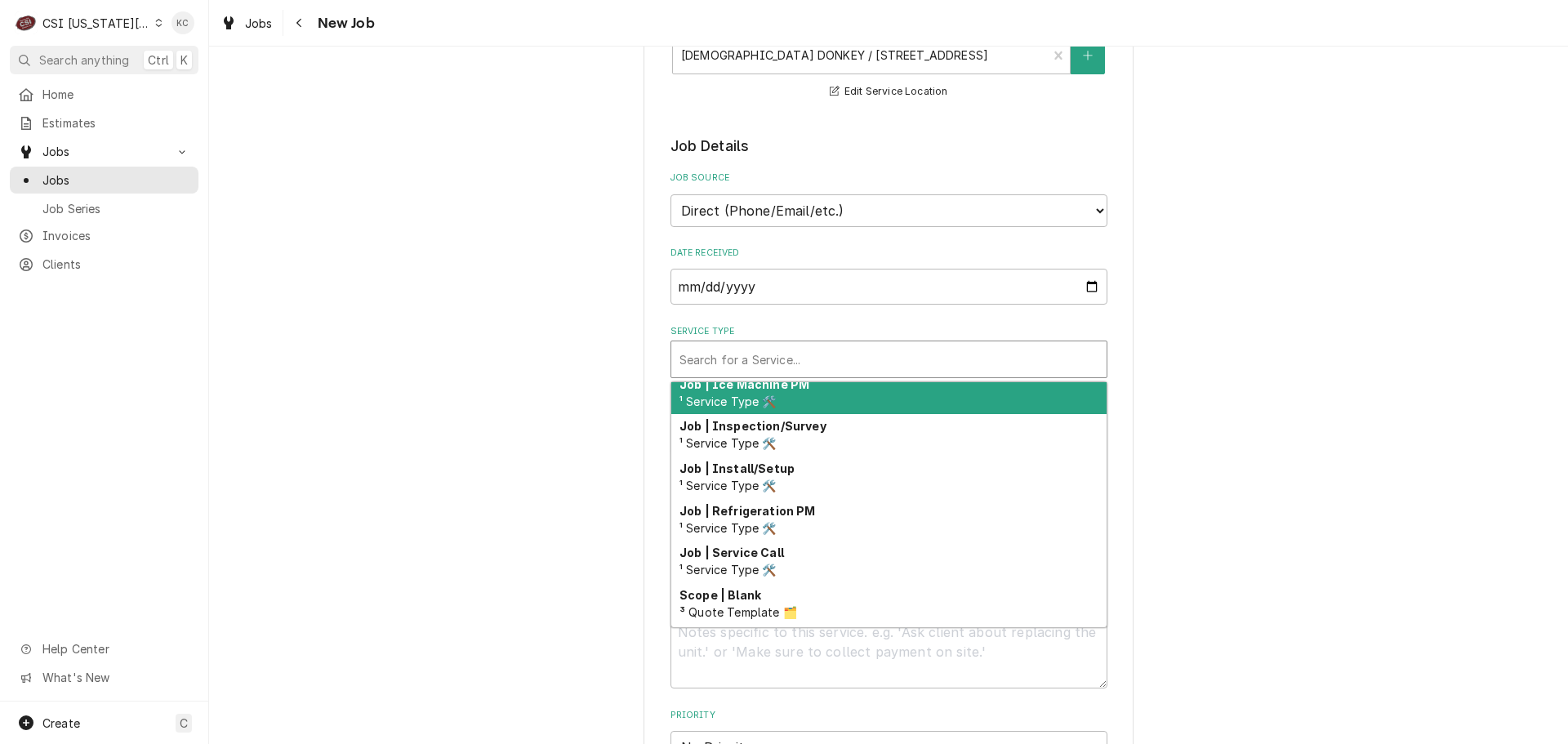
scroll to position [925, 0]
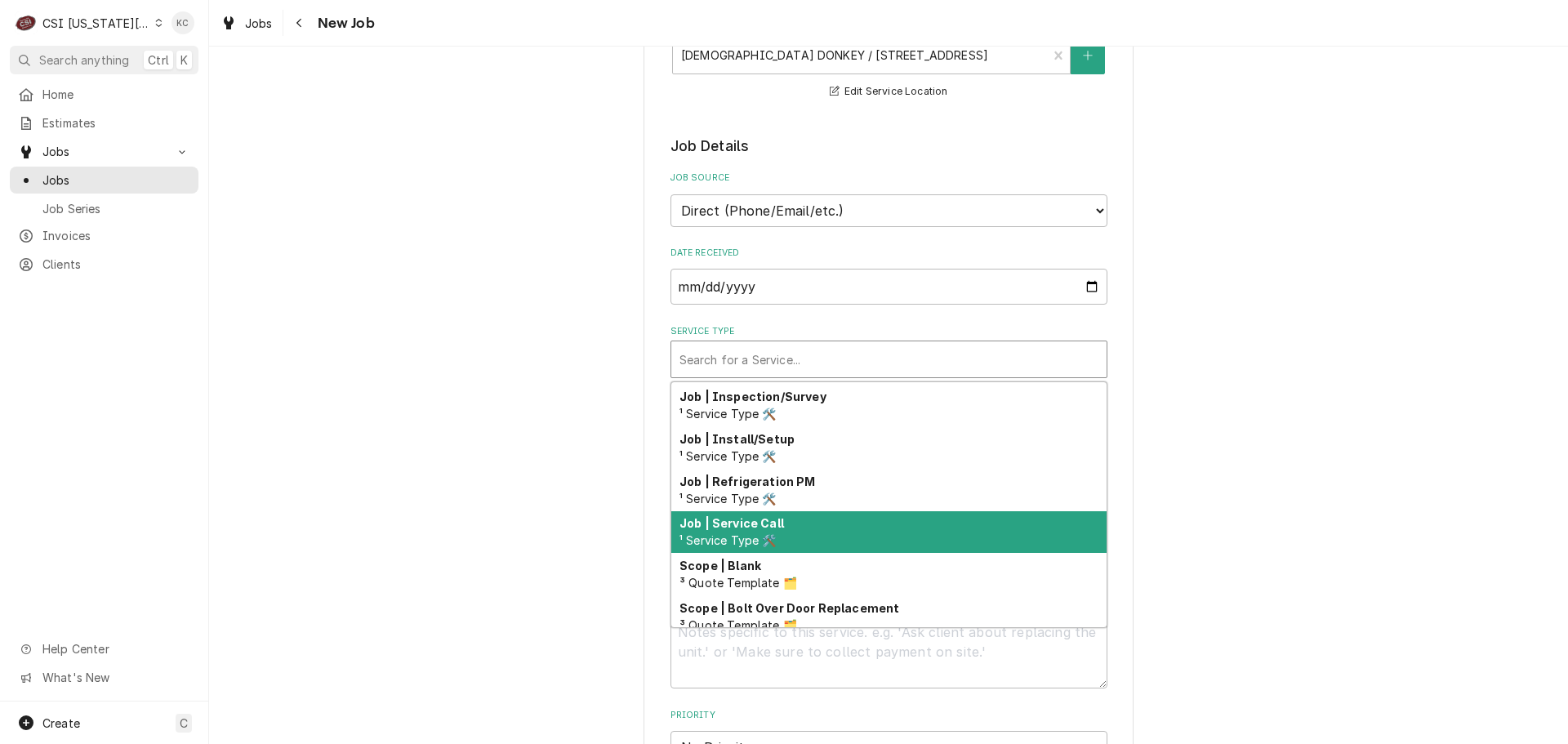
click at [916, 534] on div "Job | Service Call ¹ Service Type 🛠️" at bounding box center [889, 532] width 435 height 43
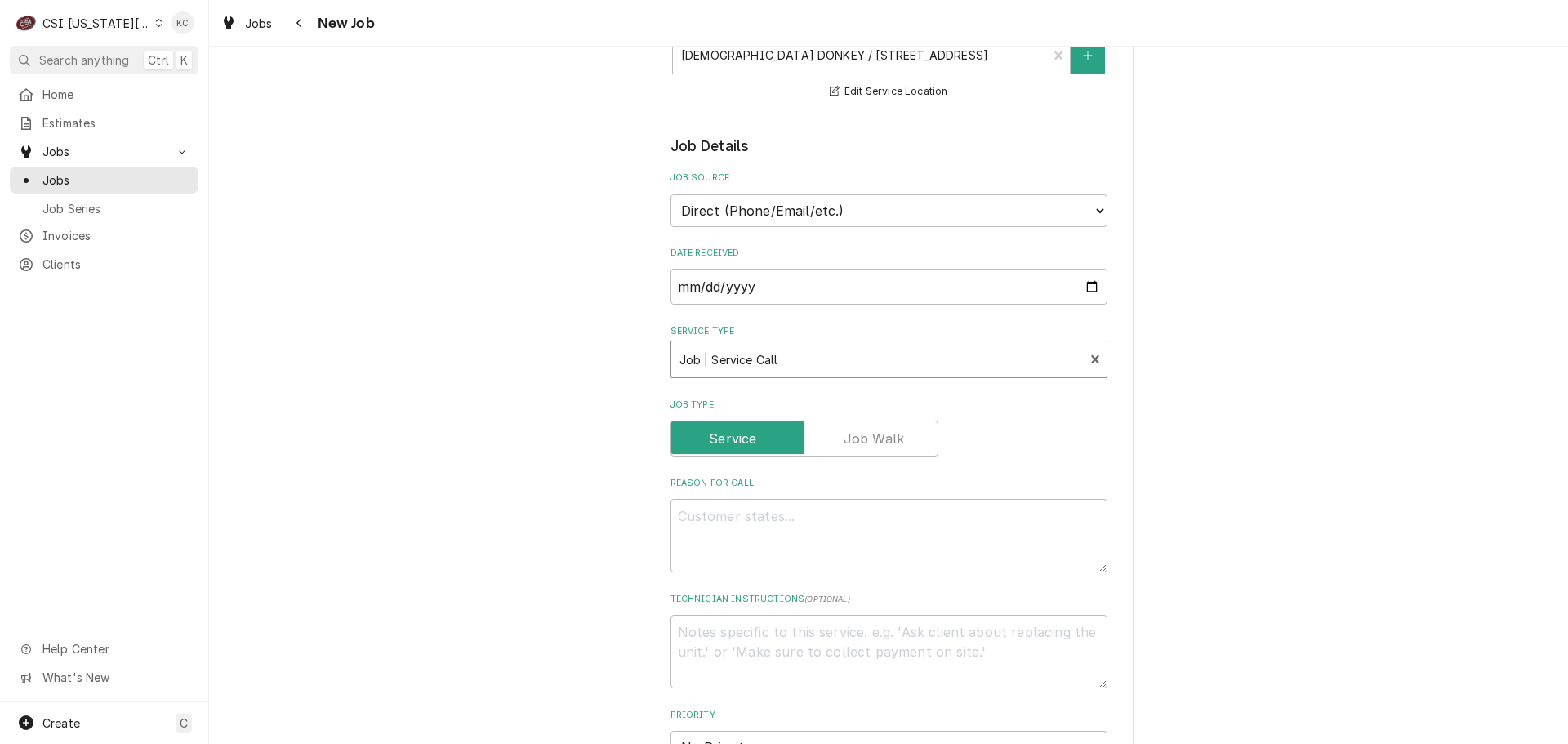
click at [1244, 478] on div "Please provide the following information to create a job: Client Details Client…" at bounding box center [887, 573] width 1358 height 1836
click at [931, 538] on textarea "Reason For Call" at bounding box center [889, 536] width 437 height 74
type textarea "x"
type textarea "A"
type textarea "x"
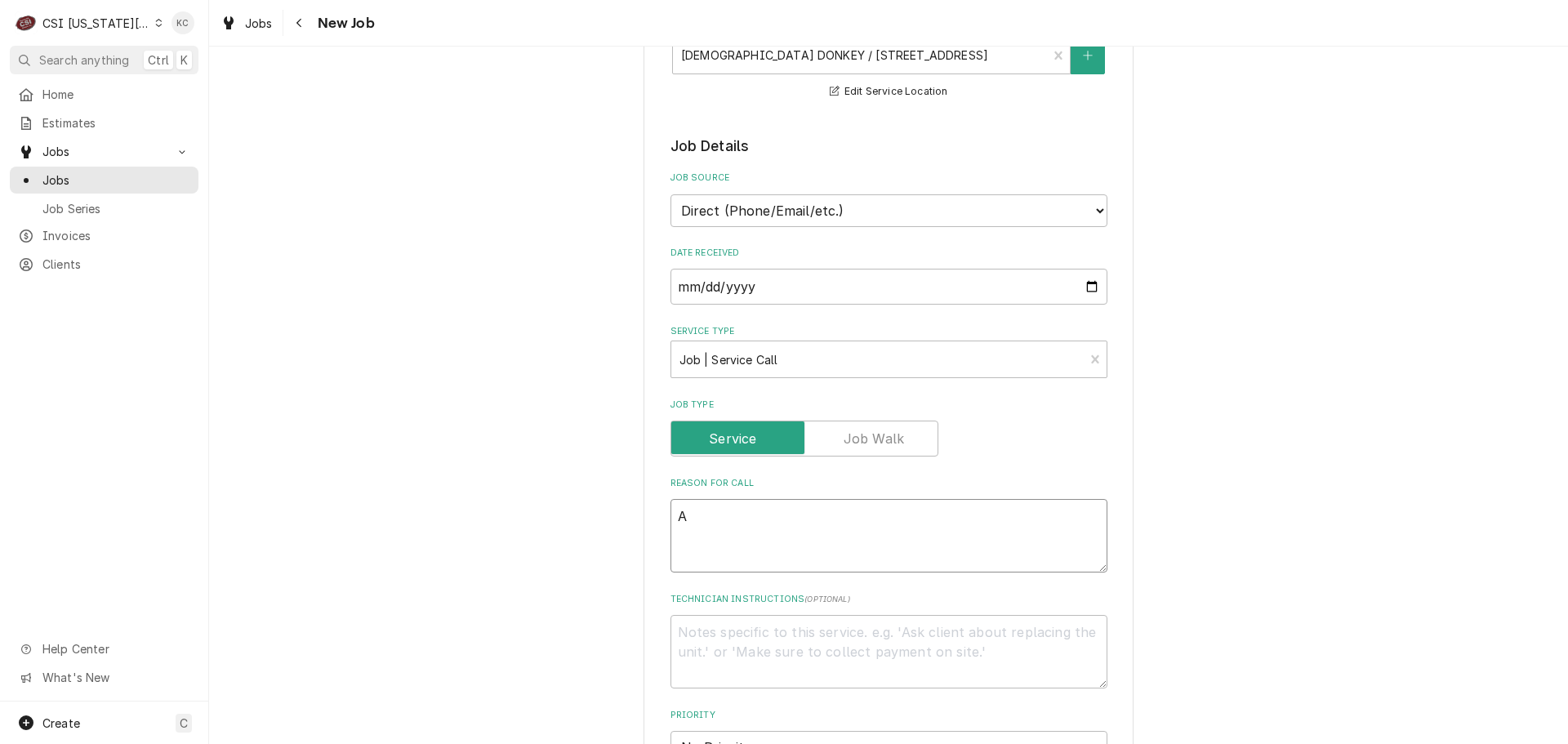
type textarea "Av"
type textarea "x"
type textarea "Ava"
type textarea "x"
type textarea "Avan"
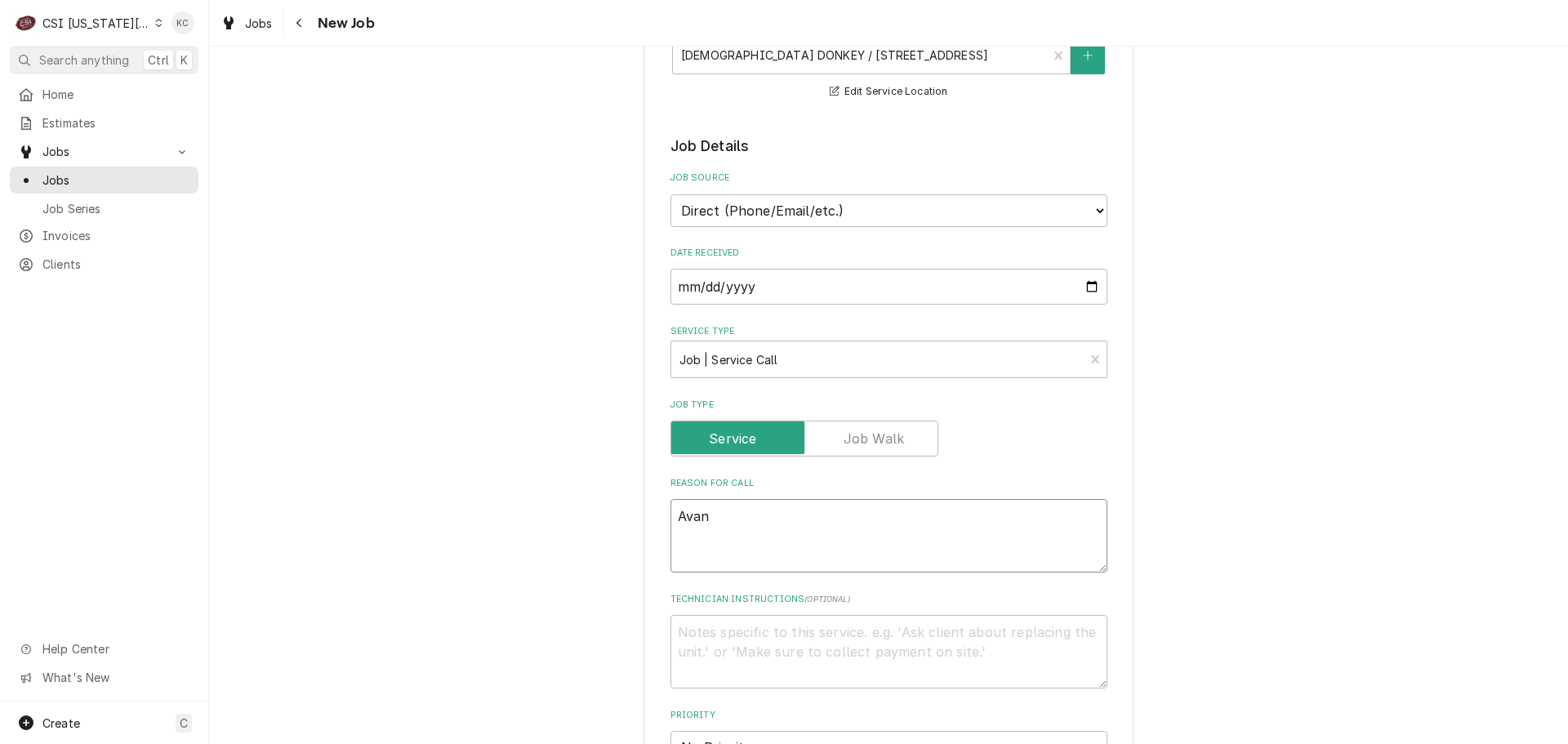
type textarea "x"
type textarea "Avant"
type textarea "x"
type textarea "Avantc"
type textarea "x"
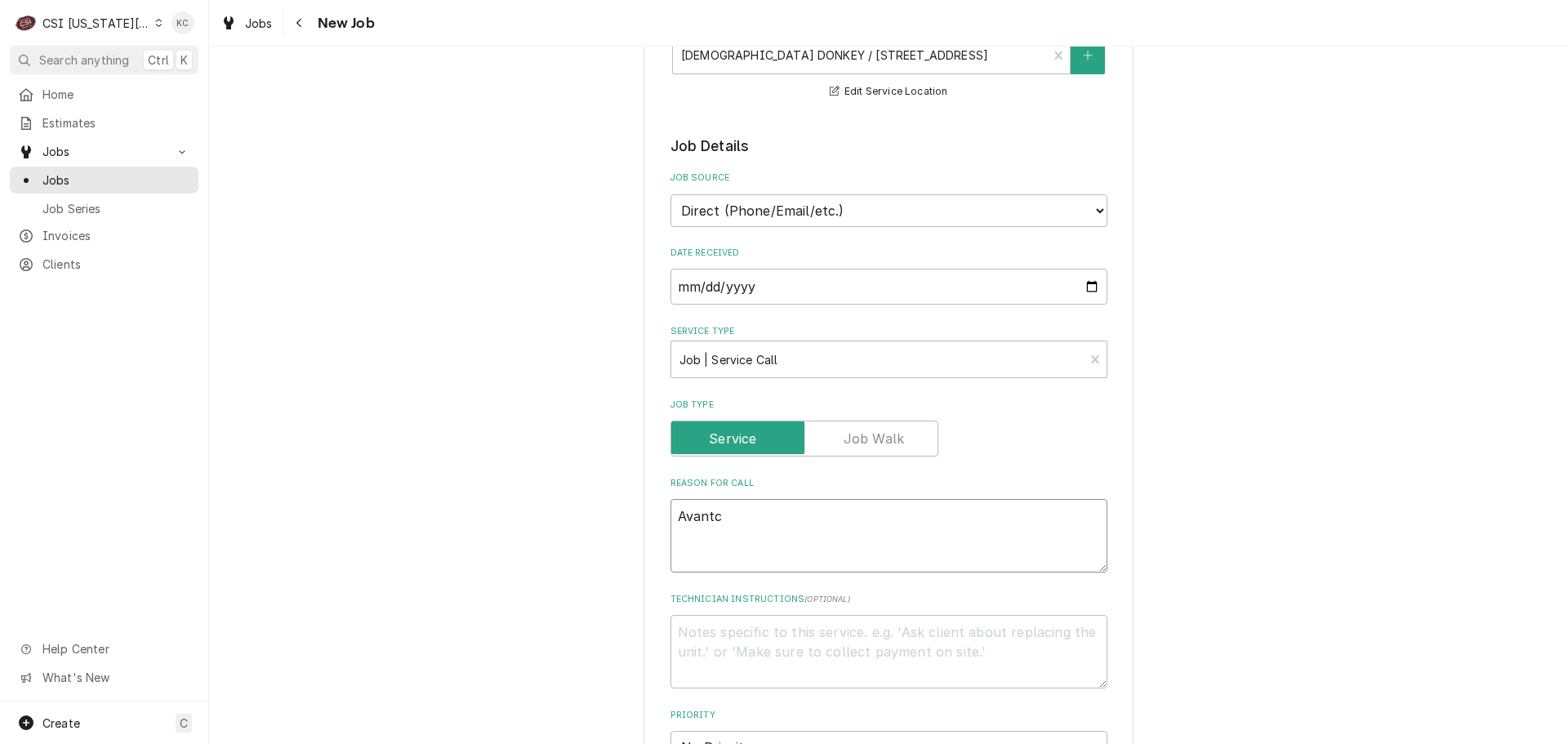
type textarea "Avantco"
type textarea "x"
type textarea "Avantco"
type textarea "x"
type textarea "Avantco u"
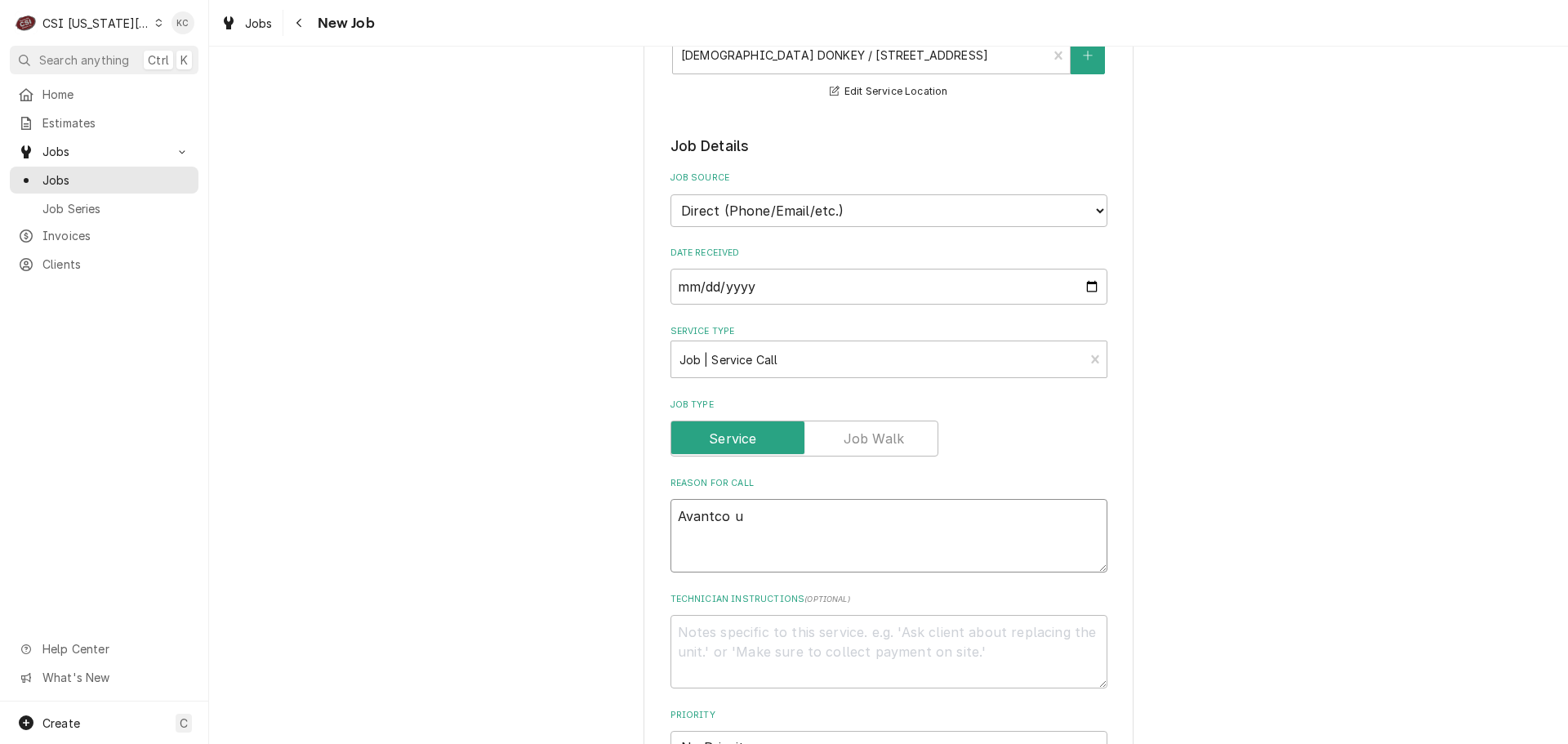
type textarea "x"
type textarea "Avantco un"
type textarea "x"
type textarea "Avantco uni"
type textarea "x"
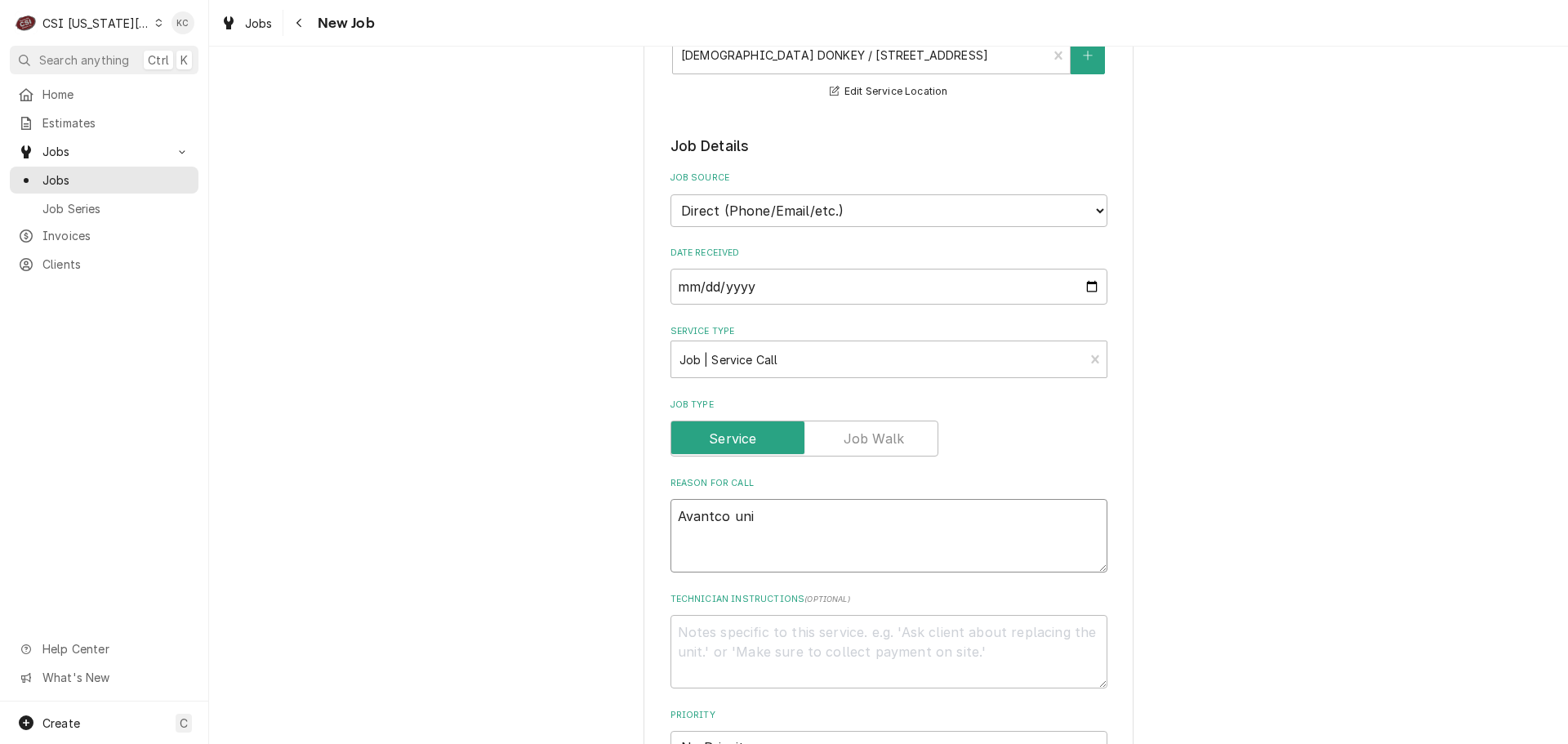
type textarea "Avantco un"
type textarea "x"
type textarea "Avantco uni"
type textarea "x"
type textarea "Avantco unit"
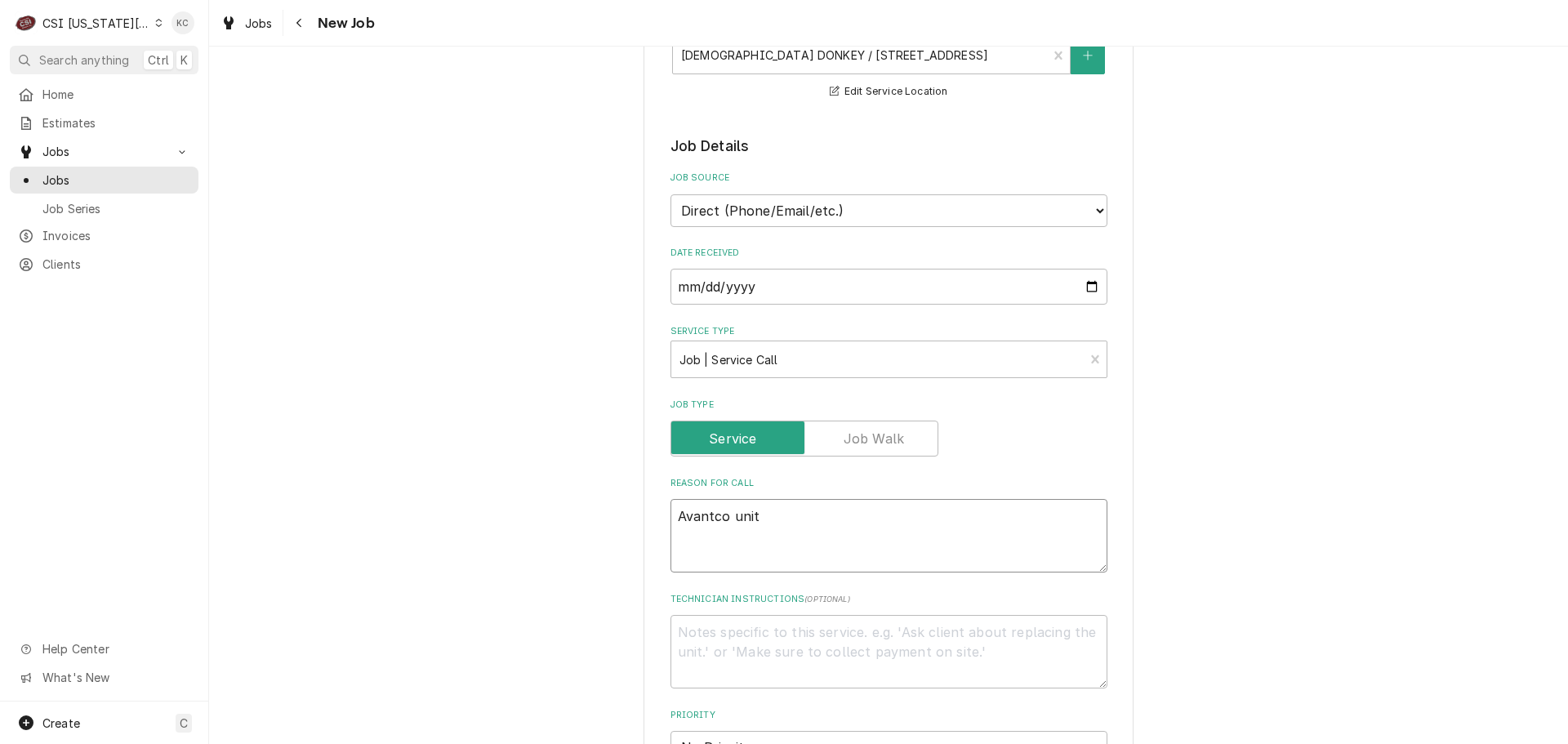
type textarea "x"
type textarea "Avantco unit"
type textarea "x"
type textarea "Avantco unit te"
type textarea "x"
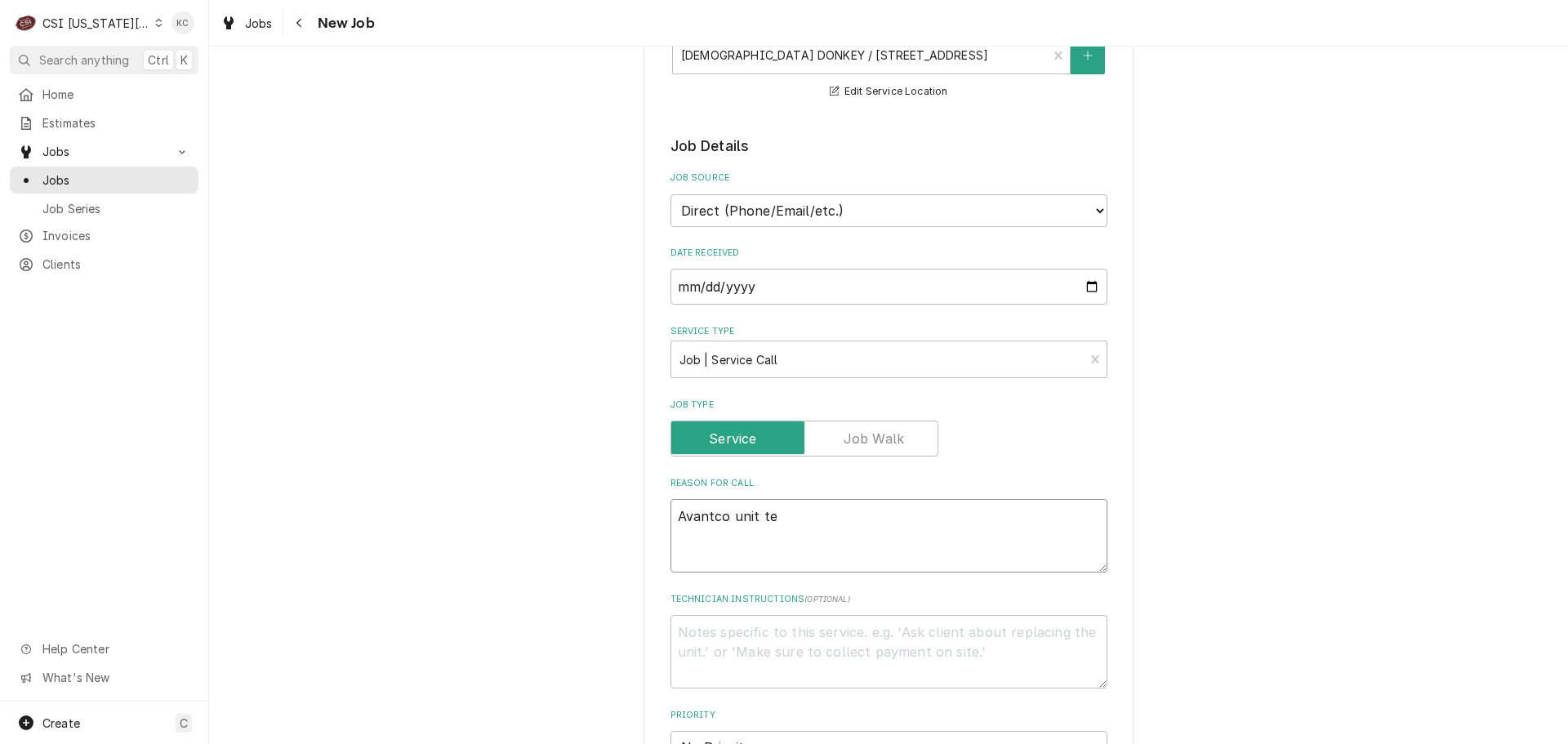
type textarea "Avantco unit tem"
type textarea "x"
type textarea "Avantco unit temp"
type textarea "x"
type textarea "Avantco unit tempi"
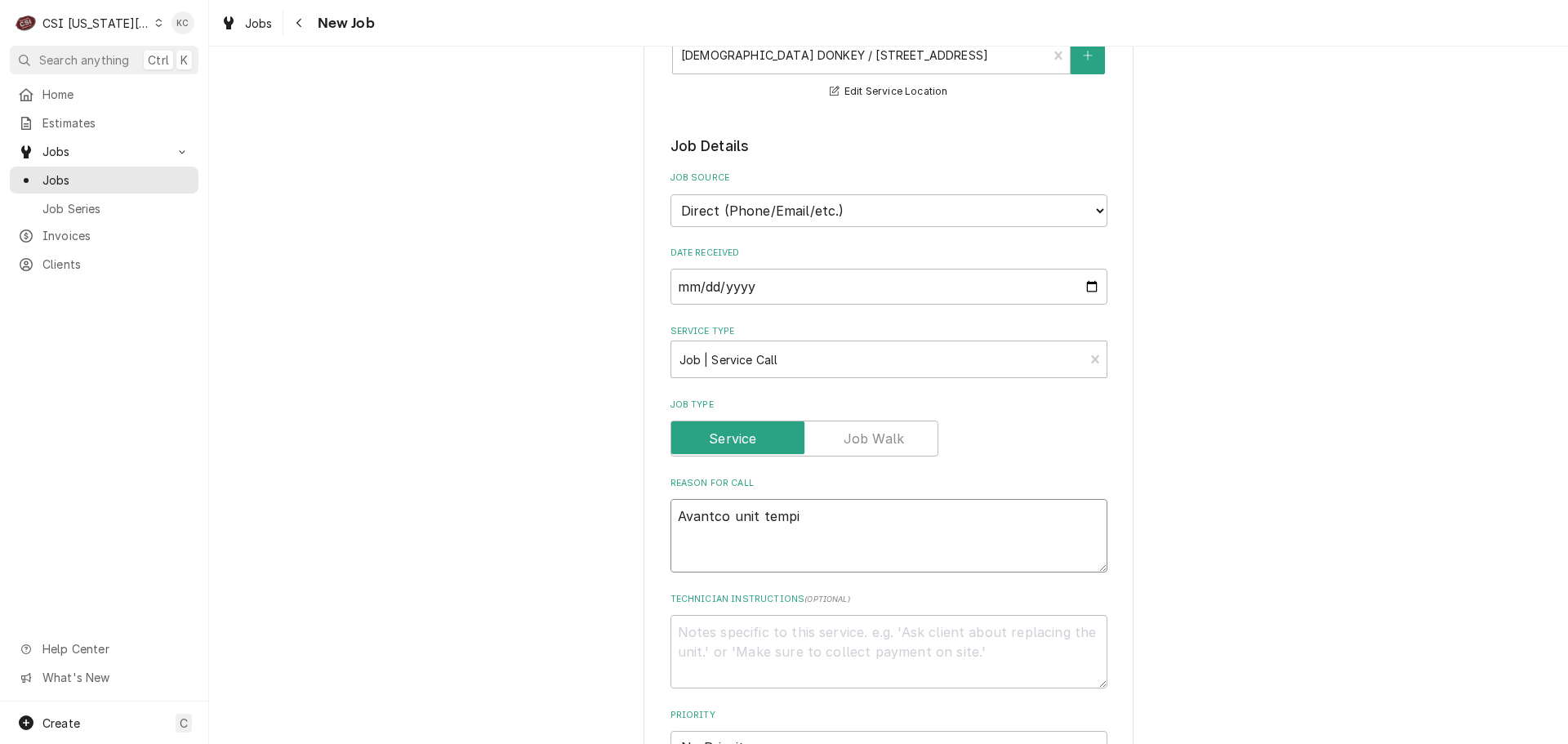
type textarea "x"
type textarea "Avantco unit tempin"
type textarea "x"
type textarea "Avantco unit temping"
type textarea "x"
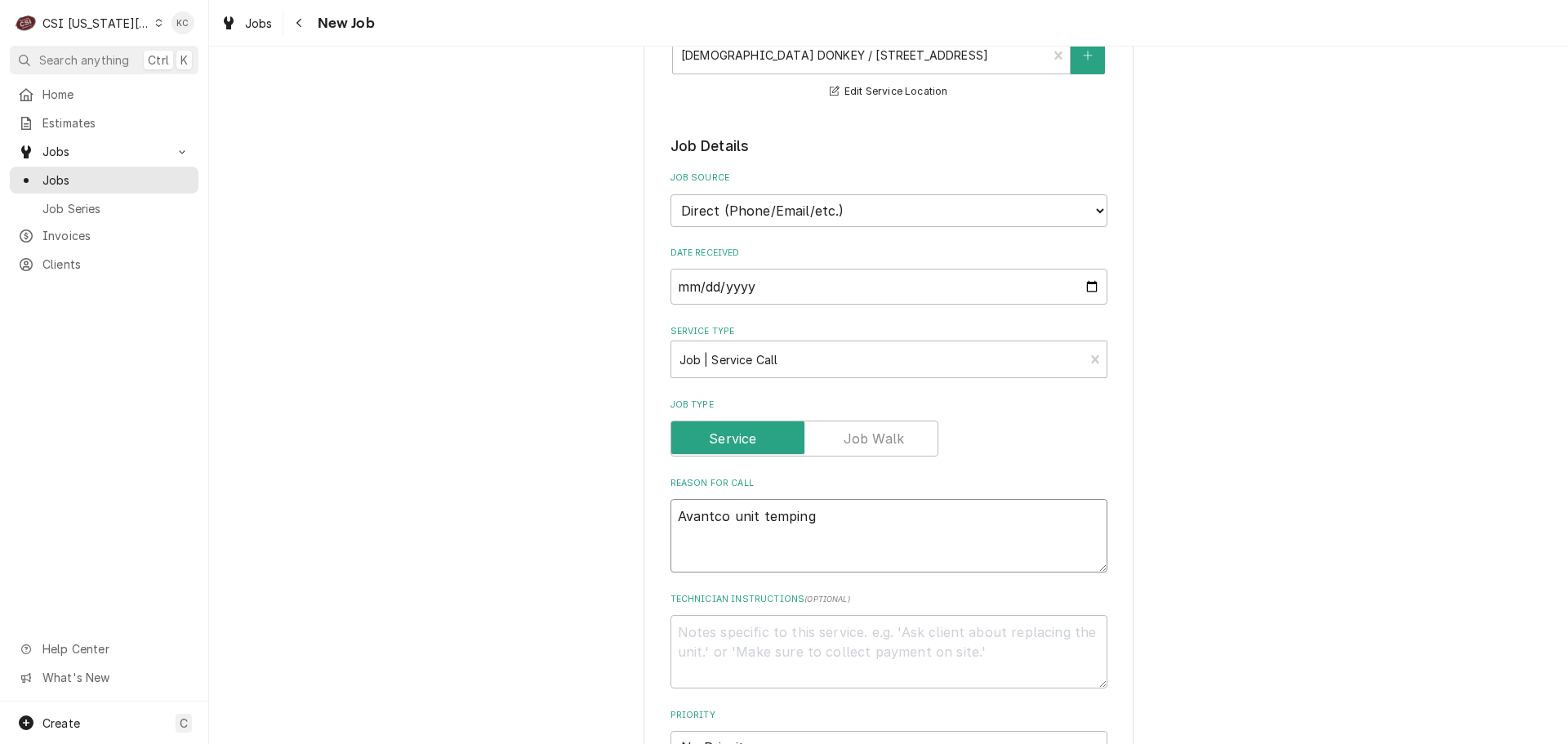
type textarea "Avantco unit temping"
type textarea "x"
type textarea "Avantco unit temping a"
type textarea "x"
type textarea "Avantco unit temping at"
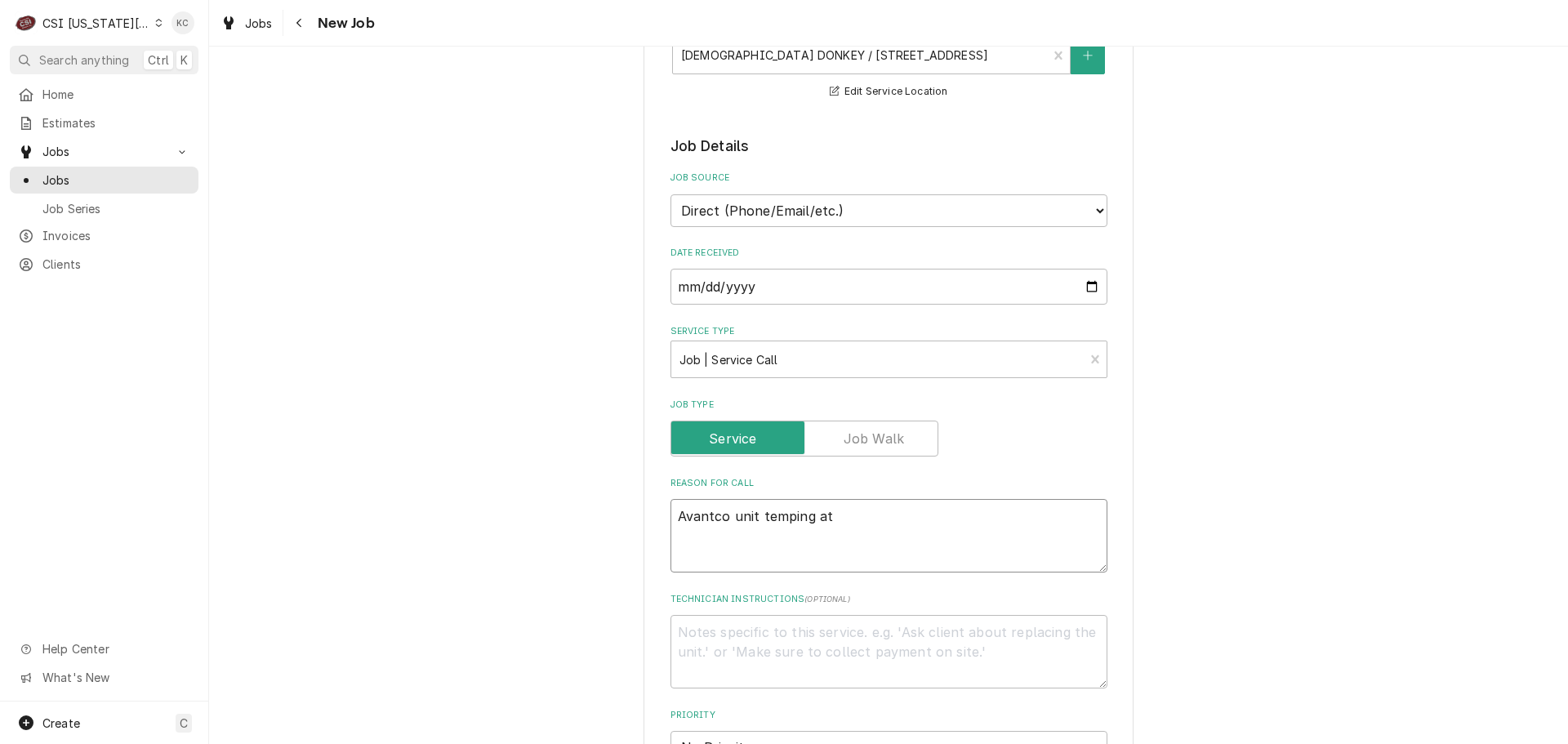
type textarea "x"
type textarea "Avantco unit temping at"
type textarea "x"
type textarea "Avantco unit temping at 4"
type textarea "x"
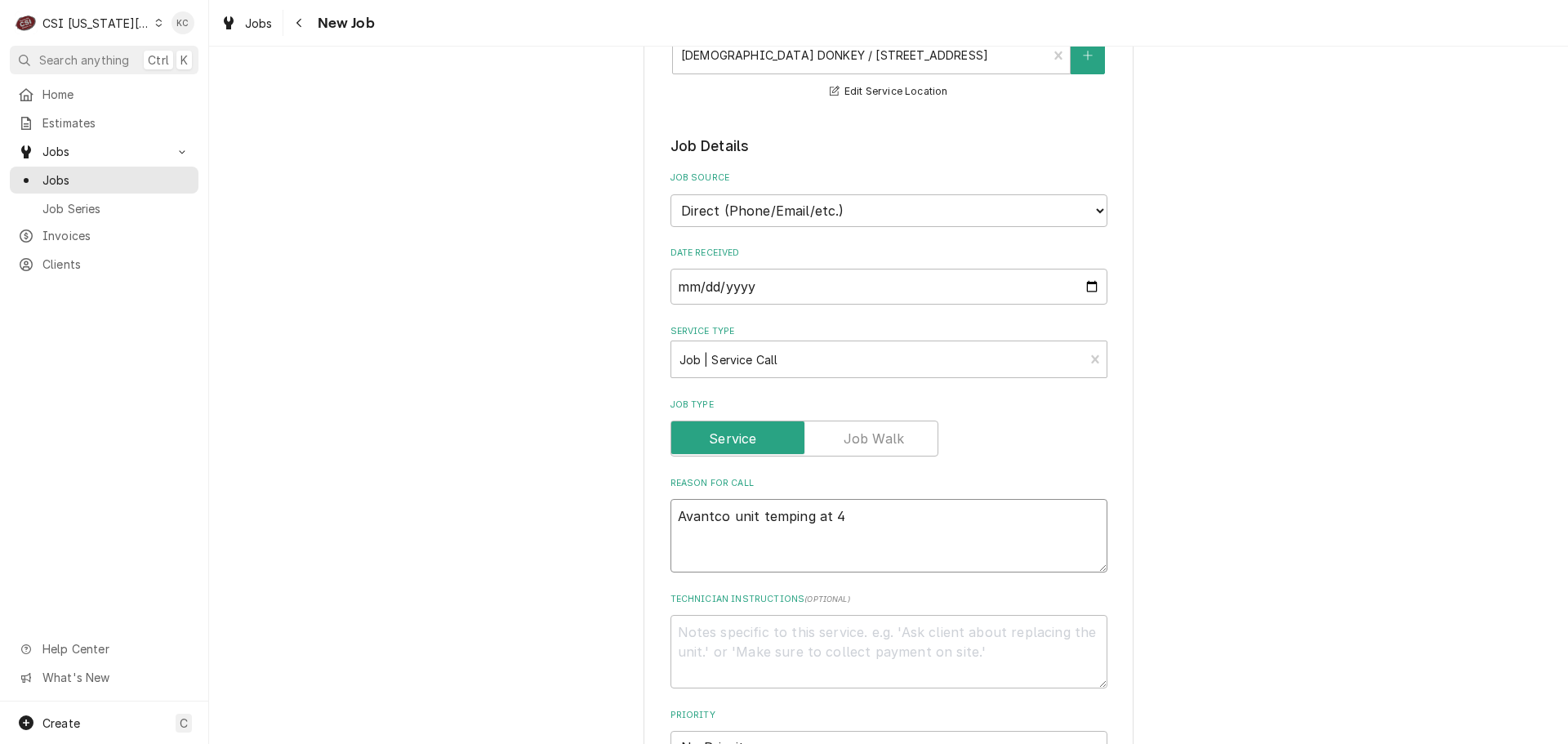
type textarea "Avantco unit temping at 40"
type textarea "x"
type textarea "Avantco unit temping at 40"
type textarea "x"
type textarea "A"
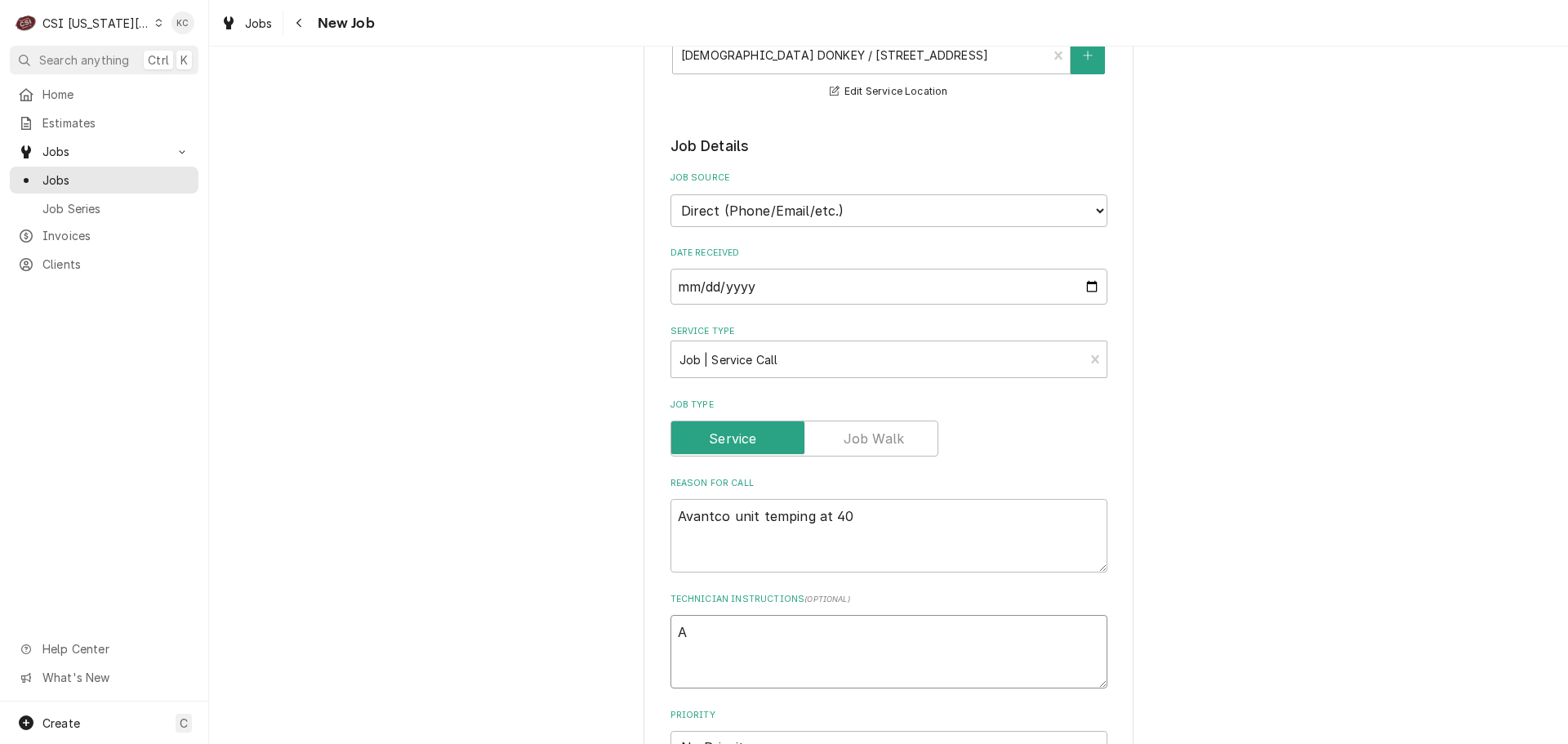
type textarea "x"
type textarea "An"
type textarea "x"
type textarea "And"
type textarea "x"
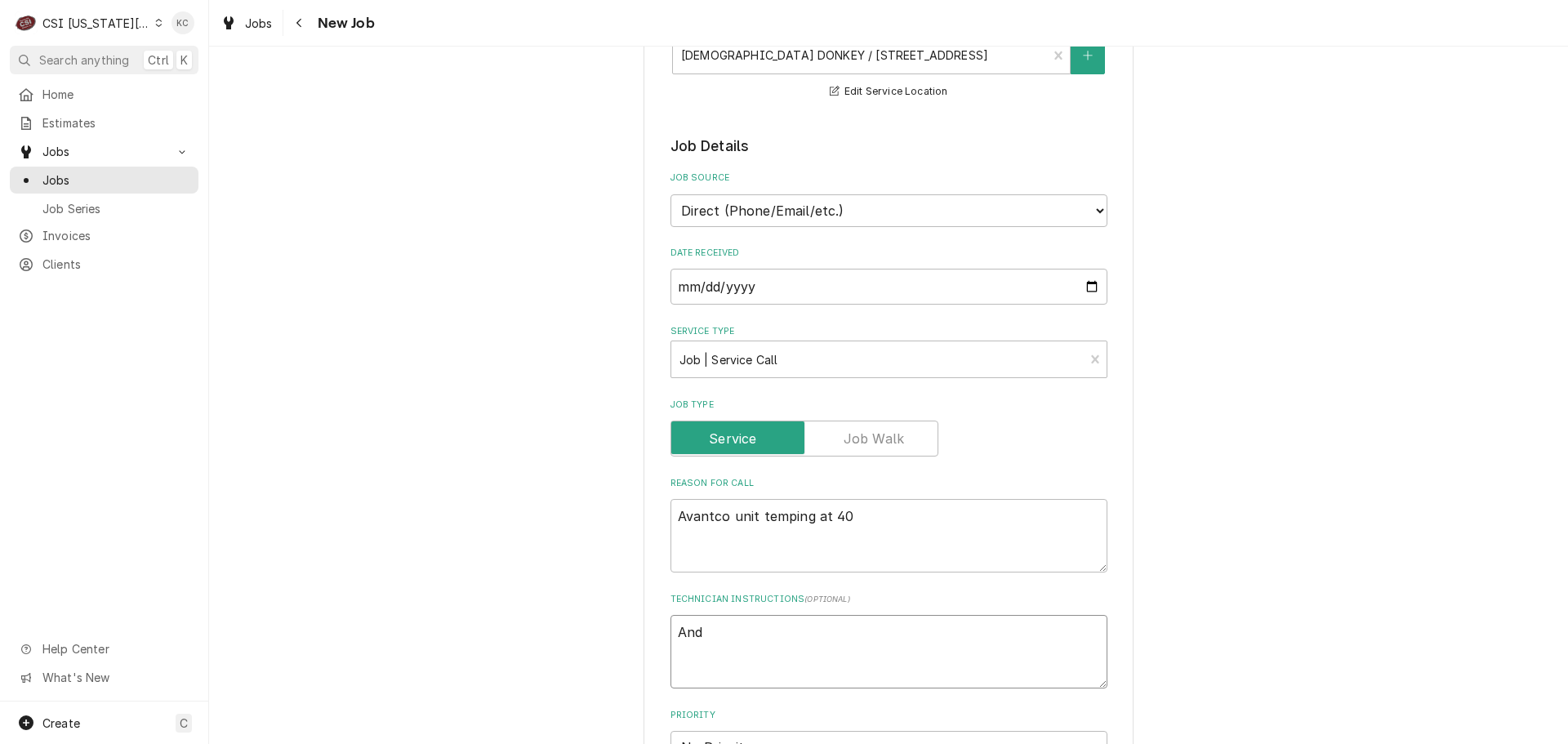
type textarea "Andy"
type textarea "x"
type textarea "Andy"
type textarea "x"
type textarea "Andy -"
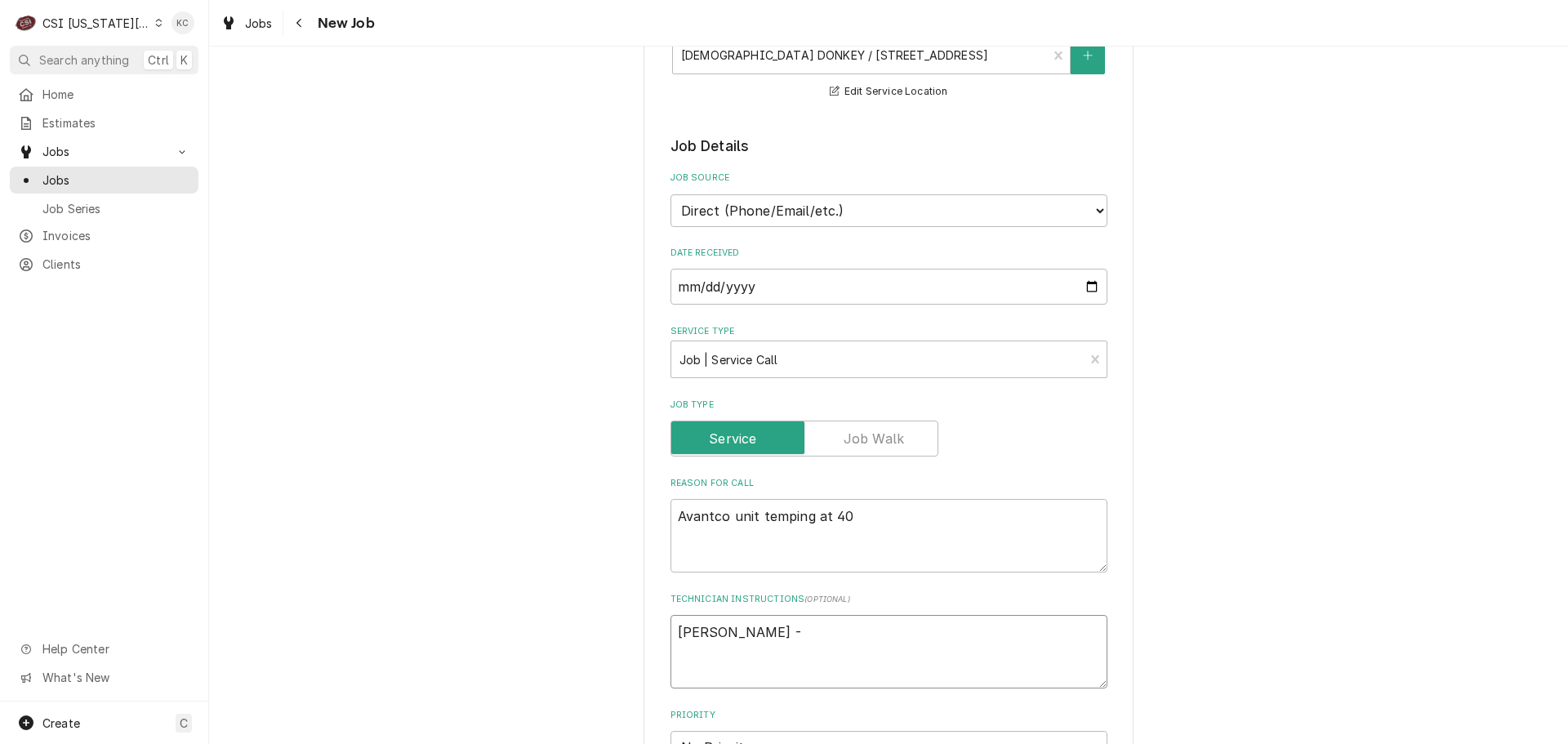
type textarea "x"
type textarea "Andy -"
type textarea "x"
type textarea "Andy - 2"
type textarea "x"
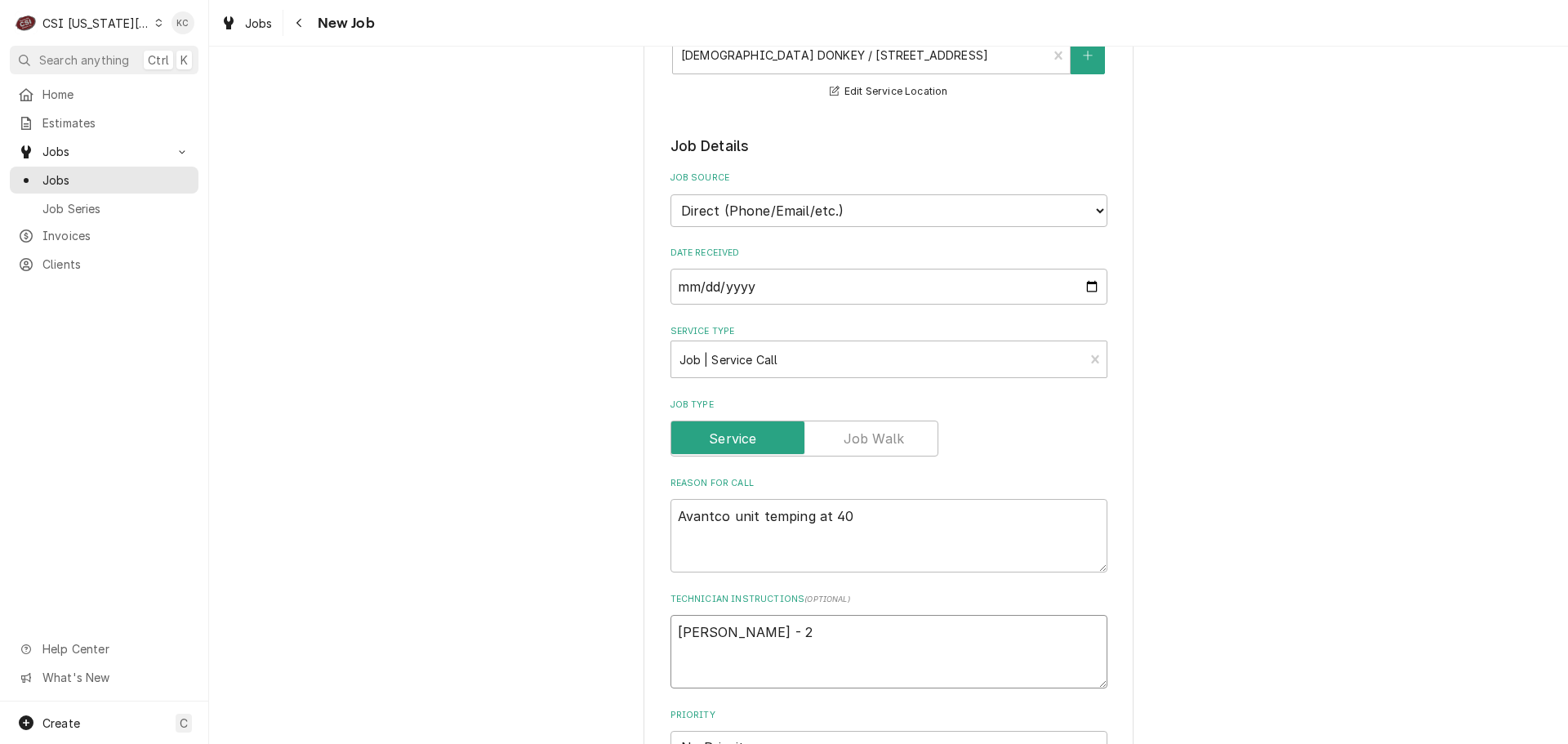
type textarea "Andy - 21"
type textarea "x"
type textarea "Andy - 218"
type textarea "x"
type textarea "Andy - 218"
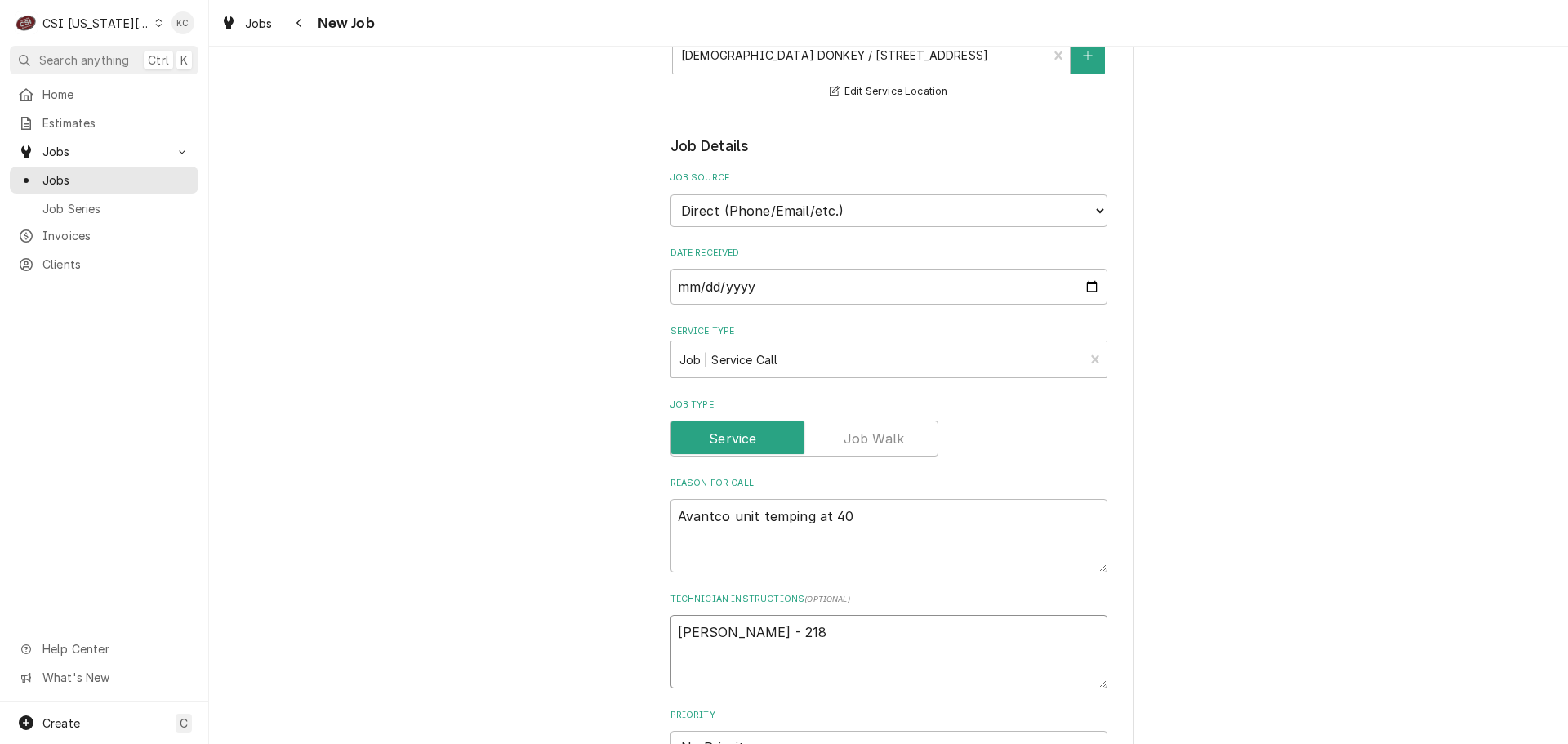
type textarea "x"
type textarea "Andy - 218 3"
type textarea "x"
type textarea "Andy - 218 34"
type textarea "x"
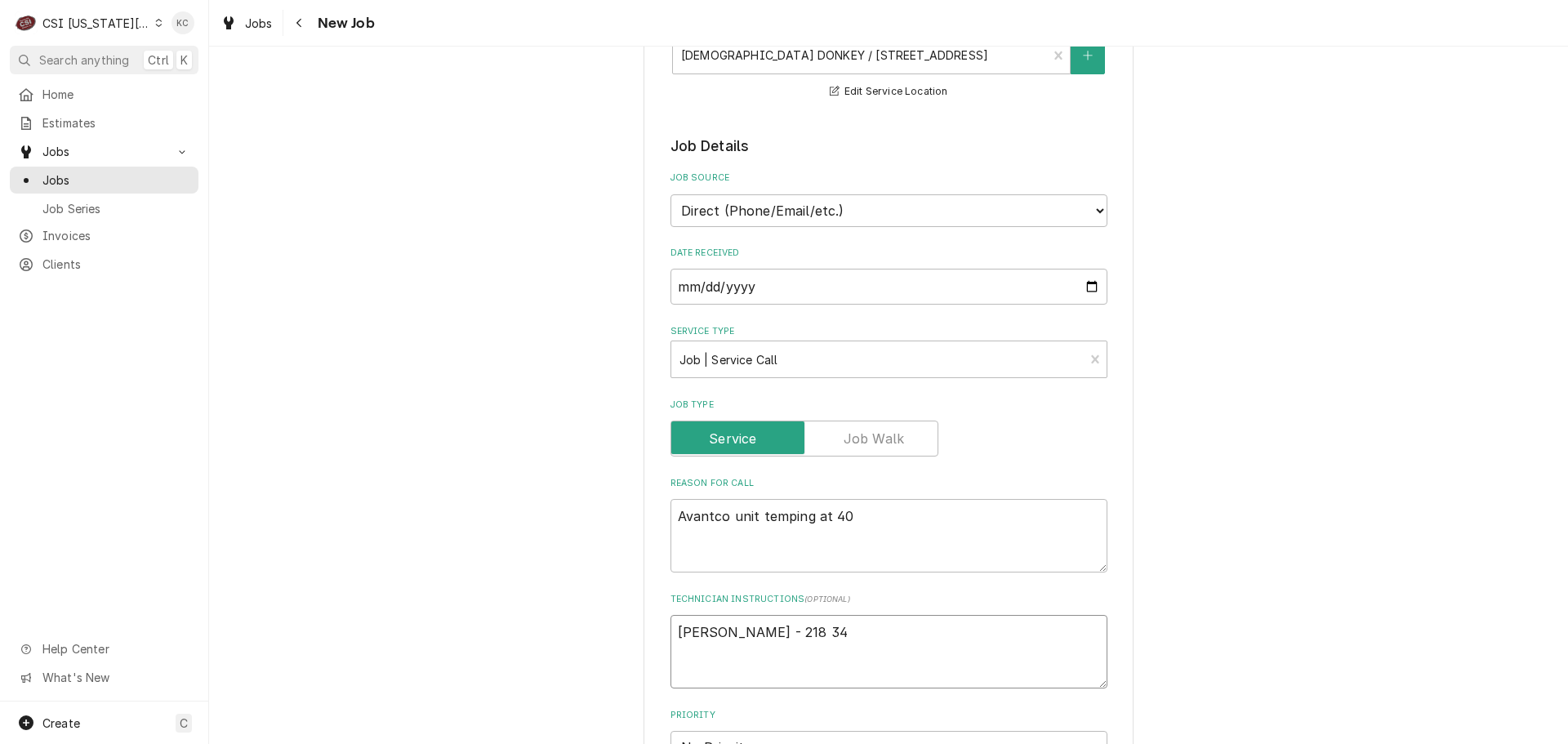
type textarea "Andy - 218 349"
type textarea "x"
type textarea "Andy - 218 349-"
type textarea "x"
type textarea "Andy - 218 349-6"
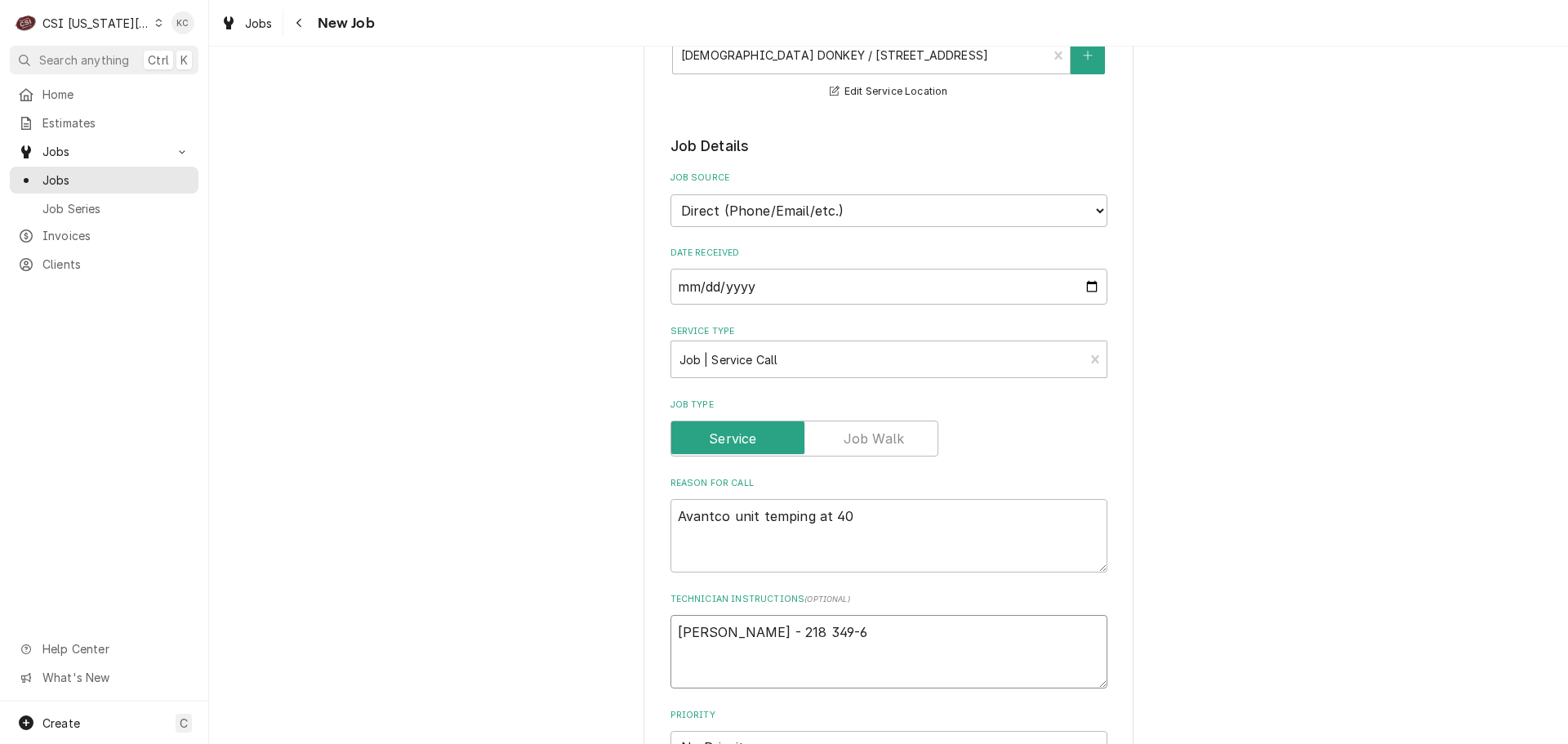
type textarea "x"
type textarea "Andy - 218 349-65"
type textarea "x"
type textarea "Andy - 218 349-652"
type textarea "x"
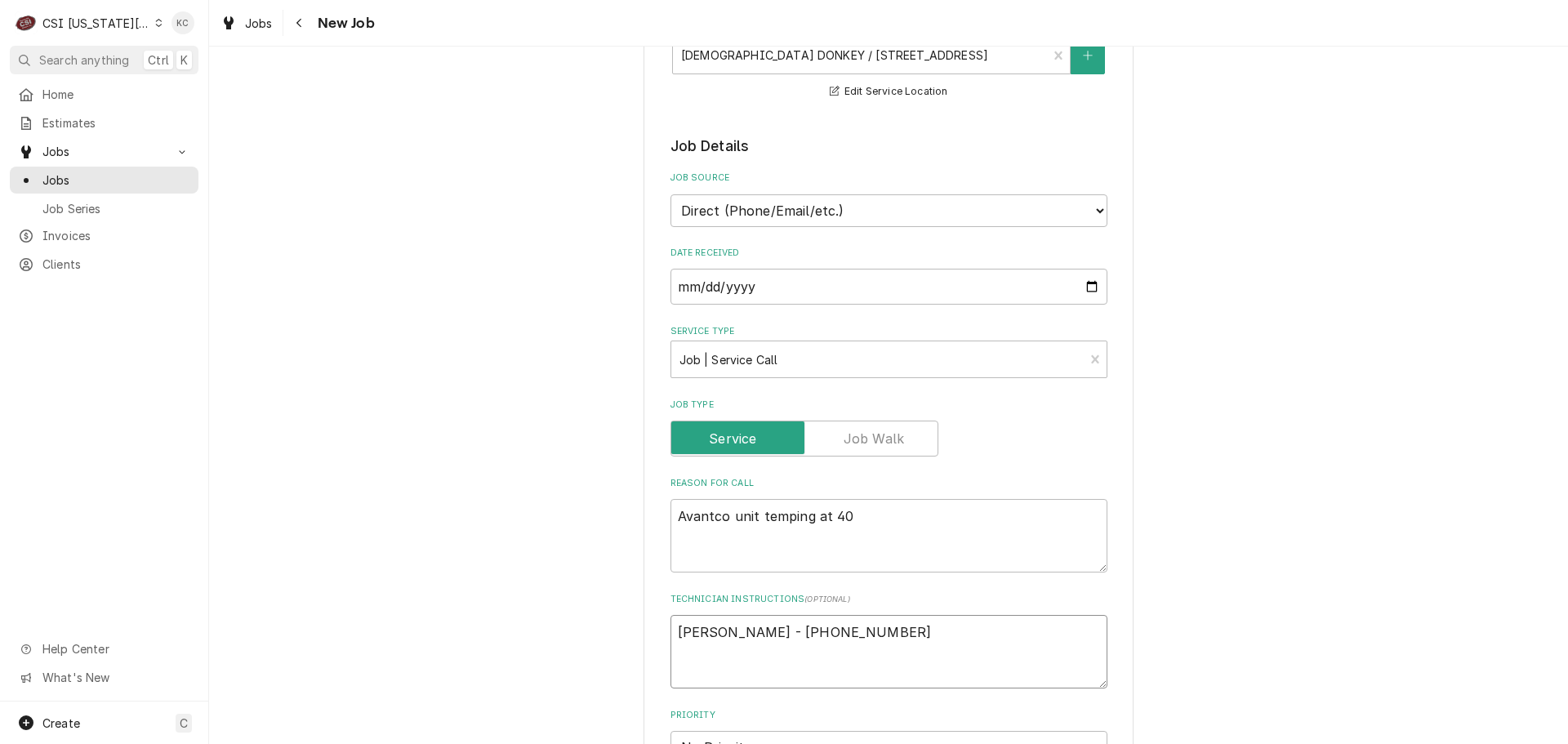
type textarea "Andy - 218 349-6524"
type textarea "x"
type textarea "Andy - 218 349-6524"
type textarea "x"
type textarea "Andy - 218 349-6524"
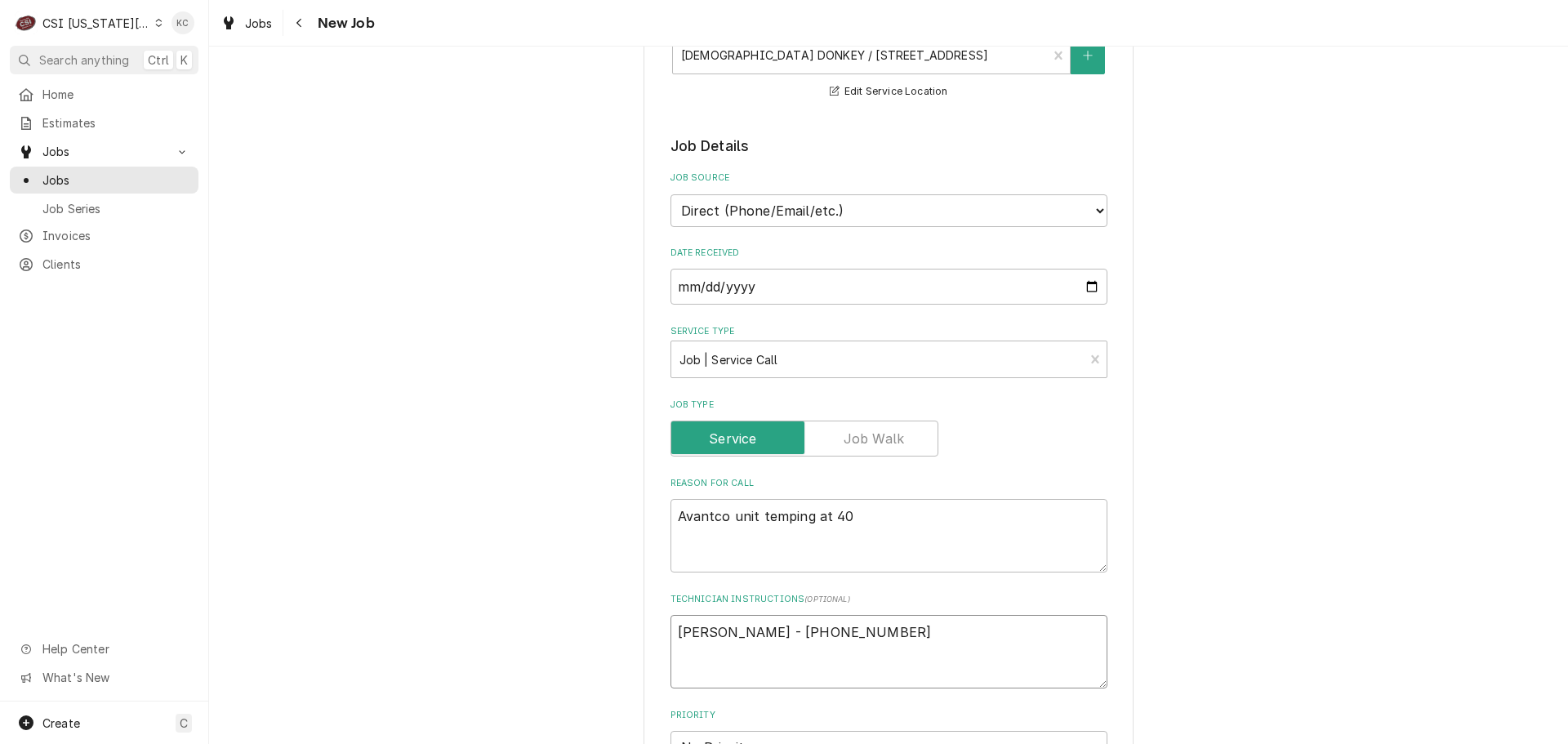
type textarea "x"
type textarea "Andy - 218 349-6524 7"
type textarea "x"
type textarea "Andy - 218 349-6524 7a"
type textarea "x"
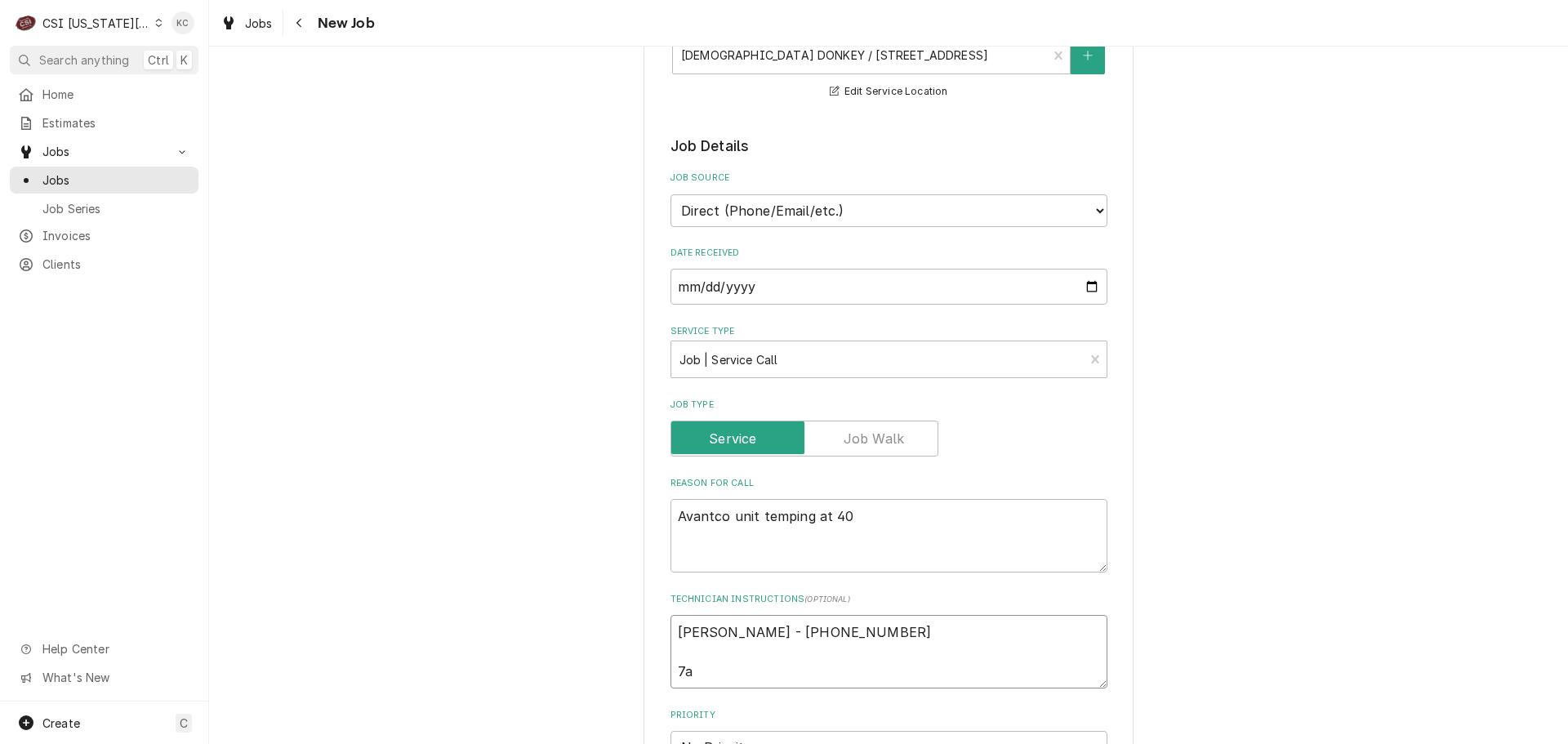
type textarea "Andy - 218 349-6524 7am"
type textarea "x"
type textarea "Andy - 218 349-6524 7am"
type textarea "x"
type textarea "Andy - 218 349-6524 7am -"
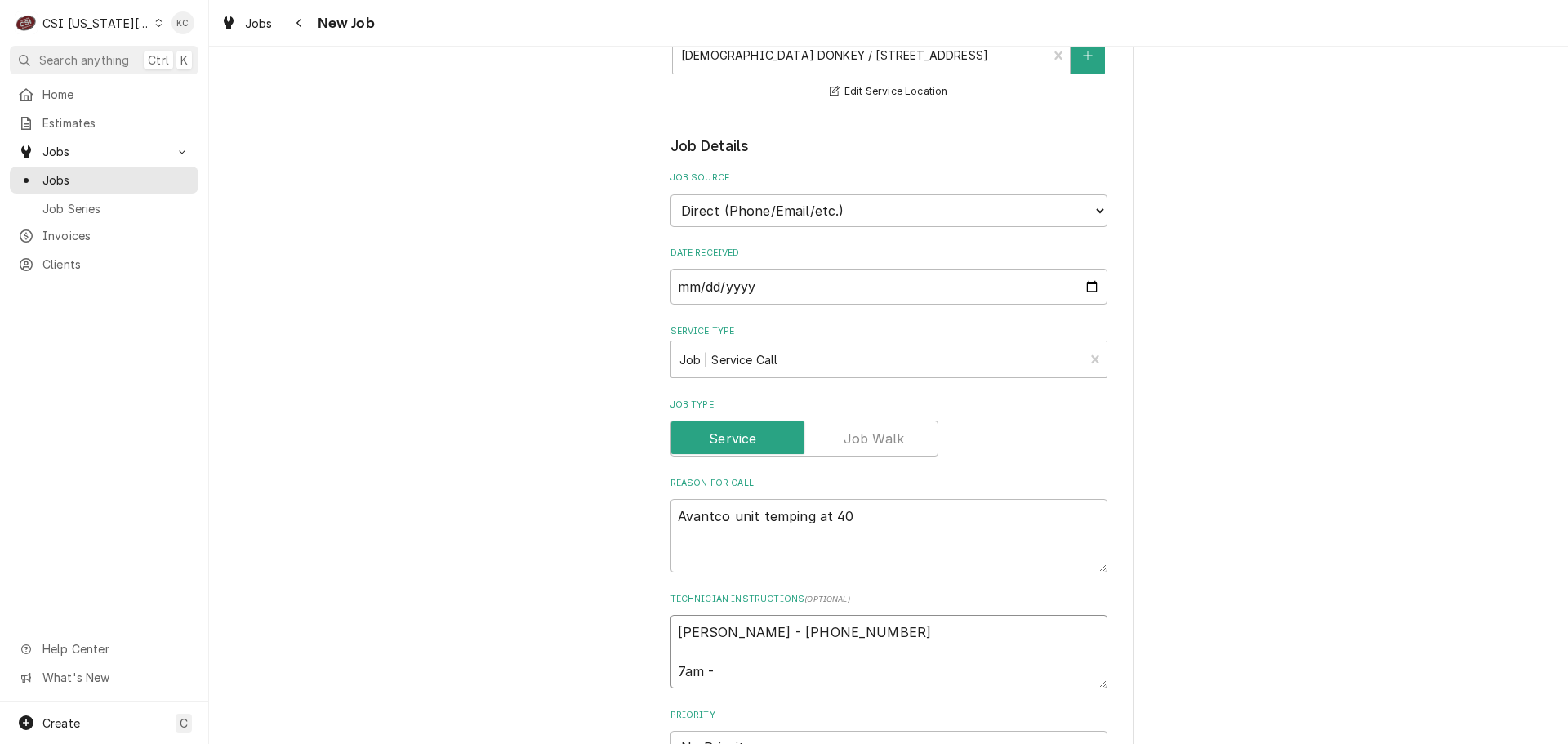
type textarea "x"
type textarea "Andy - 218 349-6524 7am -"
type textarea "x"
type textarea "Andy - 218 349-6524 7am - 2"
type textarea "x"
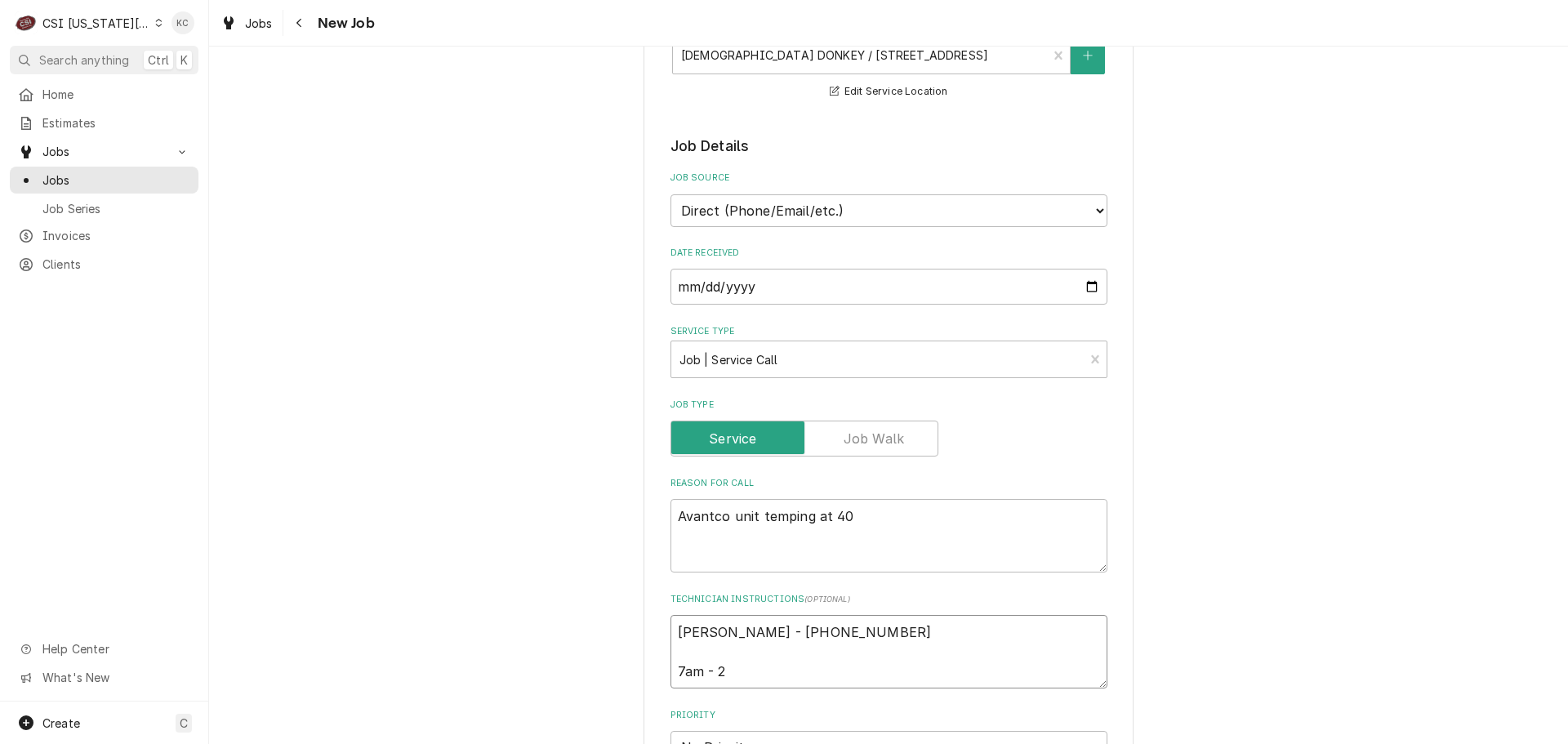
type textarea "Andy - 218 349-6524 7am - 2p"
type textarea "x"
type textarea "Andy - 218 349-6524 7am - 2pm"
type textarea "x"
type textarea "Andy - 218 349-6524 7am - 2pm"
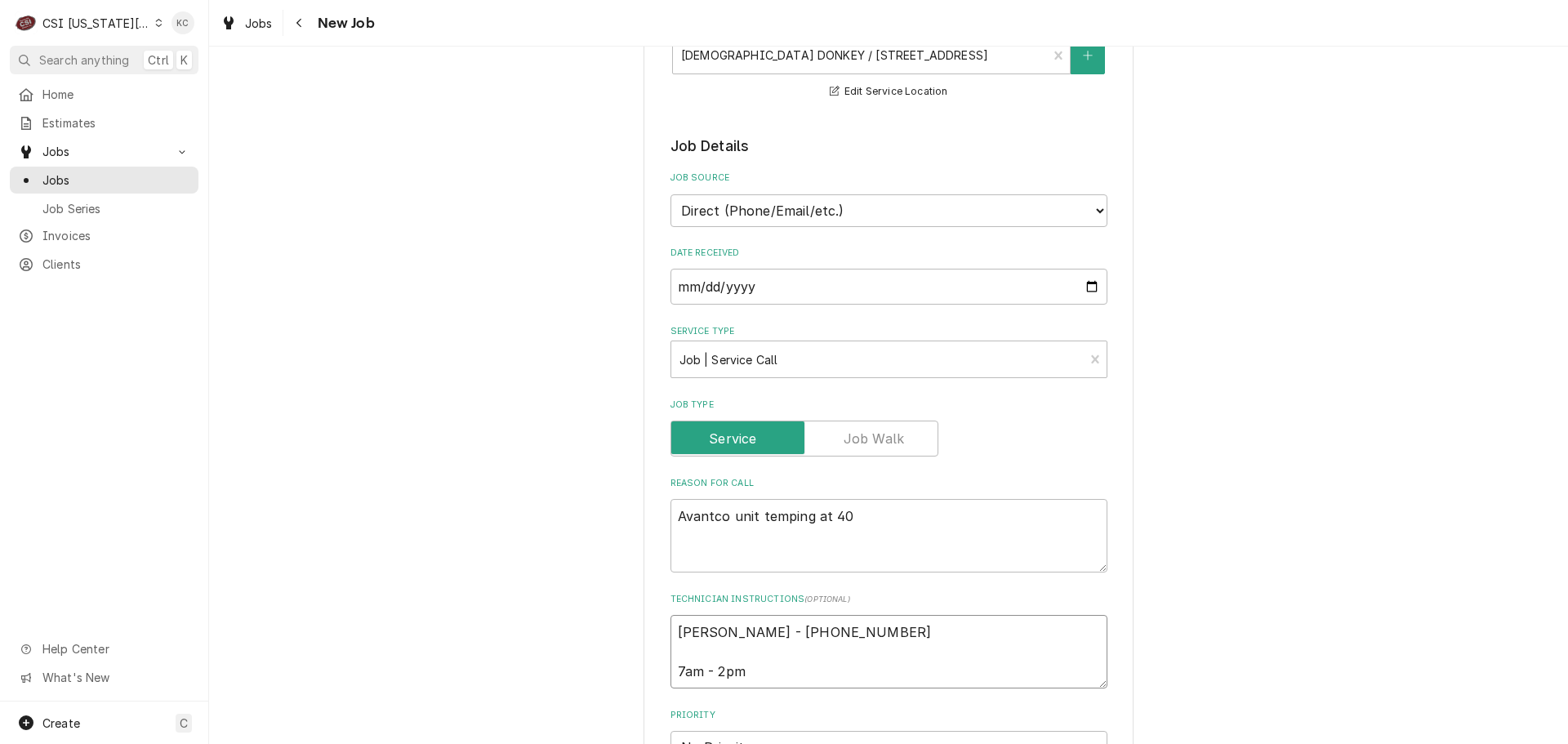
type textarea "x"
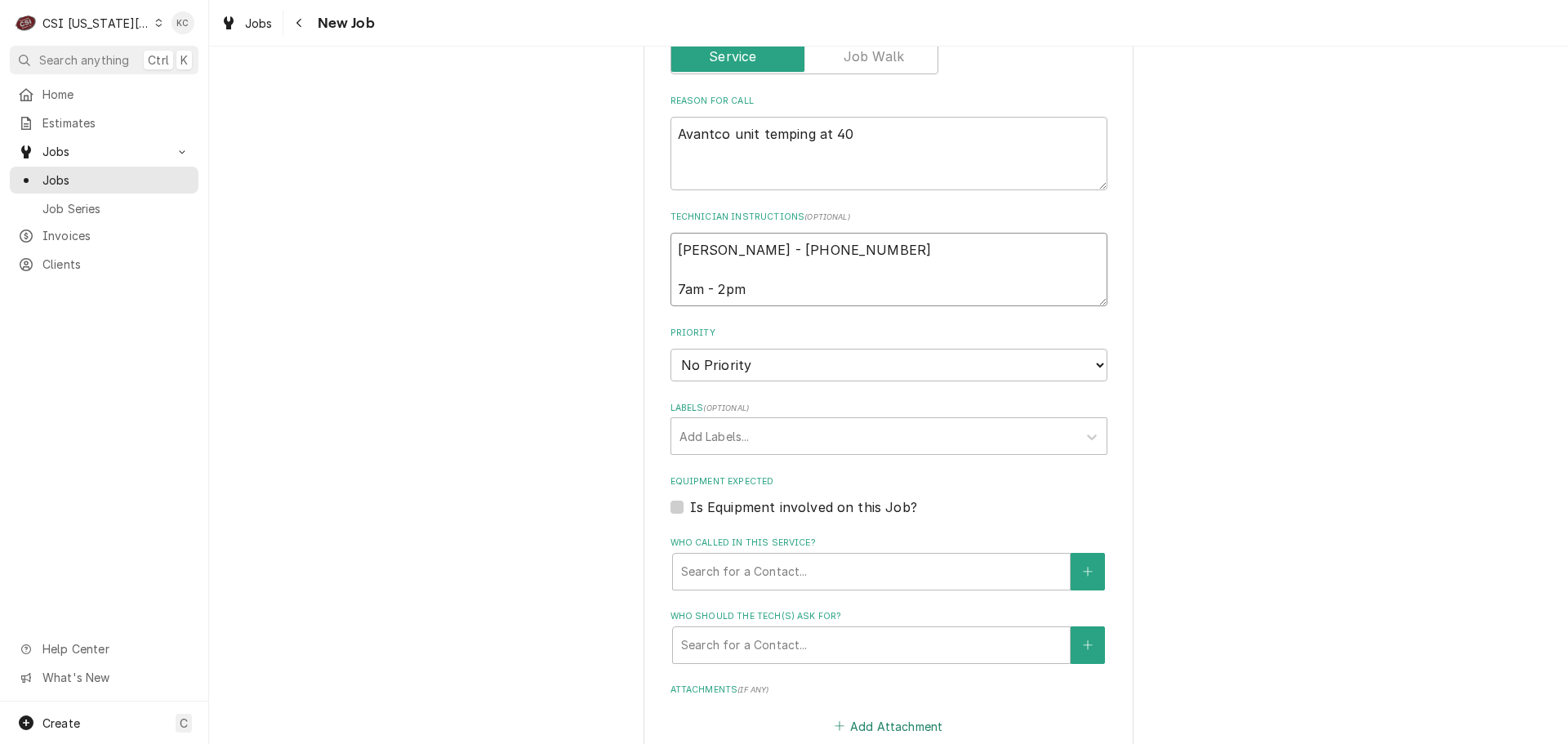
scroll to position [899, 0]
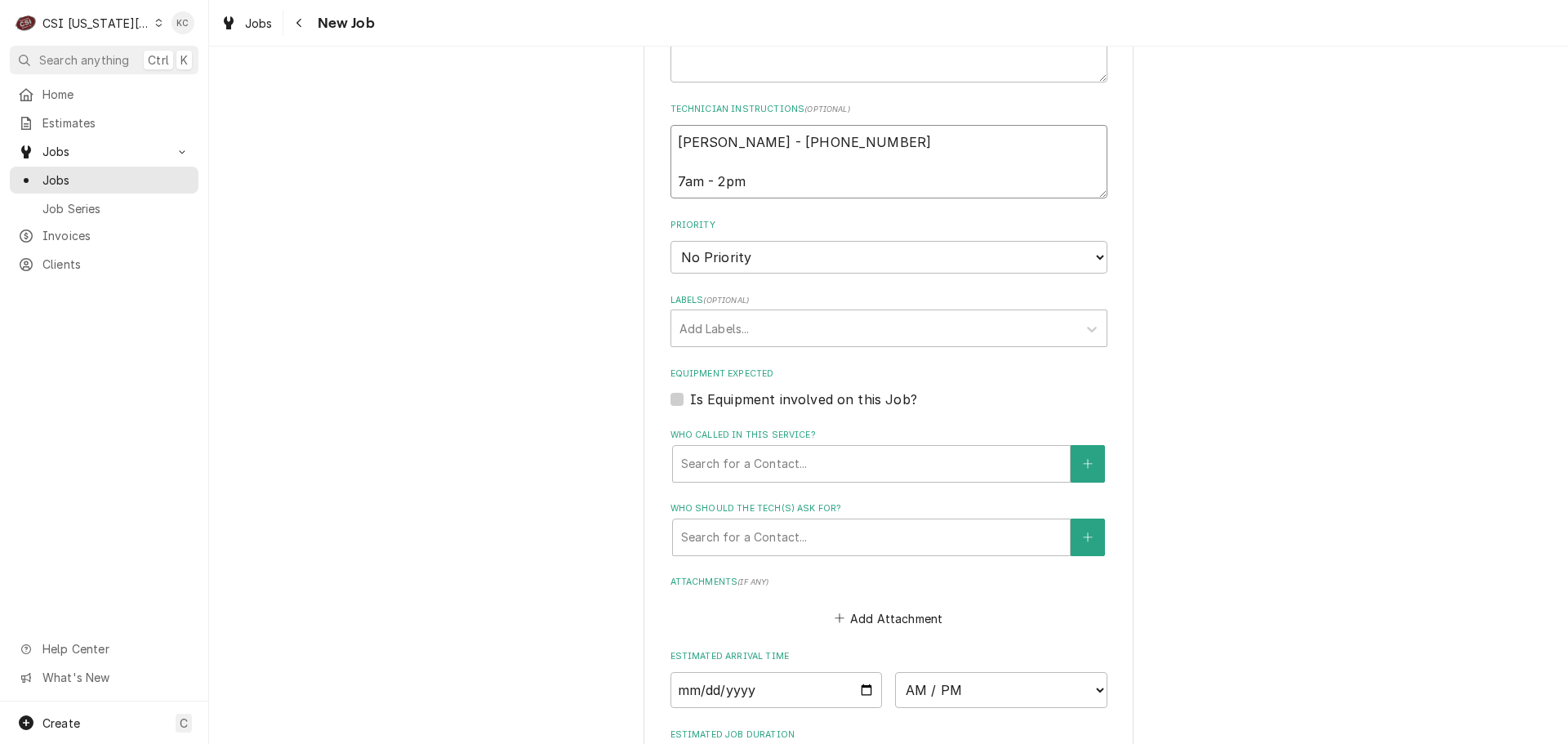
type textarea "Andy - 218 349-6524 7am - 2pm"
click at [708, 247] on select "No Priority Urgent High Medium Low" at bounding box center [889, 257] width 437 height 33
select select "4"
click at [671, 241] on select "No Priority Urgent High Medium Low" at bounding box center [889, 257] width 437 height 33
click at [724, 329] on div "Labels" at bounding box center [874, 328] width 389 height 29
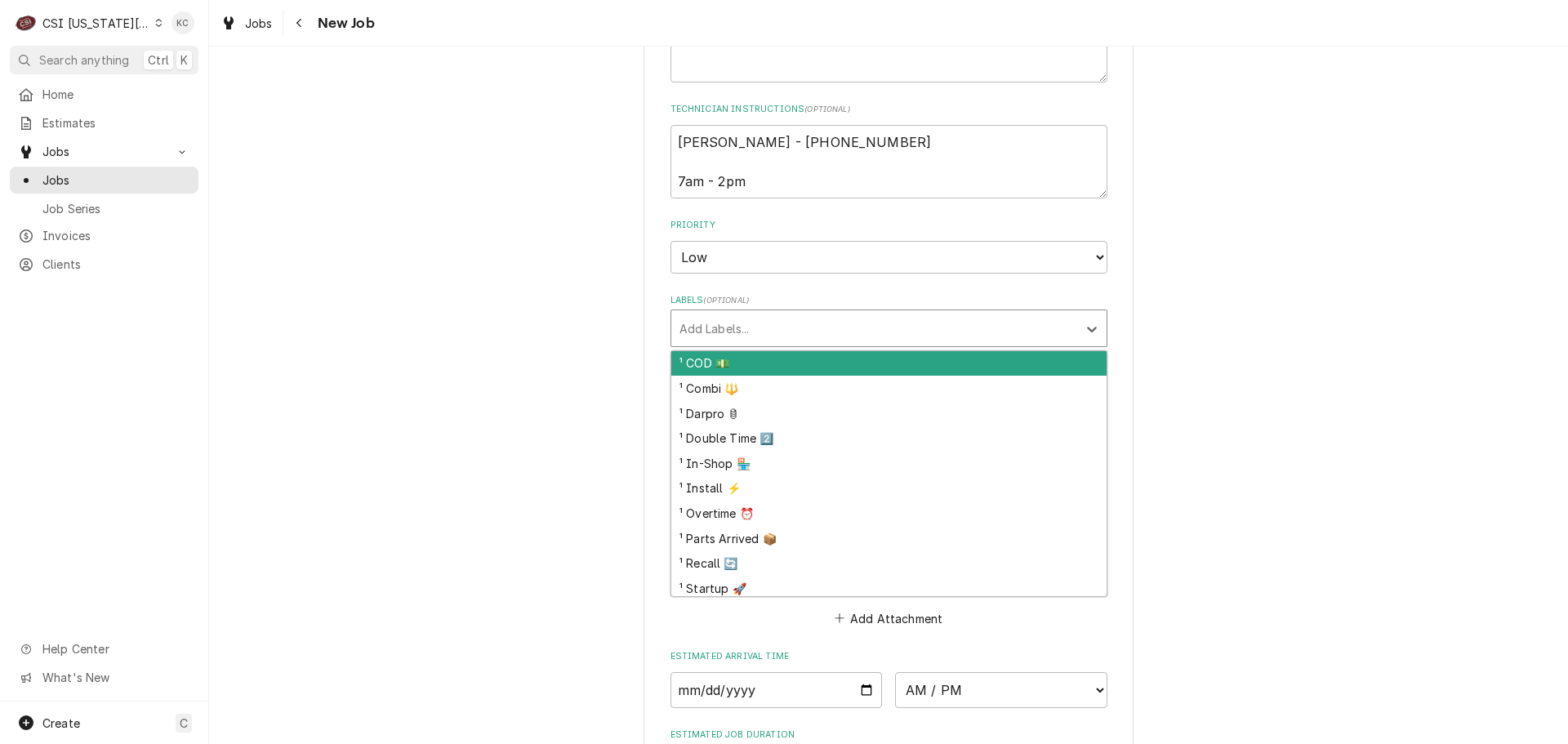
click at [728, 370] on div "¹ COD 💵" at bounding box center [889, 364] width 435 height 25
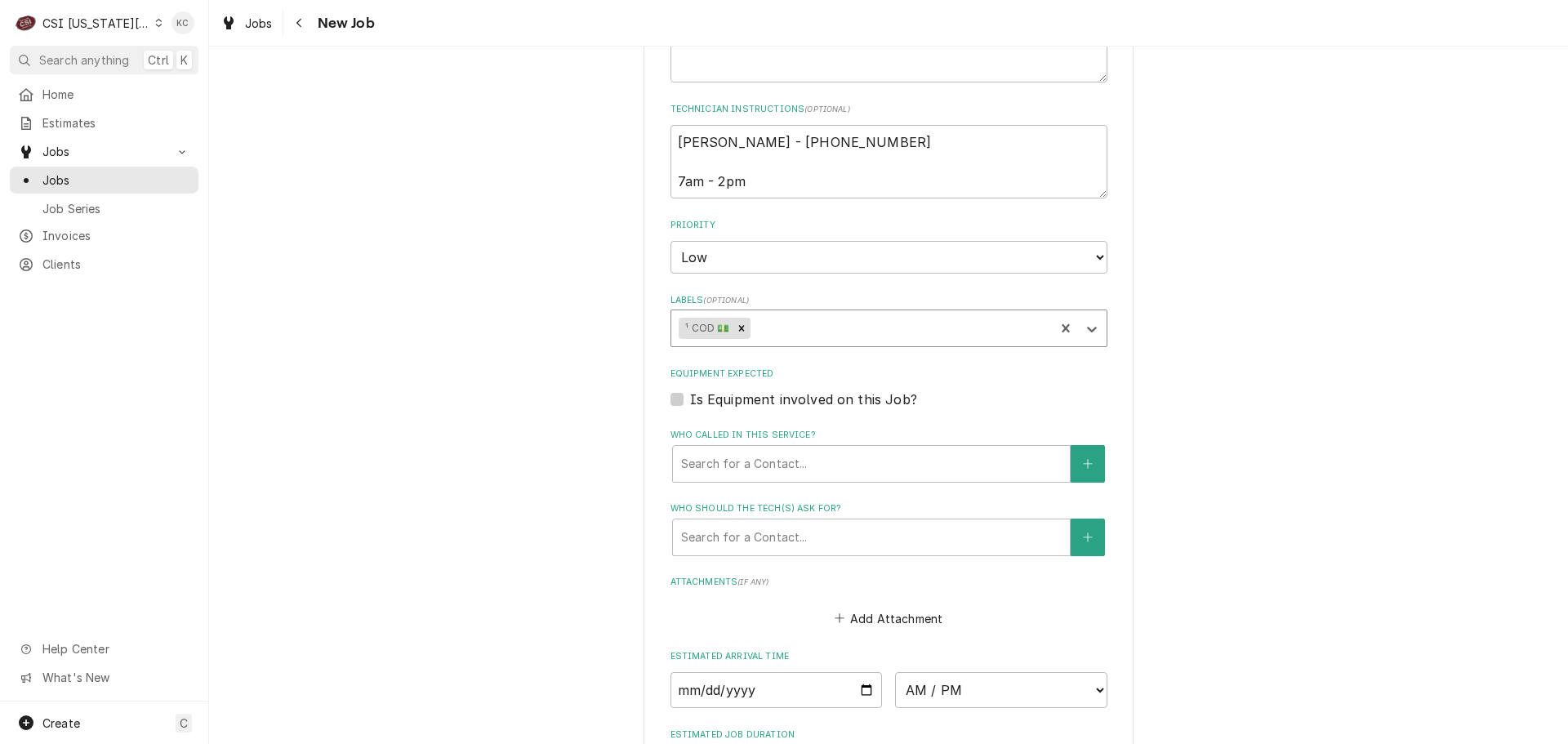
click at [769, 328] on div "Labels" at bounding box center [899, 328] width 292 height 29
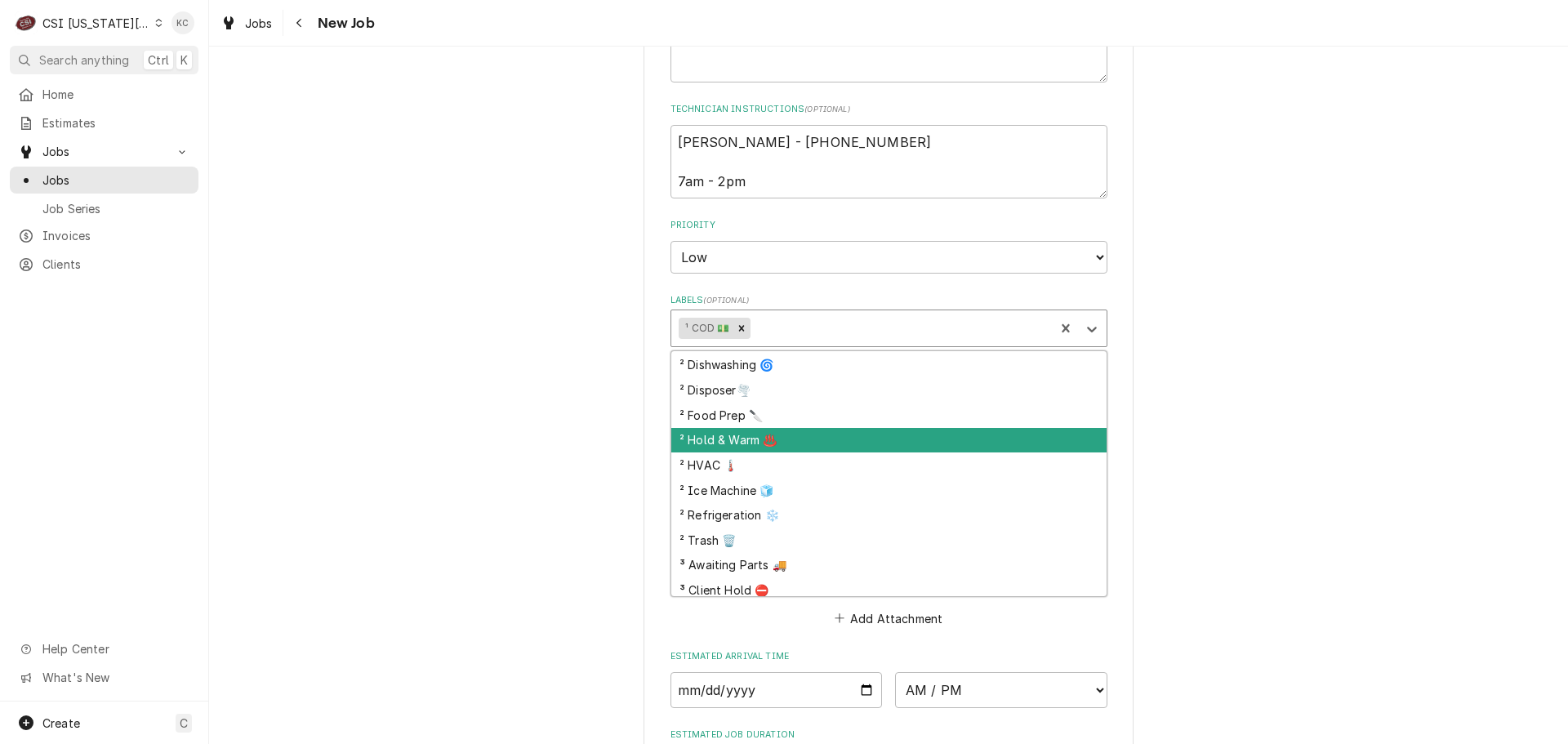
scroll to position [327, 0]
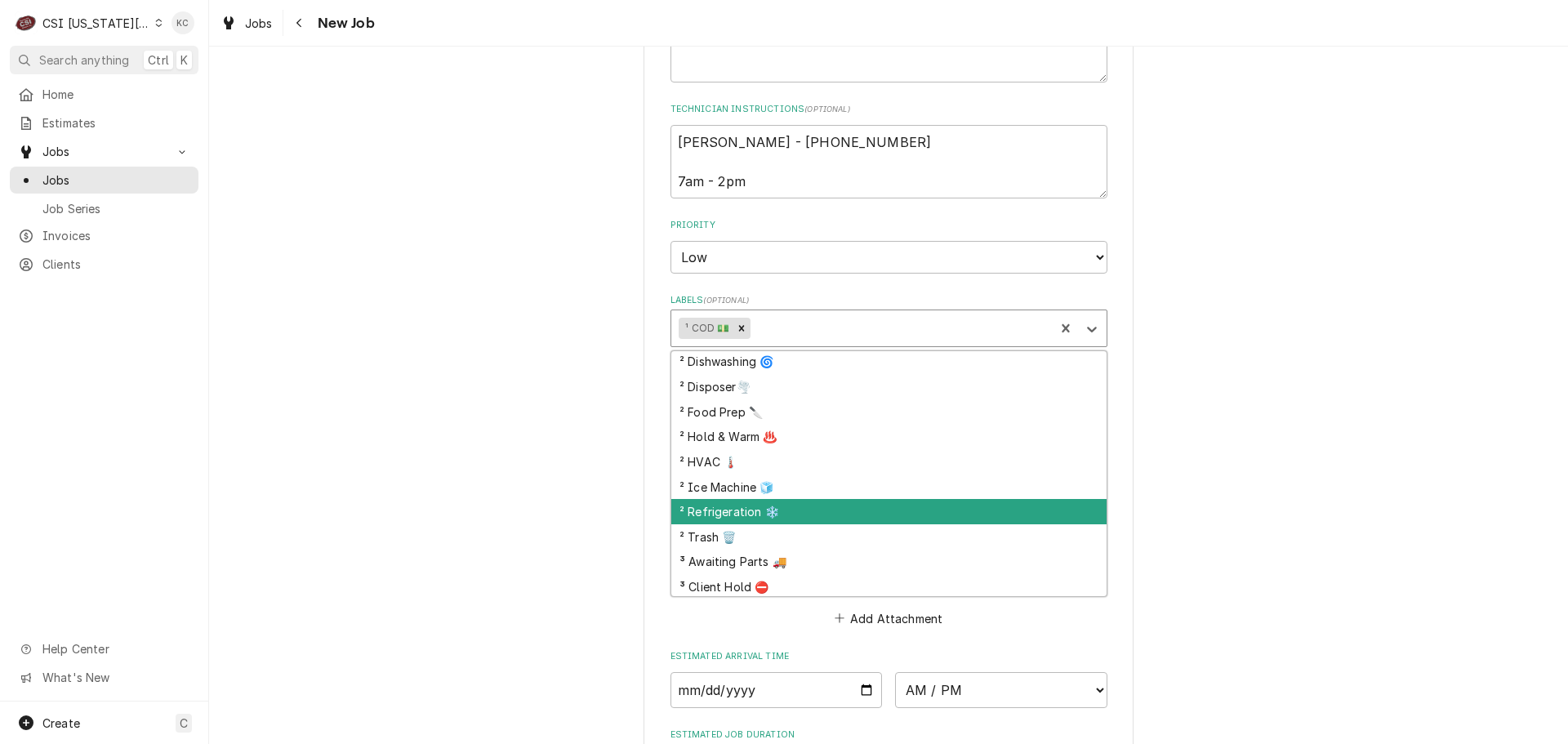
click at [766, 507] on div "² Refrigeration ❄️" at bounding box center [889, 512] width 435 height 25
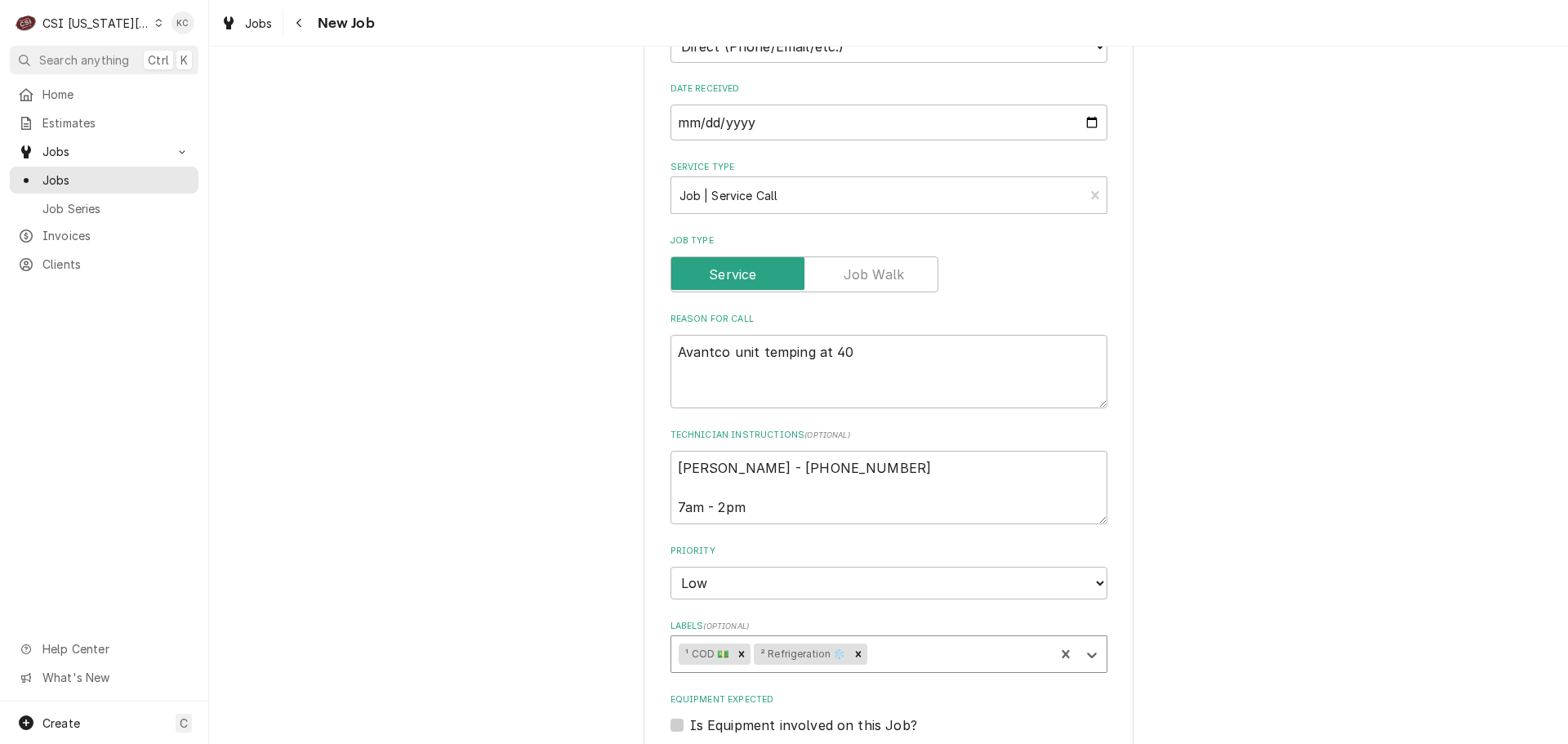
scroll to position [572, 0]
click at [671, 349] on textarea "Avantco unit temping at 40" at bounding box center [889, 372] width 437 height 74
type textarea "x"
type textarea "Avantco unit temping at 40"
type textarea "x"
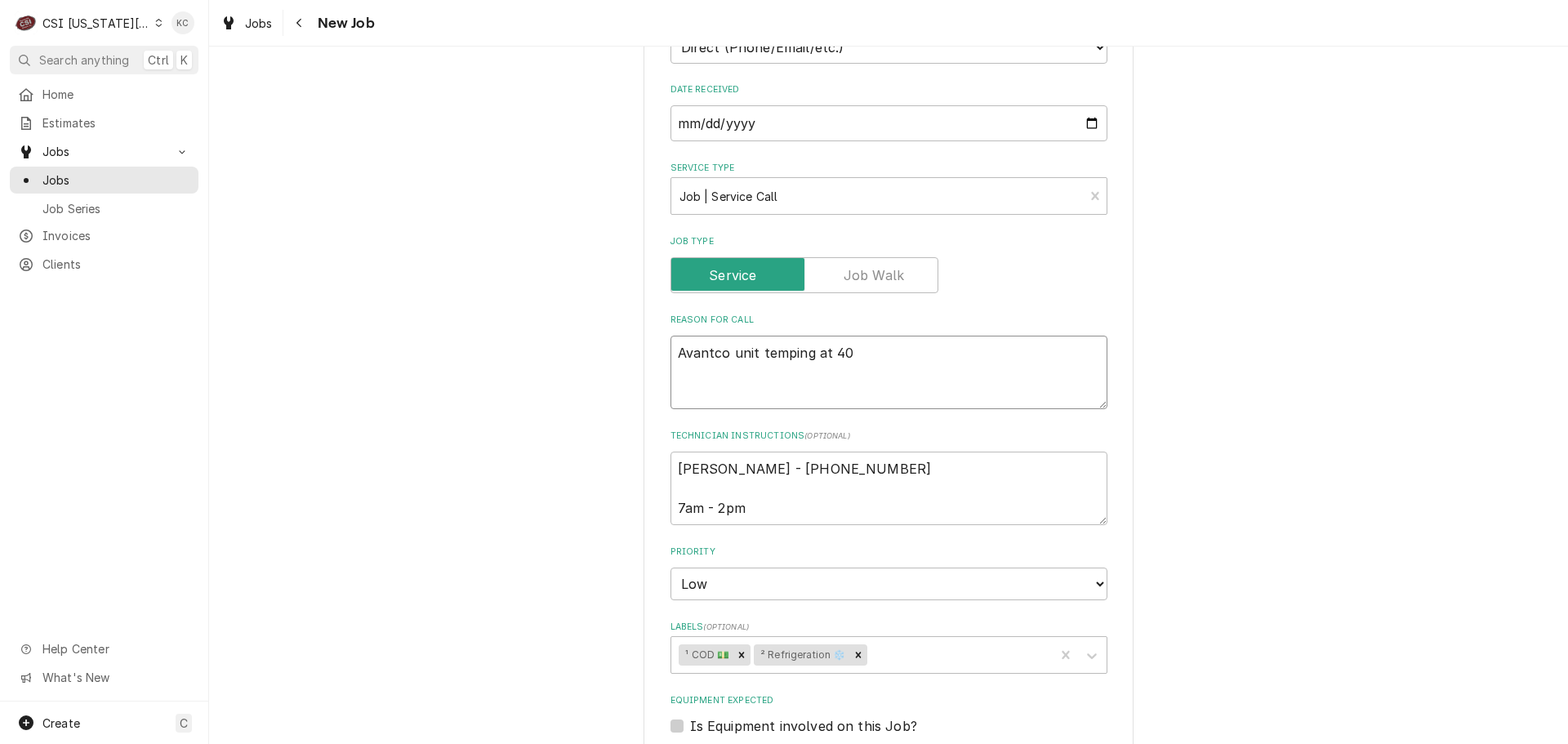
type textarea "Avantco unit temping at 40"
type textarea "x"
type textarea "M Avantco unit temping at 40"
type textarea "x"
type textarea "Mo Avantco unit temping at 40"
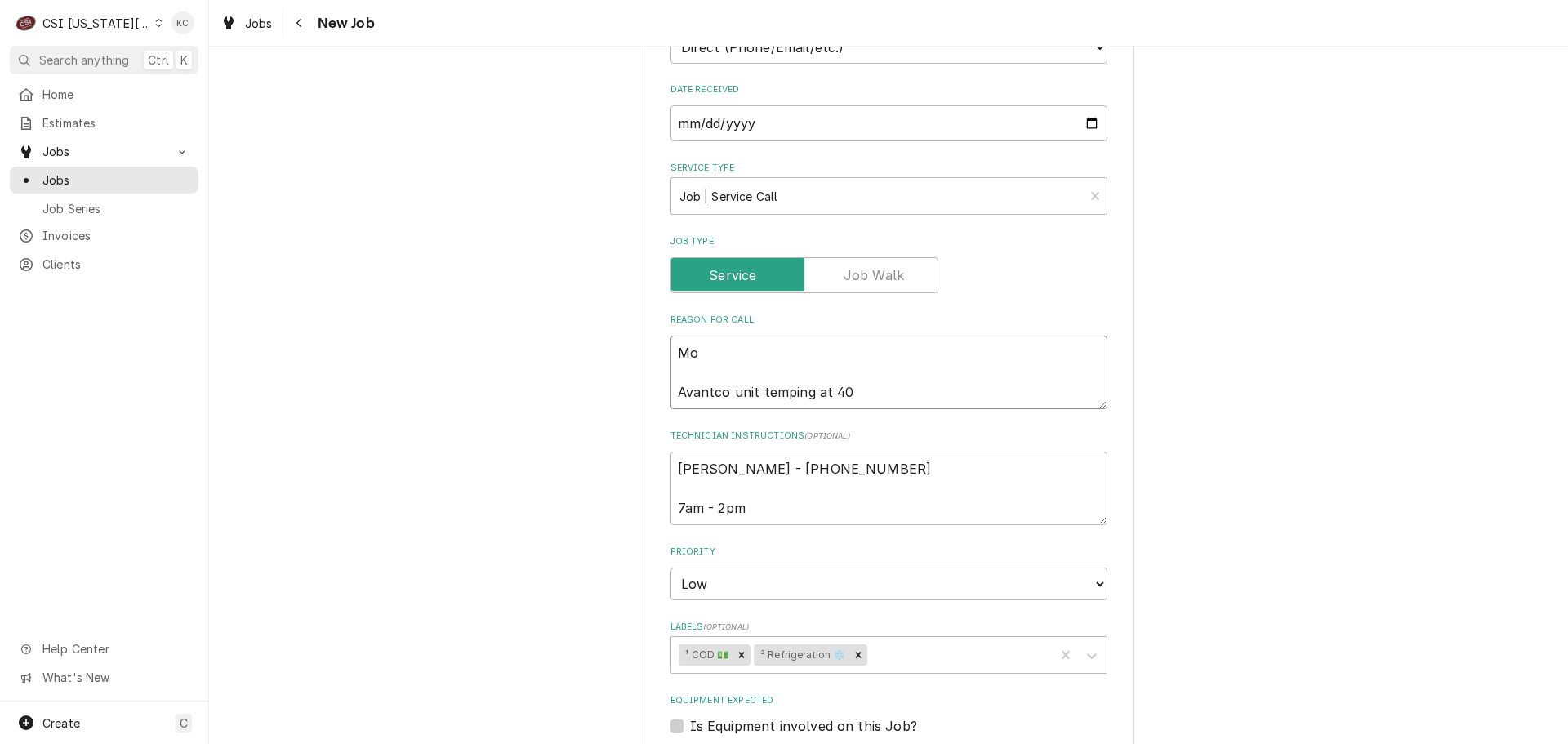
type textarea "x"
type textarea "Mod Avantco unit temping at 40"
type textarea "x"
type textarea "Mode Avantco unit temping at 40"
type textarea "x"
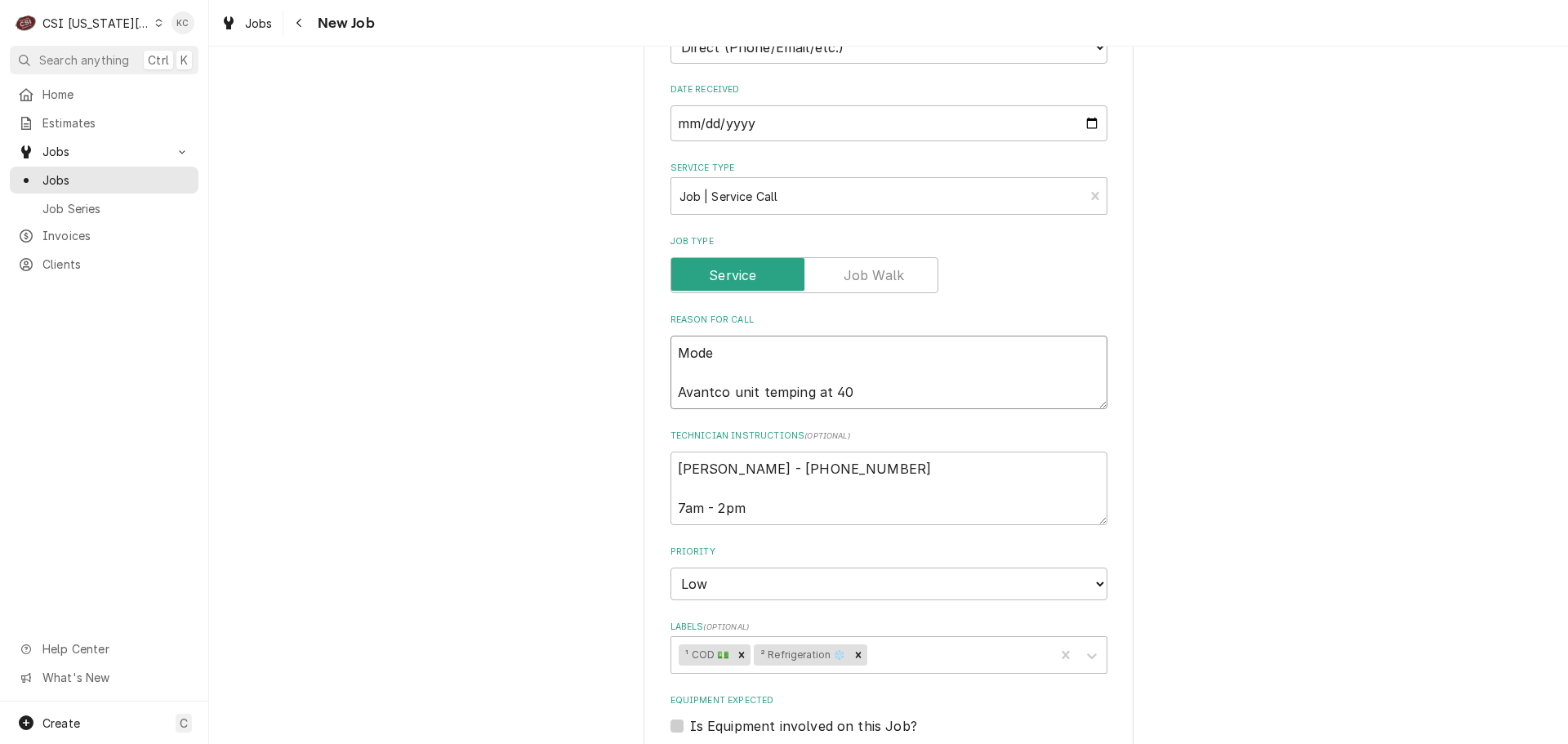
type textarea "Model Avantco unit temping at 40"
type textarea "x"
type textarea "Model Avantco unit temping at 40"
type textarea "x"
type textarea "Model - Avantco unit temping at 40"
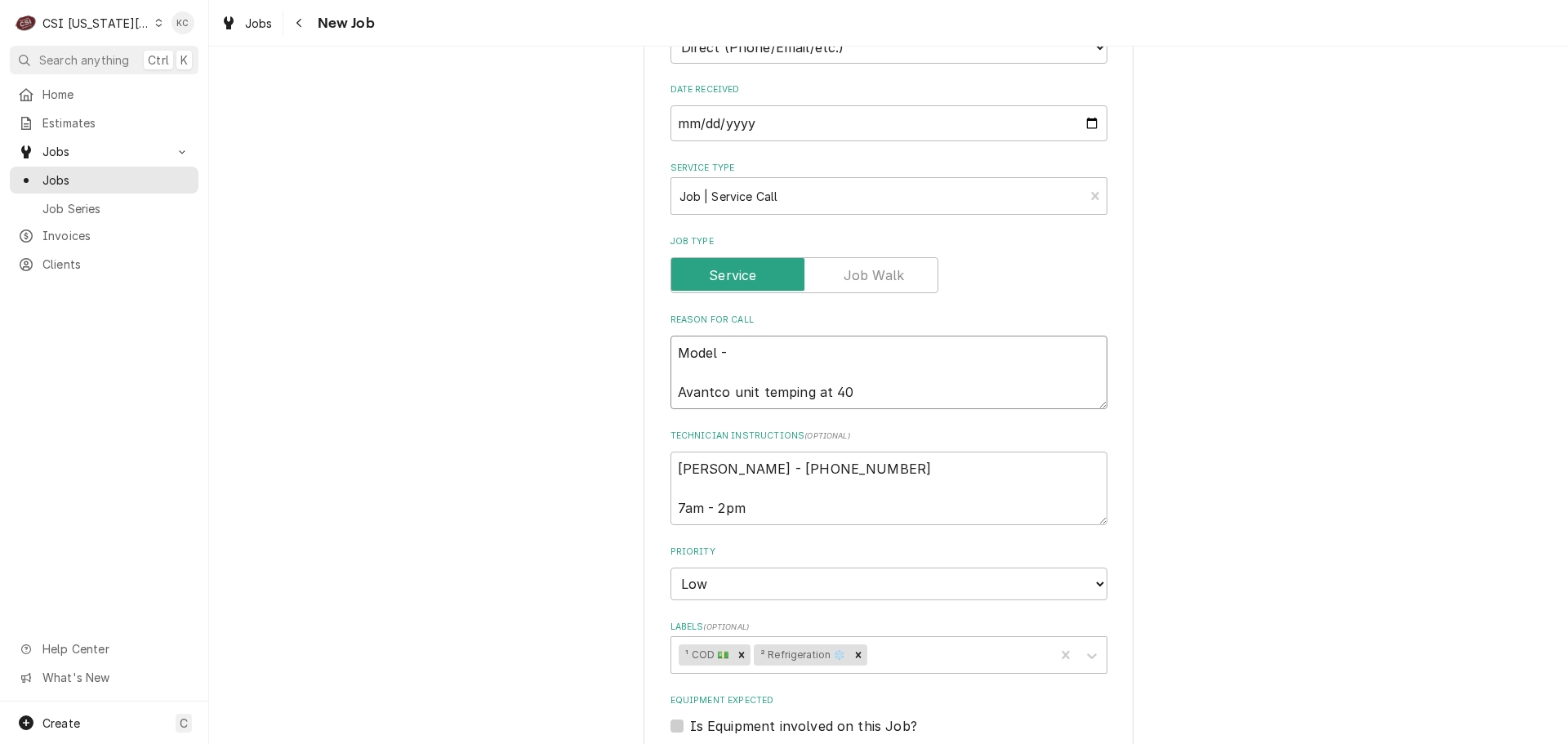
type textarea "x"
type textarea "Model - Avantco unit temping at 40"
type textarea "x"
type textarea "Model - 1 Avantco unit temping at 40"
type textarea "x"
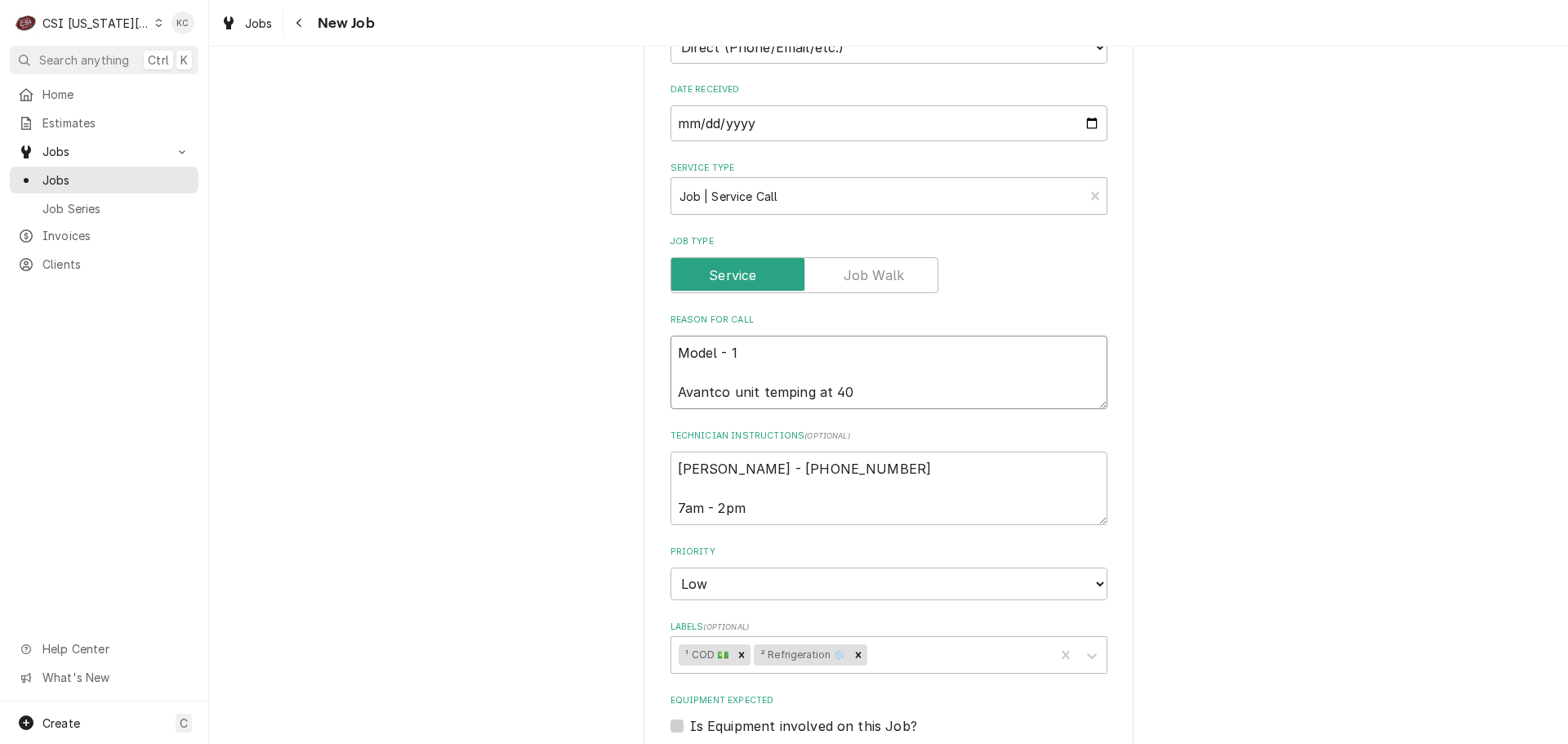
type textarea "Model - 17 Avantco unit temping at 40"
type textarea "x"
type textarea "Model - 178 Avantco unit temping at 40"
type textarea "x"
type textarea "Model - 178G Avantco unit temping at 40"
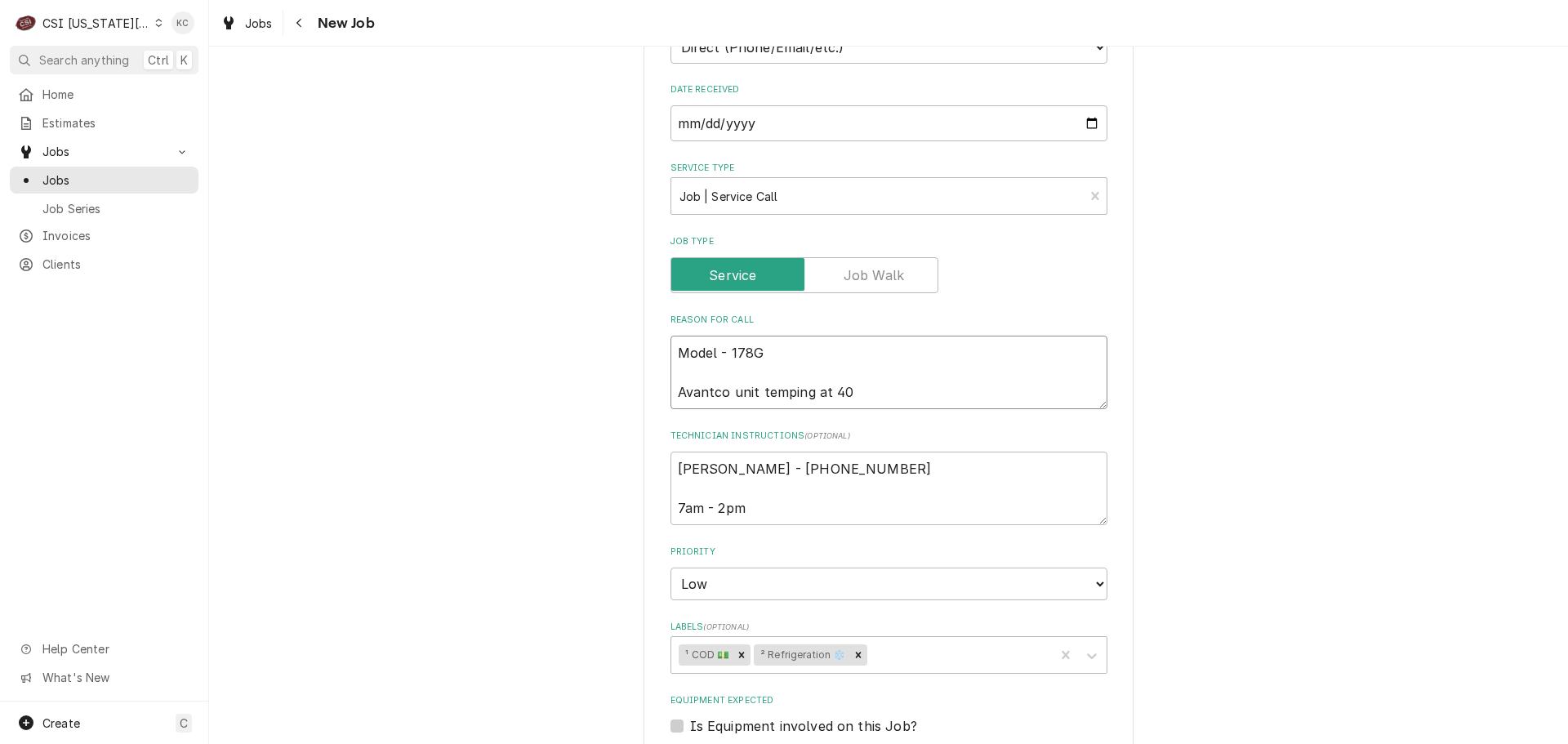
type textarea "x"
type textarea "Model - 178GD Avantco unit temping at 40"
type textarea "x"
type textarea "Model - 178GDC Avantco unit temping at 40"
type textarea "x"
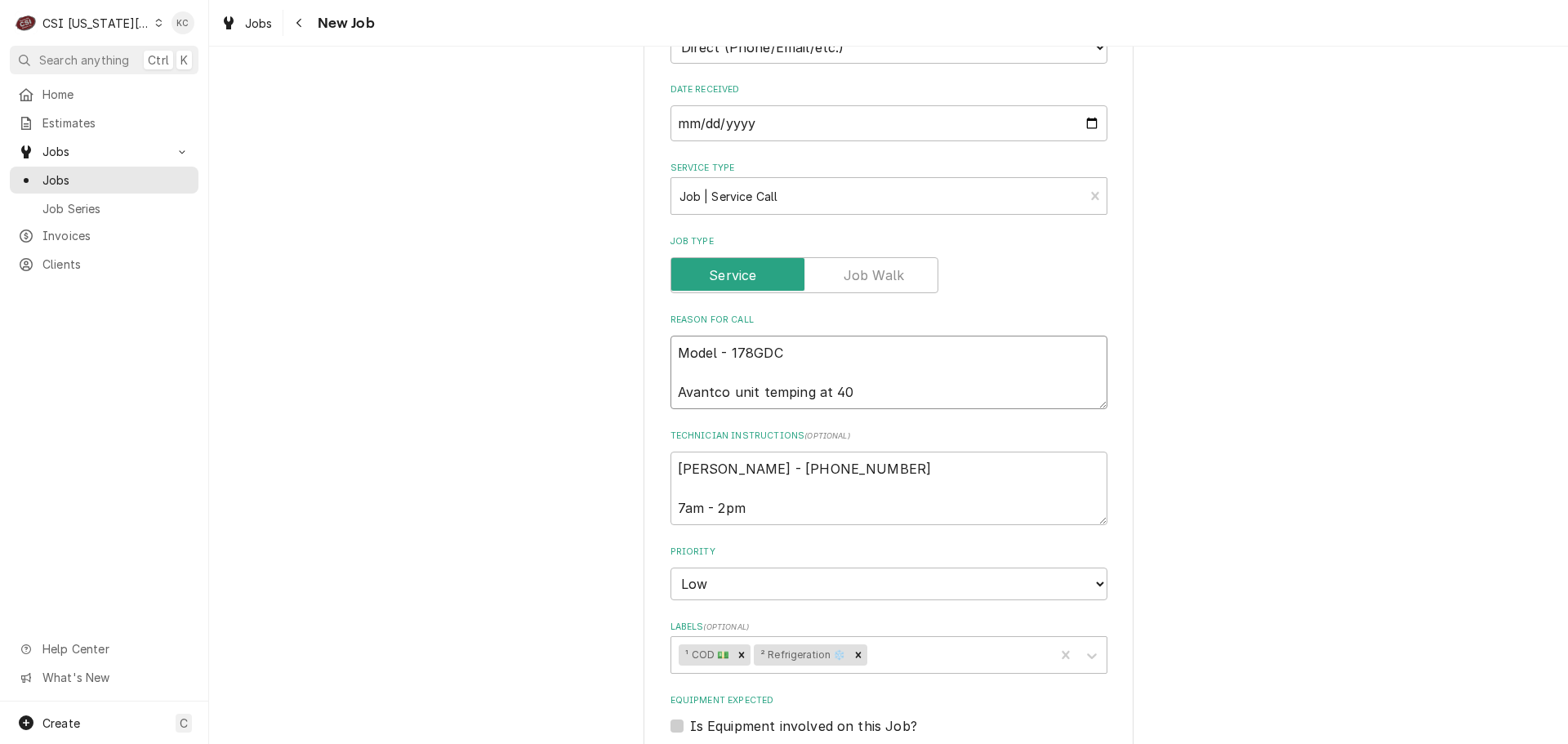
type textarea "Model - 178GDC1 Avantco unit temping at 40"
type textarea "x"
type textarea "Model - 178GDC15 Avantco unit temping at 40"
type textarea "x"
type textarea "Model - 178GDC15H Avantco unit temping at 40"
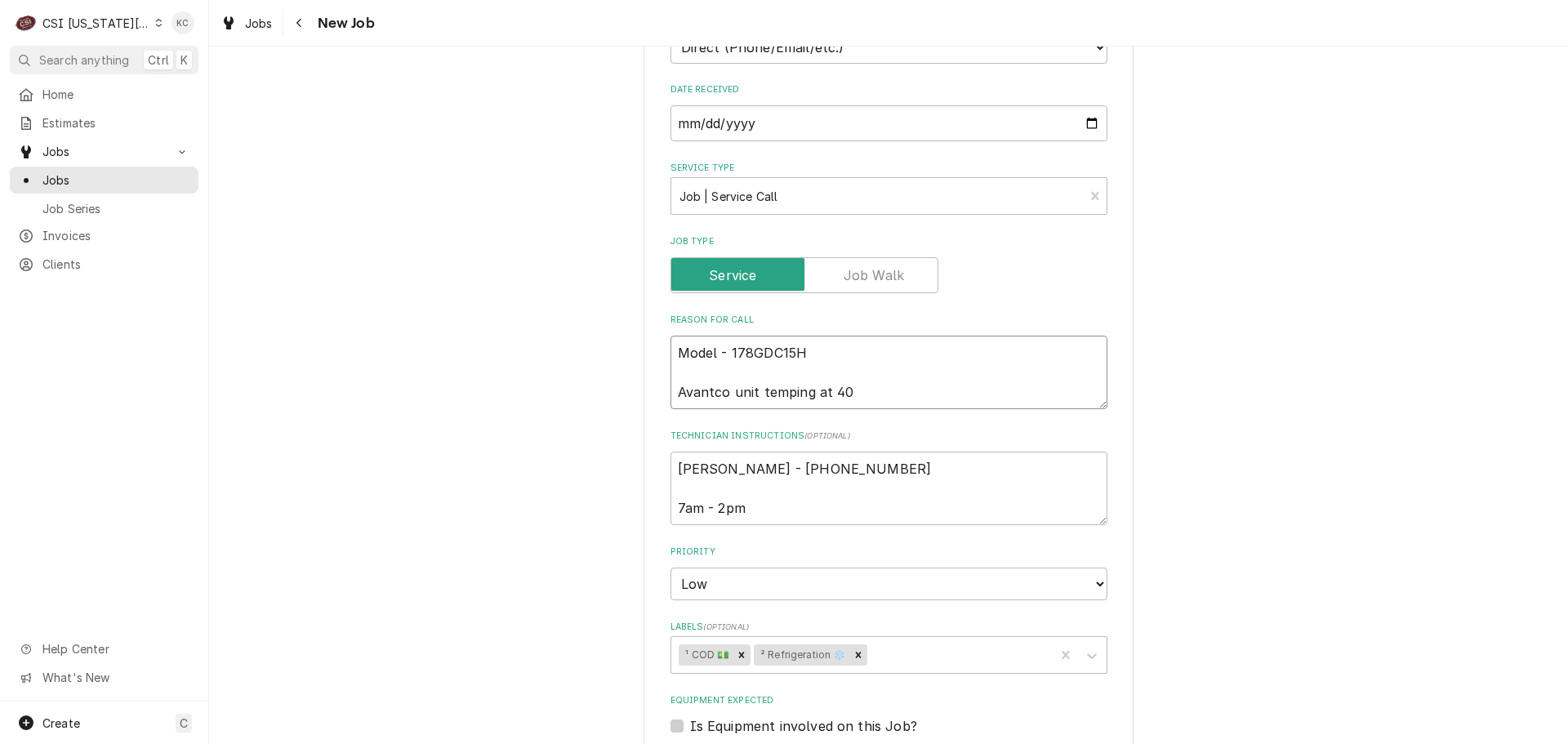
type textarea "x"
type textarea "Model - 178GDC15HC Avantco unit temping at 40"
type textarea "x"
type textarea "Model - 178GDC15HCW Avantco unit temping at 40"
type textarea "x"
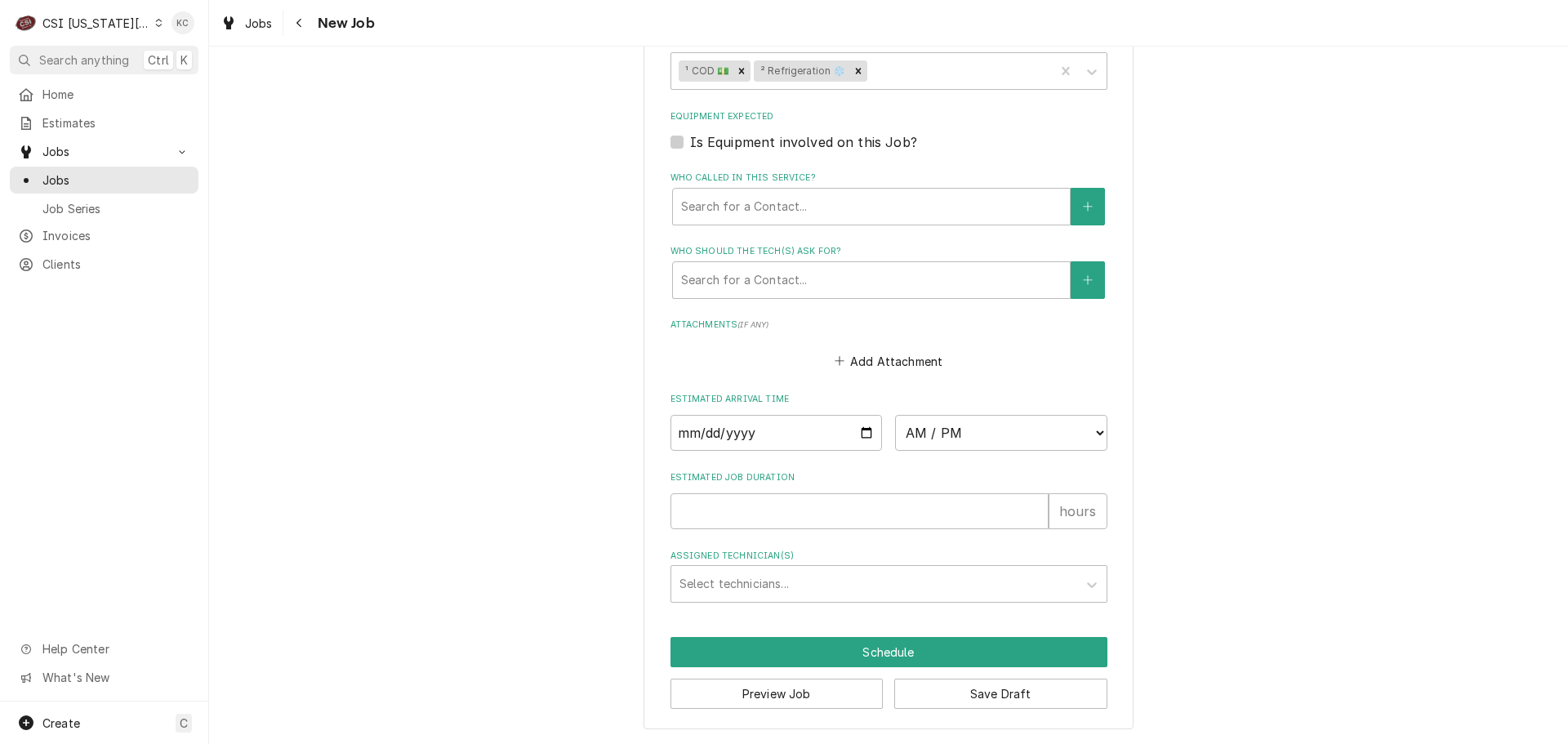
scroll to position [1156, 0]
type textarea "Model - 178GDC15HCW Avantco unit temping at 40"
click at [1005, 692] on button "Save Draft" at bounding box center [1000, 694] width 213 height 30
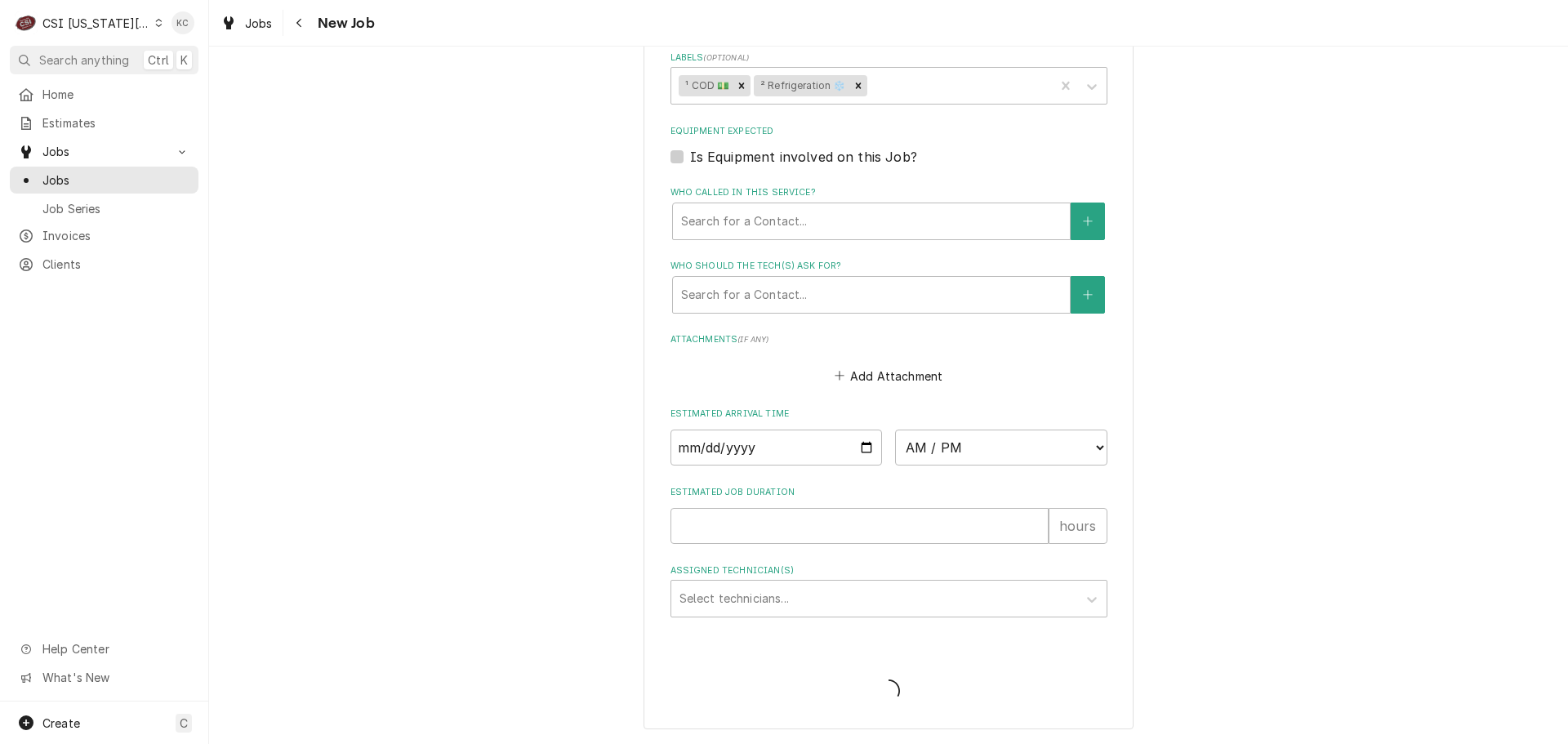
scroll to position [1141, 0]
type textarea "x"
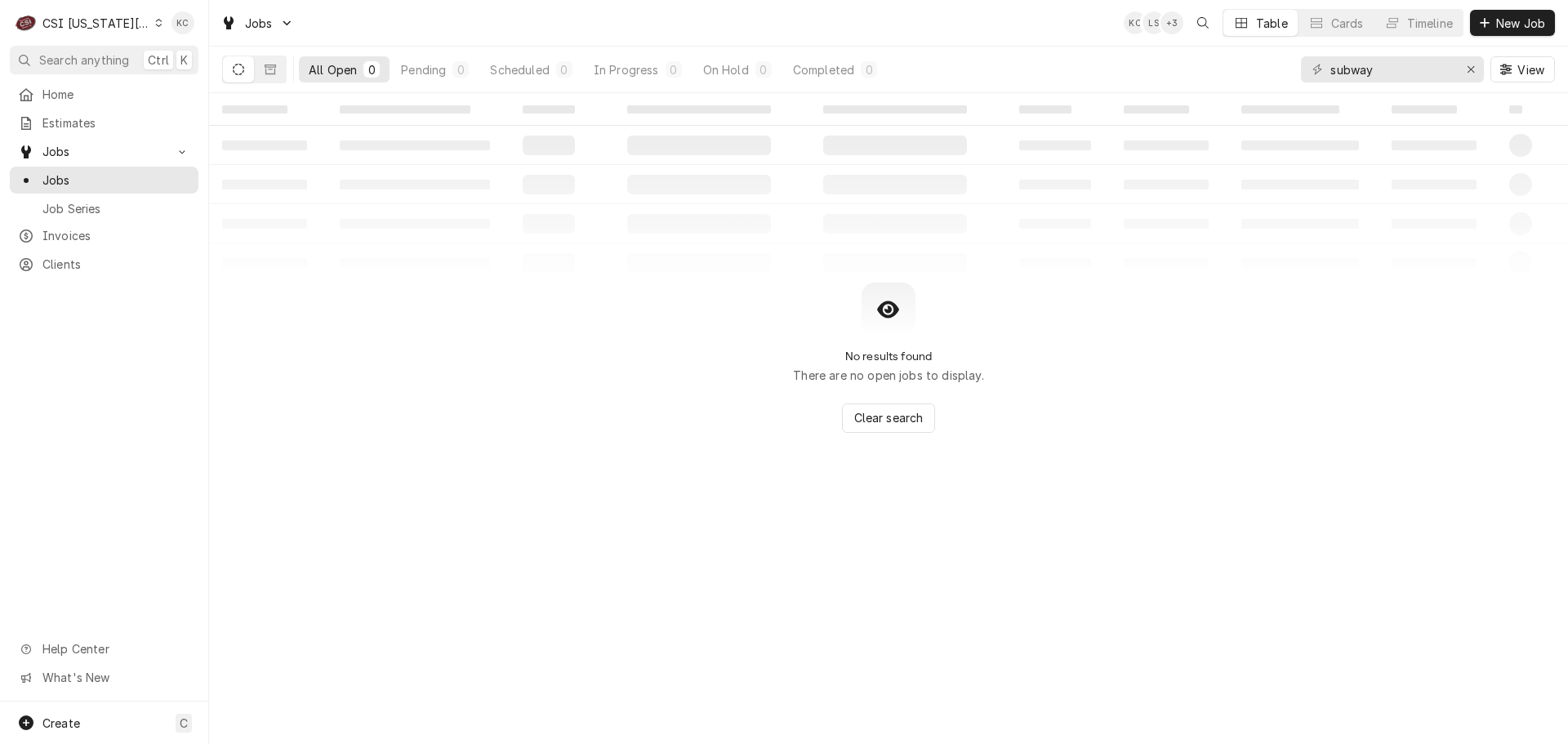
click at [84, 29] on div "CSI [US_STATE][GEOGRAPHIC_DATA]" at bounding box center [96, 23] width 107 height 17
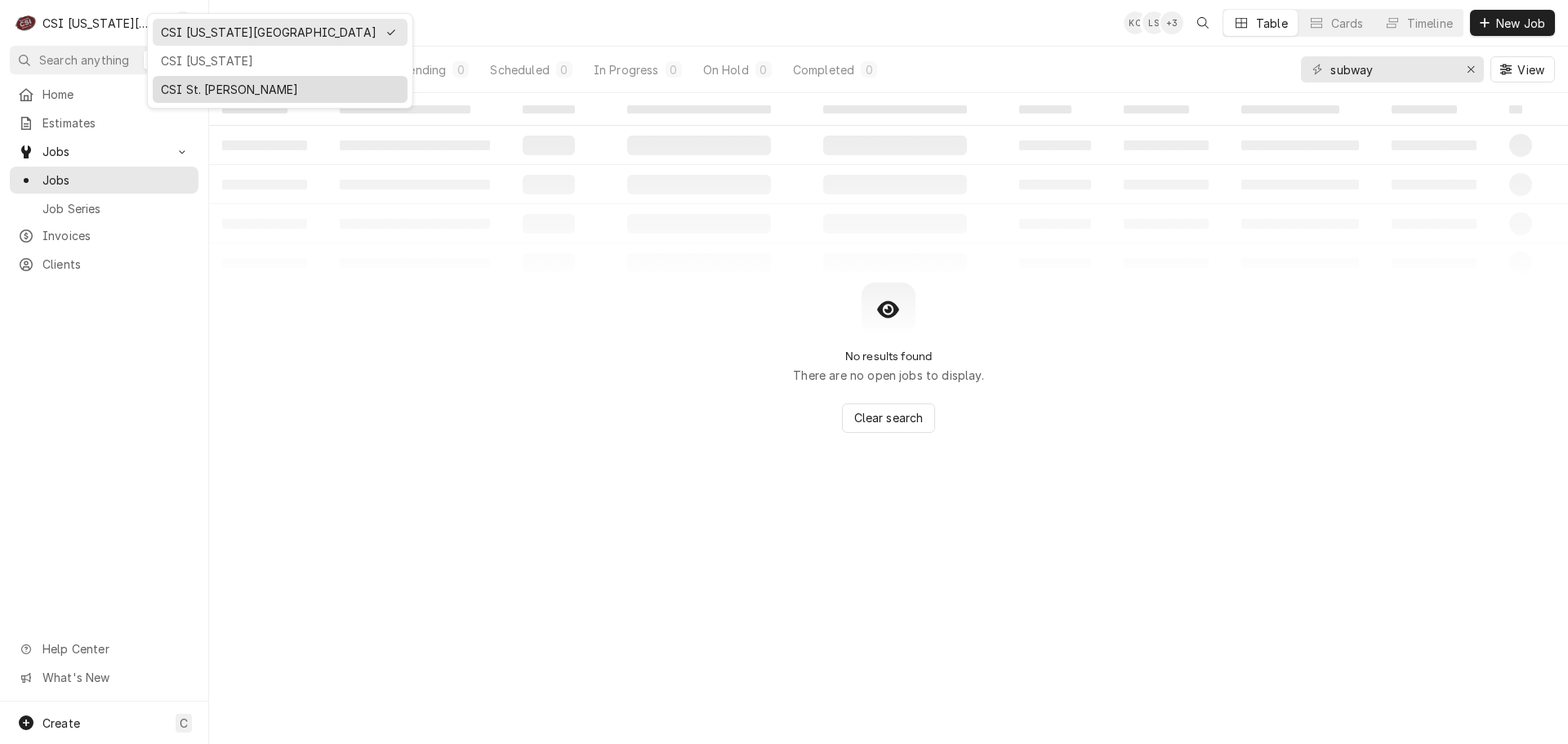
click at [192, 76] on div "CSI St. [PERSON_NAME]" at bounding box center [280, 89] width 255 height 27
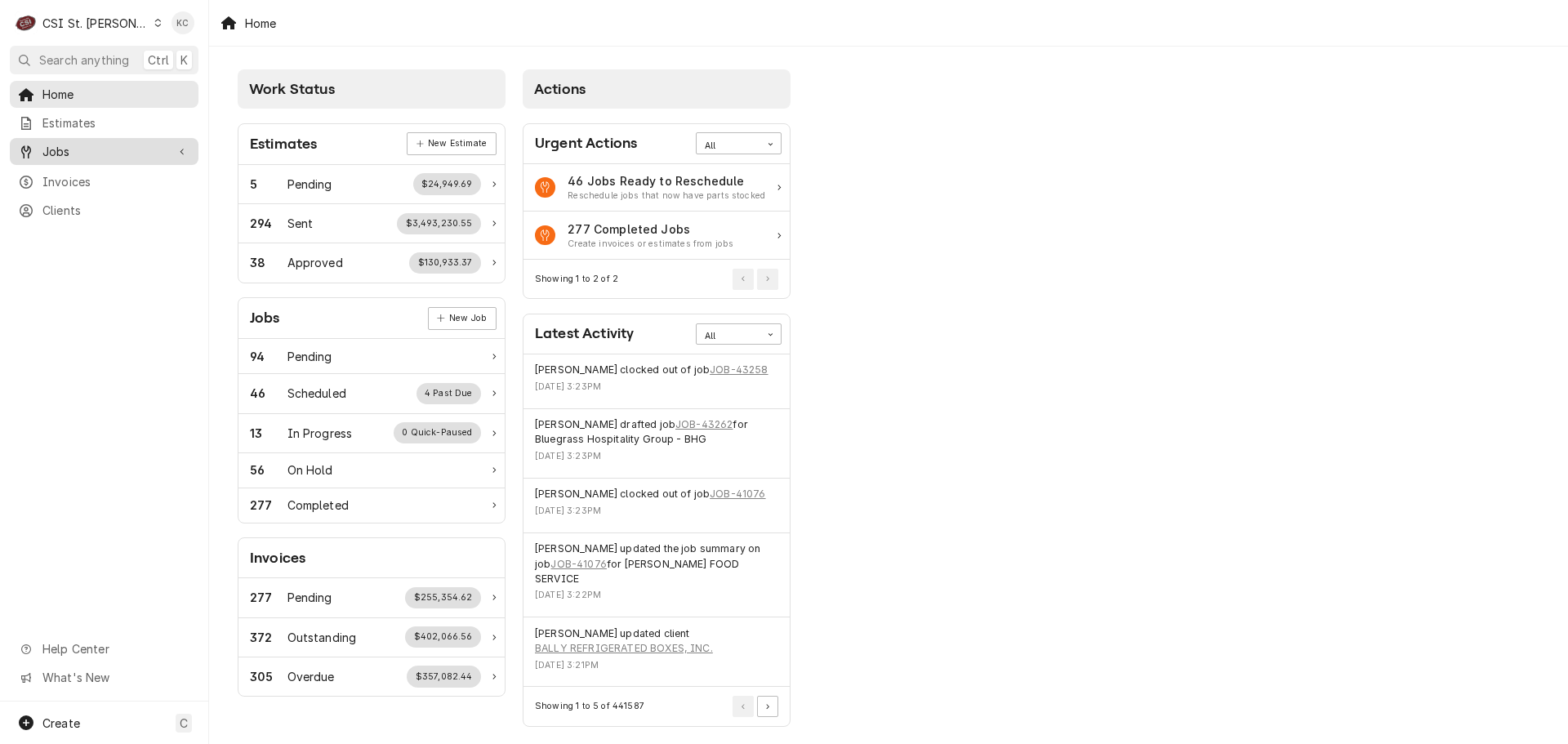
click at [56, 149] on span "Jobs" at bounding box center [104, 151] width 123 height 17
click at [69, 174] on span "Jobs" at bounding box center [116, 180] width 147 height 17
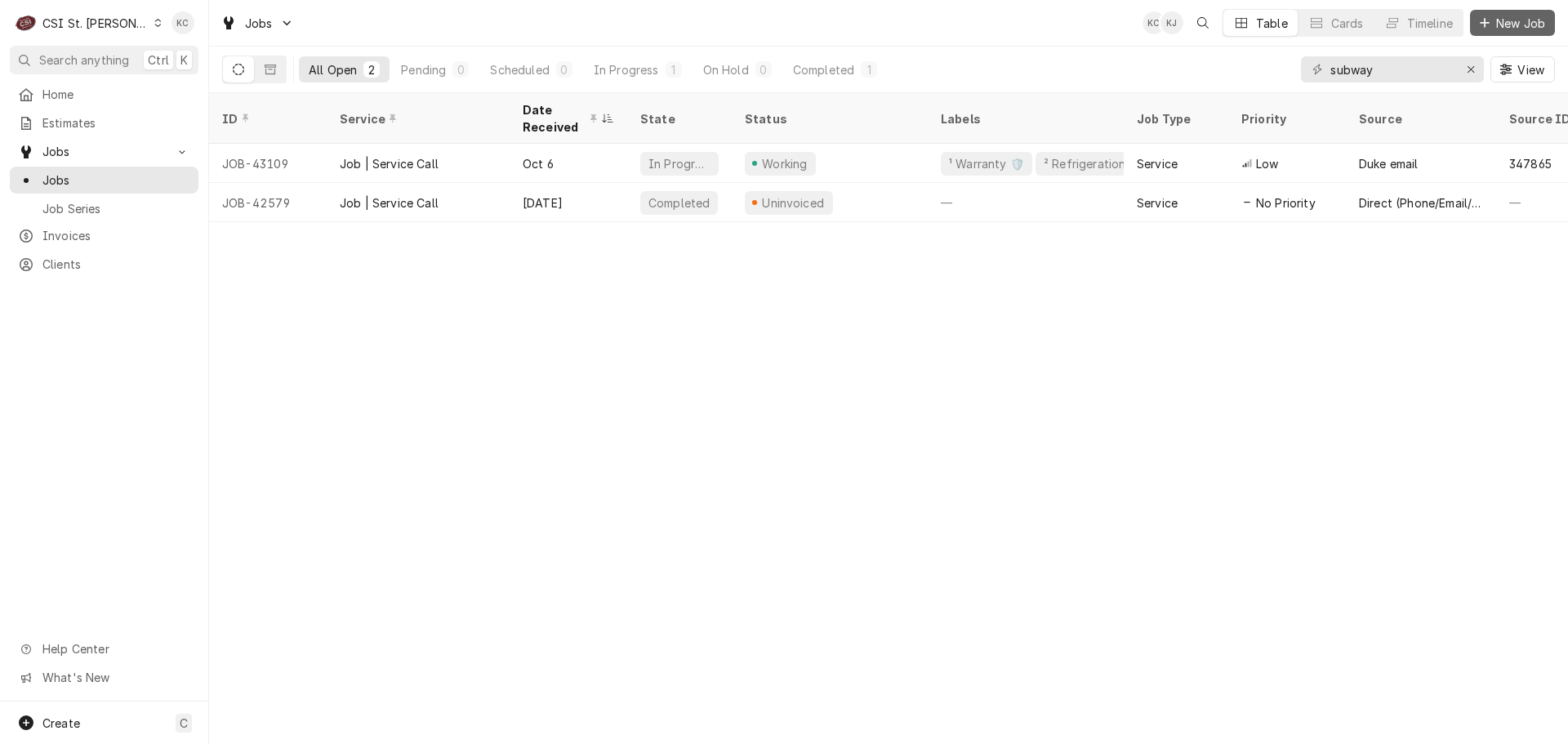
click at [1553, 22] on button "New Job" at bounding box center [1512, 22] width 85 height 26
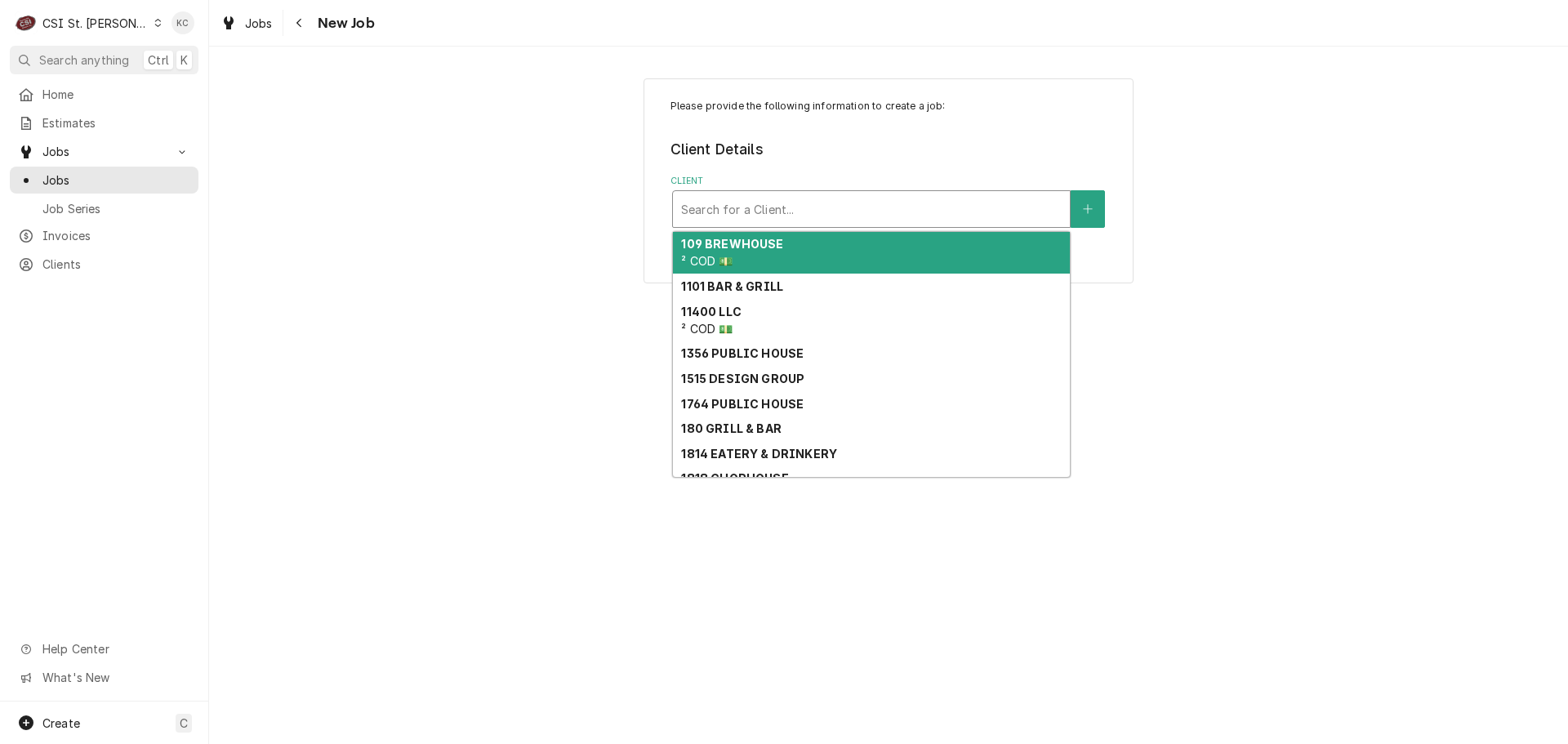
click at [827, 213] on div "Client" at bounding box center [872, 209] width 380 height 29
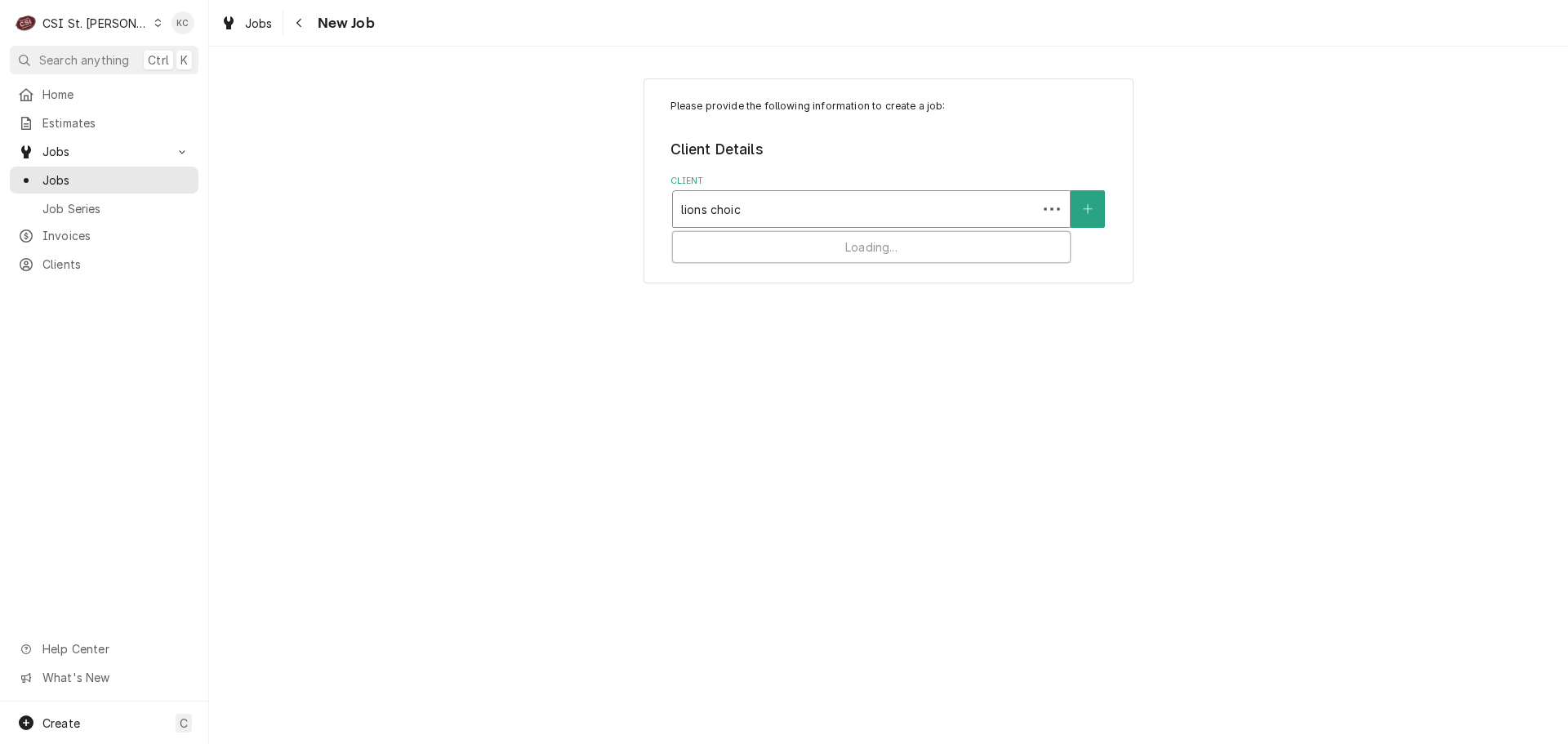
type input "lions choice"
drag, startPoint x: 872, startPoint y: 212, endPoint x: 732, endPoint y: 212, distance: 140.0
click at [732, 212] on div "Client" at bounding box center [872, 209] width 380 height 29
type input "901 west"
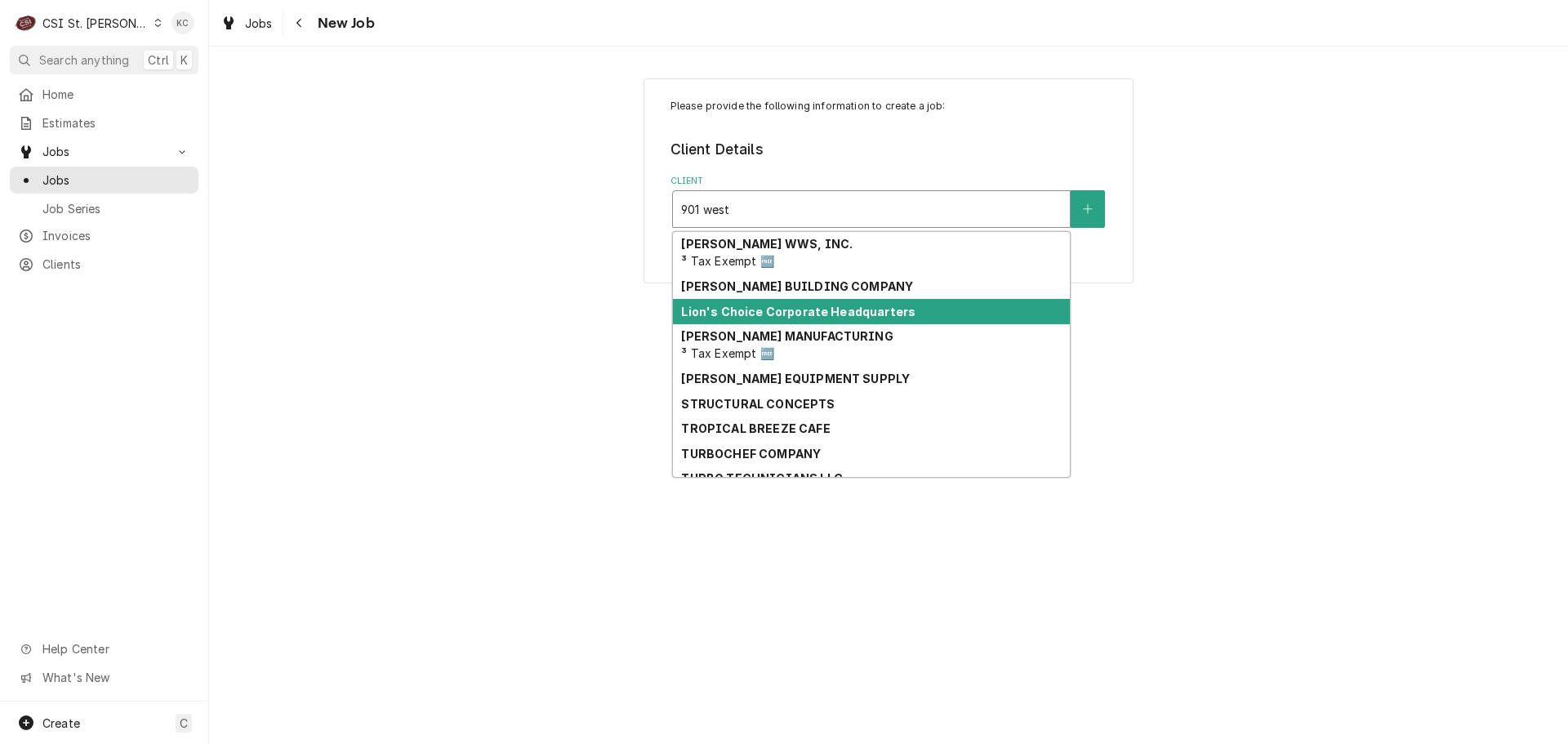
click at [766, 314] on strong "Lion's Choice Corporate Headquarters" at bounding box center [799, 312] width 235 height 14
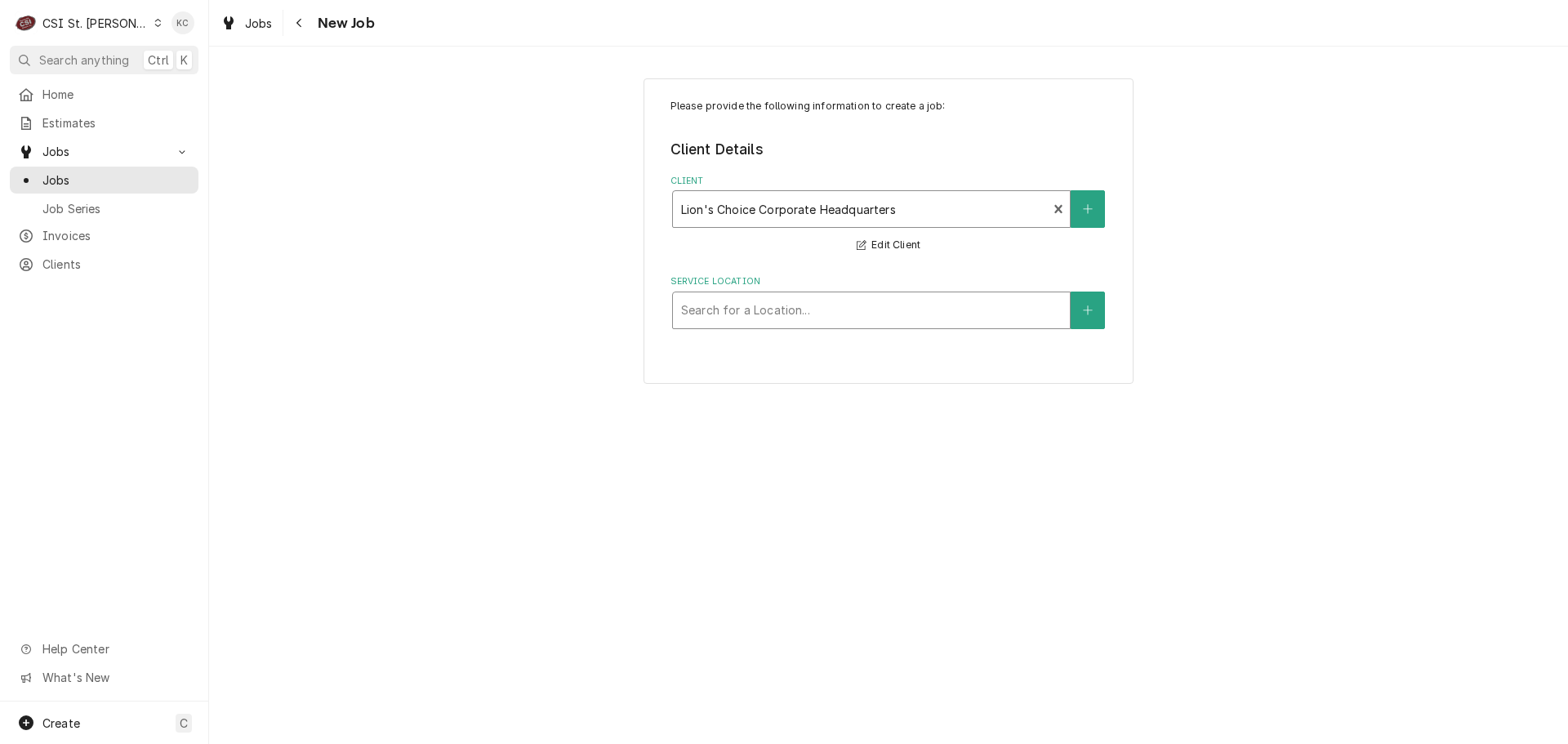
click at [860, 311] on div "Service Location" at bounding box center [872, 310] width 380 height 29
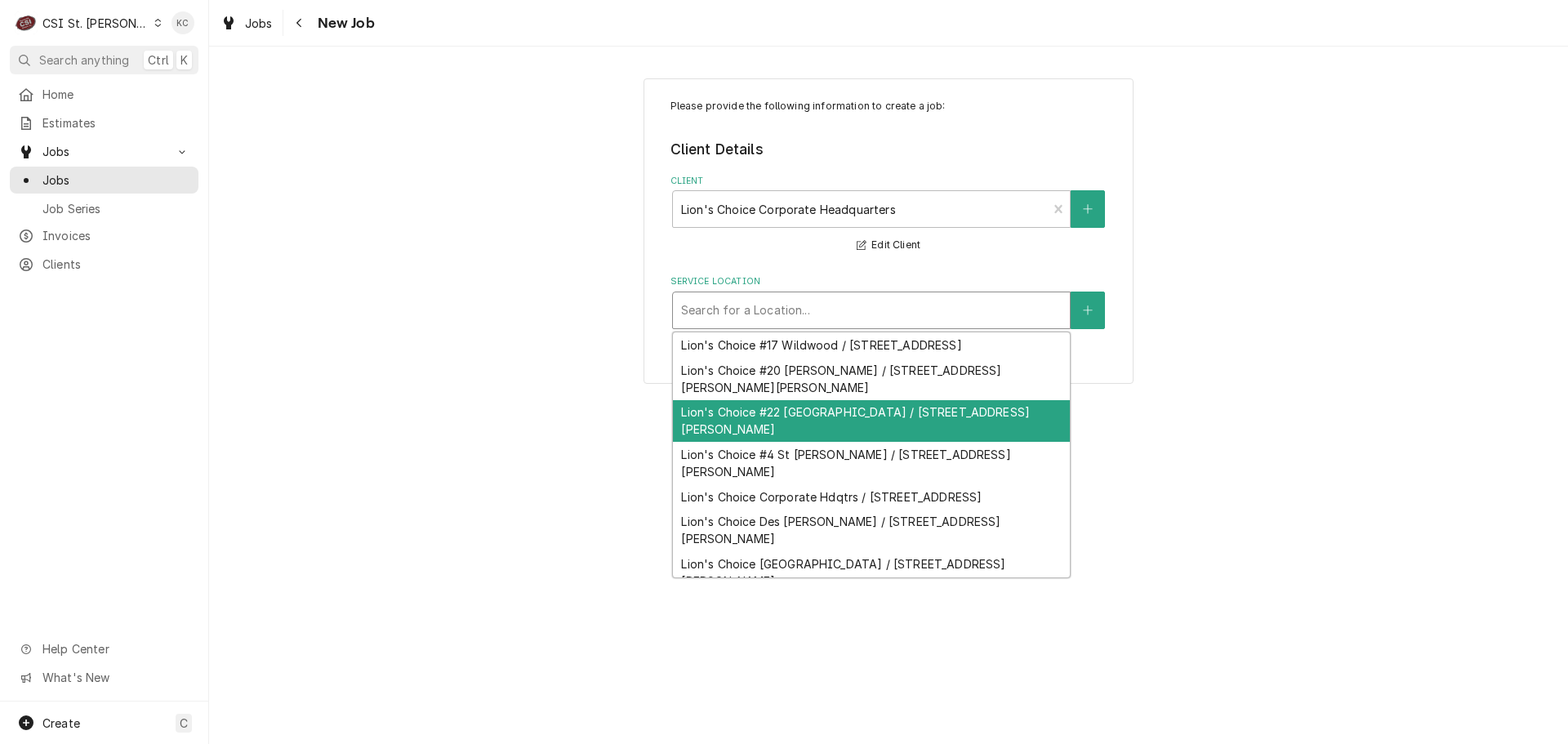
click at [843, 411] on div "Lion's Choice #22 Wentzville / 901 West Pearce Blvd, Wentzville, MO 63385" at bounding box center [871, 421] width 397 height 43
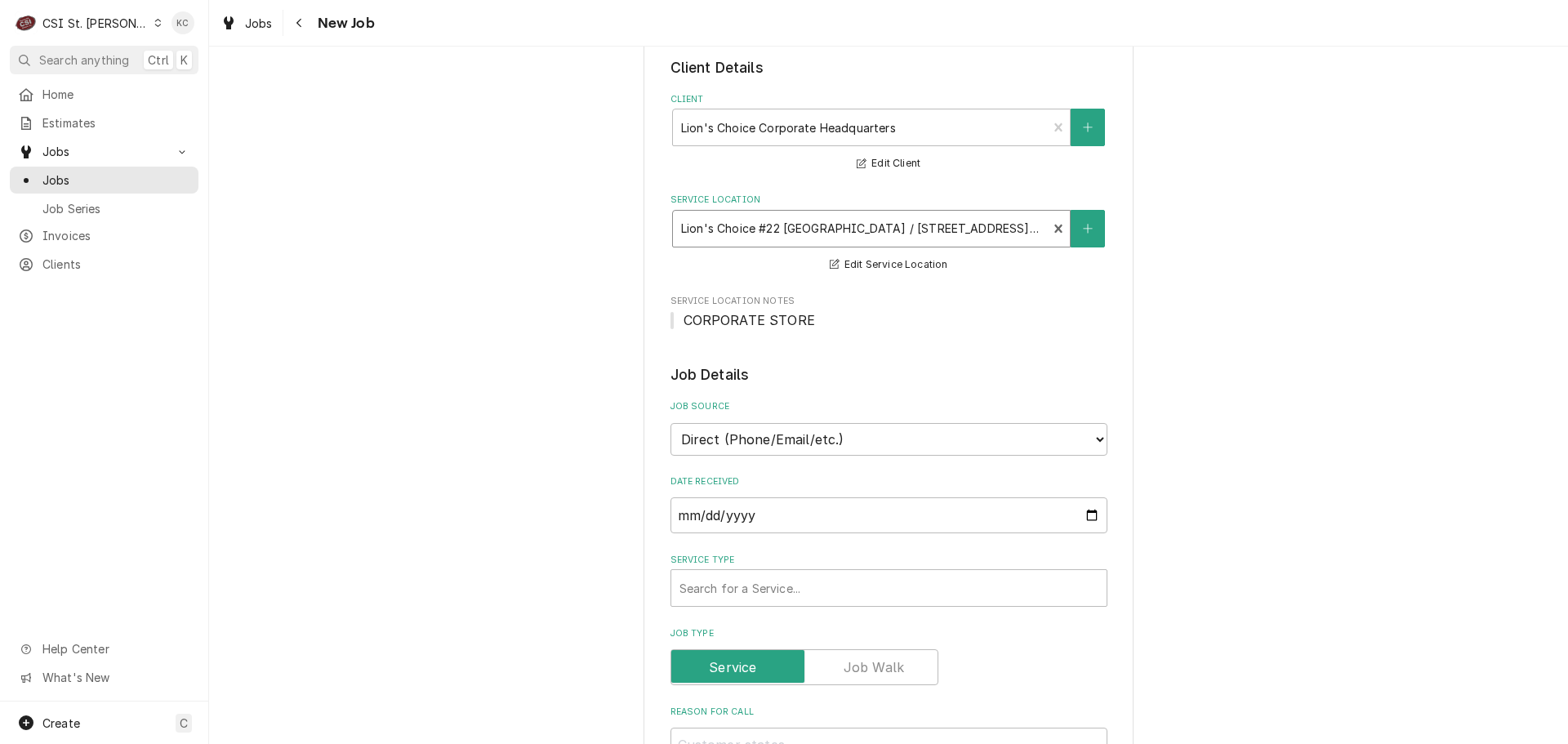
scroll to position [164, 0]
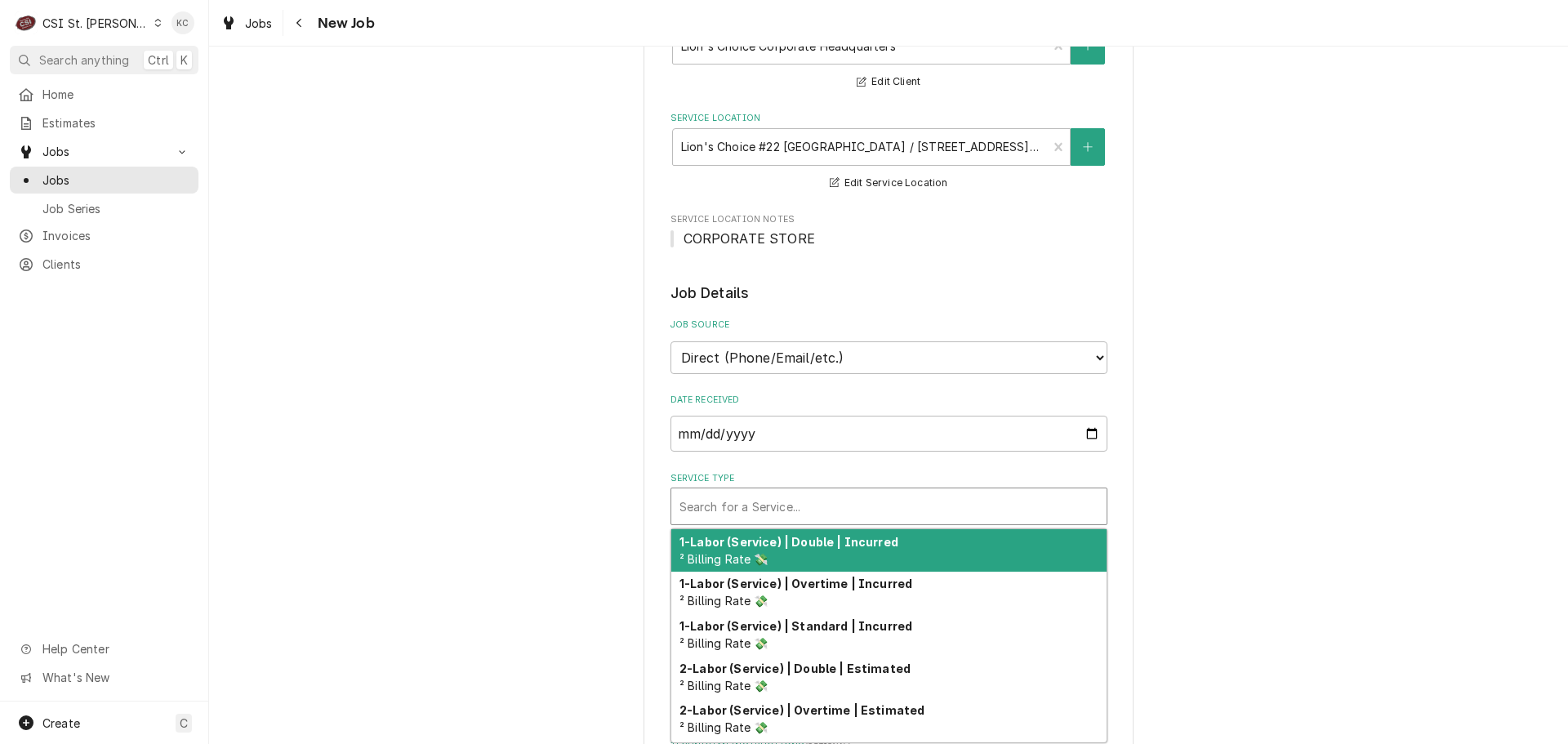
click at [752, 502] on div "Service Type" at bounding box center [889, 506] width 419 height 29
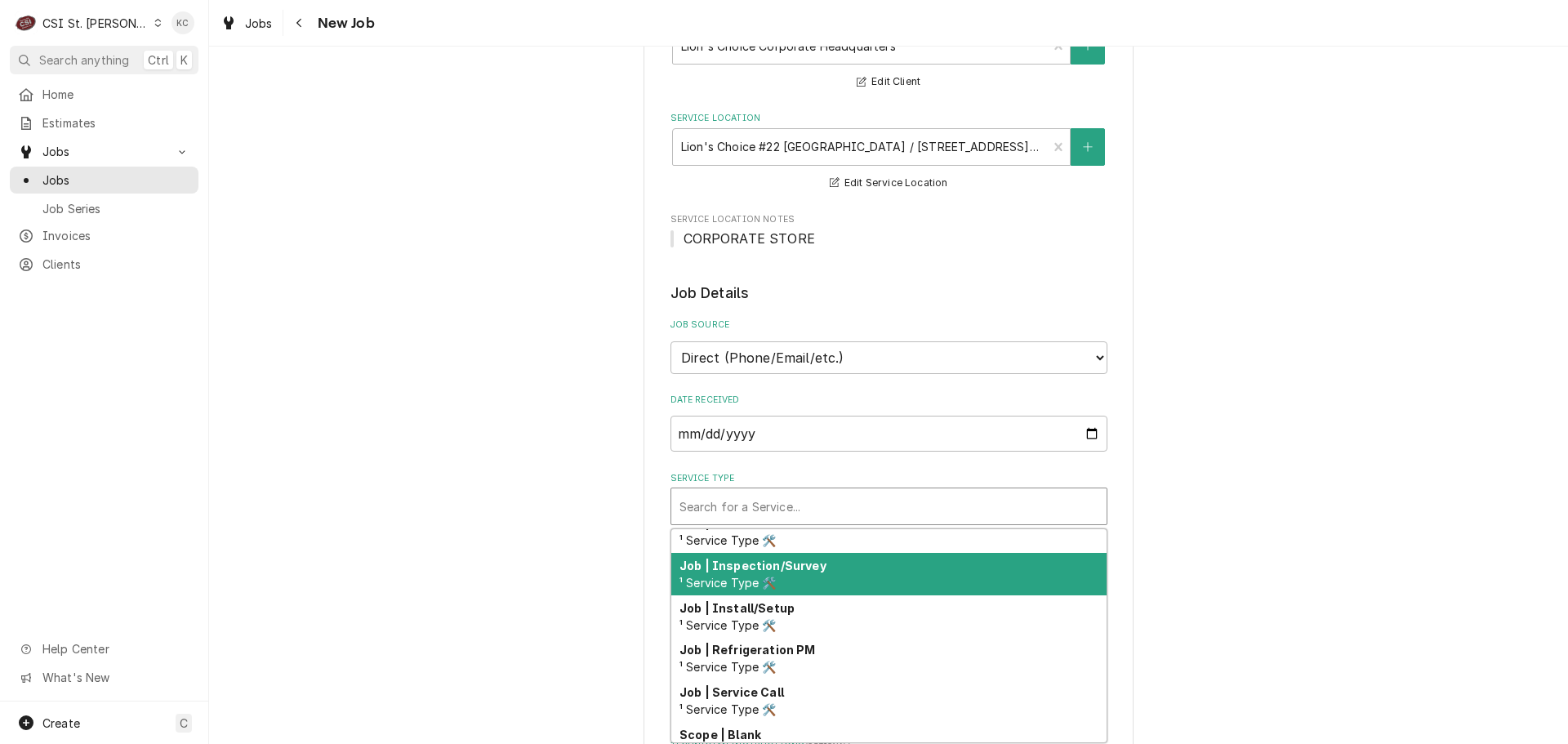
scroll to position [959, 0]
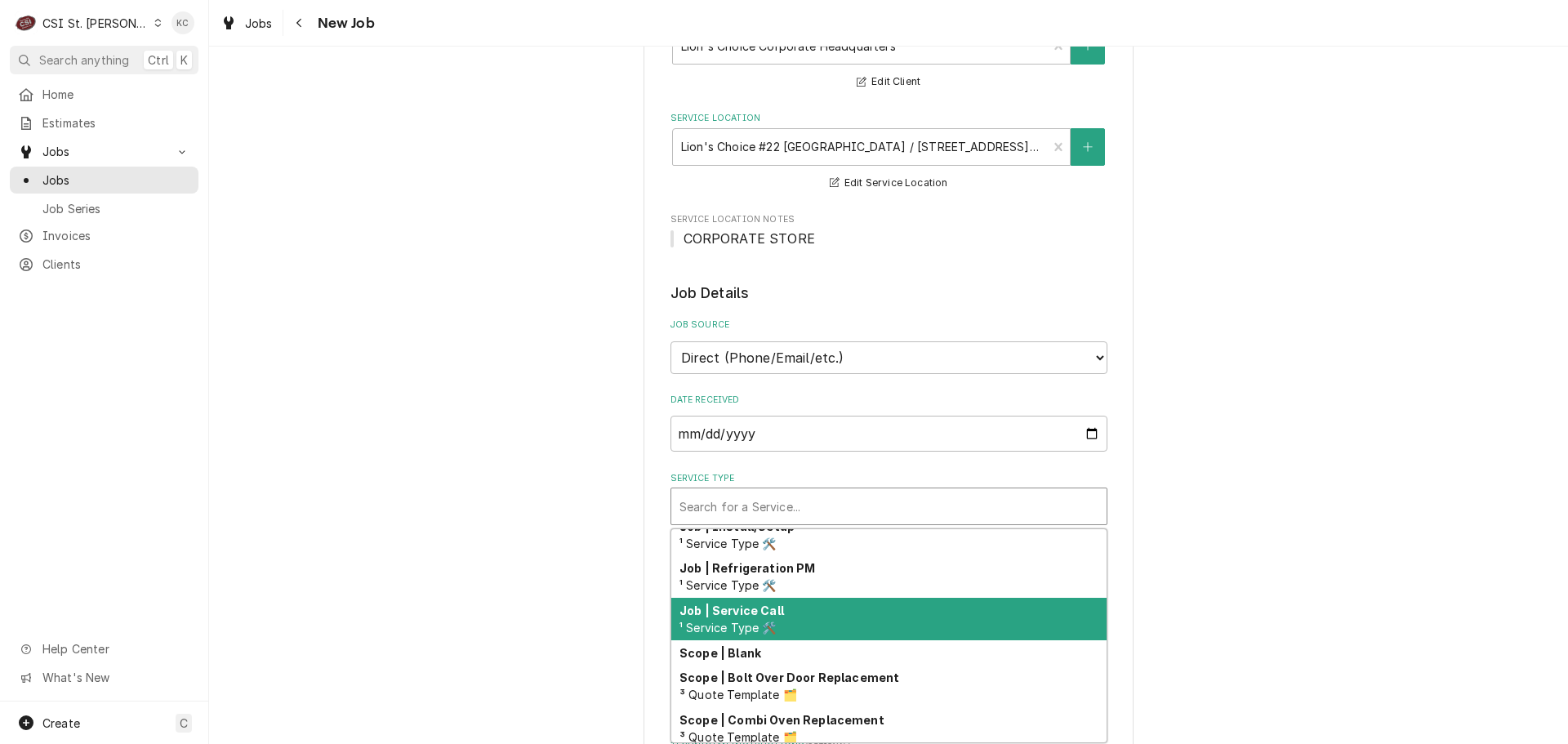
drag, startPoint x: 842, startPoint y: 611, endPoint x: 1190, endPoint y: 594, distance: 348.4
click at [843, 611] on div "Job | Service Call ¹ Service Type 🛠️" at bounding box center [889, 620] width 435 height 43
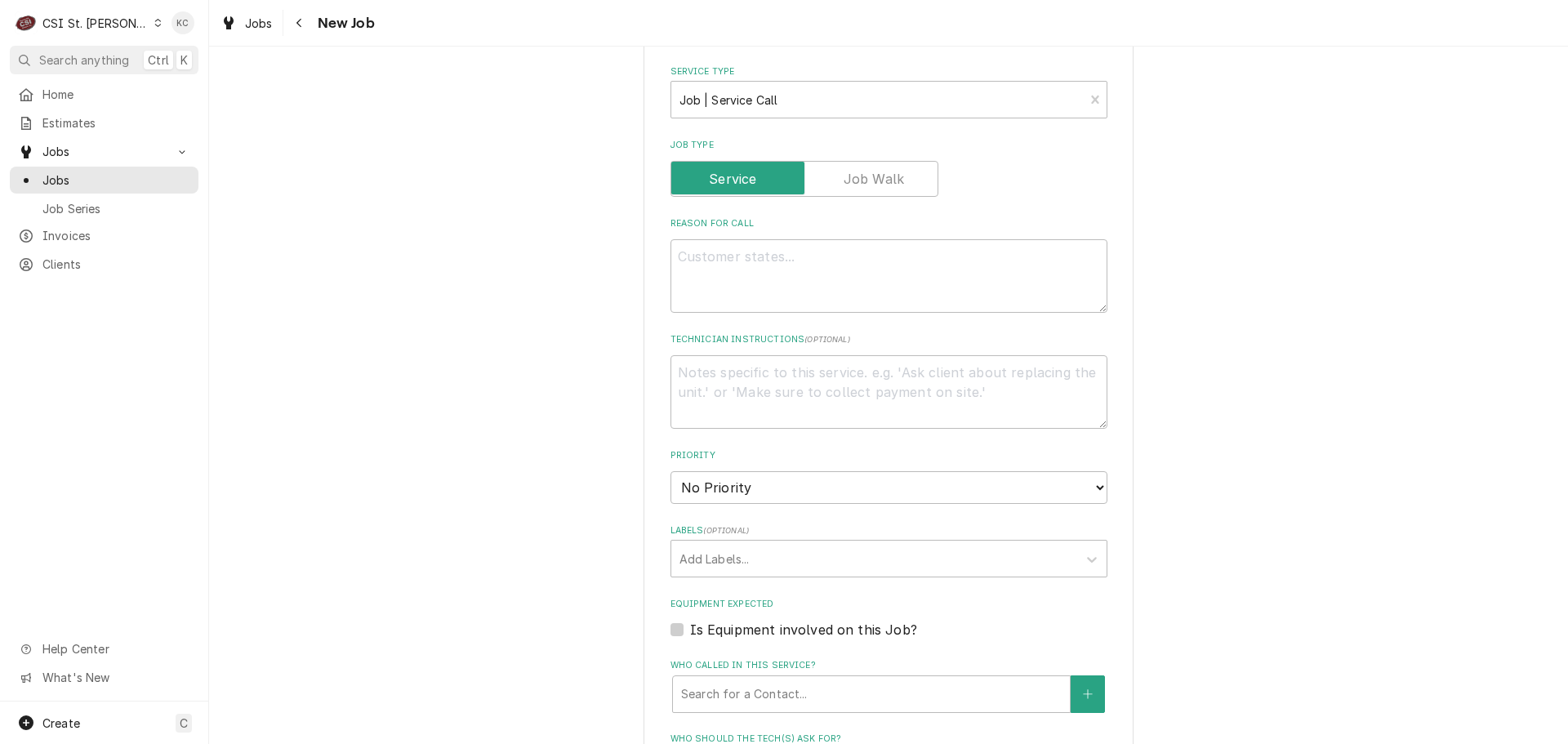
scroll to position [572, 0]
click at [742, 250] on textarea "Reason For Call" at bounding box center [889, 274] width 437 height 74
type textarea "x"
type textarea "S"
type textarea "x"
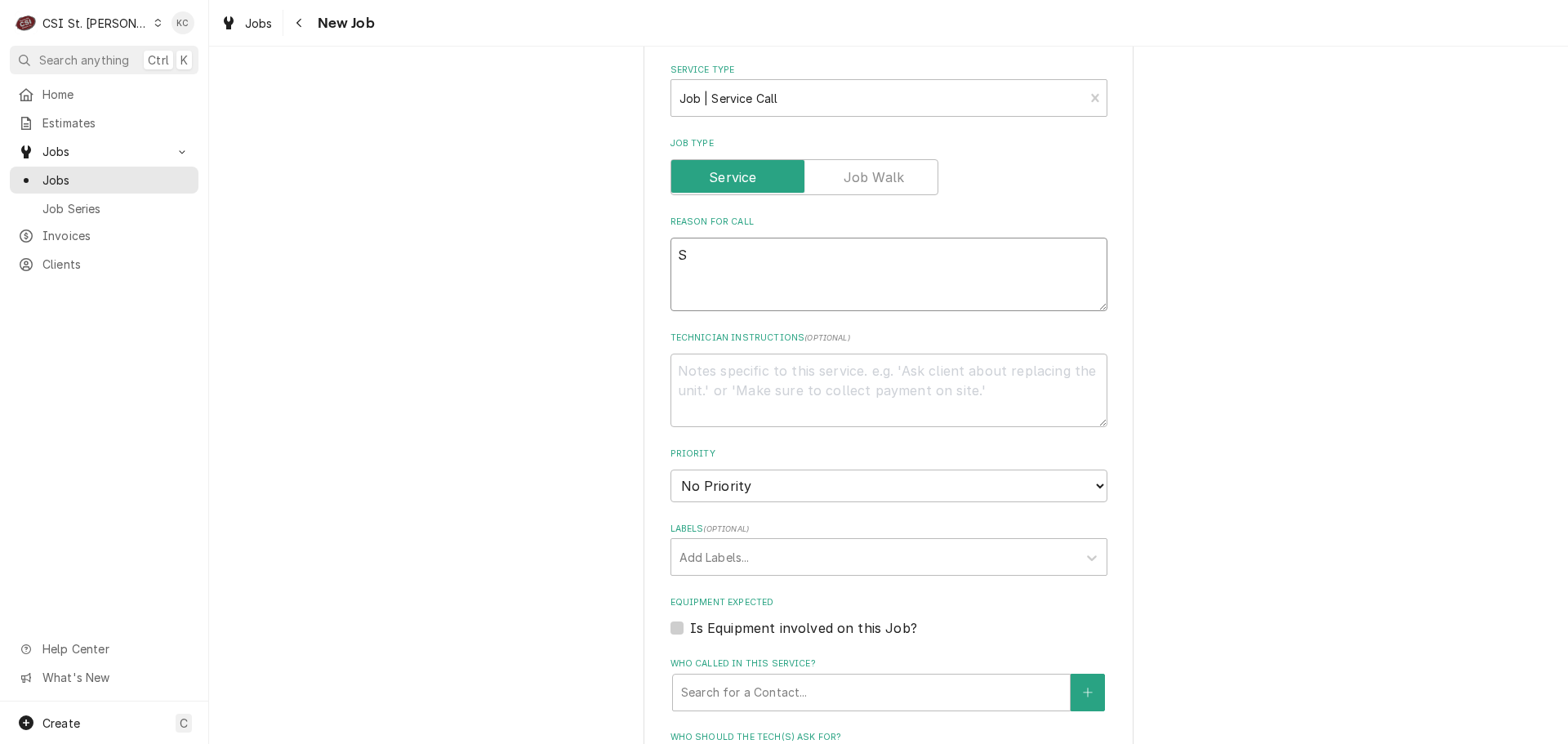
type textarea "St"
type textarea "x"
type textarea "Ste"
type textarea "x"
type textarea "Stea"
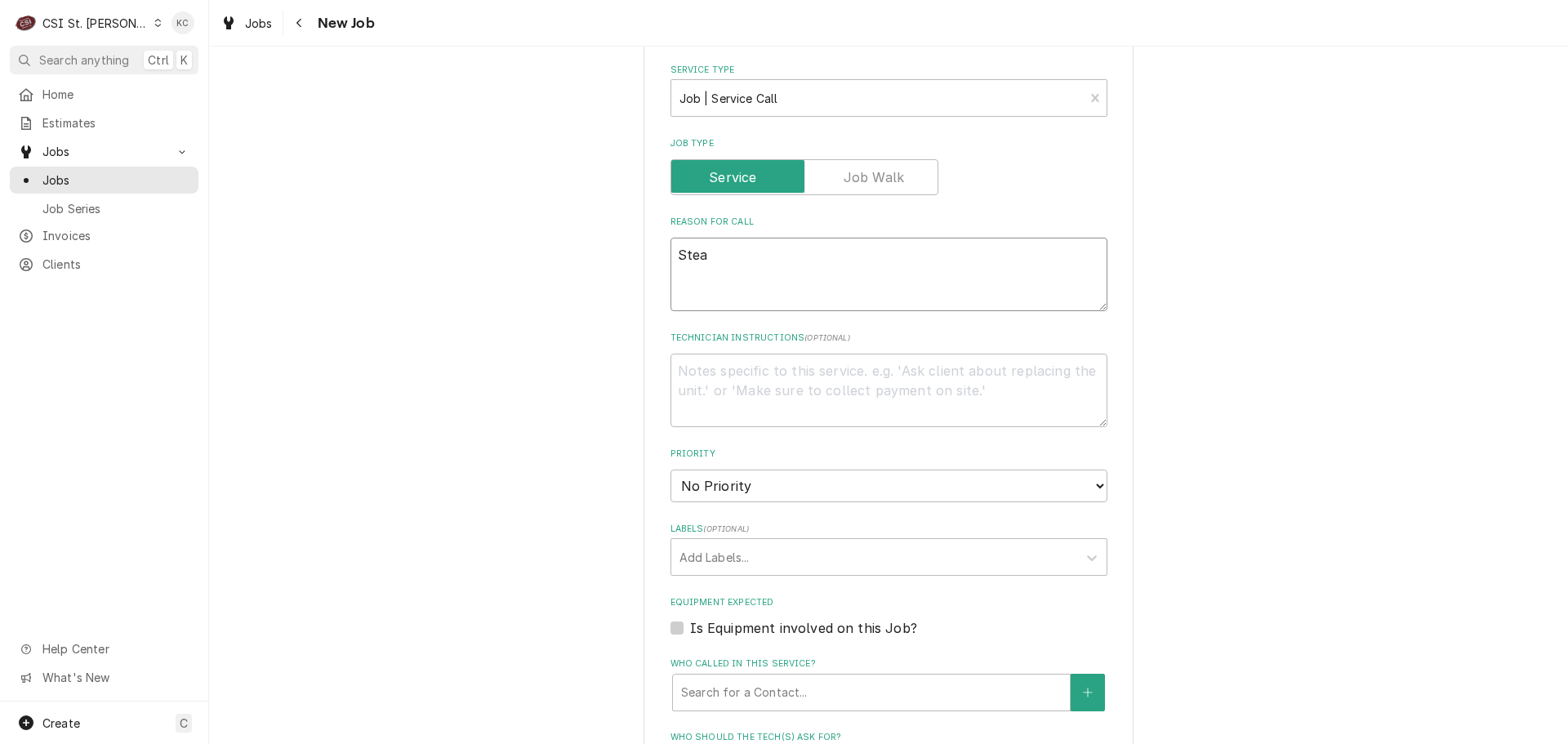
type textarea "x"
type textarea "Steam"
type textarea "x"
type textarea "Steam"
type textarea "x"
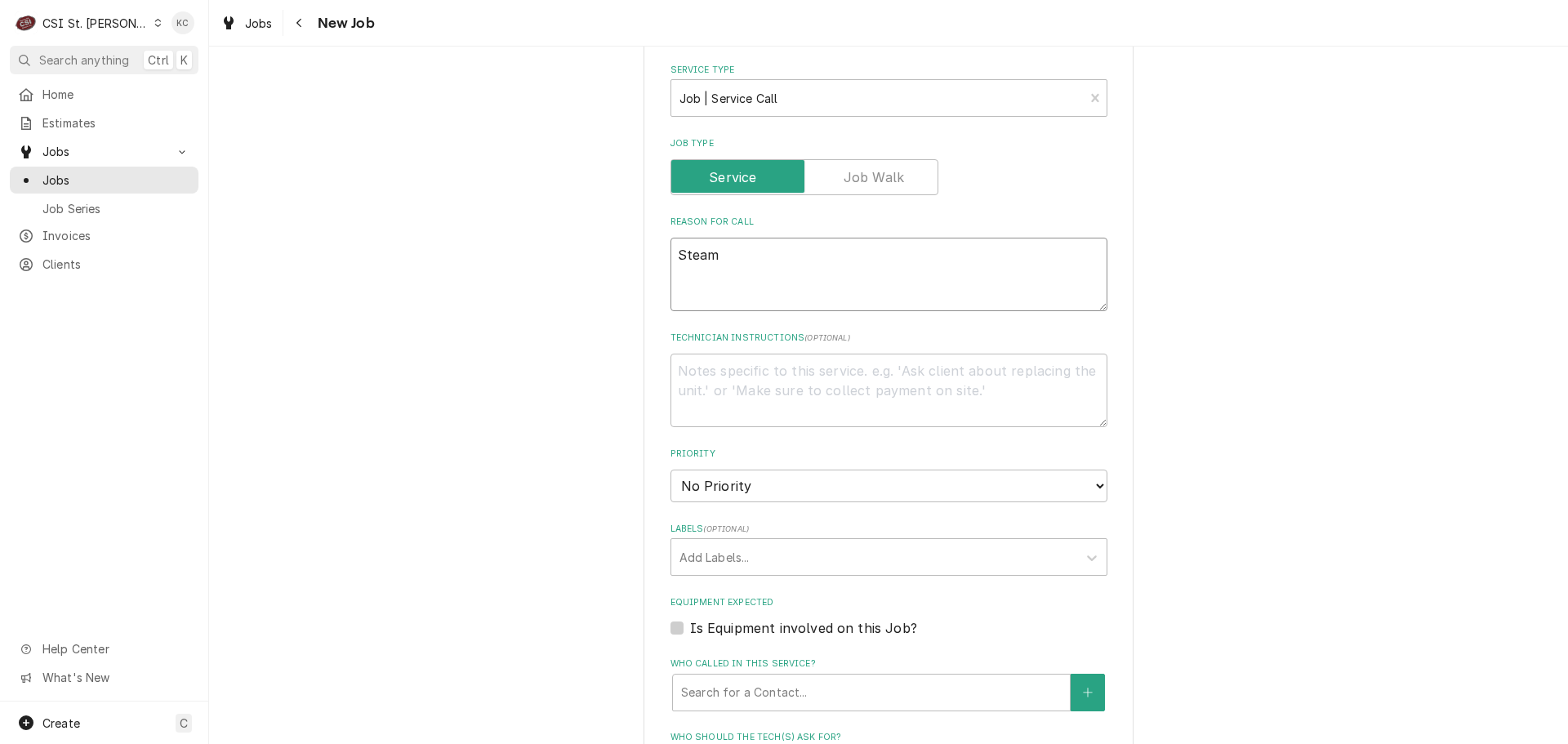
type textarea "Steam o"
type textarea "x"
type textarea "Steam ov"
type textarea "x"
type textarea "Steam ove"
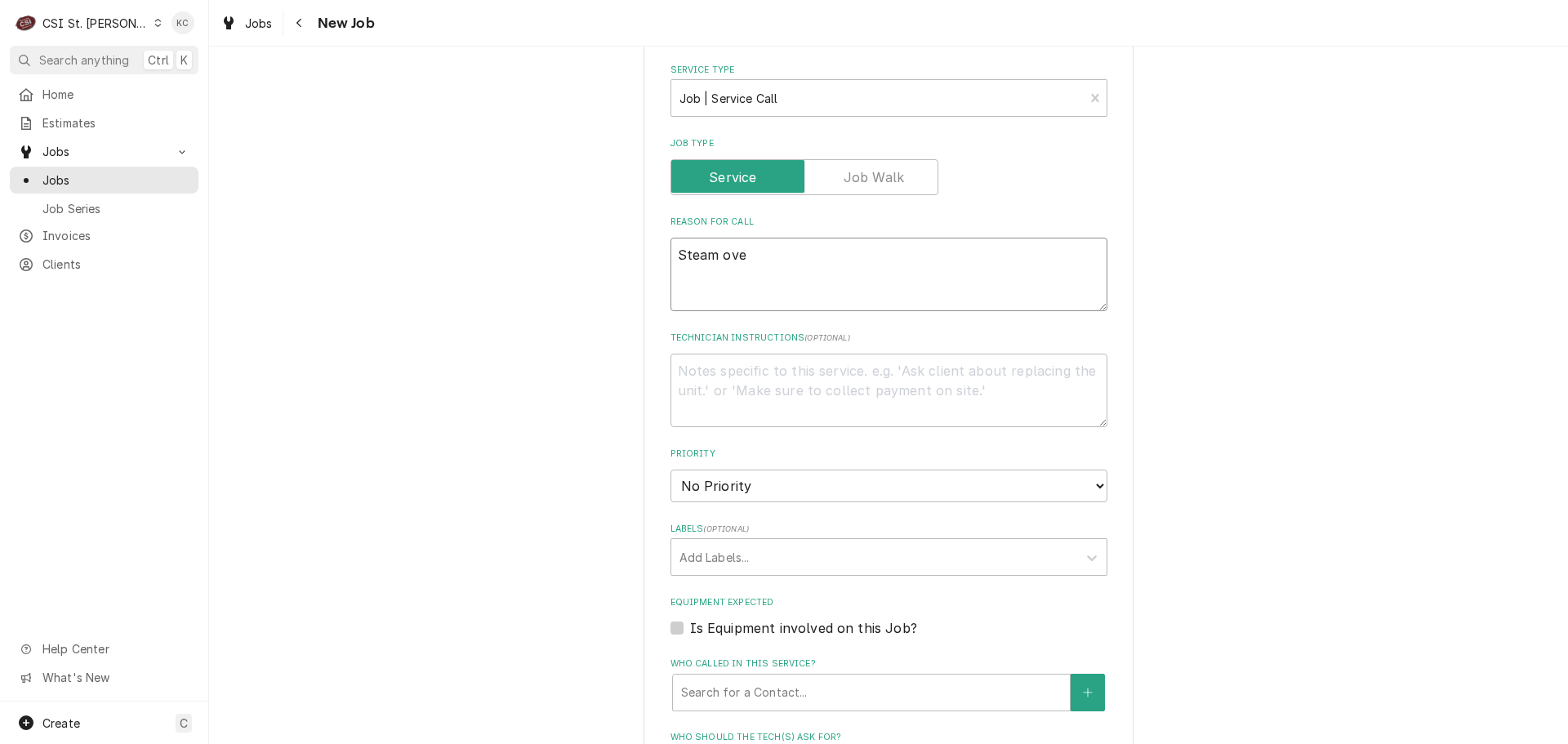
type textarea "x"
type textarea "Steam oven"
type textarea "x"
type textarea "Steam oven"
type textarea "x"
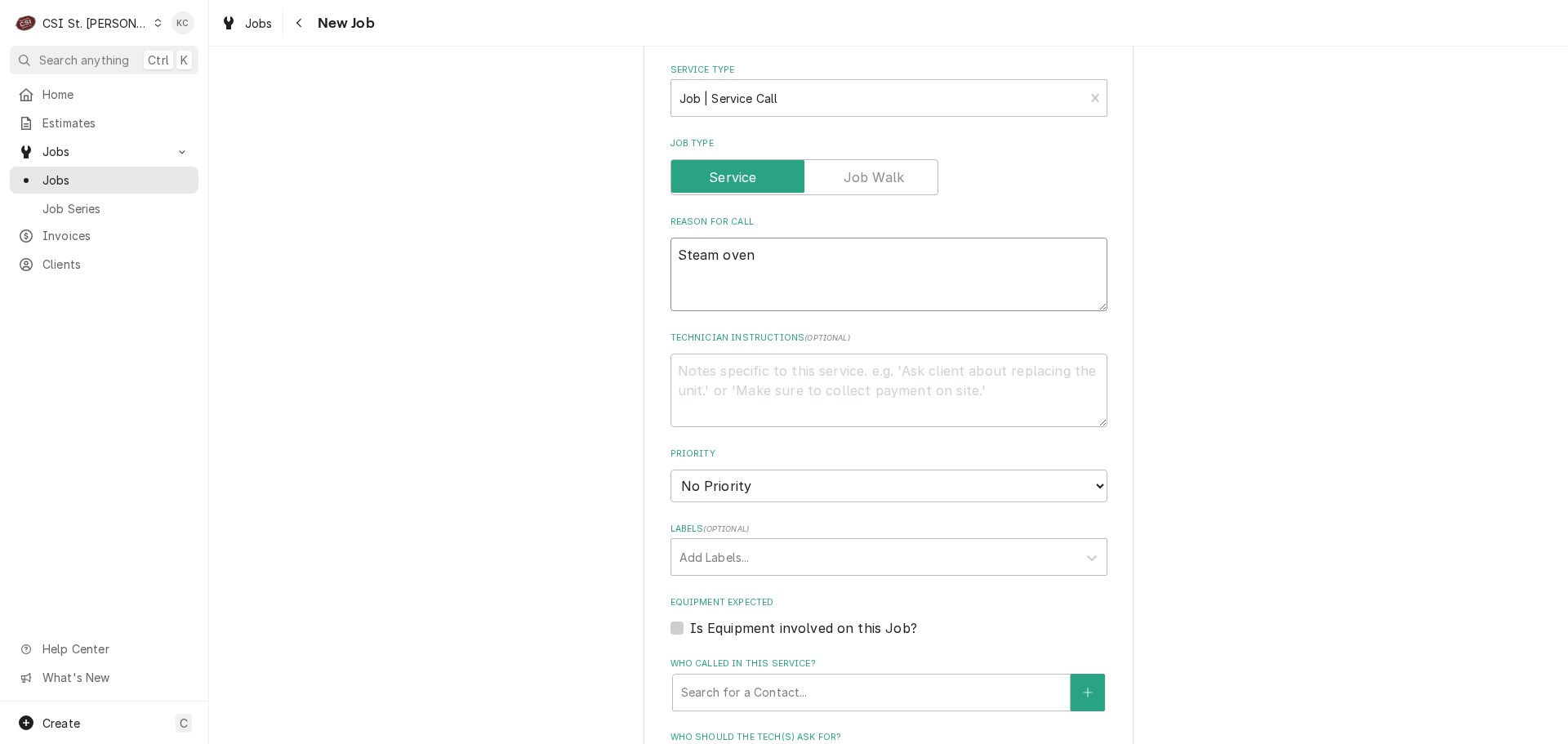
type textarea "Steam oven k"
type textarea "x"
type textarea "Steam oven ke"
type textarea "x"
type textarea "Steam oven kee"
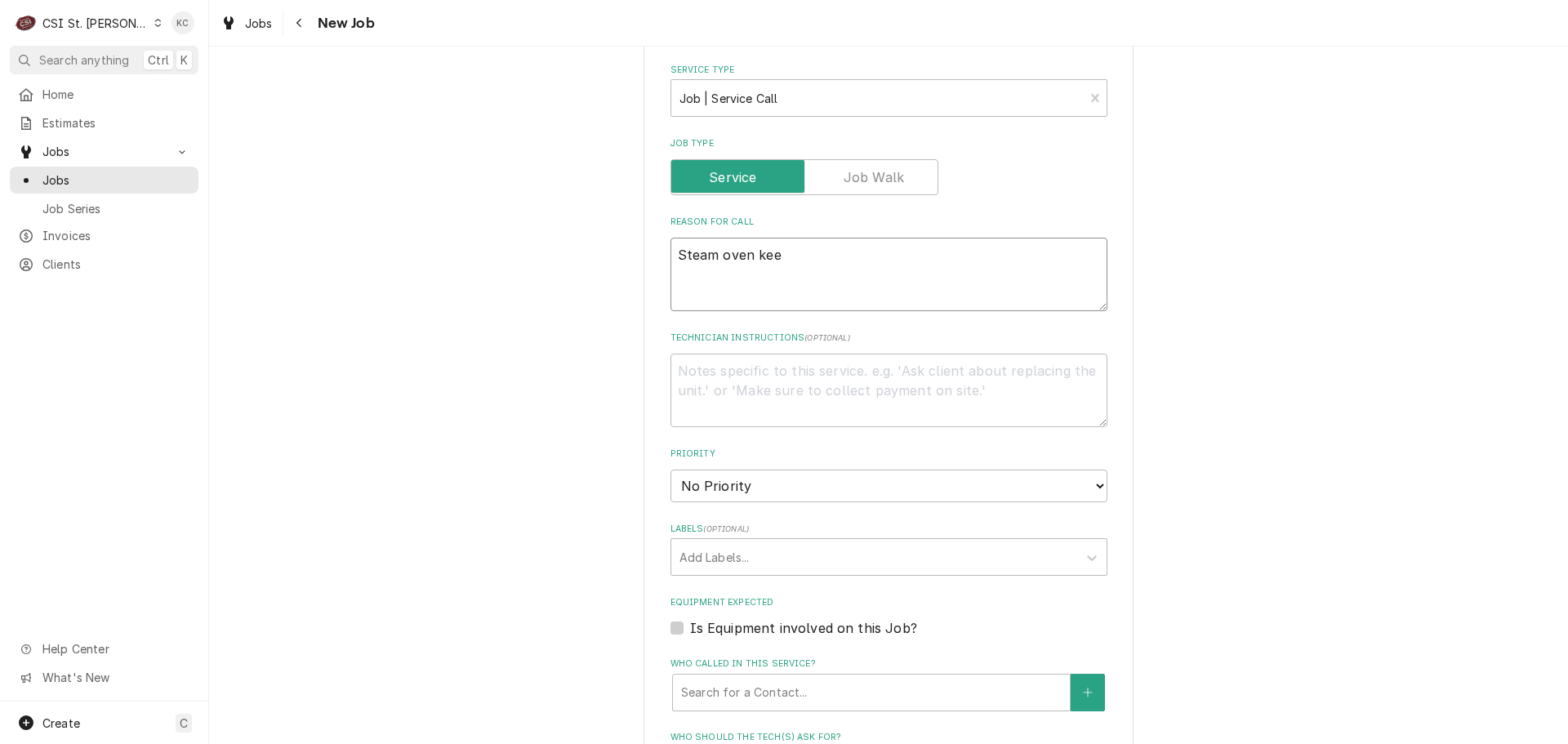
type textarea "x"
type textarea "Steam oven keep"
type textarea "x"
type textarea "Steam oven keeps"
type textarea "x"
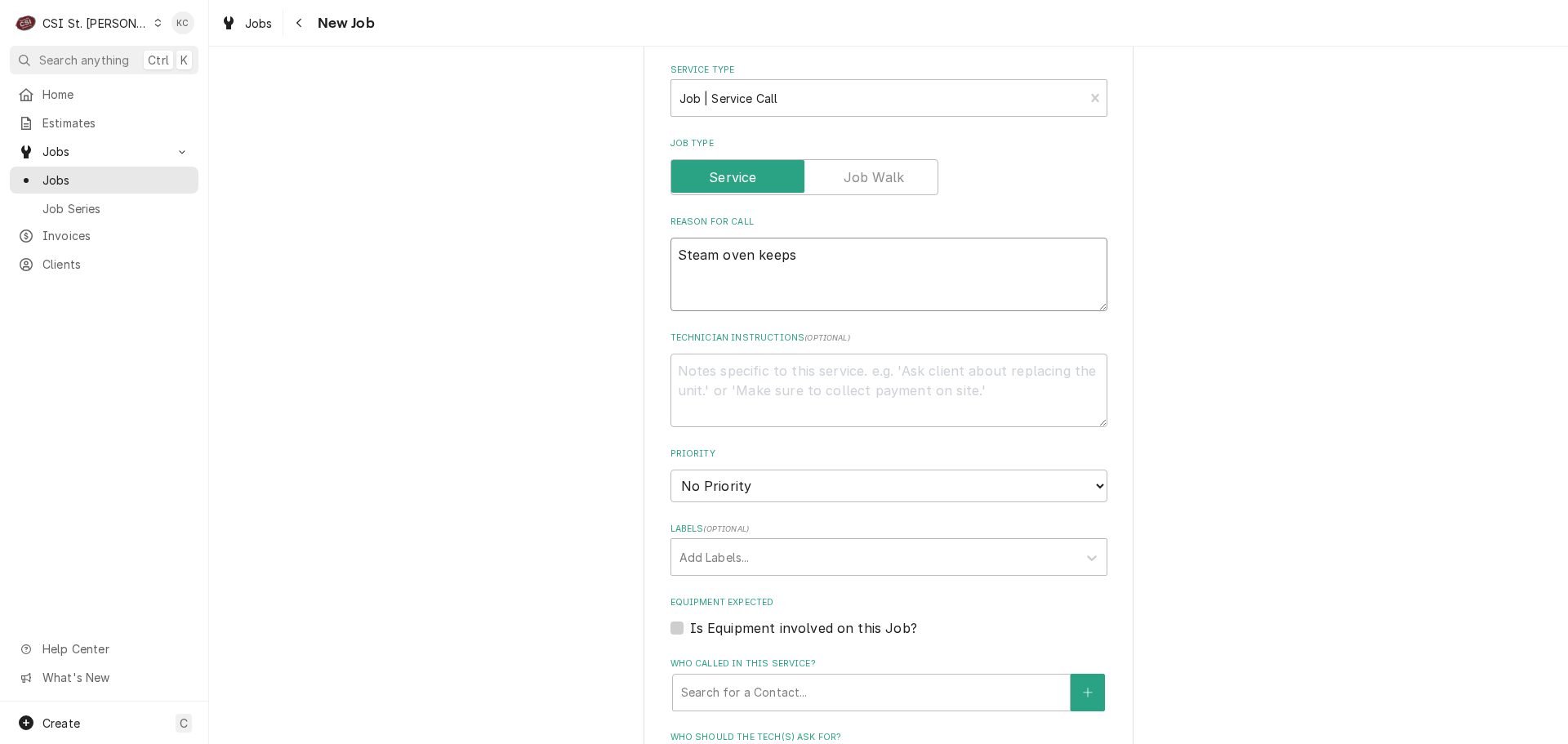
type textarea "Steam oven keeps"
type textarea "x"
type textarea "Steam oven keeps t"
type textarea "x"
type textarea "Steam oven keeps tr"
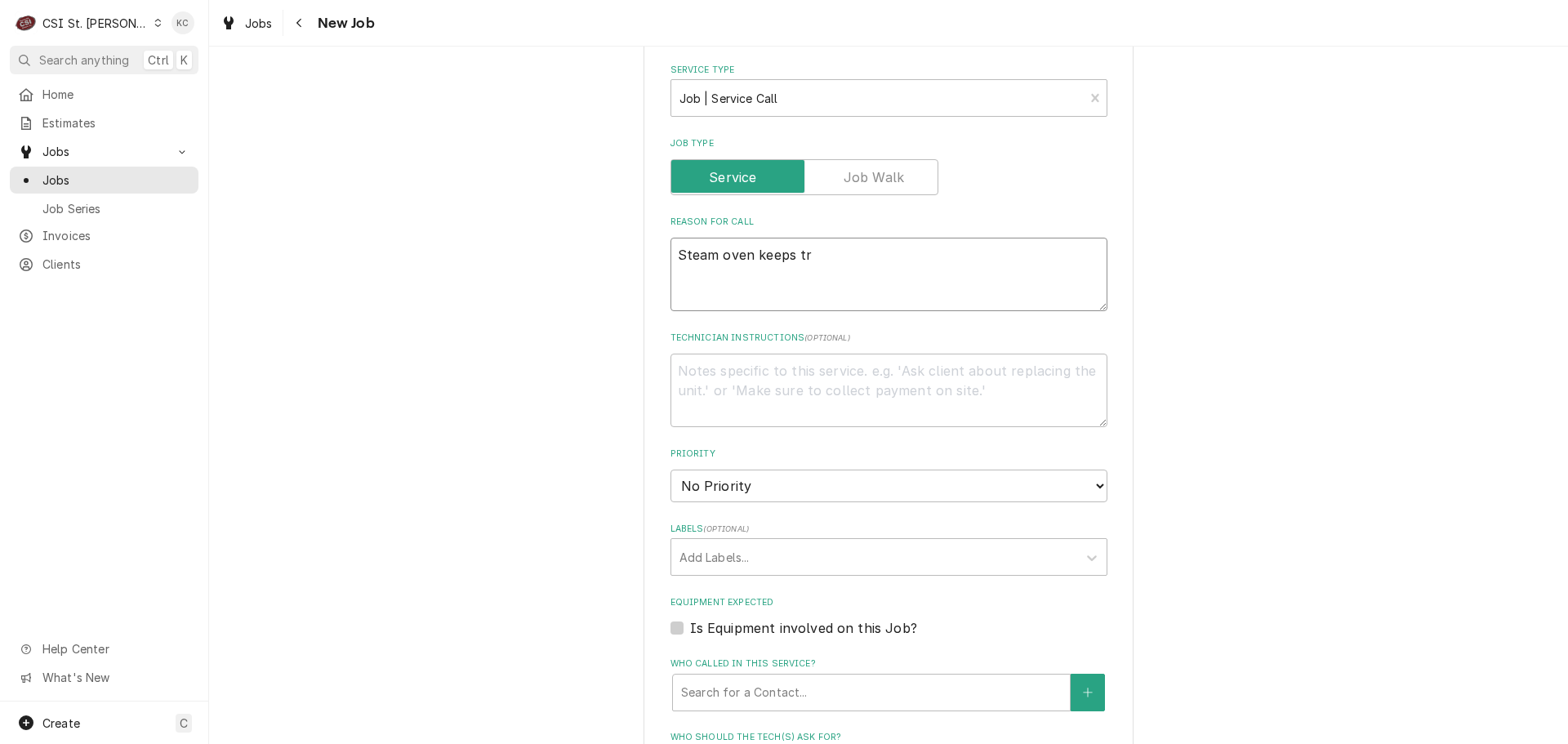
type textarea "x"
type textarea "Steam oven keeps tri"
type textarea "x"
type textarea "Steam oven keeps trip"
type textarea "x"
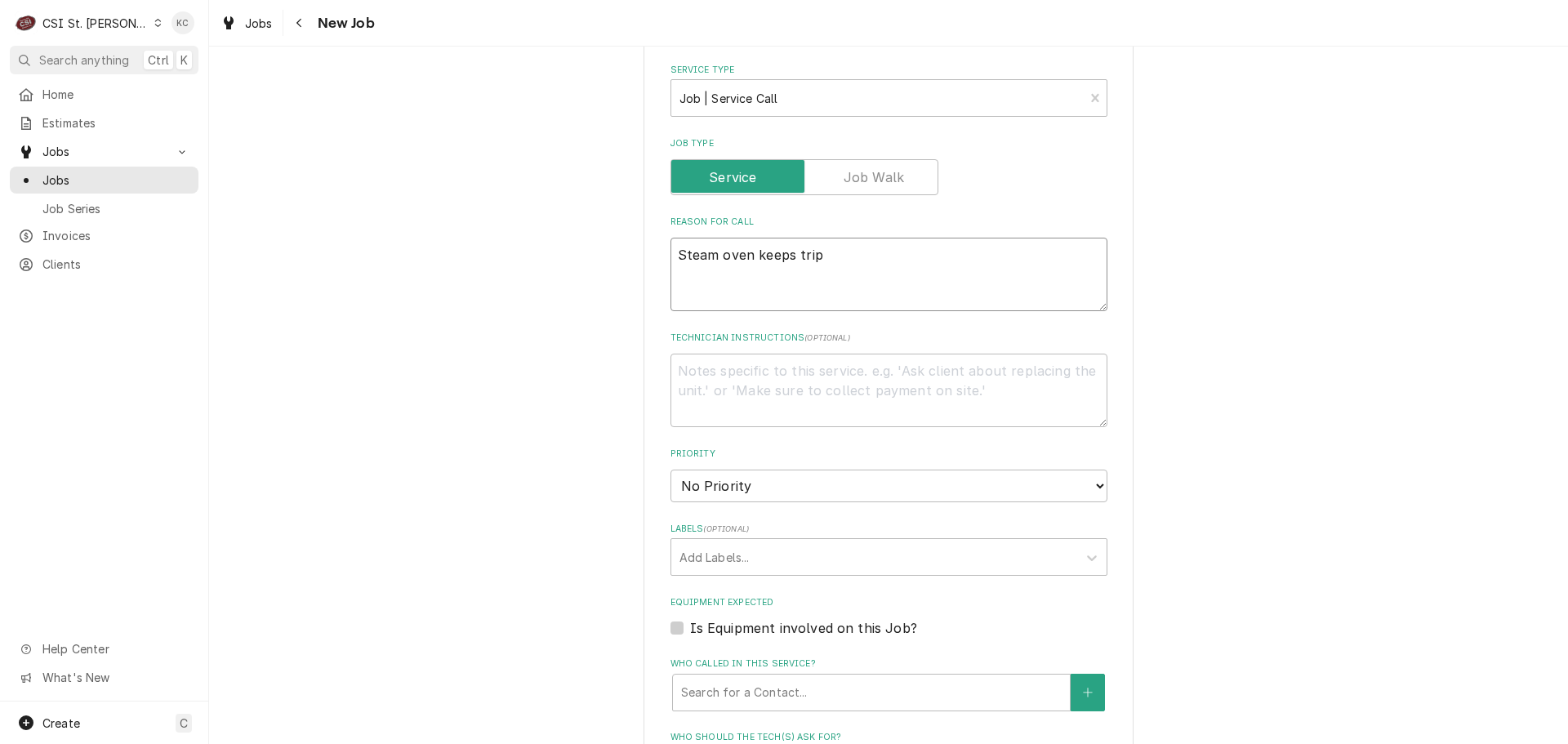
type textarea "Steam oven keeps tripp"
type textarea "x"
type textarea "Steam oven keeps trippi"
type textarea "x"
type textarea "Steam oven keeps trippin"
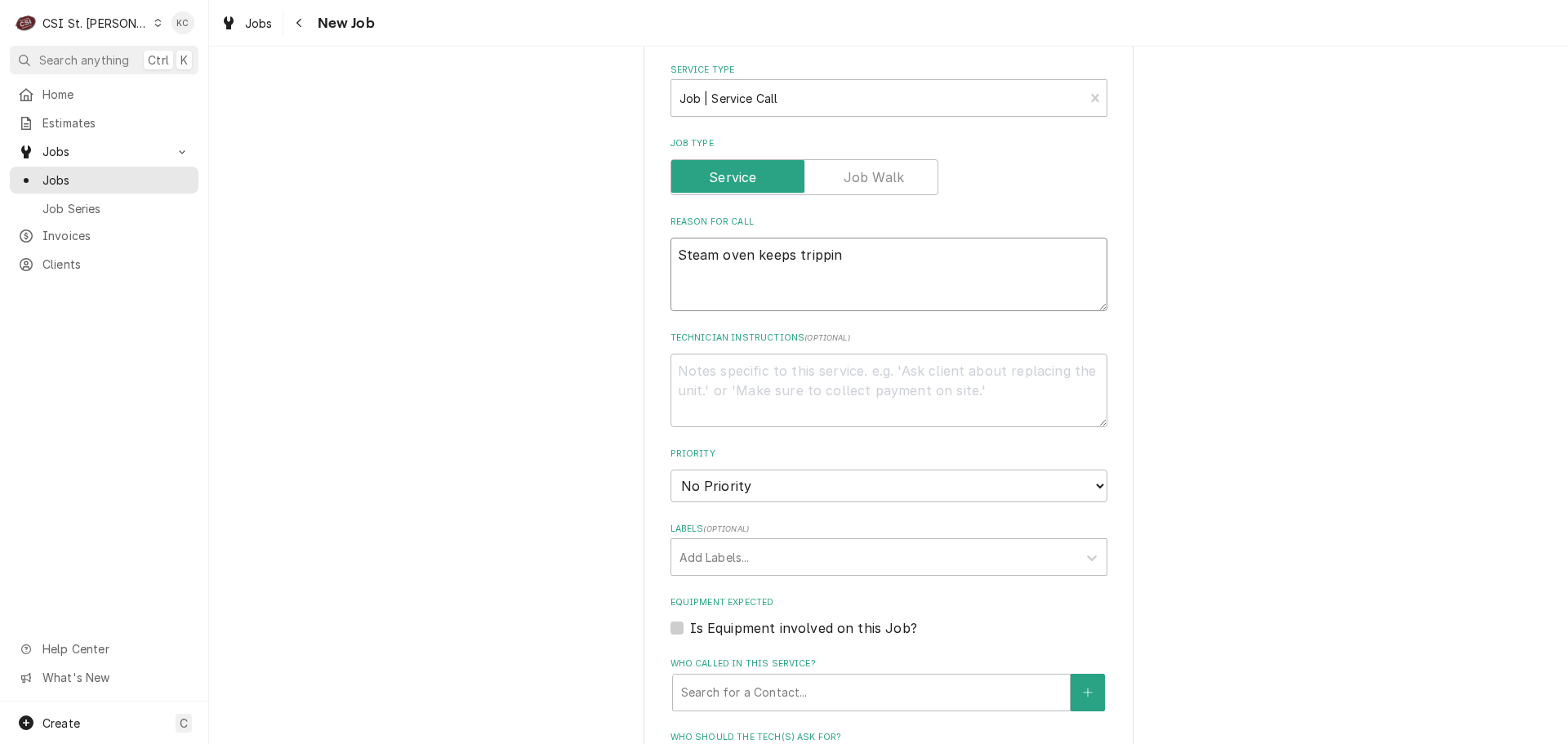
type textarea "x"
type textarea "Steam oven keeps tripping"
type textarea "x"
type textarea "Steam oven keeps tripping"
type textarea "x"
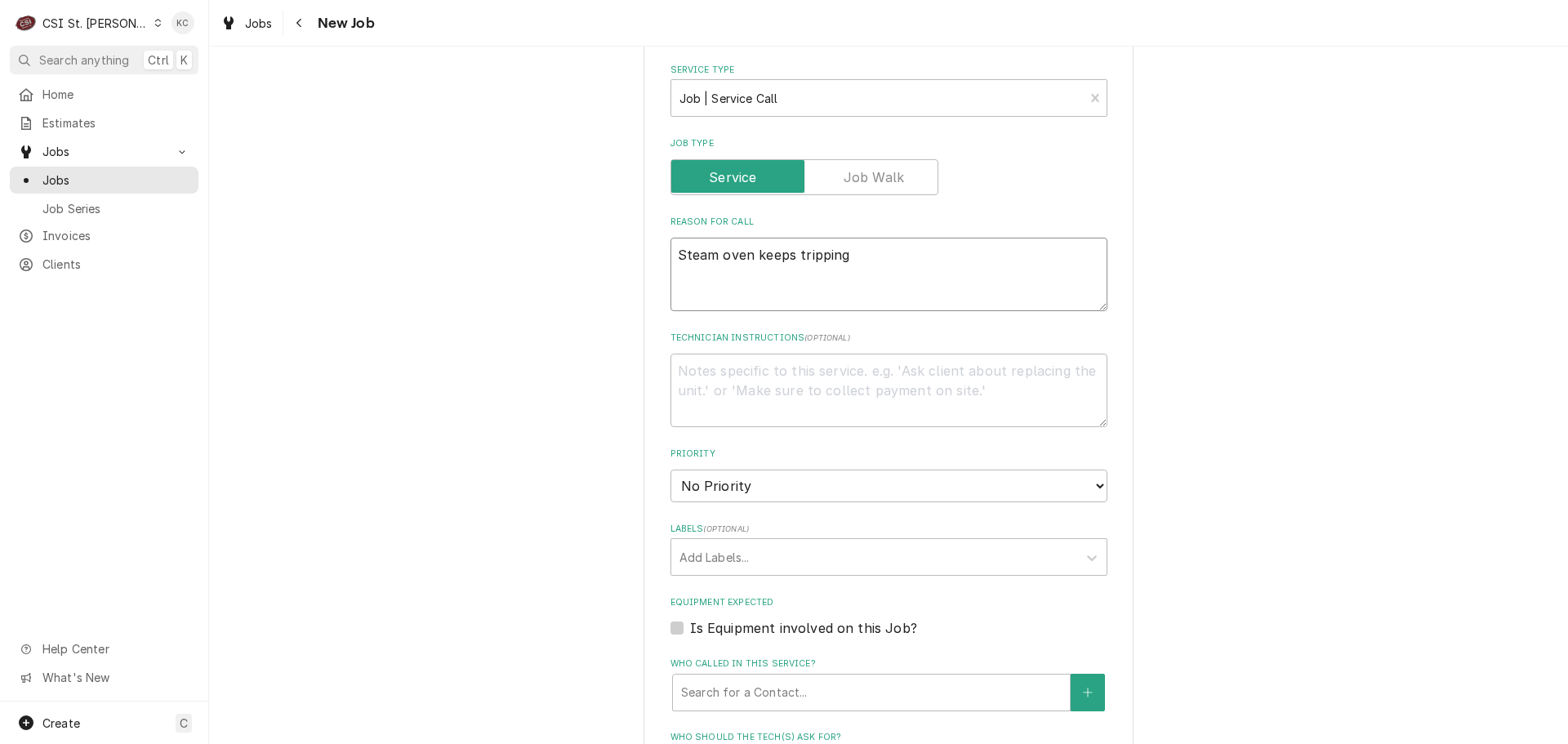
type textarea "Steam oven keeps tripping b"
type textarea "x"
type textarea "Steam oven keeps tripping br"
type textarea "x"
type textarea "Steam oven keeps tripping bre"
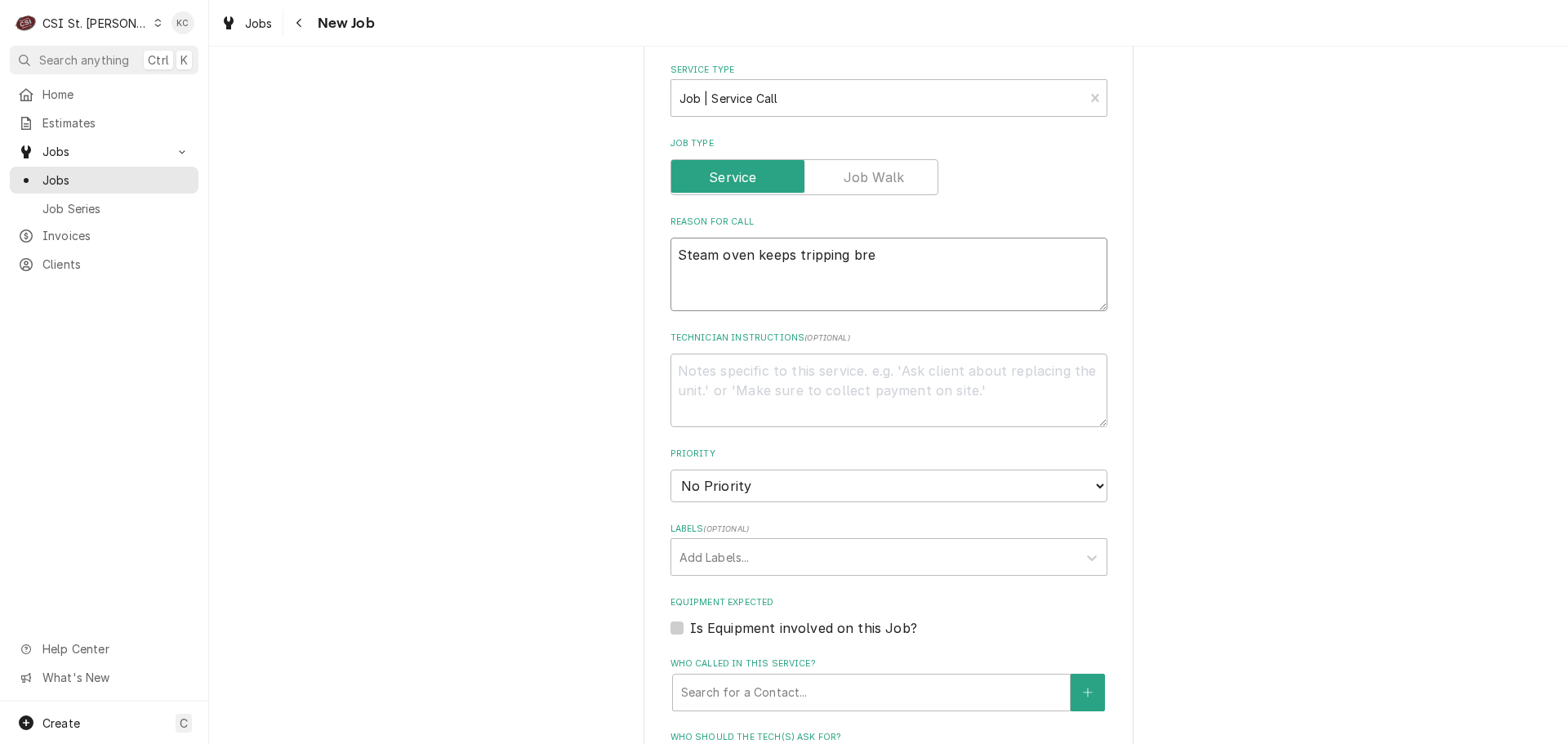
type textarea "x"
type textarea "Steam oven keeps tripping brea"
type textarea "x"
type textarea "Steam oven keeps tripping break"
type textarea "x"
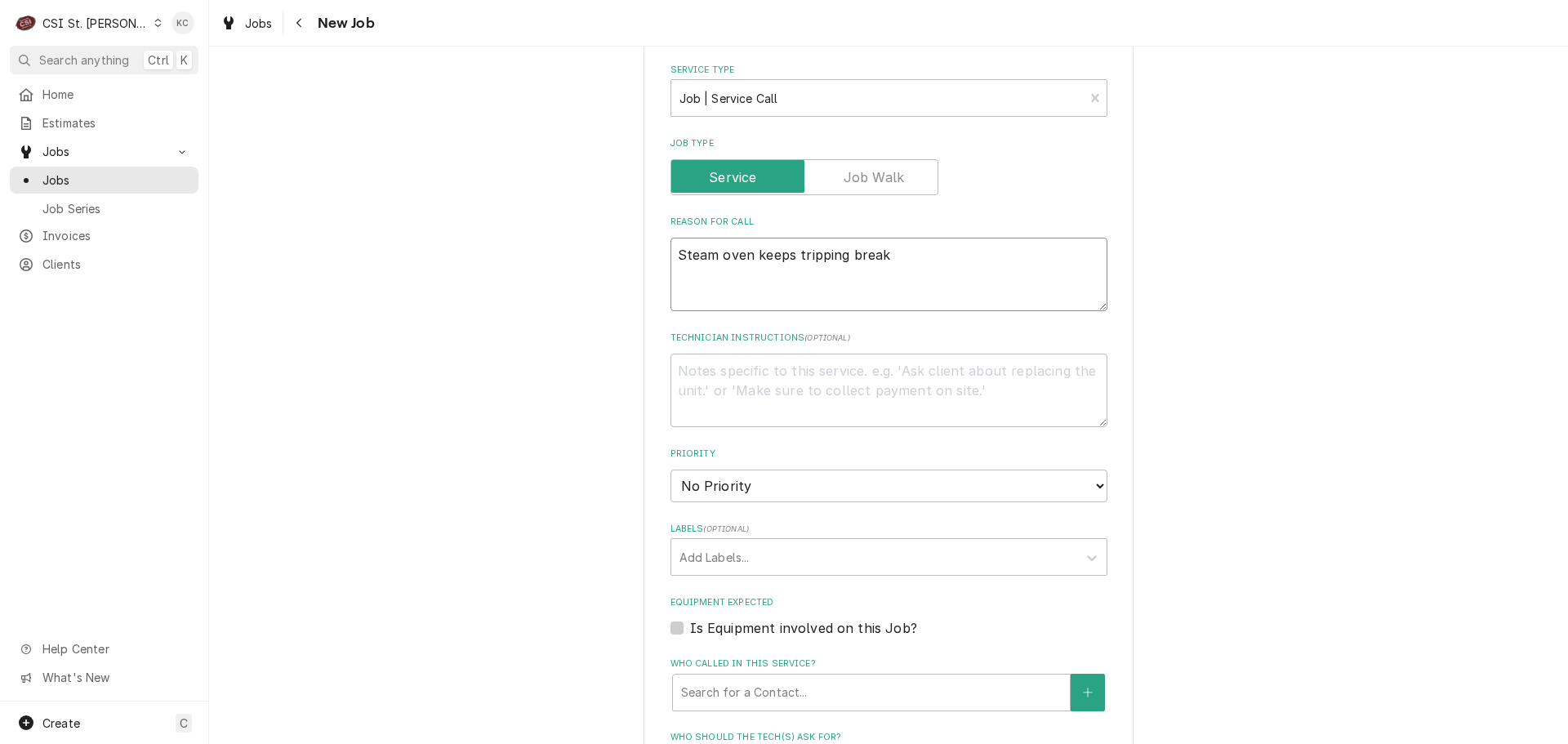
type textarea "Steam oven keeps tripping breake"
type textarea "x"
type textarea "Steam oven keeps tripping breaker"
type textarea "x"
type textarea "Steam oven keeps tripping breaker"
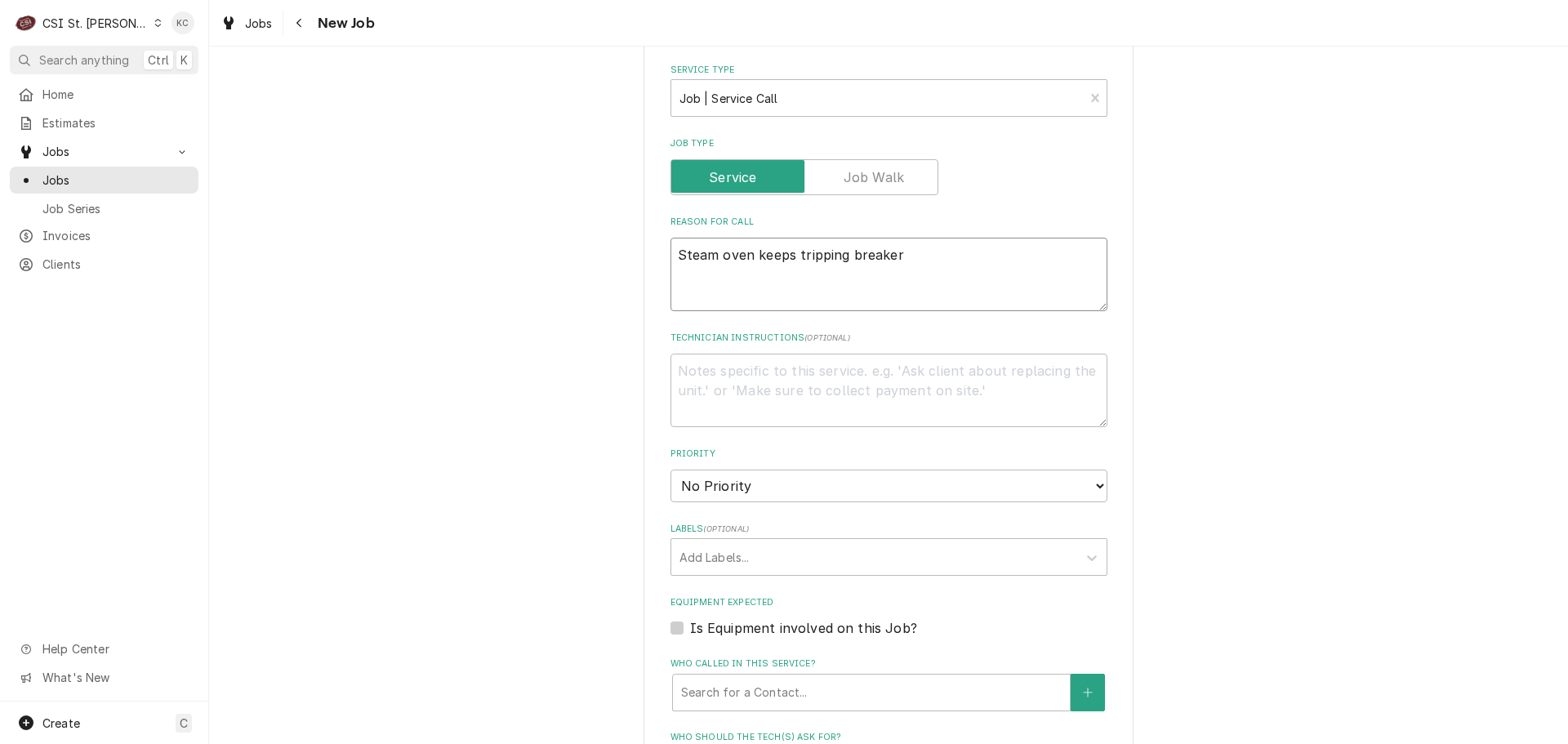
type textarea "x"
type textarea "Steam oven keeps tripping breaker a"
type textarea "x"
type textarea "Steam oven keeps tripping breaker an"
type textarea "x"
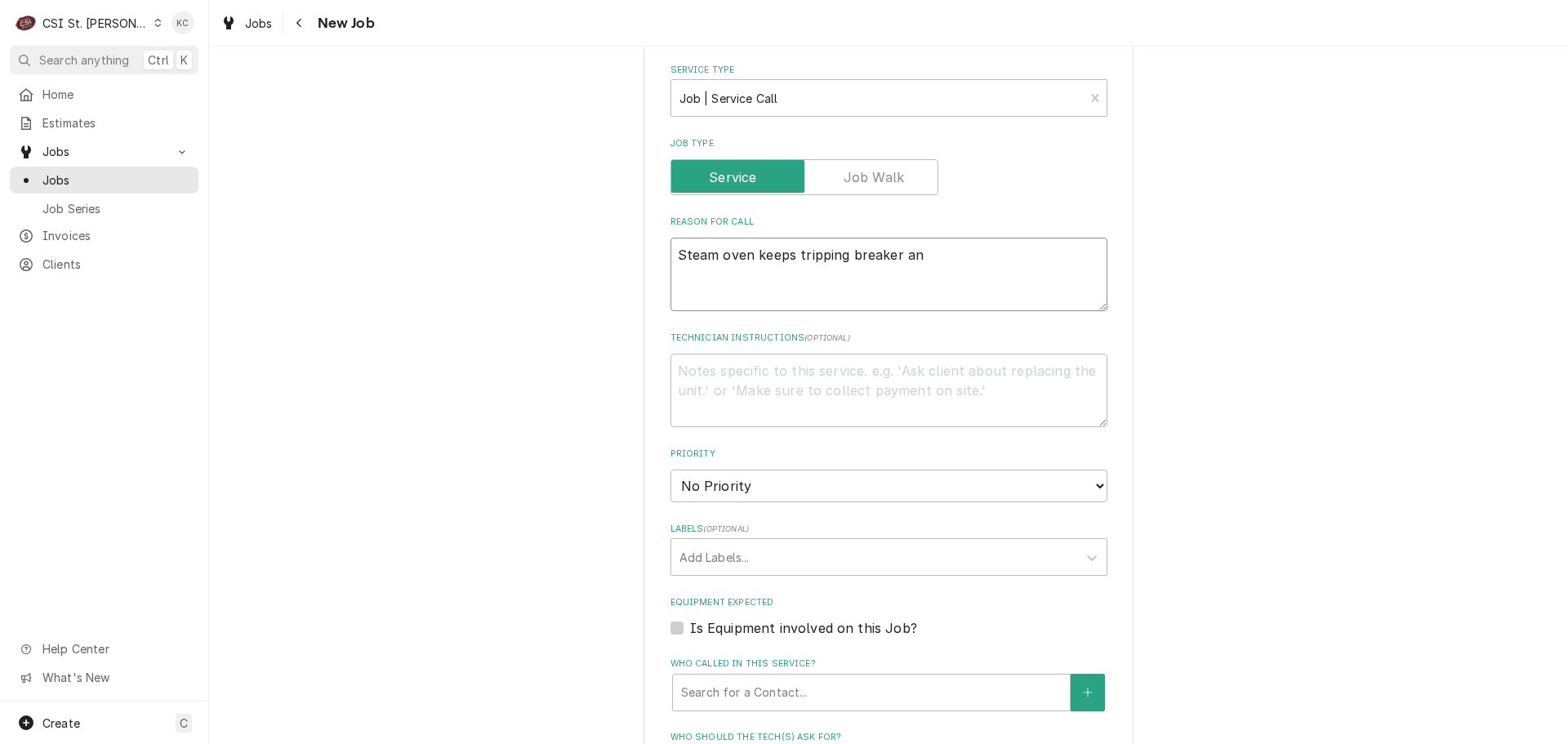
type textarea "Steam oven keeps tripping breaker and"
type textarea "x"
type textarea "Steam oven keeps tripping breaker and"
type textarea "x"
type textarea "Steam oven keeps tripping breaker and n"
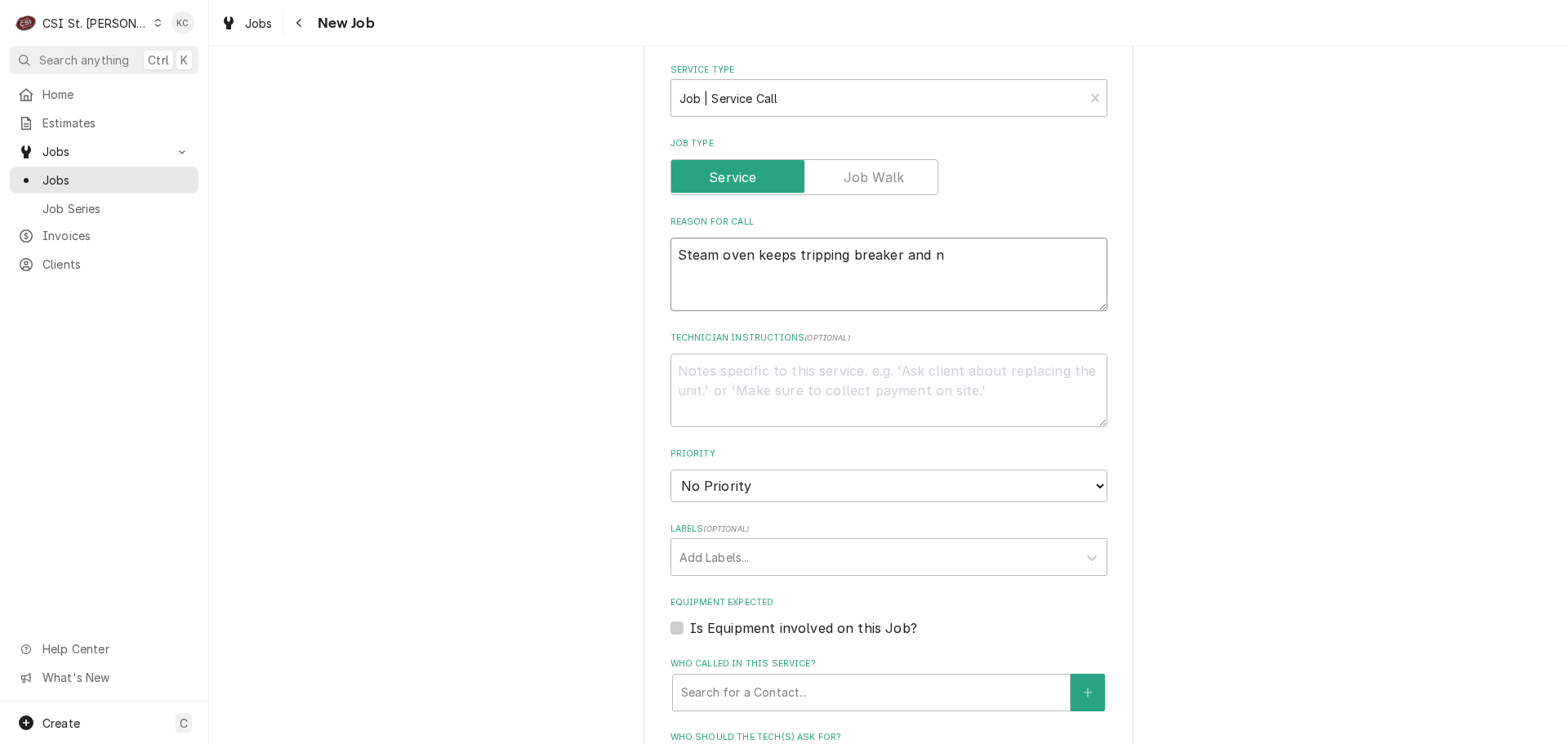
type textarea "x"
type textarea "Steam oven keeps tripping breaker and no"
type textarea "x"
type textarea "Steam oven keeps tripping breaker and not"
type textarea "x"
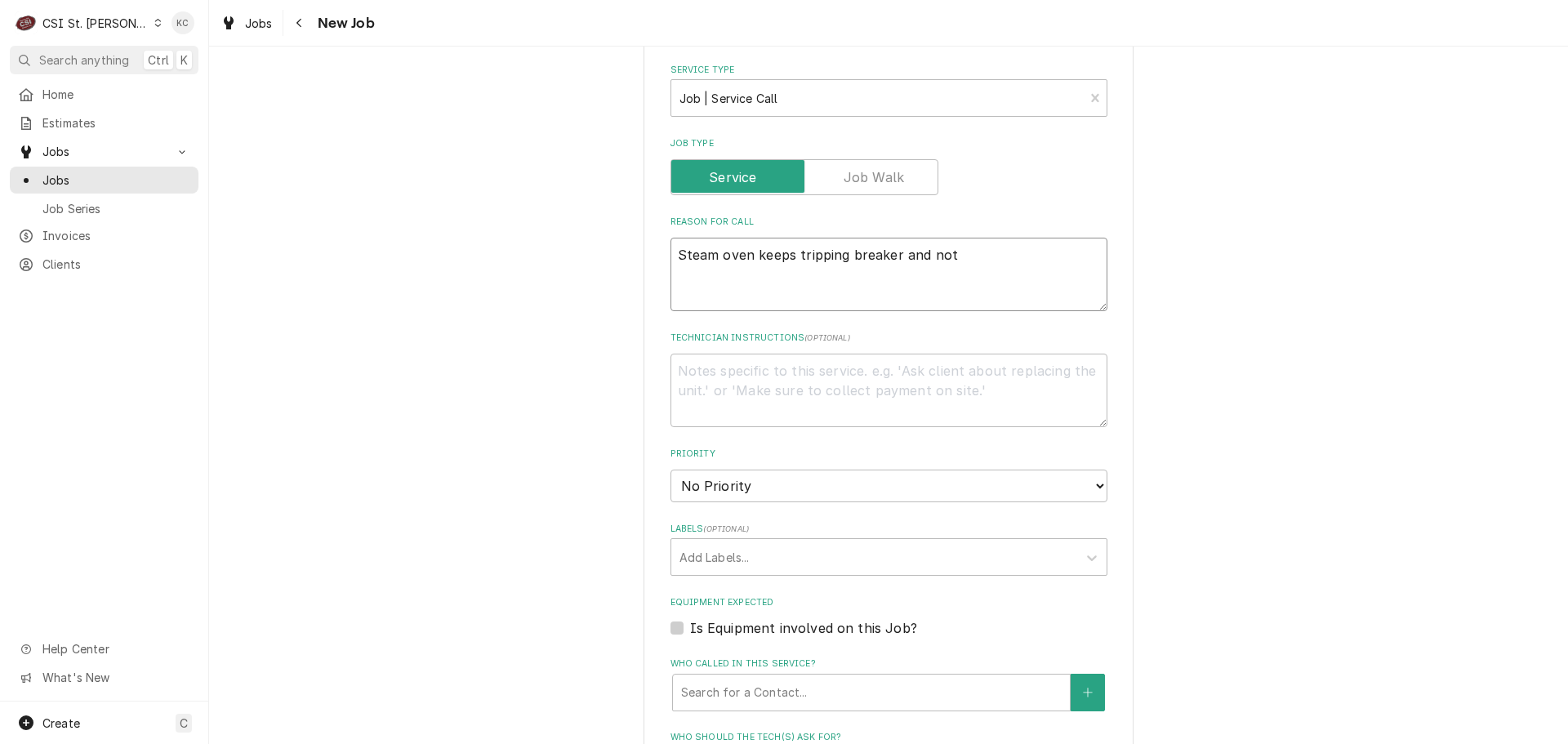
type textarea "Steam oven keeps tripping breaker and not"
type textarea "x"
type textarea "Steam oven keeps tripping breaker and not h"
type textarea "x"
type textarea "Steam oven keeps tripping breaker and not ho"
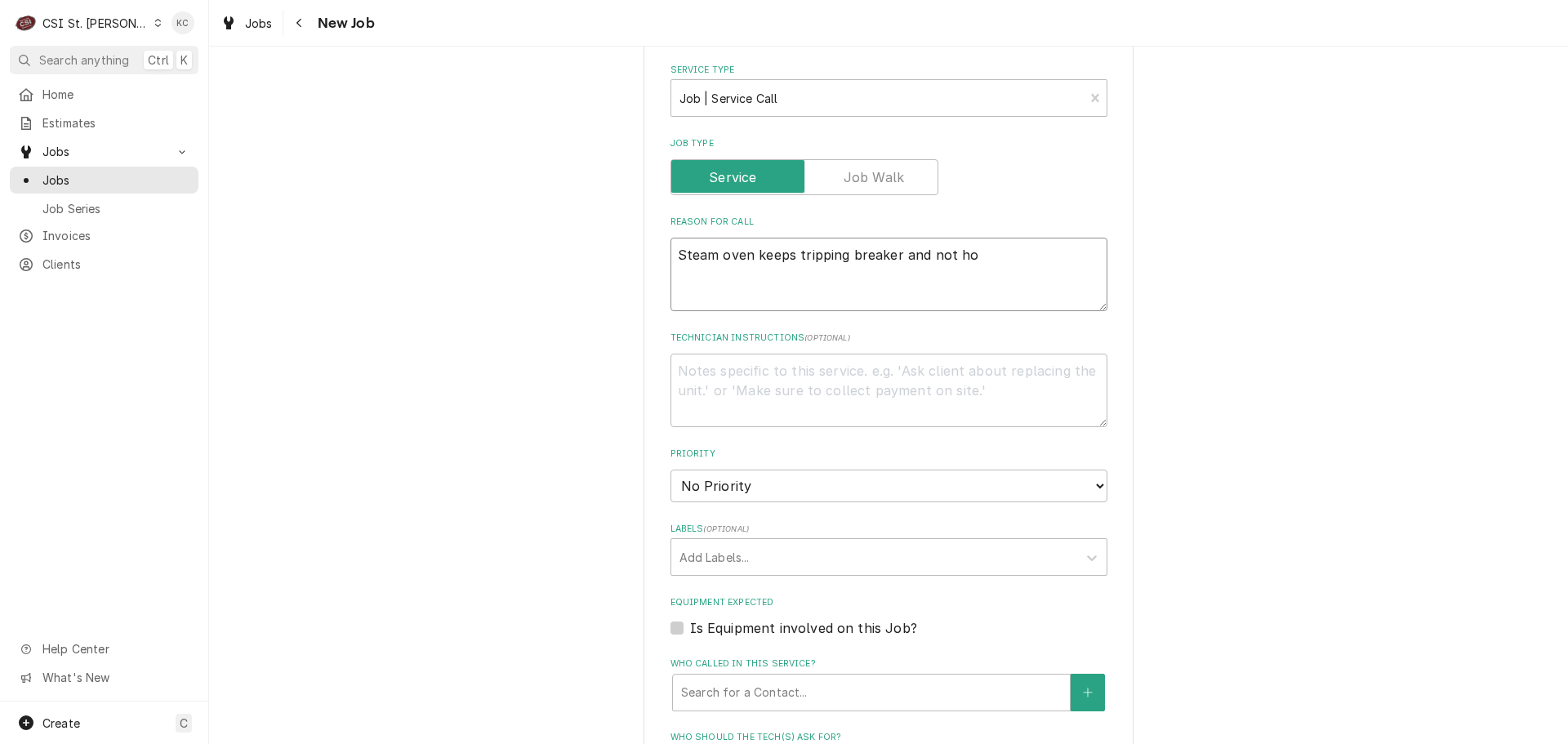
type textarea "x"
type textarea "Steam oven keeps tripping breaker and not hol"
type textarea "x"
type textarea "Steam oven keeps tripping breaker and not hold"
type textarea "x"
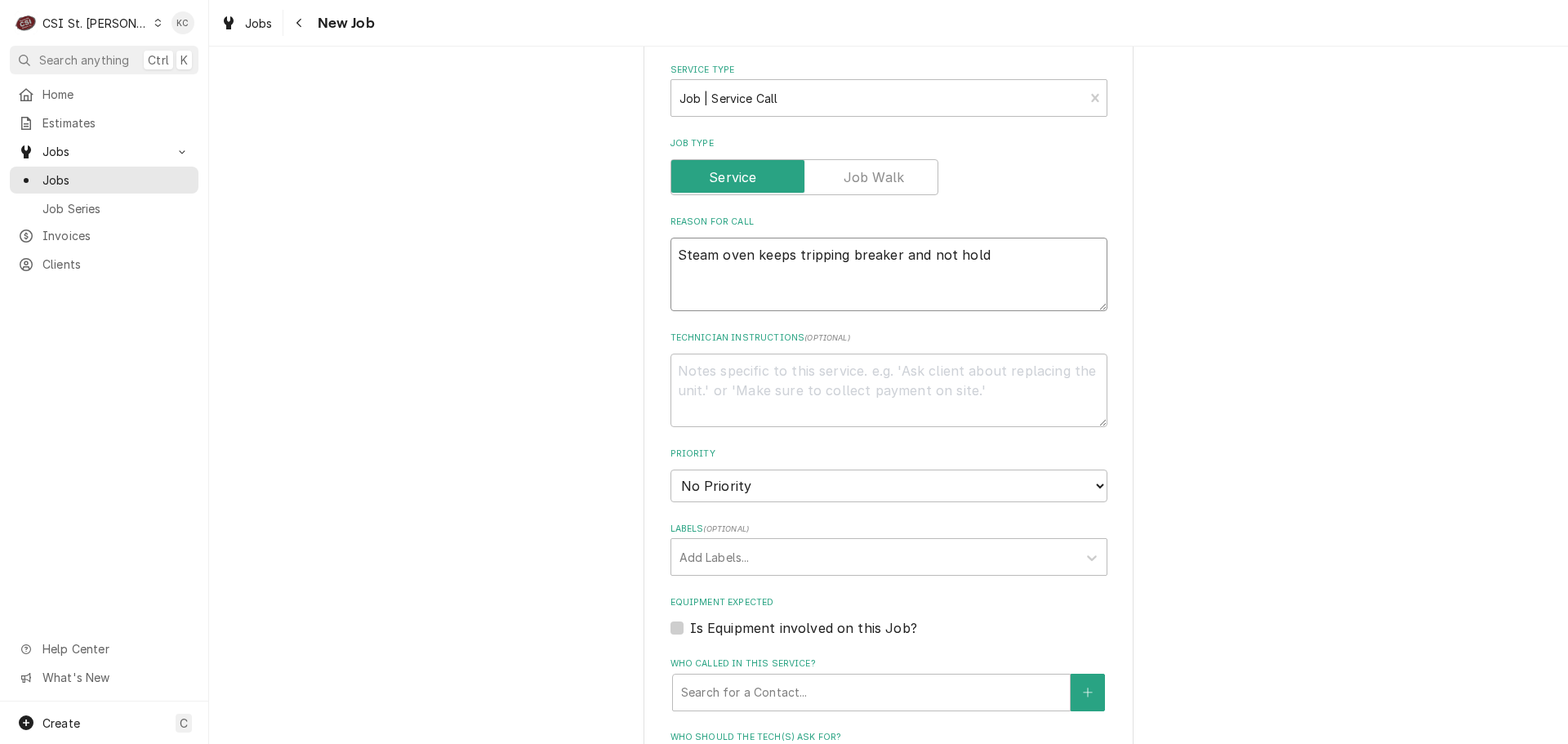
type textarea "Steam oven keeps tripping breaker and not holdi"
type textarea "x"
type textarea "Steam oven keeps tripping breaker and not holdin"
type textarea "x"
type textarea "Steam oven keeps tripping breaker and not holding"
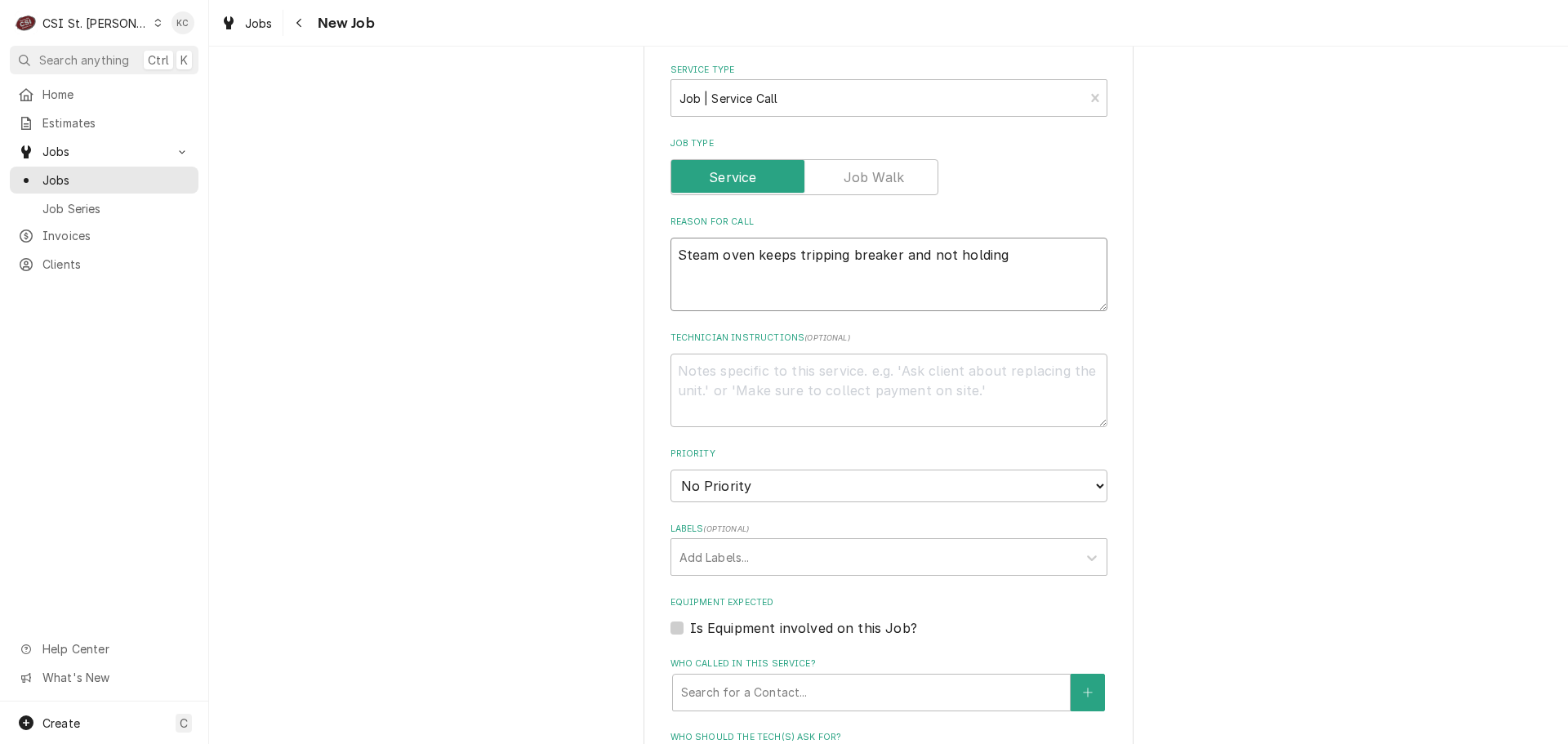
type textarea "x"
type textarea "Steam oven keeps tripping breaker and not holding"
type textarea "x"
type textarea "Steam oven keeps tripping breaker and not holding t"
type textarea "x"
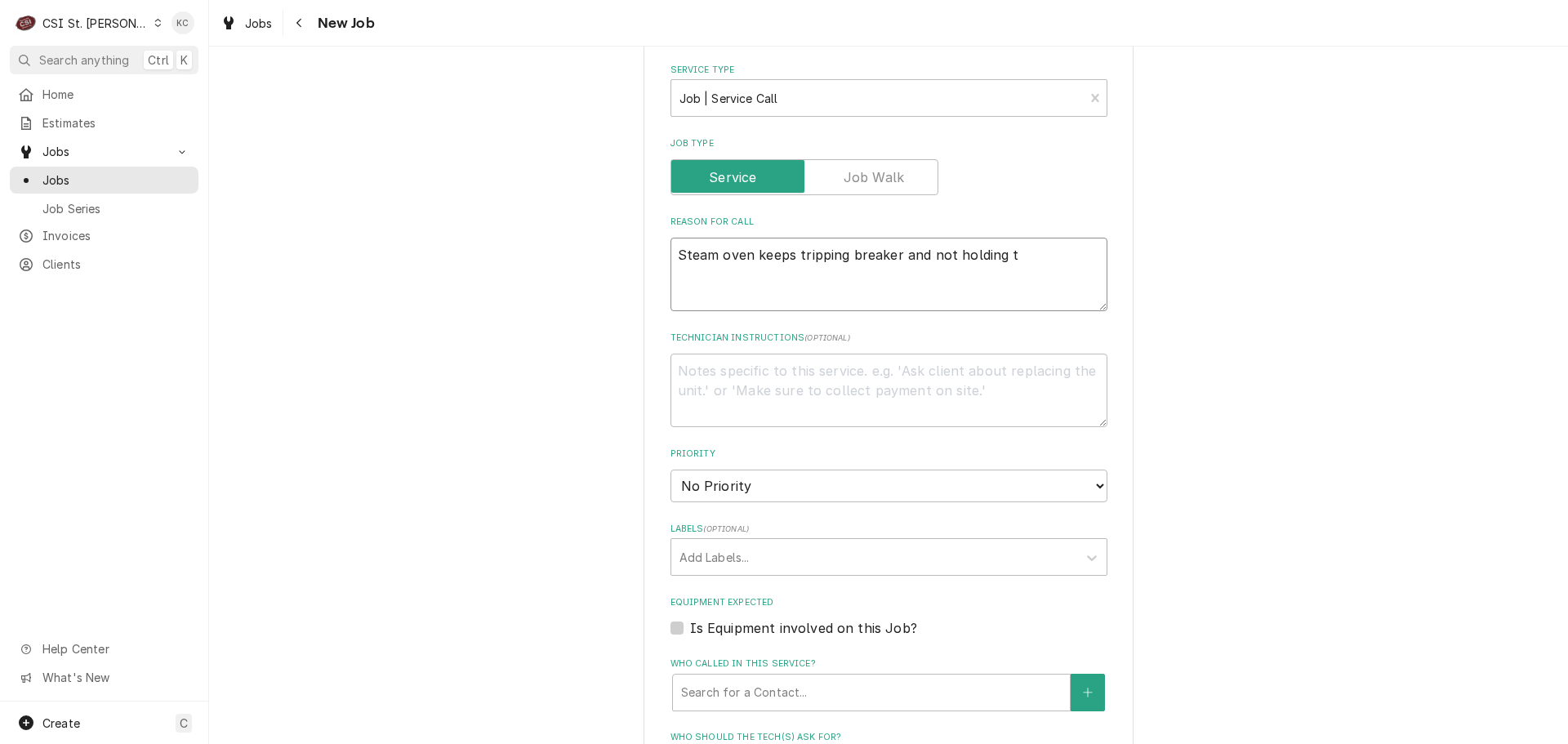
type textarea "Steam oven keeps tripping breaker and not holding te"
type textarea "x"
type textarea "Steam oven keeps tripping breaker and not holding tem"
type textarea "x"
type textarea "Steam oven keeps tripping breaker and not holding temp"
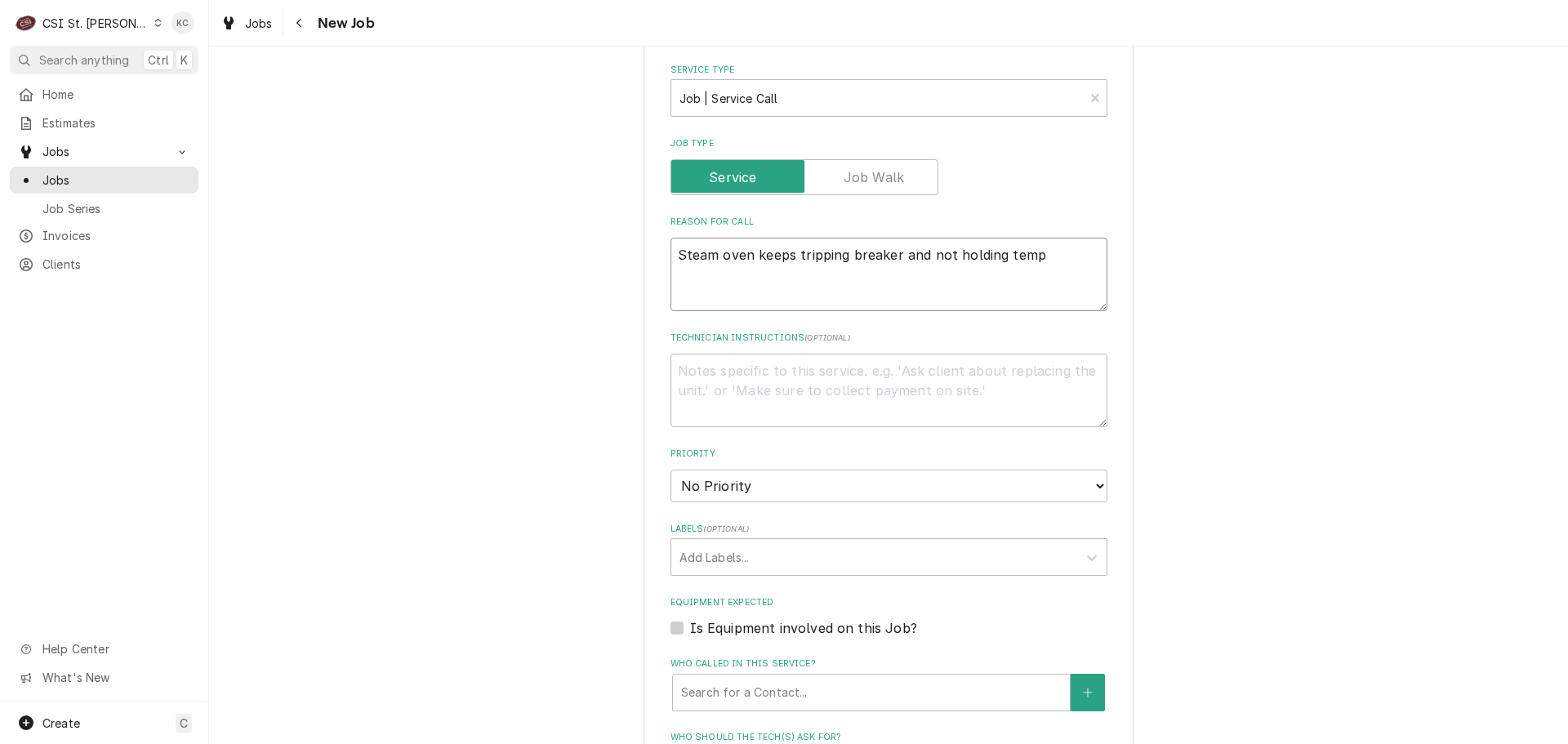
type textarea "x"
type textarea "Steam oven keeps tripping breaker and not holding temp"
type textarea "x"
type textarea "J"
type textarea "x"
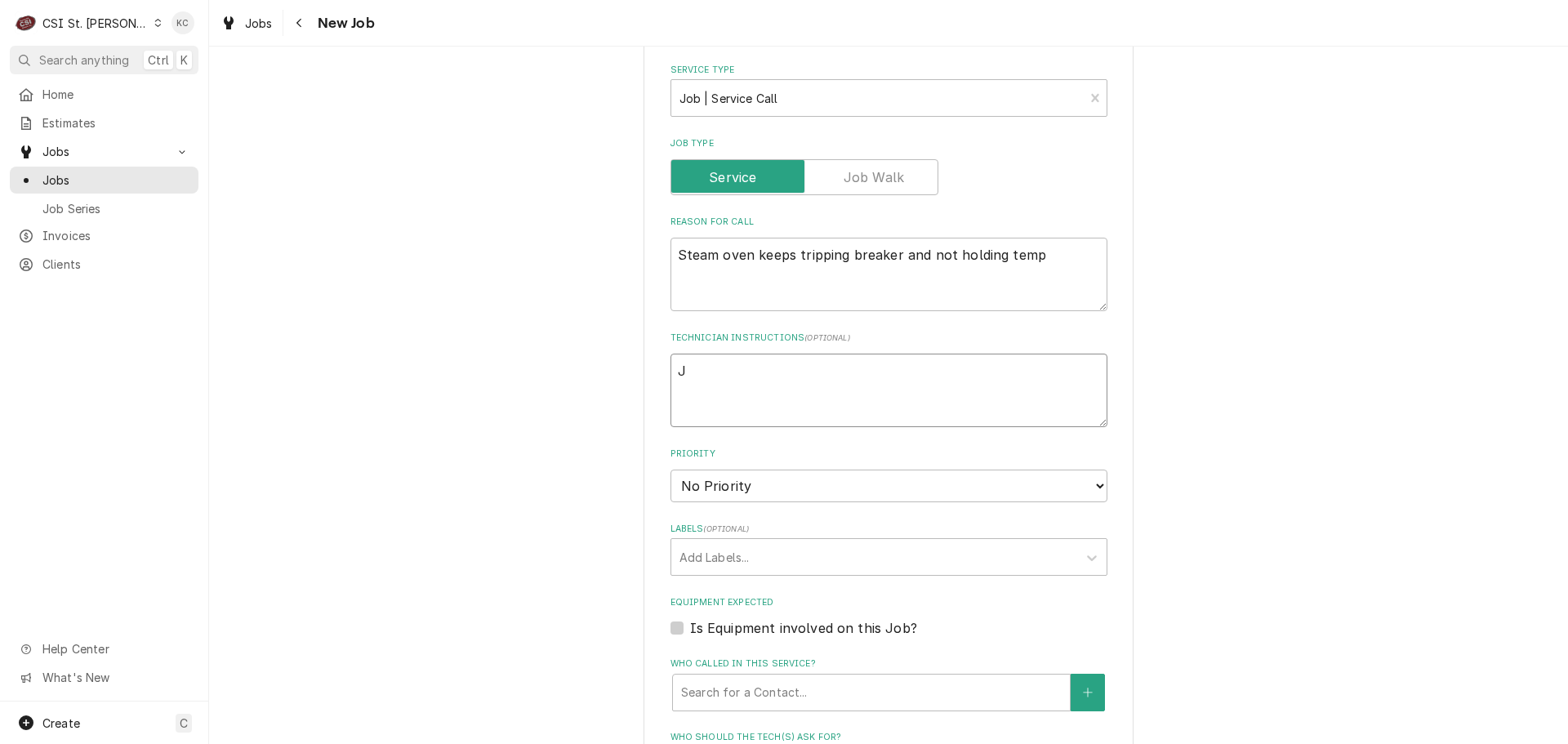
type textarea "Ju"
type textarea "x"
type textarea "Jus"
type textarea "x"
type textarea "Just"
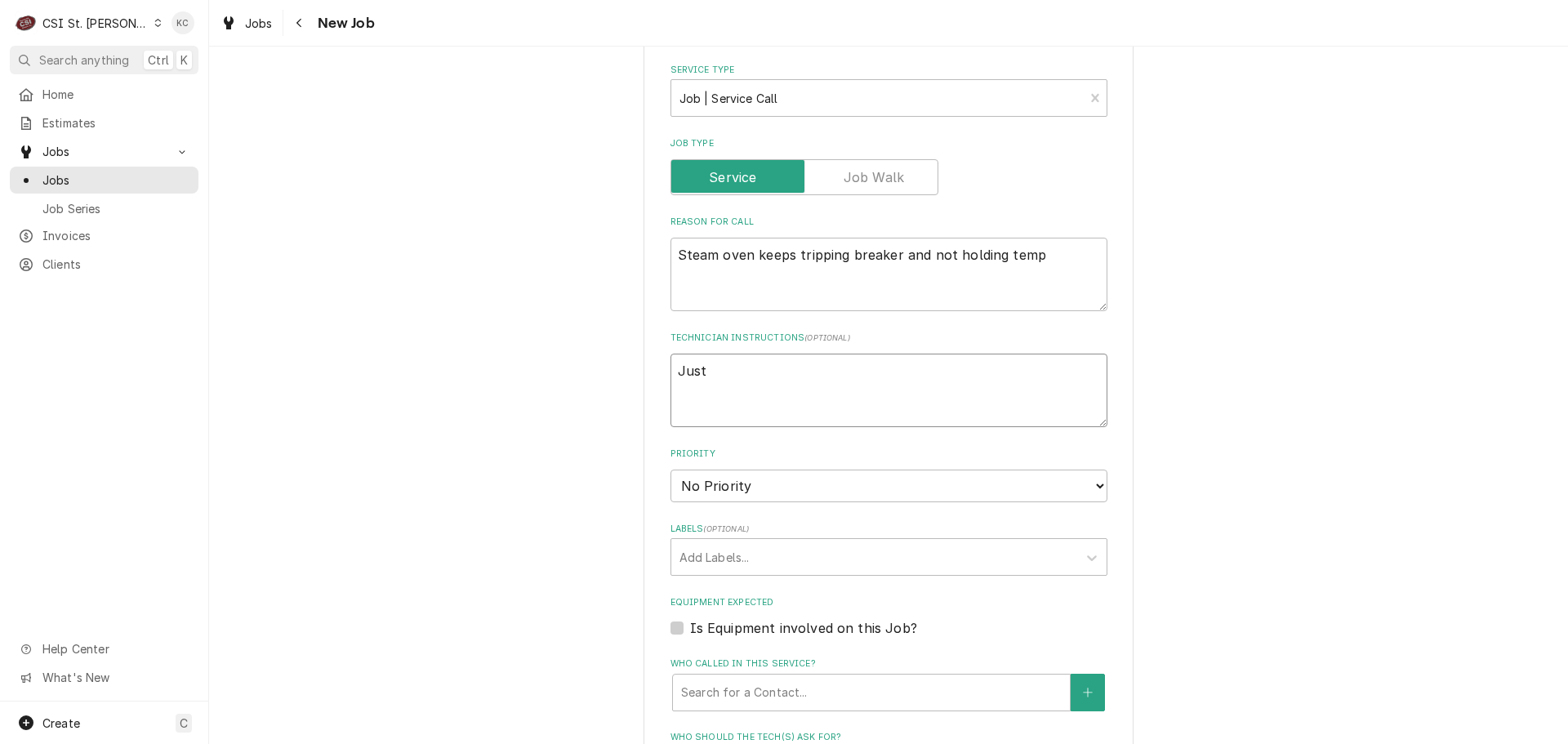
type textarea "x"
type textarea "Justi"
type textarea "x"
type textarea "Justin"
type textarea "x"
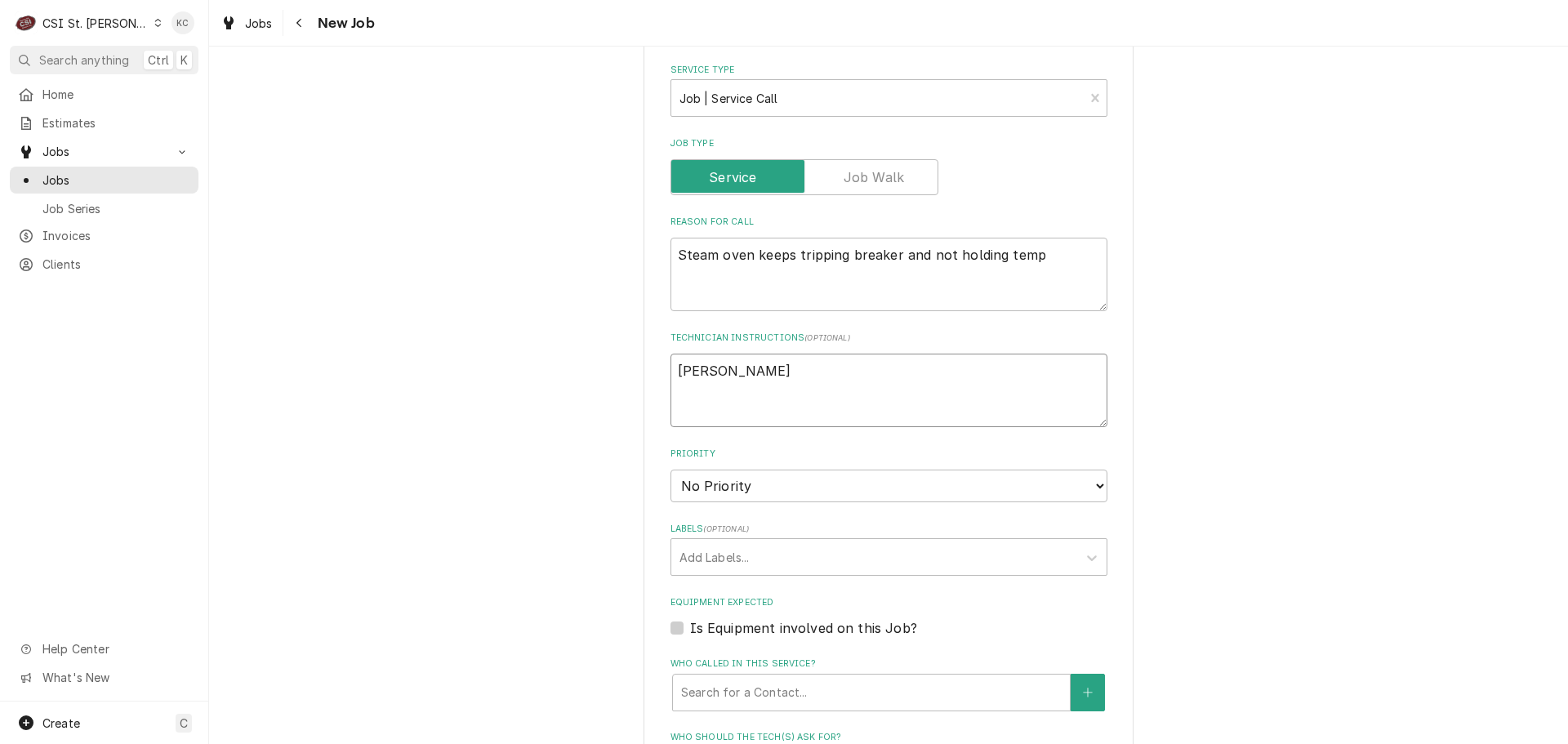
type textarea "Justin"
type textarea "x"
type textarea "Justin -"
type textarea "x"
type textarea "Justin -"
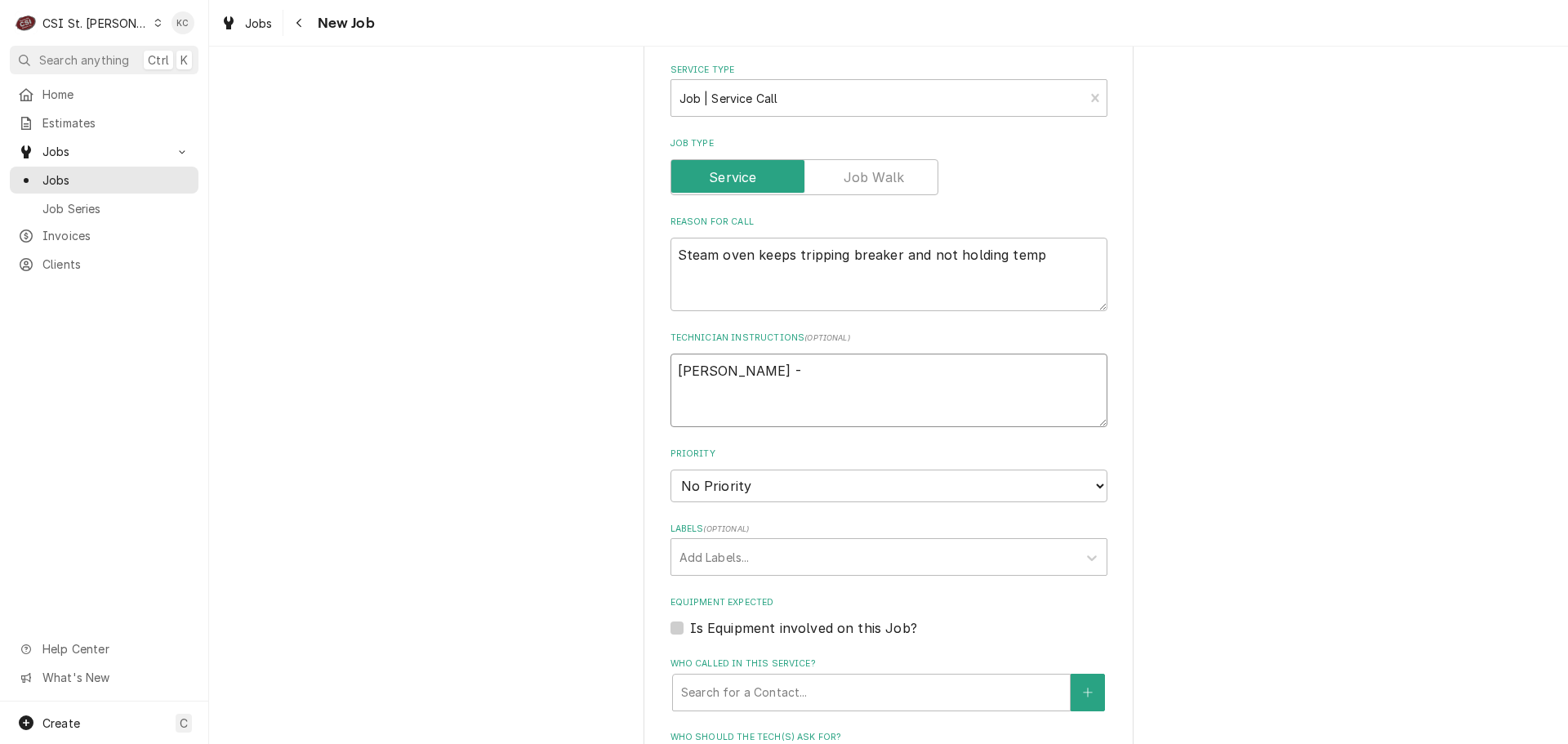
type textarea "x"
type textarea "Justin - 6"
type textarea "x"
type textarea "Justin - 63"
type textarea "x"
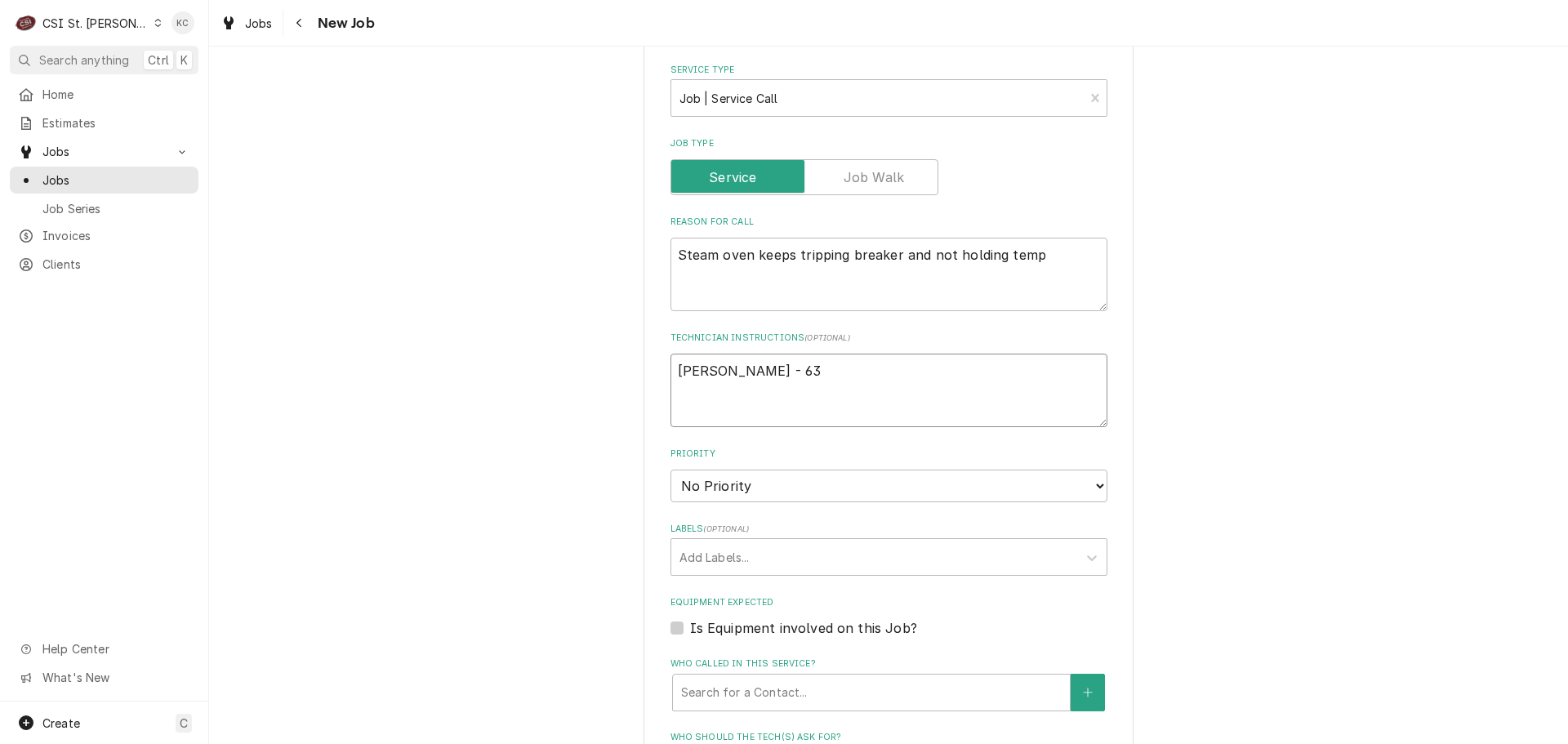
type textarea "Justin - 636"
type textarea "x"
type textarea "Justin - 636"
type textarea "x"
type textarea "Justin - 636 8"
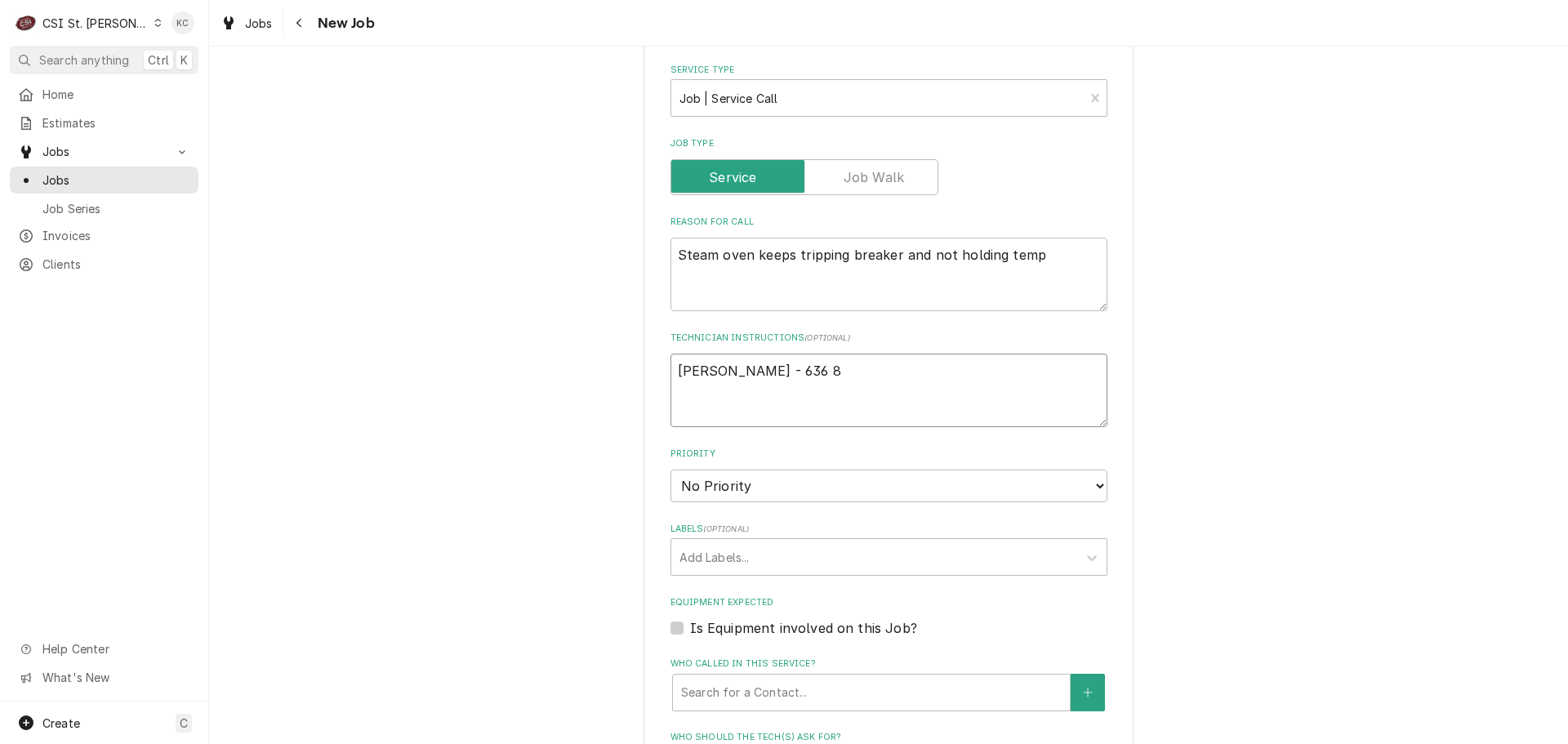
type textarea "x"
type textarea "Justin - 636 85"
type textarea "x"
type textarea "Justin - 636 856"
type textarea "x"
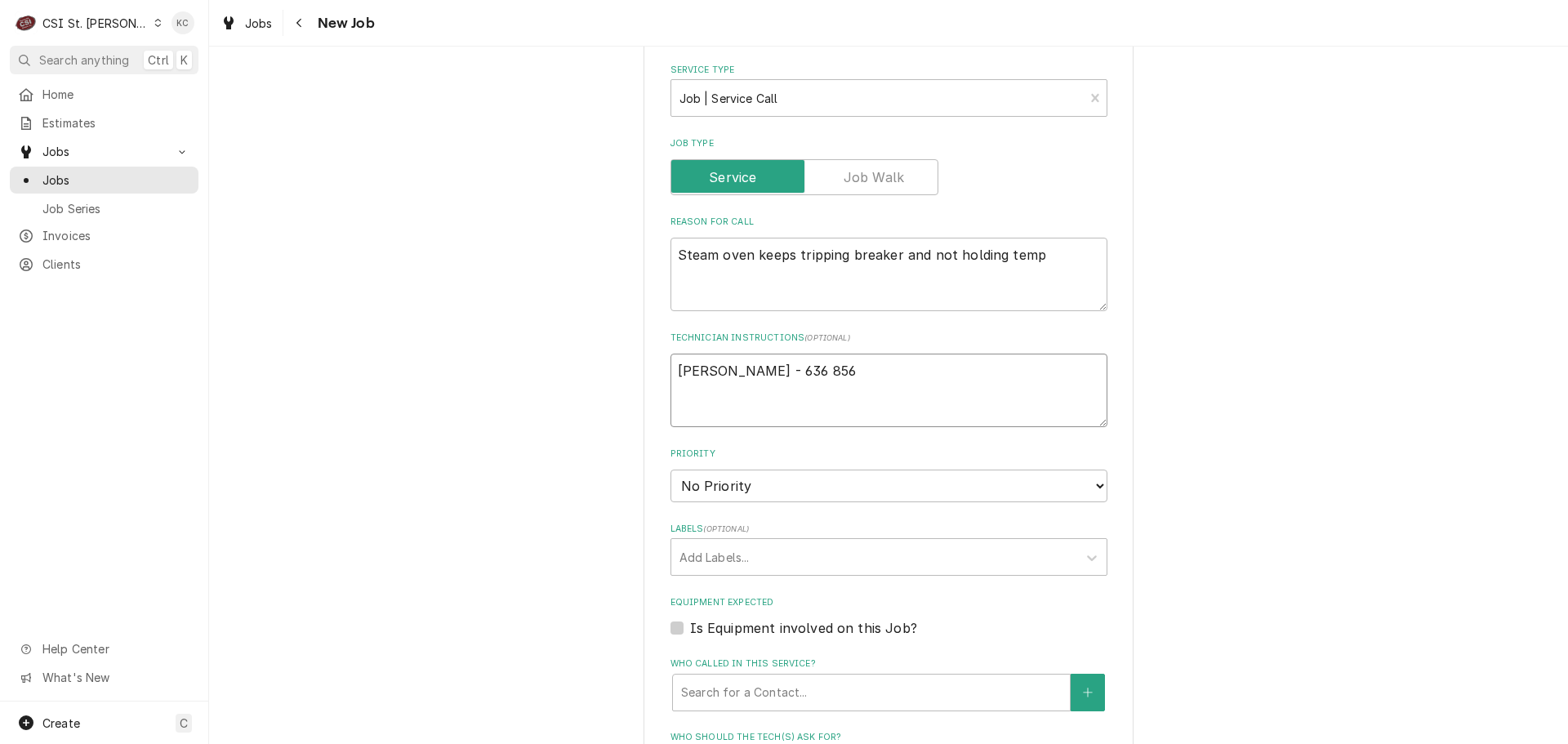
type textarea "Justin - 636 856-"
type textarea "x"
type textarea "Justin - 636 856-5"
type textarea "x"
type textarea "Justin - 636 856-52"
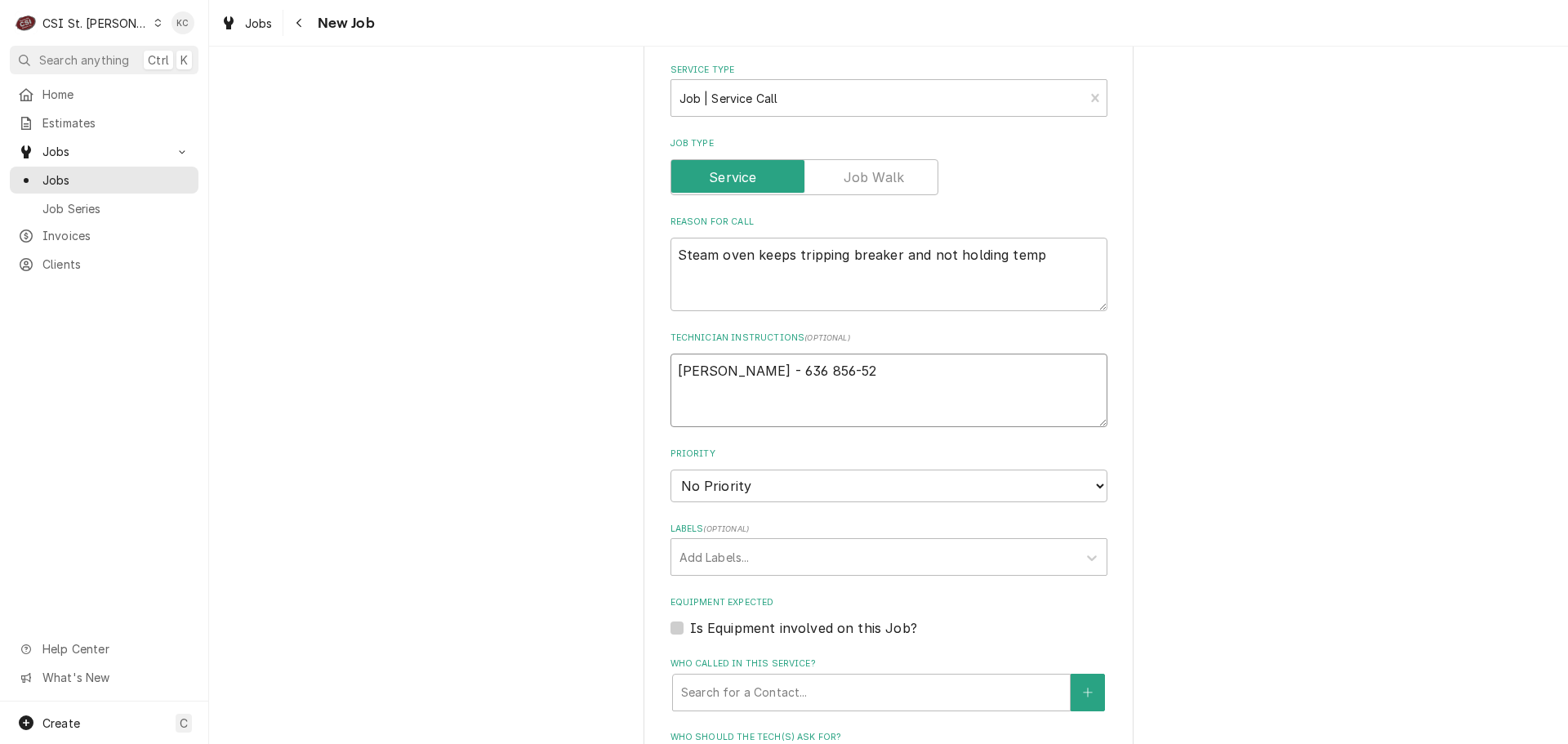
type textarea "x"
type textarea "Justin - 636 856-526"
type textarea "x"
type textarea "Justin - 636 856-5266"
type textarea "x"
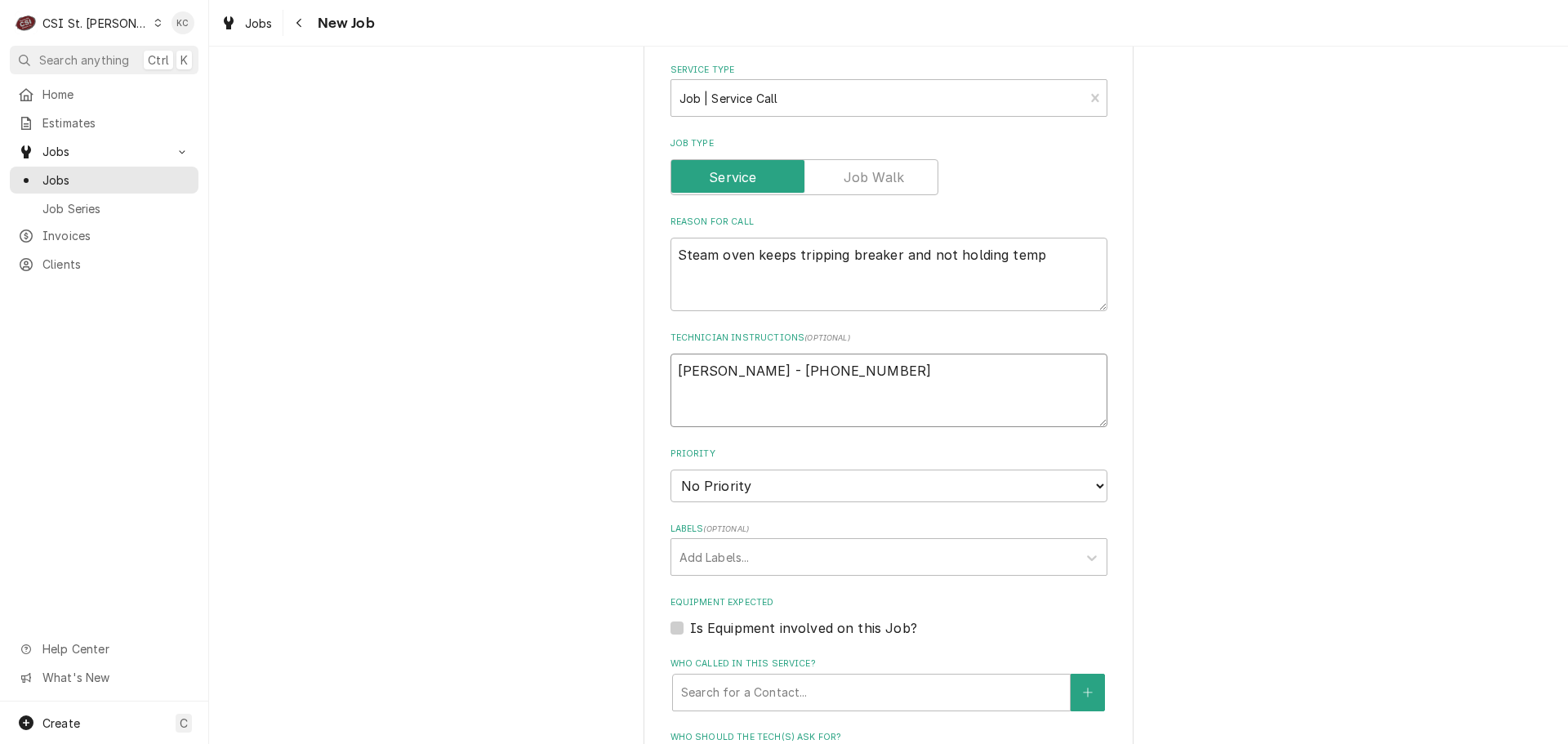
type textarea "Justin - 636 856-5266"
type textarea "x"
type textarea "Justin - 636 856-5266"
type textarea "x"
type textarea "Justin - 636 856-5266 8"
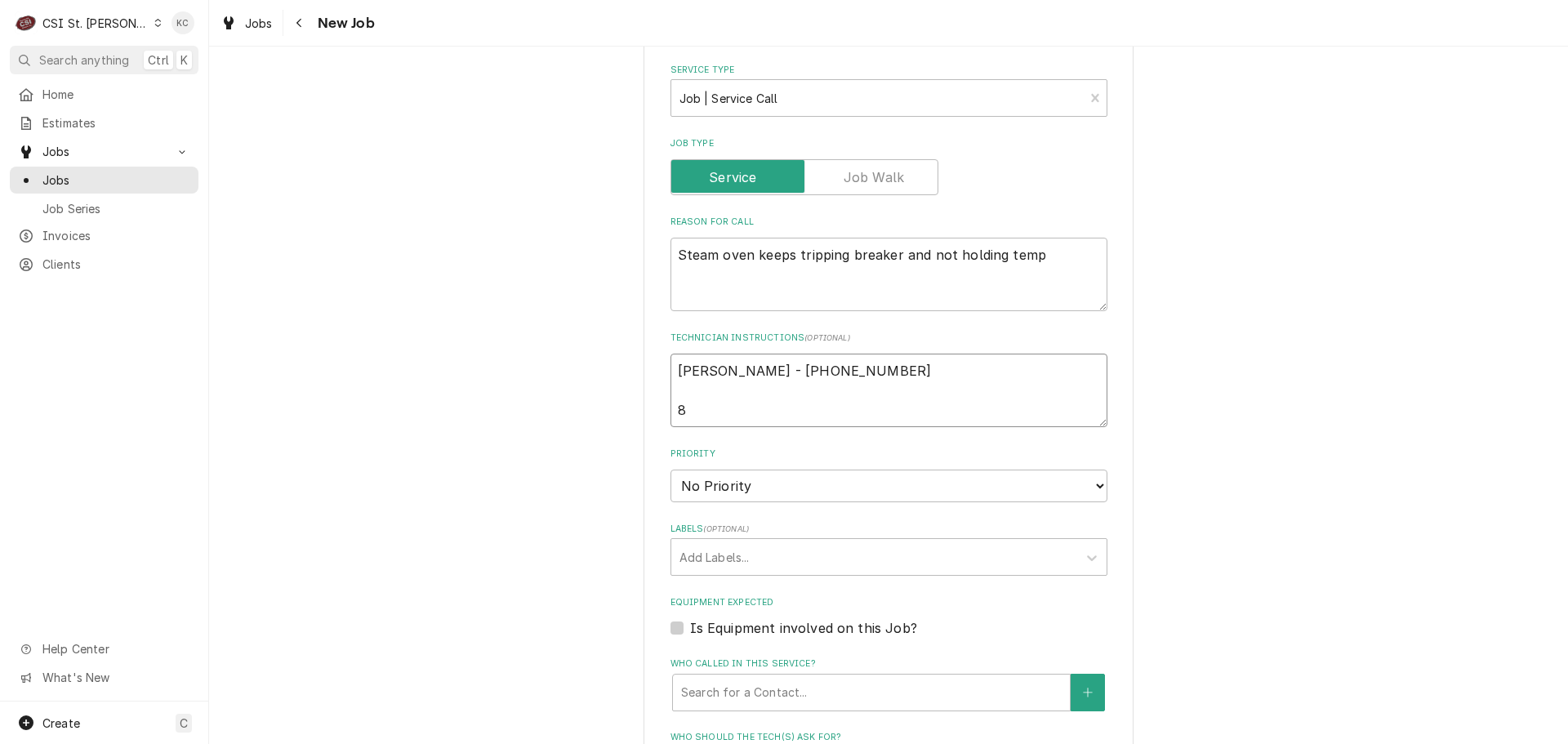
type textarea "x"
type textarea "Justin - 636 856-5266 8a"
type textarea "x"
type textarea "Justin - 636 856-5266 8am"
type textarea "x"
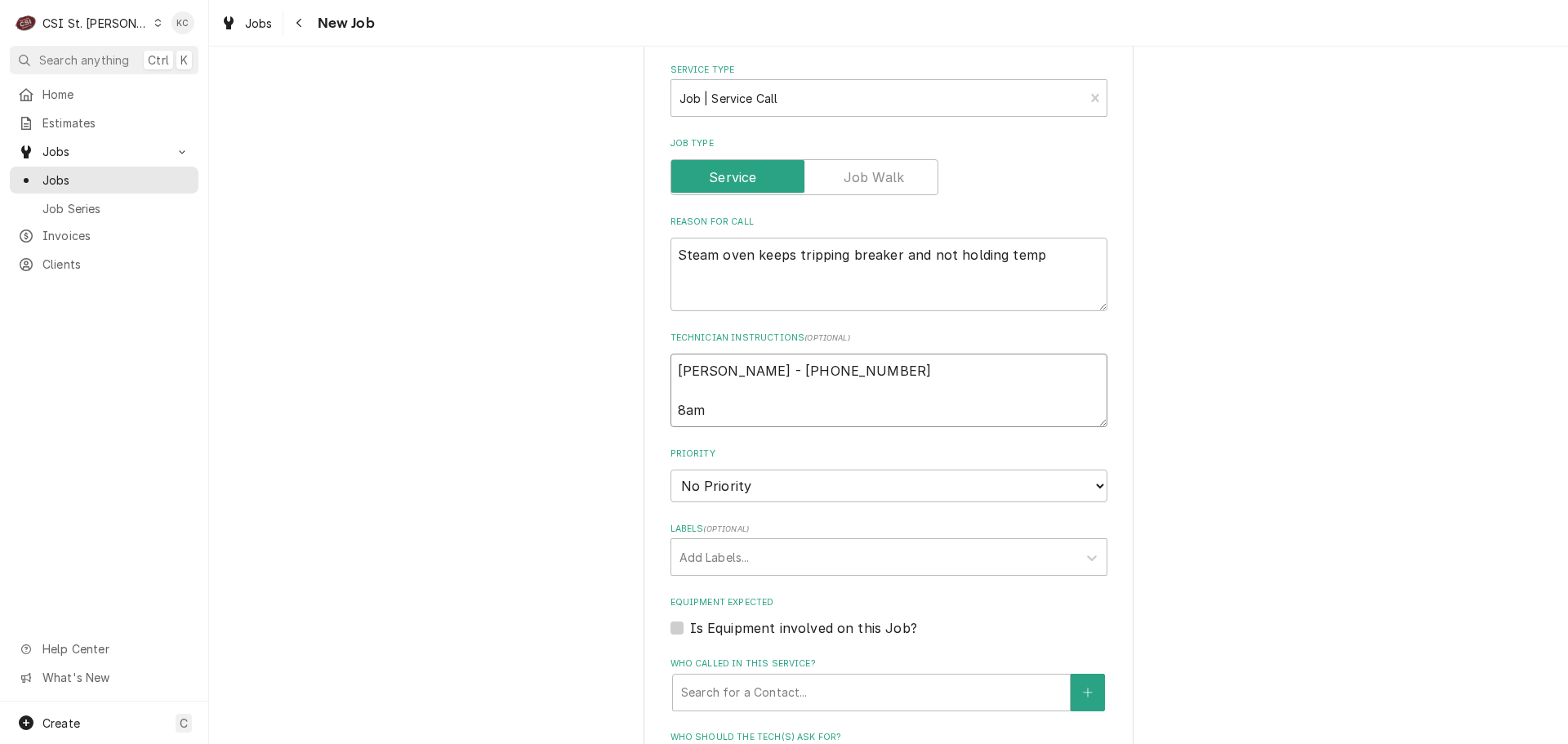
type textarea "Justin - 636 856-5266 8am"
type textarea "x"
type textarea "Justin - 636 856-5266 8am -"
type textarea "x"
type textarea "Justin - 636 856-5266 8am -"
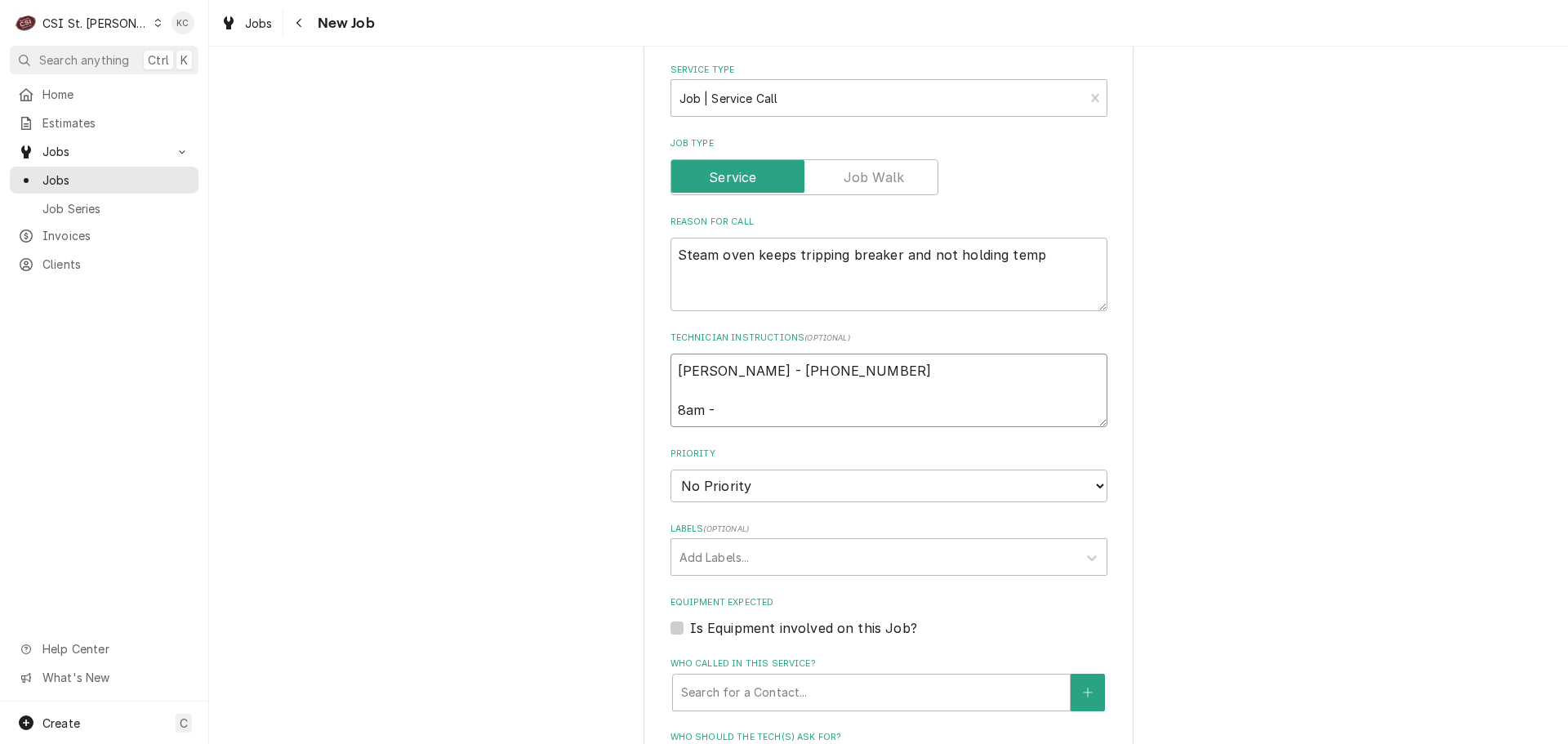
type textarea "x"
type textarea "Justin - 636 856-5266 8am - m"
type textarea "x"
type textarea "Justin - 636 856-5266 8am - mi"
type textarea "x"
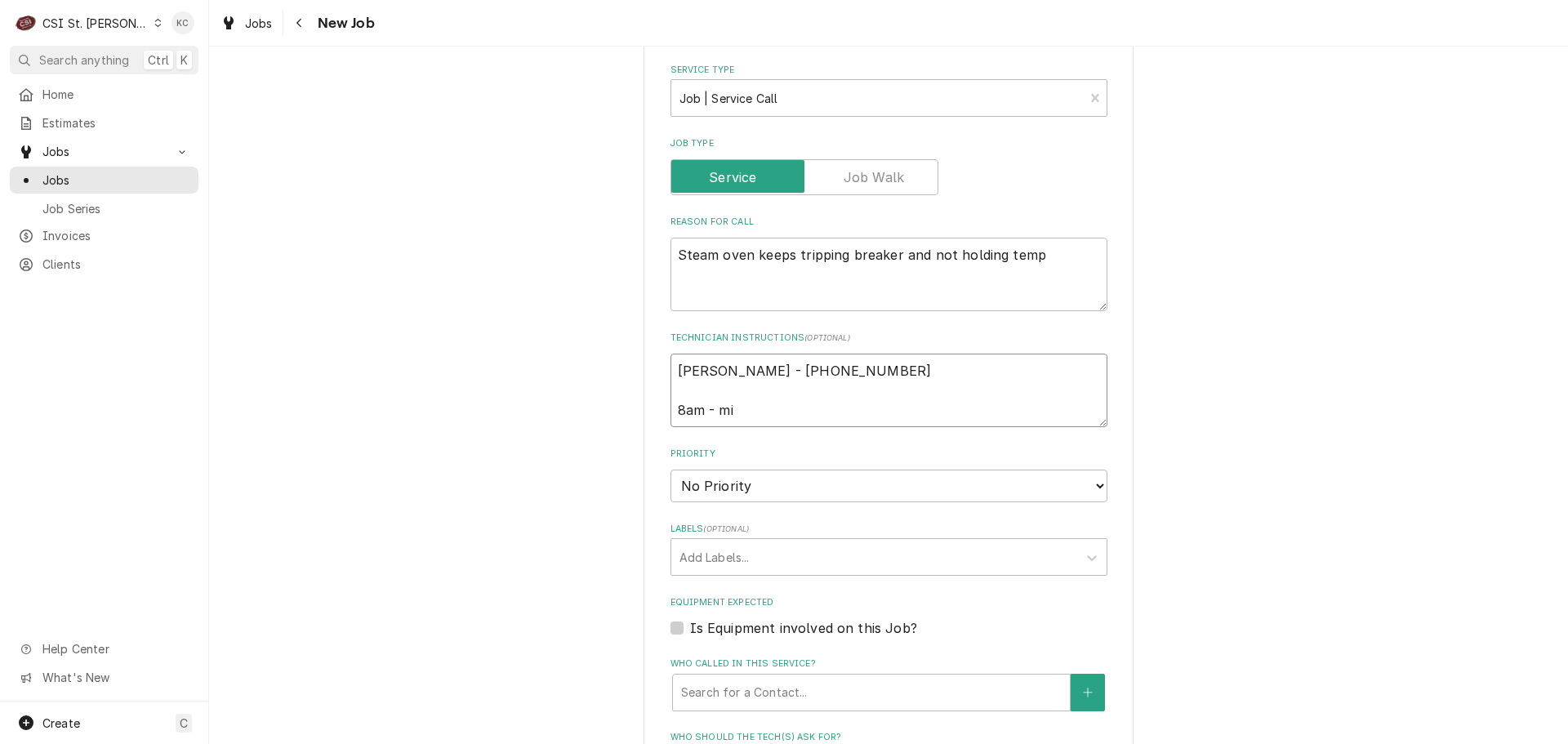
type textarea "Justin - 636 856-5266 8am - mid"
type textarea "x"
type textarea "Justin - 636 856-5266 8am - midn"
type textarea "x"
type textarea "Justin - 636 856-5266 8am - midni"
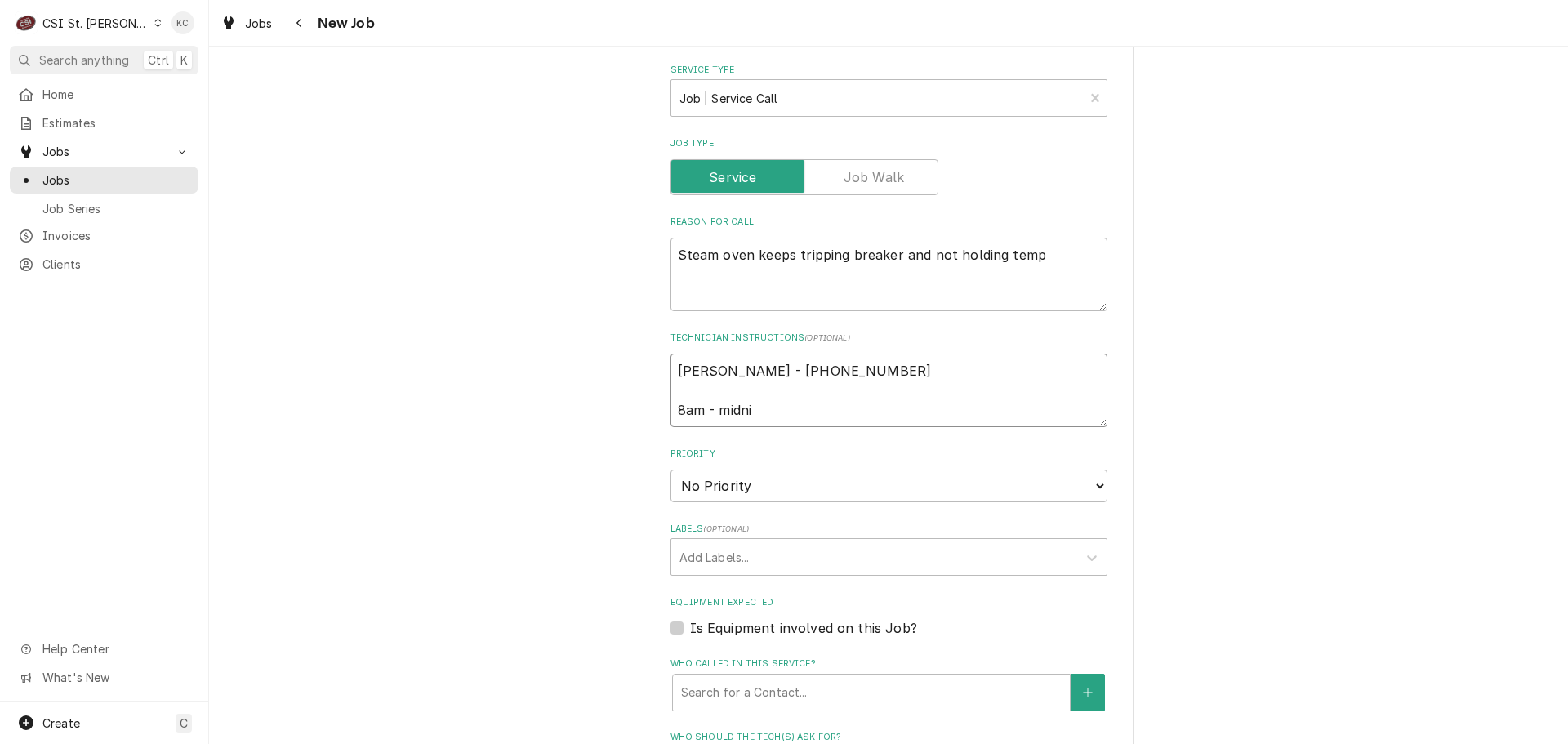
type textarea "x"
type textarea "Justin - 636 856-5266 8am - midnih"
type textarea "x"
type textarea "Justin - 636 856-5266 8am - midniht"
type textarea "x"
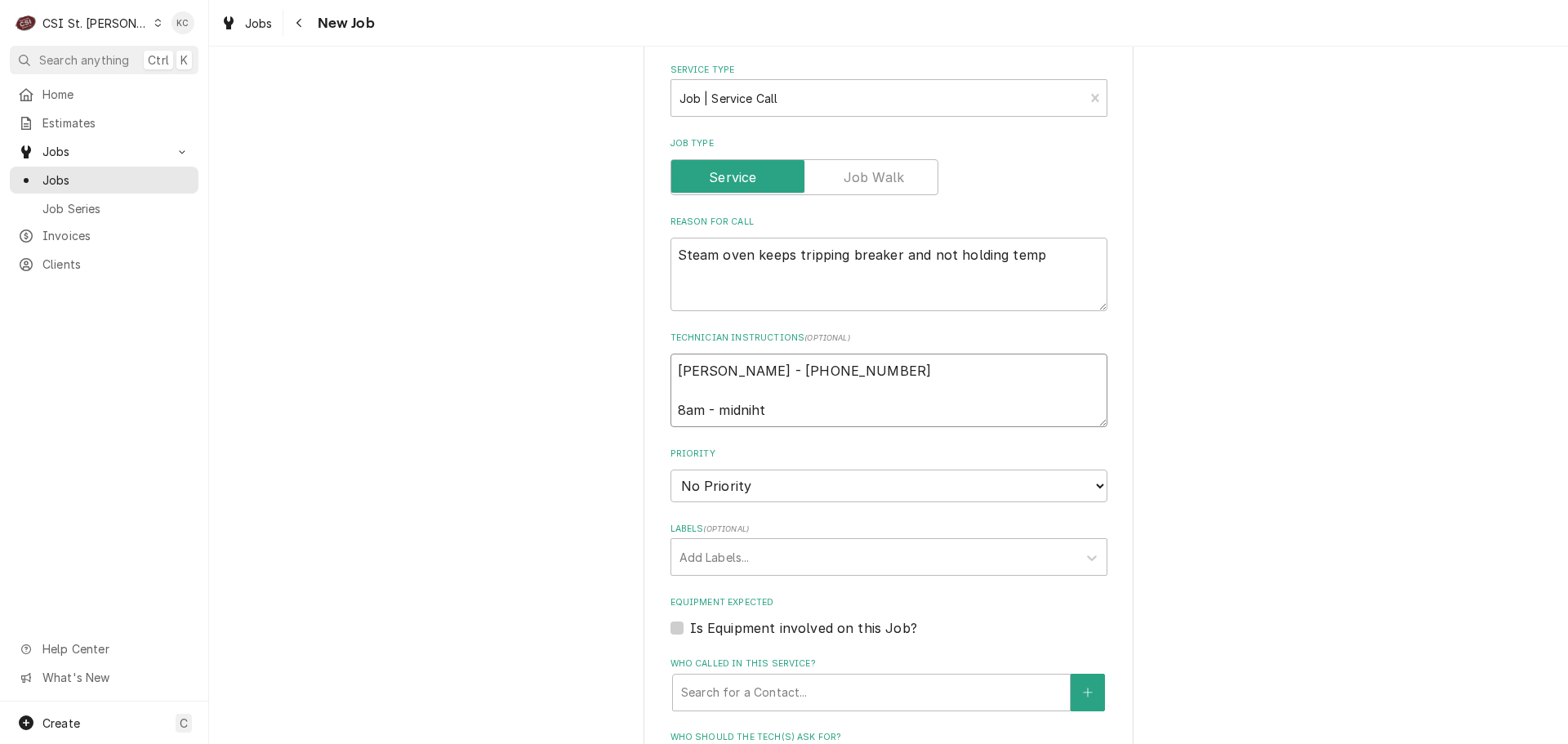
type textarea "Justin - 636 856-5266 8am - midnih"
type textarea "x"
type textarea "Justin - 636 856-5266 8am - midni"
type textarea "x"
type textarea "Justin - 636 856-5266 8am - midnig"
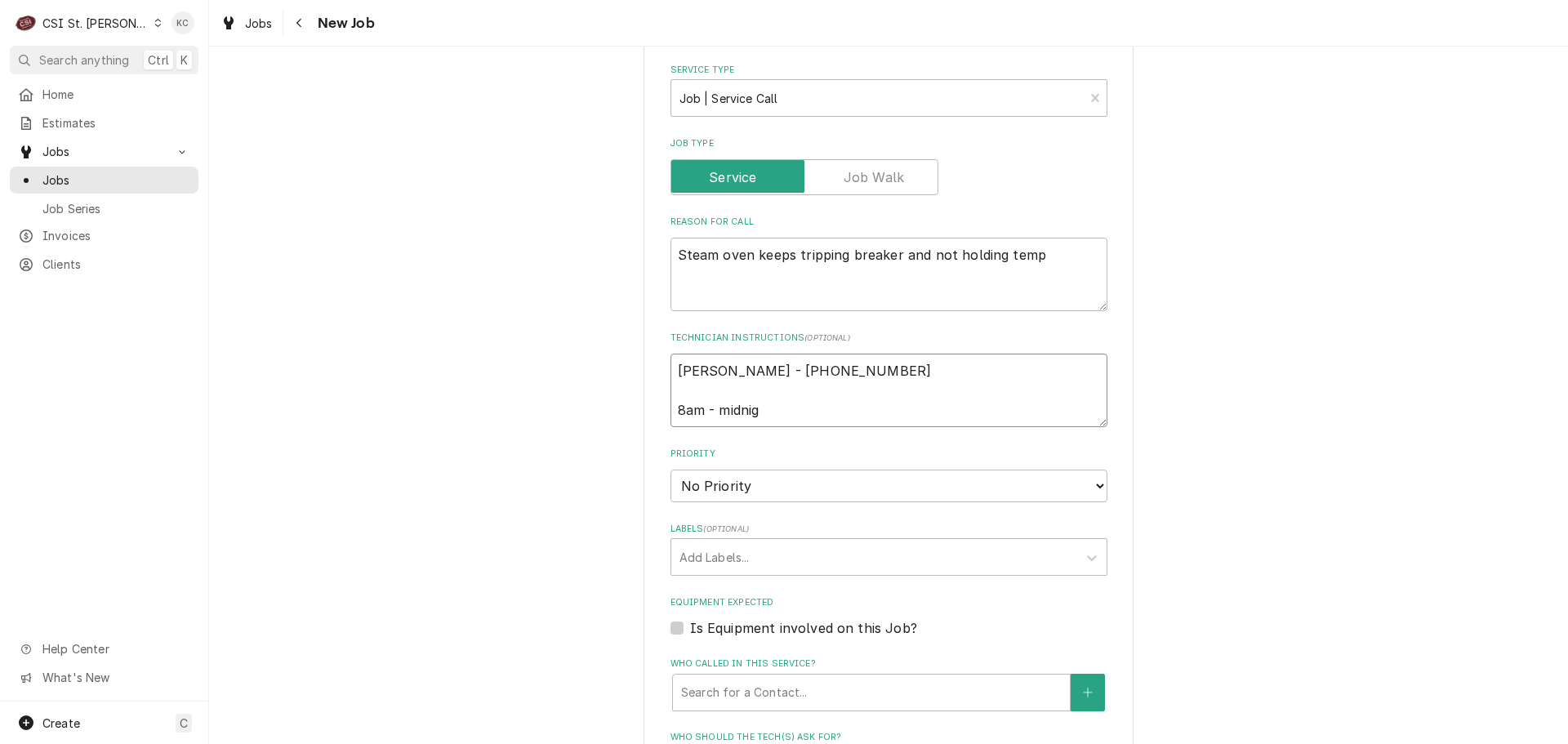
type textarea "x"
type textarea "Justin - 636 856-5266 8am - midnigh"
type textarea "x"
type textarea "Justin - 636 856-5266 8am - midnight"
type textarea "x"
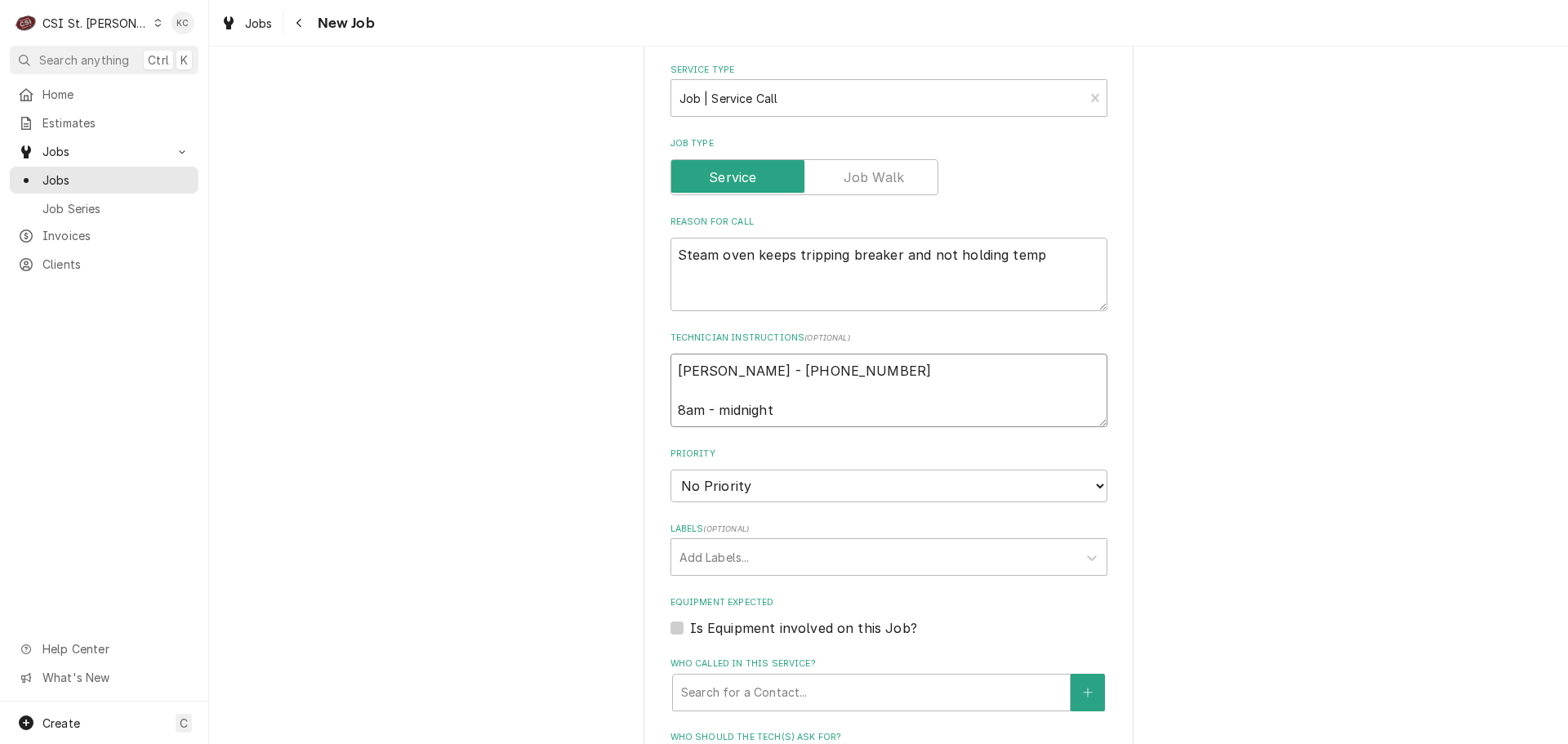
type textarea "Justin - 636 856-5266 8am - midnight"
click at [759, 487] on select "No Priority Urgent High Medium Low" at bounding box center [889, 486] width 437 height 33
select select "4"
click at [671, 470] on select "No Priority Urgent High Medium Low" at bounding box center [889, 486] width 437 height 33
click at [799, 555] on div "Labels" at bounding box center [874, 556] width 389 height 29
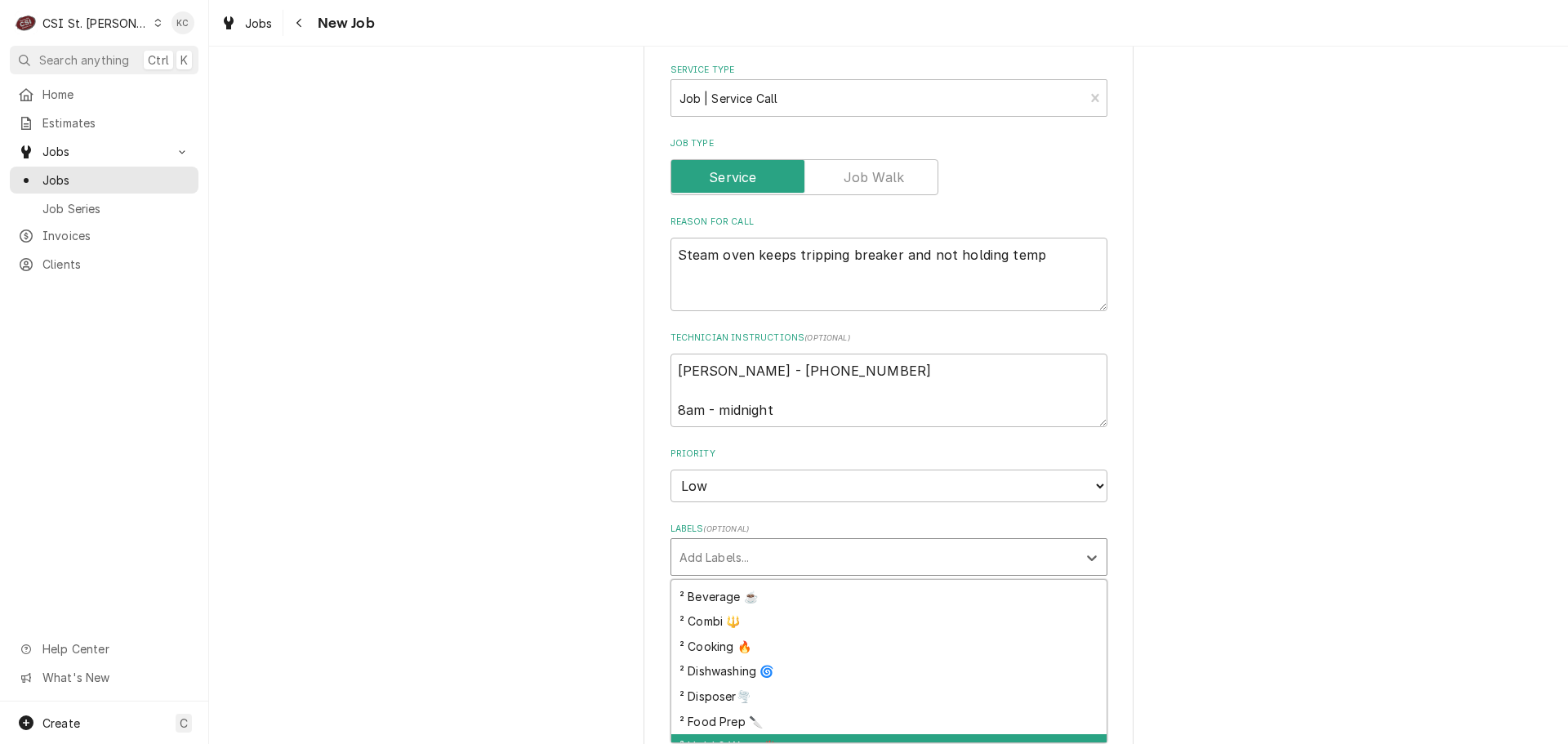
scroll to position [245, 0]
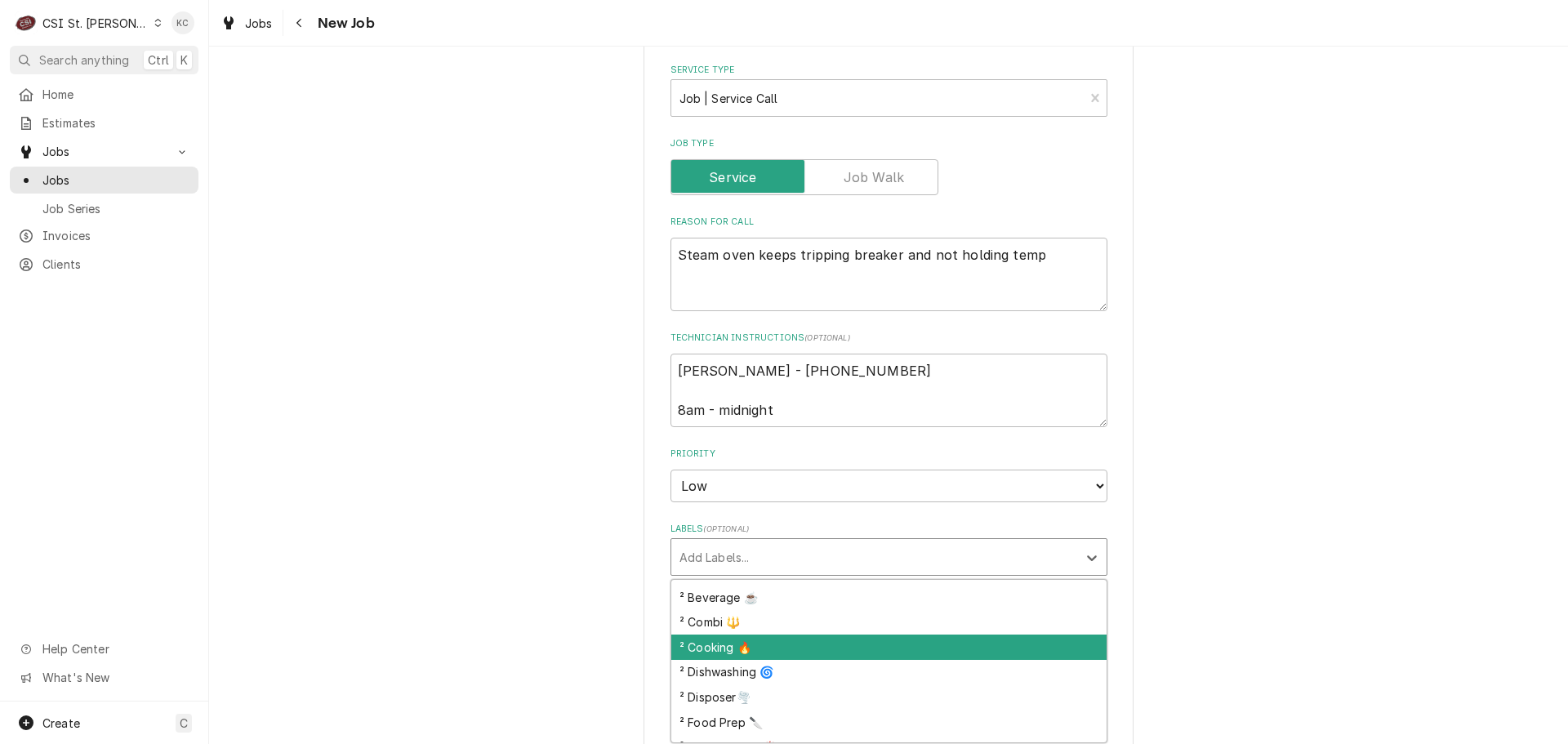
click at [820, 652] on div "² Cooking 🔥" at bounding box center [889, 647] width 435 height 25
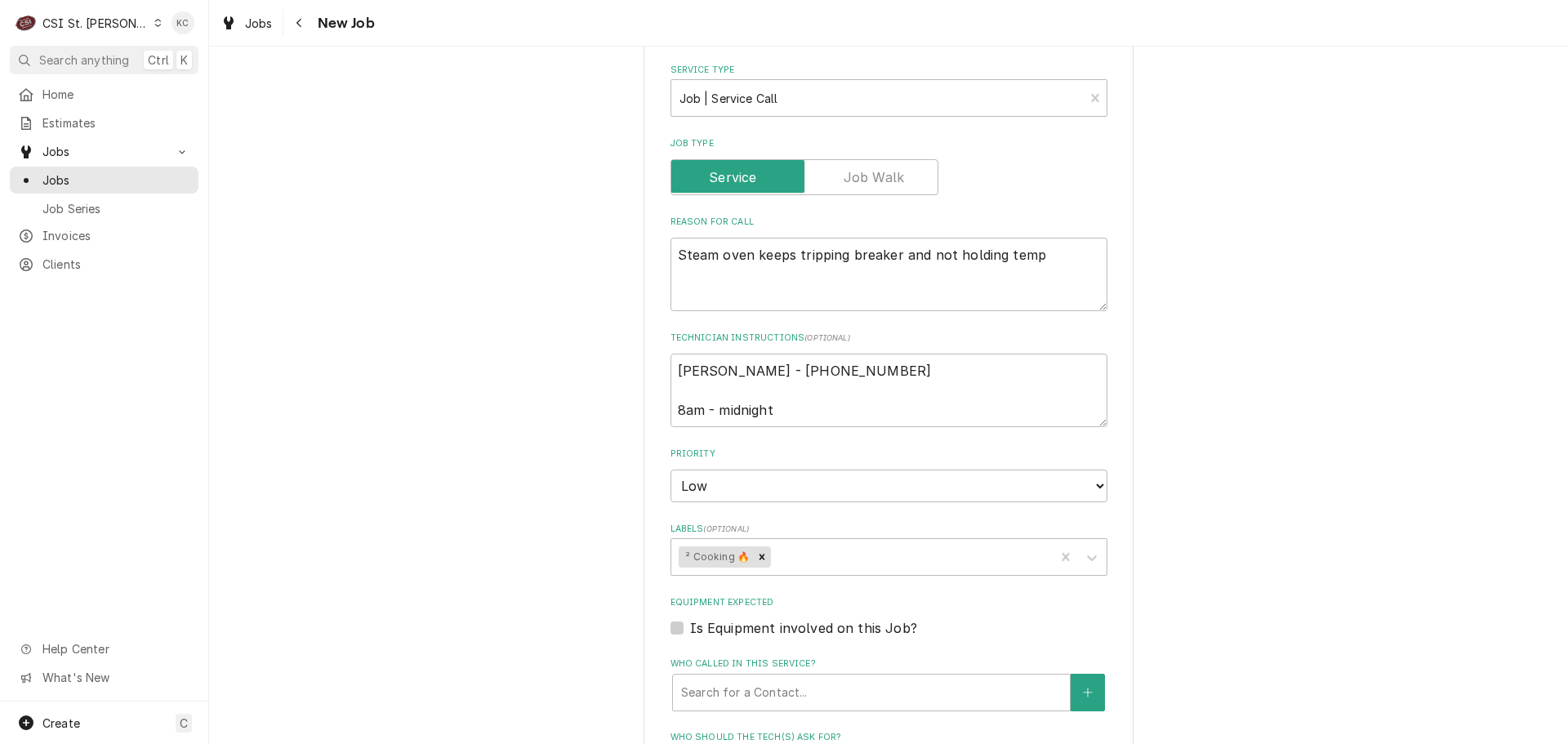
click at [1265, 567] on div "Please provide the following information to create a job: Client Details Client…" at bounding box center [887, 361] width 1358 height 1739
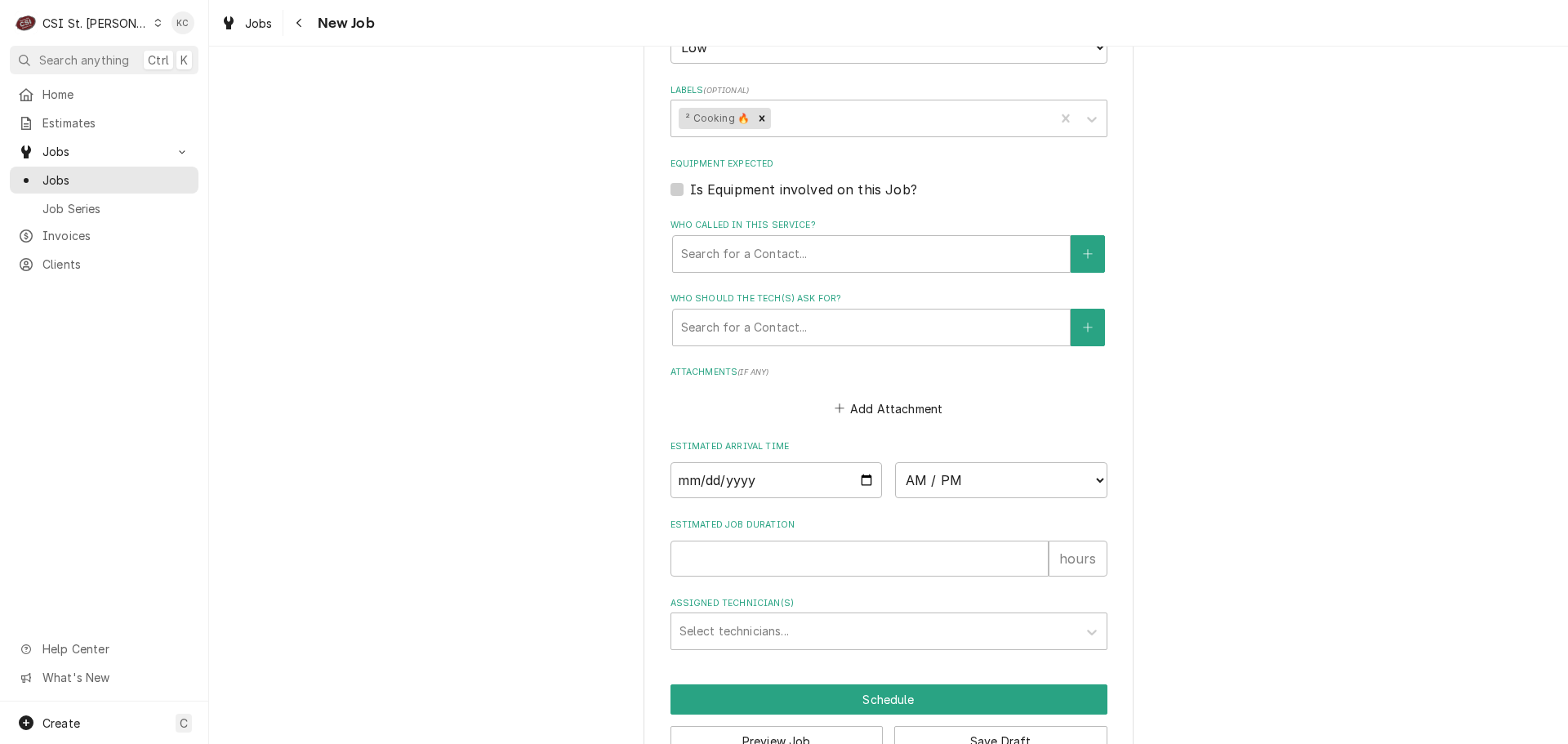
scroll to position [1058, 0]
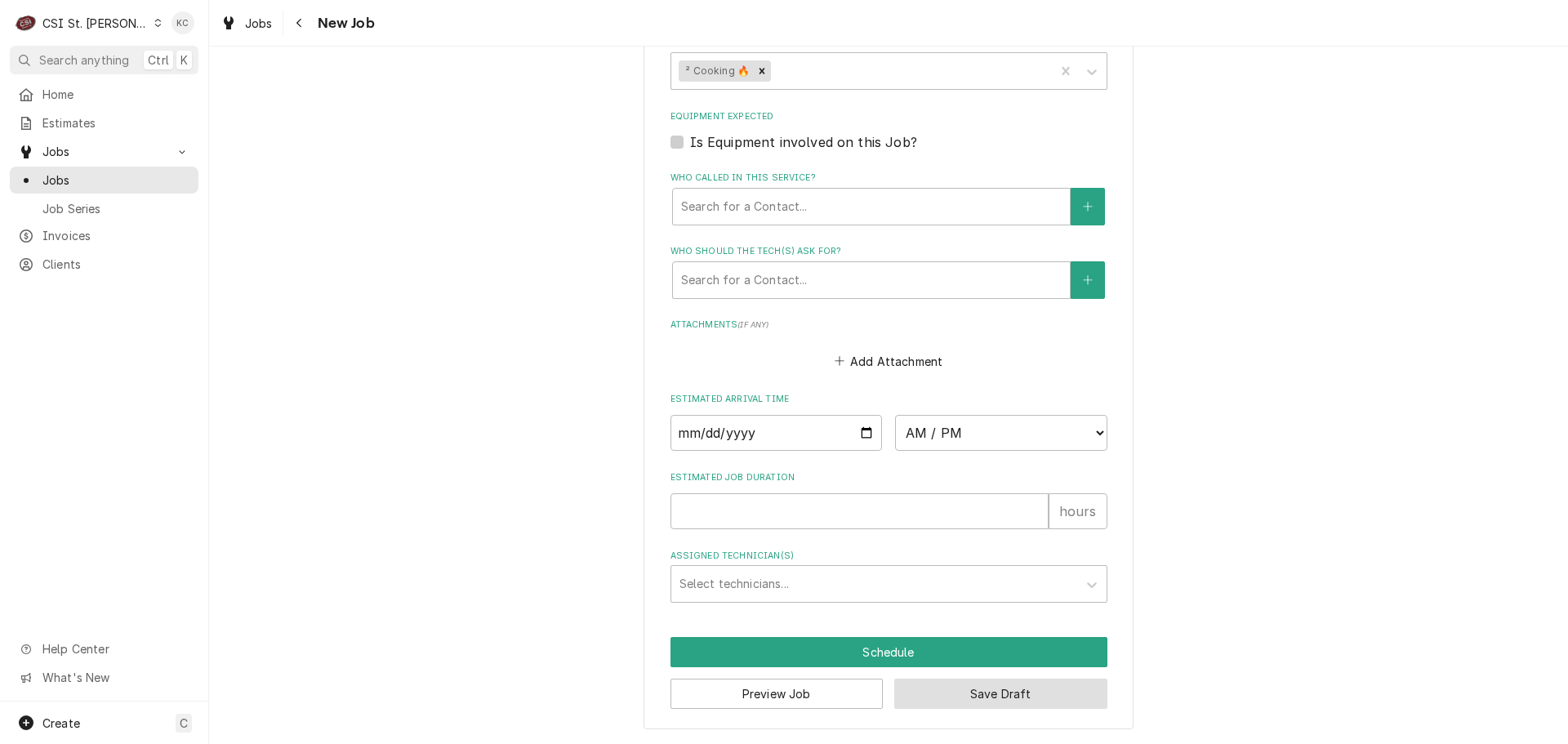
click at [1038, 704] on button "Save Draft" at bounding box center [1000, 694] width 213 height 30
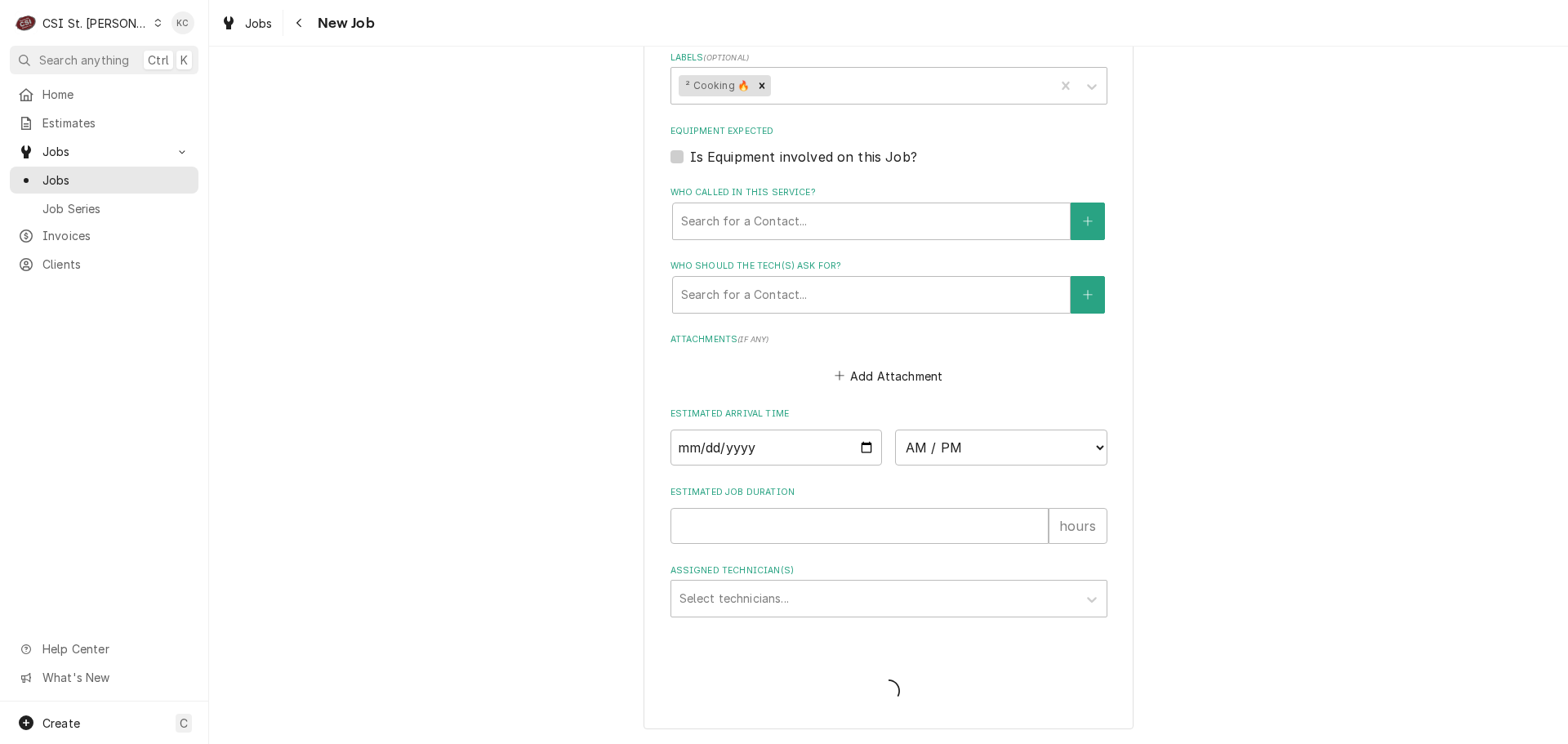
scroll to position [1044, 0]
type textarea "x"
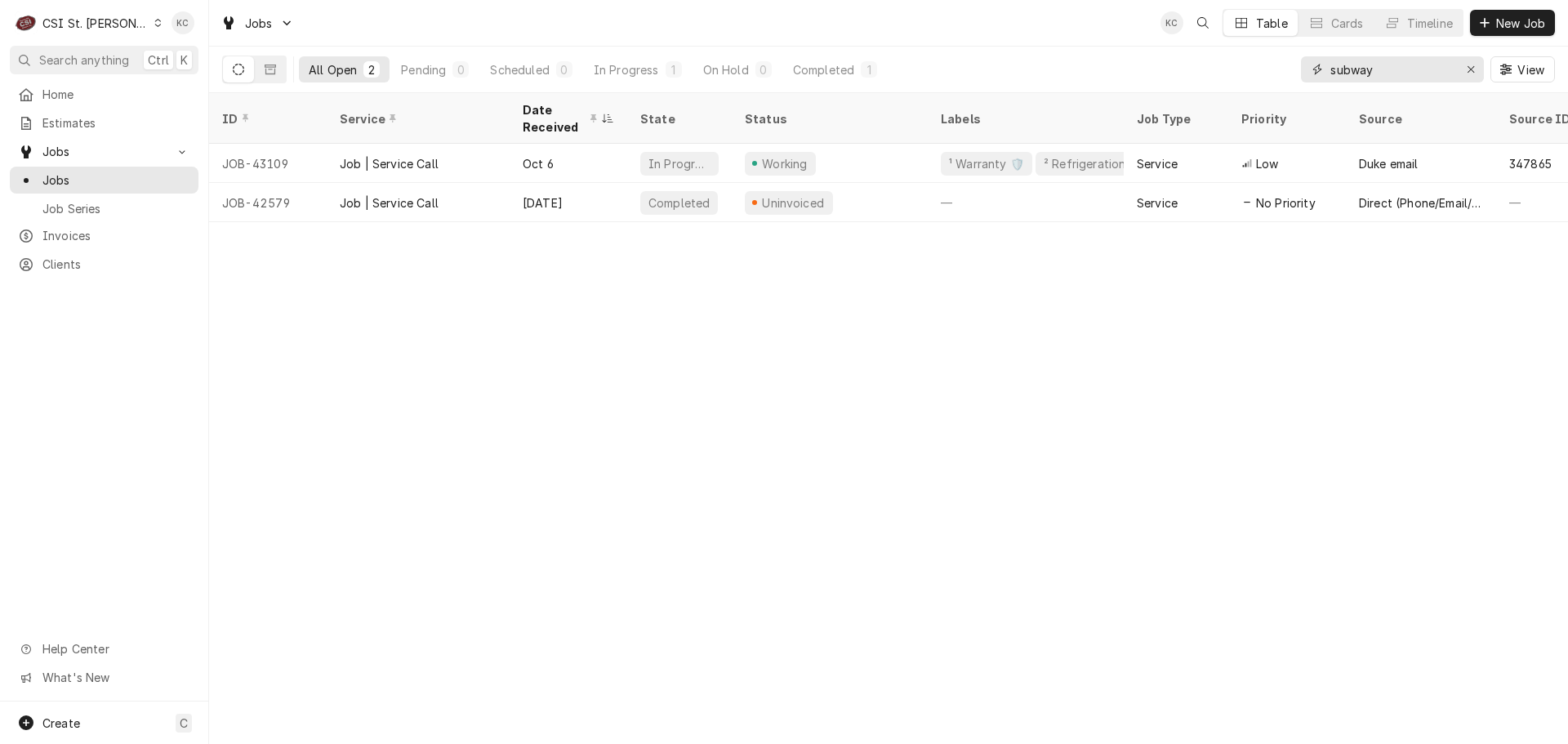
drag, startPoint x: 1413, startPoint y: 77, endPoint x: 1254, endPoint y: 77, distance: 159.0
click at [1254, 77] on div "All Open 2 Pending 0 Scheduled 0 In Progress 1 On Hold 0 Completed 1 subway View" at bounding box center [888, 68] width 1333 height 45
type input "[PERSON_NAME]"
click at [102, 21] on div "CSI St. [PERSON_NAME]" at bounding box center [95, 23] width 106 height 17
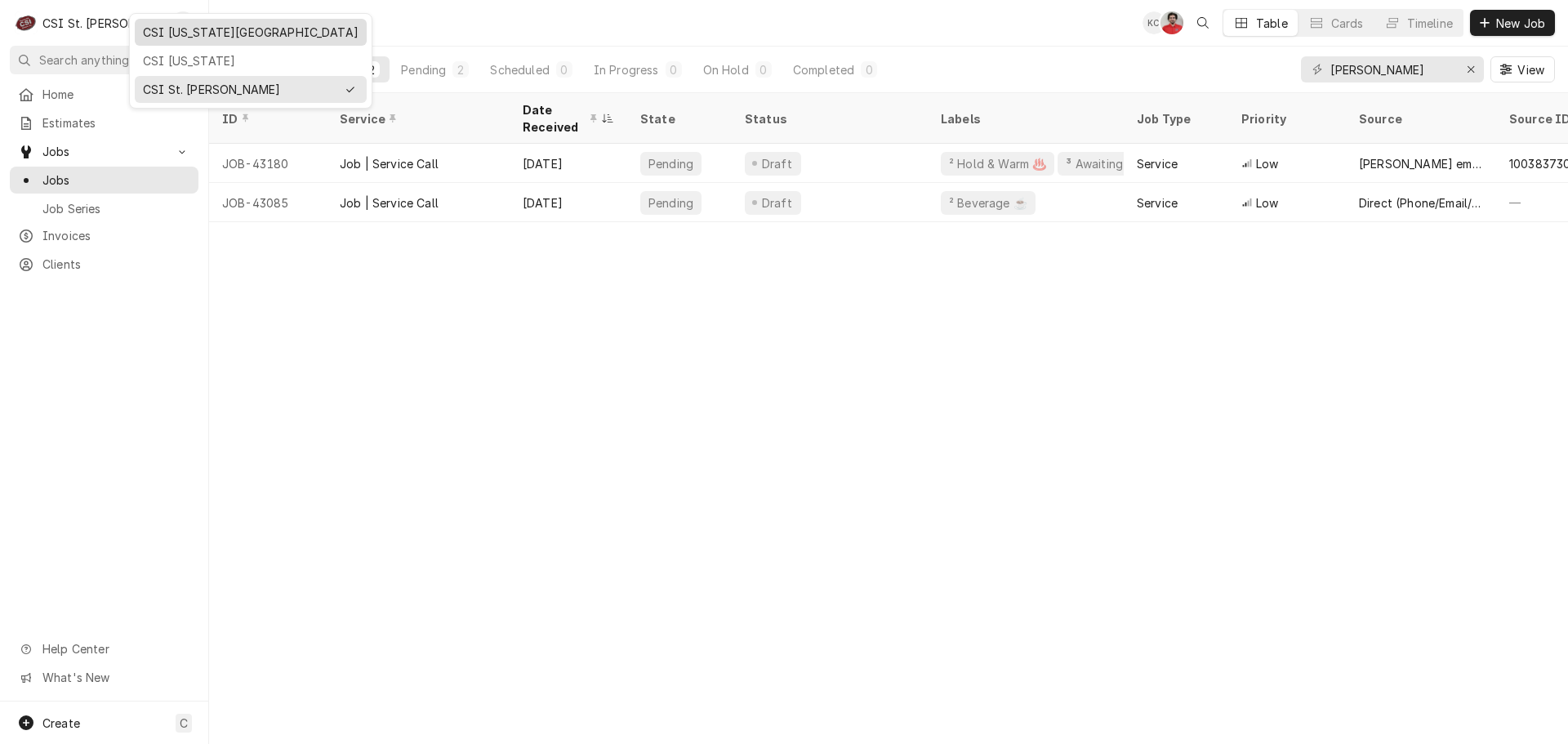
click at [181, 39] on div "CSI [US_STATE][GEOGRAPHIC_DATA]" at bounding box center [251, 32] width 216 height 17
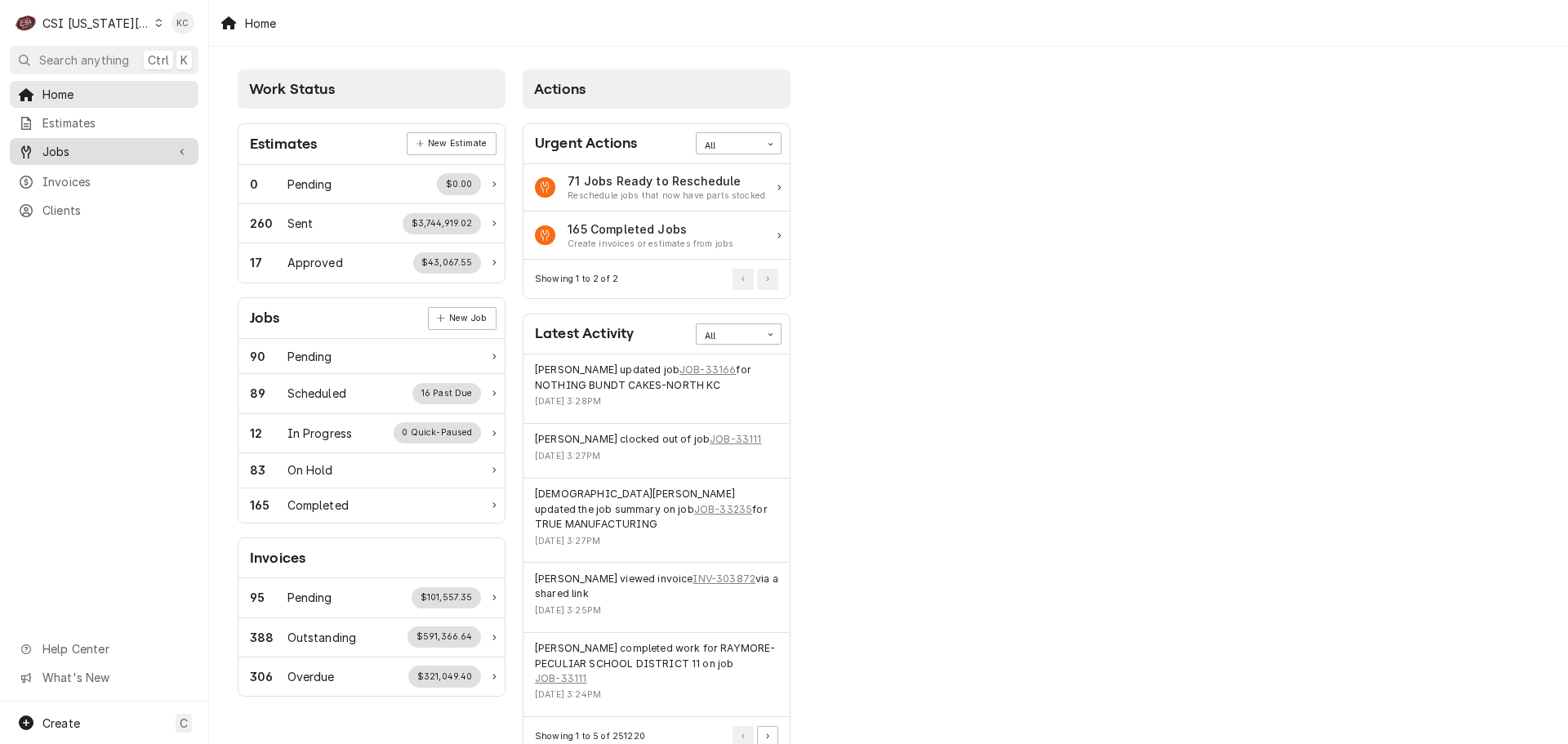
click at [73, 145] on span "Jobs" at bounding box center [104, 151] width 123 height 17
click at [101, 173] on span "Jobs" at bounding box center [116, 180] width 147 height 17
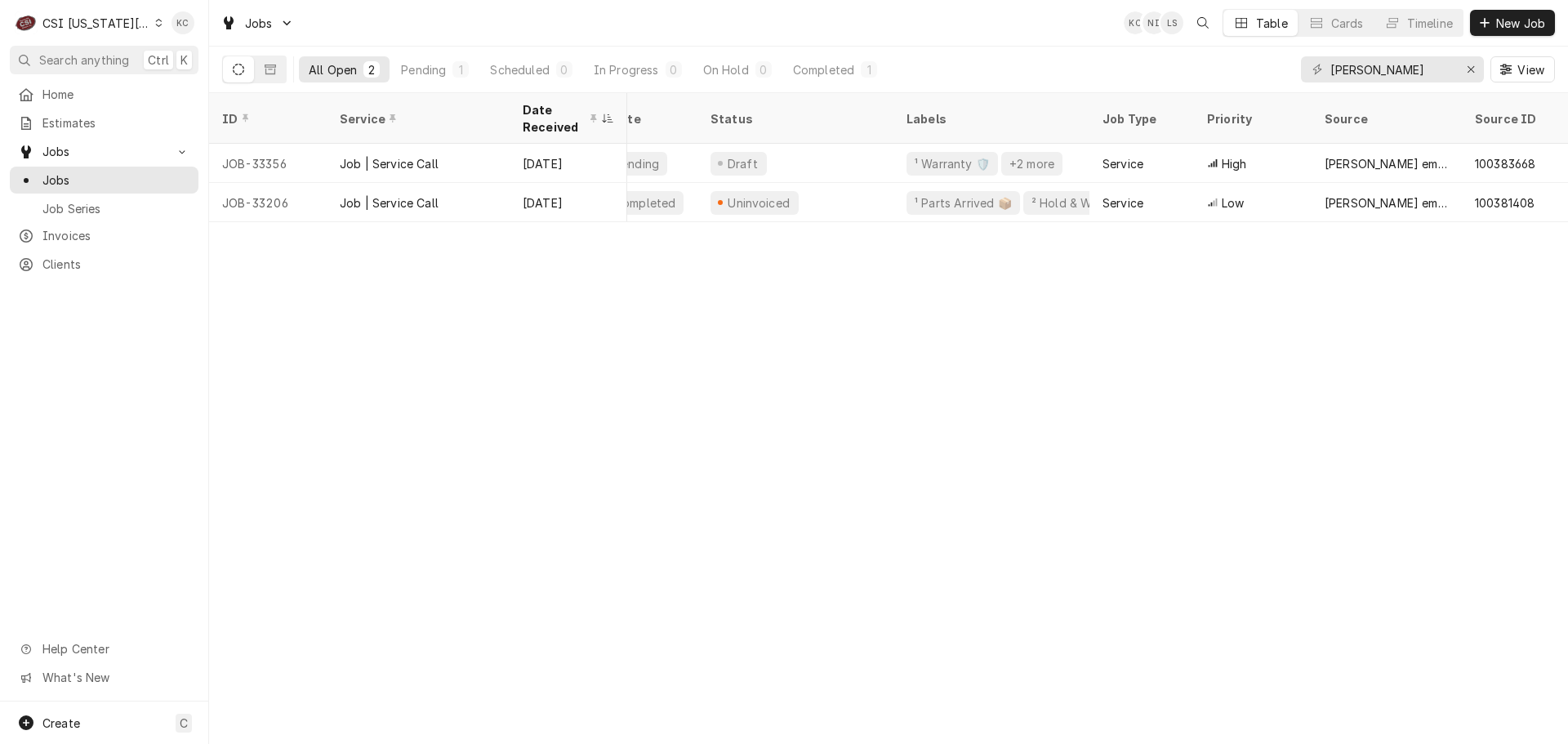
scroll to position [0, 180]
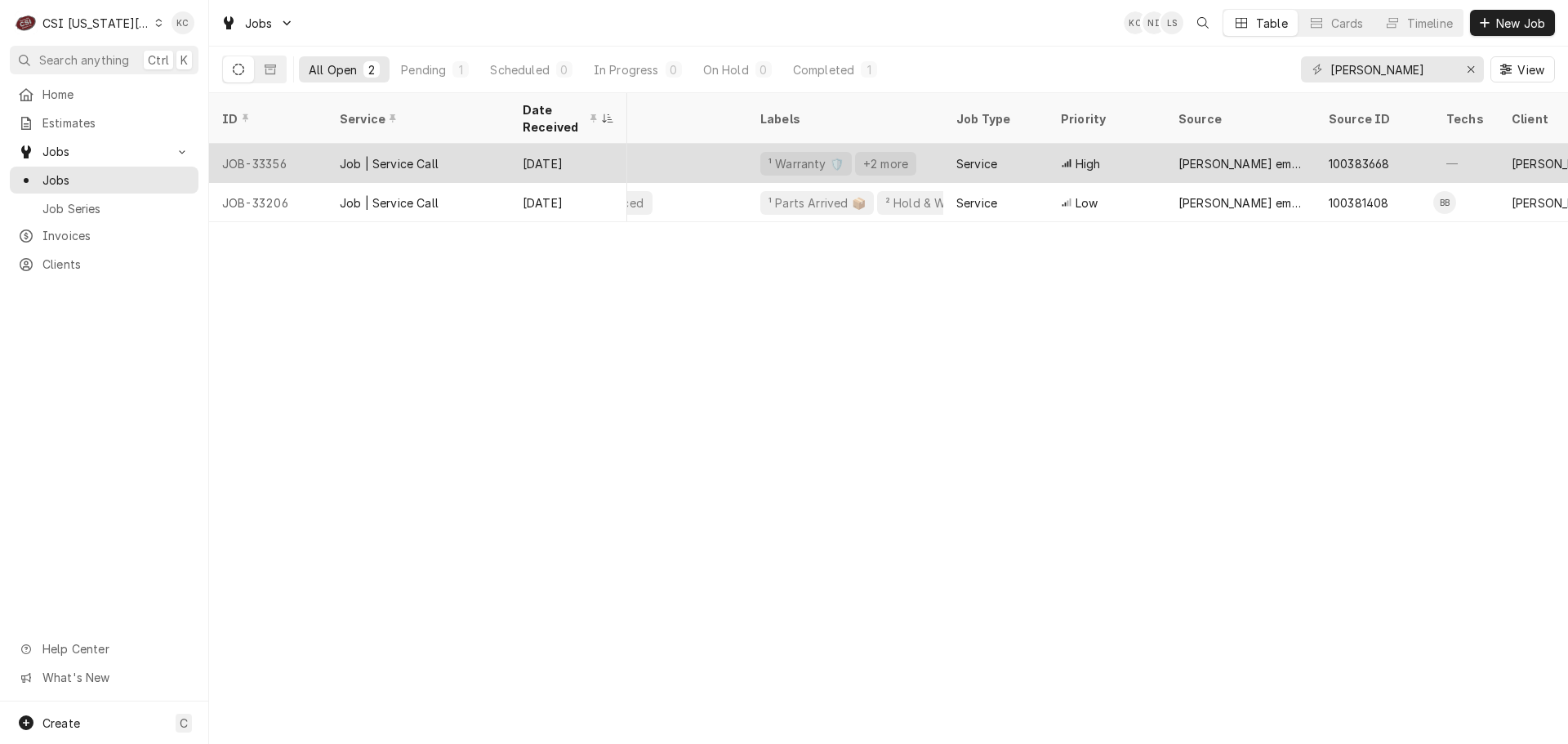
click at [914, 156] on div "¹ Warranty 🛡️ +2 more" at bounding box center [845, 164] width 196 height 39
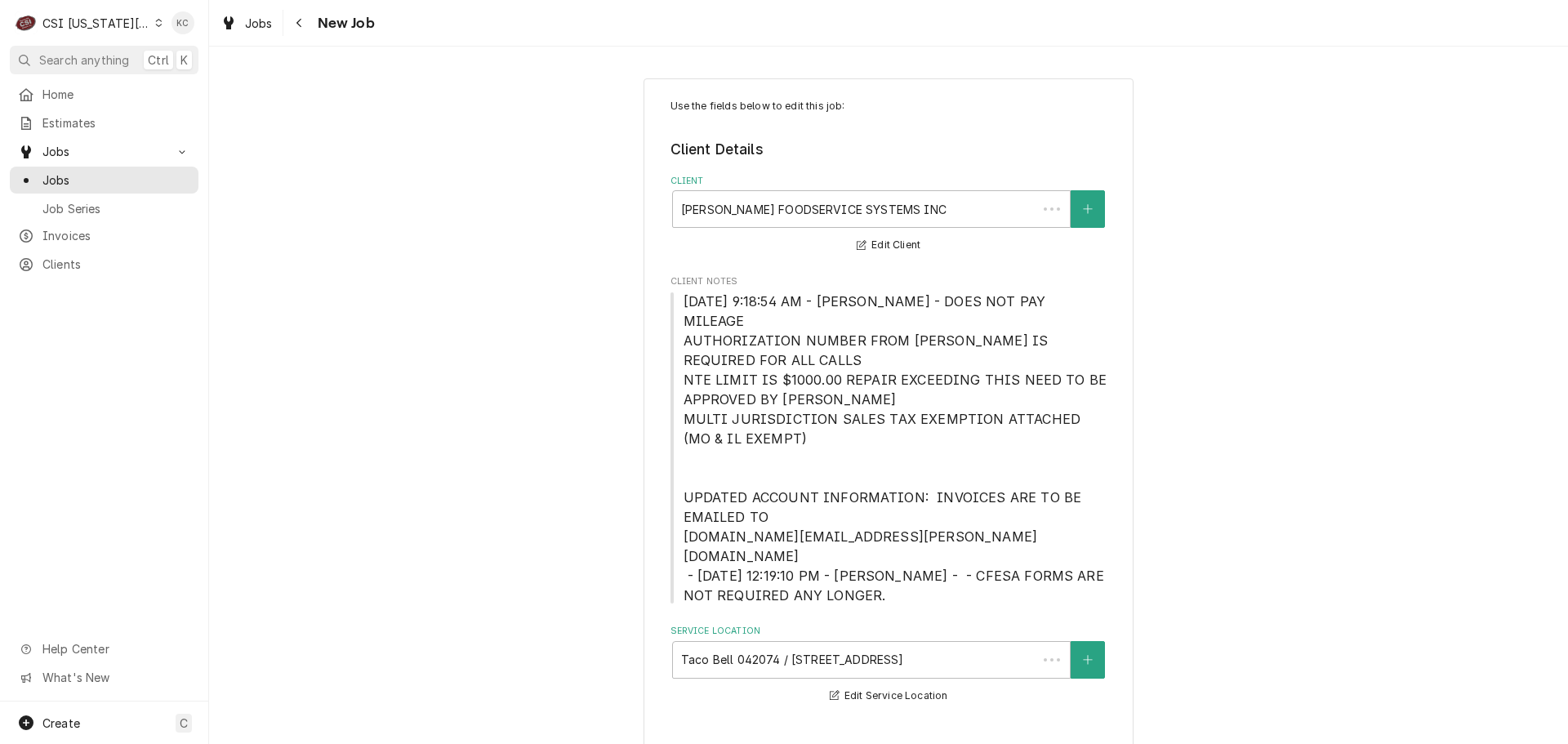
type textarea "x"
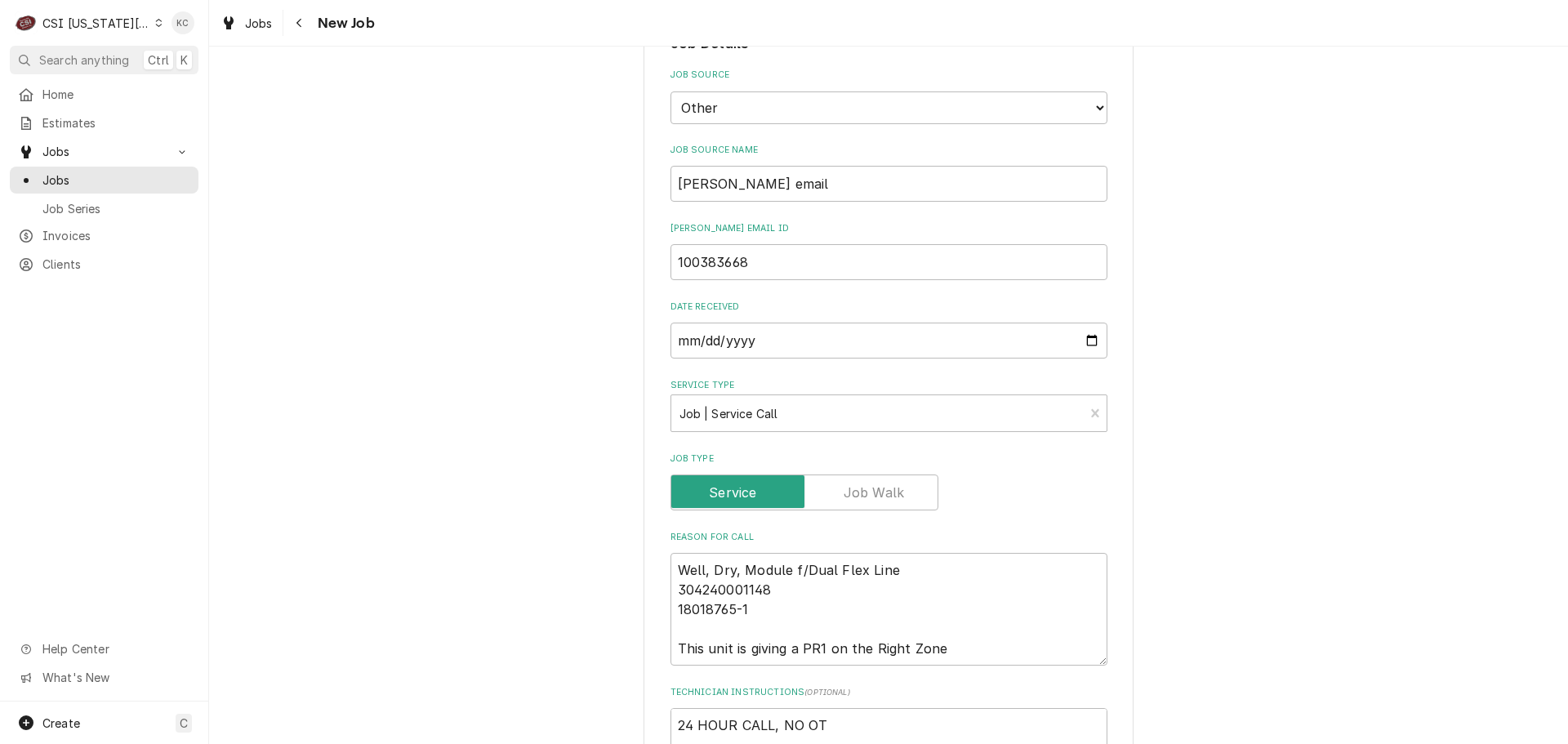
scroll to position [735, 0]
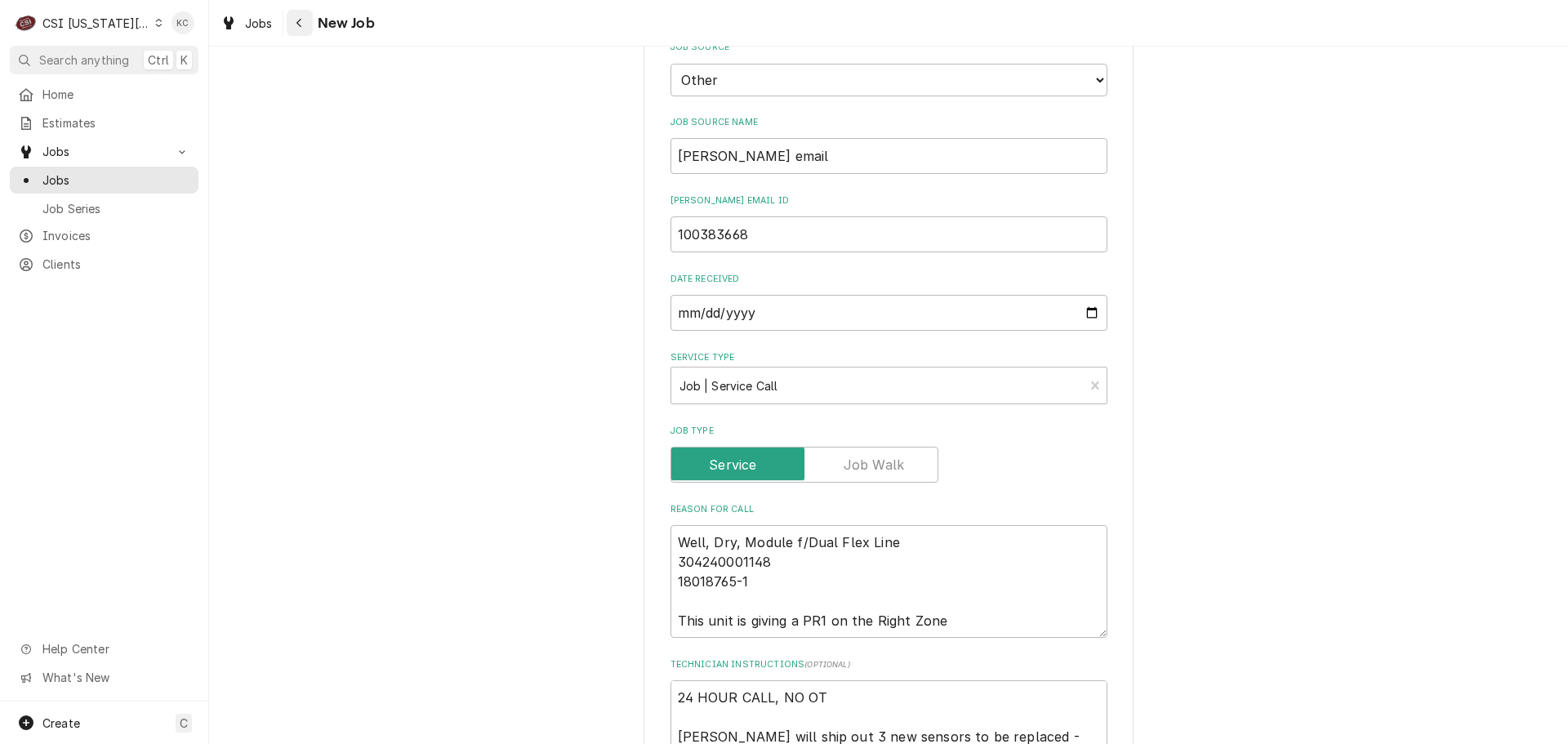
click at [302, 27] on icon "Navigate back" at bounding box center [299, 22] width 7 height 12
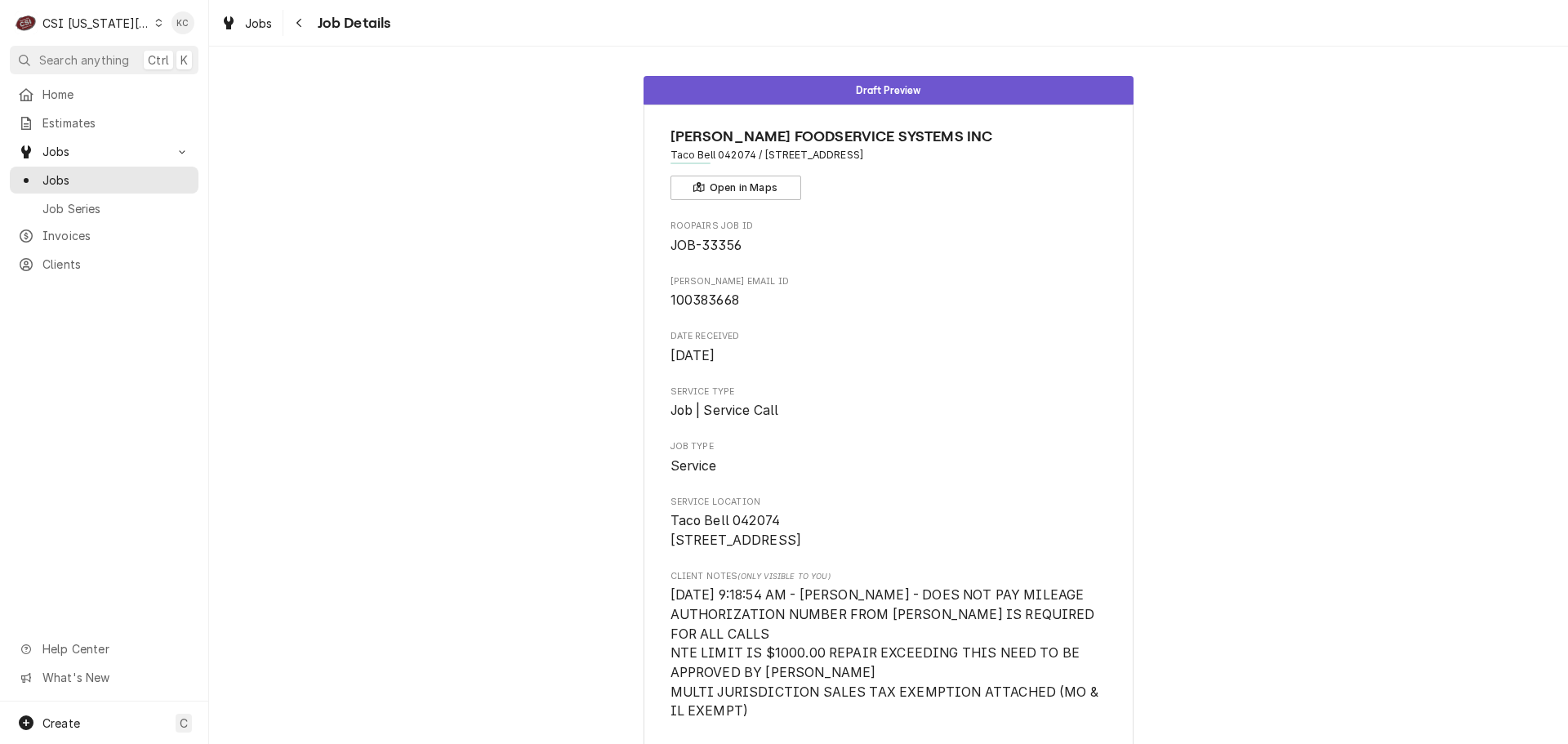
click at [285, 25] on div "Jobs Job Details" at bounding box center [302, 23] width 177 height 27
click at [307, 17] on div "Navigate back" at bounding box center [299, 23] width 16 height 16
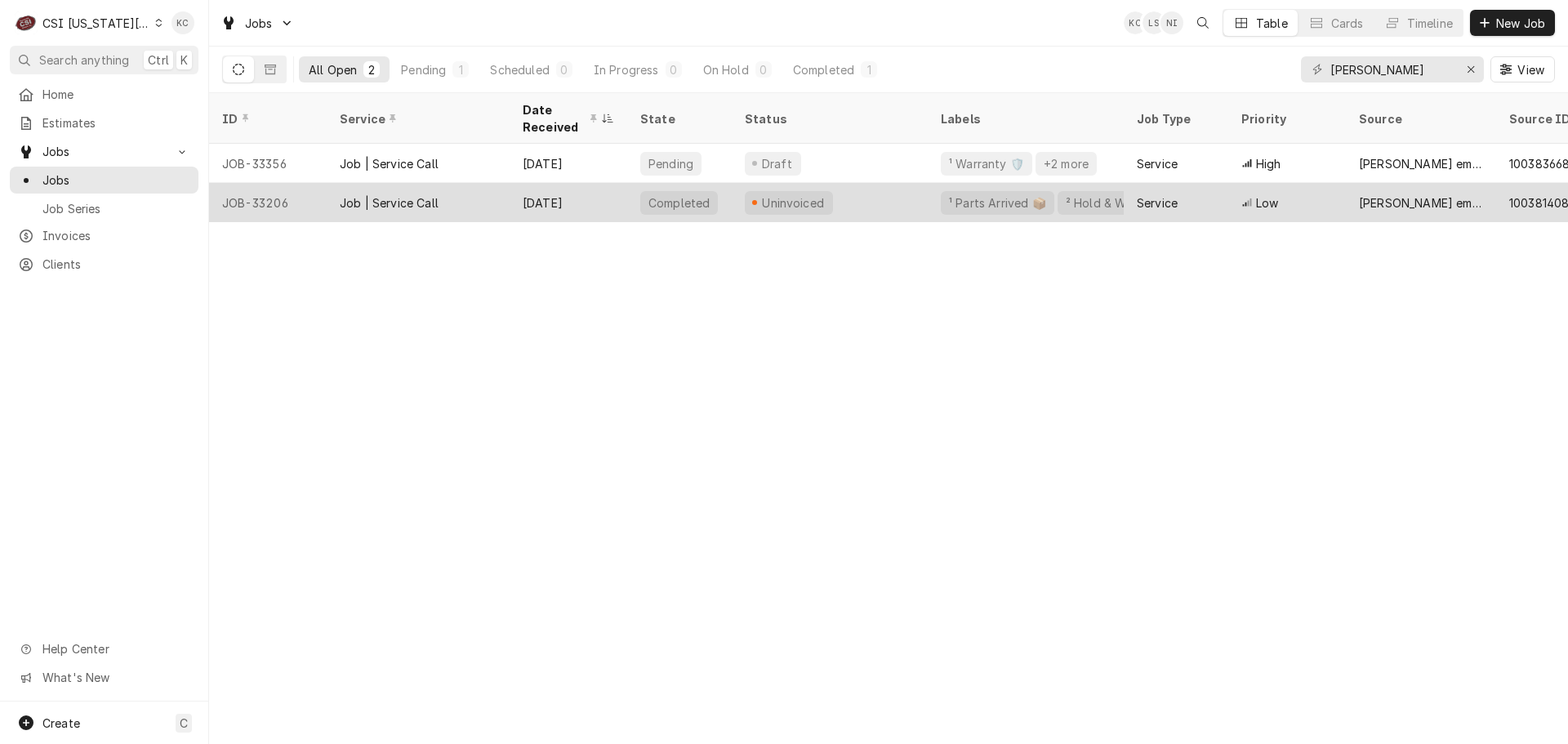
click at [595, 195] on div "[DATE]" at bounding box center [569, 203] width 117 height 39
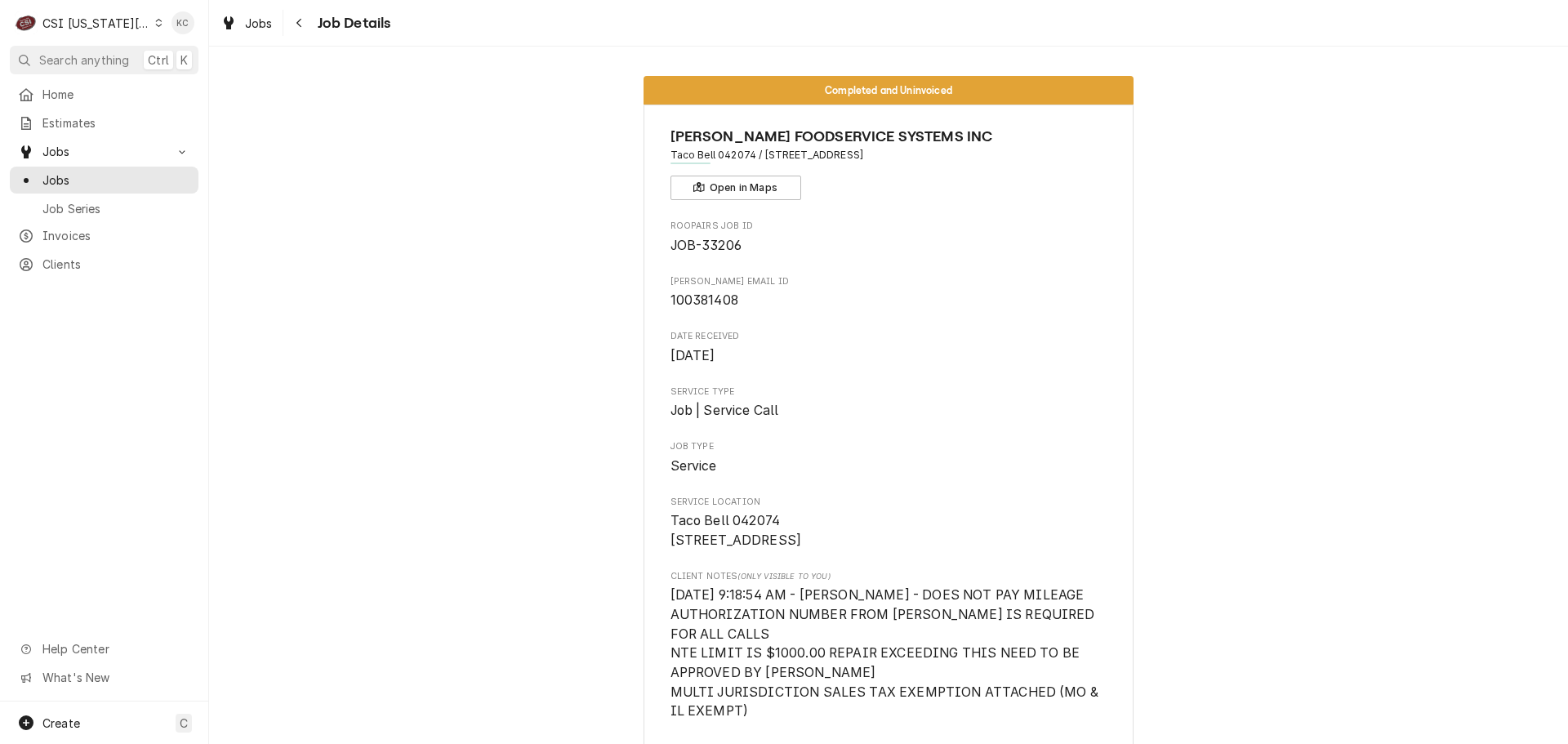
click at [296, 20] on icon "Navigate back" at bounding box center [299, 22] width 7 height 12
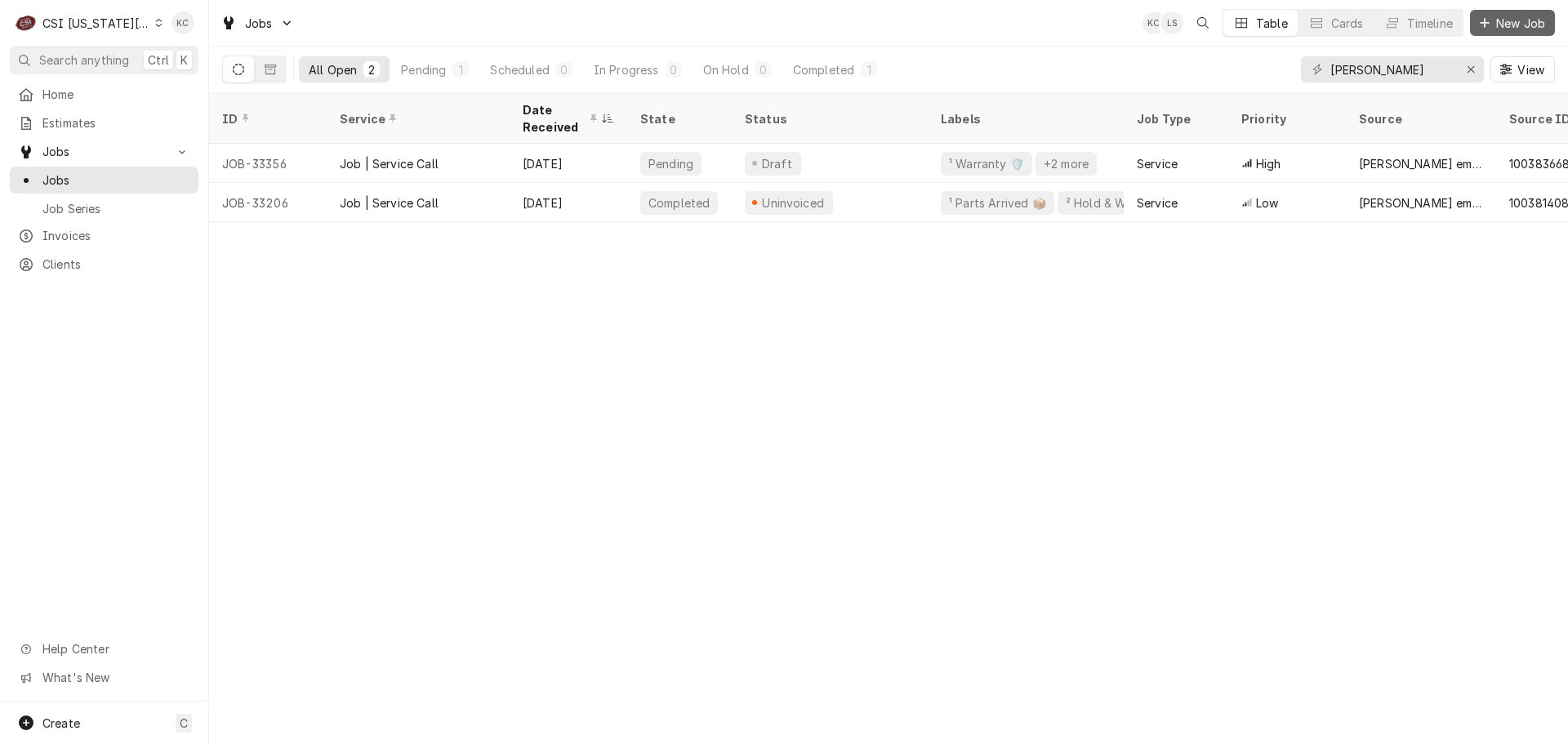
click at [1510, 24] on span "New Job" at bounding box center [1520, 23] width 56 height 17
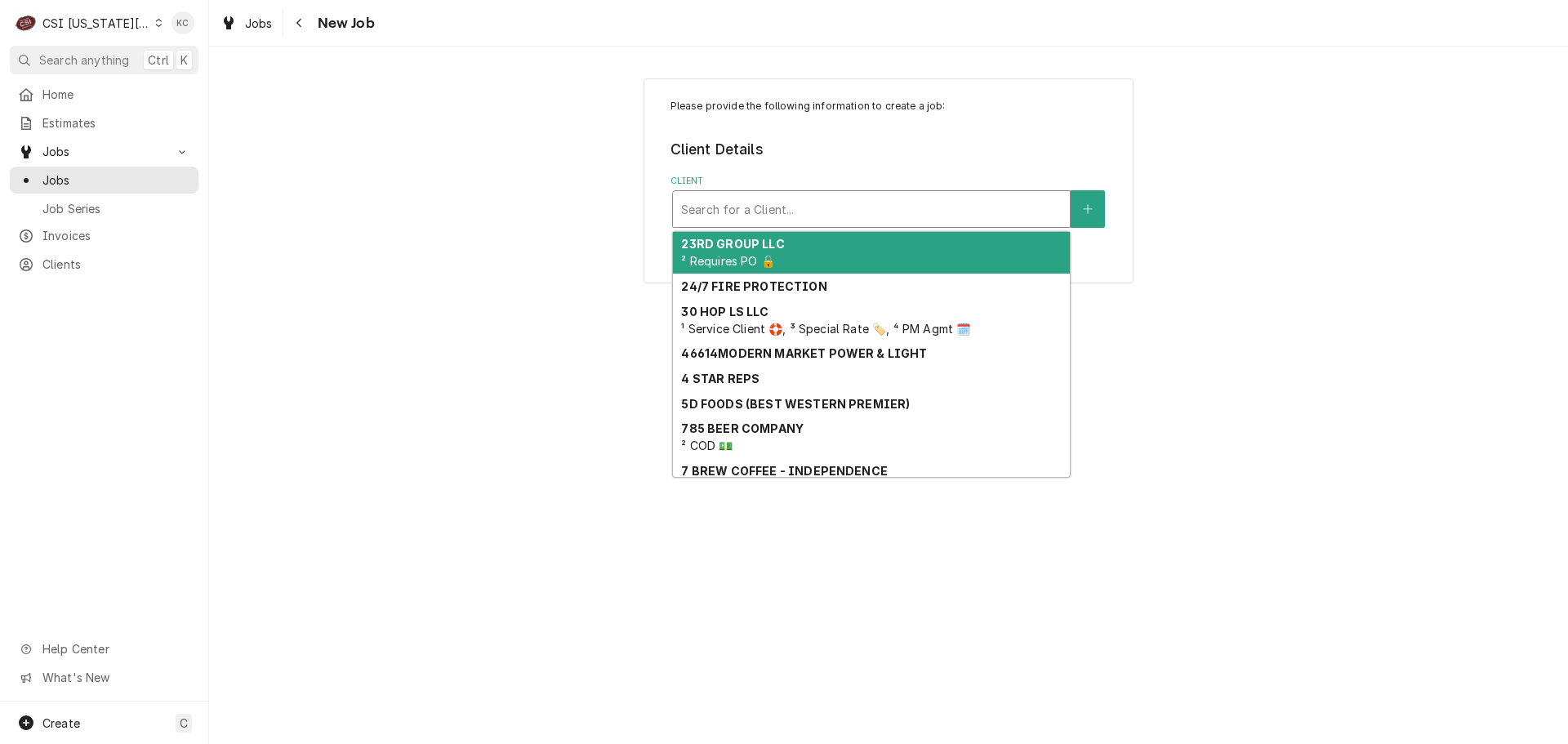
click at [819, 209] on div "Client" at bounding box center [872, 209] width 380 height 29
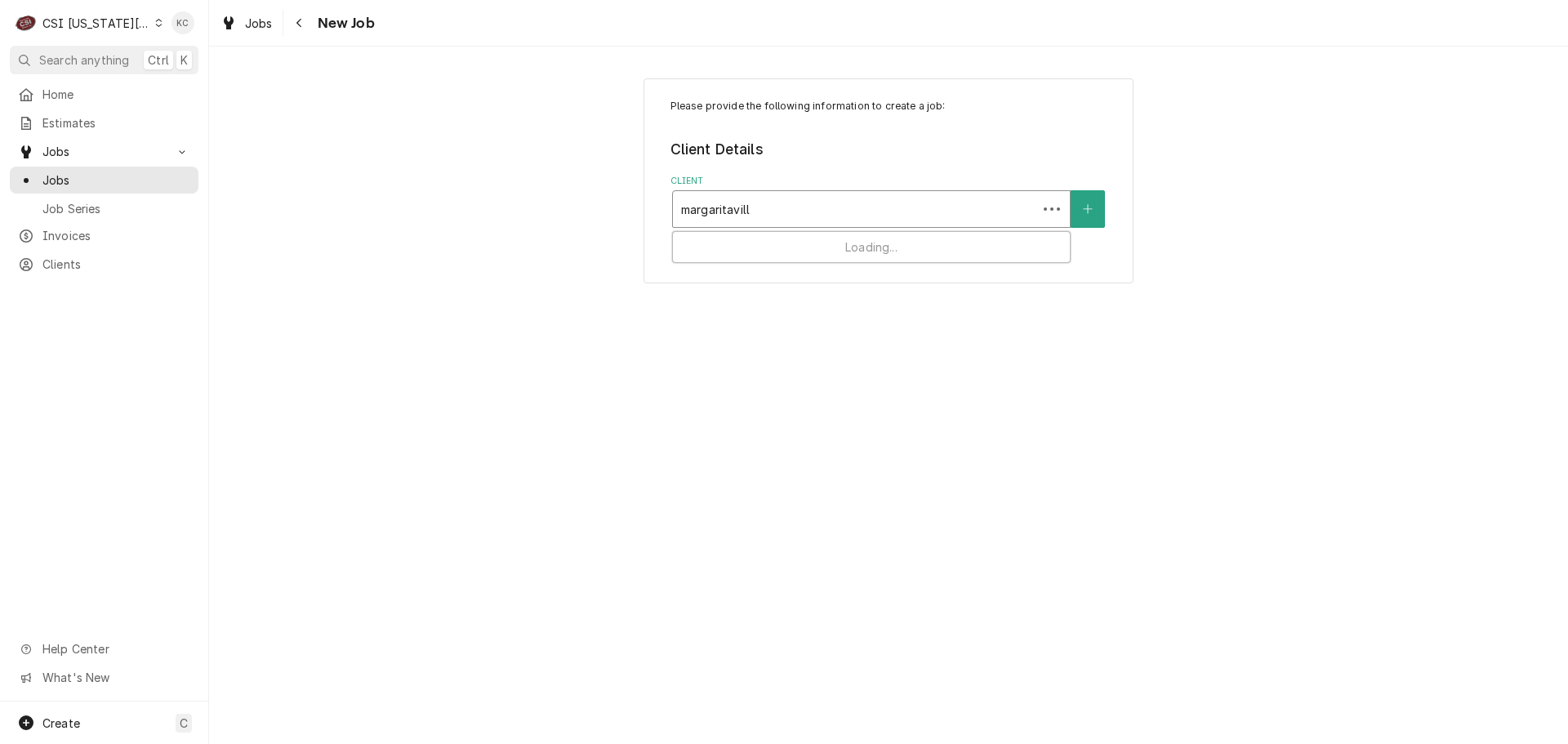
type input "margaritaville"
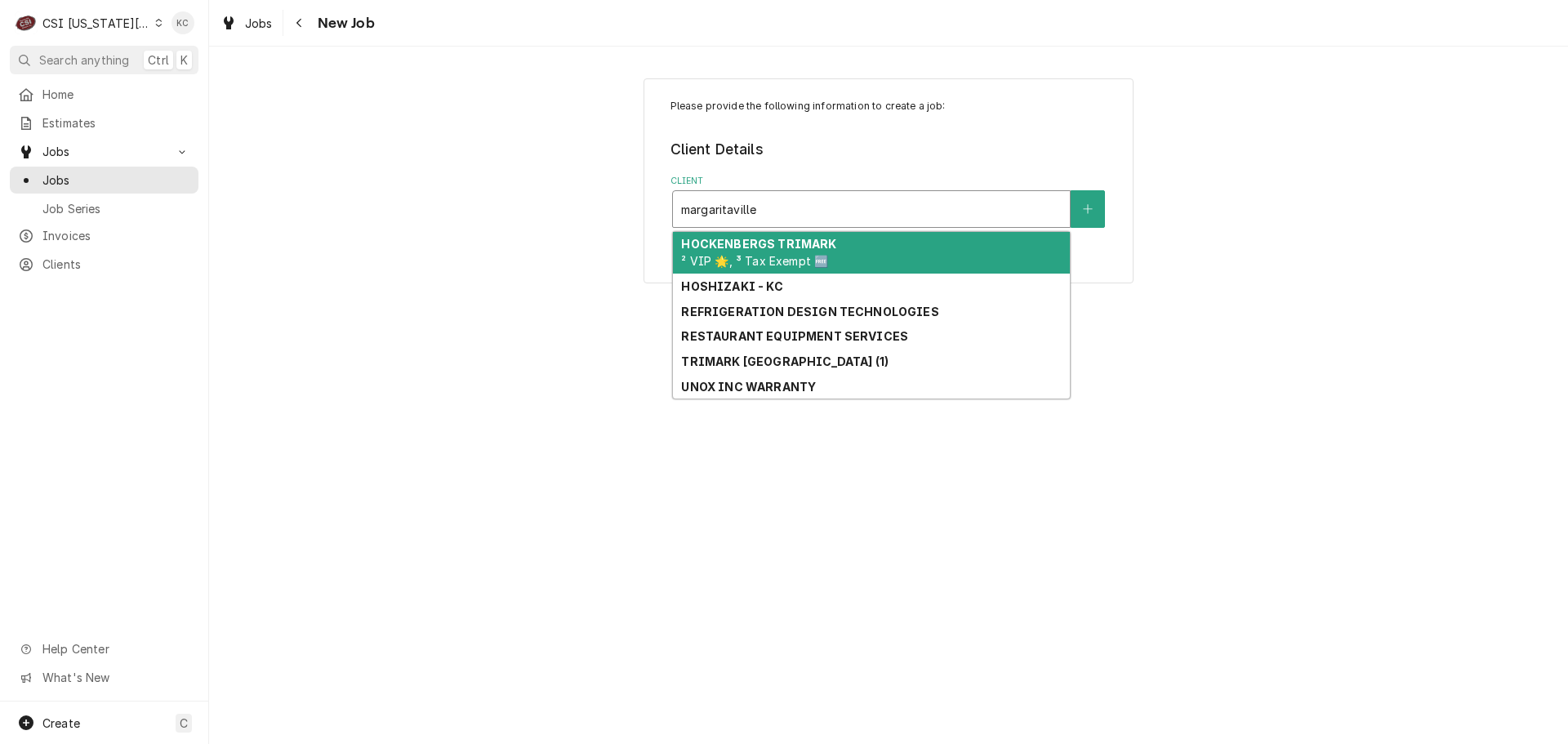
click at [803, 247] on strong "HOCKENBERGS TRIMARK" at bounding box center [759, 244] width 155 height 14
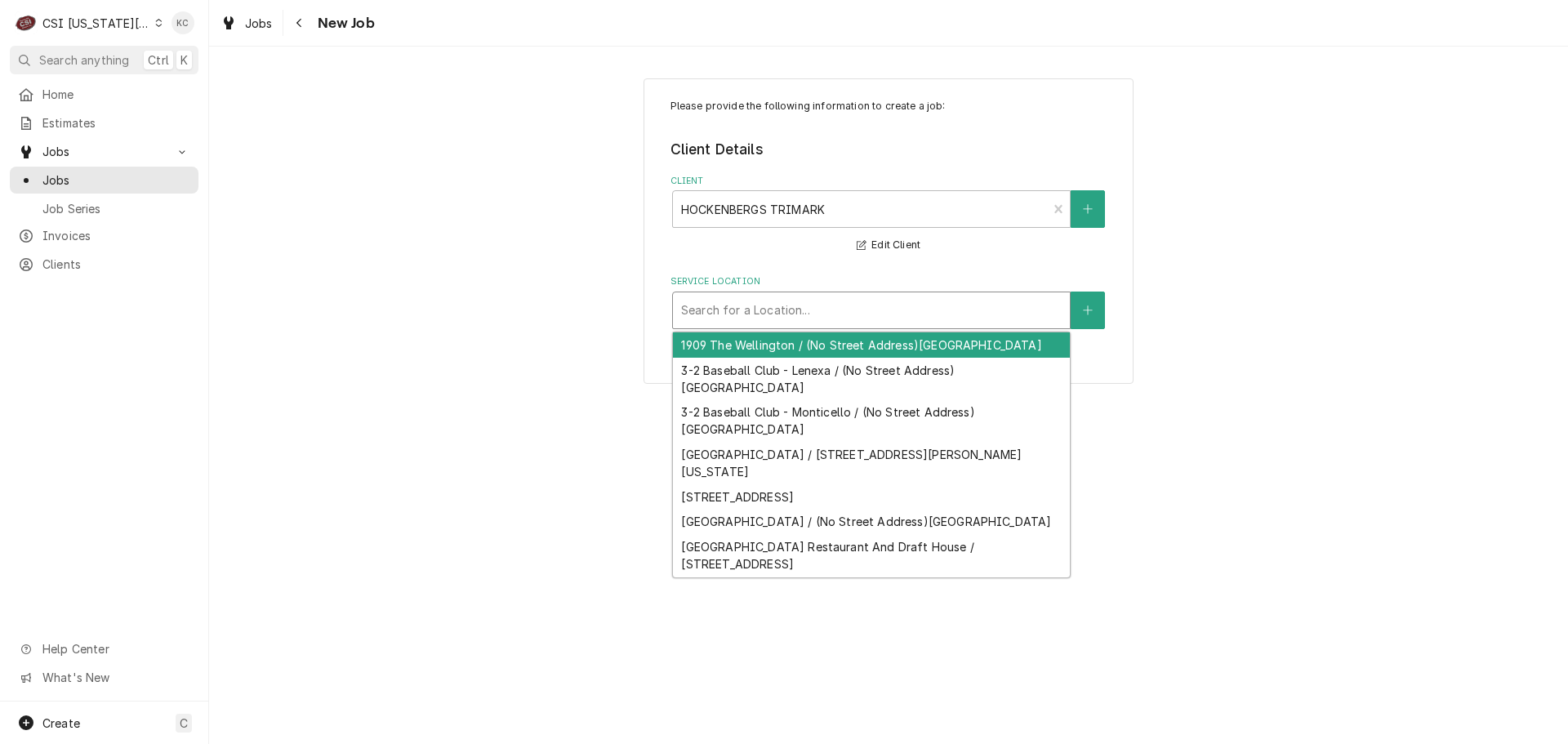
click at [859, 314] on div "Service Location" at bounding box center [872, 310] width 380 height 29
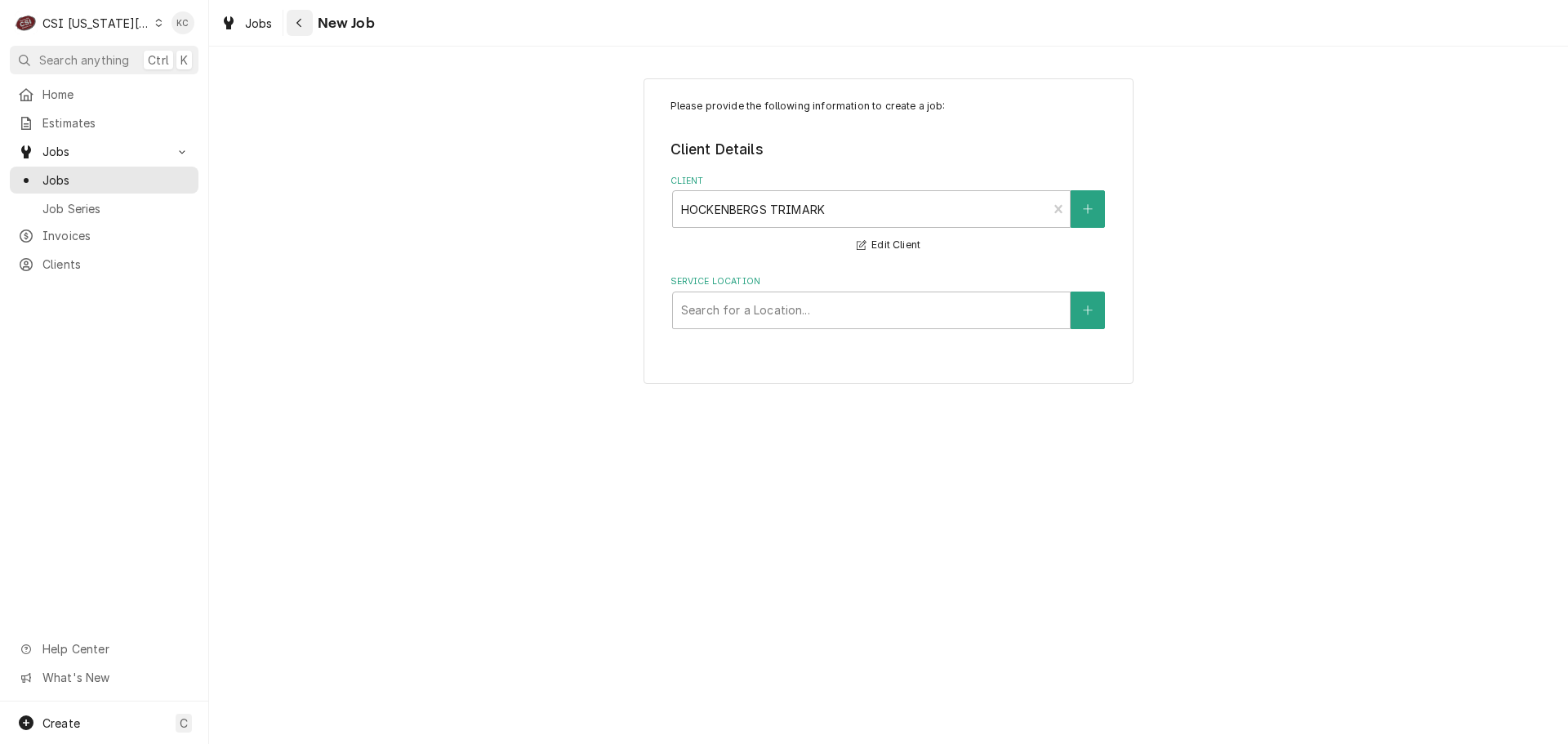
click at [294, 28] on div "Navigate back" at bounding box center [299, 23] width 16 height 16
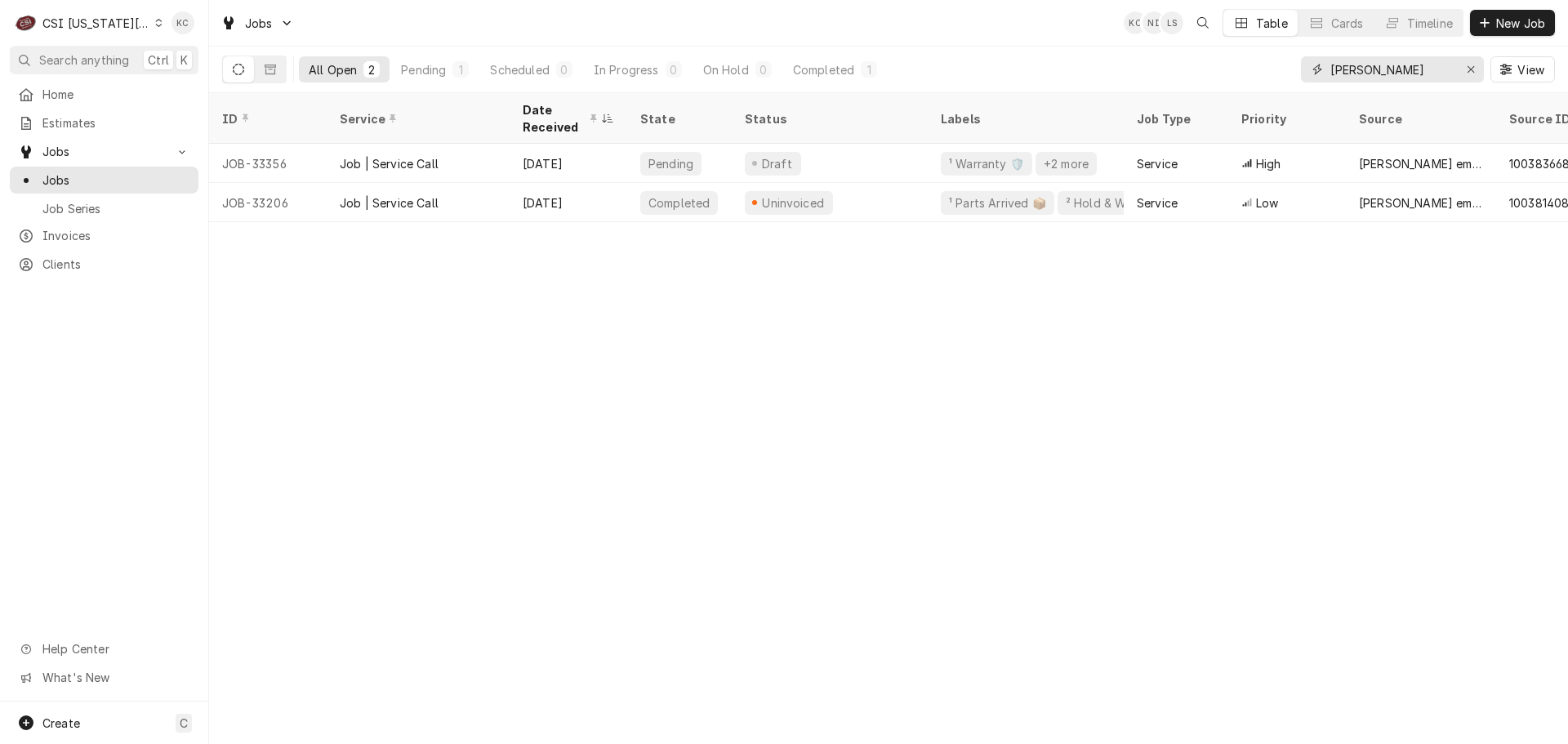
drag, startPoint x: 1389, startPoint y: 69, endPoint x: 1247, endPoint y: 68, distance: 142.0
click at [1247, 68] on div "All Open 2 Pending 1 Scheduled 0 In Progress 0 On Hold 0 Completed 1 [PERSON_NA…" at bounding box center [888, 68] width 1333 height 45
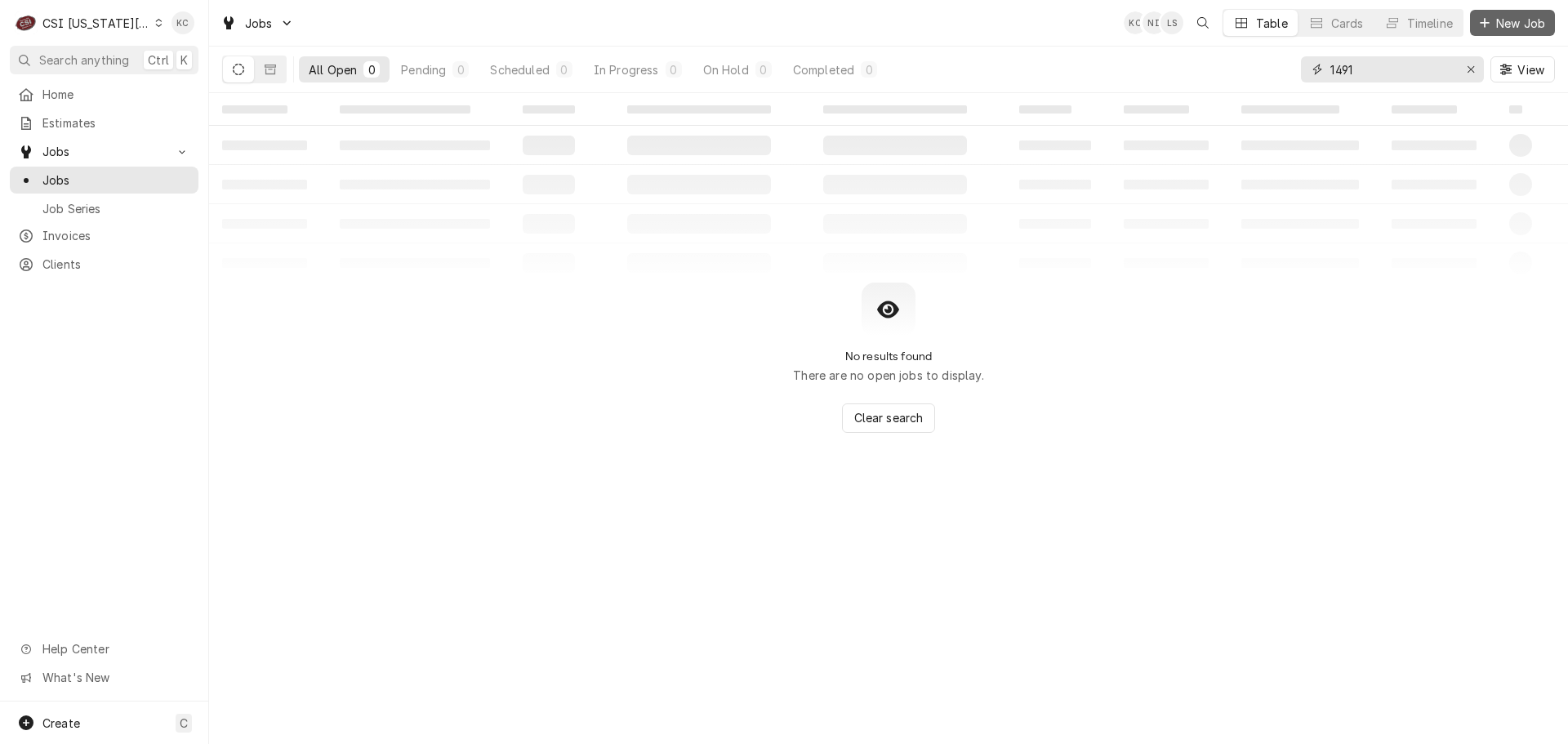
type input "1491"
click at [1488, 30] on div "Dynamic Content Wrapper" at bounding box center [1484, 23] width 16 height 16
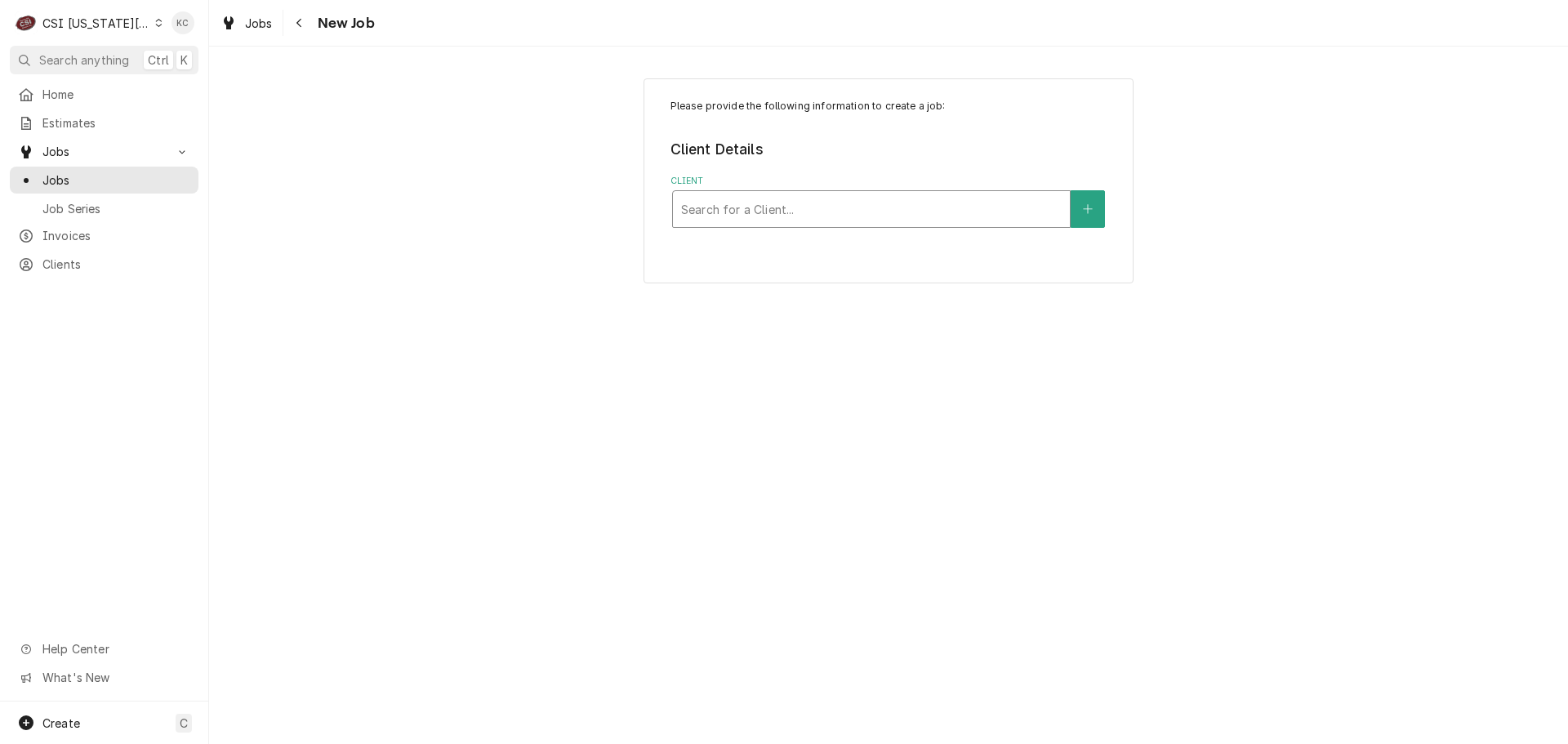
click at [779, 214] on div "Client" at bounding box center [872, 209] width 380 height 29
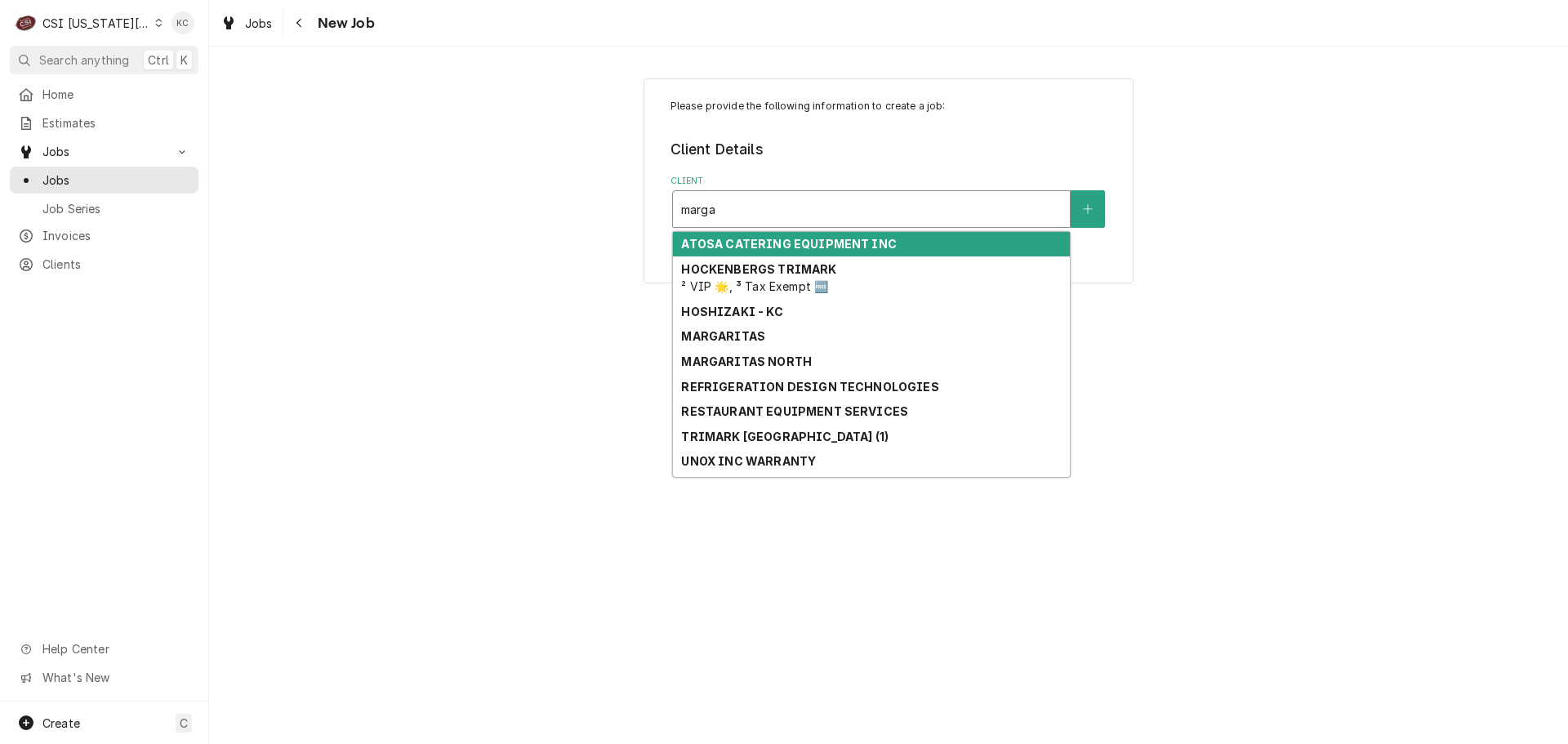
type input "marg"
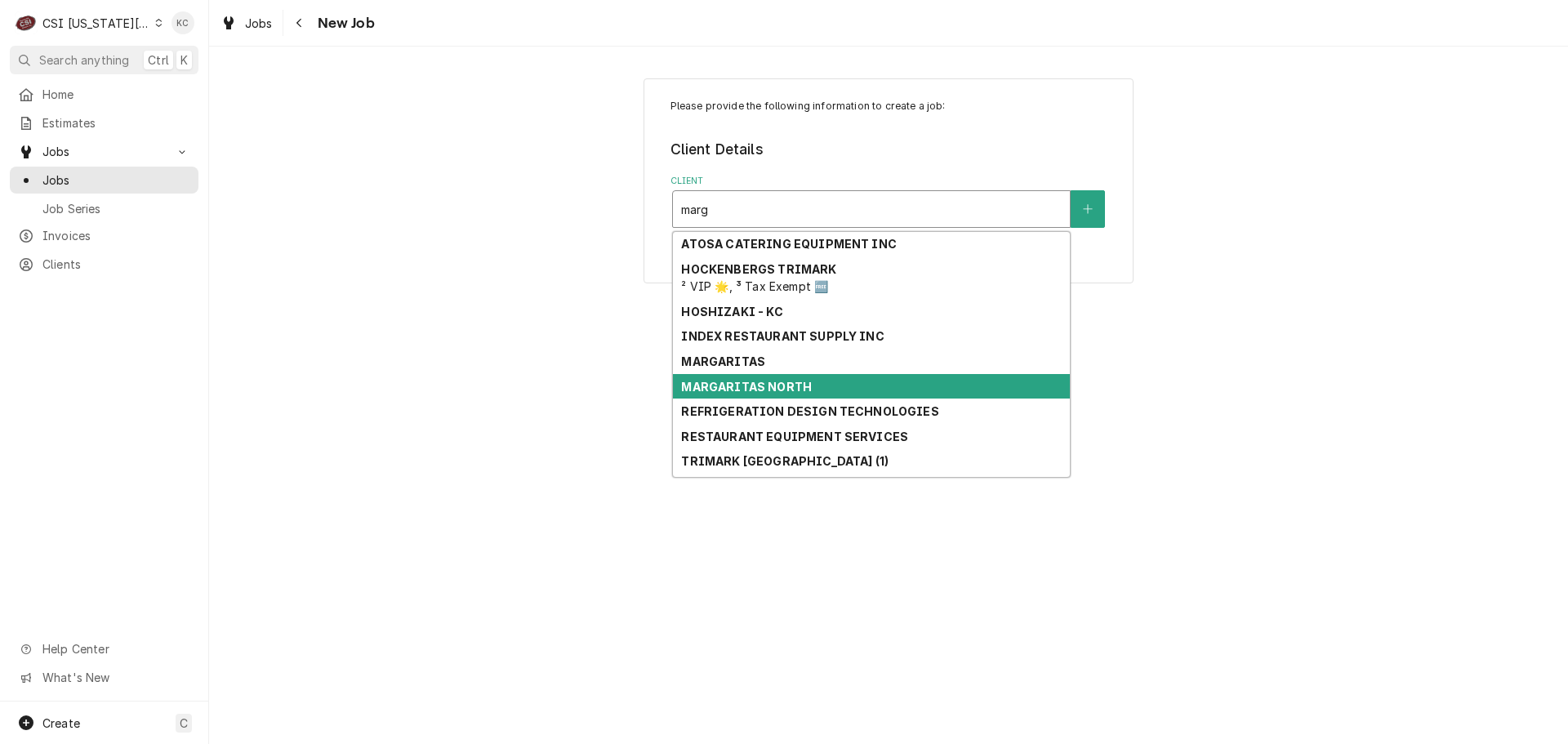
click at [760, 388] on strong "MARGARITAS NORTH" at bounding box center [746, 387] width 131 height 14
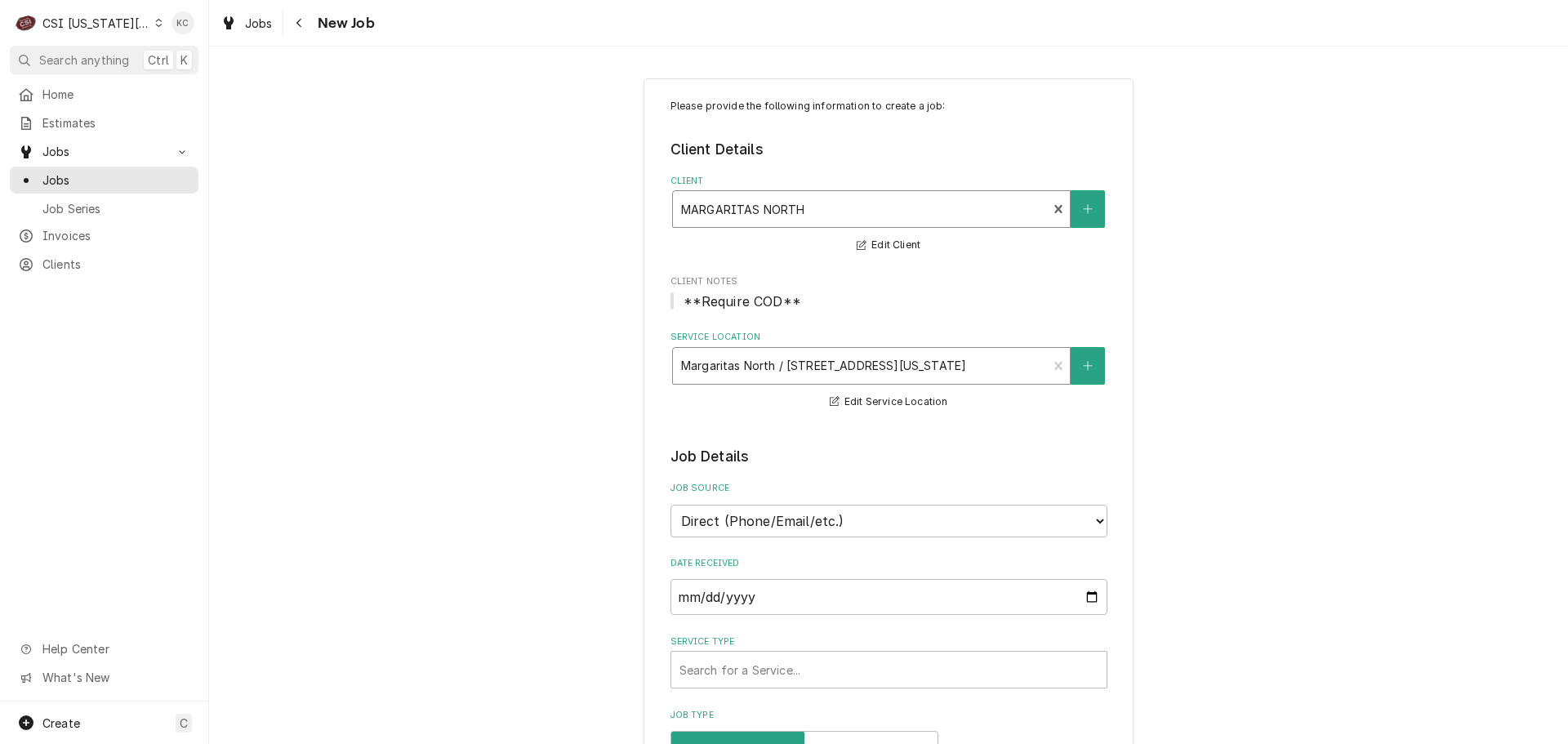
type textarea "x"
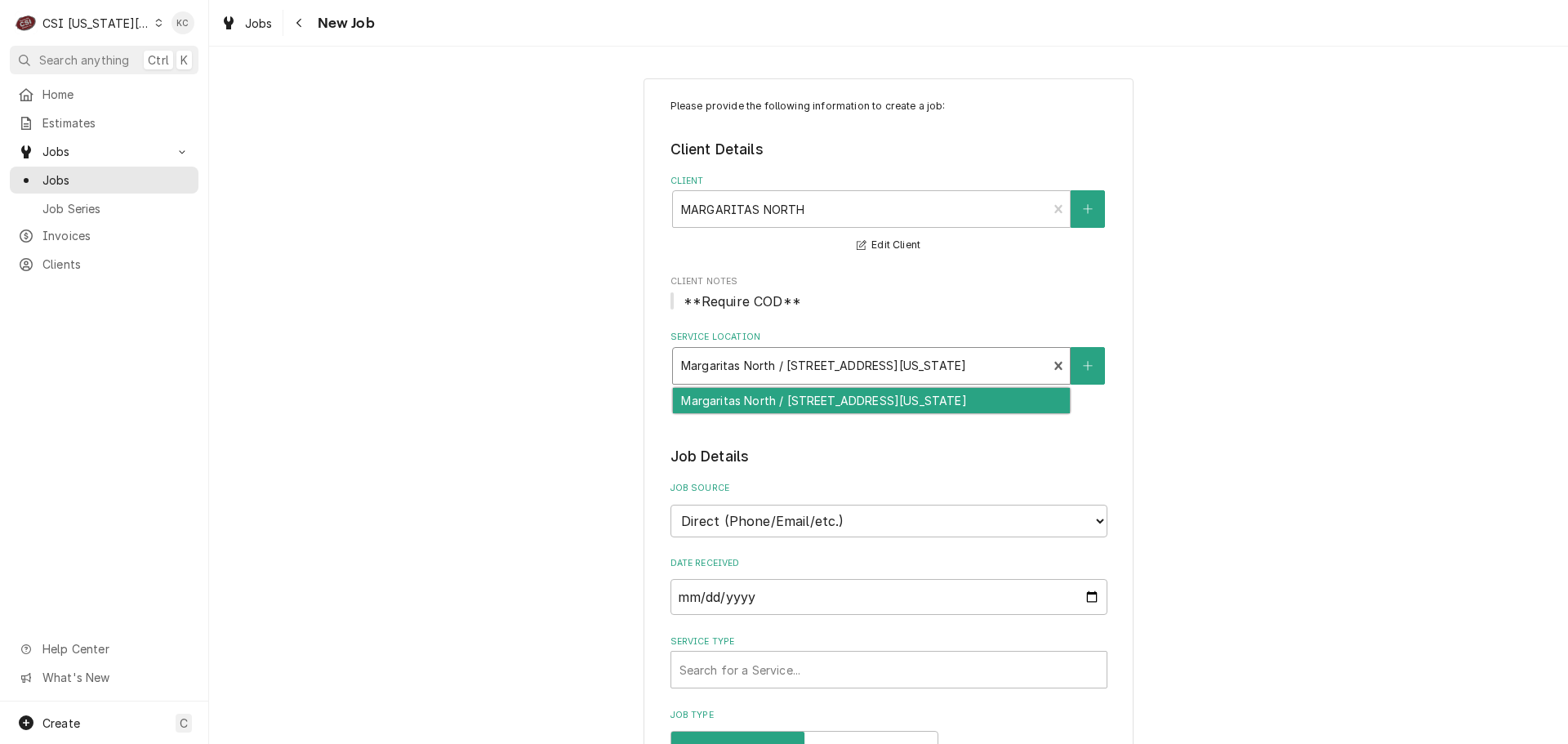
click at [956, 361] on div "Service Location" at bounding box center [861, 365] width 359 height 29
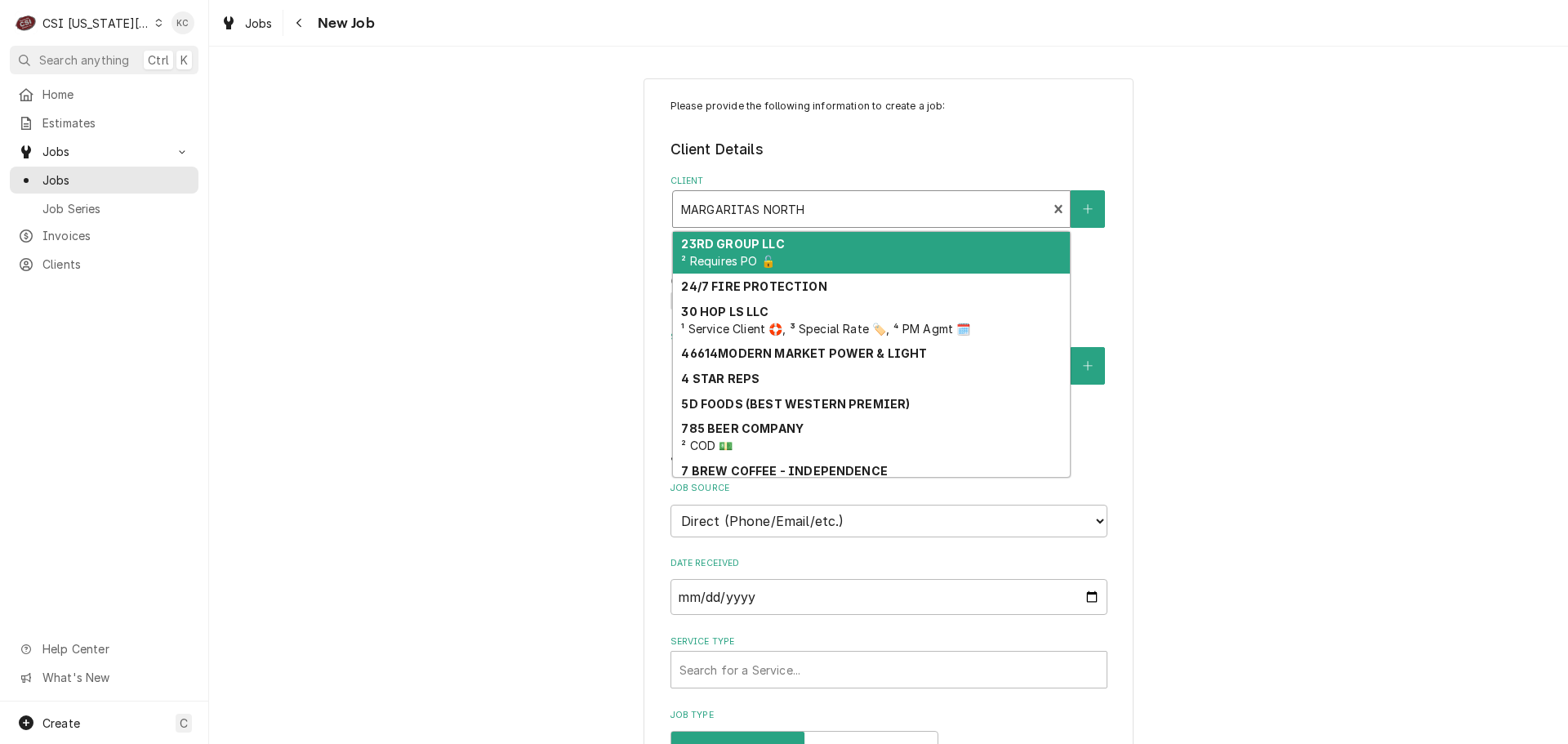
click at [967, 209] on div "Client" at bounding box center [861, 209] width 359 height 29
type input "m"
type textarea "x"
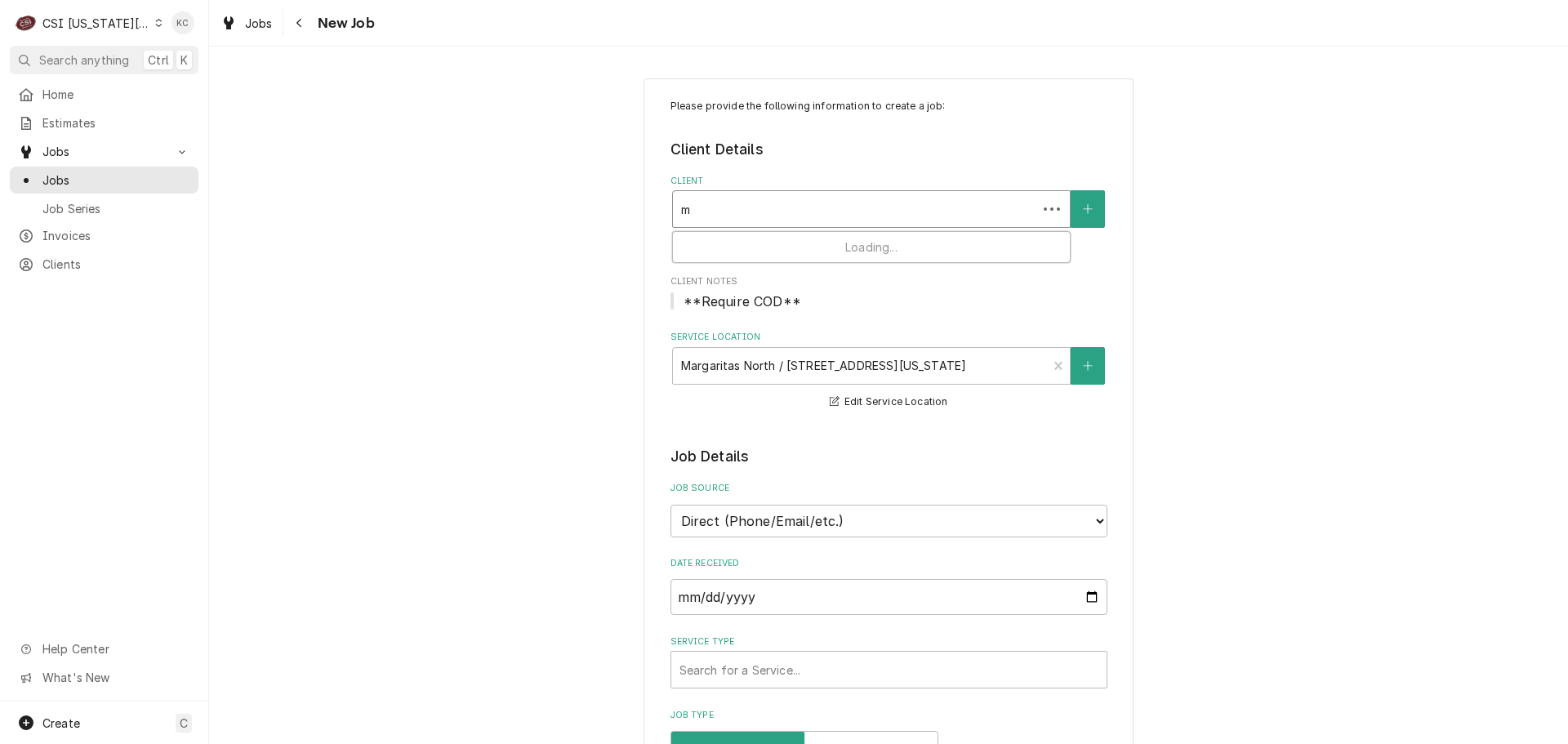
type input "ma"
type textarea "x"
type input "mar"
type textarea "x"
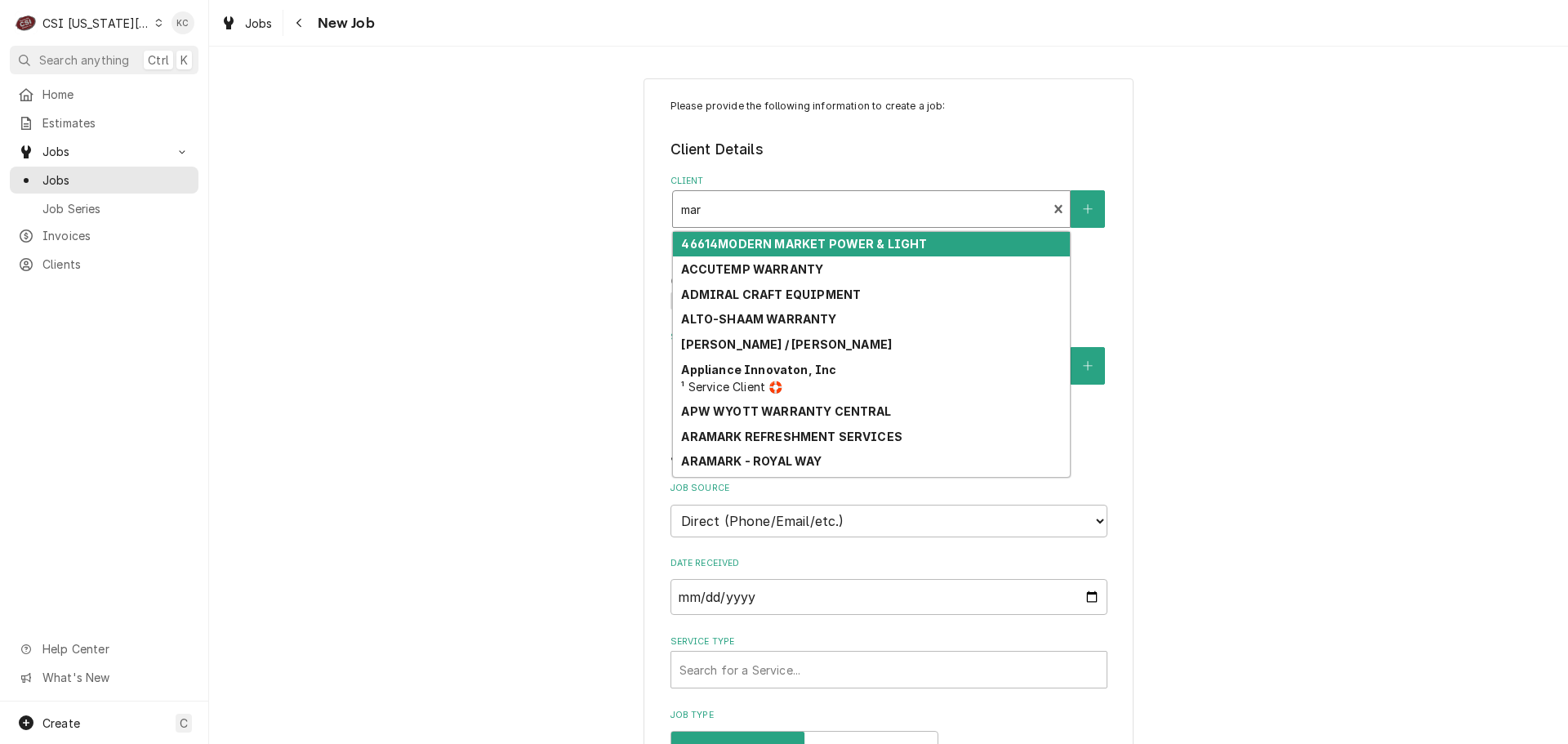
type input "marg"
type textarea "x"
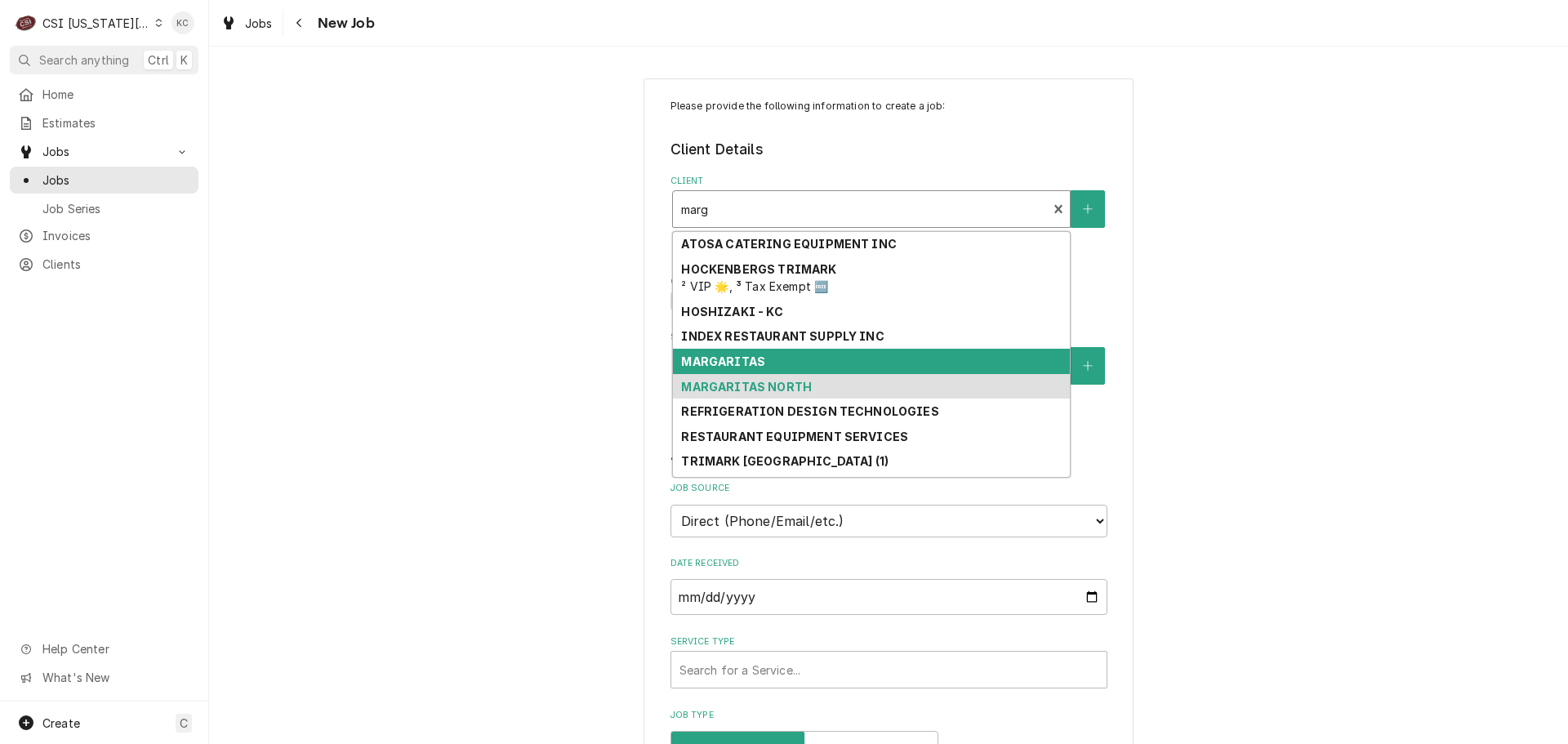
click at [786, 364] on div "MARGARITAS" at bounding box center [871, 361] width 397 height 25
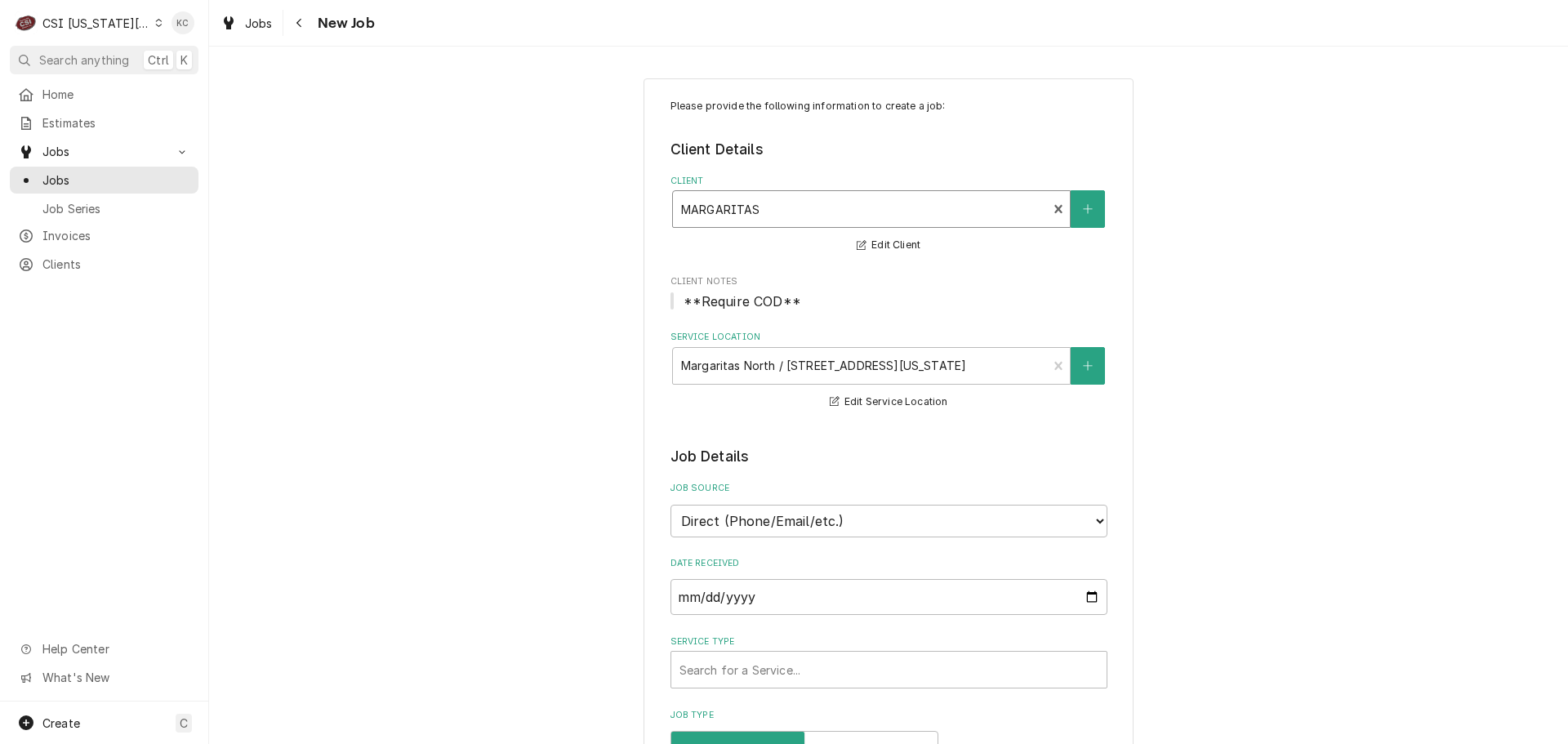
type textarea "x"
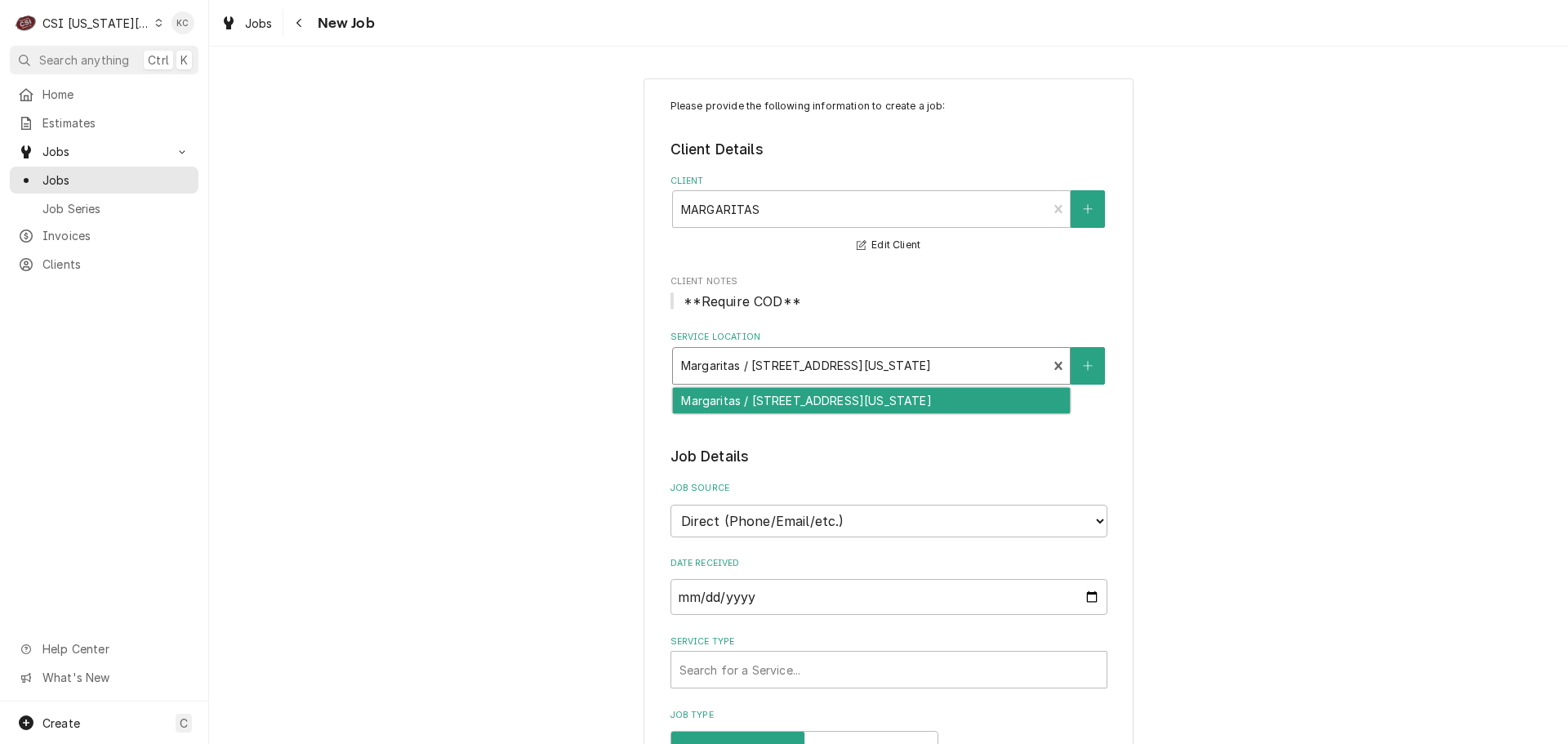
click at [991, 373] on div "Service Location" at bounding box center [861, 365] width 359 height 29
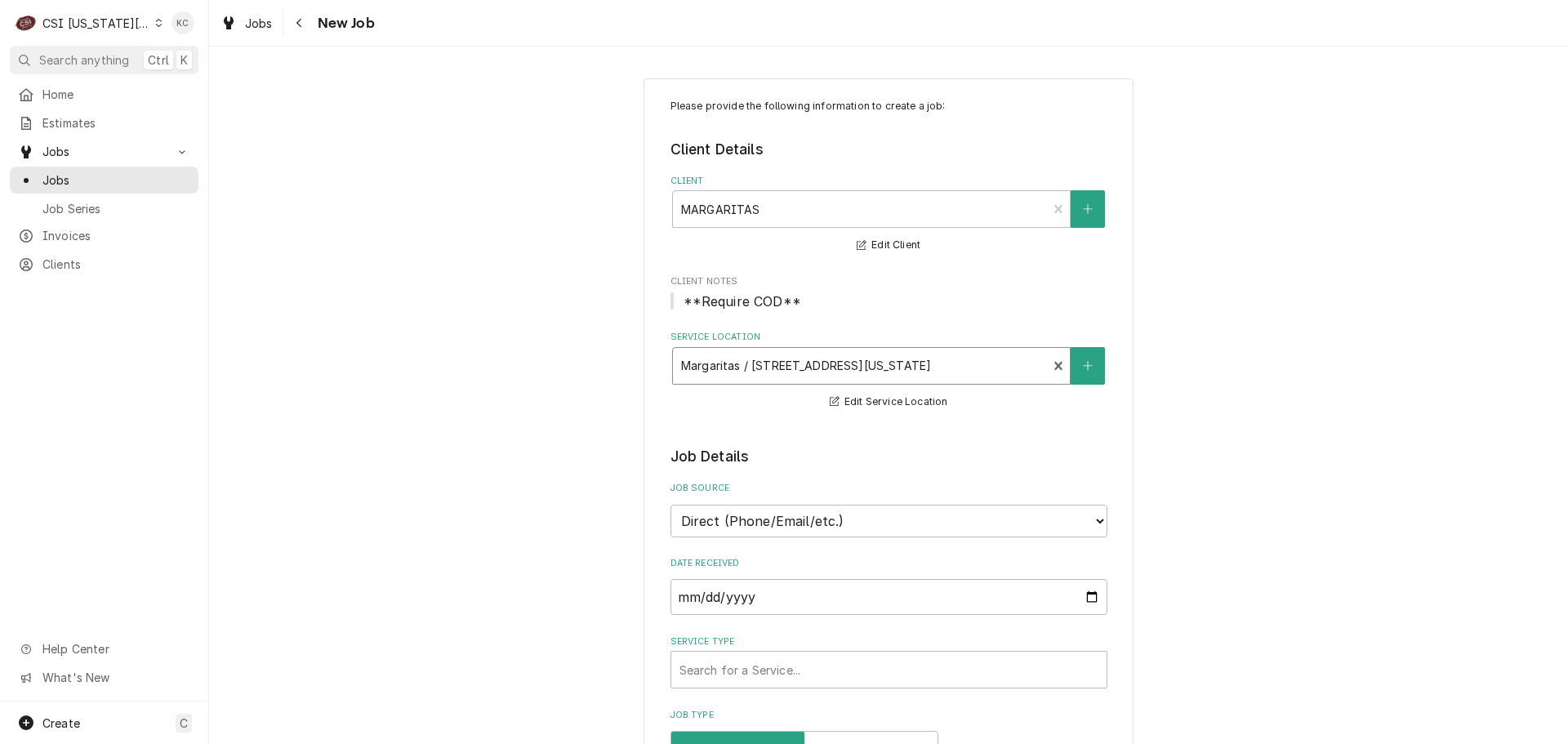
click at [991, 373] on div "Service Location" at bounding box center [861, 365] width 359 height 29
click at [306, 28] on div "Navigate back" at bounding box center [299, 23] width 16 height 16
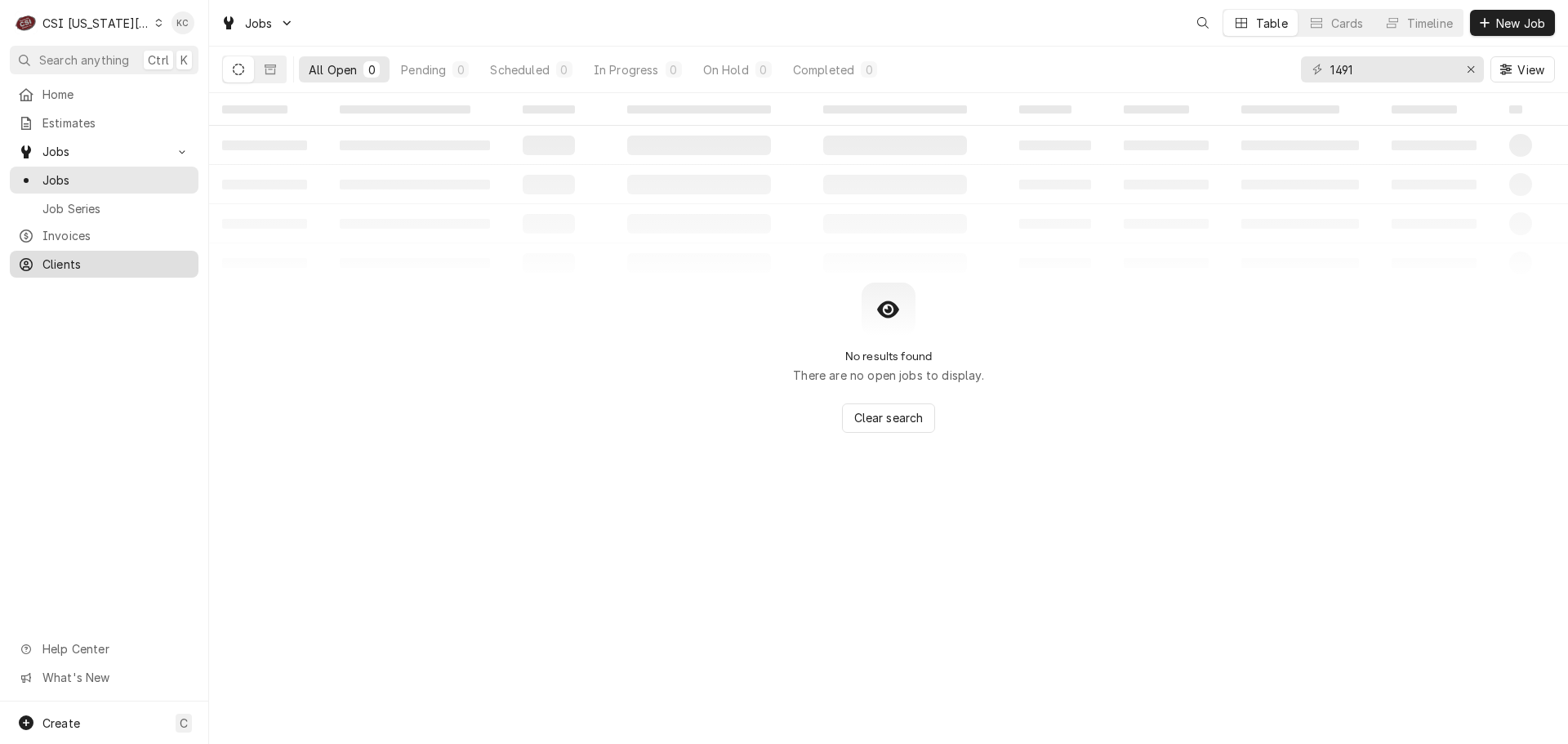
click at [66, 256] on span "Clients" at bounding box center [116, 264] width 147 height 17
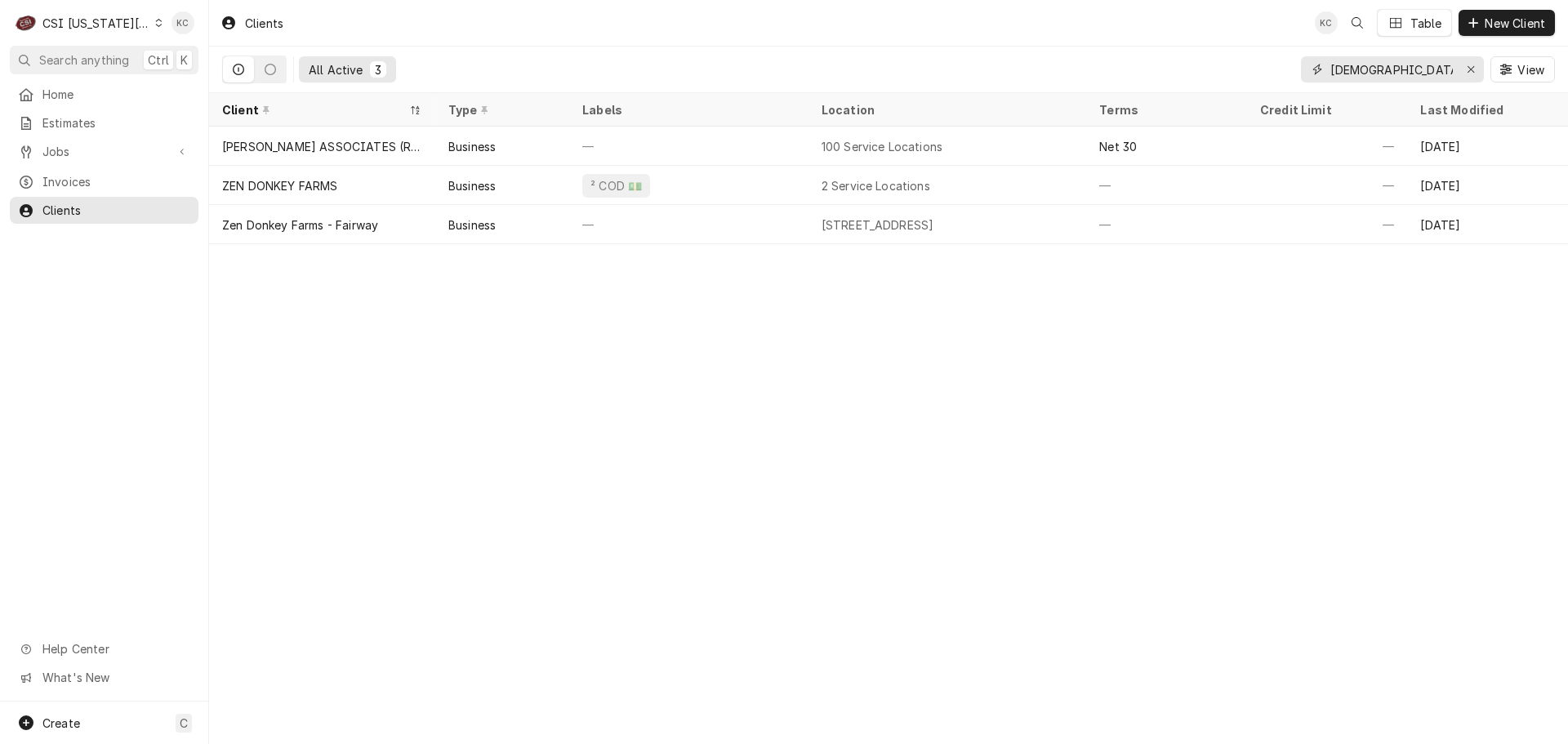
drag, startPoint x: 1421, startPoint y: 68, endPoint x: 1245, endPoint y: 68, distance: 176.0
click at [1245, 68] on div "All Active 3 [DEMOGRAPHIC_DATA] donkey View" at bounding box center [888, 68] width 1333 height 45
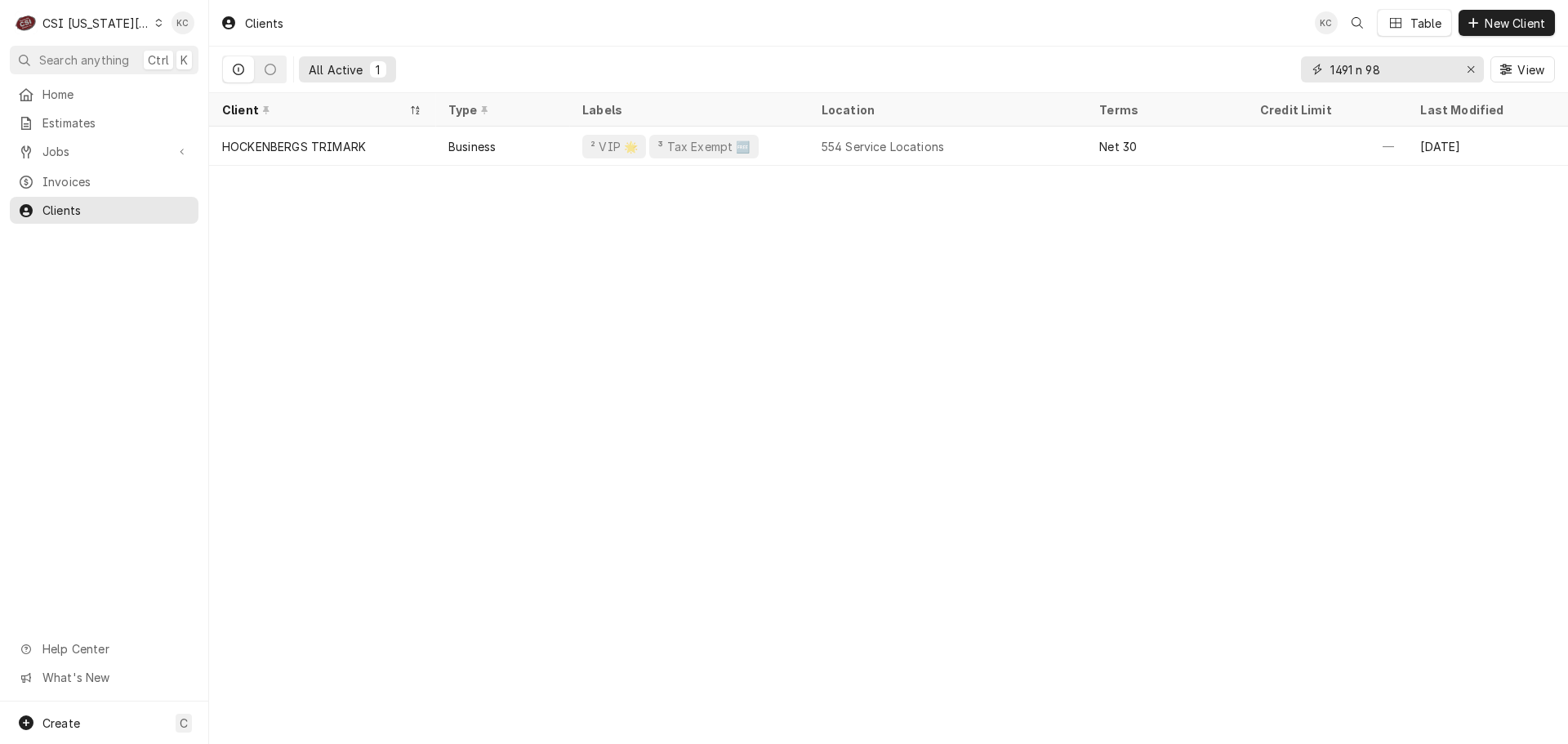
type input "1491 n 98"
